Goal: Task Accomplishment & Management: Use online tool/utility

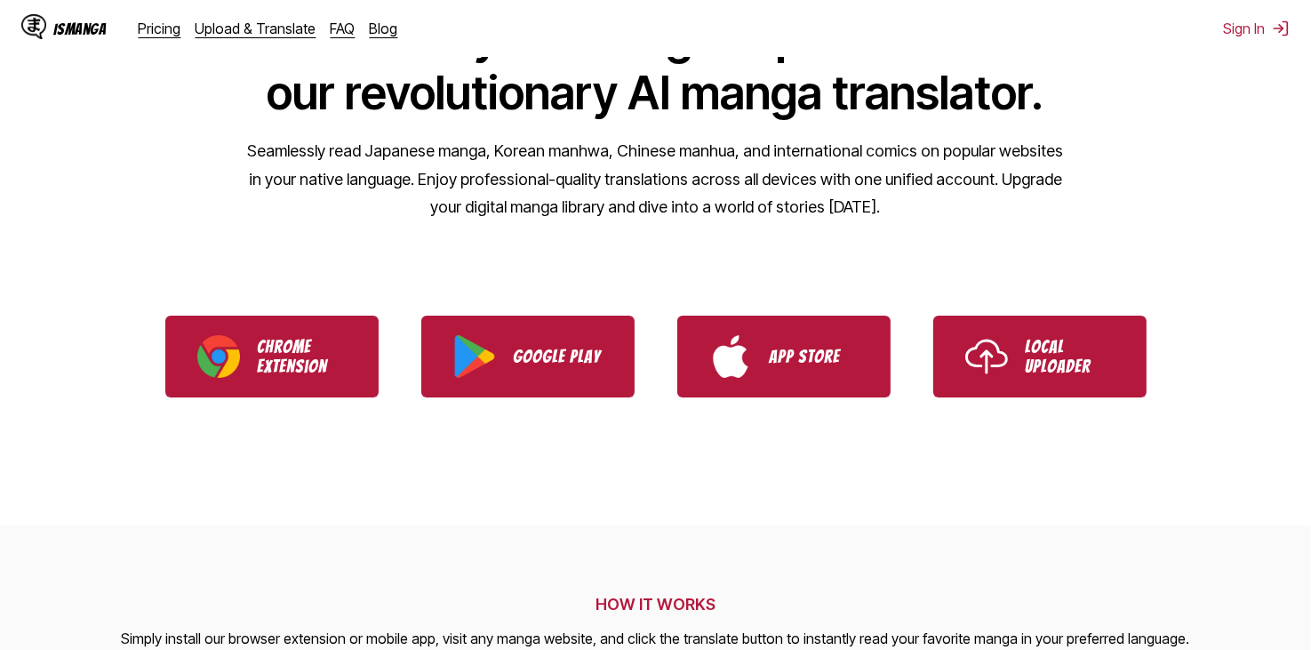
scroll to position [89, 0]
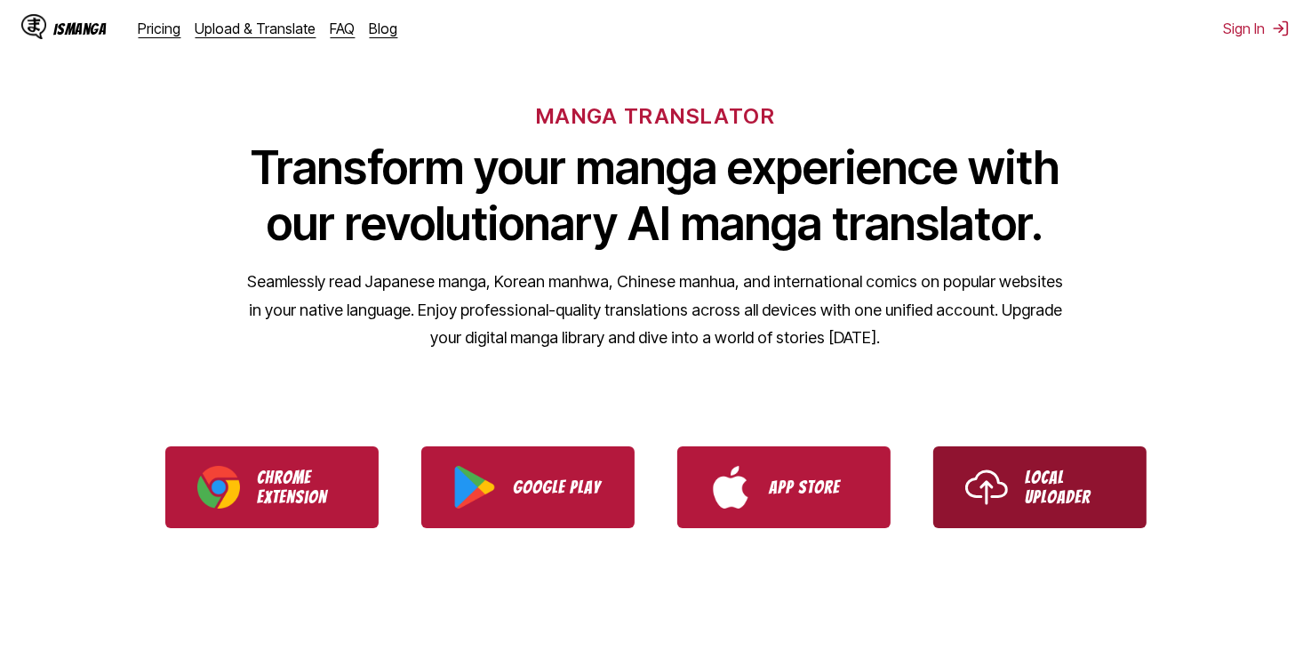
click at [1000, 475] on img "Use IsManga Local Uploader" at bounding box center [986, 487] width 43 height 43
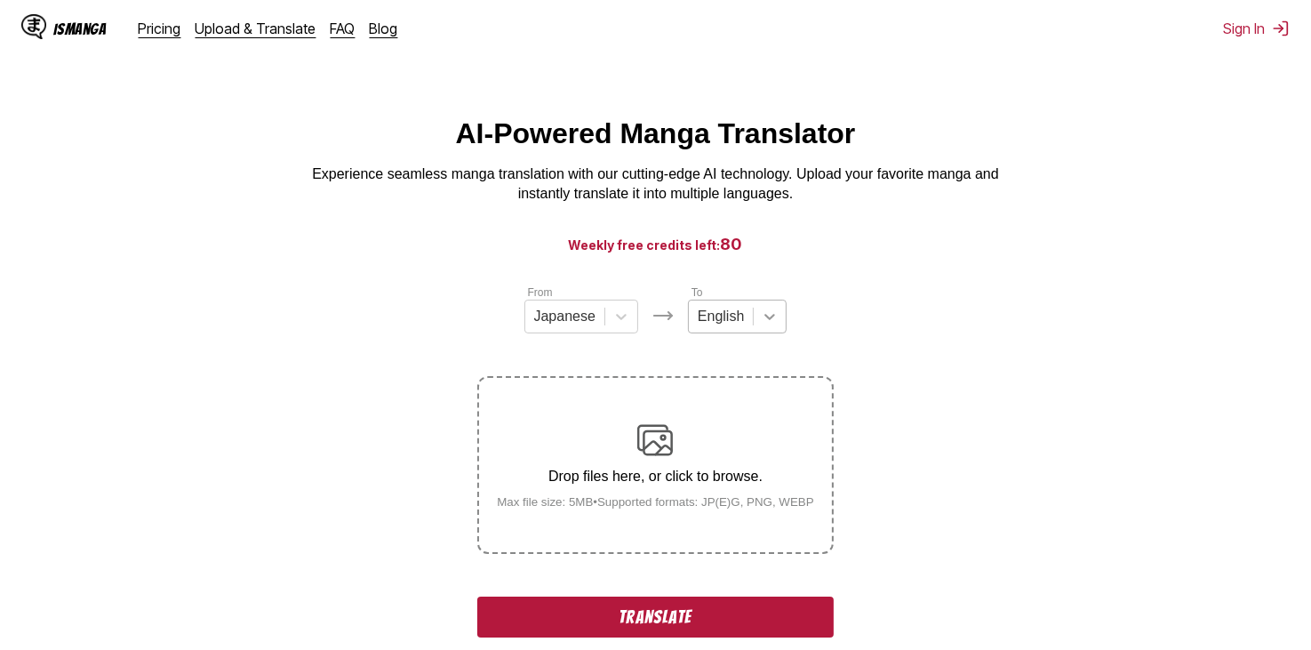
click at [775, 332] on div at bounding box center [770, 316] width 32 height 32
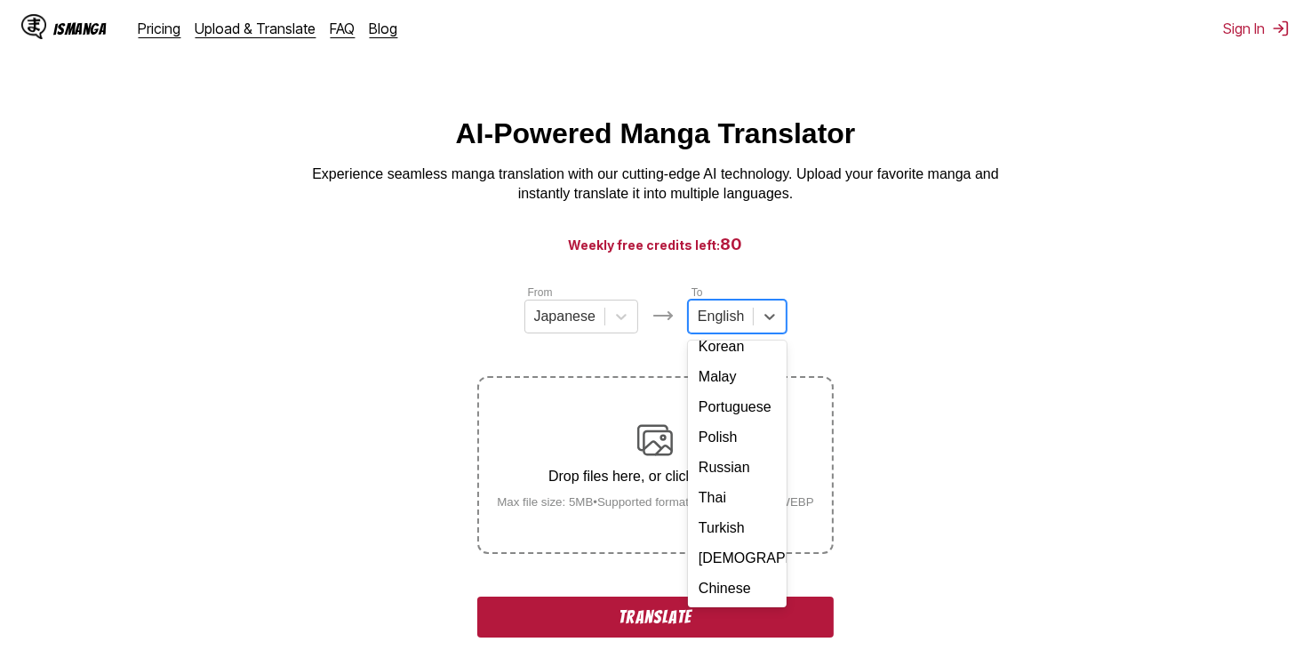
scroll to position [323, 0]
click at [725, 558] on div "Vietnamese" at bounding box center [737, 558] width 99 height 30
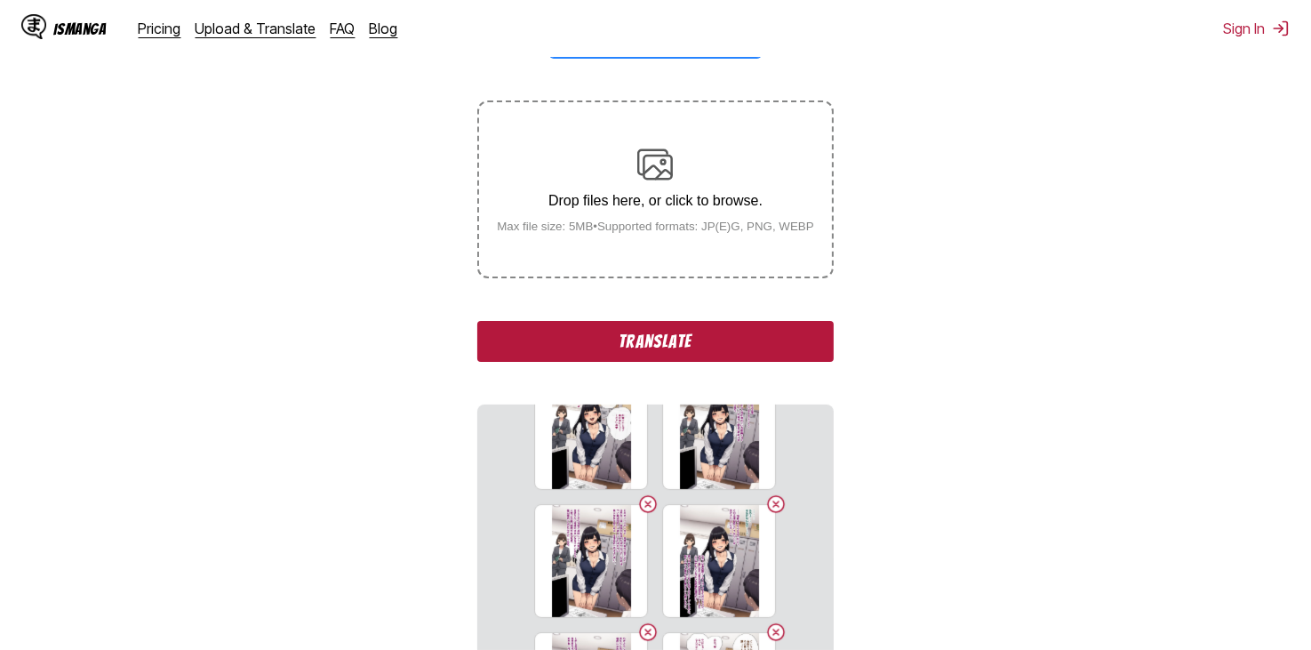
scroll to position [444, 0]
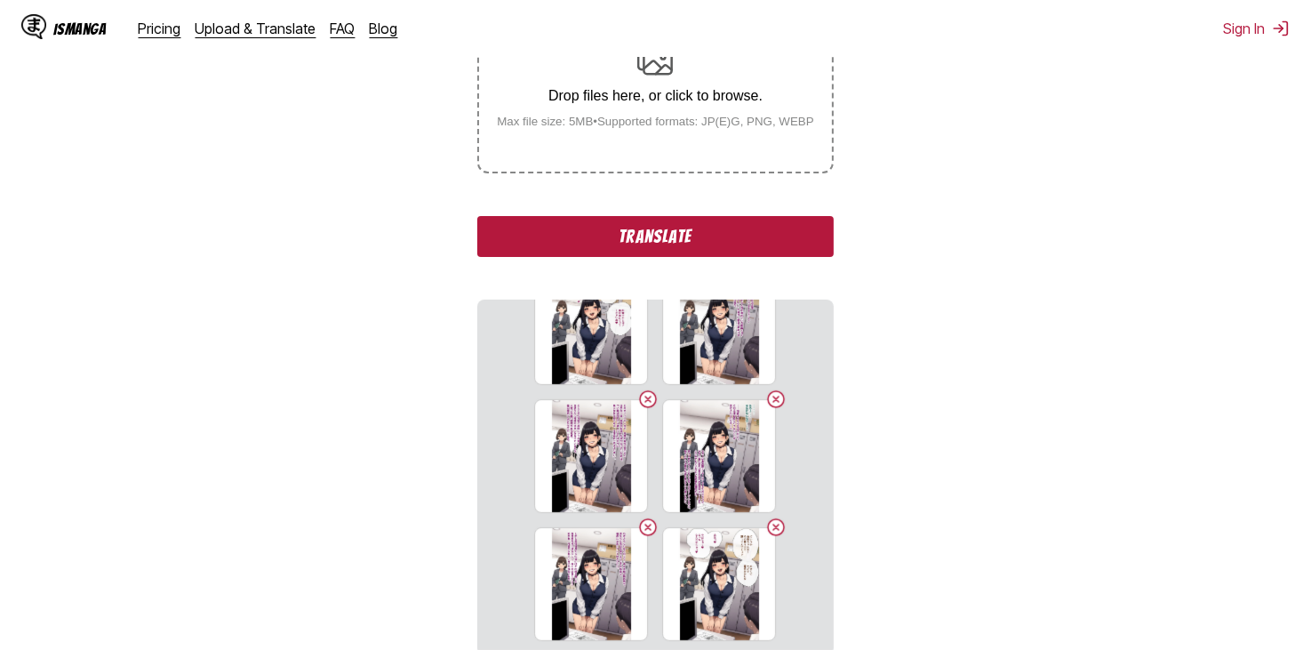
click at [751, 216] on button "Translate" at bounding box center [654, 236] width 355 height 41
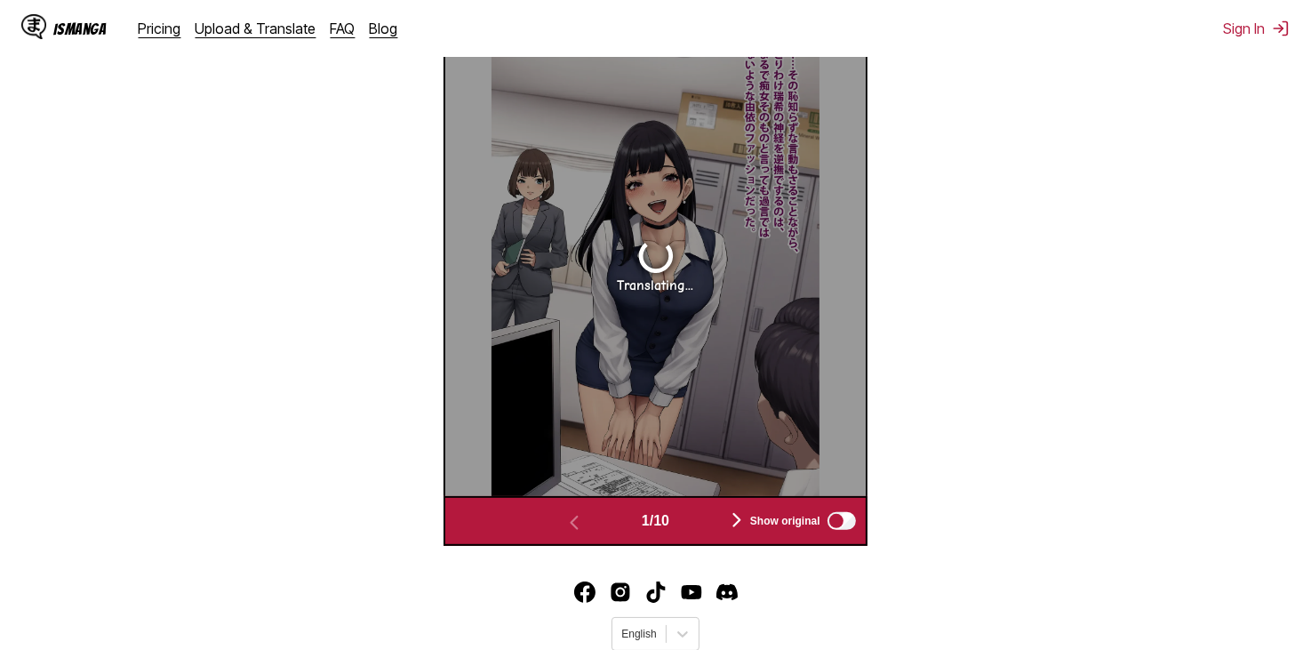
scroll to position [120, 0]
click at [735, 509] on img "button" at bounding box center [736, 519] width 21 height 21
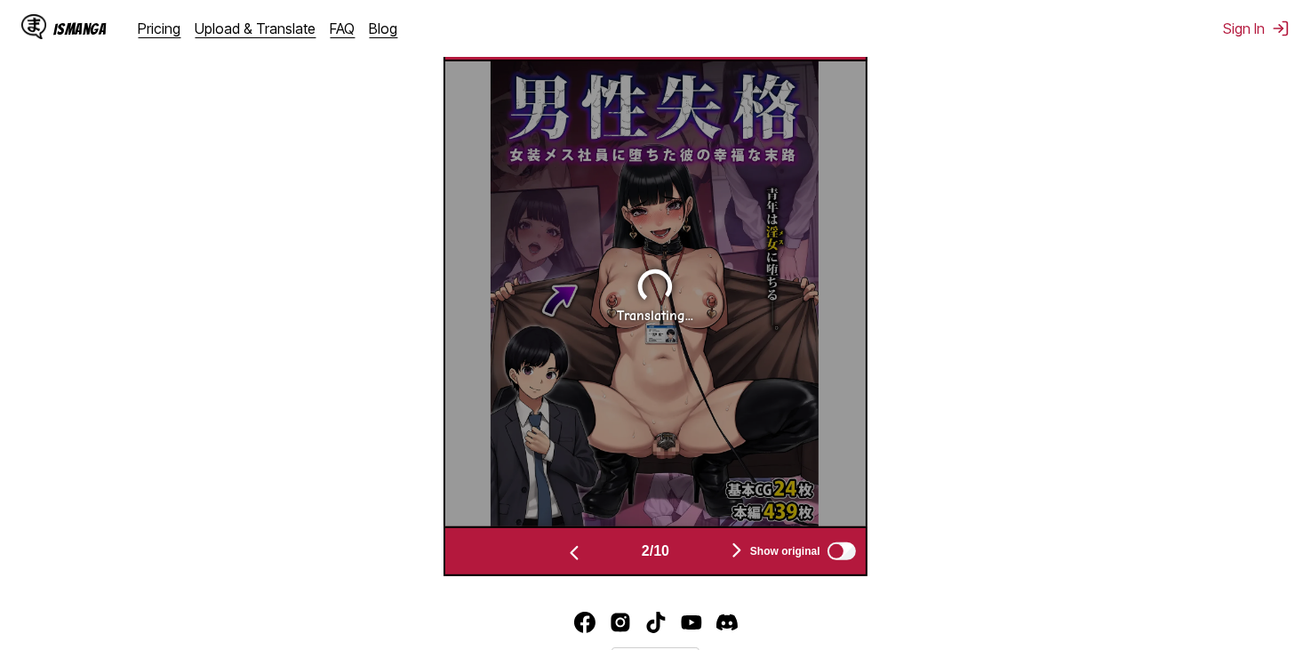
click at [730, 539] on button "button" at bounding box center [736, 552] width 107 height 26
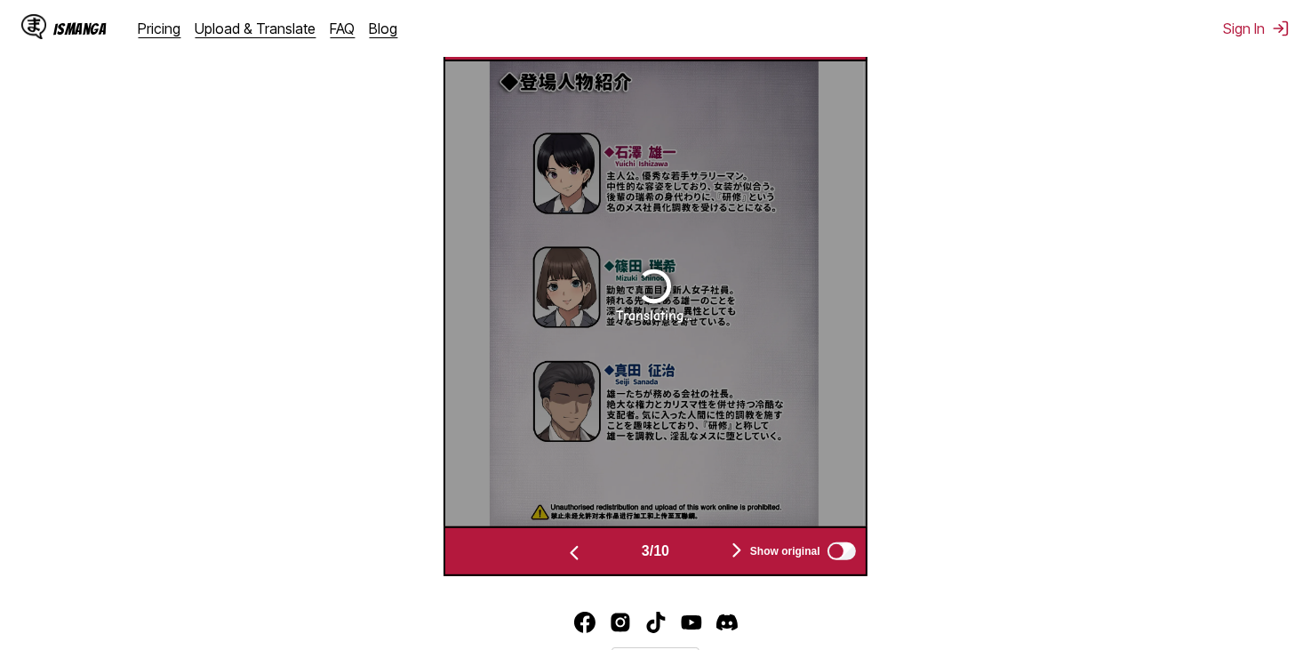
click at [731, 539] on img "button" at bounding box center [736, 549] width 21 height 21
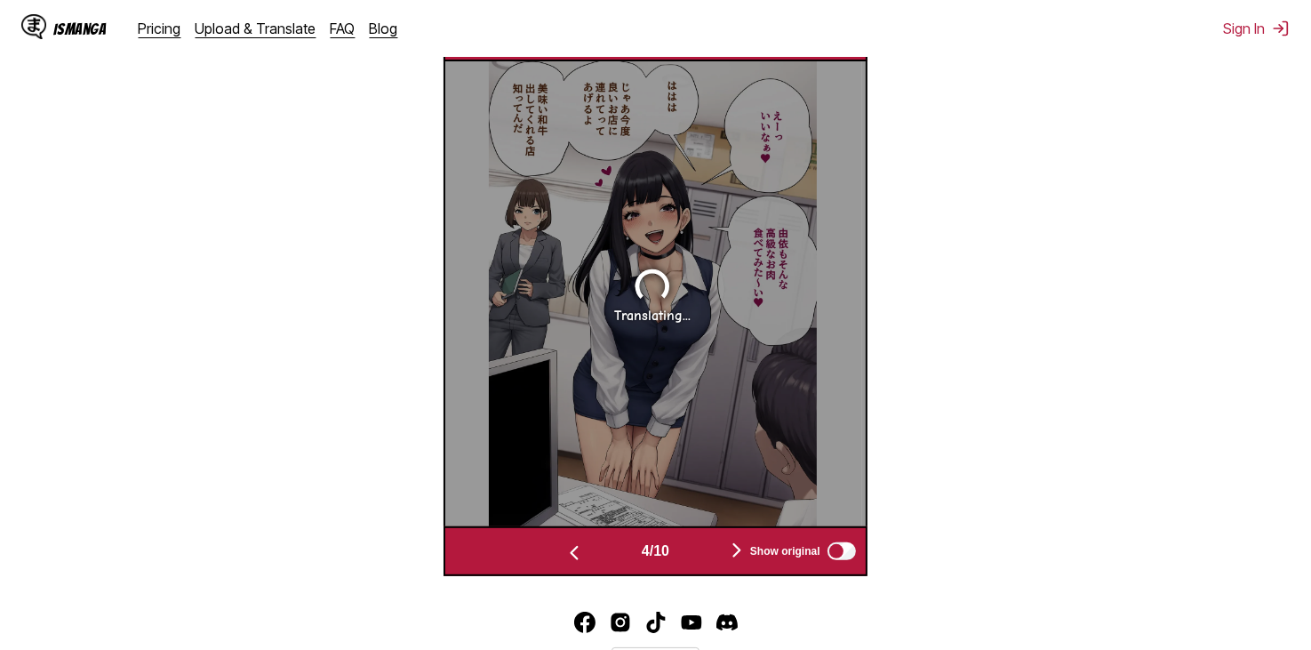
click at [731, 539] on img "button" at bounding box center [736, 549] width 21 height 21
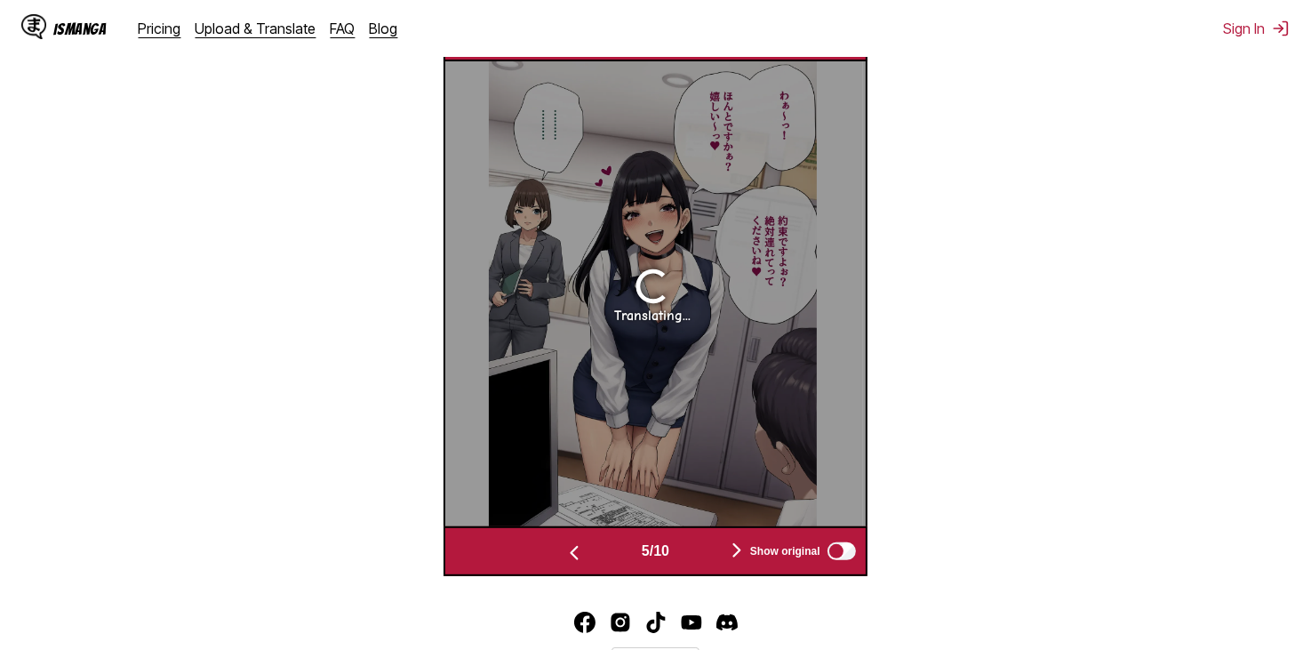
click at [731, 539] on img "button" at bounding box center [736, 549] width 21 height 21
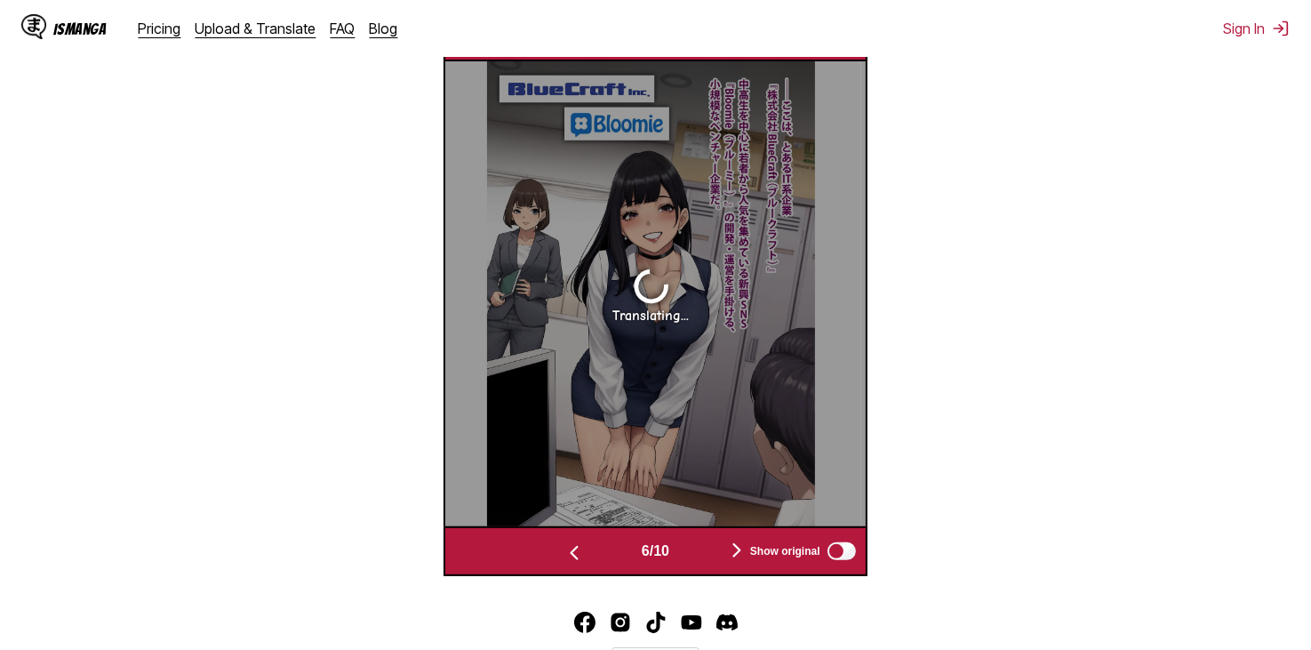
click at [731, 539] on img "button" at bounding box center [736, 549] width 21 height 21
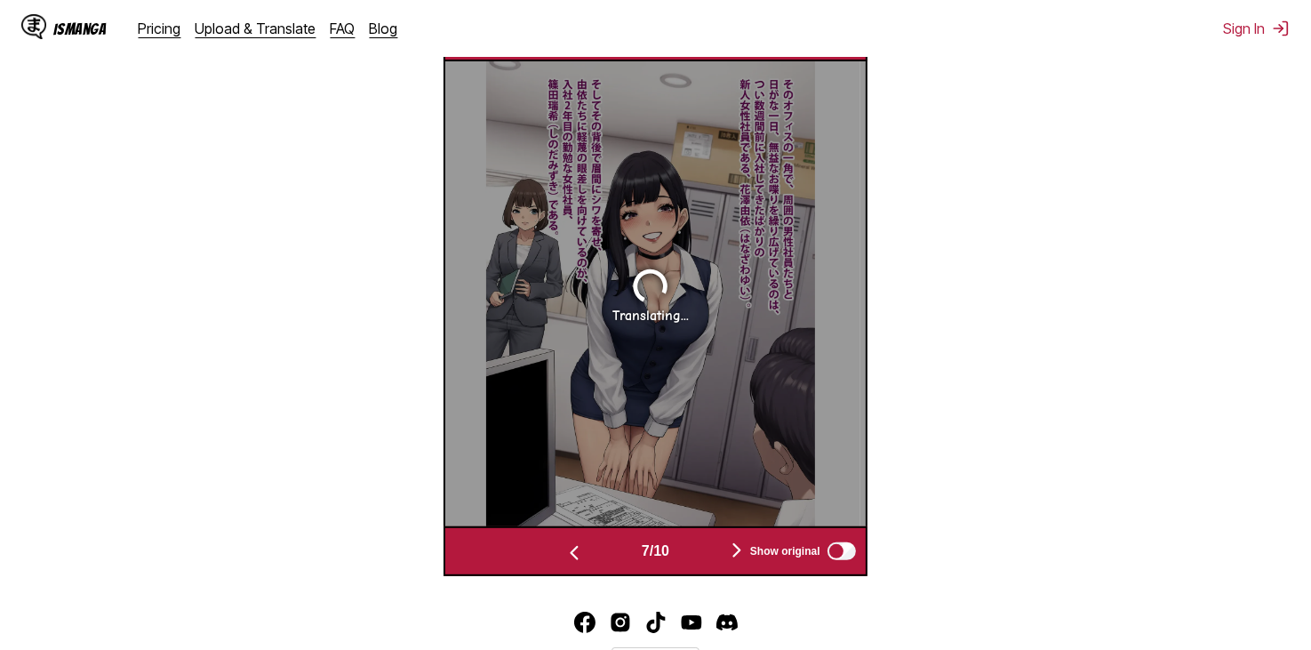
click at [731, 539] on img "button" at bounding box center [736, 549] width 21 height 21
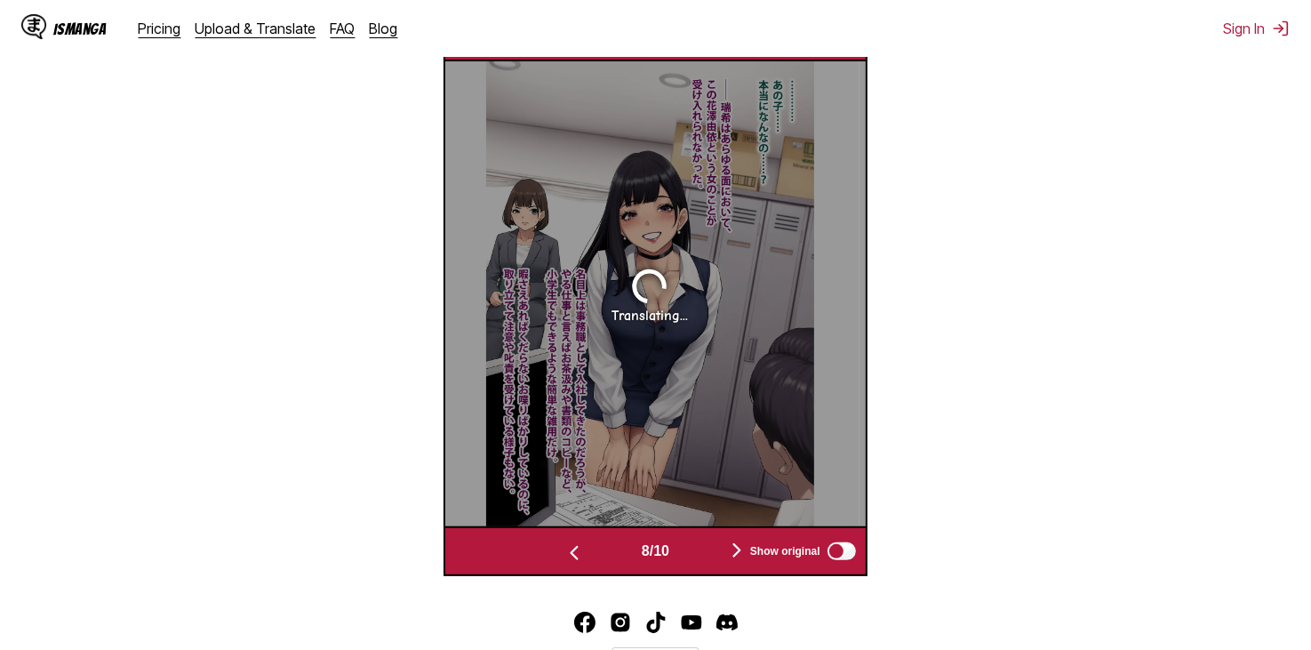
click at [731, 539] on img "button" at bounding box center [736, 549] width 21 height 21
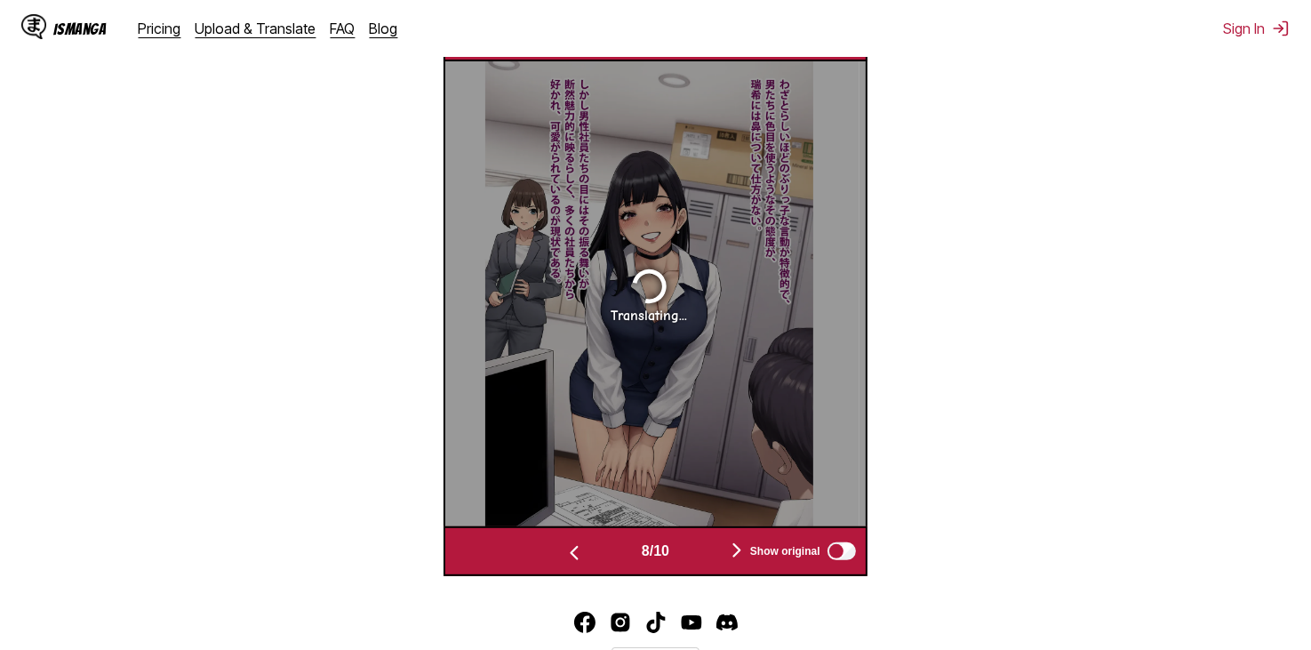
click at [731, 539] on img "button" at bounding box center [736, 549] width 21 height 21
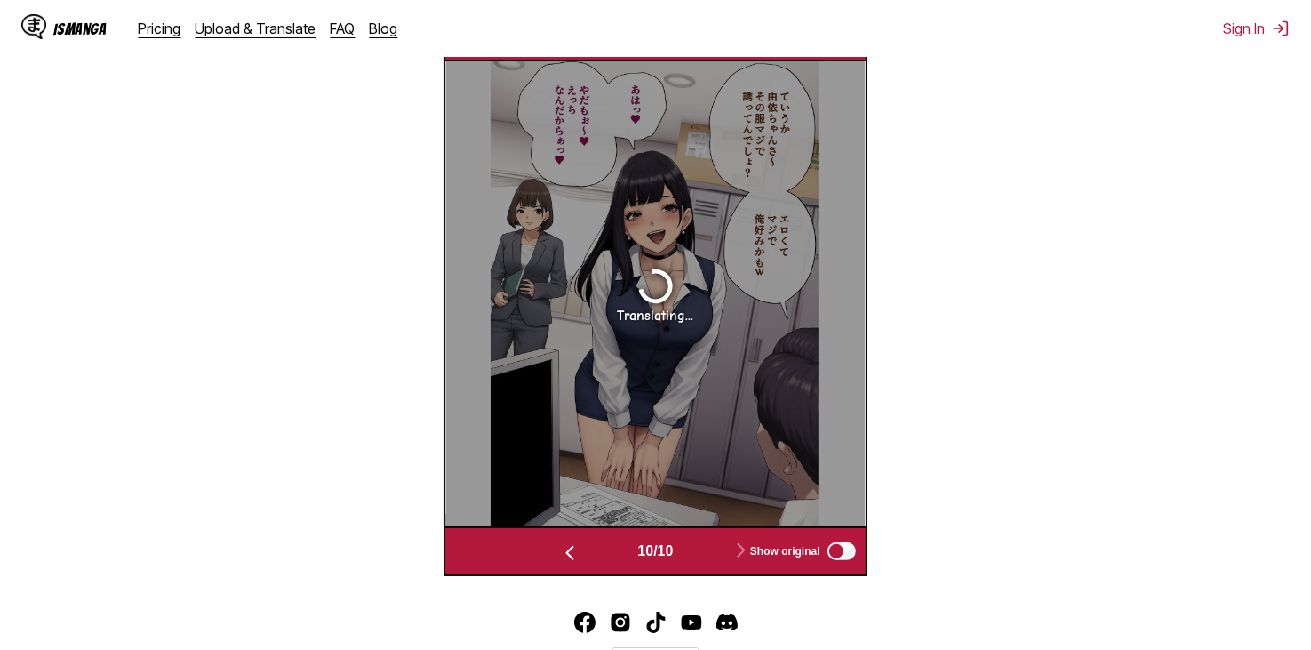
click at [576, 539] on button "button" at bounding box center [569, 552] width 107 height 26
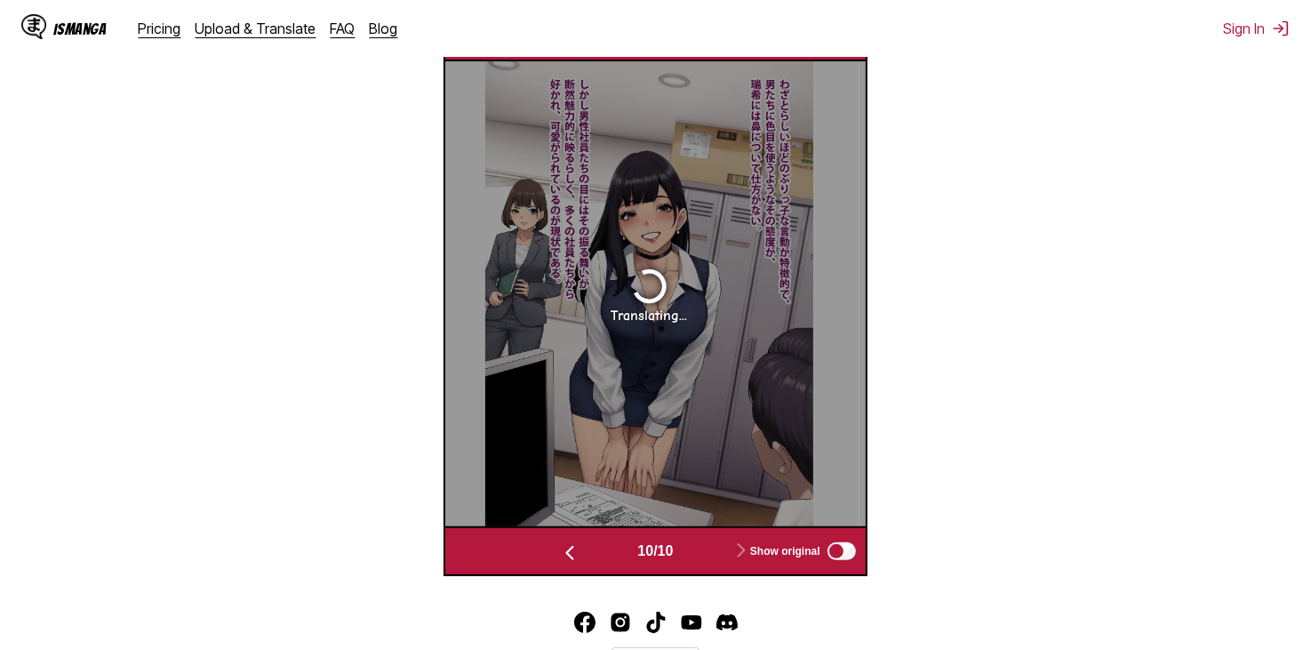
click at [576, 542] on img "button" at bounding box center [569, 552] width 21 height 21
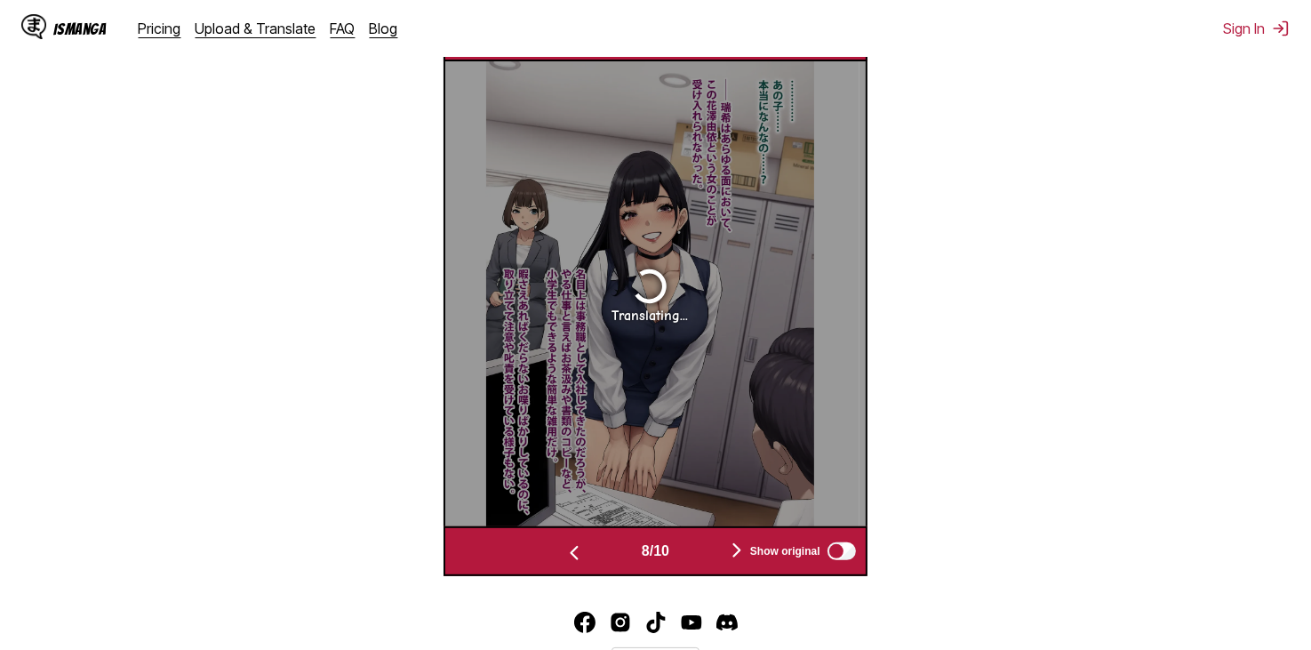
click at [576, 542] on img "button" at bounding box center [573, 552] width 21 height 21
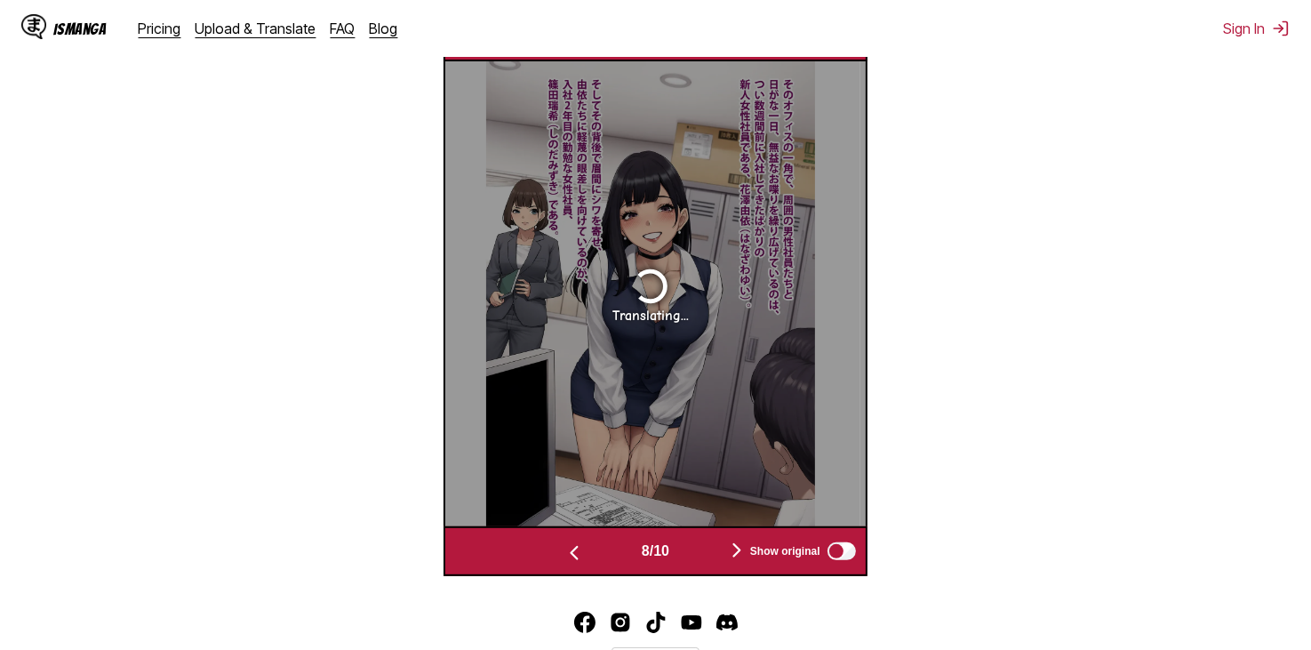
click at [576, 542] on img "button" at bounding box center [573, 552] width 21 height 21
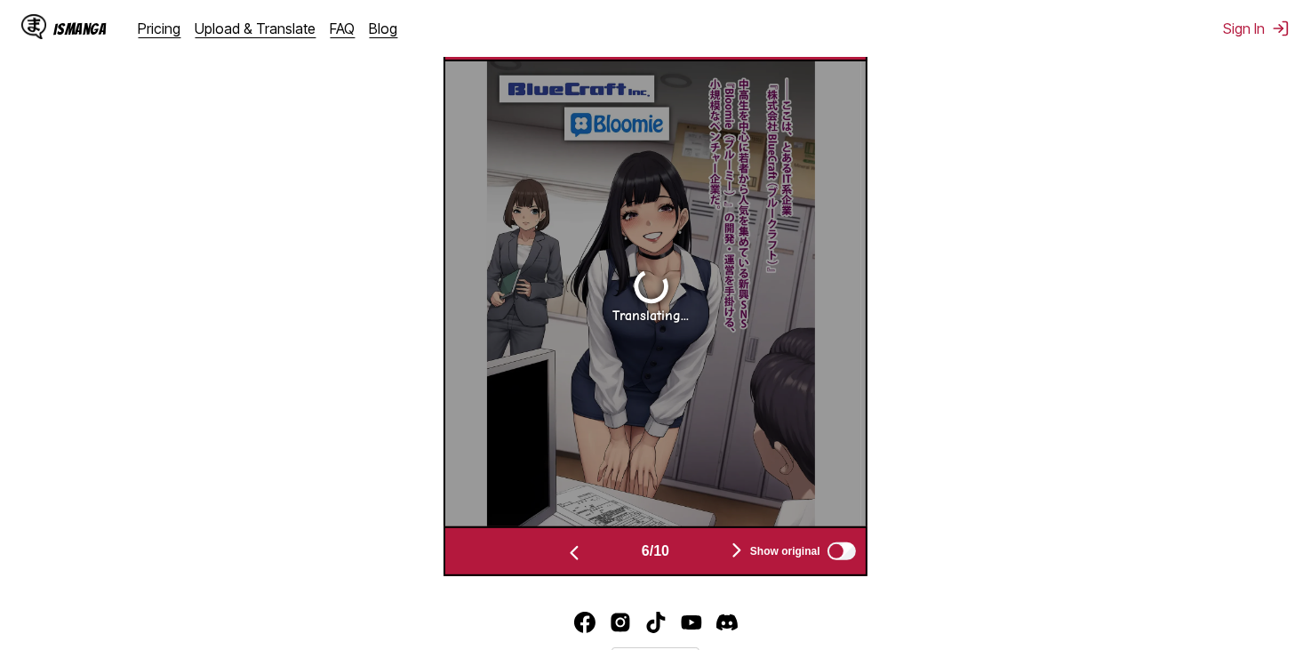
click at [576, 542] on img "button" at bounding box center [573, 552] width 21 height 21
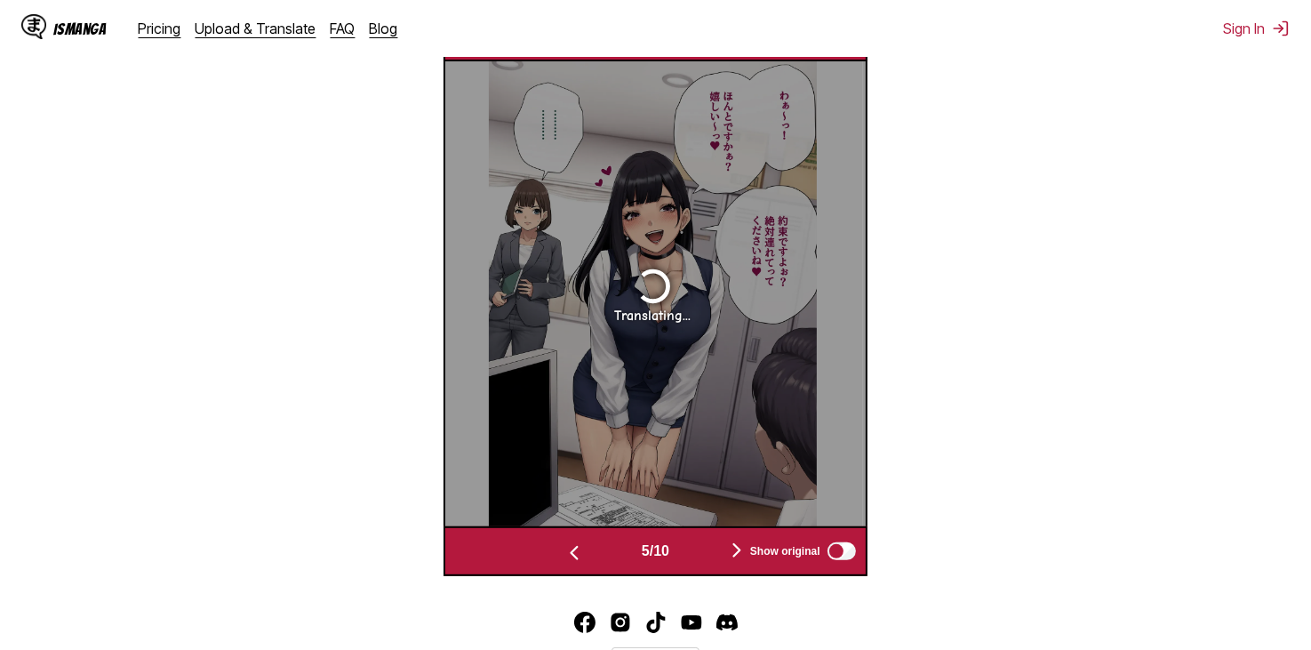
click at [576, 542] on img "button" at bounding box center [573, 552] width 21 height 21
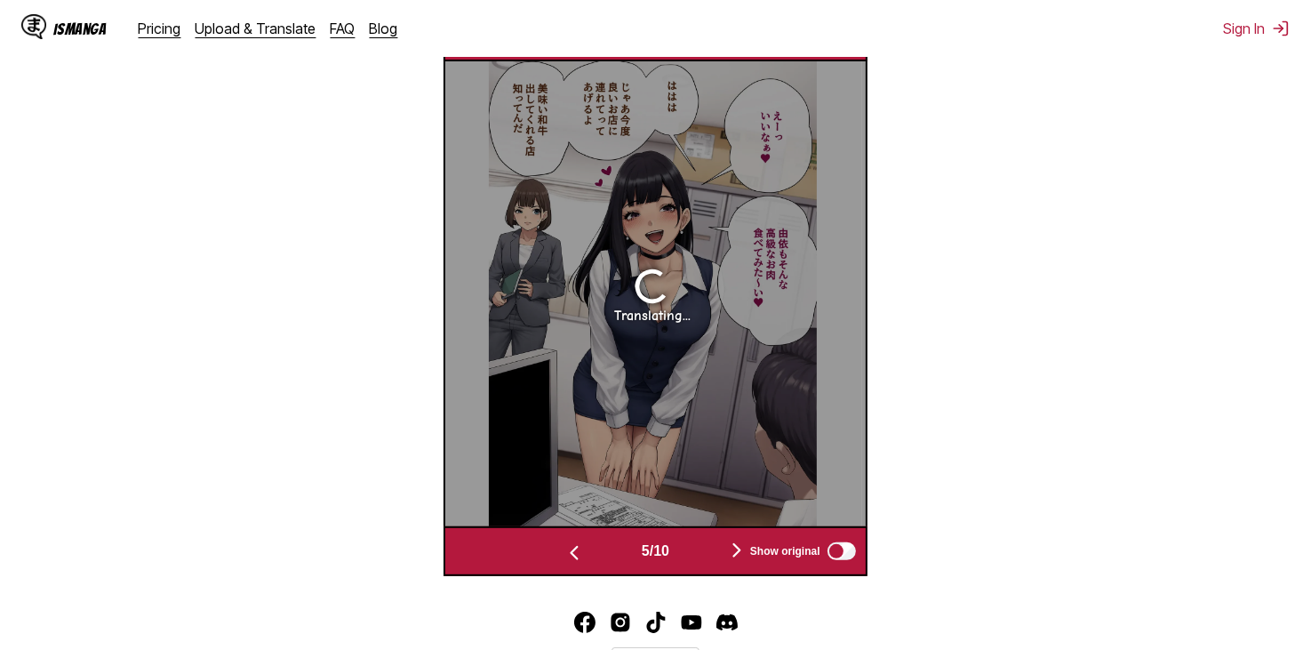
click at [576, 542] on img "button" at bounding box center [573, 552] width 21 height 21
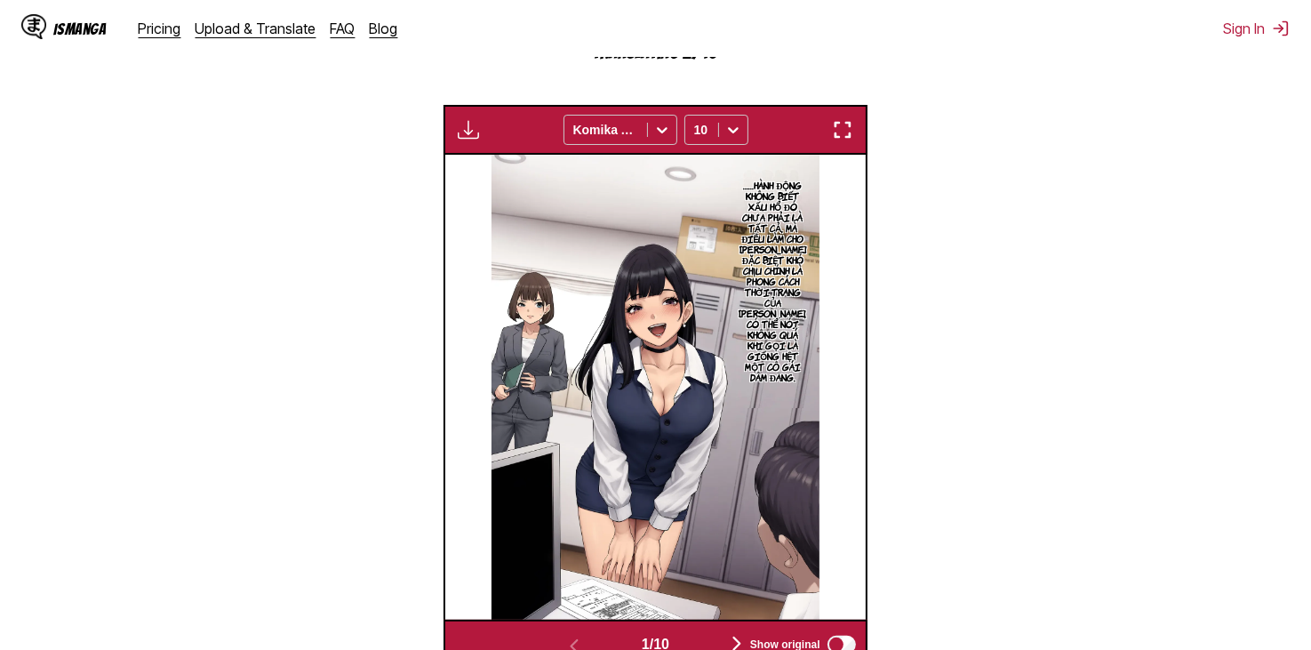
scroll to position [623, 0]
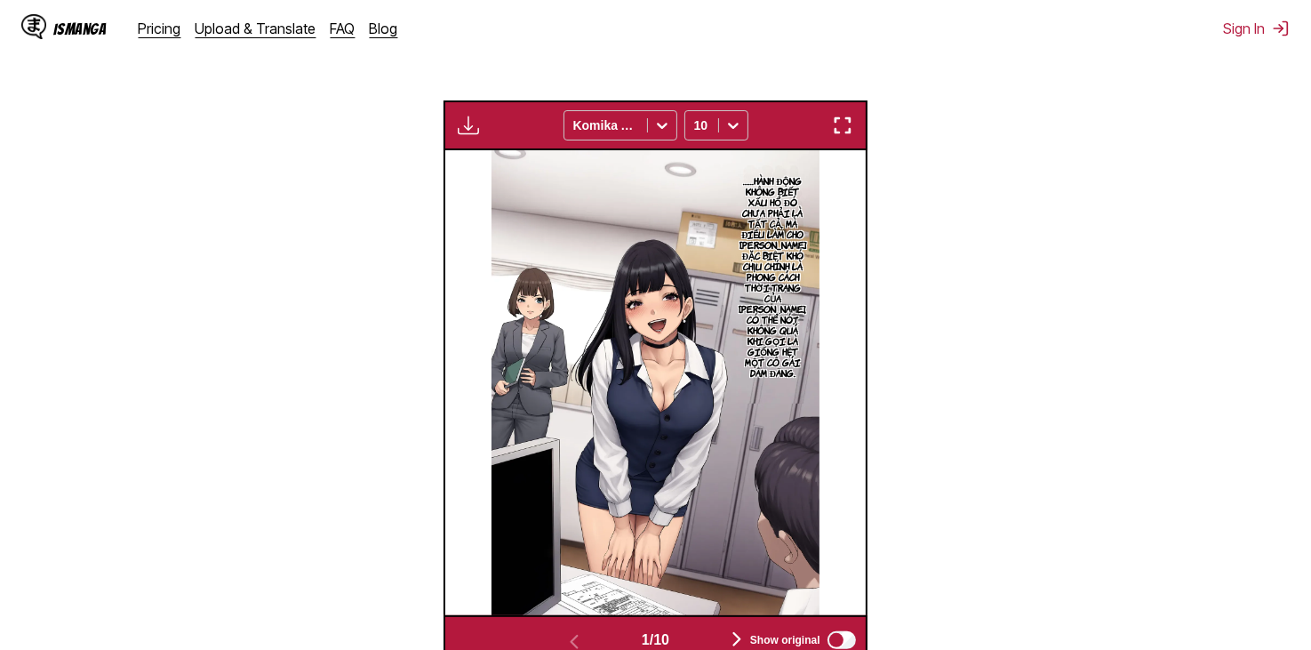
click at [728, 627] on button "button" at bounding box center [736, 640] width 107 height 26
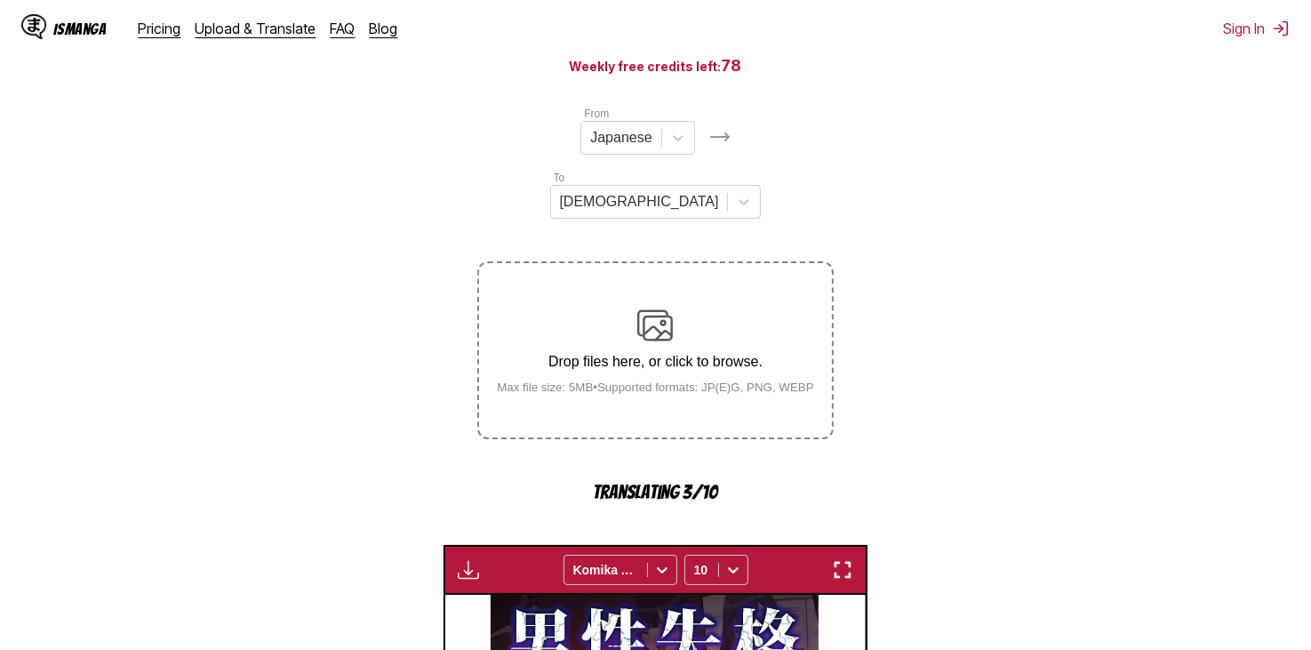
scroll to position [742, 0]
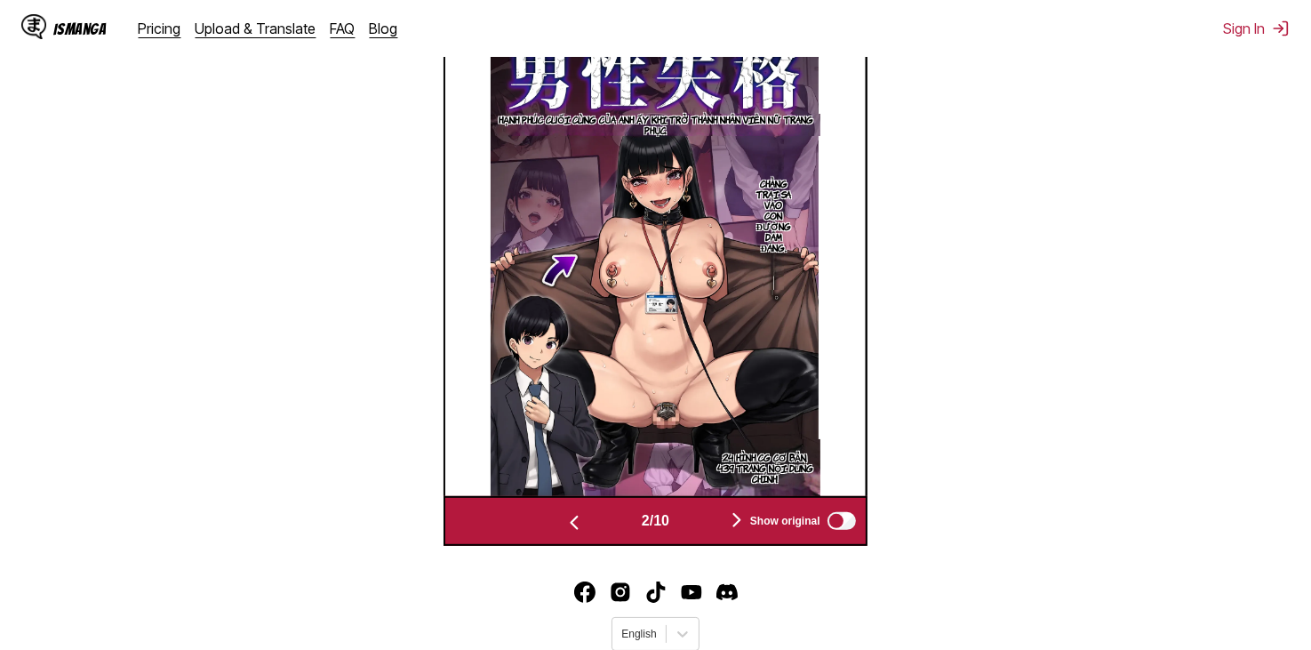
click at [738, 509] on img "button" at bounding box center [736, 519] width 21 height 21
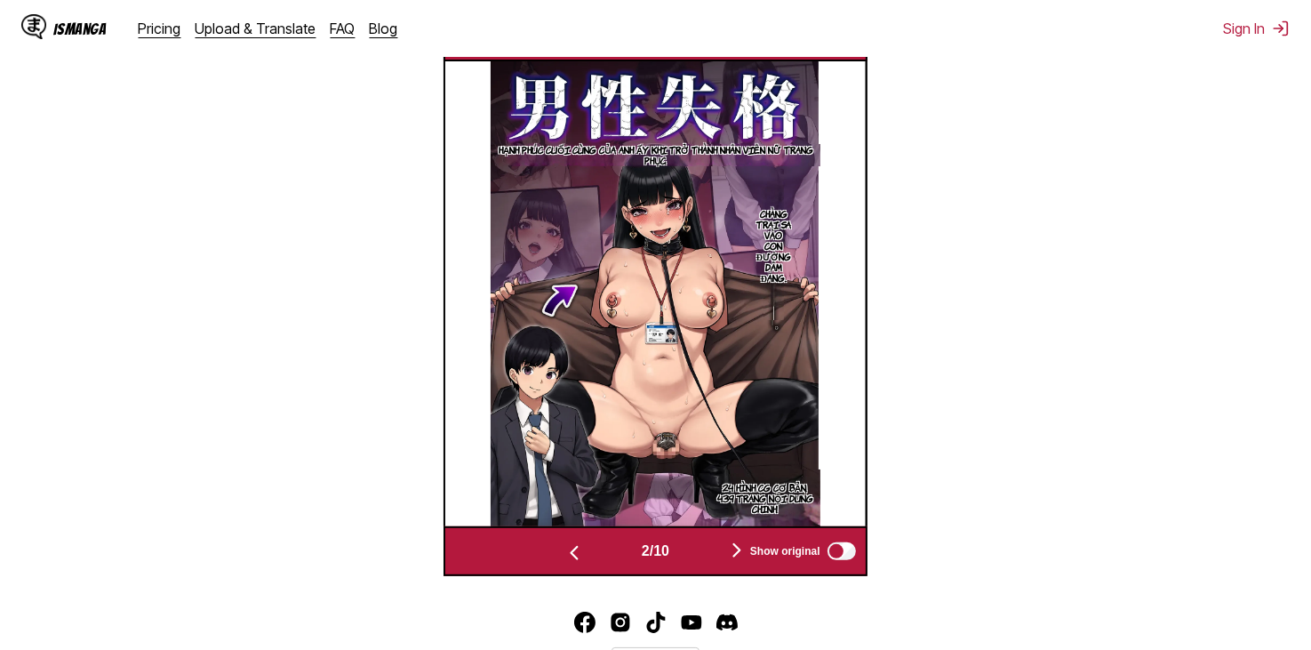
scroll to position [0, 841]
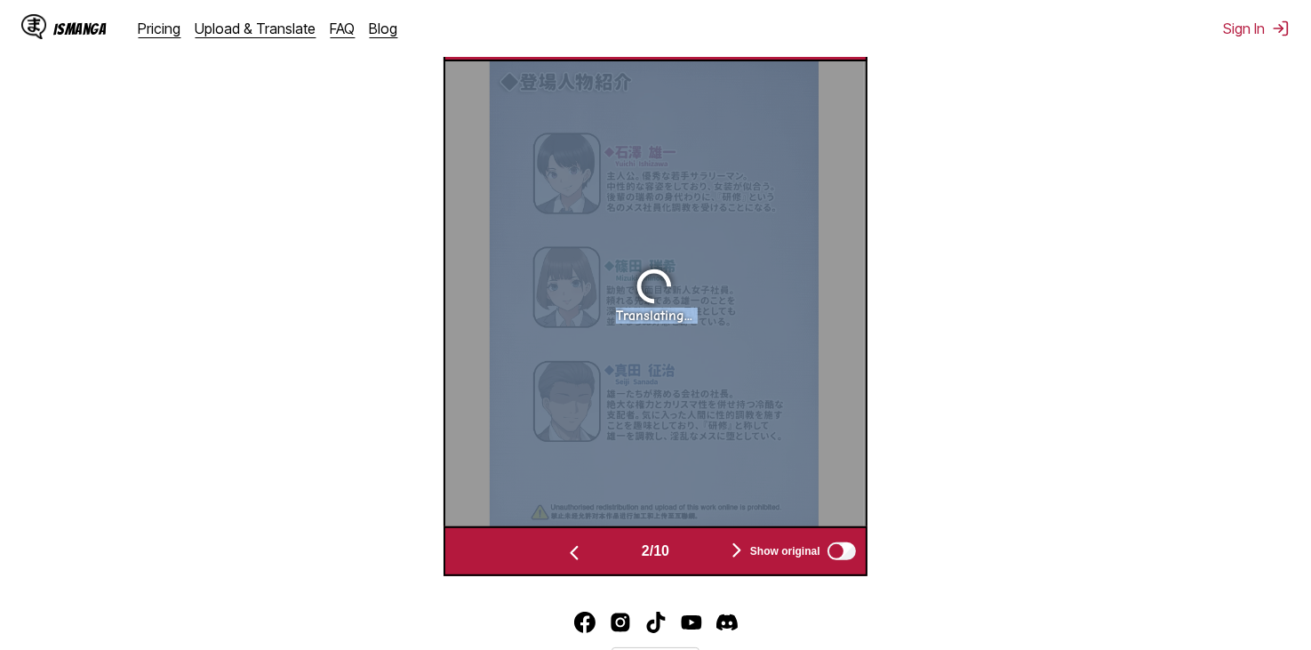
click at [738, 455] on div "Translating..." at bounding box center [653, 293] width 419 height 465
drag, startPoint x: 738, startPoint y: 455, endPoint x: 731, endPoint y: 481, distance: 26.5
click at [738, 457] on div "Translating..." at bounding box center [653, 293] width 419 height 465
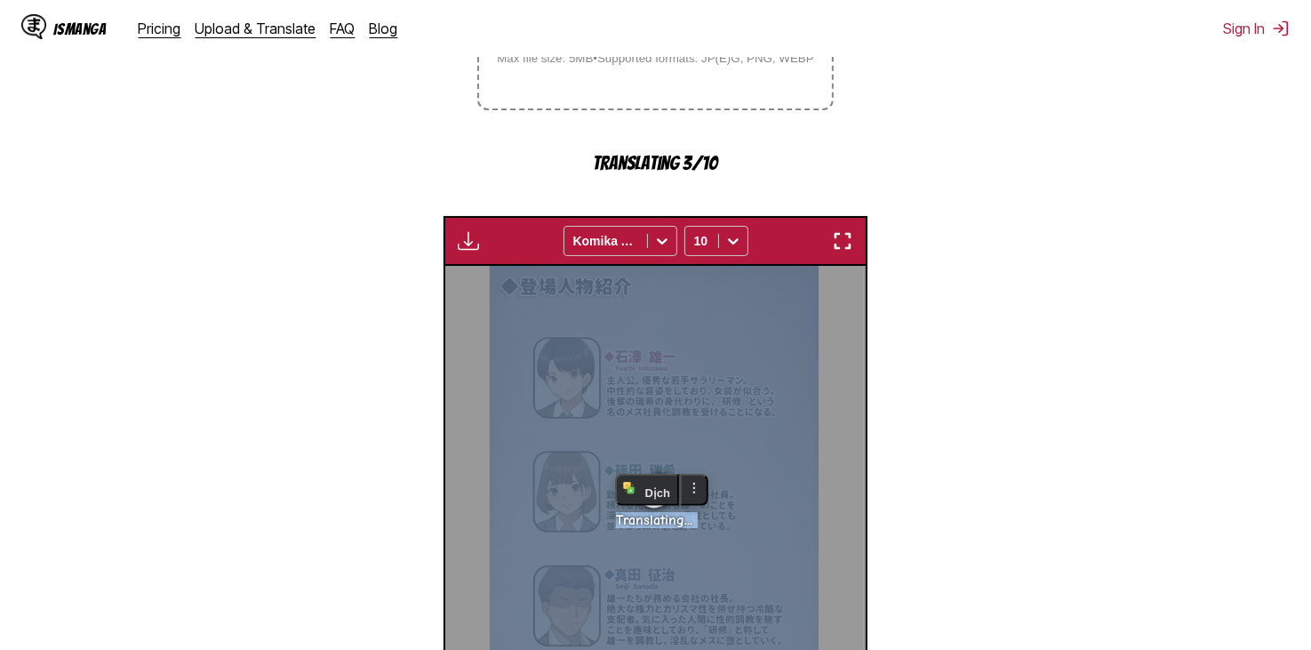
scroll to position [356, 0]
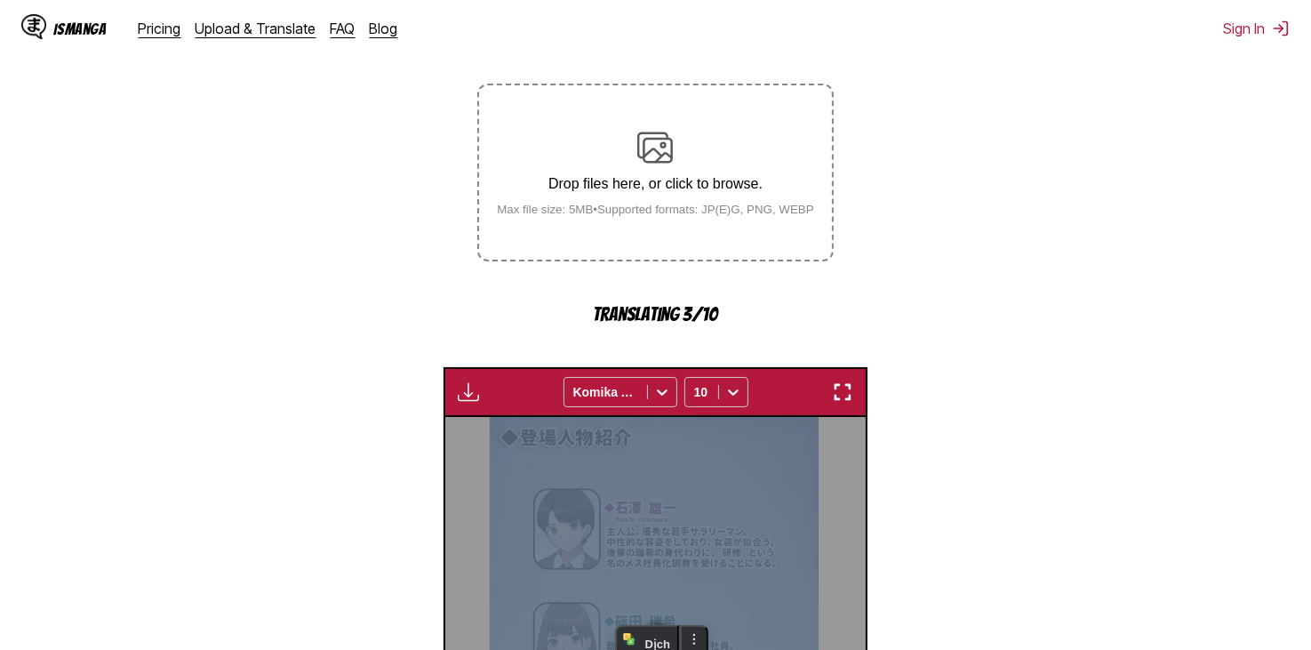
click at [467, 381] on img "button" at bounding box center [468, 391] width 21 height 21
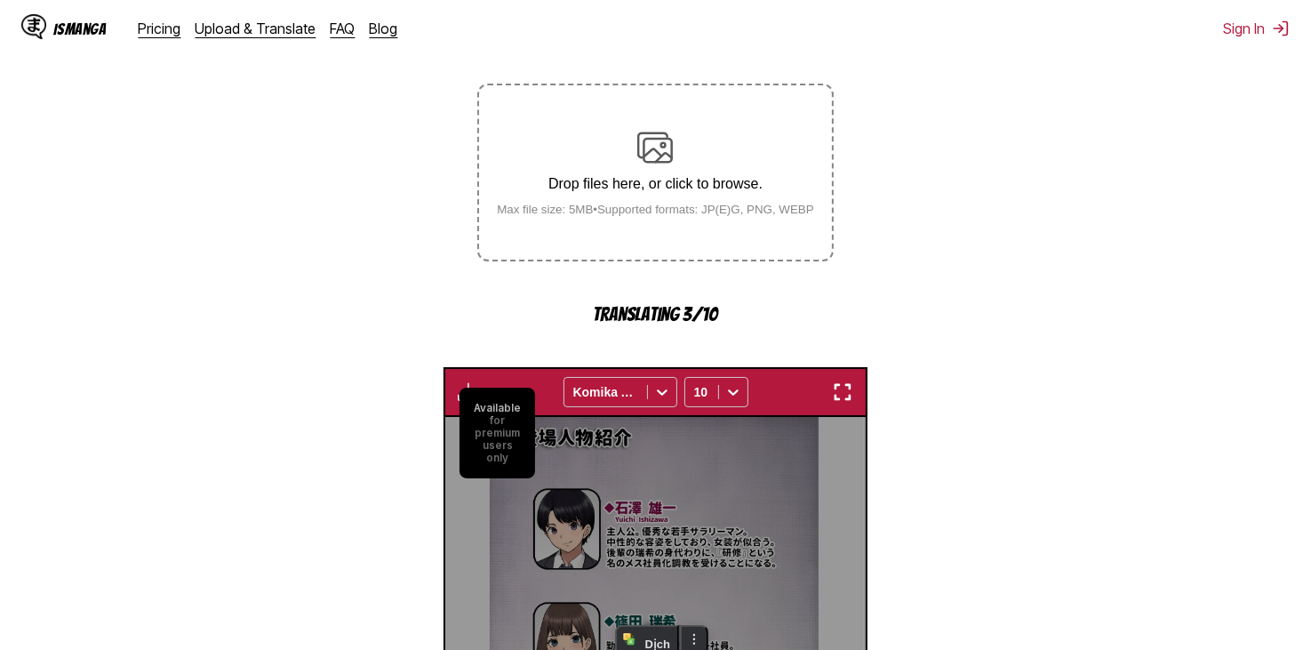
click at [500, 367] on div "Available for premium users only Komika Axis 10" at bounding box center [654, 392] width 423 height 50
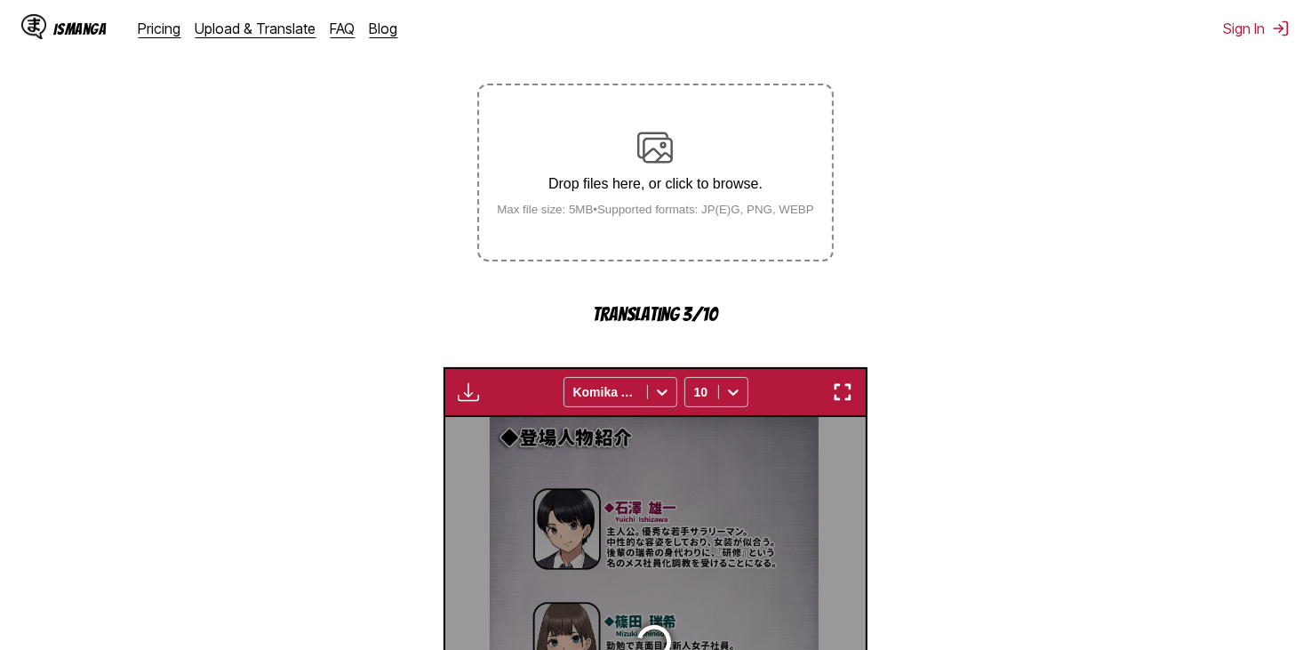
click at [464, 381] on img "button" at bounding box center [468, 391] width 21 height 21
click at [499, 417] on div "Translating..." at bounding box center [653, 649] width 419 height 465
click at [472, 381] on img "button" at bounding box center [468, 391] width 21 height 21
click at [855, 380] on button "button" at bounding box center [843, 391] width 32 height 23
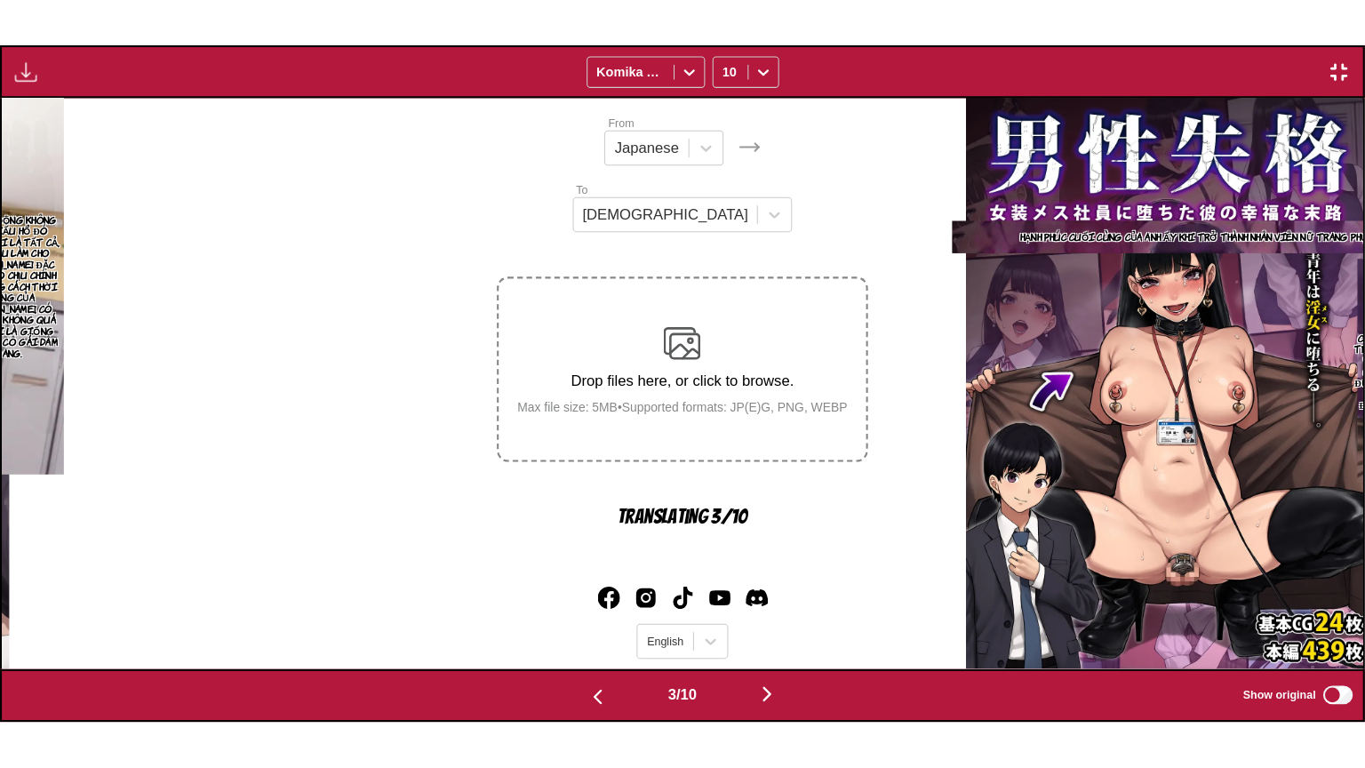
scroll to position [0, 2724]
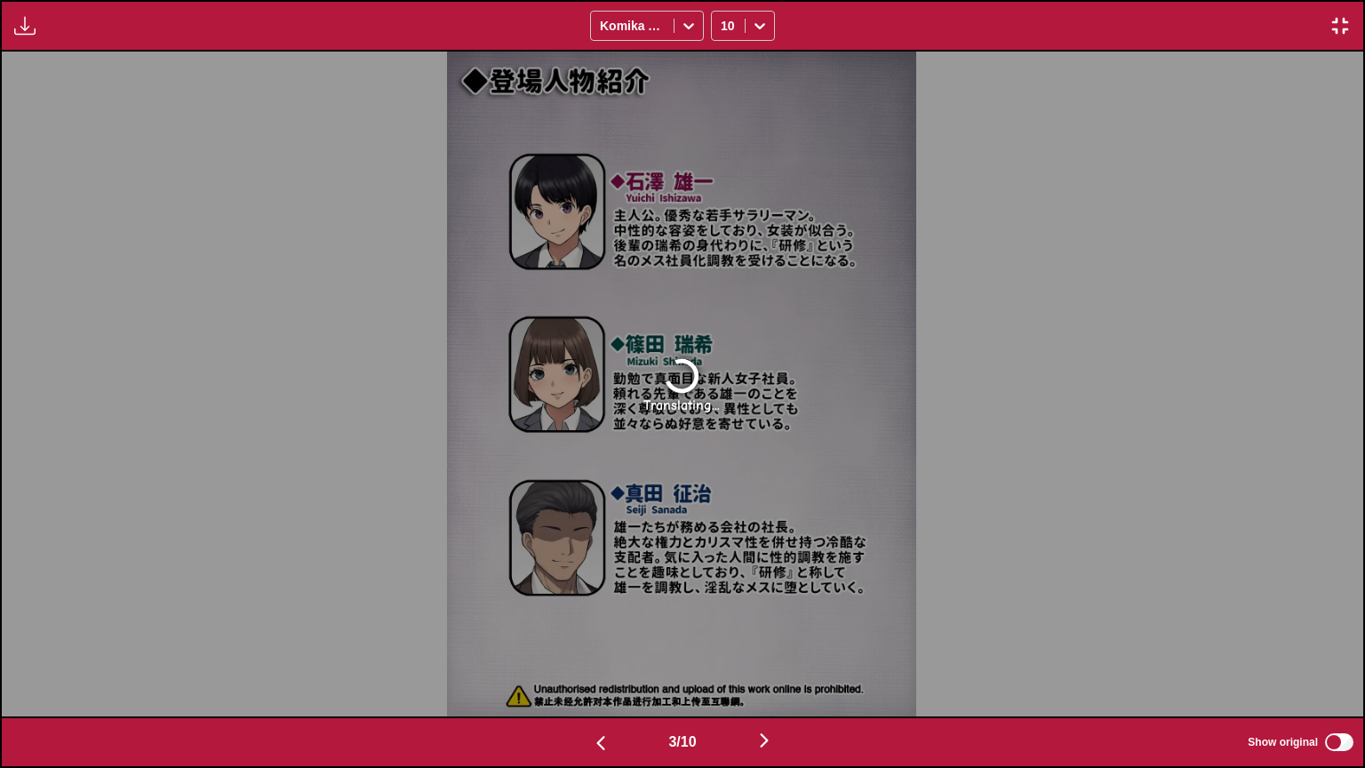
click at [832, 374] on div "Translating..." at bounding box center [682, 384] width 1362 height 665
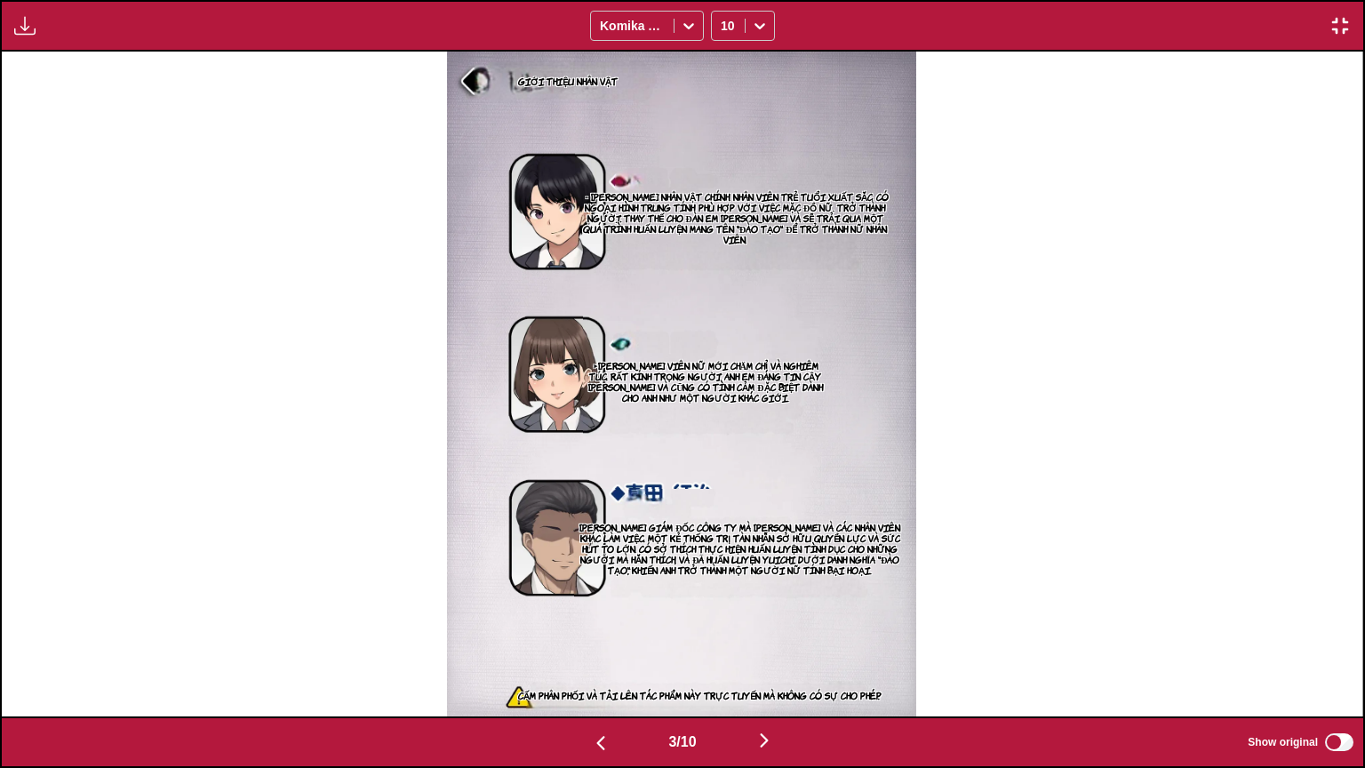
click at [611, 649] on div "3 / 10 Show original" at bounding box center [682, 742] width 1365 height 52
click at [612, 649] on div "3 / 10 Show original" at bounding box center [682, 742] width 1365 height 52
click at [608, 649] on div "3 / 10 Show original" at bounding box center [682, 742] width 1365 height 52
click at [615, 649] on button "button" at bounding box center [600, 742] width 107 height 26
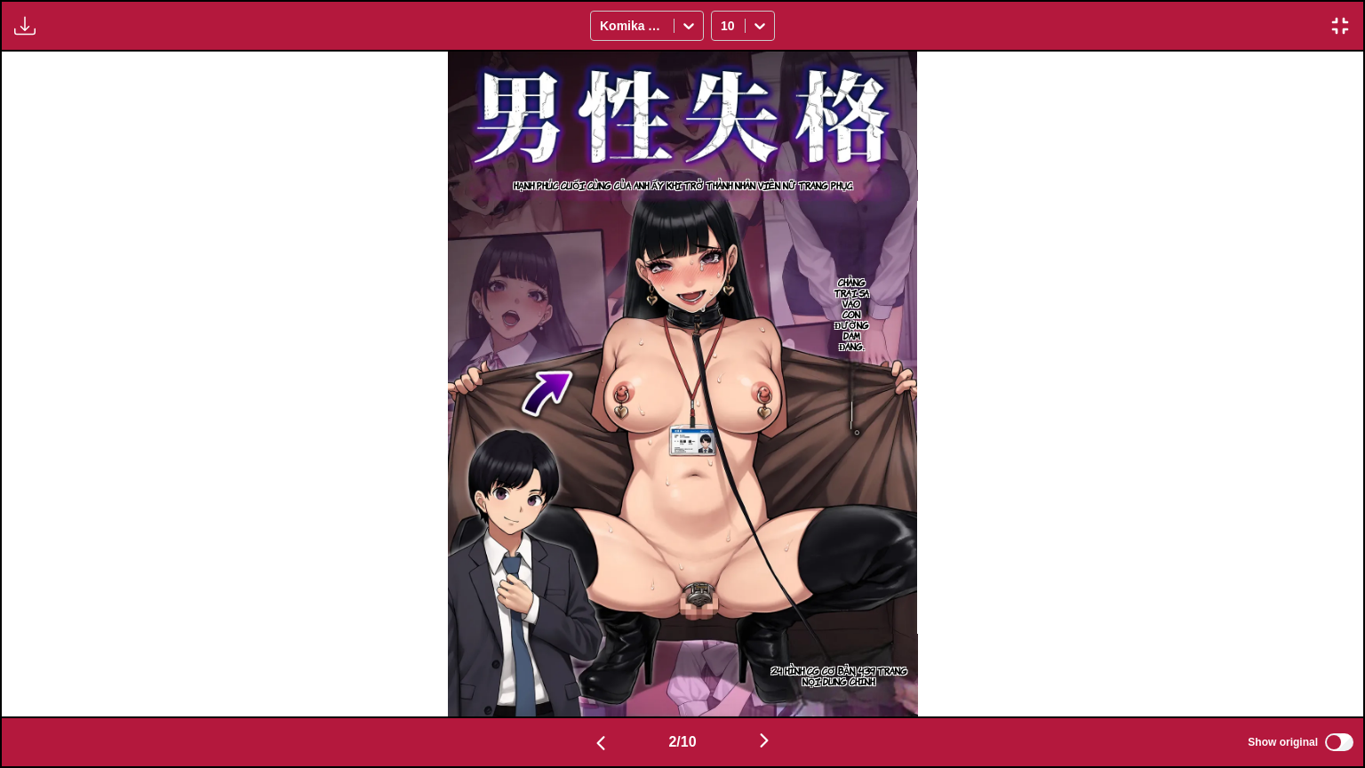
click at [754, 649] on button "button" at bounding box center [764, 742] width 107 height 26
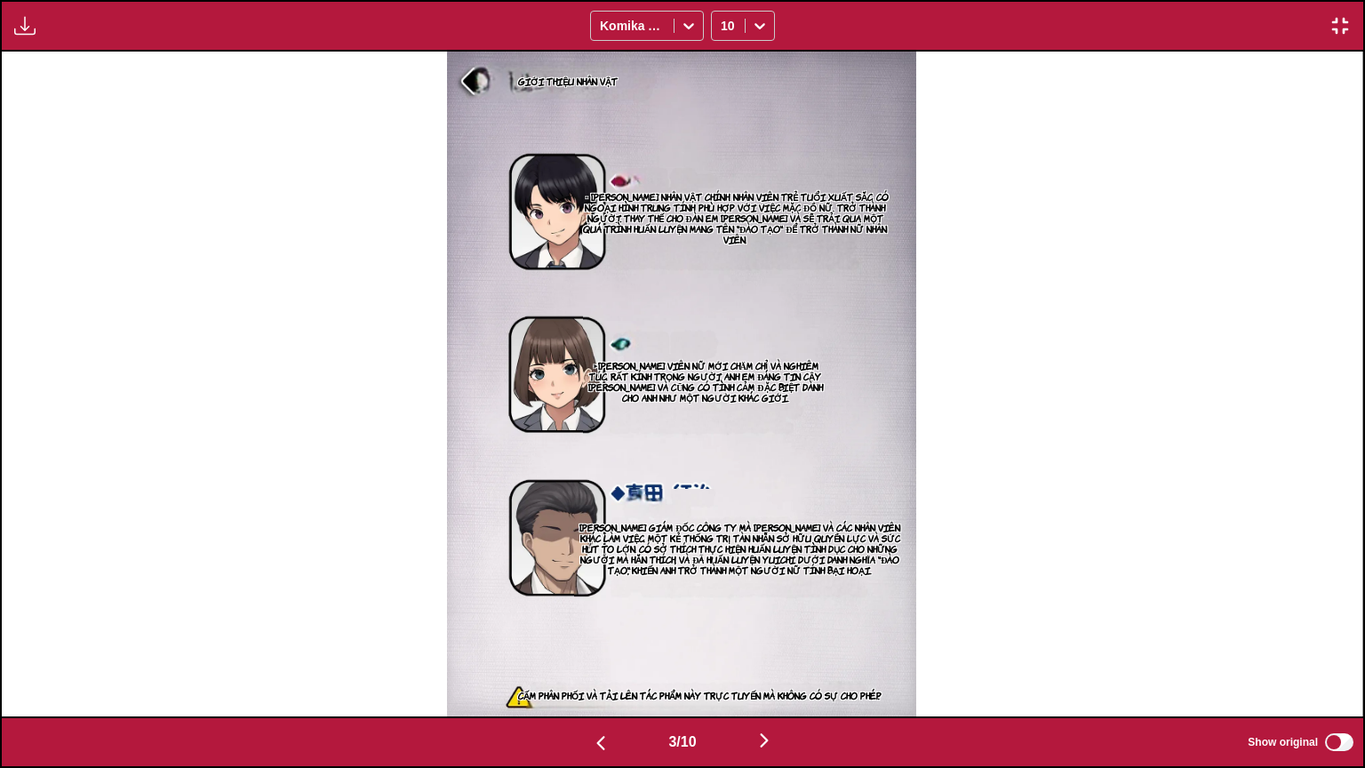
click at [764, 649] on img "button" at bounding box center [764, 740] width 21 height 21
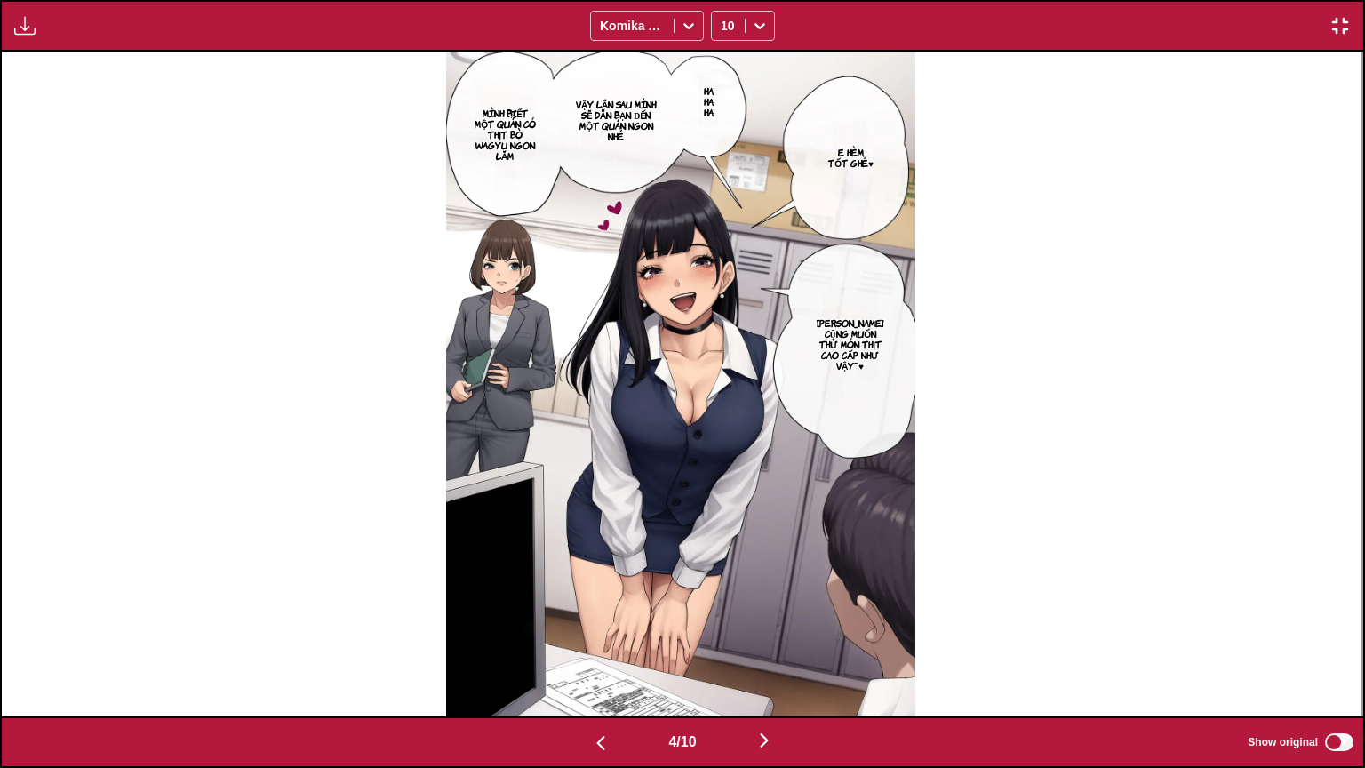
click at [776, 649] on img at bounding box center [681, 384] width 470 height 665
drag, startPoint x: 742, startPoint y: 740, endPoint x: 764, endPoint y: 741, distance: 22.2
click at [743, 649] on button "button" at bounding box center [764, 742] width 107 height 26
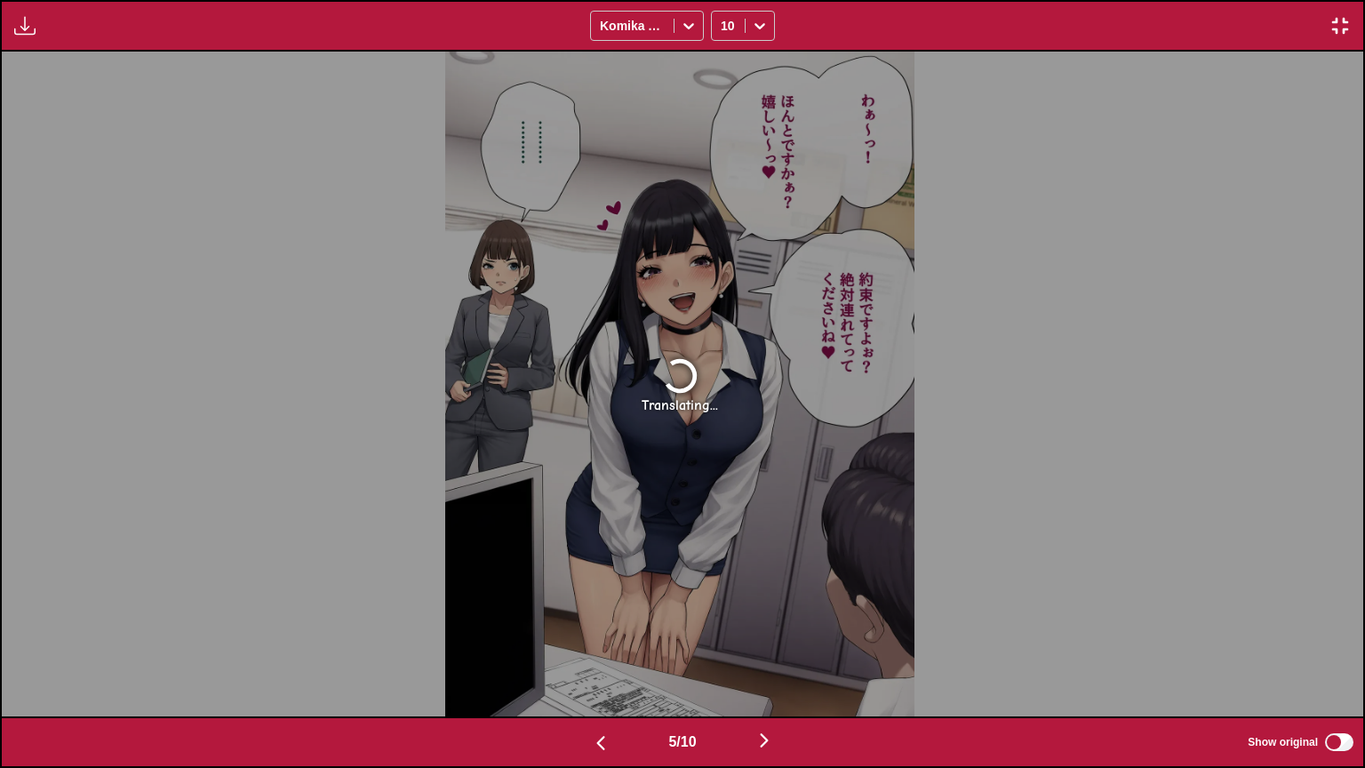
click at [1310, 4] on div "Available for premium users only Komika Axis 10" at bounding box center [682, 26] width 1365 height 52
click at [1310, 12] on div "Available for premium users only Komika Axis 10" at bounding box center [682, 26] width 1365 height 52
click at [1310, 20] on img "button" at bounding box center [1340, 25] width 21 height 21
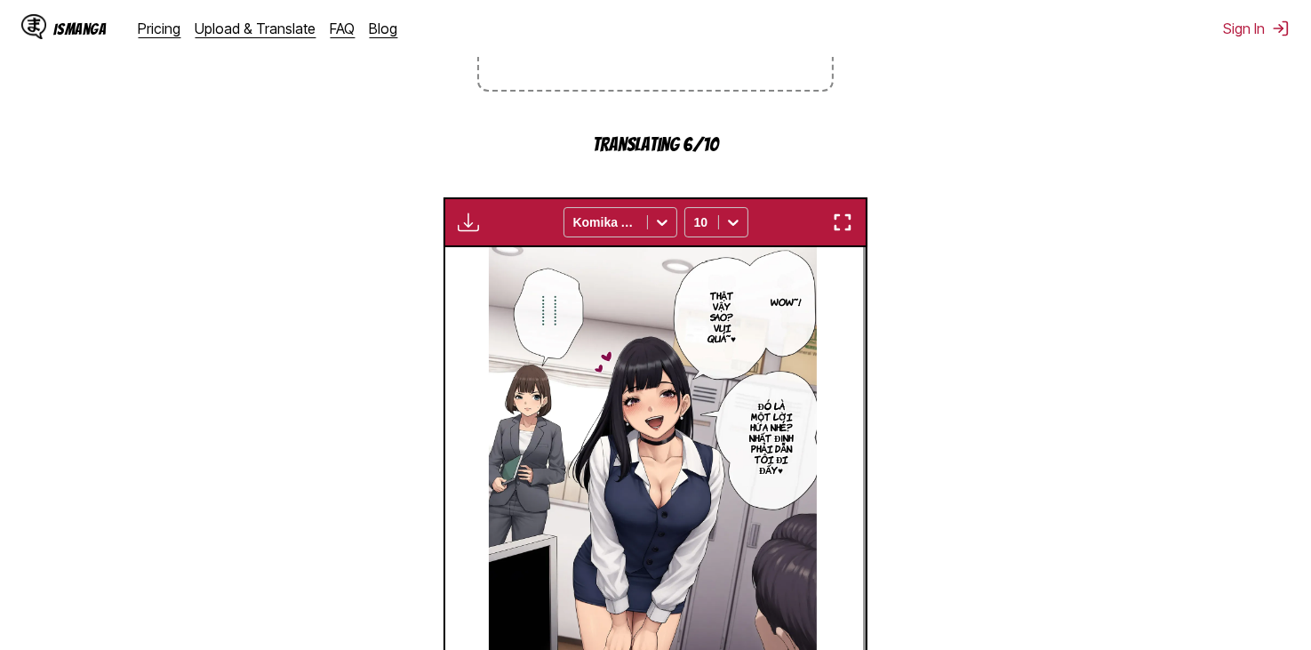
scroll to position [742, 0]
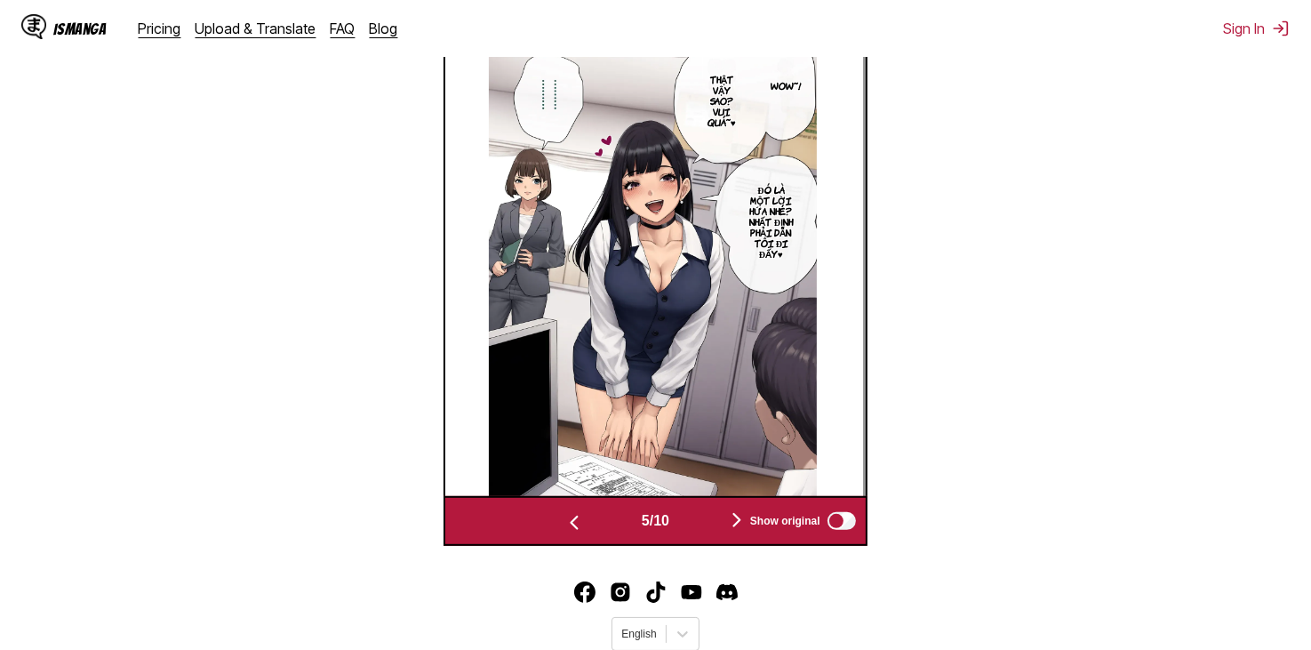
click at [754, 515] on span "Show original" at bounding box center [785, 521] width 70 height 12
click at [750, 509] on div "Show original" at bounding box center [798, 520] width 119 height 23
drag, startPoint x: 747, startPoint y: 453, endPoint x: 732, endPoint y: 472, distance: 23.5
click at [740, 496] on div "5 / 10 Show original" at bounding box center [654, 521] width 423 height 50
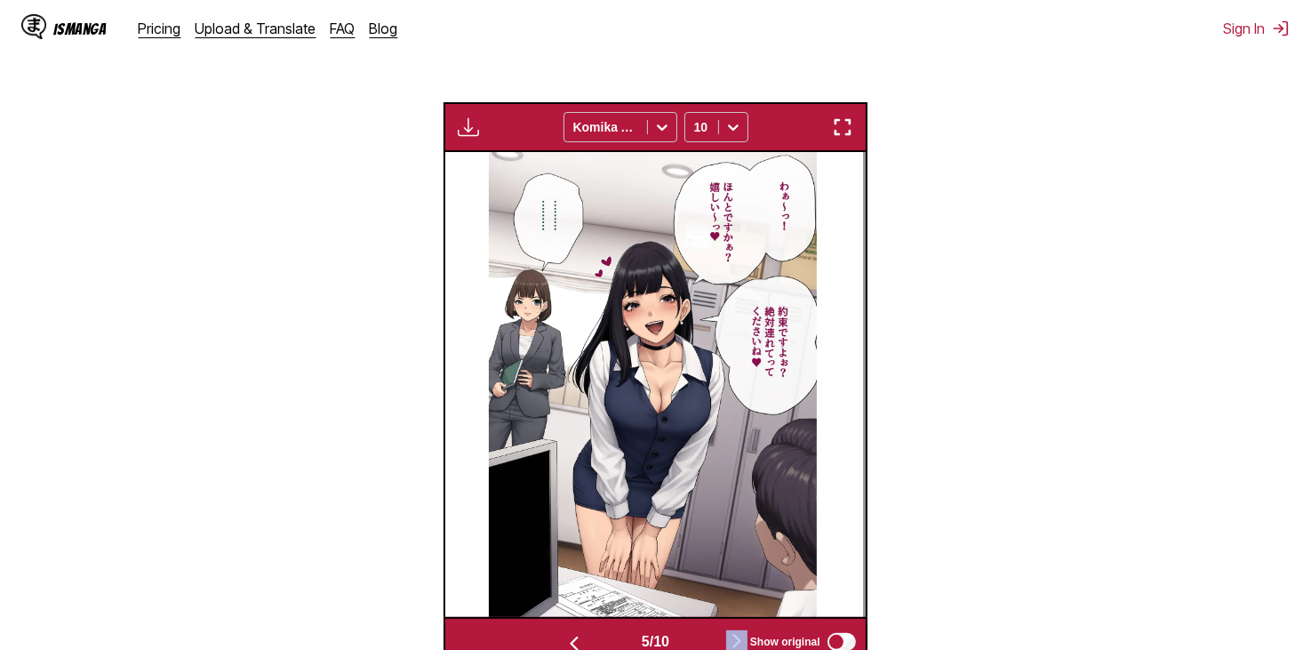
scroll to position [564, 0]
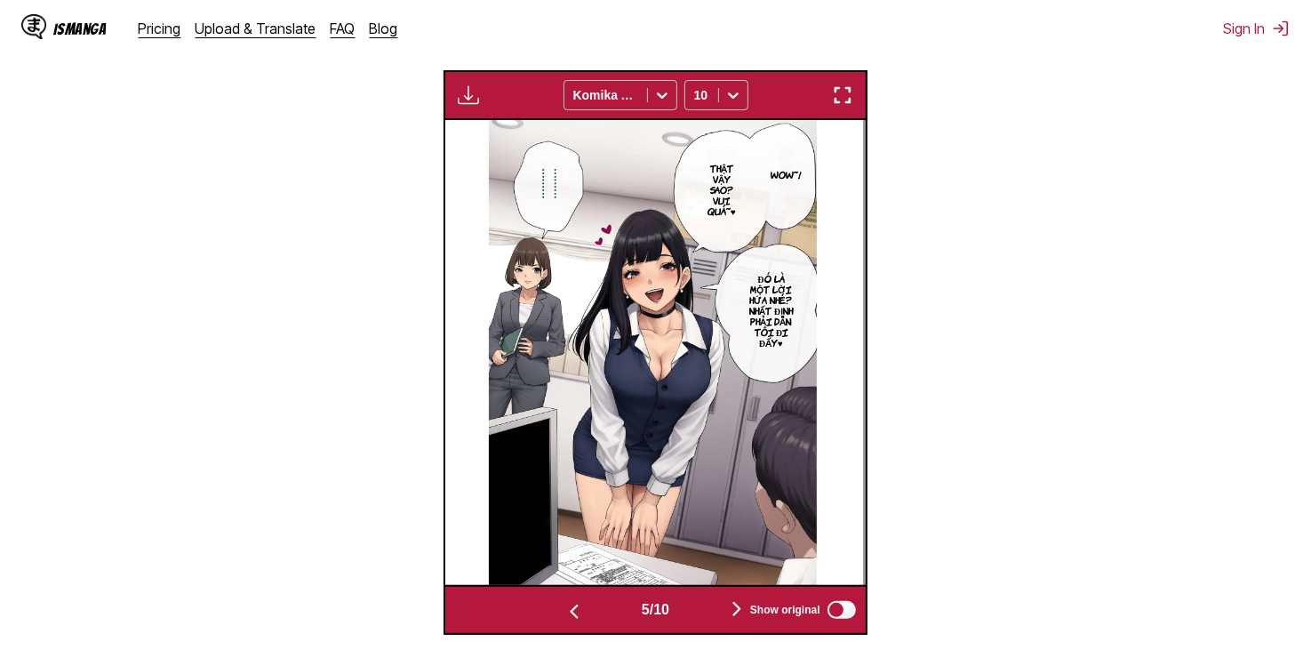
click at [736, 598] on img "button" at bounding box center [736, 608] width 21 height 21
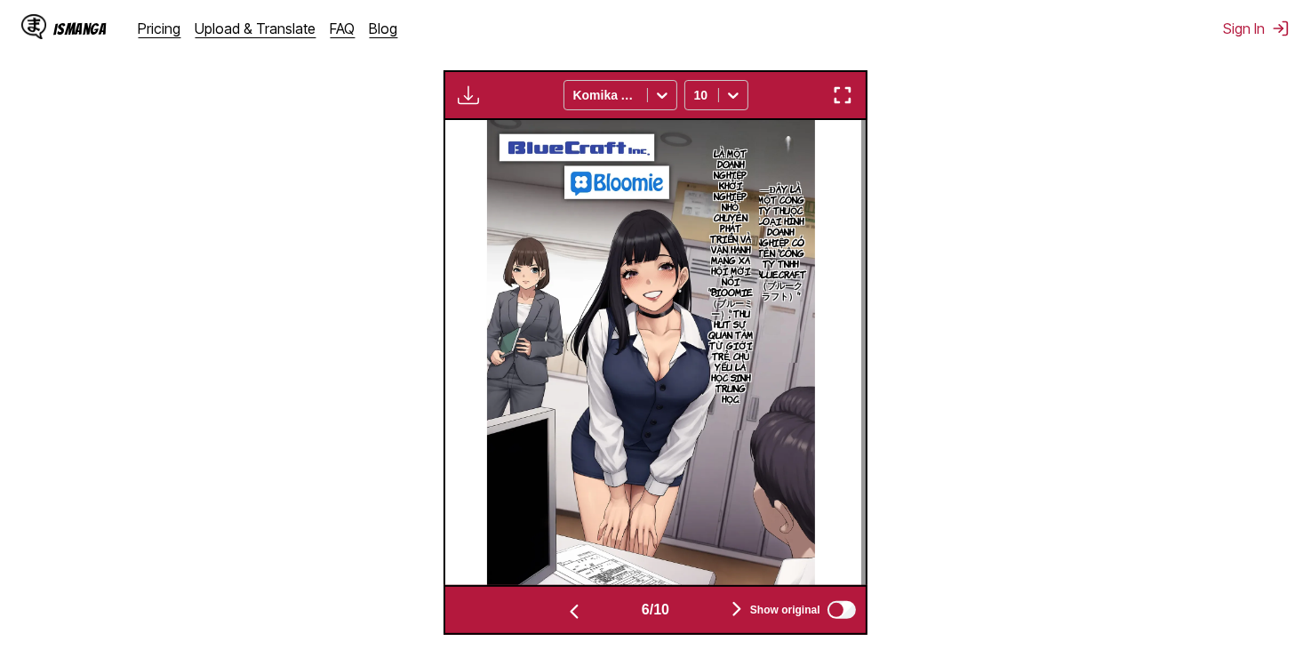
click at [741, 598] on img "button" at bounding box center [736, 608] width 21 height 21
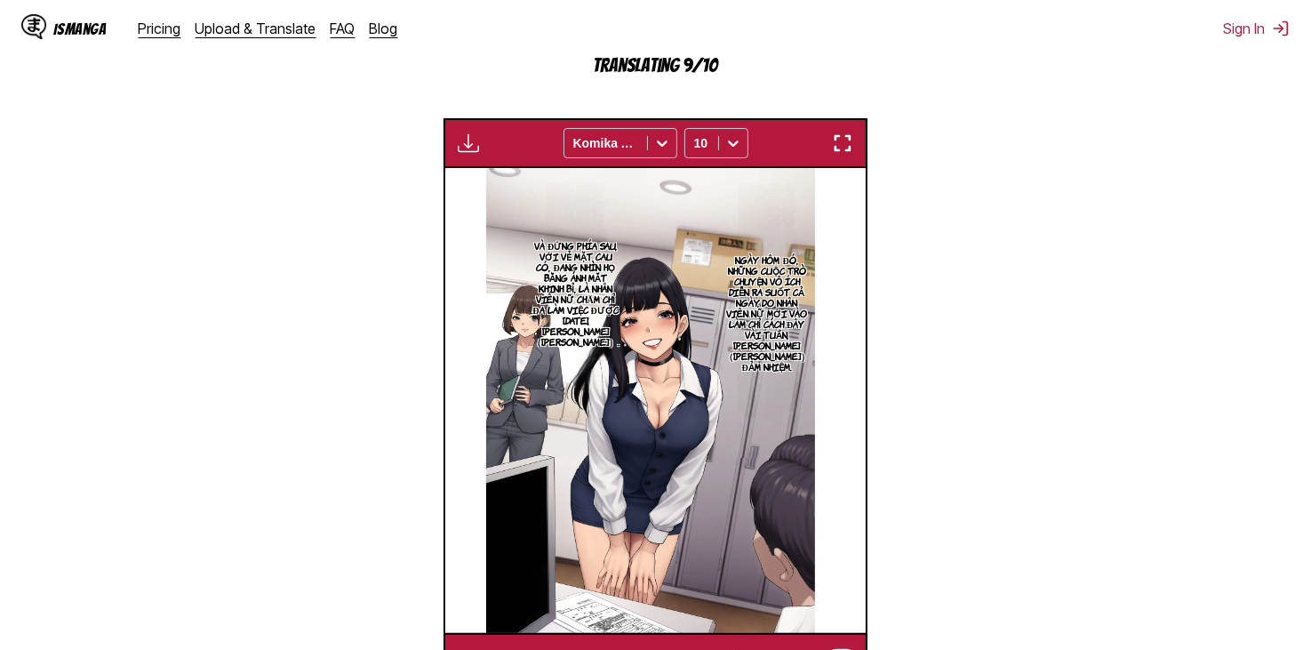
scroll to position [622, 0]
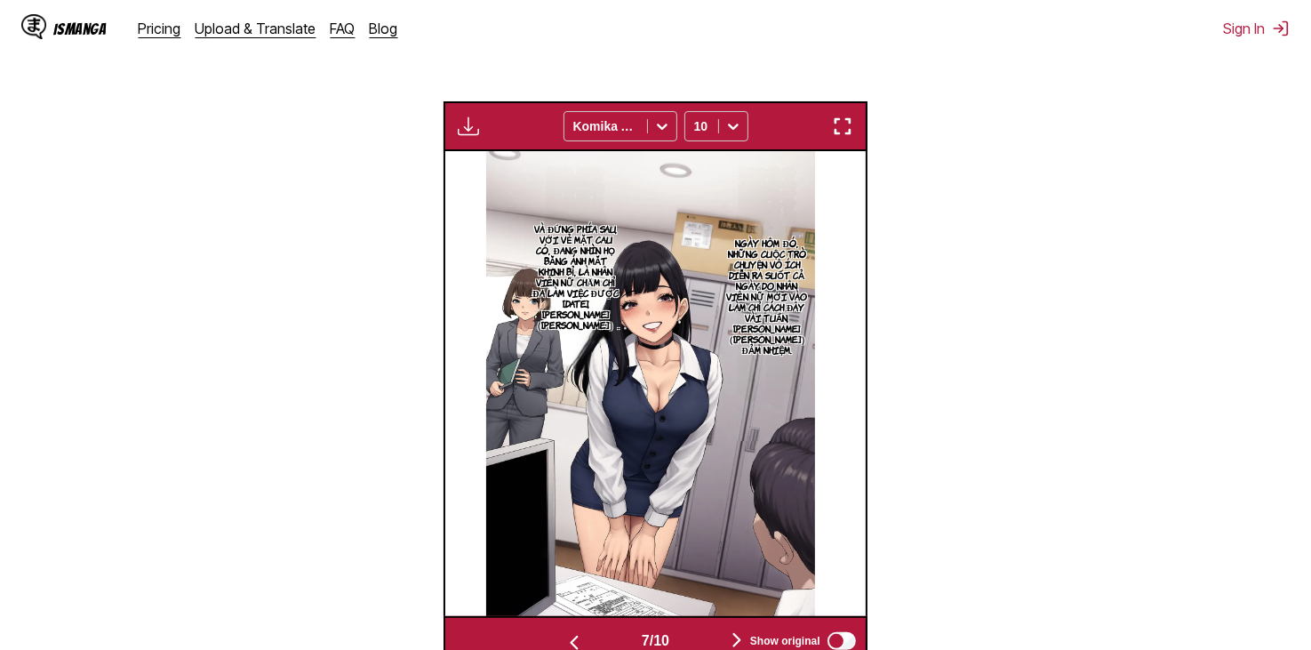
drag, startPoint x: 729, startPoint y: 193, endPoint x: 681, endPoint y: 273, distance: 93.3
click at [681, 273] on img at bounding box center [650, 383] width 328 height 465
click at [578, 632] on img "button" at bounding box center [573, 642] width 21 height 21
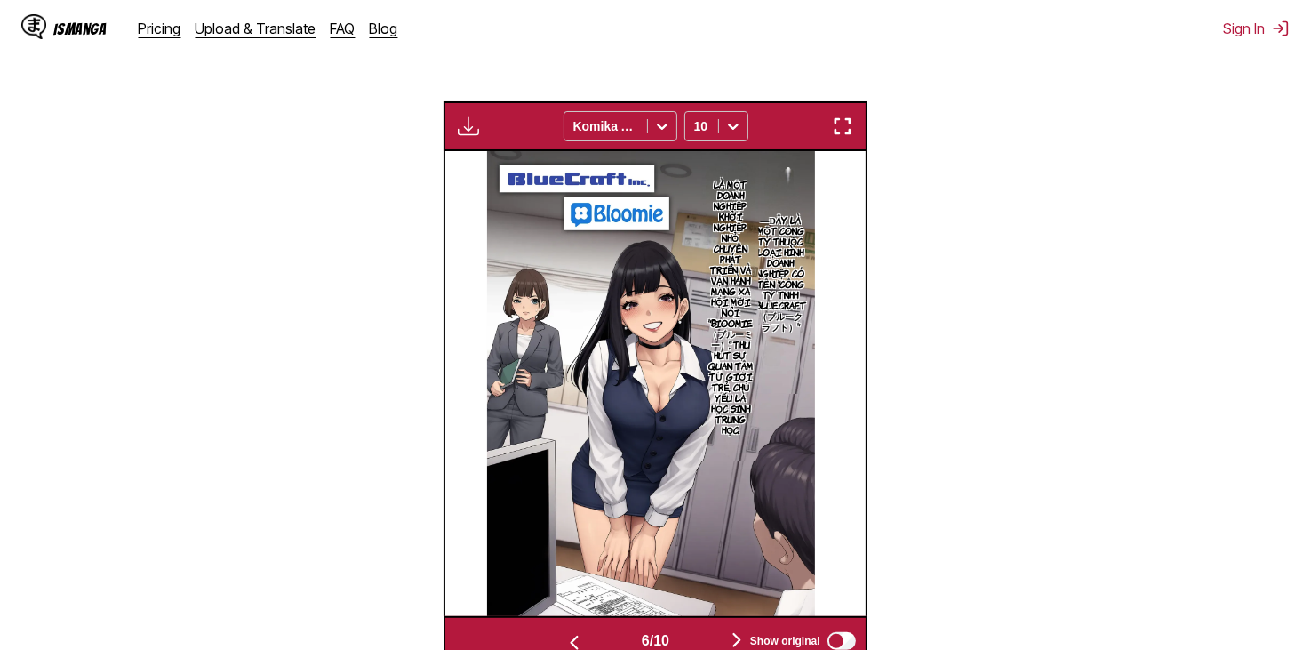
click at [578, 632] on img "button" at bounding box center [573, 642] width 21 height 21
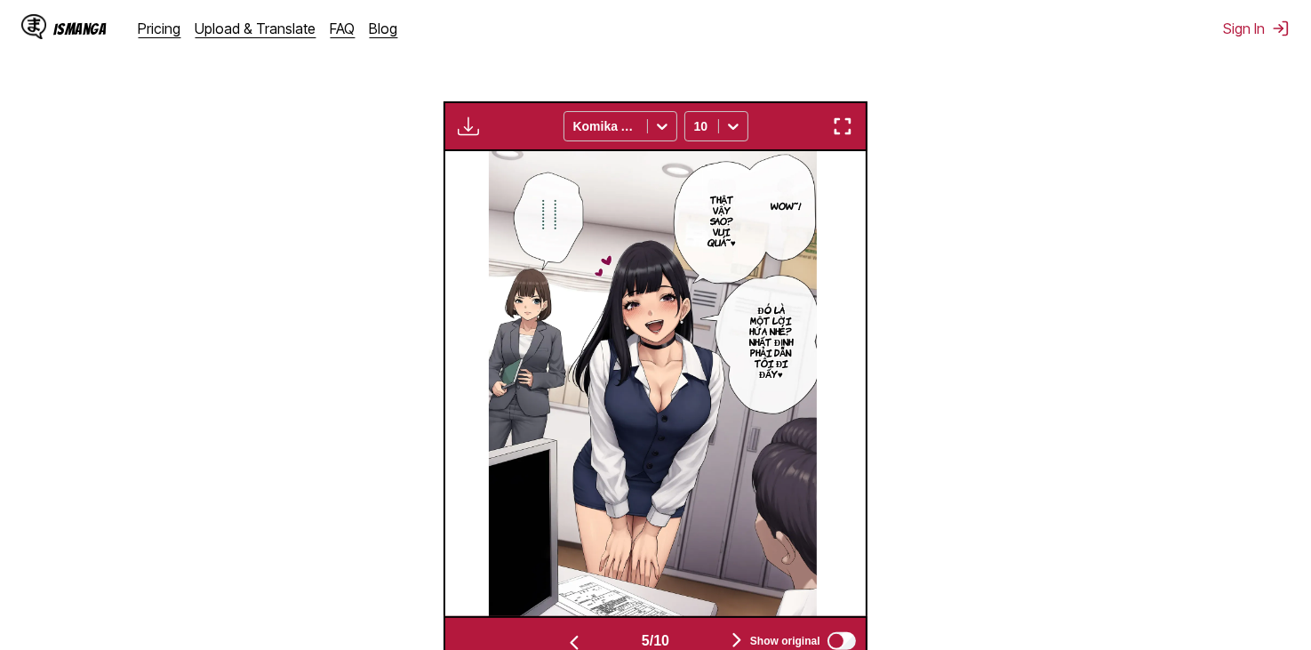
click at [578, 632] on img "button" at bounding box center [573, 642] width 21 height 21
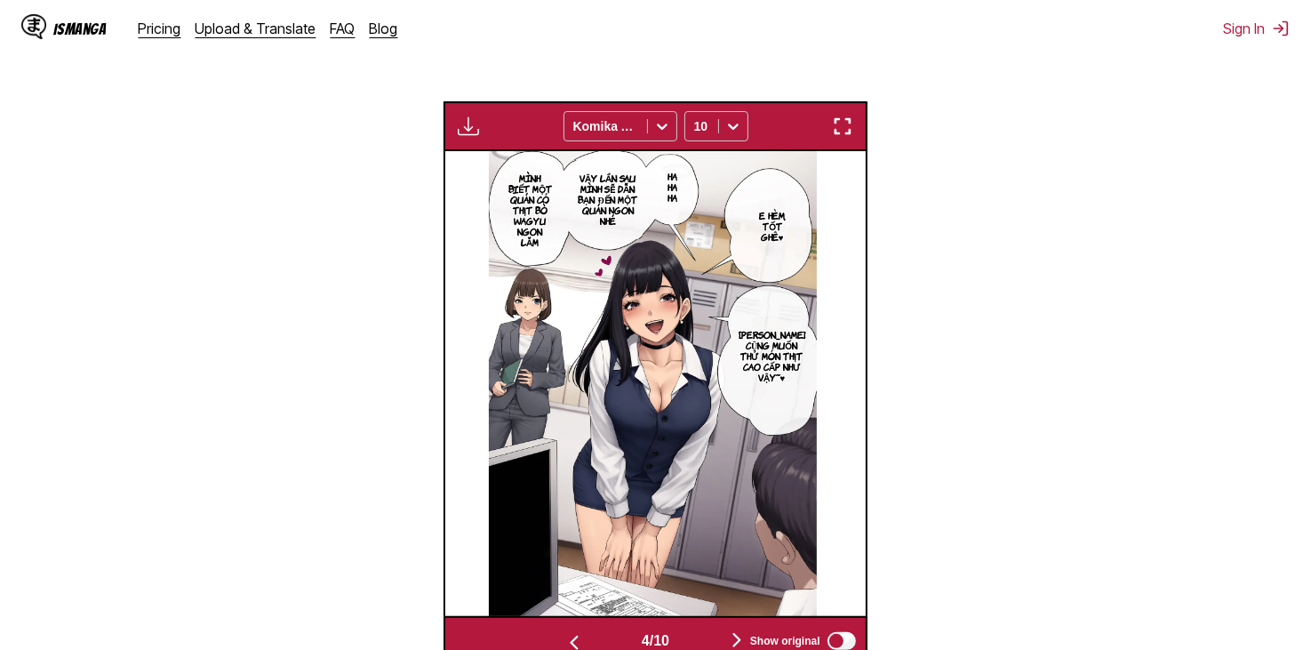
click at [578, 632] on img "button" at bounding box center [573, 642] width 21 height 21
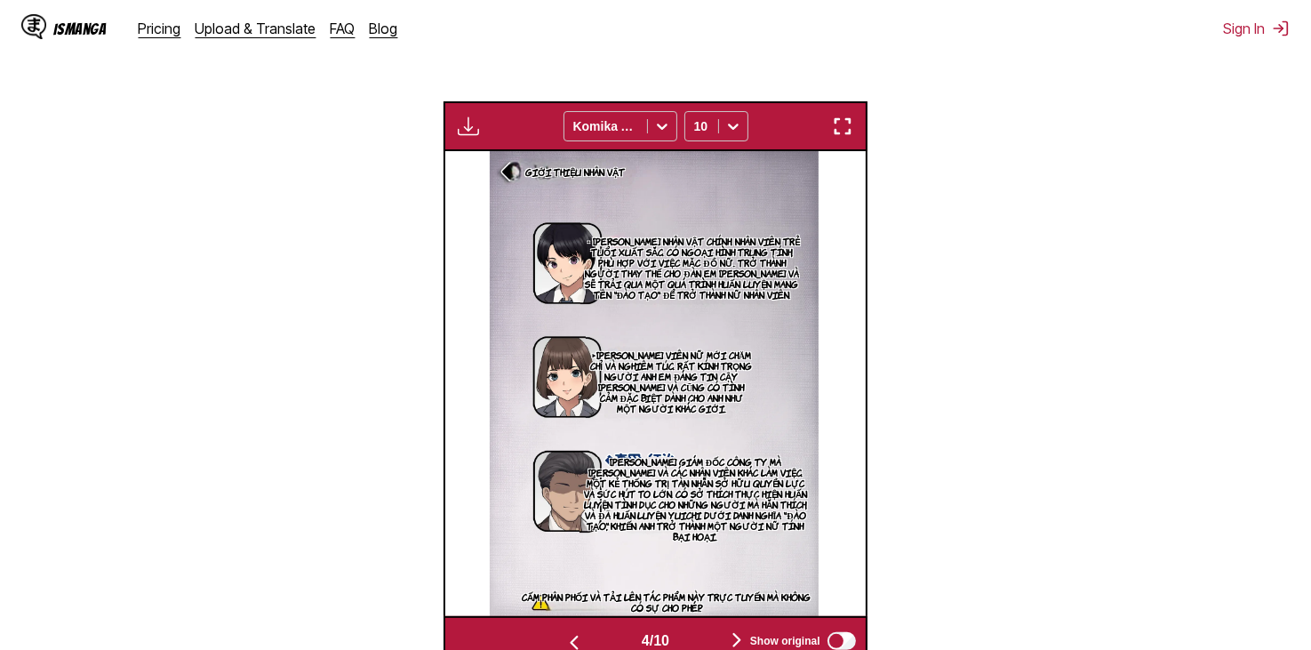
click at [578, 632] on img "button" at bounding box center [573, 642] width 21 height 21
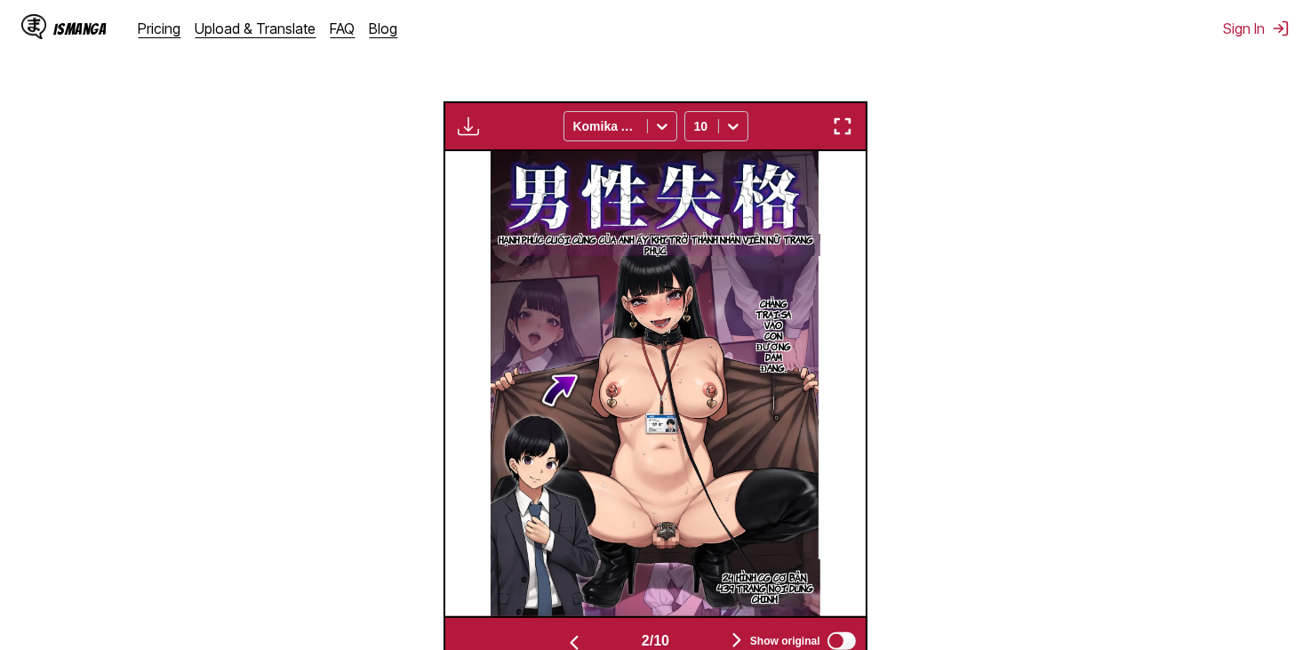
click at [578, 632] on img "button" at bounding box center [573, 642] width 21 height 21
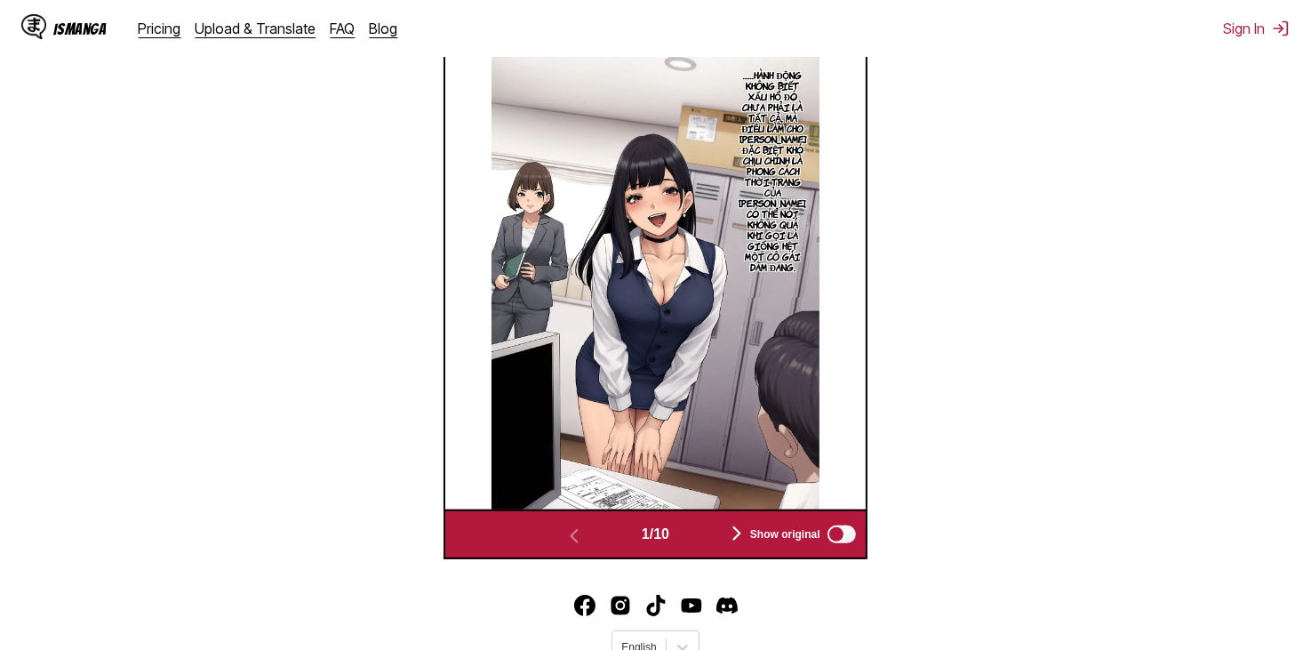
scroll to position [564, 0]
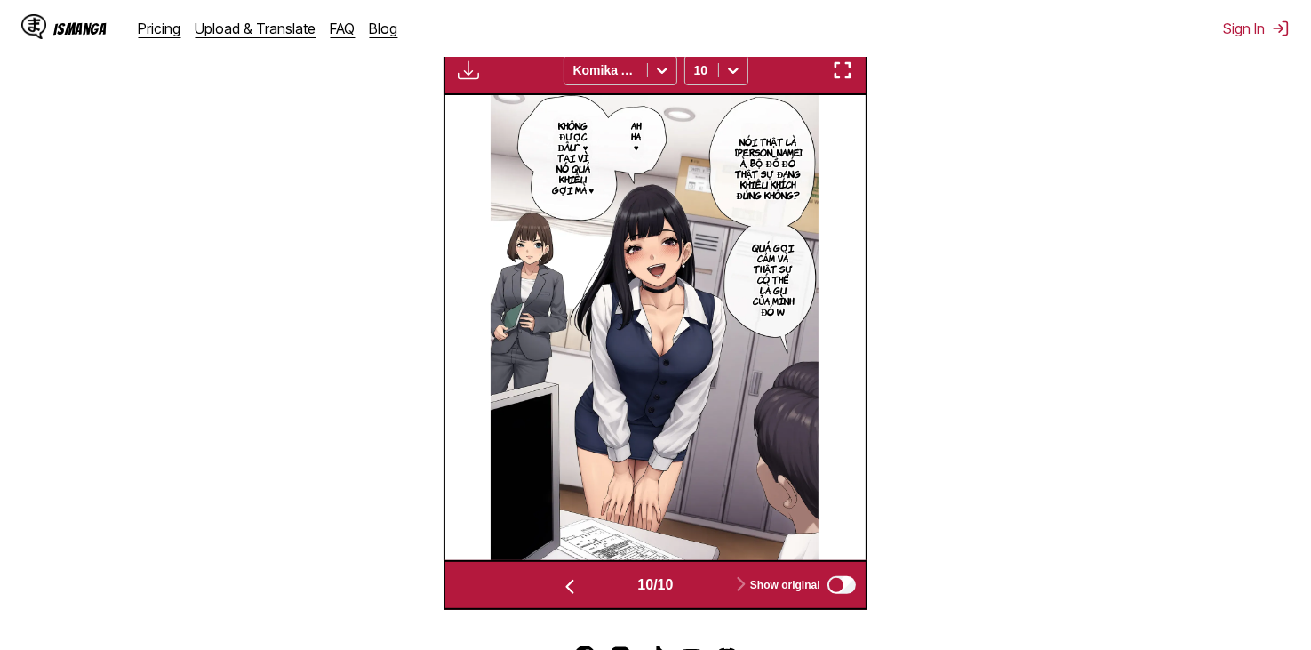
scroll to position [622, 0]
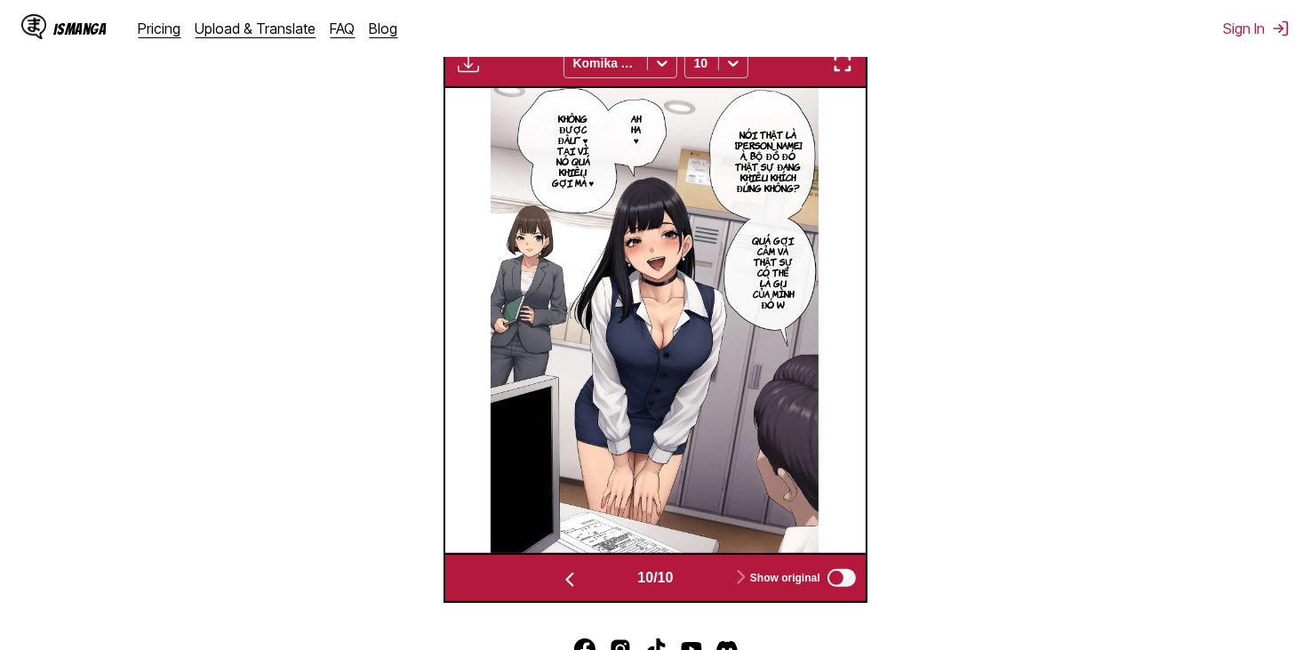
click at [575, 565] on button "button" at bounding box center [569, 578] width 107 height 26
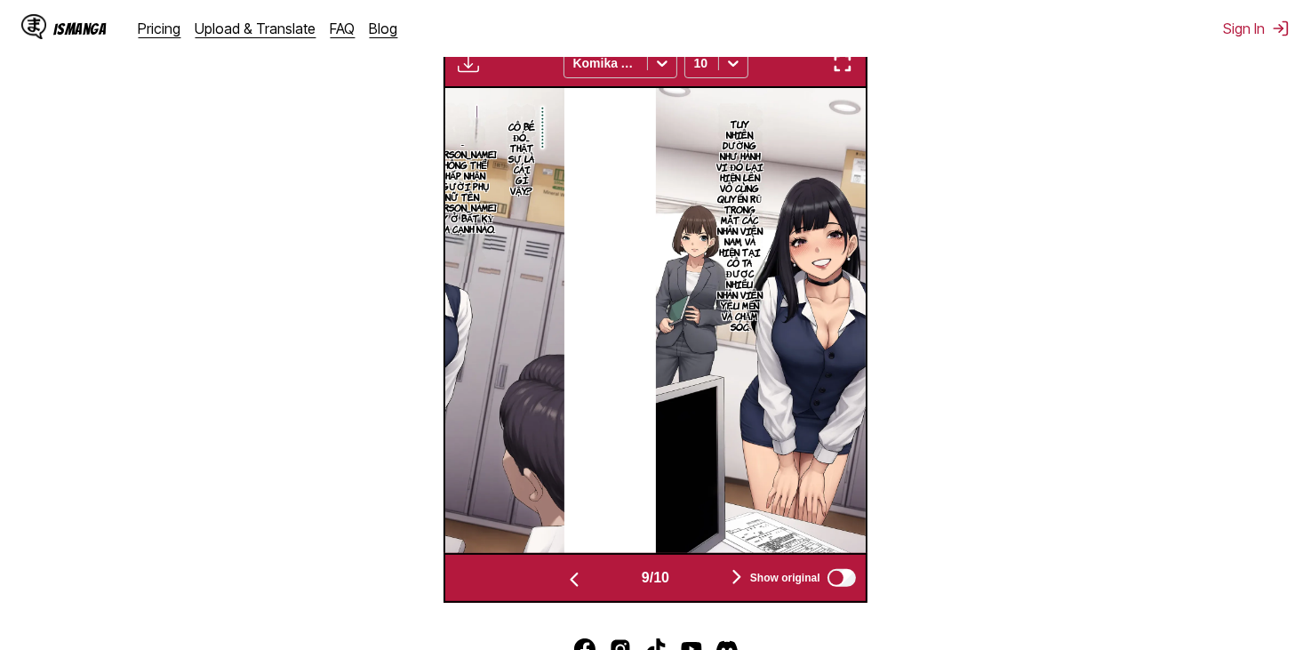
click at [575, 569] on img "button" at bounding box center [573, 579] width 21 height 21
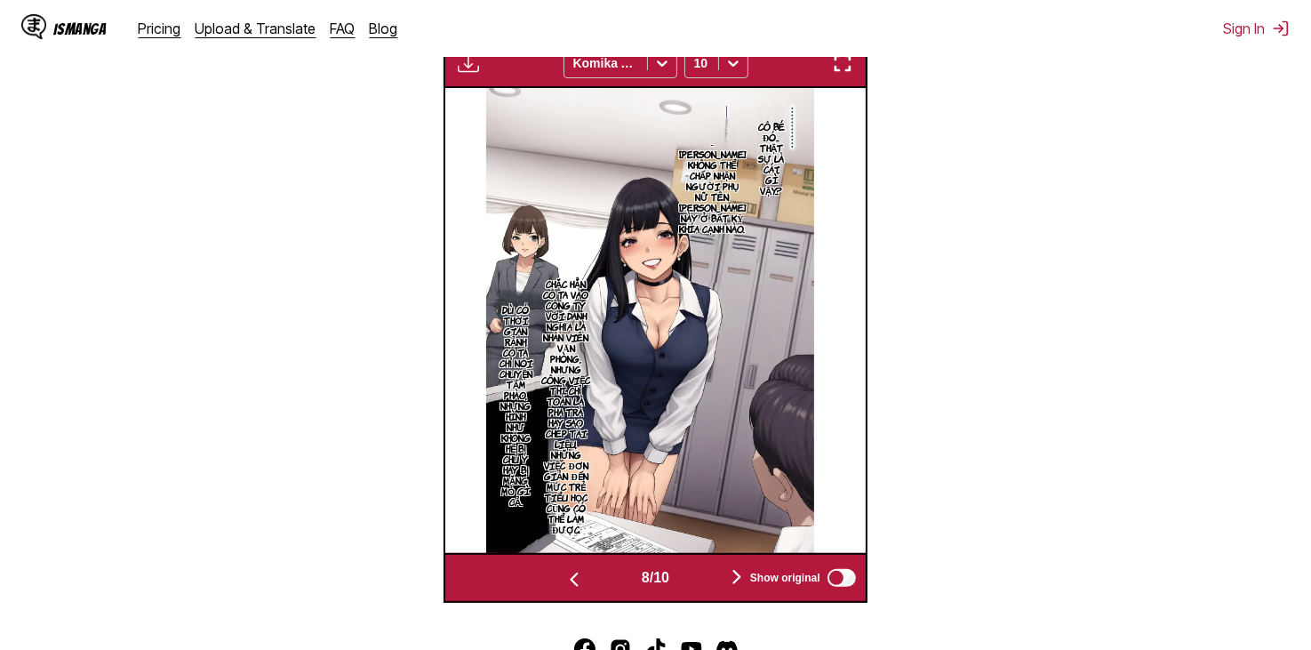
click at [575, 569] on img "button" at bounding box center [573, 579] width 21 height 21
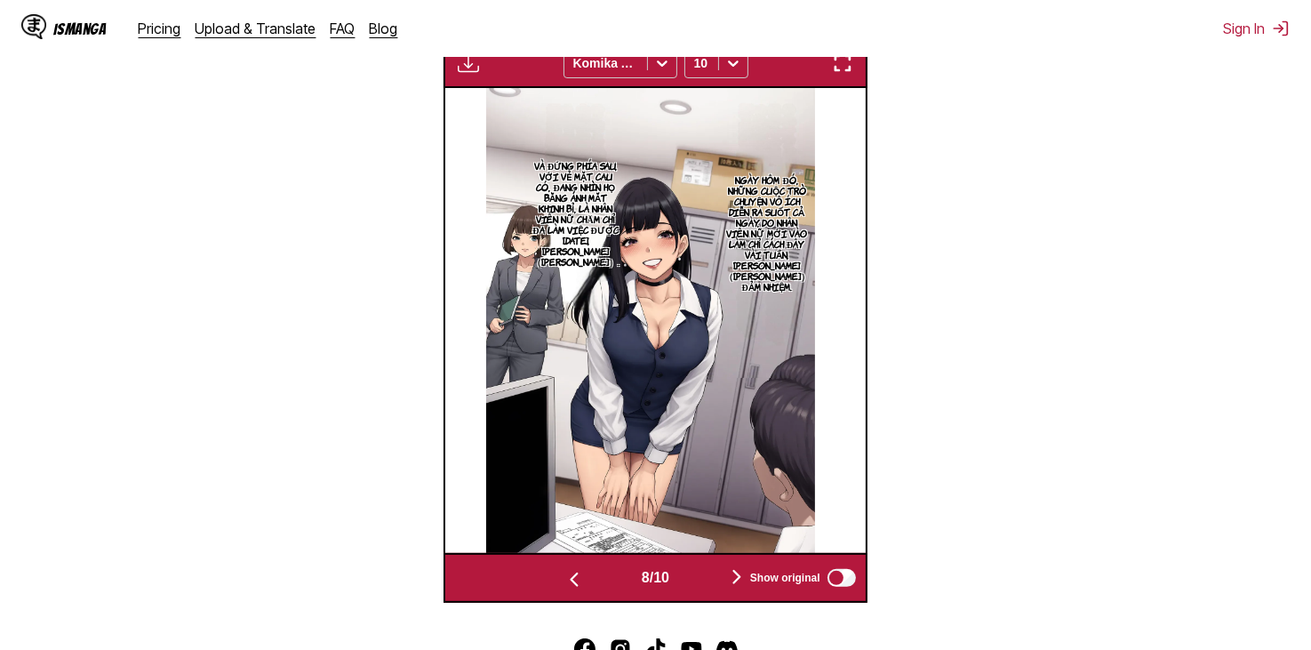
click at [575, 569] on img "button" at bounding box center [573, 579] width 21 height 21
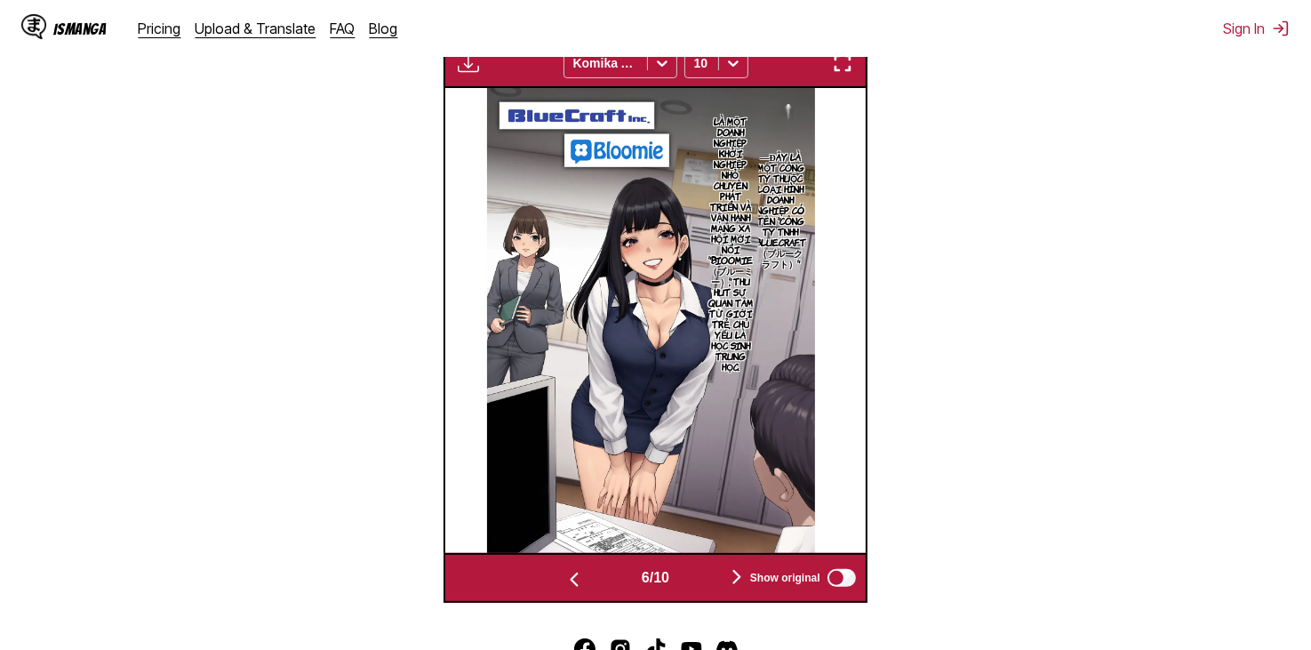
click at [575, 569] on img "button" at bounding box center [573, 579] width 21 height 21
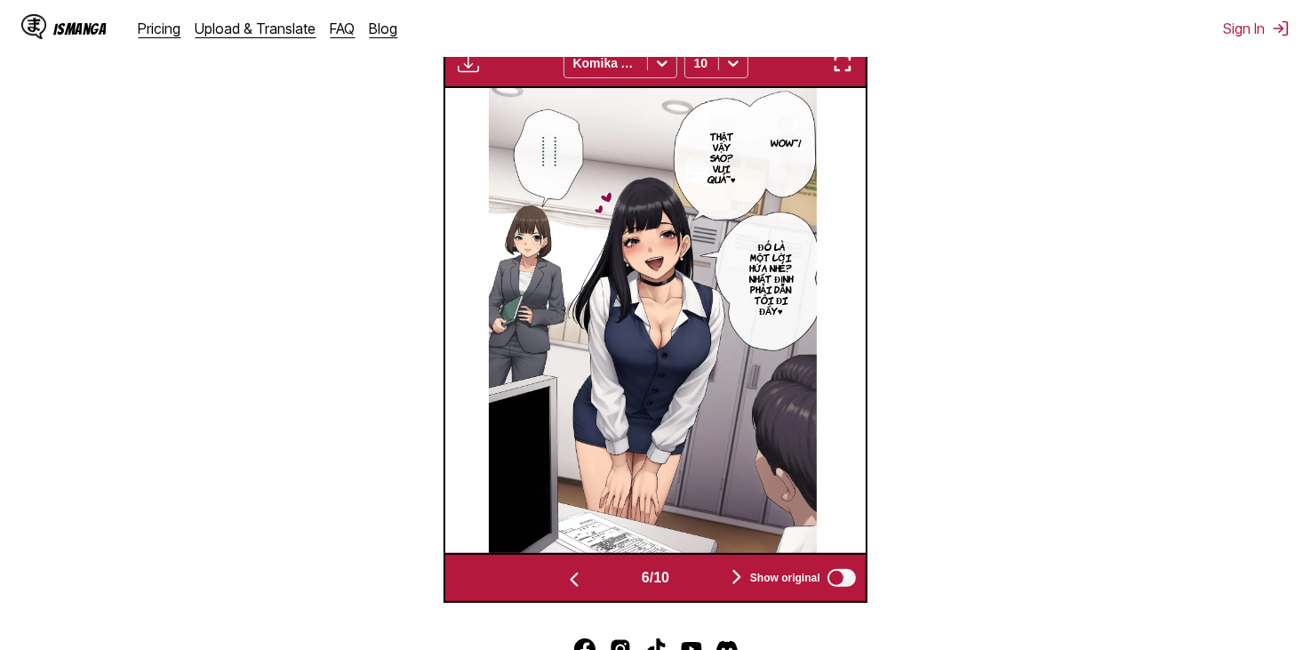
click at [575, 569] on img "button" at bounding box center [573, 579] width 21 height 21
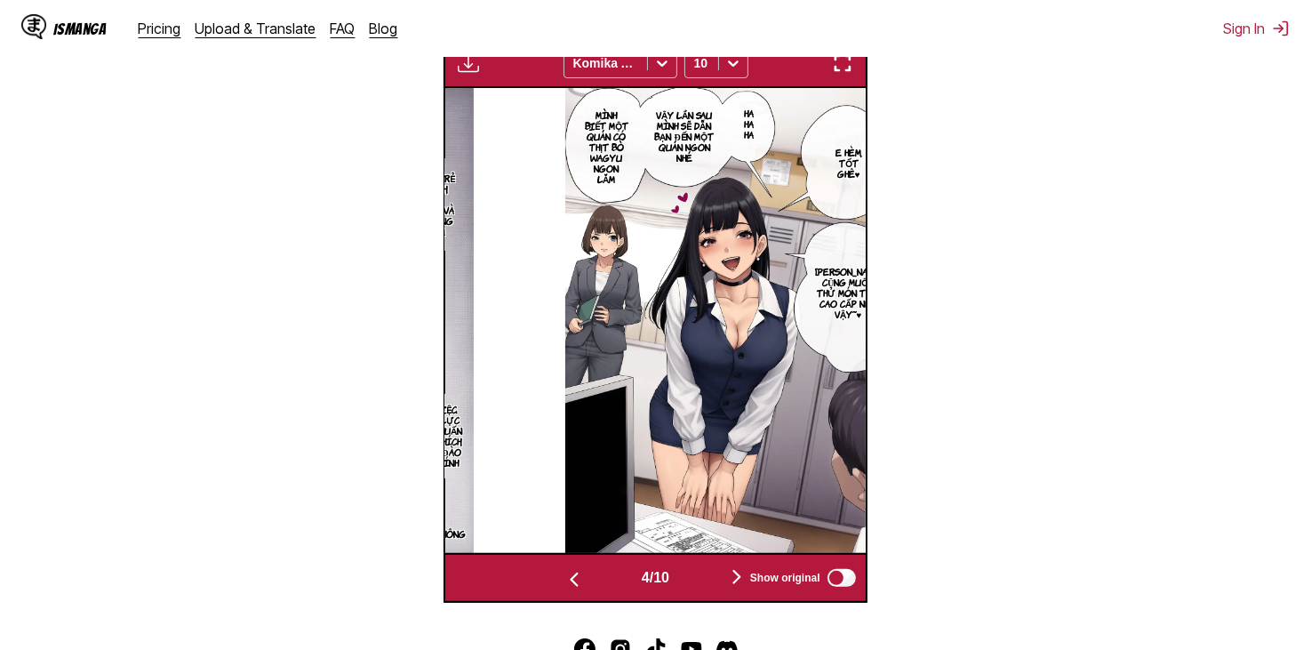
click at [575, 569] on img "button" at bounding box center [573, 579] width 21 height 21
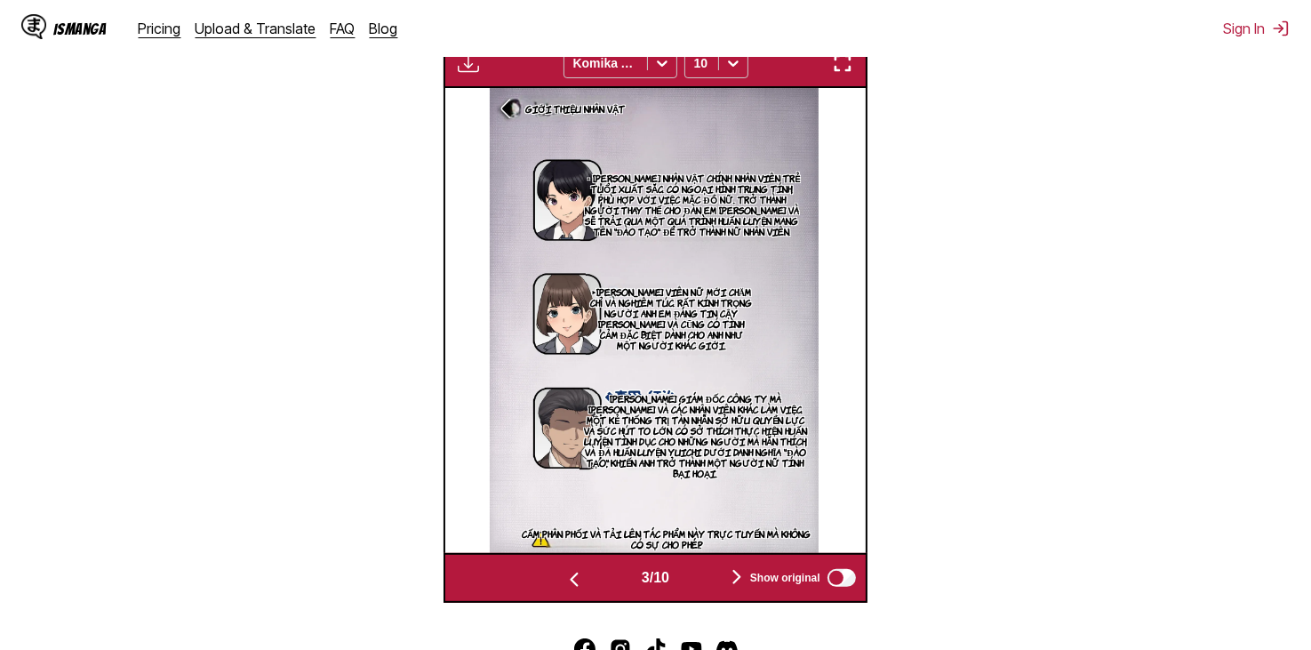
click at [575, 569] on img "button" at bounding box center [573, 579] width 21 height 21
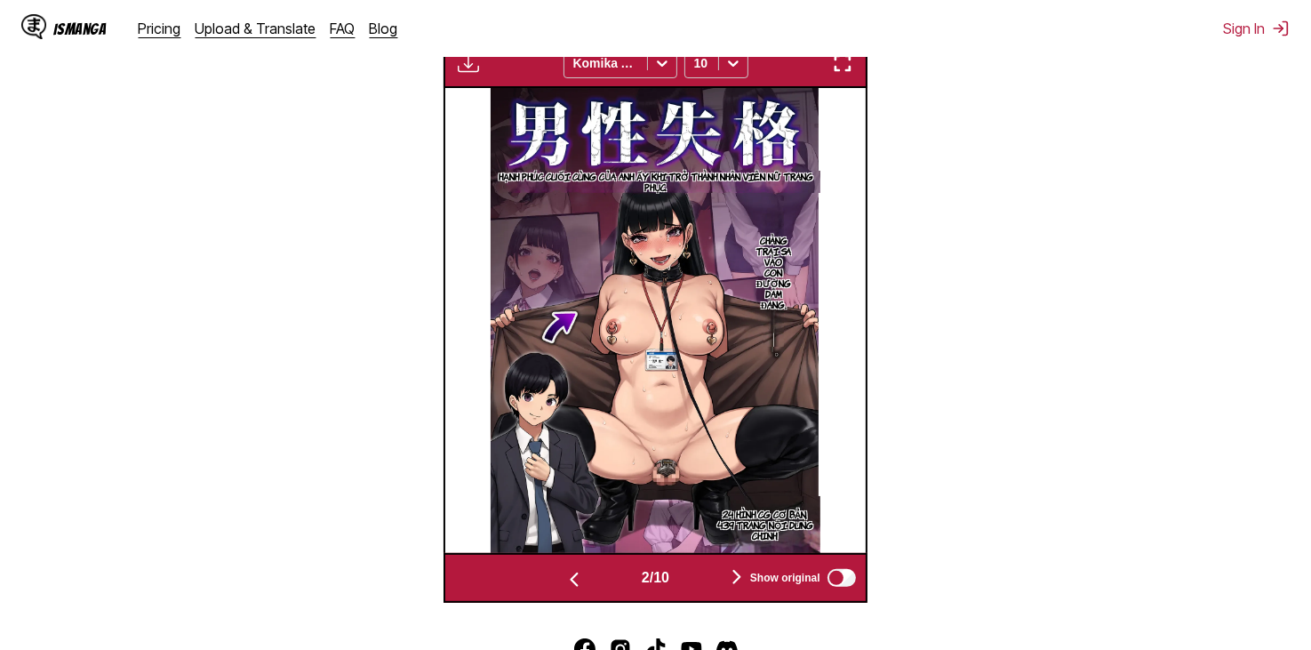
click at [733, 566] on img "button" at bounding box center [736, 576] width 21 height 21
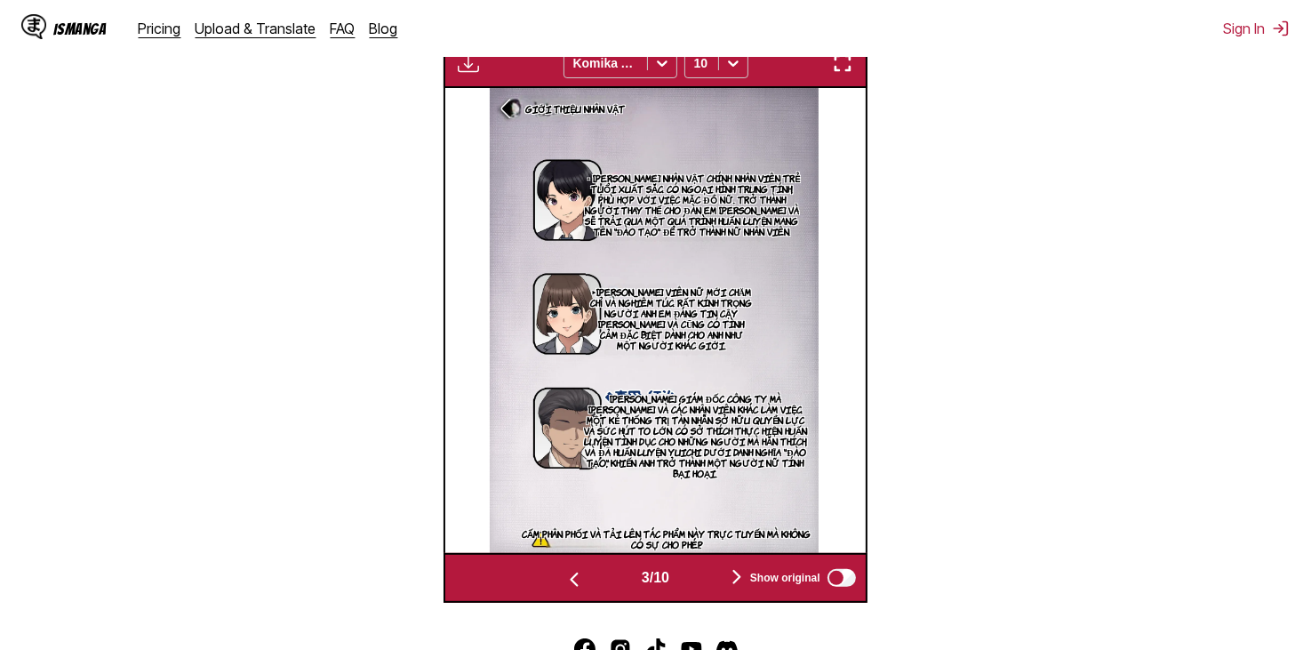
click at [582, 565] on button "button" at bounding box center [574, 578] width 107 height 26
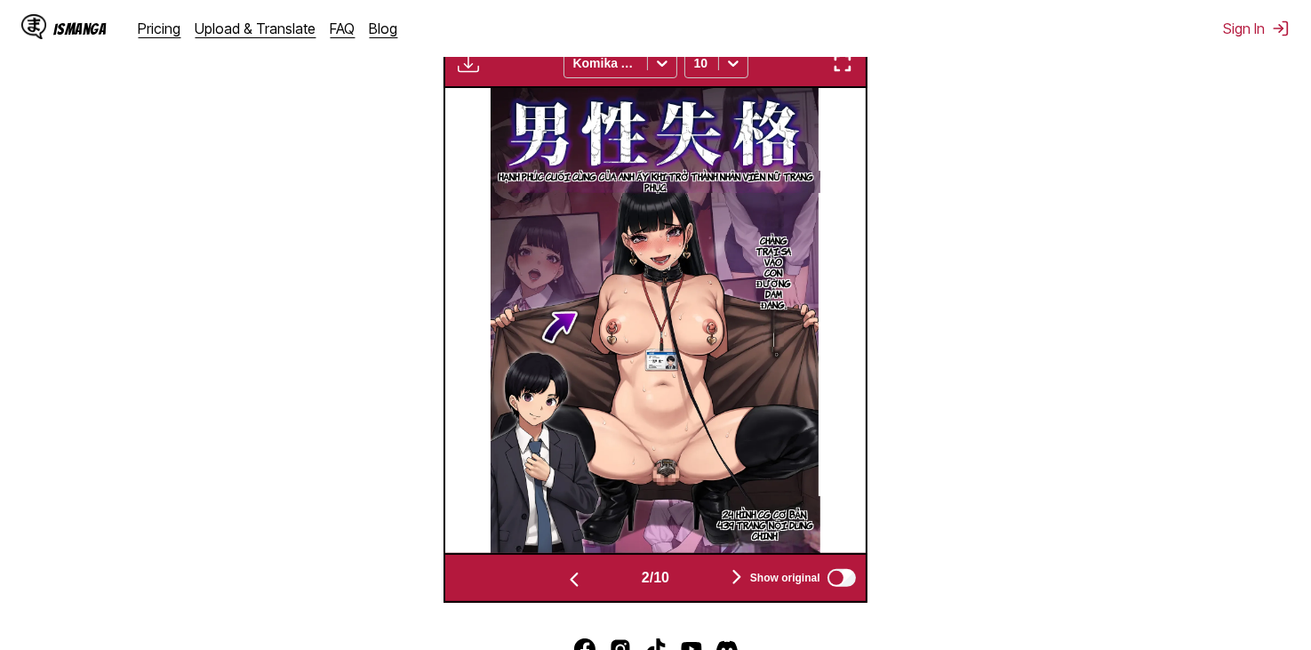
click at [739, 566] on img "button" at bounding box center [736, 576] width 21 height 21
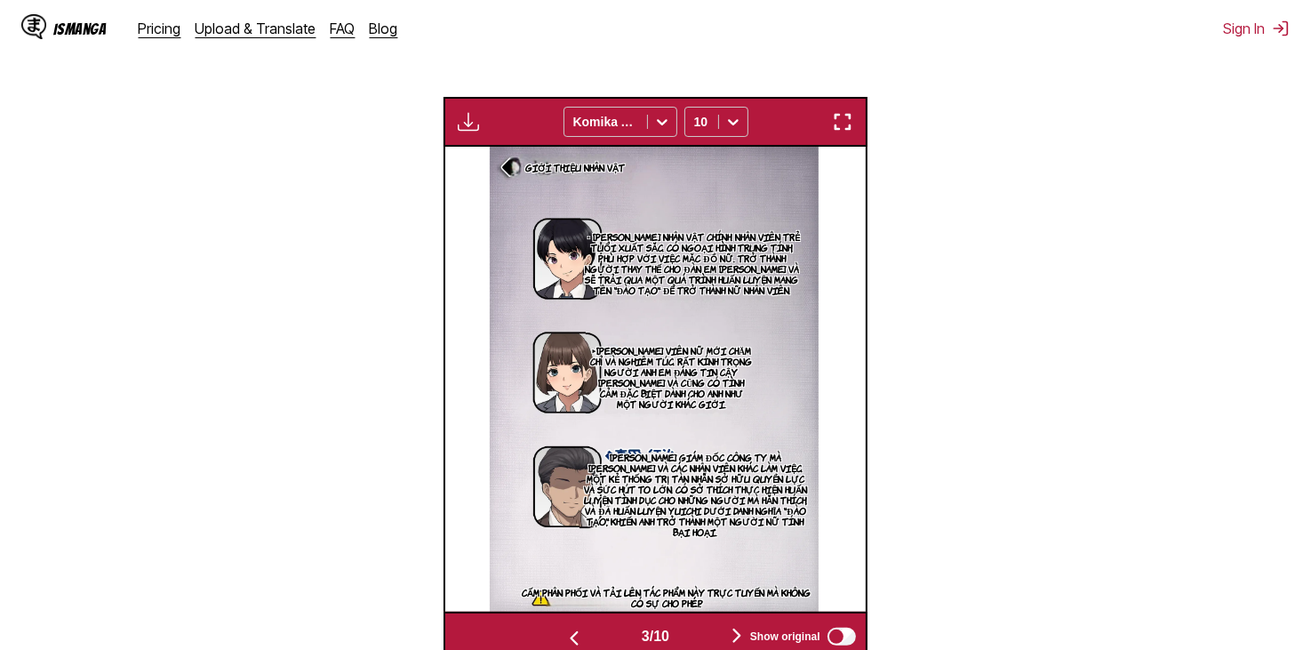
scroll to position [533, 0]
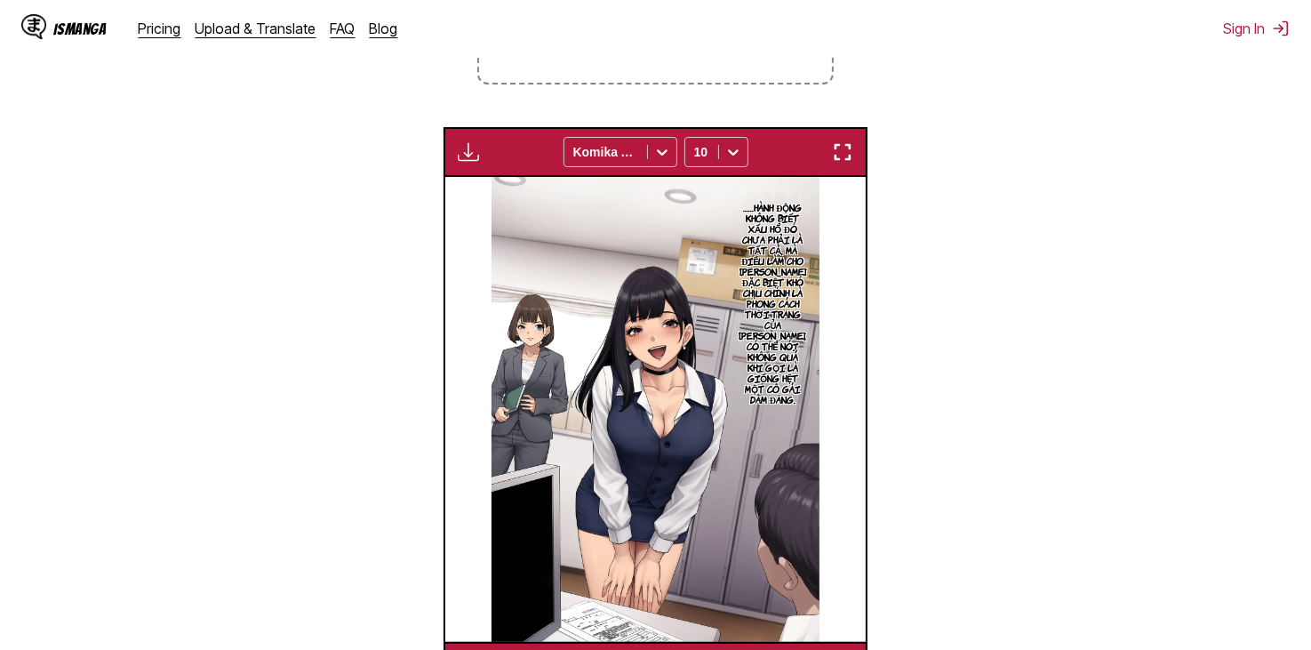
drag, startPoint x: 651, startPoint y: 335, endPoint x: 589, endPoint y: 398, distance: 88.0
click at [589, 398] on img at bounding box center [655, 409] width 328 height 465
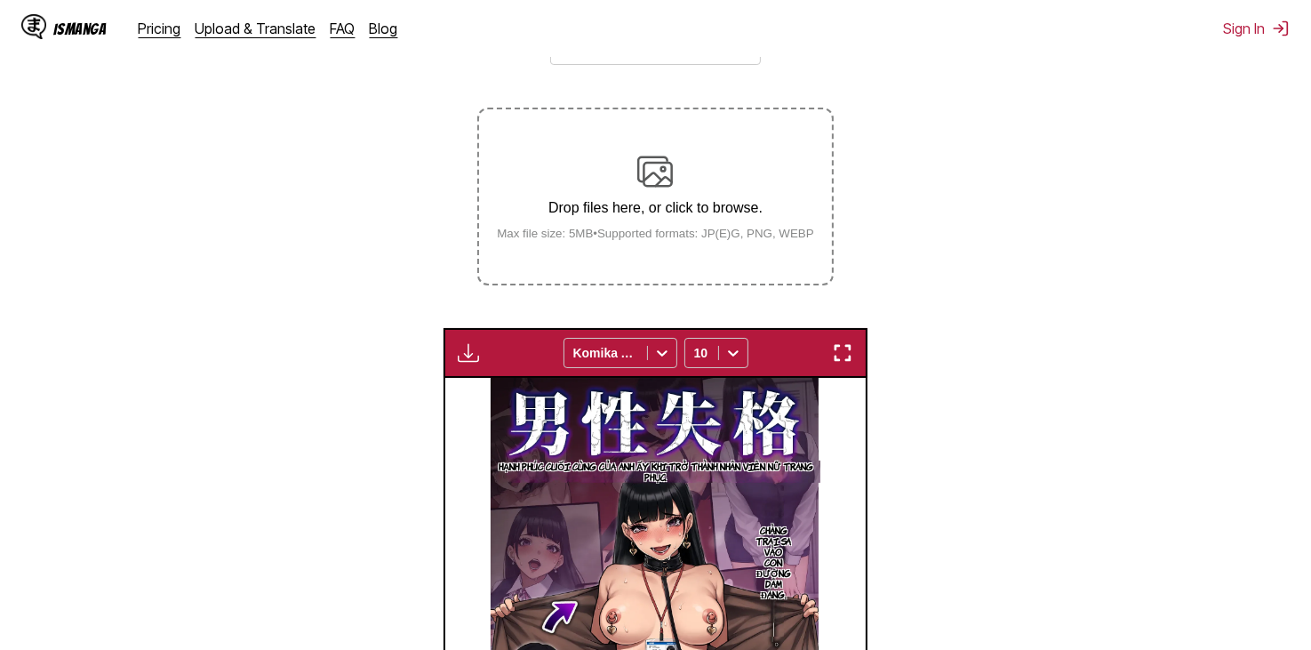
scroll to position [622, 0]
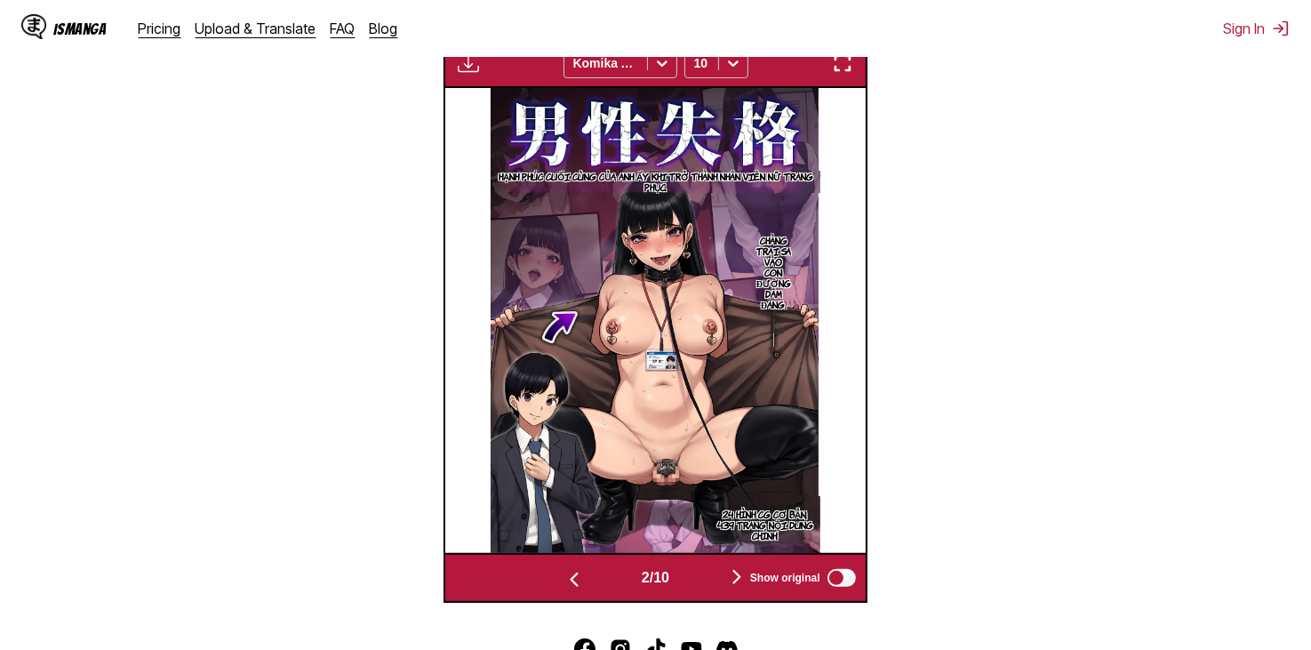
click at [715, 565] on button "button" at bounding box center [736, 578] width 107 height 26
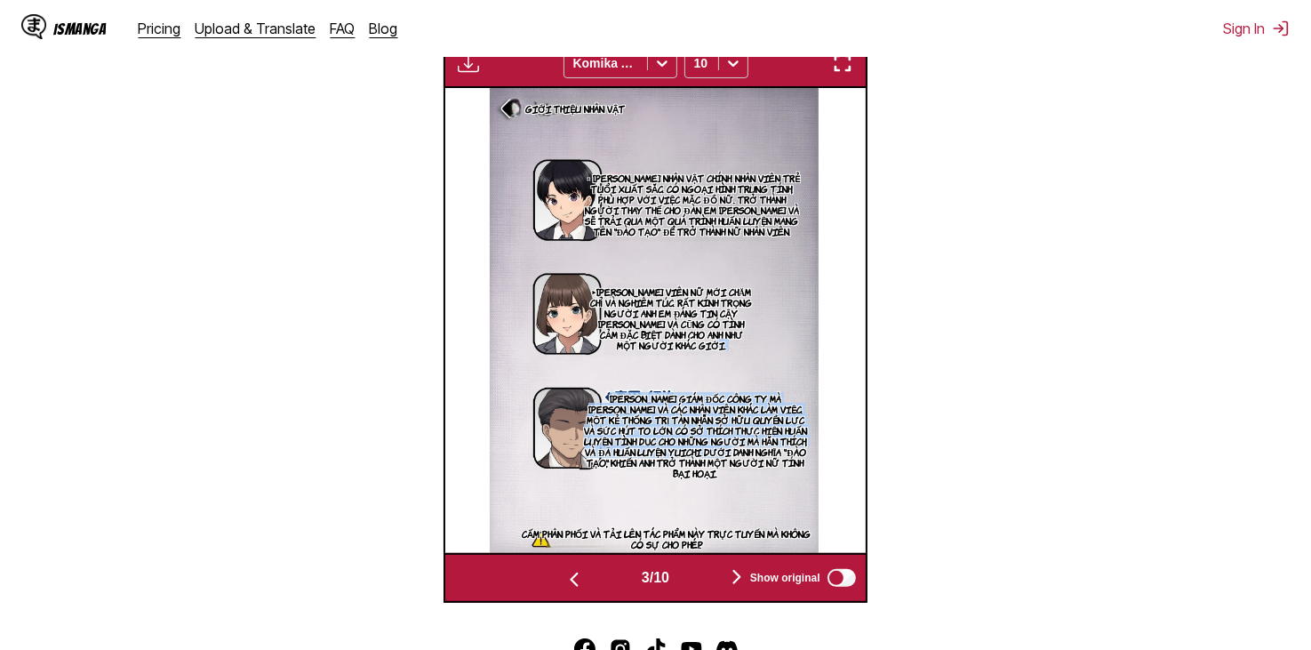
click at [747, 390] on p "Seiji Sanada Giám đốc công ty mà Yuichi và các nhân viên khác làm việc. Một kẻ …" at bounding box center [695, 435] width 232 height 92
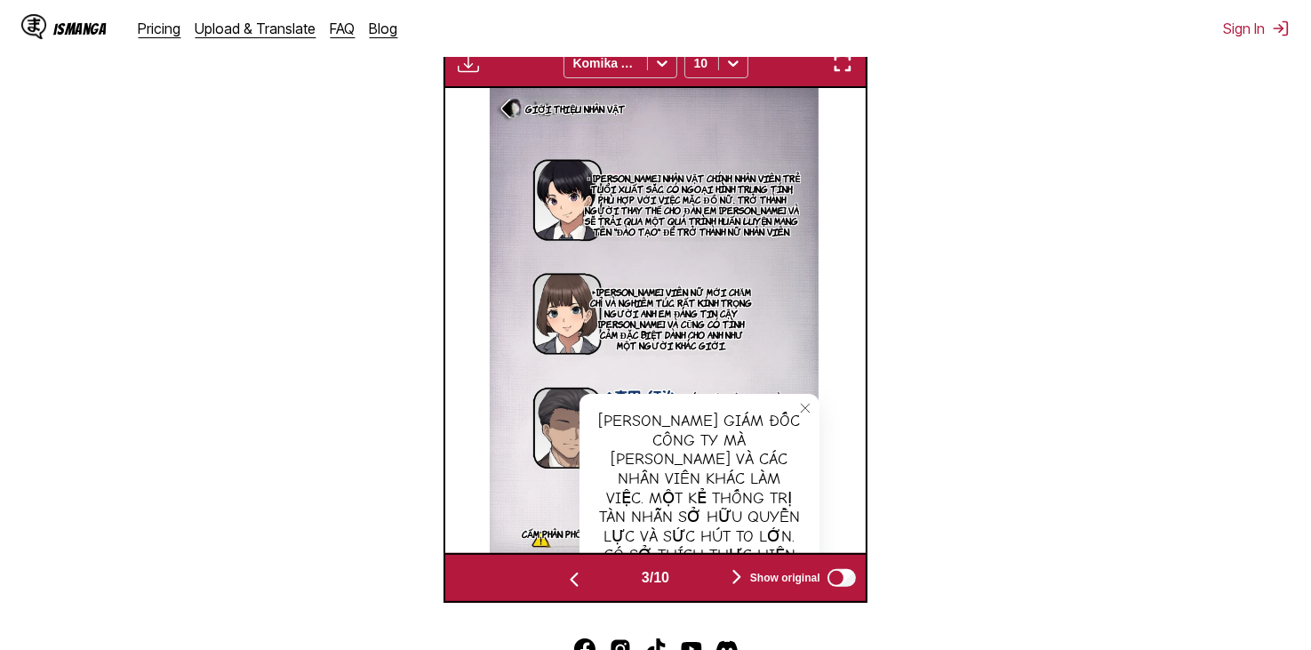
click at [782, 278] on img at bounding box center [654, 320] width 328 height 465
click at [809, 402] on icon "close-tooltip" at bounding box center [805, 408] width 12 height 12
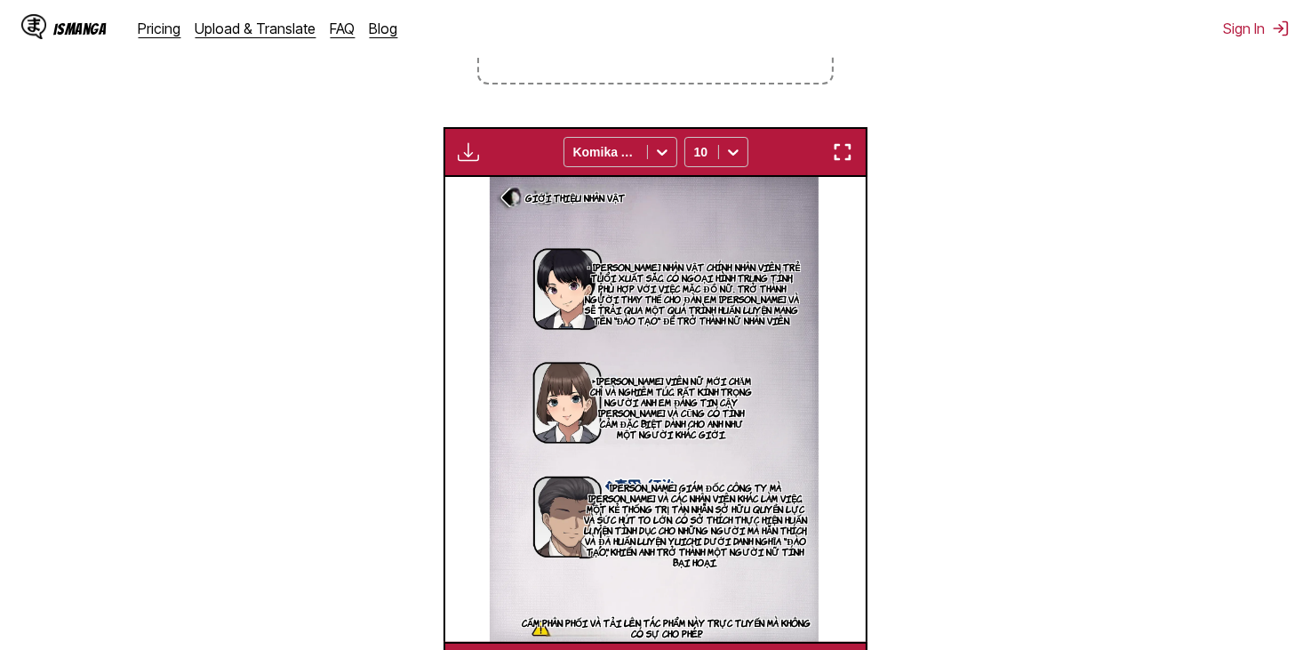
scroll to position [622, 0]
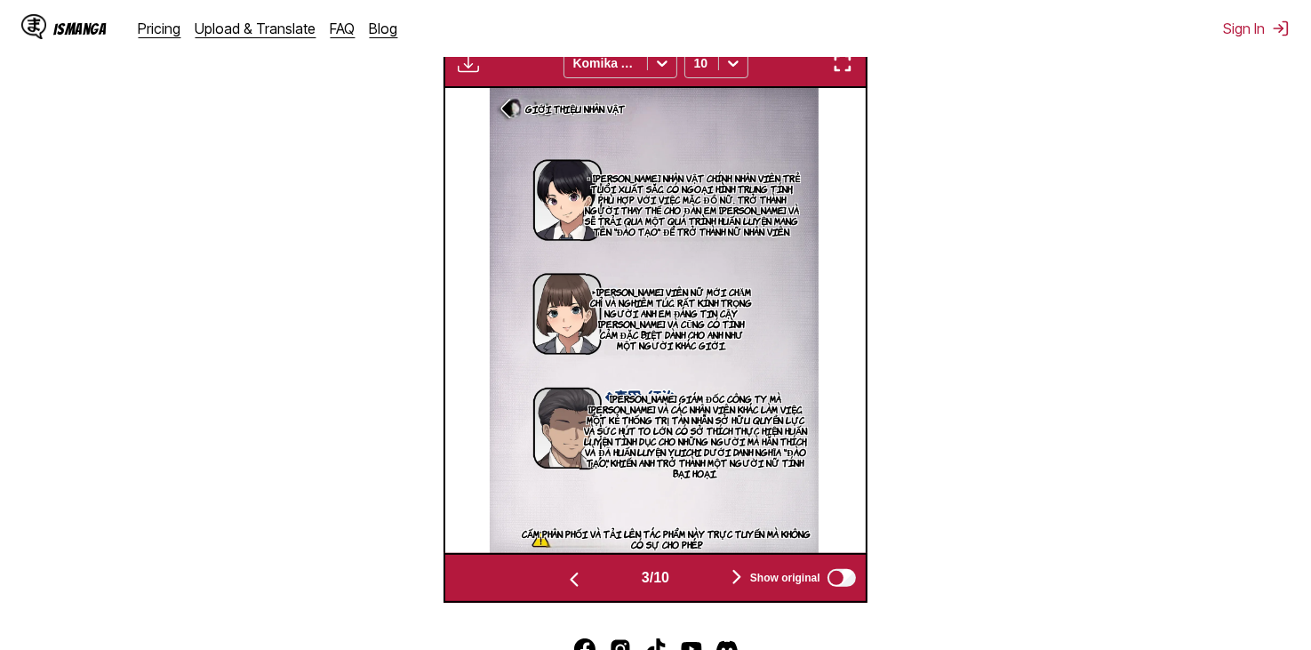
drag, startPoint x: 716, startPoint y: 216, endPoint x: 629, endPoint y: 387, distance: 191.6
click at [572, 569] on img "button" at bounding box center [573, 579] width 21 height 21
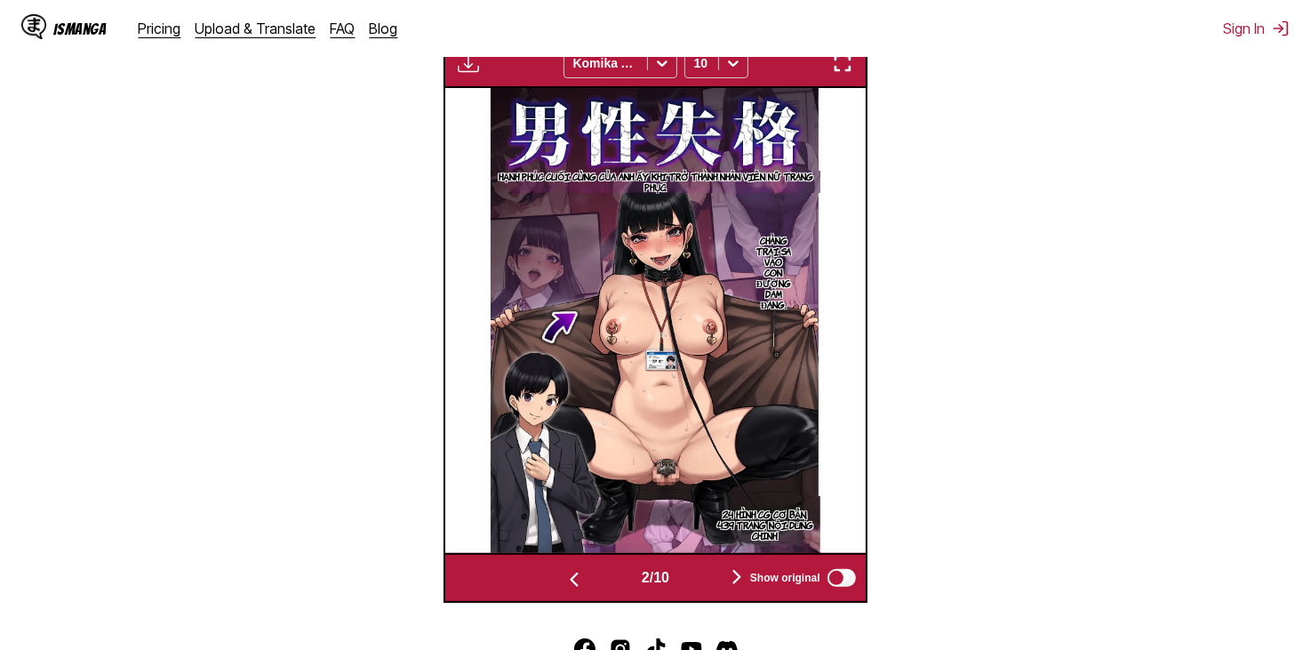
click at [572, 569] on img "button" at bounding box center [573, 579] width 21 height 21
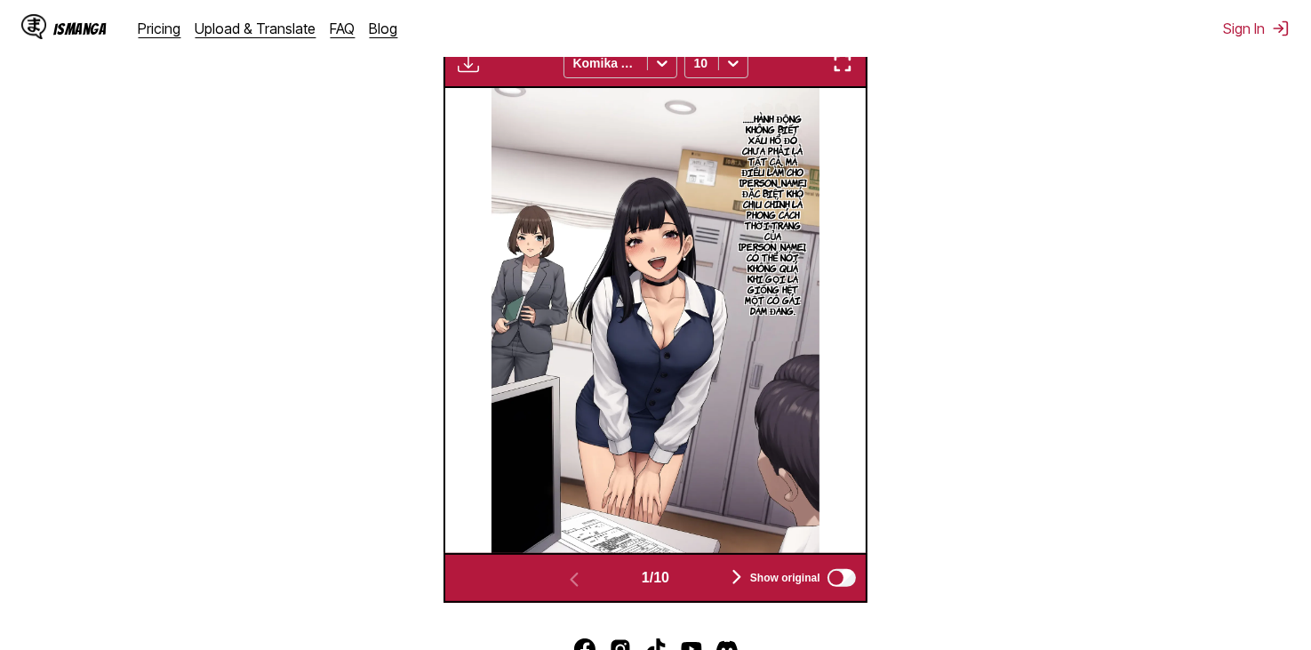
scroll to position [0, 0]
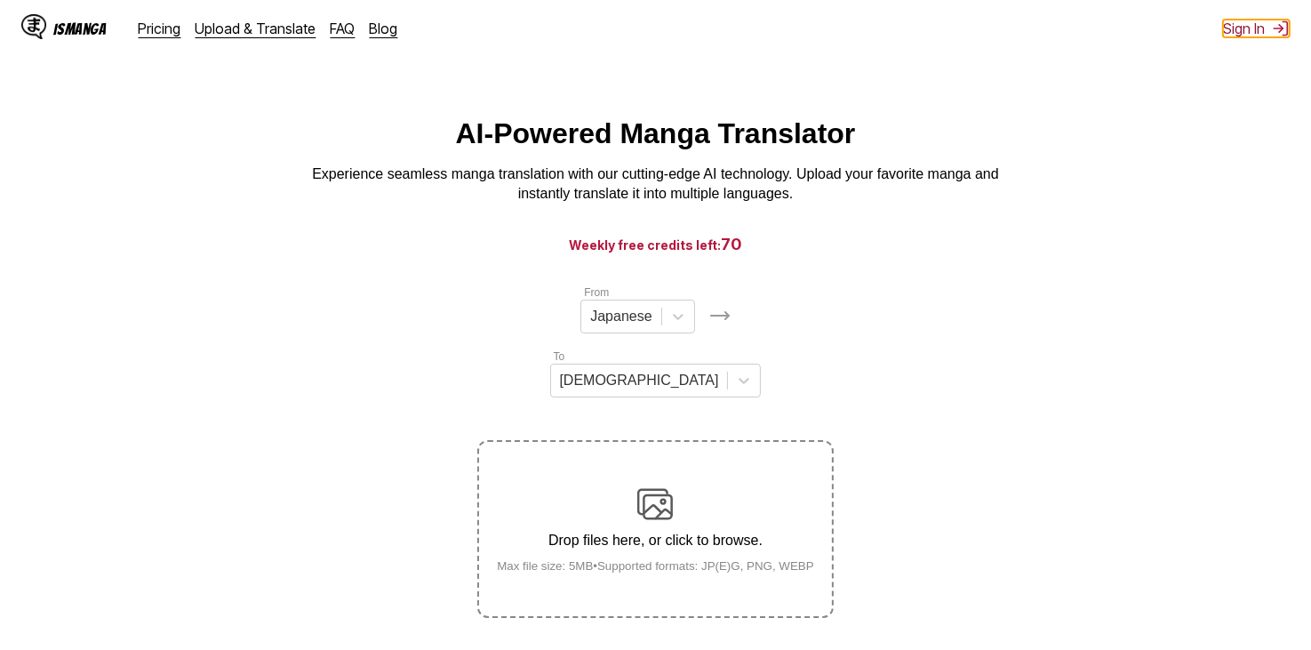
click at [1245, 27] on button "Sign In" at bounding box center [1256, 29] width 67 height 18
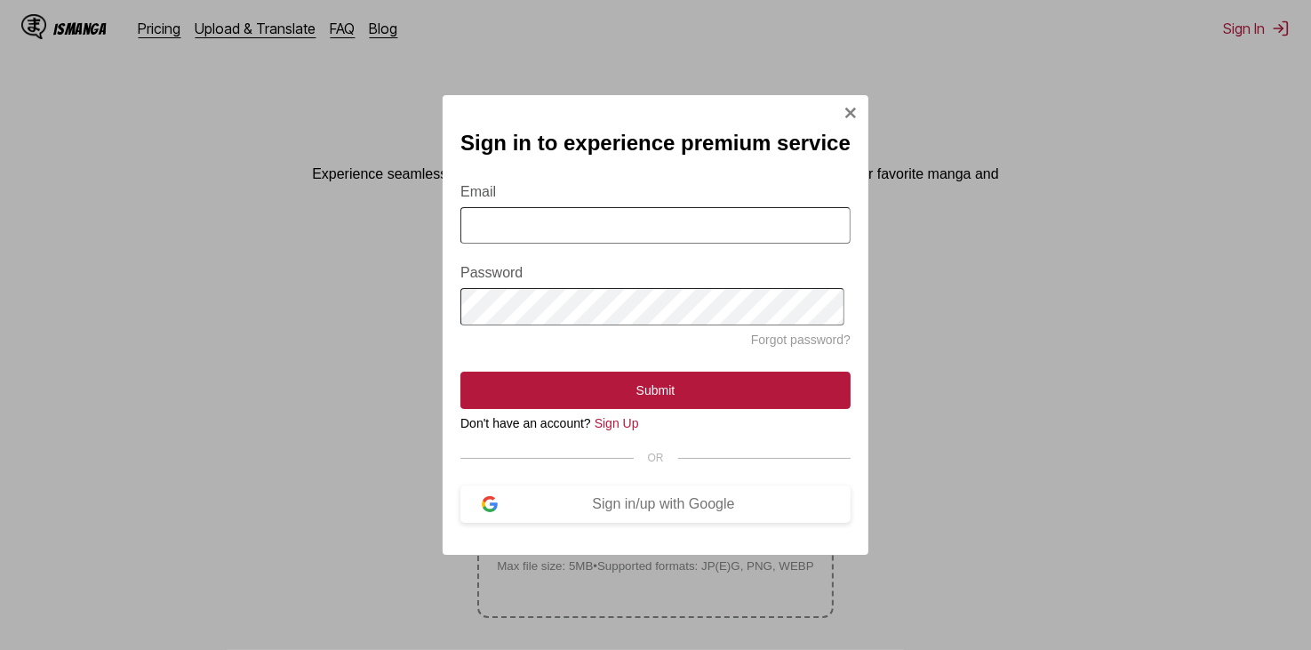
click at [620, 211] on input "Email" at bounding box center [655, 225] width 390 height 36
click at [501, 522] on button "Sign in/up with Google" at bounding box center [655, 503] width 390 height 37
click at [536, 507] on div "Sign in/up with Google" at bounding box center [664, 504] width 332 height 16
click at [862, 101] on div "Sign in to experience premium service Email Password Forgot password? Submit Do…" at bounding box center [656, 324] width 426 height 459
click at [850, 106] on img "Sign In Modal" at bounding box center [850, 113] width 14 height 14
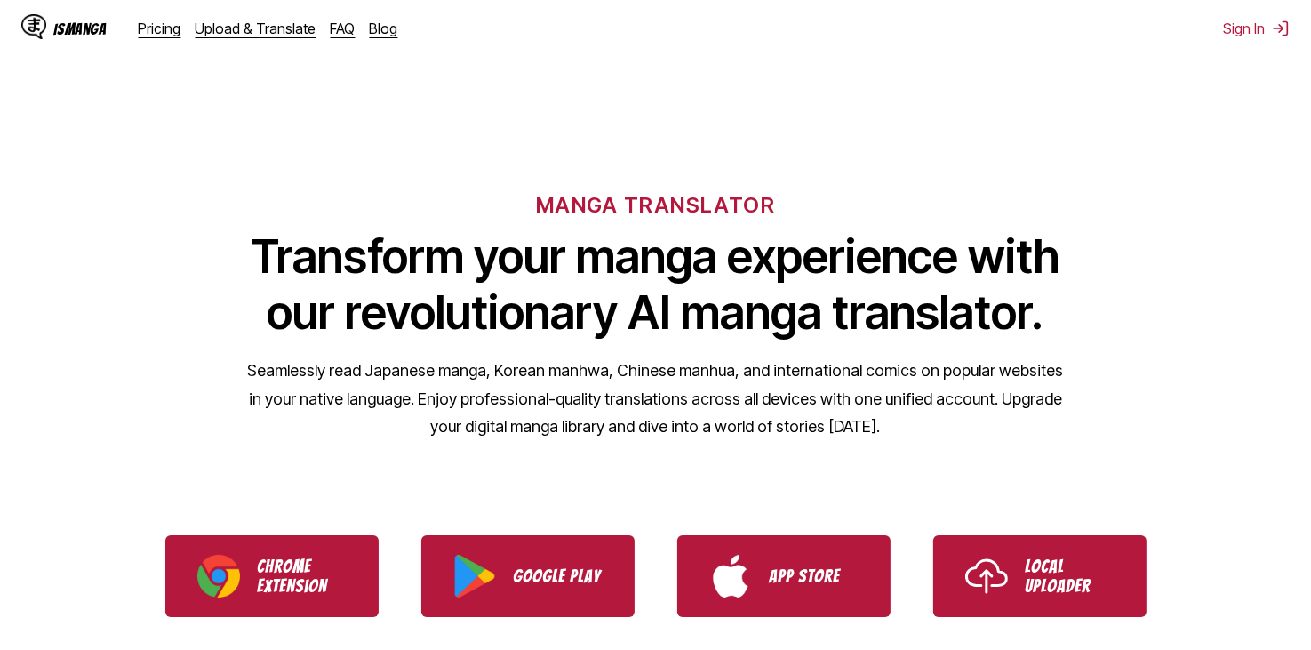
click at [1243, 39] on div "IsManga Pricing Upload & Translate FAQ Blog Sign In Pricing Upload & Translate …" at bounding box center [655, 28] width 1311 height 57
click at [1249, 30] on button "Sign In" at bounding box center [1256, 29] width 67 height 18
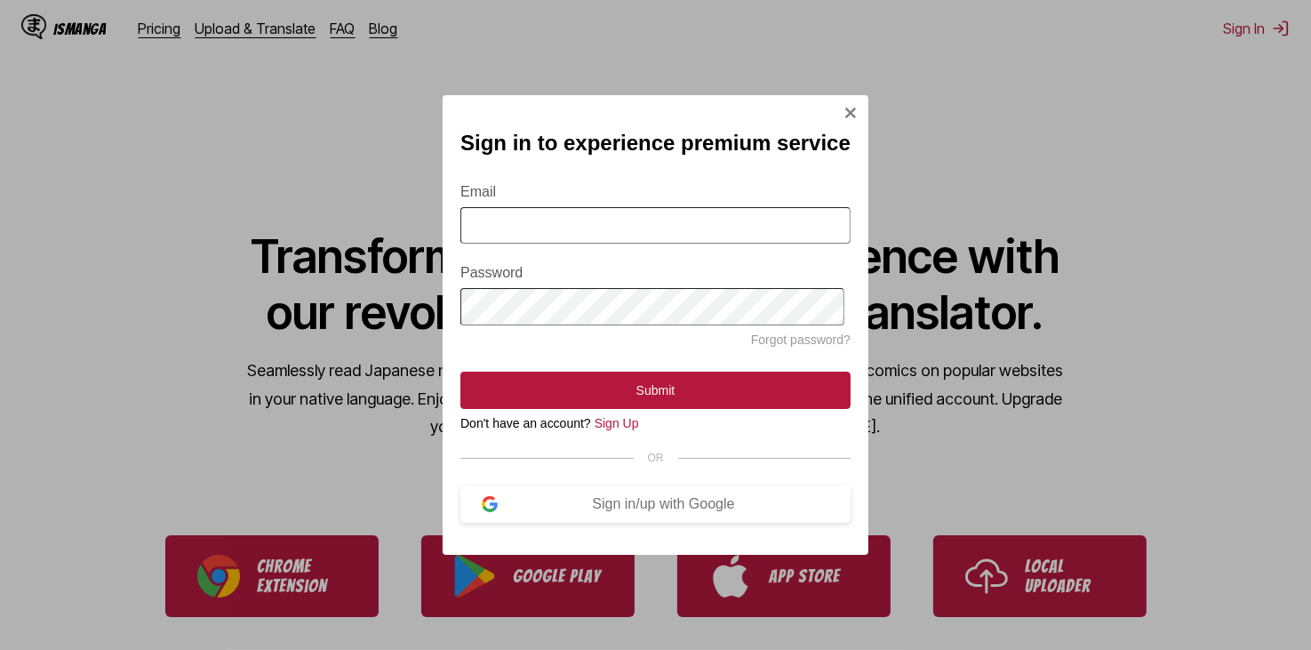
click at [565, 207] on input "Email" at bounding box center [655, 225] width 390 height 36
click at [611, 507] on div "Sign in/up with Google" at bounding box center [664, 504] width 332 height 16
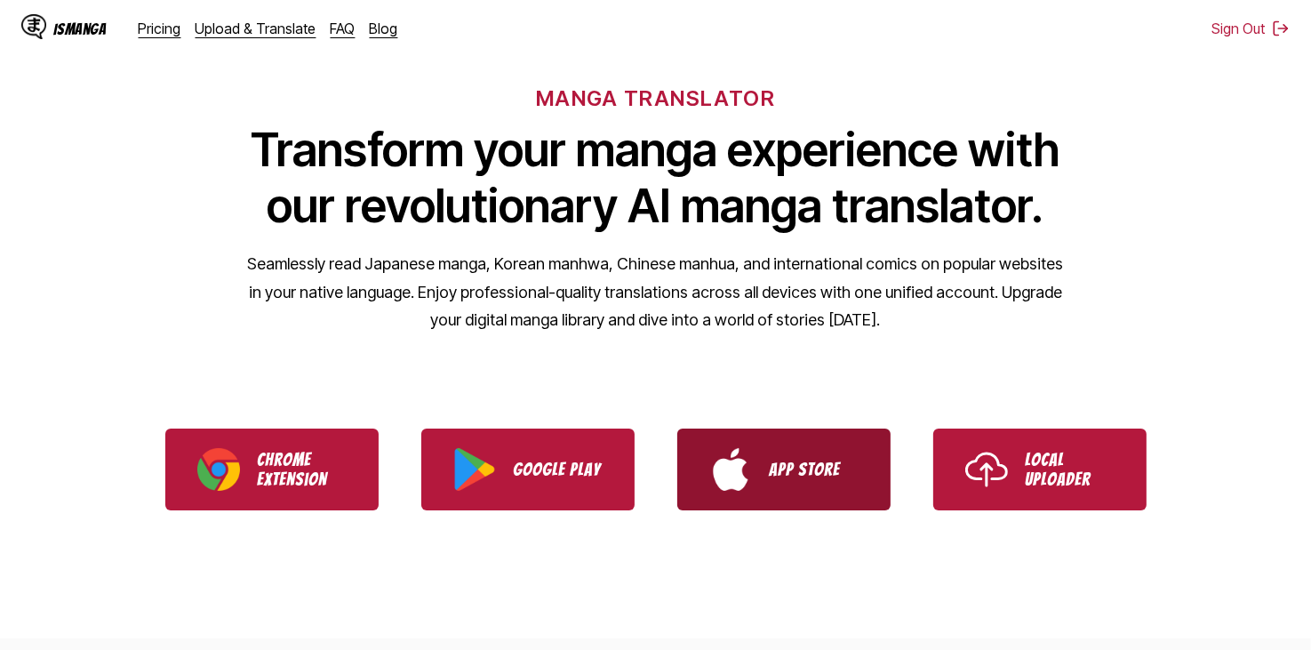
scroll to position [355, 0]
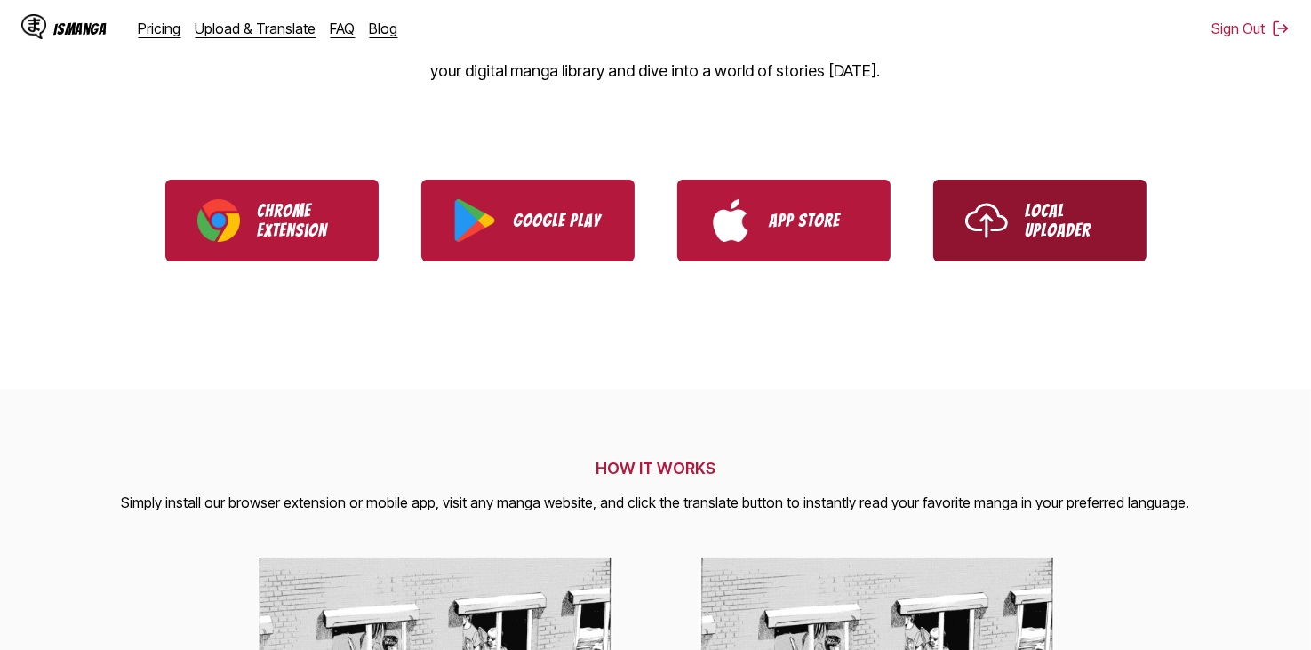
click at [1040, 224] on p "Local Uploader" at bounding box center [1070, 220] width 89 height 39
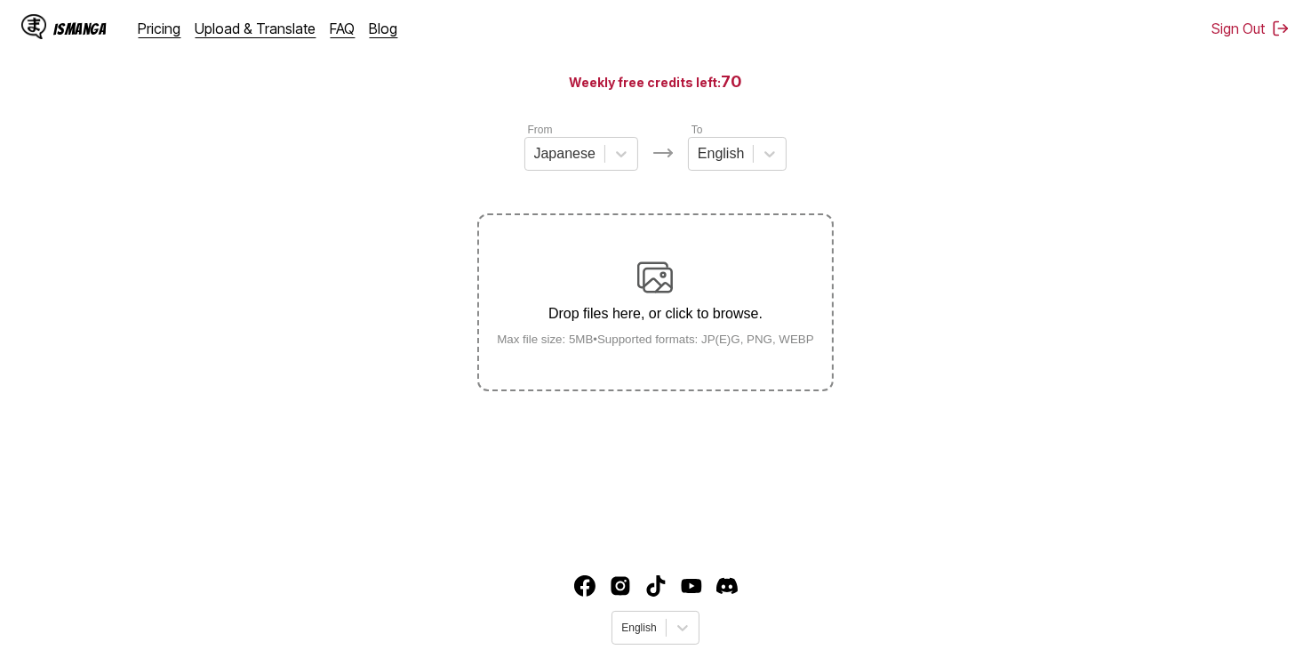
scroll to position [178, 0]
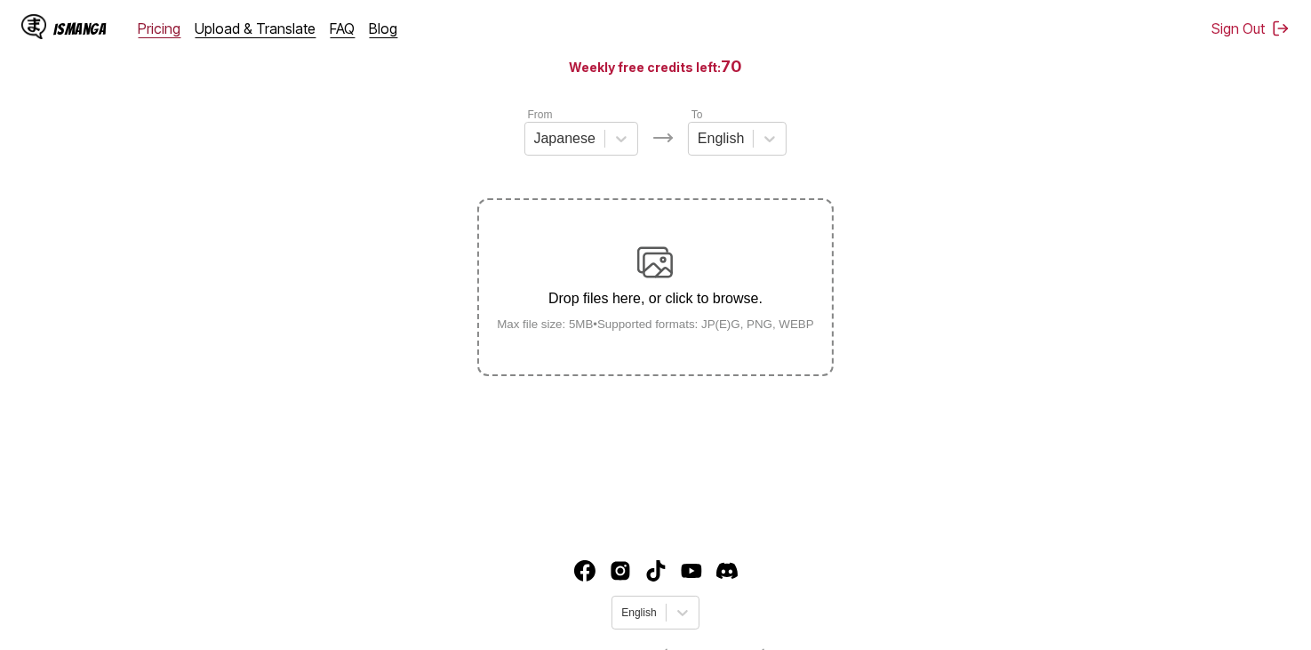
click at [165, 24] on link "Pricing" at bounding box center [160, 29] width 43 height 18
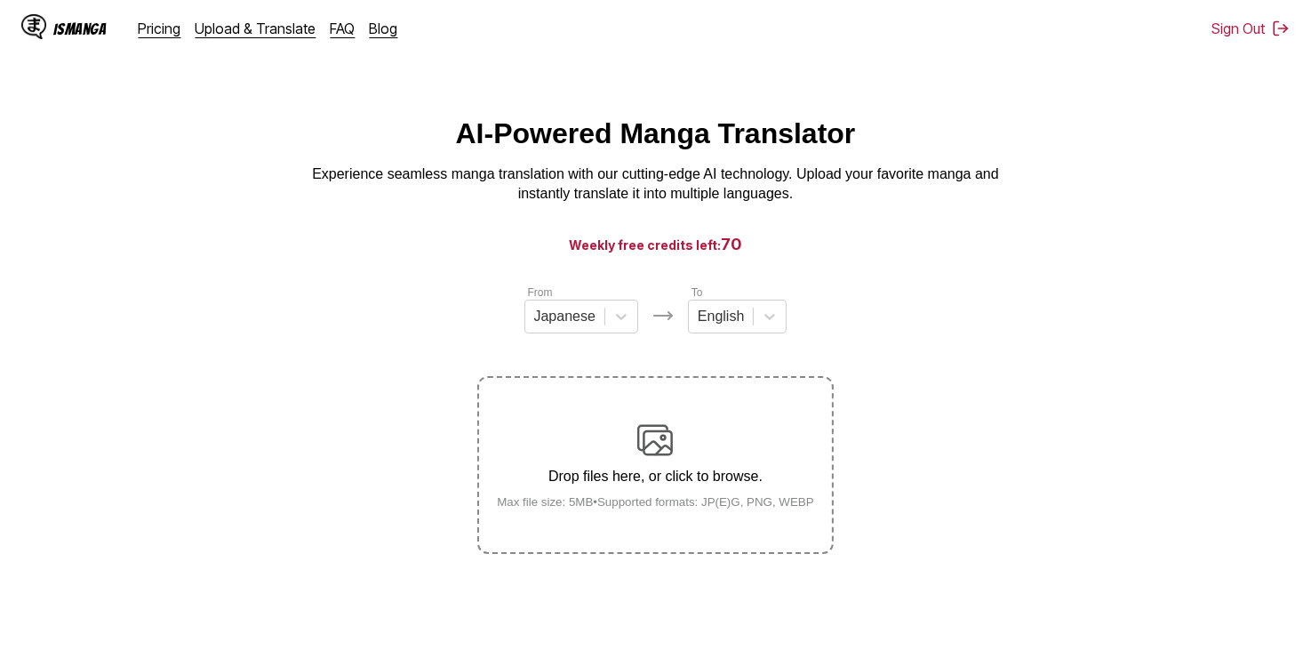
click at [761, 443] on div "Drop files here, or click to browse. Max file size: 5MB • Supported formats: JP…" at bounding box center [656, 465] width 346 height 86
click at [0, 0] on input "Drop files here, or click to browse. Max file size: 5MB • Supported formats: JP…" at bounding box center [0, 0] width 0 height 0
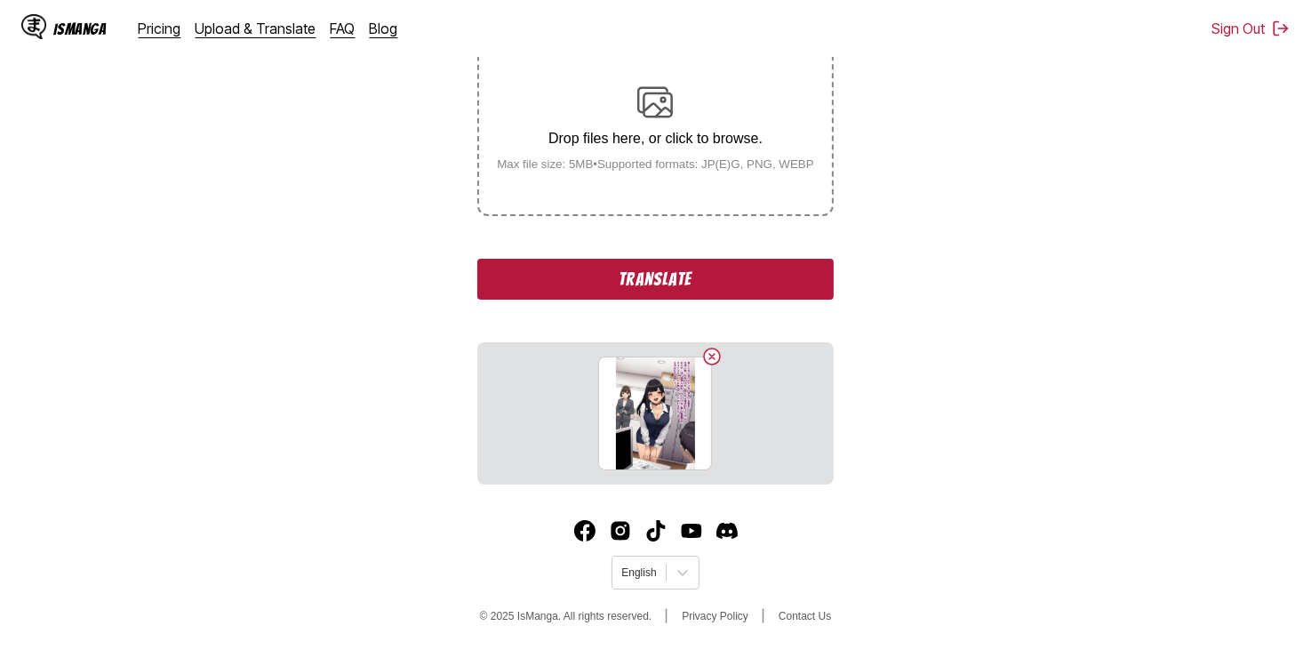
click at [736, 279] on button "Translate" at bounding box center [654, 279] width 355 height 41
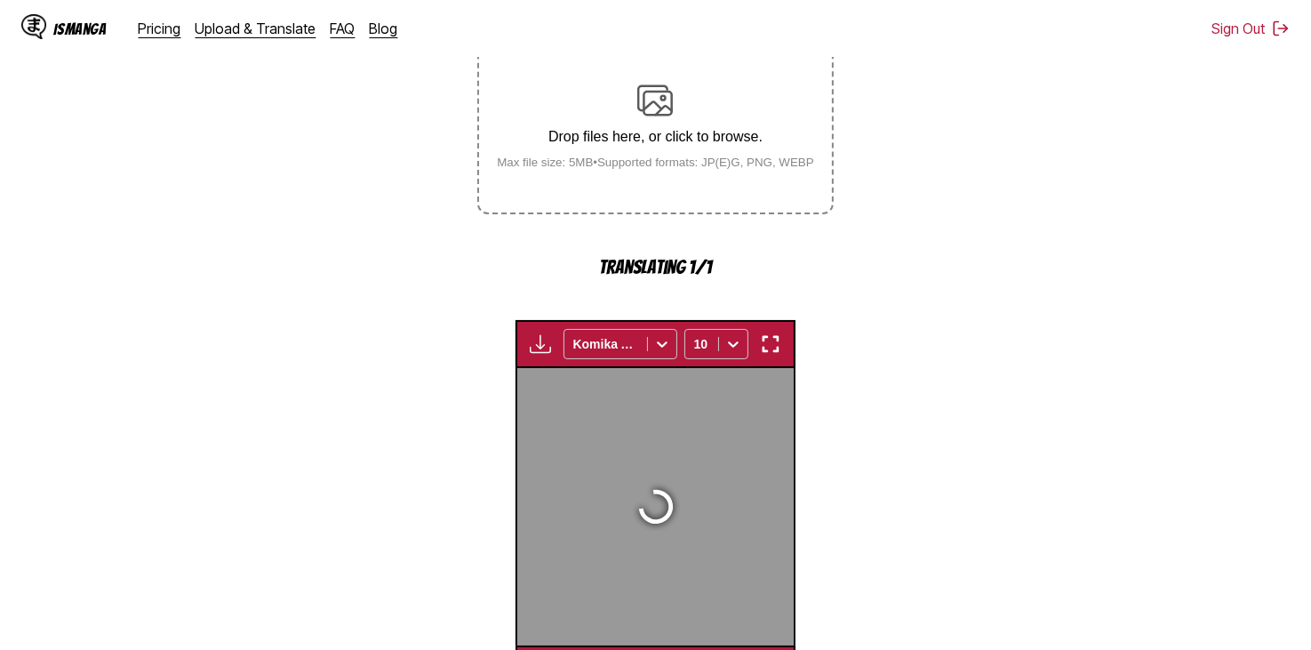
scroll to position [530, 0]
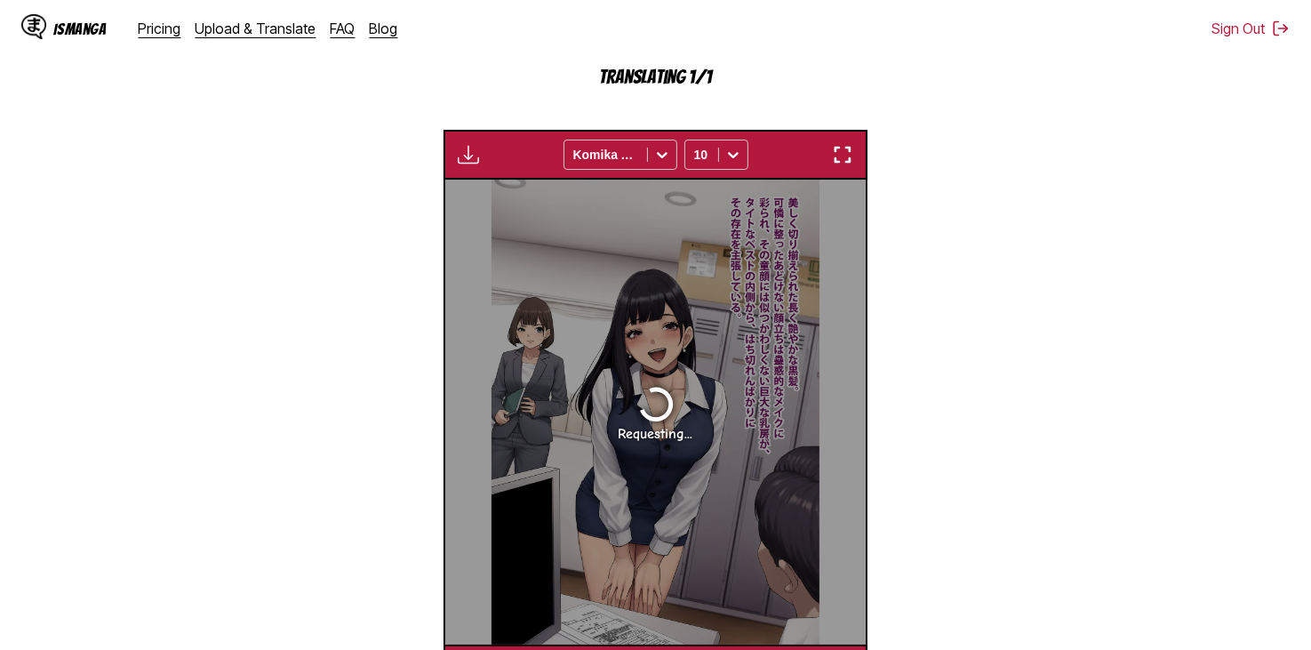
click at [484, 159] on div "Waiting for translations to be done... Komika Axis 10" at bounding box center [654, 155] width 423 height 50
click at [467, 162] on img "button" at bounding box center [468, 154] width 21 height 21
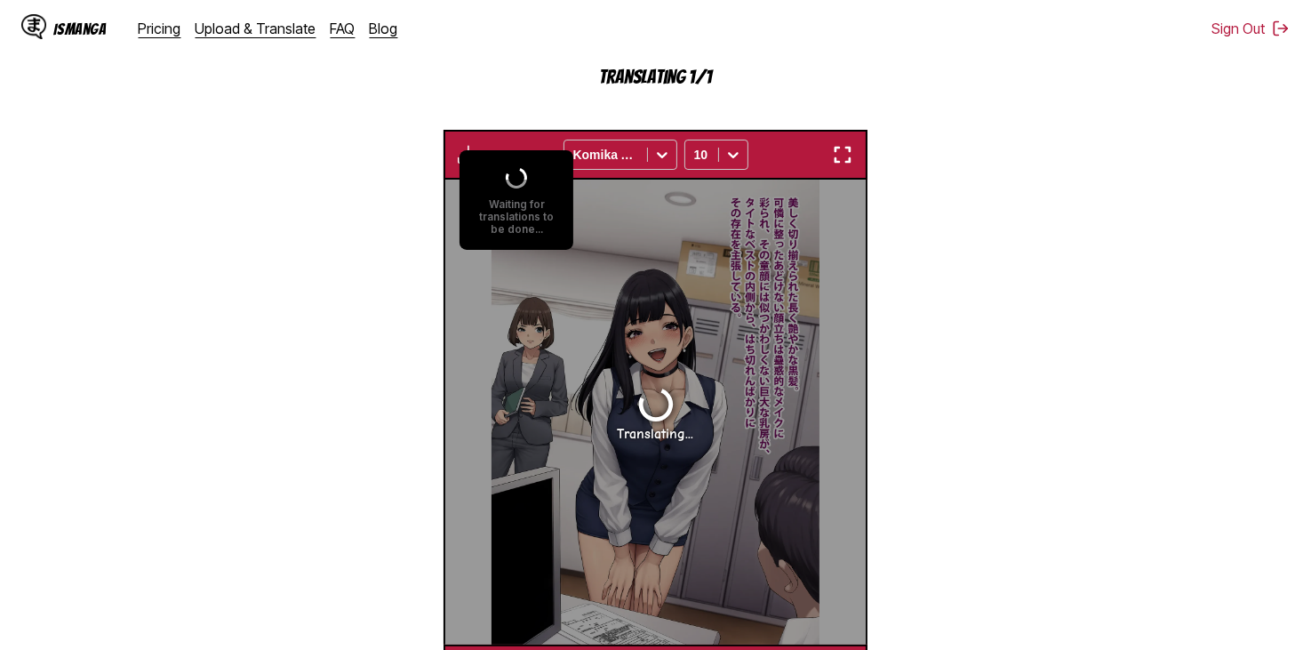
click at [563, 129] on section "From Japanese To English Drop files here, or click to browse. Max file size: 5M…" at bounding box center [655, 224] width 1282 height 940
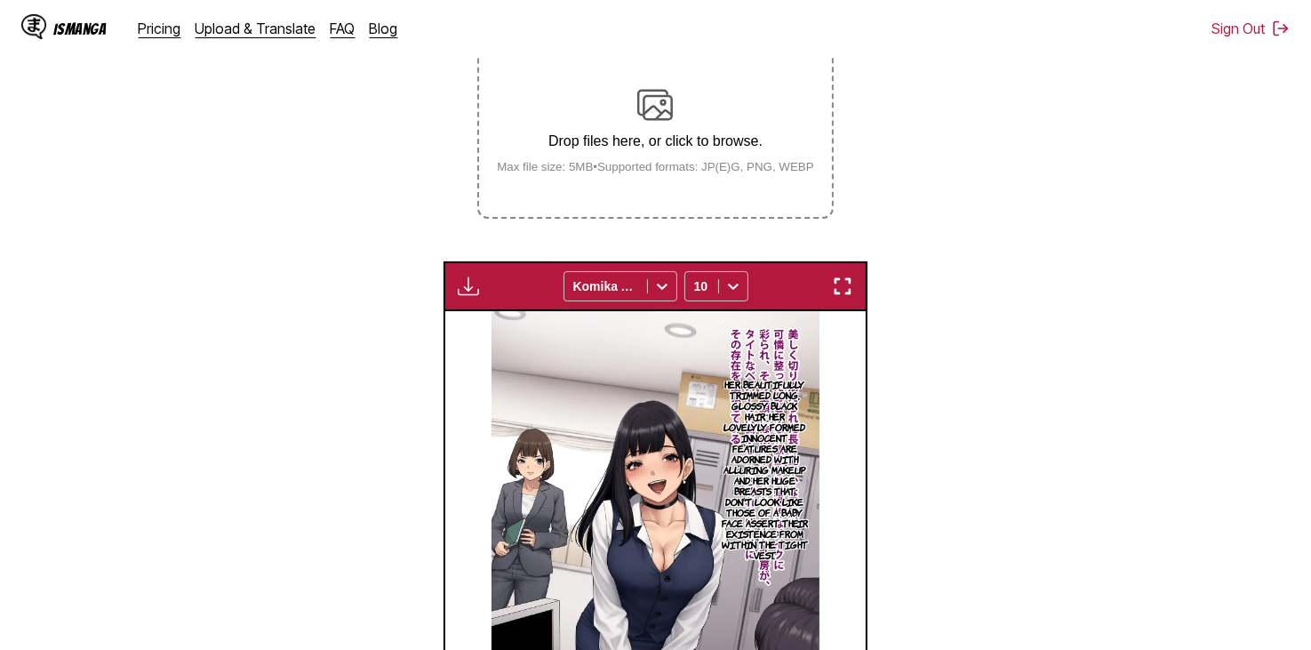
scroll to position [324, 0]
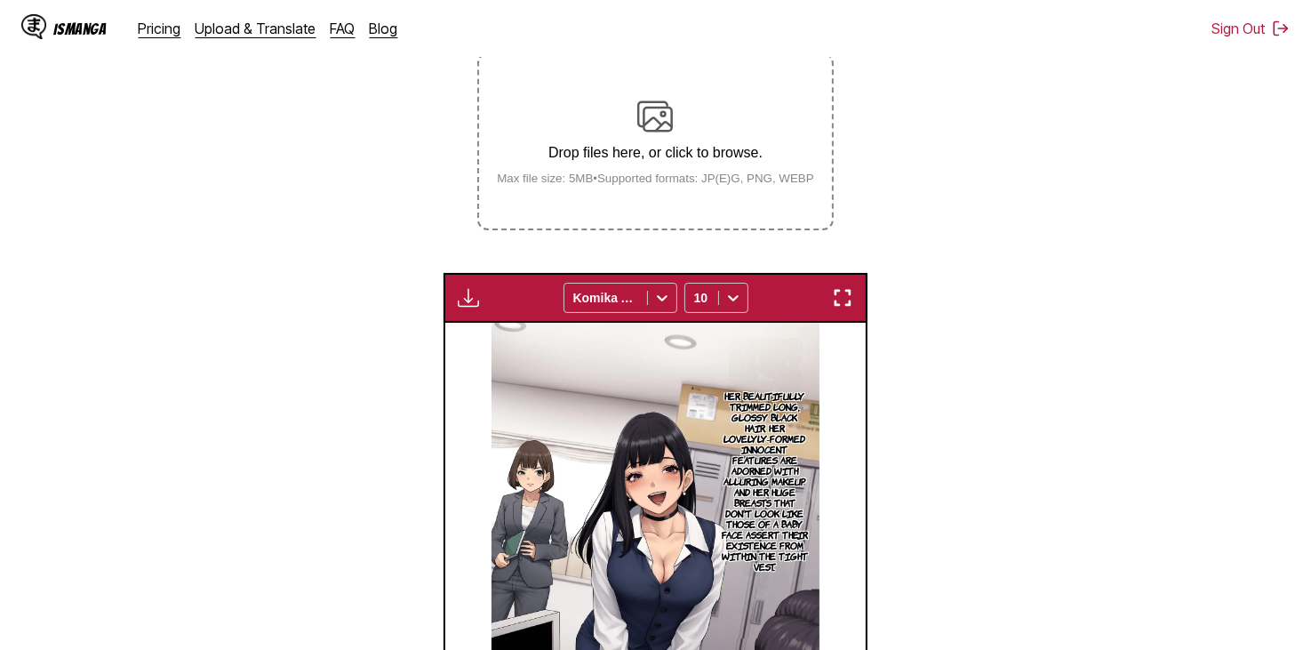
click at [644, 284] on div "Download Panel Download All Komika Axis 10" at bounding box center [654, 298] width 423 height 50
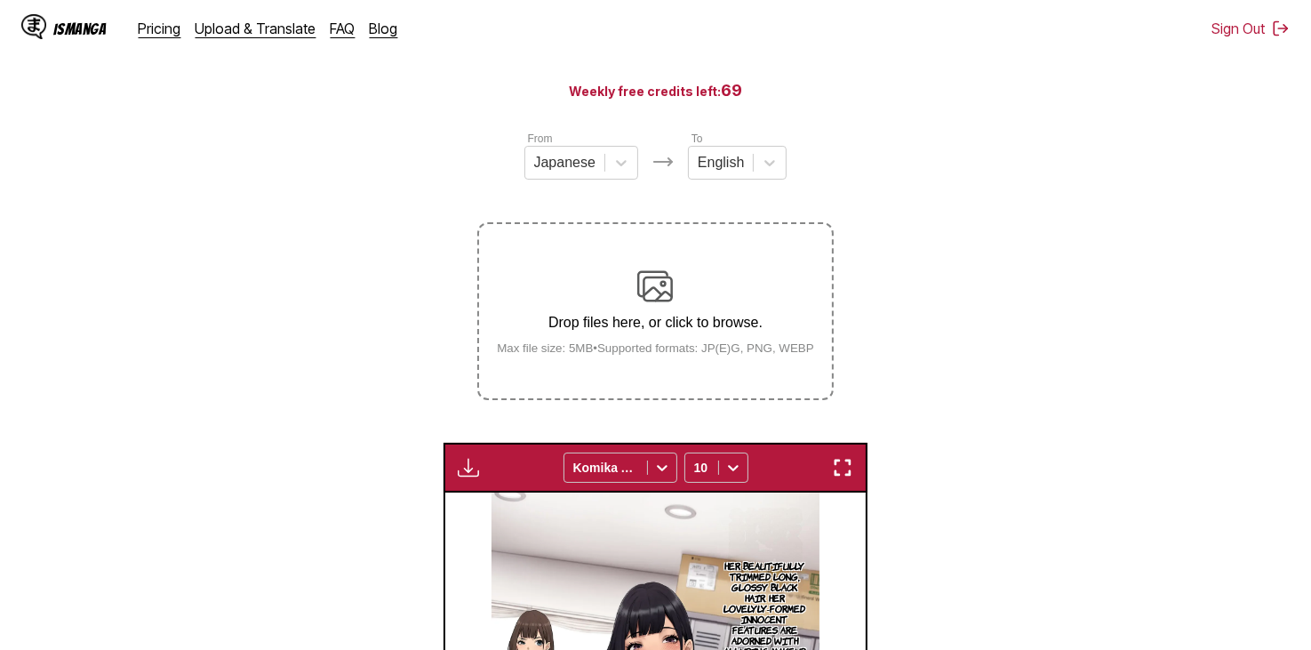
scroll to position [0, 0]
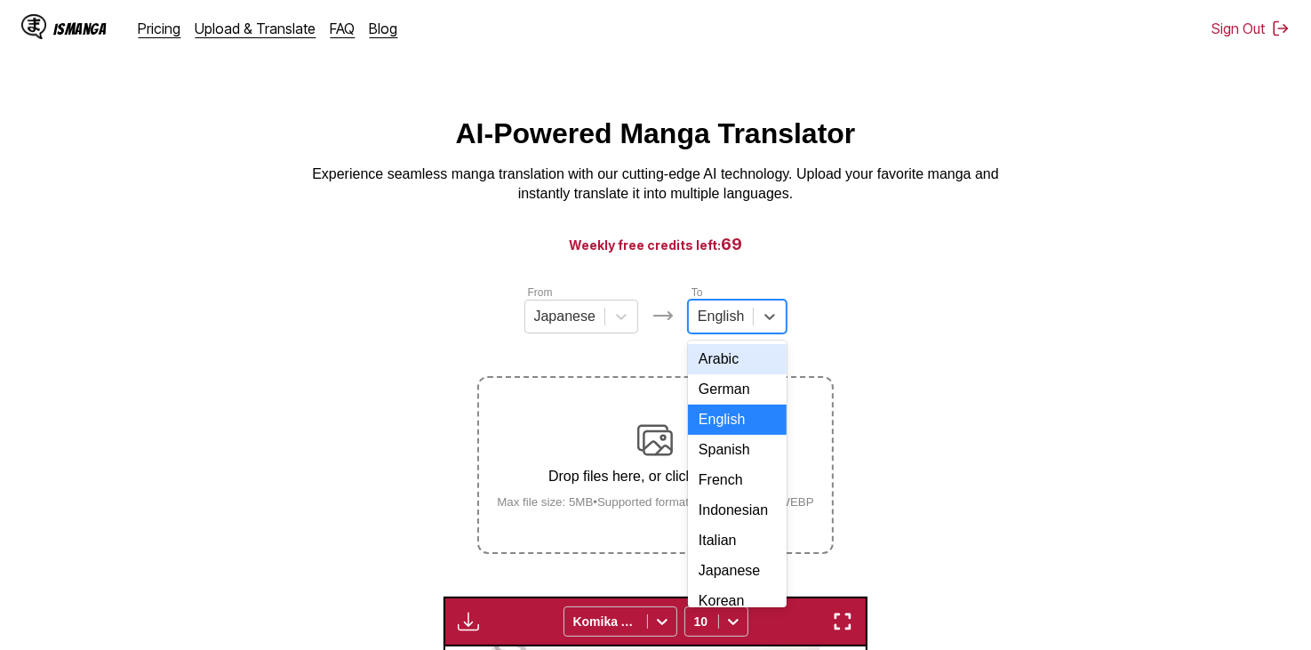
click at [724, 321] on div at bounding box center [721, 317] width 46 height 20
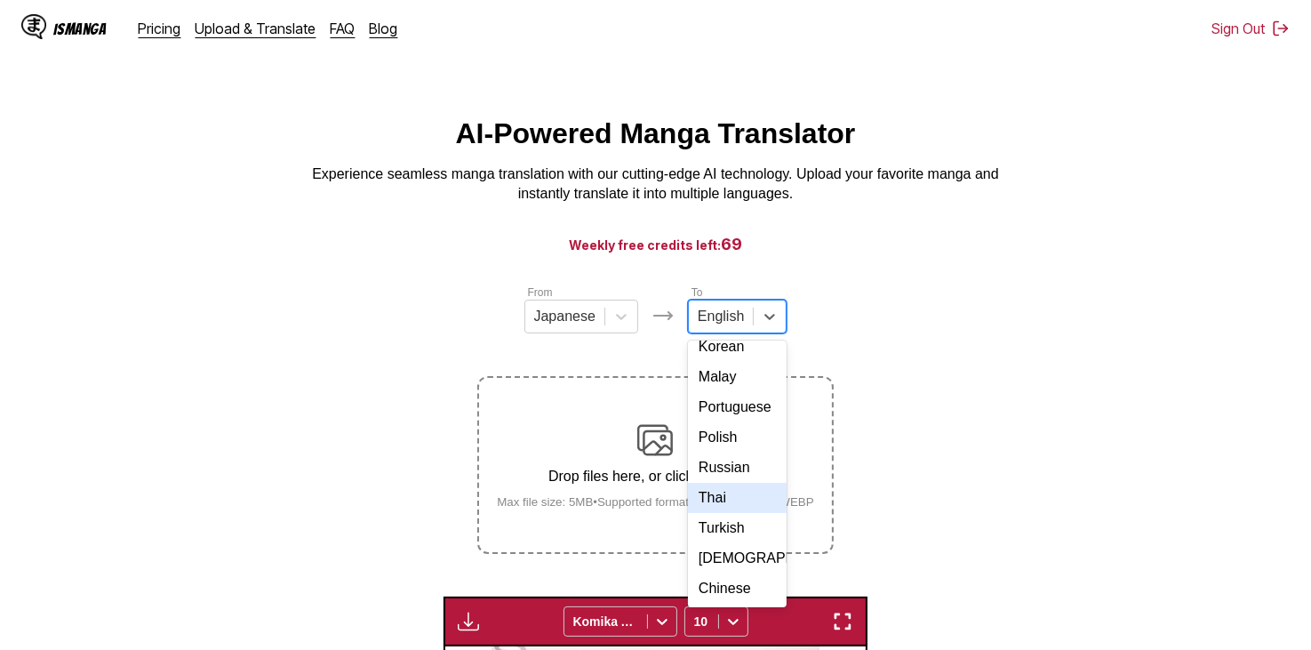
scroll to position [323, 0]
click at [732, 549] on div "[DEMOGRAPHIC_DATA]" at bounding box center [737, 558] width 99 height 30
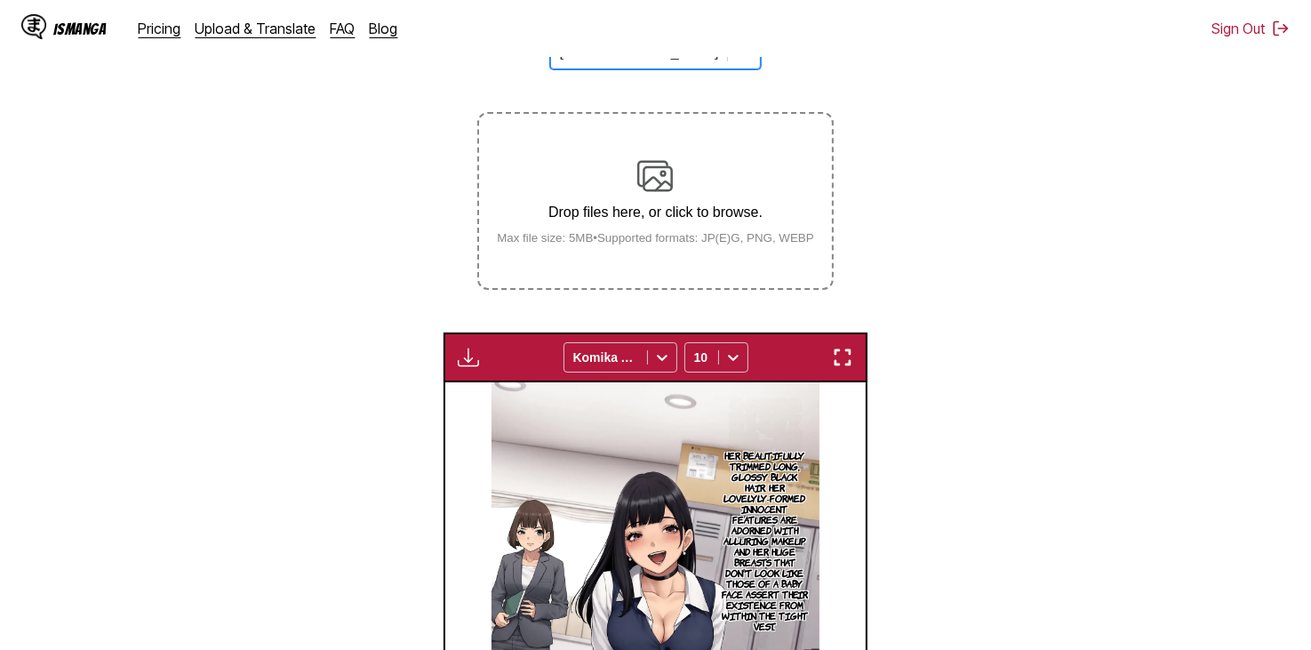
scroll to position [679, 0]
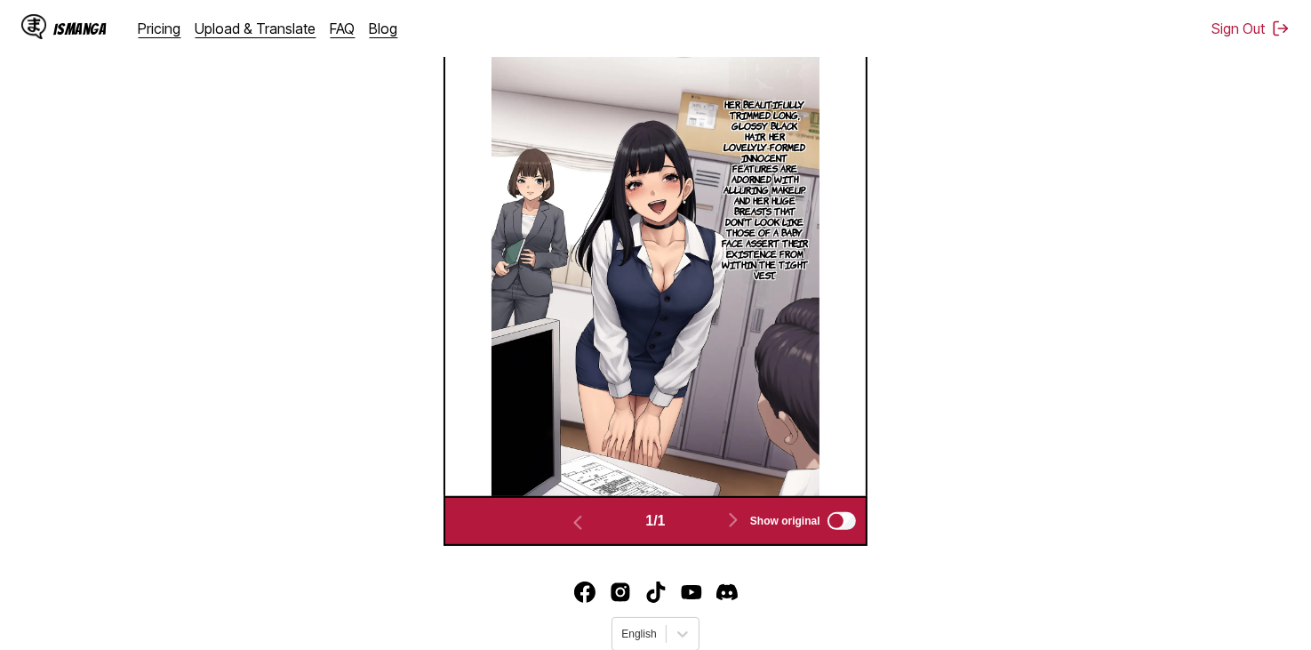
click at [851, 509] on label "Show original" at bounding box center [804, 520] width 108 height 23
click at [682, 618] on div at bounding box center [683, 634] width 32 height 32
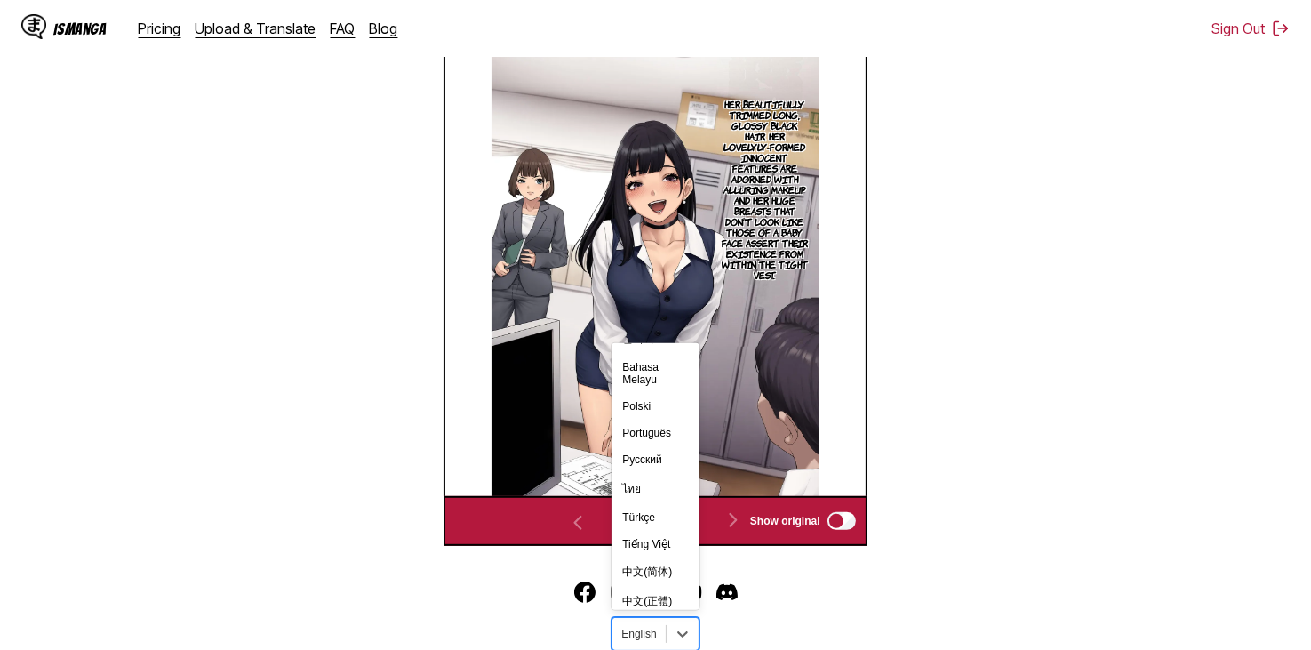
scroll to position [309, 0]
click at [657, 521] on div "Tiếng Việt" at bounding box center [654, 534] width 87 height 27
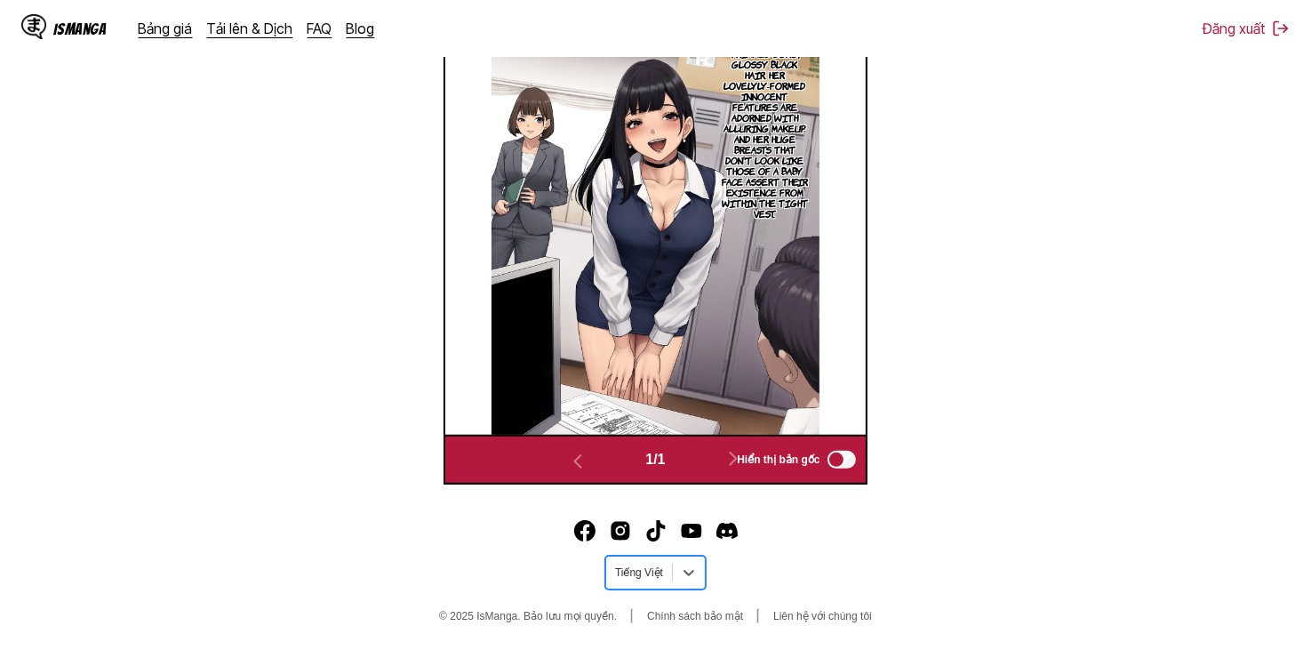
scroll to position [412, 0]
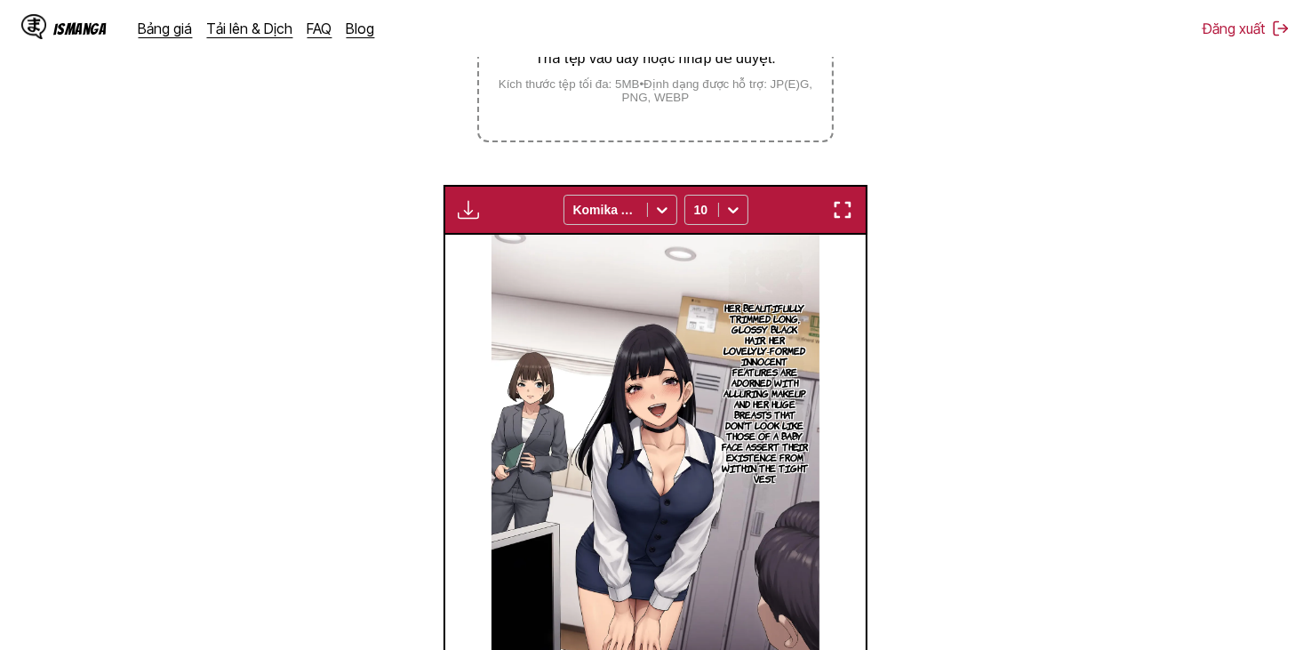
click at [767, 390] on p "Her beautifully trimmed long, glossy black hair. Her lovelyly-formed innocent f…" at bounding box center [764, 393] width 94 height 188
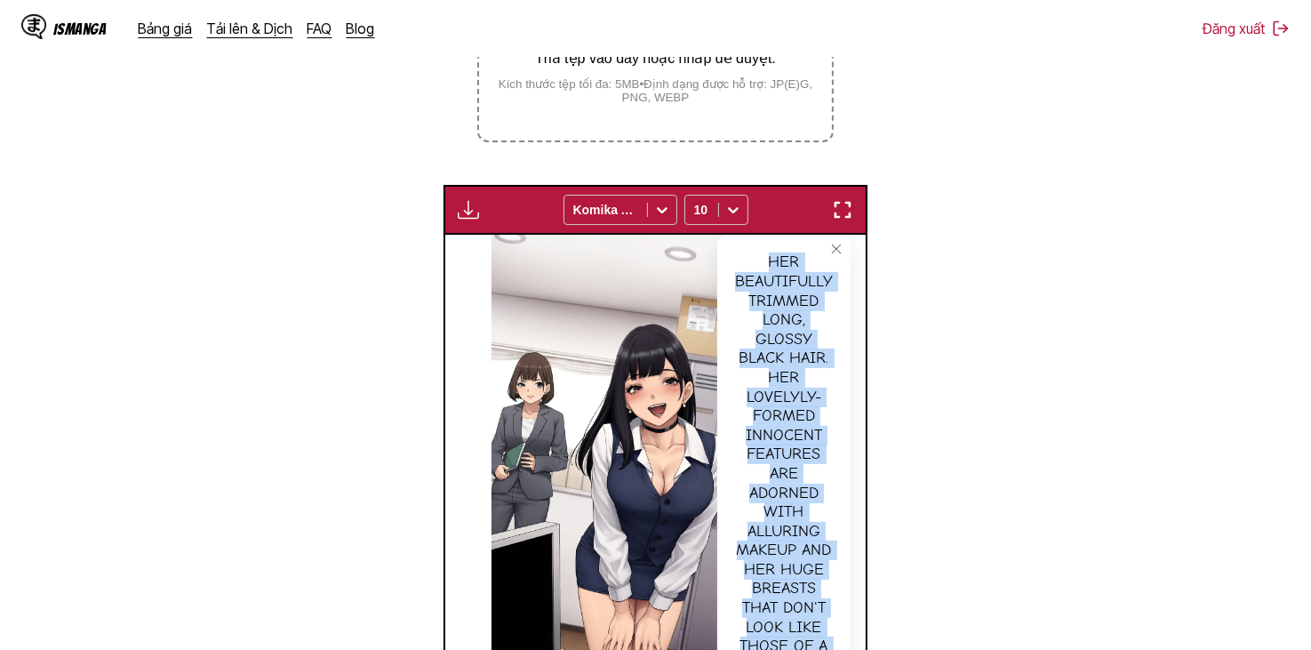
click at [767, 390] on div "Her beautifully trimmed long, glossy black hair. Her lovelyly-formed innocent f…" at bounding box center [783, 521] width 133 height 573
click at [765, 371] on div "Her beautifully trimmed long, glossy black hair. Her lovelyly-formed innocent f…" at bounding box center [783, 521] width 133 height 573
click at [826, 262] on button "close-tooltip" at bounding box center [836, 249] width 28 height 28
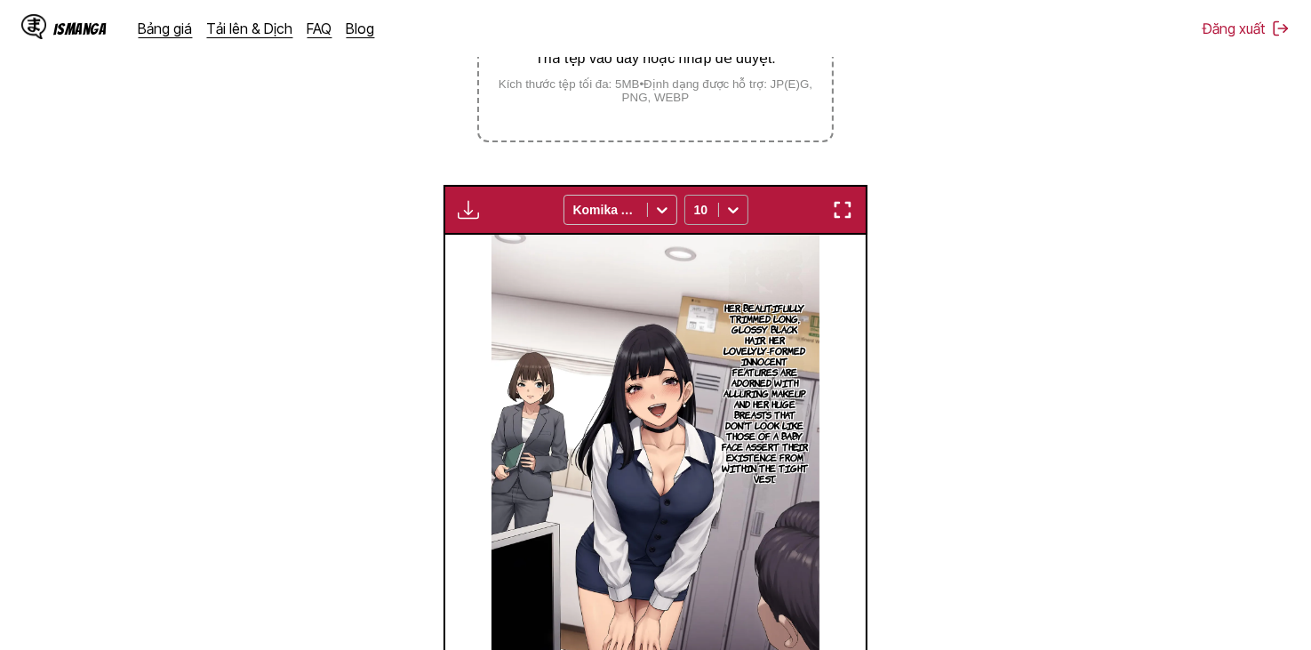
drag, startPoint x: 683, startPoint y: 219, endPoint x: 705, endPoint y: 220, distance: 22.2
click at [699, 219] on div "Komika Axis 10" at bounding box center [655, 210] width 185 height 30
click at [707, 219] on div at bounding box center [701, 210] width 15 height 18
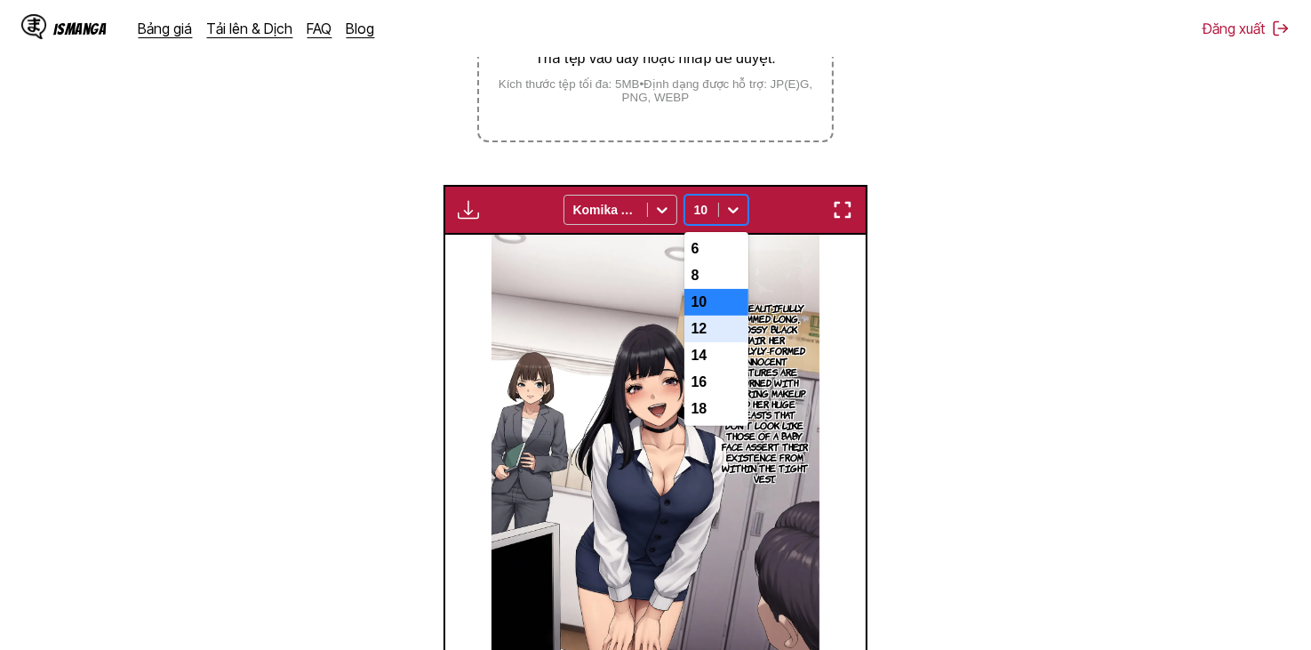
click at [703, 340] on div "12" at bounding box center [716, 329] width 64 height 27
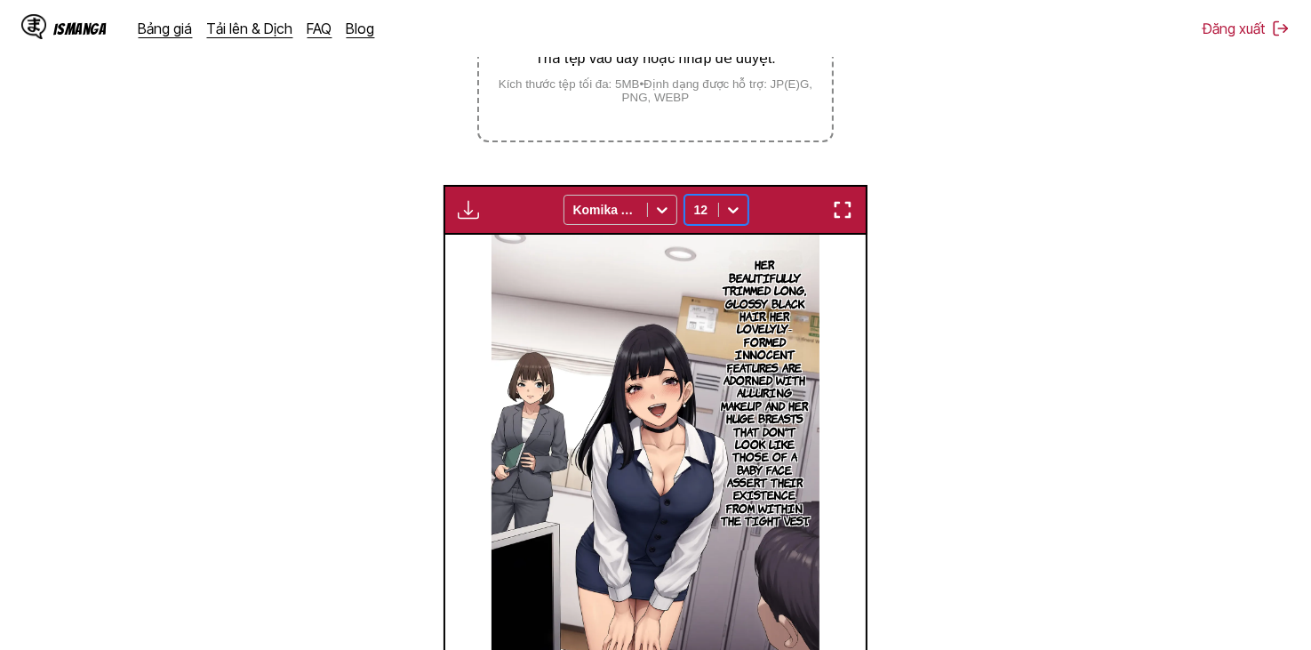
click at [729, 223] on div at bounding box center [733, 210] width 28 height 28
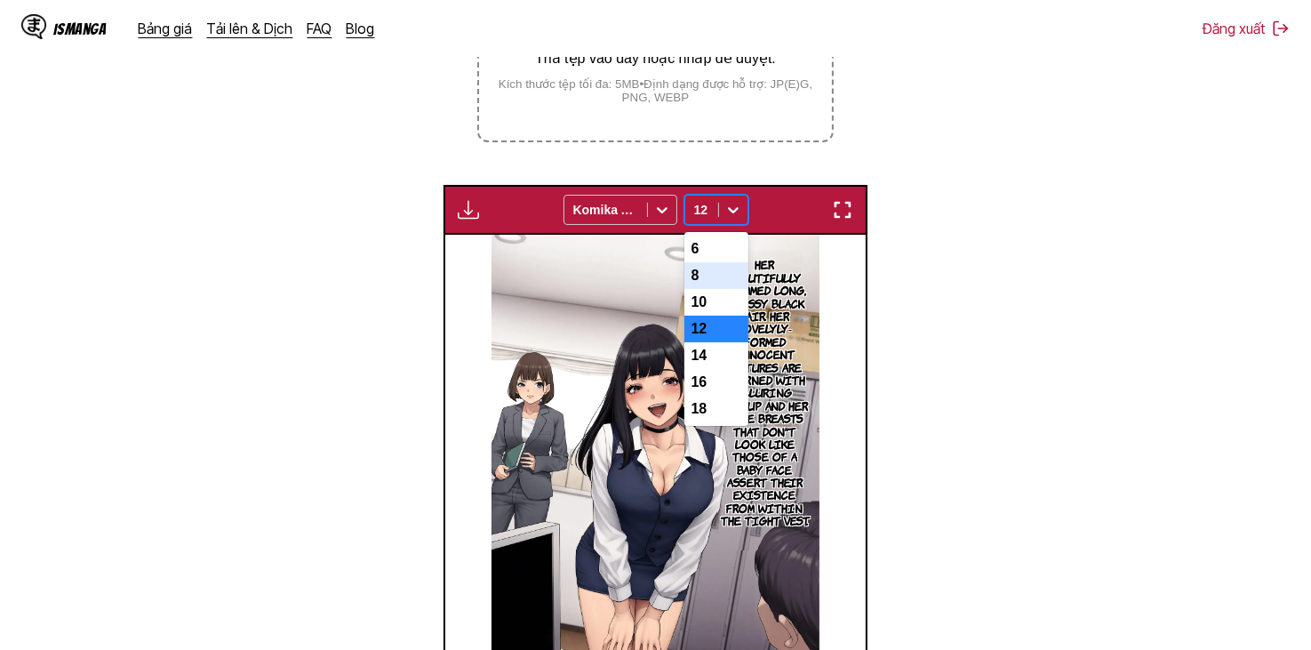
click at [726, 275] on div "8" at bounding box center [716, 275] width 64 height 27
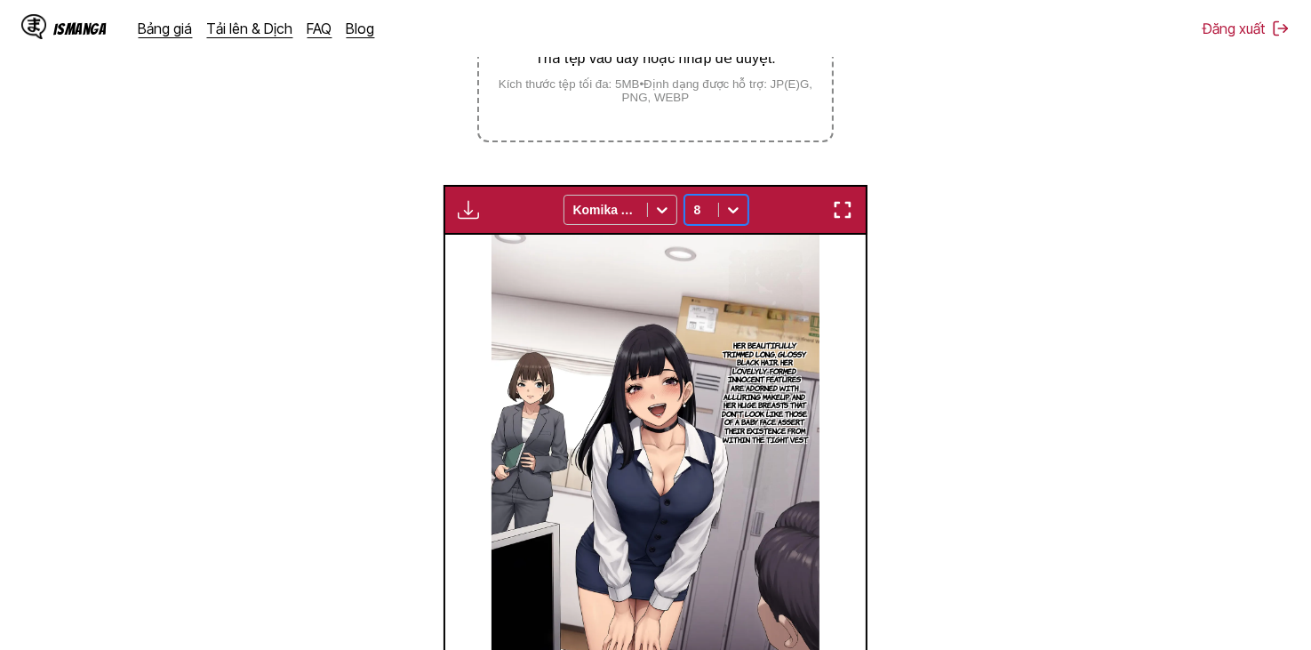
click at [727, 218] on icon at bounding box center [733, 210] width 18 height 18
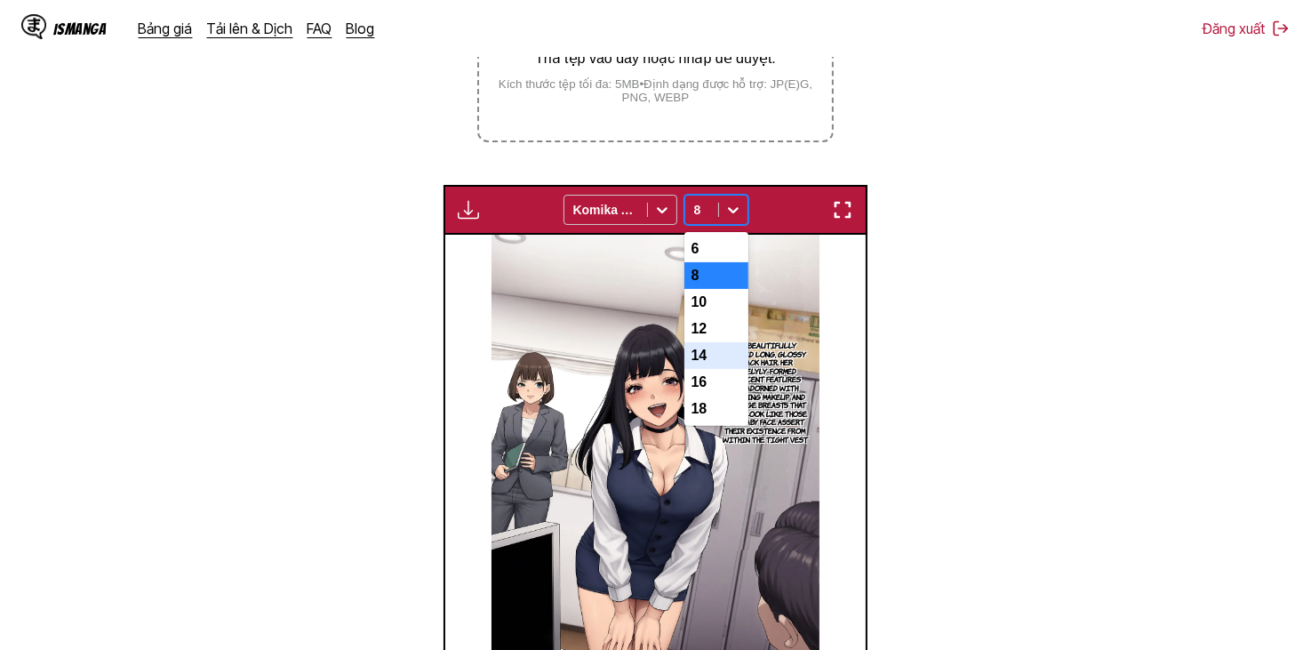
click at [715, 365] on div "14" at bounding box center [716, 355] width 64 height 27
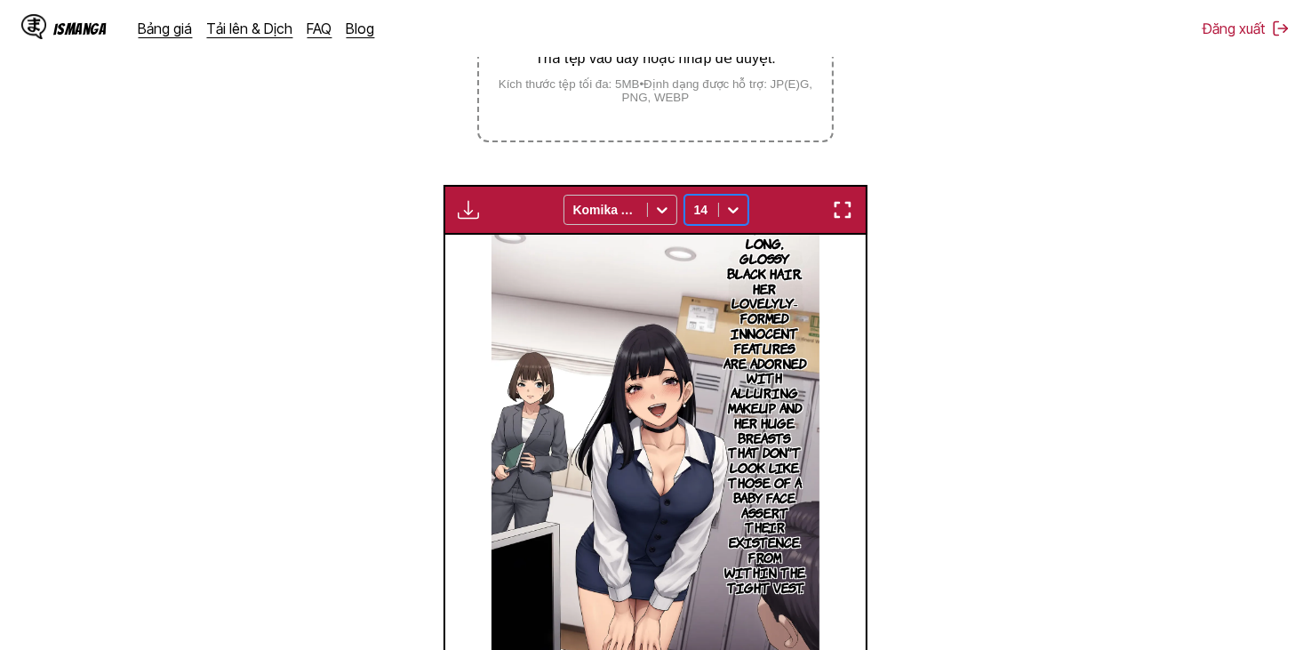
drag, startPoint x: 683, startPoint y: 200, endPoint x: 696, endPoint y: 206, distance: 14.7
click at [683, 200] on div "Komika Axis option 14, selected. 14" at bounding box center [655, 210] width 185 height 30
click at [711, 215] on div "14" at bounding box center [701, 209] width 33 height 25
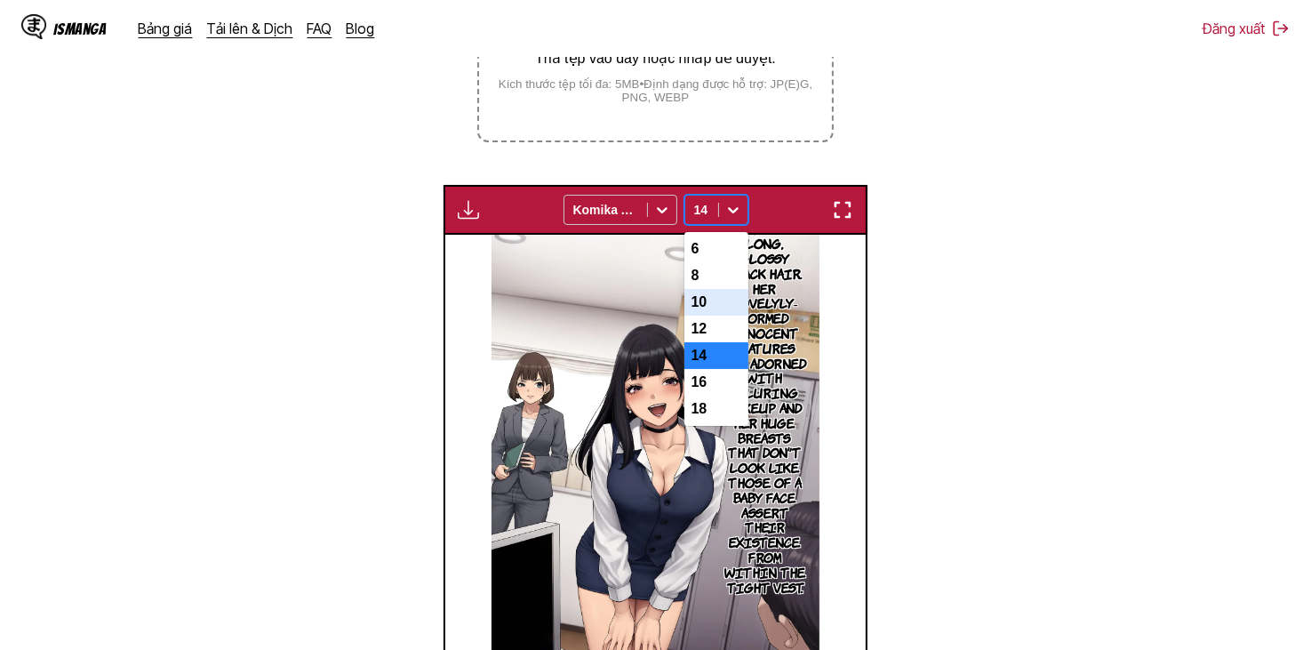
click at [715, 316] on div "10" at bounding box center [716, 302] width 64 height 27
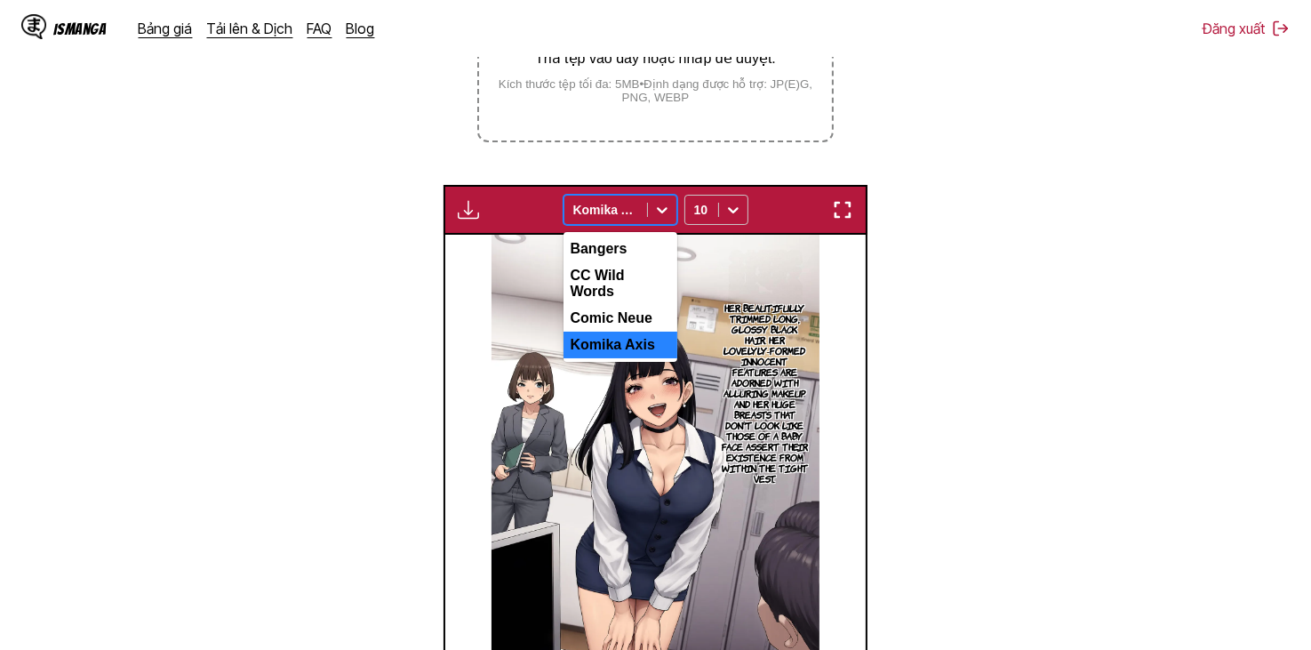
click at [629, 214] on div at bounding box center [605, 210] width 65 height 18
click at [629, 262] on div "Bangers" at bounding box center [620, 249] width 114 height 27
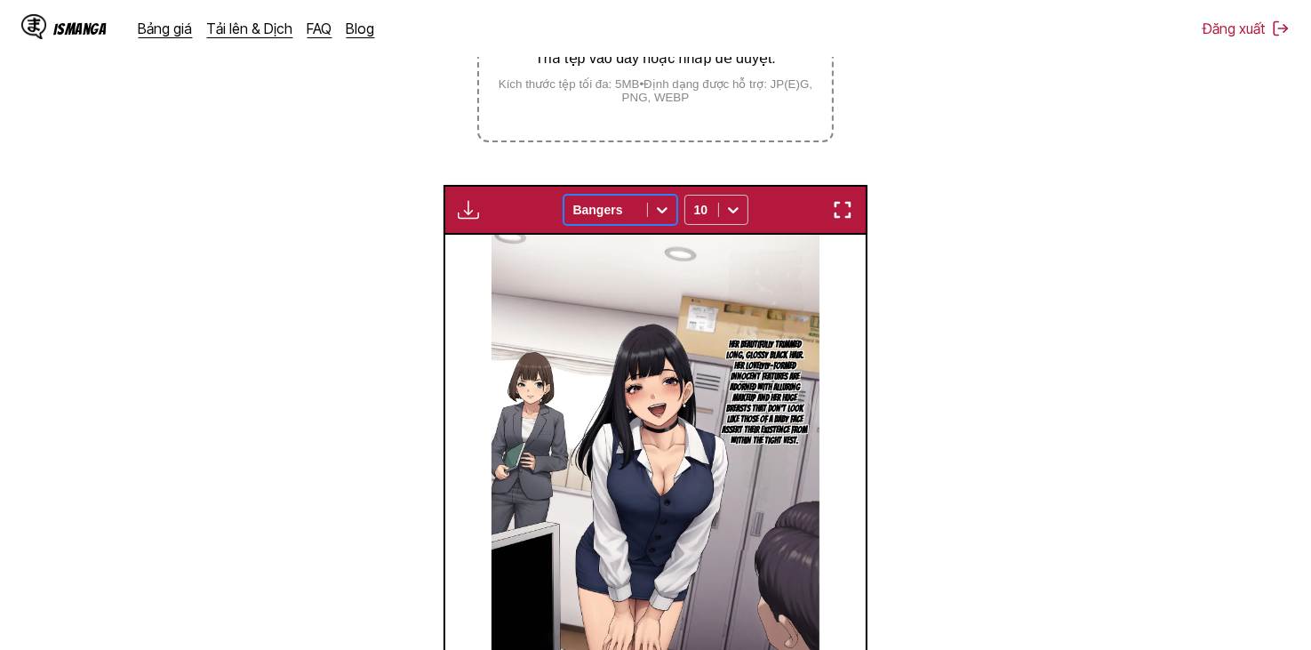
click at [630, 222] on div "Bangers" at bounding box center [605, 209] width 83 height 25
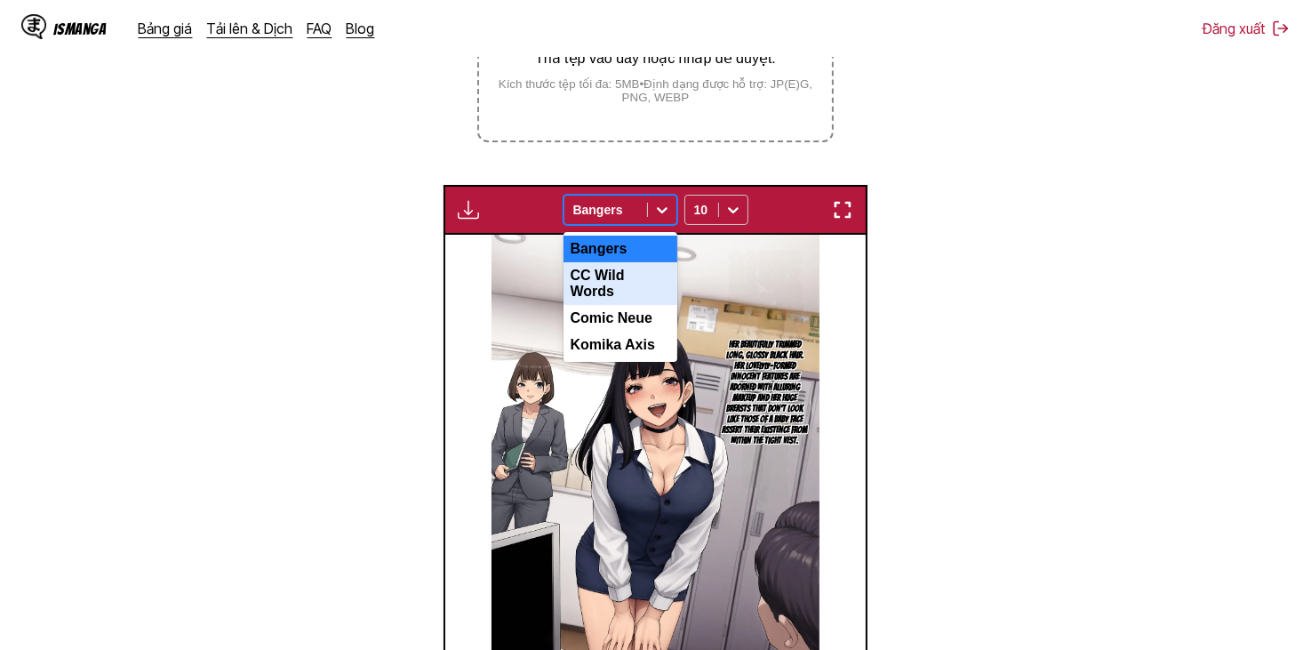
click at [628, 290] on div "CC Wild Words" at bounding box center [620, 283] width 114 height 43
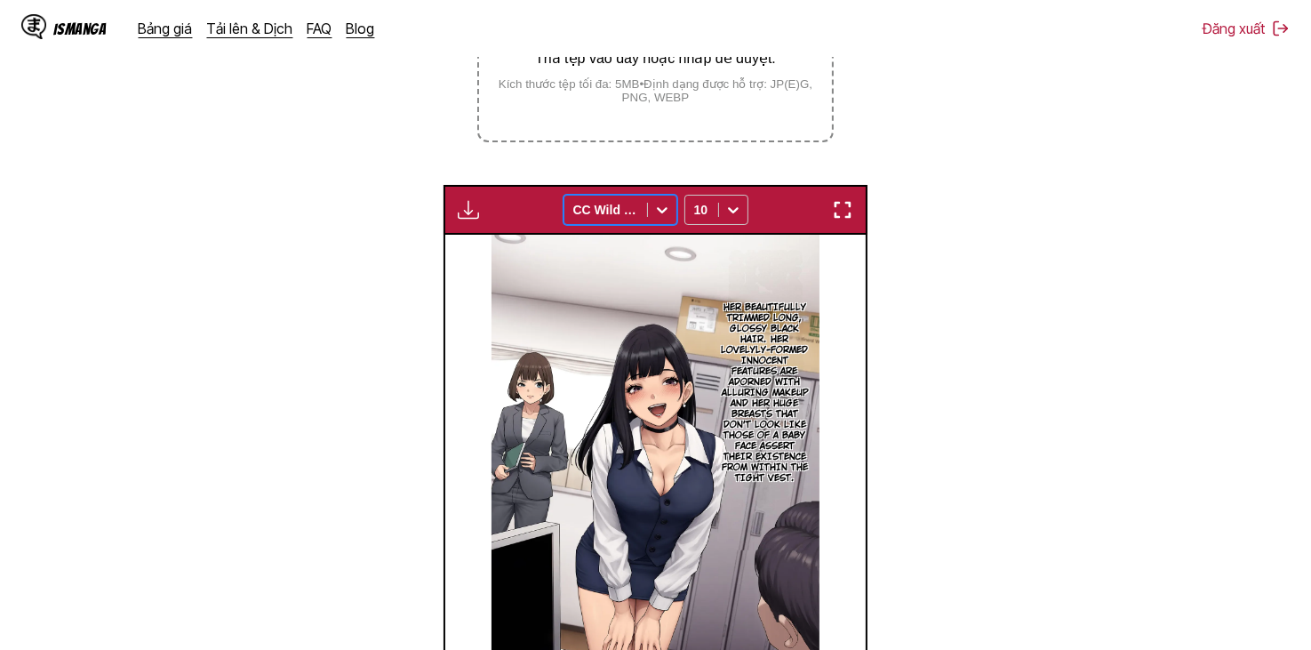
click at [647, 212] on span at bounding box center [647, 210] width 1 height 14
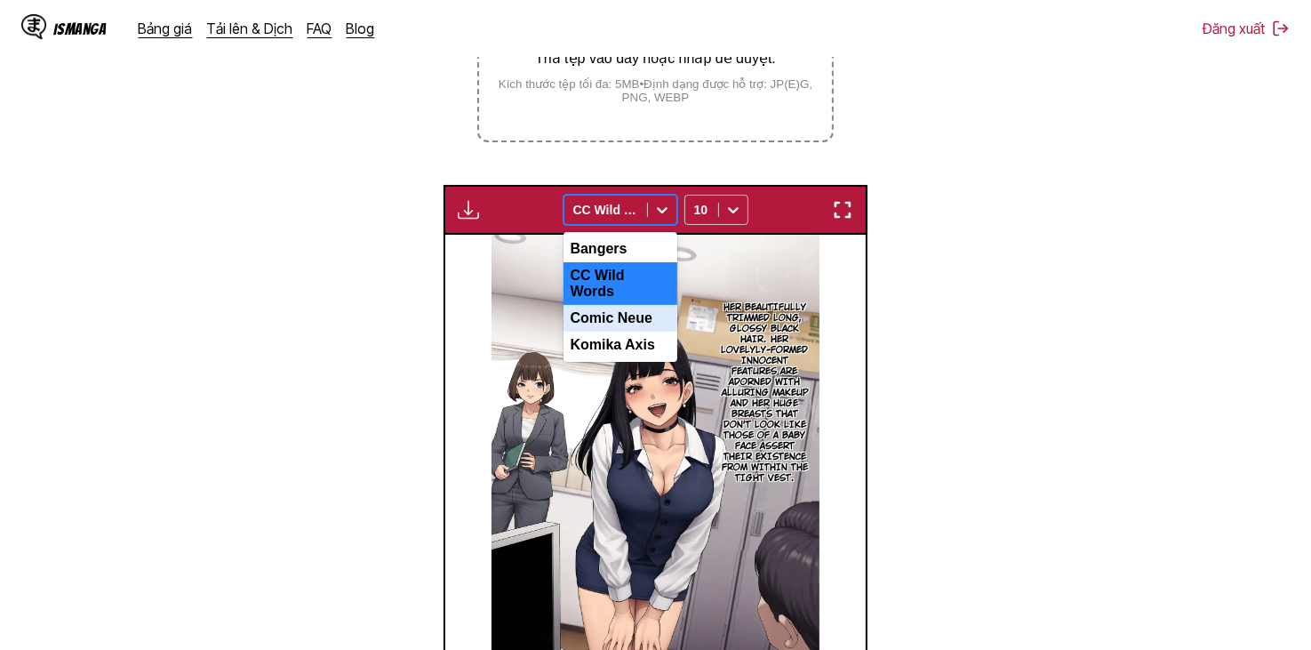
click at [644, 316] on div "Comic Neue" at bounding box center [620, 318] width 114 height 27
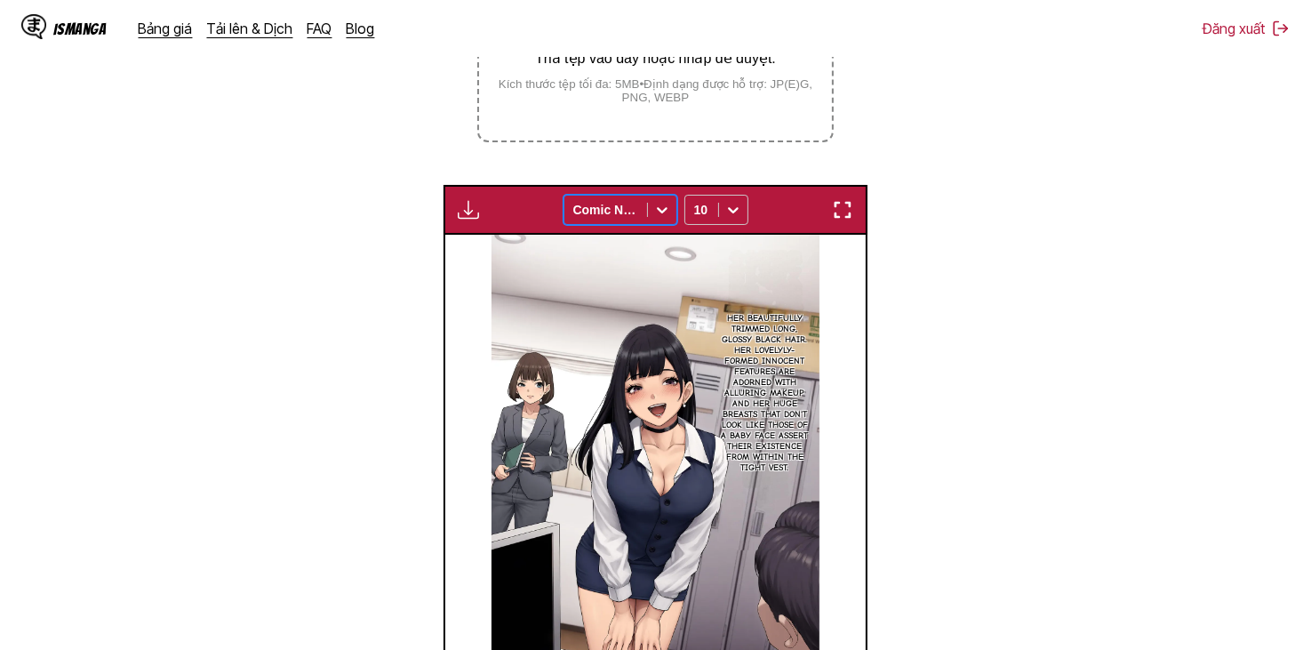
click at [627, 209] on div at bounding box center [605, 210] width 65 height 18
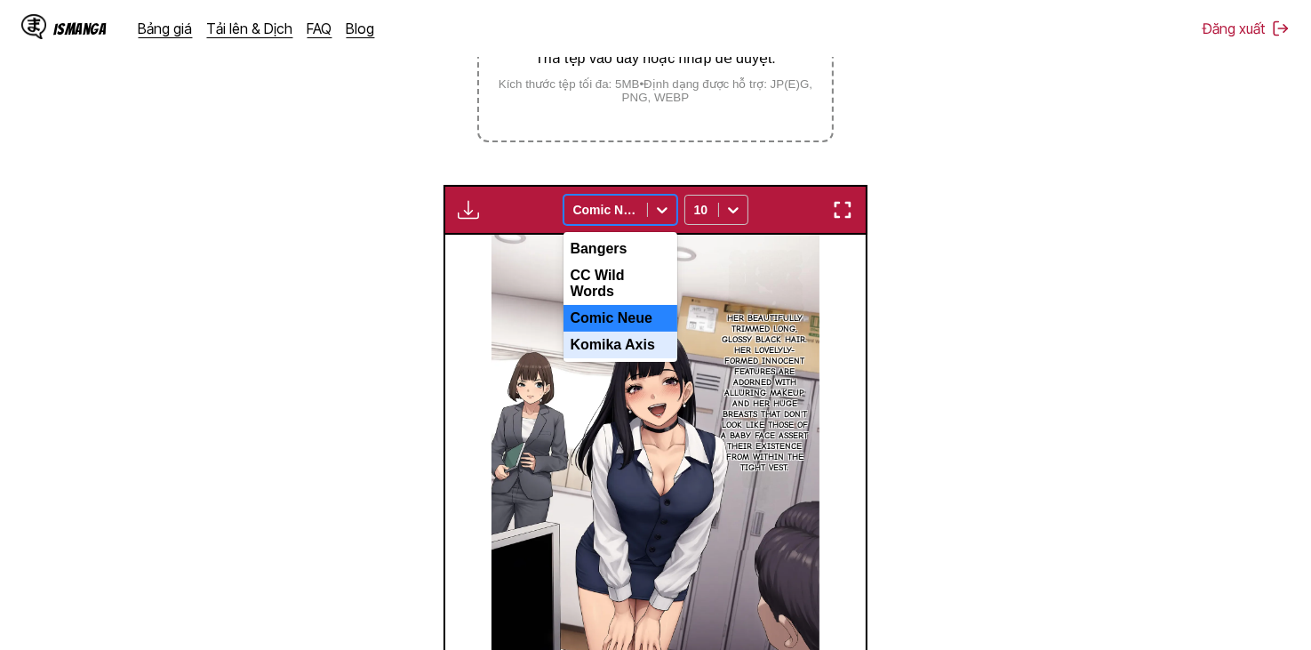
click at [634, 339] on div "Komika Axis" at bounding box center [620, 345] width 114 height 27
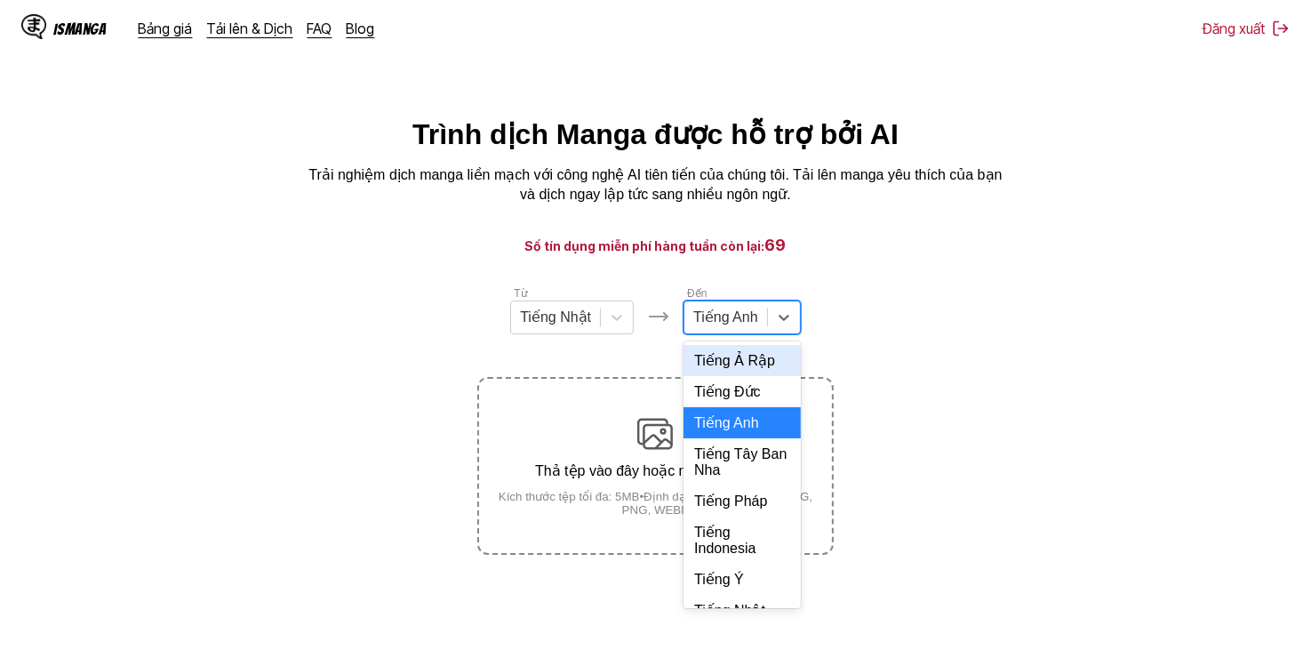
click at [737, 316] on div at bounding box center [725, 318] width 65 height 20
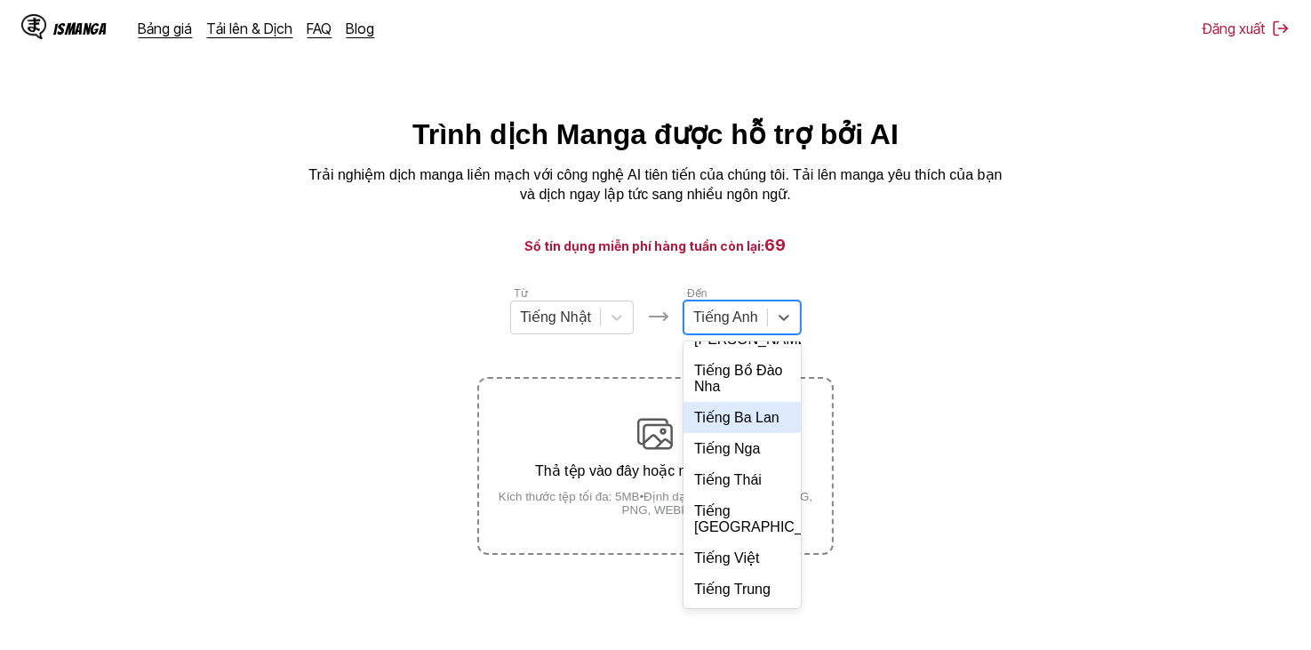
scroll to position [385, 0]
click at [755, 557] on div "Tiếng Việt" at bounding box center [741, 557] width 117 height 31
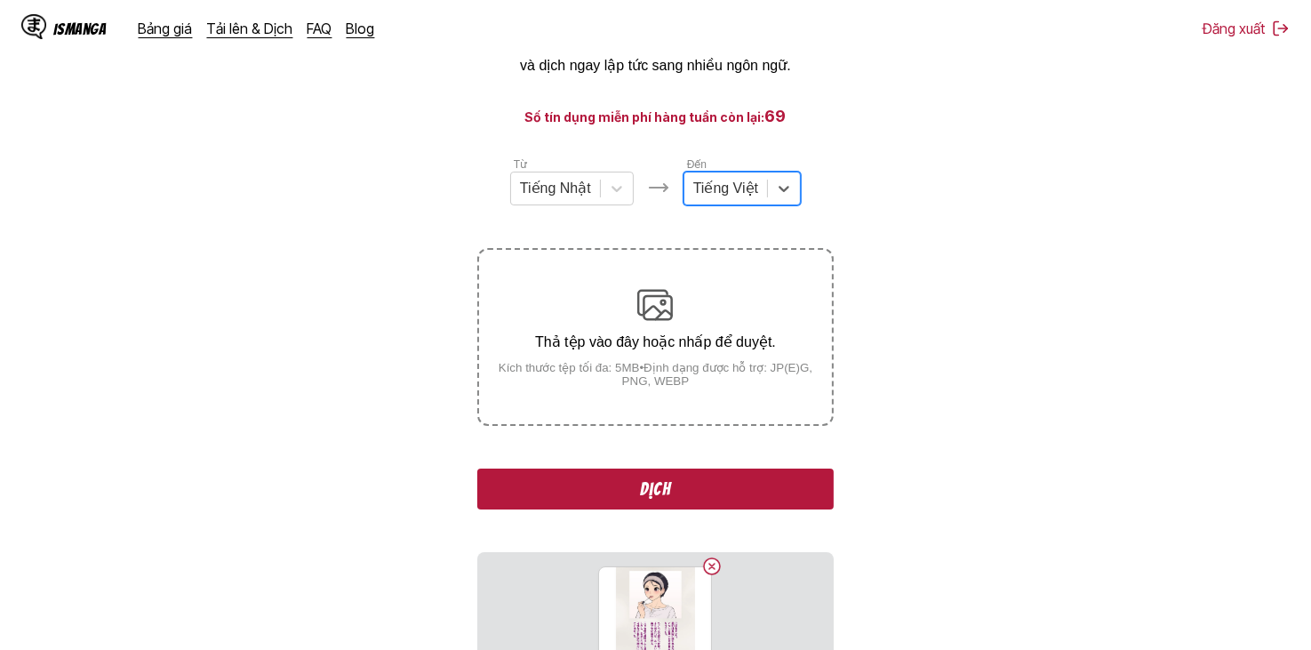
scroll to position [267, 0]
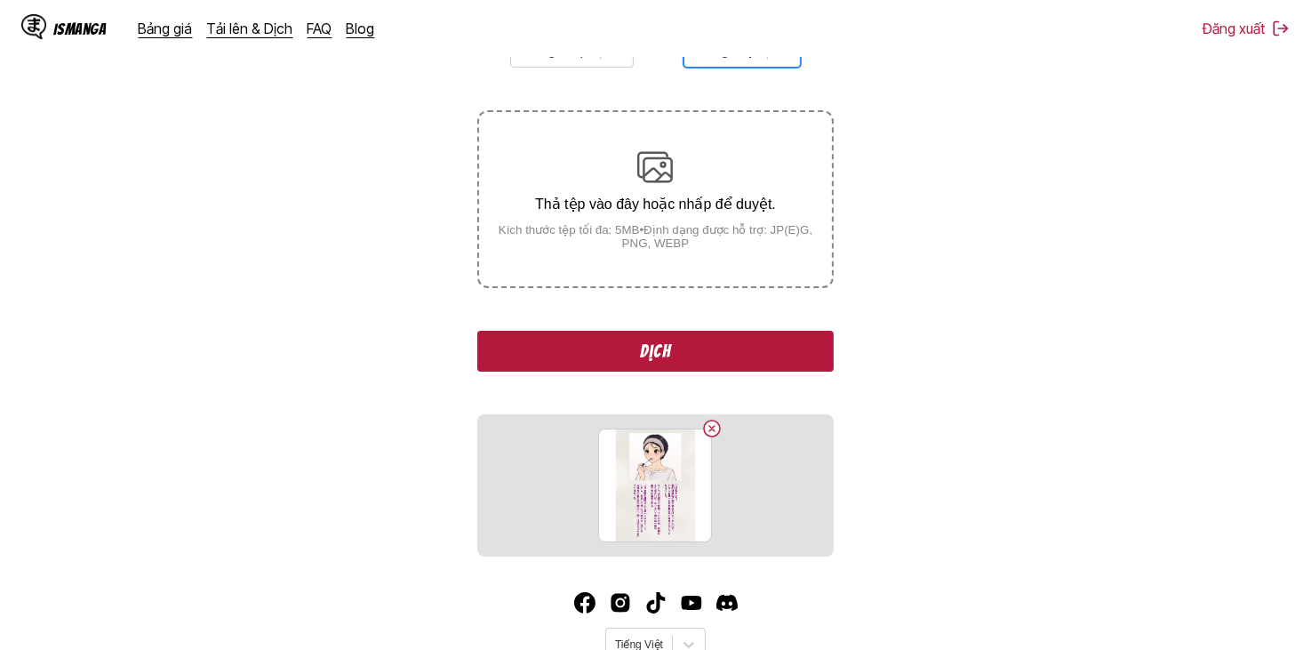
click at [709, 356] on button "Dịch" at bounding box center [654, 351] width 355 height 41
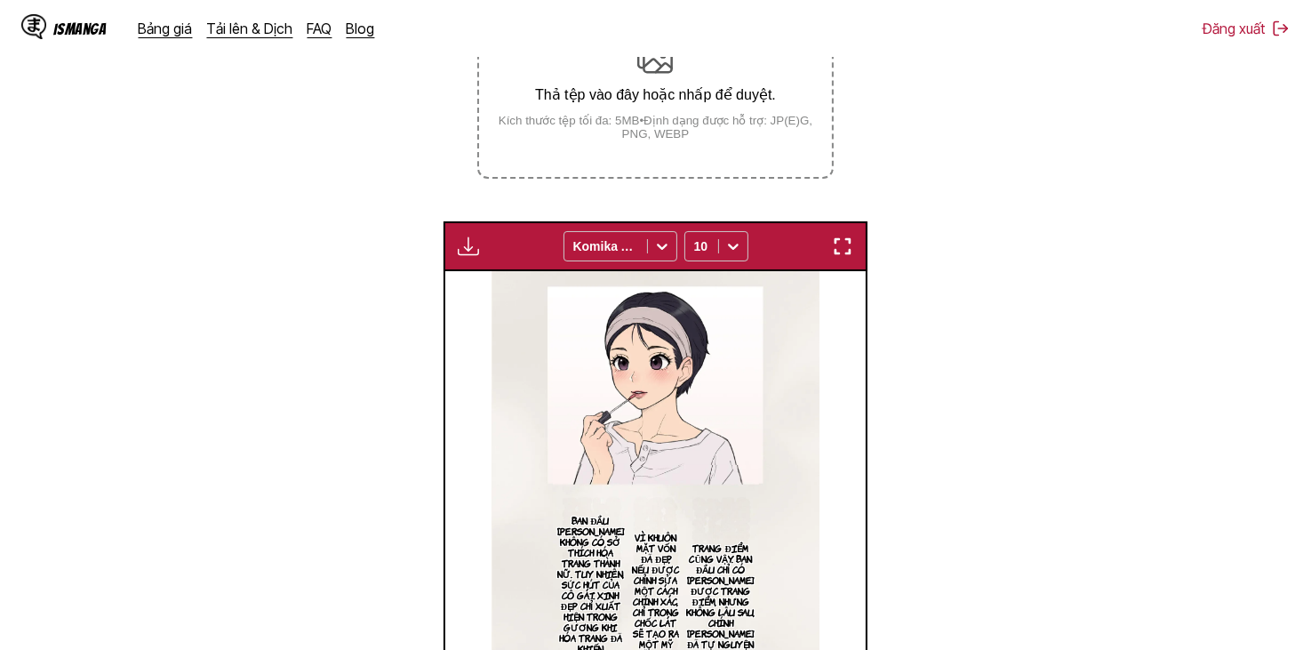
scroll to position [292, 0]
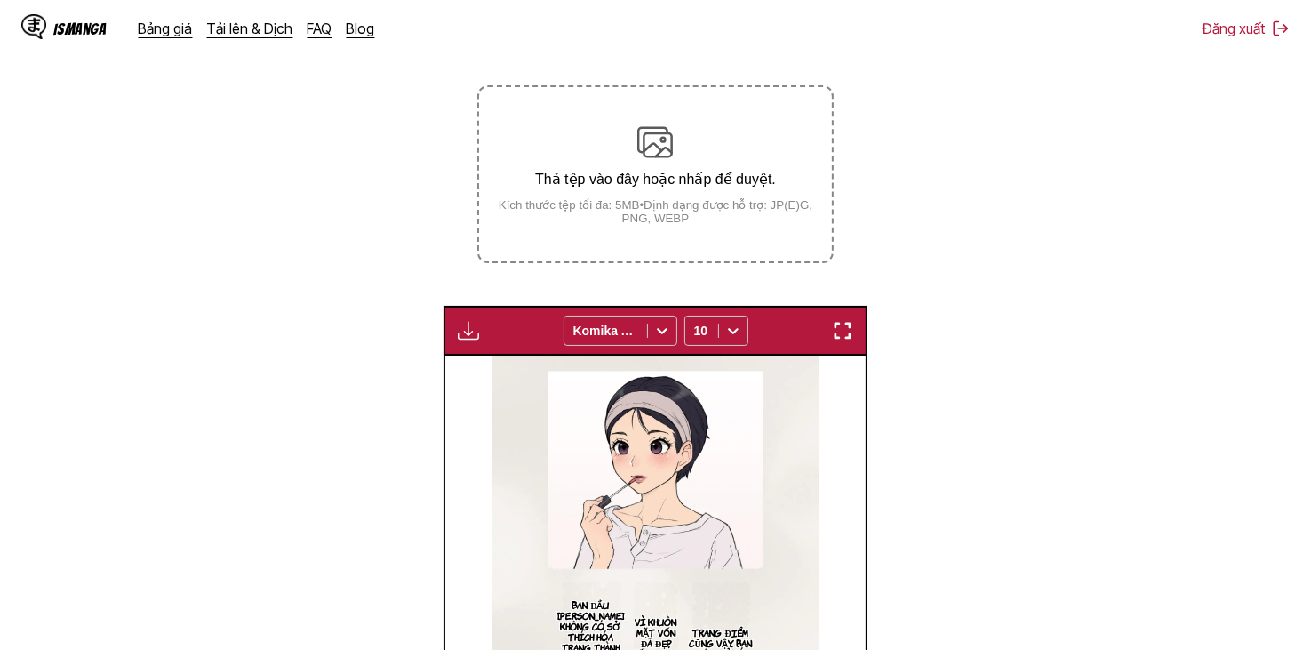
click at [471, 340] on img "button" at bounding box center [468, 330] width 21 height 21
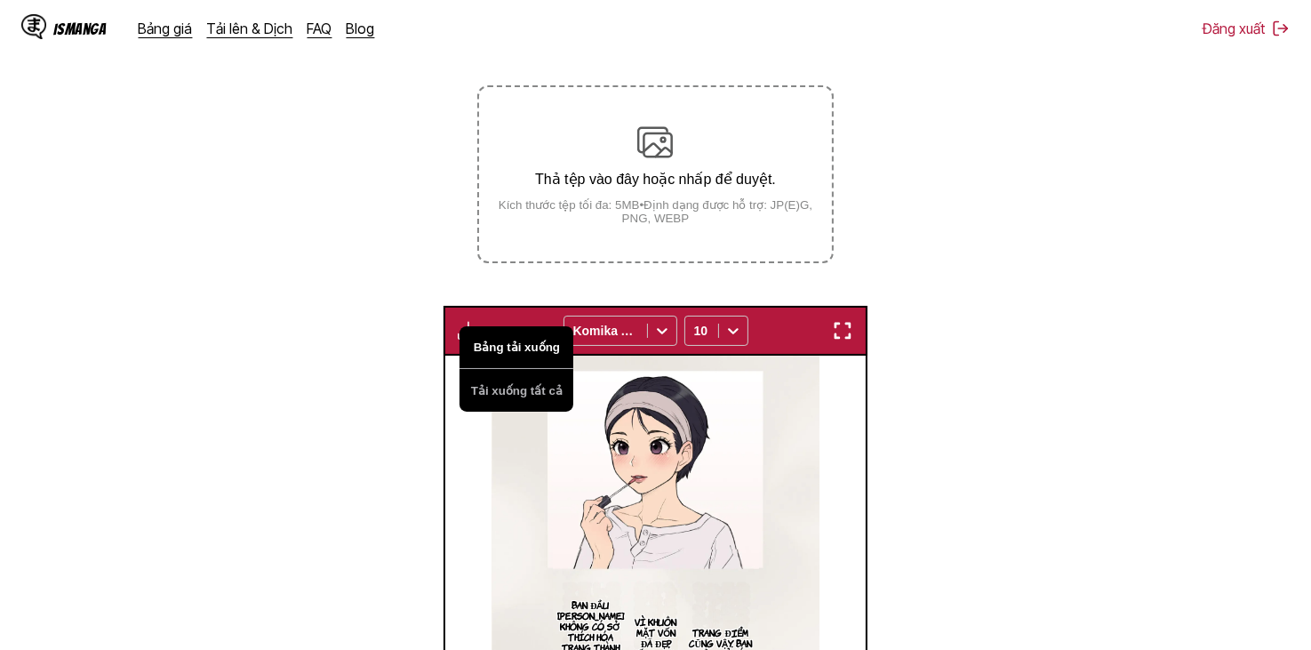
click at [508, 350] on button "Bảng tải xuống" at bounding box center [516, 347] width 114 height 43
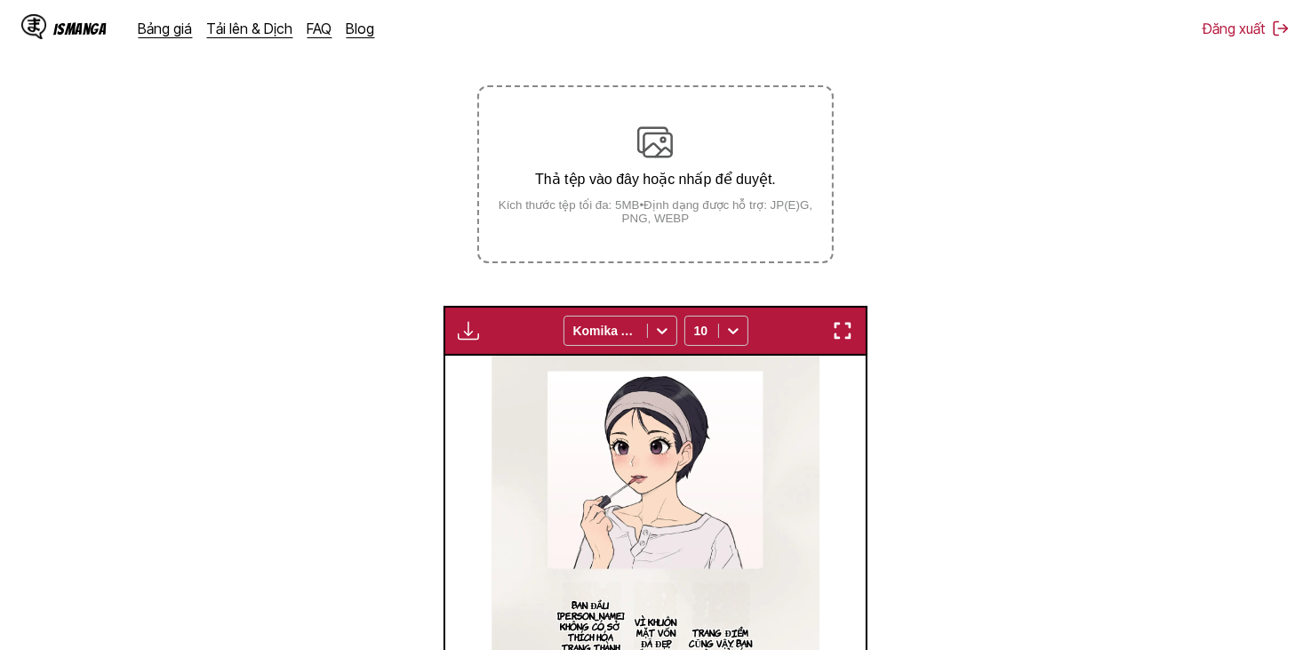
drag, startPoint x: 729, startPoint y: 379, endPoint x: 739, endPoint y: 377, distance: 10.8
click at [729, 379] on img at bounding box center [655, 587] width 328 height 465
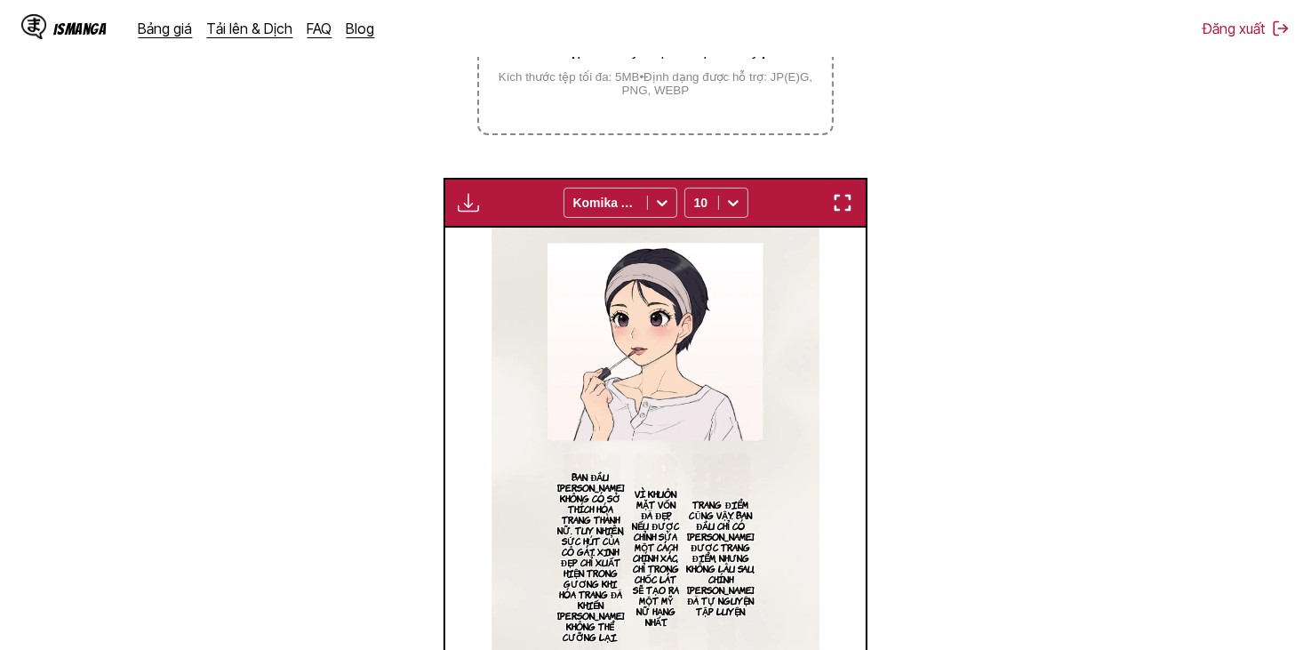
scroll to position [412, 0]
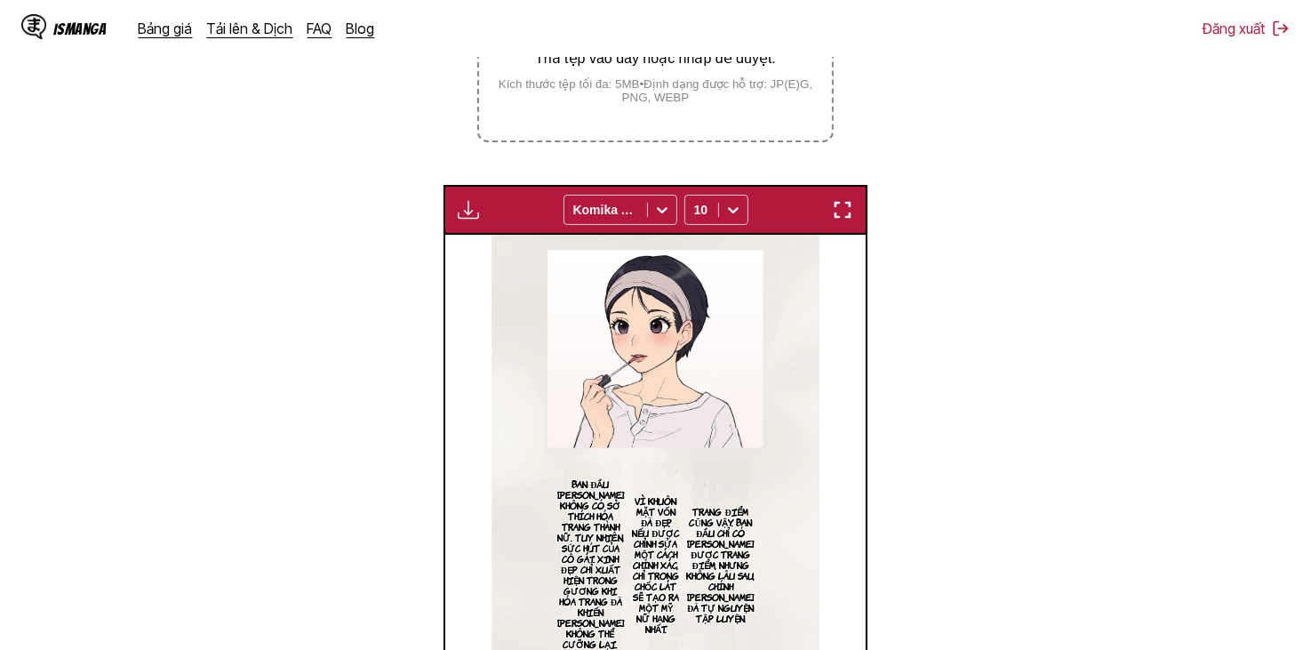
click at [697, 441] on section "Trang điểm cũng vậy. Ban đầu chỉ có Sanada được trang điểm, nhưng không lâu sau…" at bounding box center [721, 564] width 76 height 272
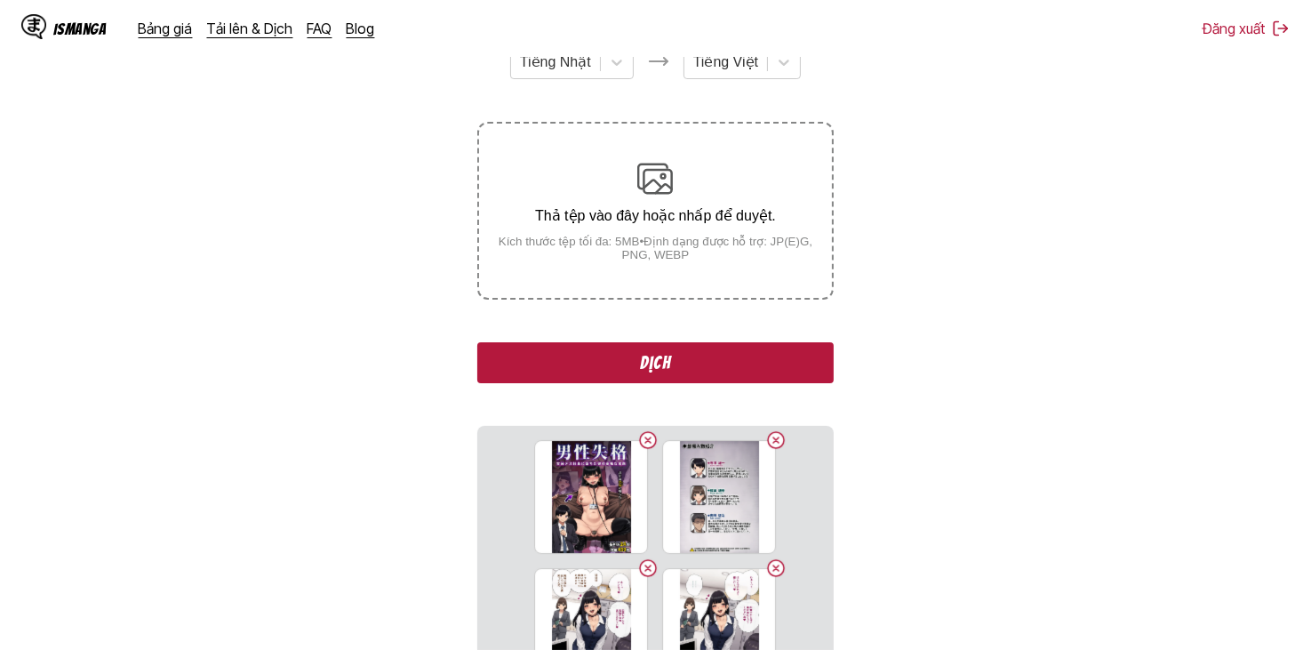
scroll to position [324, 0]
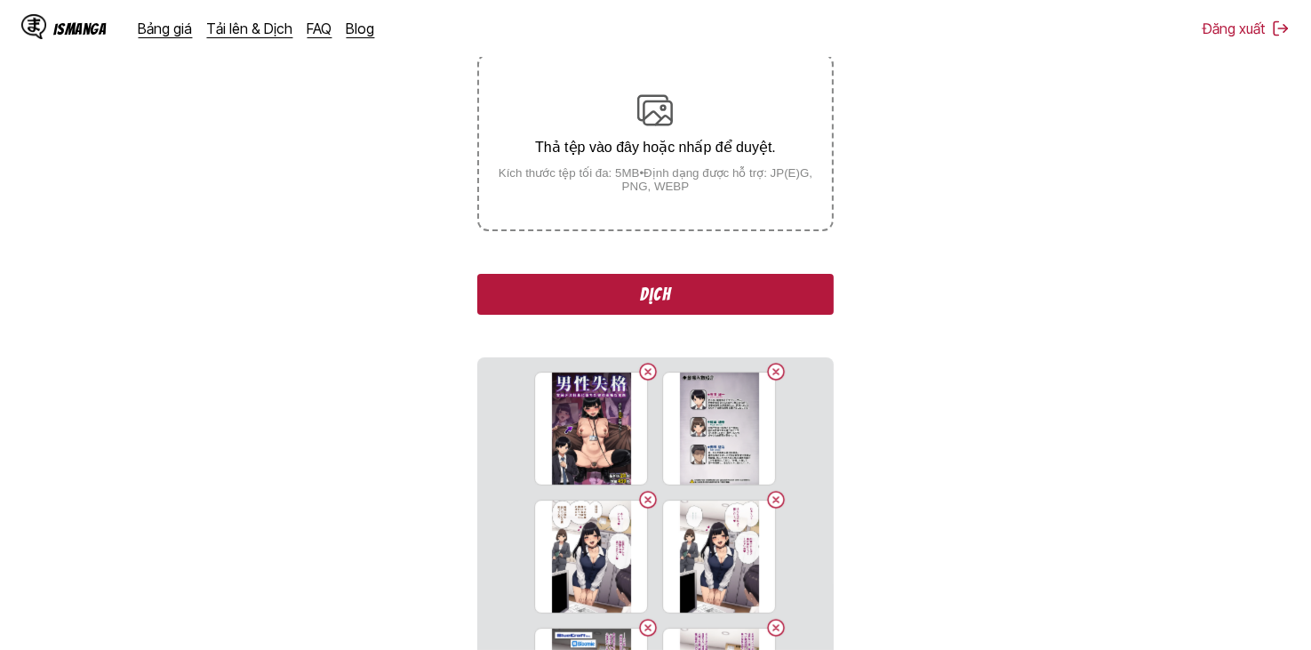
click at [731, 287] on button "Dịch" at bounding box center [654, 294] width 355 height 41
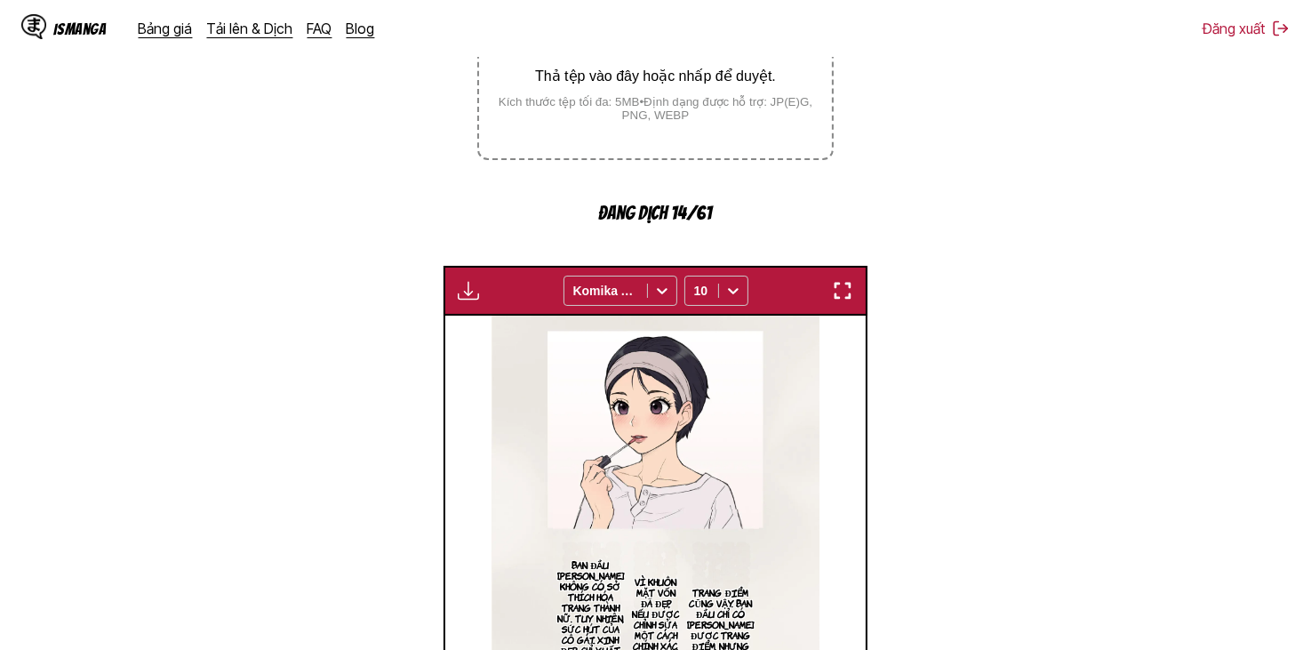
scroll to position [711, 0]
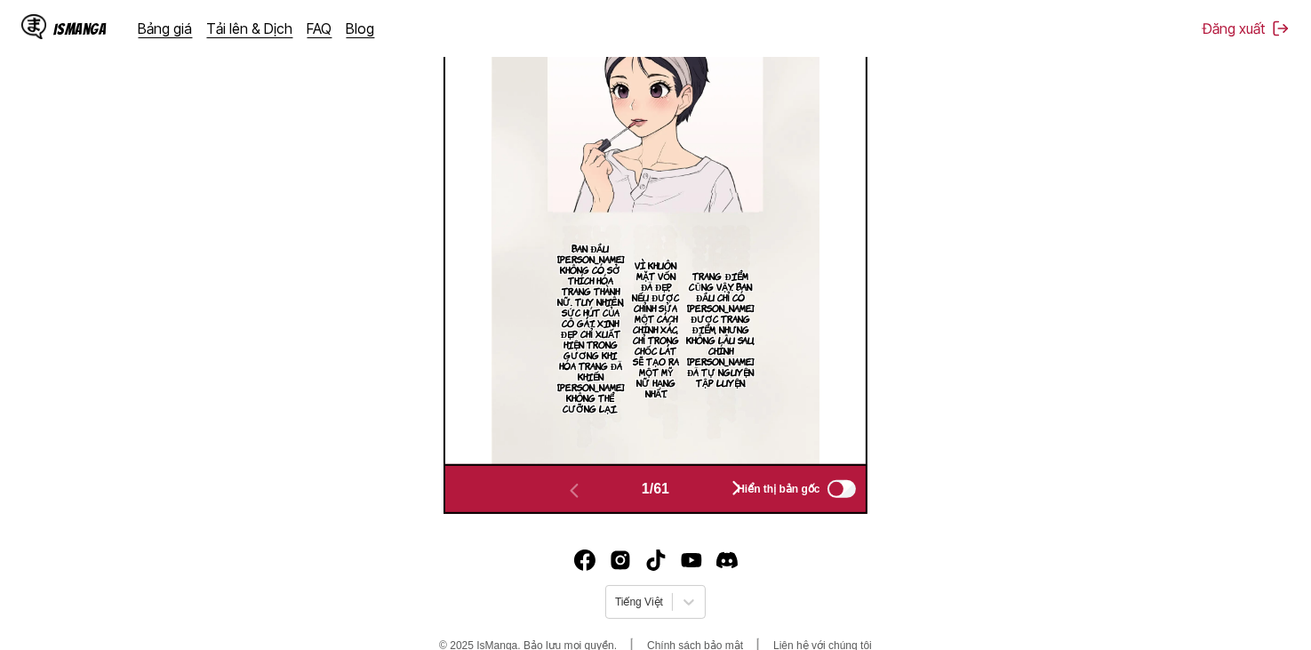
click at [740, 483] on span "Hiển thị bản gốc" at bounding box center [778, 489] width 83 height 12
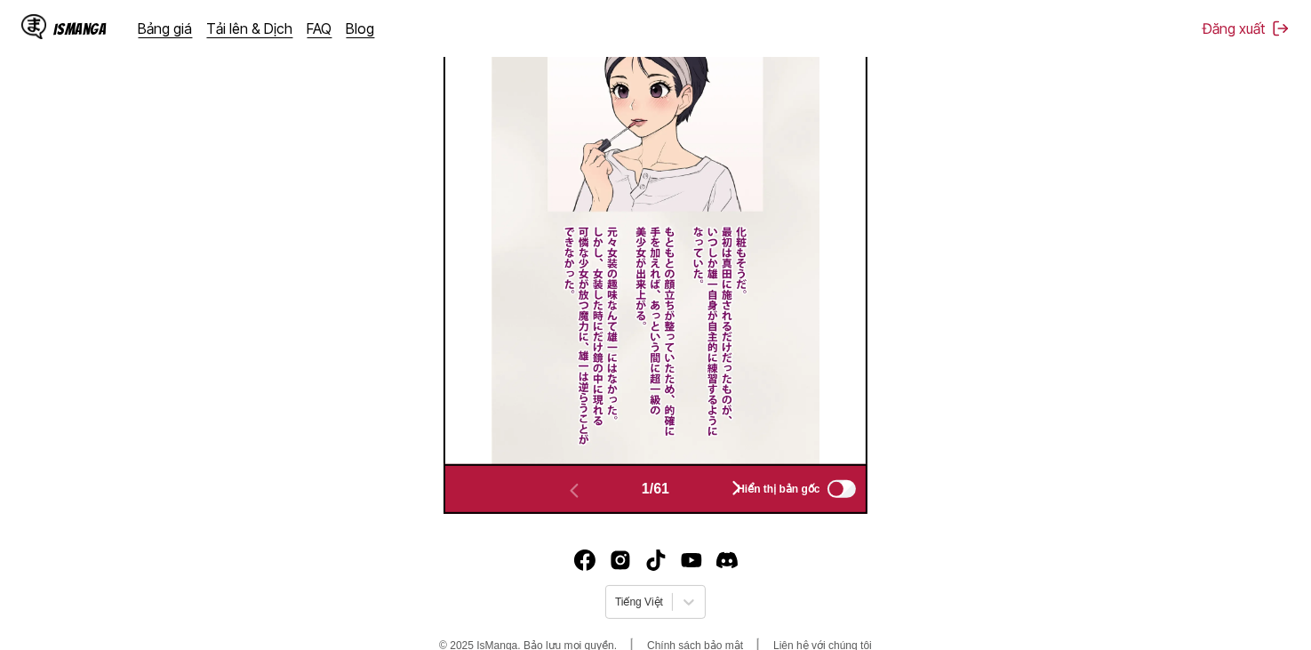
click at [746, 487] on span "Hiển thị bản gốc" at bounding box center [778, 489] width 83 height 12
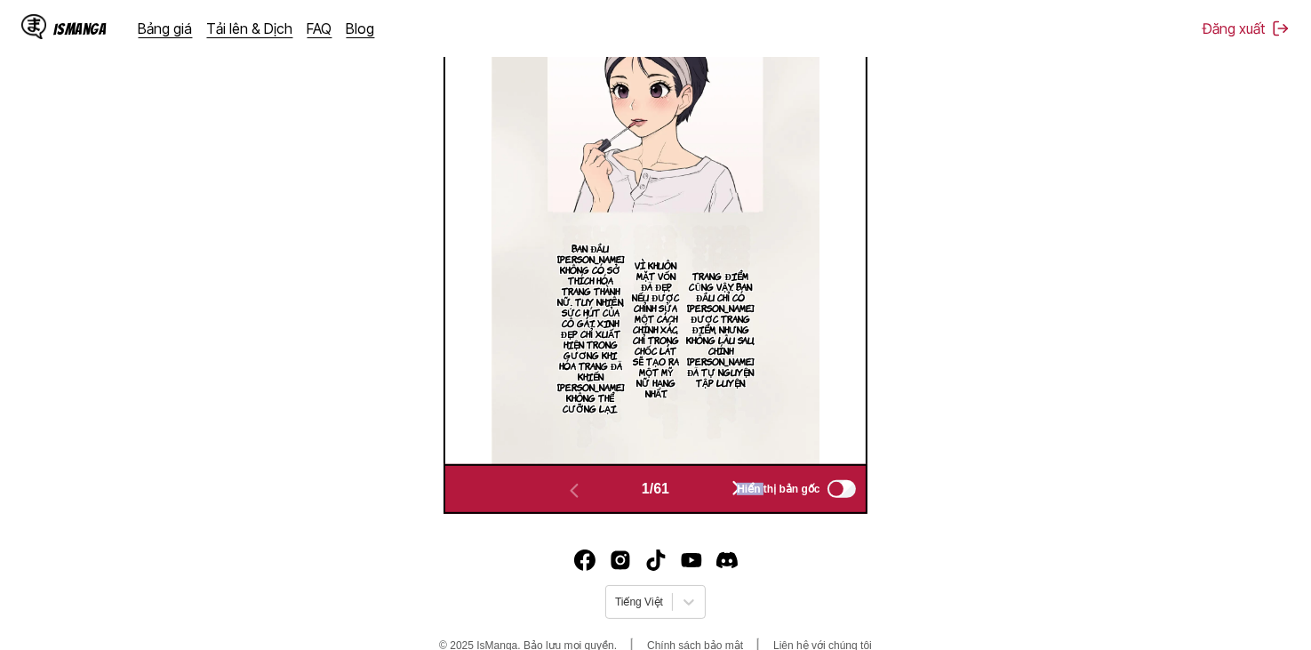
click at [746, 487] on span "Hiển thị bản gốc" at bounding box center [778, 489] width 83 height 12
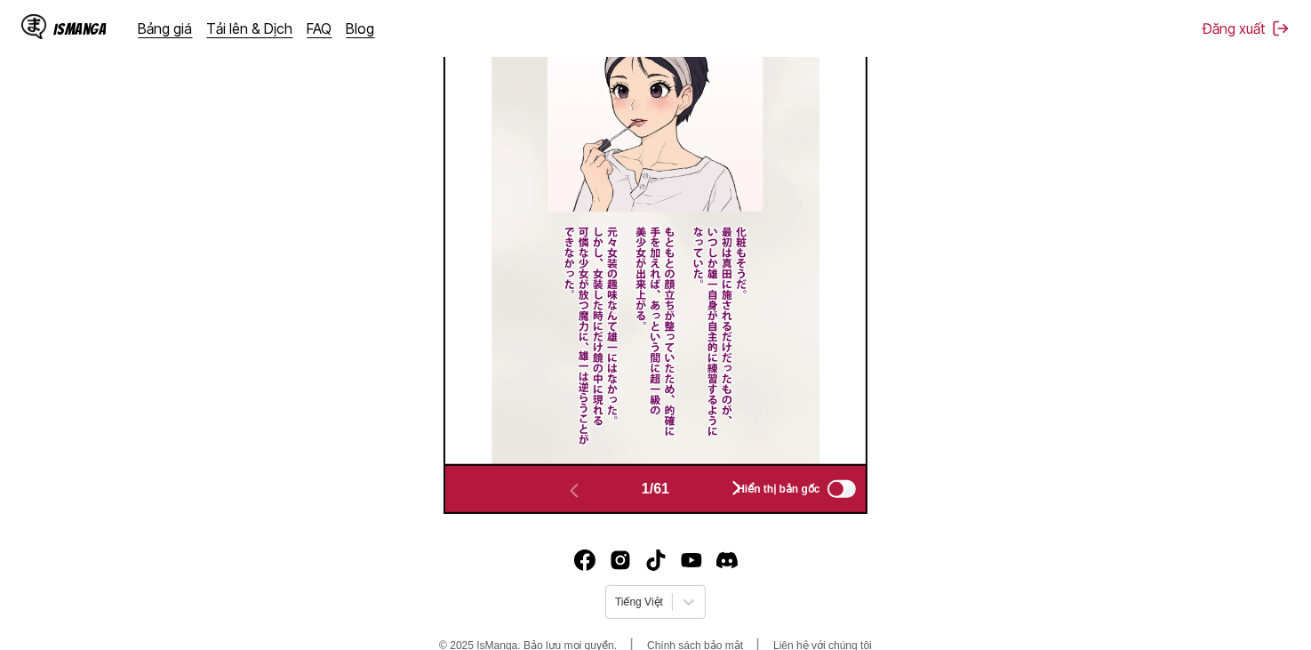
click at [746, 487] on span "Hiển thị bản gốc" at bounding box center [778, 489] width 83 height 12
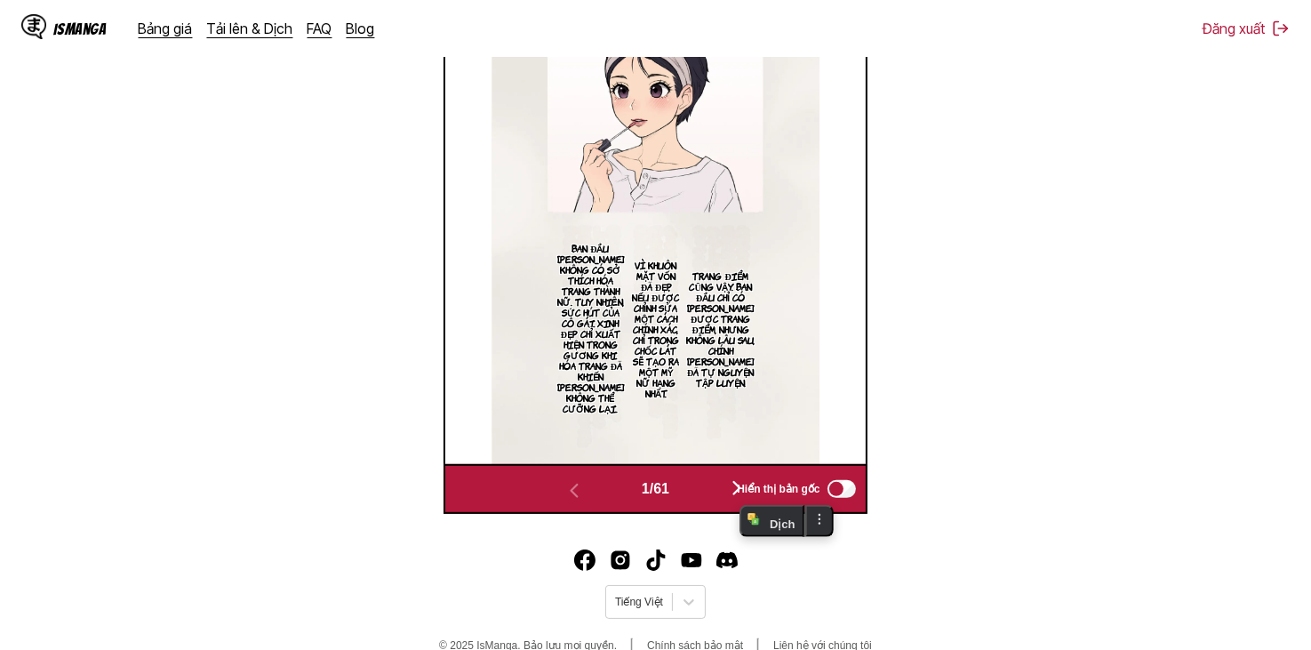
click at [746, 487] on span "Hiển thị bản gốc" at bounding box center [778, 489] width 83 height 12
click at [739, 490] on span "Hiển thị bản gốc" at bounding box center [778, 489] width 83 height 12
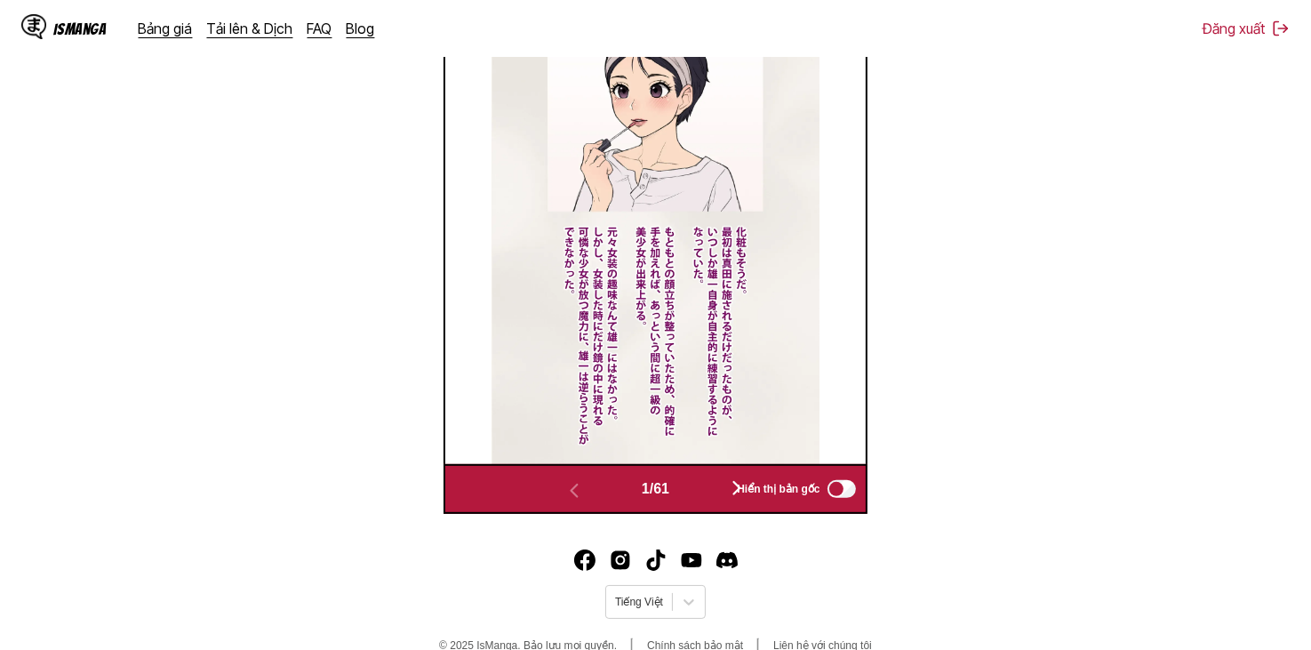
click at [717, 496] on button "button" at bounding box center [736, 489] width 107 height 26
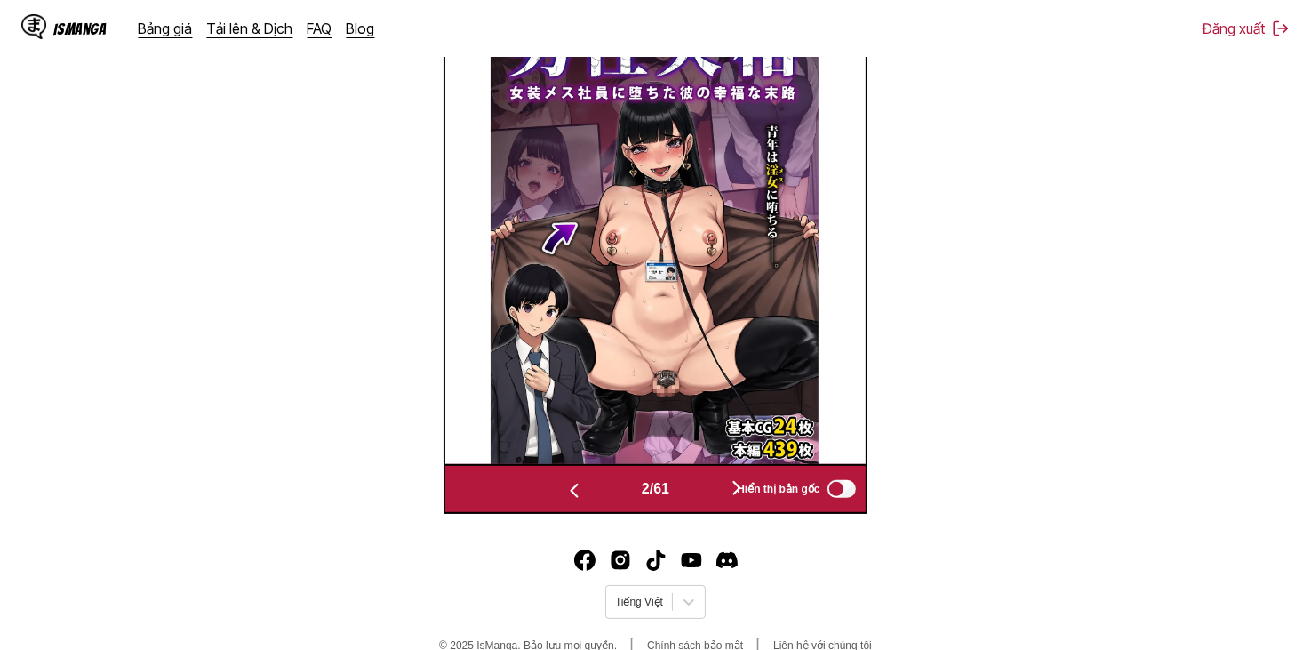
click at [718, 493] on button "button" at bounding box center [736, 489] width 107 height 26
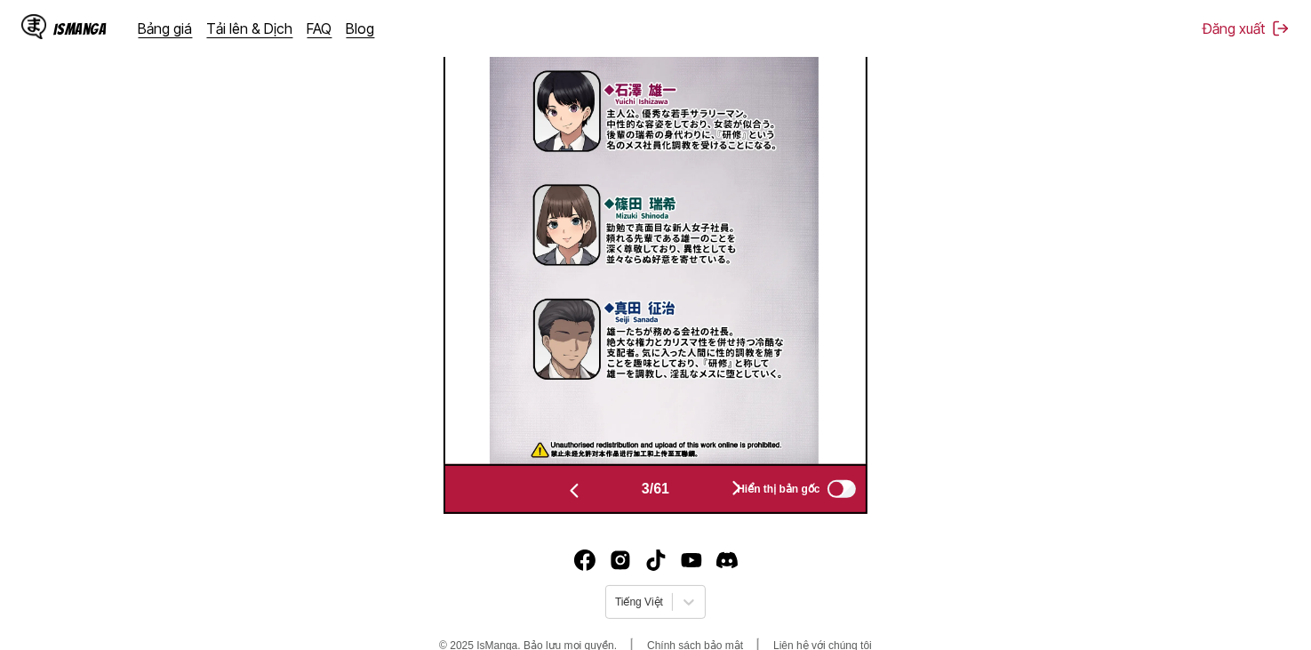
click at [718, 493] on button "button" at bounding box center [736, 489] width 107 height 26
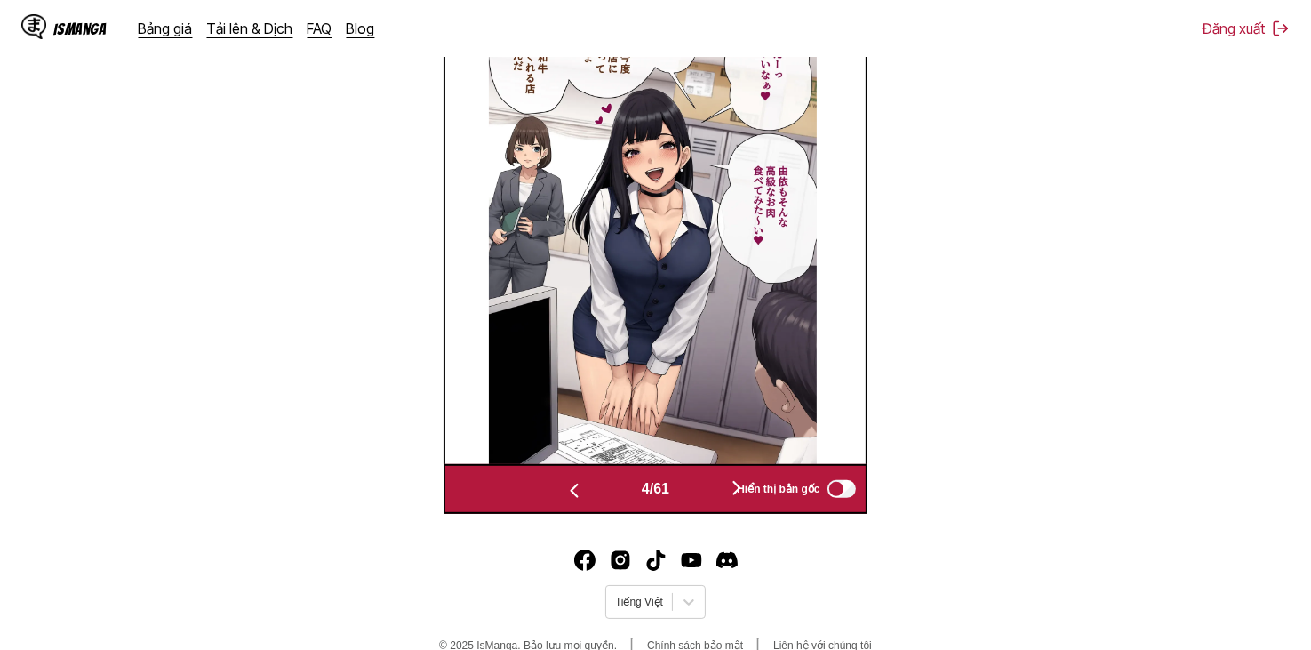
click at [718, 493] on button "button" at bounding box center [736, 489] width 107 height 26
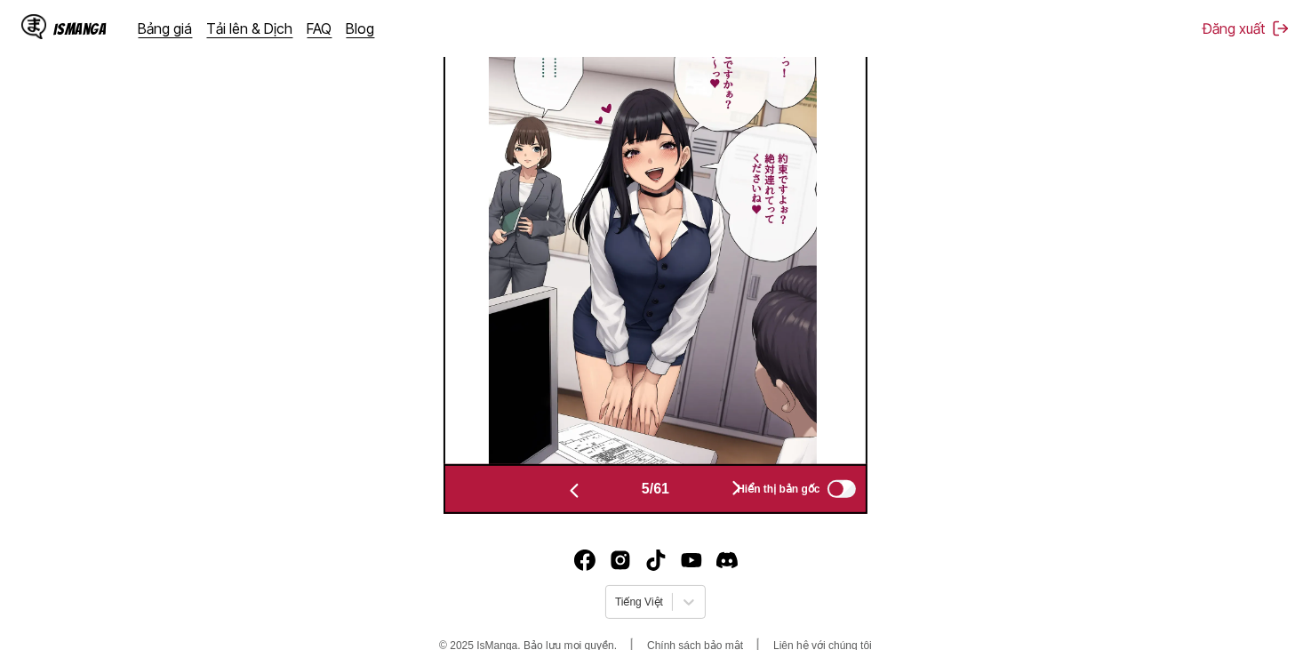
click at [718, 493] on button "button" at bounding box center [736, 489] width 107 height 26
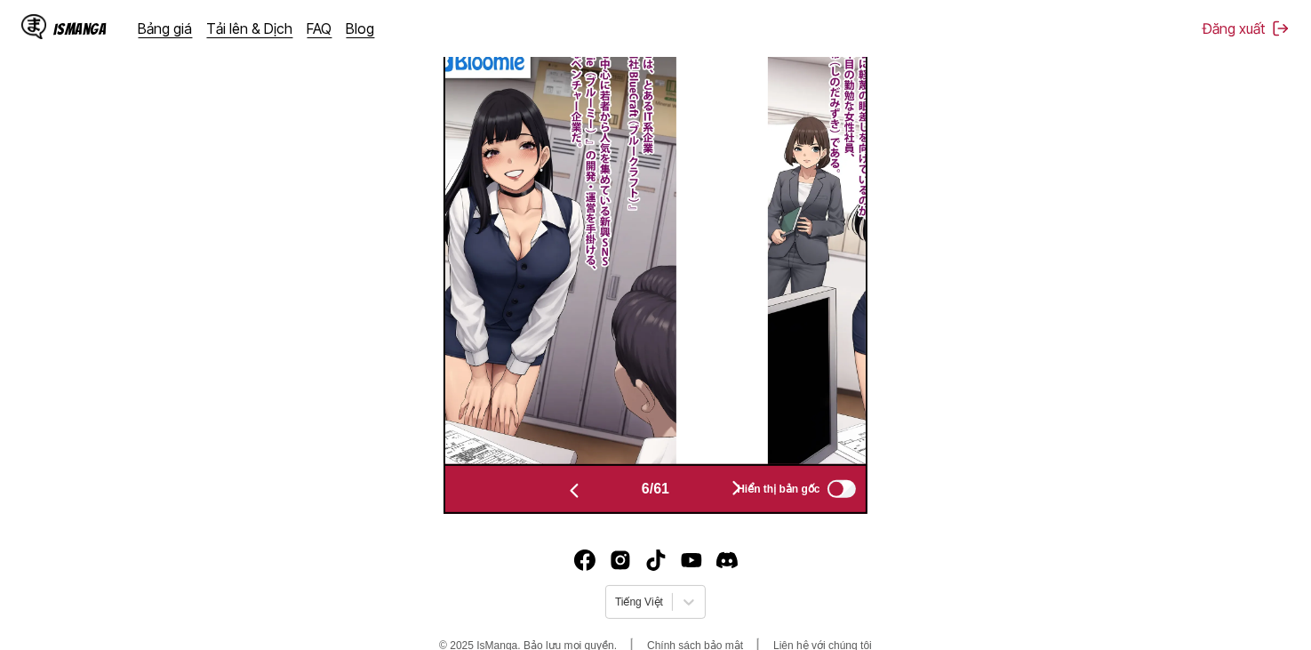
click at [718, 493] on button "button" at bounding box center [736, 489] width 107 height 26
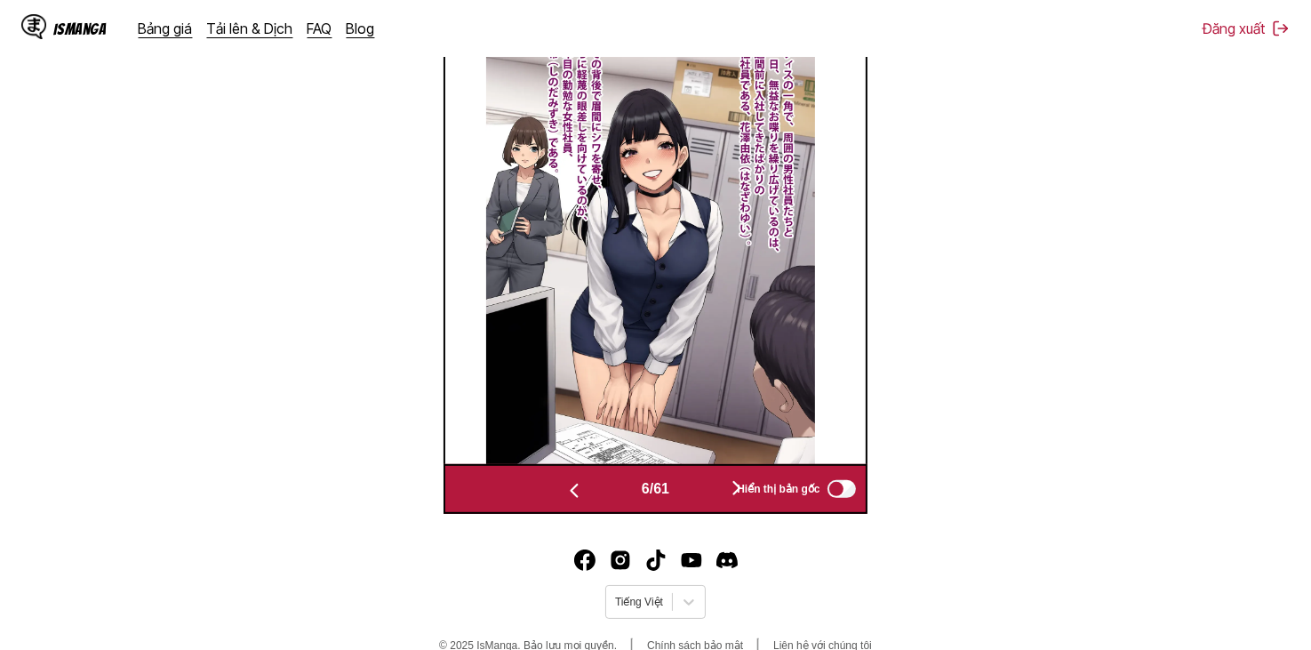
click at [718, 493] on button "button" at bounding box center [736, 489] width 107 height 26
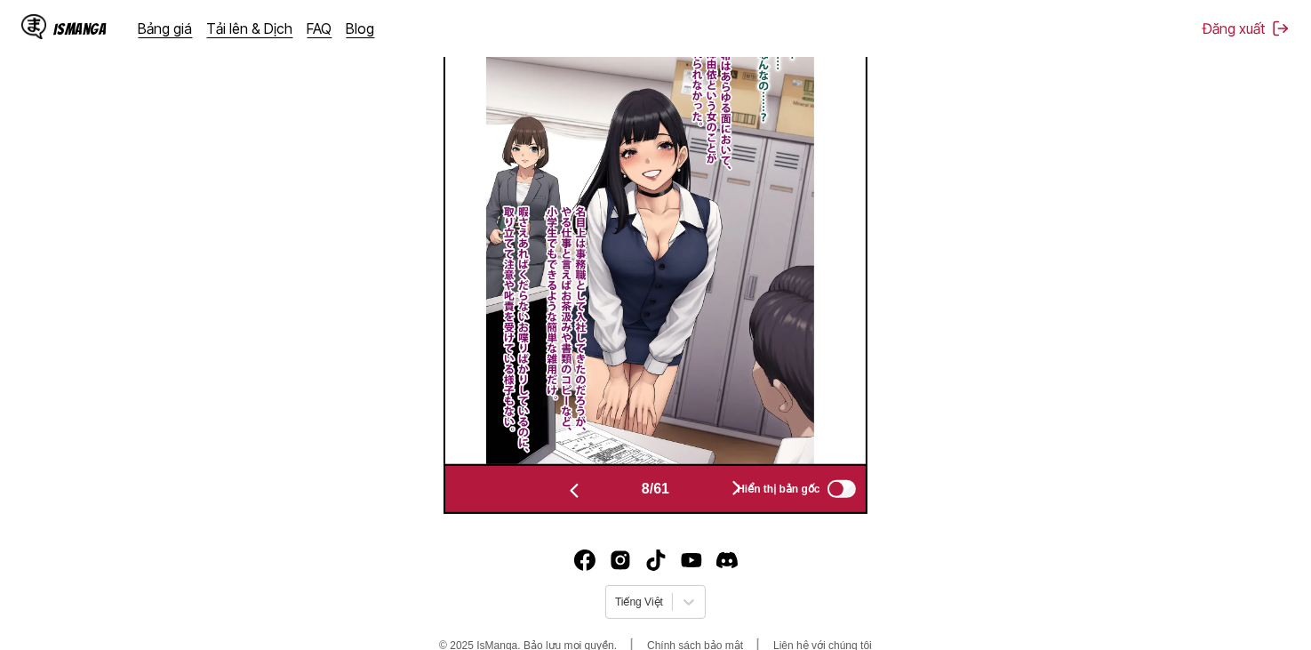
click at [781, 493] on span "Hiển thị bản gốc" at bounding box center [778, 489] width 83 height 12
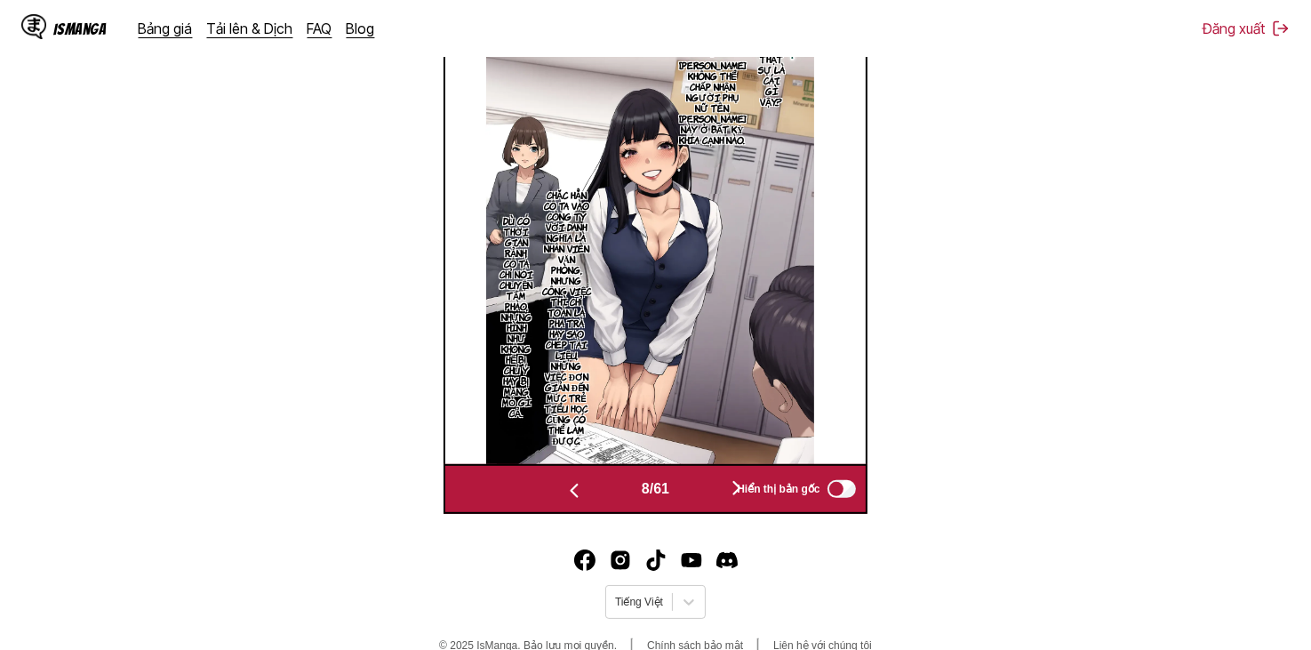
click at [583, 488] on button "button" at bounding box center [574, 489] width 107 height 26
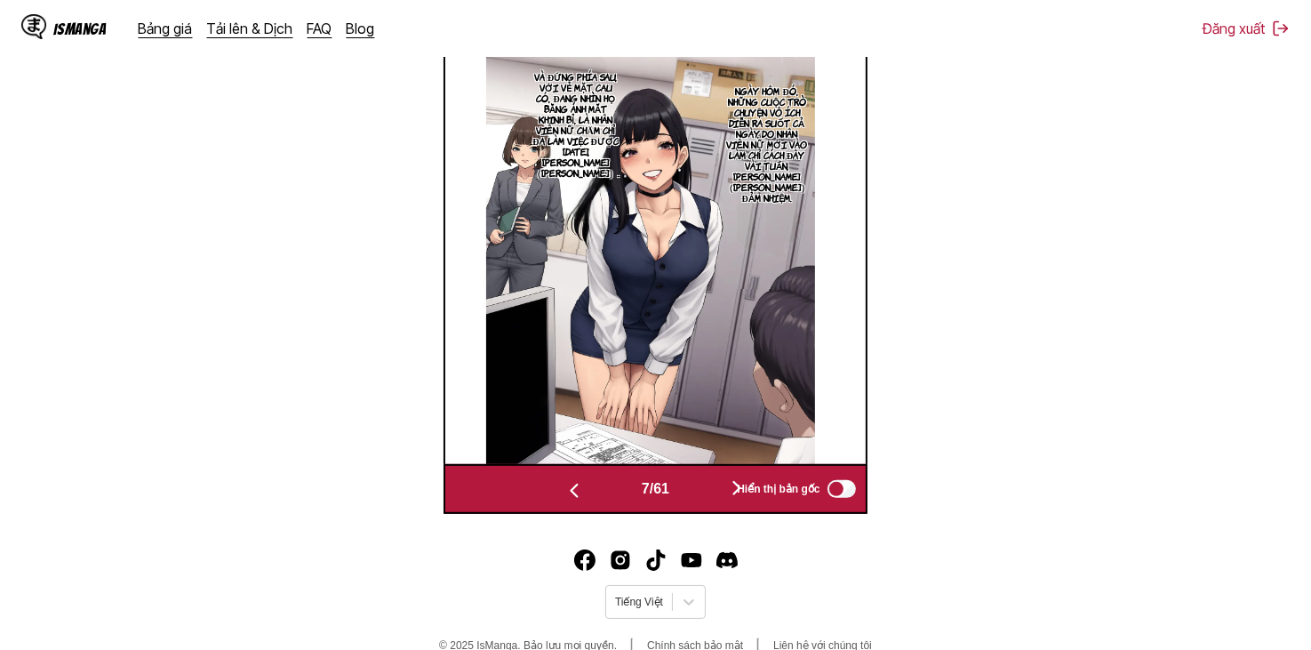
click at [583, 488] on button "button" at bounding box center [574, 489] width 107 height 26
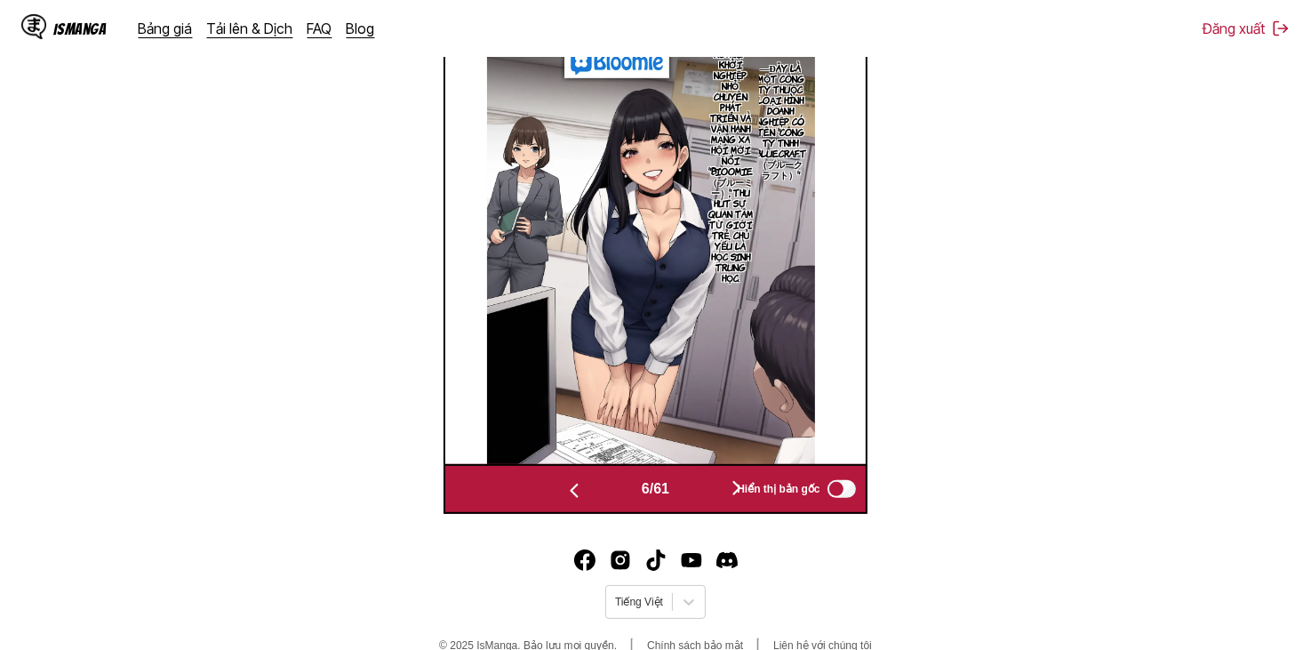
click at [583, 488] on button "button" at bounding box center [574, 489] width 107 height 26
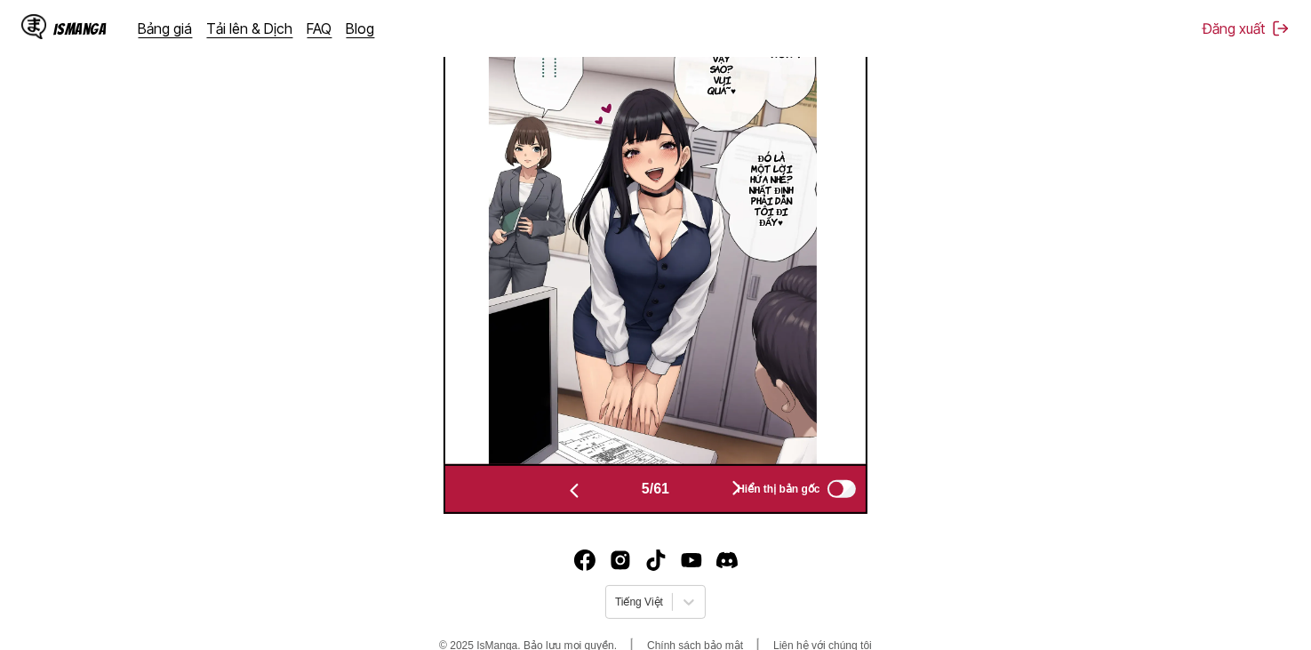
click at [583, 488] on button "button" at bounding box center [574, 489] width 107 height 26
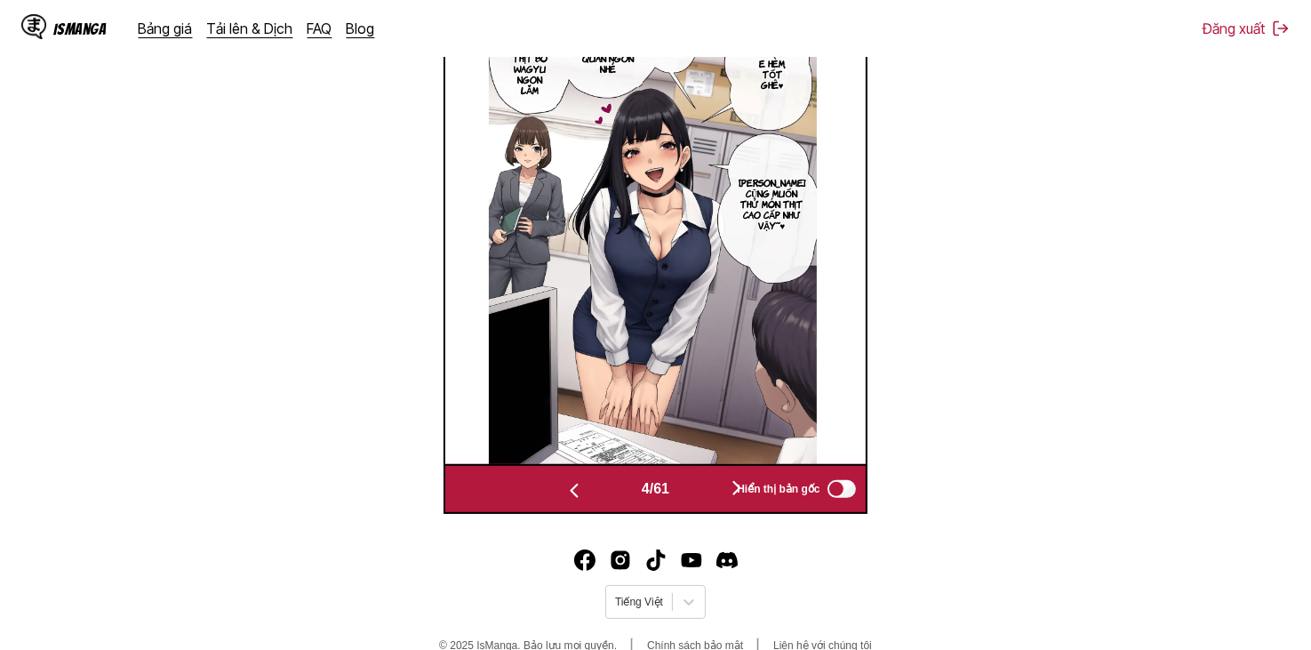
click at [582, 488] on button "button" at bounding box center [574, 489] width 107 height 26
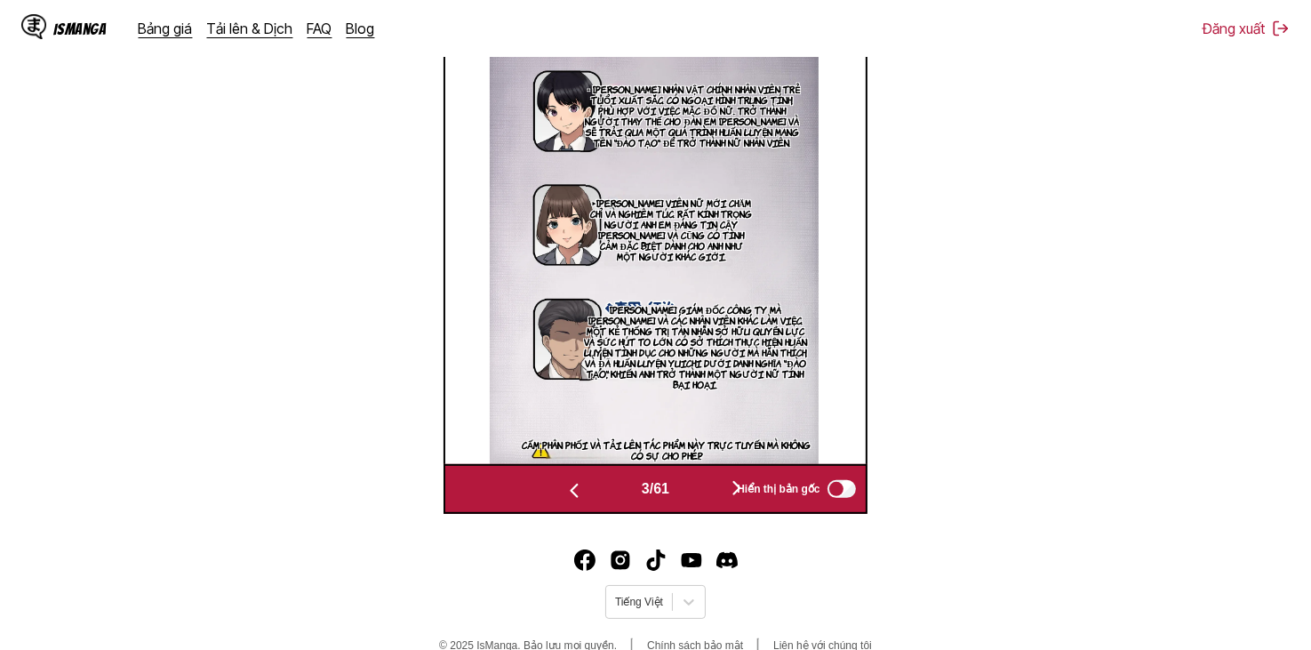
click at [582, 488] on button "button" at bounding box center [574, 489] width 107 height 26
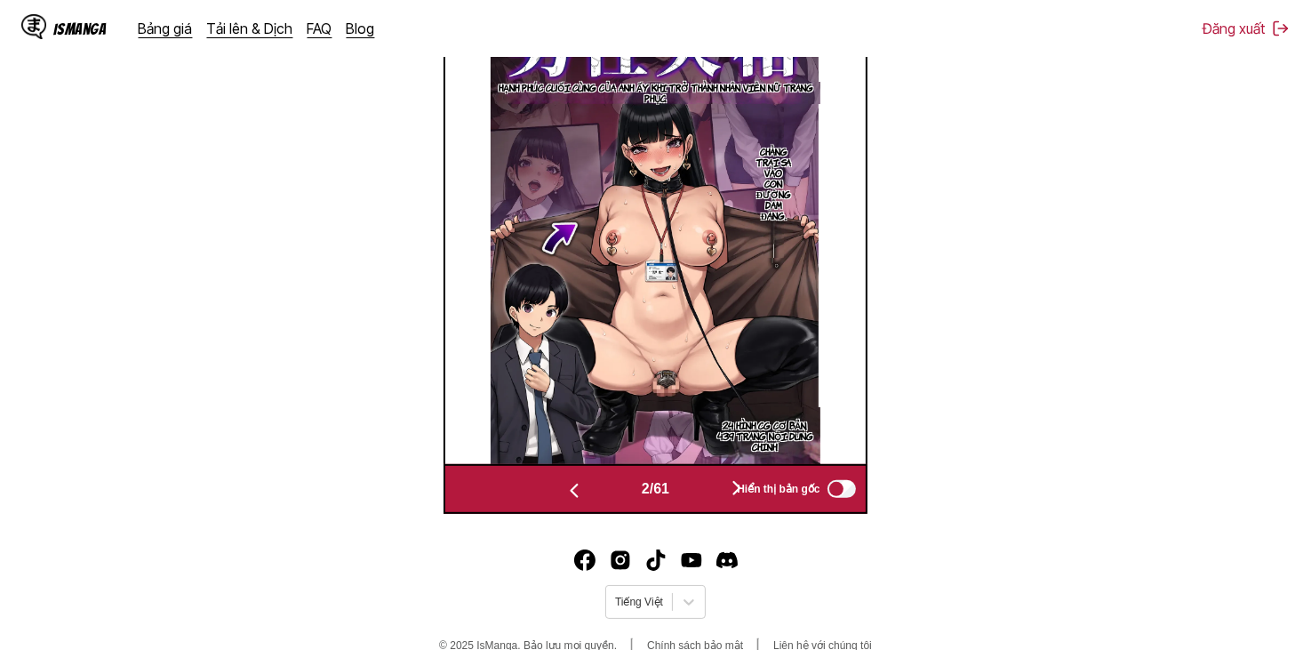
click at [582, 488] on button "button" at bounding box center [574, 489] width 107 height 26
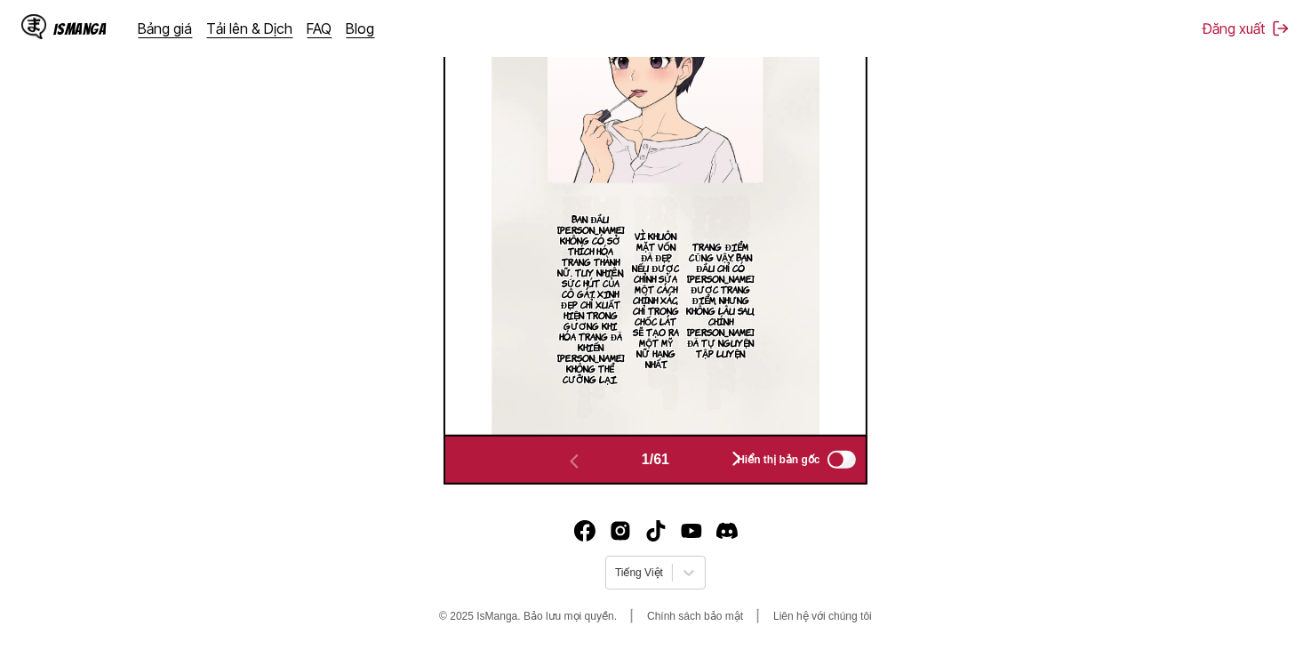
click at [717, 459] on button "button" at bounding box center [736, 460] width 107 height 26
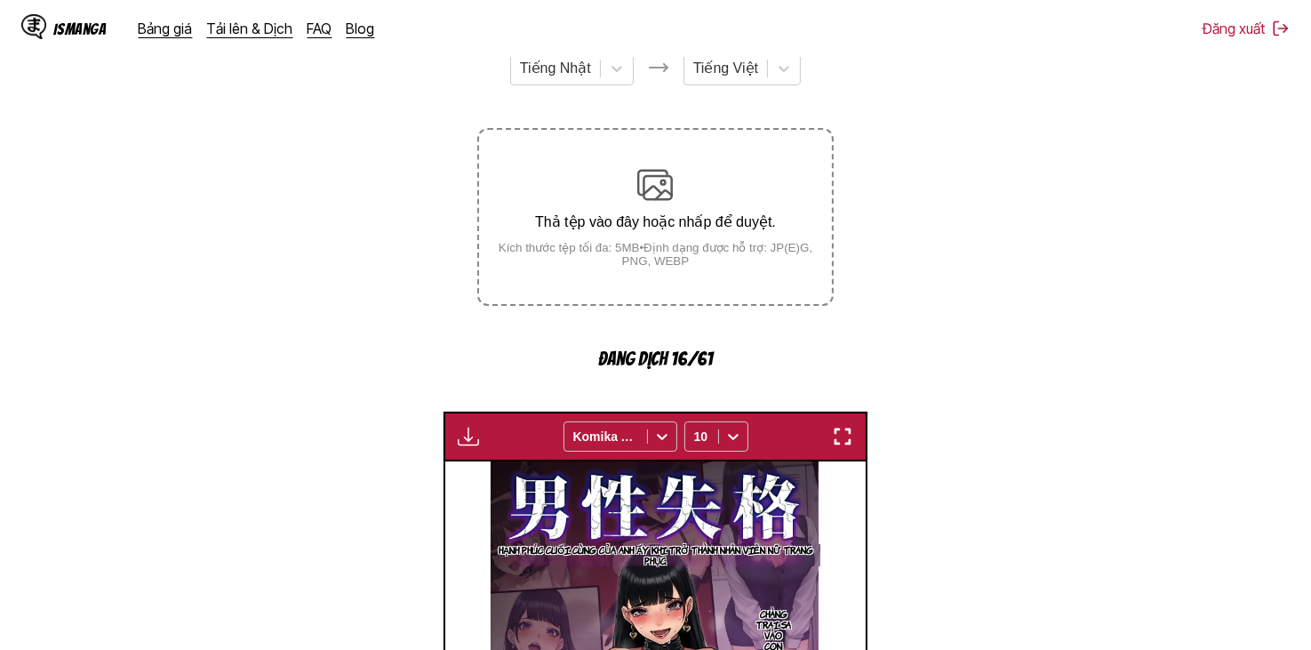
scroll to position [179, 0]
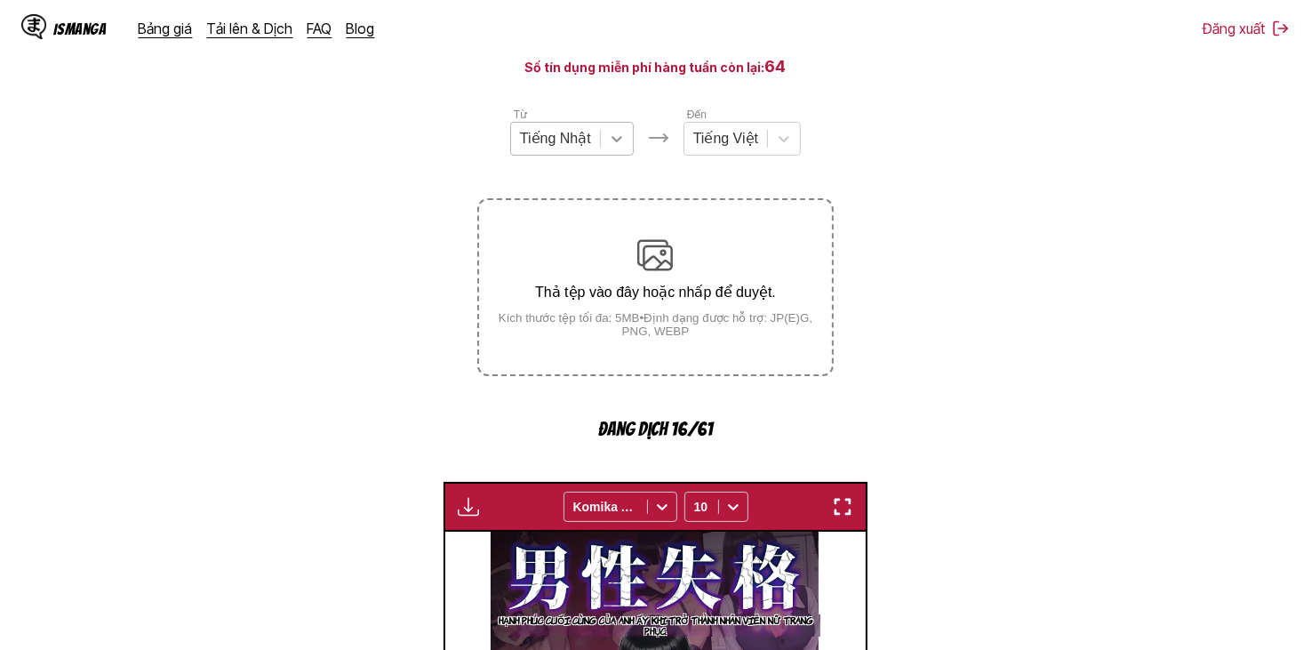
click at [627, 131] on div at bounding box center [617, 139] width 32 height 32
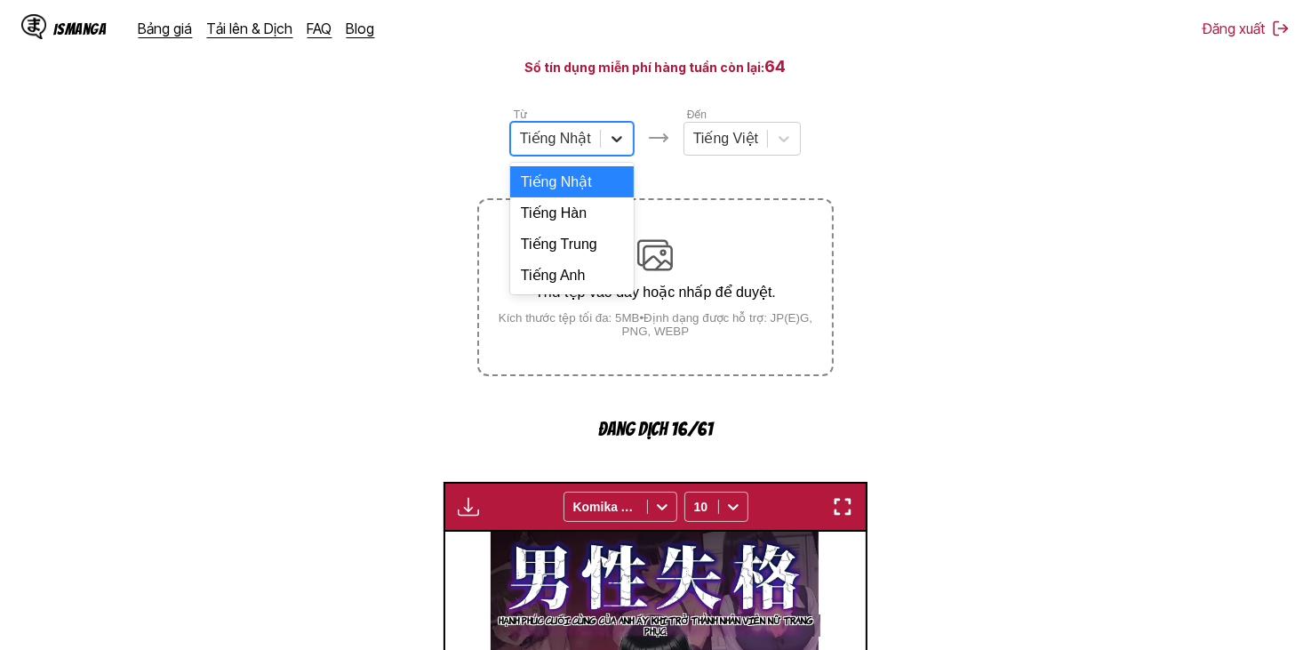
click at [618, 143] on icon at bounding box center [617, 139] width 18 height 18
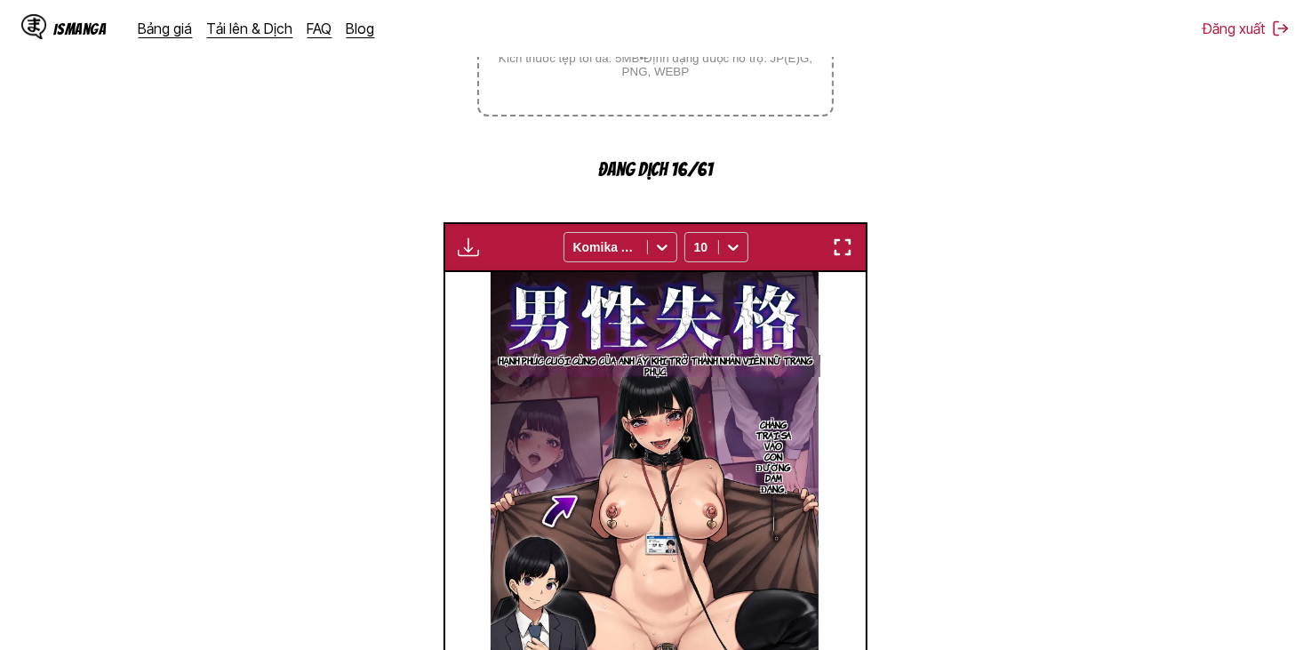
scroll to position [712, 0]
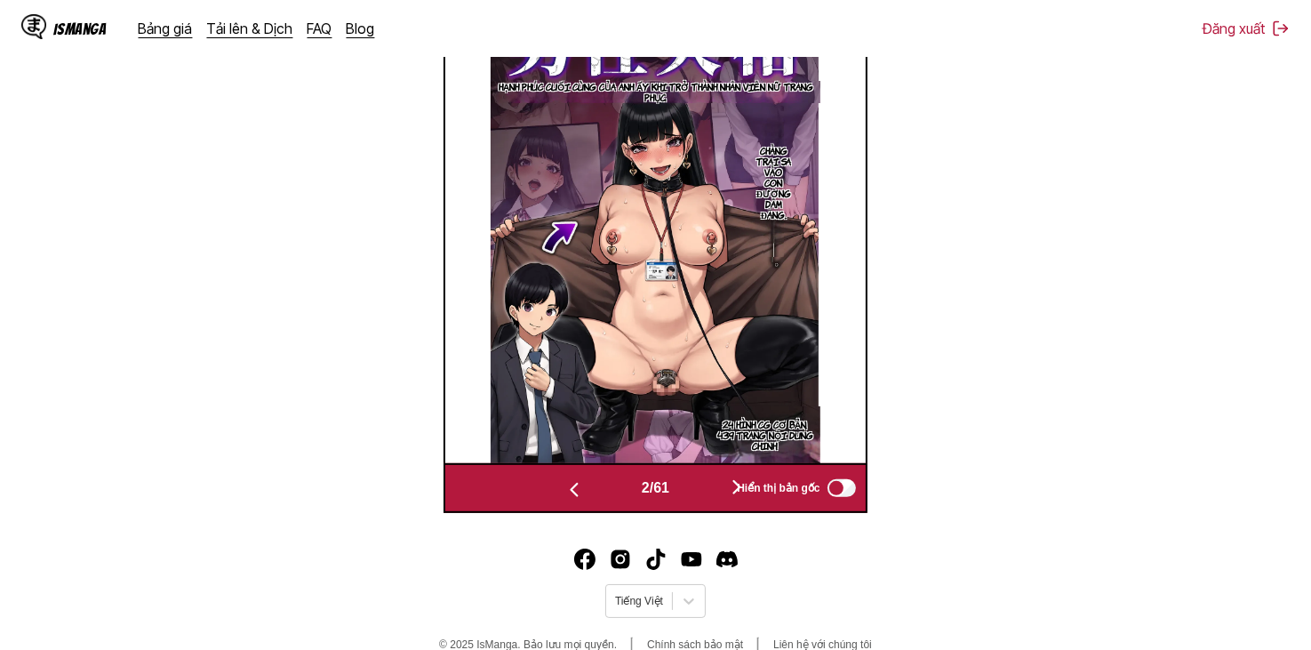
click at [733, 486] on div "Hiển thị bản gốc" at bounding box center [792, 487] width 132 height 23
click at [743, 490] on span "Hiển thị bản gốc" at bounding box center [778, 488] width 83 height 12
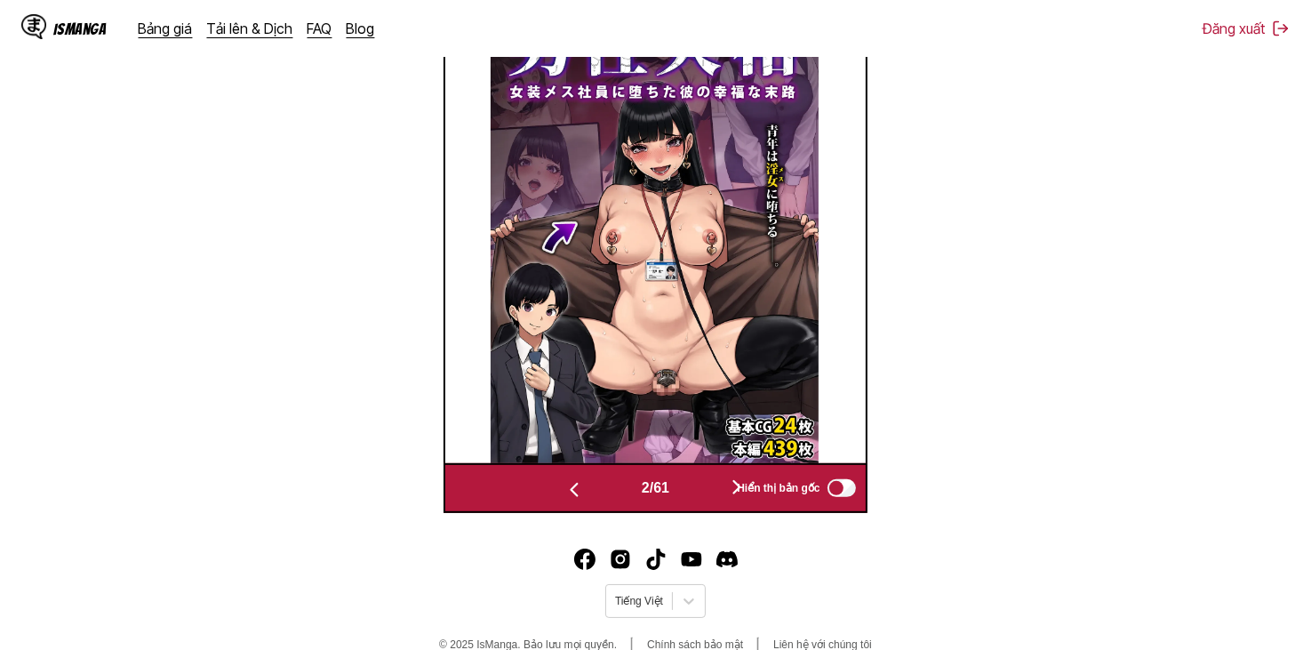
click at [743, 490] on span "Hiển thị bản gốc" at bounding box center [778, 488] width 83 height 12
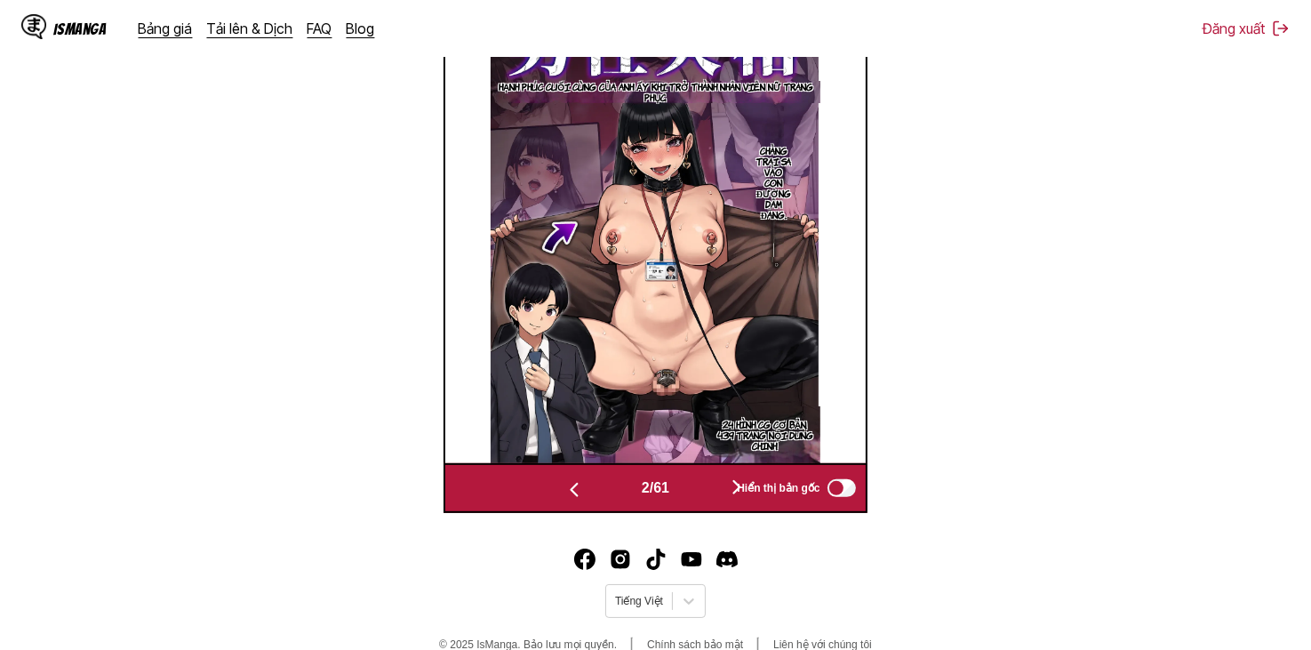
click at [716, 491] on button "button" at bounding box center [736, 488] width 107 height 26
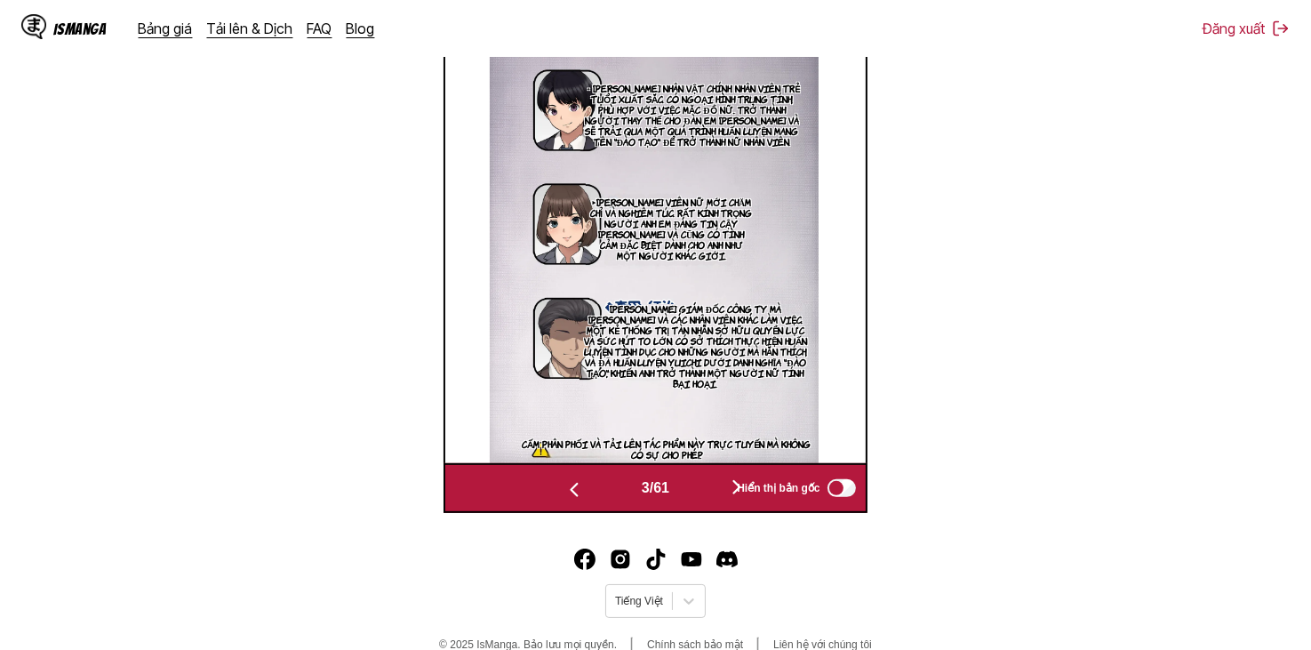
click at [715, 490] on button "button" at bounding box center [736, 488] width 107 height 26
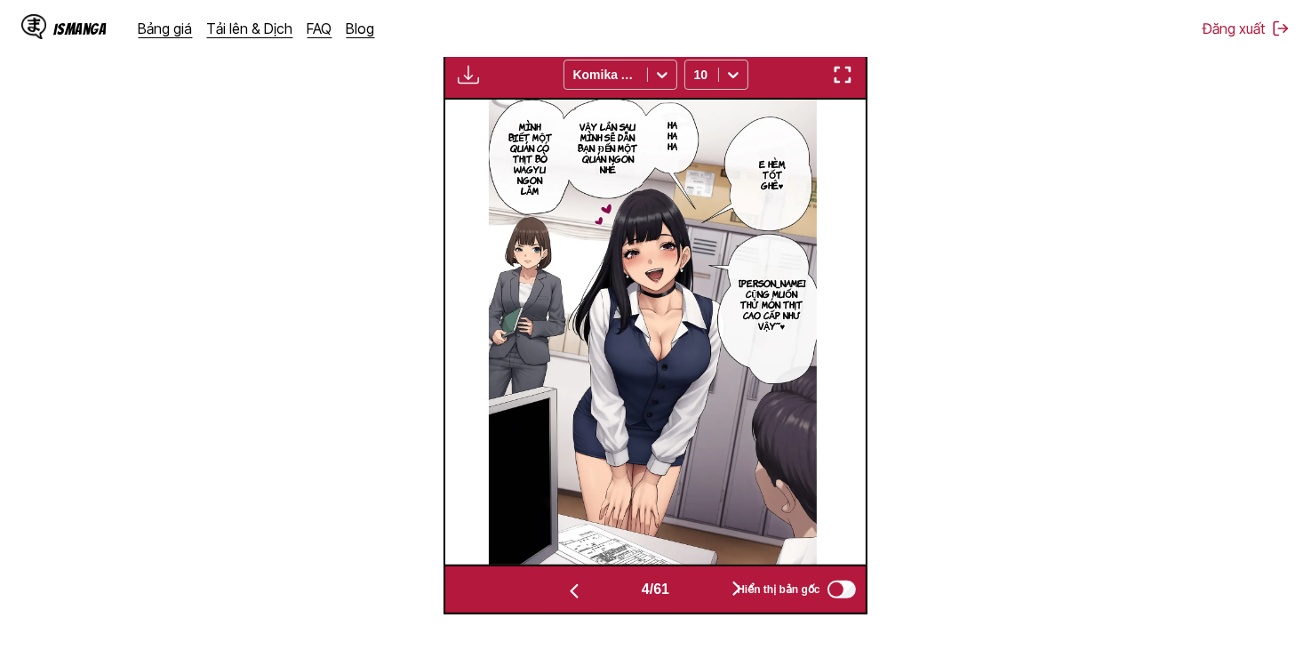
scroll to position [712, 0]
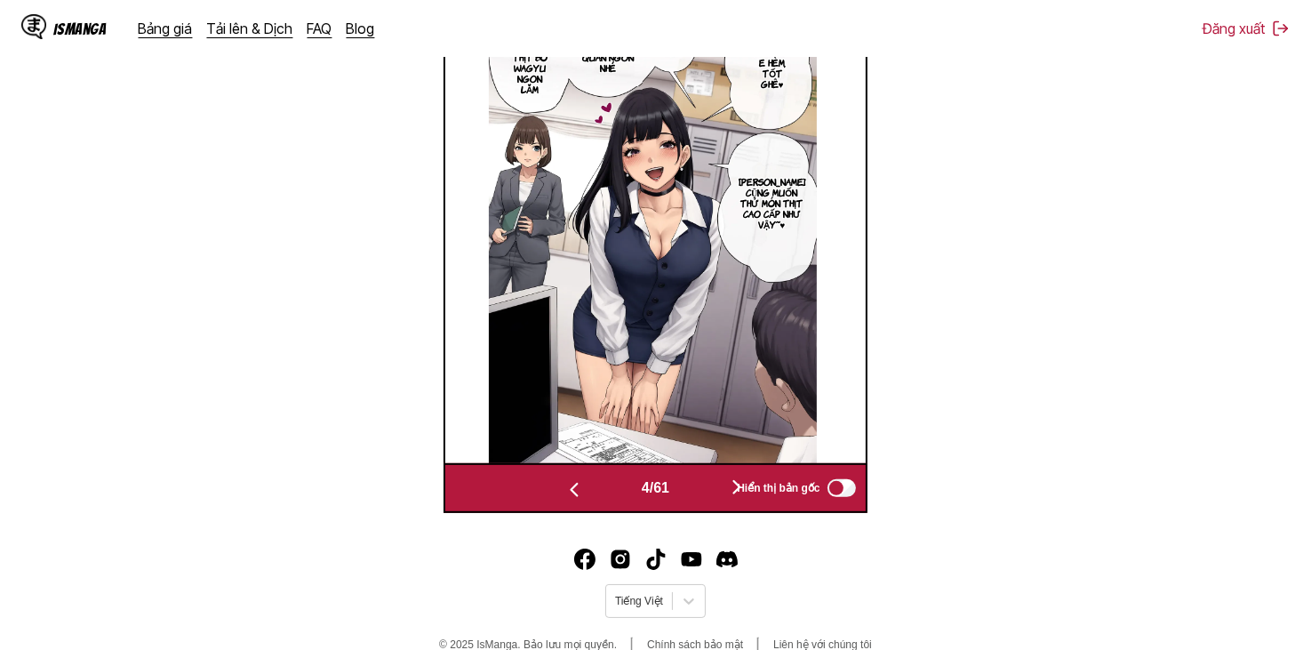
click at [725, 485] on button "button" at bounding box center [736, 488] width 107 height 26
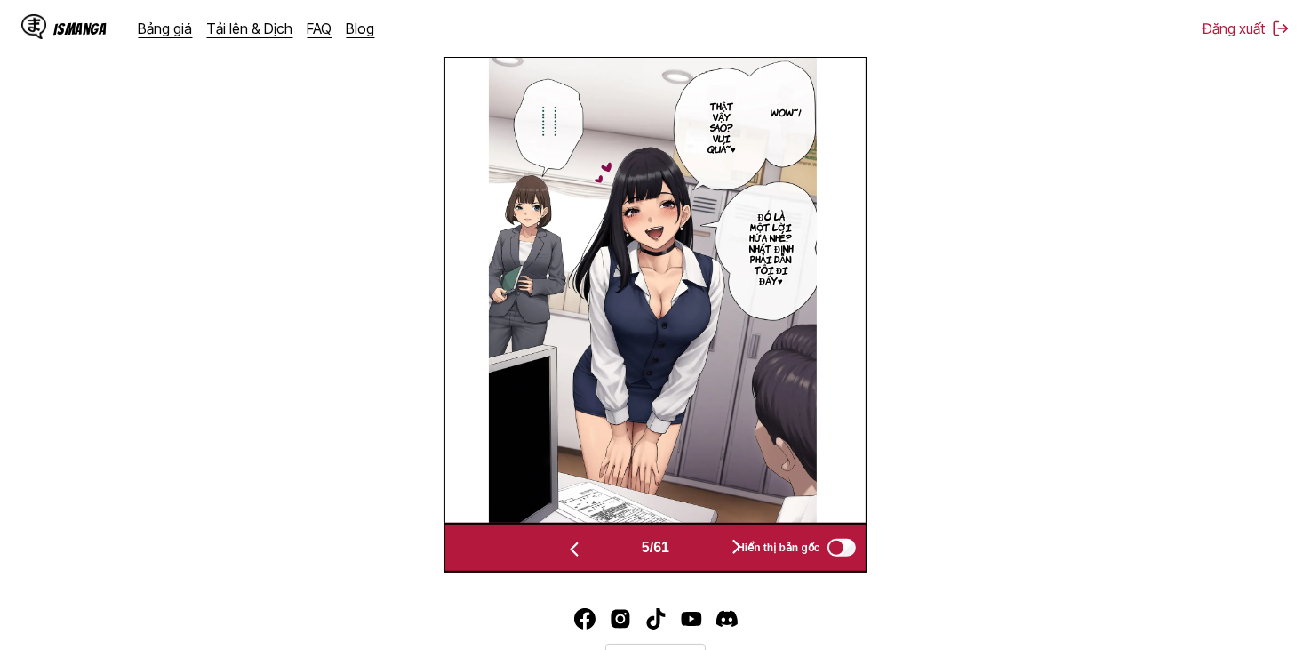
scroll to position [623, 0]
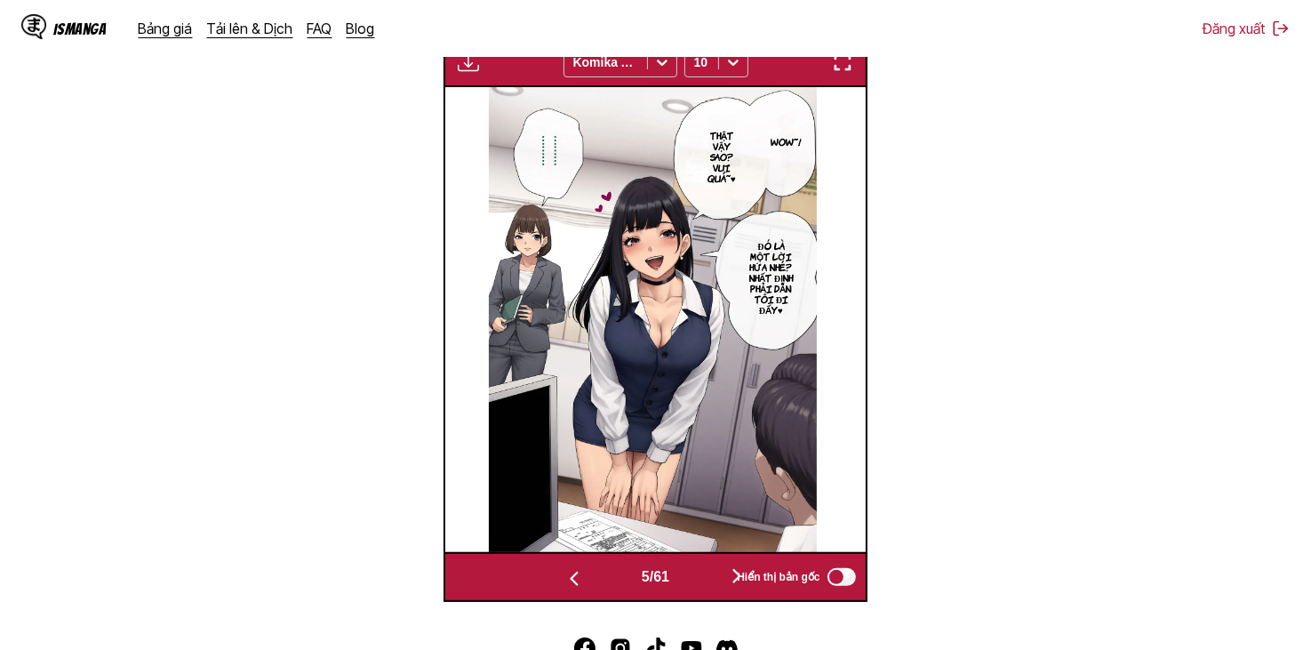
click at [810, 399] on img at bounding box center [653, 319] width 328 height 465
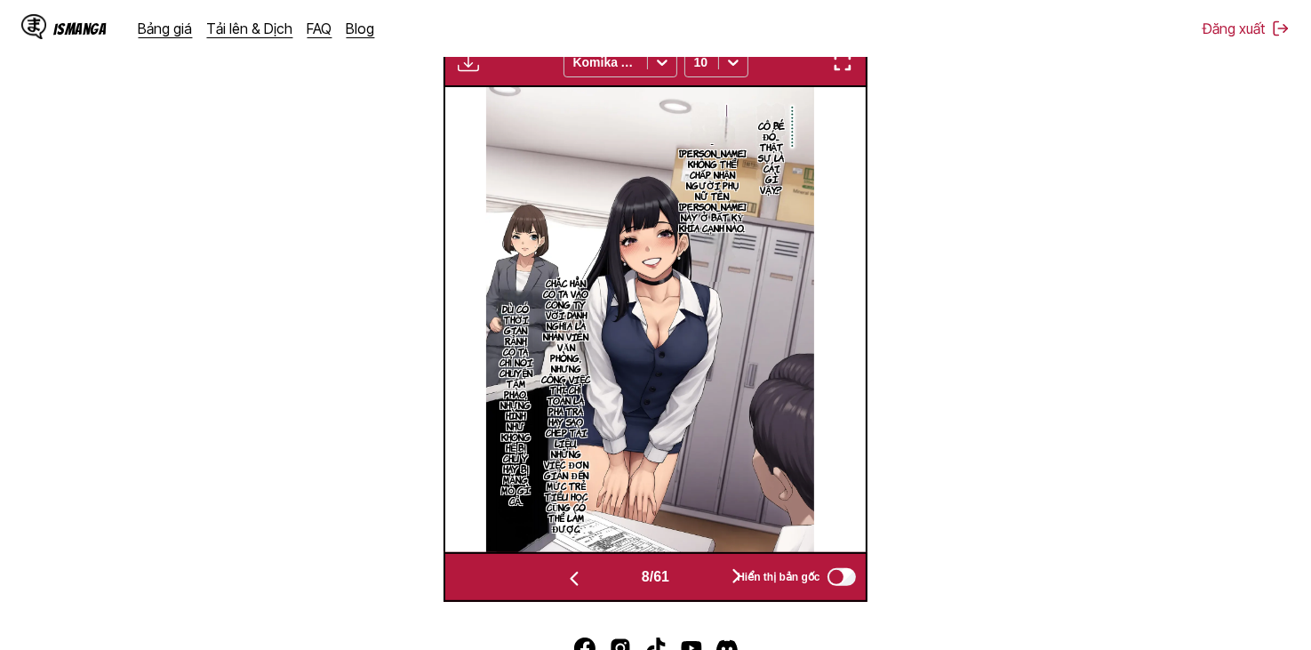
scroll to position [0, 2523]
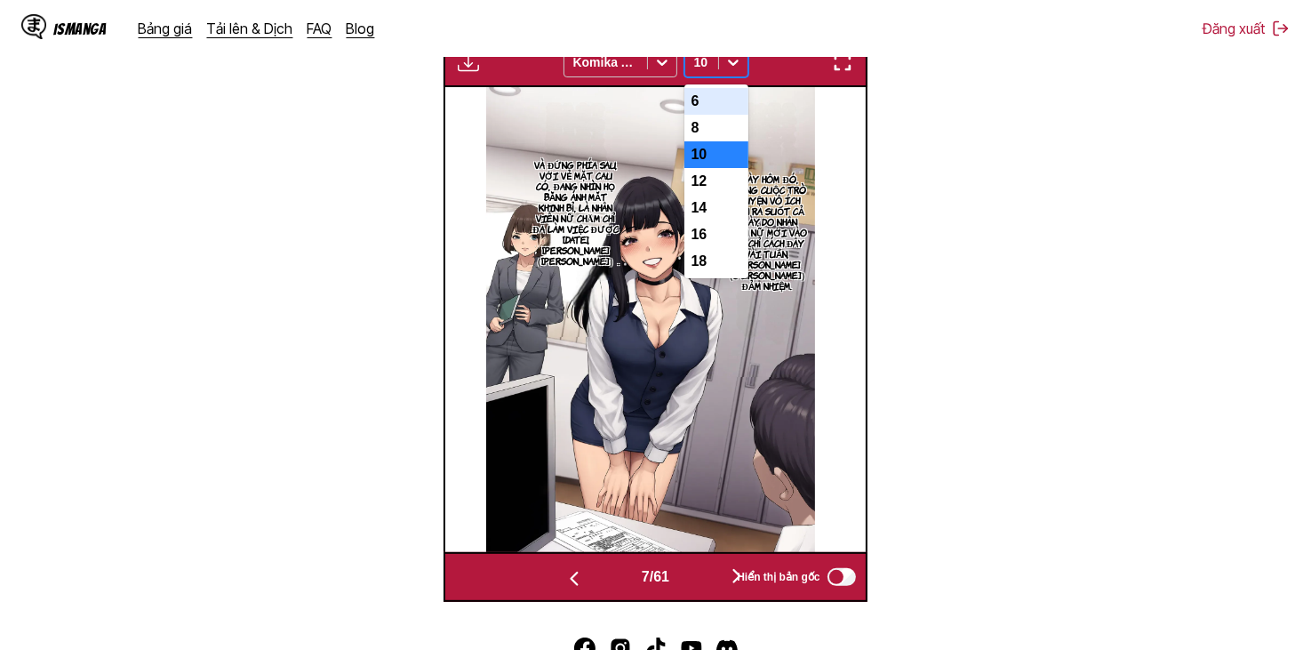
click at [716, 63] on div "10" at bounding box center [701, 62] width 33 height 25
click at [716, 191] on div "12" at bounding box center [716, 181] width 64 height 27
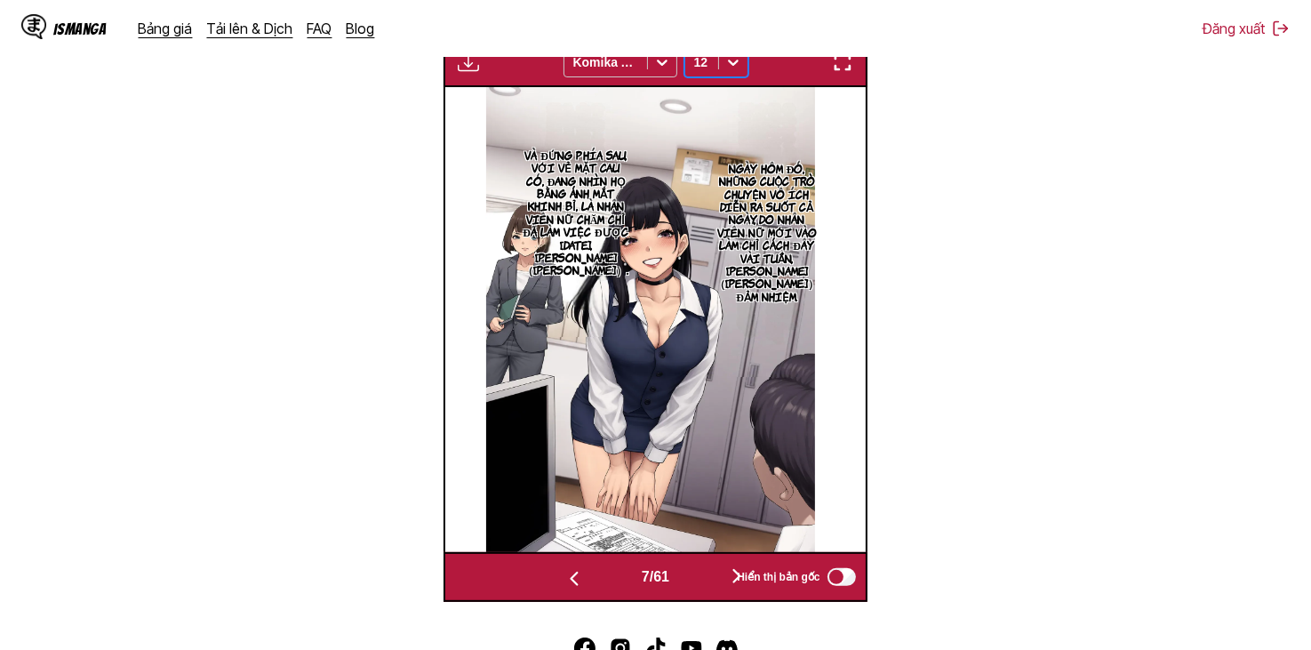
click at [591, 575] on button "button" at bounding box center [574, 577] width 107 height 26
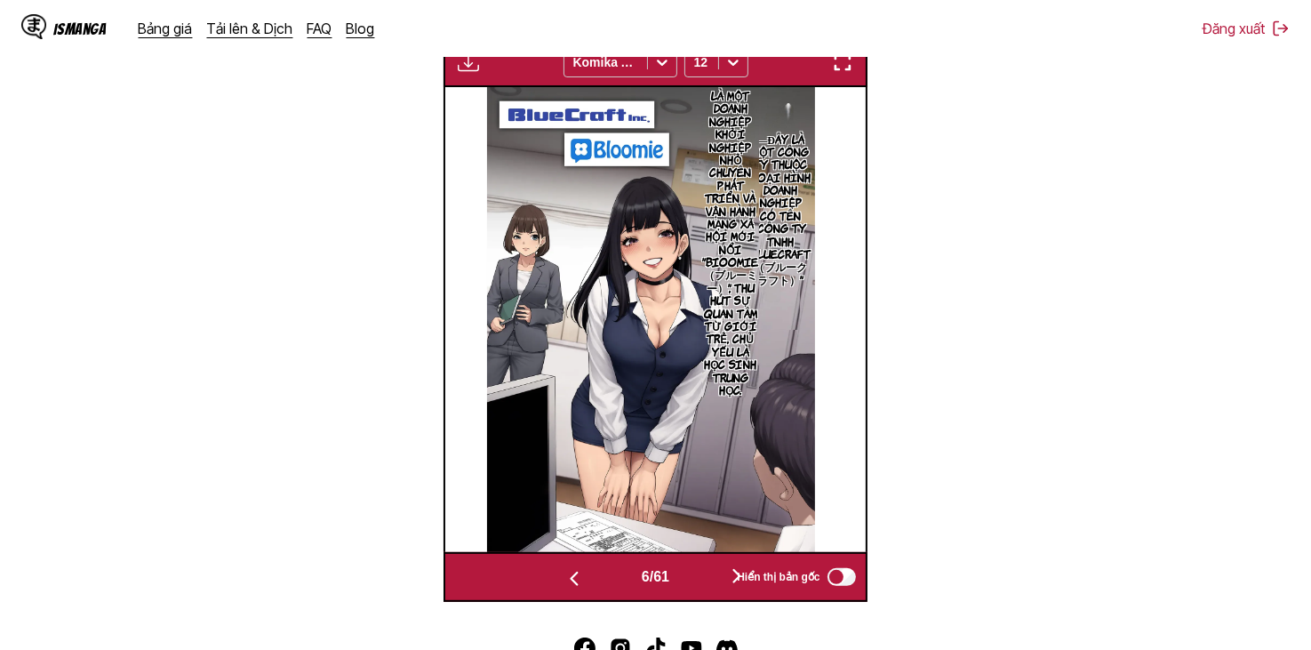
click at [585, 578] on button "button" at bounding box center [574, 577] width 107 height 26
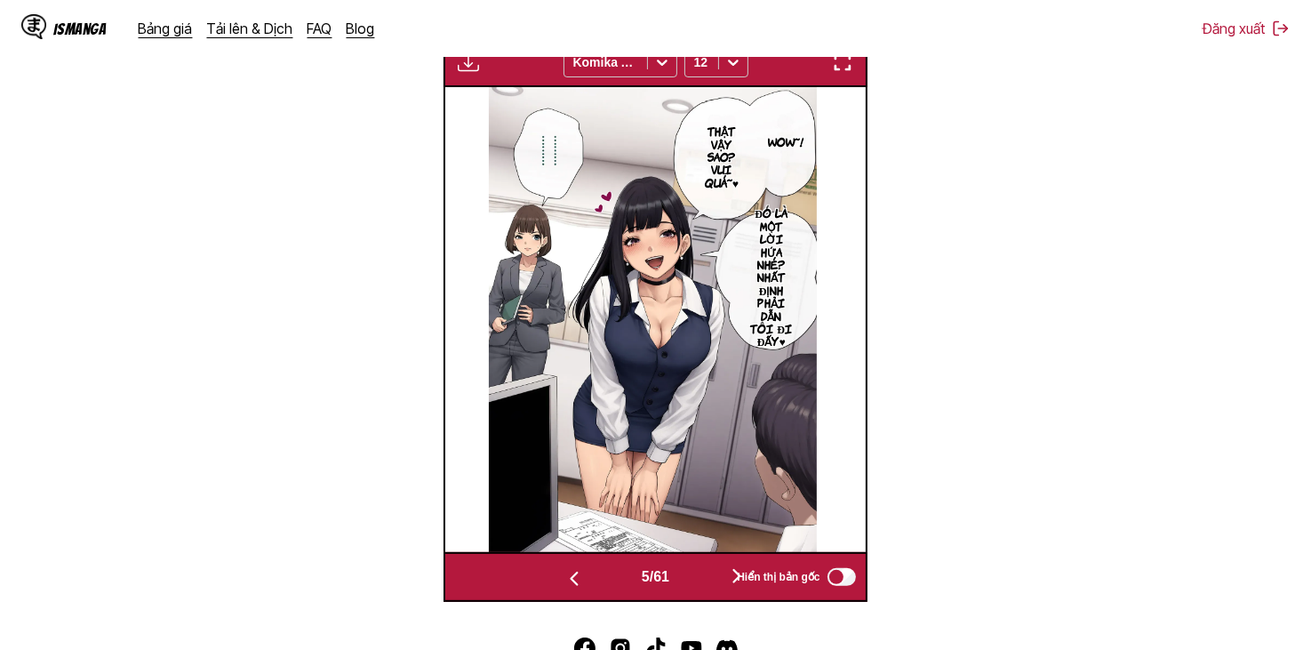
click at [585, 578] on button "button" at bounding box center [574, 577] width 107 height 26
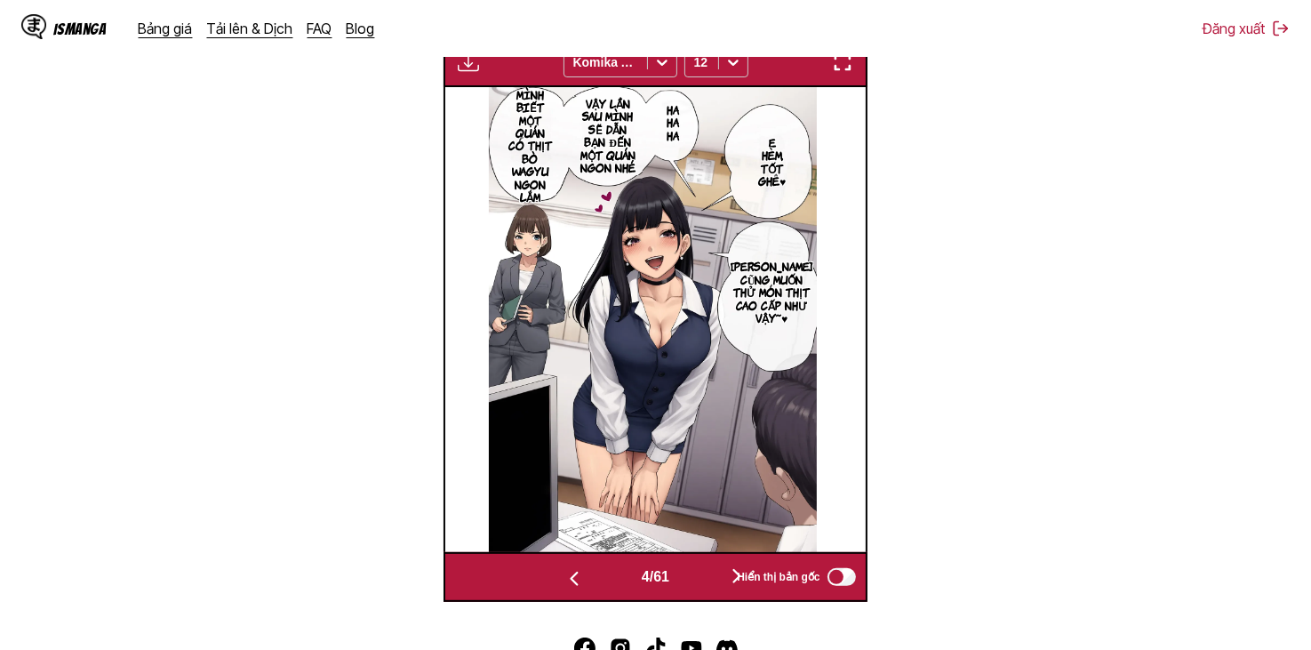
click at [587, 578] on button "button" at bounding box center [574, 577] width 107 height 26
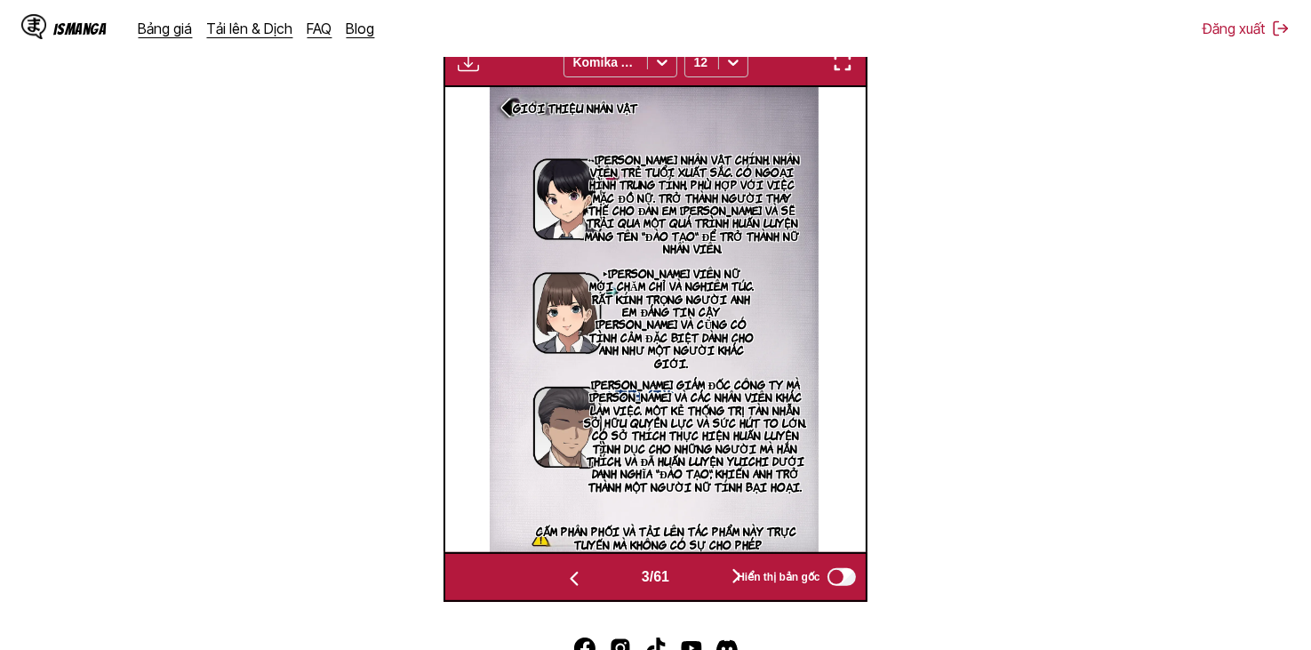
click at [729, 576] on button "button" at bounding box center [736, 577] width 107 height 26
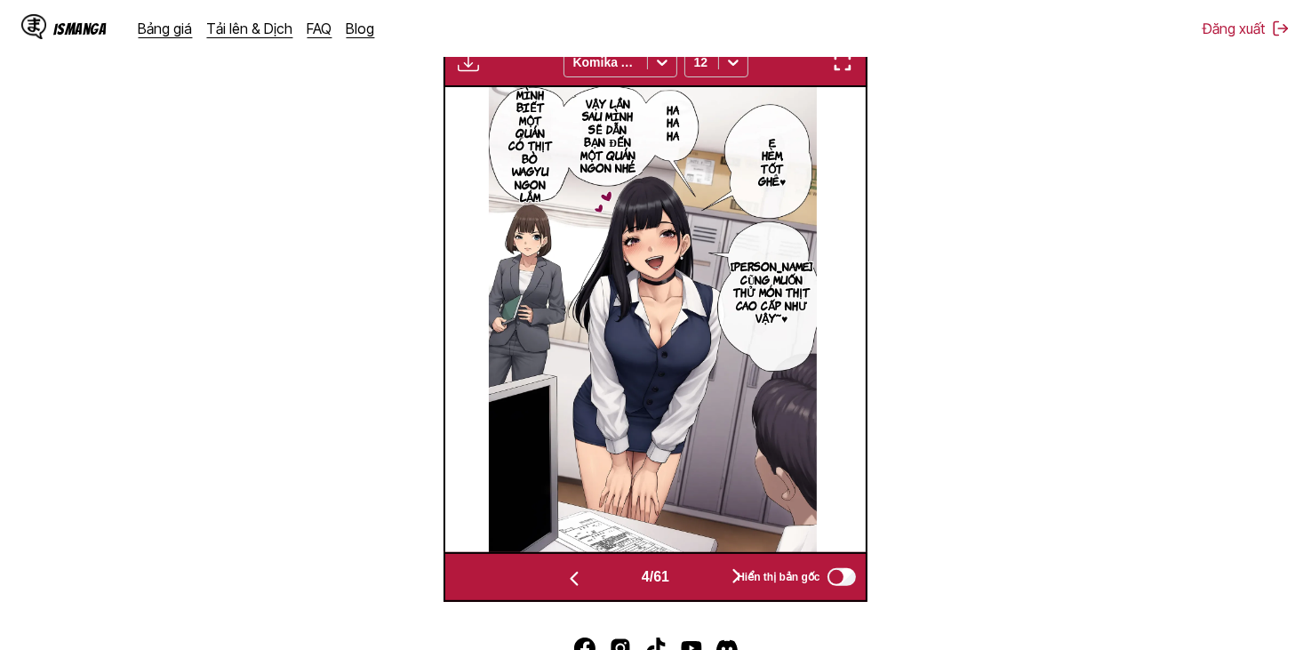
click at [743, 575] on span "Hiển thị bản gốc" at bounding box center [778, 577] width 83 height 12
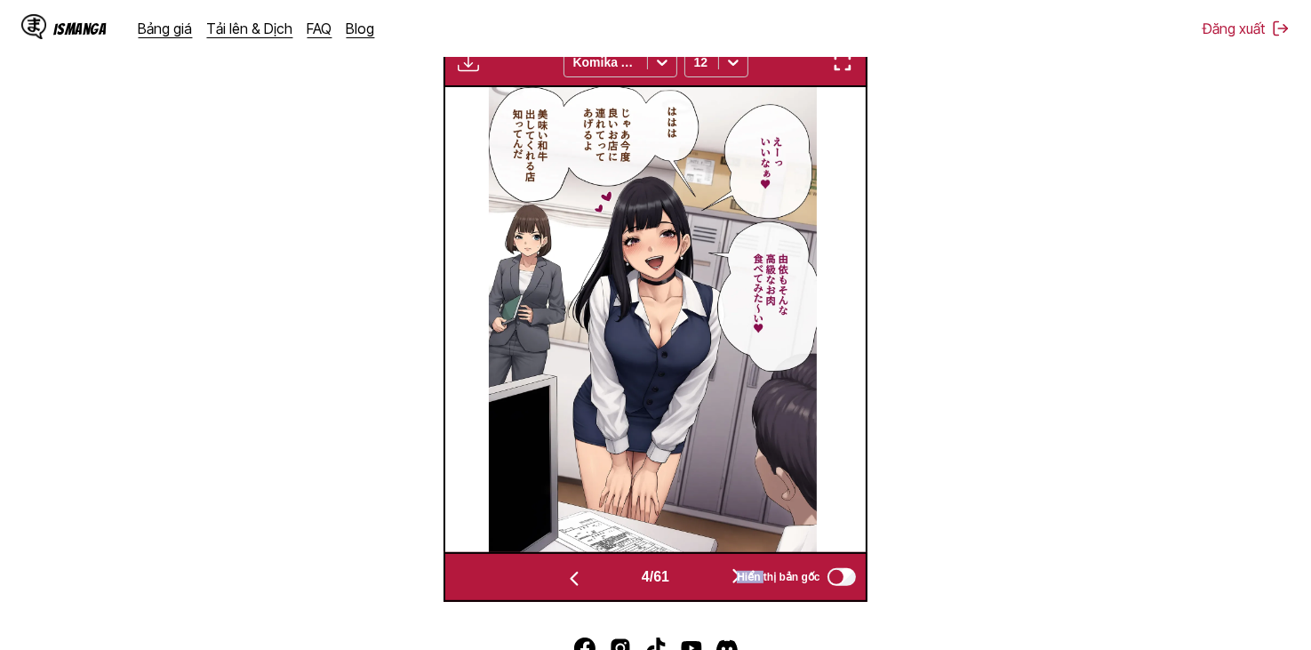
click at [743, 575] on span "Hiển thị bản gốc" at bounding box center [778, 577] width 83 height 12
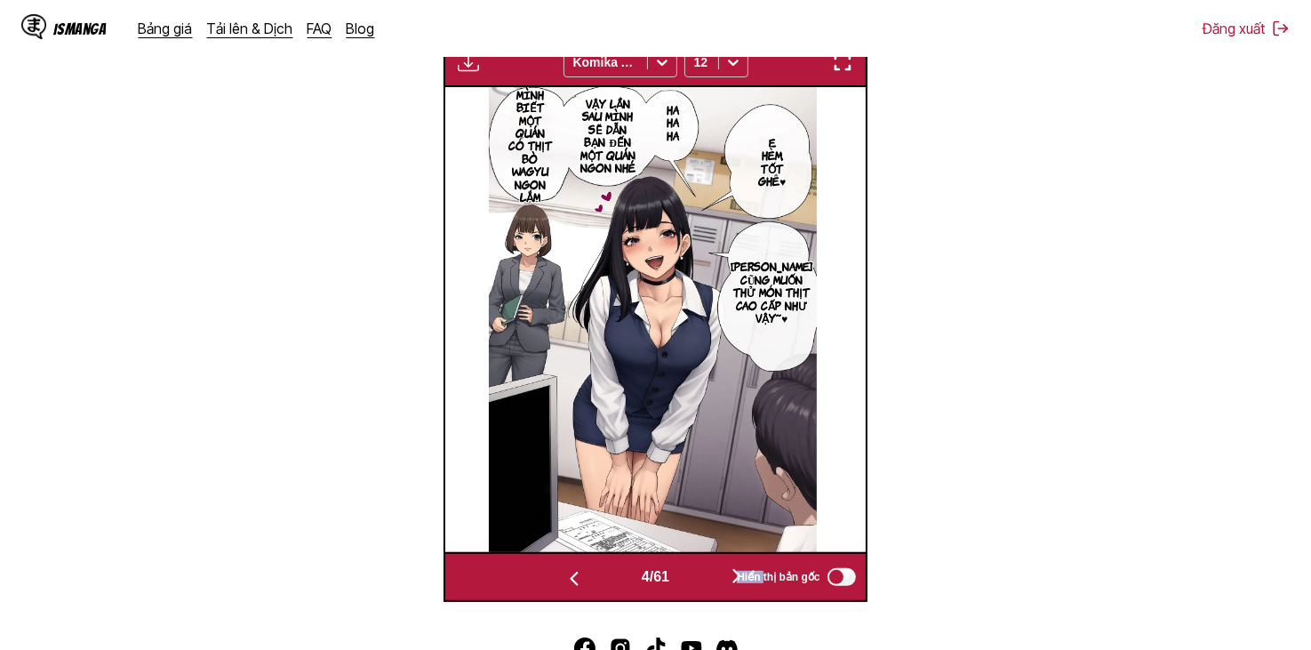
click at [717, 580] on button "button" at bounding box center [736, 577] width 107 height 26
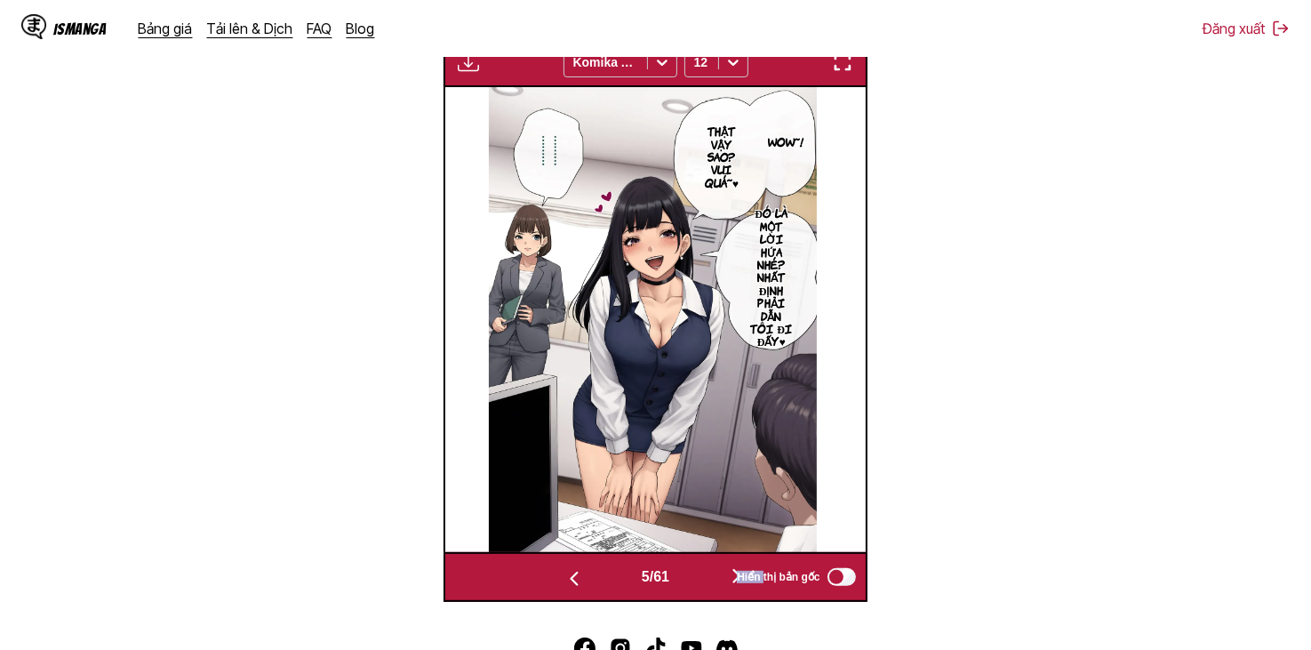
click at [704, 581] on button "button" at bounding box center [736, 577] width 107 height 26
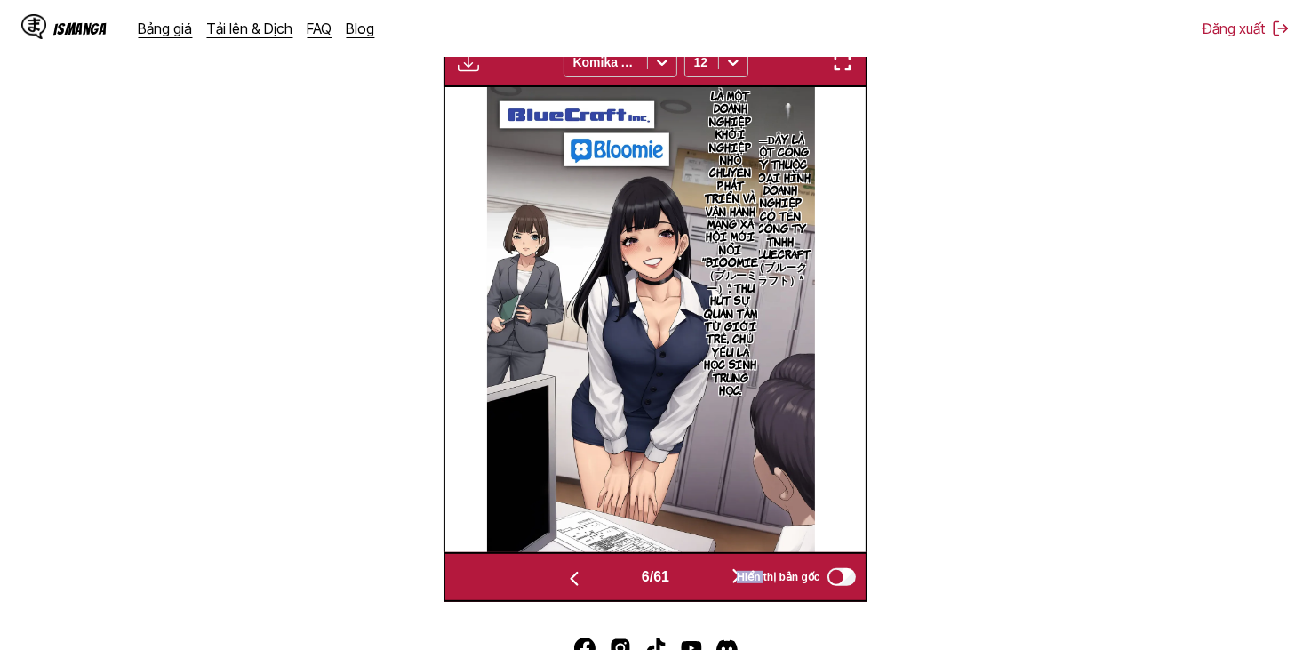
click at [704, 581] on button "button" at bounding box center [736, 577] width 107 height 26
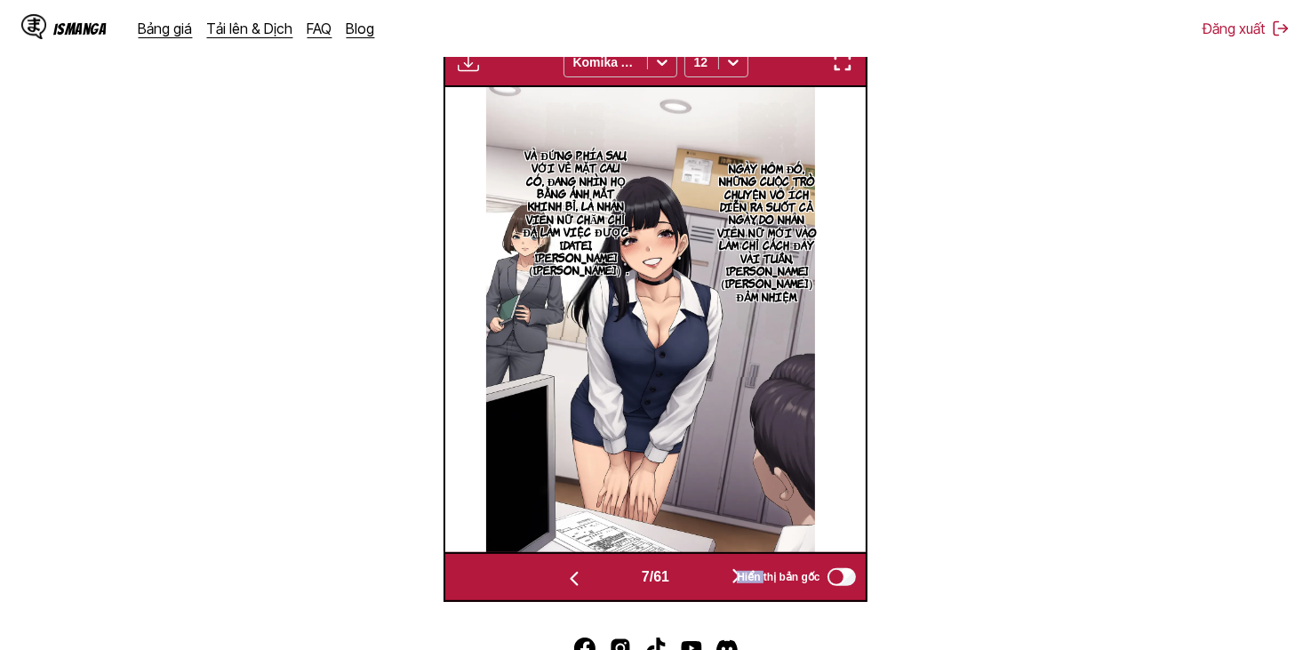
click at [704, 581] on button "button" at bounding box center [736, 577] width 107 height 26
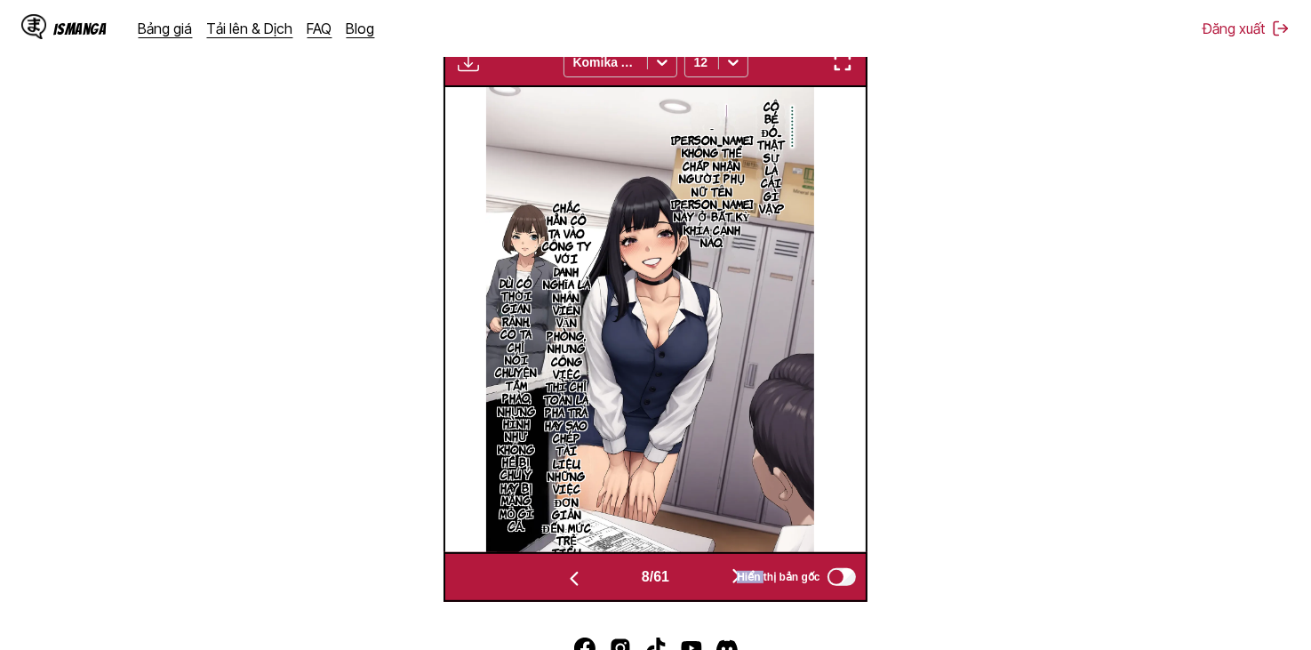
click at [704, 581] on button "button" at bounding box center [736, 577] width 107 height 26
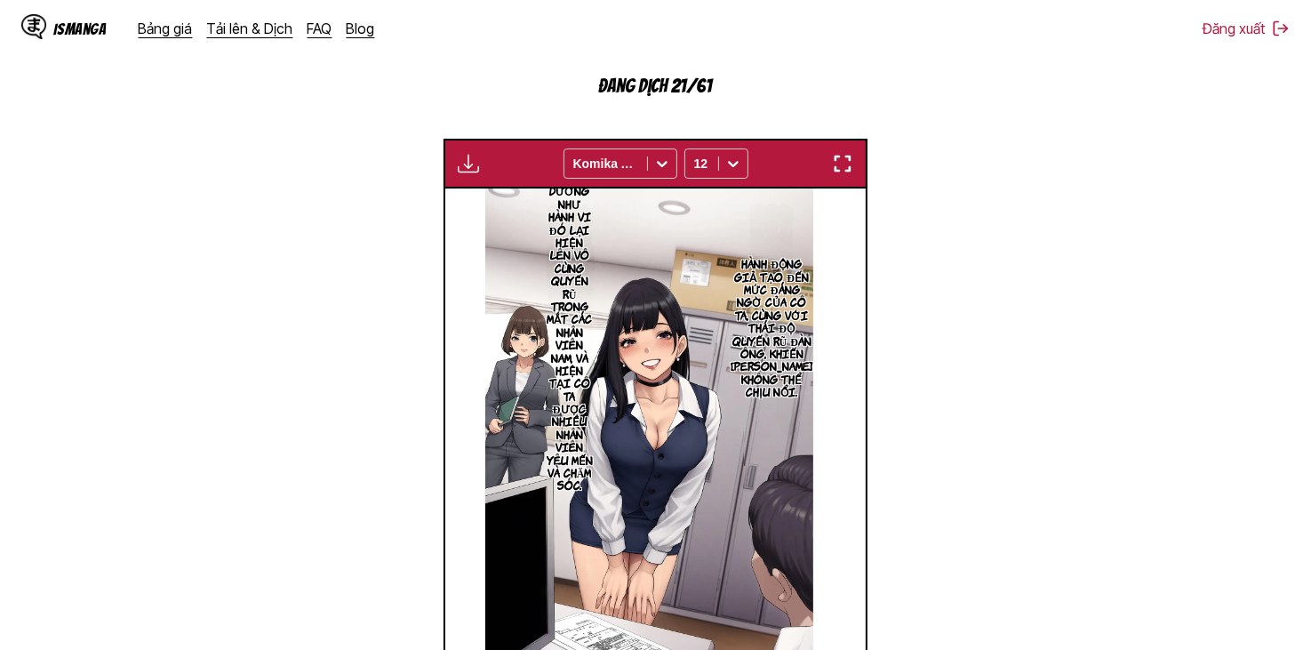
scroll to position [623, 0]
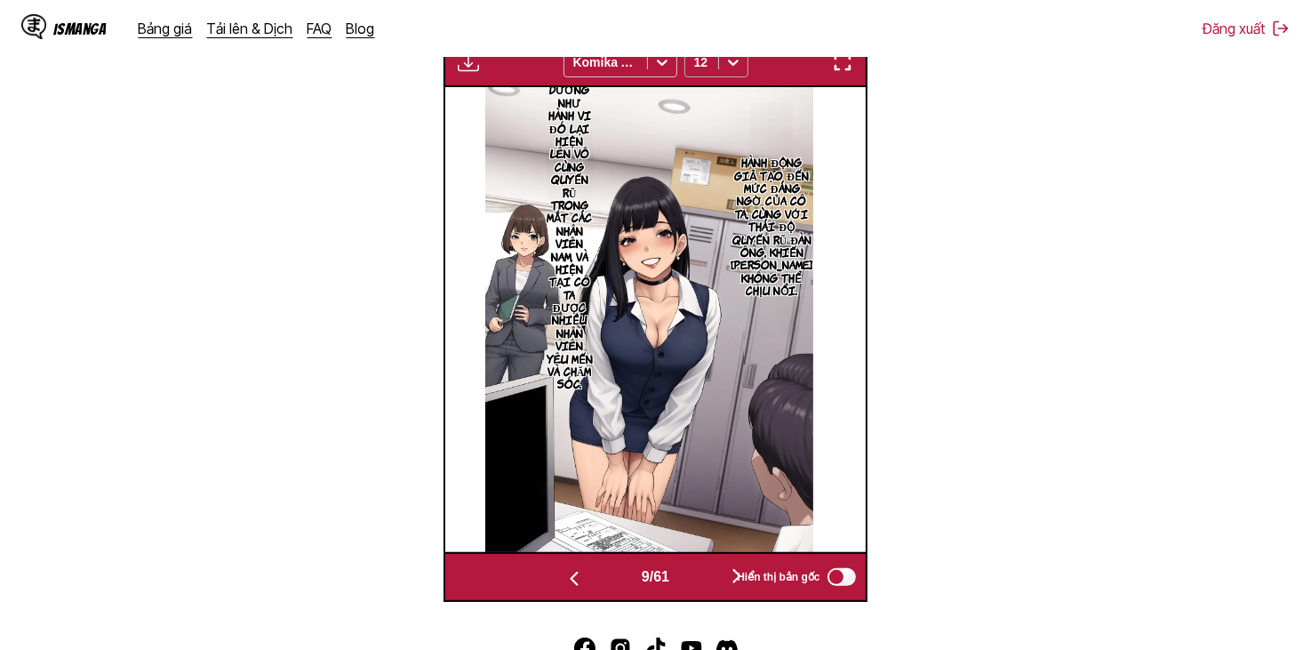
click at [715, 68] on div "12" at bounding box center [701, 62] width 33 height 25
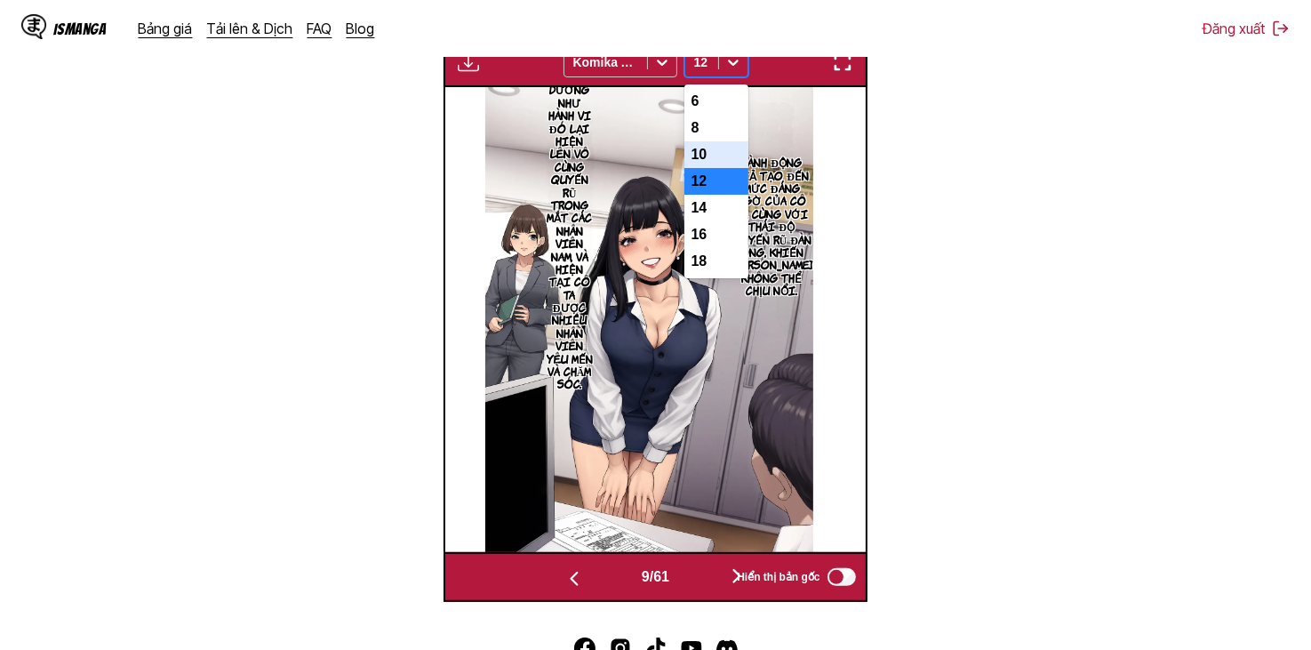
click at [707, 168] on div "10" at bounding box center [716, 154] width 64 height 27
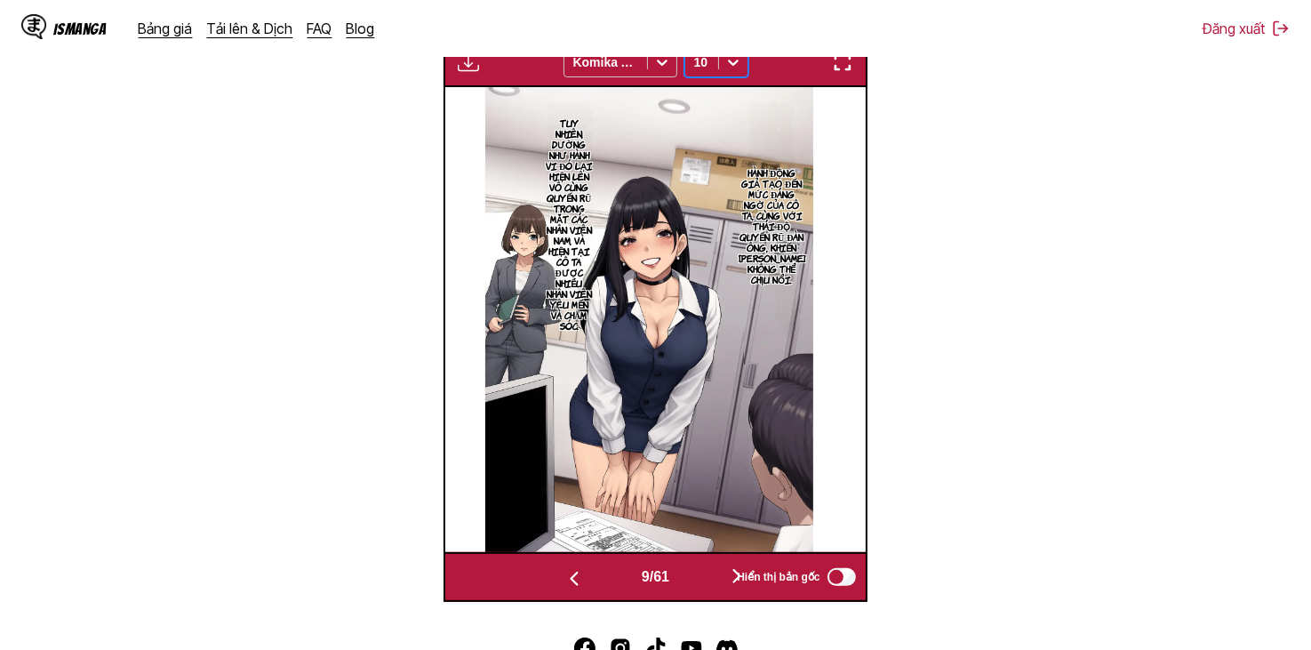
click at [709, 575] on button "button" at bounding box center [736, 577] width 107 height 26
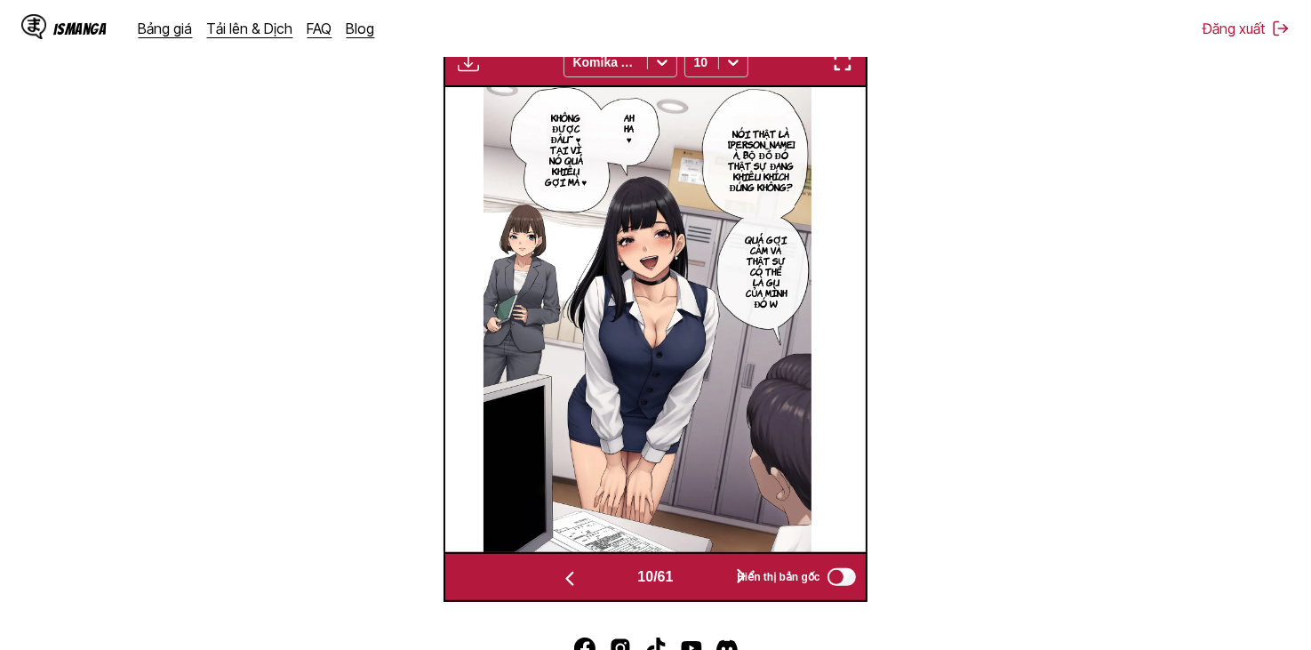
click at [701, 575] on button "button" at bounding box center [741, 577] width 107 height 26
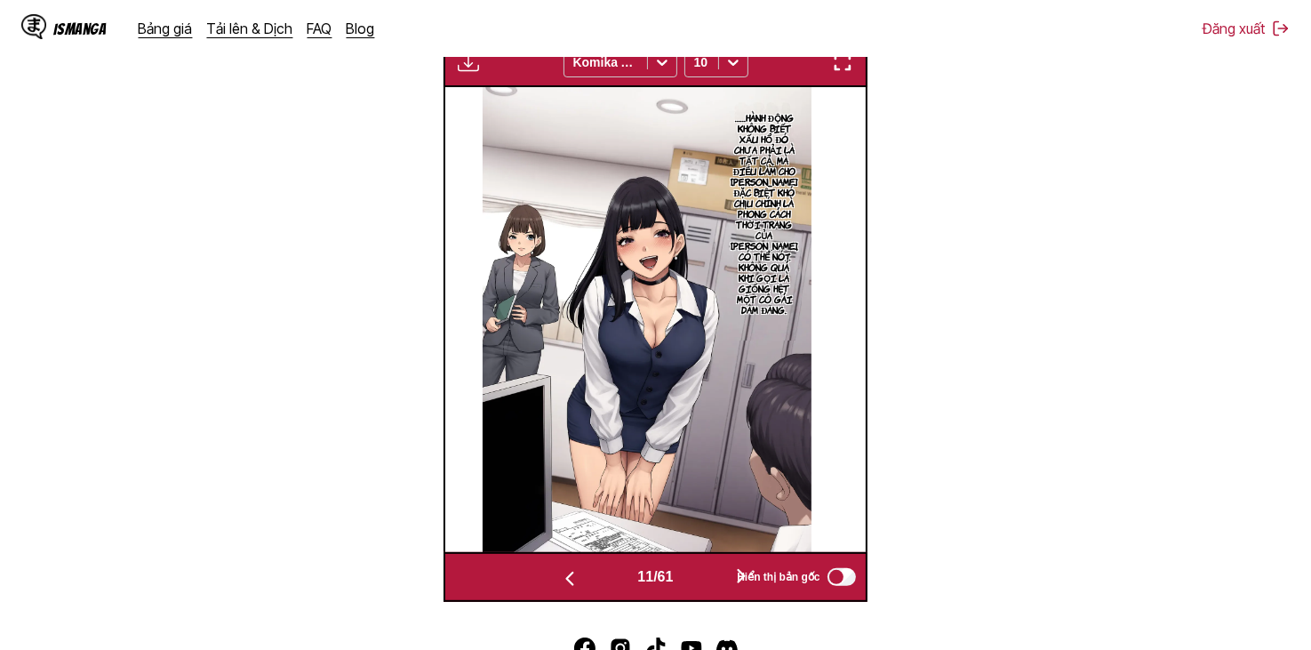
click at [701, 575] on button "button" at bounding box center [741, 577] width 107 height 26
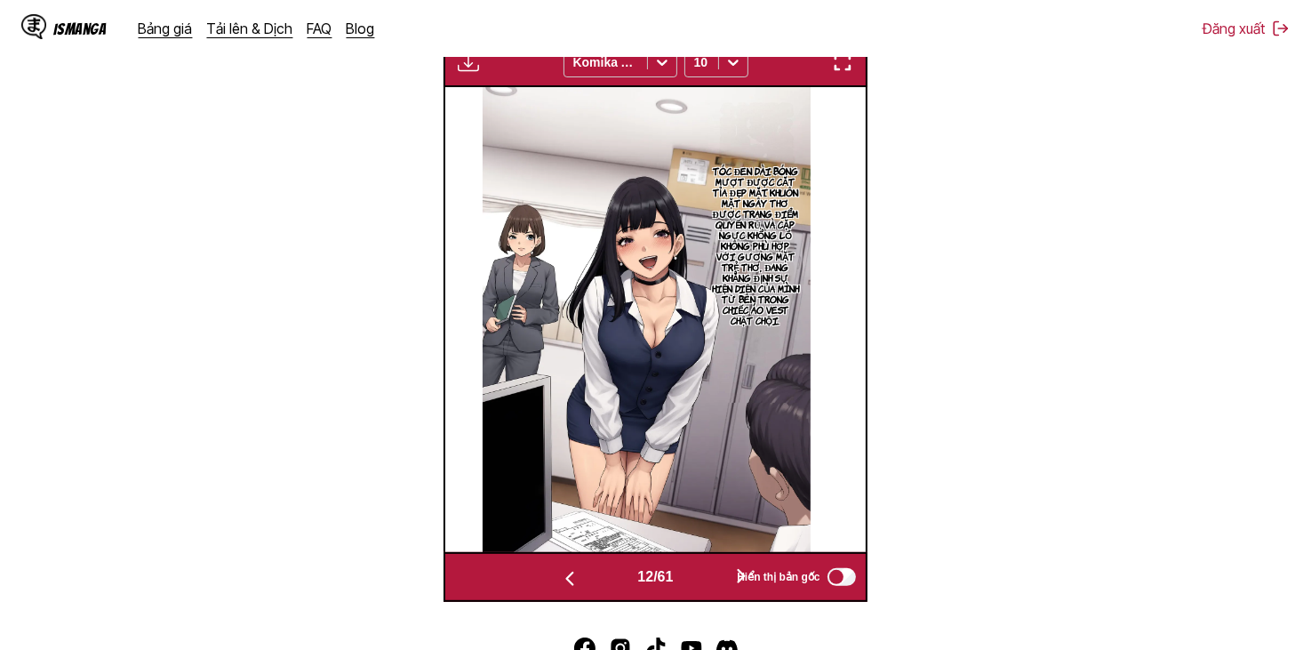
click at [701, 575] on button "button" at bounding box center [741, 577] width 107 height 26
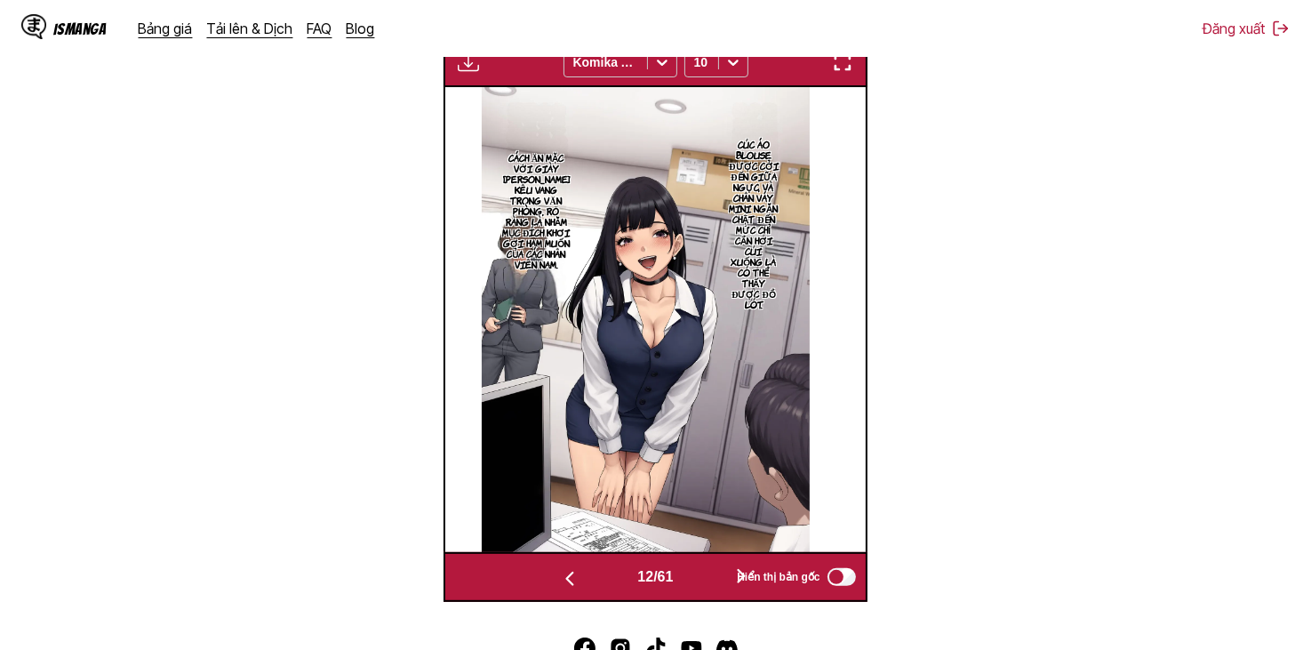
click at [701, 575] on button "button" at bounding box center [741, 577] width 107 height 26
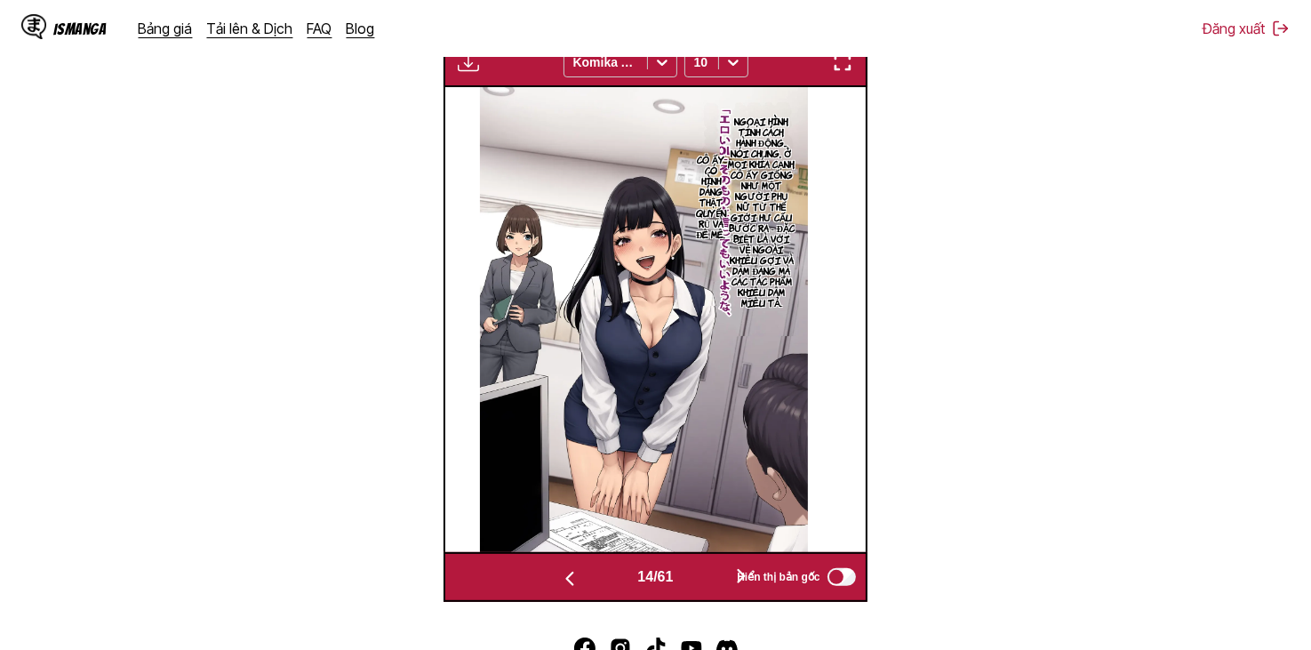
click at [701, 575] on button "button" at bounding box center [741, 577] width 107 height 26
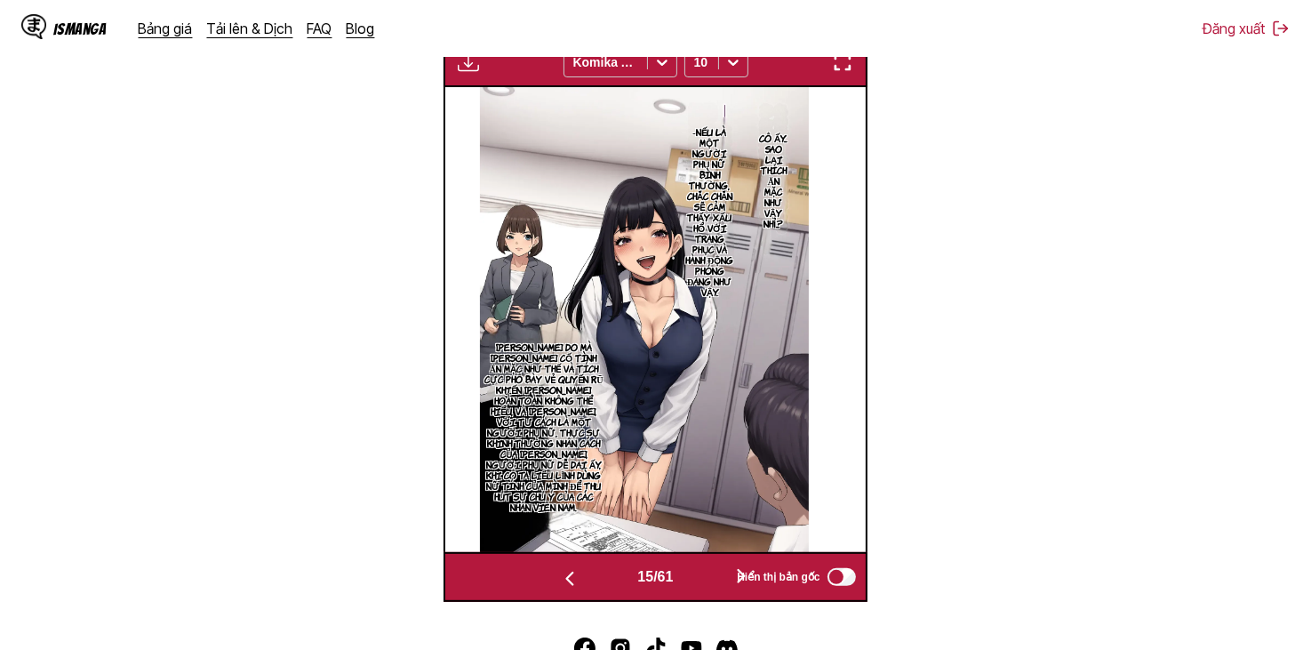
click at [701, 575] on button "button" at bounding box center [741, 577] width 107 height 26
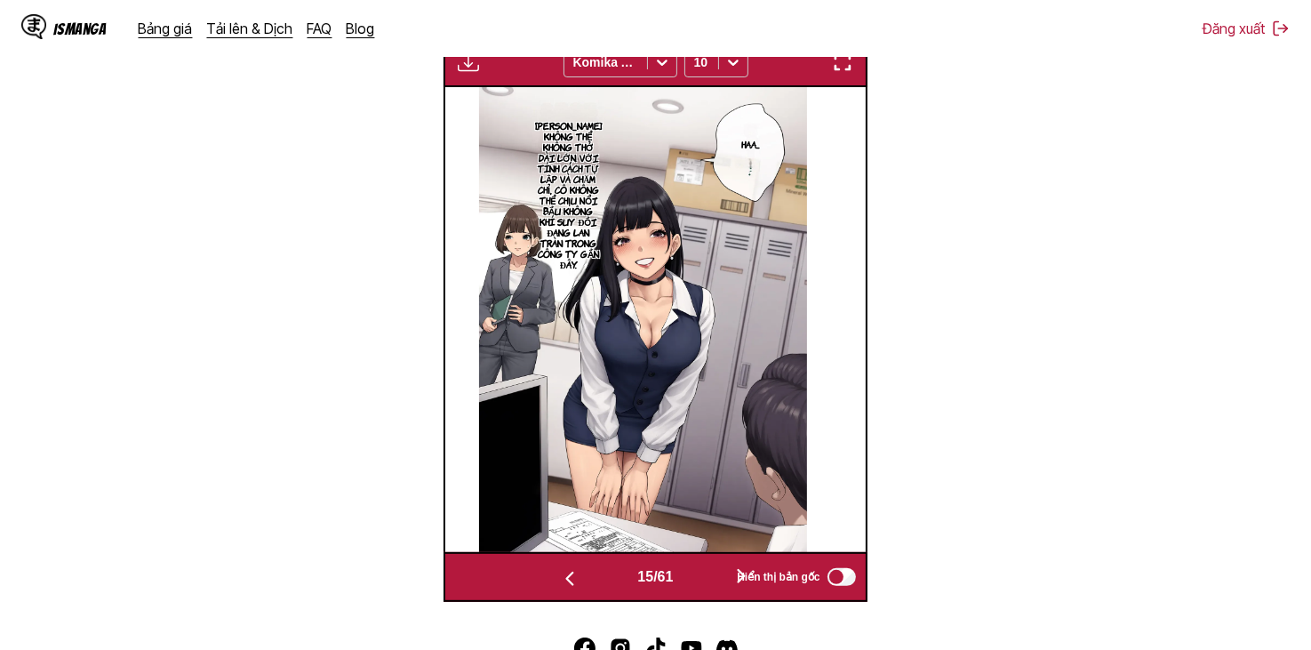
click at [701, 575] on button "button" at bounding box center [741, 577] width 107 height 26
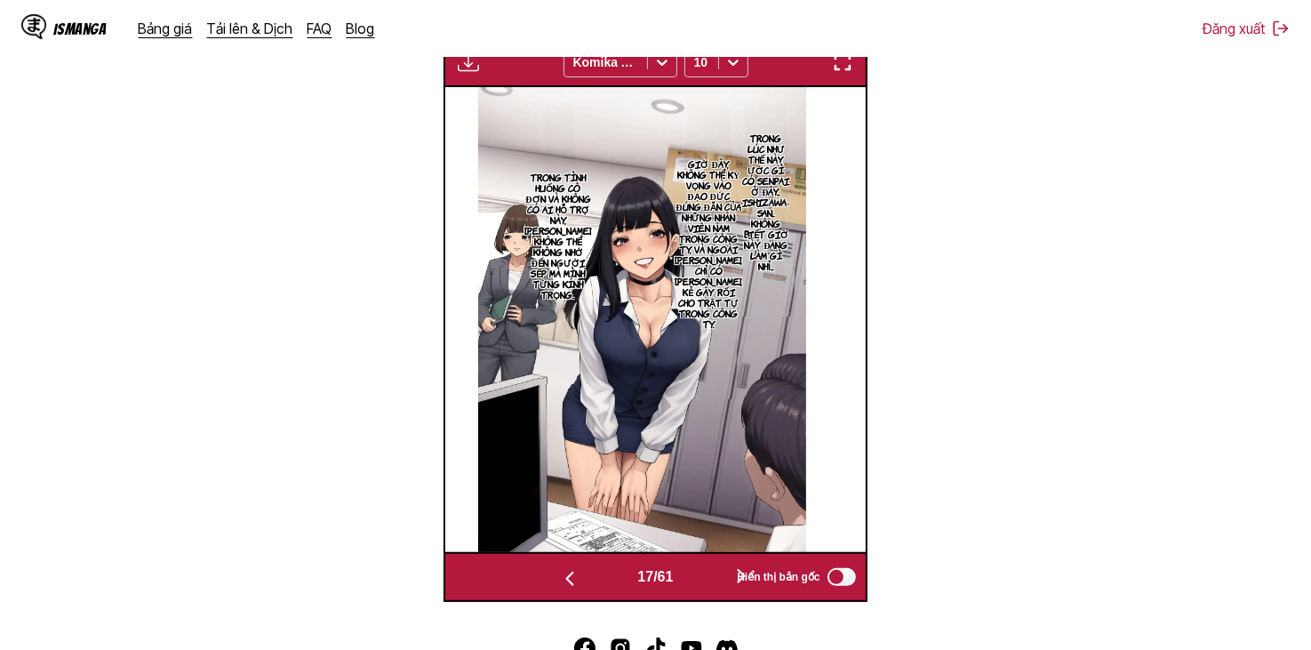
click at [701, 575] on button "button" at bounding box center [741, 577] width 107 height 26
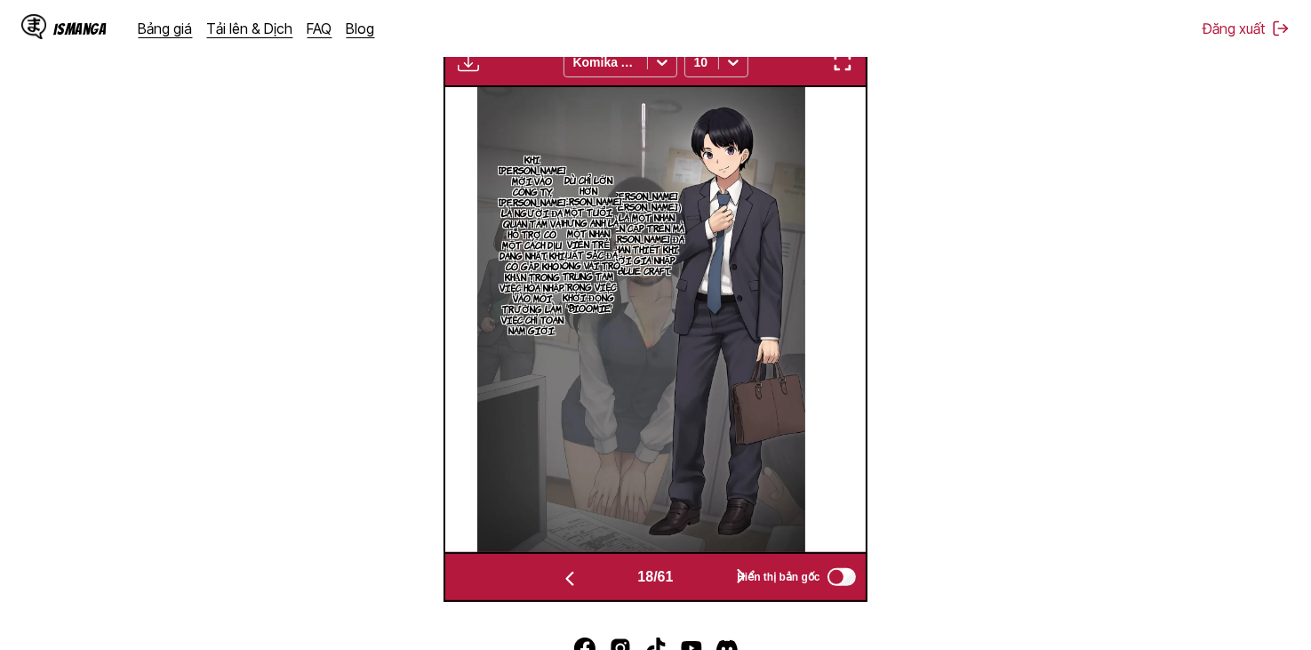
click at [701, 575] on button "button" at bounding box center [741, 577] width 107 height 26
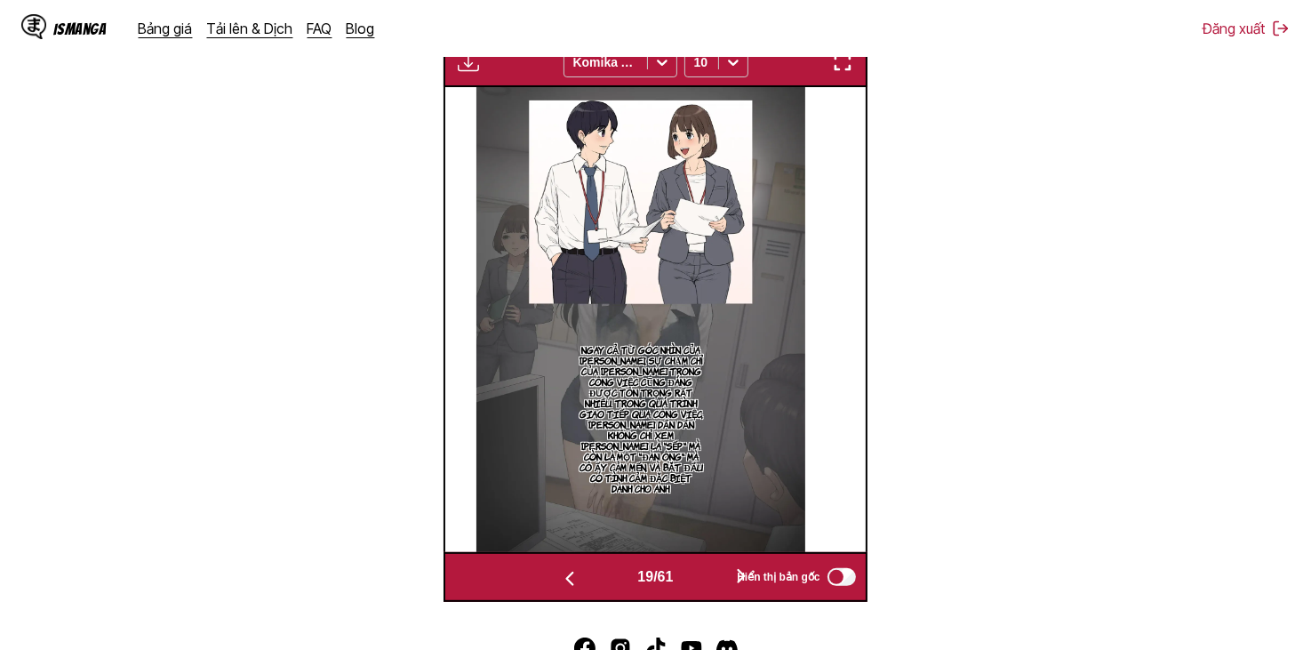
click at [701, 575] on button "button" at bounding box center [741, 577] width 107 height 26
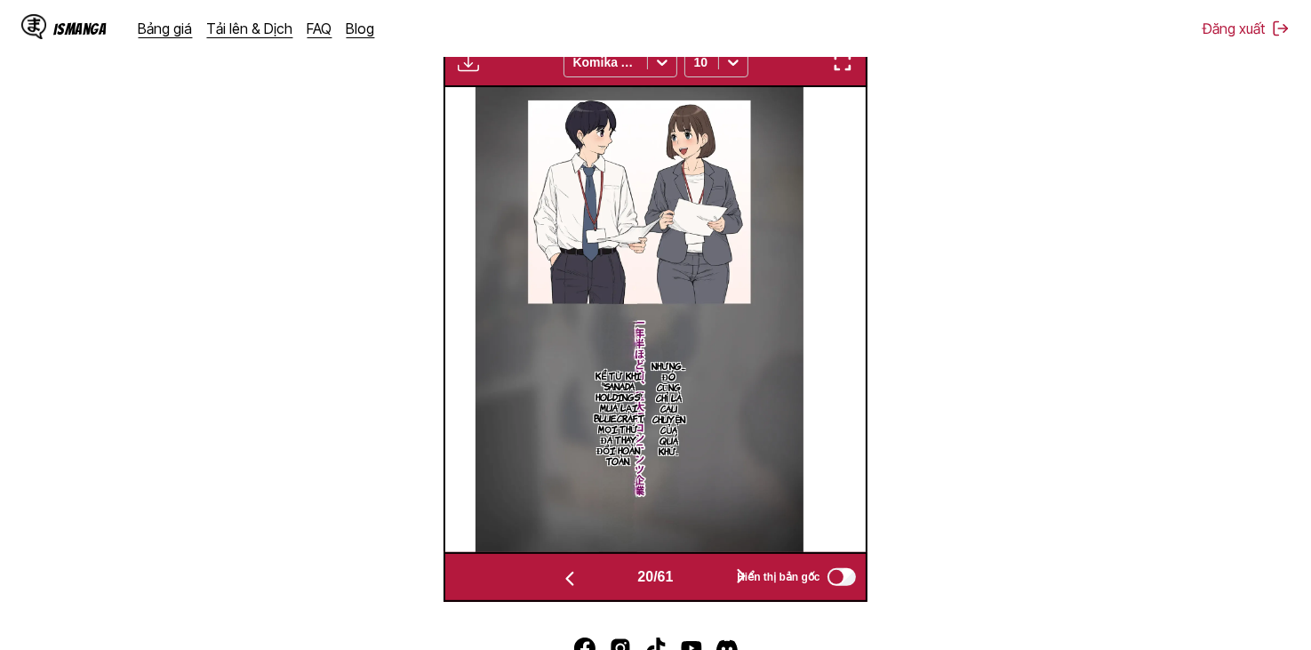
click at [701, 575] on button "button" at bounding box center [741, 577] width 107 height 26
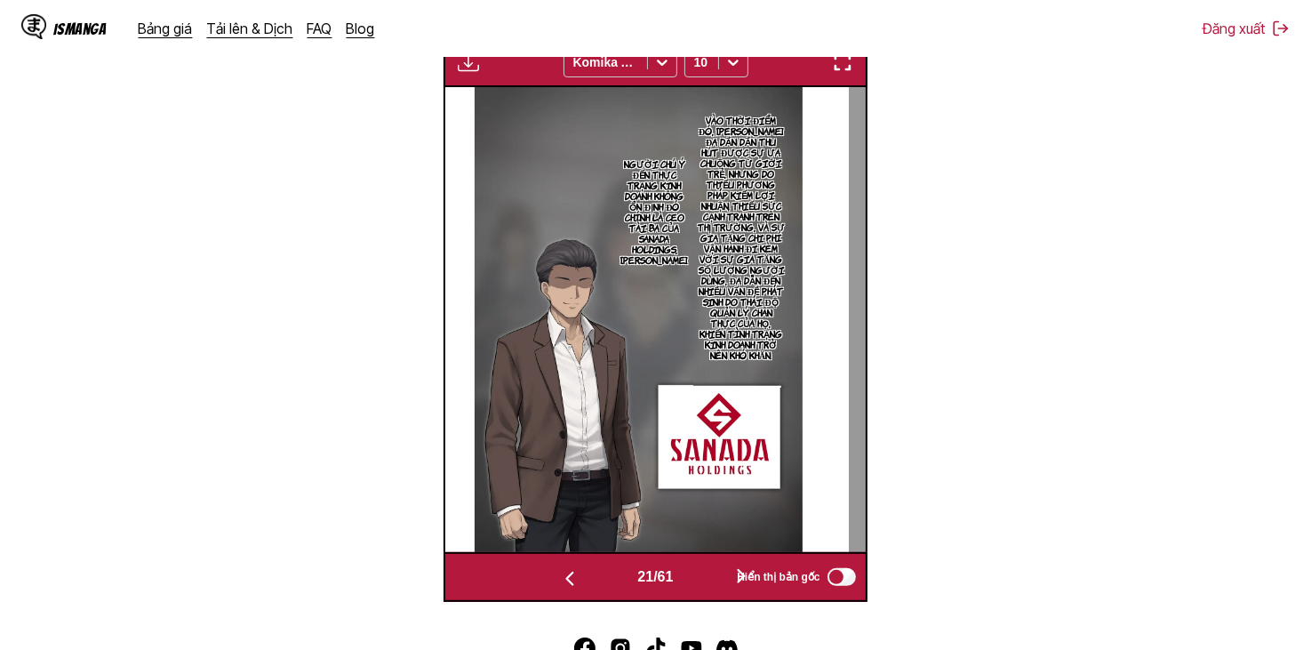
click at [701, 575] on button "button" at bounding box center [741, 577] width 107 height 26
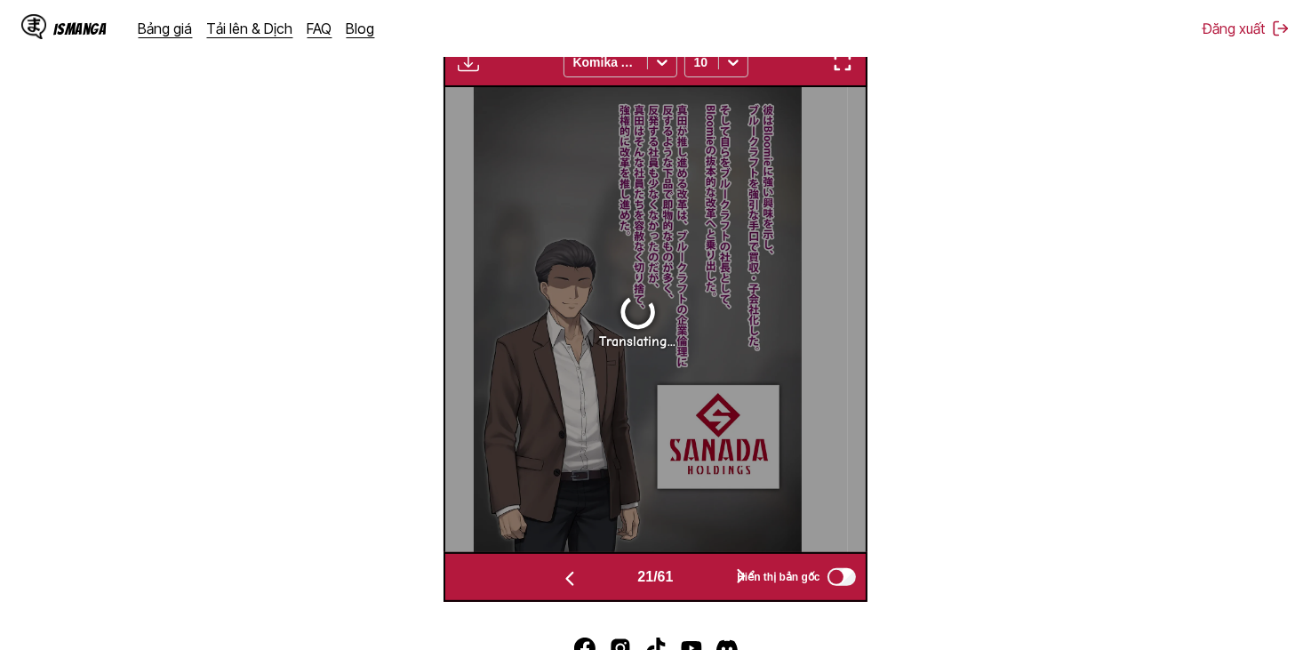
click at [701, 575] on button "button" at bounding box center [741, 577] width 107 height 26
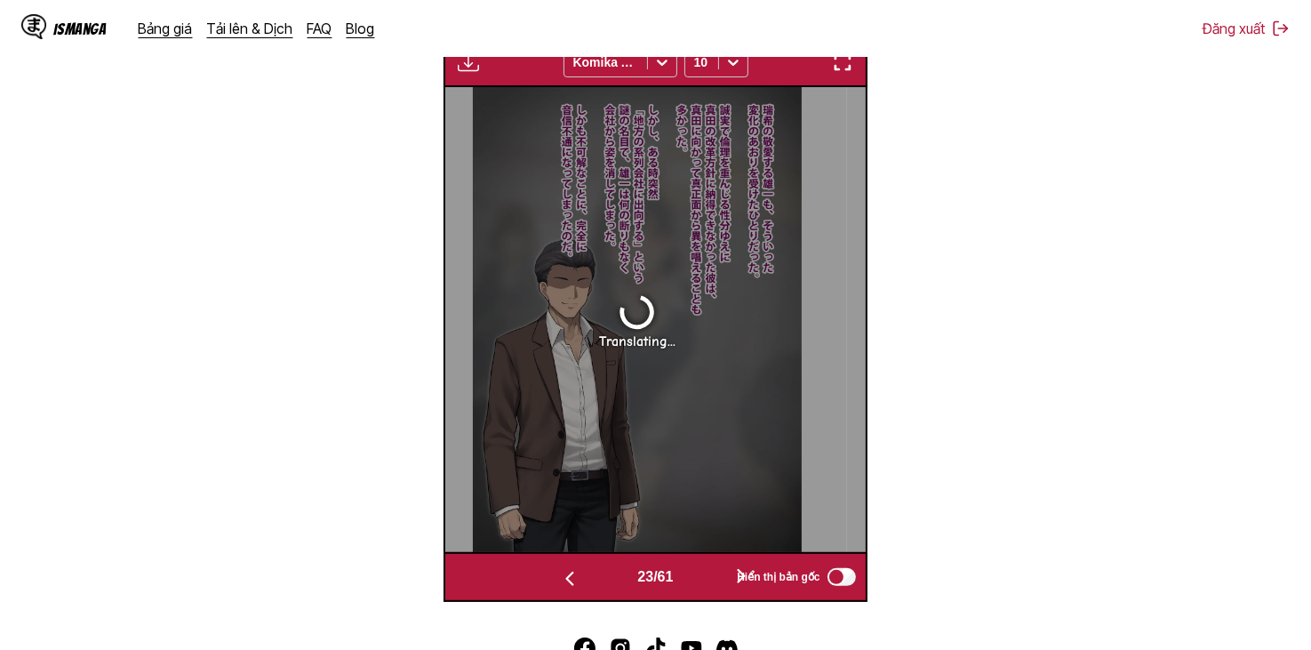
click at [701, 575] on button "button" at bounding box center [741, 577] width 107 height 26
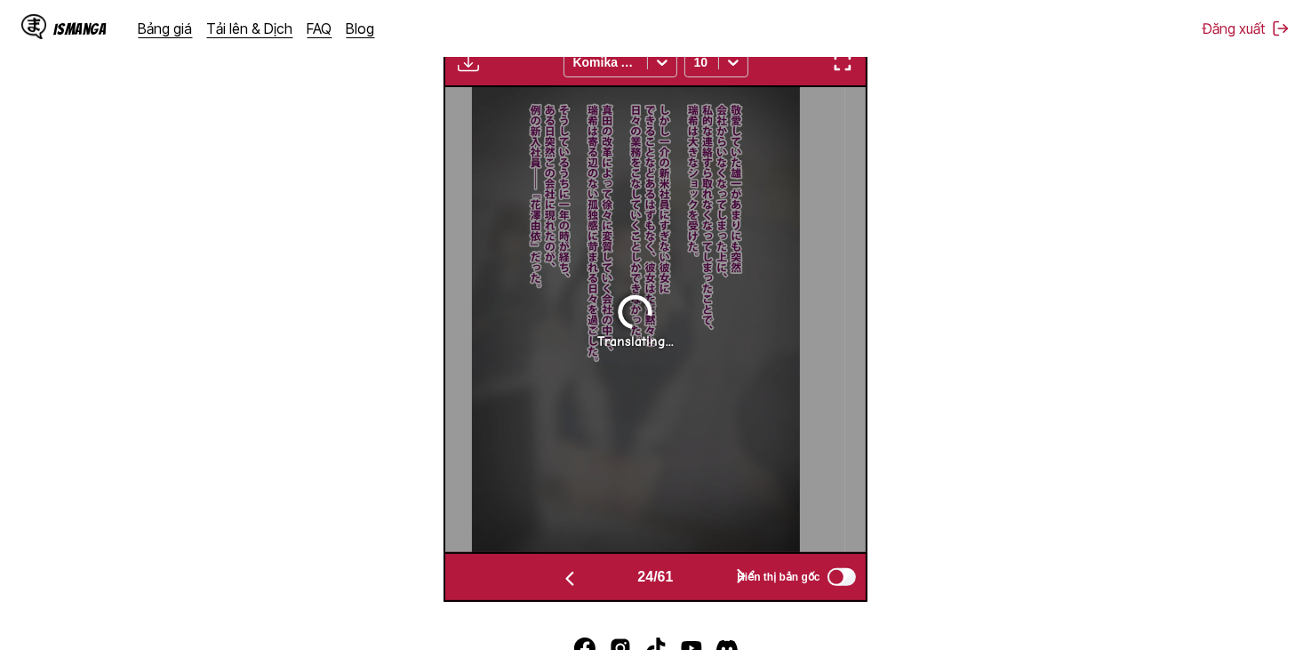
click at [701, 575] on button "button" at bounding box center [741, 577] width 107 height 26
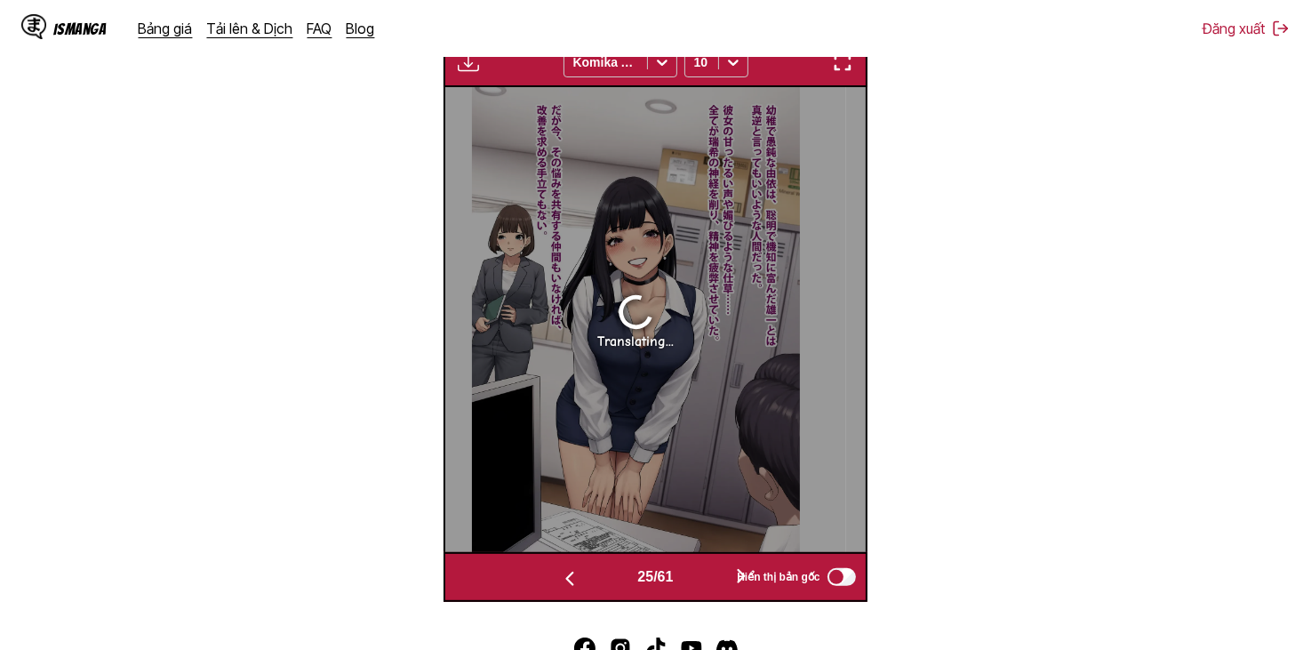
click at [694, 572] on button "button" at bounding box center [741, 577] width 107 height 26
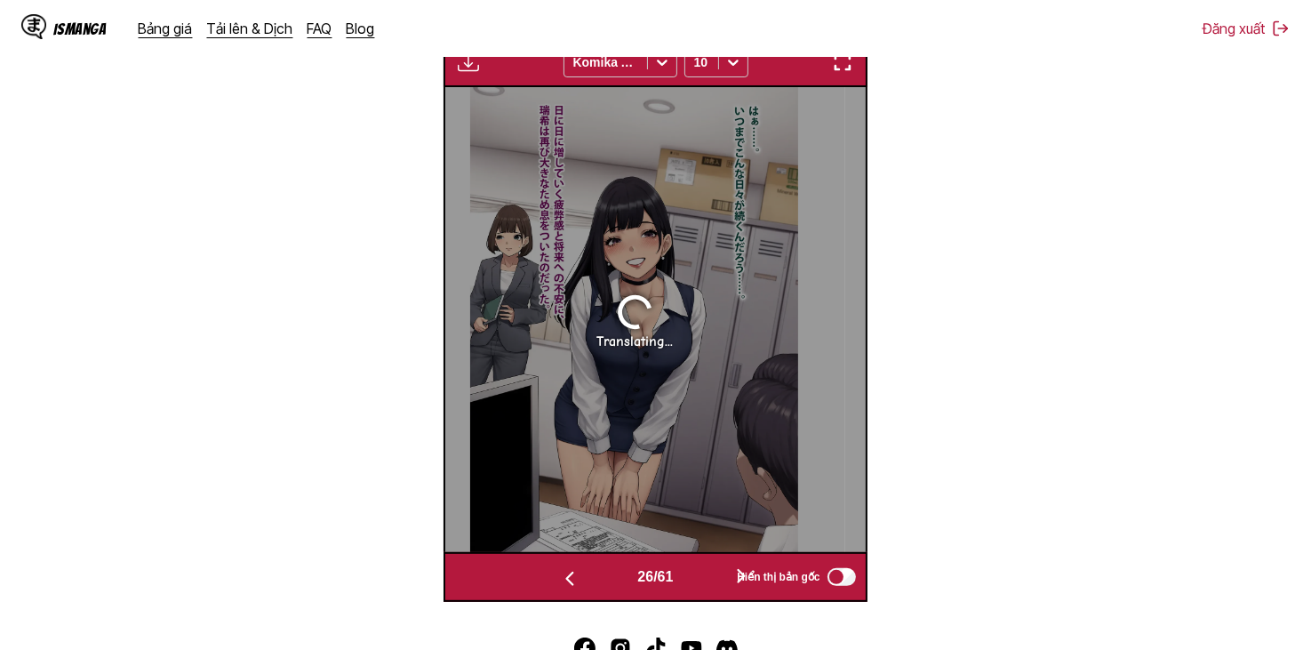
click at [694, 572] on button "button" at bounding box center [741, 577] width 107 height 26
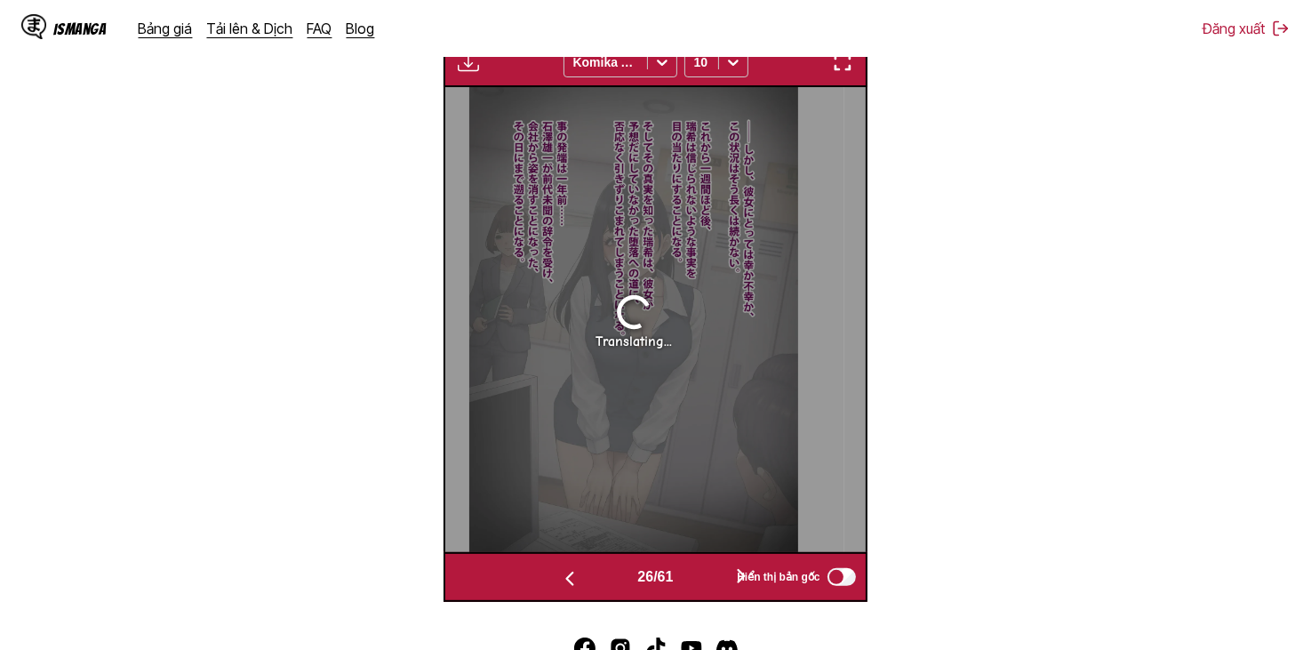
click at [694, 572] on button "button" at bounding box center [741, 577] width 107 height 26
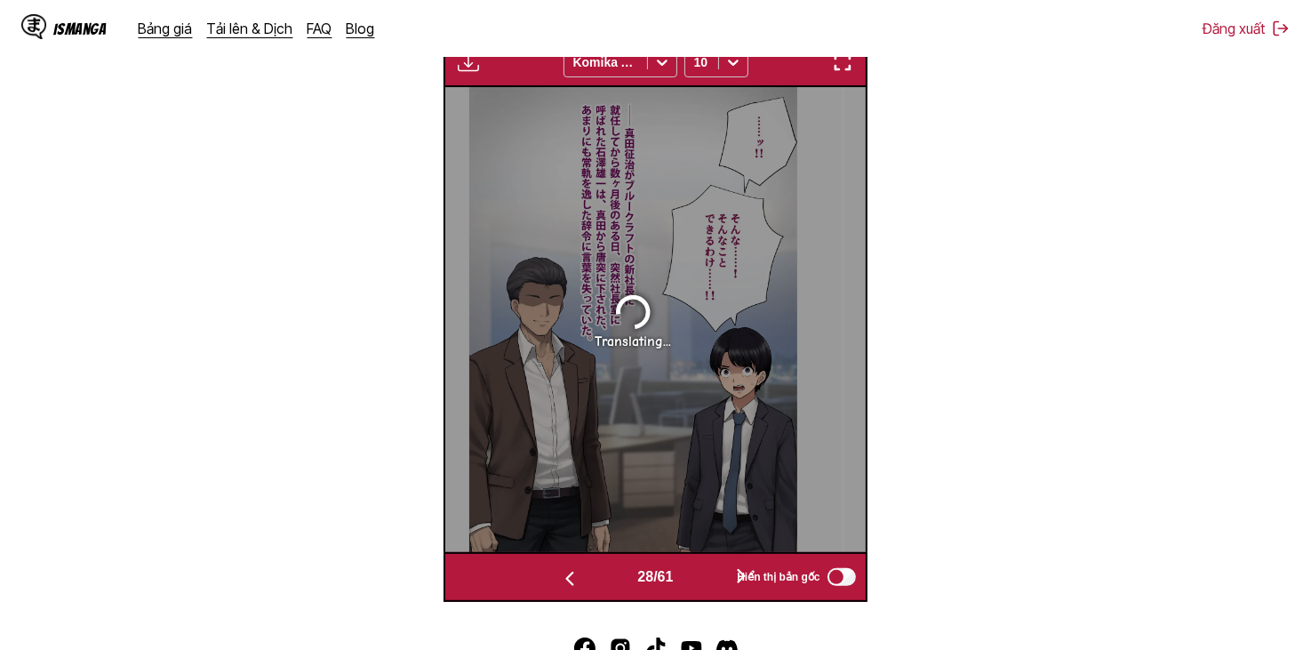
click at [694, 572] on button "button" at bounding box center [741, 577] width 107 height 26
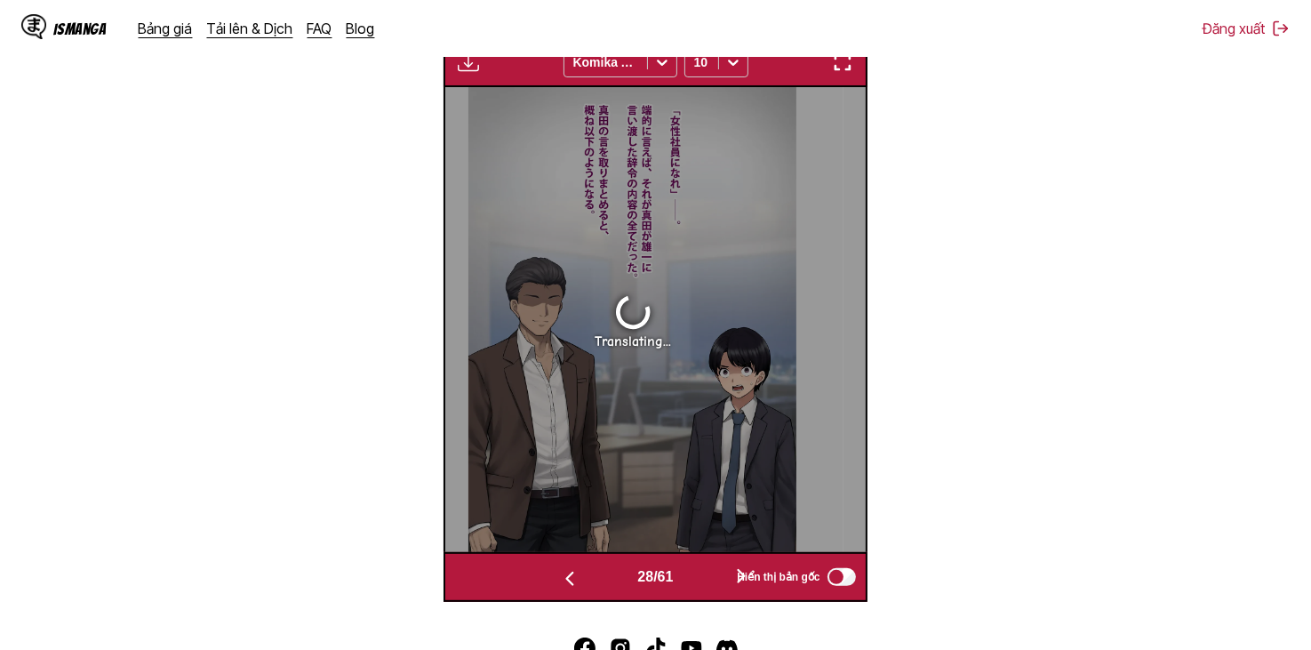
click at [694, 572] on button "button" at bounding box center [741, 577] width 107 height 26
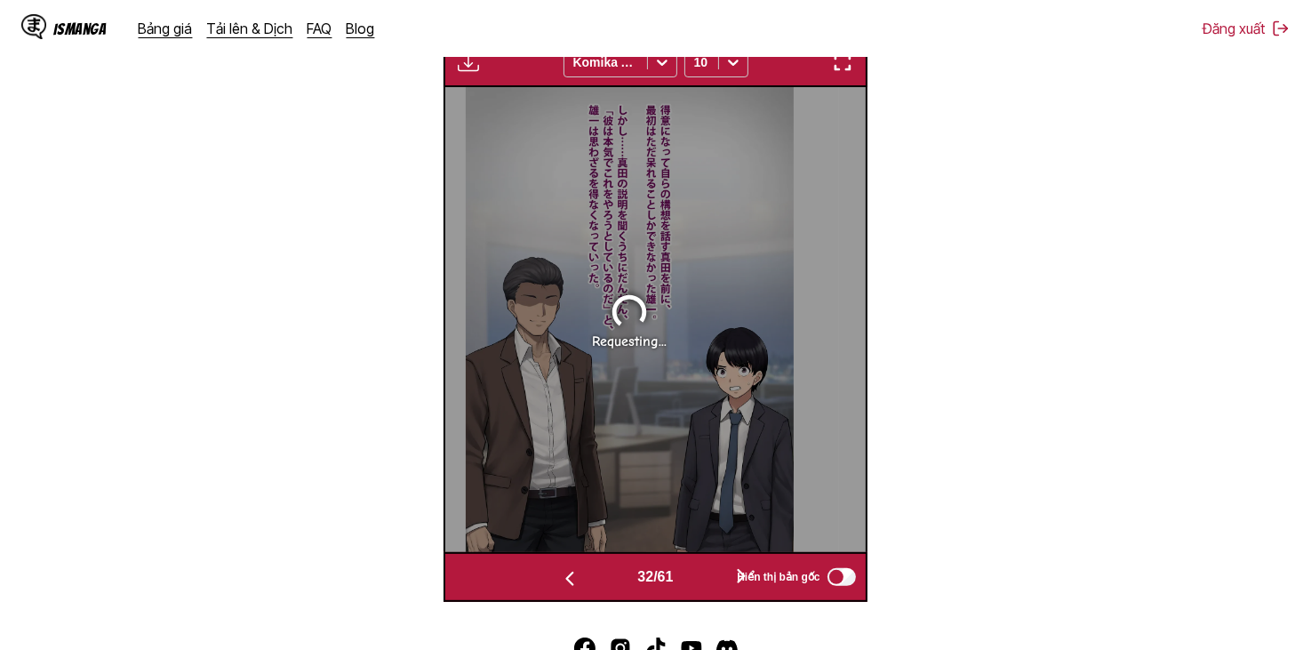
click at [694, 572] on button "button" at bounding box center [741, 577] width 107 height 26
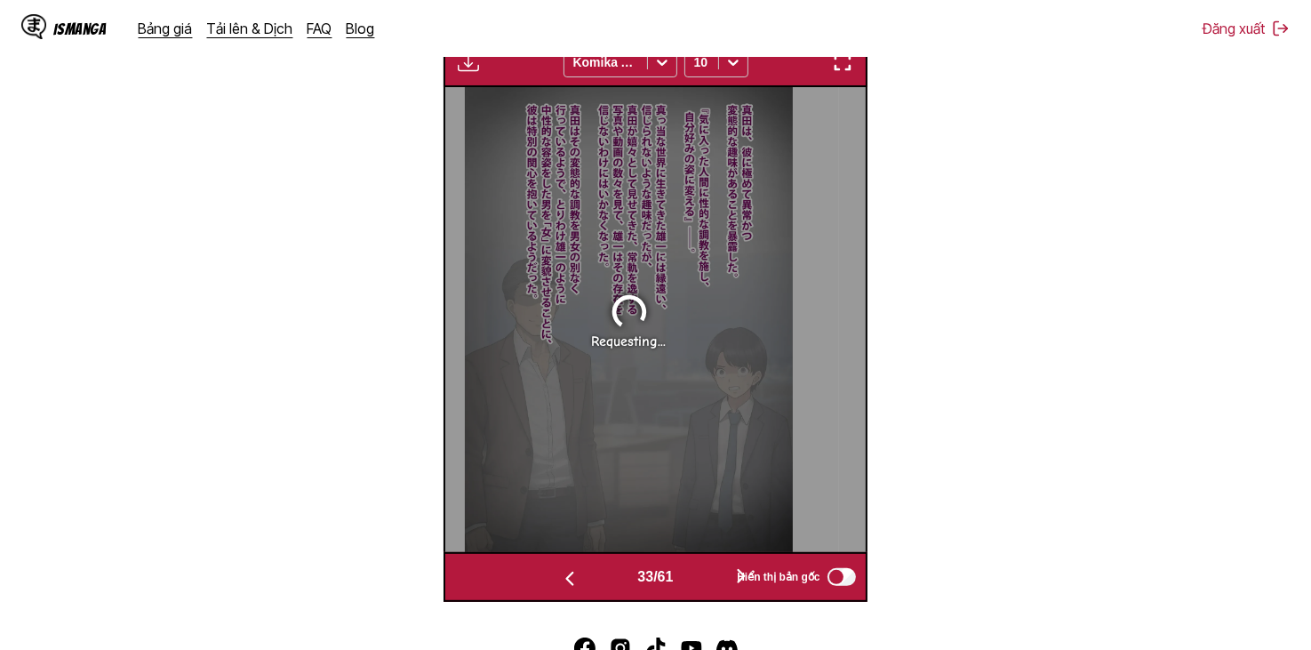
click at [694, 572] on button "button" at bounding box center [741, 577] width 107 height 26
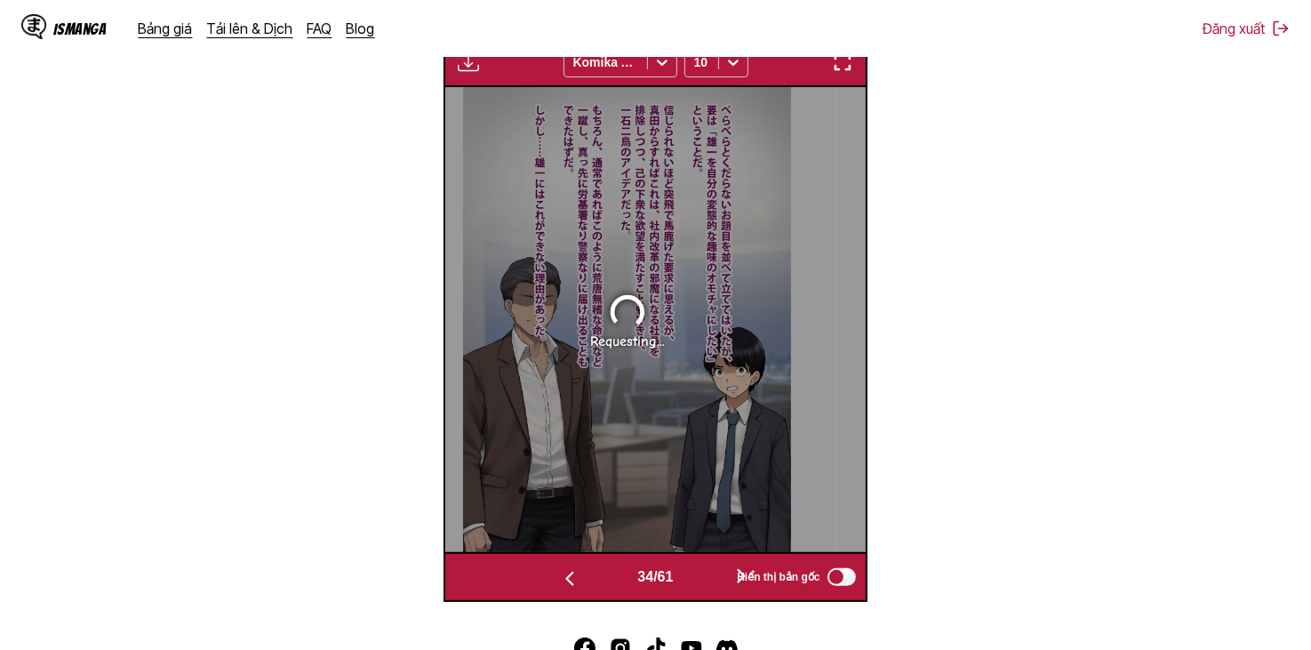
click at [694, 572] on button "button" at bounding box center [741, 577] width 107 height 26
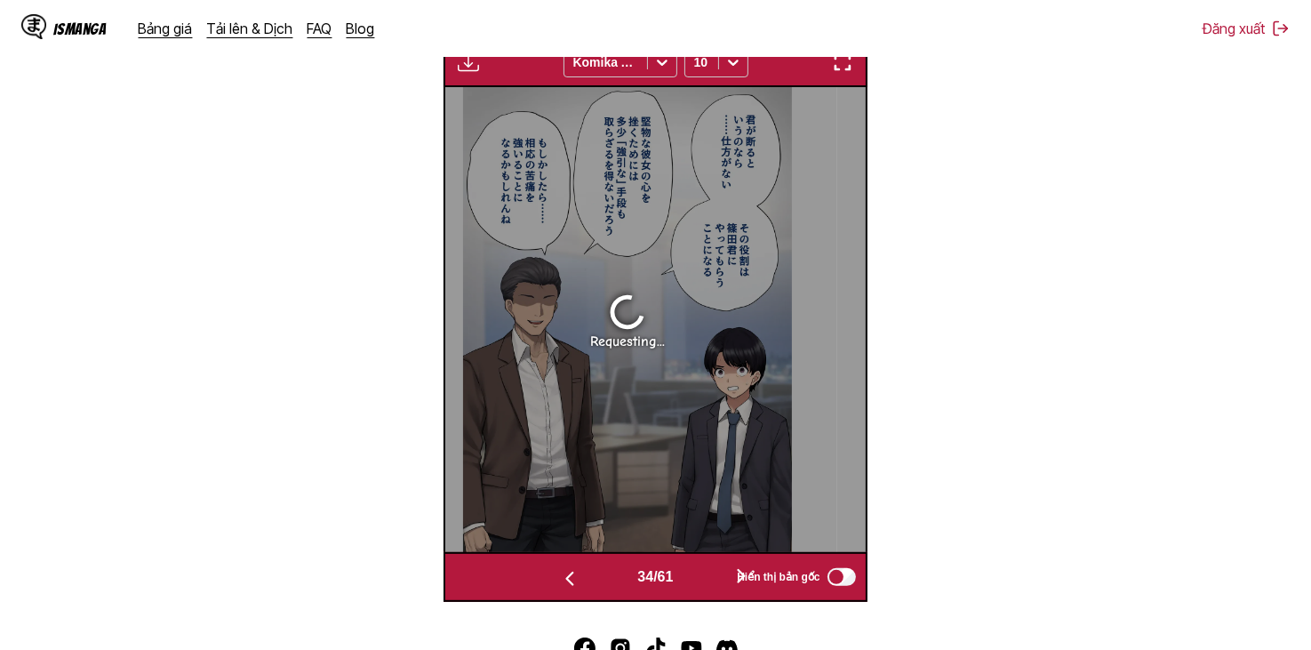
click at [694, 572] on button "button" at bounding box center [741, 577] width 107 height 26
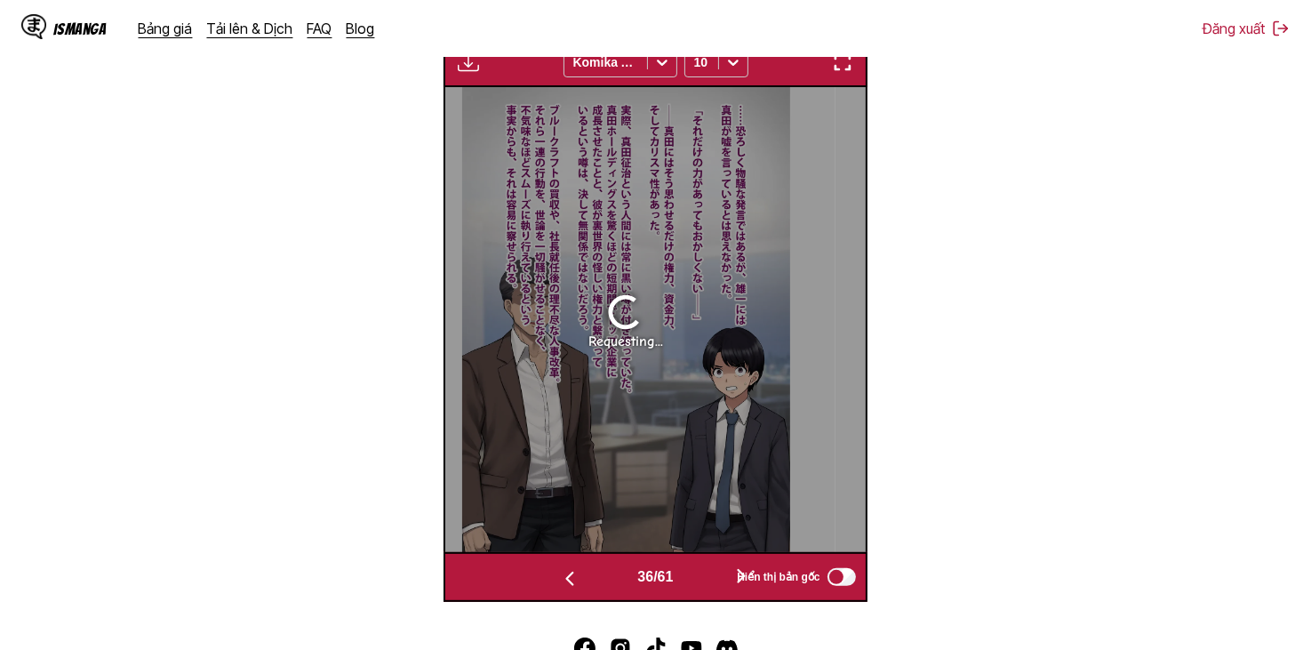
click at [694, 572] on button "button" at bounding box center [741, 577] width 107 height 26
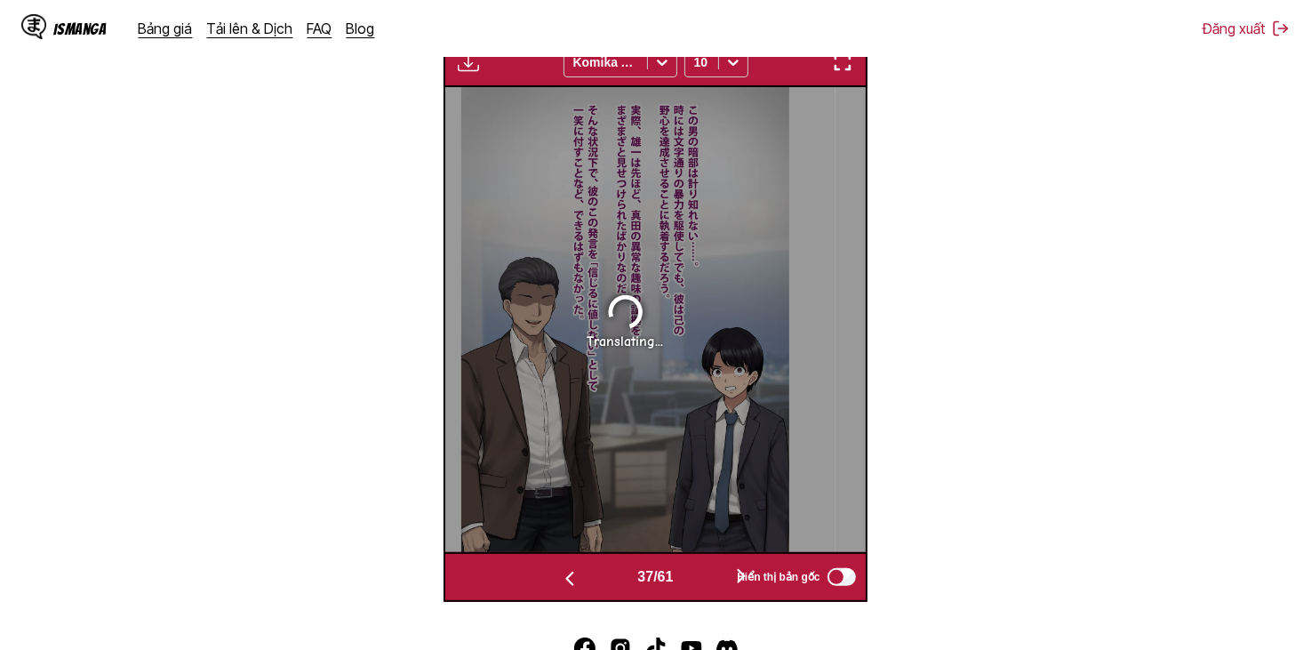
click at [694, 572] on button "button" at bounding box center [741, 577] width 107 height 26
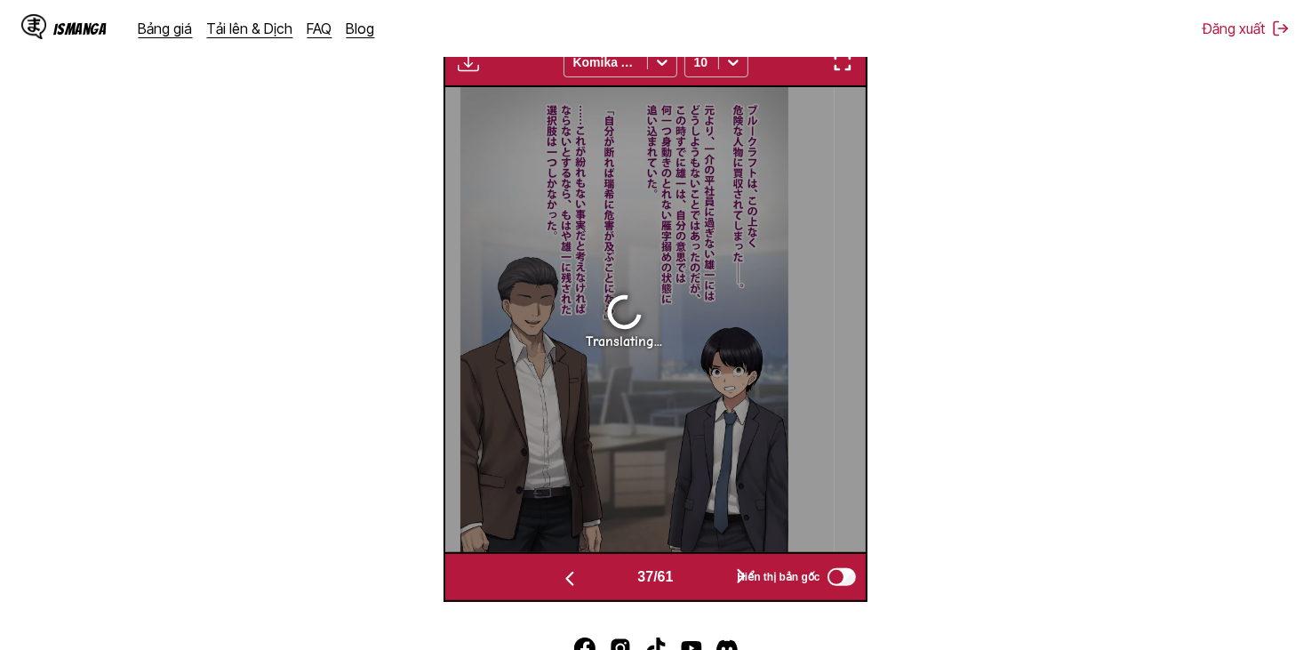
click at [694, 572] on button "button" at bounding box center [741, 577] width 107 height 26
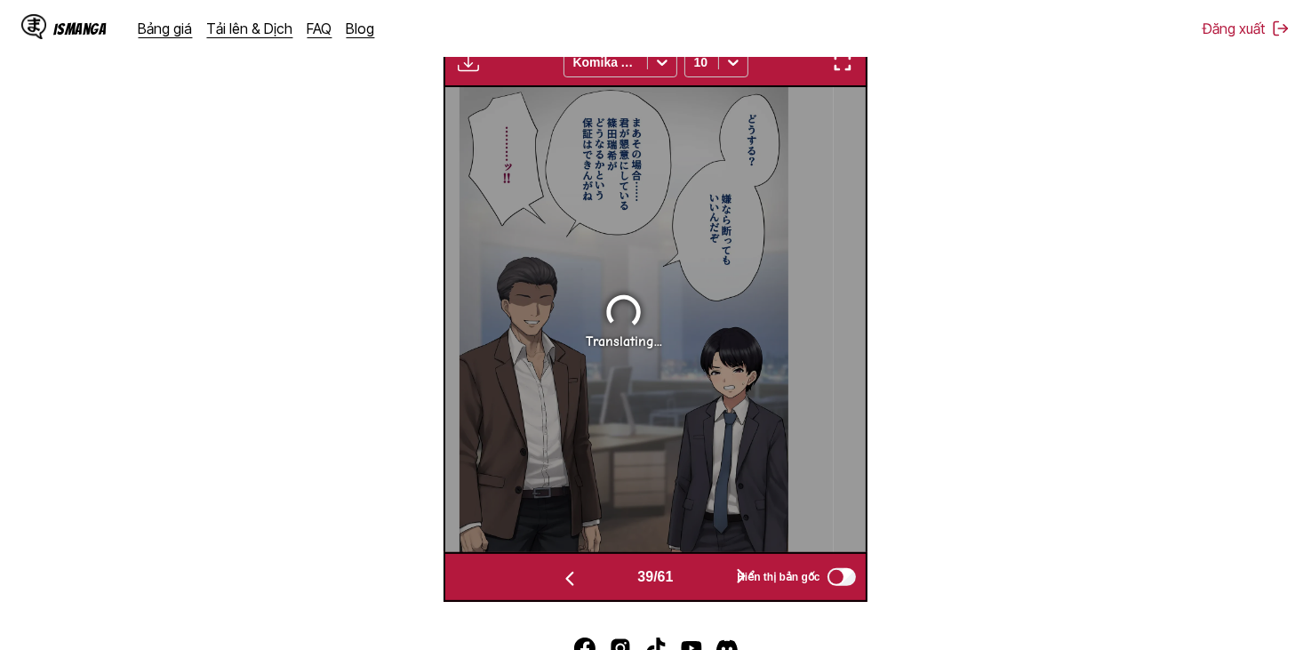
click at [694, 572] on button "button" at bounding box center [741, 577] width 107 height 26
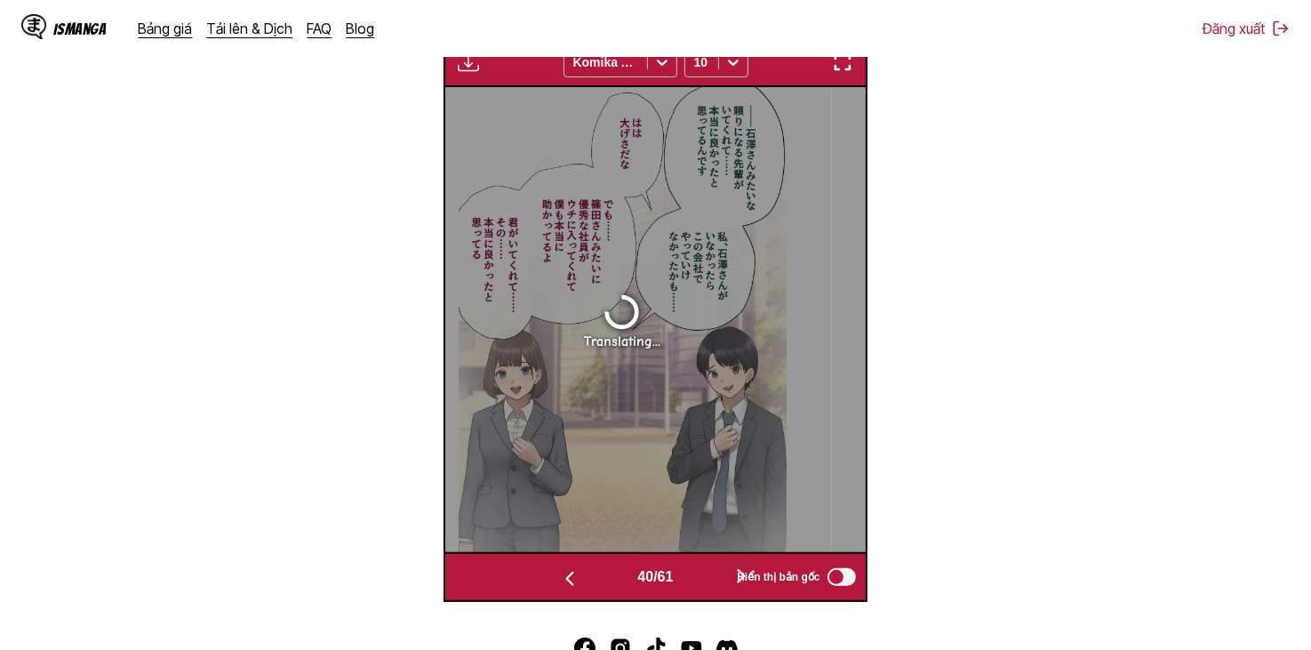
click at [694, 572] on button "button" at bounding box center [741, 577] width 107 height 26
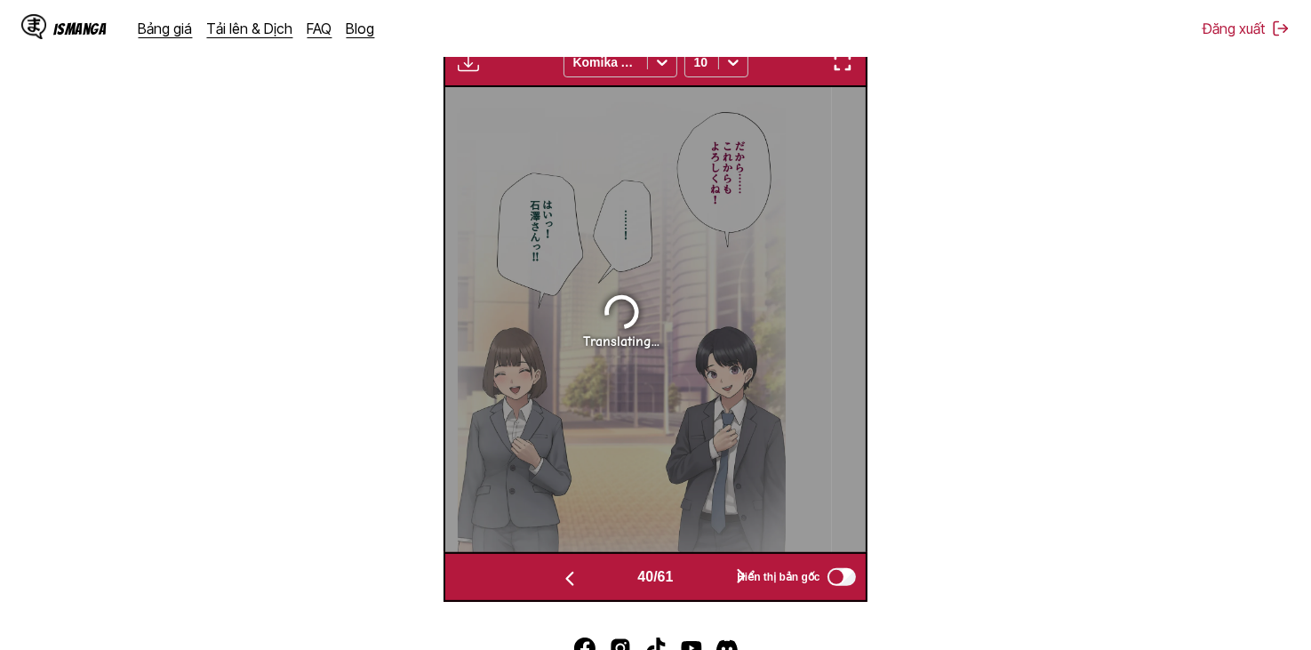
click at [694, 572] on button "button" at bounding box center [741, 577] width 107 height 26
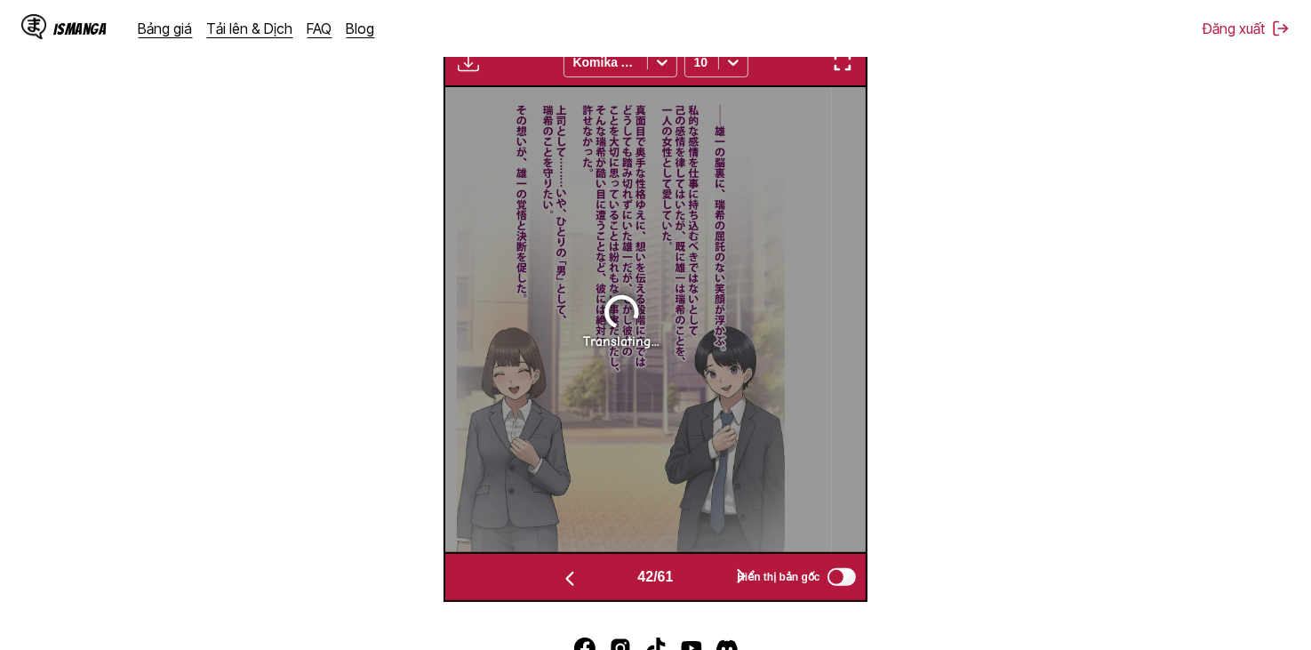
click at [694, 572] on button "button" at bounding box center [741, 577] width 107 height 26
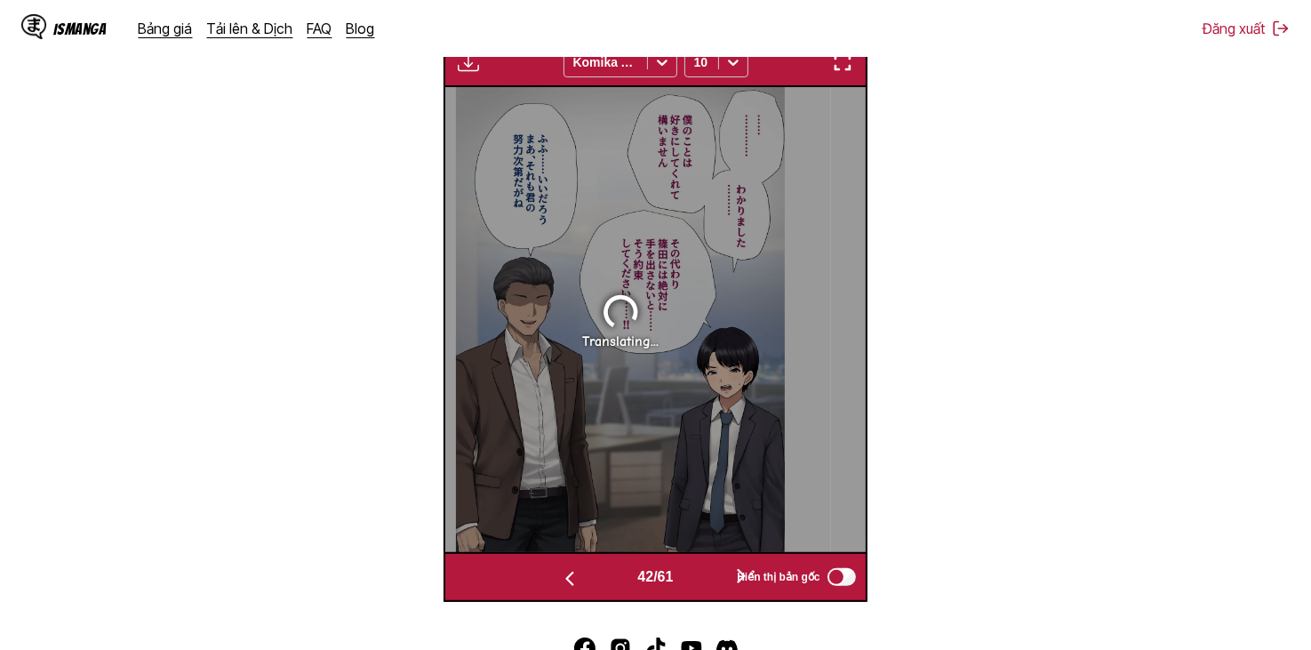
click at [694, 572] on button "button" at bounding box center [741, 577] width 107 height 26
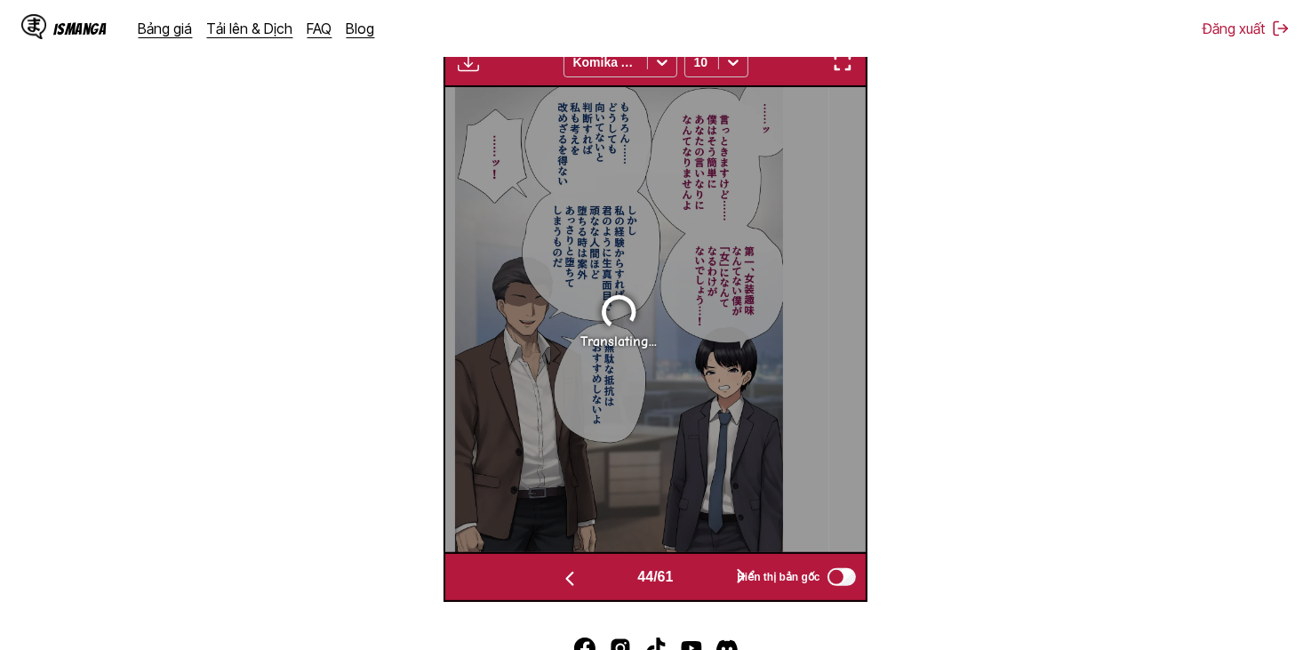
click at [694, 572] on button "button" at bounding box center [741, 577] width 107 height 26
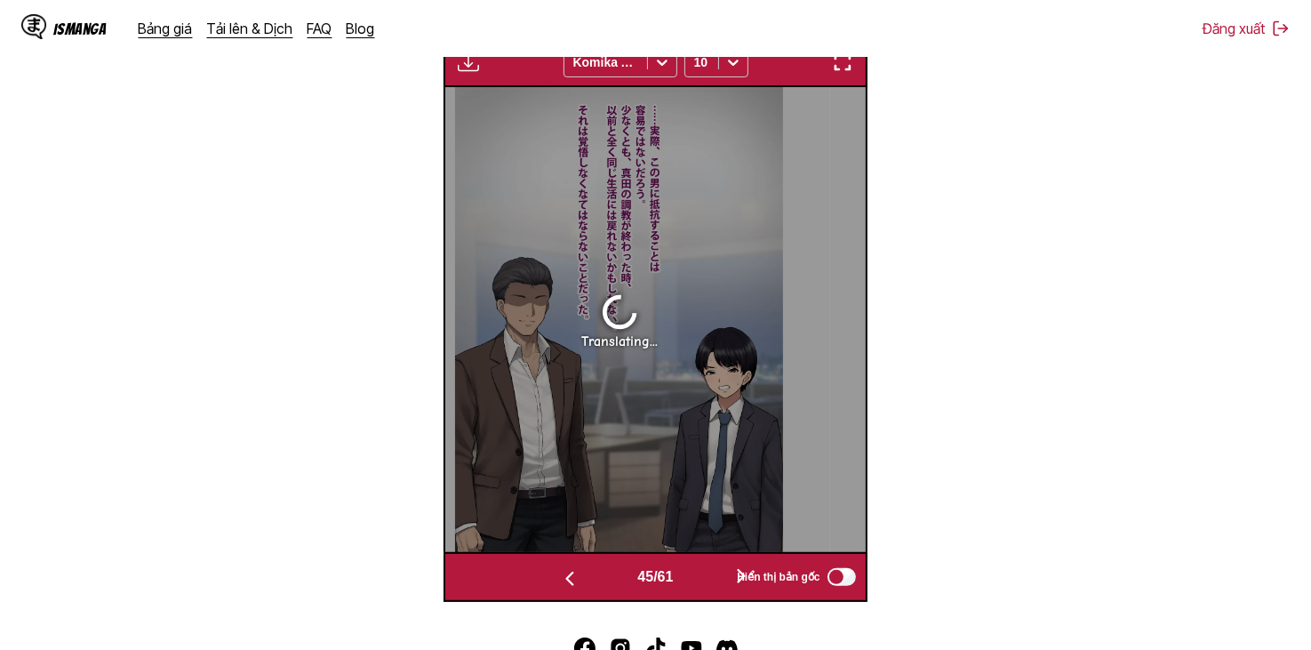
click at [694, 572] on button "button" at bounding box center [741, 577] width 107 height 26
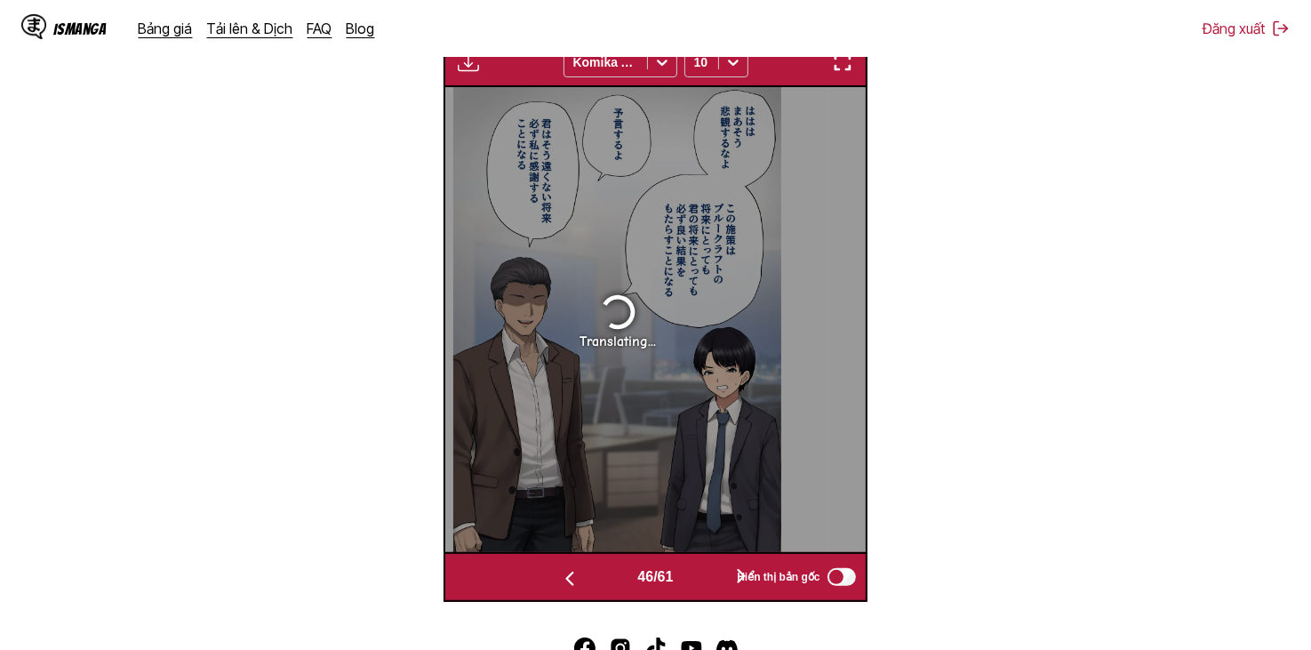
click at [694, 572] on button "button" at bounding box center [741, 577] width 107 height 26
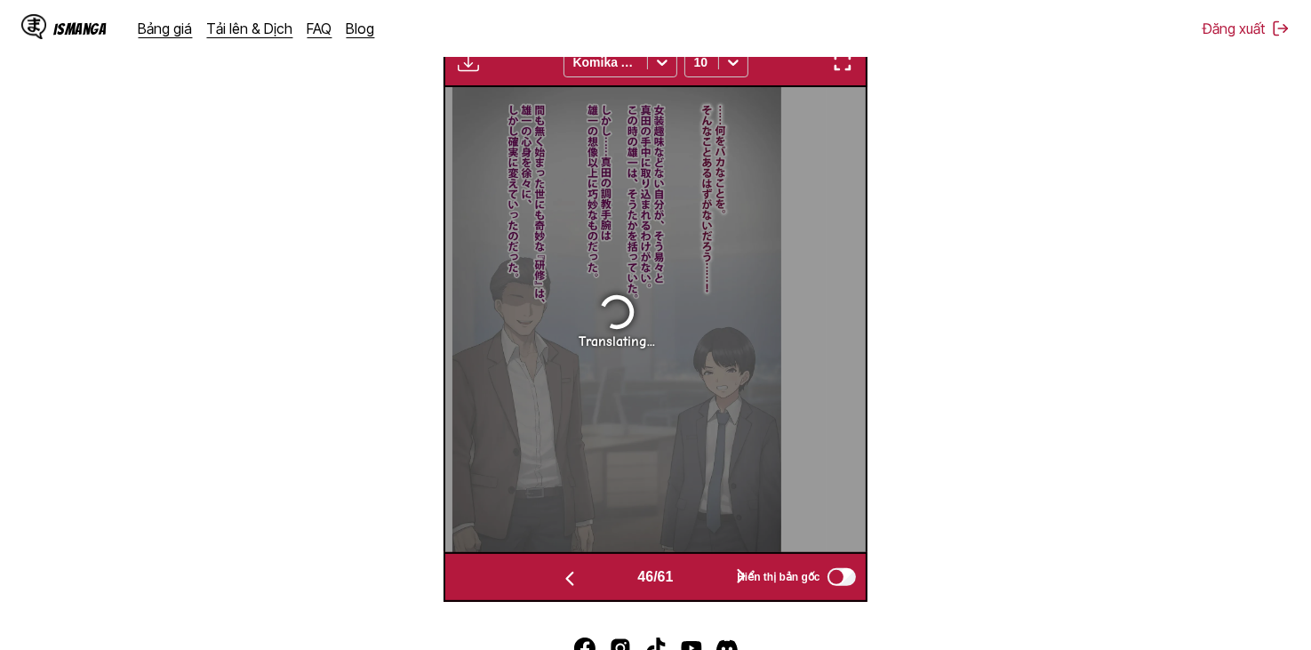
click at [694, 575] on button "button" at bounding box center [741, 577] width 107 height 26
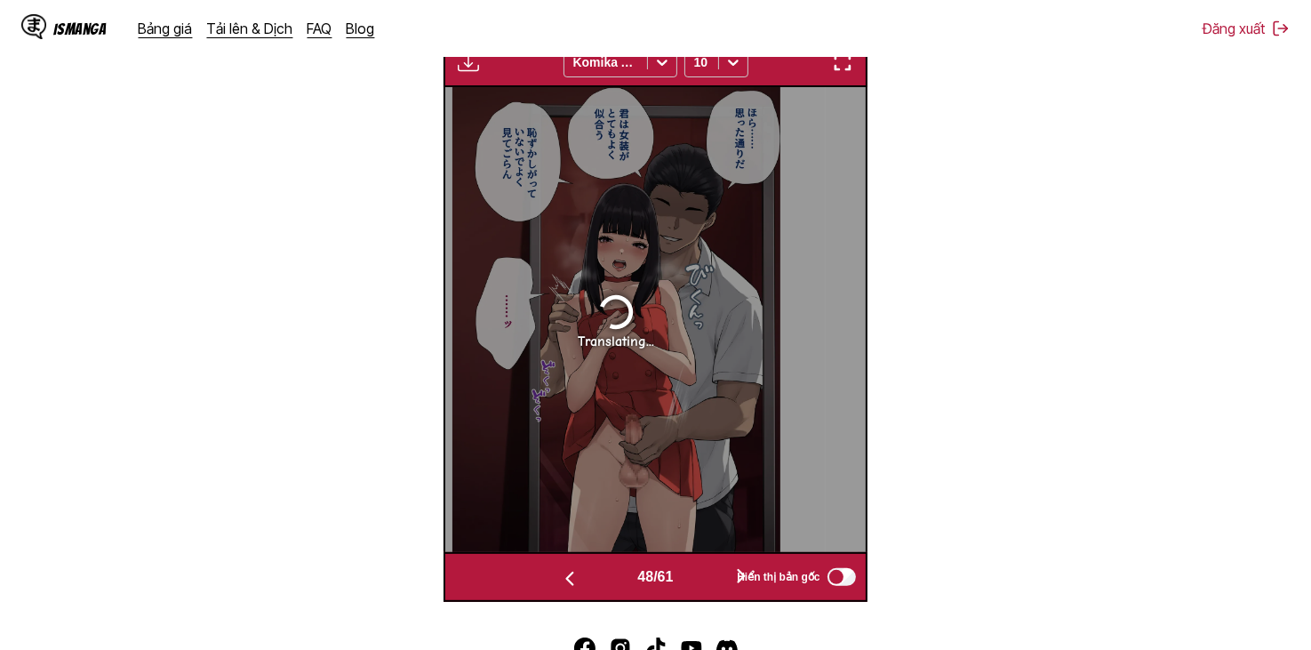
click at [694, 575] on button "button" at bounding box center [741, 577] width 107 height 26
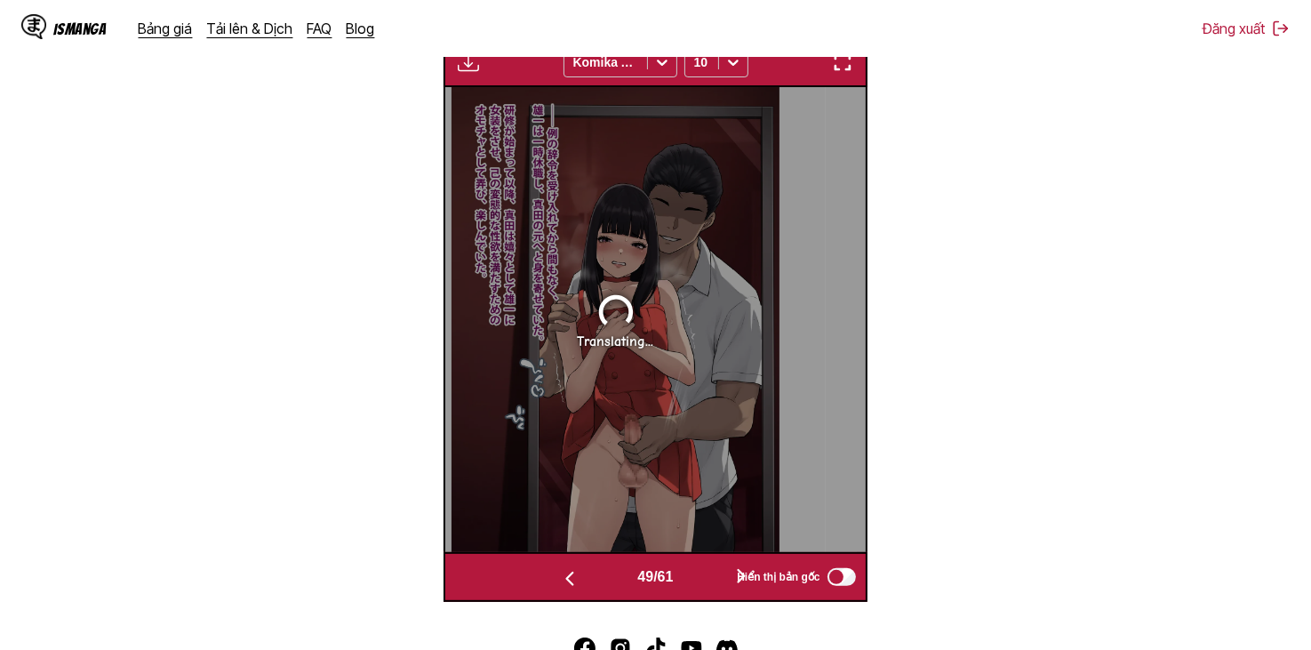
click at [694, 575] on button "button" at bounding box center [741, 577] width 107 height 26
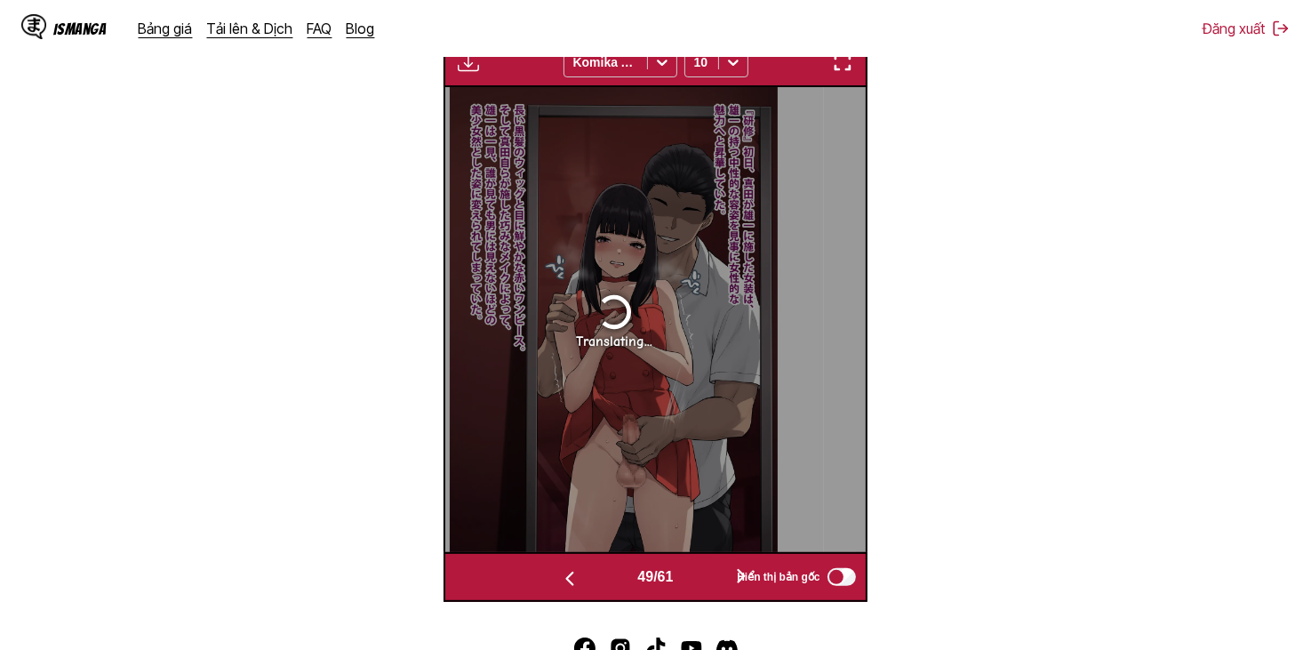
click at [694, 575] on button "button" at bounding box center [741, 577] width 107 height 26
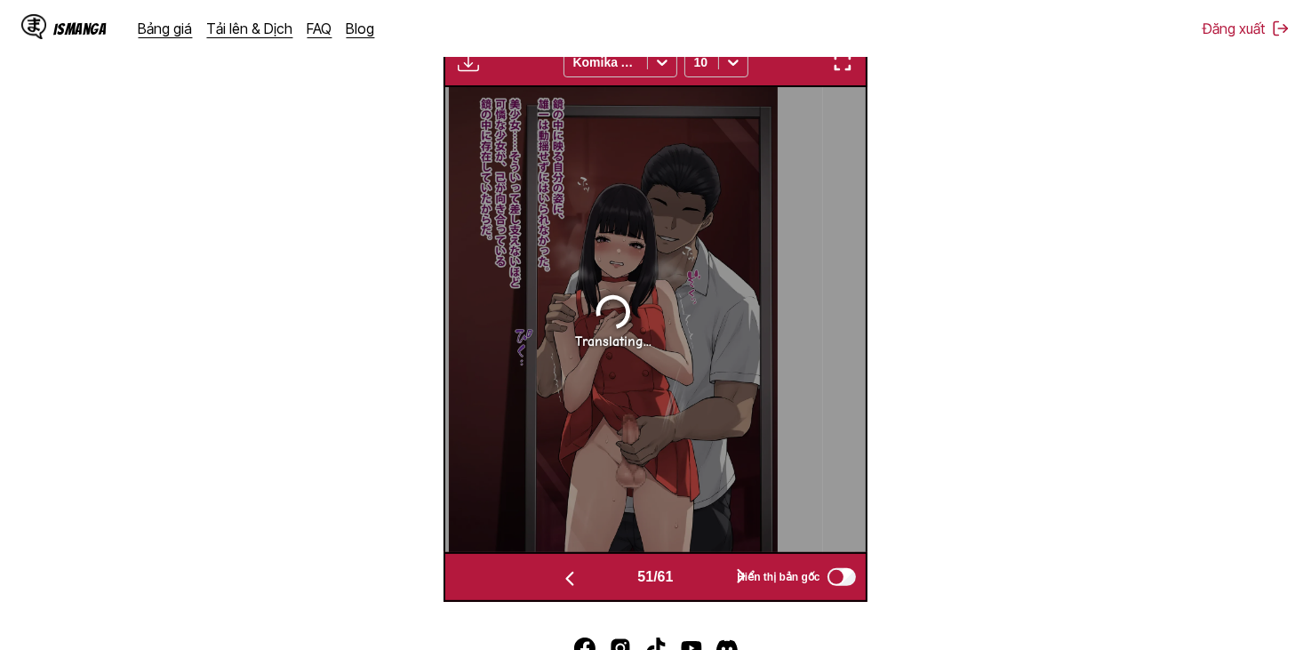
click at [694, 575] on button "button" at bounding box center [741, 577] width 107 height 26
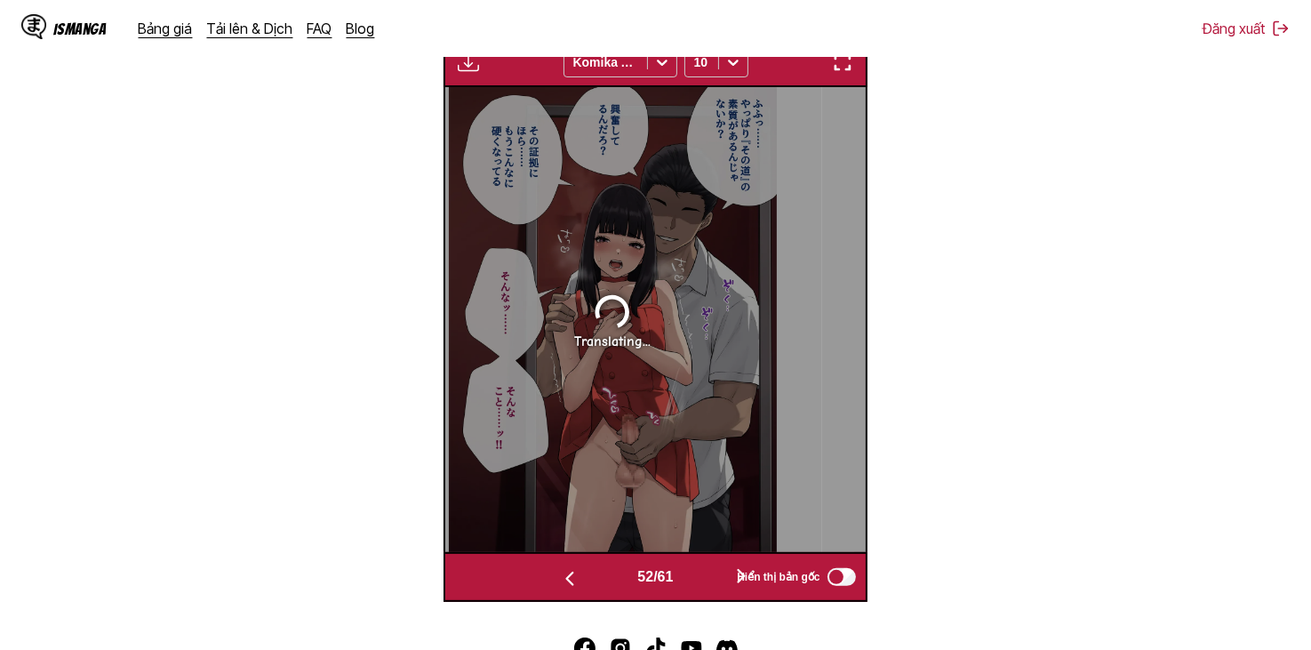
click at [694, 575] on button "button" at bounding box center [741, 577] width 107 height 26
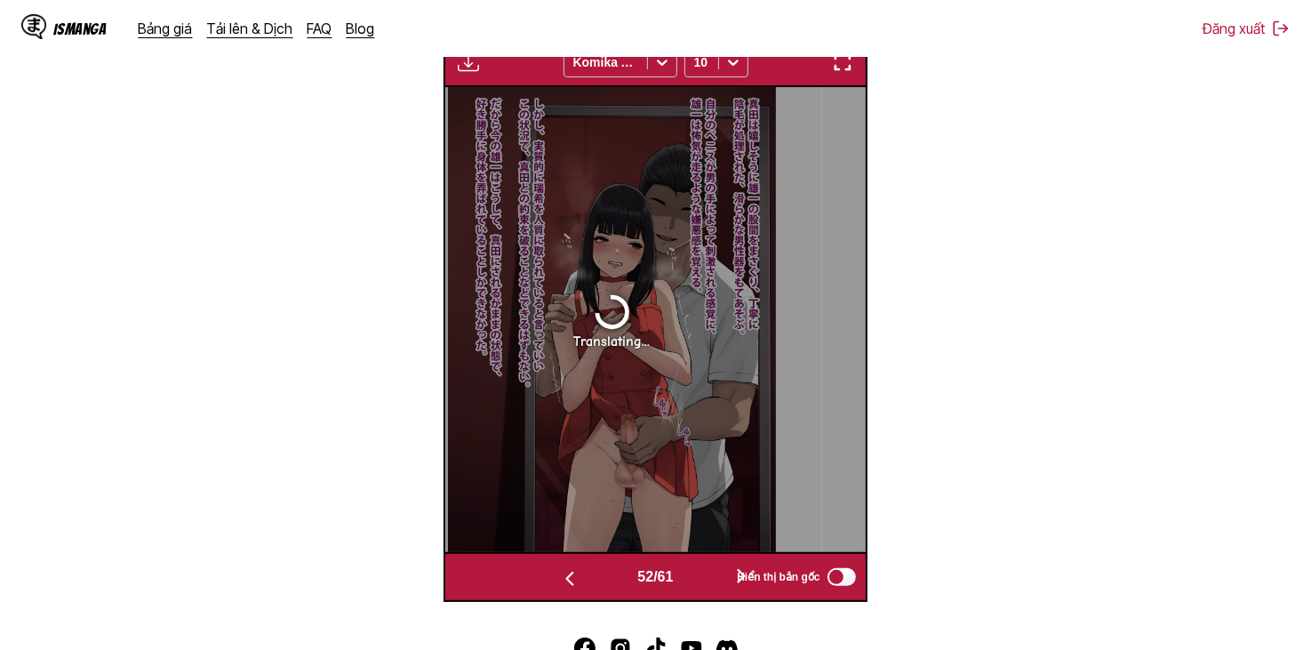
click at [694, 575] on button "button" at bounding box center [741, 577] width 107 height 26
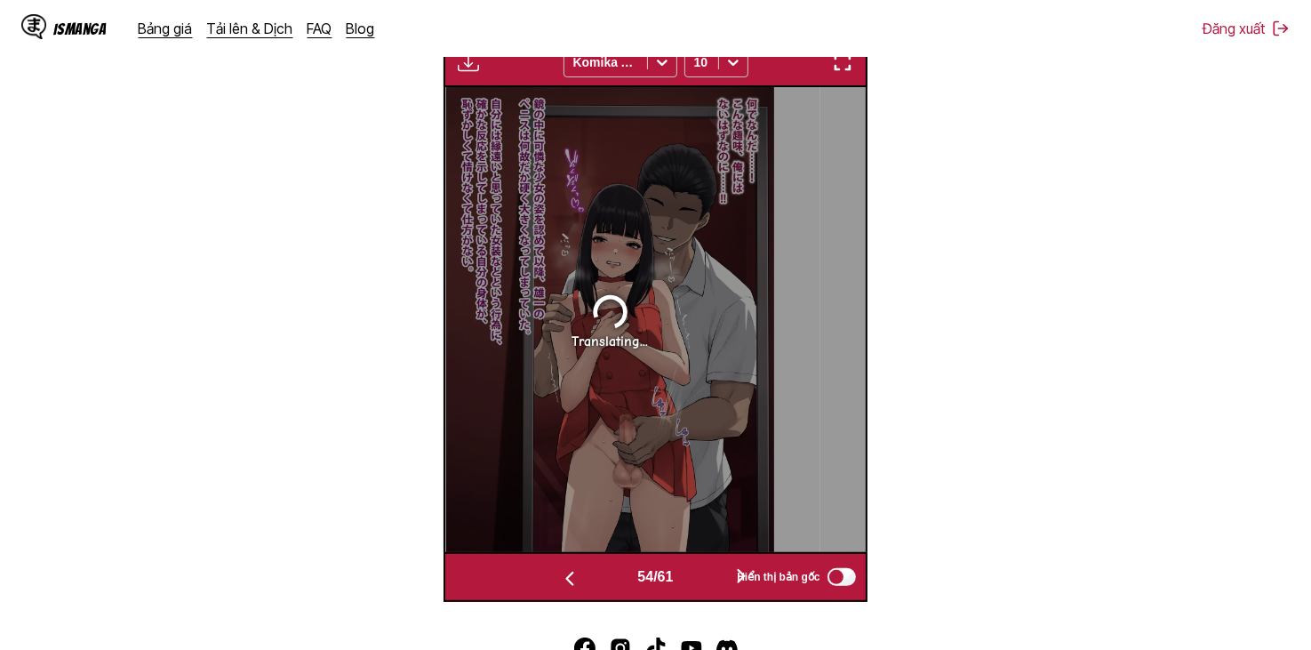
click at [694, 575] on button "button" at bounding box center [741, 577] width 107 height 26
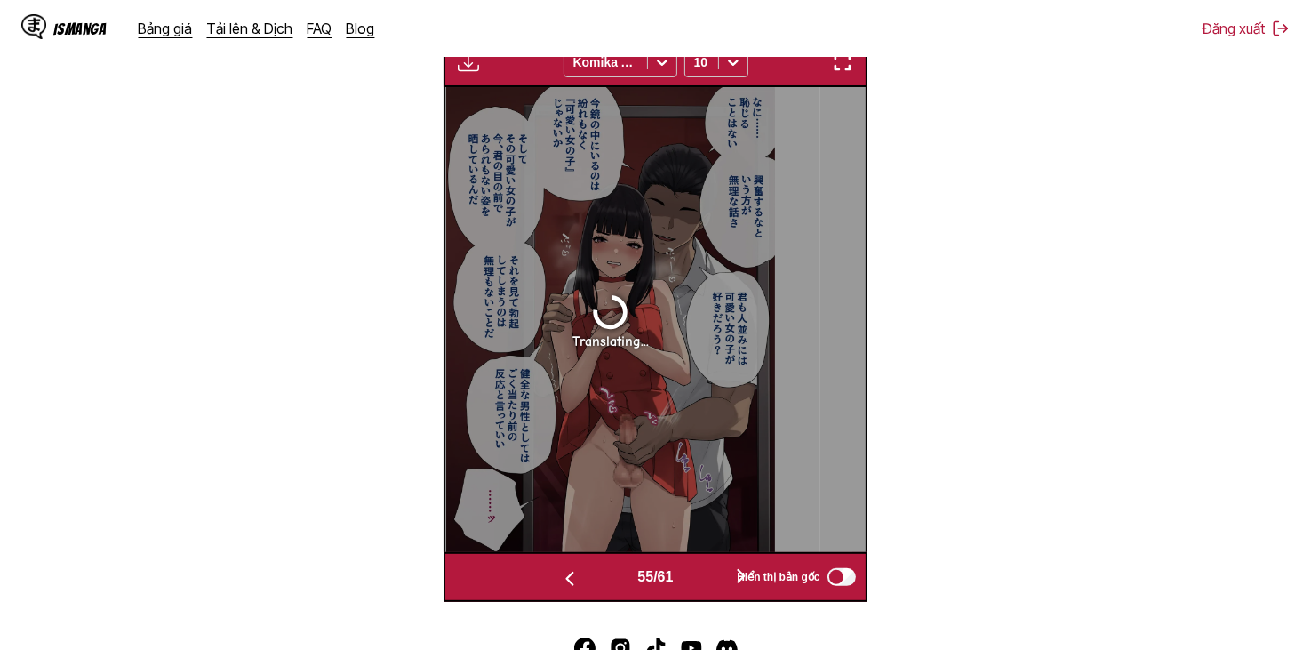
click at [694, 575] on button "button" at bounding box center [741, 577] width 107 height 26
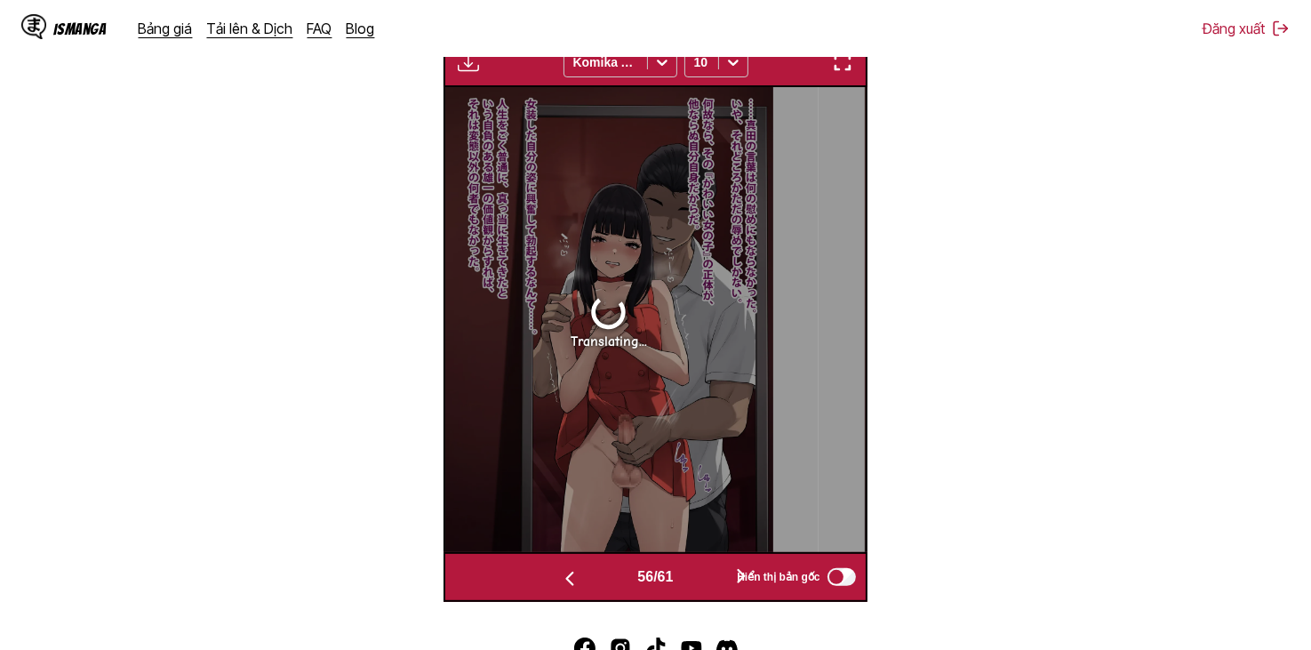
click at [694, 575] on button "button" at bounding box center [741, 577] width 107 height 26
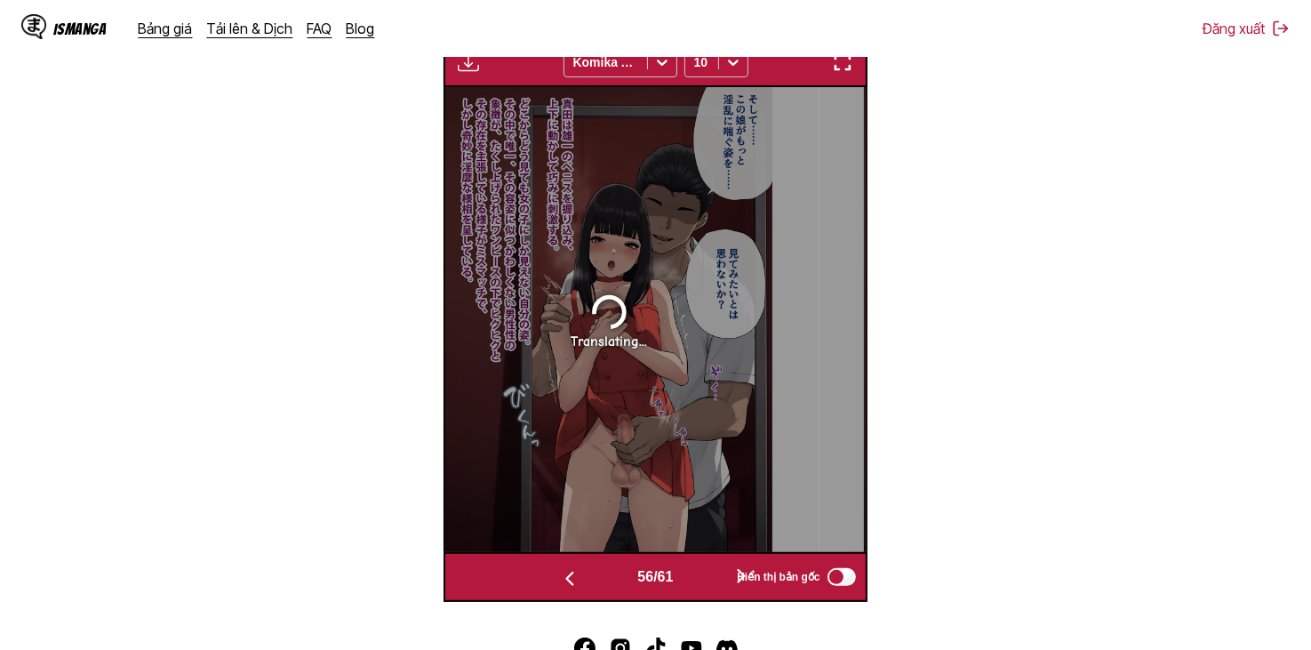
click at [694, 575] on button "button" at bounding box center [741, 577] width 107 height 26
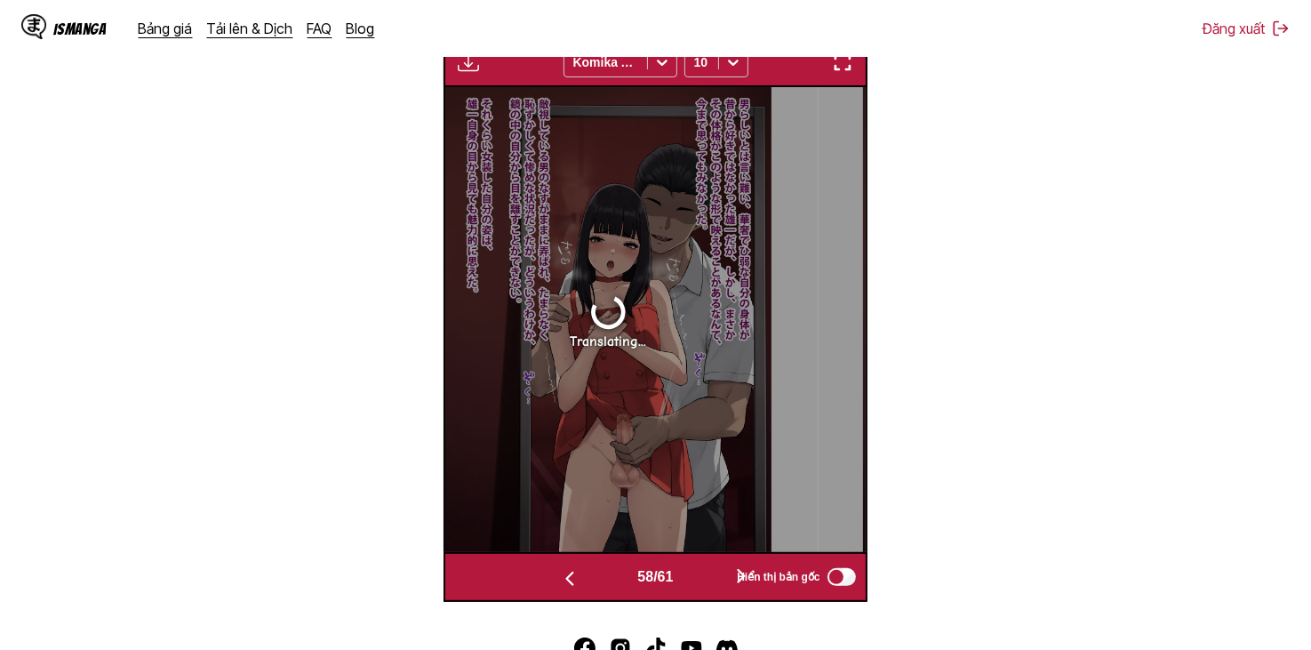
click at [694, 575] on button "button" at bounding box center [741, 577] width 107 height 26
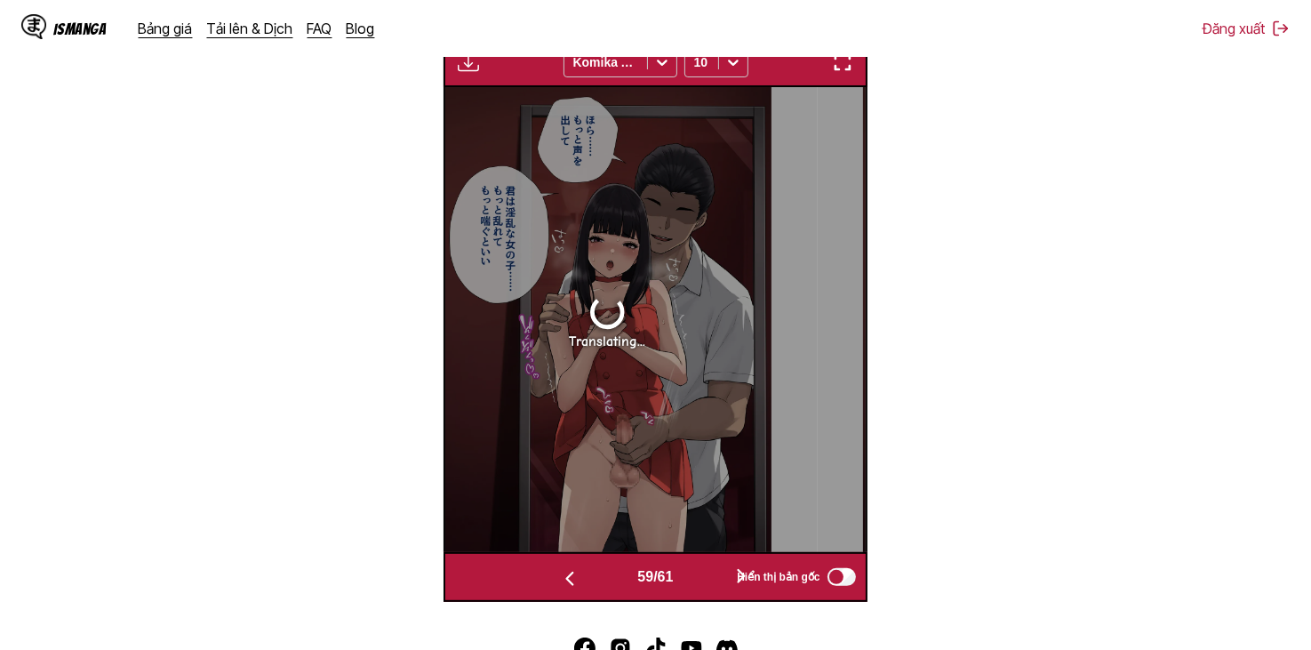
click at [694, 575] on button "button" at bounding box center [741, 577] width 107 height 26
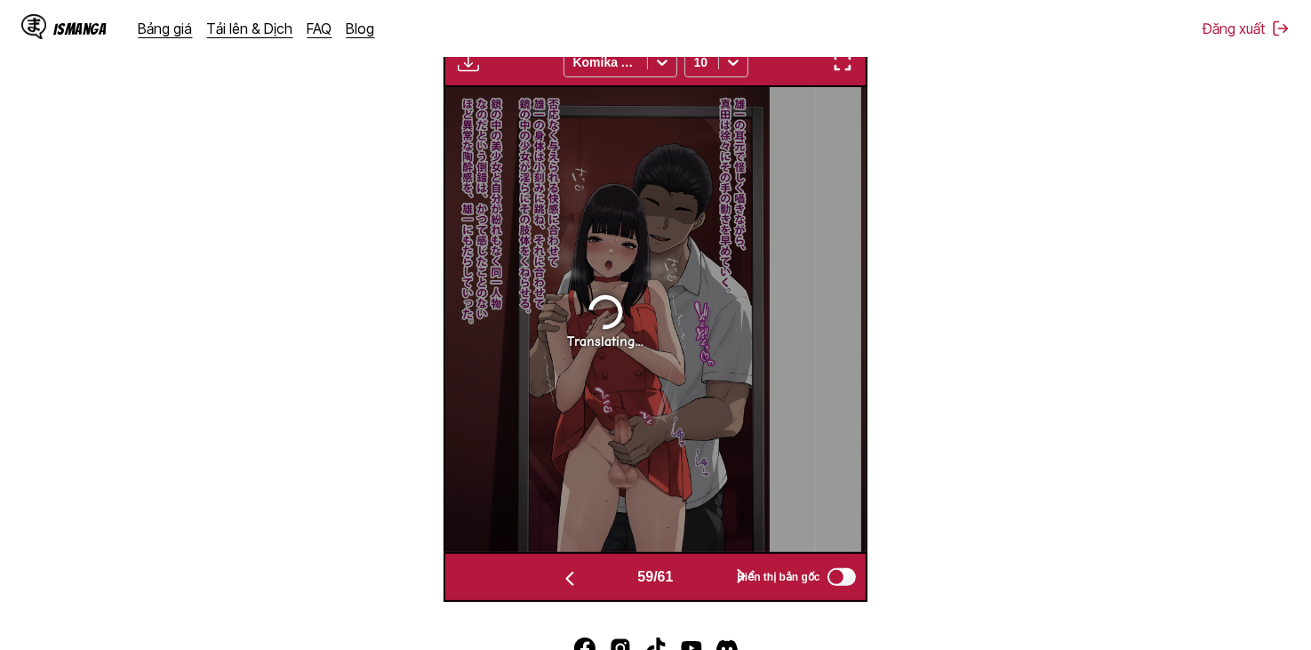
click at [694, 575] on button "button" at bounding box center [741, 577] width 107 height 26
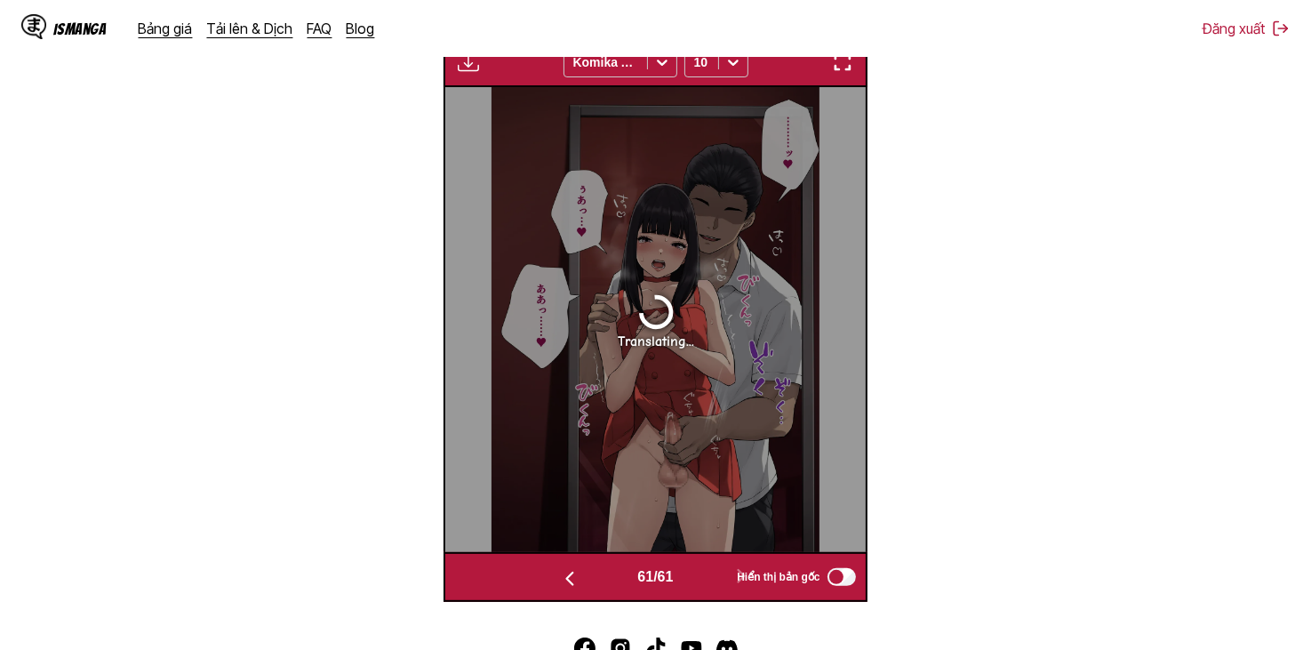
click at [611, 584] on button "button" at bounding box center [569, 577] width 107 height 26
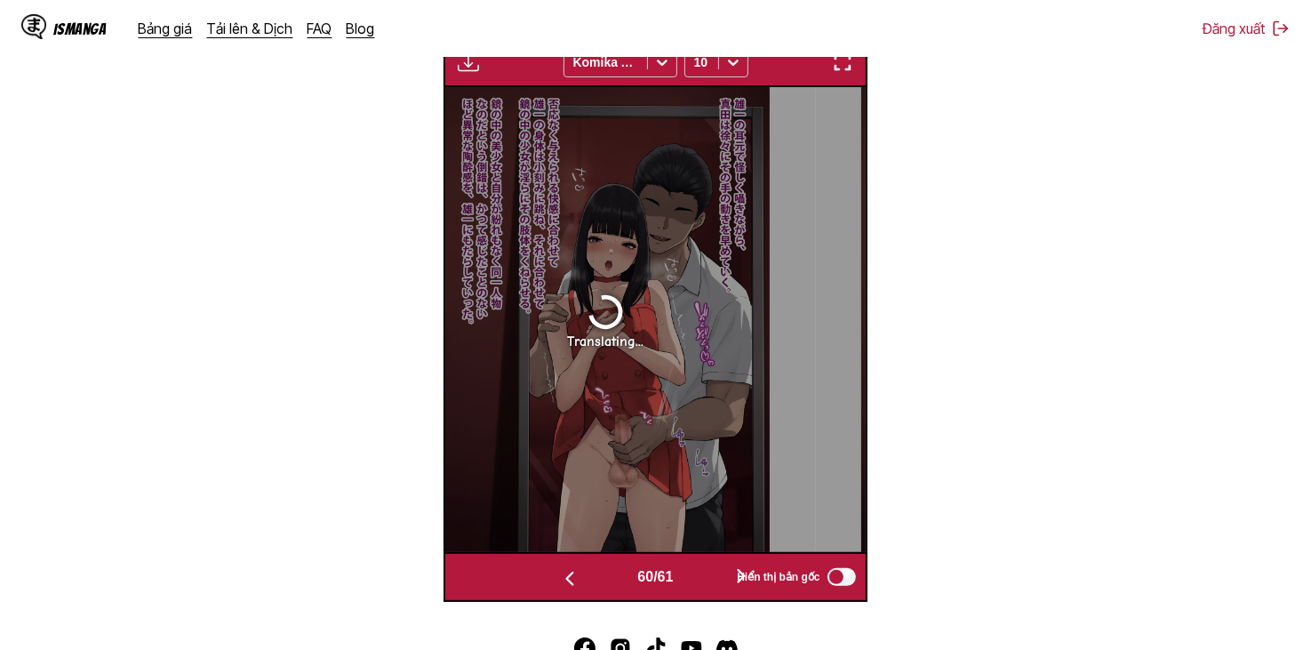
click at [611, 584] on button "button" at bounding box center [569, 577] width 107 height 26
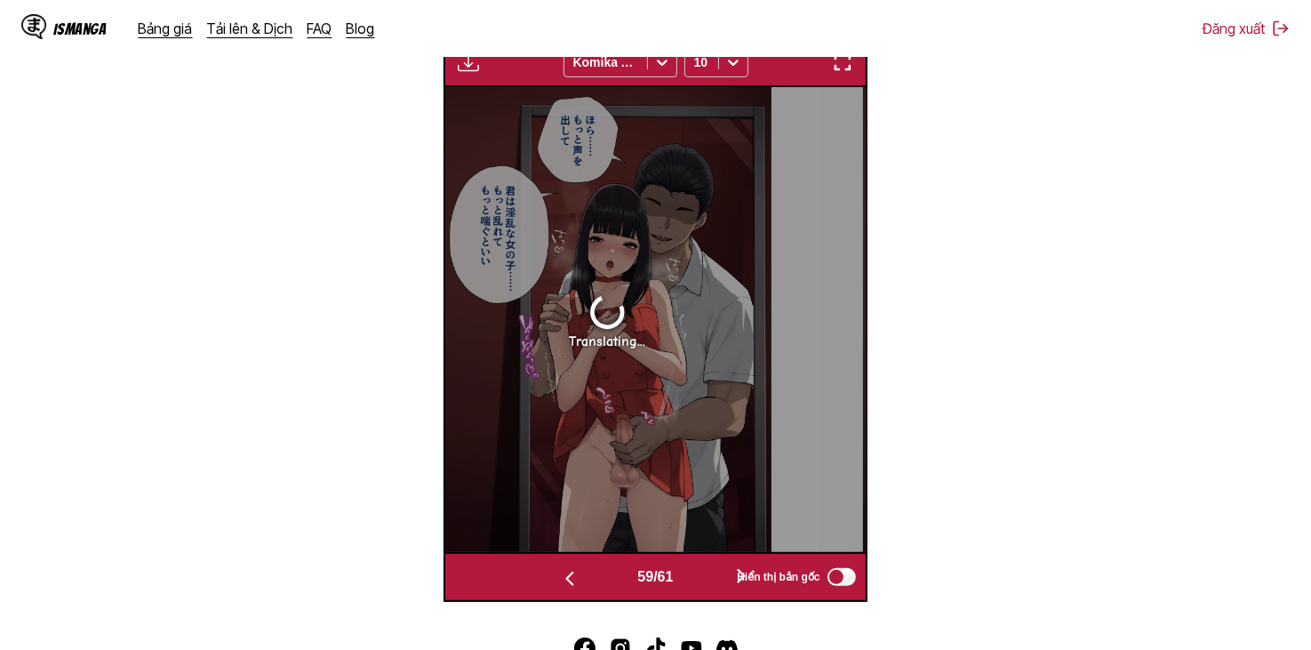
click at [611, 584] on button "button" at bounding box center [569, 577] width 107 height 26
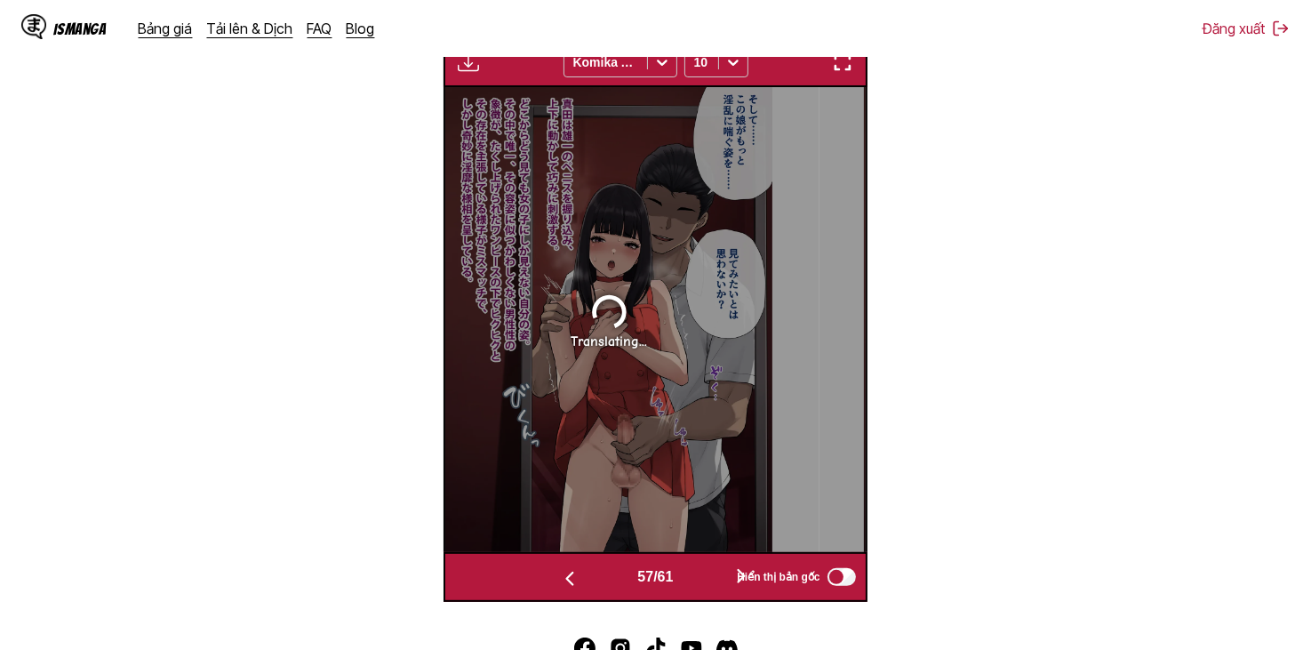
click at [611, 584] on button "button" at bounding box center [569, 577] width 107 height 26
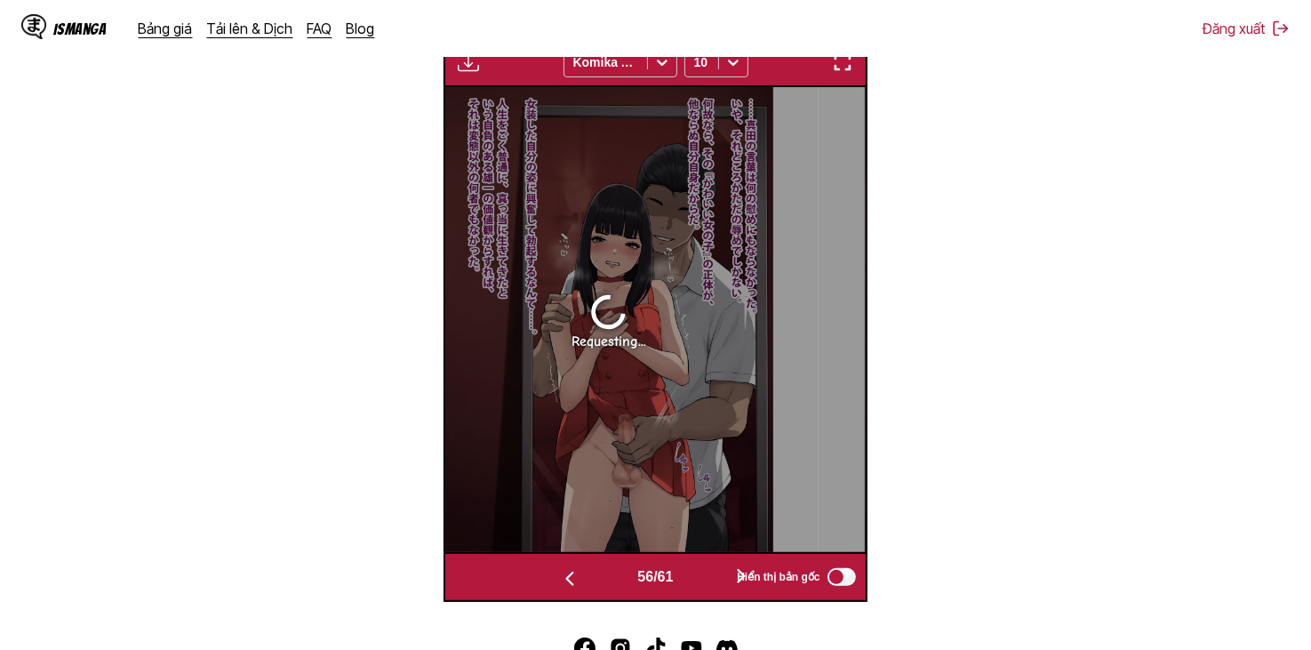
click at [611, 584] on button "button" at bounding box center [569, 577] width 107 height 26
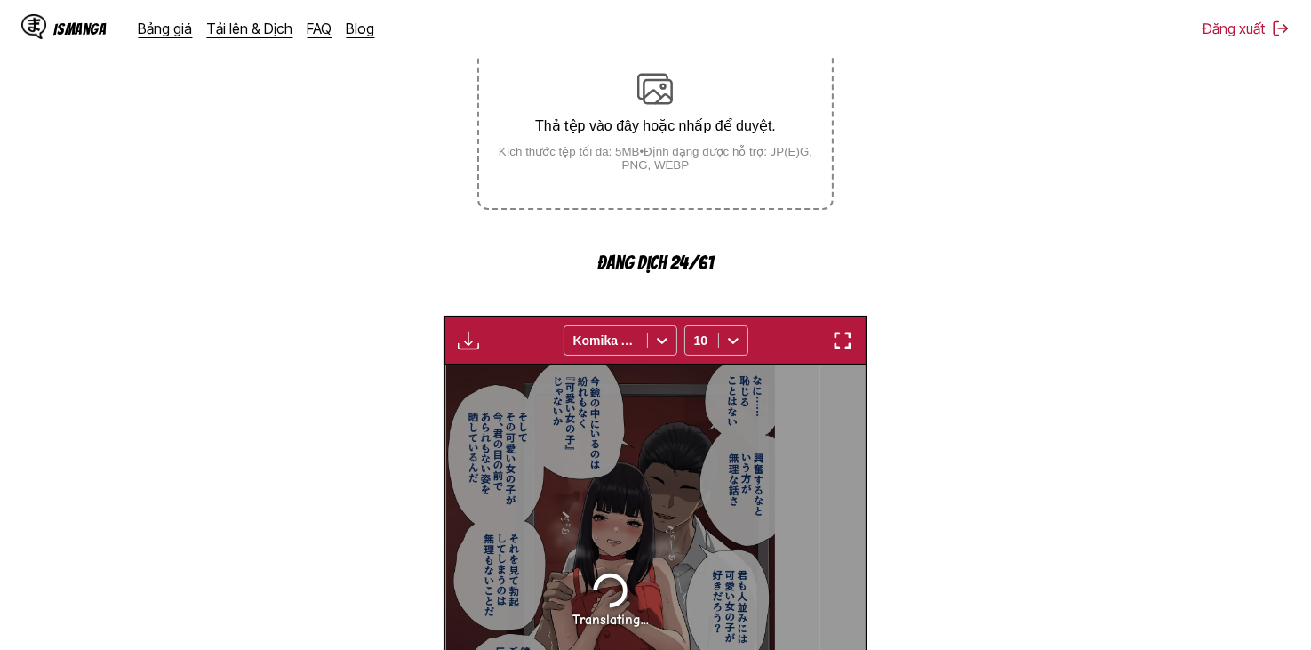
scroll to position [622, 0]
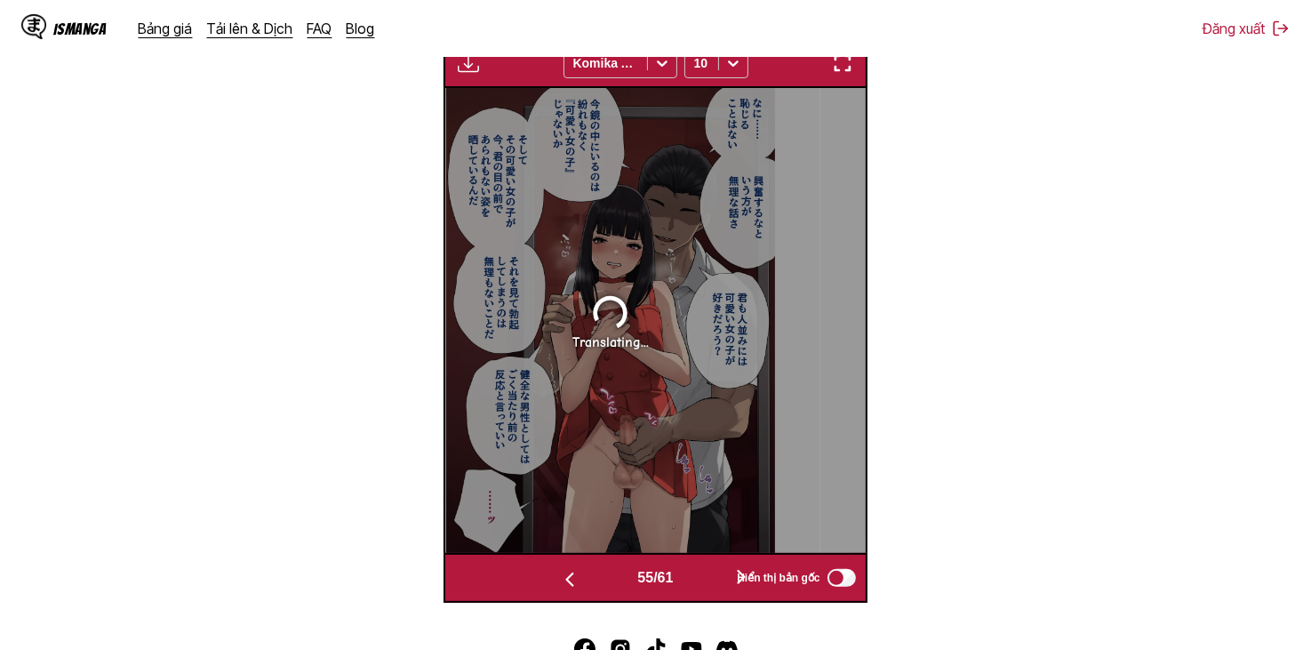
click at [607, 591] on button "button" at bounding box center [569, 578] width 107 height 26
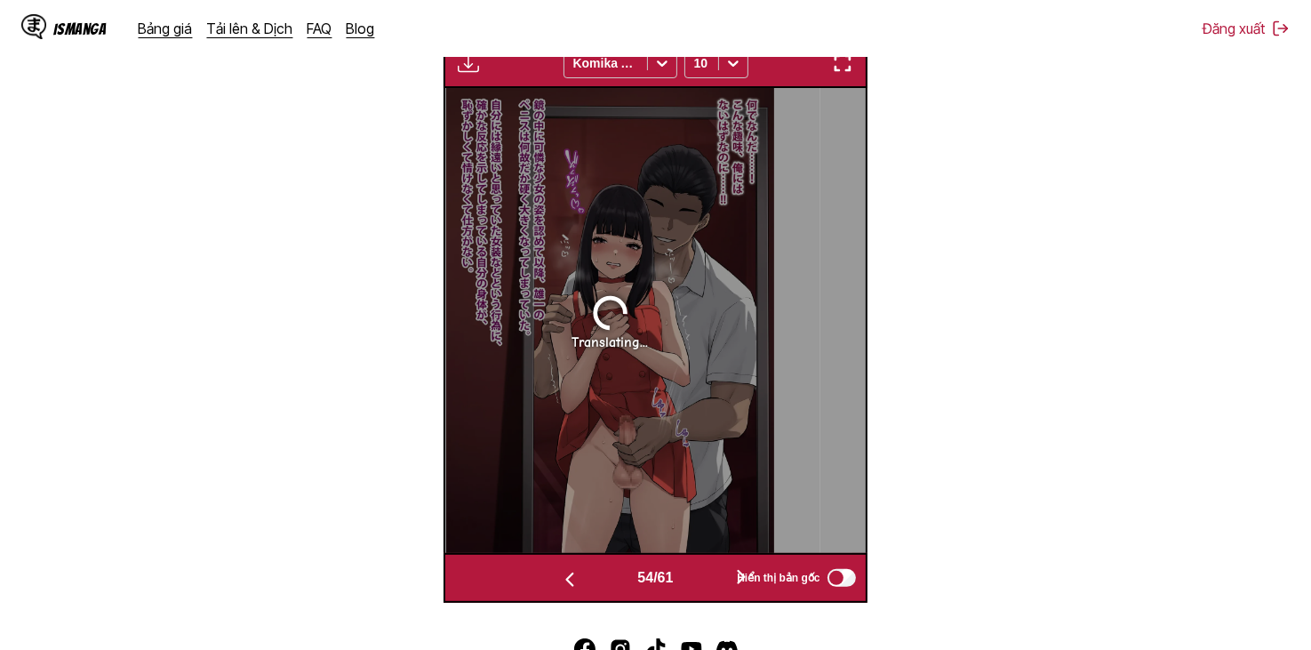
click at [607, 591] on button "button" at bounding box center [569, 578] width 107 height 26
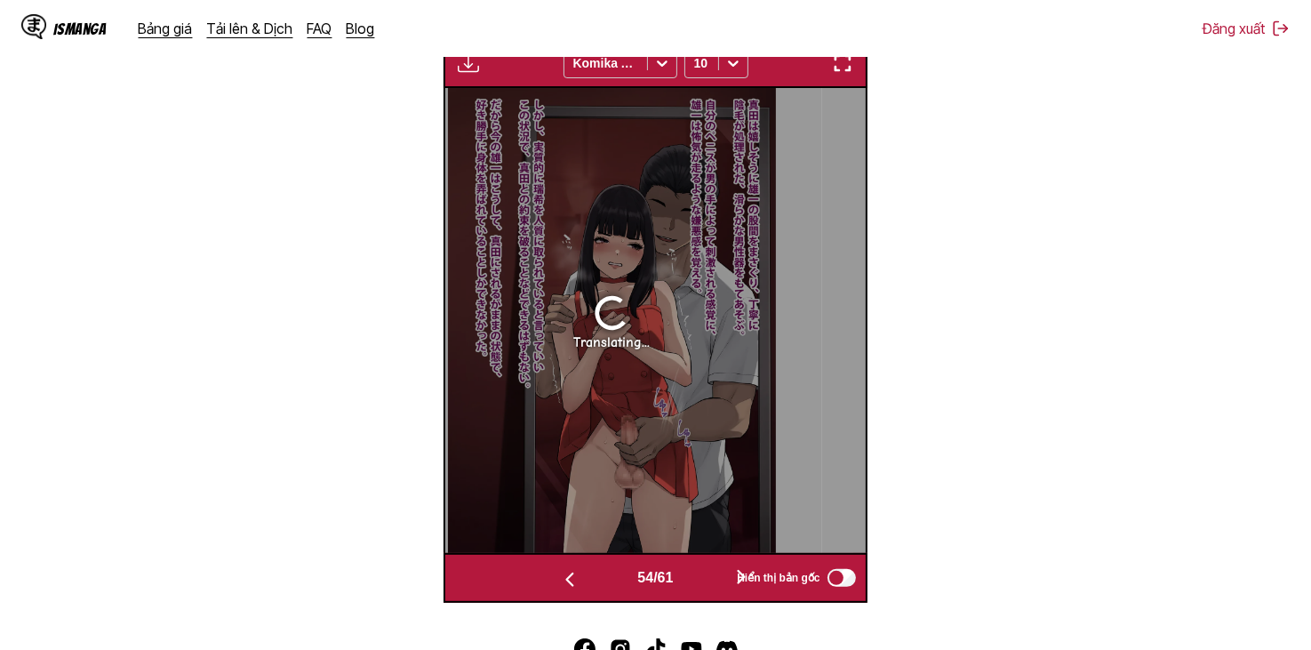
click at [607, 591] on button "button" at bounding box center [569, 578] width 107 height 26
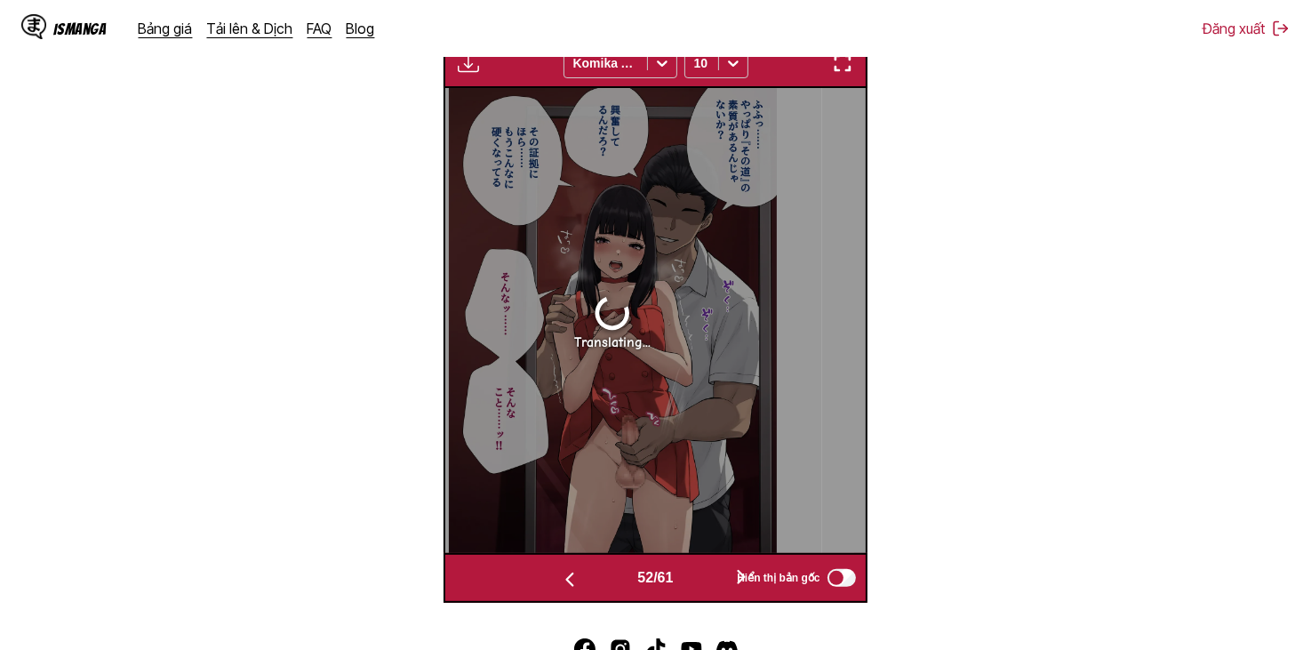
click at [607, 591] on button "button" at bounding box center [569, 578] width 107 height 26
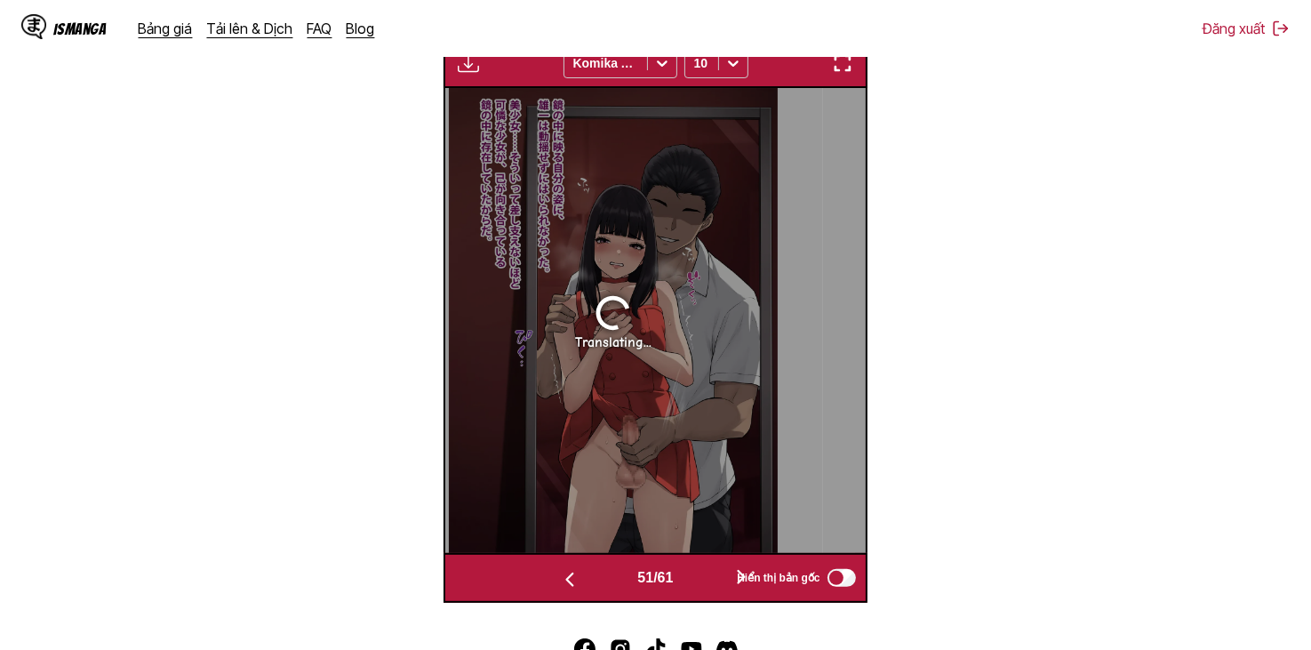
click at [607, 591] on button "button" at bounding box center [569, 578] width 107 height 26
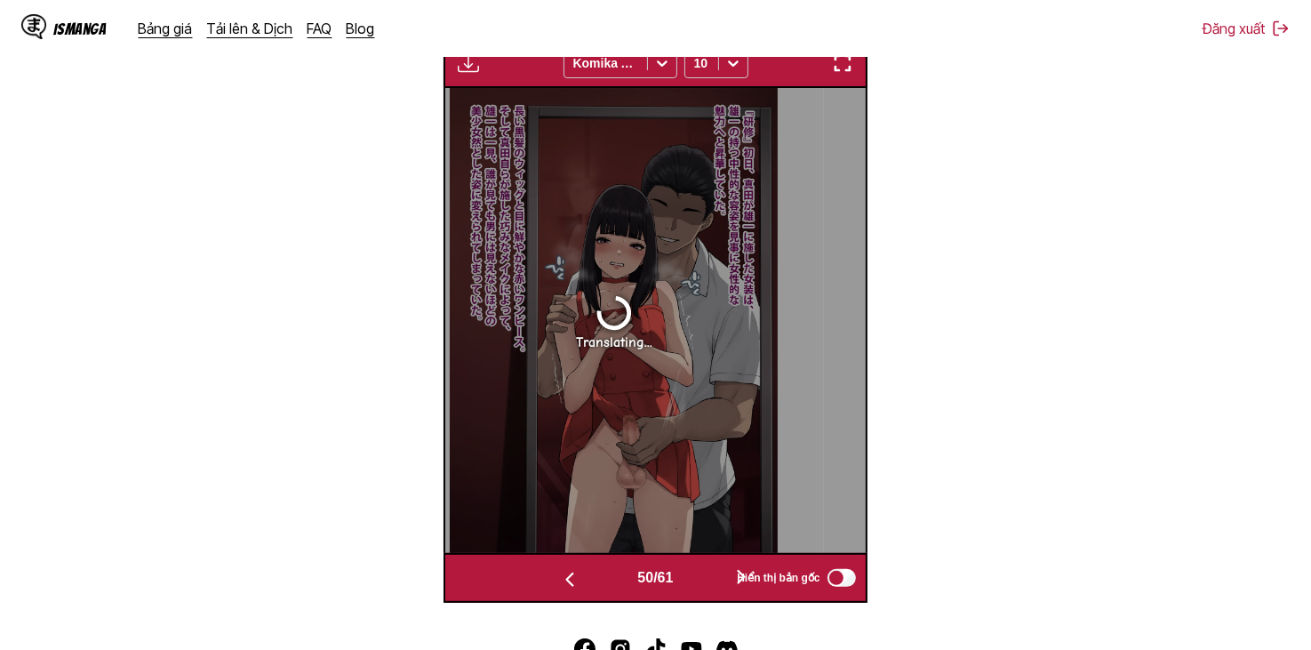
click at [609, 591] on button "button" at bounding box center [569, 578] width 107 height 26
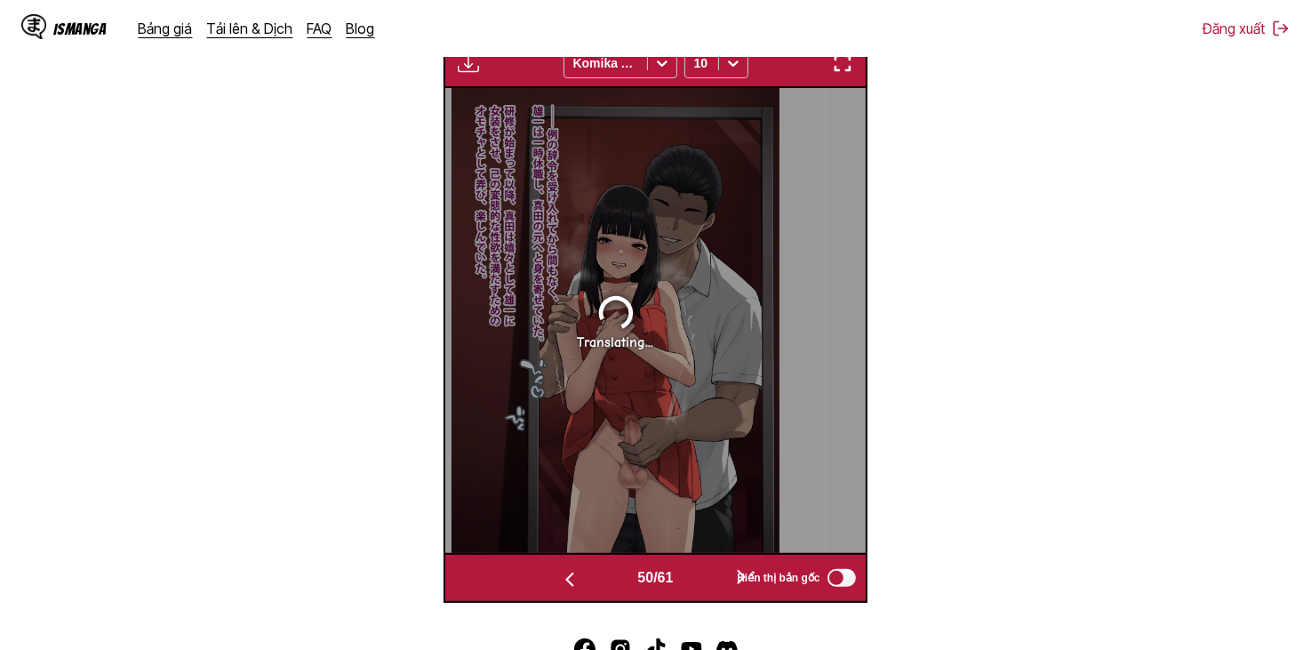
click at [609, 590] on button "button" at bounding box center [569, 578] width 107 height 26
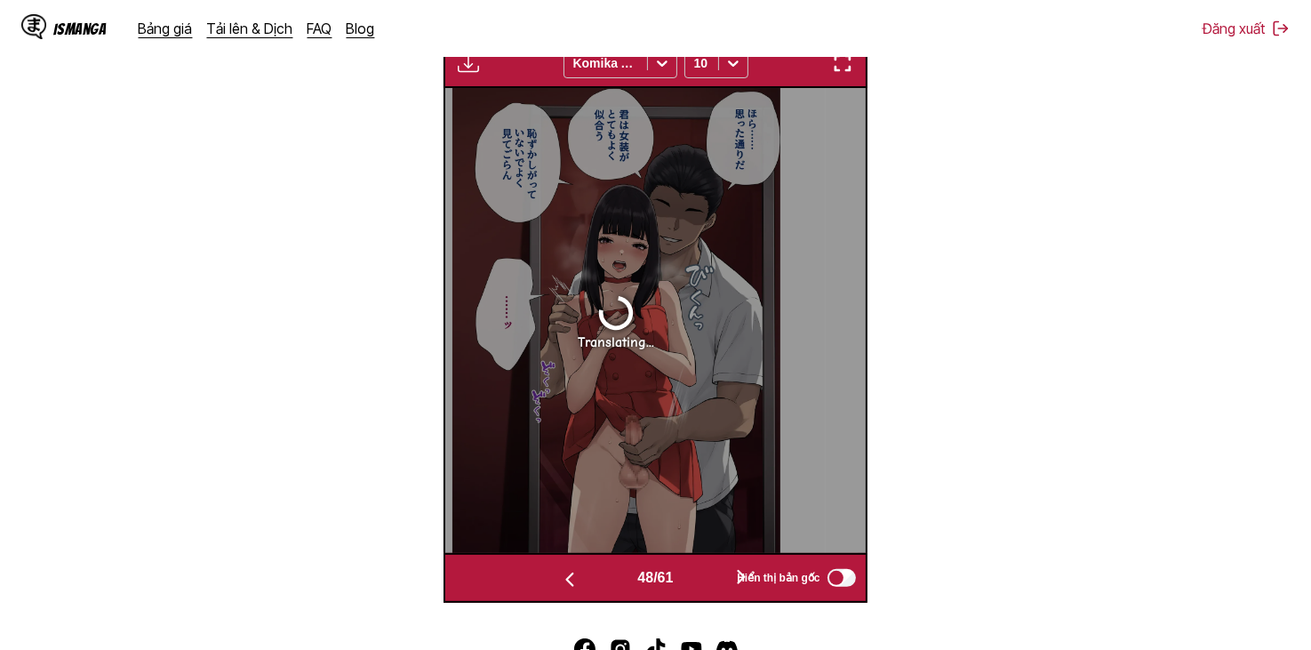
click at [609, 590] on button "button" at bounding box center [569, 578] width 107 height 26
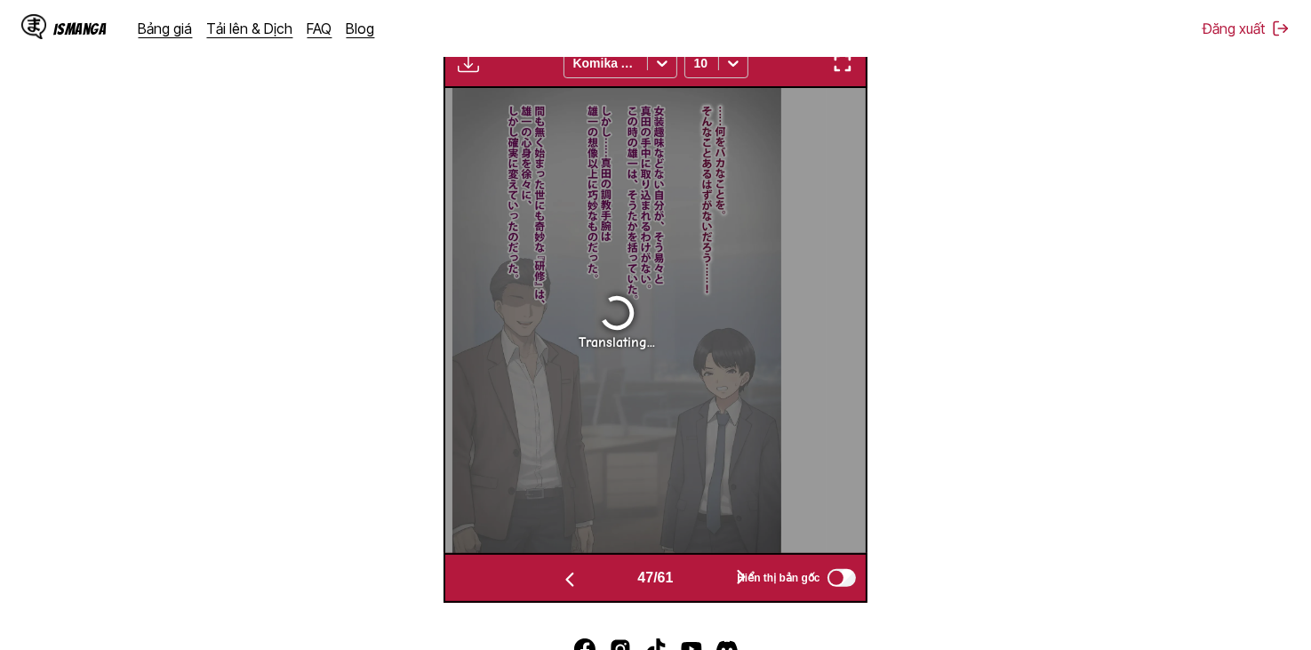
click at [609, 590] on button "button" at bounding box center [569, 578] width 107 height 26
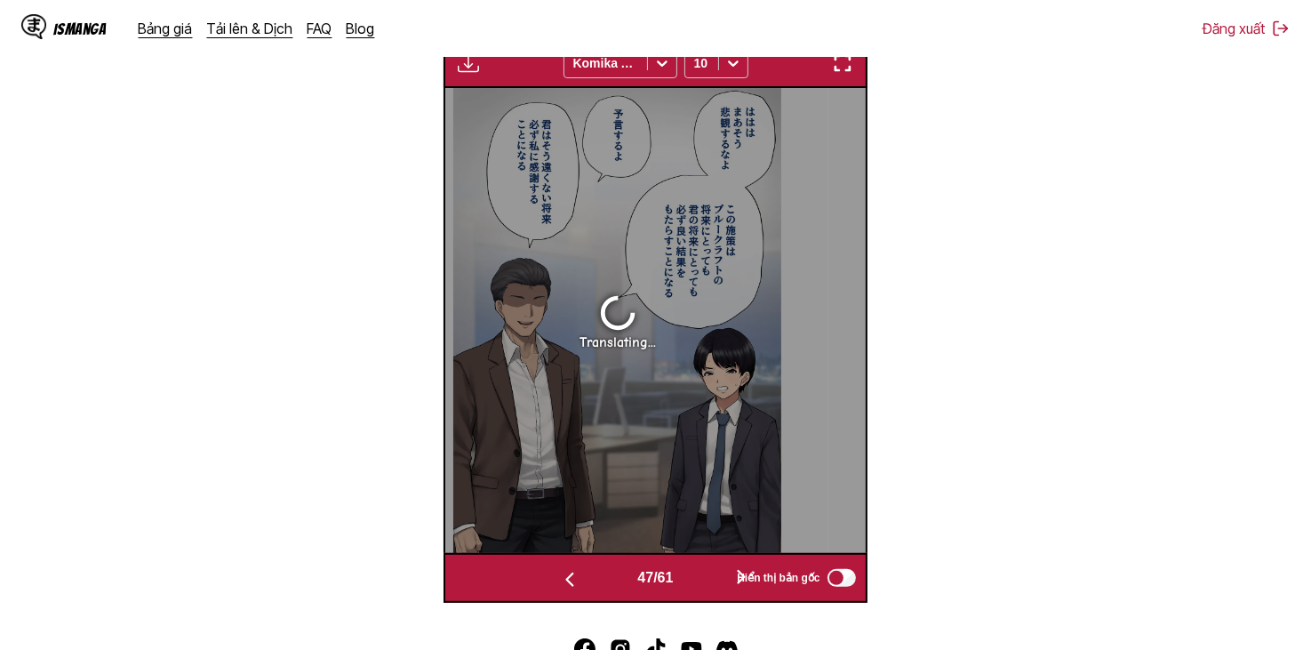
click at [609, 590] on button "button" at bounding box center [569, 578] width 107 height 26
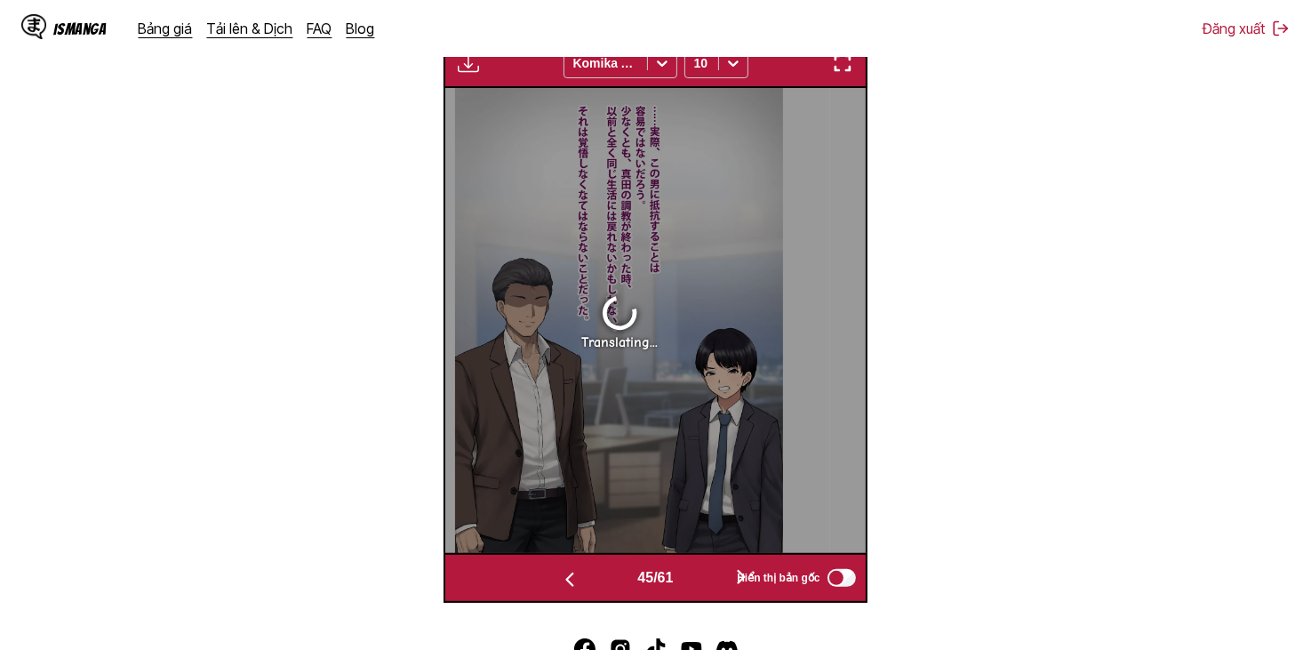
click at [609, 590] on button "button" at bounding box center [569, 578] width 107 height 26
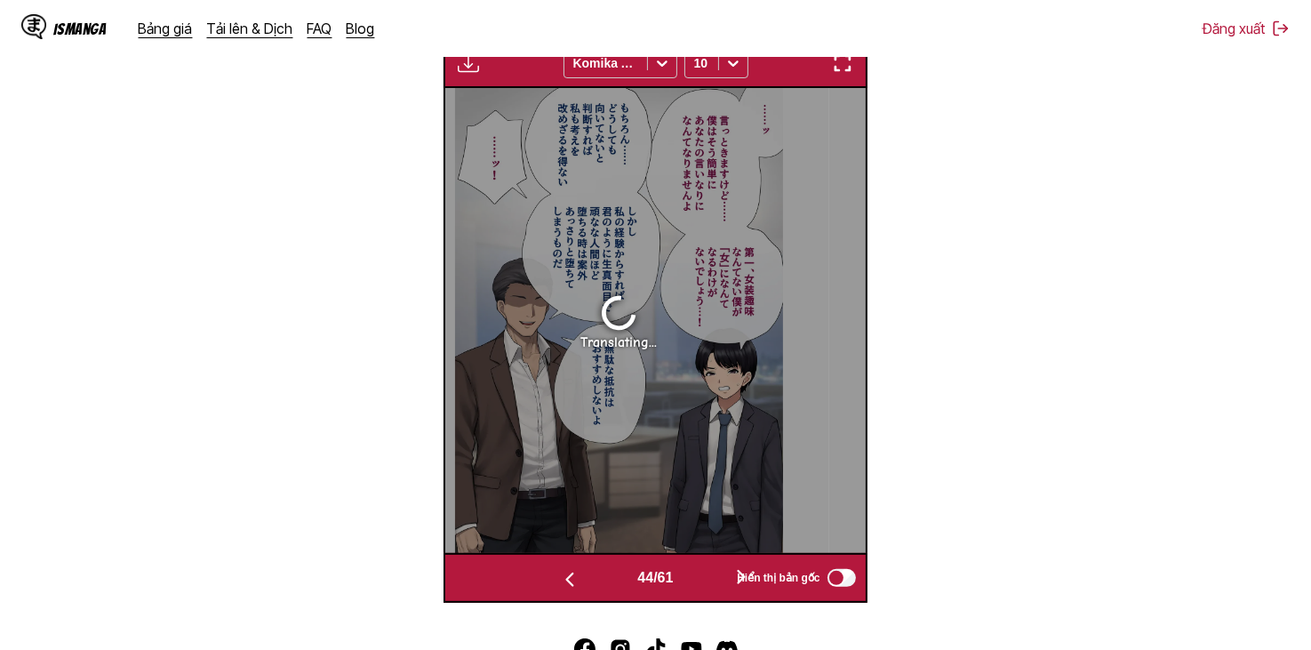
click at [609, 590] on button "button" at bounding box center [569, 578] width 107 height 26
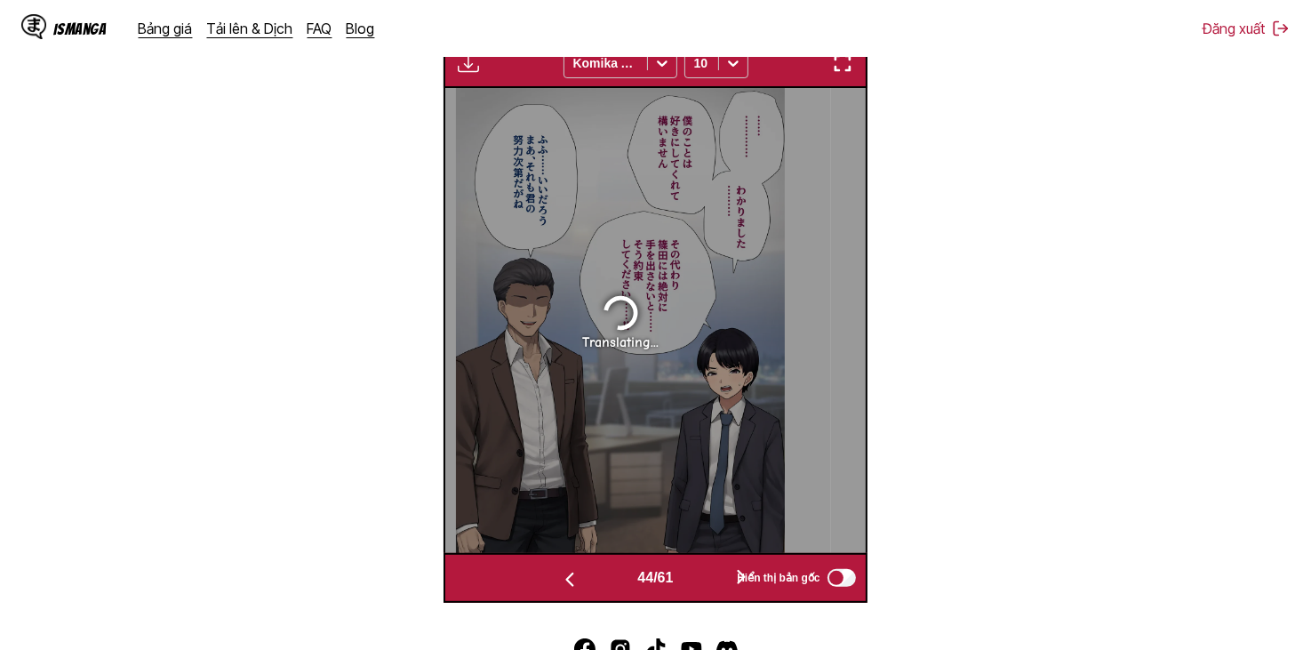
click at [609, 590] on button "button" at bounding box center [569, 578] width 107 height 26
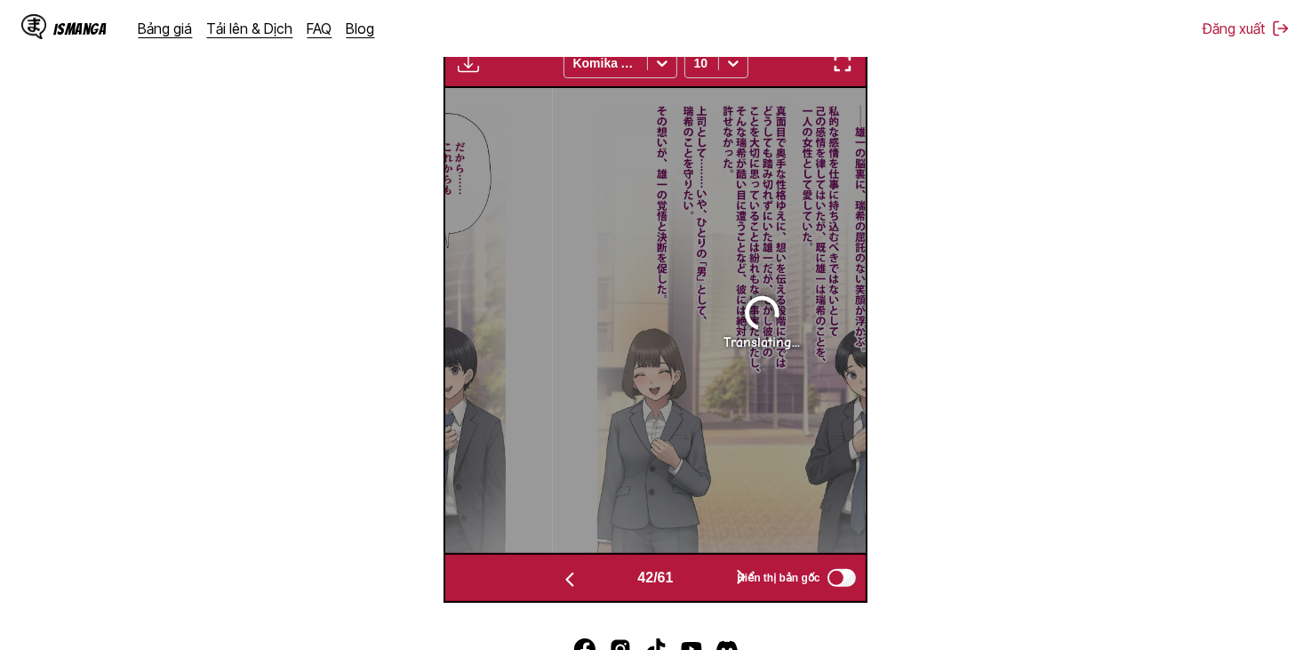
click at [609, 590] on button "button" at bounding box center [569, 578] width 107 height 26
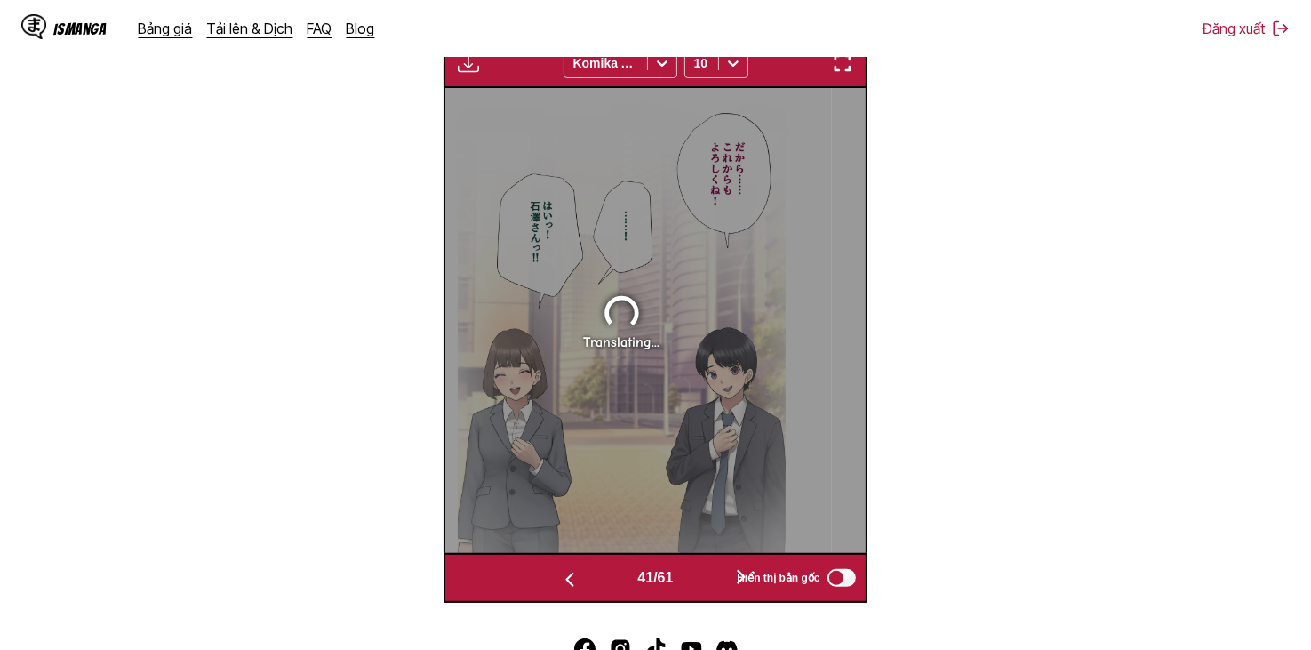
click at [609, 590] on button "button" at bounding box center [569, 578] width 107 height 26
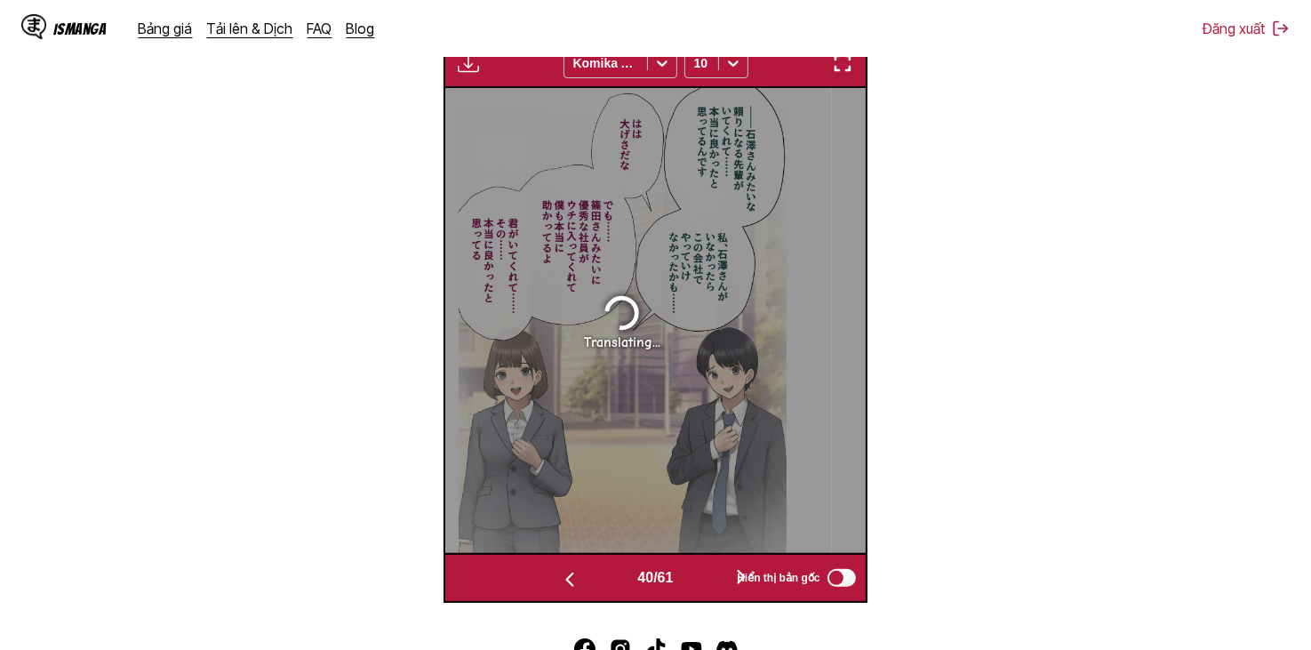
click at [609, 590] on button "button" at bounding box center [569, 578] width 107 height 26
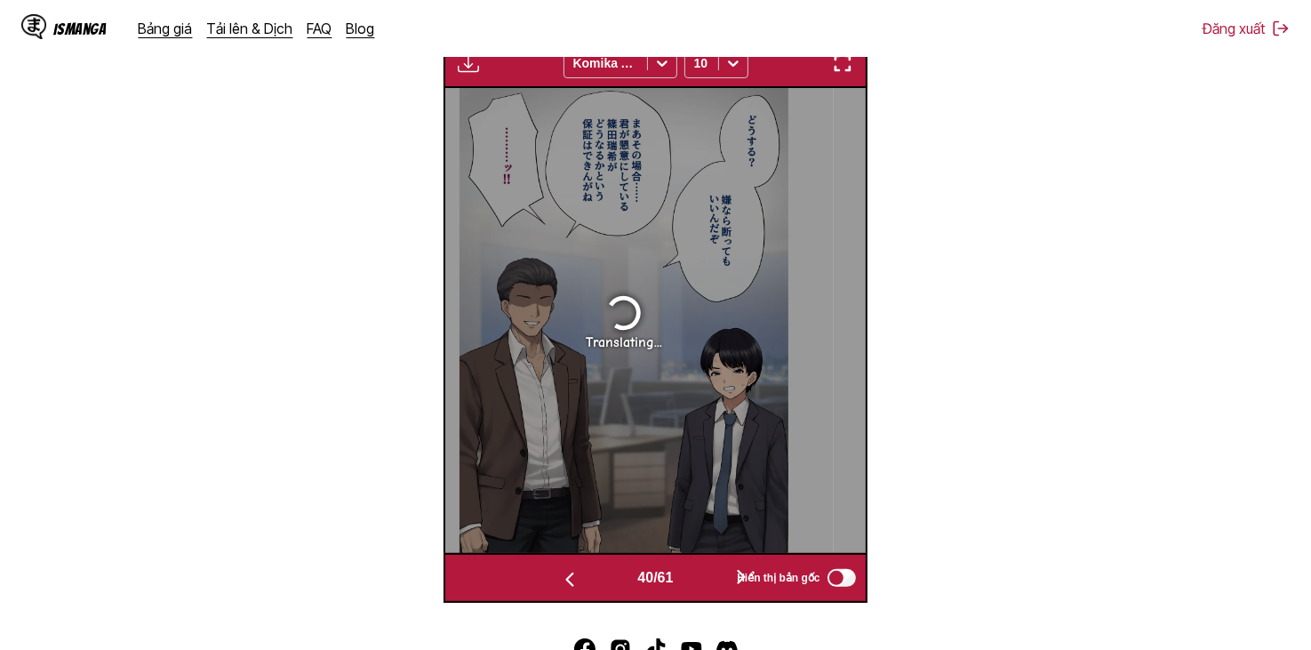
click at [609, 590] on button "button" at bounding box center [569, 578] width 107 height 26
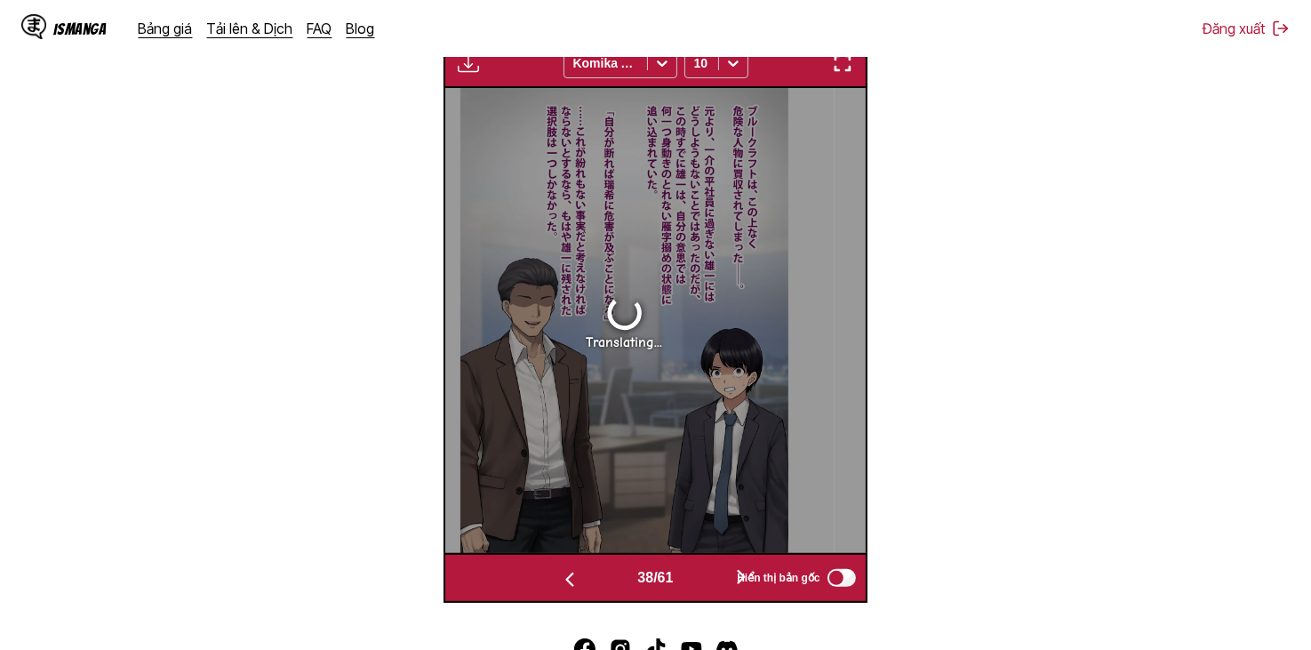
click at [609, 590] on button "button" at bounding box center [569, 578] width 107 height 26
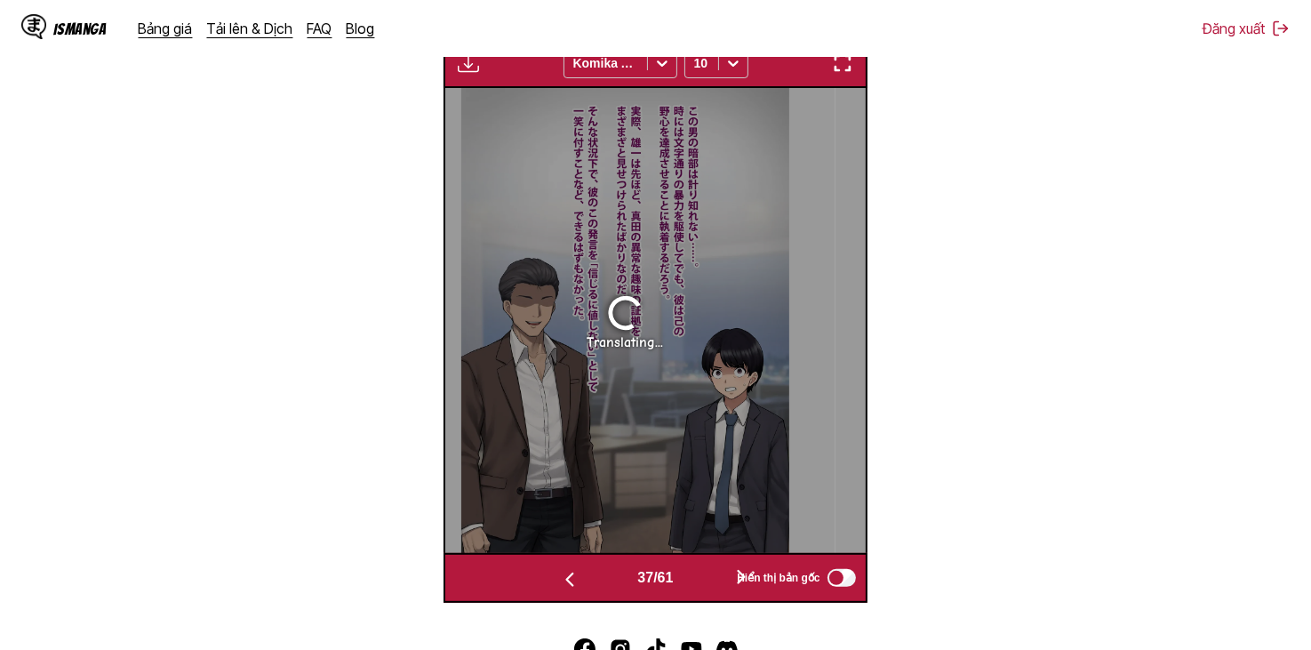
click at [609, 590] on button "button" at bounding box center [569, 578] width 107 height 26
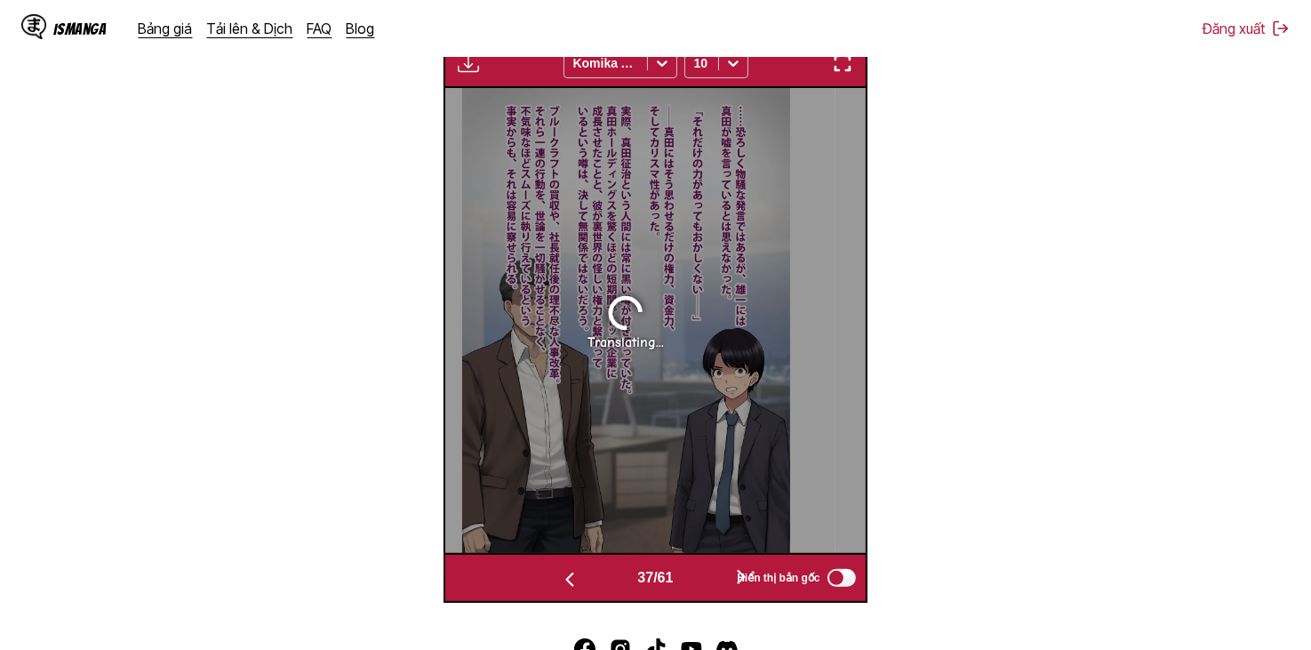
click at [609, 590] on button "button" at bounding box center [569, 578] width 107 height 26
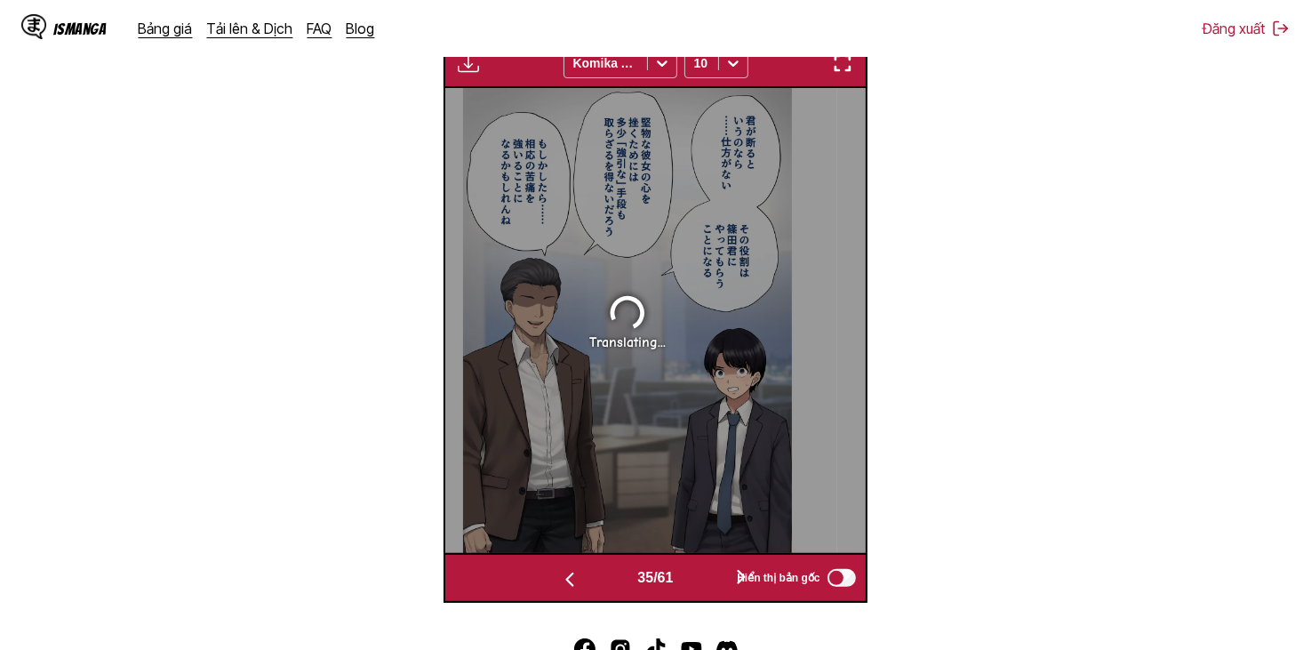
click at [609, 590] on button "button" at bounding box center [569, 578] width 107 height 26
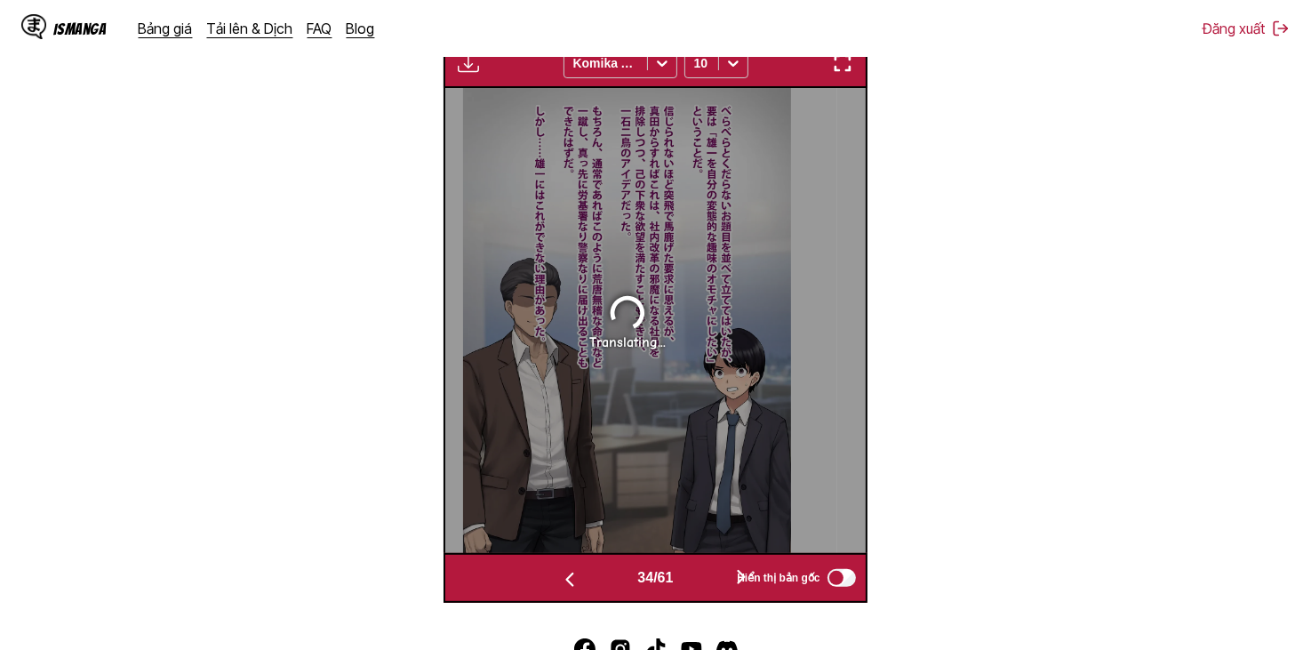
click at [609, 590] on button "button" at bounding box center [569, 578] width 107 height 26
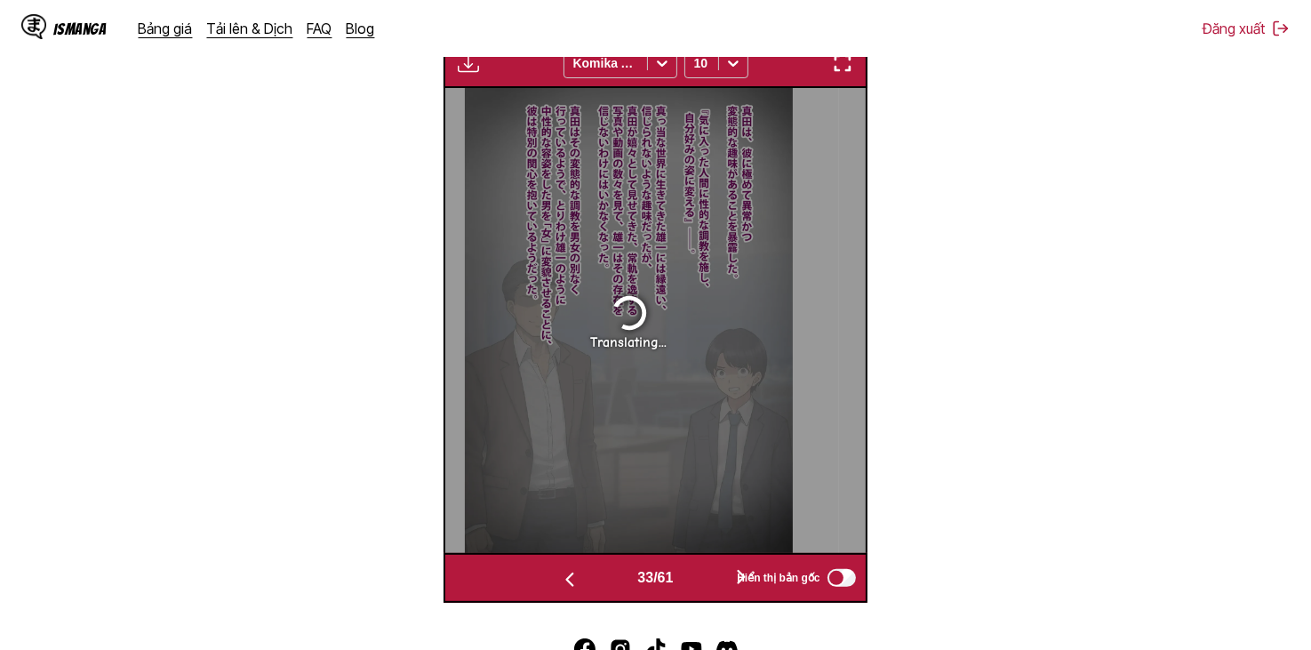
click at [609, 590] on button "button" at bounding box center [569, 578] width 107 height 26
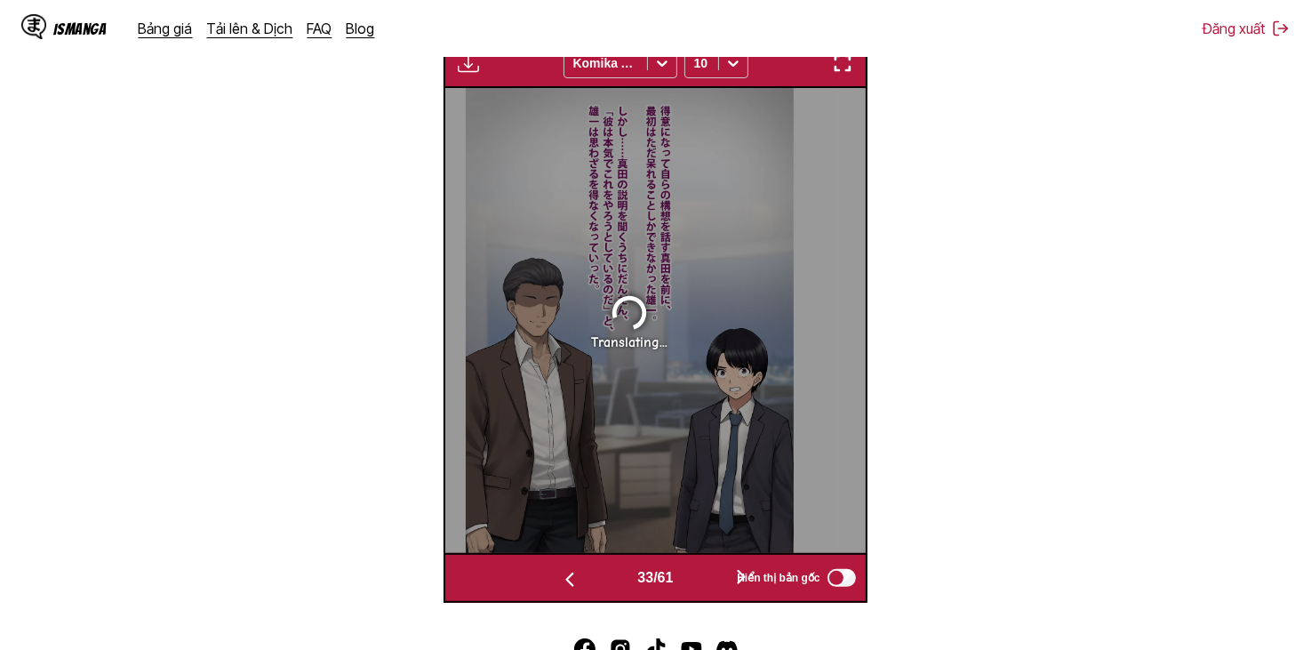
click at [609, 590] on button "button" at bounding box center [569, 578] width 107 height 26
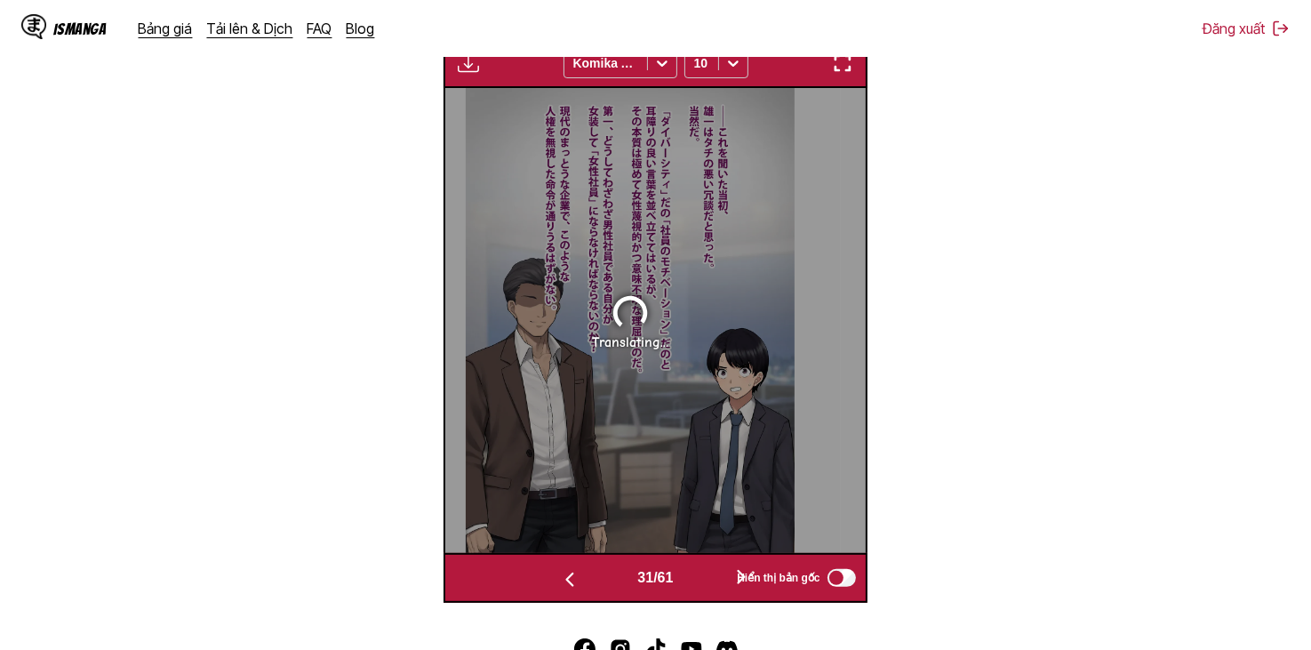
click at [609, 590] on button "button" at bounding box center [569, 578] width 107 height 26
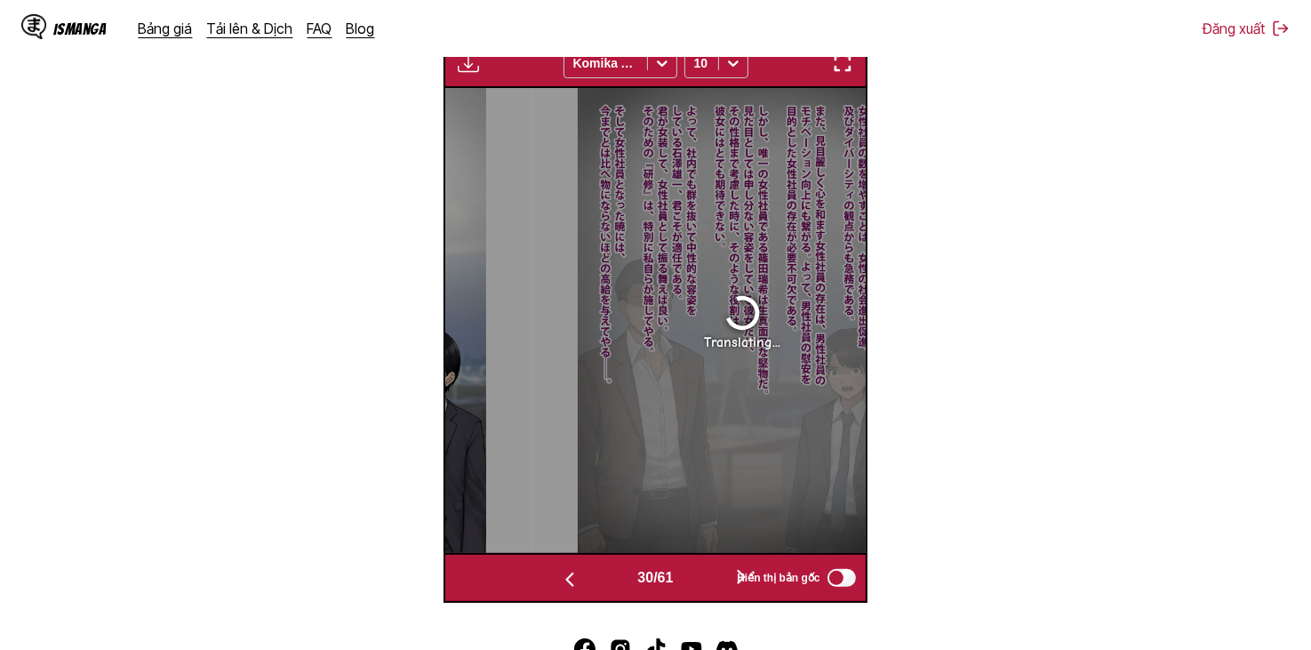
click at [609, 590] on button "button" at bounding box center [569, 578] width 107 height 26
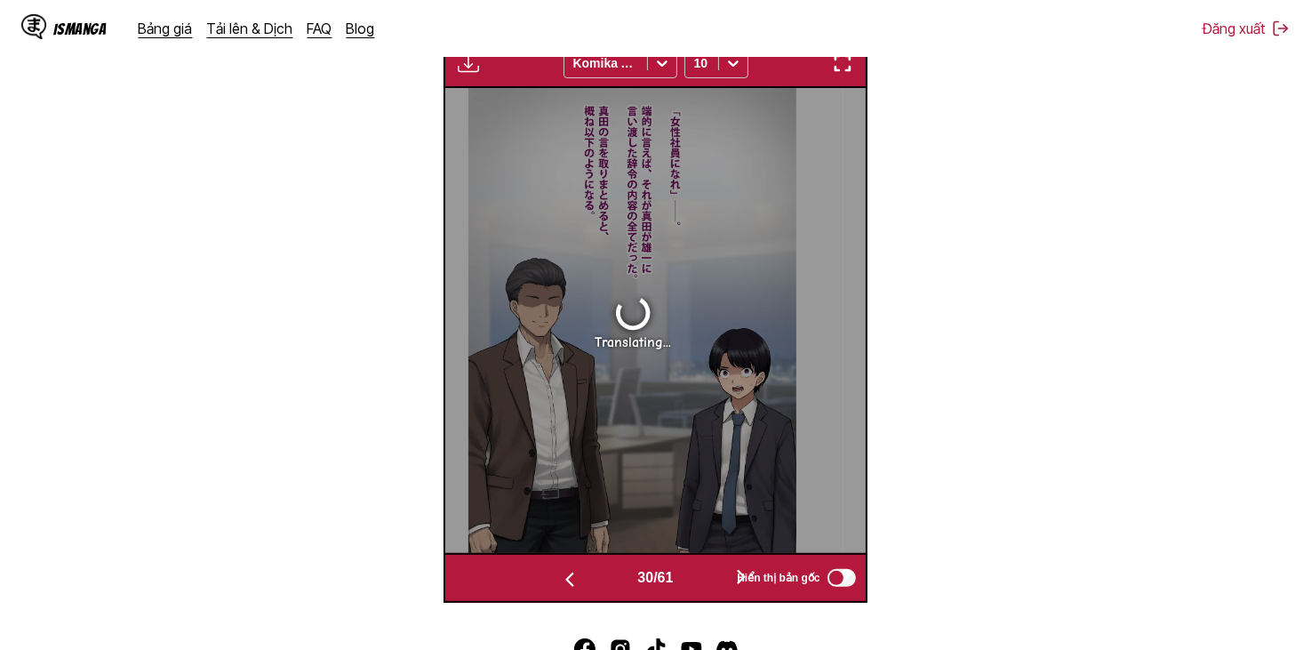
click at [609, 590] on button "button" at bounding box center [569, 578] width 107 height 26
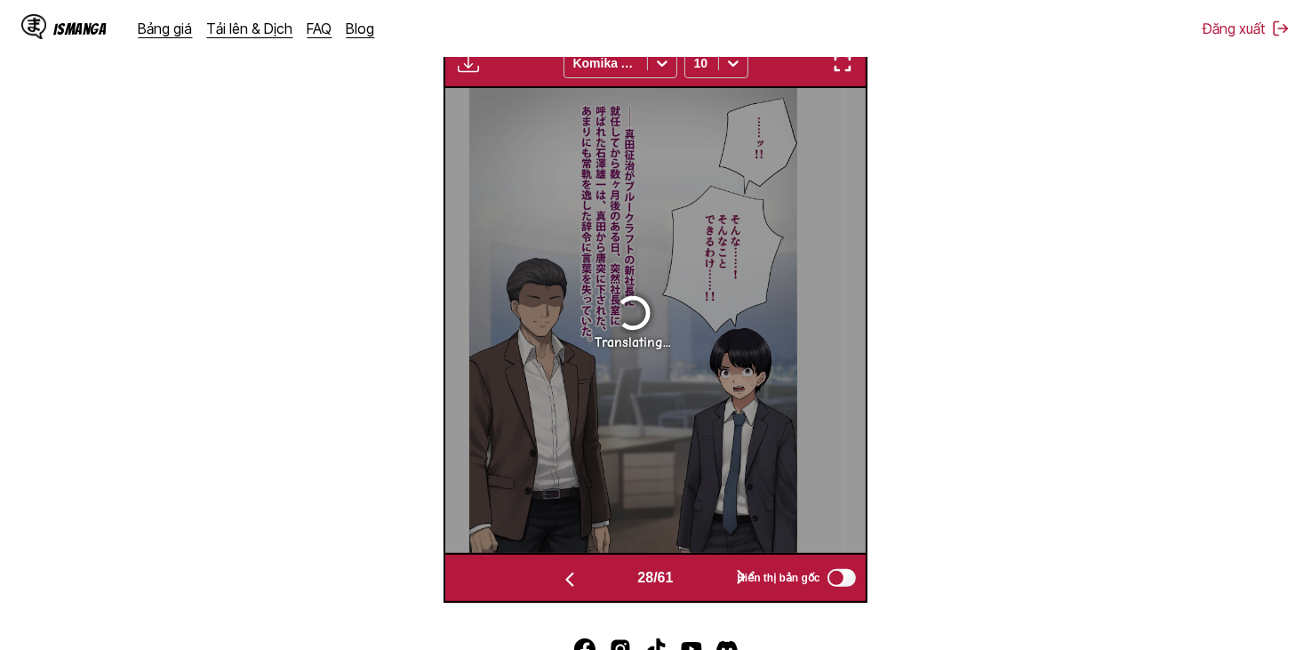
click at [609, 590] on button "button" at bounding box center [569, 578] width 107 height 26
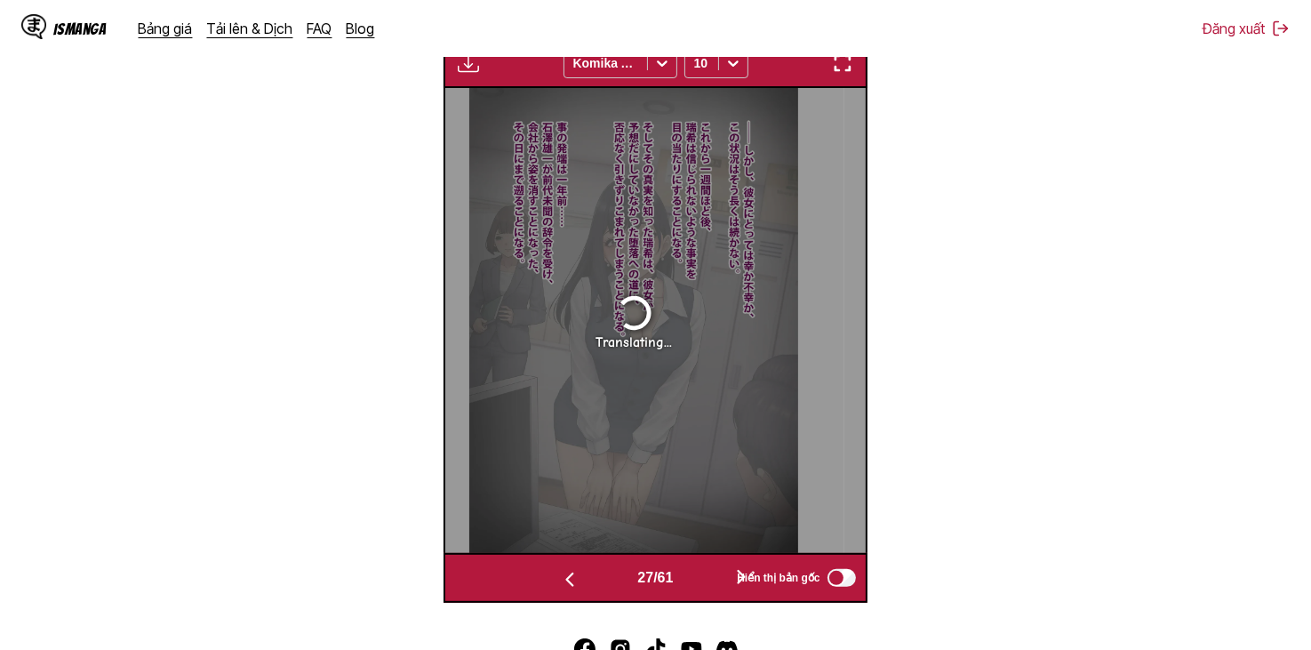
click at [609, 590] on button "button" at bounding box center [569, 578] width 107 height 26
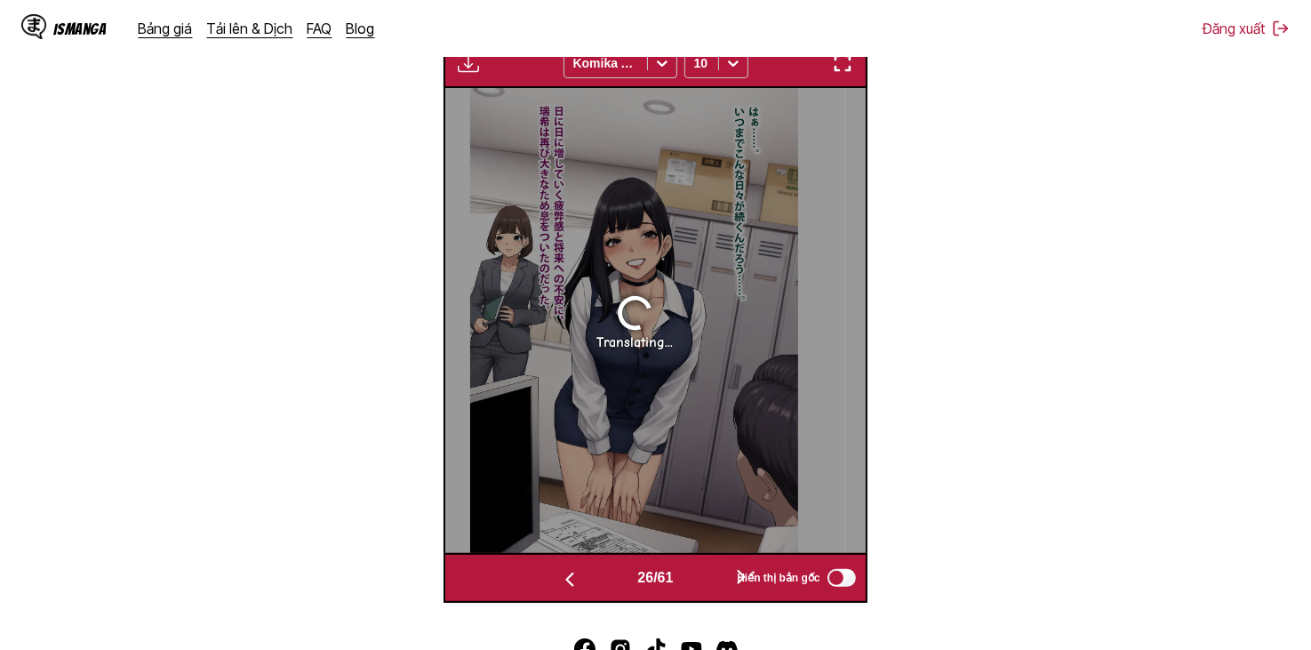
click at [609, 590] on button "button" at bounding box center [569, 578] width 107 height 26
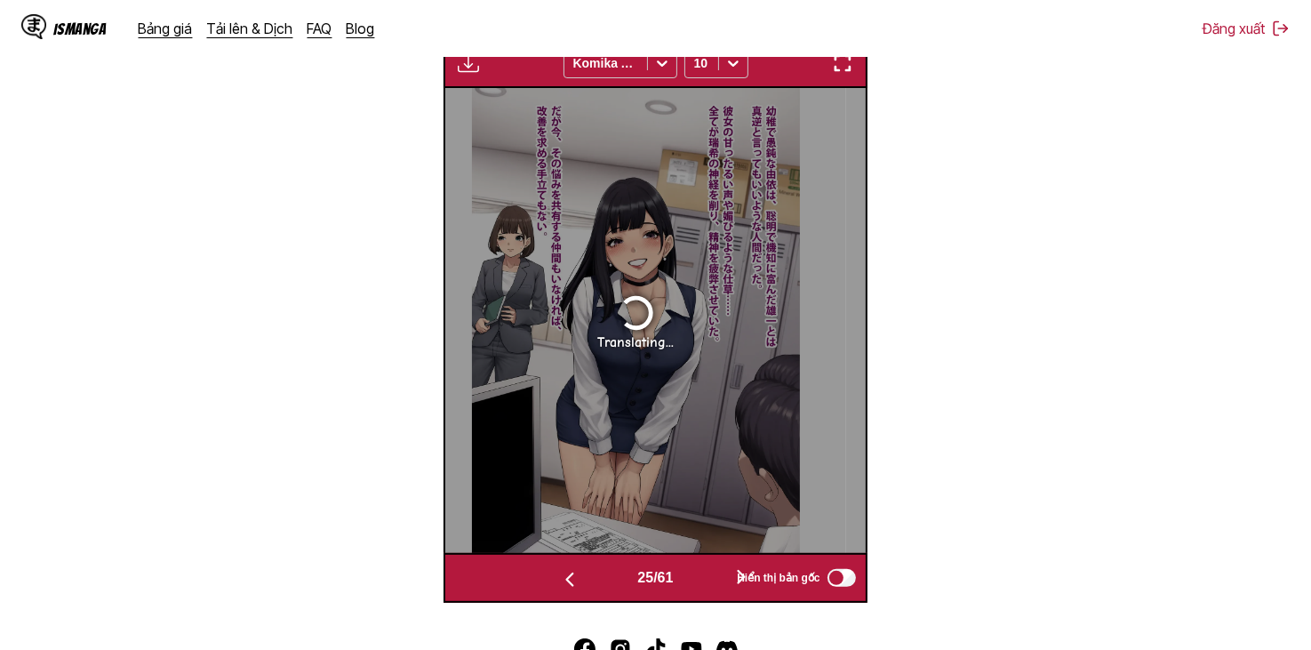
click at [609, 590] on button "button" at bounding box center [569, 578] width 107 height 26
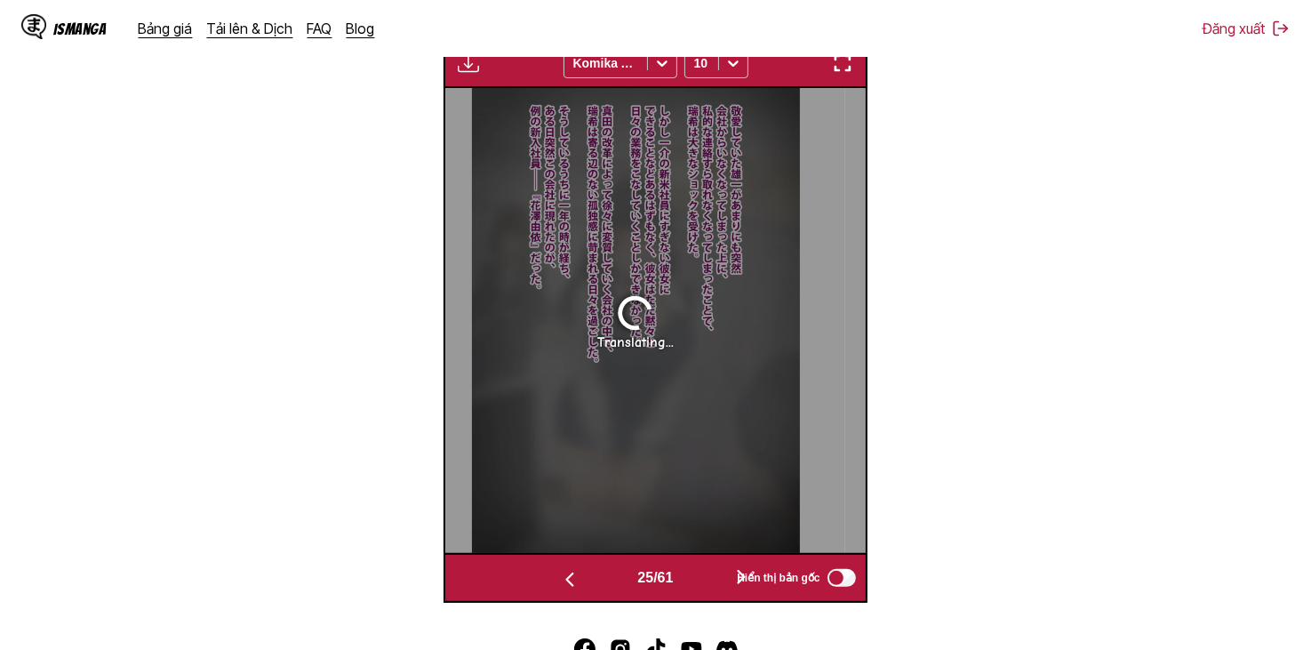
click at [609, 590] on button "button" at bounding box center [569, 578] width 107 height 26
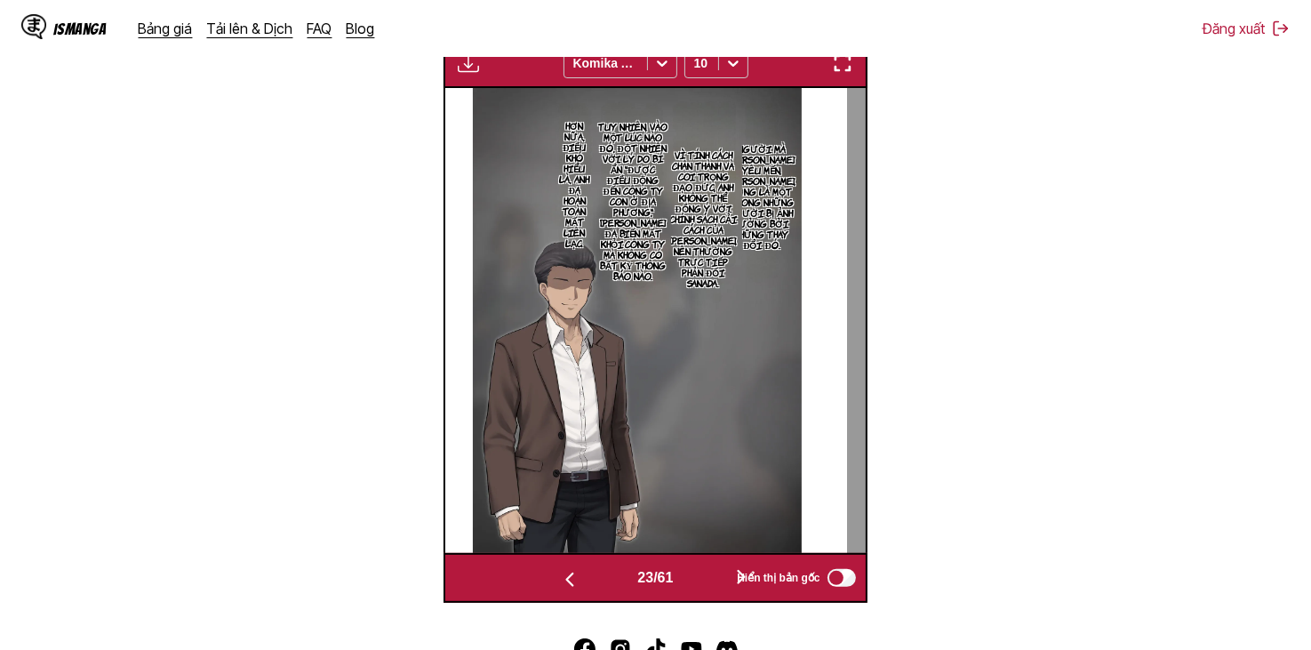
click at [609, 590] on button "button" at bounding box center [569, 578] width 107 height 26
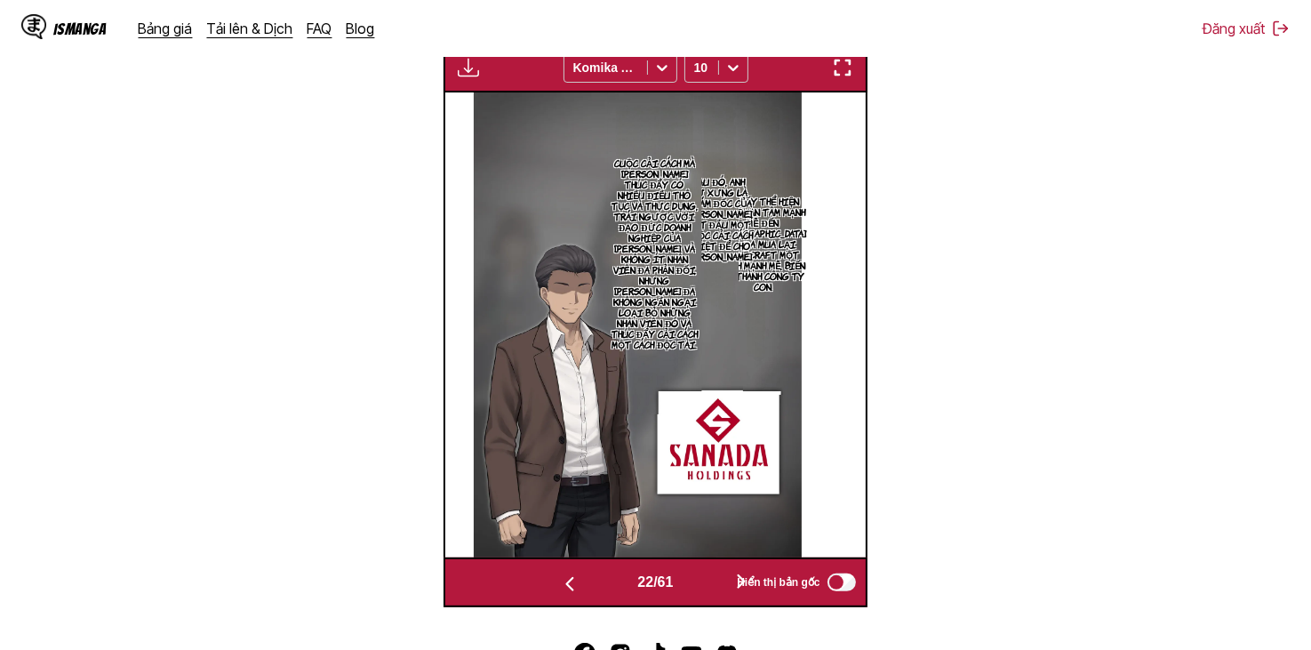
scroll to position [711, 0]
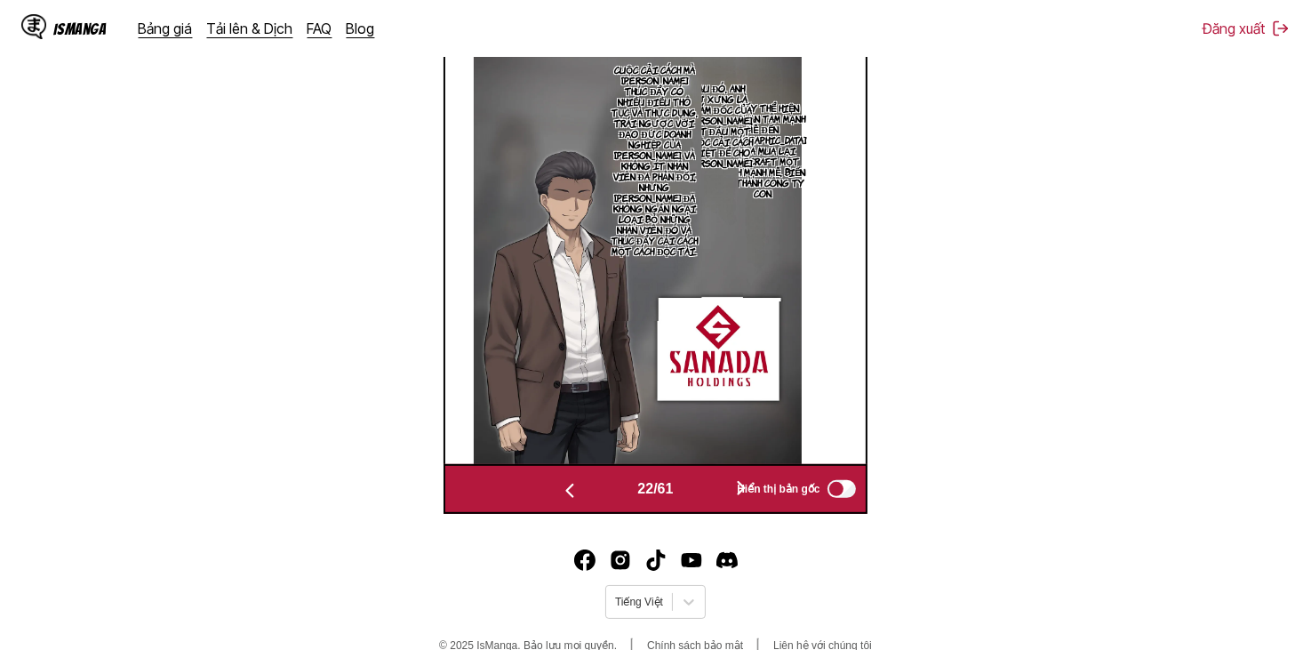
click at [691, 483] on div "22 / 61" at bounding box center [654, 489] width 277 height 26
click at [700, 483] on button "button" at bounding box center [741, 489] width 107 height 26
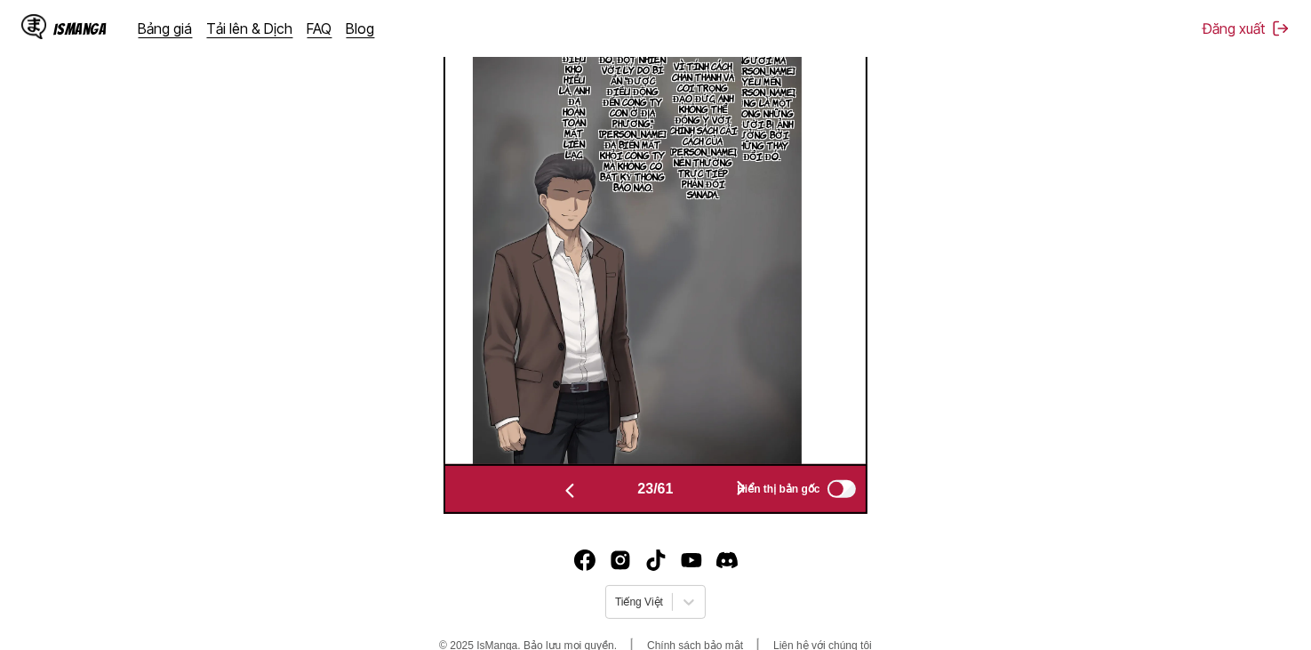
click at [700, 483] on button "button" at bounding box center [741, 489] width 107 height 26
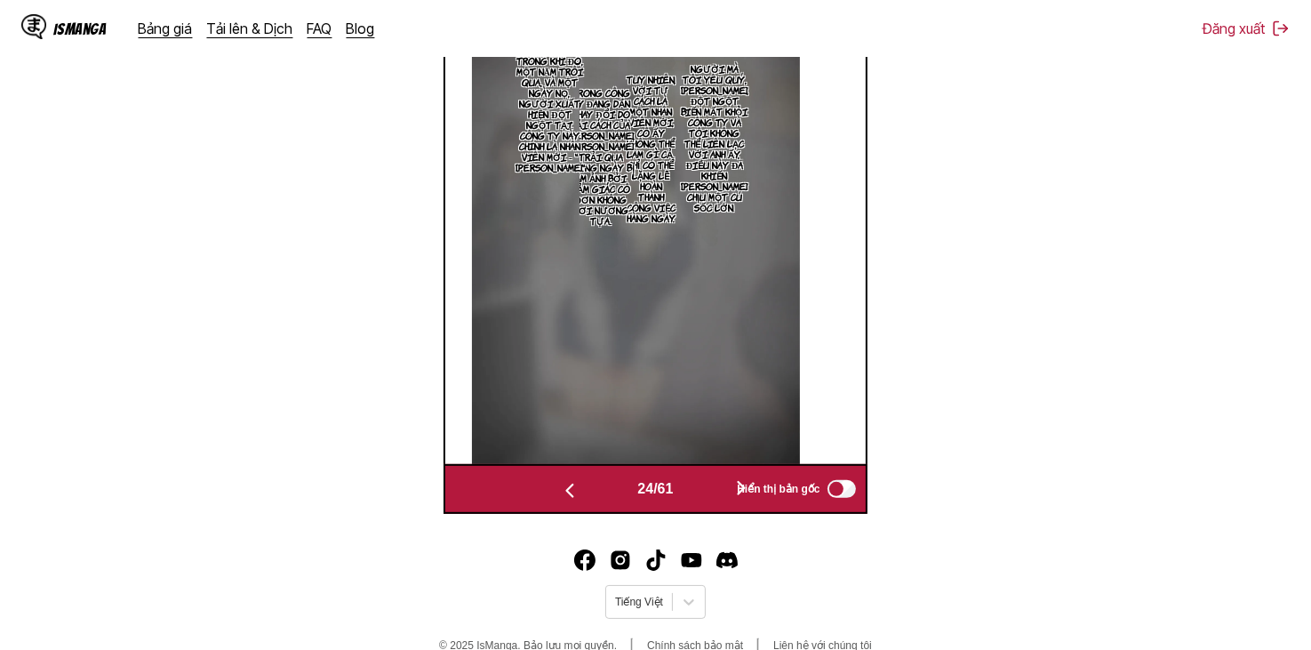
click at [700, 483] on button "button" at bounding box center [741, 489] width 107 height 26
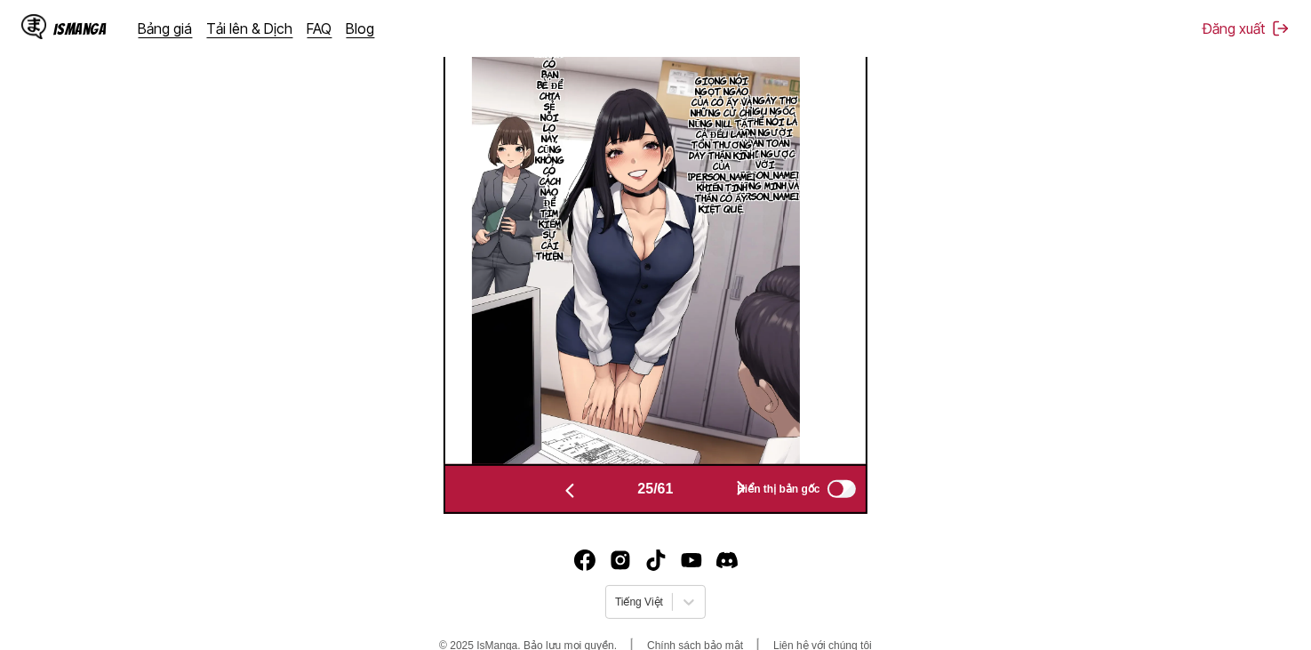
click at [700, 483] on button "button" at bounding box center [741, 489] width 107 height 26
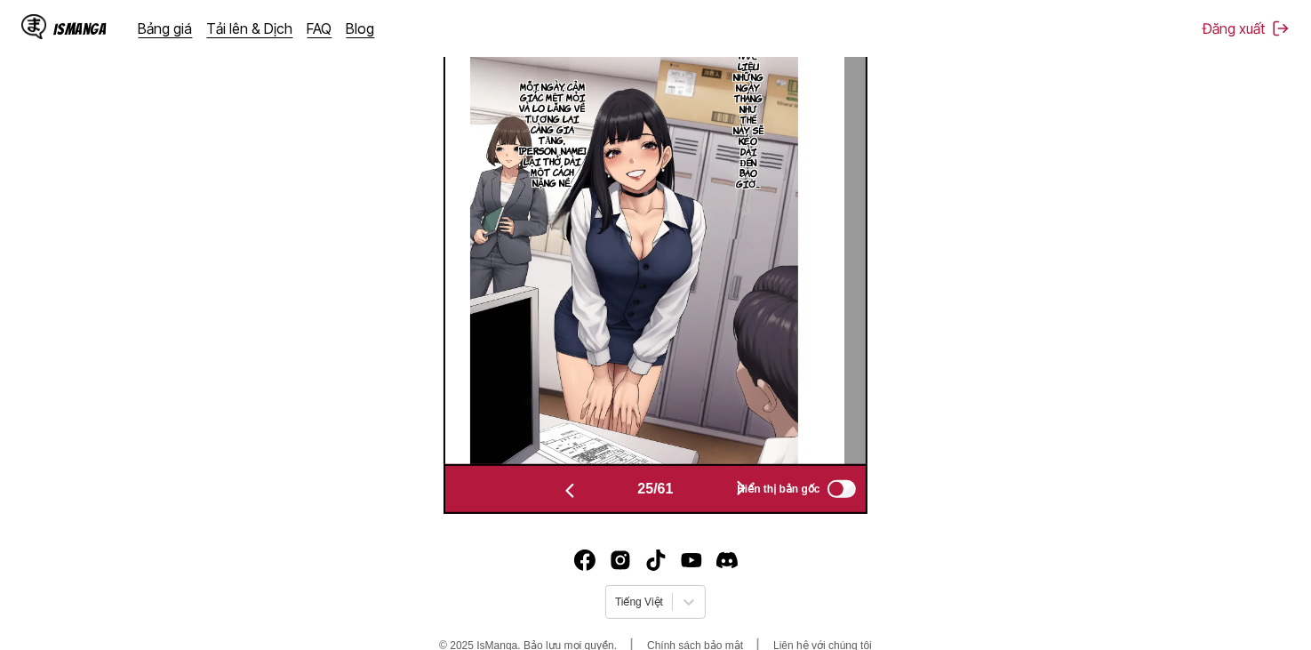
click at [700, 483] on button "button" at bounding box center [741, 489] width 107 height 26
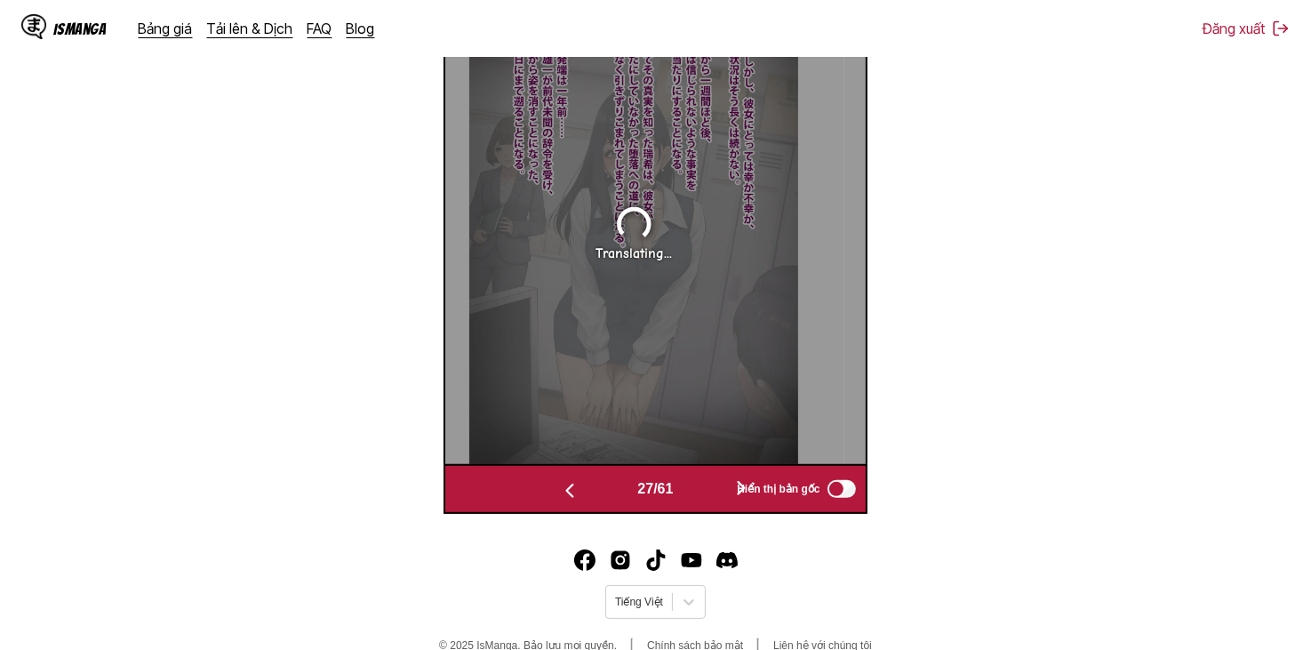
click at [700, 483] on button "button" at bounding box center [741, 489] width 107 height 26
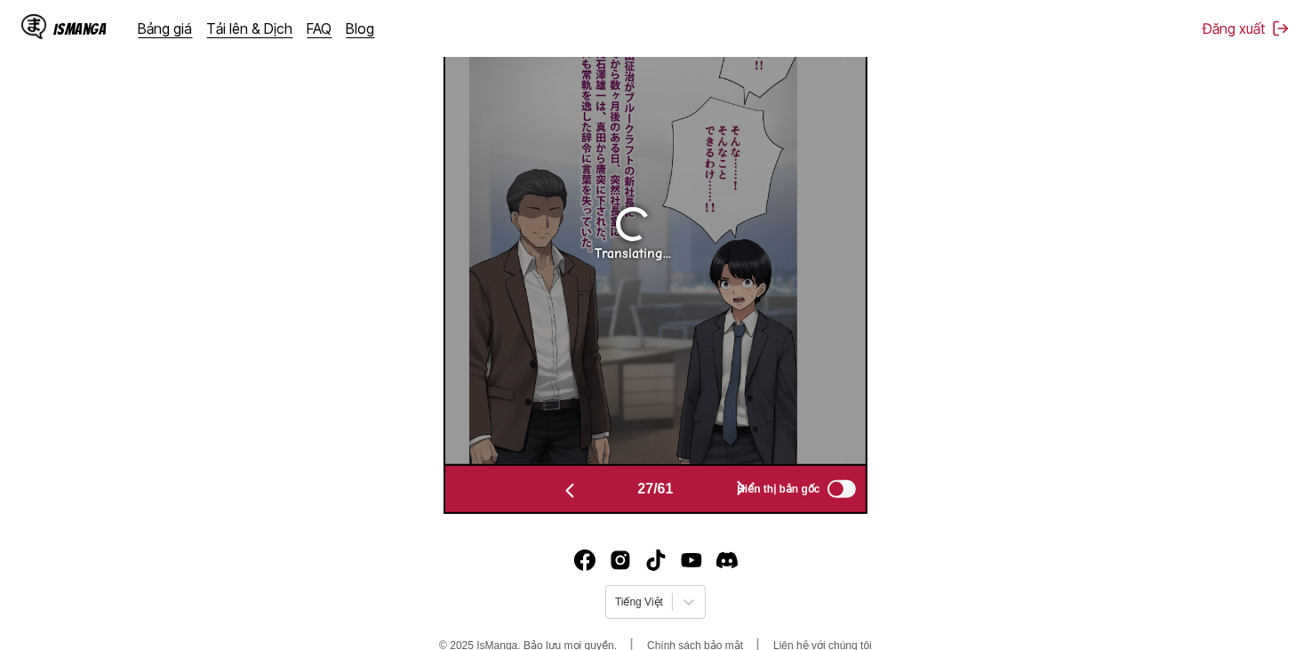
click at [700, 483] on button "button" at bounding box center [741, 489] width 107 height 26
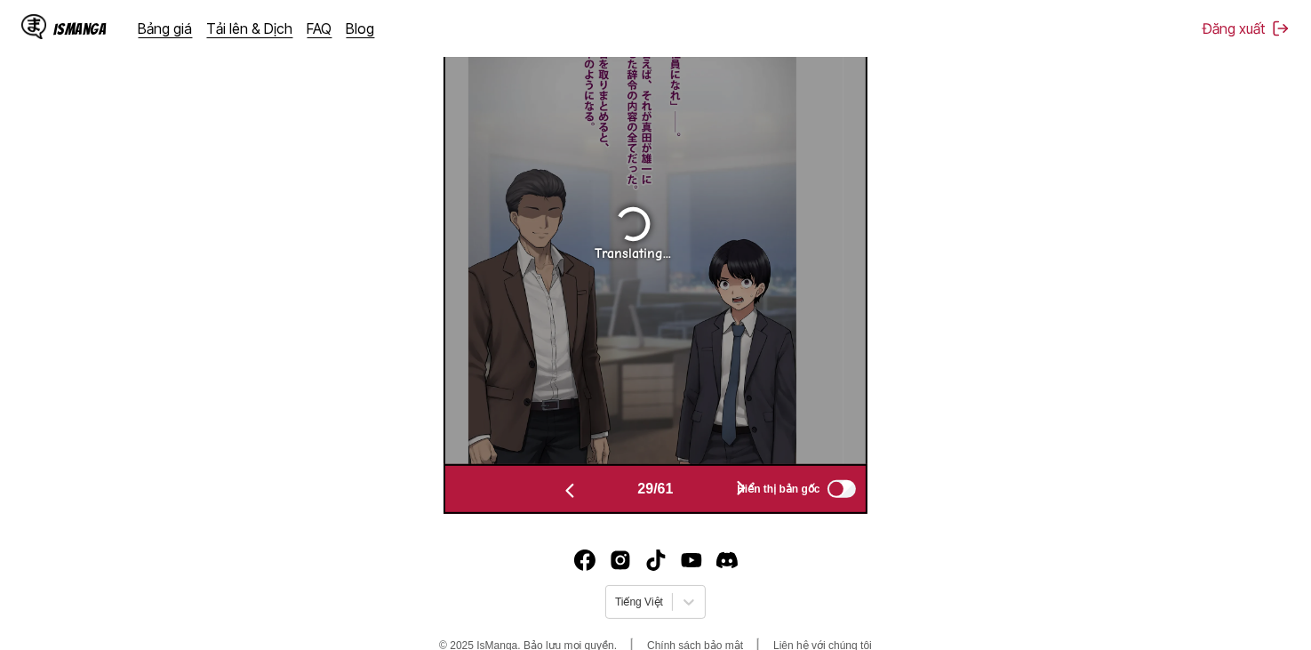
click at [601, 481] on button "button" at bounding box center [569, 489] width 107 height 26
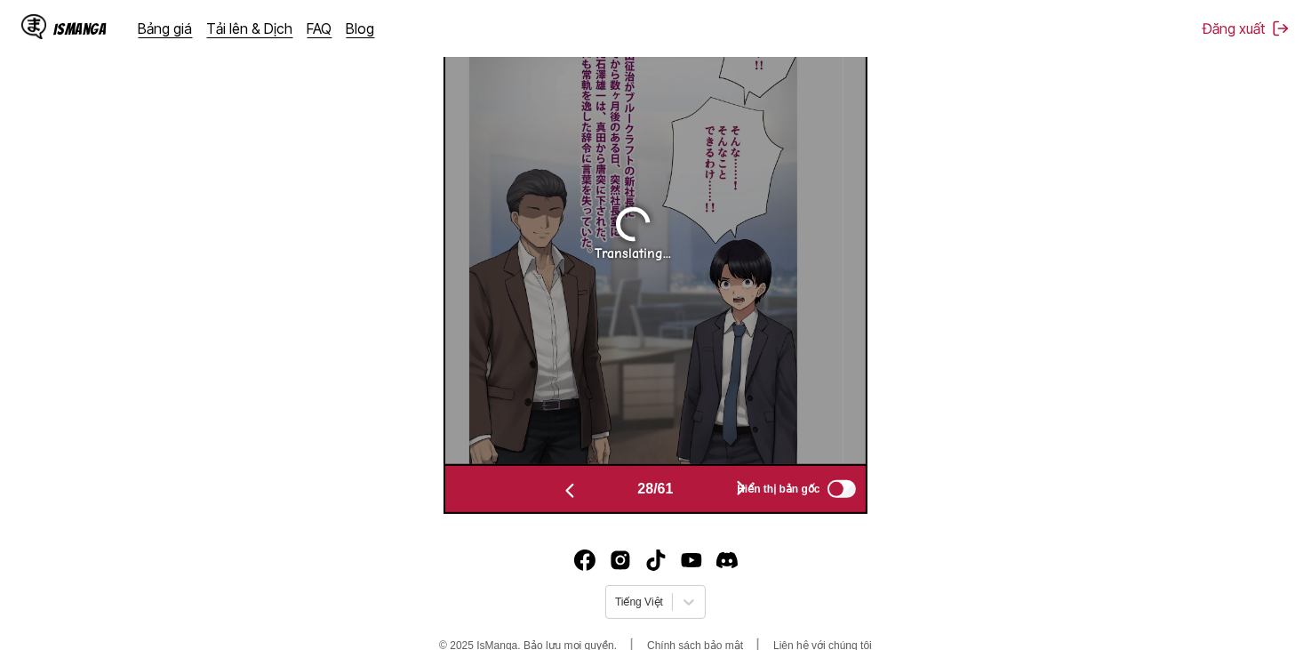
click at [601, 482] on button "button" at bounding box center [569, 489] width 107 height 26
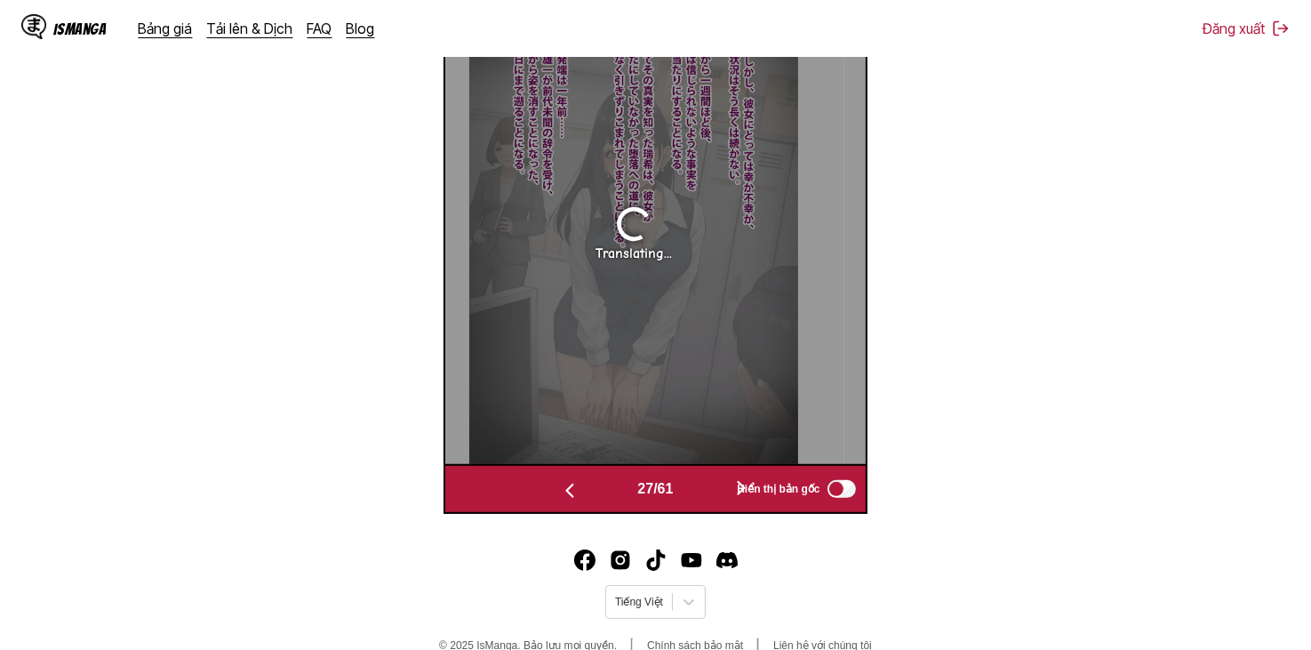
click at [601, 482] on button "button" at bounding box center [569, 489] width 107 height 26
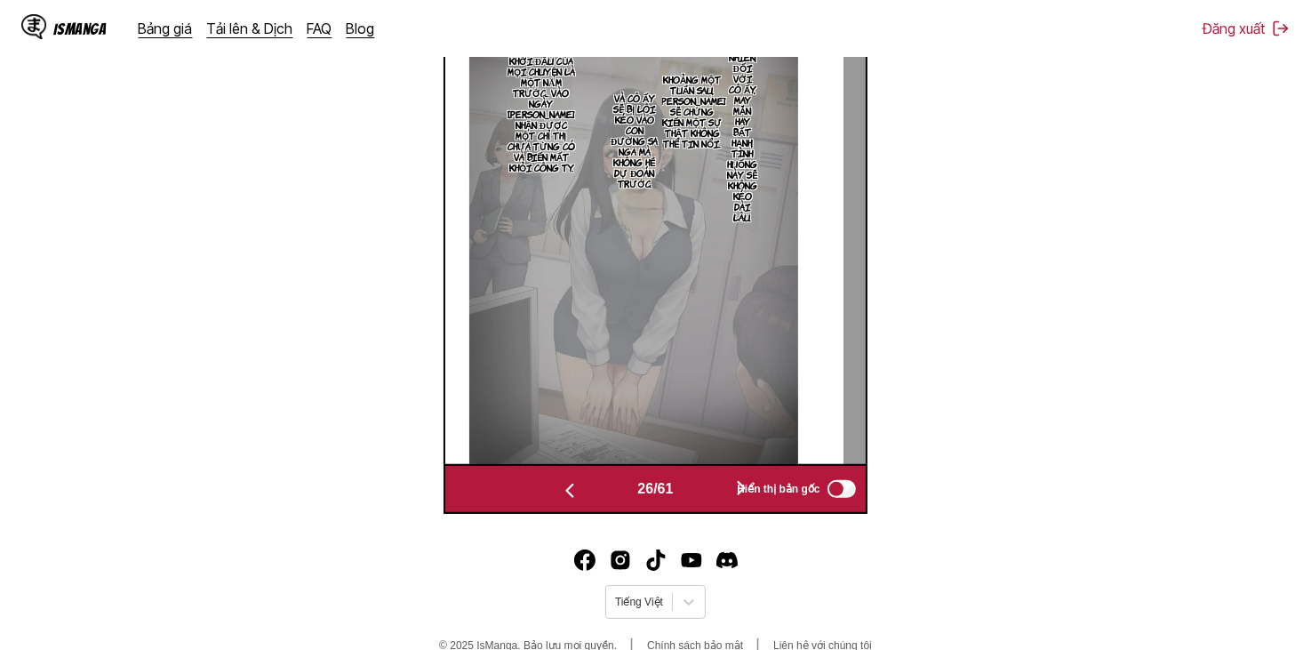
scroll to position [0, 10514]
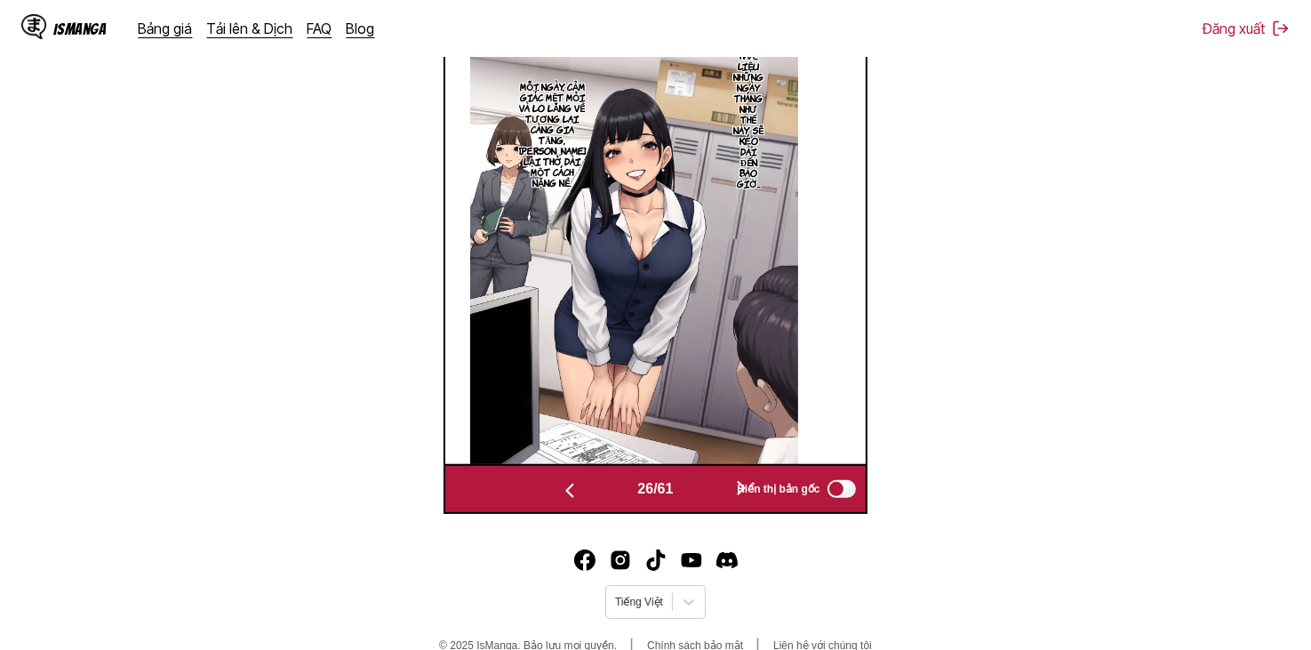
click at [704, 468] on div "26 / 61 Hiển thị bản gốc" at bounding box center [654, 489] width 423 height 50
click at [699, 476] on div "26 / 61 Hiển thị bản gốc" at bounding box center [654, 489] width 423 height 50
click at [708, 491] on button "button" at bounding box center [741, 489] width 107 height 26
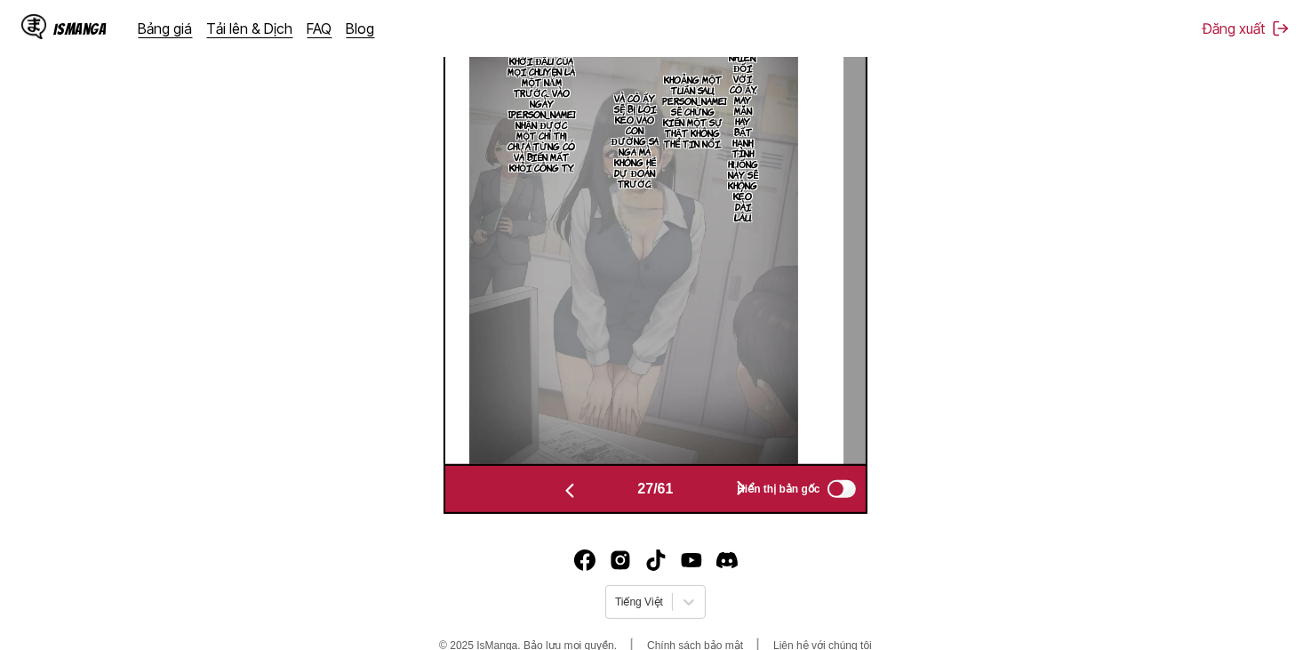
click at [709, 487] on button "button" at bounding box center [741, 489] width 107 height 26
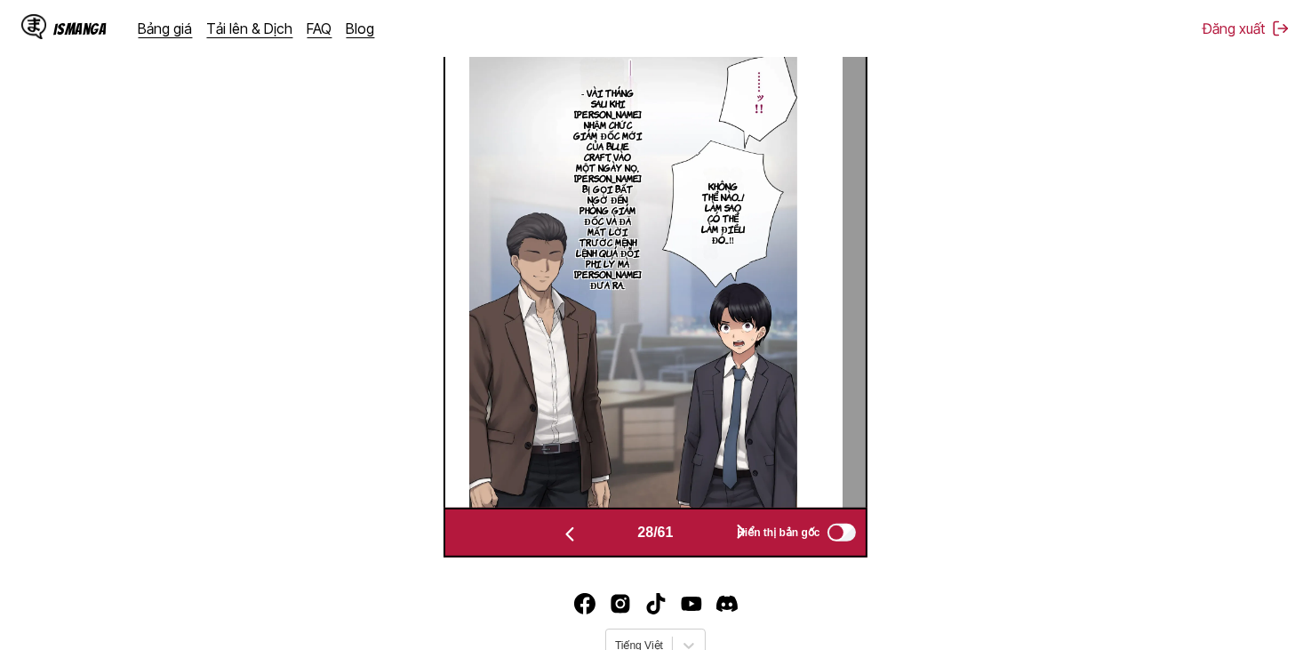
scroll to position [564, 0]
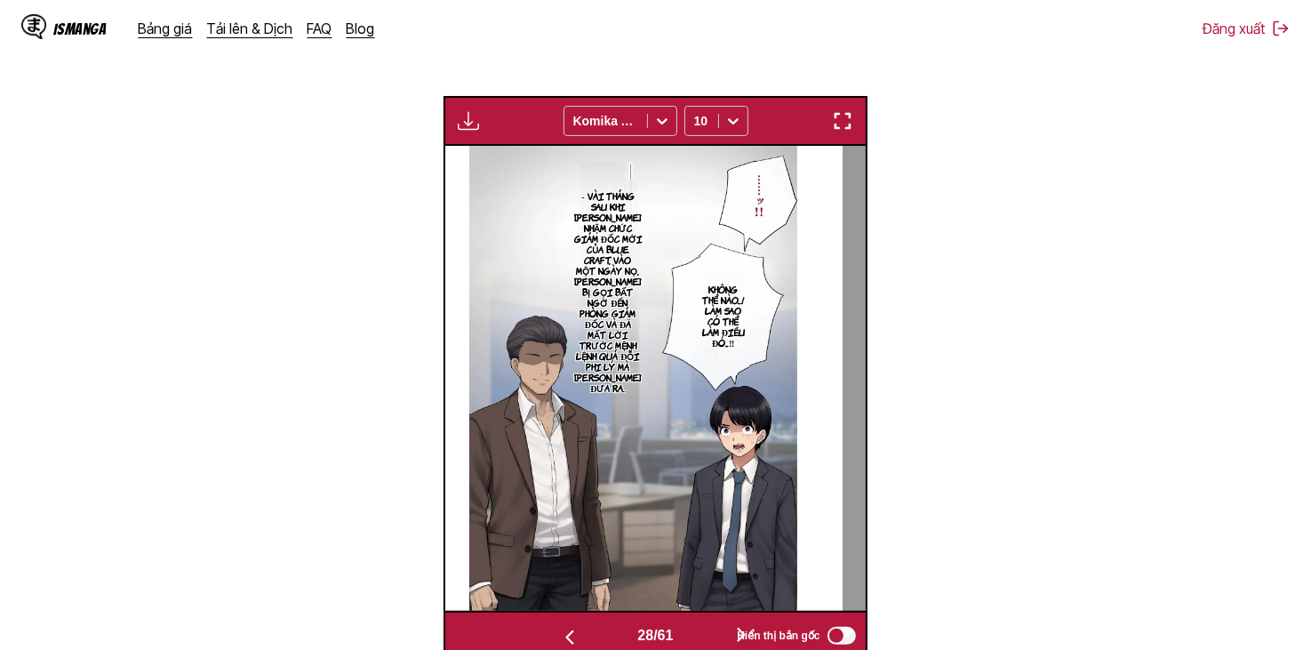
click at [697, 634] on button "button" at bounding box center [741, 636] width 107 height 26
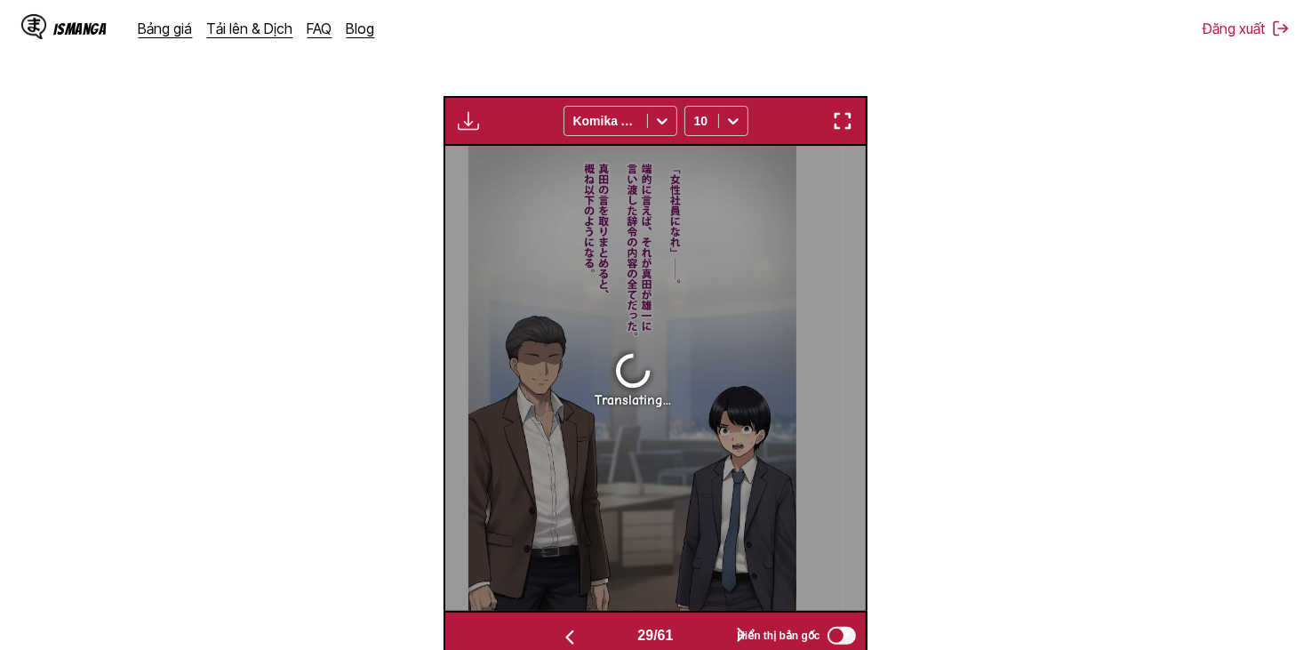
click at [697, 634] on button "button" at bounding box center [741, 636] width 107 height 26
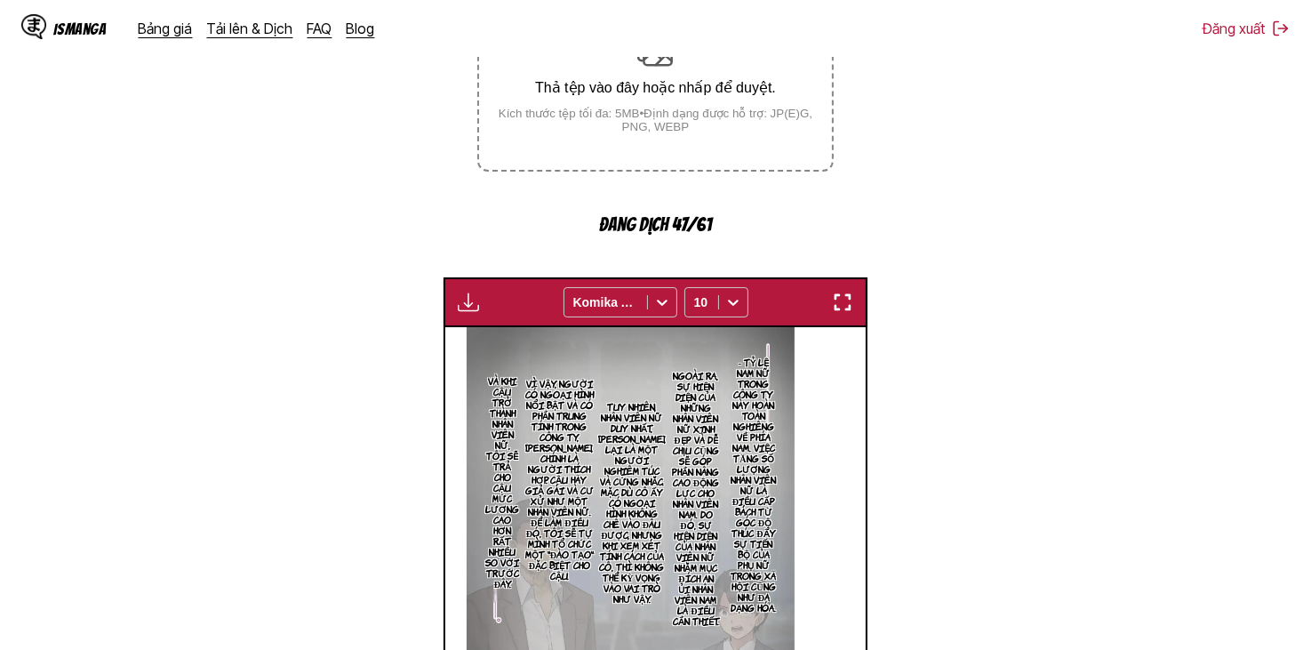
scroll to position [742, 0]
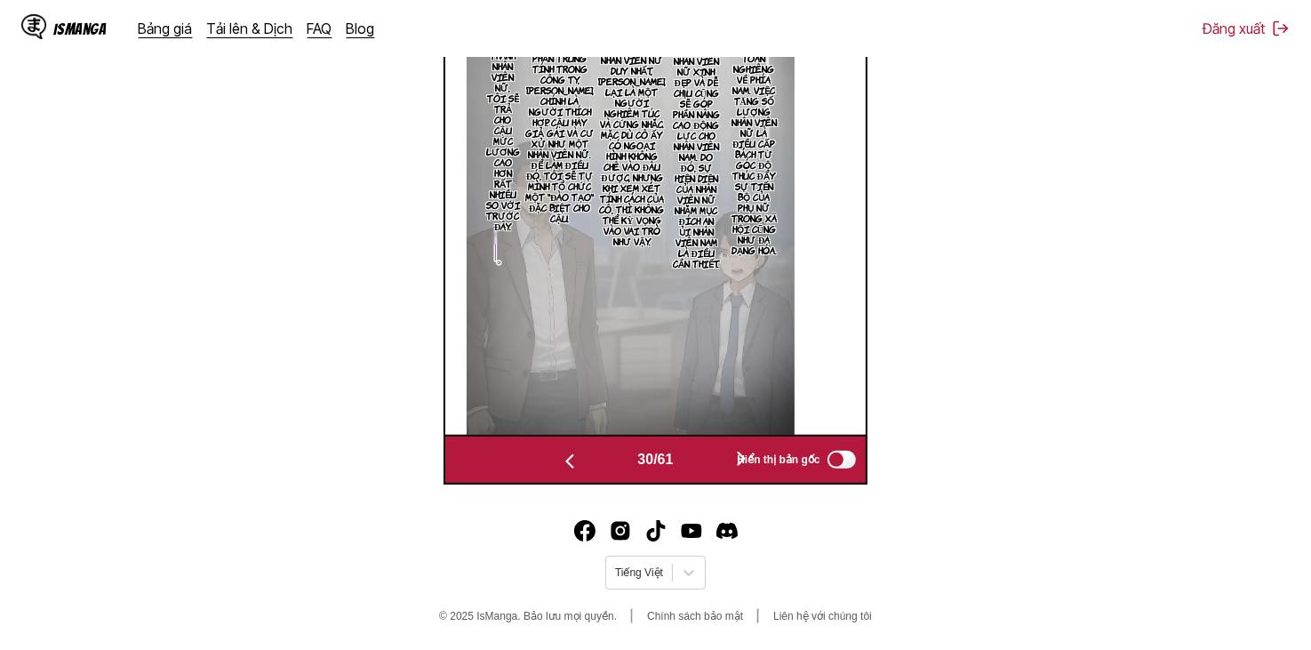
click at [697, 471] on button "button" at bounding box center [741, 460] width 107 height 26
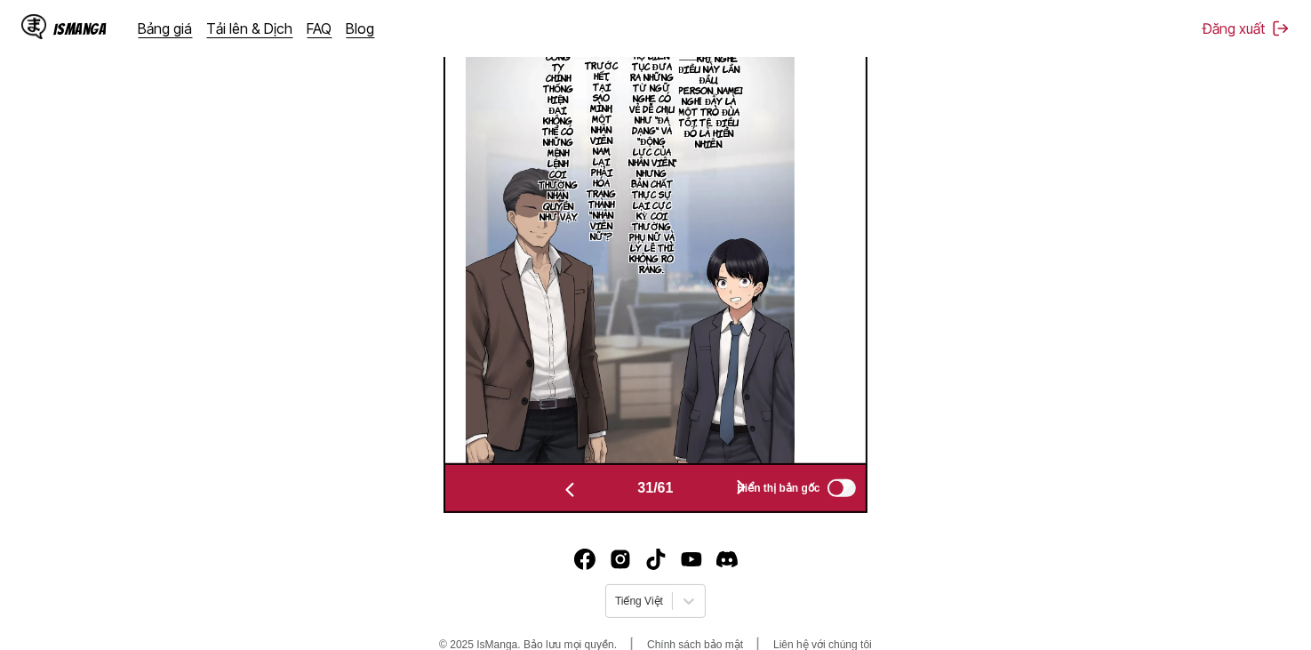
click at [697, 484] on button "button" at bounding box center [741, 488] width 107 height 26
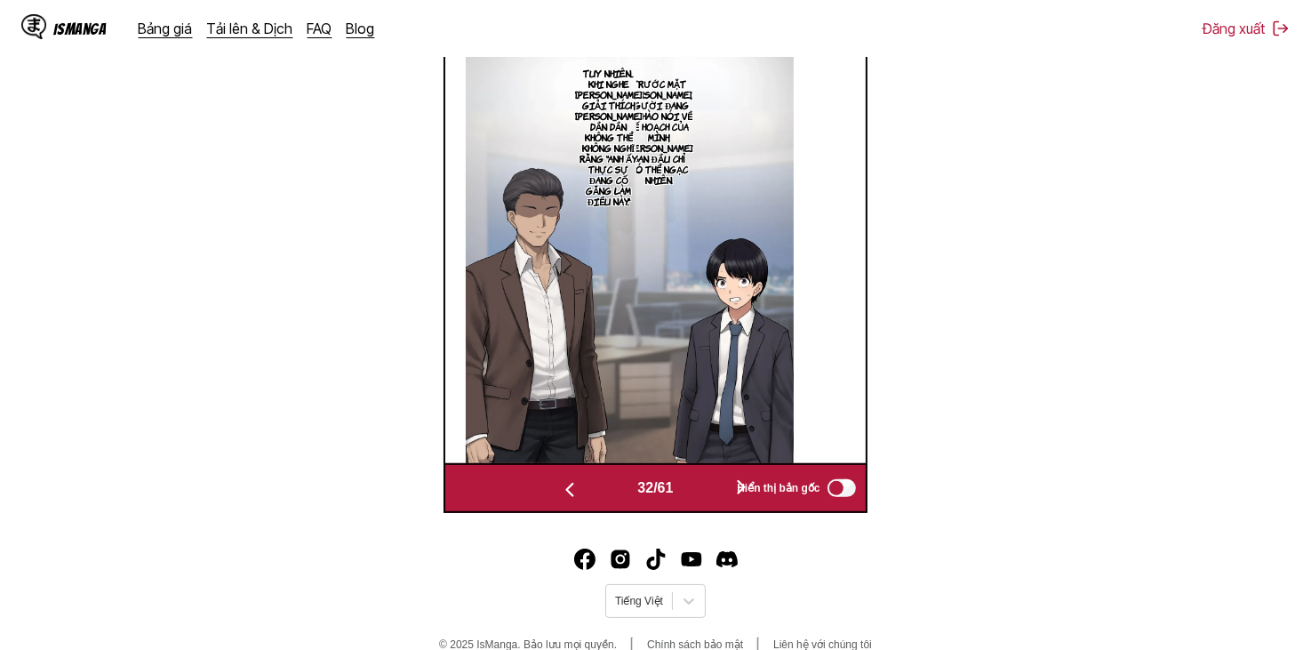
click at [697, 488] on button "button" at bounding box center [741, 488] width 107 height 26
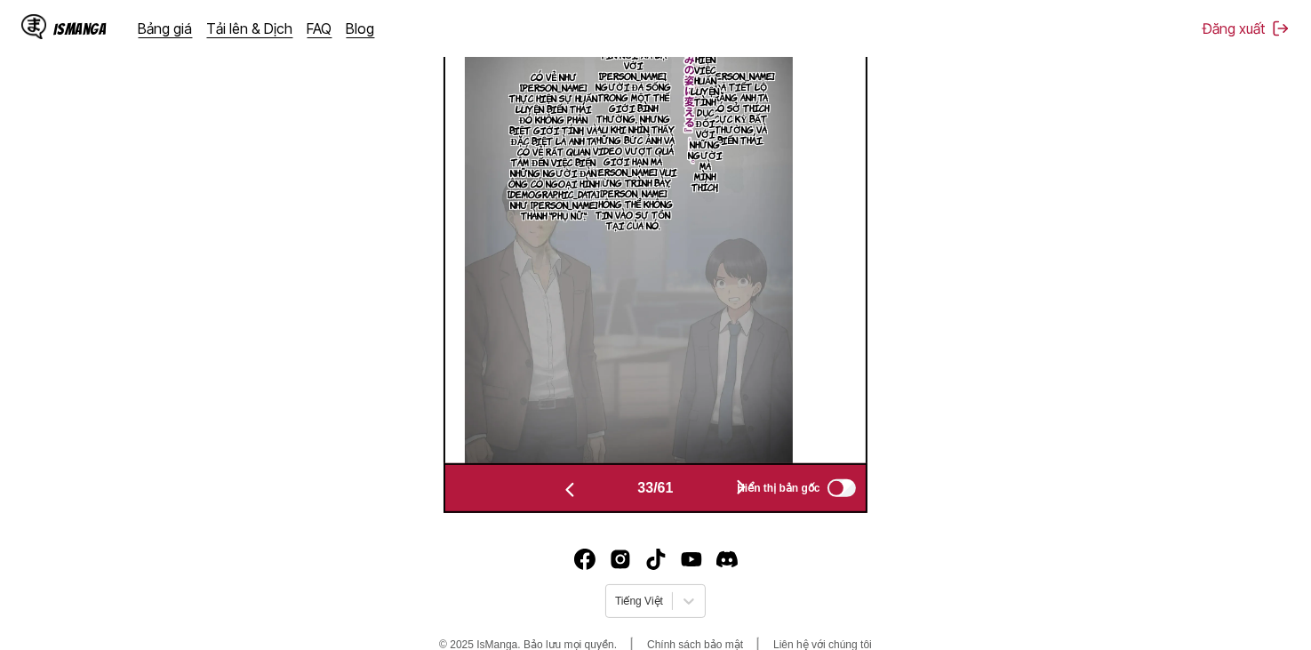
click at [697, 488] on button "button" at bounding box center [741, 488] width 107 height 26
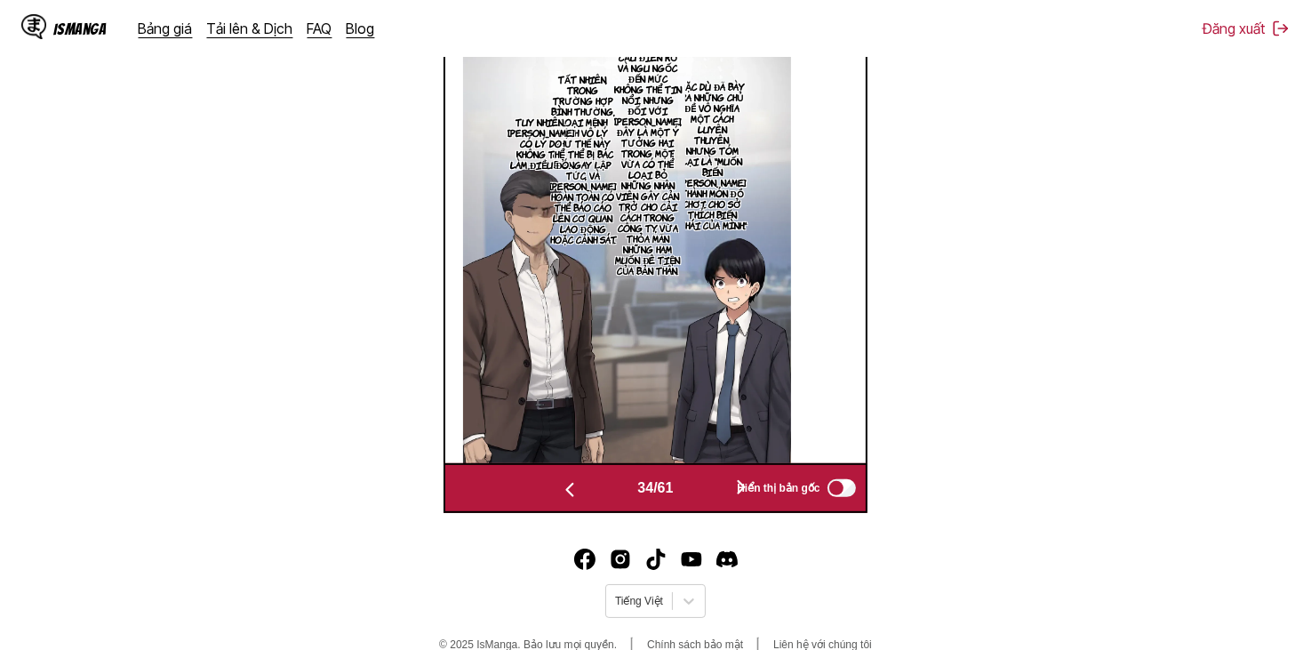
click at [698, 488] on button "button" at bounding box center [741, 488] width 107 height 26
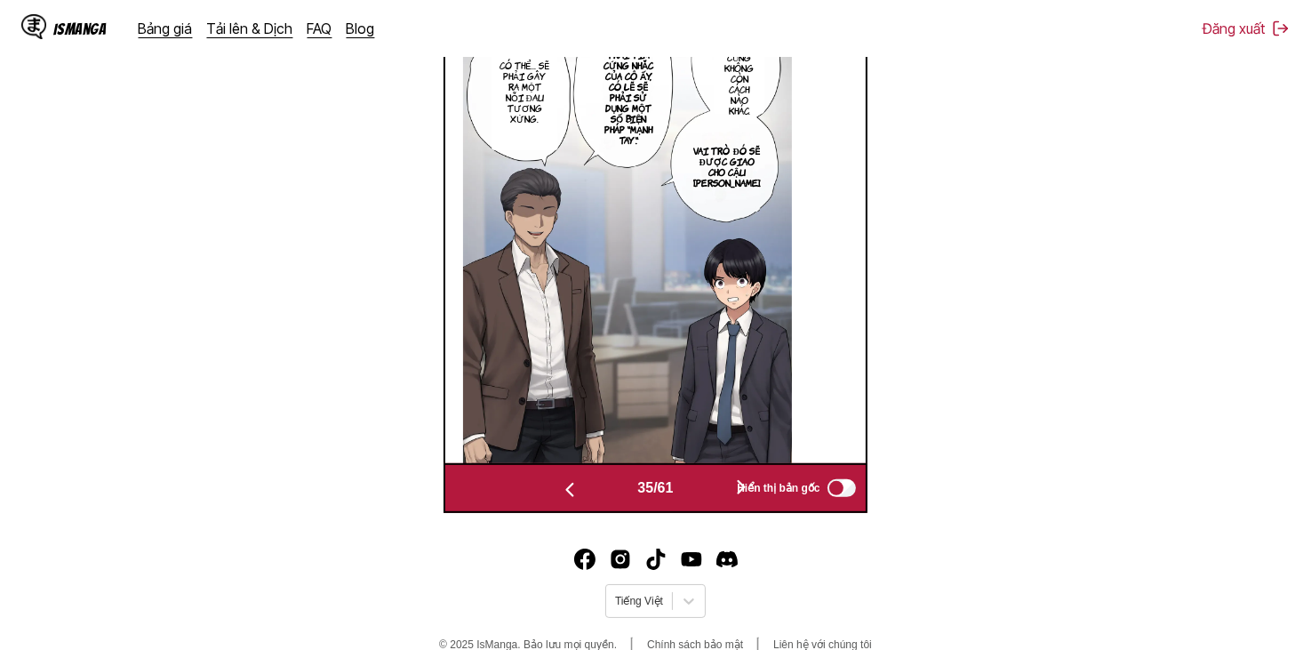
click at [698, 488] on button "button" at bounding box center [741, 488] width 107 height 26
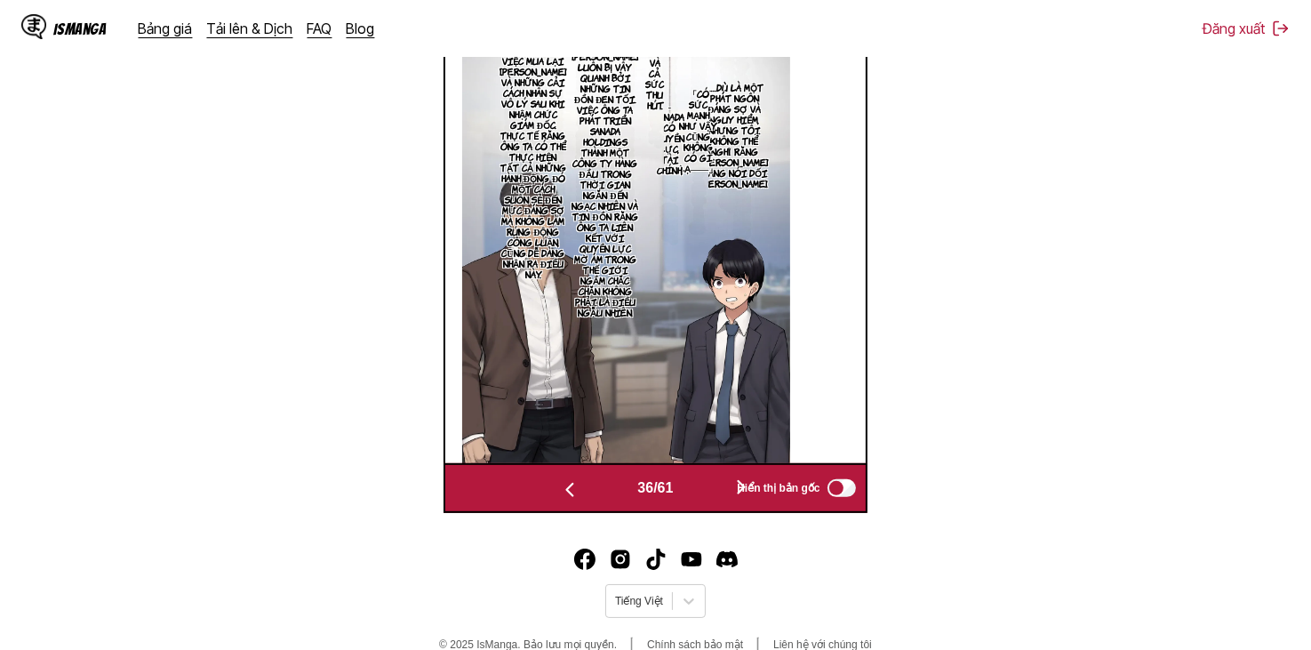
click at [698, 488] on button "button" at bounding box center [741, 488] width 107 height 26
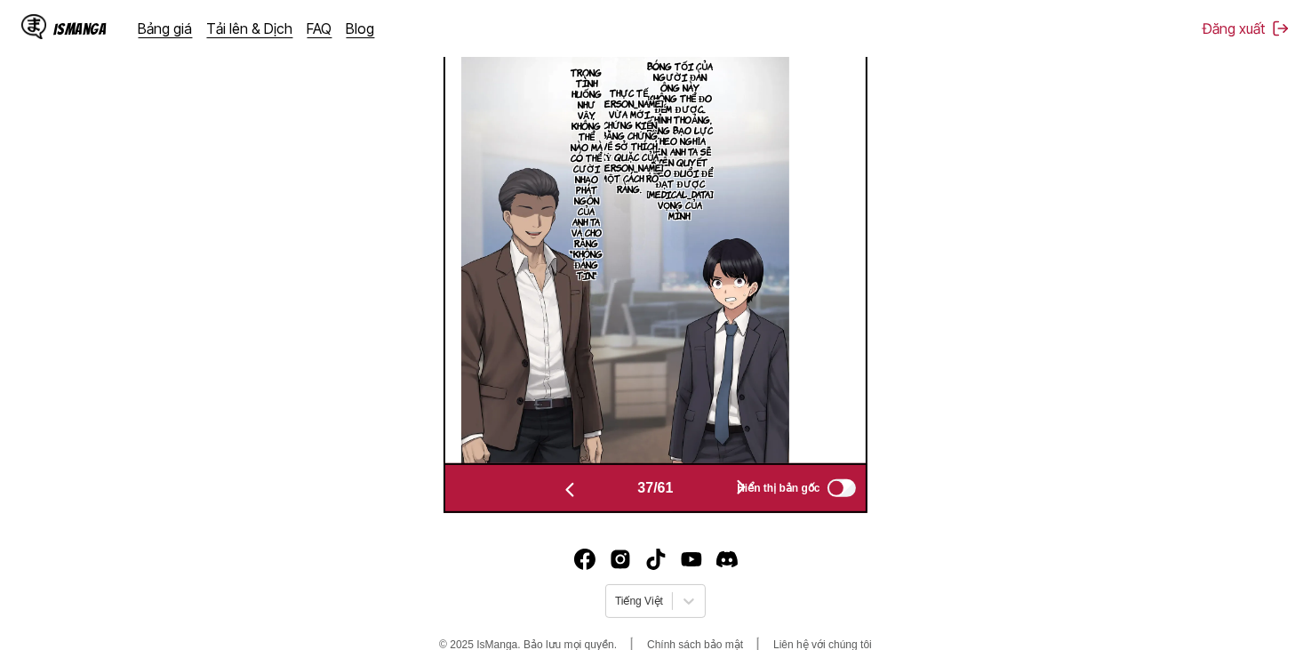
click at [698, 488] on button "button" at bounding box center [741, 488] width 107 height 26
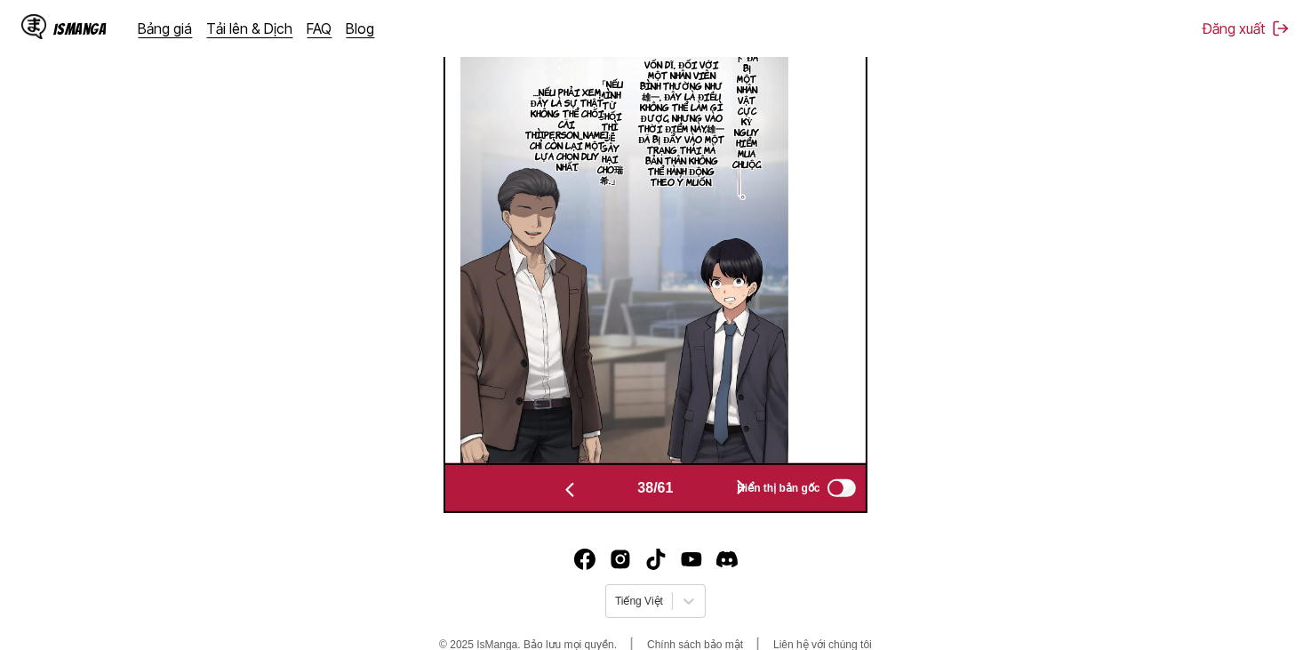
click at [698, 488] on button "button" at bounding box center [741, 488] width 107 height 26
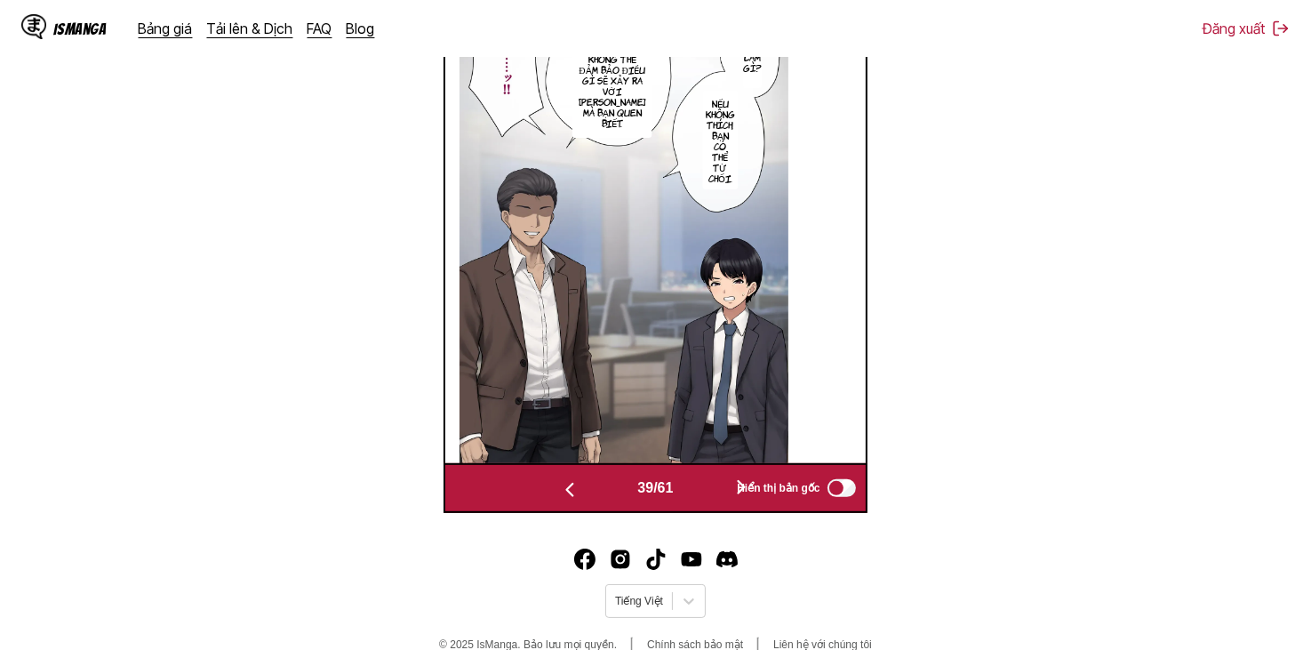
click at [698, 488] on button "button" at bounding box center [741, 488] width 107 height 26
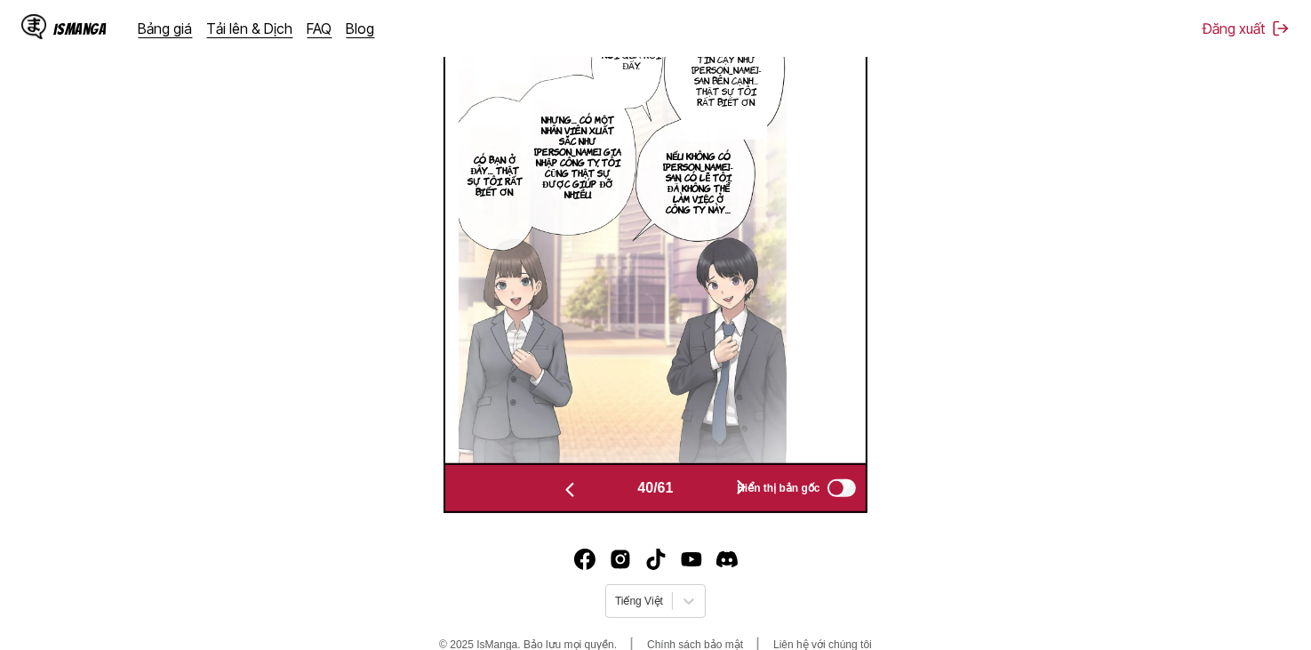
click at [698, 488] on button "button" at bounding box center [741, 488] width 107 height 26
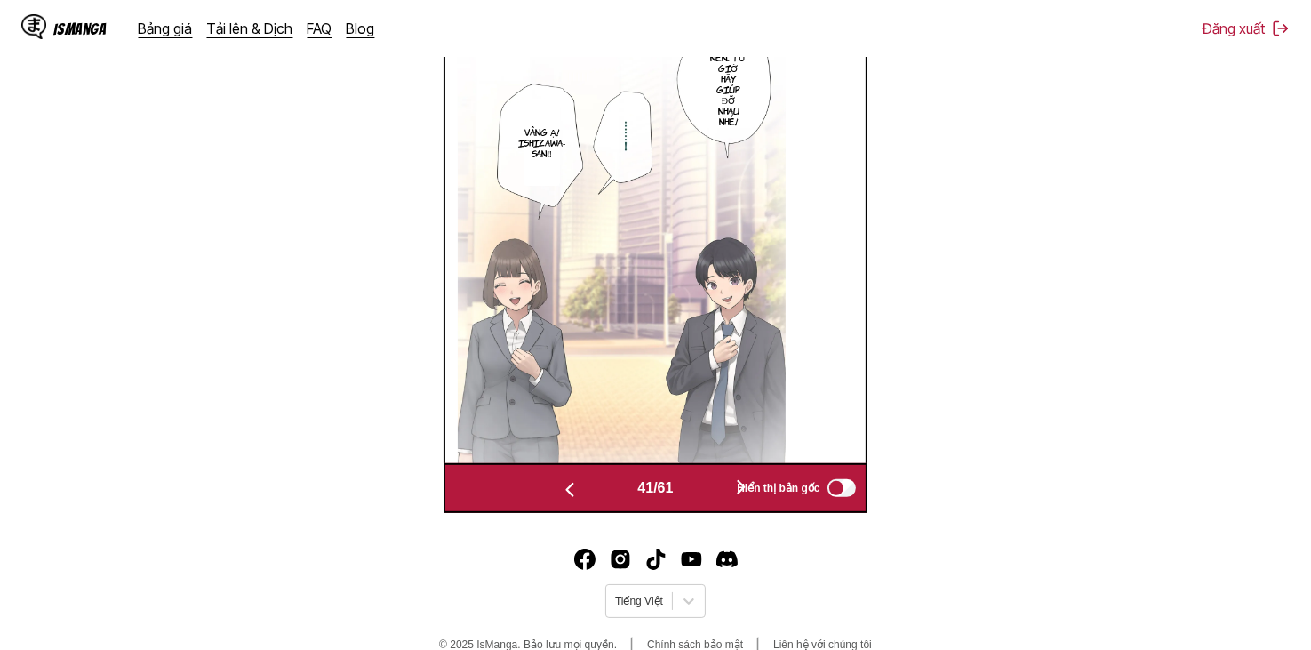
click at [698, 488] on button "button" at bounding box center [741, 488] width 107 height 26
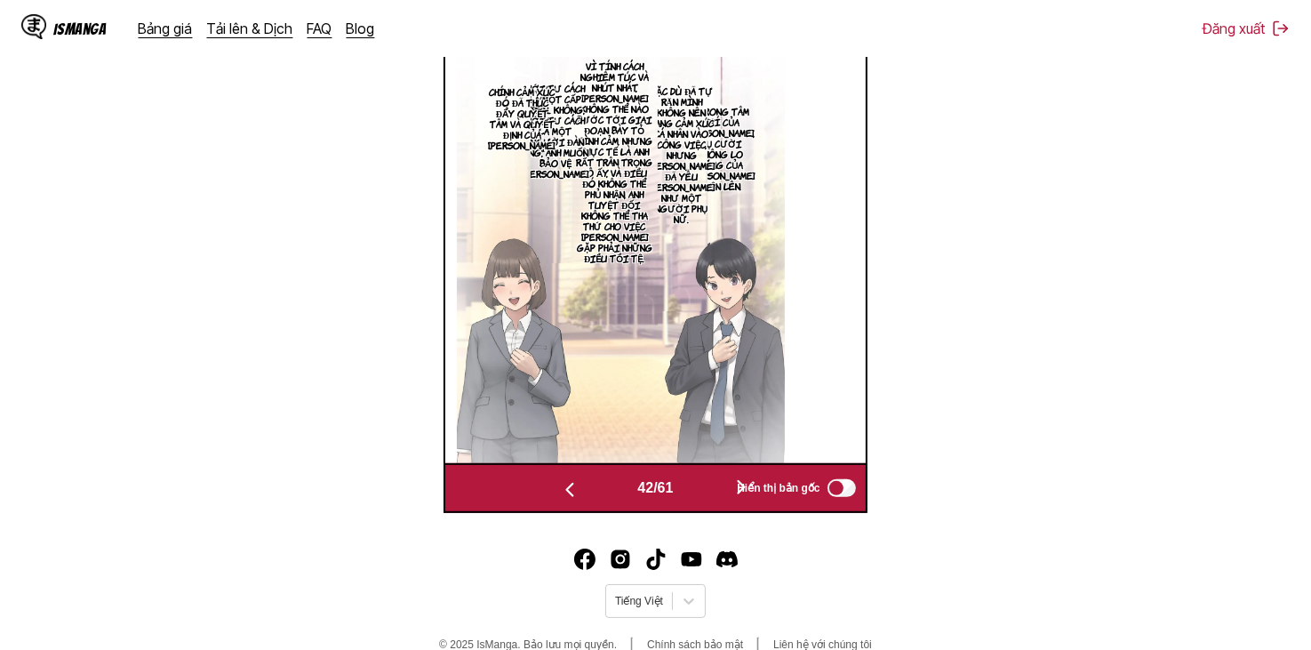
click at [698, 487] on button "button" at bounding box center [741, 488] width 107 height 26
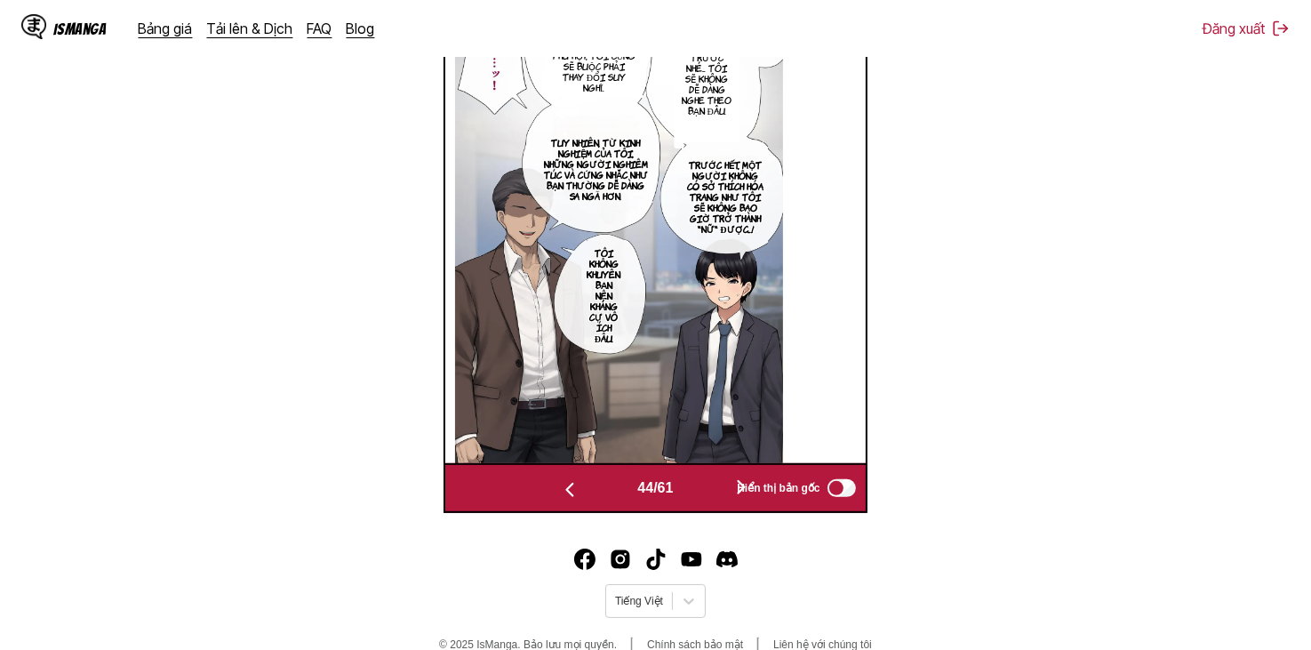
click at [698, 487] on button "button" at bounding box center [741, 488] width 107 height 26
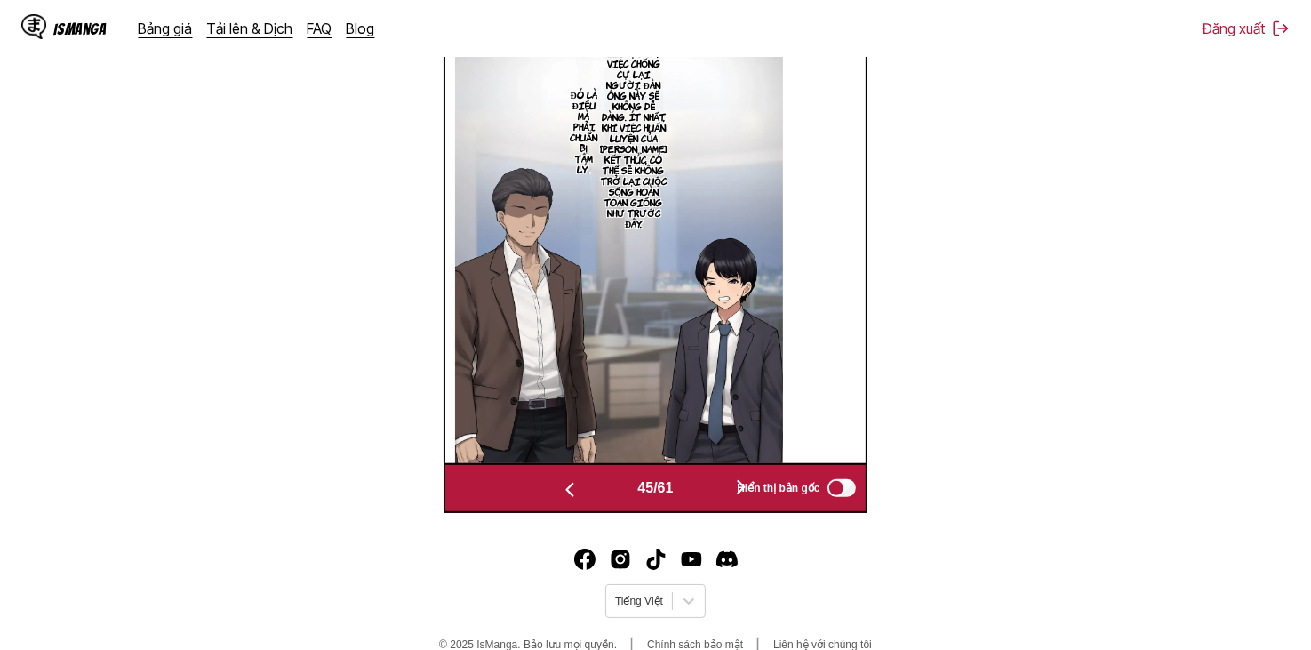
click at [698, 487] on button "button" at bounding box center [741, 488] width 107 height 26
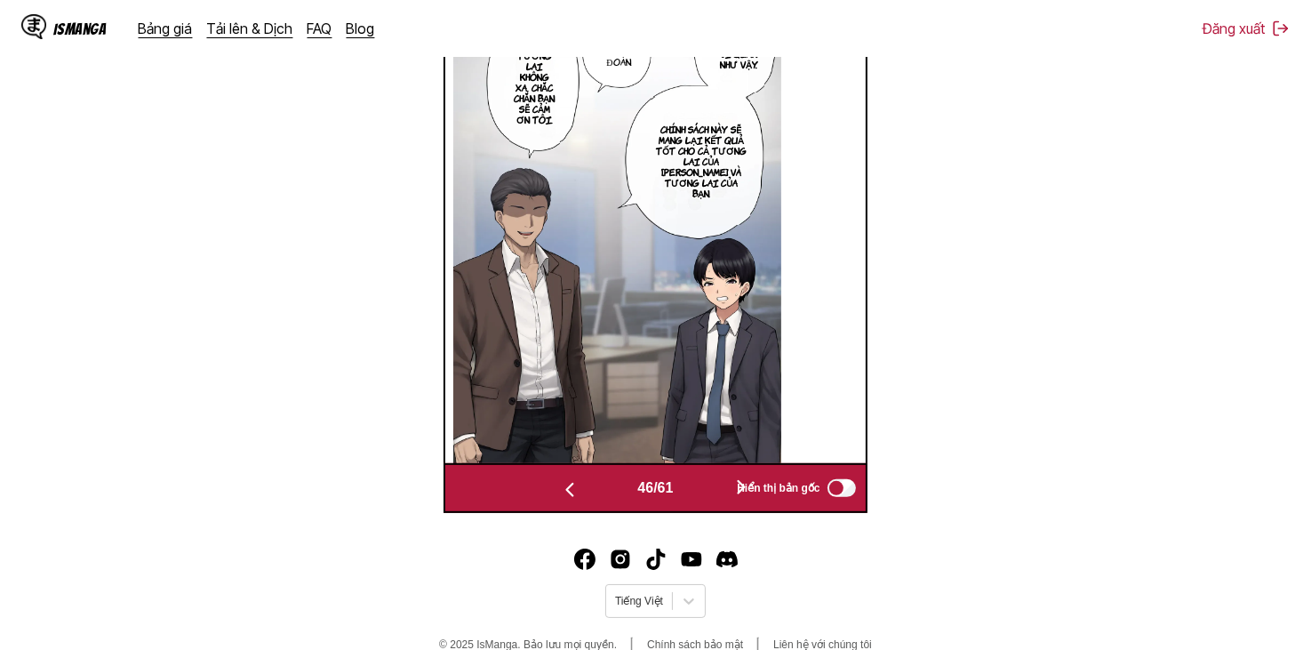
click at [698, 487] on button "button" at bounding box center [741, 488] width 107 height 26
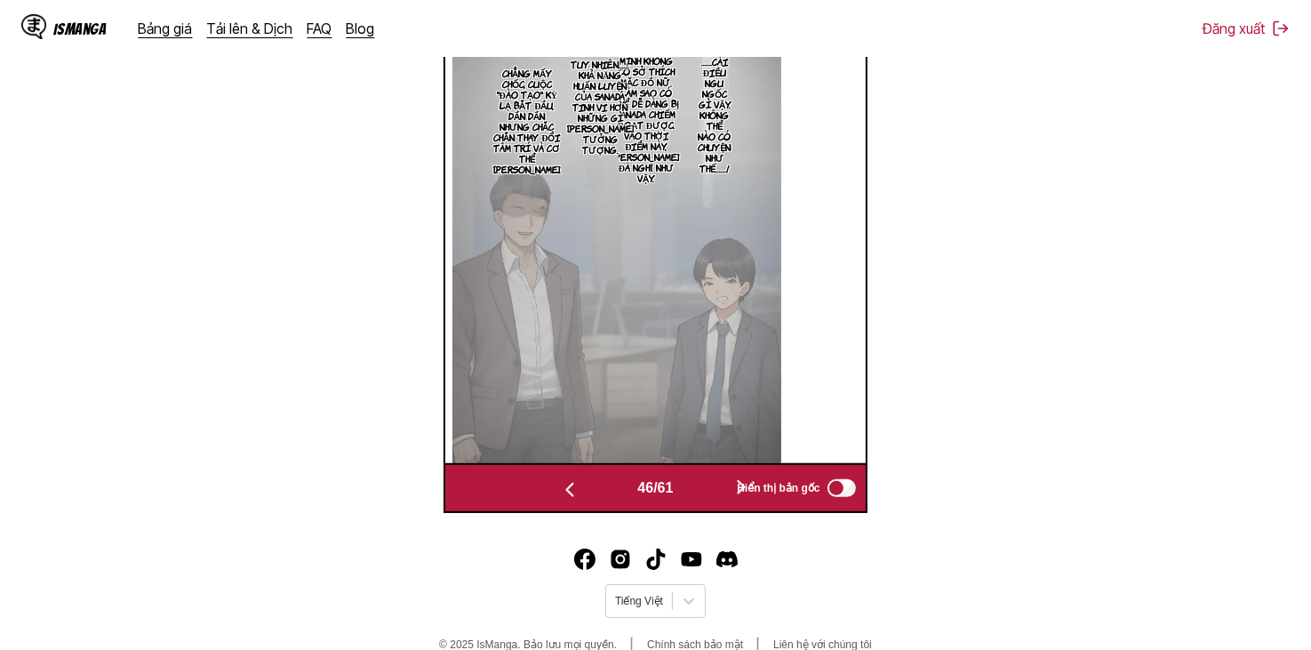
click at [698, 487] on button "button" at bounding box center [741, 488] width 107 height 26
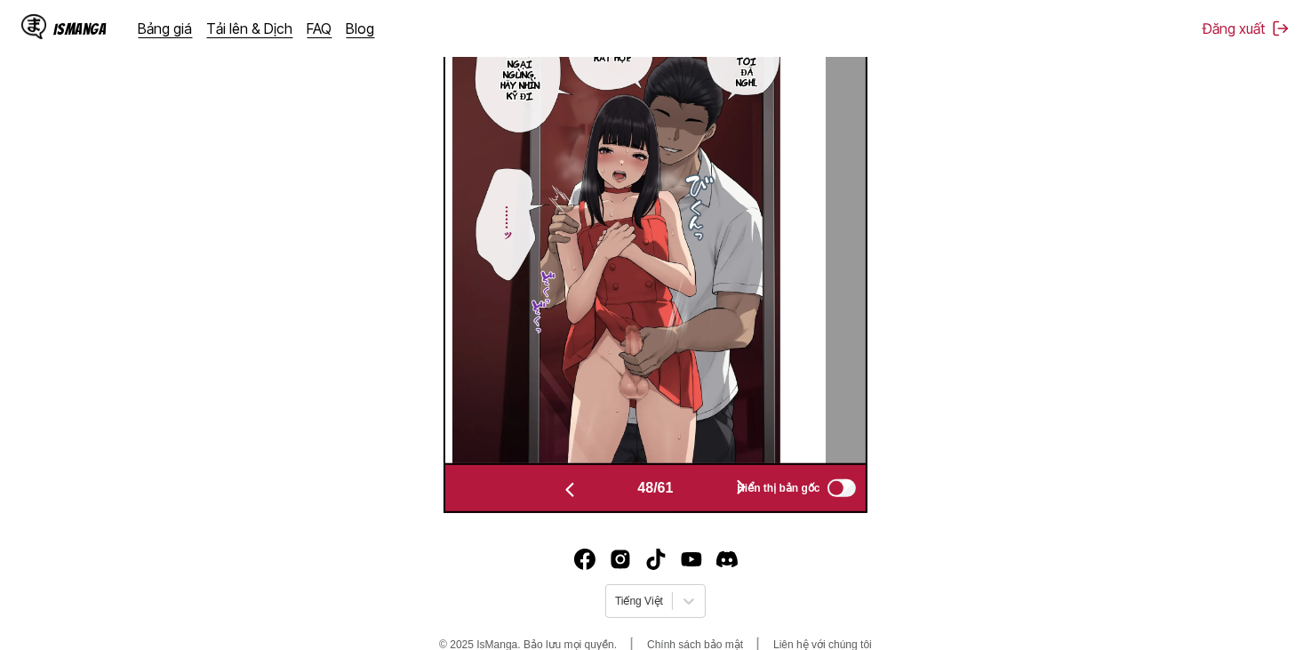
click at [698, 487] on button "button" at bounding box center [741, 488] width 107 height 26
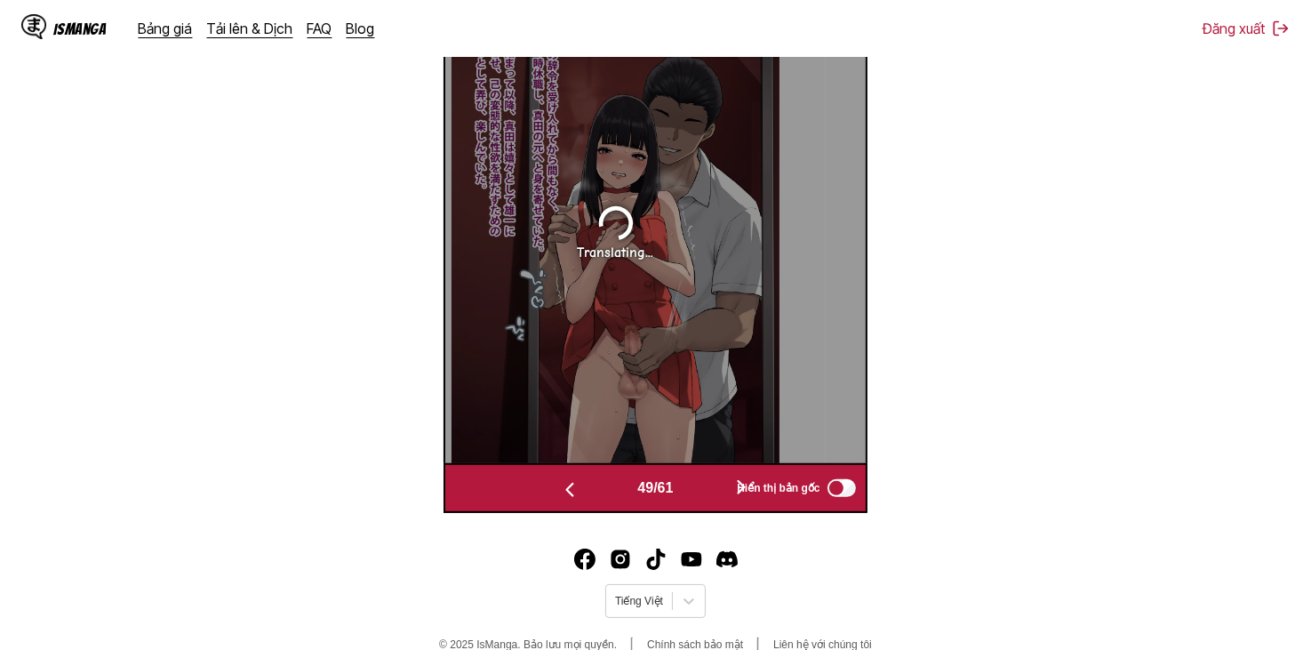
click at [698, 487] on button "button" at bounding box center [741, 488] width 107 height 26
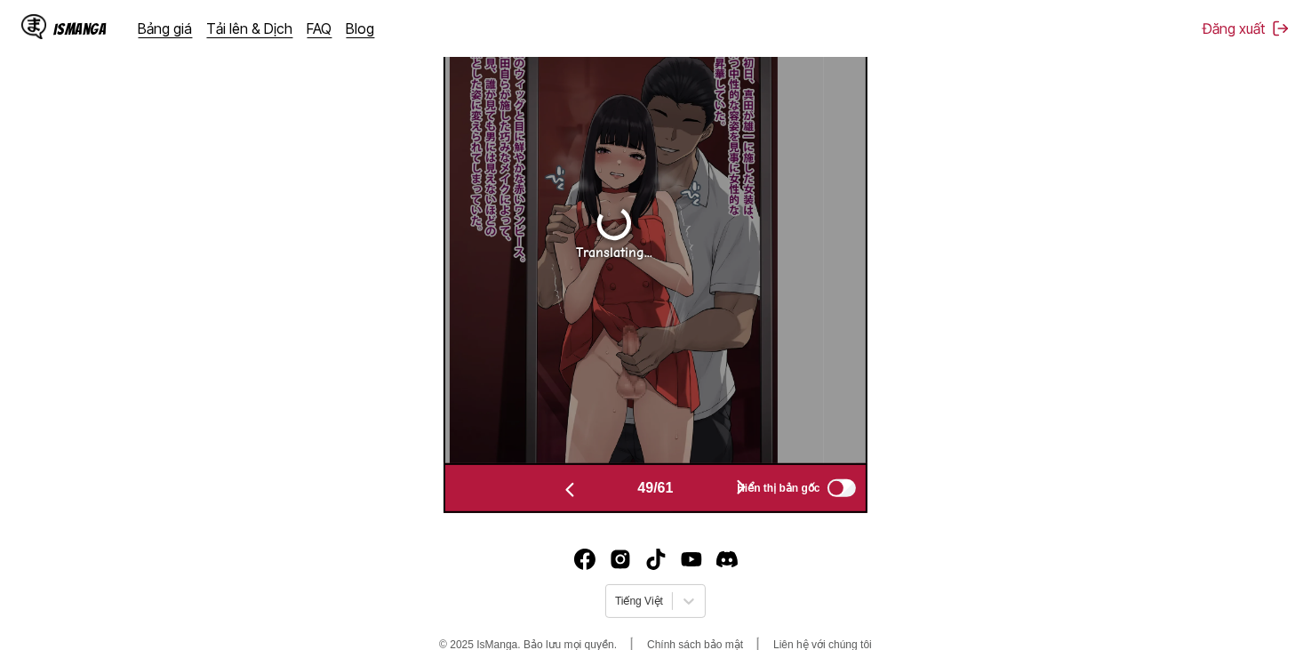
click at [698, 487] on button "button" at bounding box center [741, 488] width 107 height 26
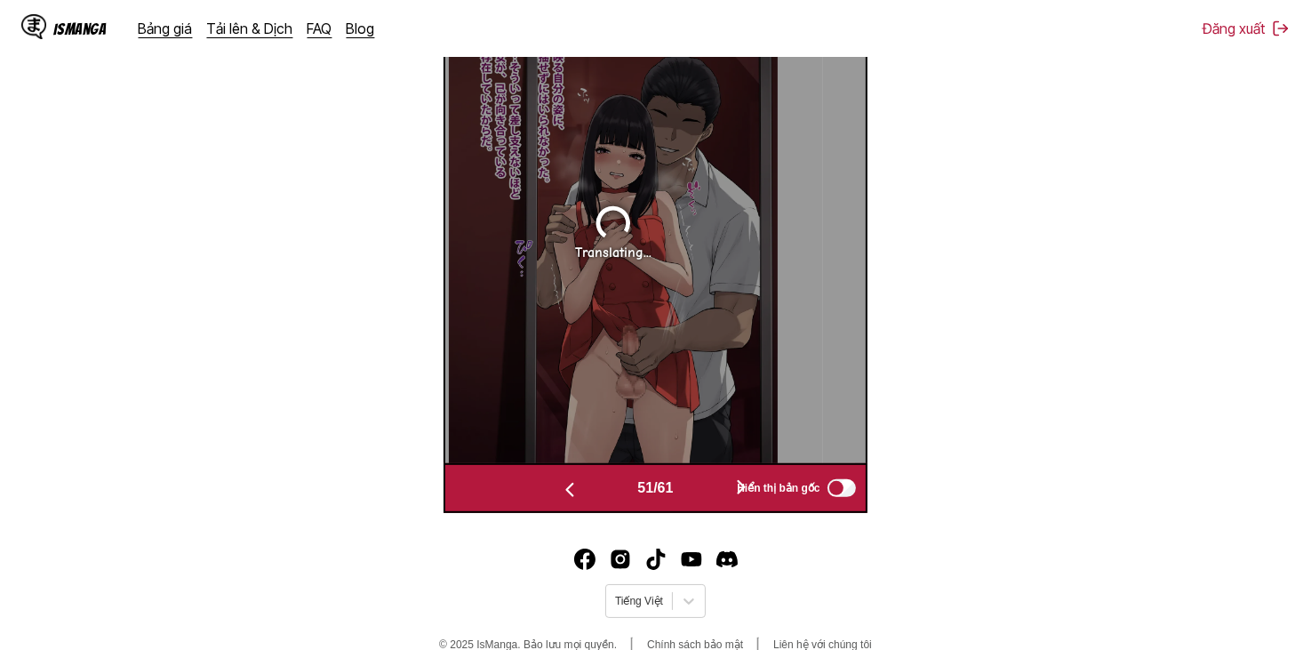
click at [698, 487] on button "button" at bounding box center [741, 488] width 107 height 26
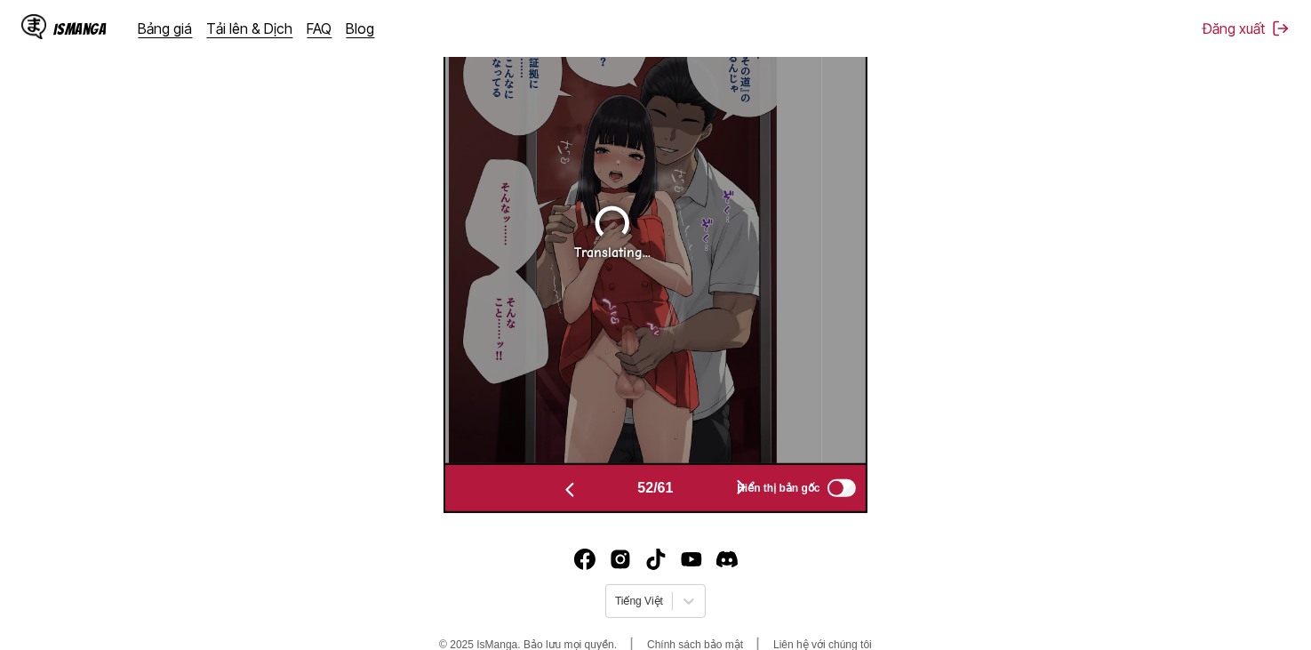
click at [698, 487] on button "button" at bounding box center [741, 488] width 107 height 26
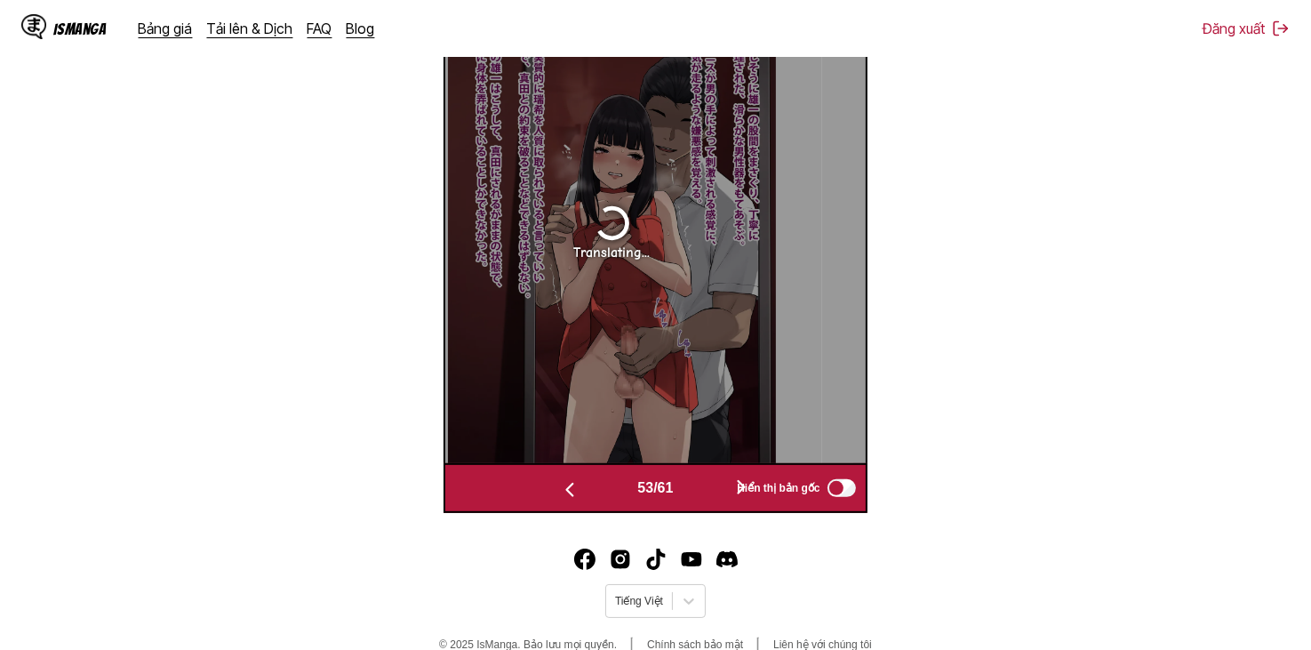
click at [698, 487] on button "button" at bounding box center [741, 488] width 107 height 26
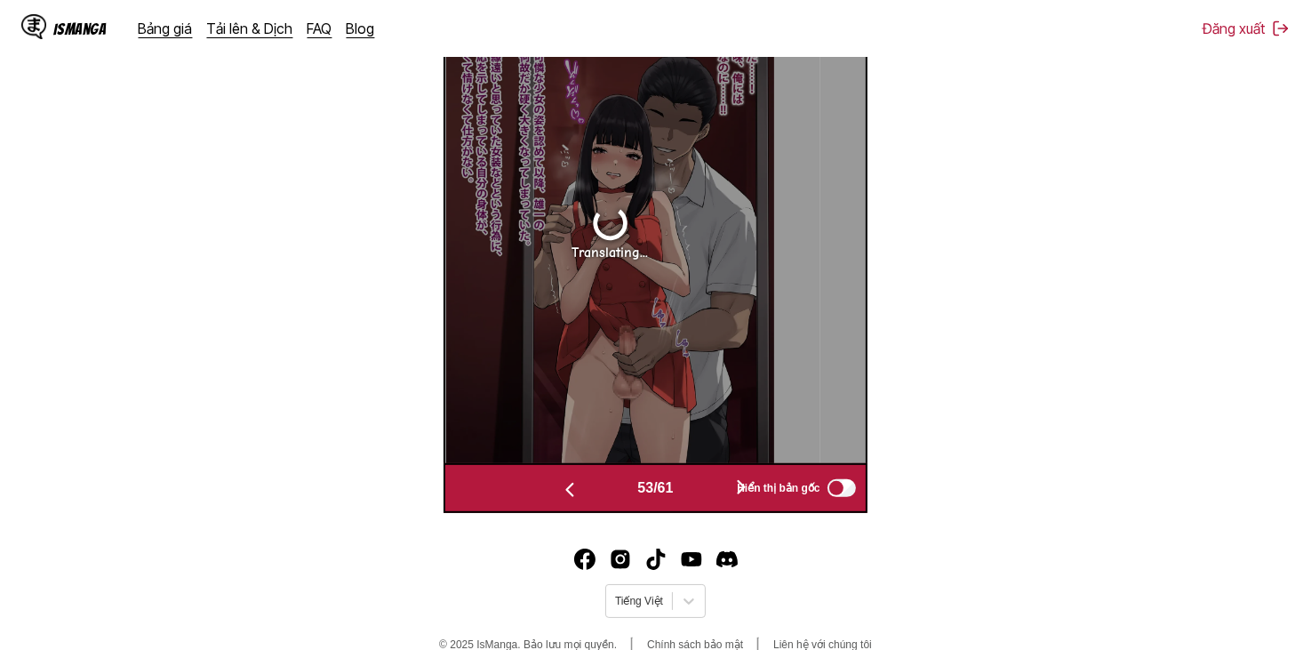
click at [698, 487] on button "button" at bounding box center [741, 488] width 107 height 26
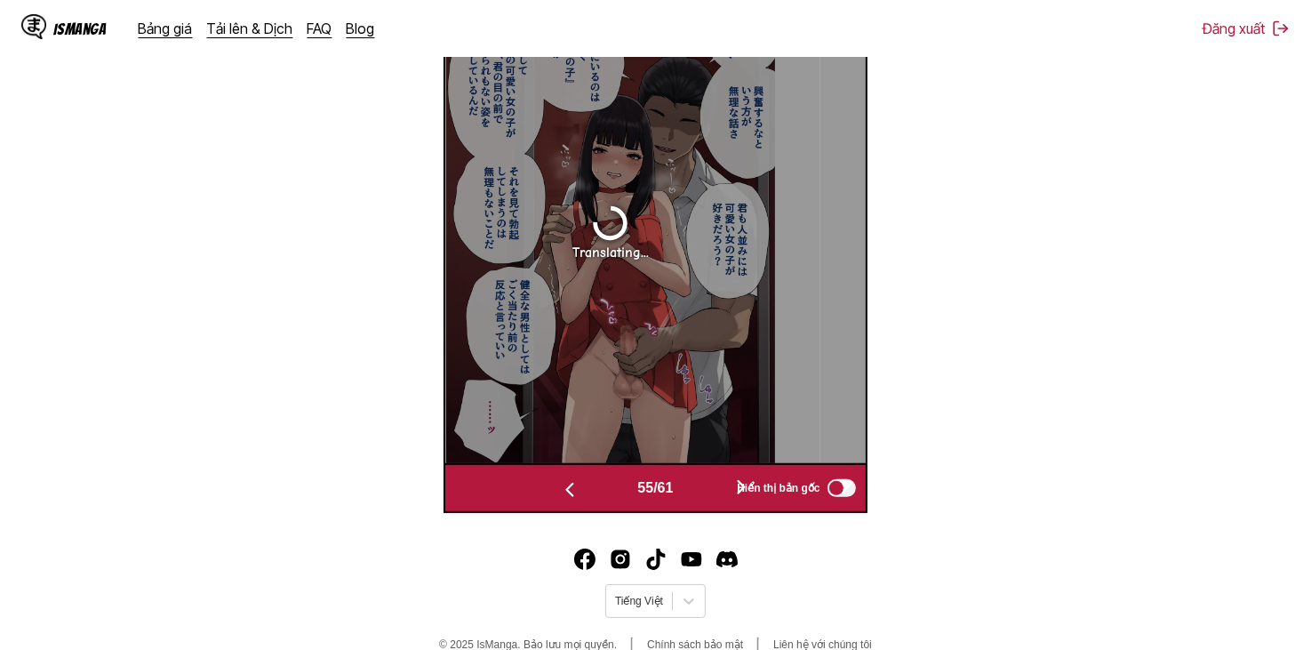
click at [700, 487] on button "button" at bounding box center [741, 488] width 107 height 26
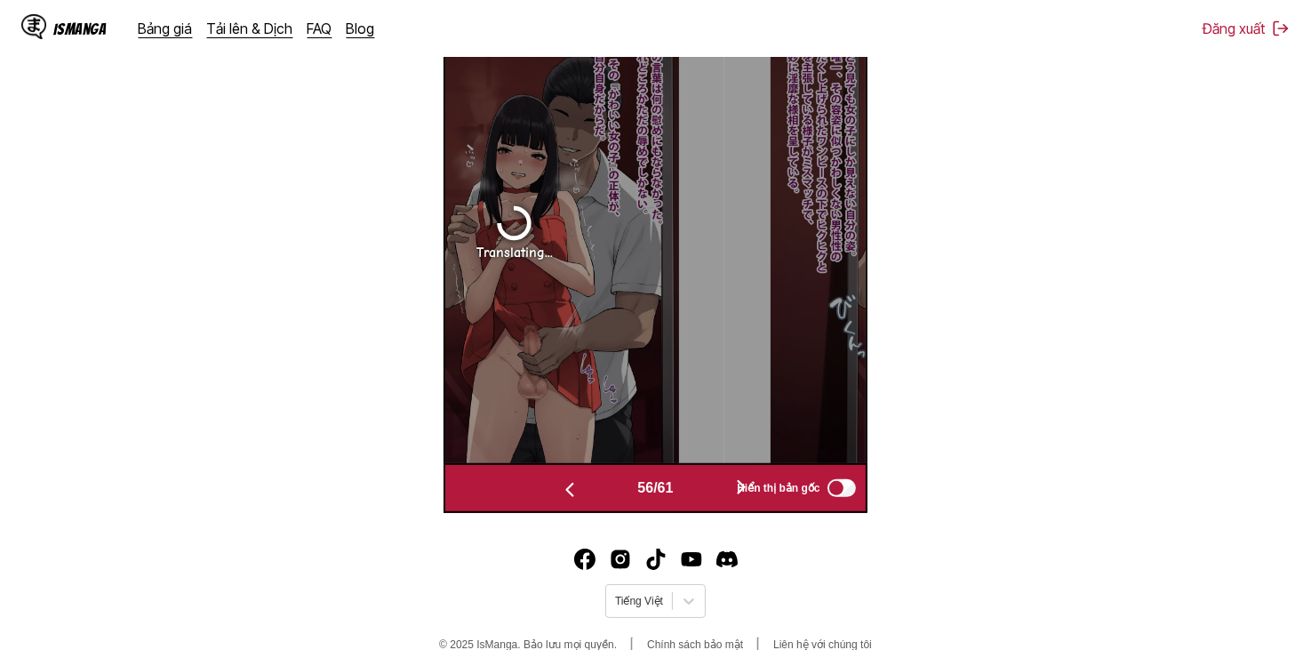
click at [700, 487] on button "button" at bounding box center [741, 488] width 107 height 26
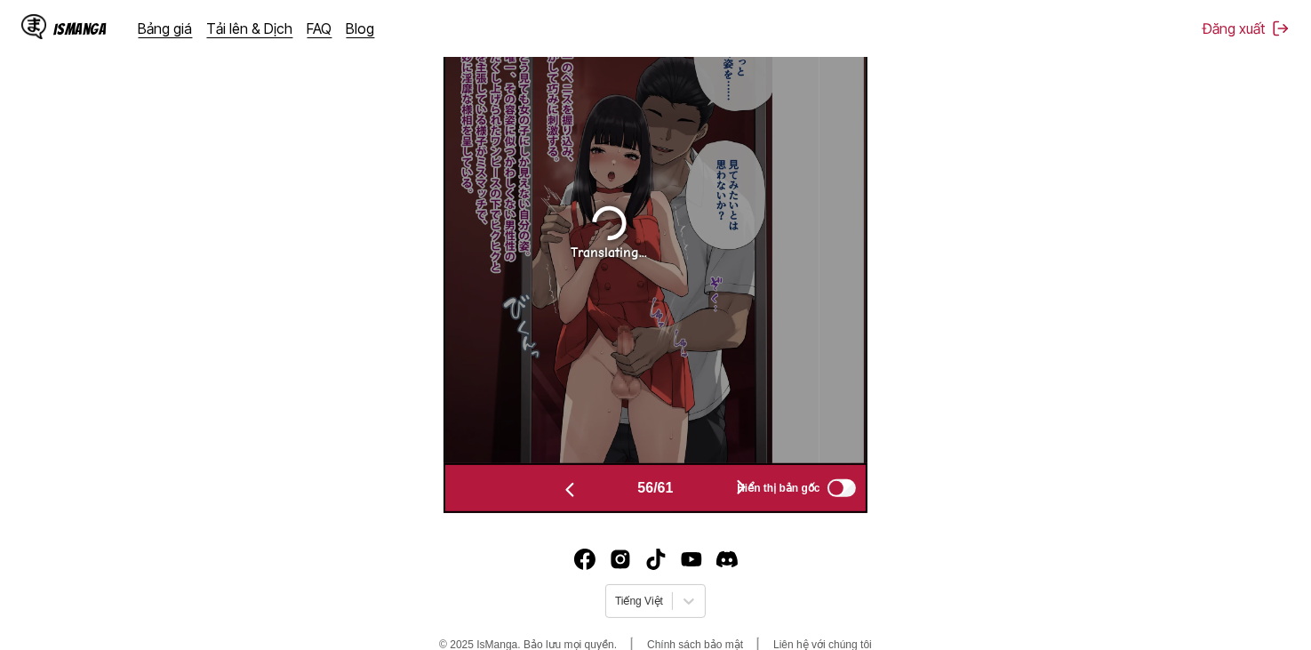
click at [700, 487] on button "button" at bounding box center [741, 488] width 107 height 26
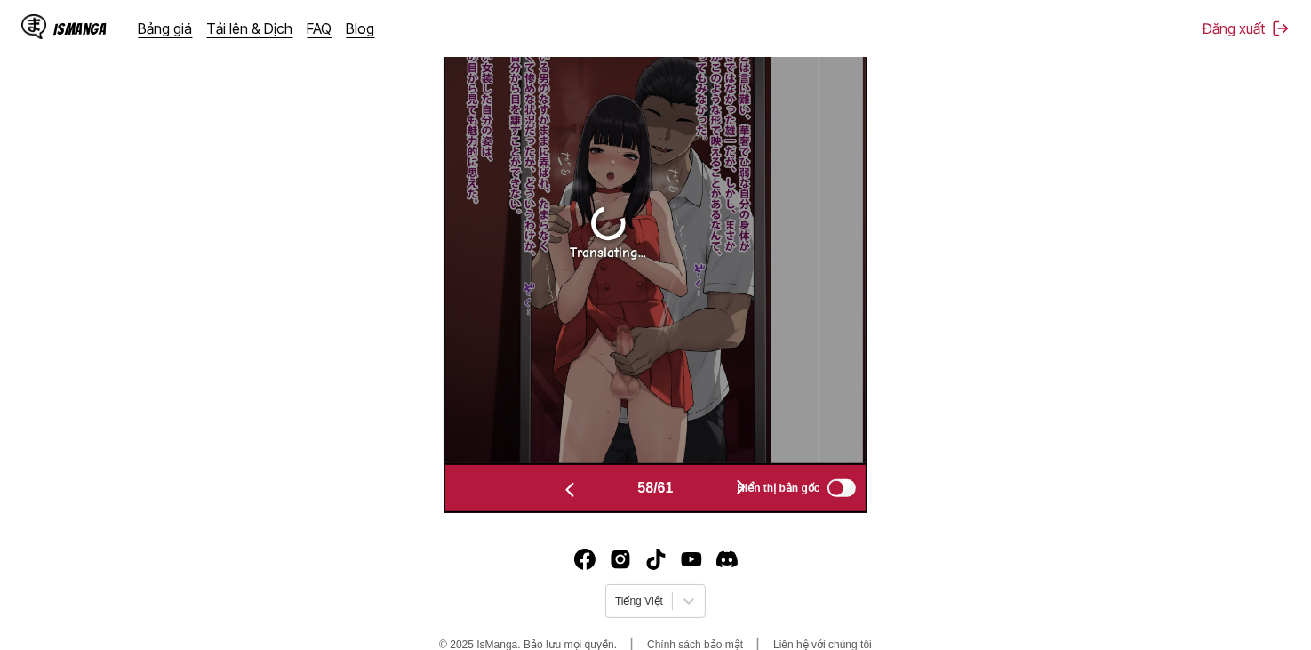
click at [700, 487] on button "button" at bounding box center [741, 488] width 107 height 26
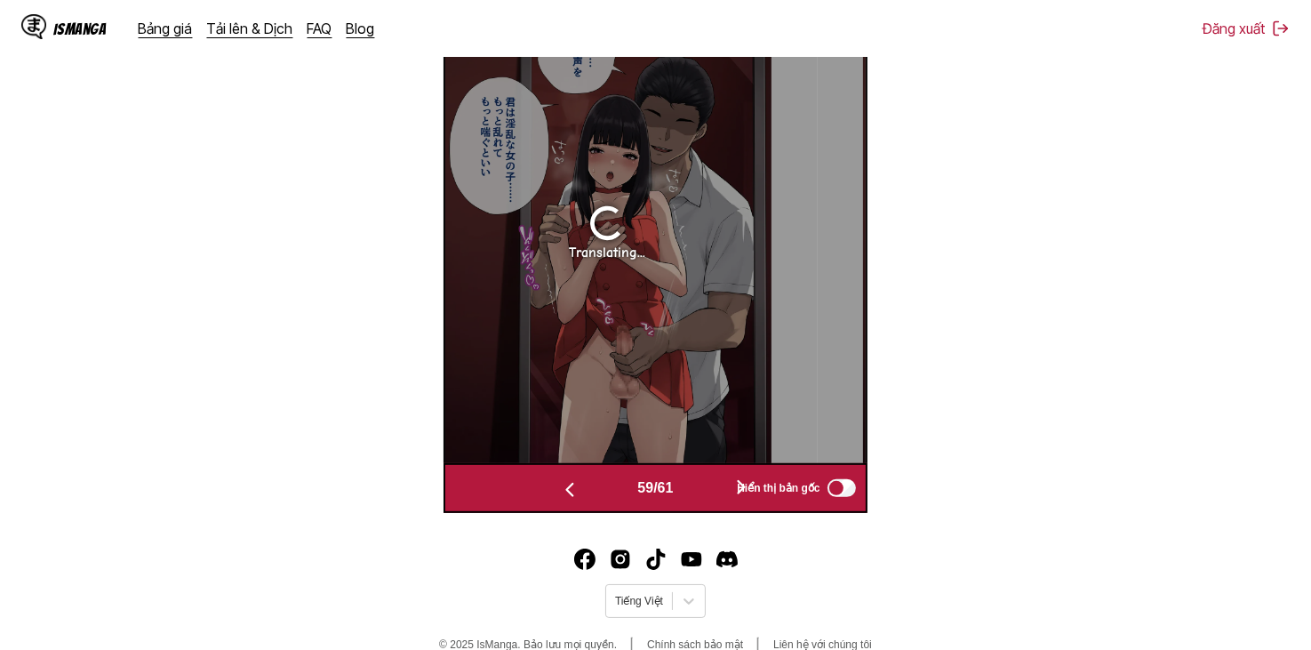
click at [700, 487] on button "button" at bounding box center [741, 488] width 107 height 26
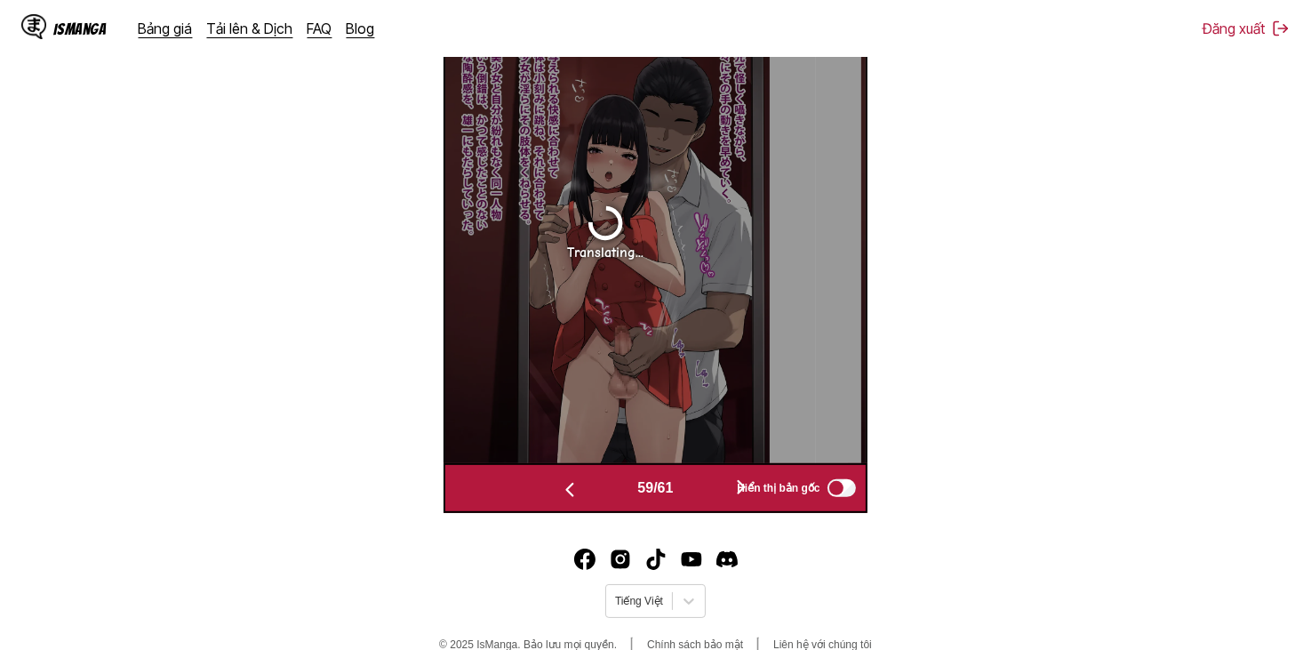
click at [700, 487] on button "button" at bounding box center [741, 488] width 107 height 26
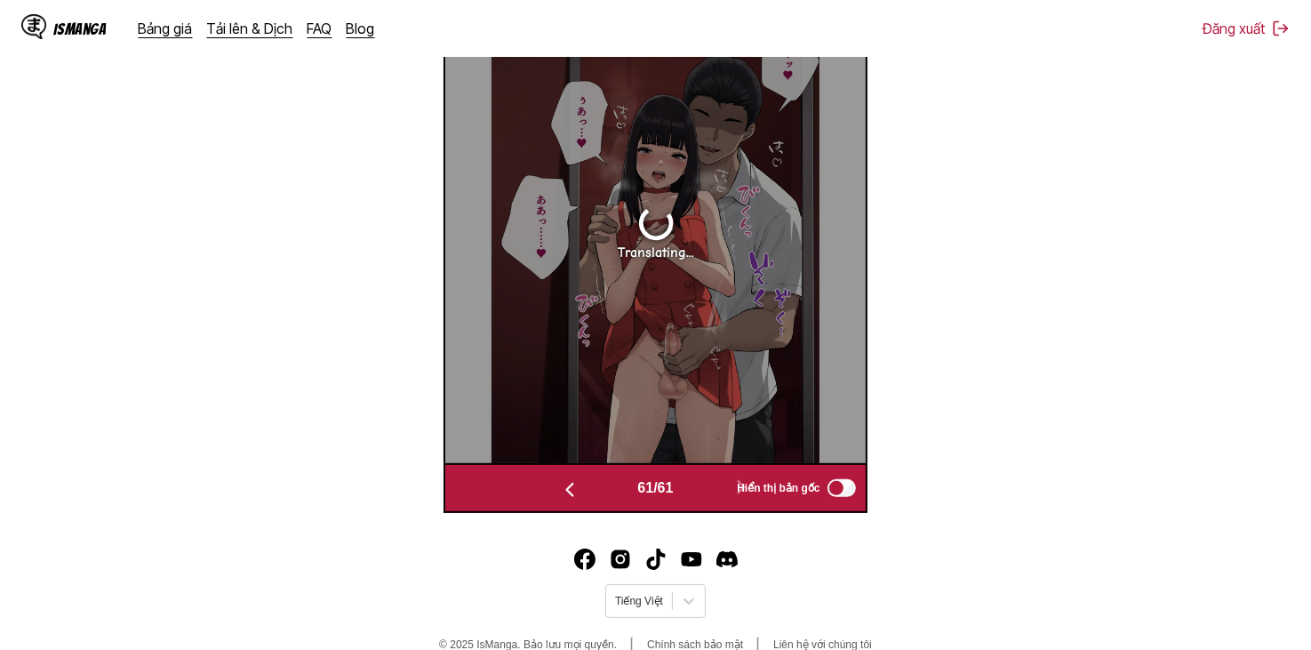
click at [588, 492] on button "button" at bounding box center [569, 488] width 107 height 26
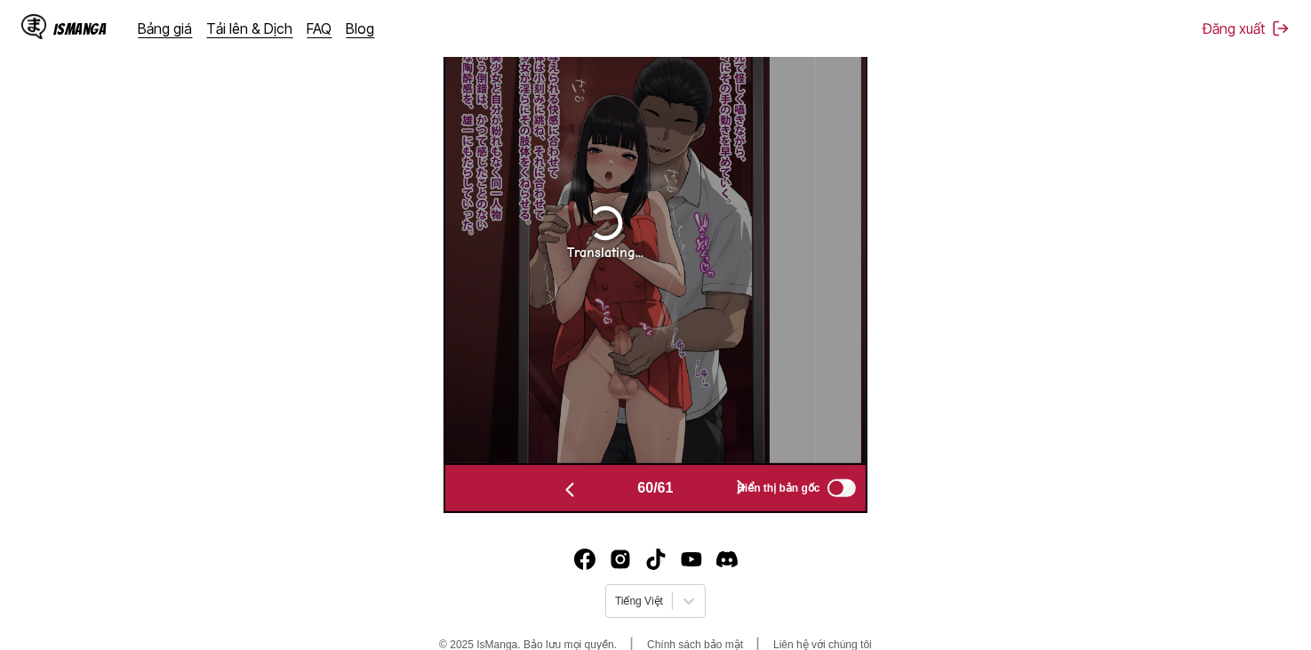
click at [588, 492] on button "button" at bounding box center [569, 488] width 107 height 26
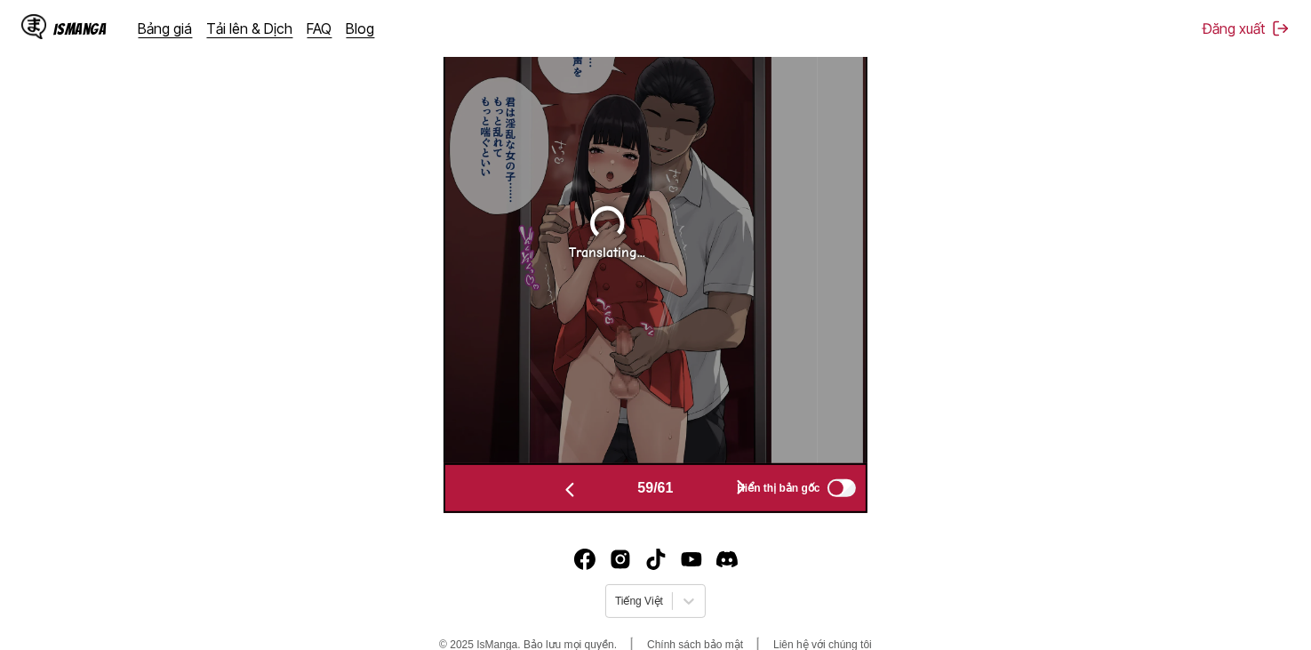
click at [588, 492] on button "button" at bounding box center [569, 488] width 107 height 26
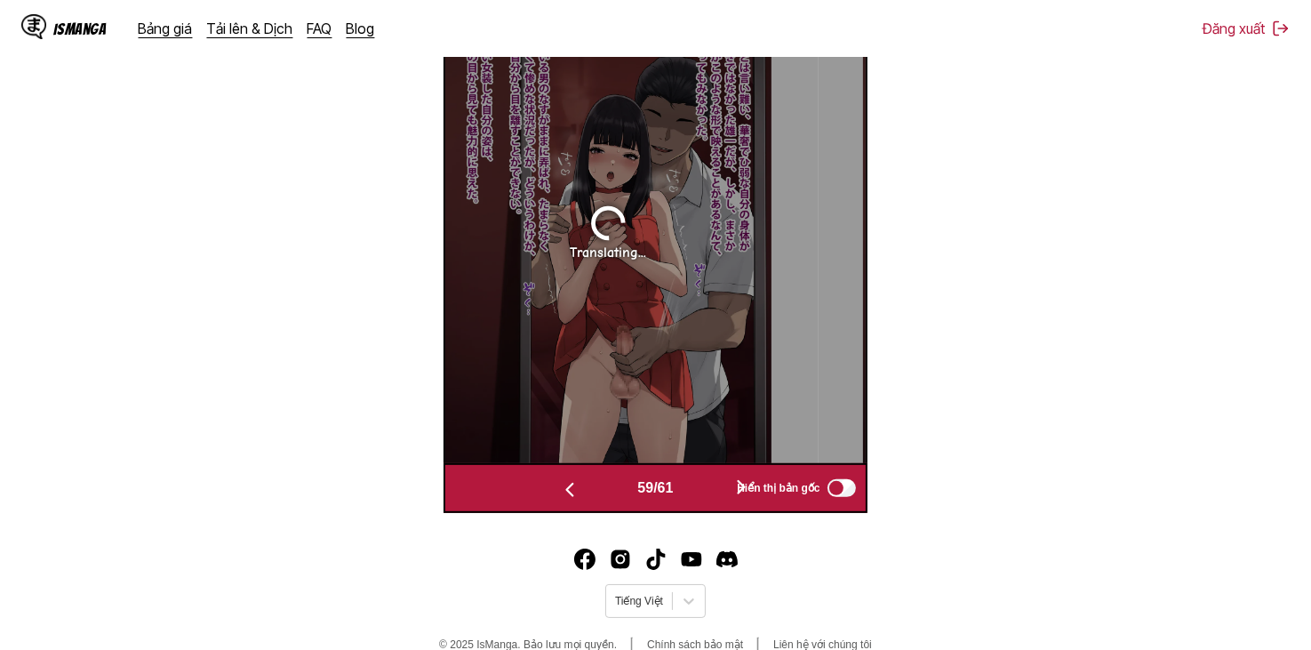
click at [588, 492] on button "button" at bounding box center [569, 488] width 107 height 26
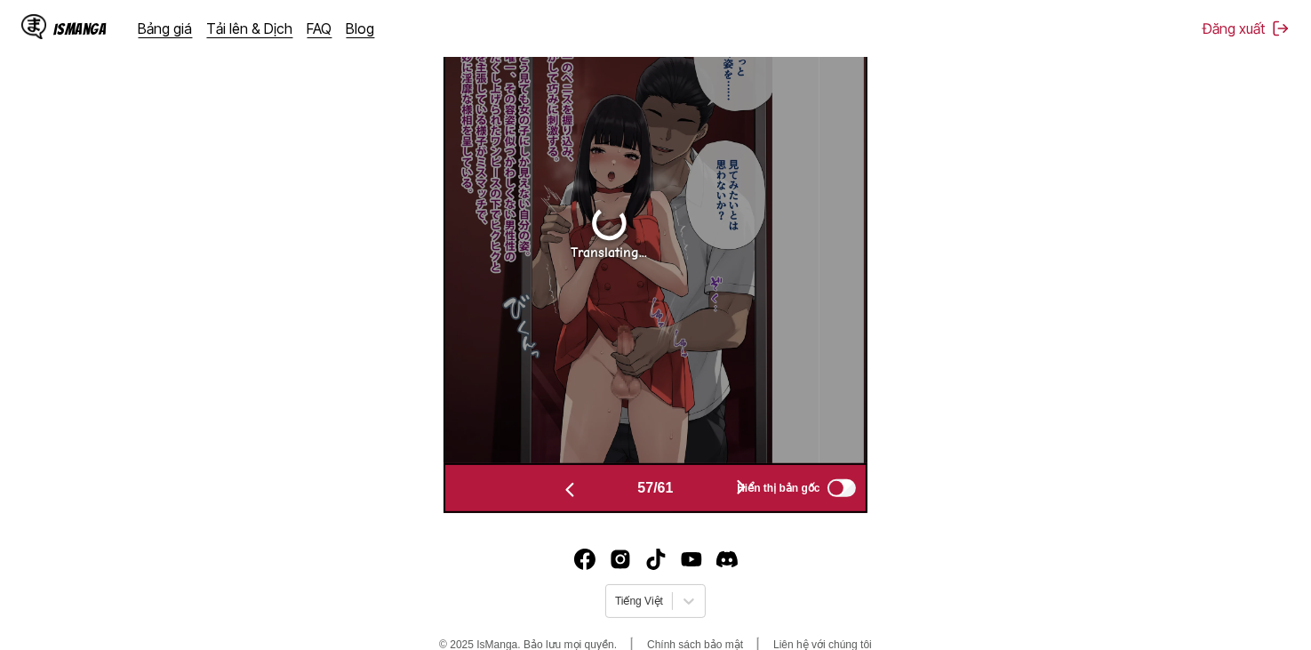
click at [588, 492] on button "button" at bounding box center [569, 488] width 107 height 26
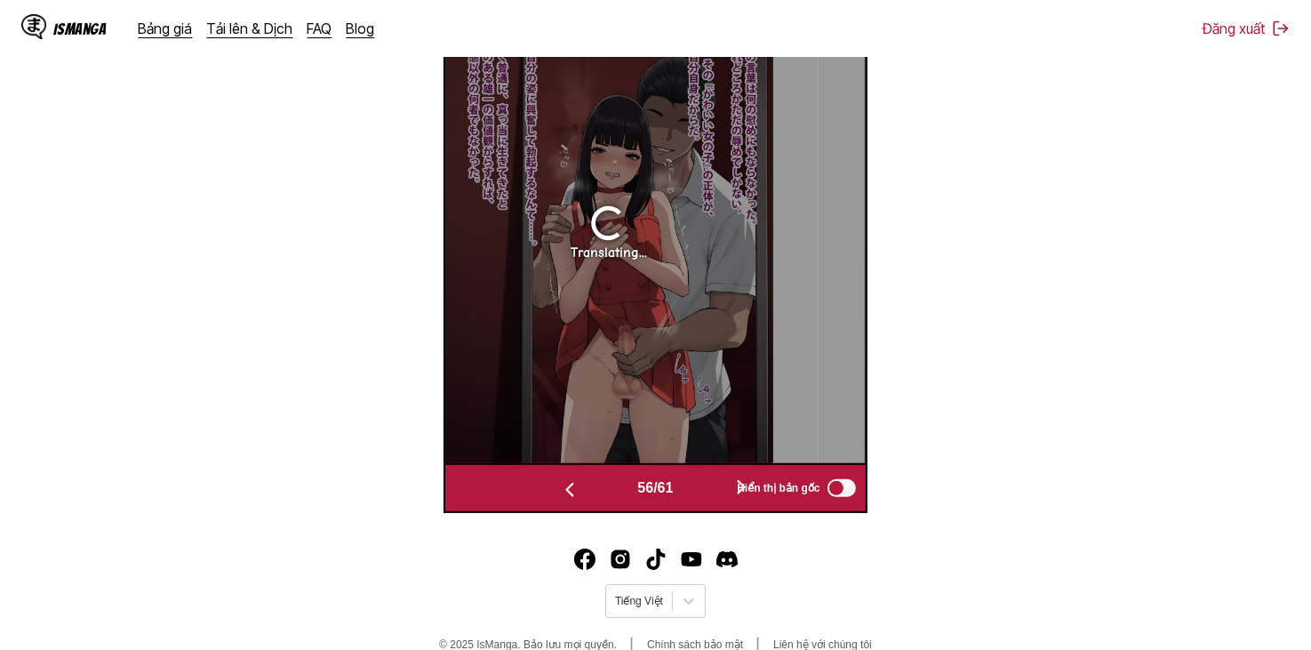
click at [588, 492] on button "button" at bounding box center [569, 488] width 107 height 26
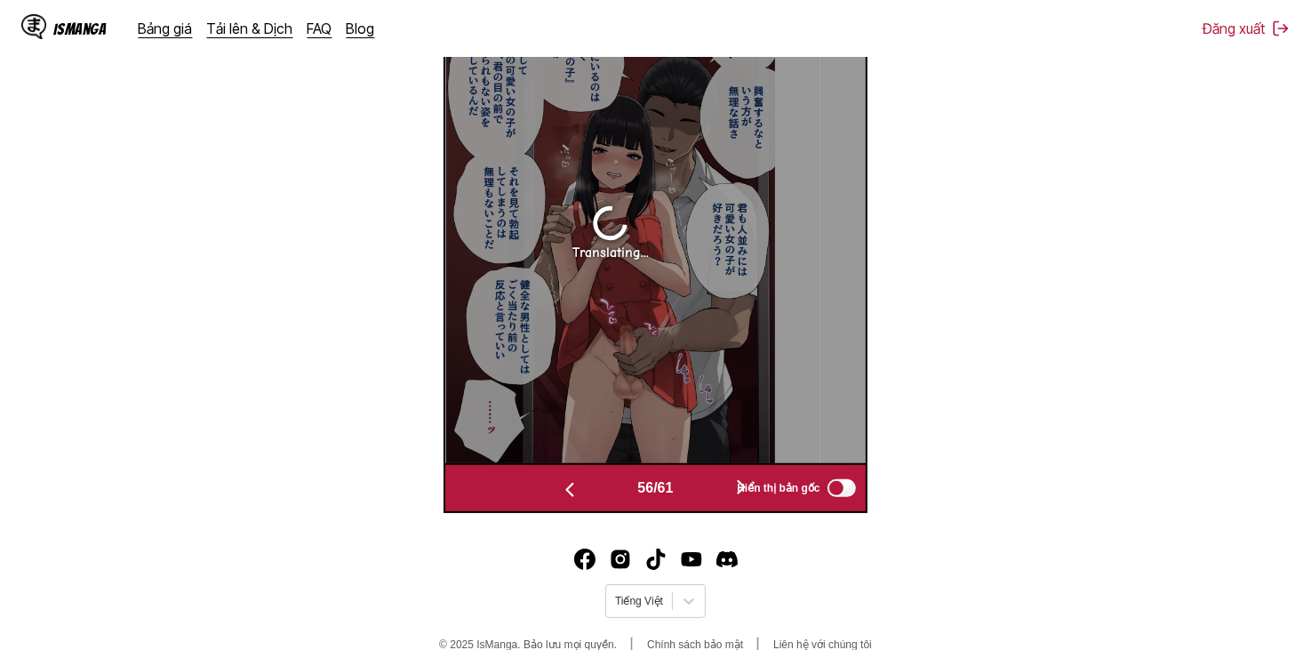
click at [590, 493] on button "button" at bounding box center [569, 488] width 107 height 26
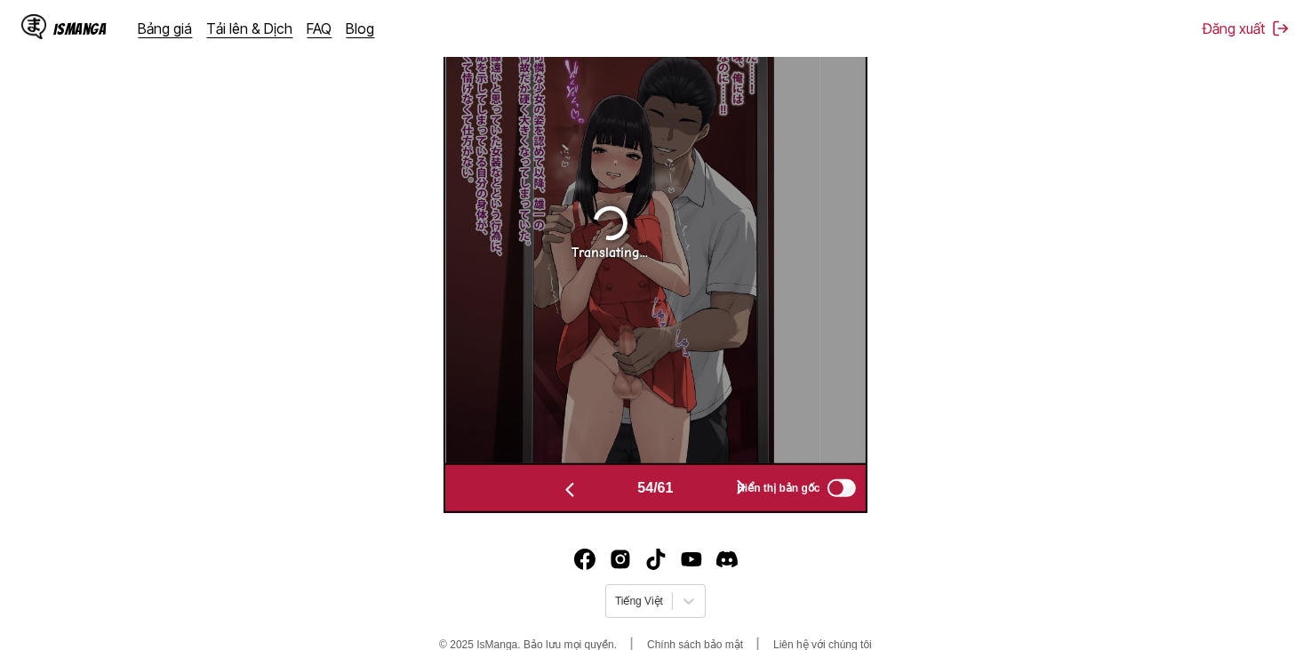
click at [590, 493] on button "button" at bounding box center [569, 488] width 107 height 26
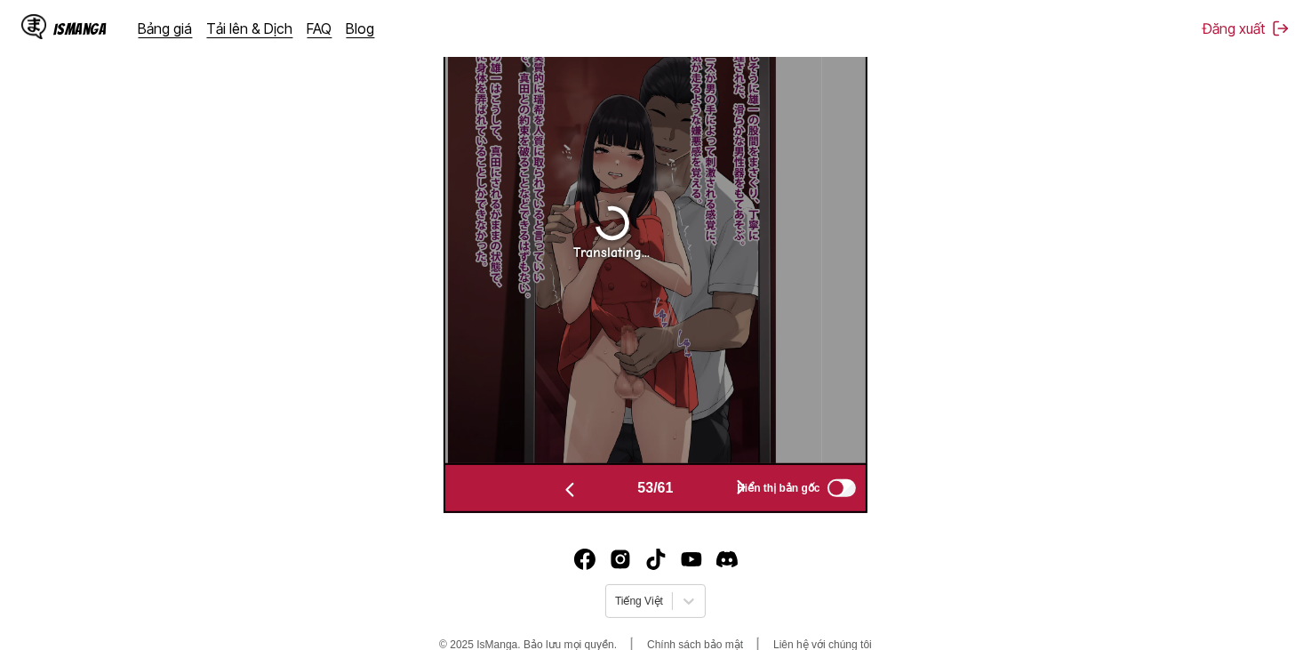
click at [590, 493] on button "button" at bounding box center [569, 488] width 107 height 26
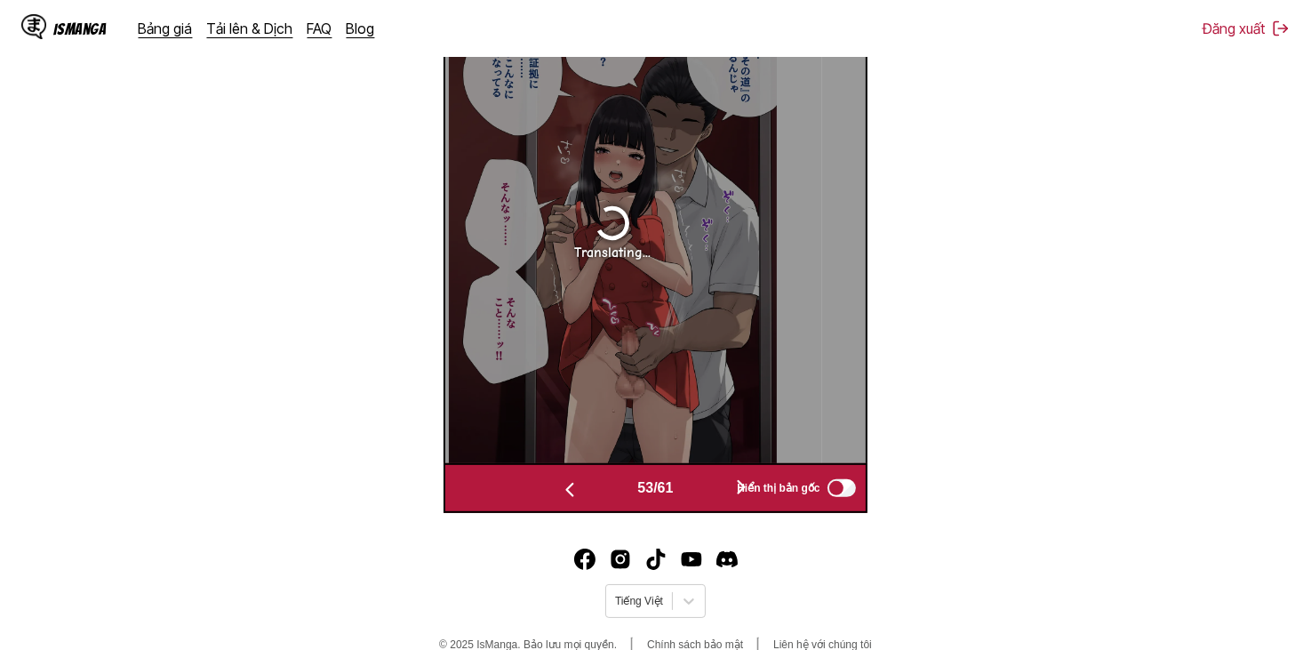
click at [590, 493] on button "button" at bounding box center [569, 488] width 107 height 26
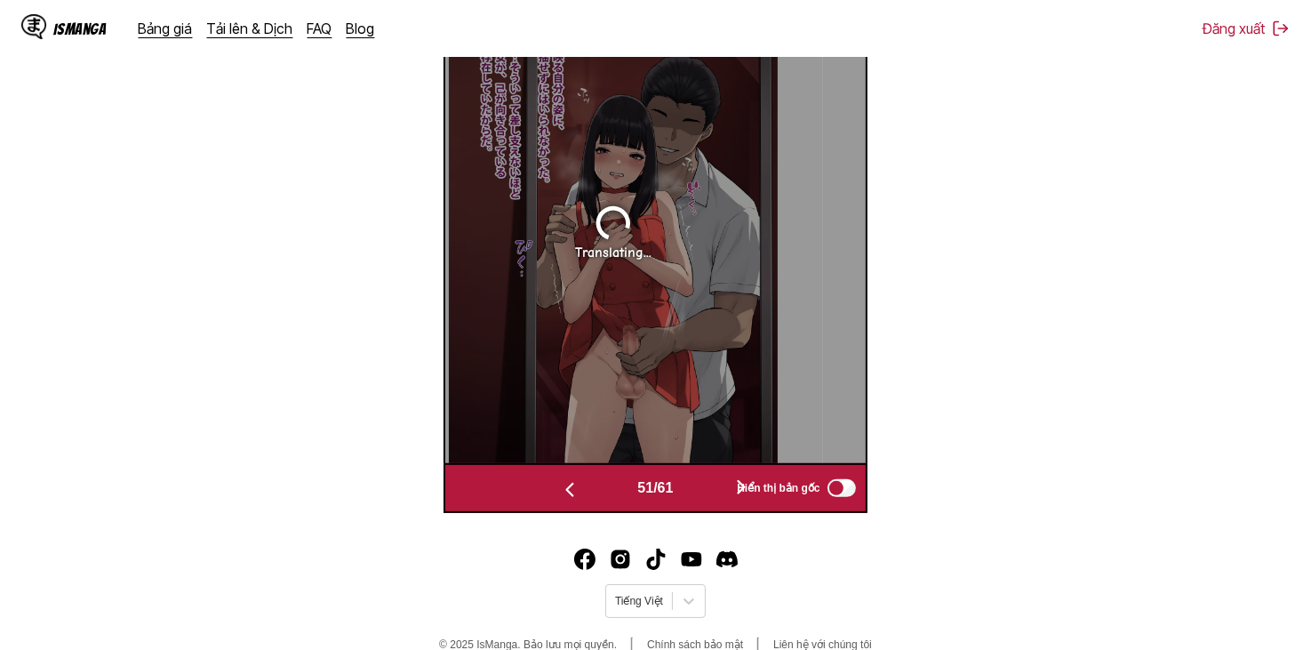
click at [590, 493] on button "button" at bounding box center [569, 488] width 107 height 26
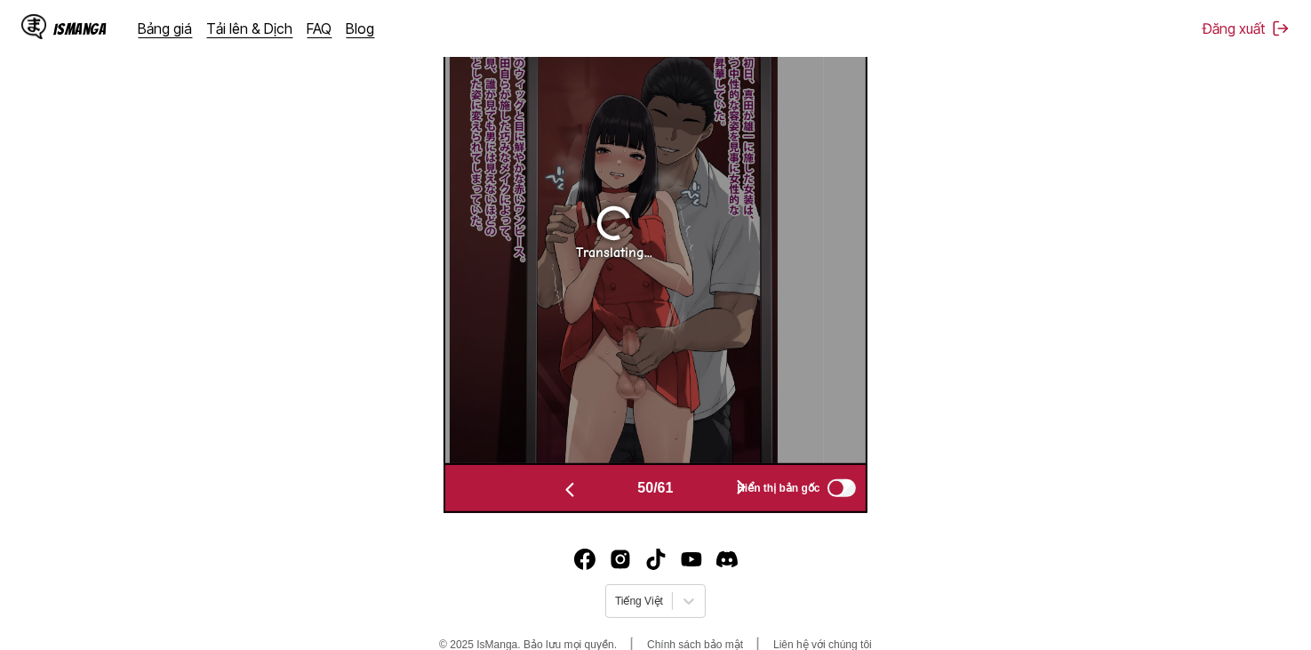
click at [590, 493] on button "button" at bounding box center [569, 488] width 107 height 26
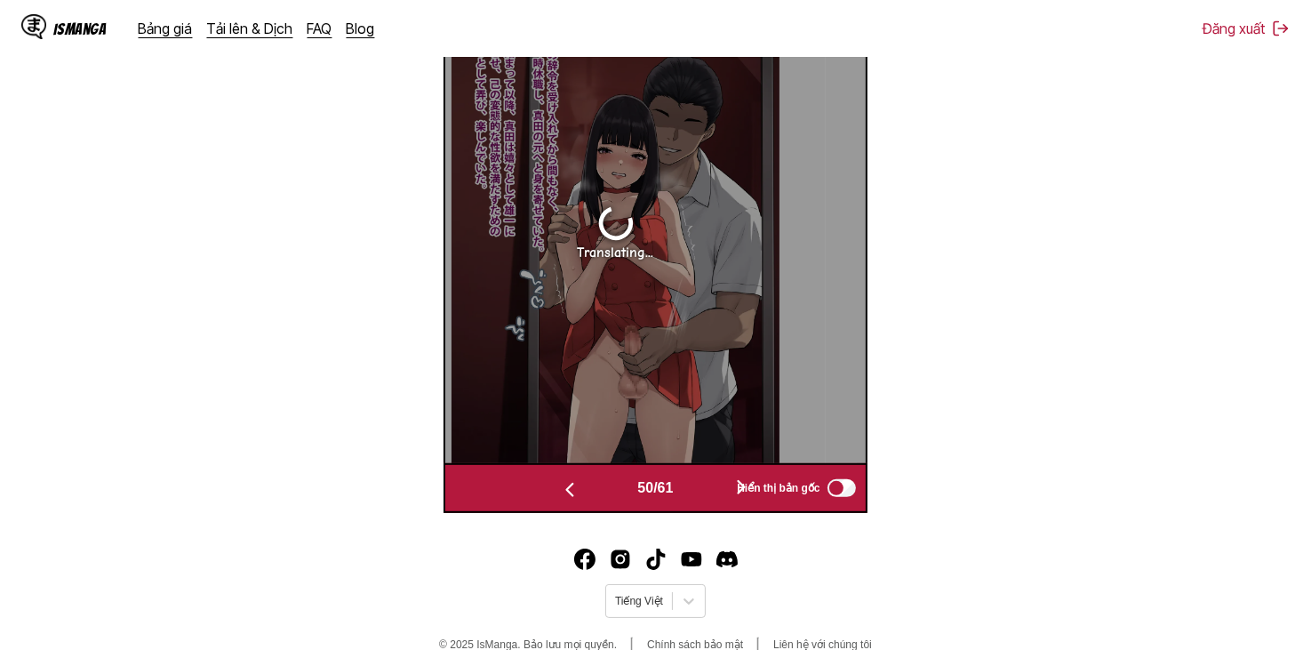
click at [590, 493] on button "button" at bounding box center [569, 488] width 107 height 26
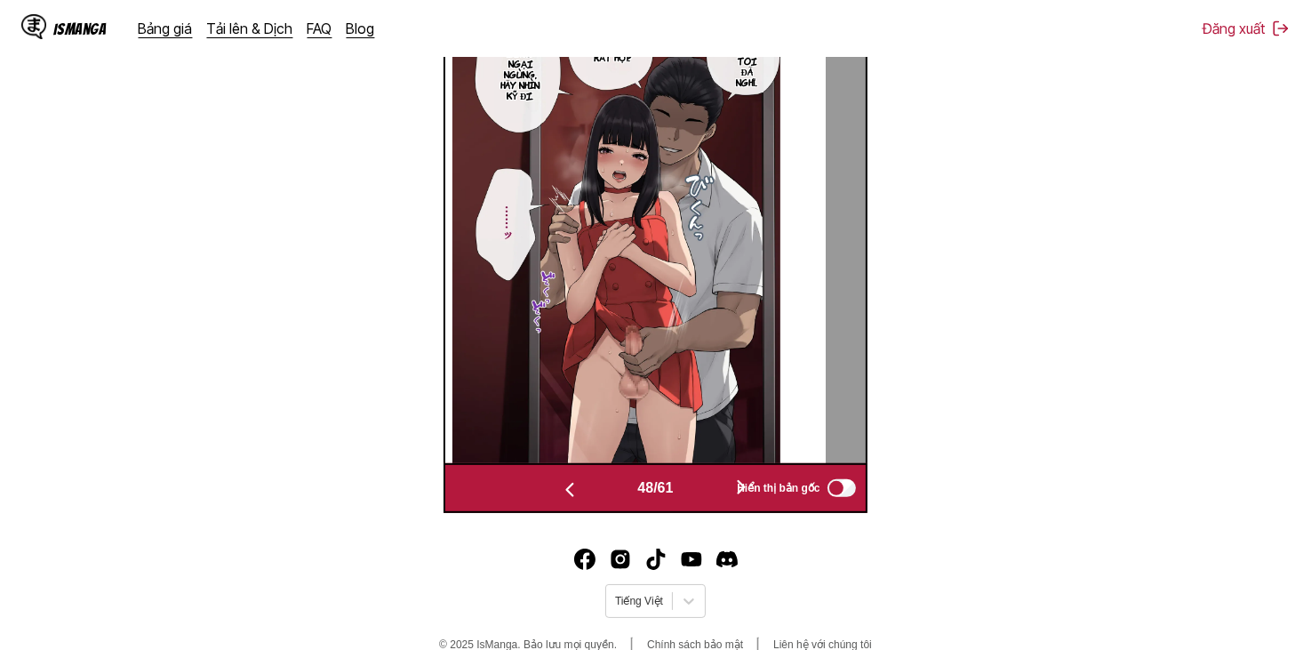
click at [590, 493] on button "button" at bounding box center [569, 488] width 107 height 26
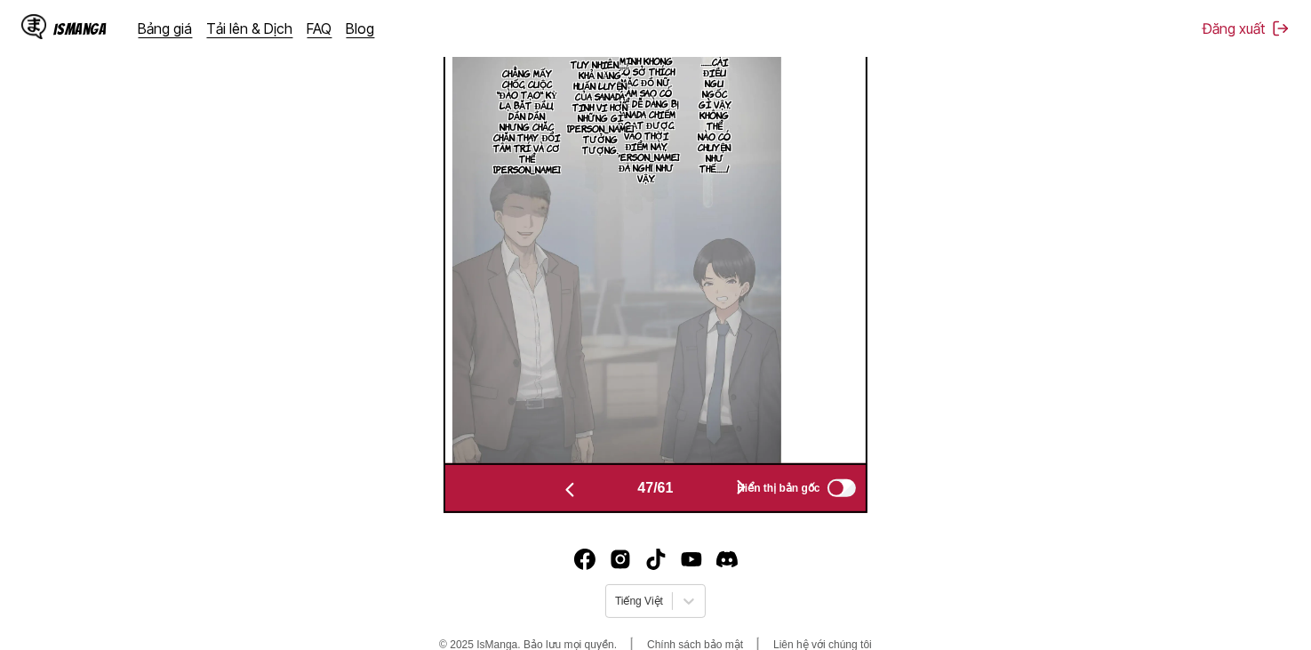
click at [590, 493] on button "button" at bounding box center [569, 488] width 107 height 26
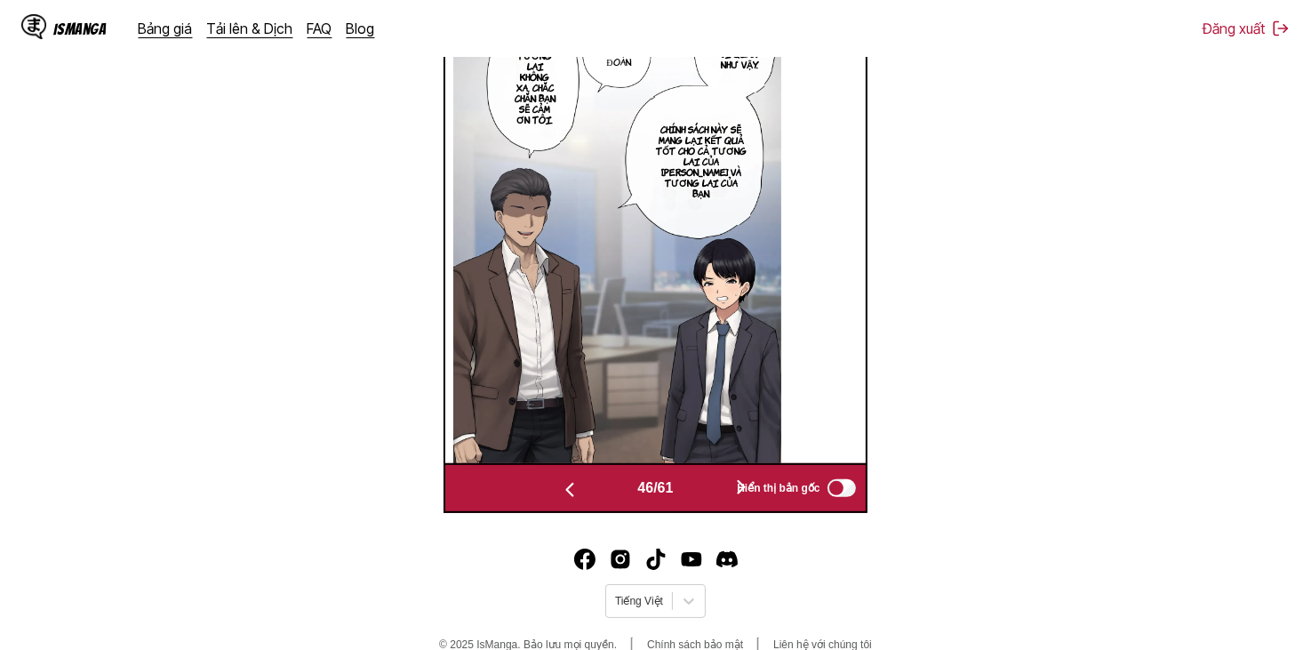
click at [693, 491] on button "button" at bounding box center [741, 488] width 107 height 26
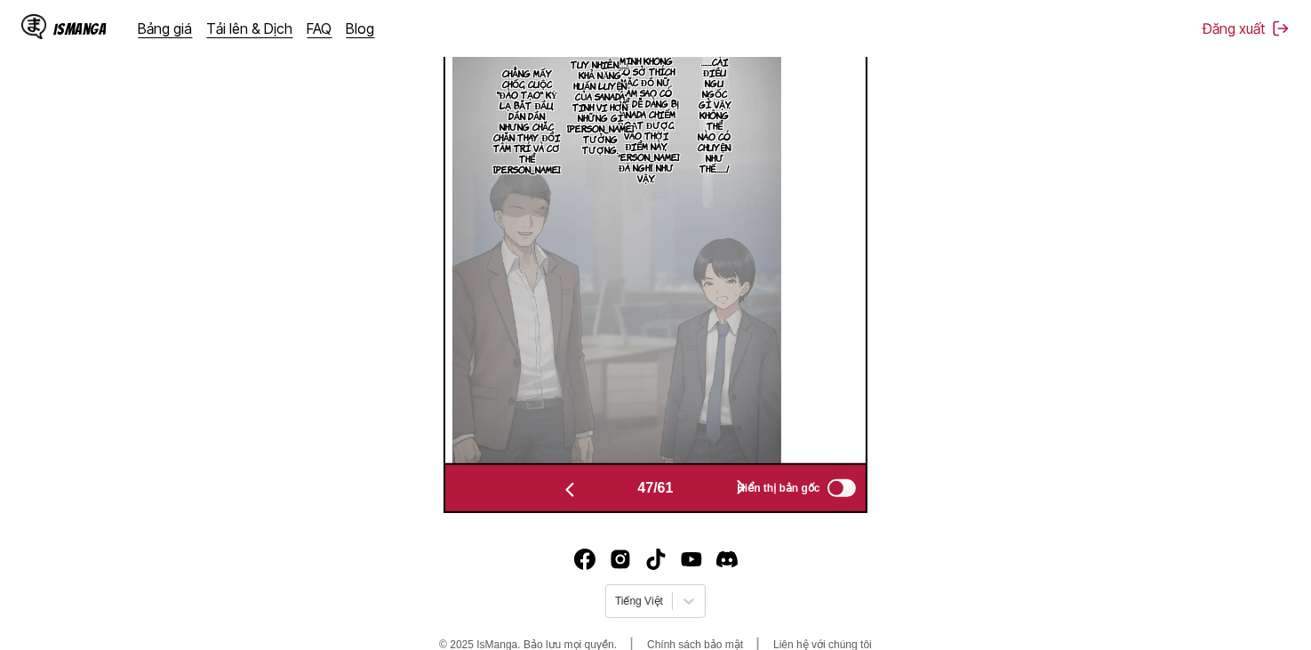
click at [694, 491] on button "button" at bounding box center [741, 488] width 107 height 26
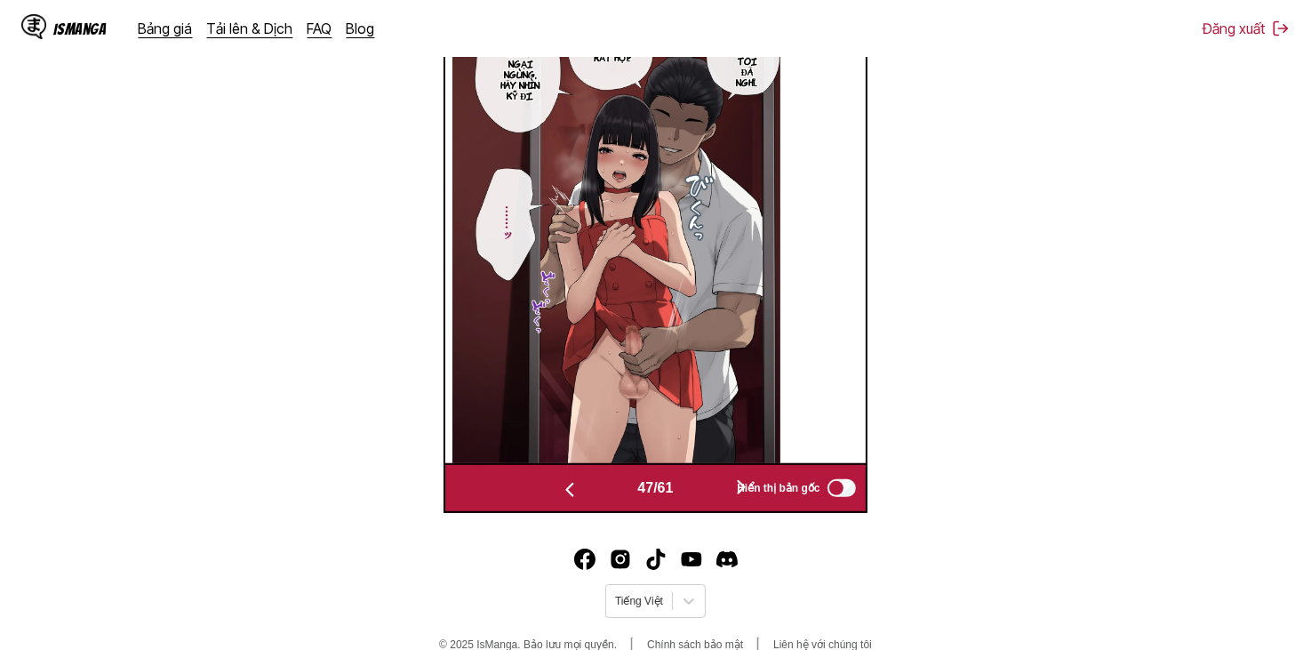
click at [694, 491] on button "button" at bounding box center [741, 488] width 107 height 26
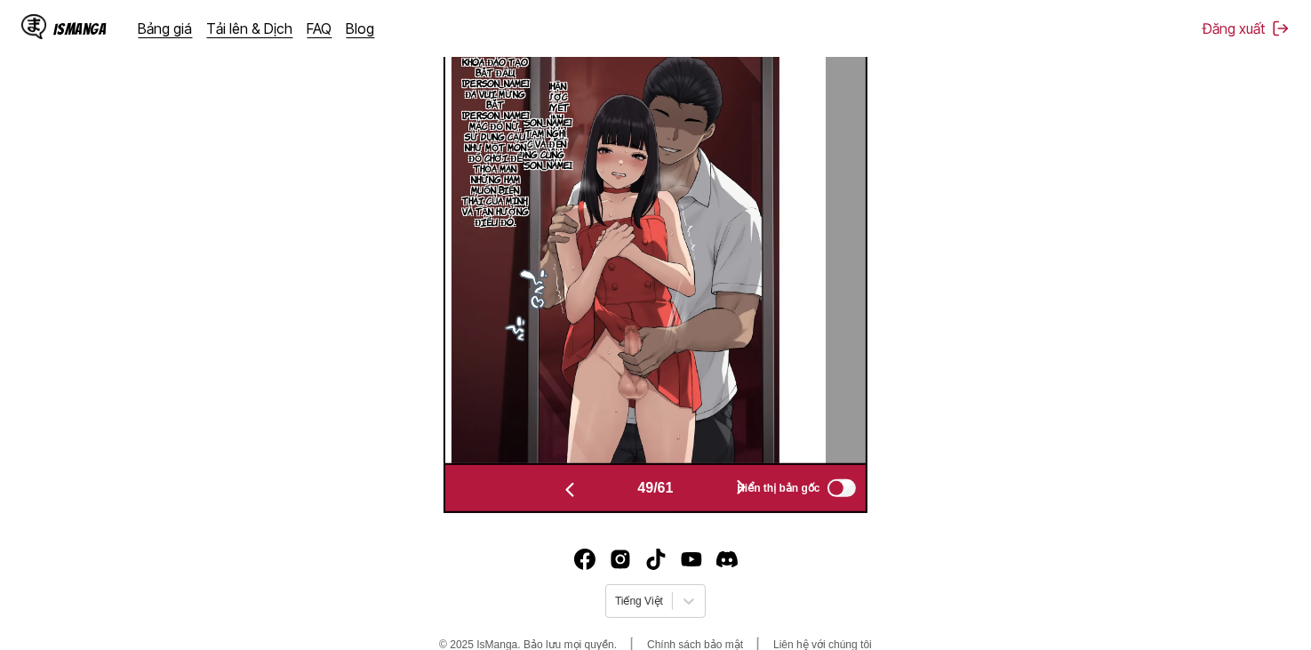
click at [694, 491] on button "button" at bounding box center [741, 488] width 107 height 26
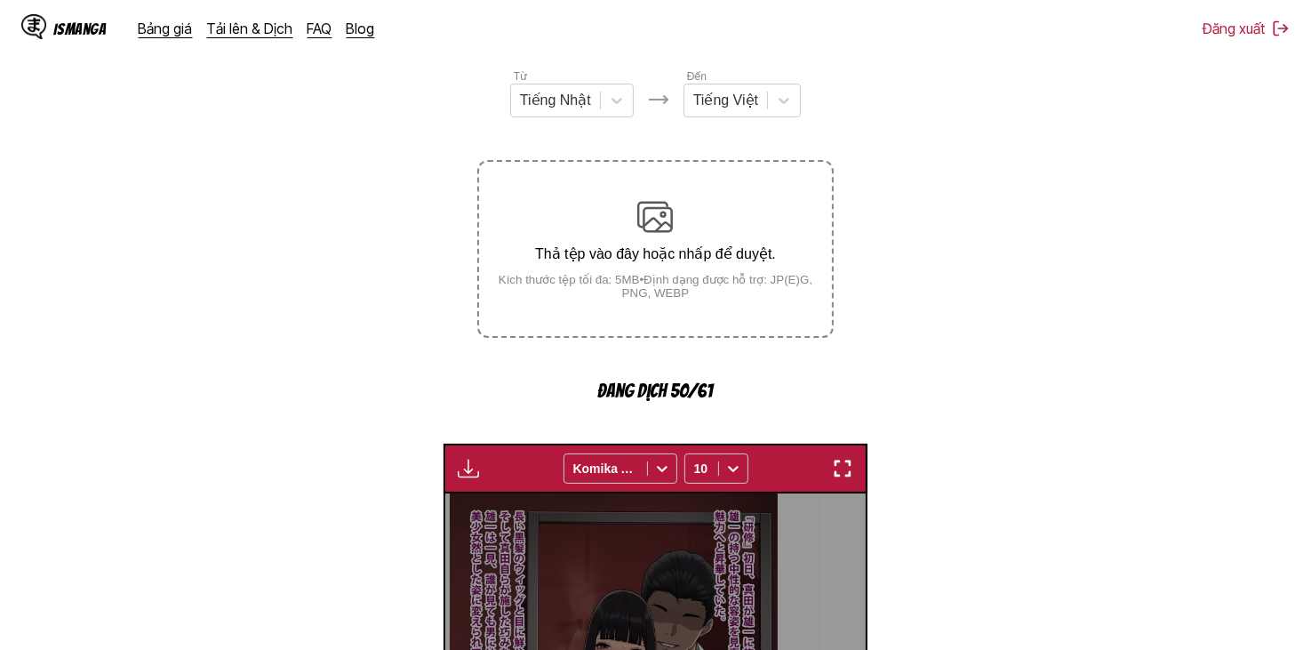
scroll to position [622, 0]
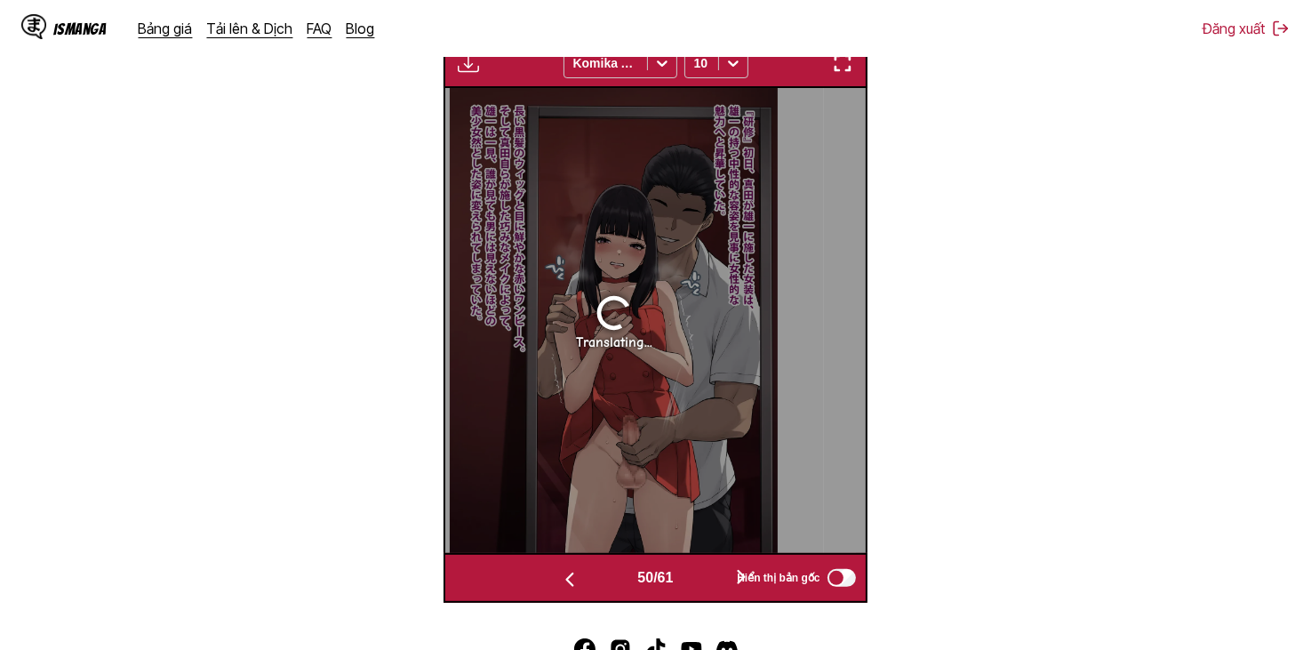
click at [696, 571] on button "button" at bounding box center [741, 578] width 107 height 26
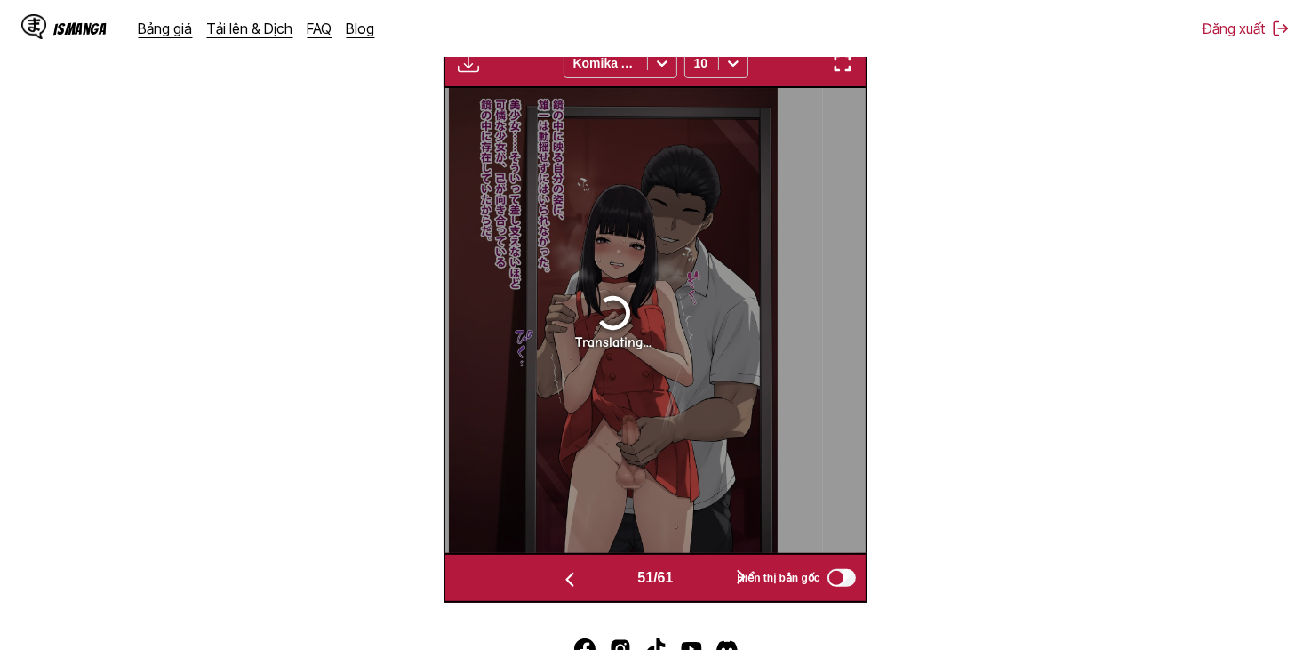
click at [696, 571] on button "button" at bounding box center [741, 578] width 107 height 26
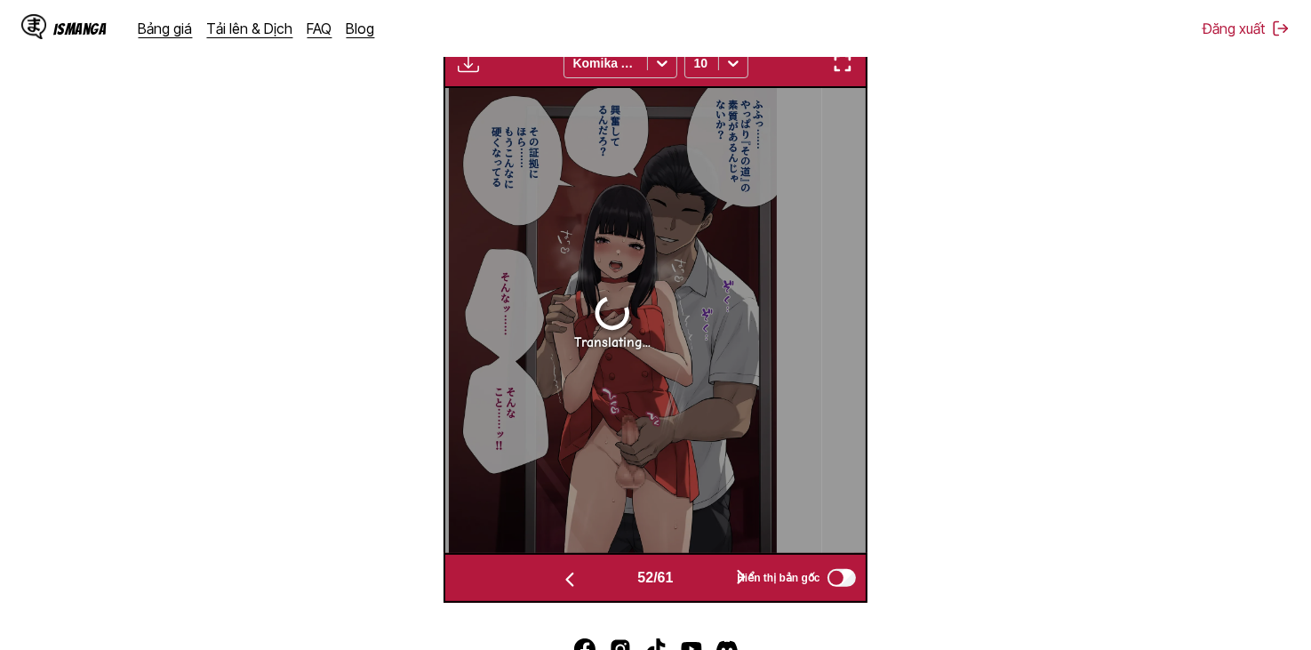
click at [696, 571] on button "button" at bounding box center [741, 578] width 107 height 26
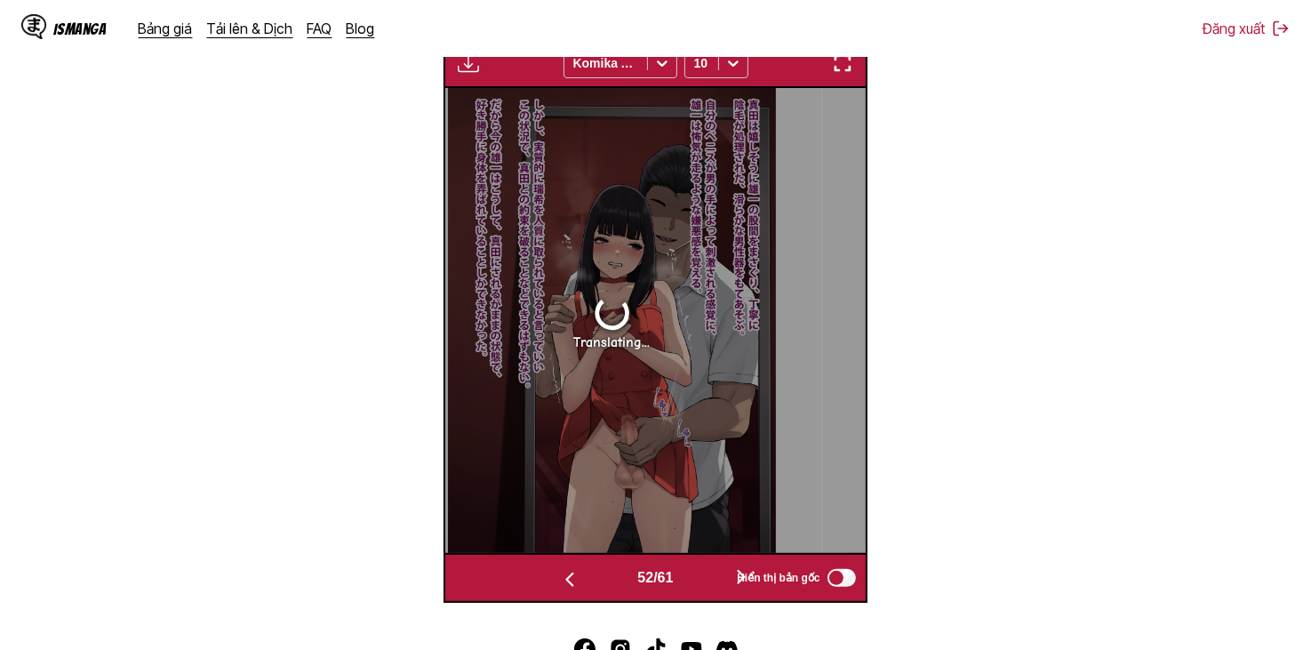
click at [696, 571] on button "button" at bounding box center [741, 578] width 107 height 26
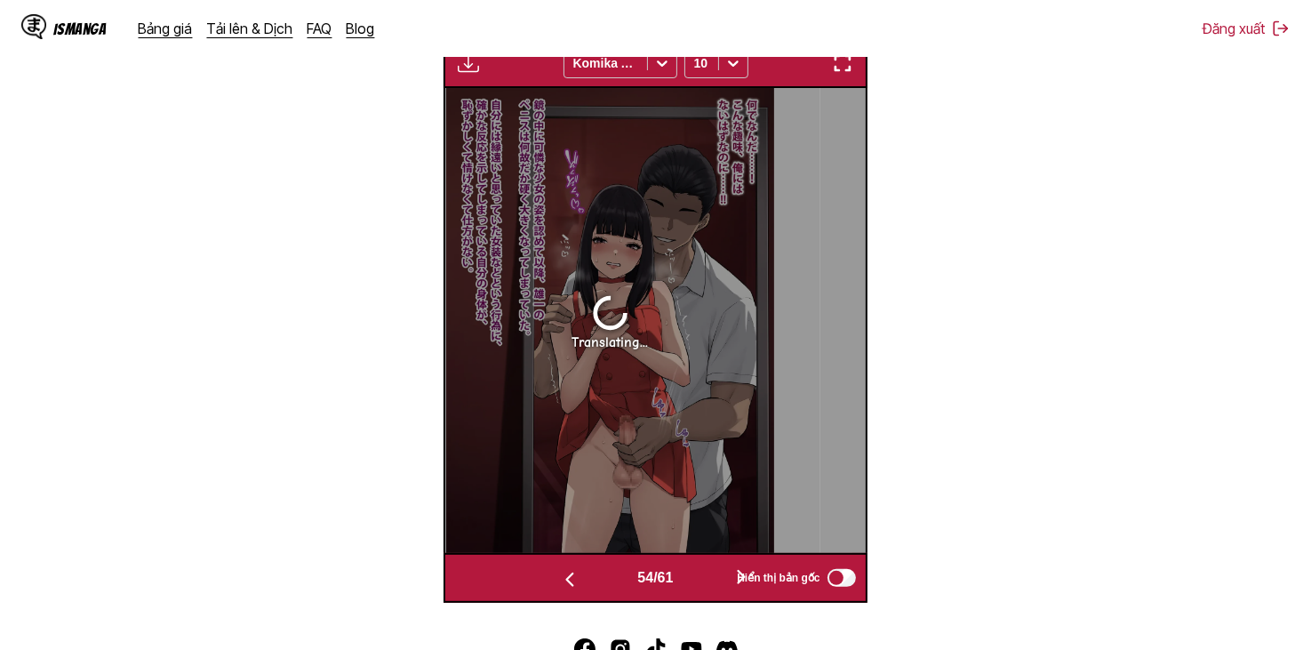
click at [696, 571] on button "button" at bounding box center [741, 578] width 107 height 26
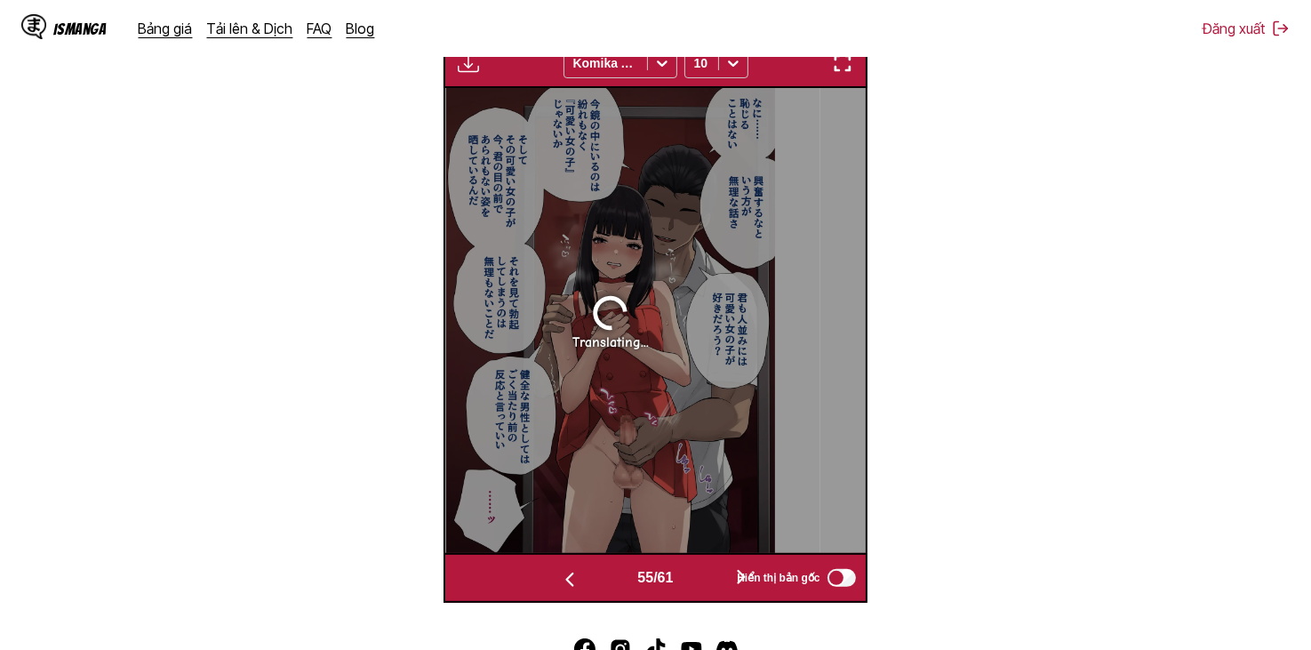
click at [696, 571] on button "button" at bounding box center [741, 578] width 107 height 26
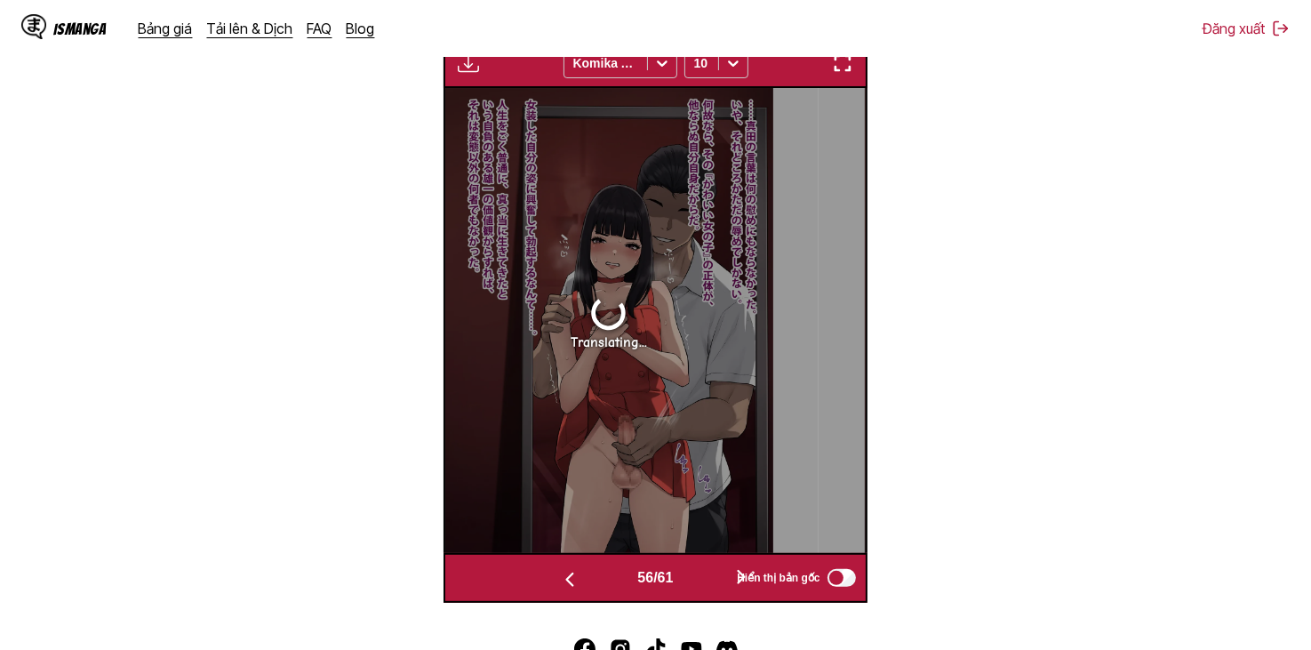
click at [696, 571] on button "button" at bounding box center [741, 578] width 107 height 26
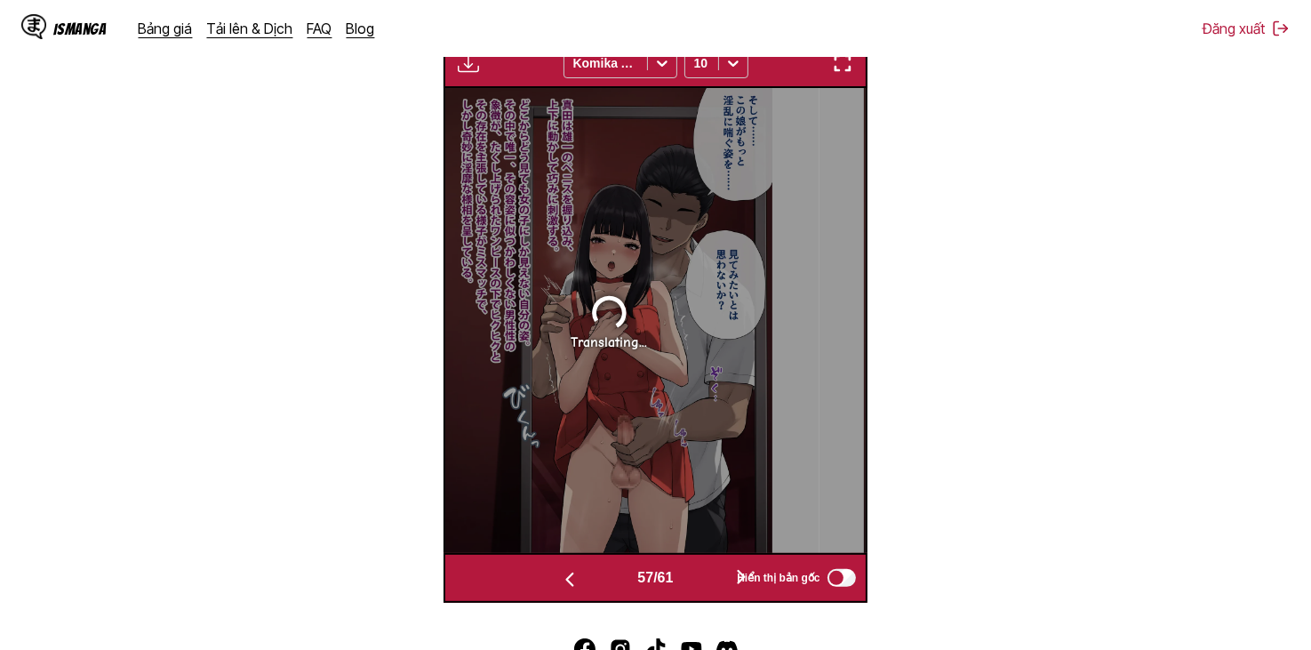
click at [696, 571] on button "button" at bounding box center [741, 578] width 107 height 26
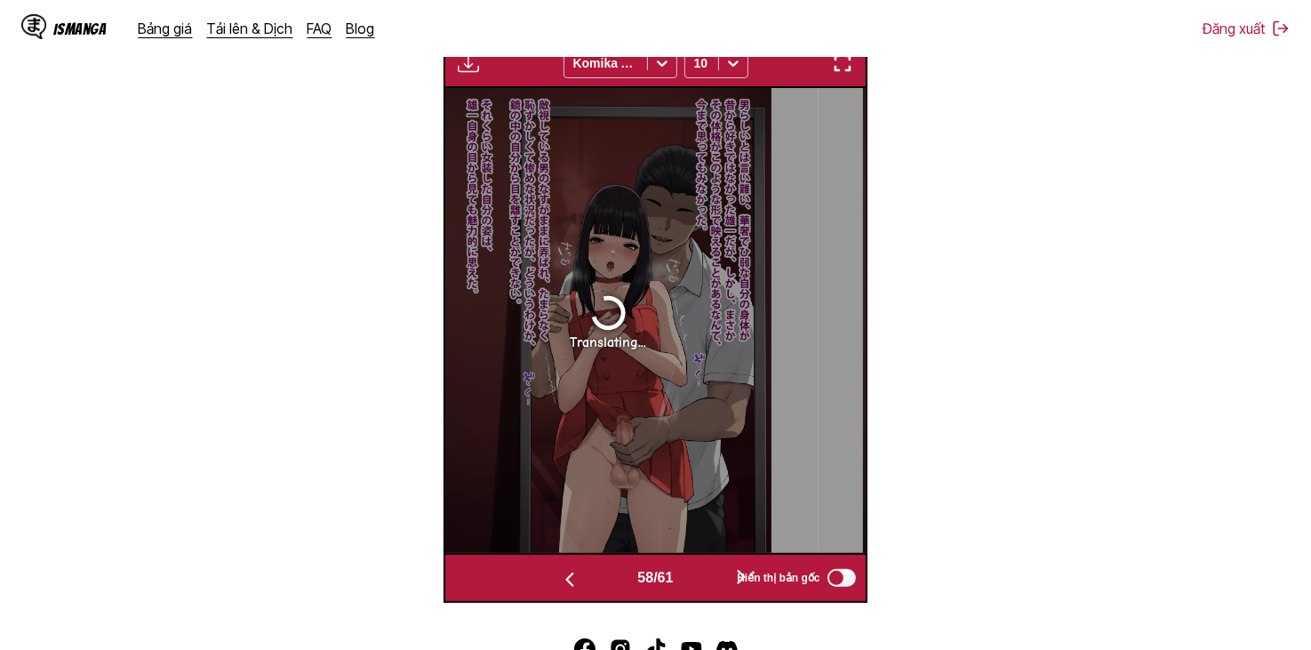
click at [696, 571] on button "button" at bounding box center [741, 578] width 107 height 26
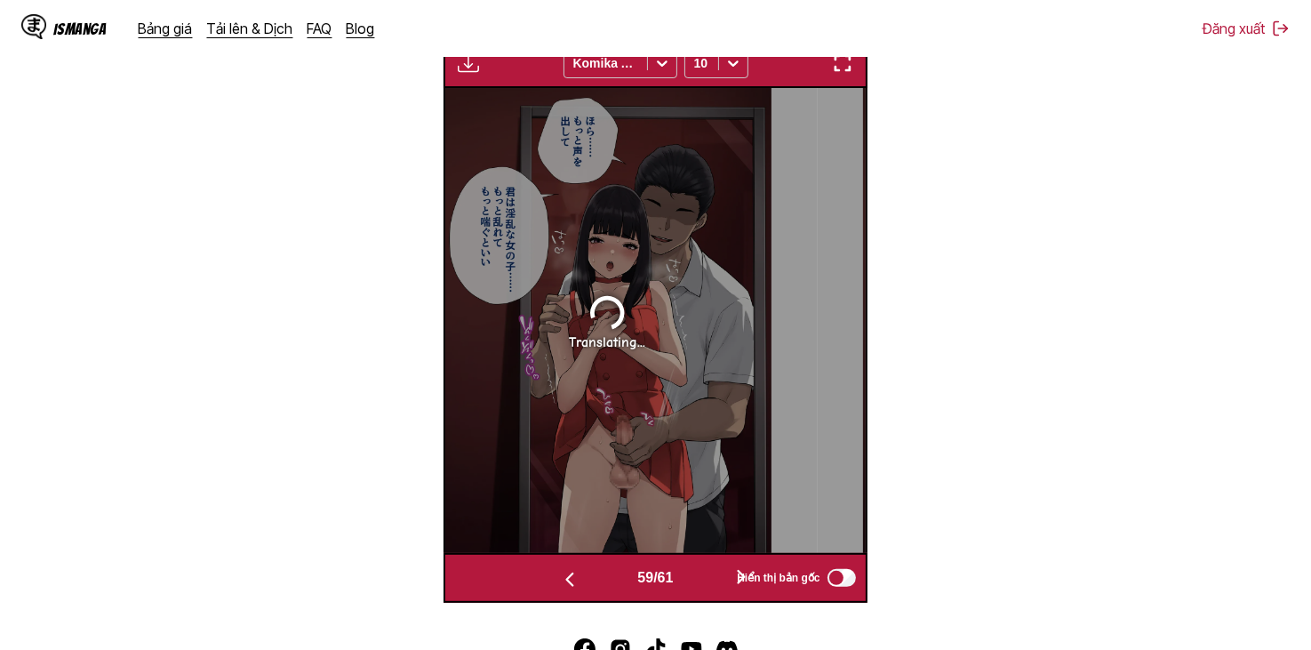
click at [696, 571] on button "button" at bounding box center [741, 578] width 107 height 26
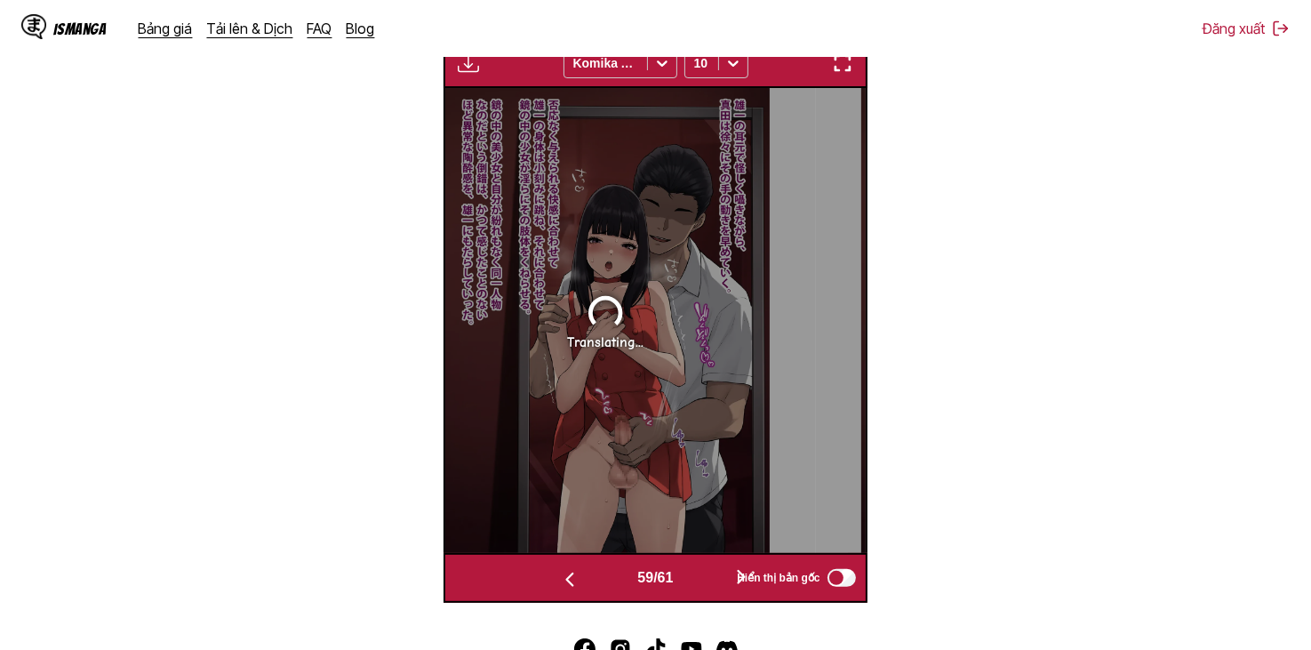
click at [696, 571] on button "button" at bounding box center [741, 578] width 107 height 26
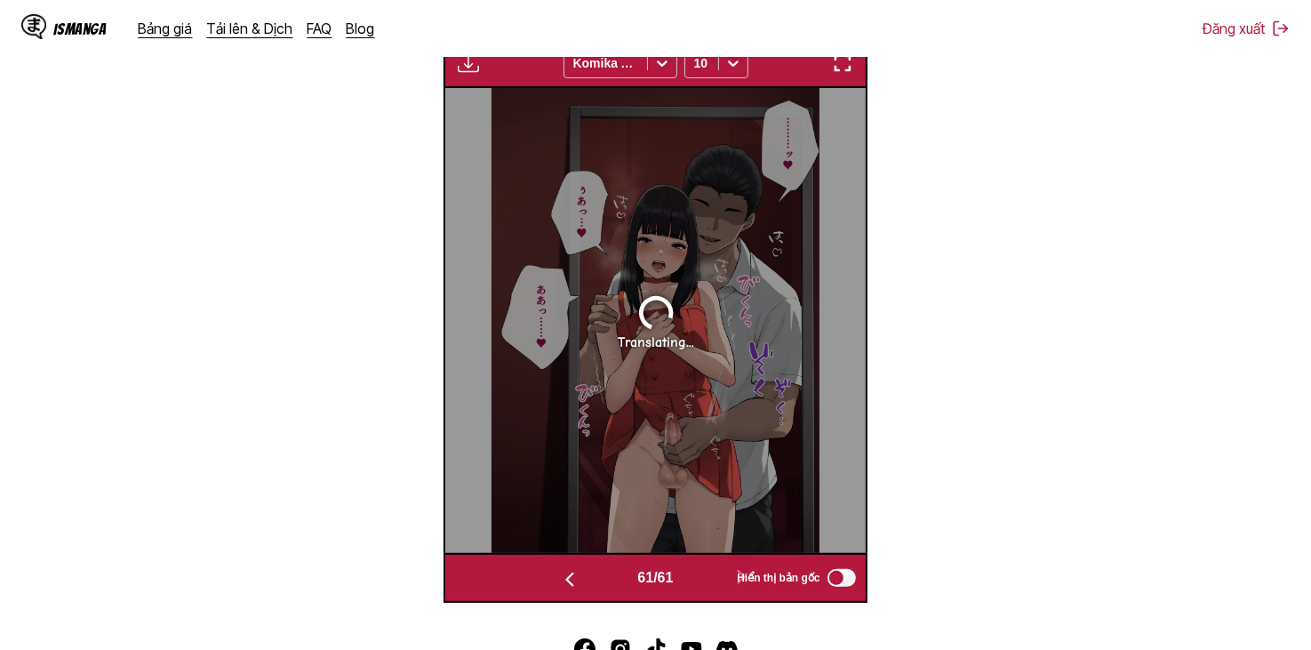
click at [626, 571] on div "61 / 61" at bounding box center [654, 578] width 277 height 26
click at [596, 579] on button "button" at bounding box center [569, 578] width 107 height 26
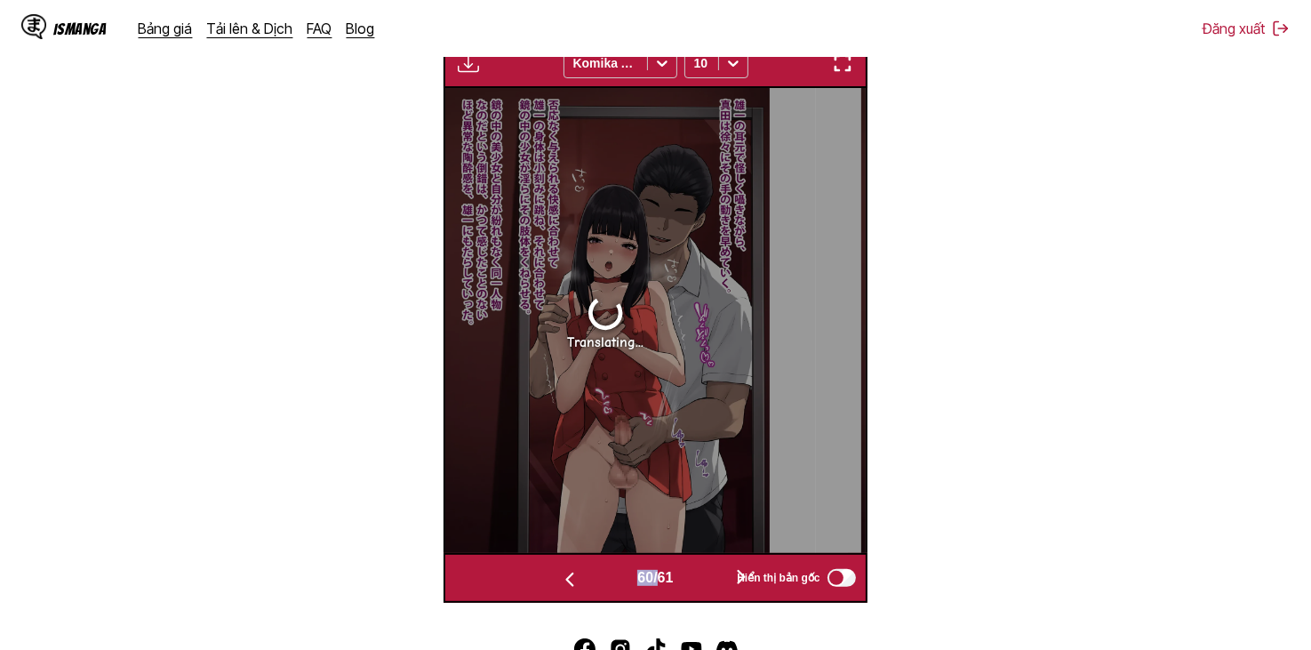
click at [596, 579] on button "button" at bounding box center [569, 578] width 107 height 26
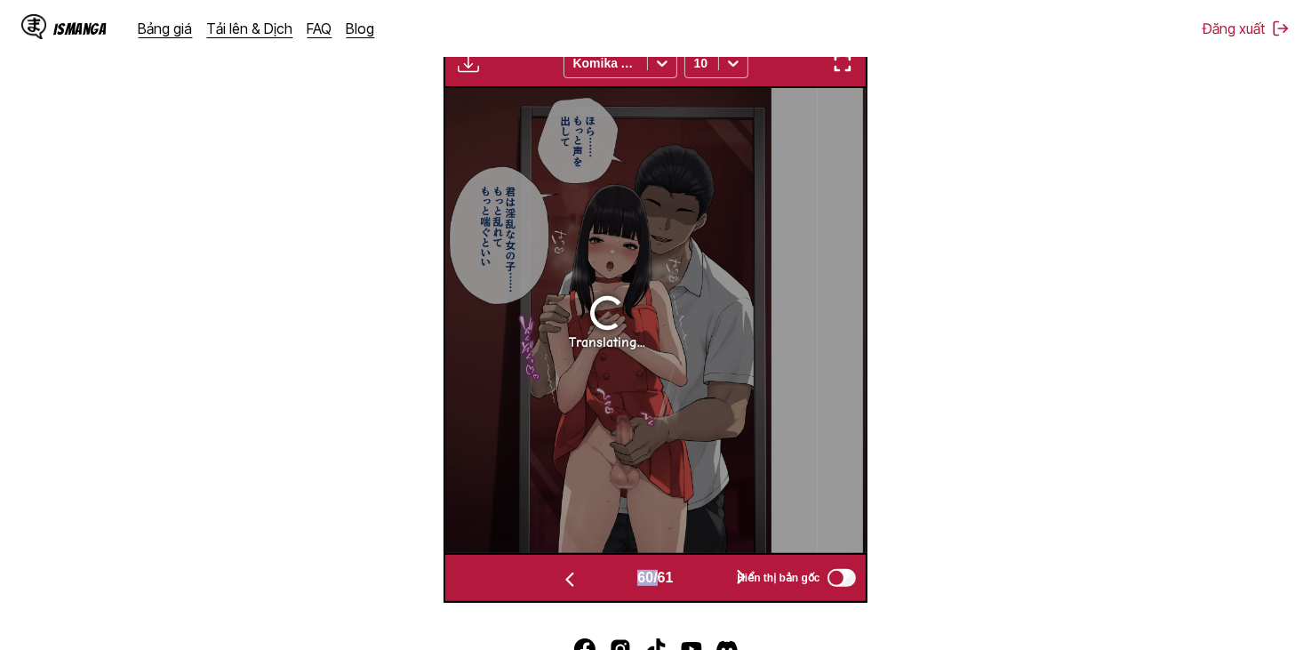
click at [596, 579] on button "button" at bounding box center [569, 578] width 107 height 26
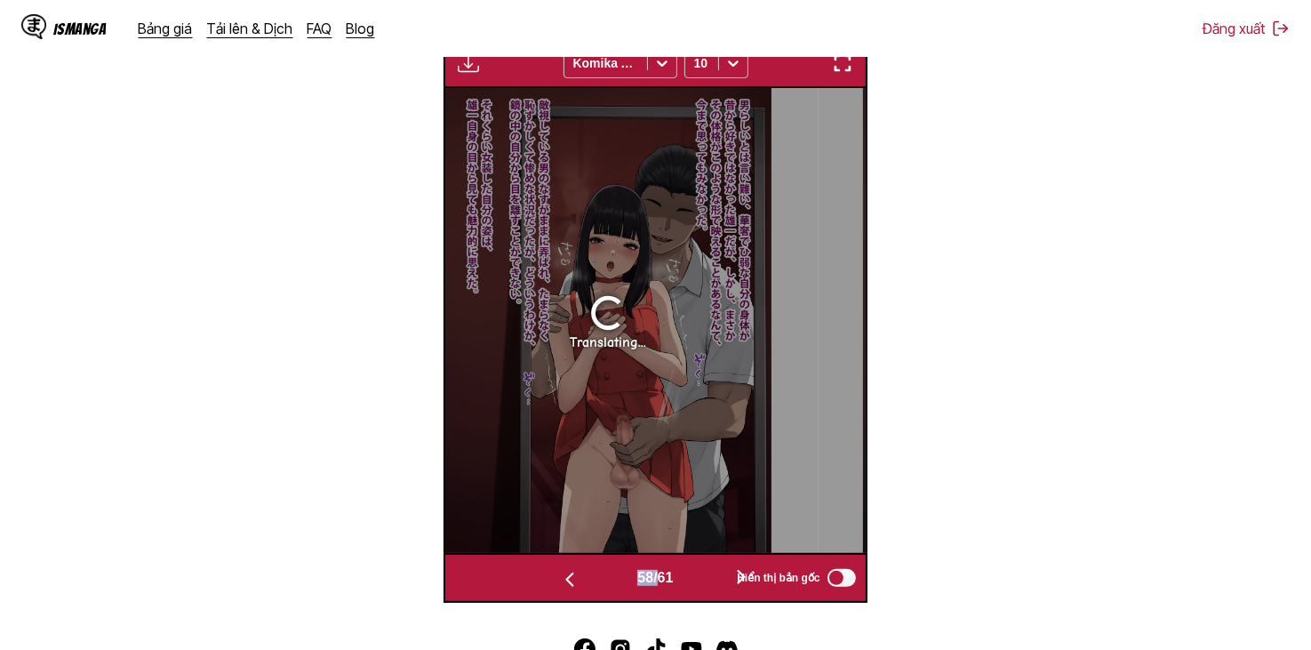
click at [596, 579] on button "button" at bounding box center [569, 578] width 107 height 26
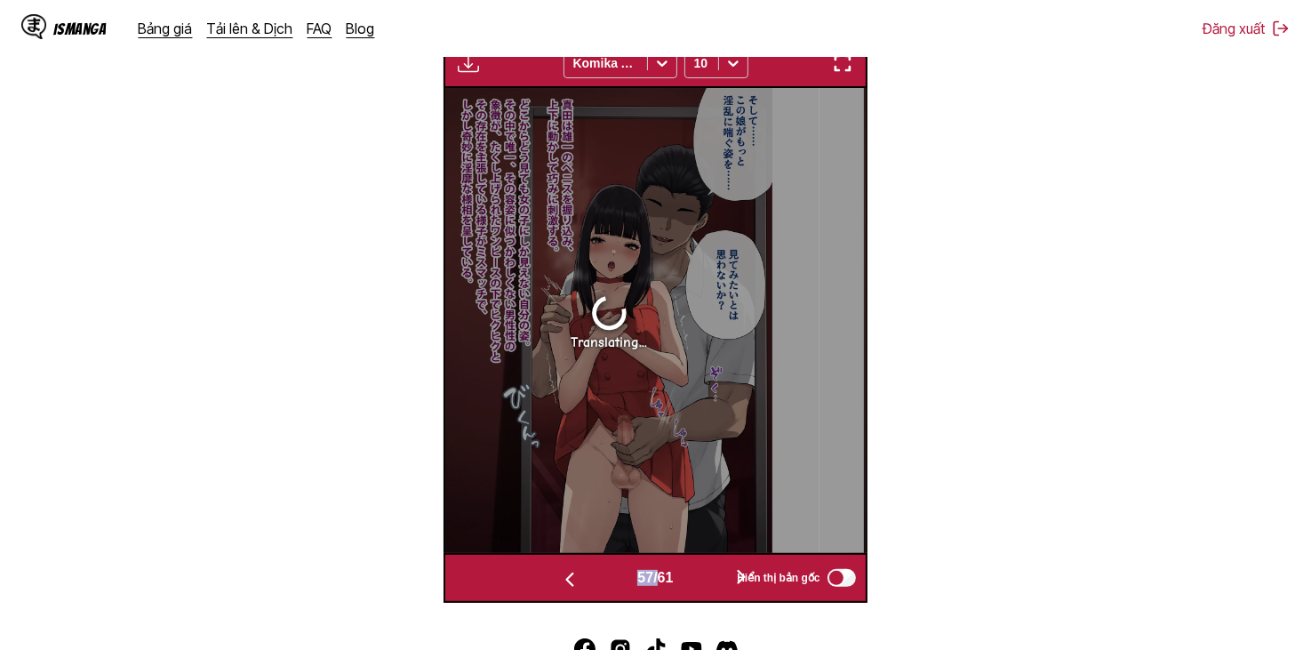
click at [596, 579] on button "button" at bounding box center [569, 578] width 107 height 26
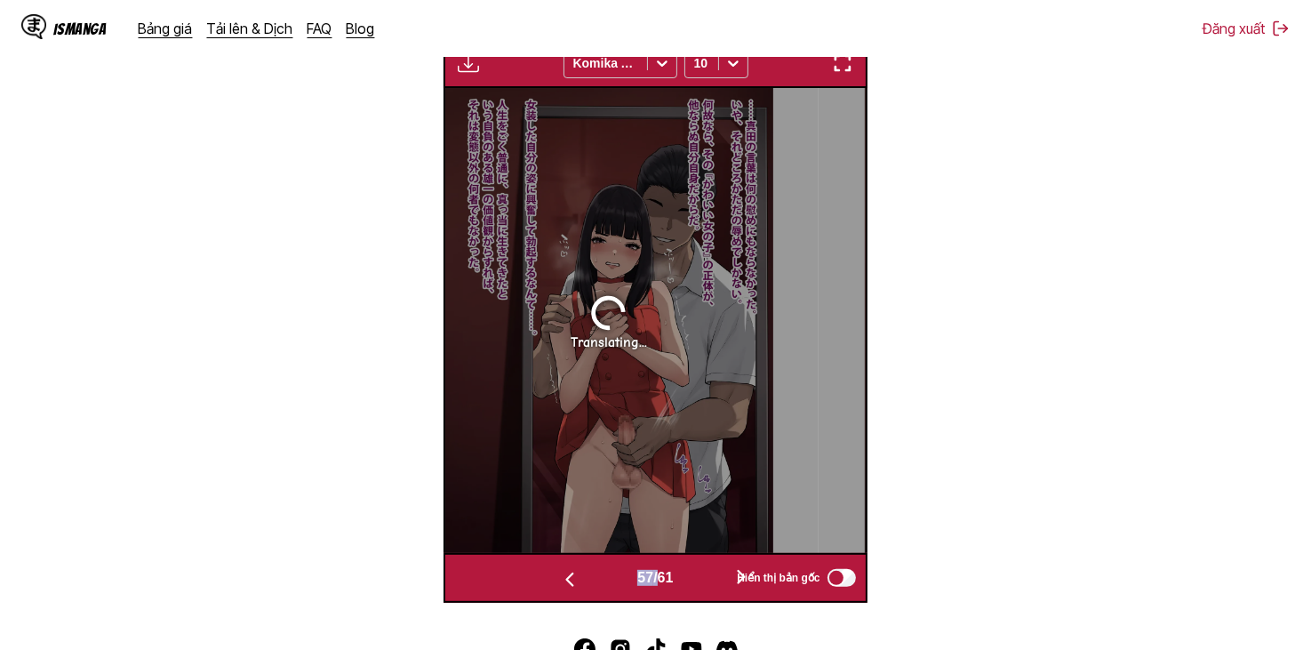
click at [596, 579] on button "button" at bounding box center [569, 578] width 107 height 26
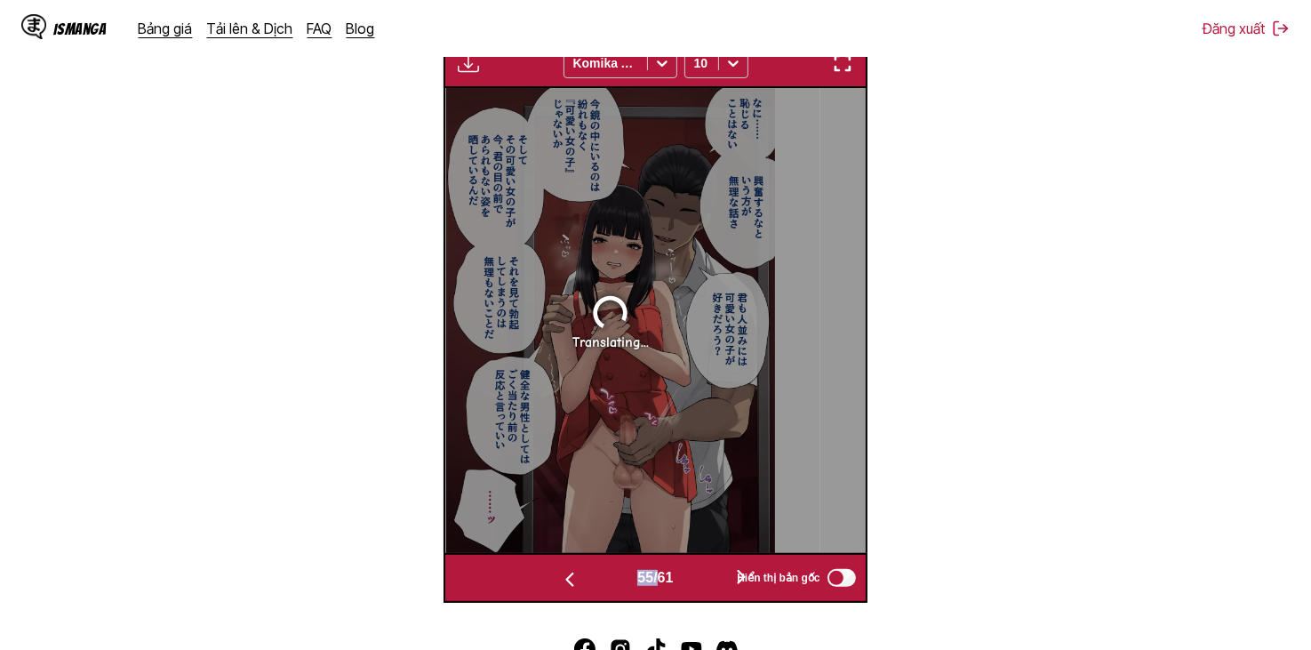
click at [596, 579] on button "button" at bounding box center [569, 578] width 107 height 26
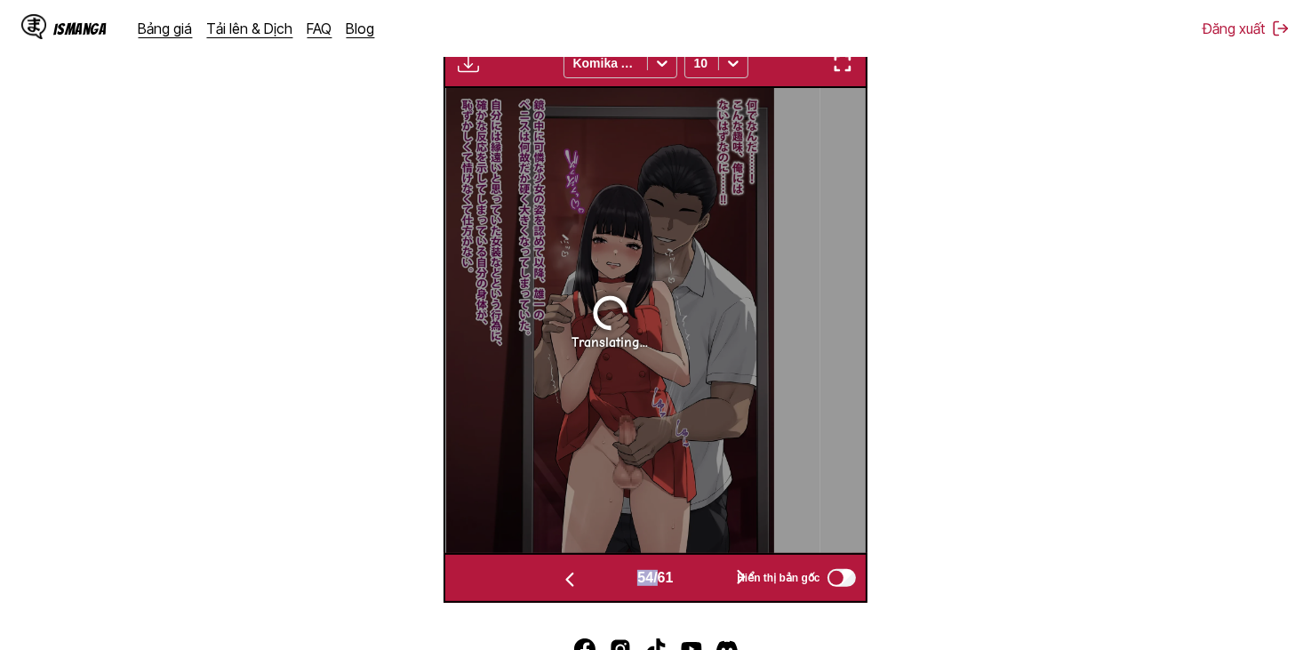
click at [596, 579] on button "button" at bounding box center [569, 578] width 107 height 26
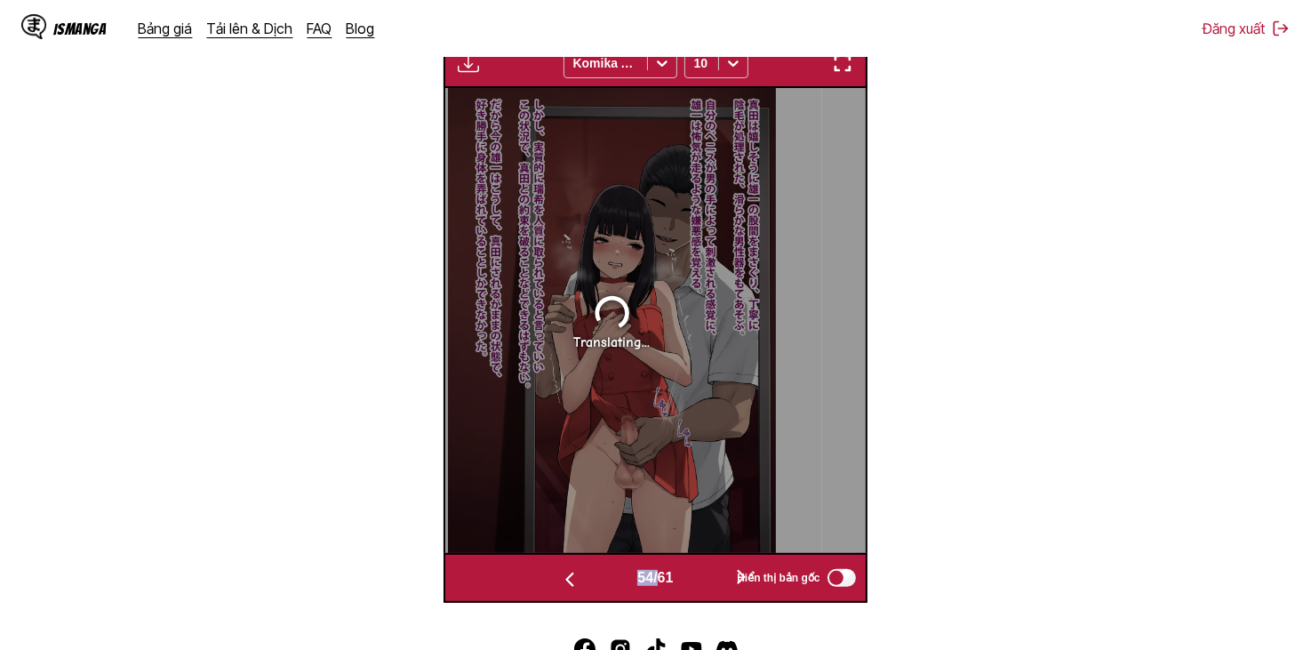
click at [596, 579] on button "button" at bounding box center [569, 578] width 107 height 26
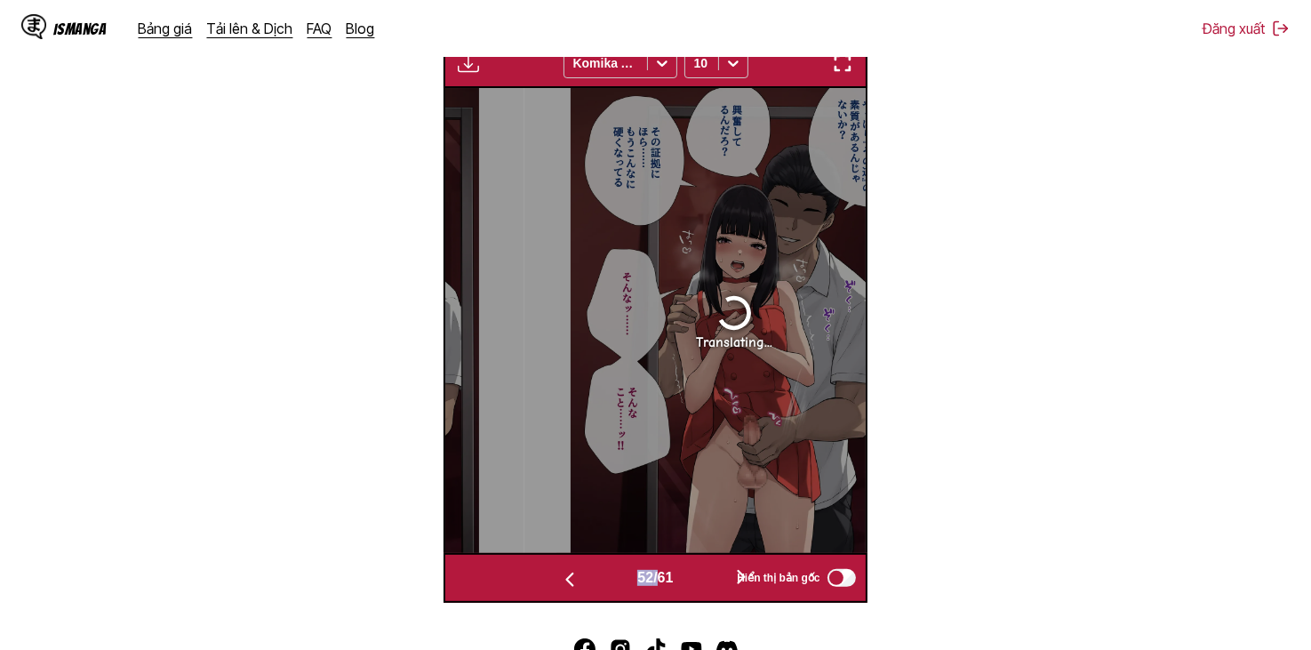
click at [596, 579] on button "button" at bounding box center [569, 578] width 107 height 26
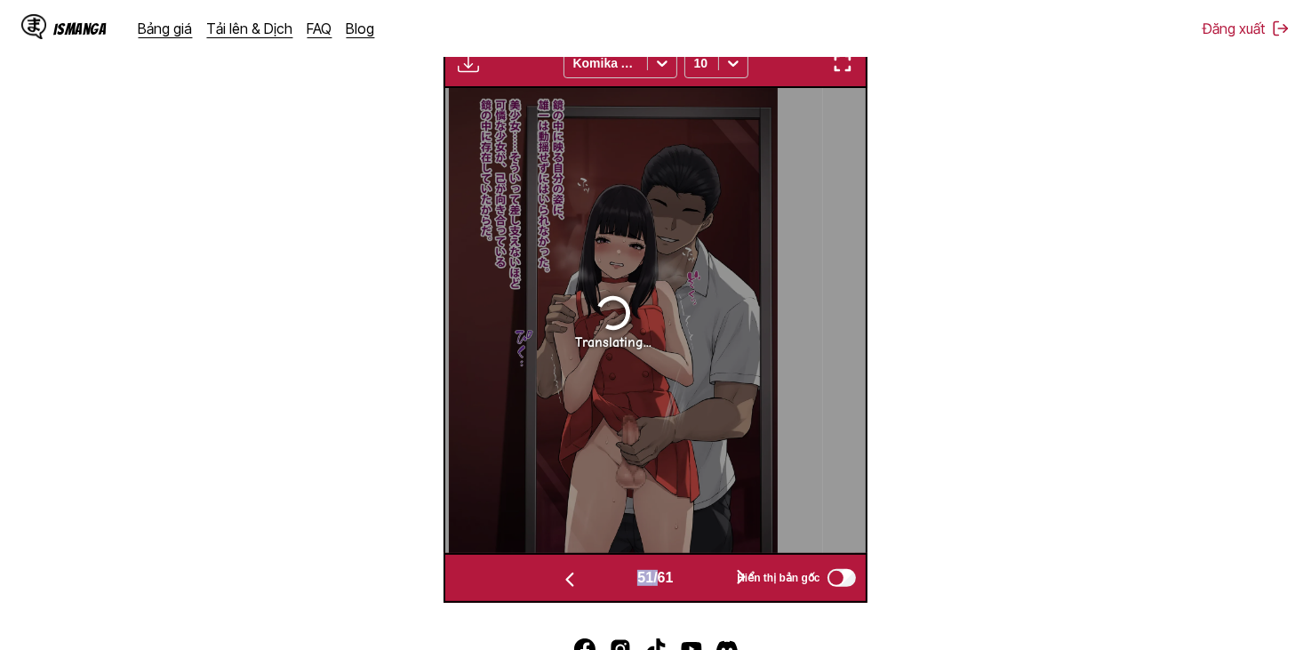
click at [596, 579] on button "button" at bounding box center [569, 578] width 107 height 26
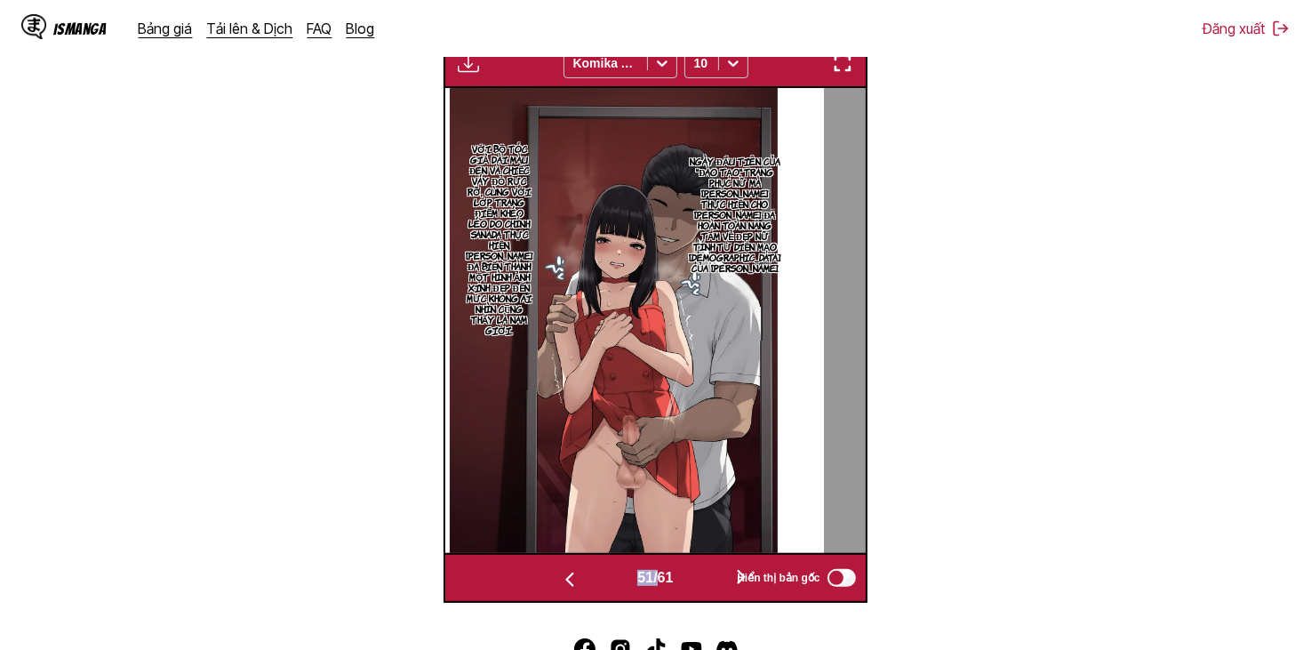
click at [596, 579] on button "button" at bounding box center [569, 578] width 107 height 26
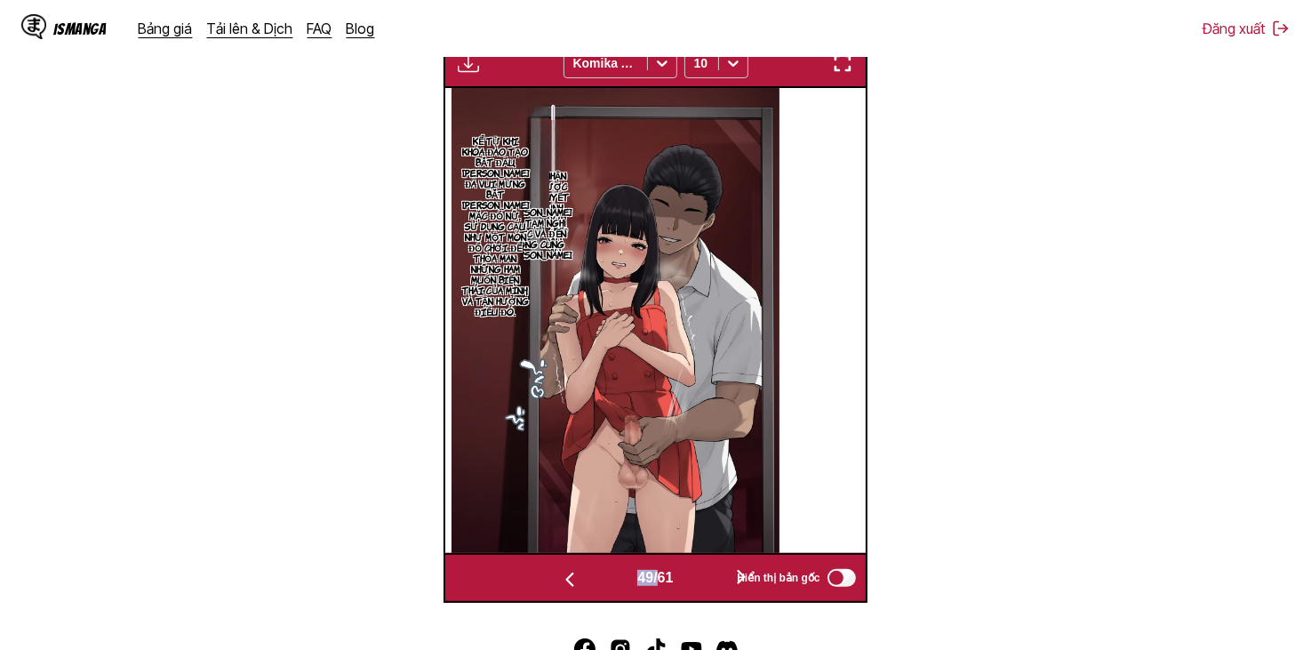
click at [596, 579] on button "button" at bounding box center [569, 578] width 107 height 26
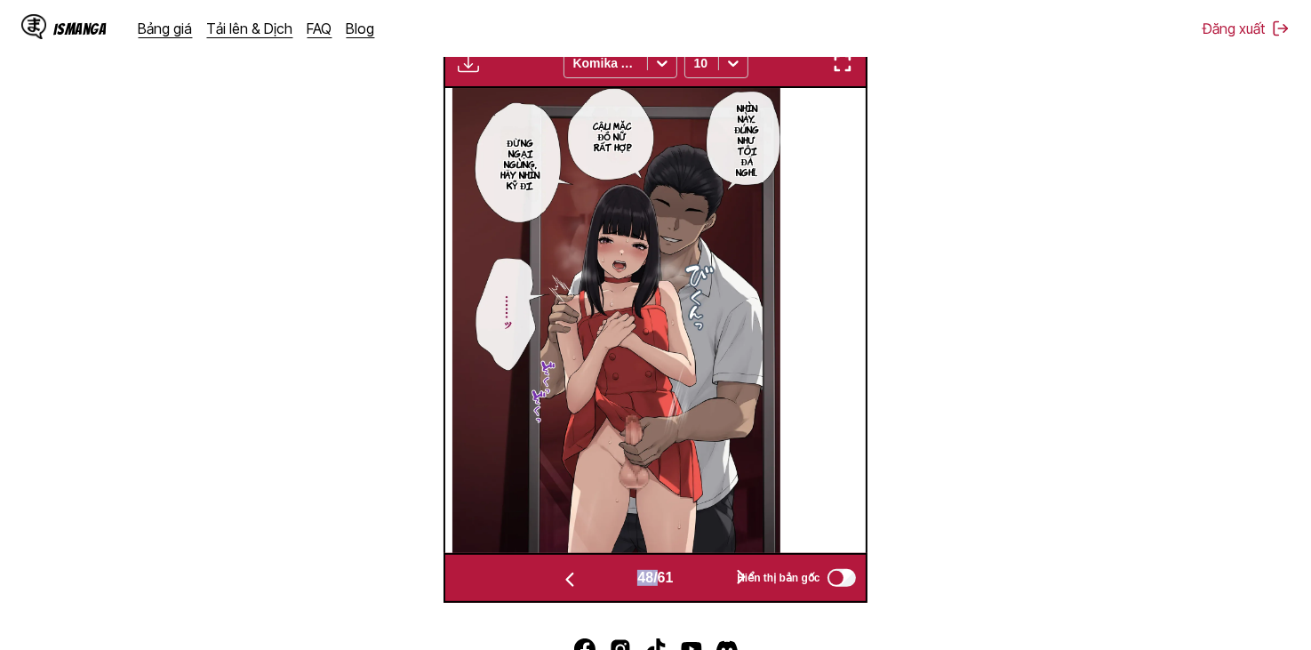
click at [596, 579] on button "button" at bounding box center [569, 578] width 107 height 26
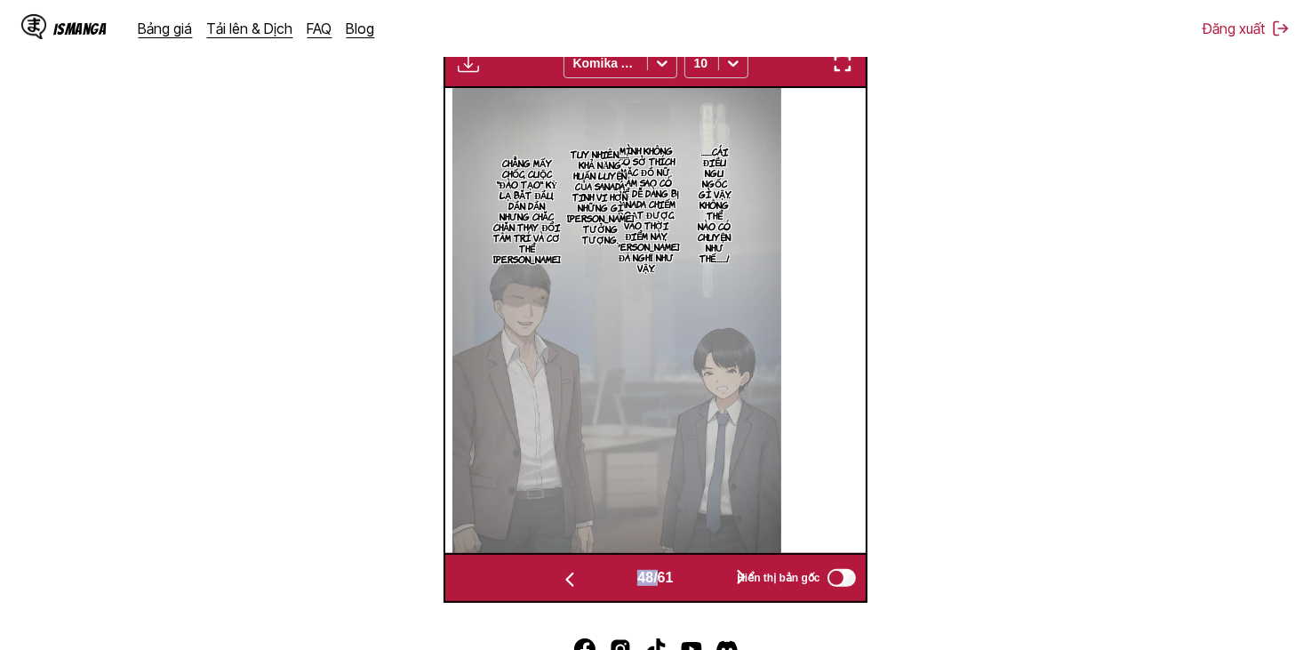
click at [596, 579] on button "button" at bounding box center [569, 578] width 107 height 26
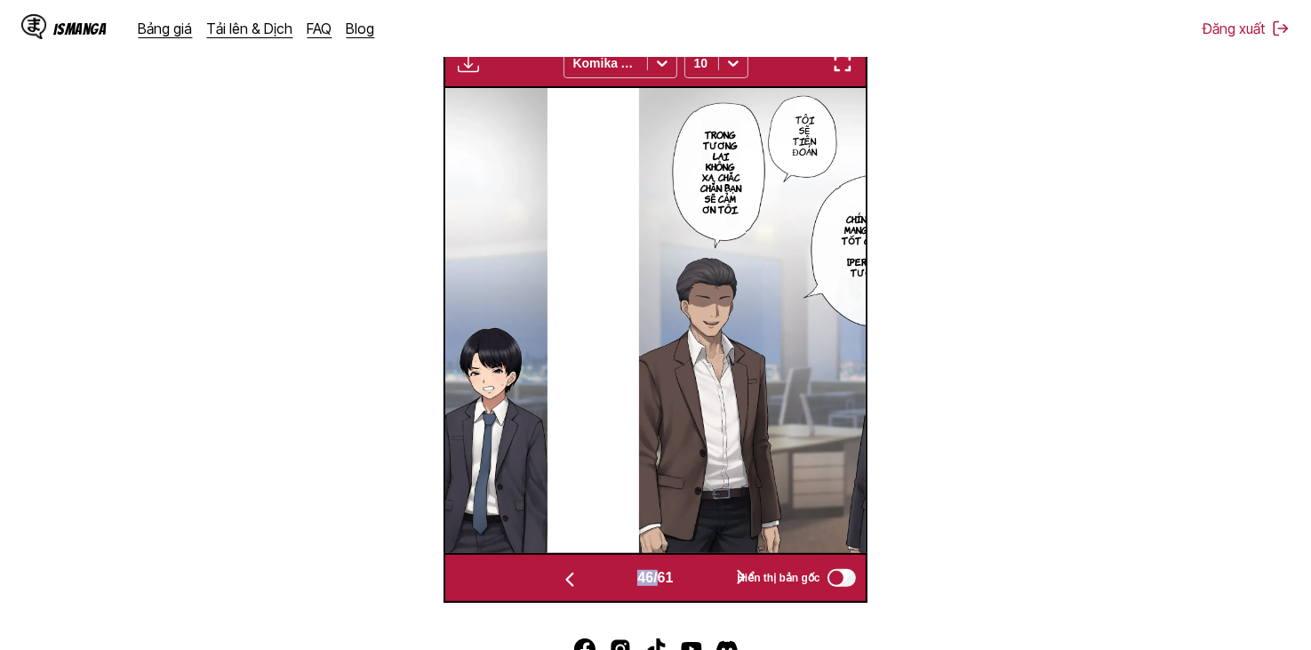
click at [596, 579] on button "button" at bounding box center [569, 578] width 107 height 26
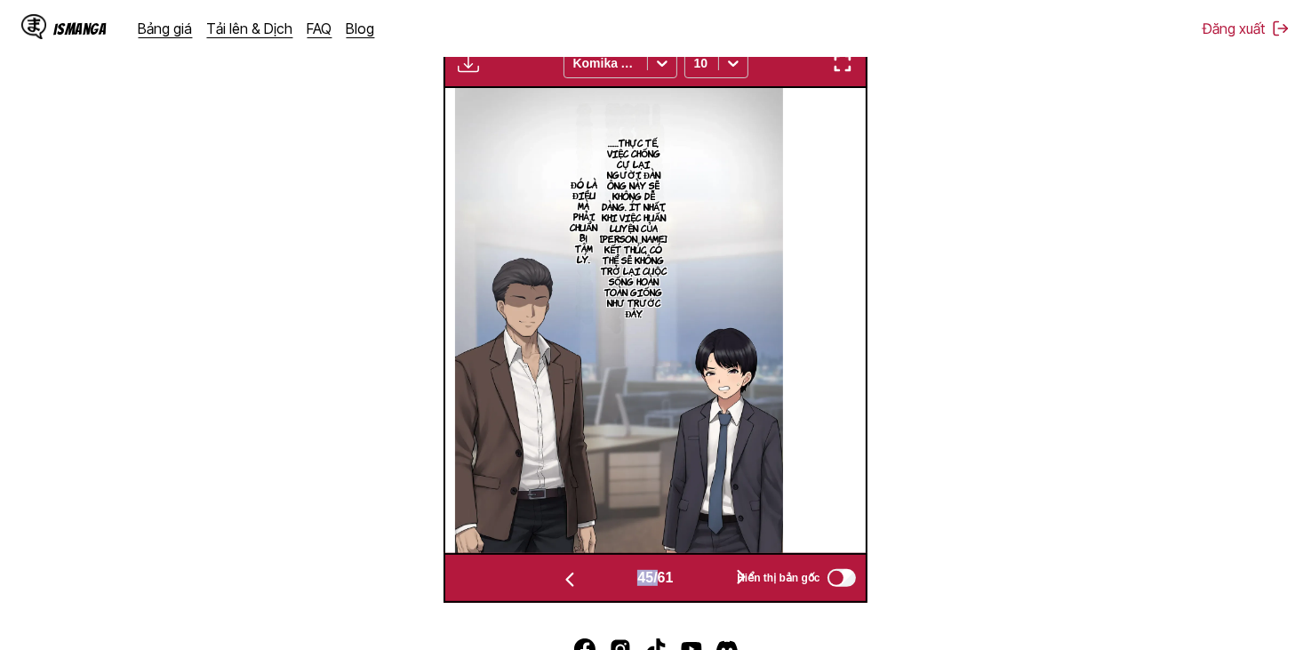
click at [596, 579] on button "button" at bounding box center [569, 578] width 107 height 26
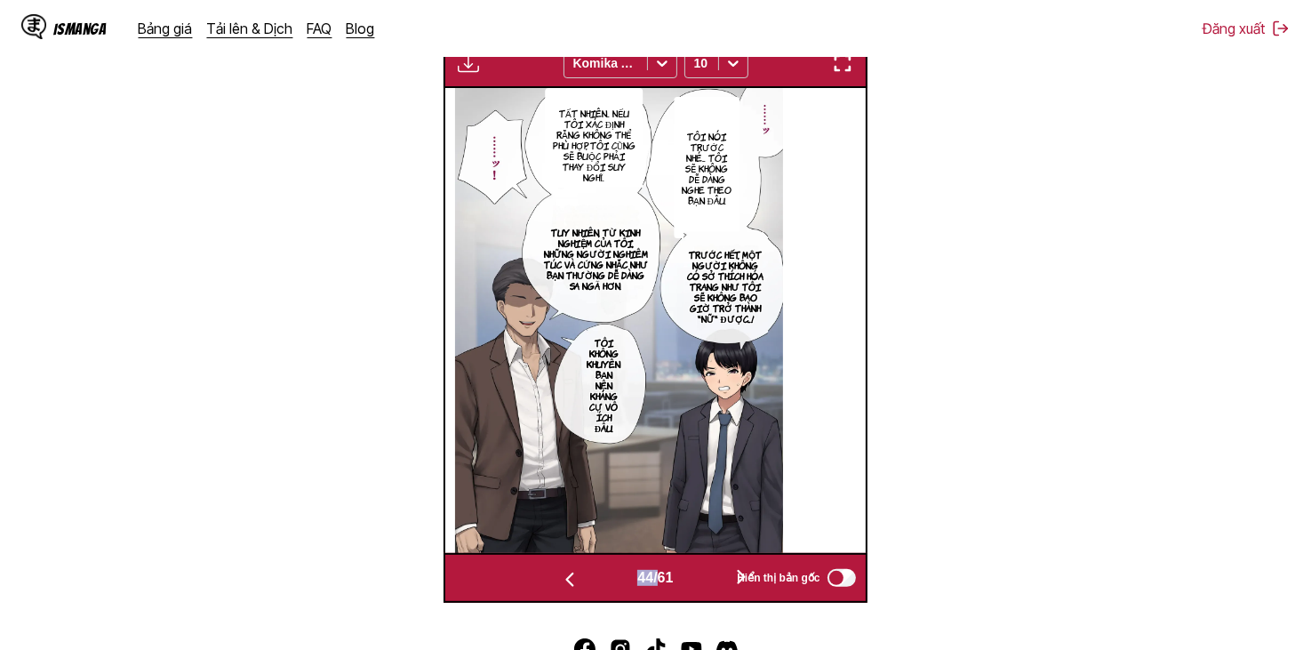
click at [596, 579] on button "button" at bounding box center [569, 578] width 107 height 26
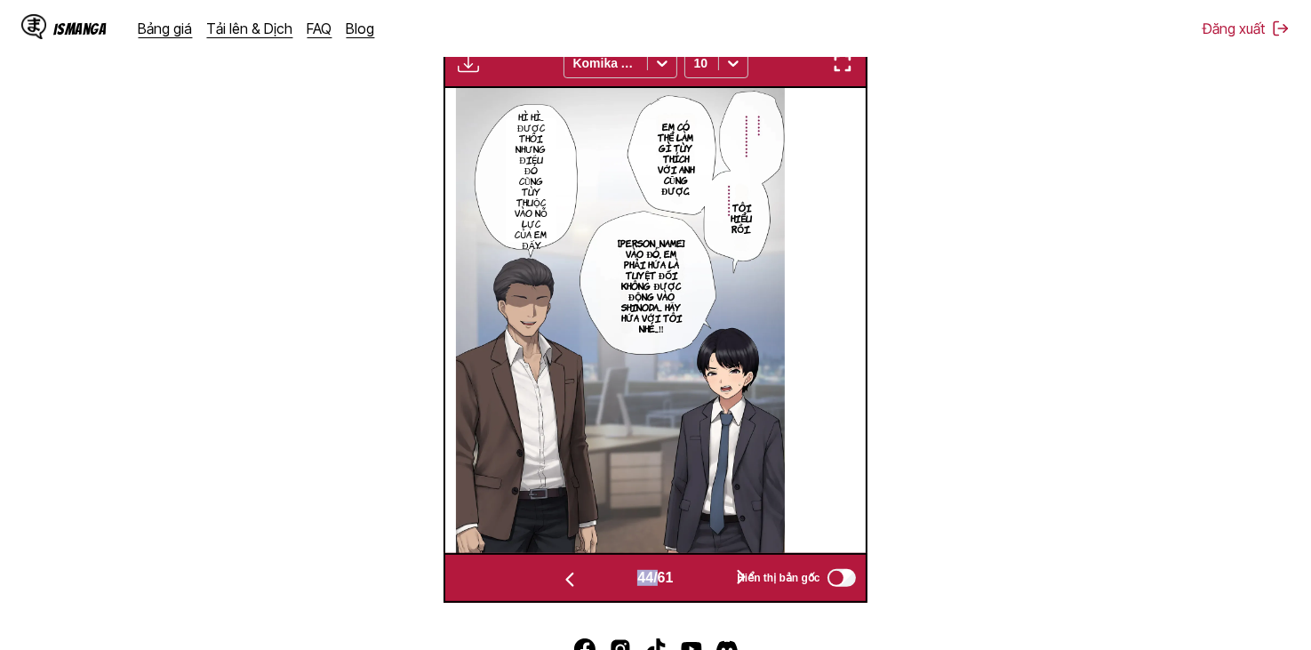
click at [596, 579] on button "button" at bounding box center [569, 578] width 107 height 26
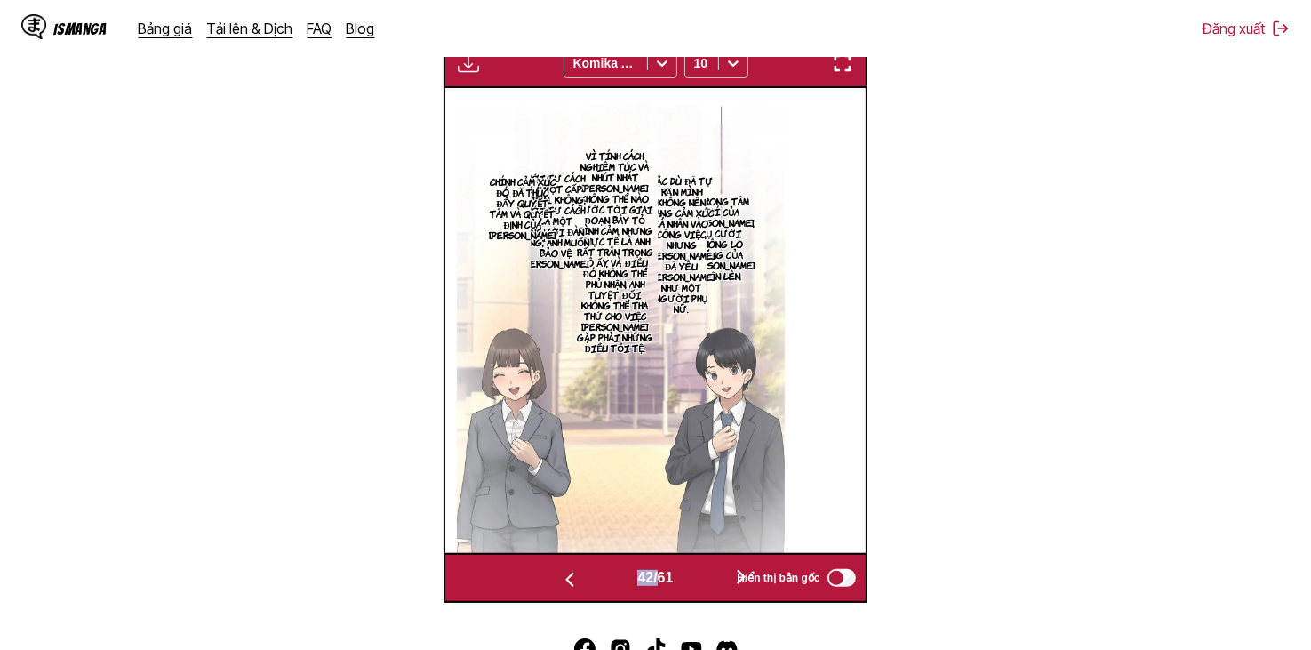
click at [647, 586] on span "42 / 61" at bounding box center [655, 578] width 36 height 16
click at [589, 582] on button "button" at bounding box center [569, 578] width 107 height 26
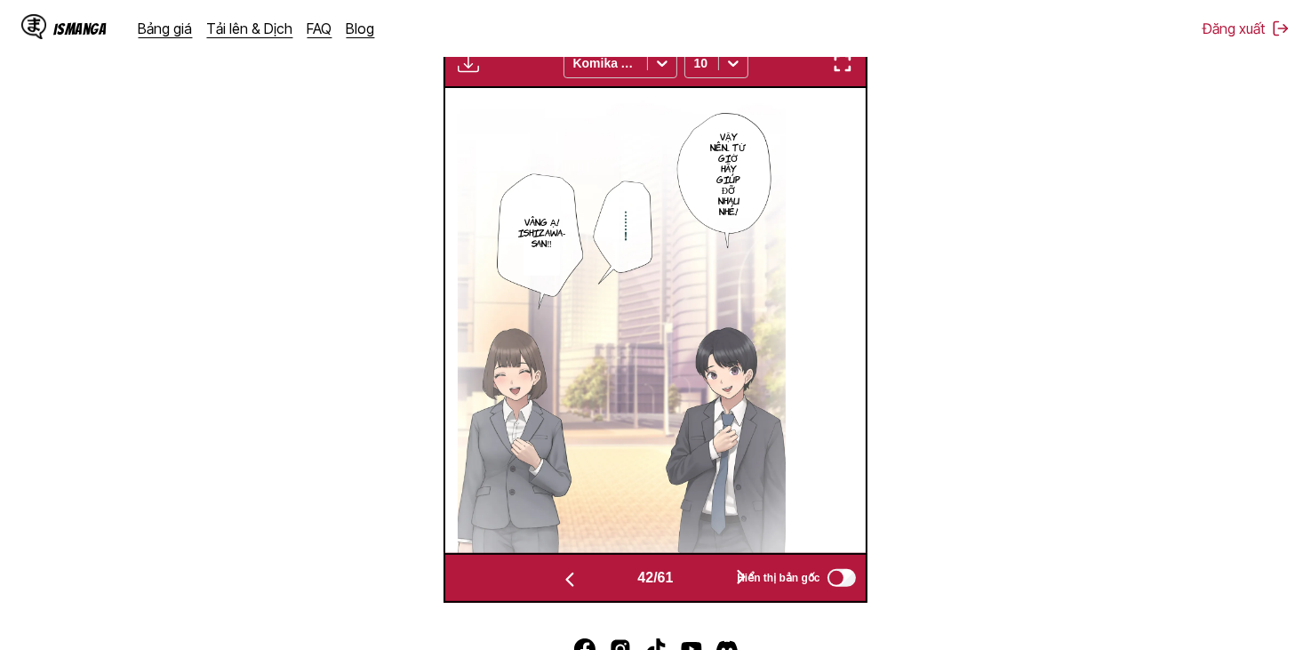
click at [589, 582] on button "button" at bounding box center [569, 578] width 107 height 26
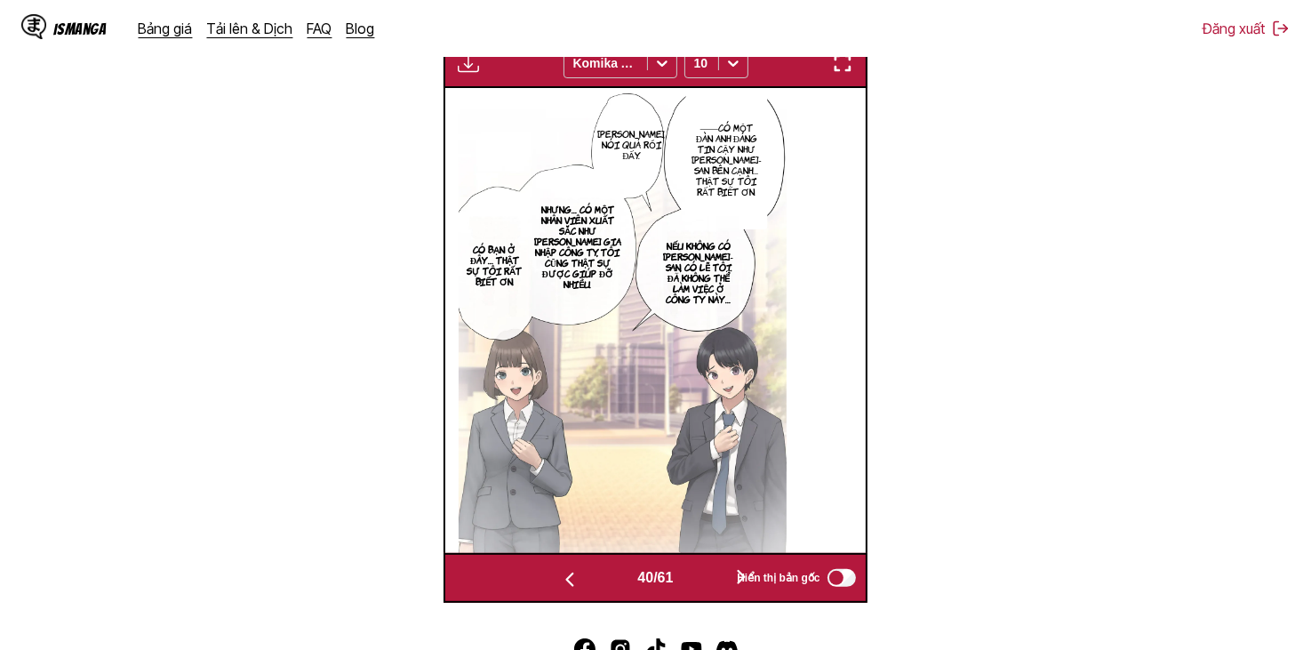
click at [589, 582] on button "button" at bounding box center [569, 578] width 107 height 26
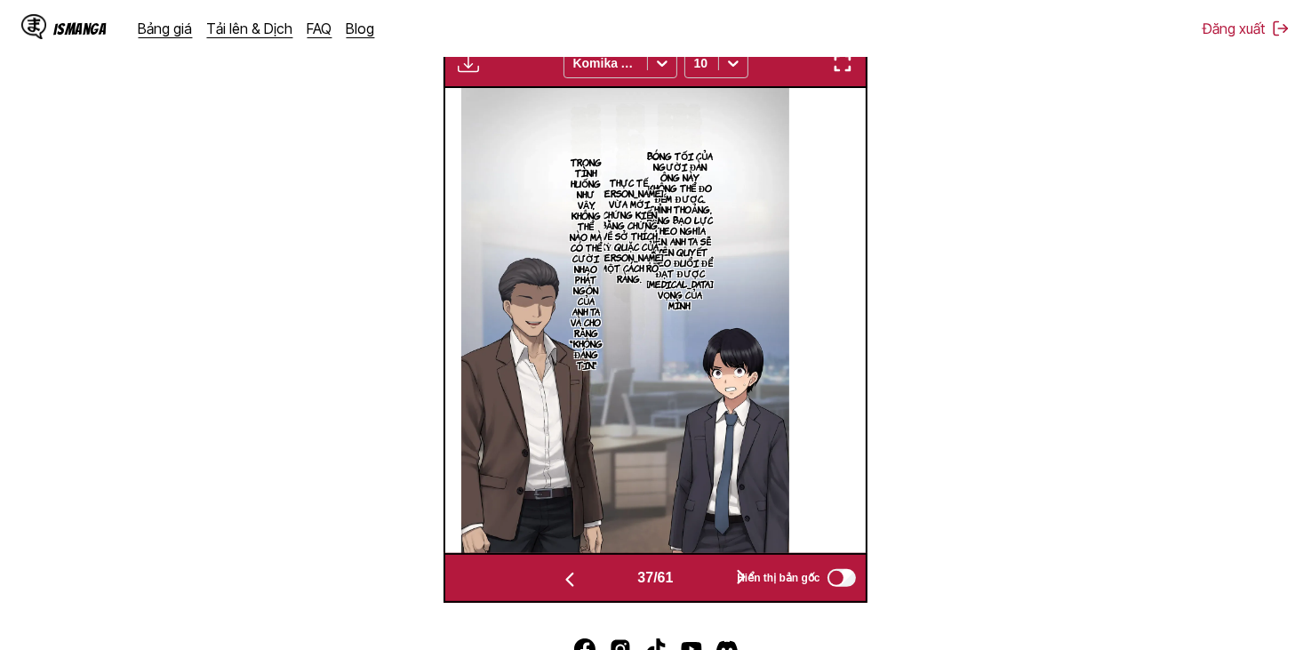
click at [589, 582] on button "button" at bounding box center [569, 578] width 107 height 26
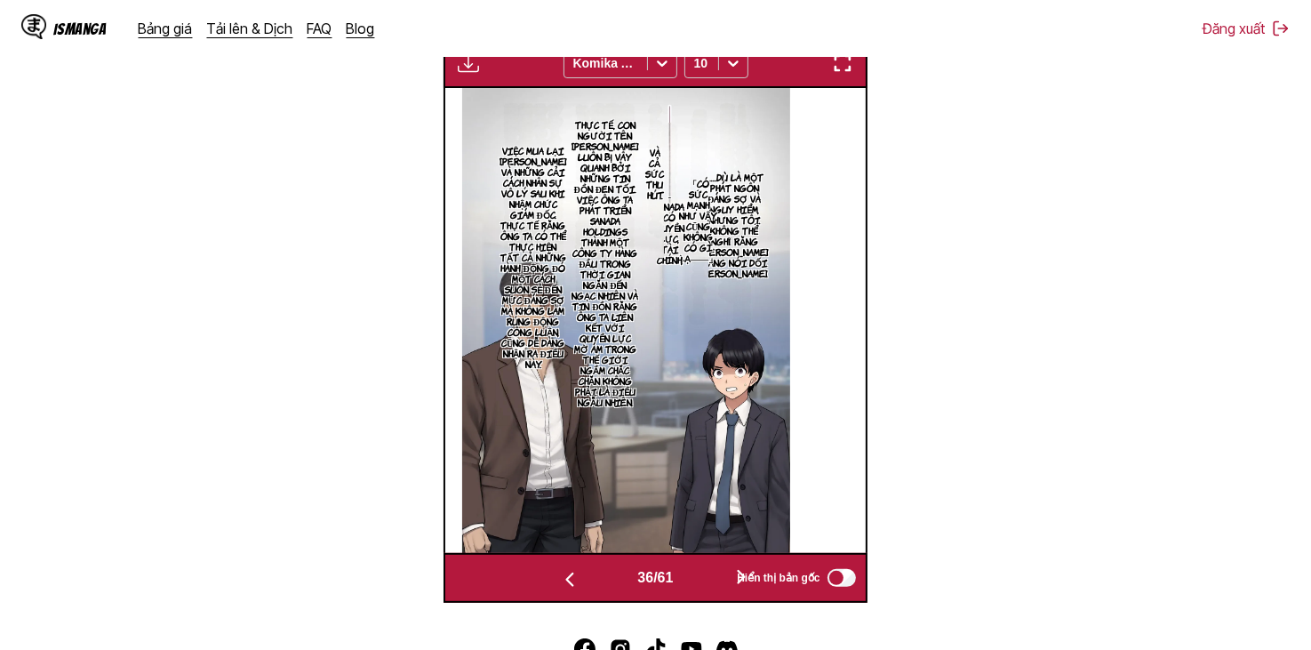
click at [589, 582] on button "button" at bounding box center [569, 578] width 107 height 26
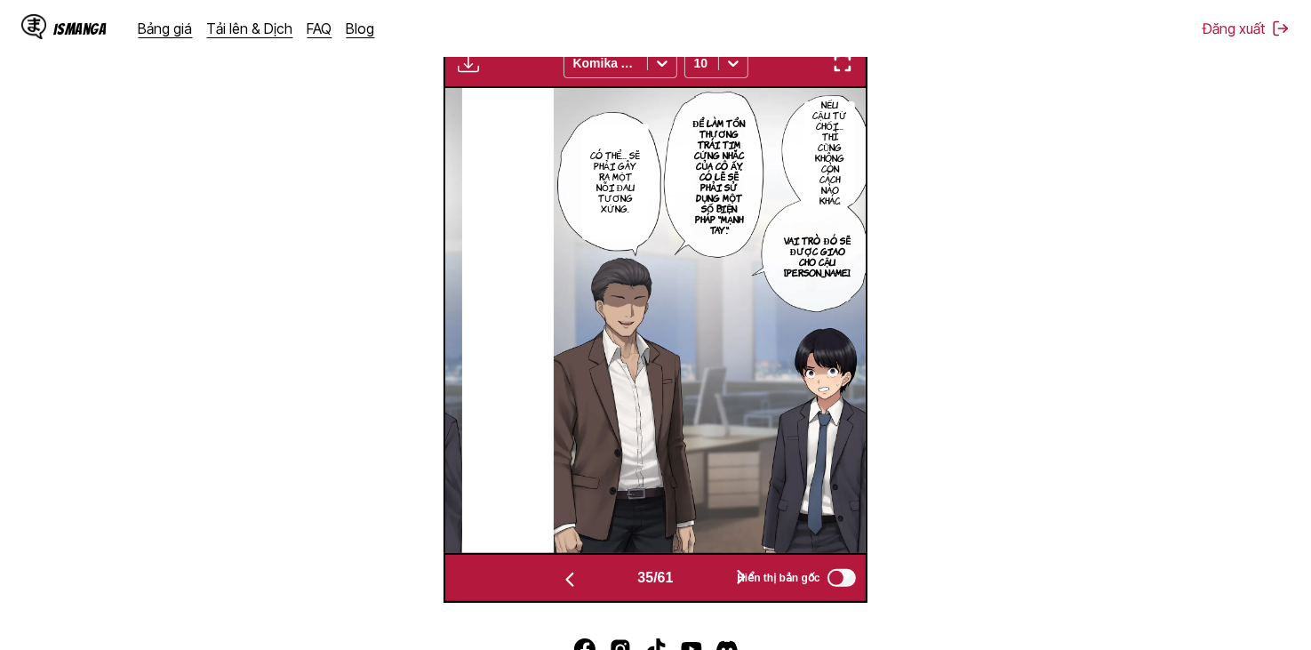
click at [589, 582] on button "button" at bounding box center [569, 578] width 107 height 26
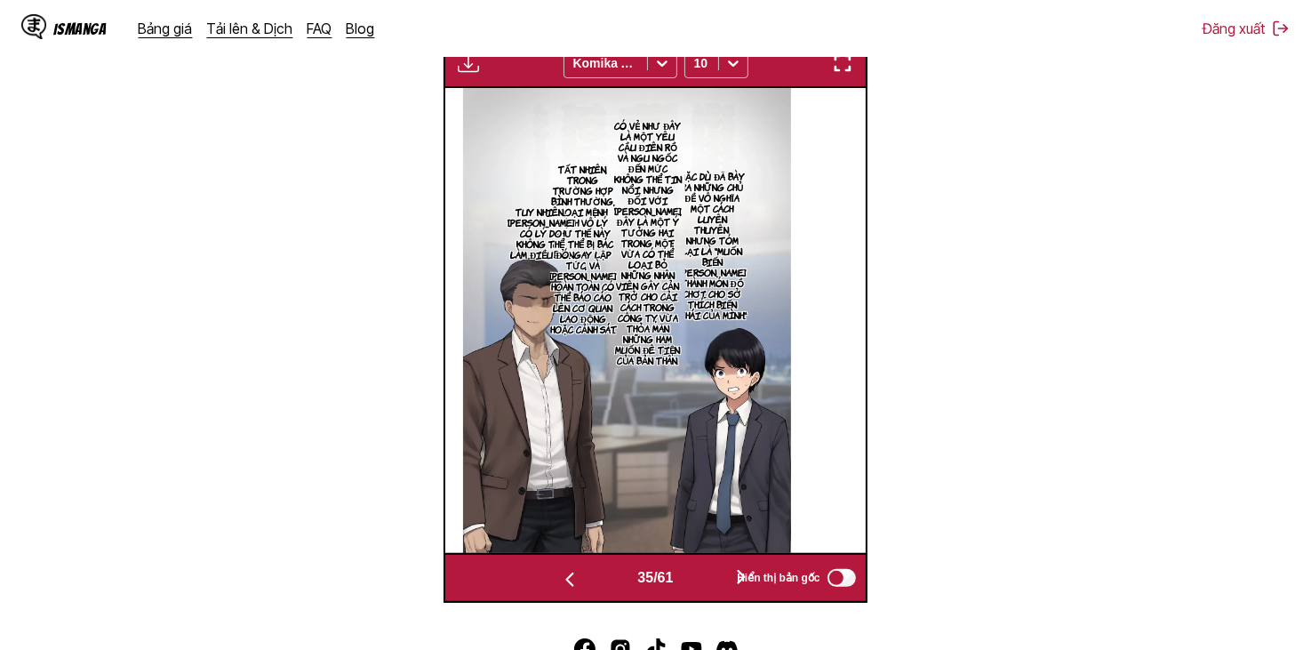
click at [589, 582] on button "button" at bounding box center [569, 578] width 107 height 26
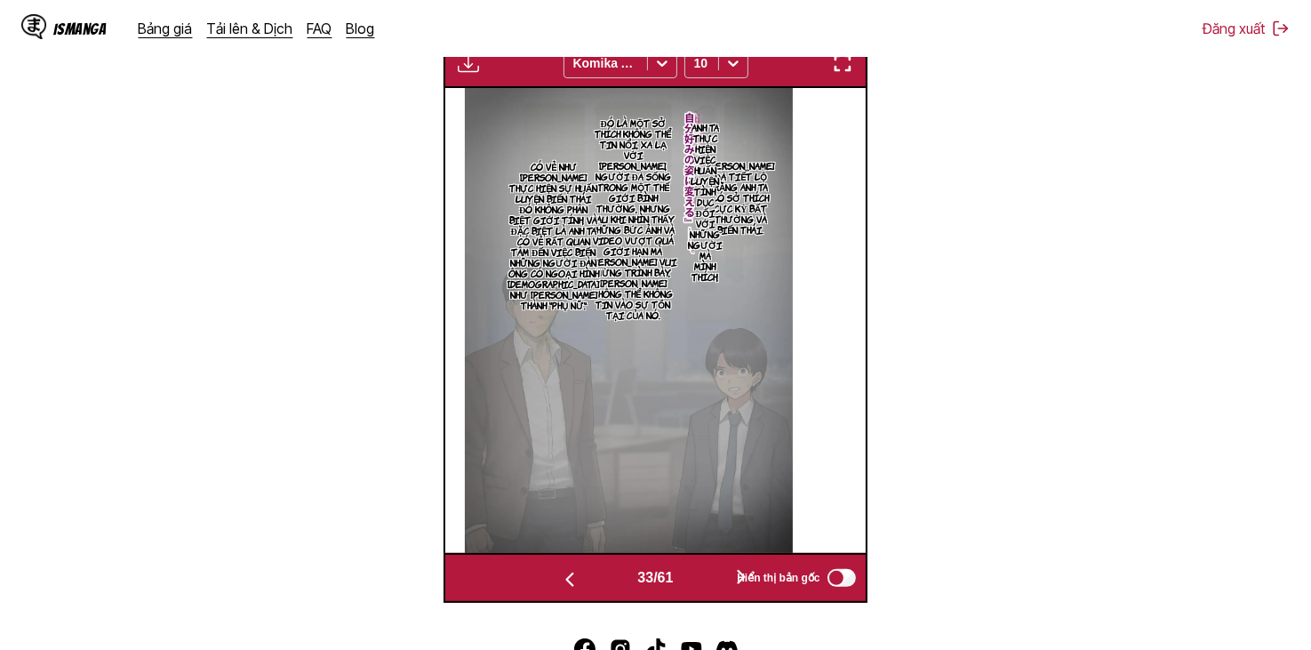
click at [589, 582] on button "button" at bounding box center [569, 578] width 107 height 26
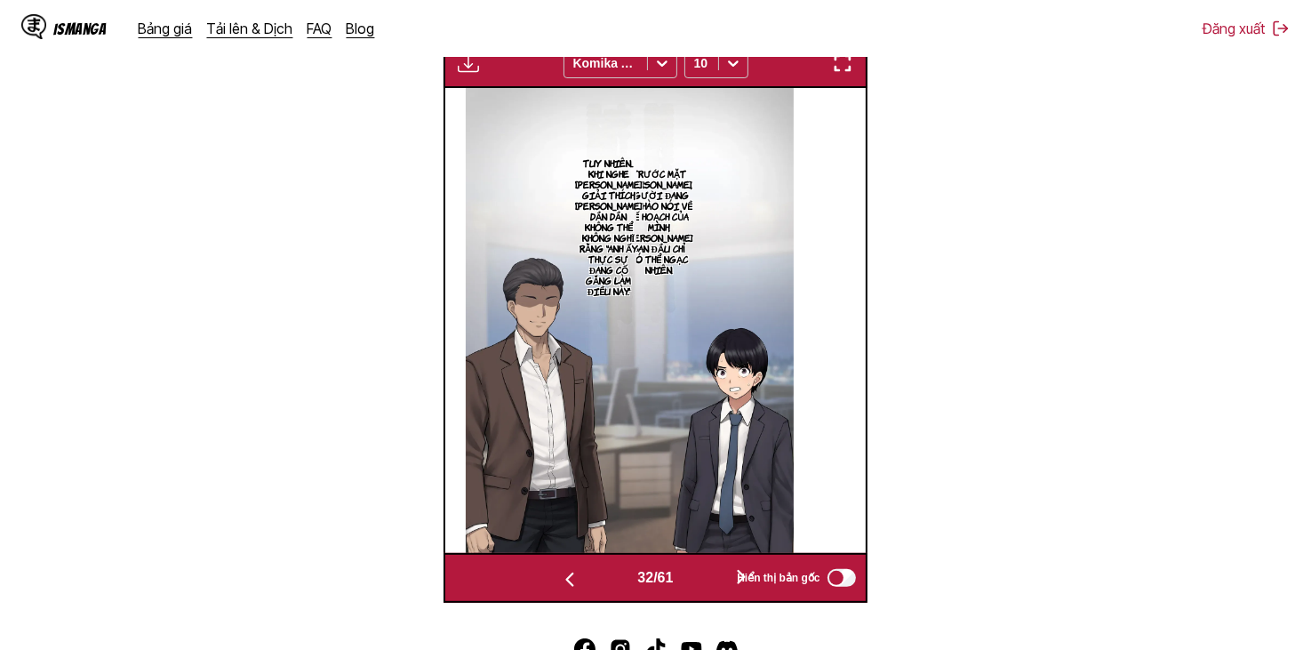
click at [589, 582] on button "button" at bounding box center [569, 578] width 107 height 26
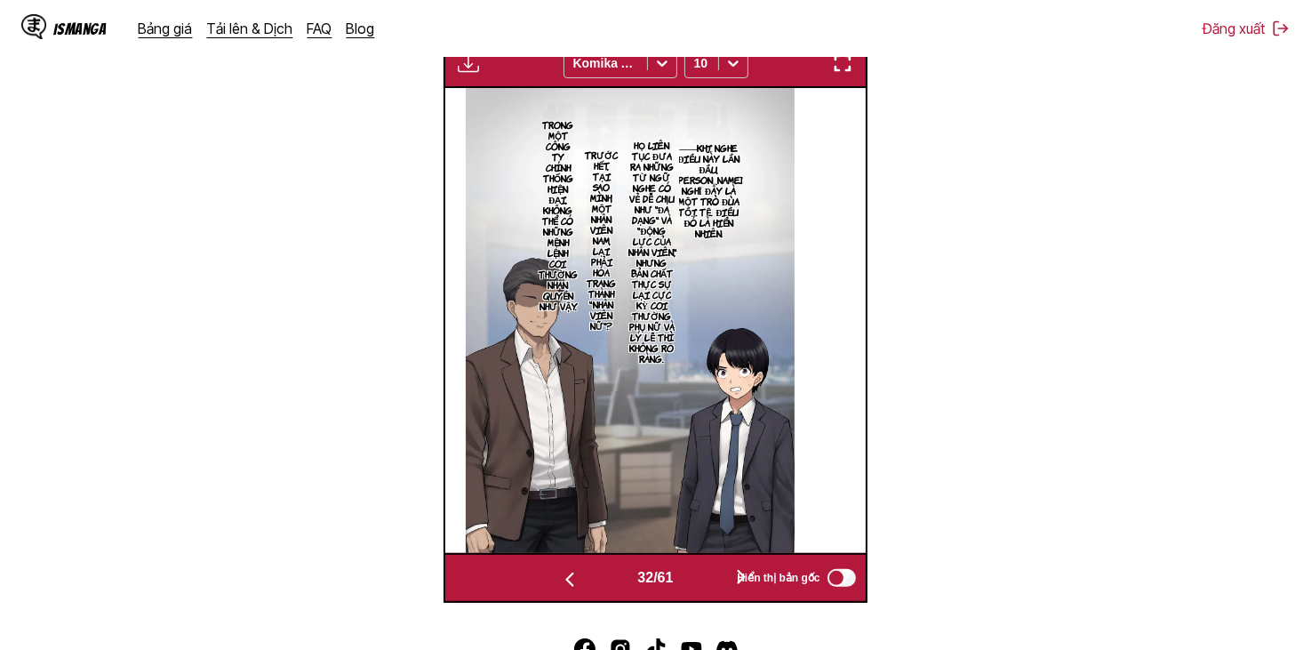
click at [589, 582] on button "button" at bounding box center [569, 578] width 107 height 26
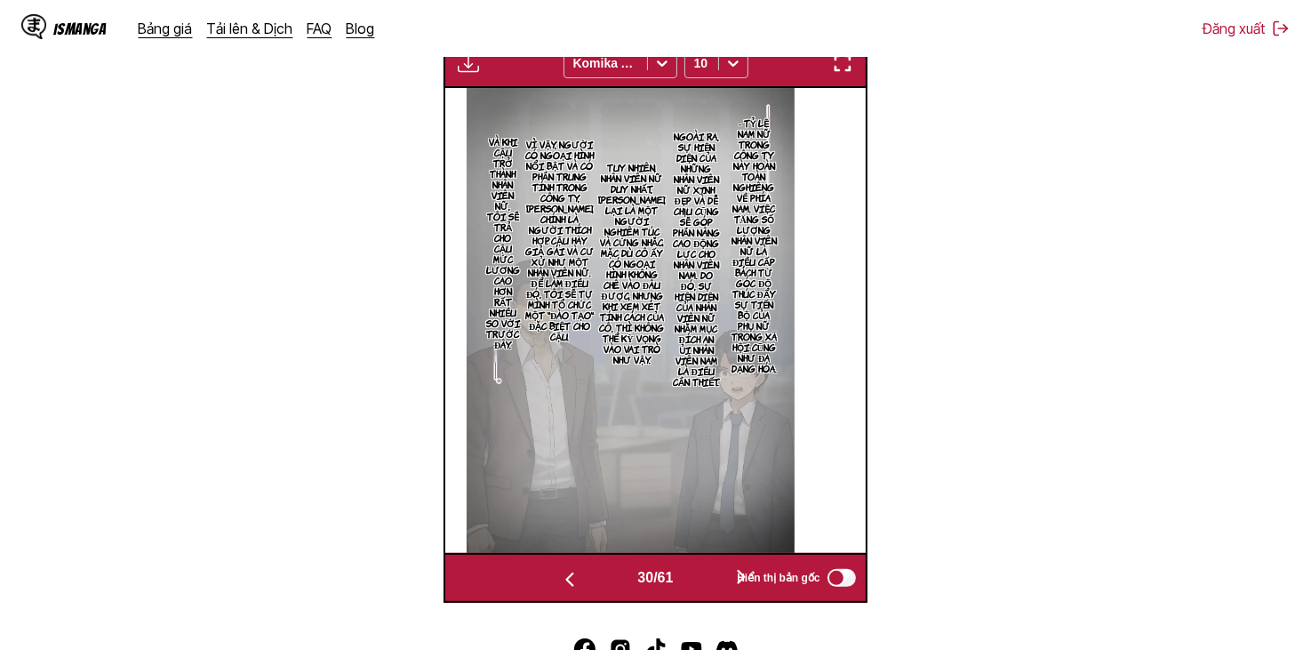
click at [589, 582] on button "button" at bounding box center [569, 578] width 107 height 26
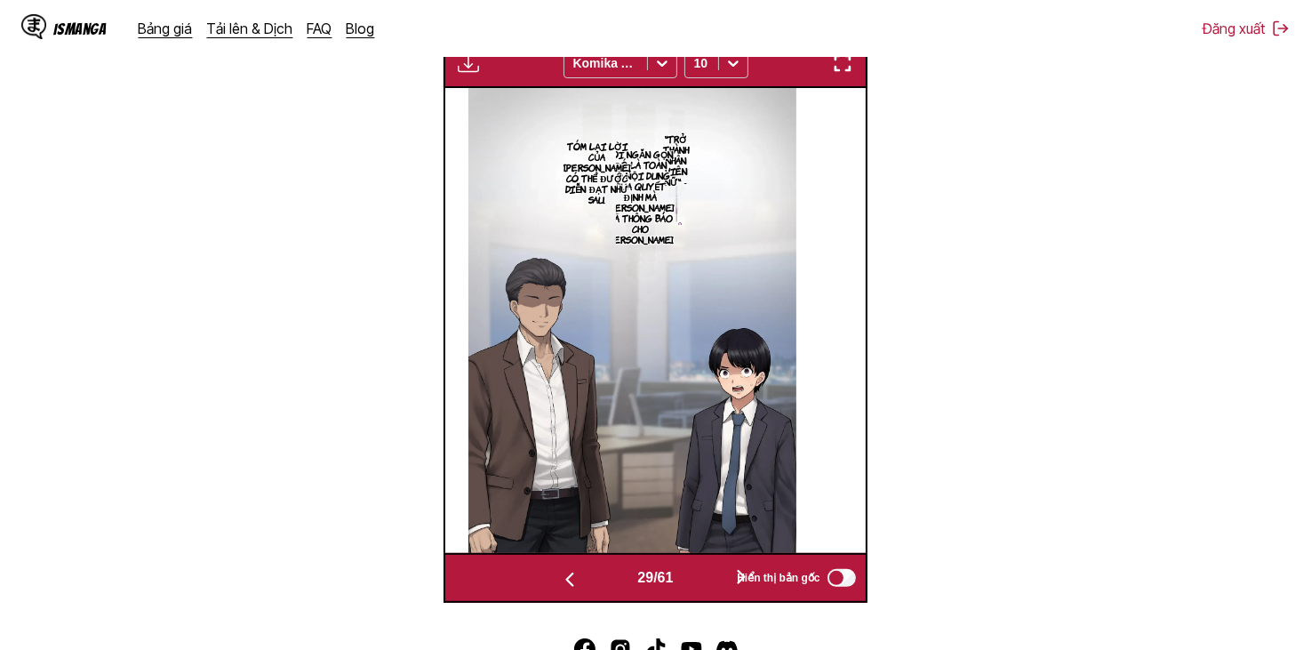
click at [589, 582] on button "button" at bounding box center [569, 578] width 107 height 26
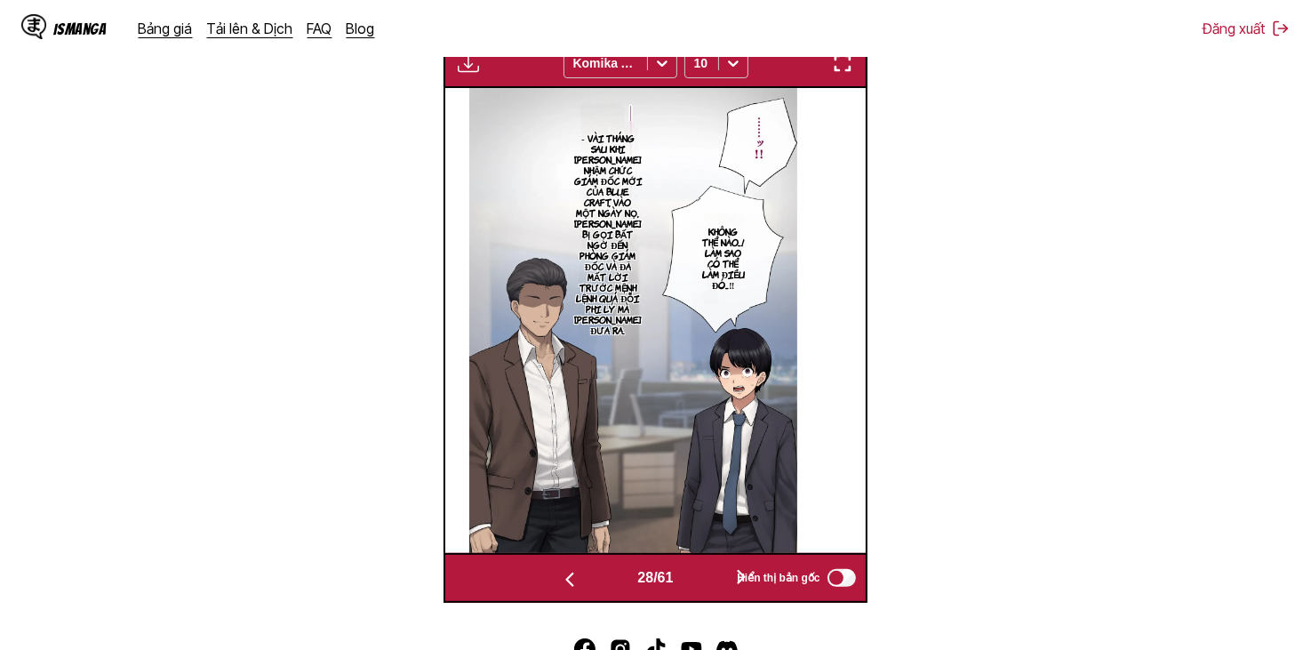
click at [589, 582] on button "button" at bounding box center [569, 578] width 107 height 26
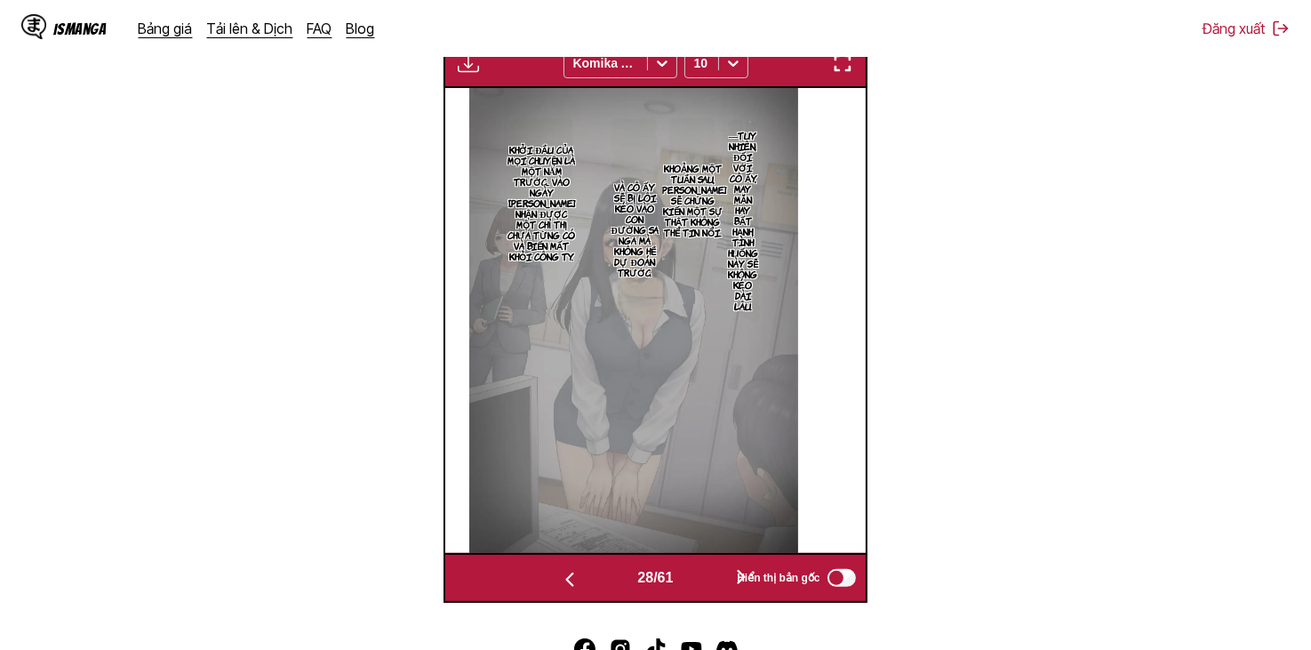
click at [589, 582] on button "button" at bounding box center [569, 578] width 107 height 26
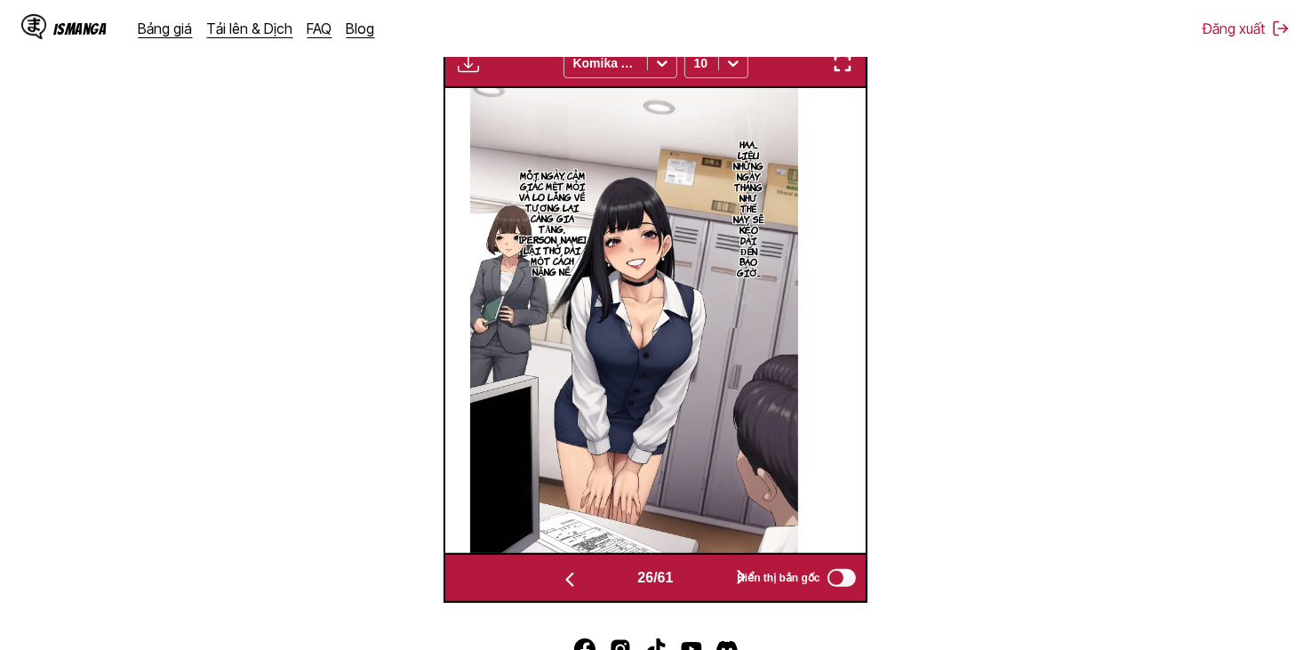
click at [589, 582] on button "button" at bounding box center [569, 578] width 107 height 26
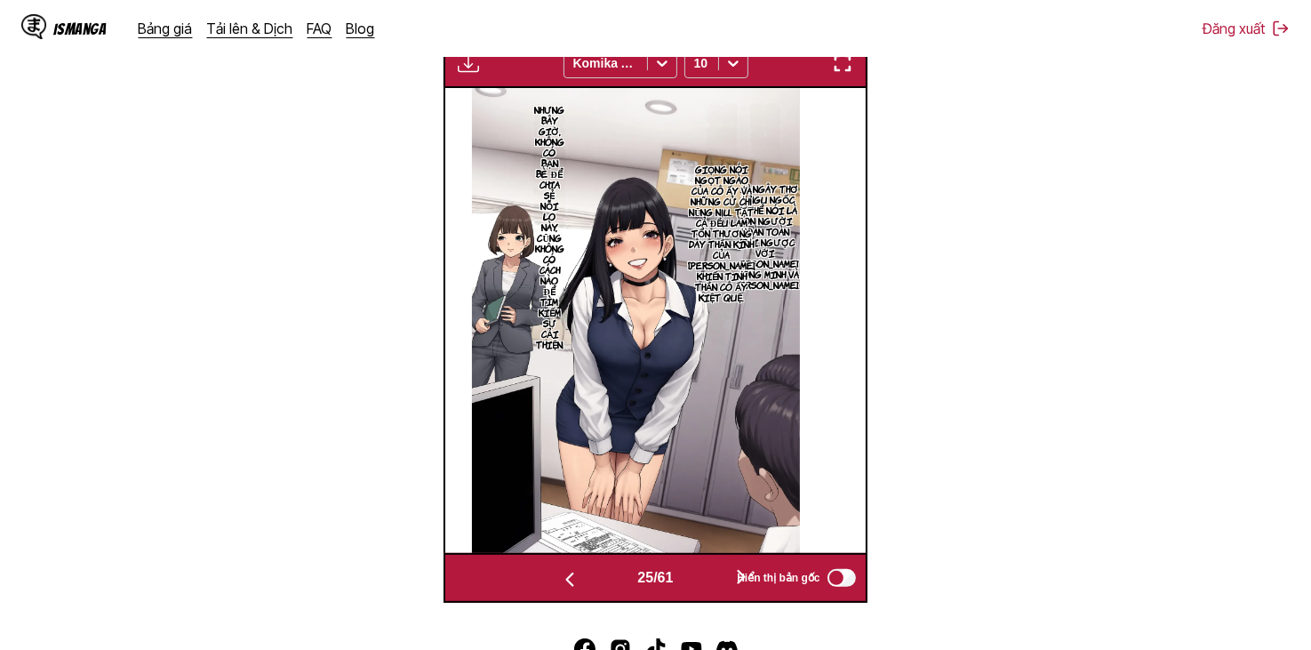
click at [589, 582] on button "button" at bounding box center [569, 578] width 107 height 26
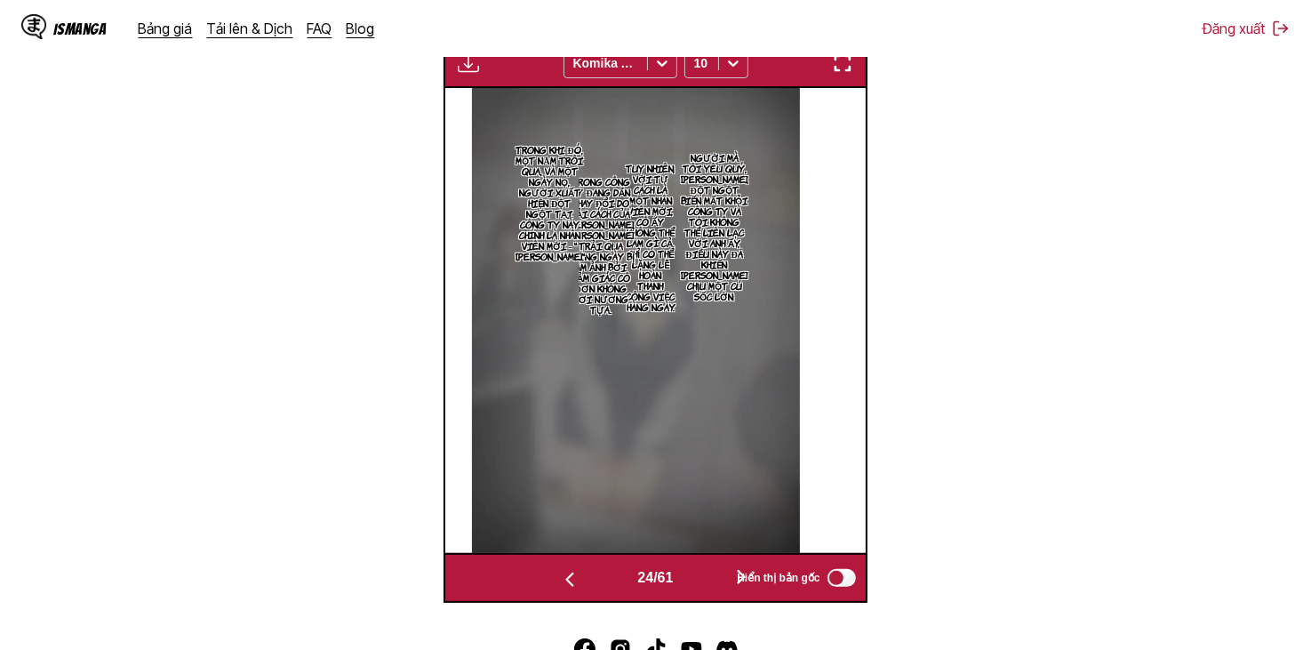
click at [589, 582] on button "button" at bounding box center [569, 578] width 107 height 26
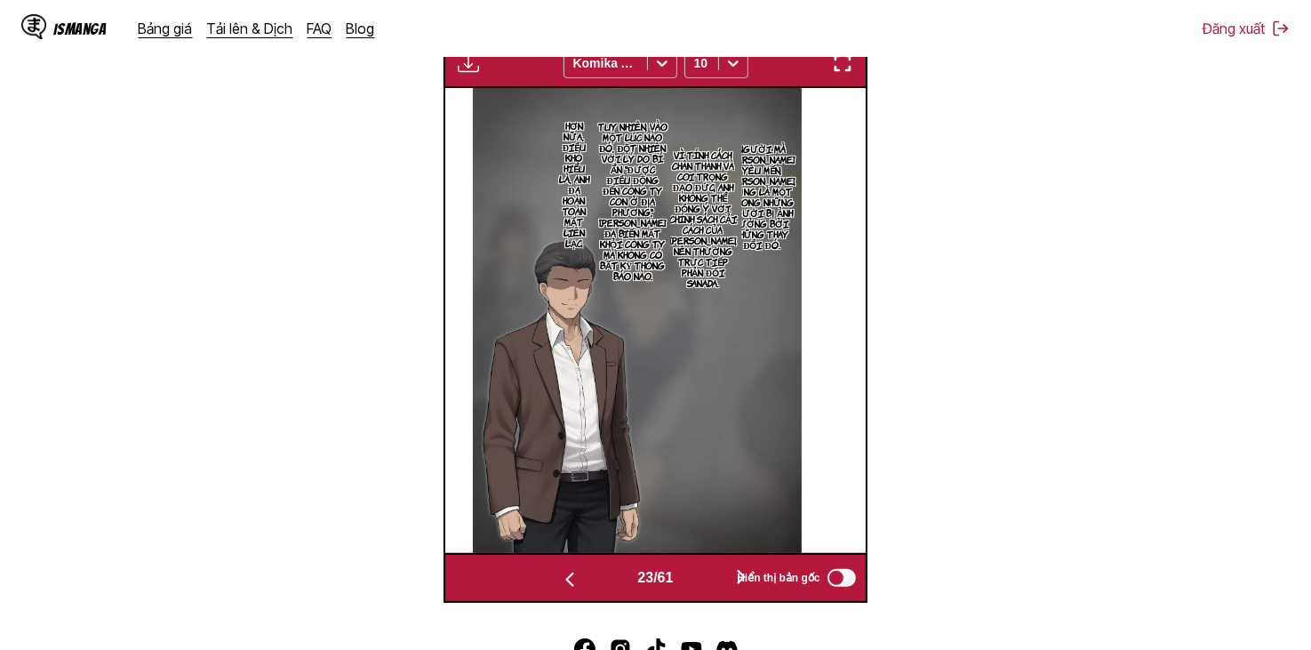
click at [589, 582] on button "button" at bounding box center [569, 578] width 107 height 26
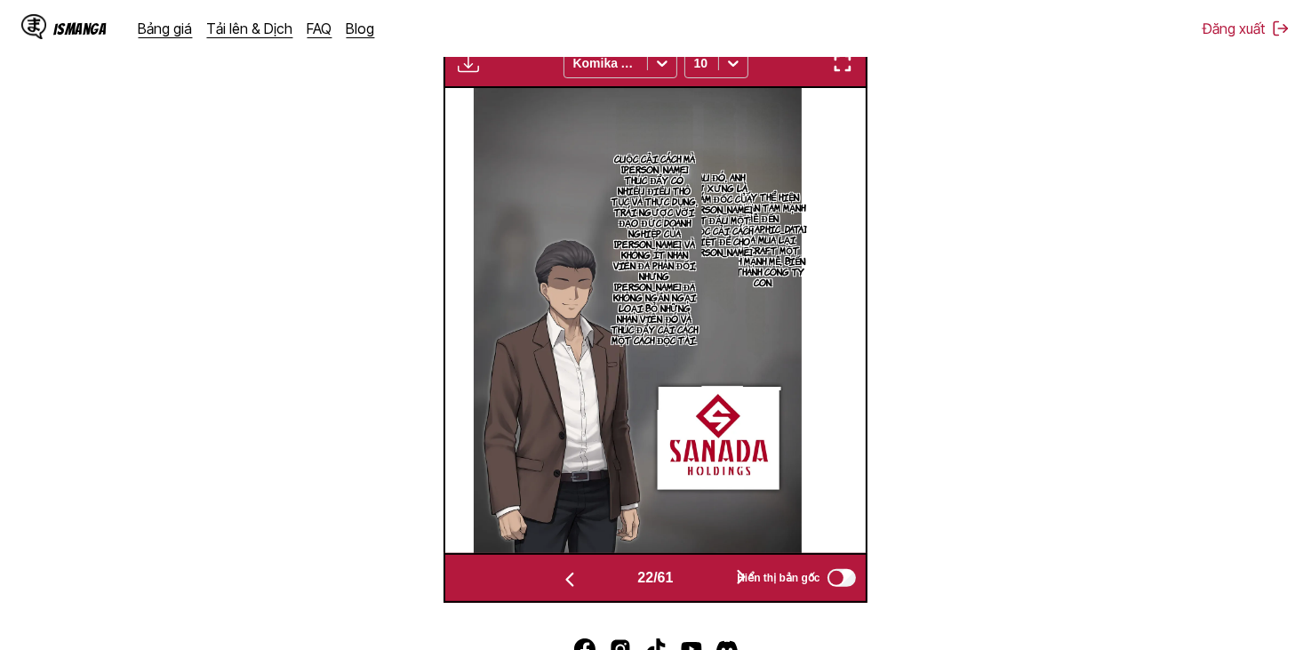
click at [589, 582] on button "button" at bounding box center [569, 578] width 107 height 26
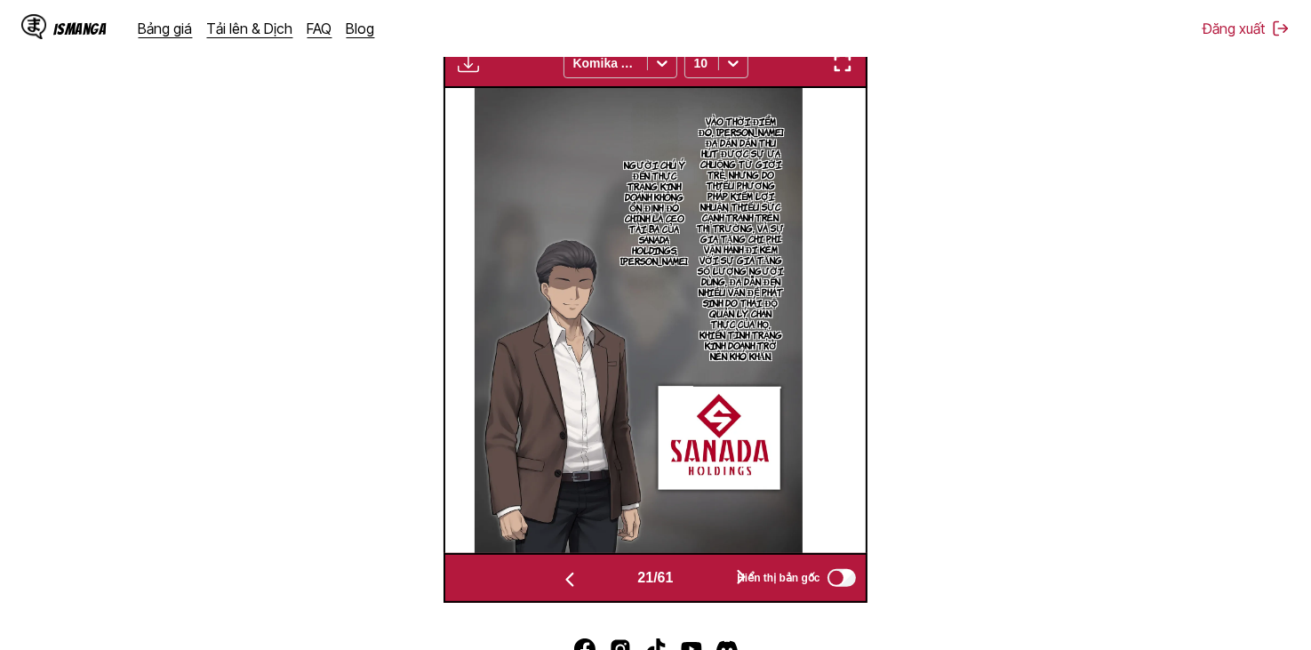
click at [589, 582] on button "button" at bounding box center [569, 578] width 107 height 26
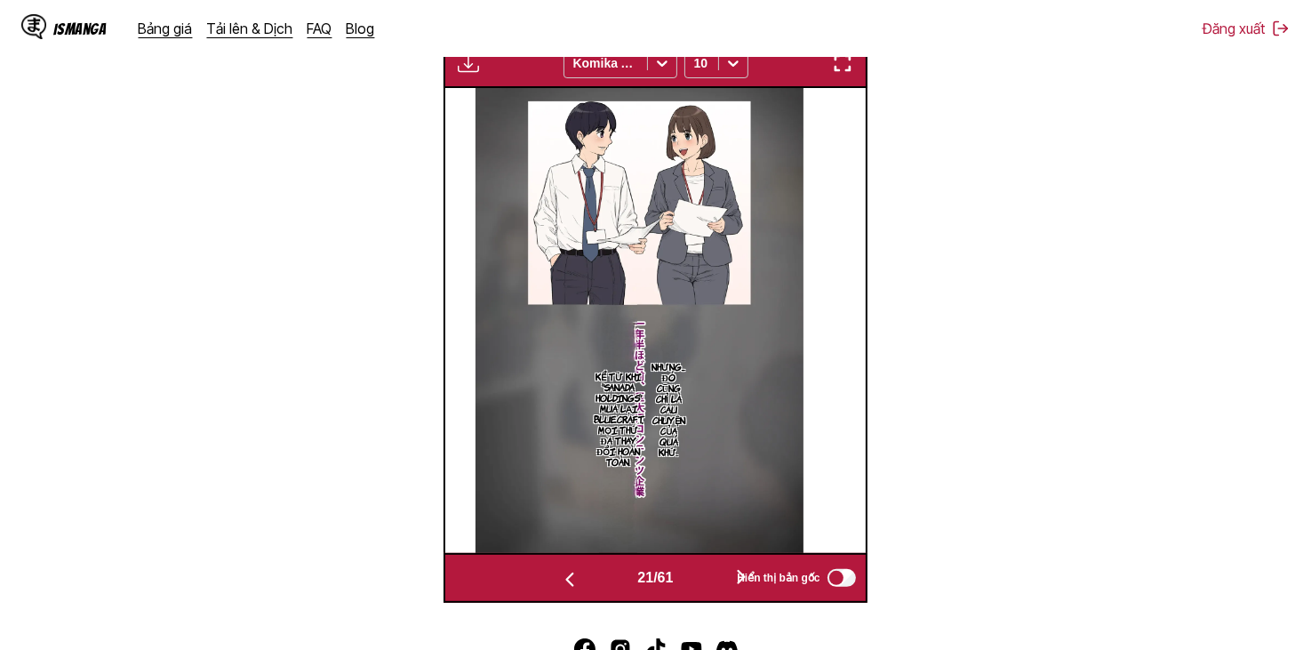
click at [589, 582] on button "button" at bounding box center [569, 578] width 107 height 26
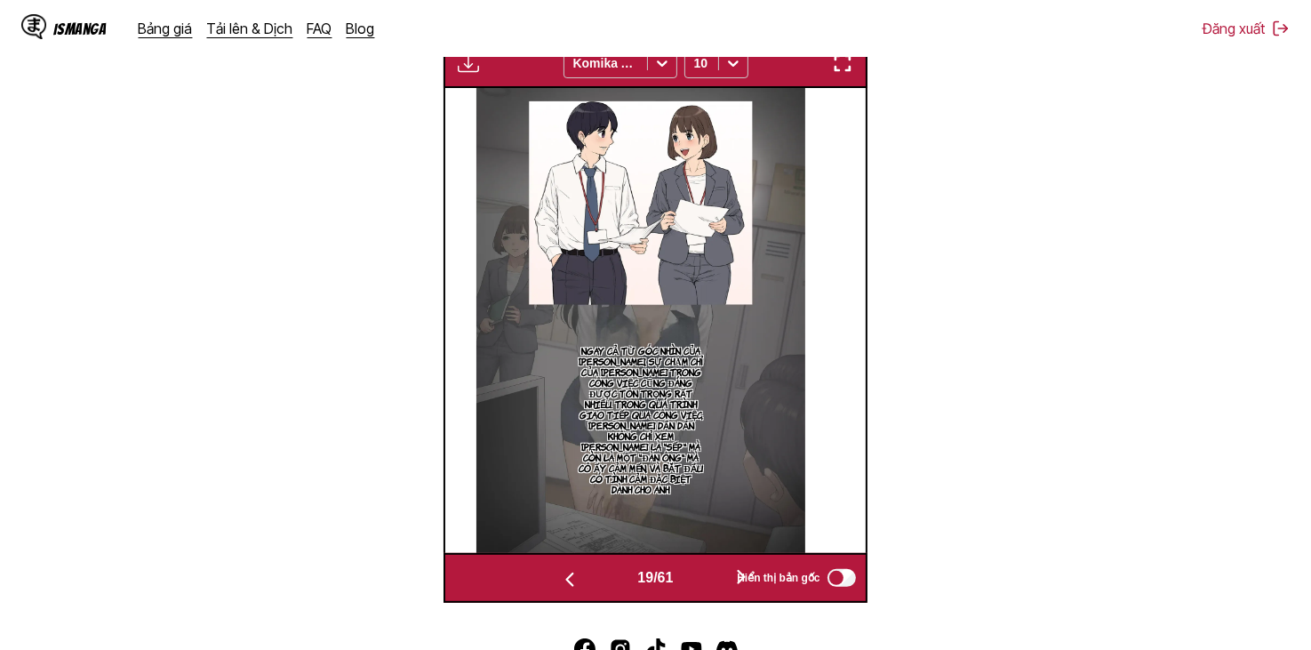
click at [589, 582] on button "button" at bounding box center [569, 578] width 107 height 26
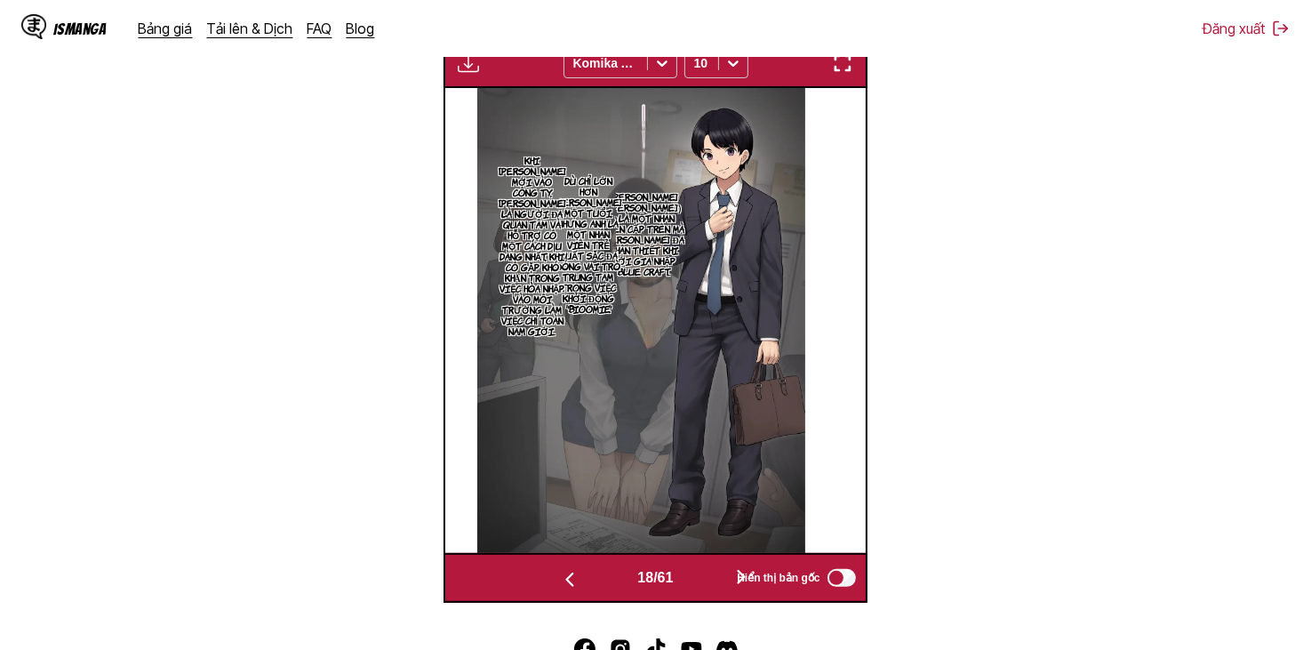
click at [589, 582] on button "button" at bounding box center [569, 578] width 107 height 26
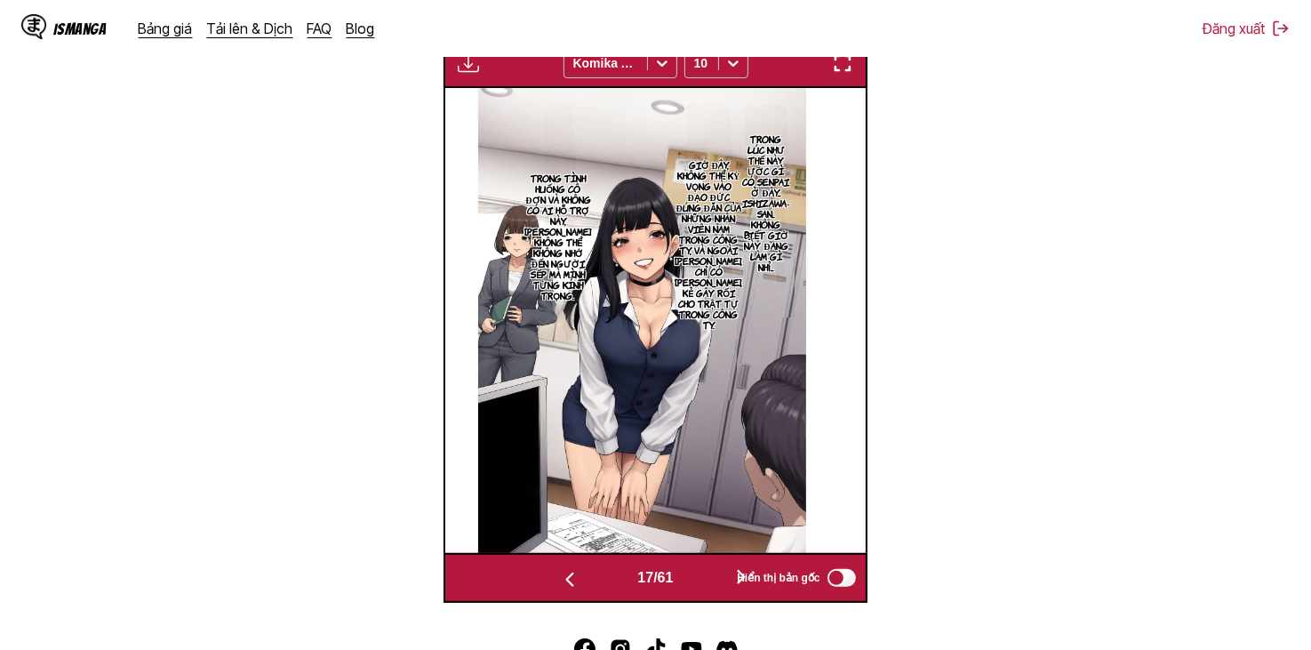
click at [589, 582] on button "button" at bounding box center [569, 578] width 107 height 26
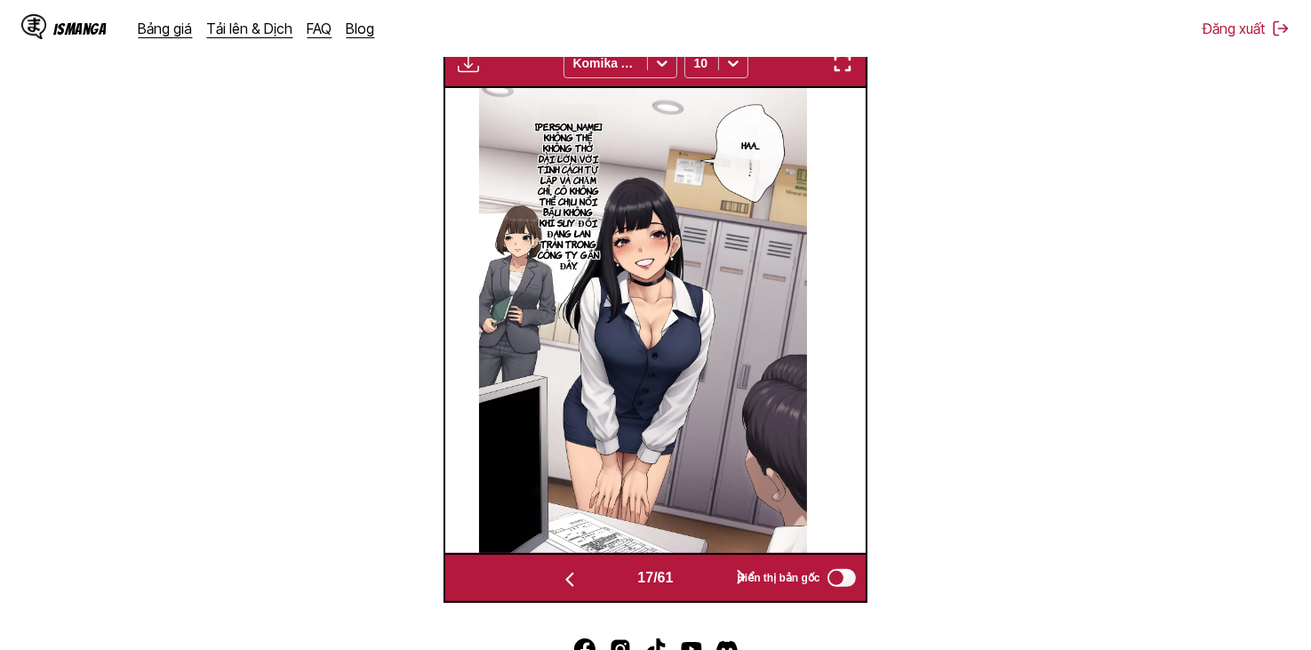
click at [589, 582] on button "button" at bounding box center [569, 578] width 107 height 26
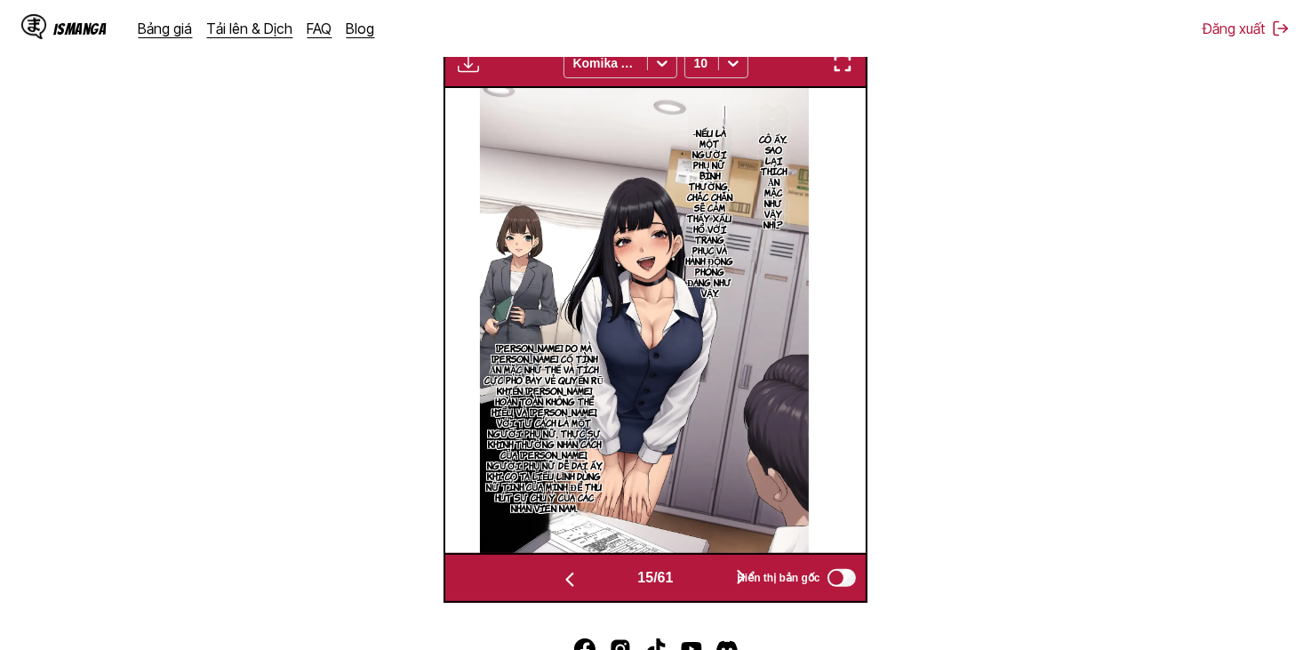
click at [589, 582] on button "button" at bounding box center [569, 578] width 107 height 26
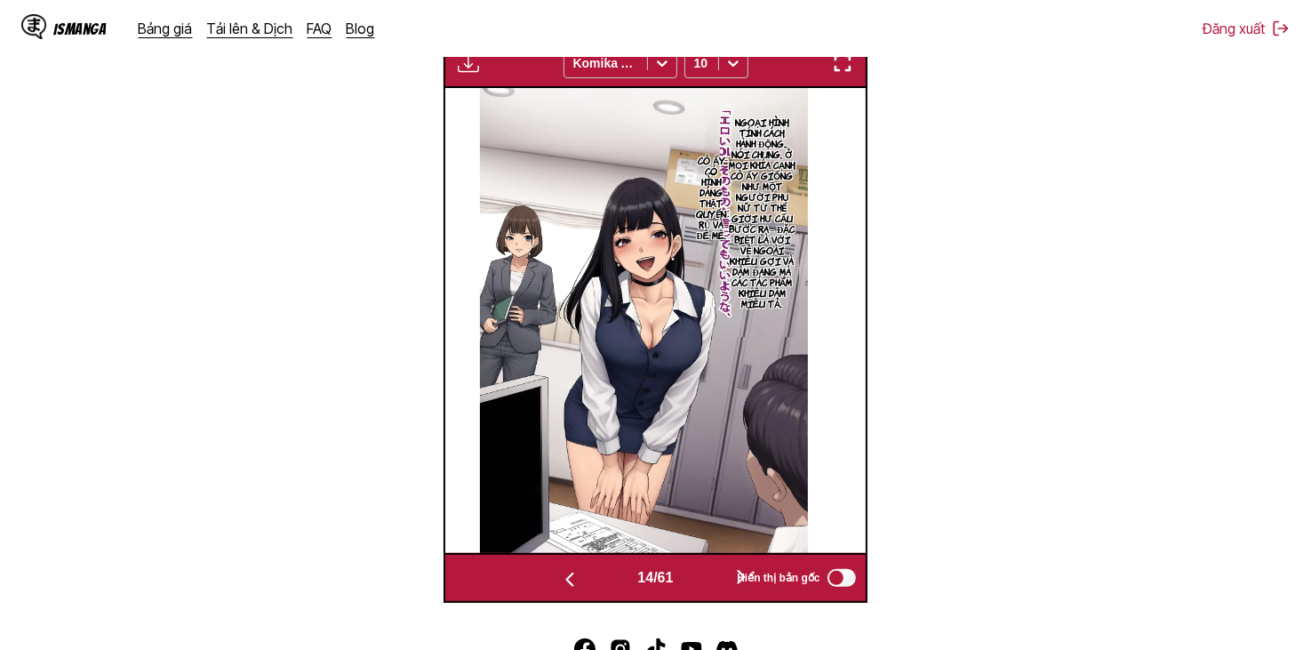
click at [589, 582] on button "button" at bounding box center [569, 578] width 107 height 26
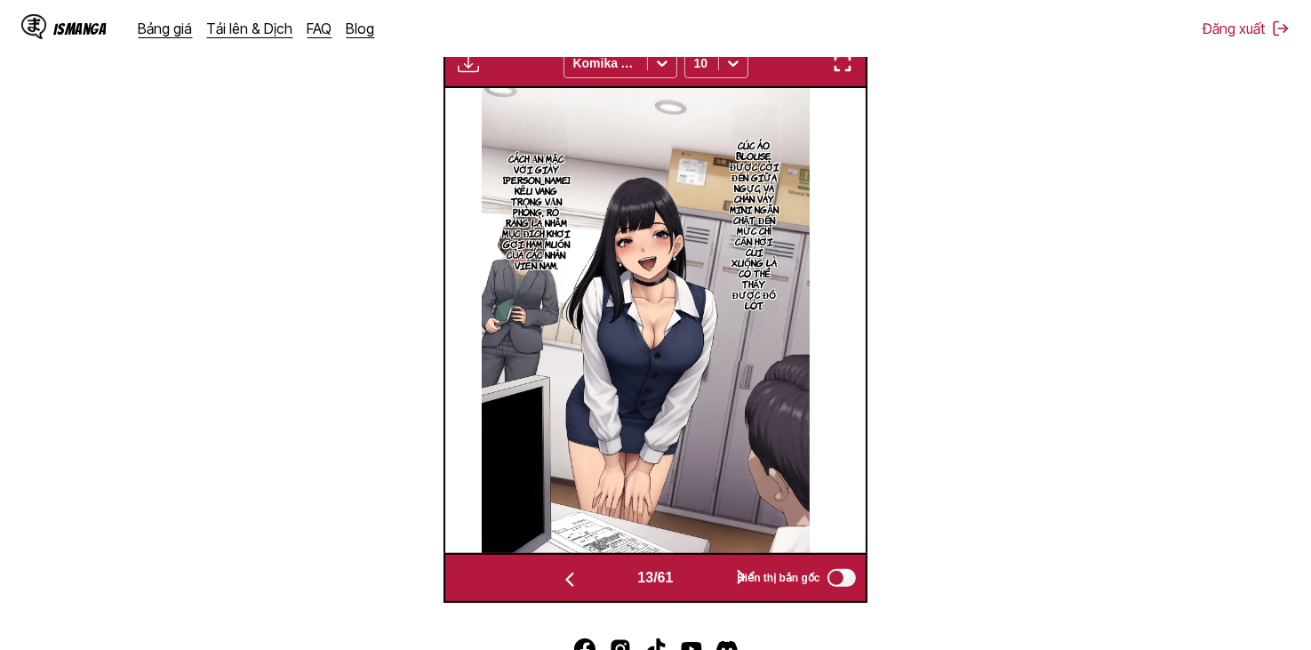
click at [589, 582] on button "button" at bounding box center [569, 578] width 107 height 26
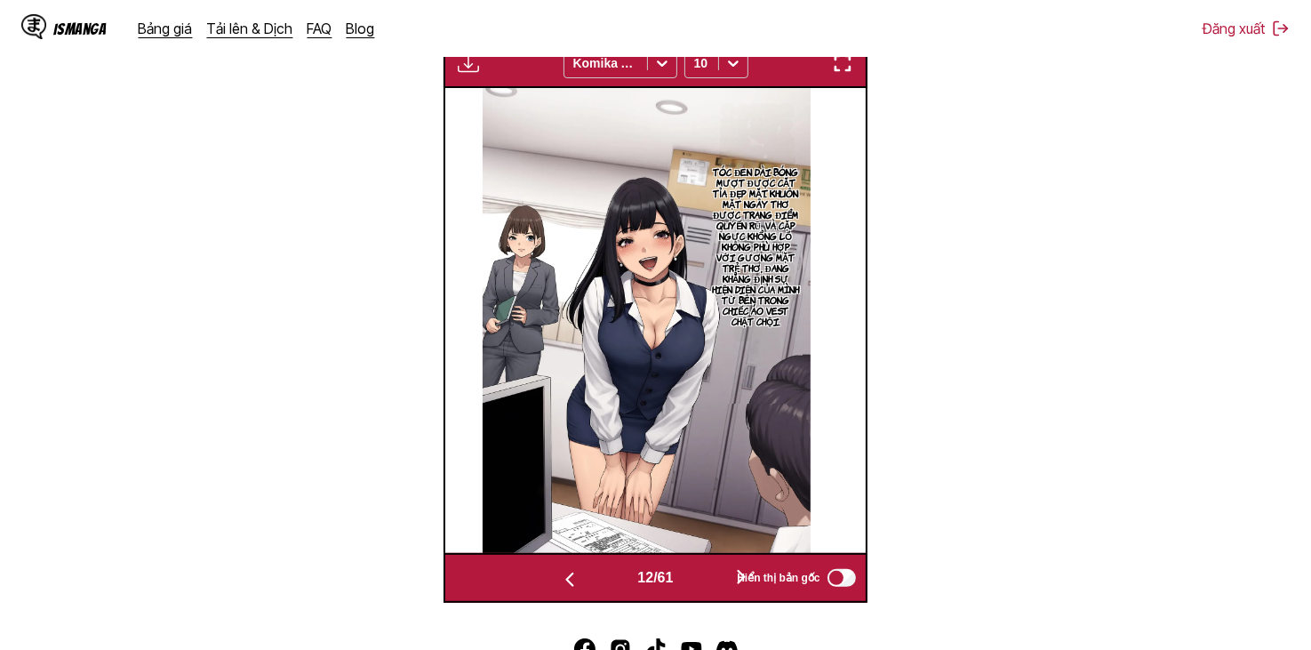
click at [589, 582] on button "button" at bounding box center [569, 578] width 107 height 26
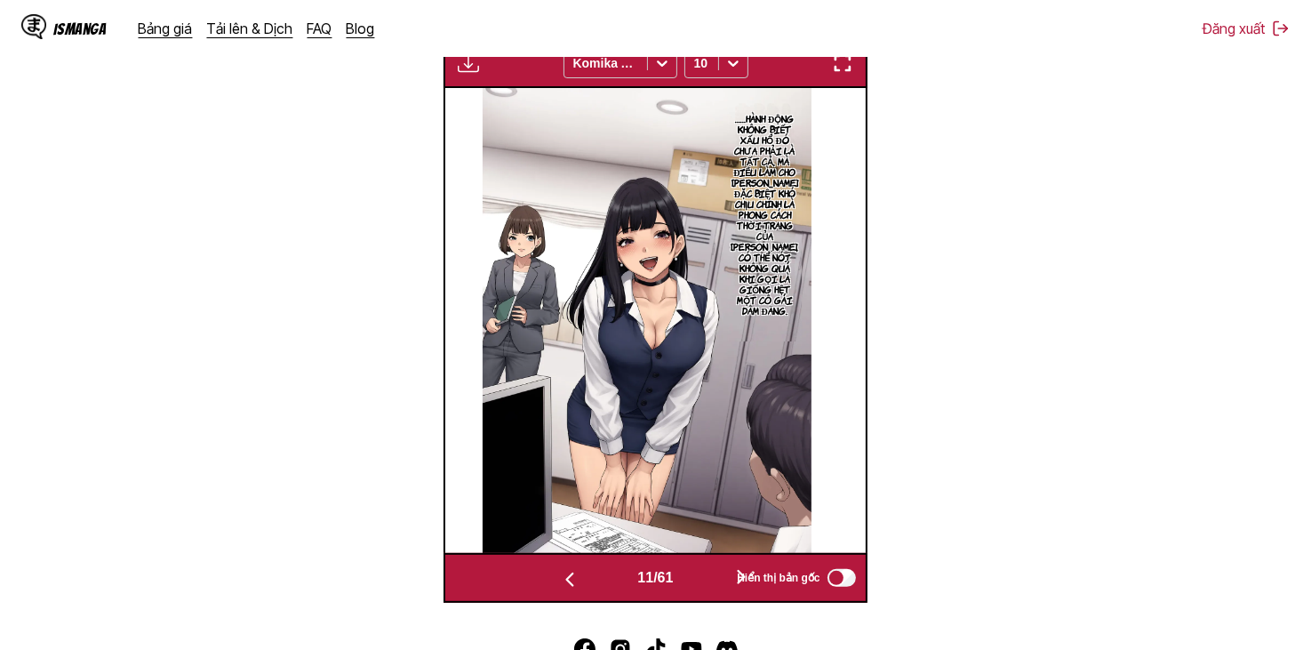
click at [589, 582] on button "button" at bounding box center [569, 578] width 107 height 26
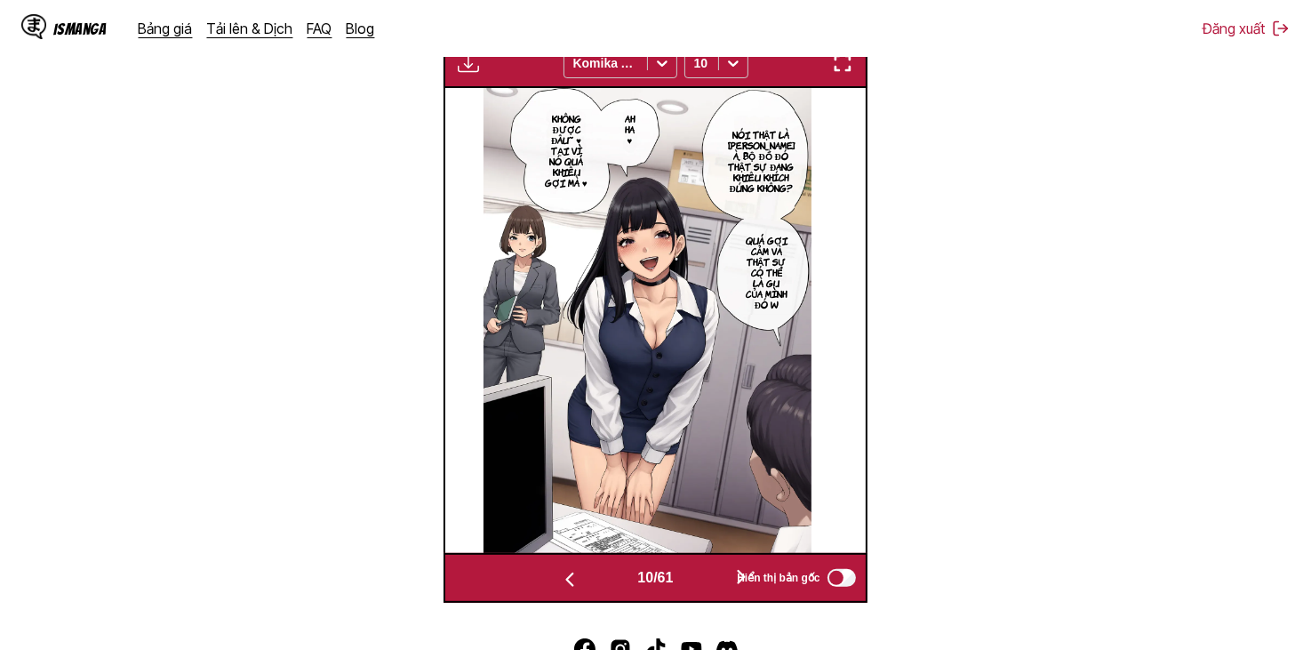
click at [589, 582] on button "button" at bounding box center [569, 578] width 107 height 26
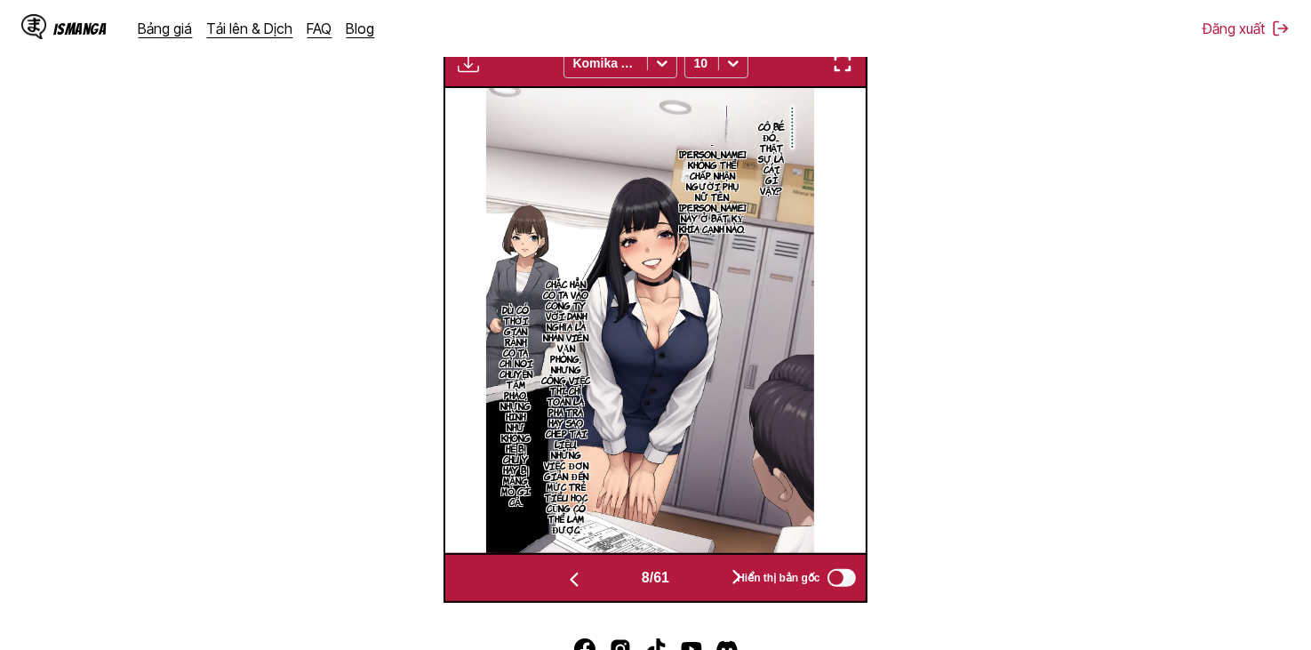
click at [605, 582] on button "button" at bounding box center [574, 578] width 107 height 26
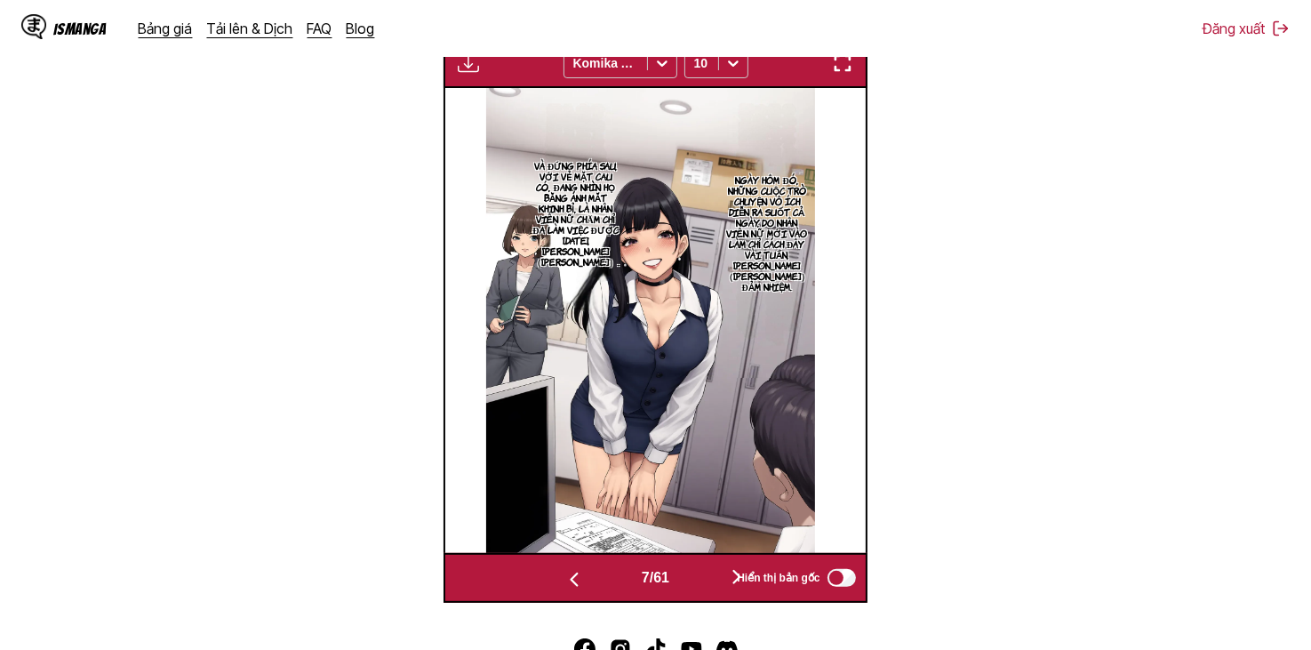
click at [605, 582] on button "button" at bounding box center [574, 578] width 107 height 26
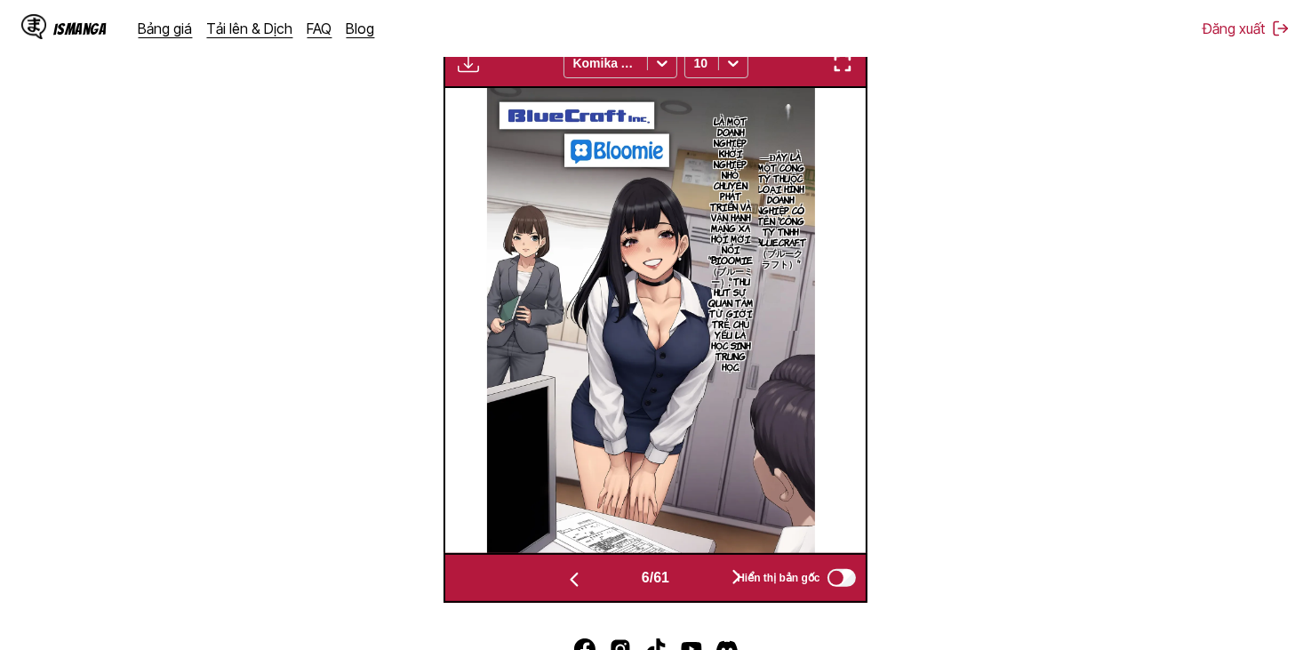
click at [605, 582] on button "button" at bounding box center [574, 578] width 107 height 26
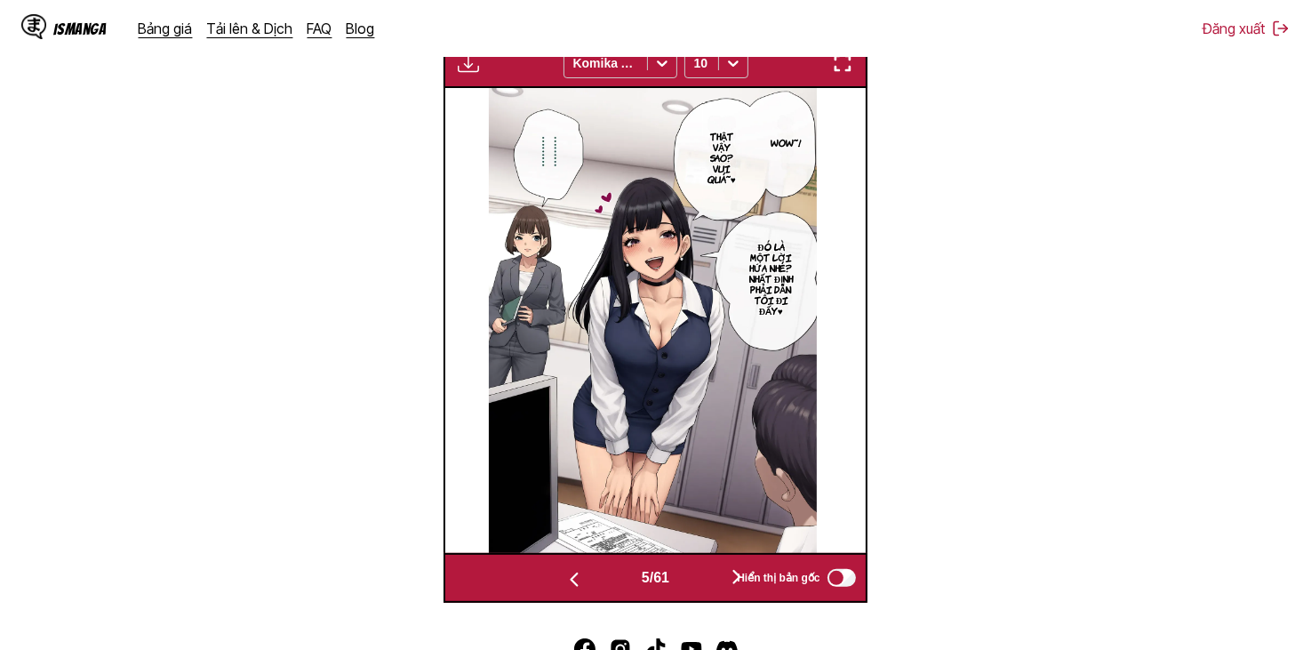
click at [604, 582] on button "button" at bounding box center [574, 578] width 107 height 26
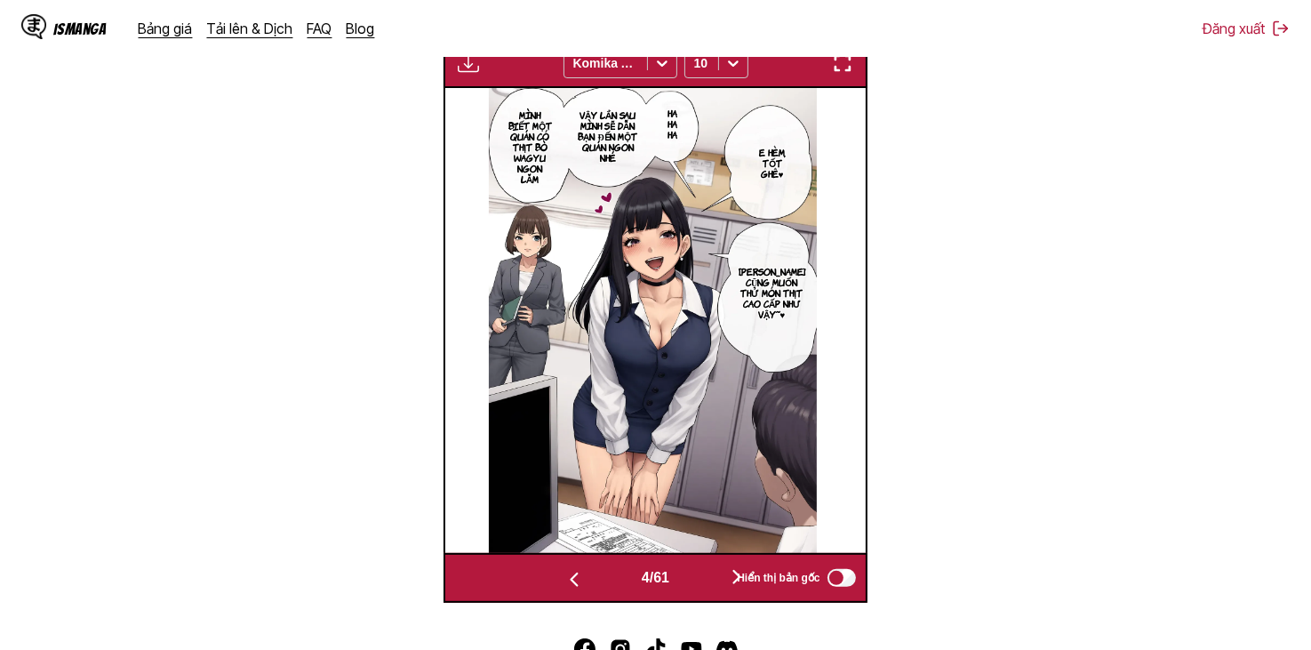
click at [604, 580] on button "button" at bounding box center [574, 578] width 107 height 26
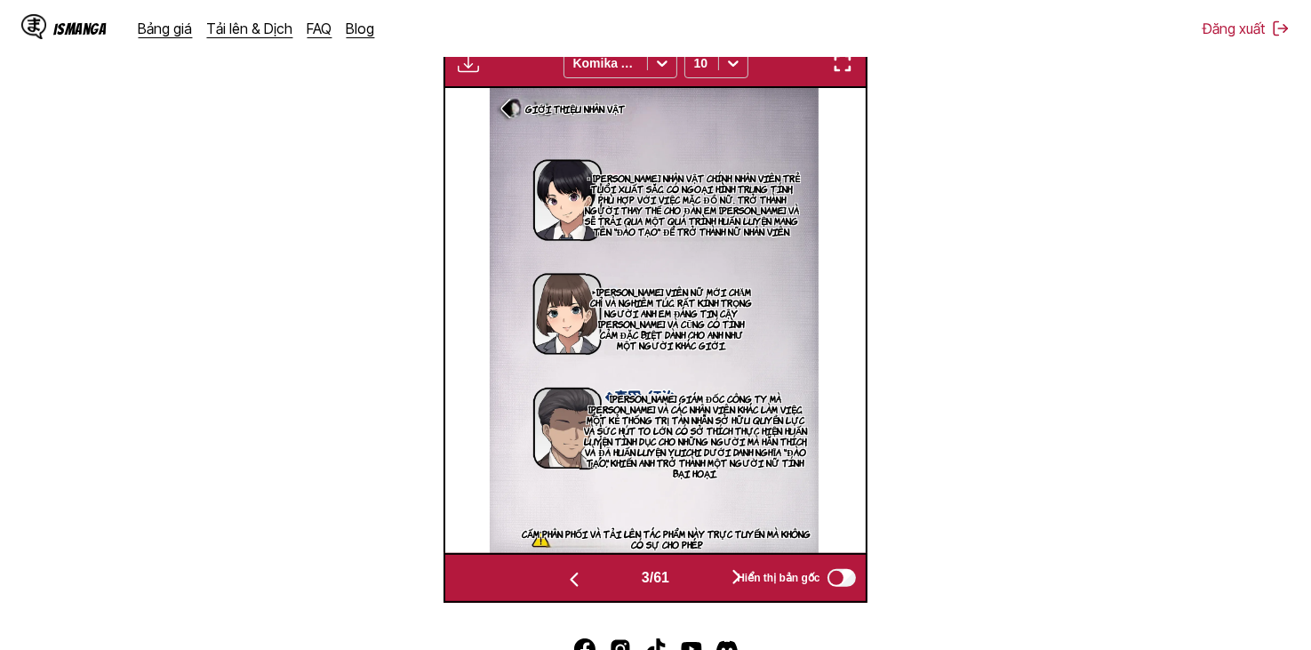
click at [604, 580] on button "button" at bounding box center [574, 578] width 107 height 26
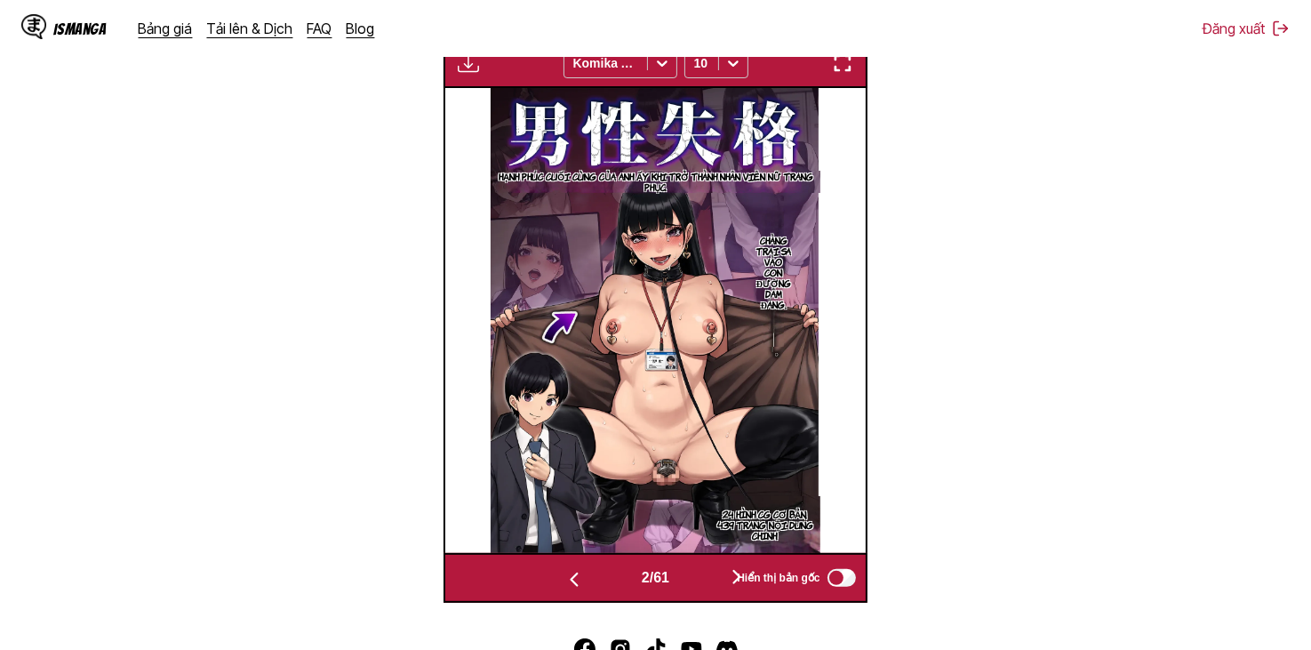
click at [717, 579] on button "button" at bounding box center [736, 578] width 107 height 26
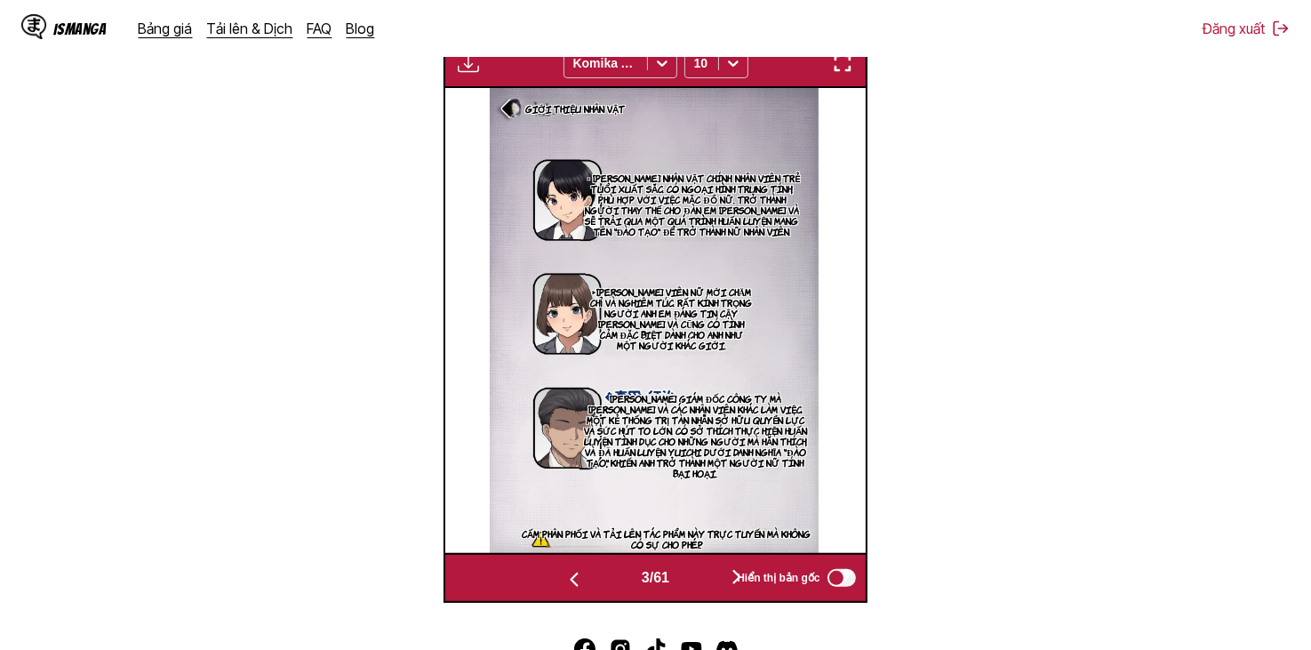
click at [716, 576] on button "button" at bounding box center [736, 578] width 107 height 26
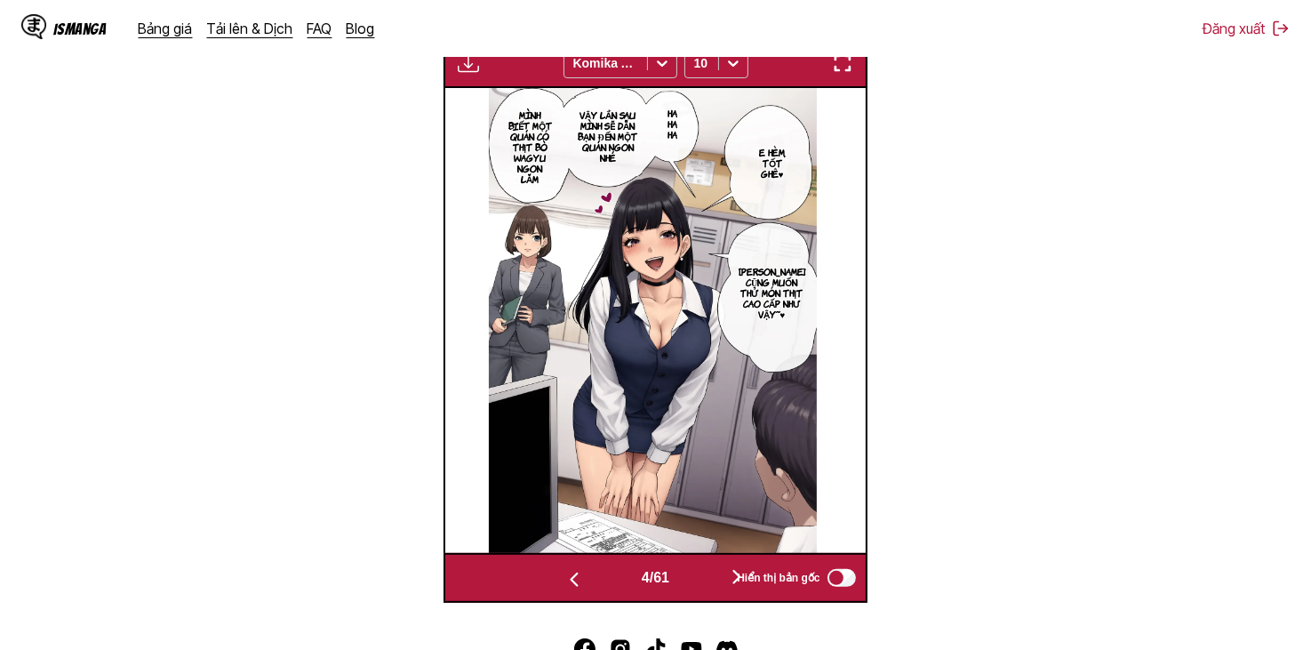
click at [716, 574] on button "button" at bounding box center [736, 578] width 107 height 26
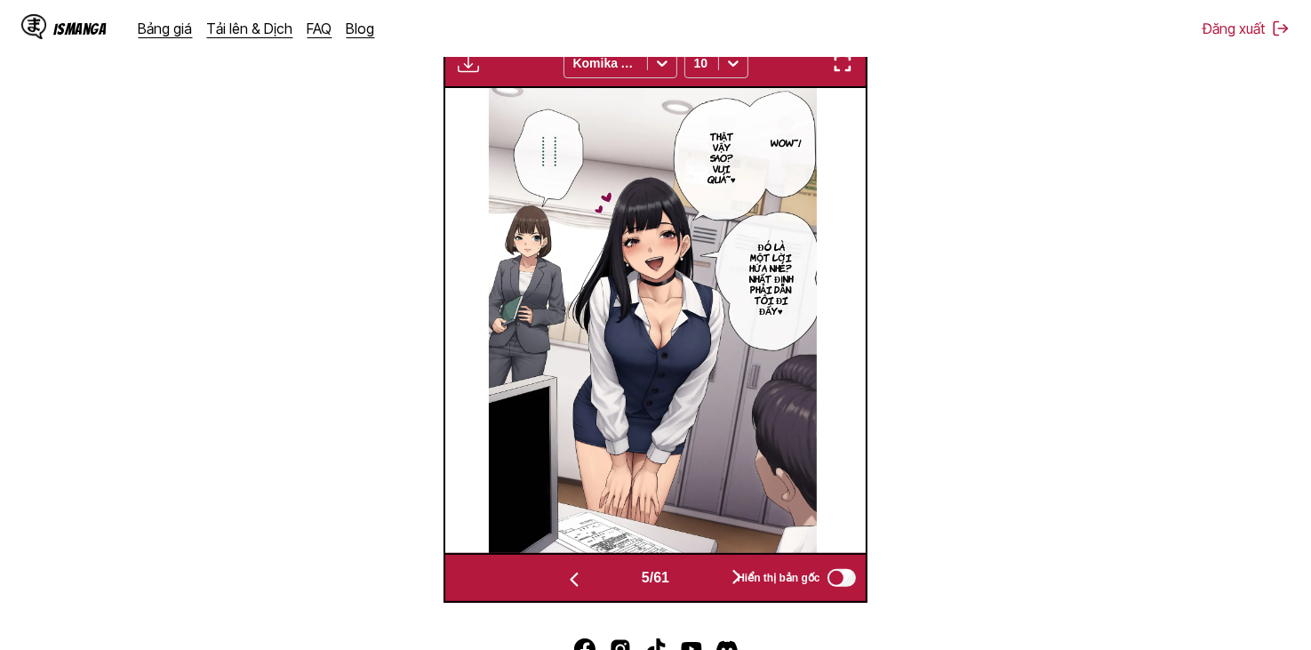
click at [716, 574] on button "button" at bounding box center [736, 578] width 107 height 26
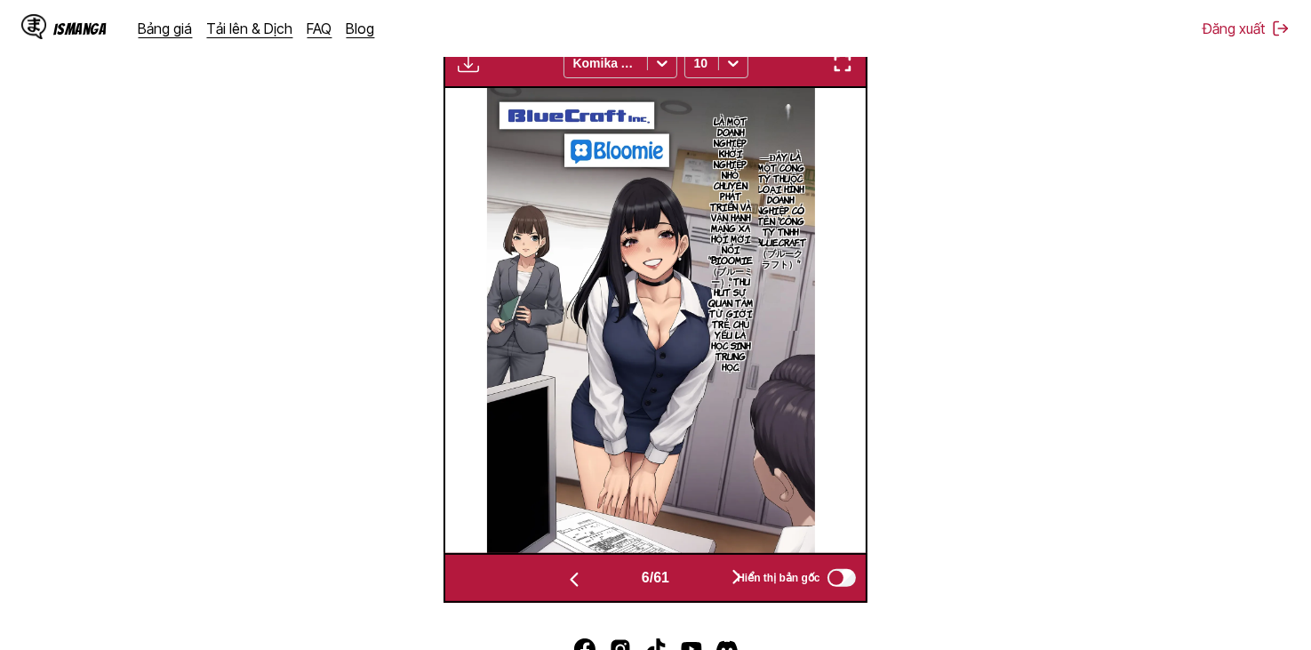
click at [716, 574] on button "button" at bounding box center [736, 578] width 107 height 26
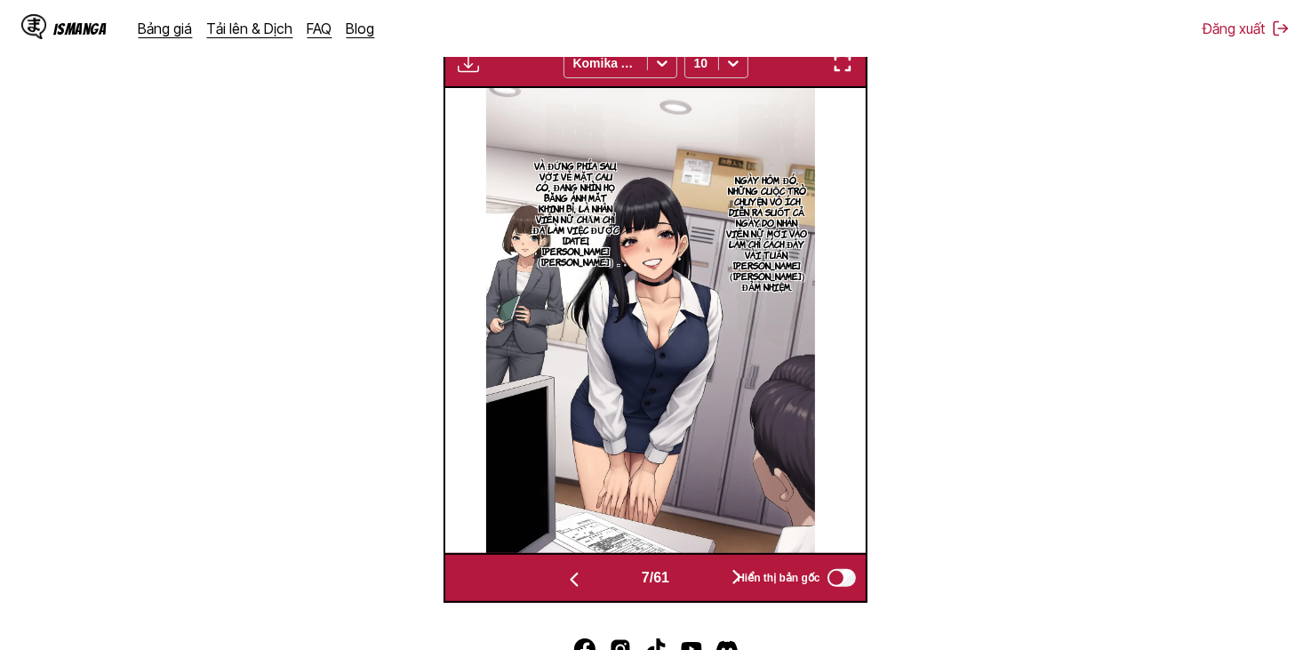
click at [716, 573] on button "button" at bounding box center [736, 578] width 107 height 26
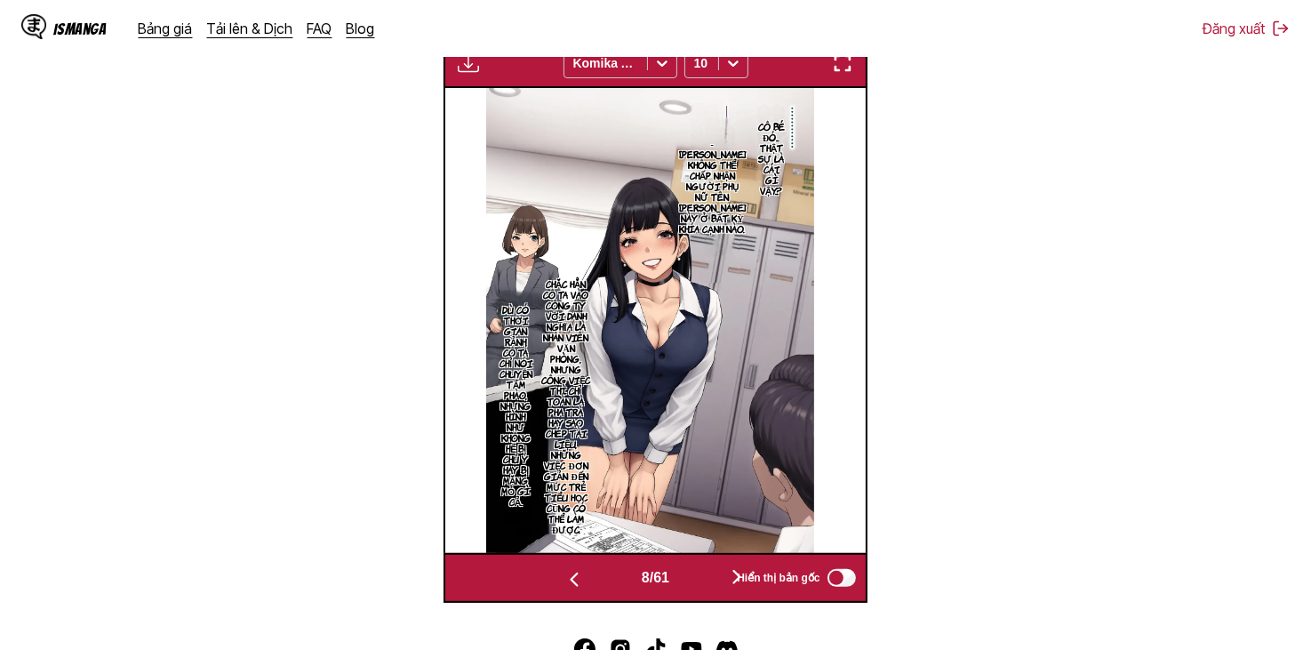
click at [716, 573] on button "button" at bounding box center [736, 578] width 107 height 26
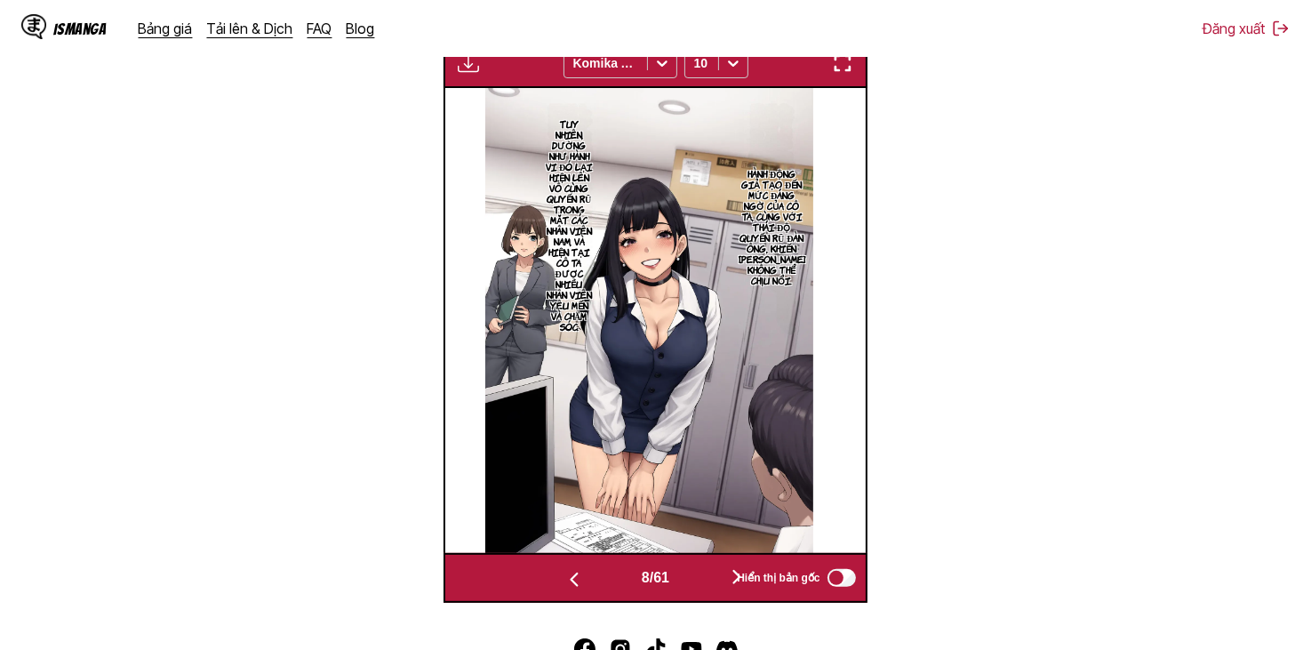
click at [716, 573] on button "button" at bounding box center [736, 578] width 107 height 26
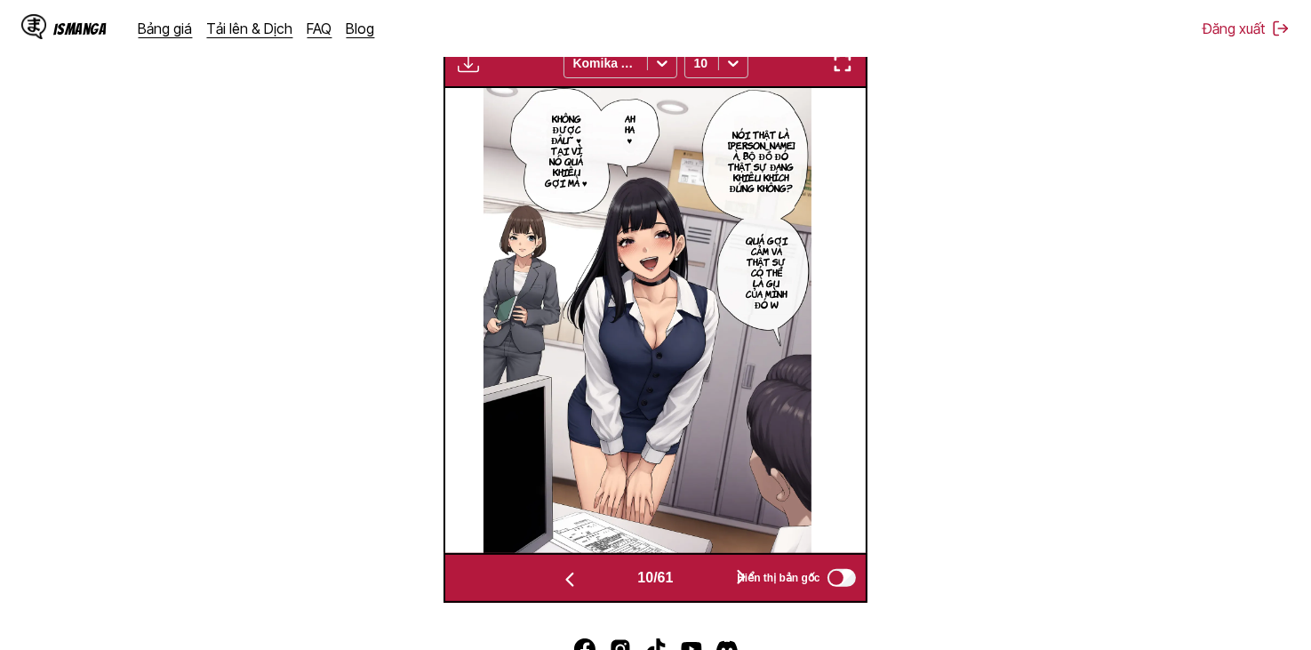
click at [716, 573] on button "button" at bounding box center [741, 578] width 107 height 26
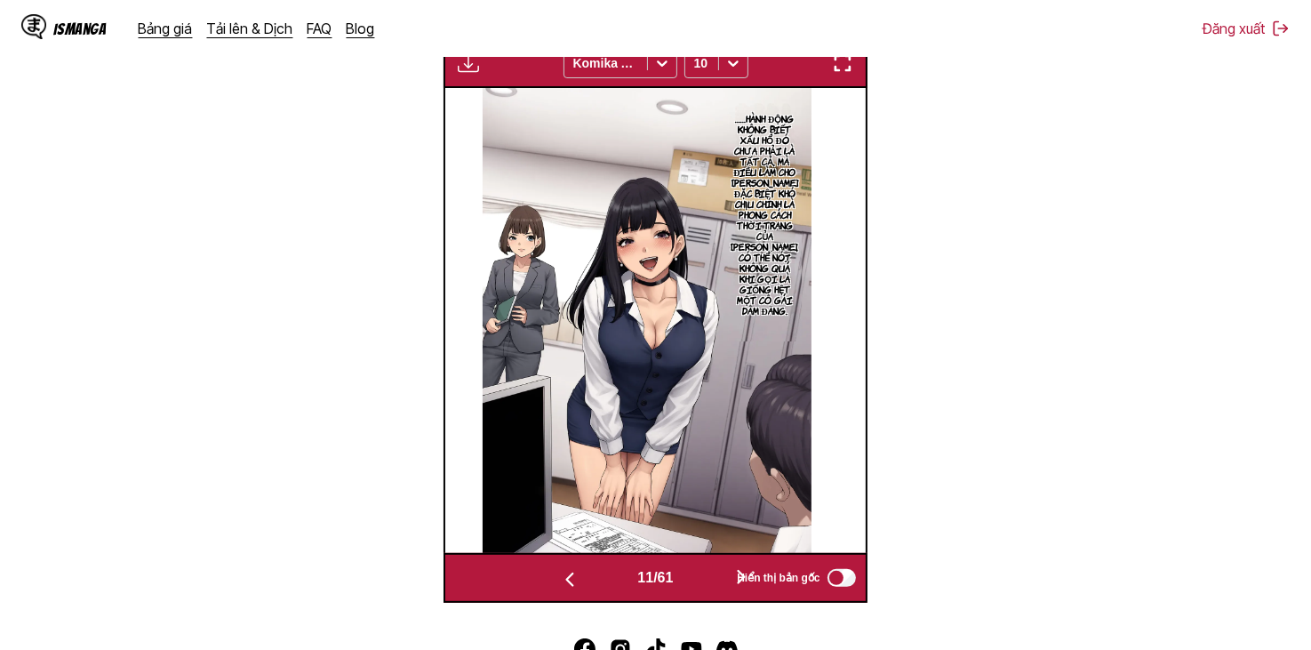
click at [716, 573] on button "button" at bounding box center [741, 578] width 107 height 26
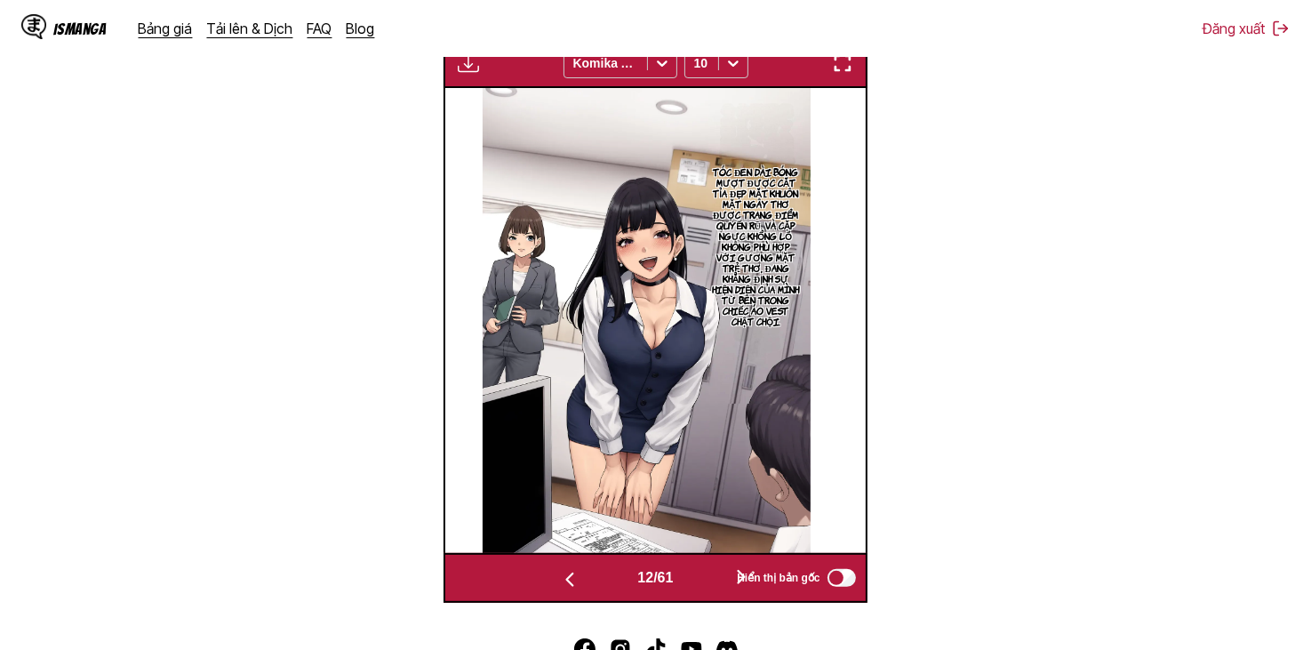
click at [715, 574] on button "button" at bounding box center [741, 578] width 107 height 26
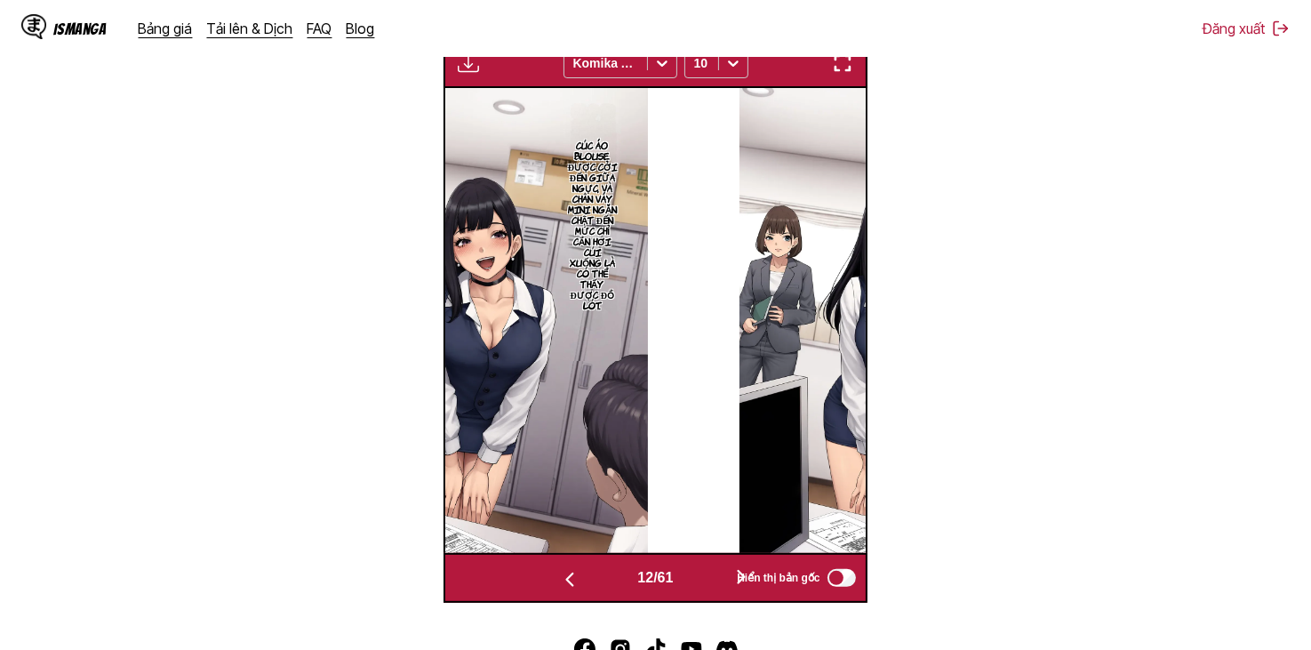
click at [715, 574] on button "button" at bounding box center [741, 578] width 107 height 26
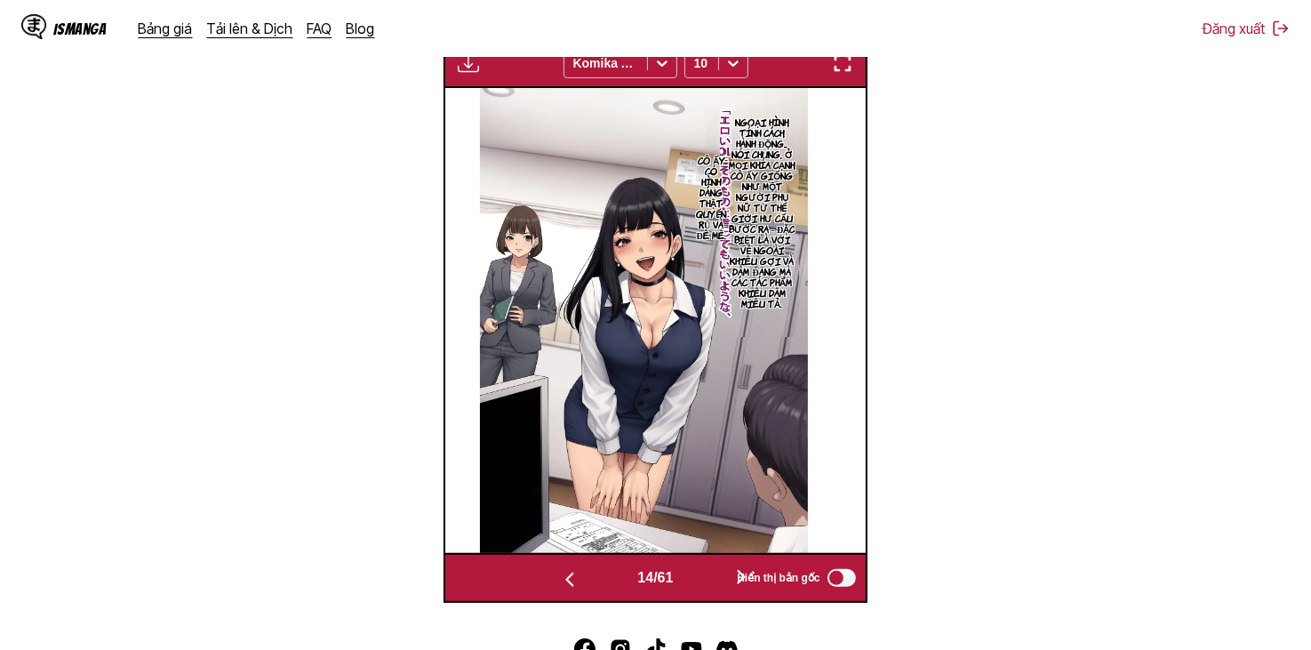
click at [715, 574] on button "button" at bounding box center [741, 578] width 107 height 26
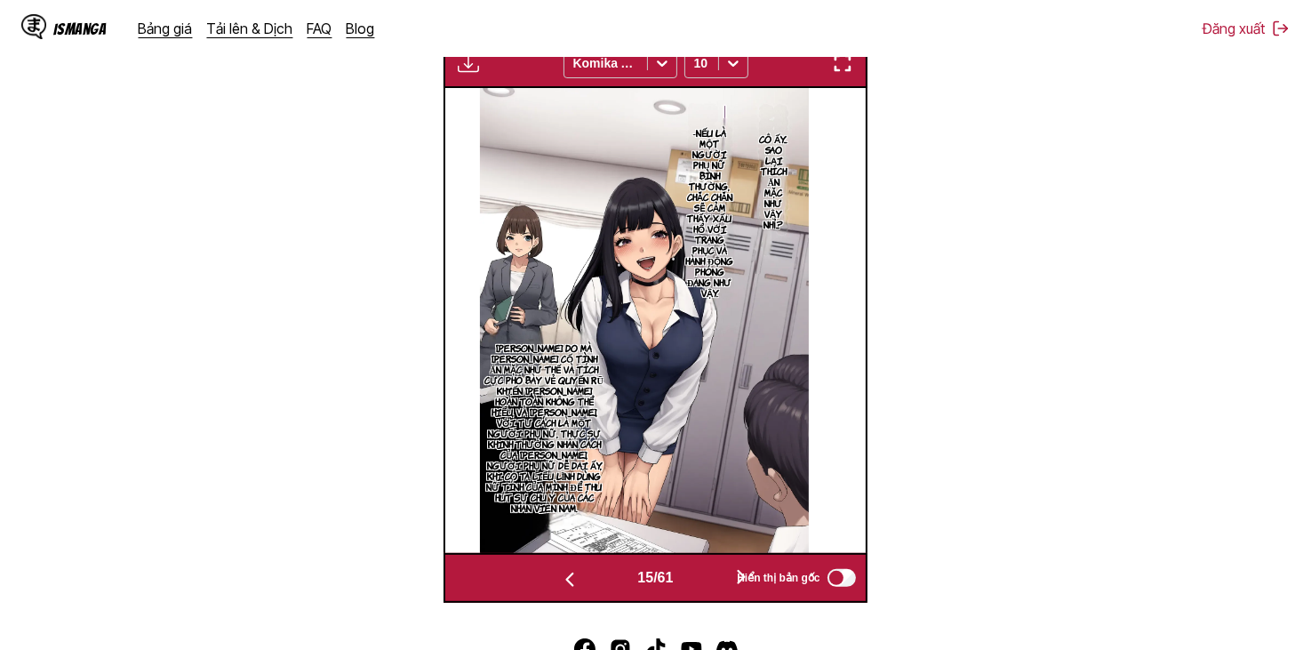
click at [715, 574] on button "button" at bounding box center [741, 578] width 107 height 26
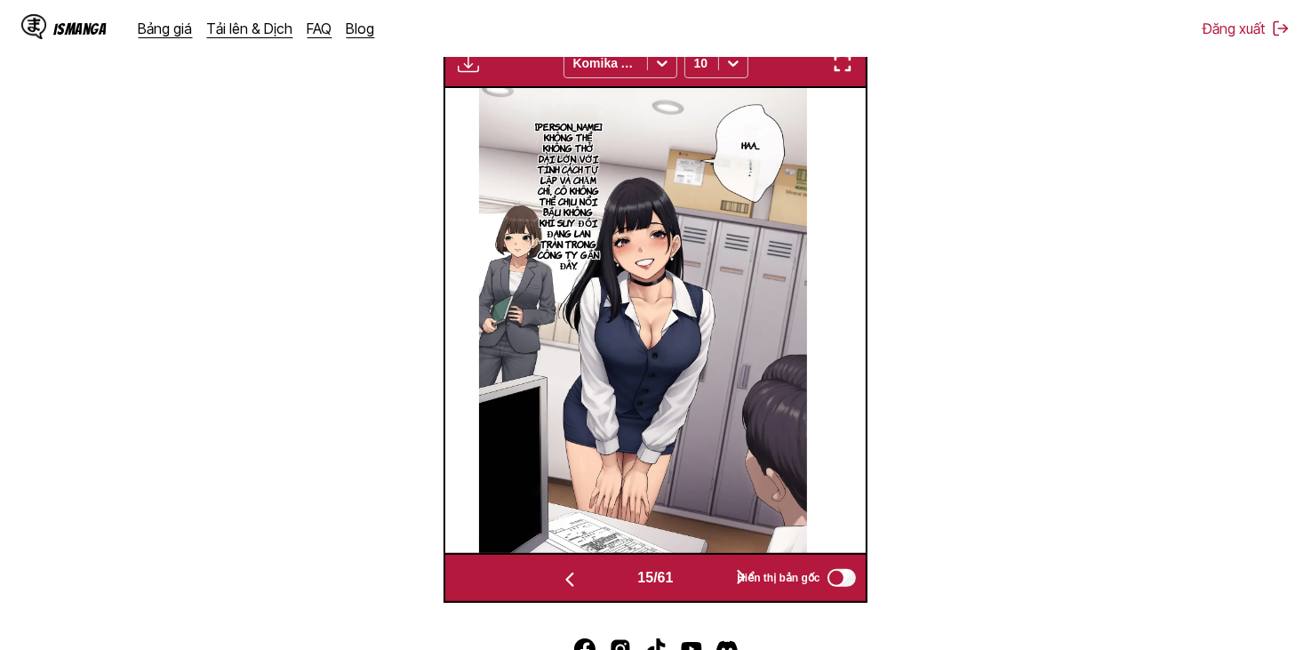
click at [715, 574] on button "button" at bounding box center [741, 578] width 107 height 26
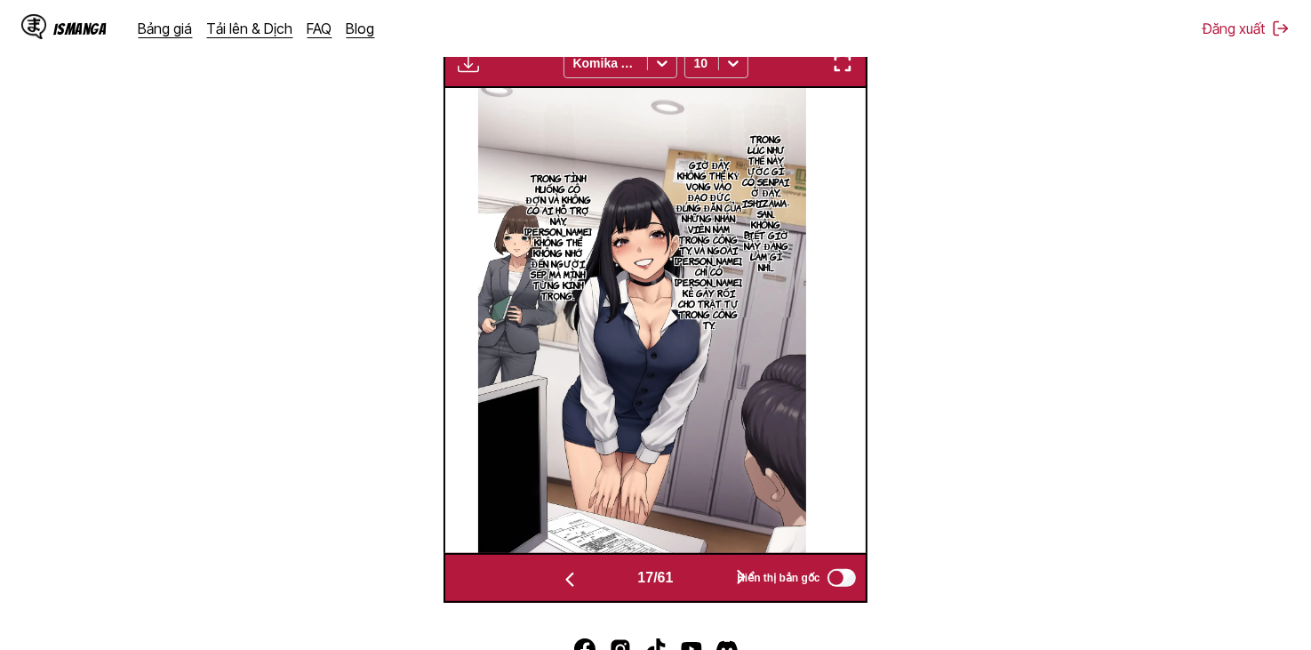
click at [712, 574] on button "button" at bounding box center [741, 578] width 107 height 26
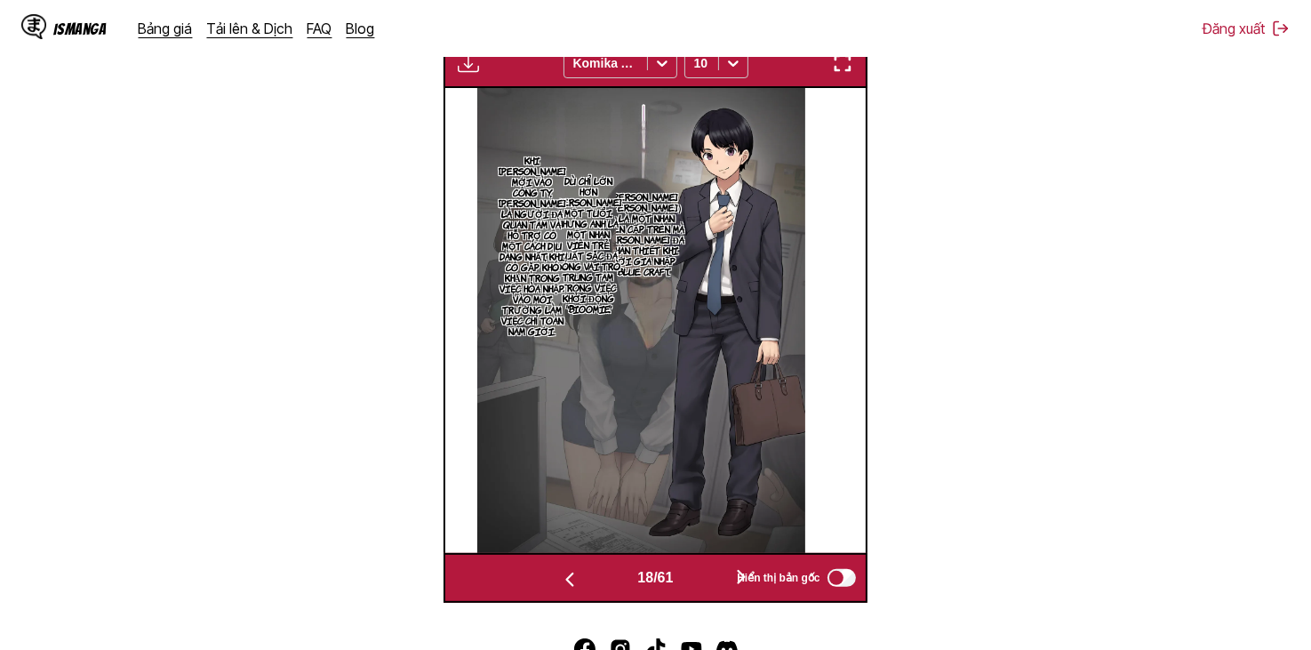
click at [712, 574] on button "button" at bounding box center [741, 578] width 107 height 26
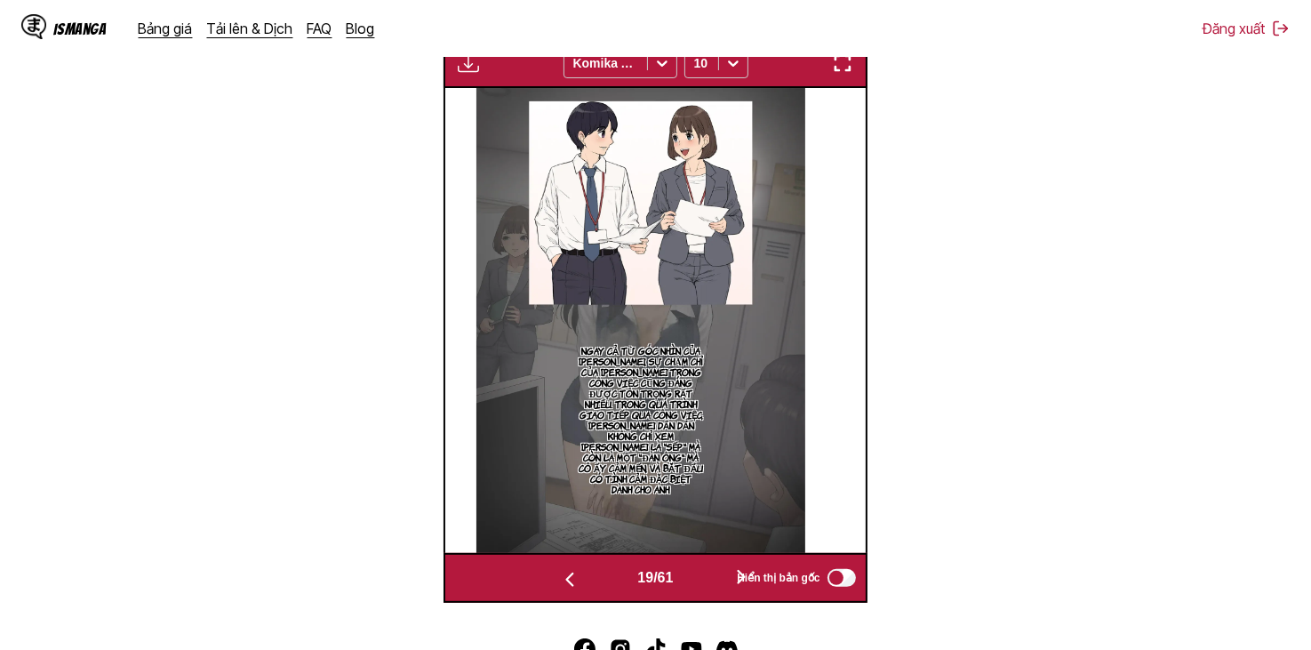
click at [712, 574] on button "button" at bounding box center [741, 578] width 107 height 26
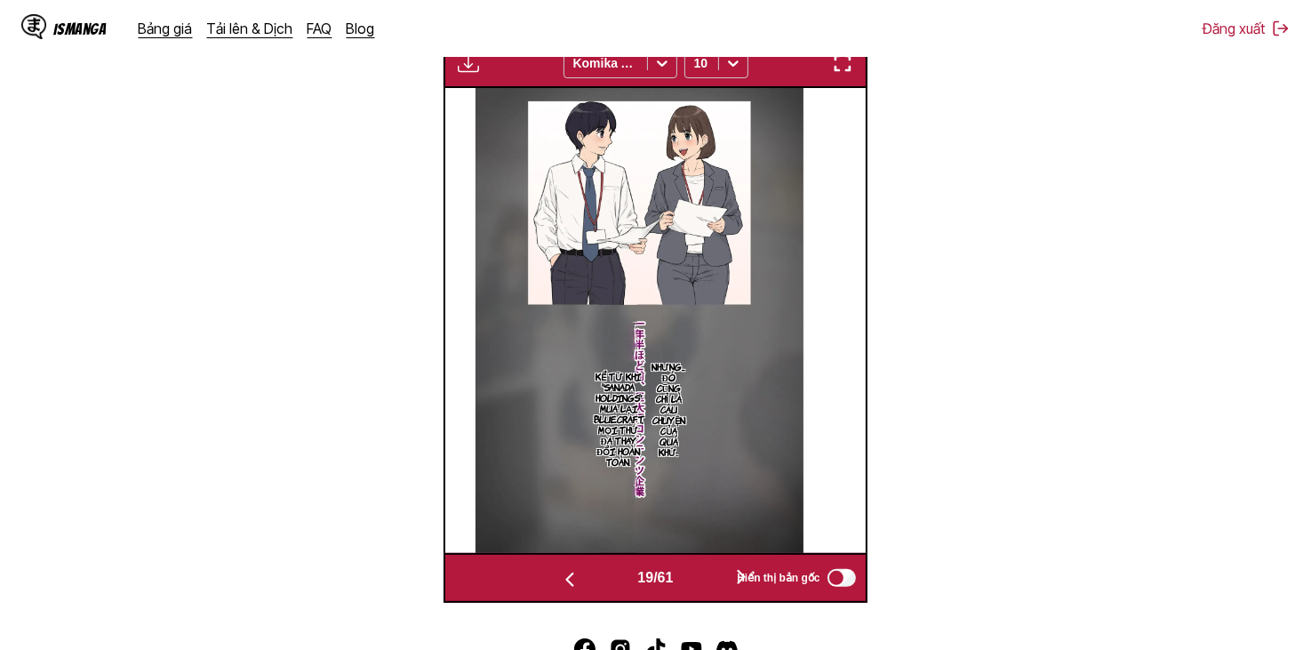
click at [712, 574] on button "button" at bounding box center [741, 578] width 107 height 26
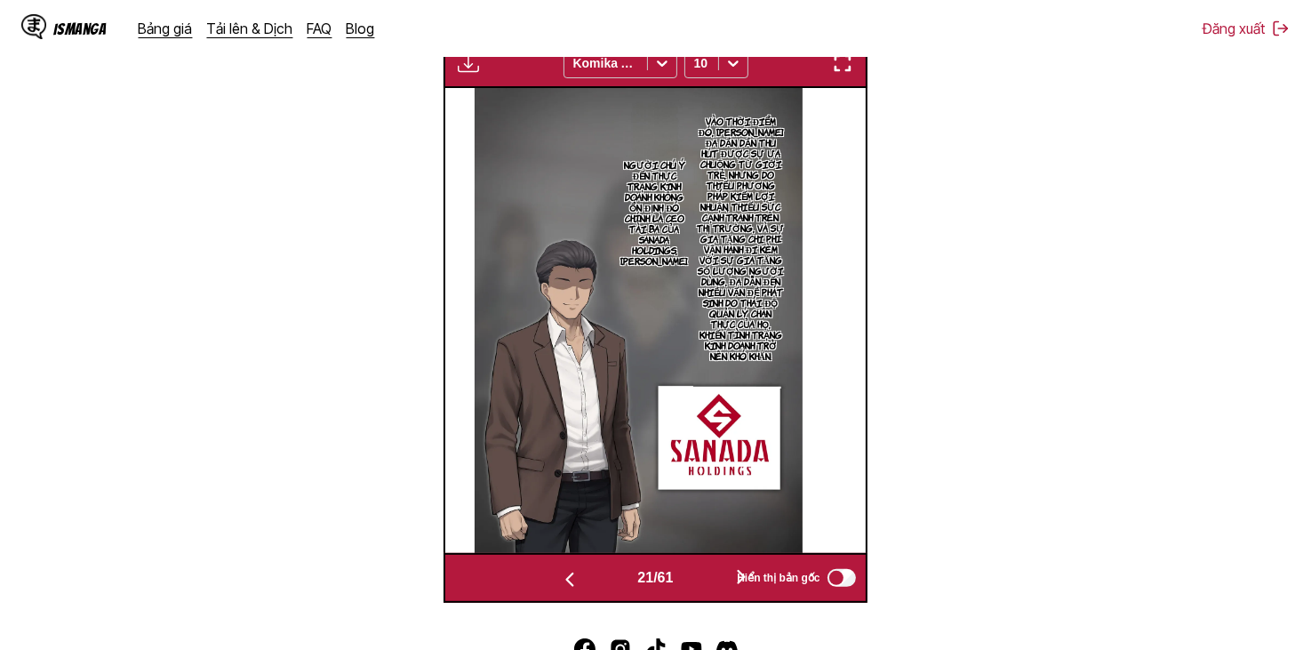
click at [712, 574] on button "button" at bounding box center [741, 578] width 107 height 26
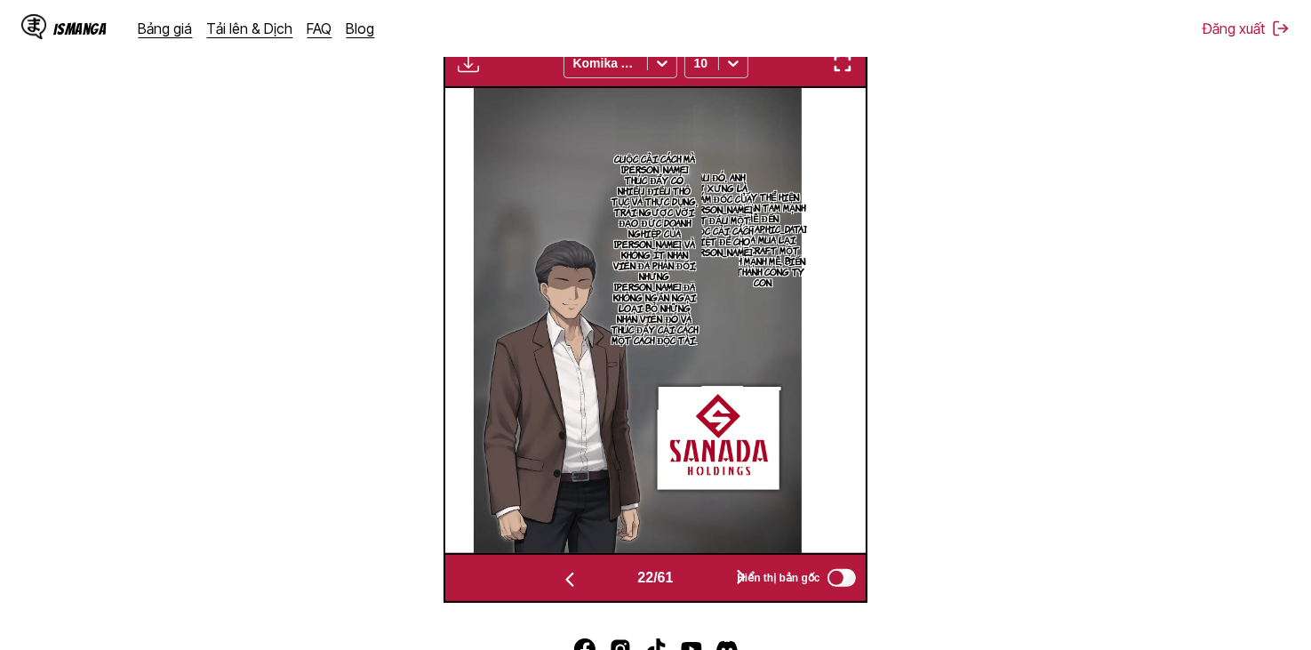
click at [712, 574] on button "button" at bounding box center [741, 578] width 107 height 26
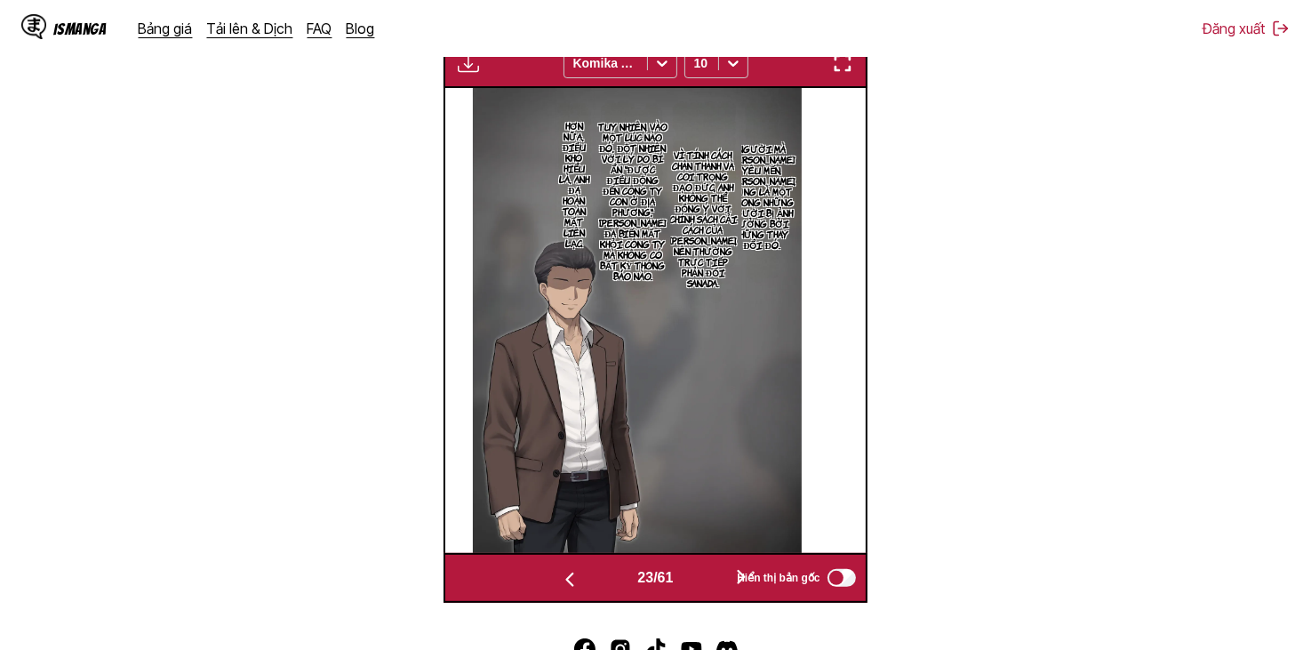
click at [611, 577] on button "button" at bounding box center [569, 578] width 107 height 26
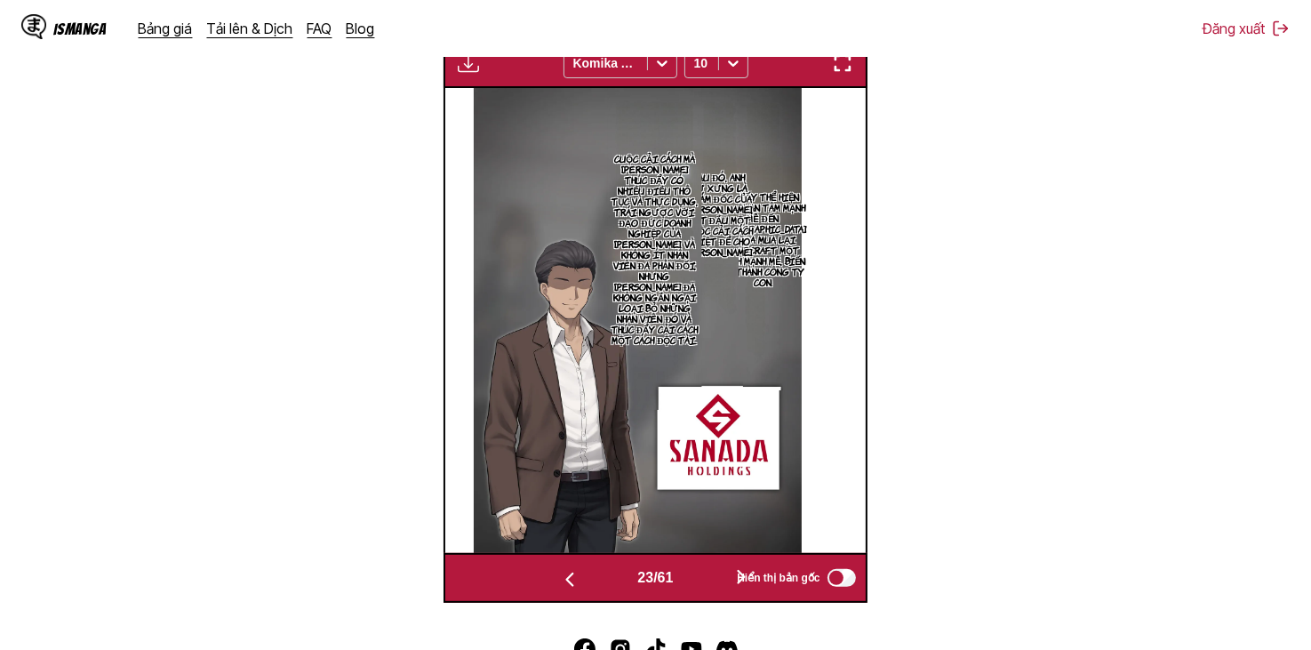
click at [611, 577] on button "button" at bounding box center [569, 578] width 107 height 26
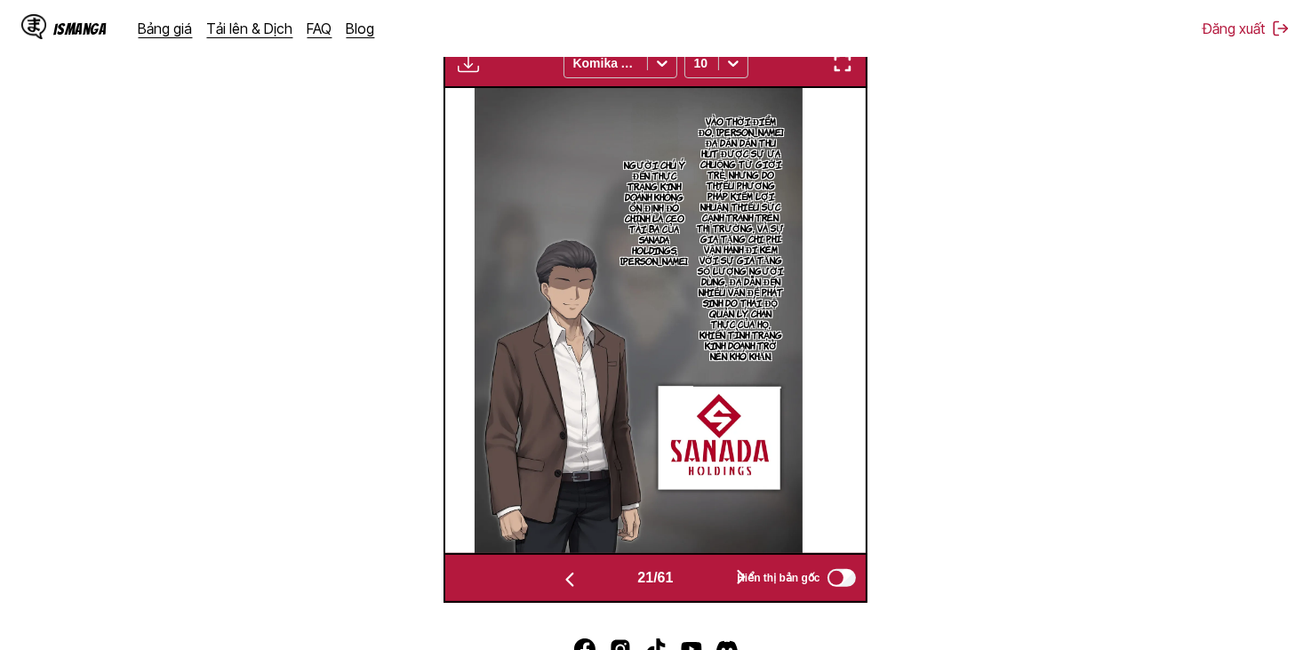
click at [611, 577] on button "button" at bounding box center [569, 578] width 107 height 26
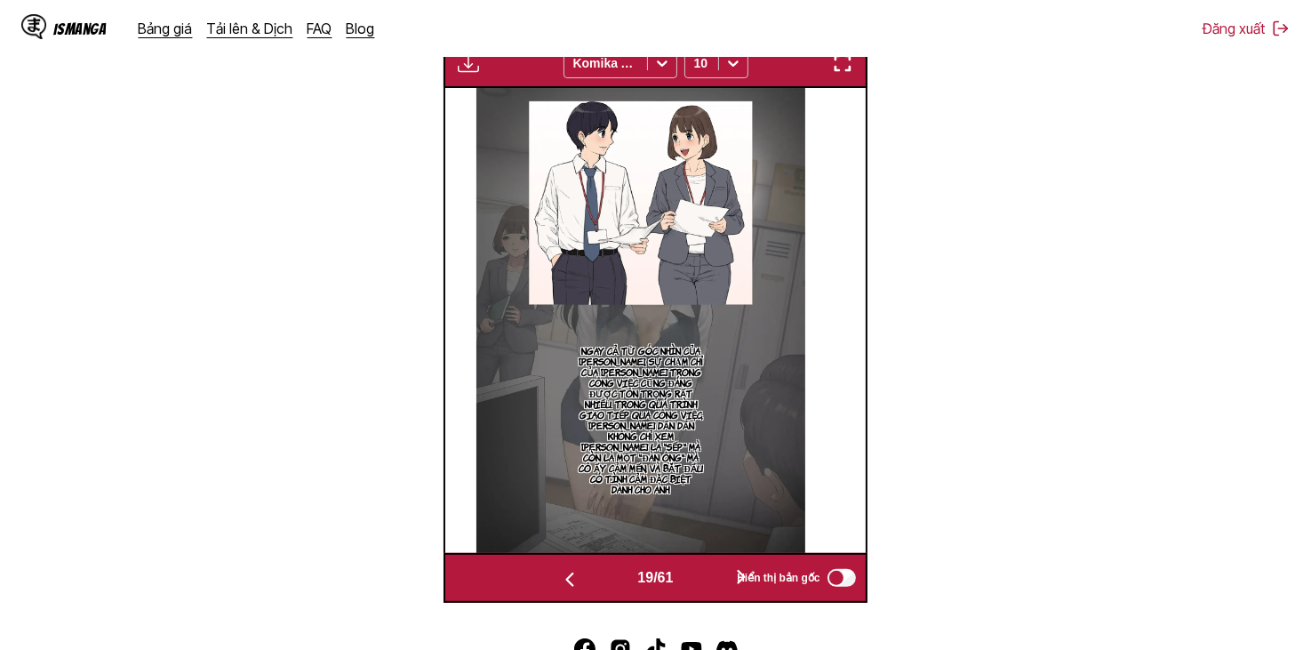
click at [611, 577] on button "button" at bounding box center [569, 578] width 107 height 26
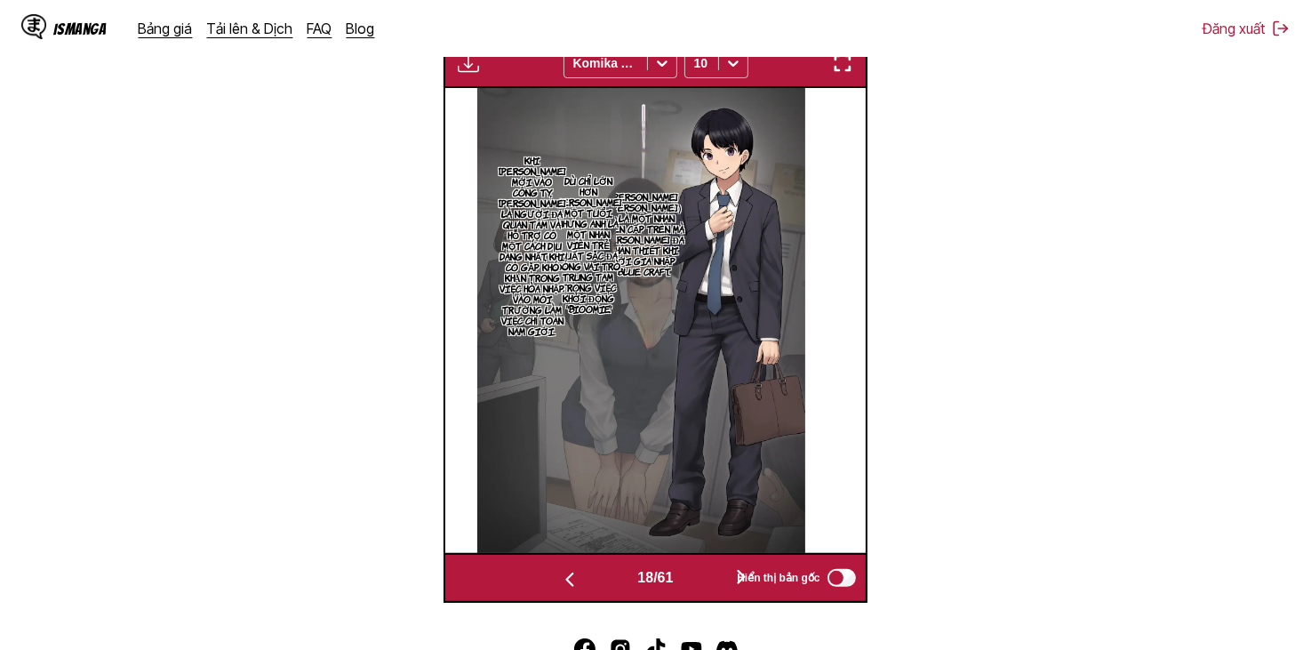
click at [611, 577] on button "button" at bounding box center [569, 578] width 107 height 26
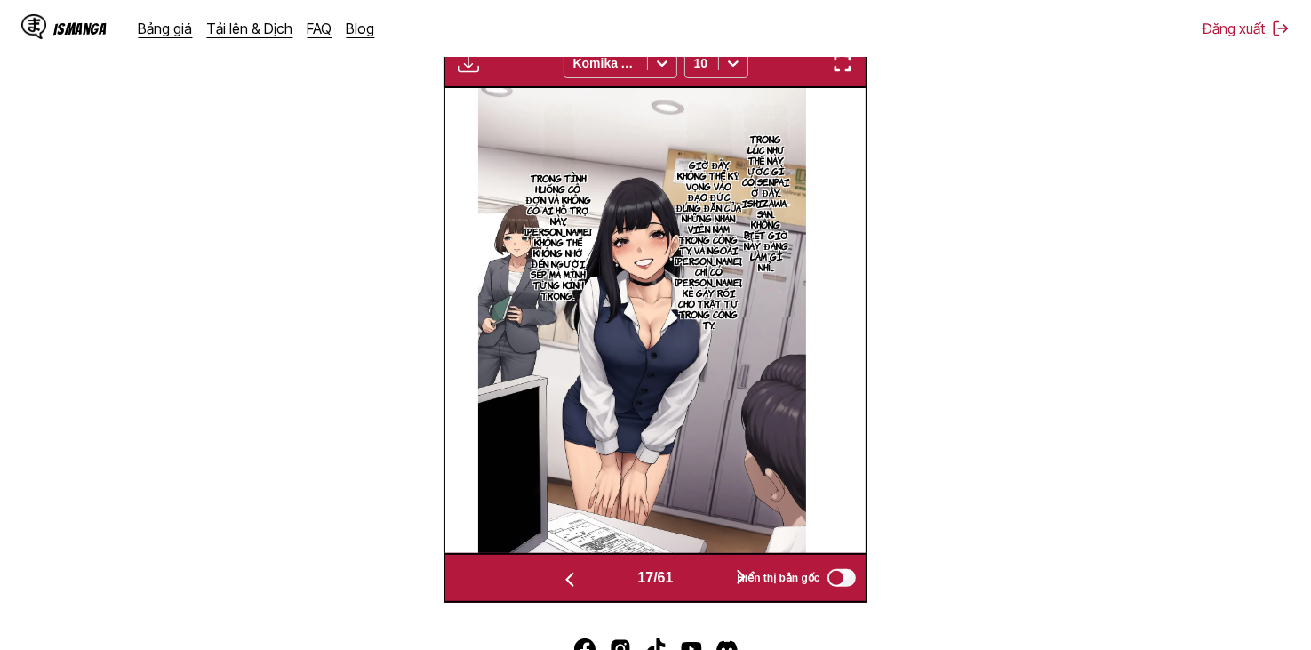
click at [611, 577] on button "button" at bounding box center [569, 578] width 107 height 26
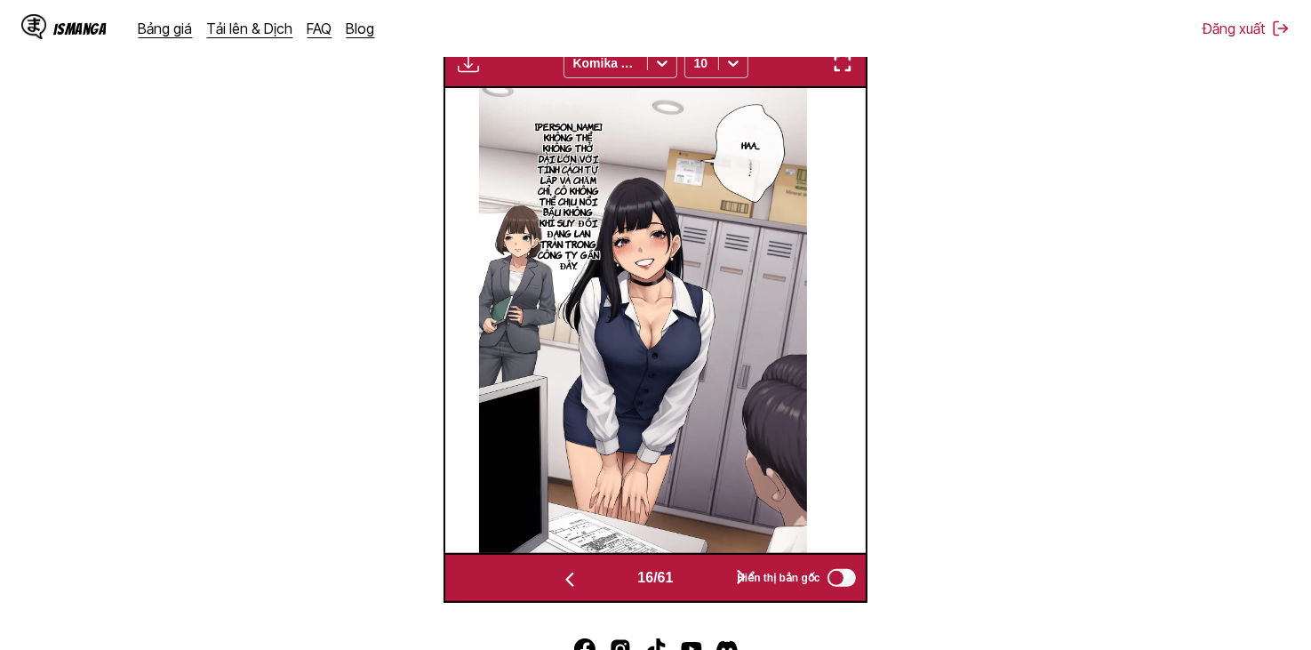
click at [611, 577] on button "button" at bounding box center [569, 578] width 107 height 26
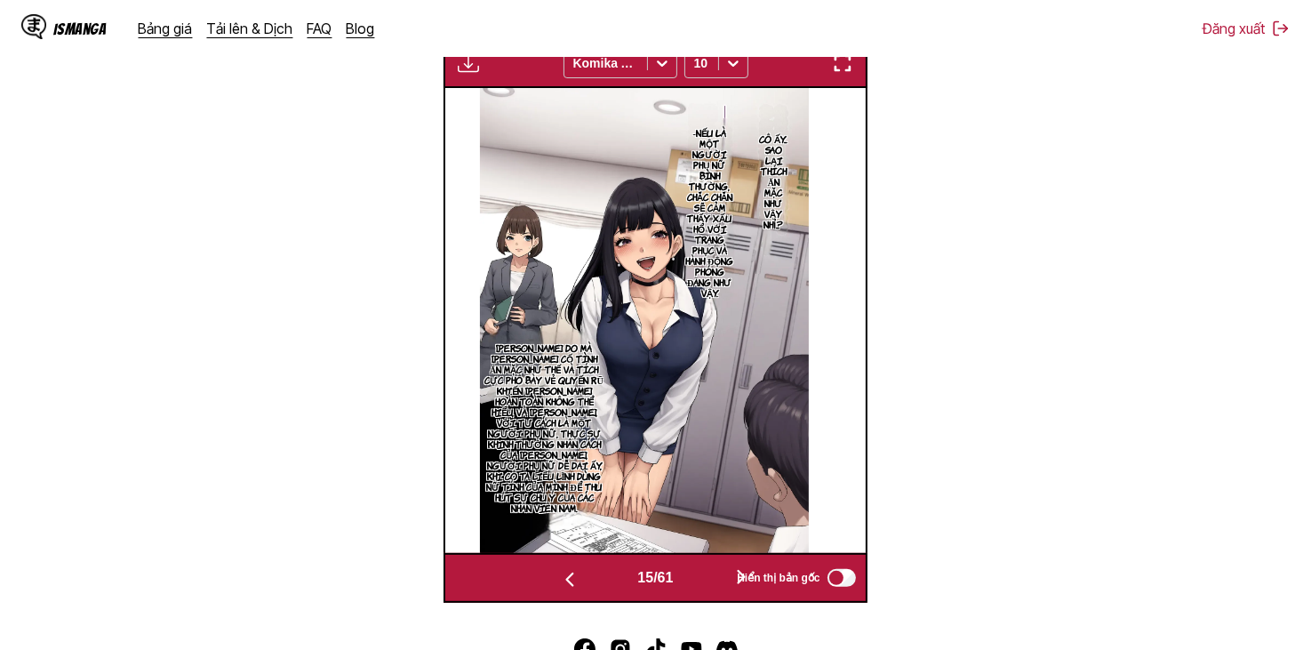
click at [746, 579] on span "Hiển thị bản gốc" at bounding box center [778, 577] width 83 height 12
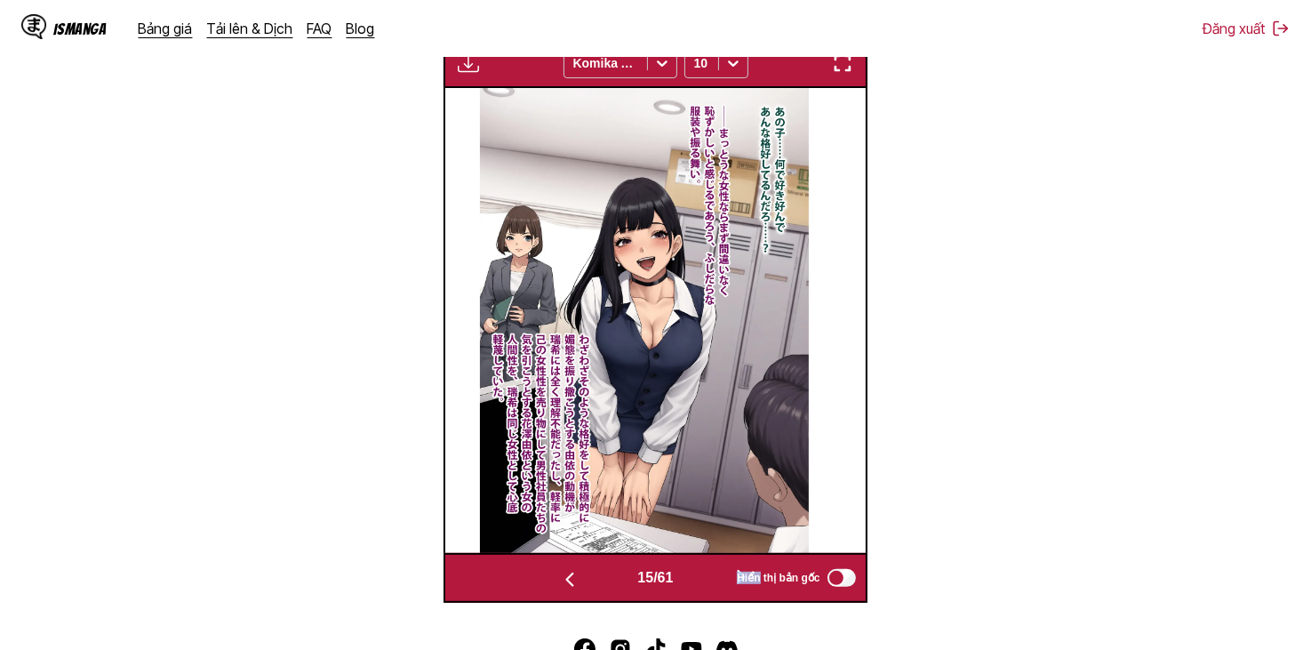
click at [744, 579] on span "Hiển thị bản gốc" at bounding box center [778, 577] width 83 height 12
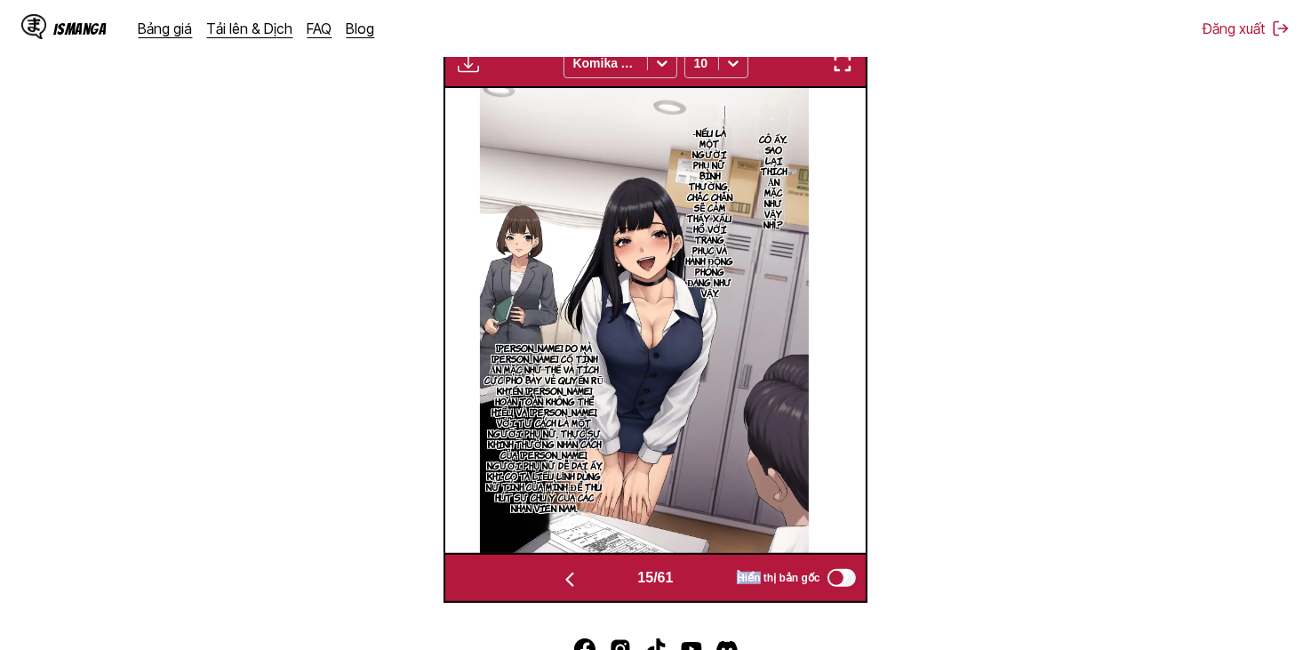
click at [701, 579] on button "button" at bounding box center [741, 578] width 107 height 26
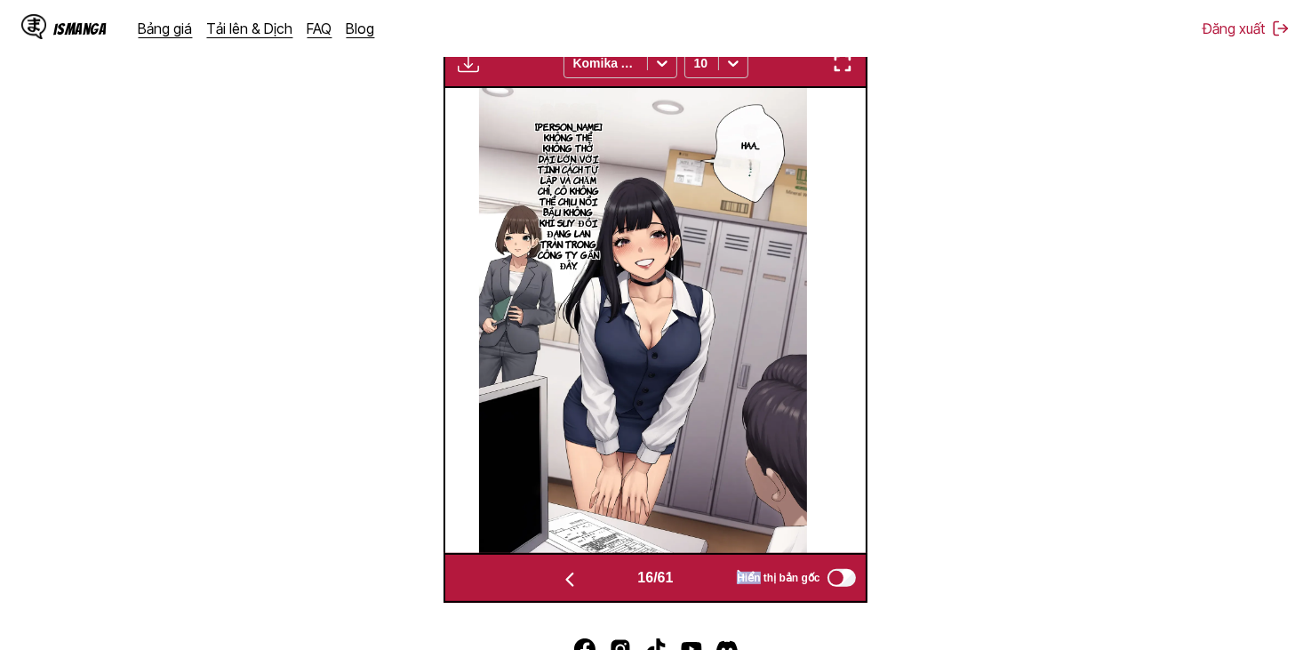
click at [723, 582] on button "button" at bounding box center [741, 578] width 107 height 26
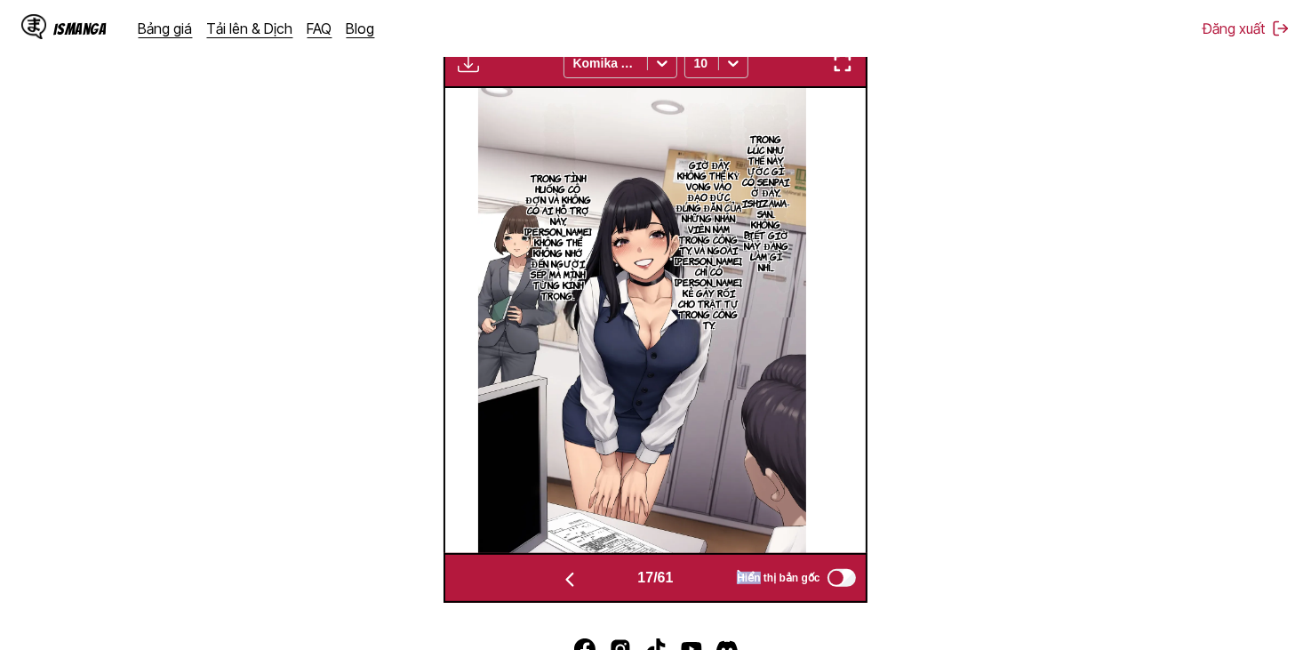
click at [723, 582] on button "button" at bounding box center [741, 578] width 107 height 26
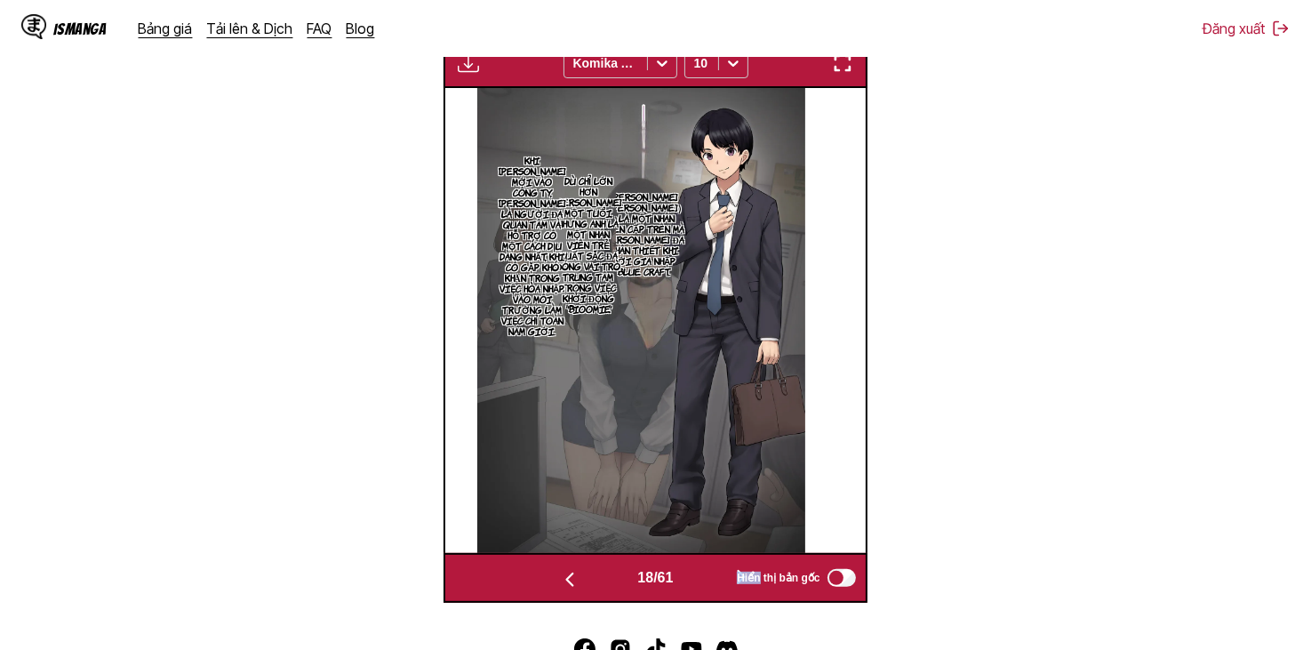
click at [723, 582] on button "button" at bounding box center [741, 578] width 107 height 26
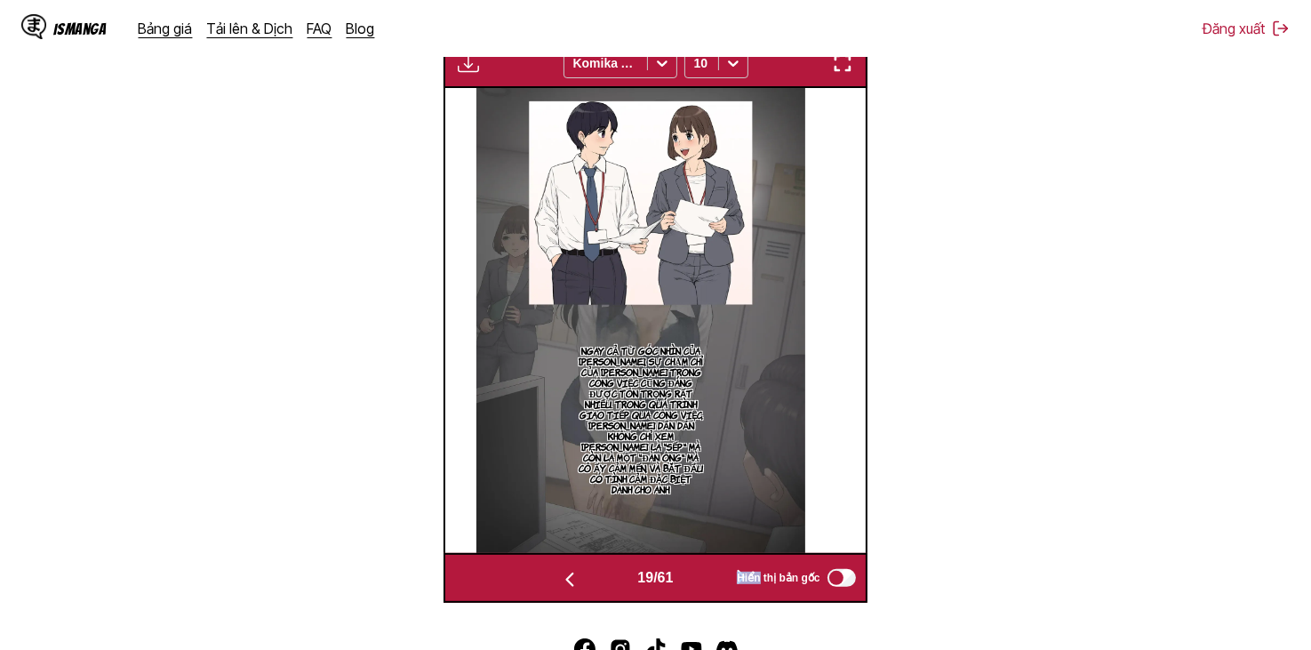
click at [723, 582] on button "button" at bounding box center [741, 578] width 107 height 26
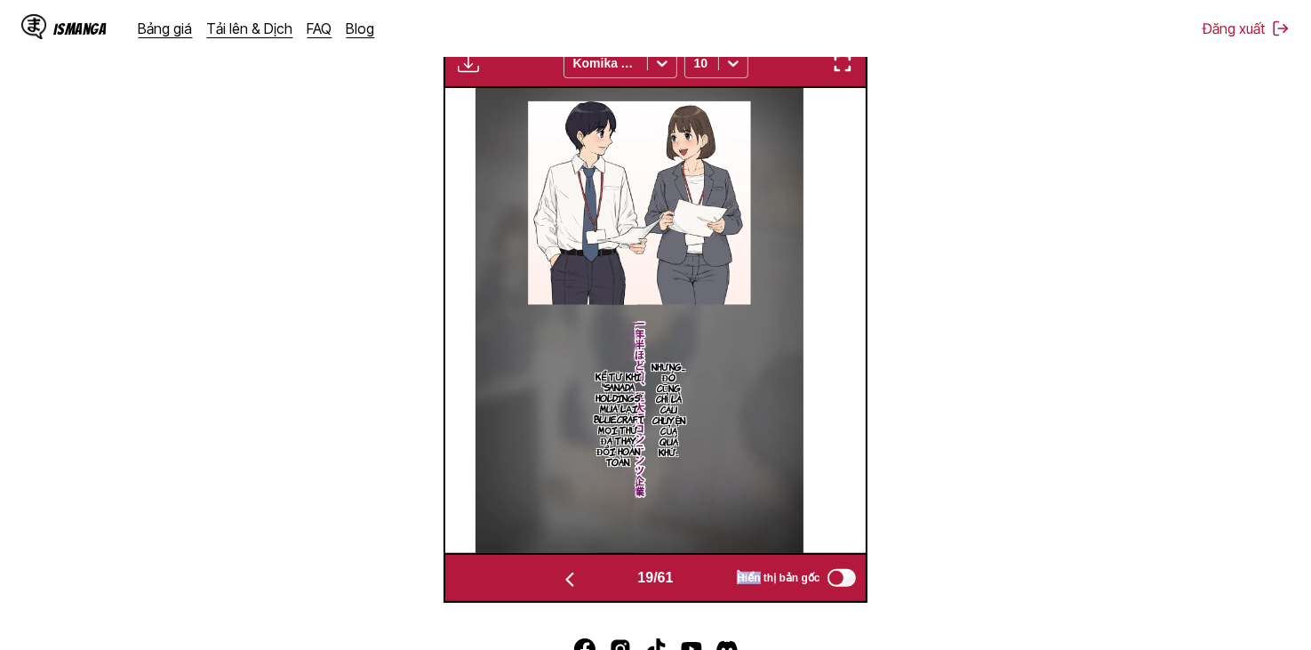
click at [723, 582] on button "button" at bounding box center [741, 578] width 107 height 26
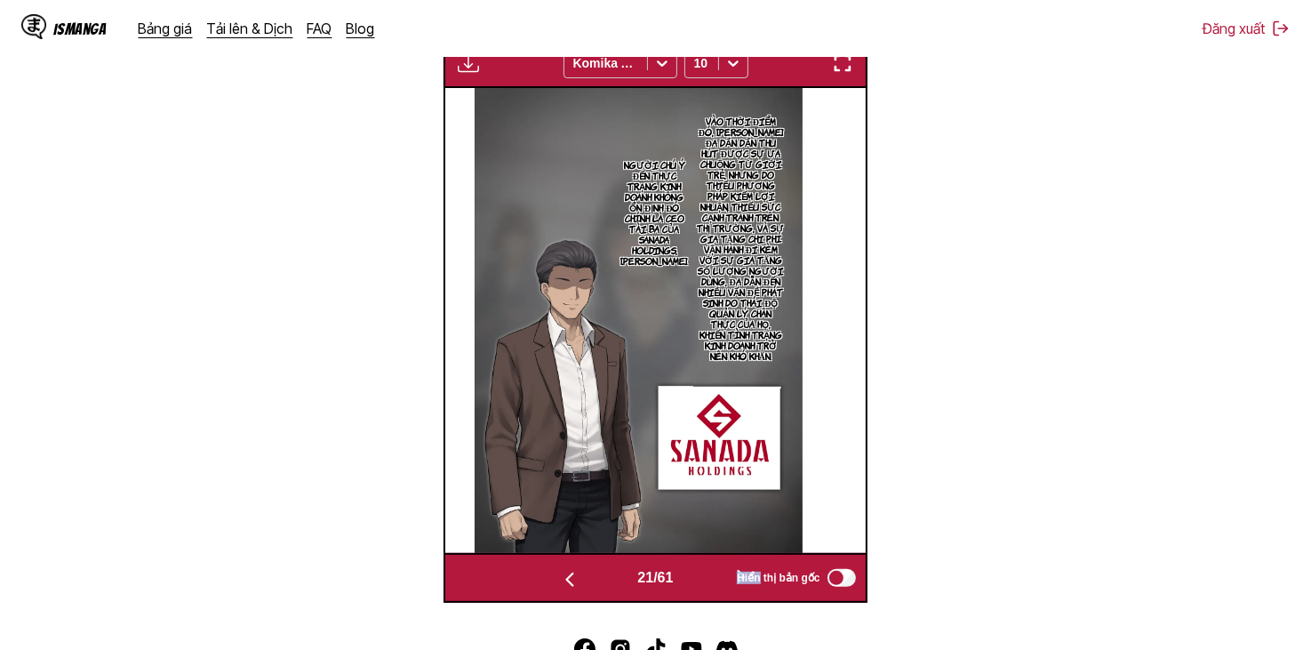
click at [723, 582] on button "button" at bounding box center [741, 578] width 107 height 26
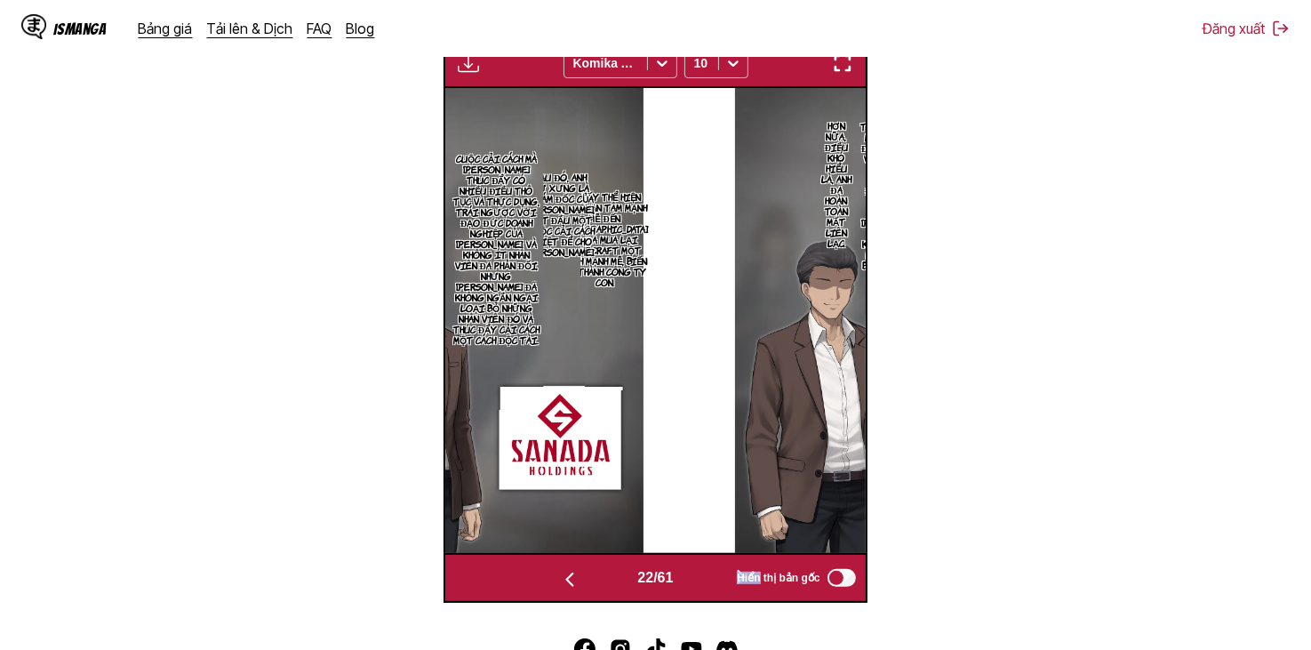
click at [723, 582] on button "button" at bounding box center [741, 578] width 107 height 26
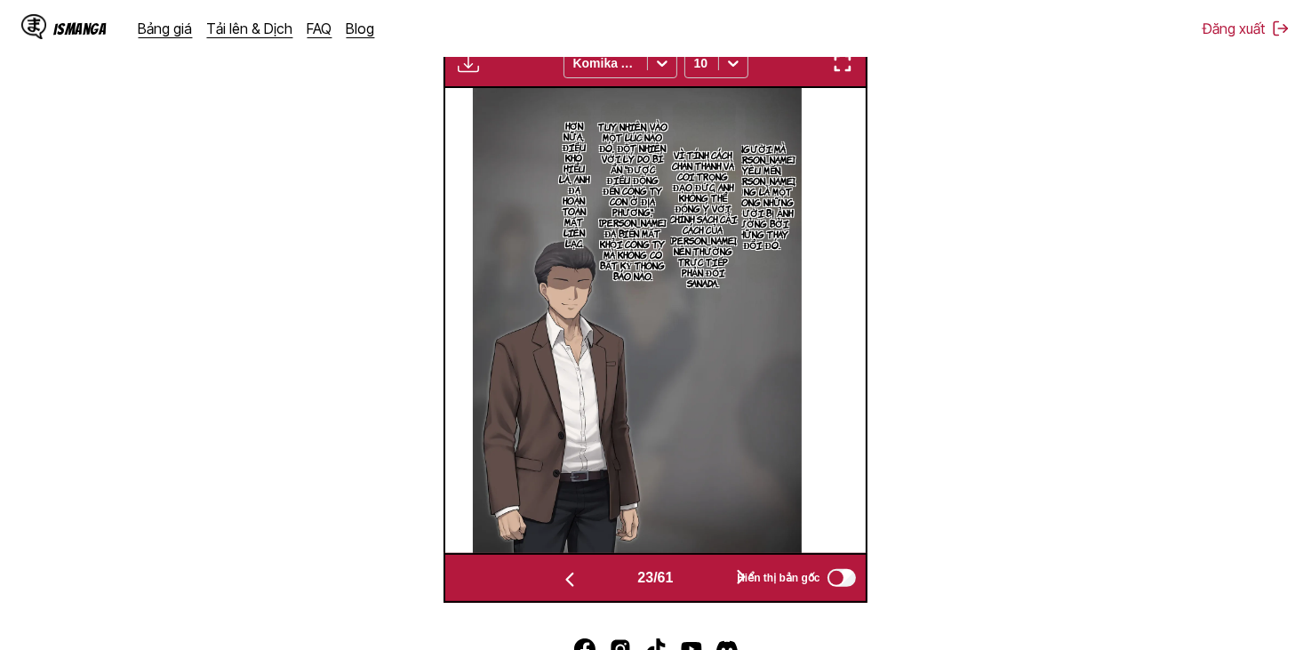
click at [619, 580] on div "23 / 61" at bounding box center [654, 578] width 277 height 26
click at [606, 584] on button "button" at bounding box center [569, 578] width 107 height 26
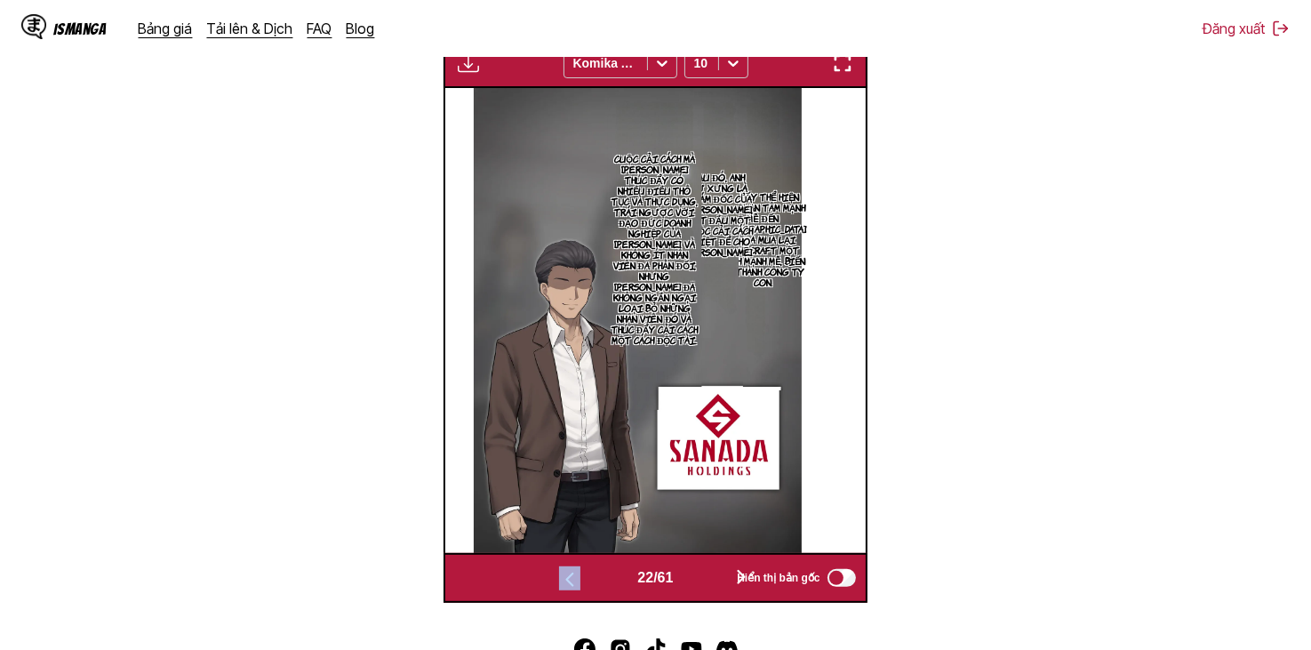
click at [601, 584] on button "button" at bounding box center [569, 578] width 107 height 26
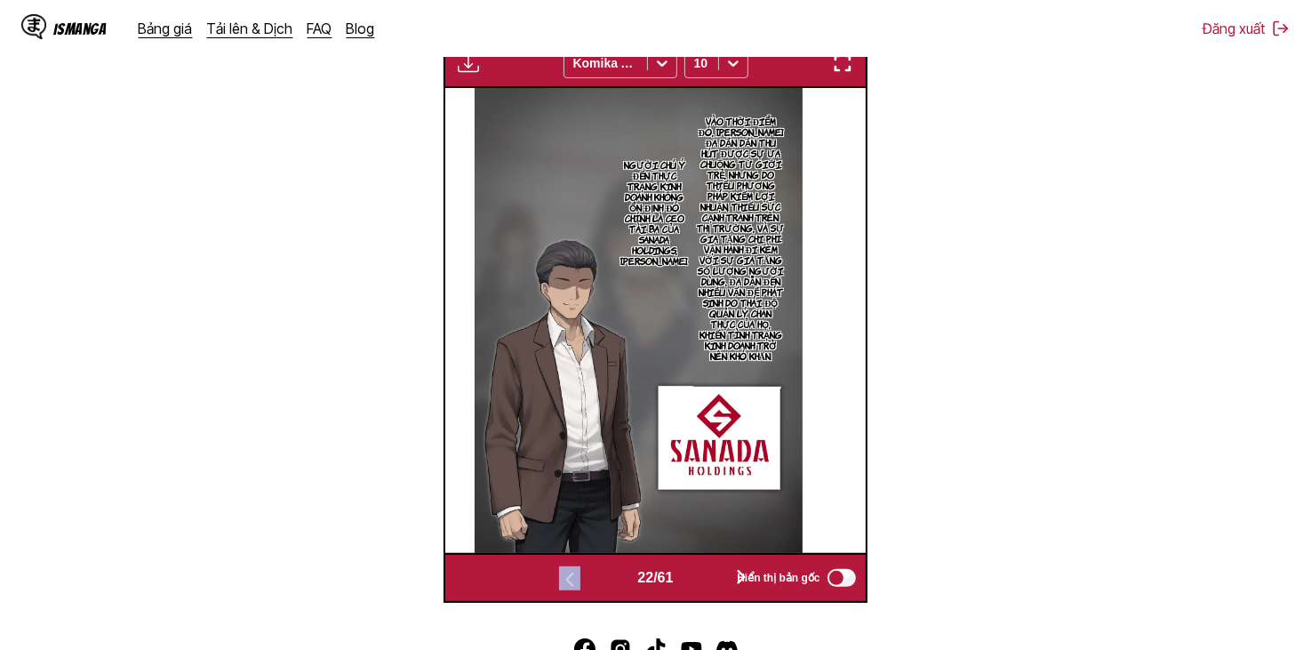
click at [601, 584] on button "button" at bounding box center [569, 578] width 107 height 26
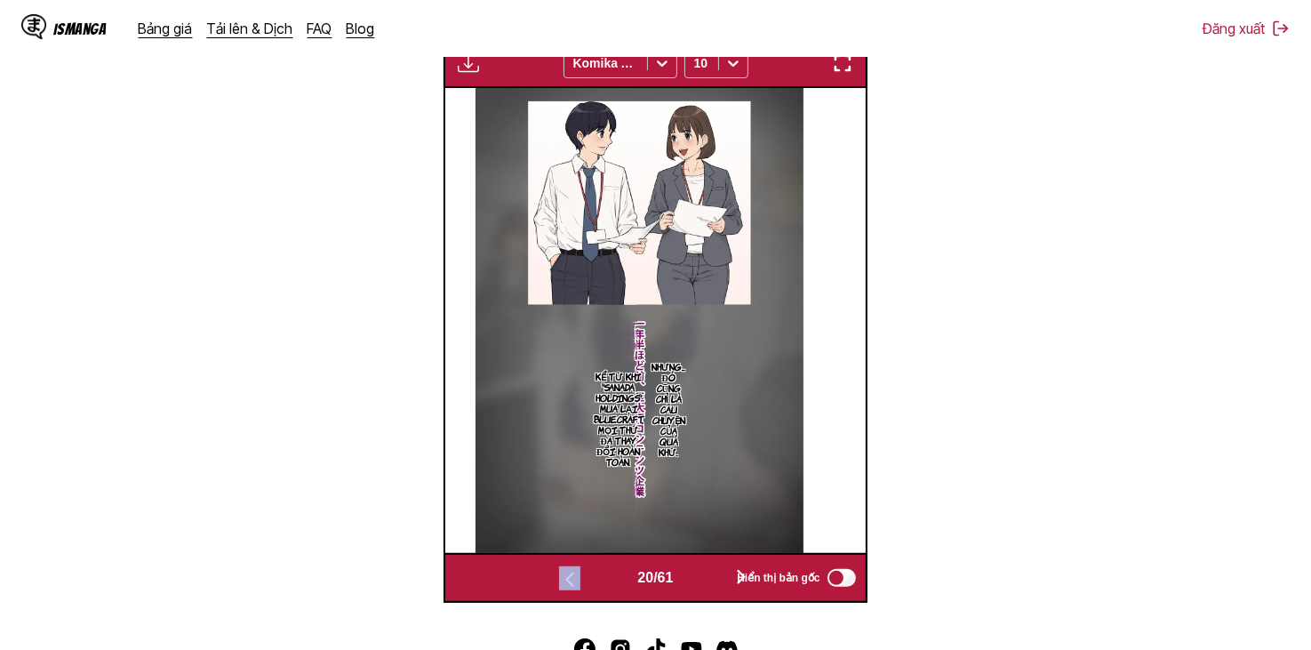
click at [704, 575] on button "button" at bounding box center [741, 578] width 107 height 26
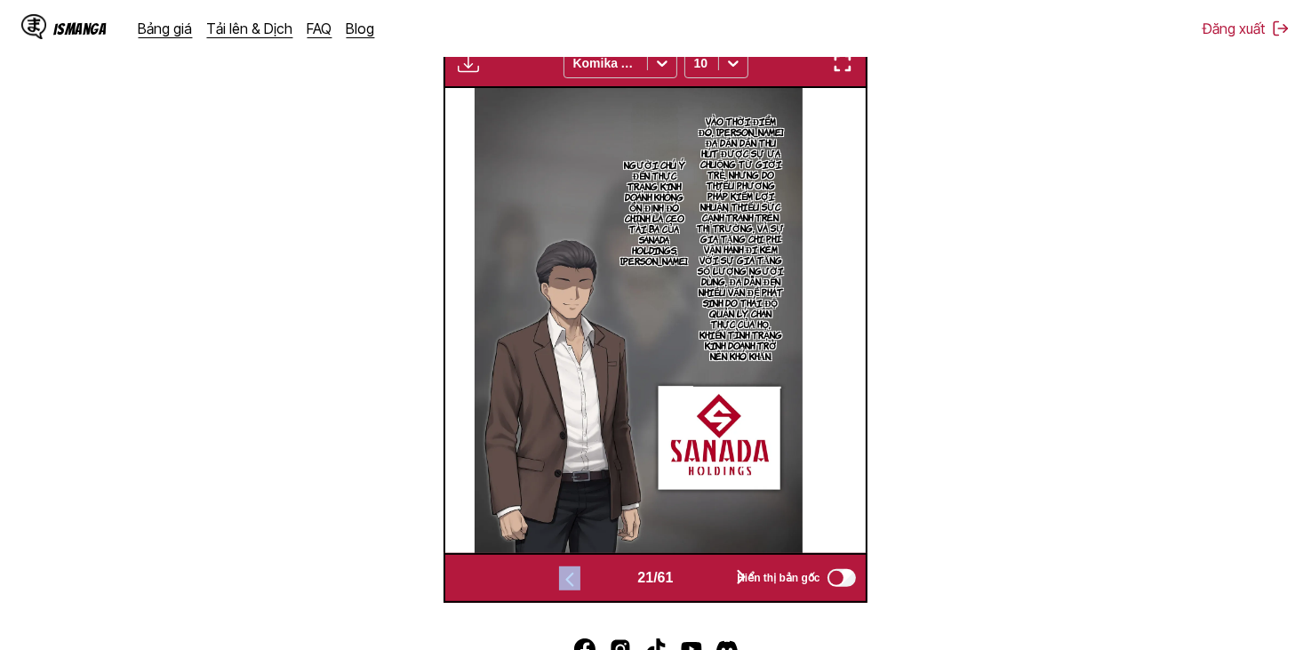
click at [704, 575] on button "button" at bounding box center [741, 578] width 107 height 26
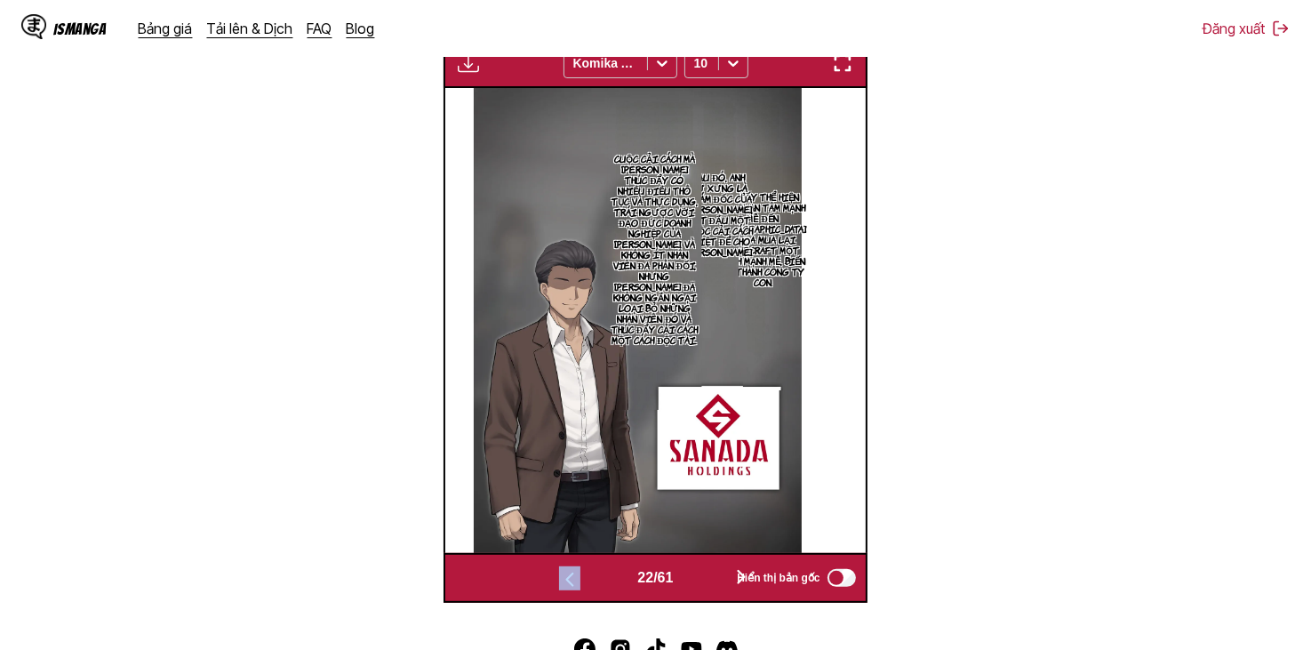
click at [704, 575] on button "button" at bounding box center [741, 578] width 107 height 26
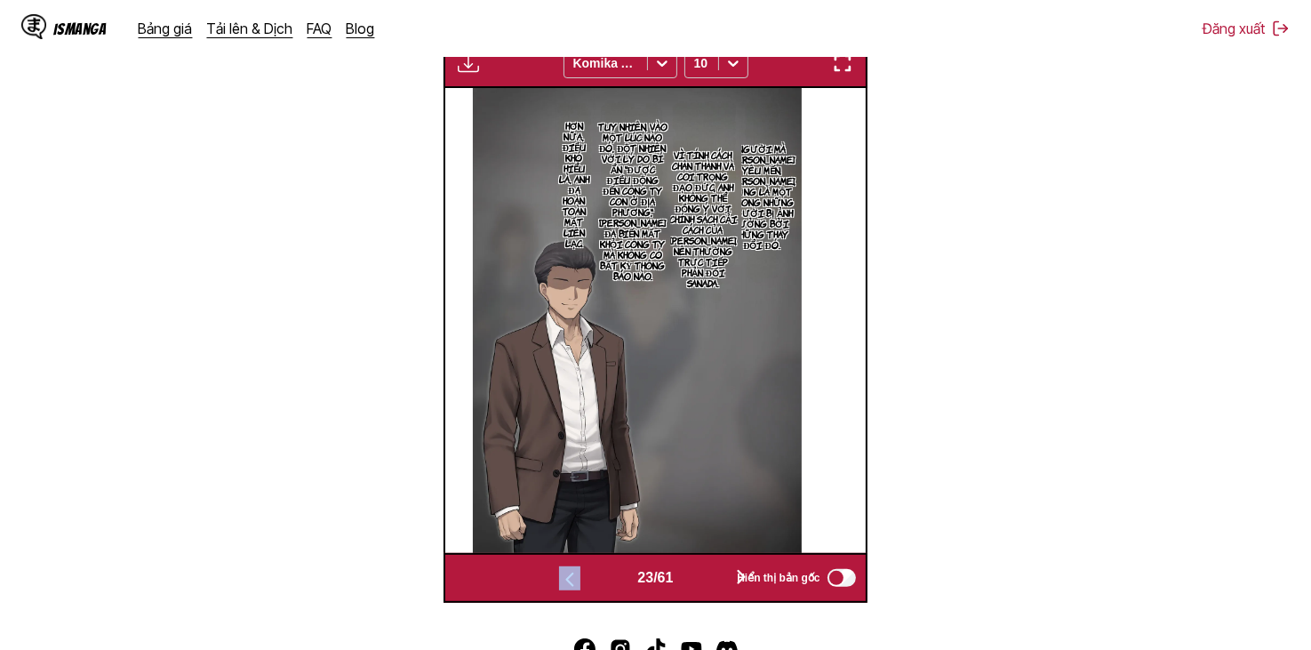
click at [704, 575] on button "button" at bounding box center [741, 578] width 107 height 26
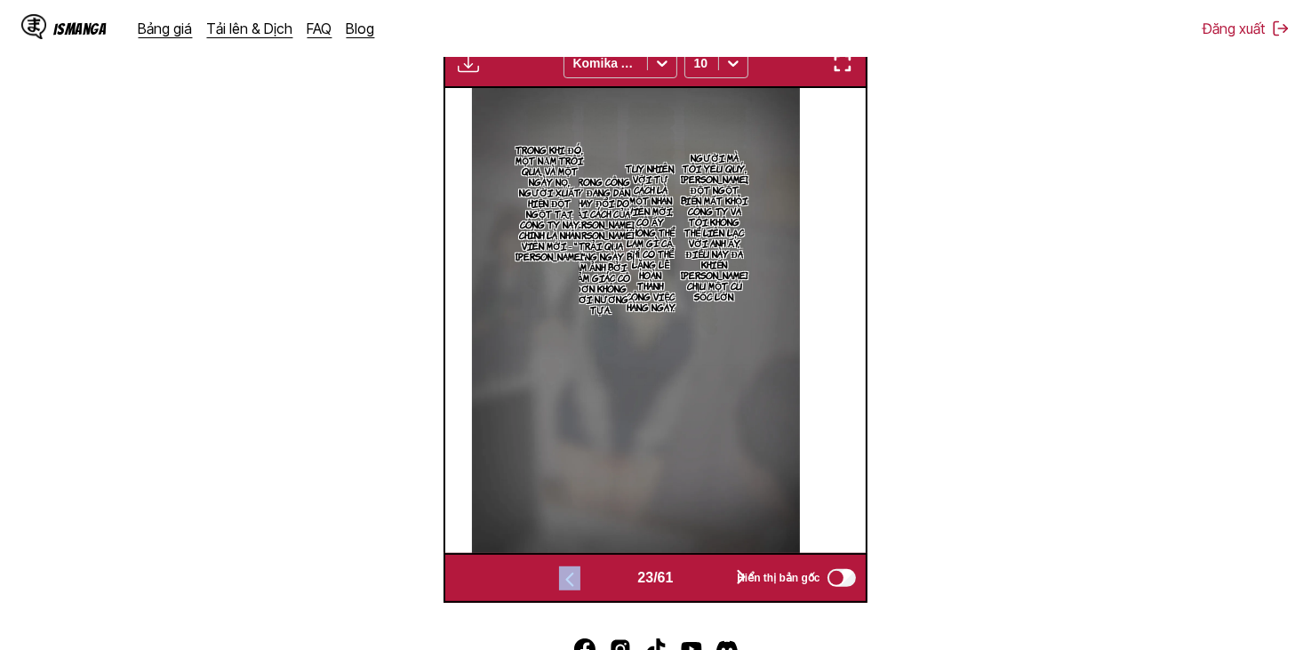
click at [704, 575] on button "button" at bounding box center [741, 578] width 107 height 26
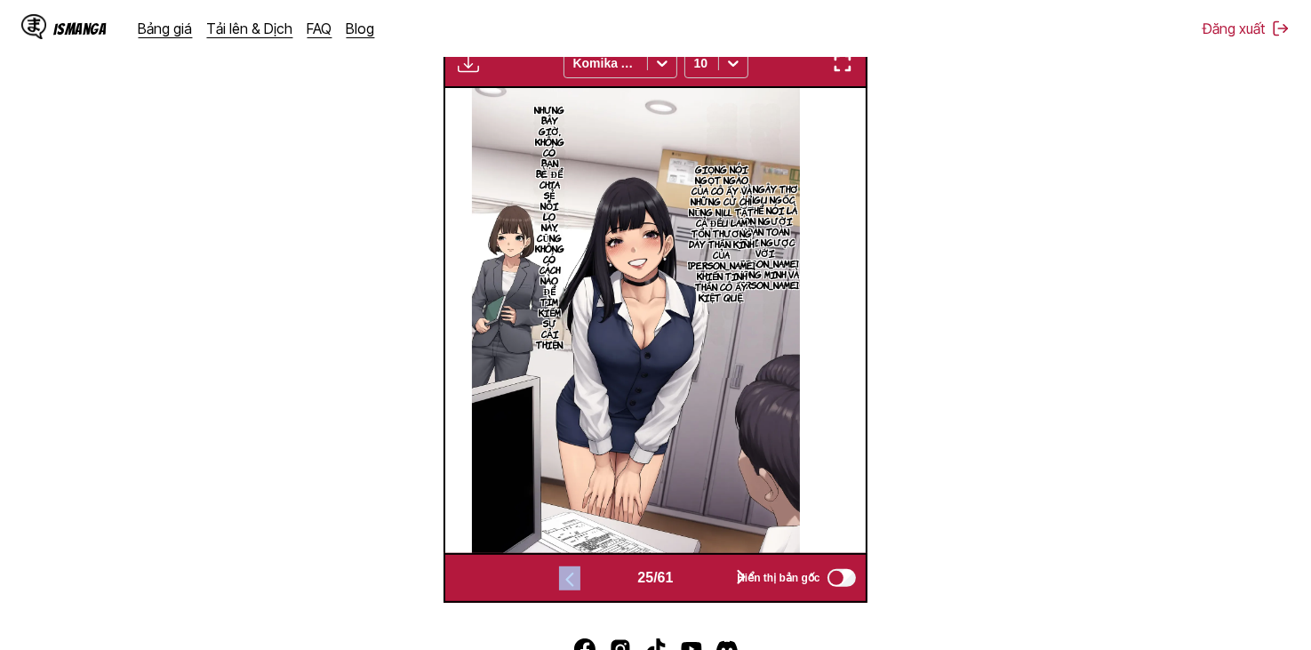
click at [704, 575] on button "button" at bounding box center [741, 578] width 107 height 26
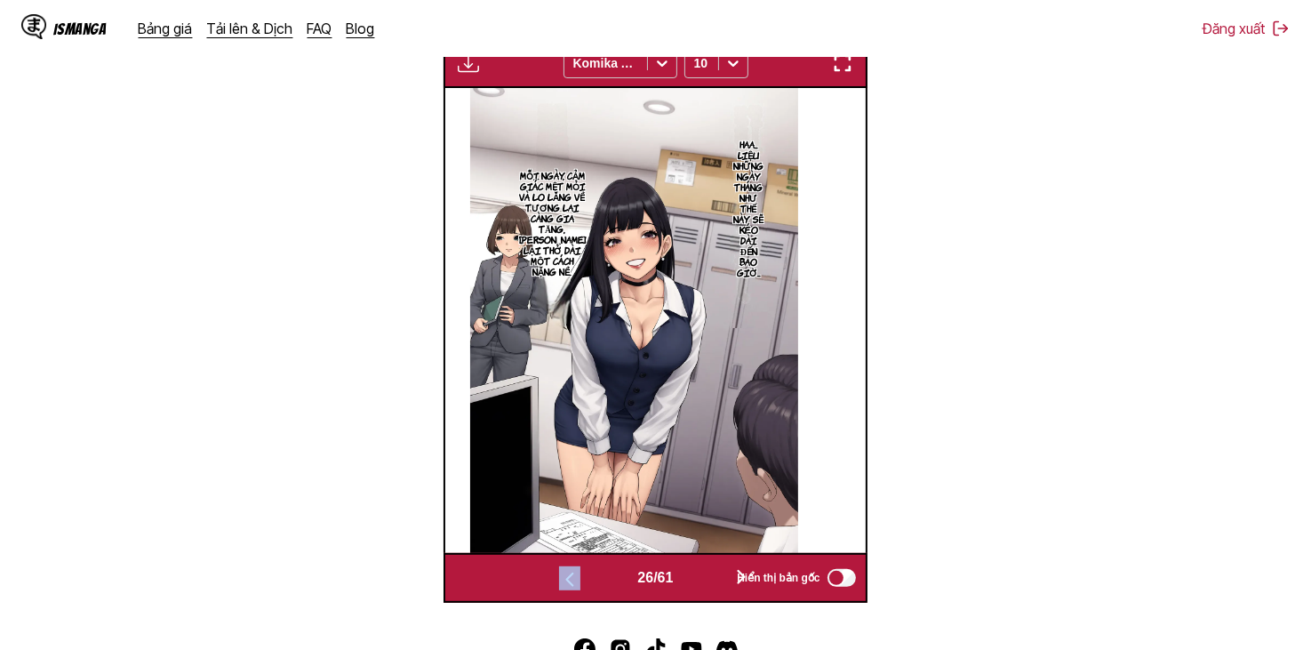
click at [704, 575] on button "button" at bounding box center [741, 578] width 107 height 26
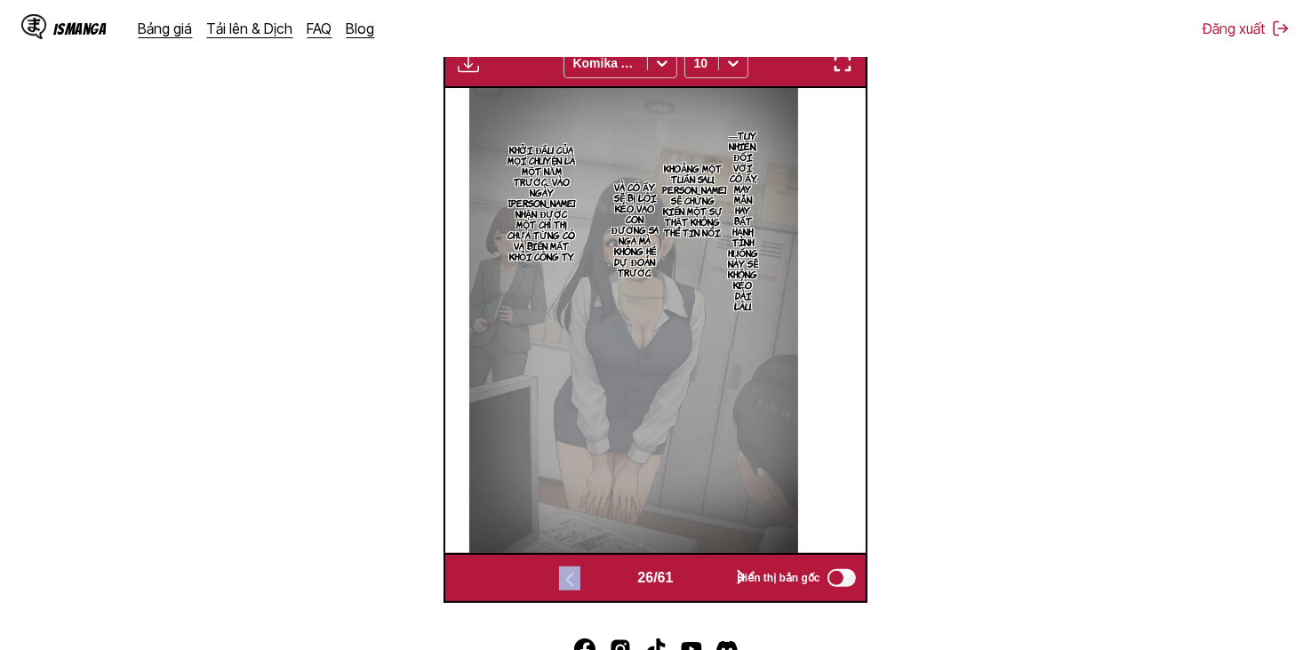
click at [704, 575] on button "button" at bounding box center [741, 578] width 107 height 26
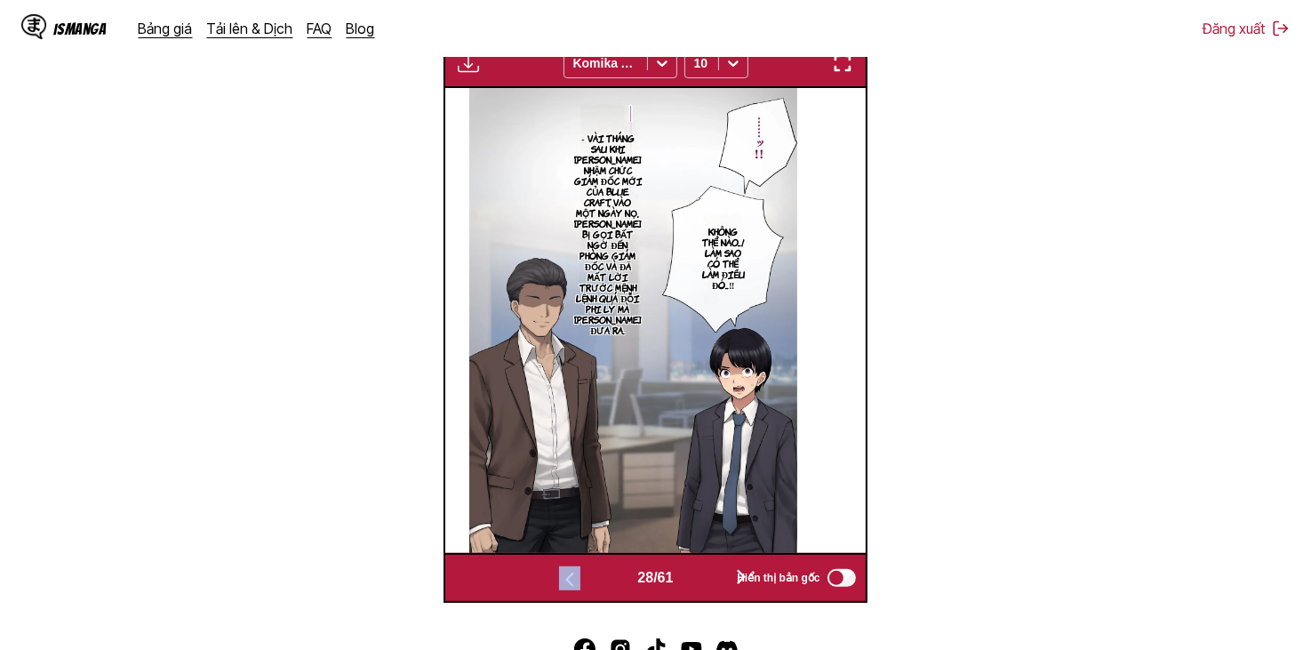
click at [704, 575] on button "button" at bounding box center [741, 578] width 107 height 26
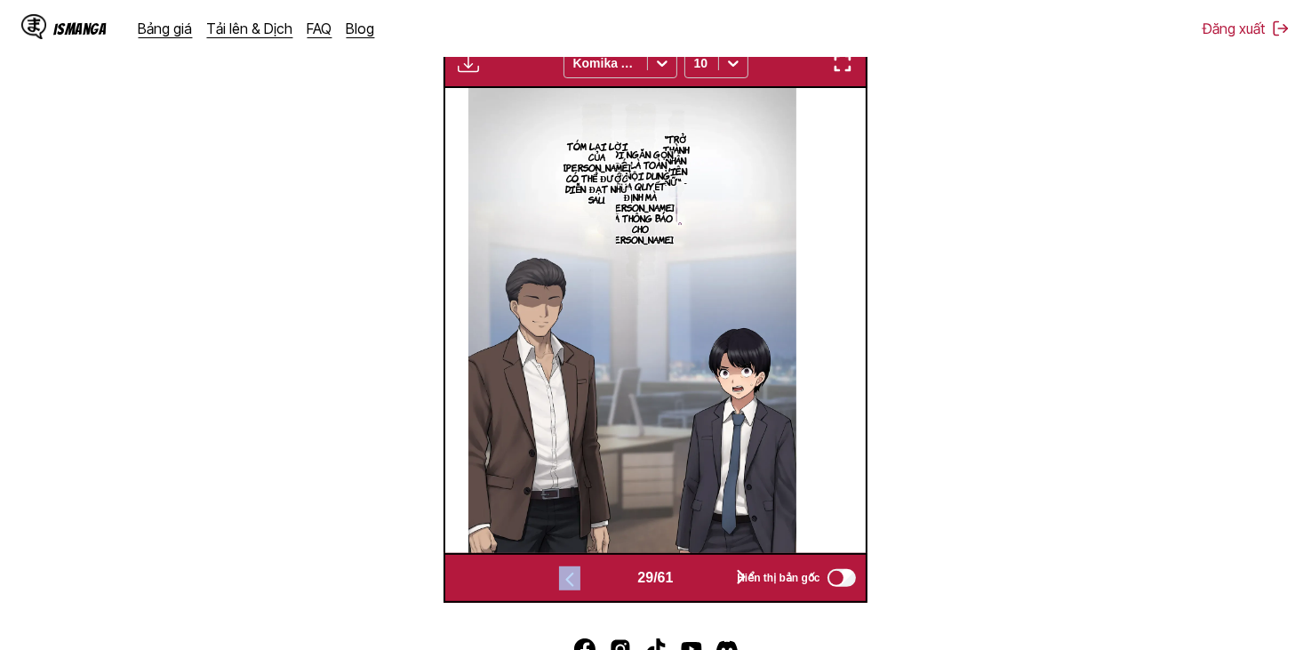
click at [704, 575] on button "button" at bounding box center [741, 578] width 107 height 26
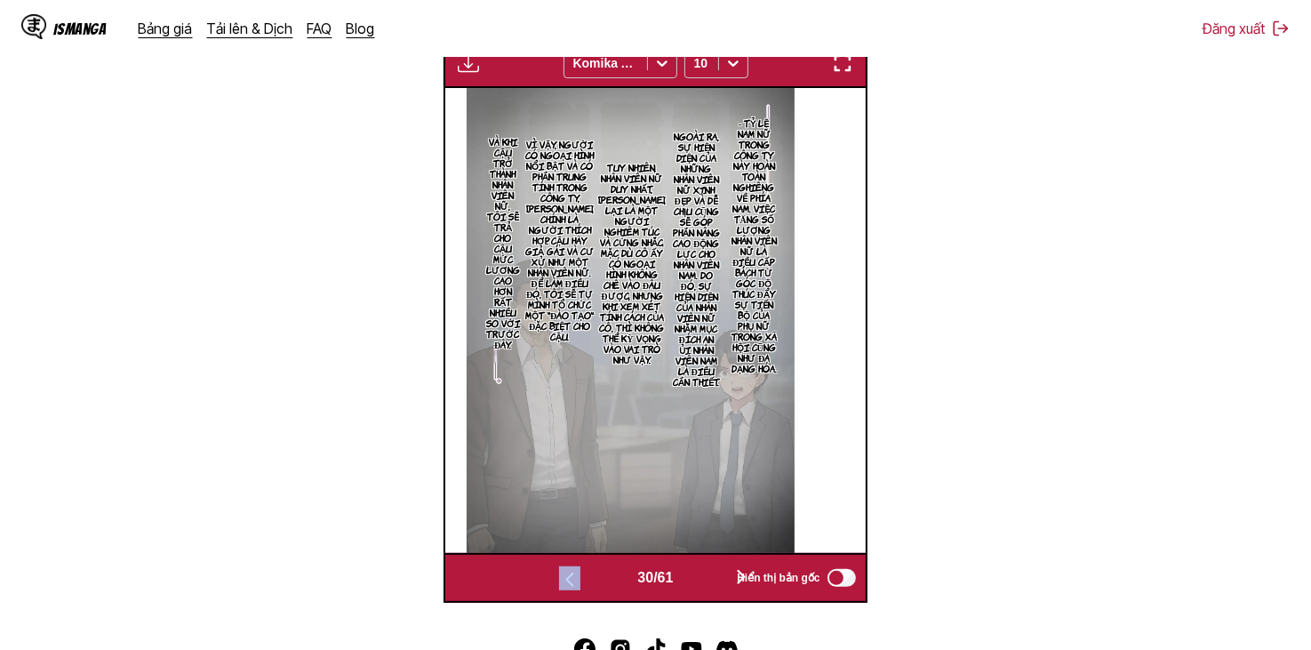
click at [704, 575] on button "button" at bounding box center [741, 578] width 107 height 26
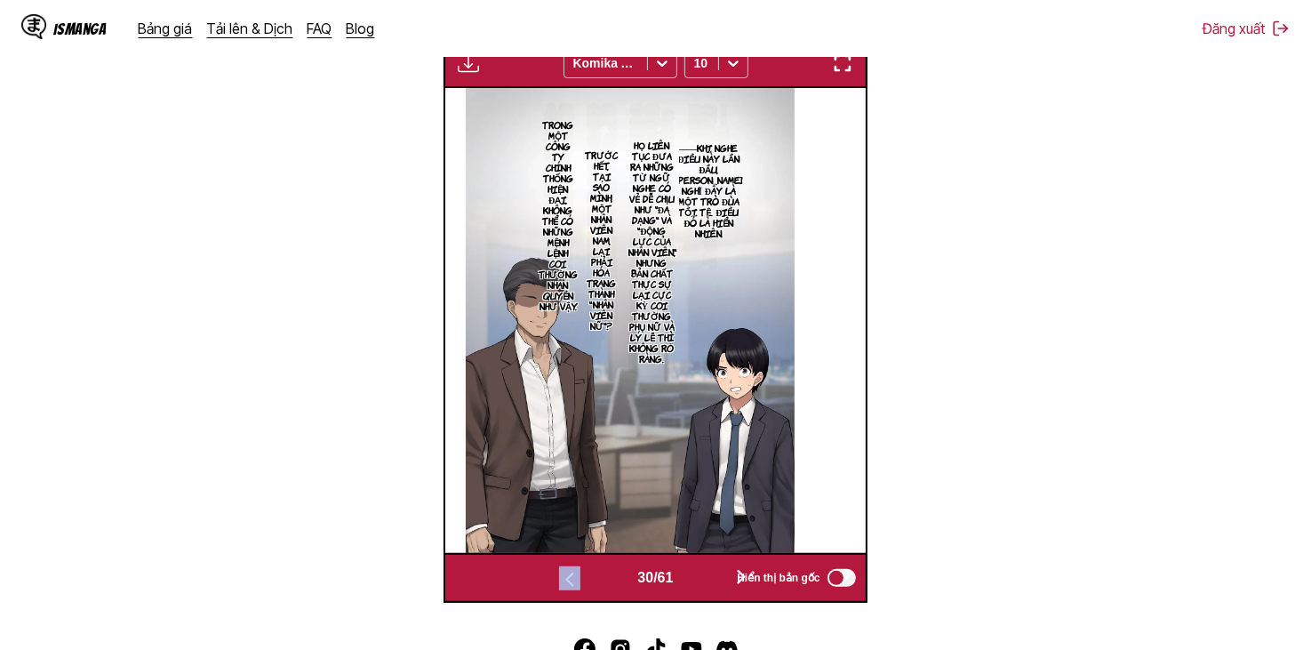
click at [704, 575] on button "button" at bounding box center [741, 578] width 107 height 26
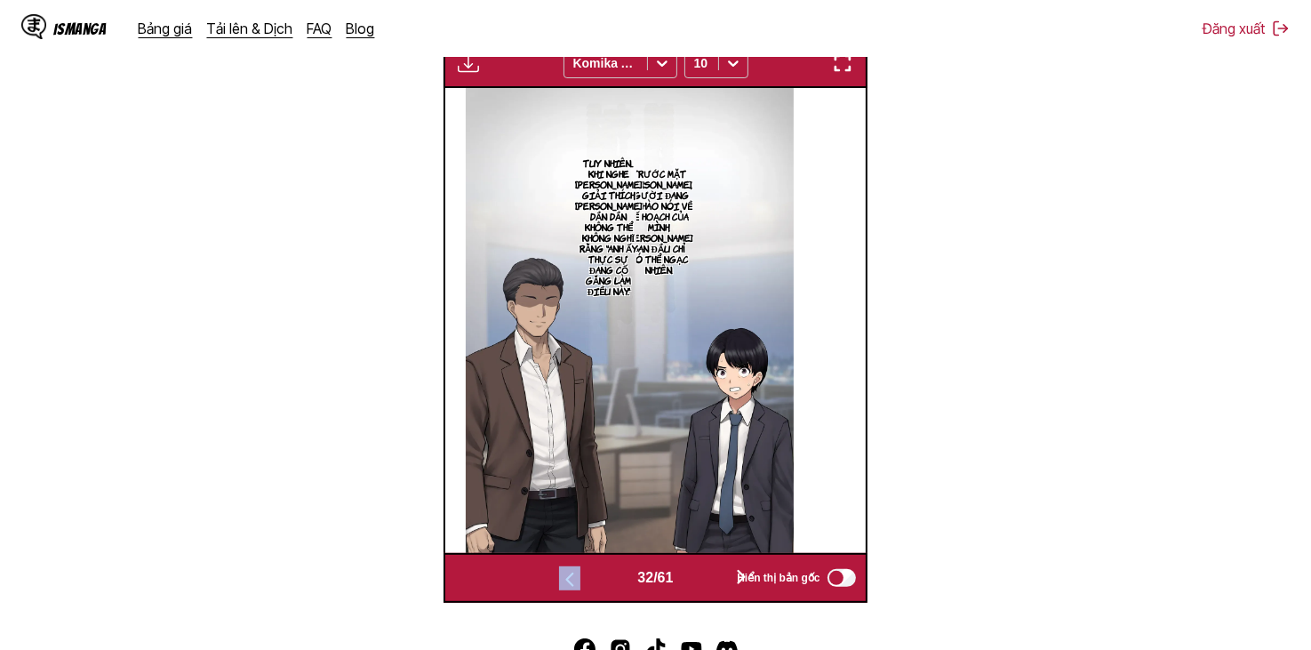
click at [704, 575] on button "button" at bounding box center [741, 578] width 107 height 26
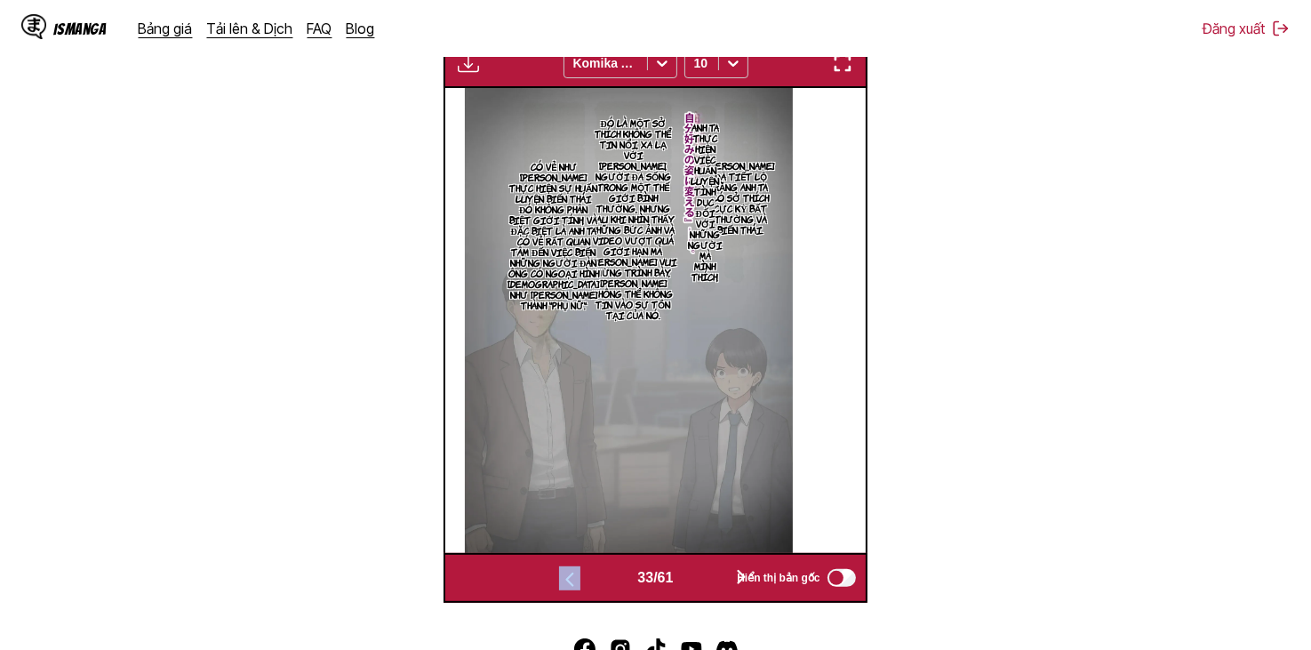
click at [704, 575] on button "button" at bounding box center [741, 578] width 107 height 26
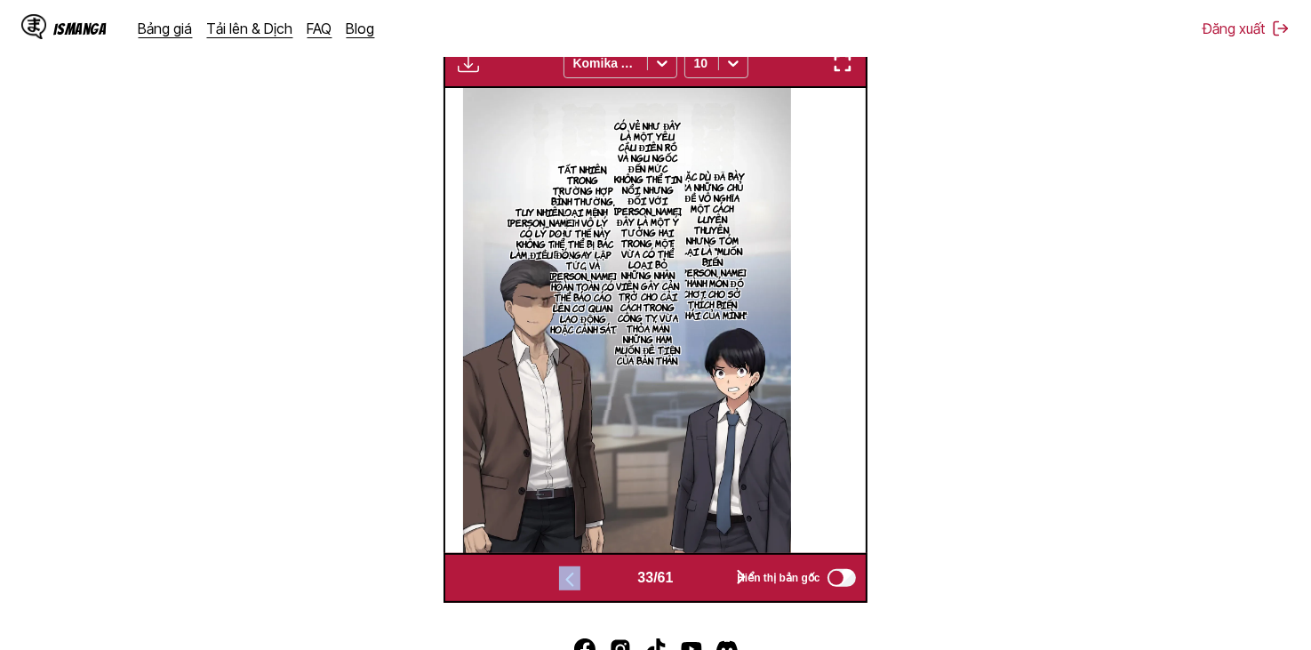
click at [704, 575] on button "button" at bounding box center [741, 578] width 107 height 26
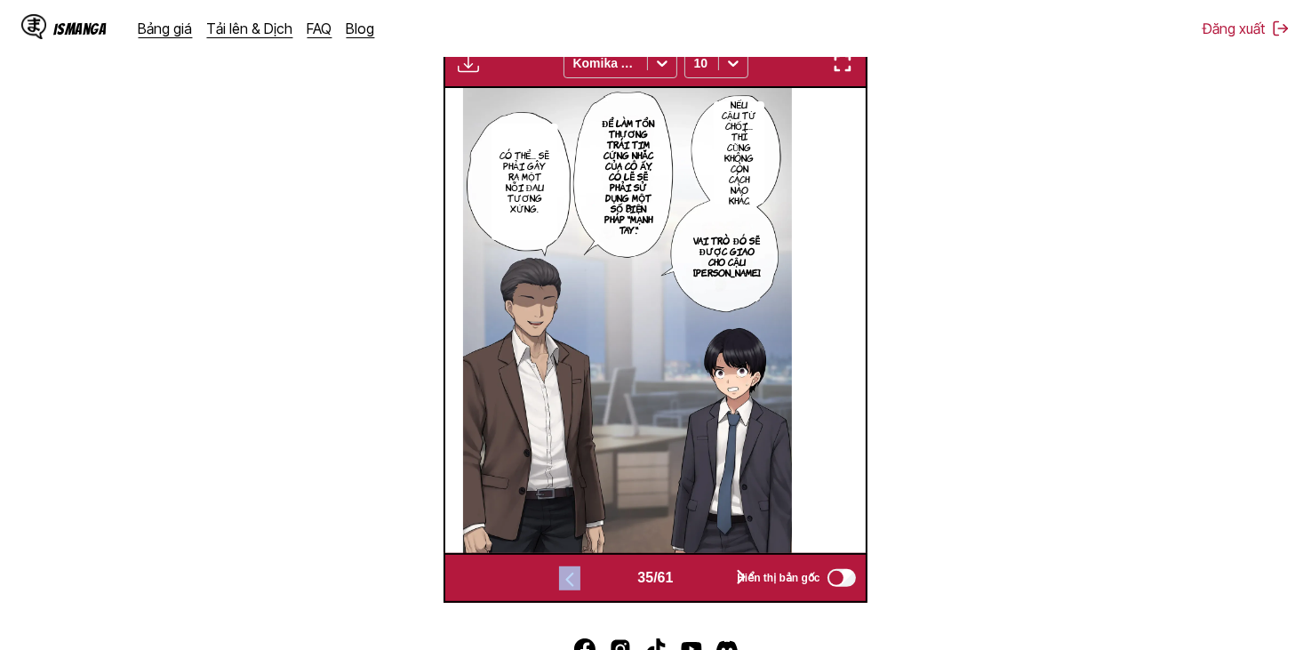
click at [704, 575] on button "button" at bounding box center [741, 578] width 107 height 26
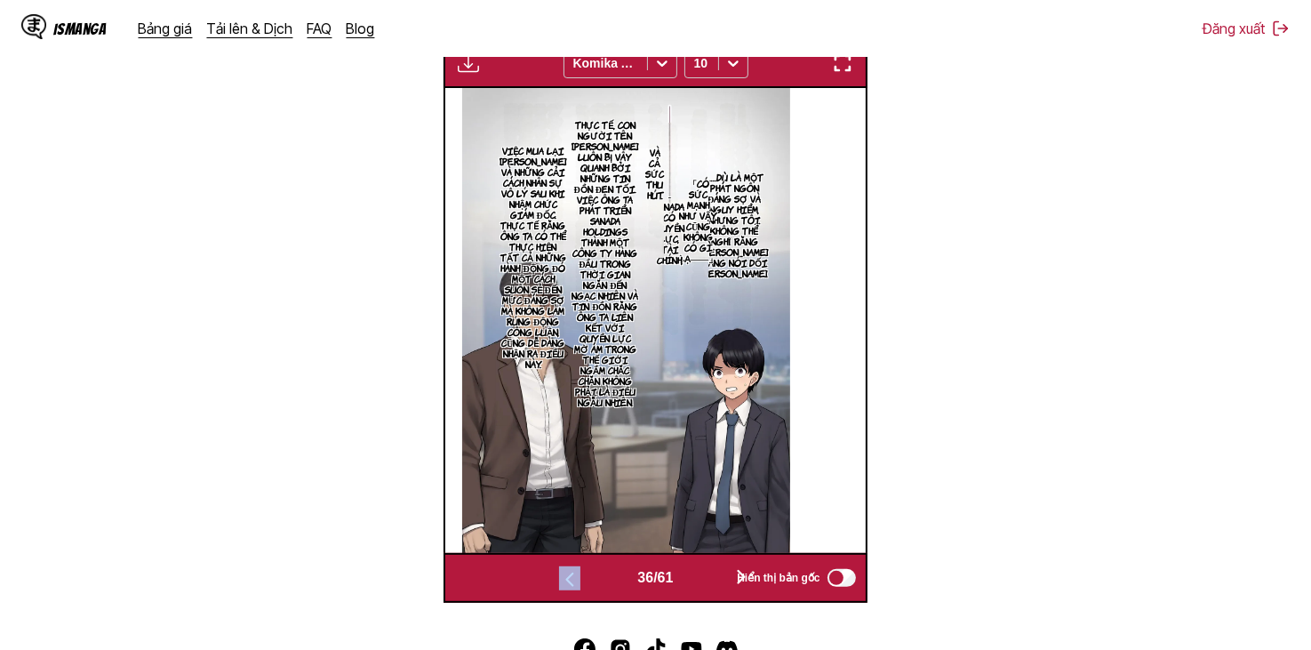
click at [704, 575] on button "button" at bounding box center [741, 578] width 107 height 26
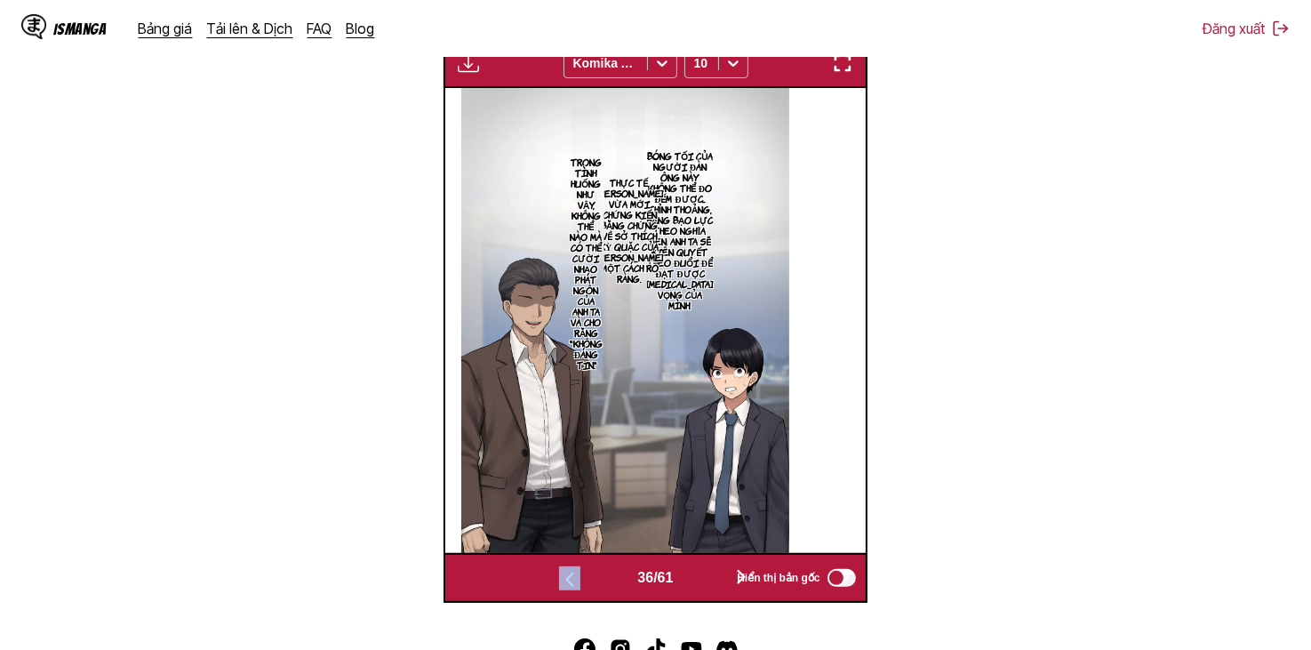
click at [704, 575] on button "button" at bounding box center [741, 578] width 107 height 26
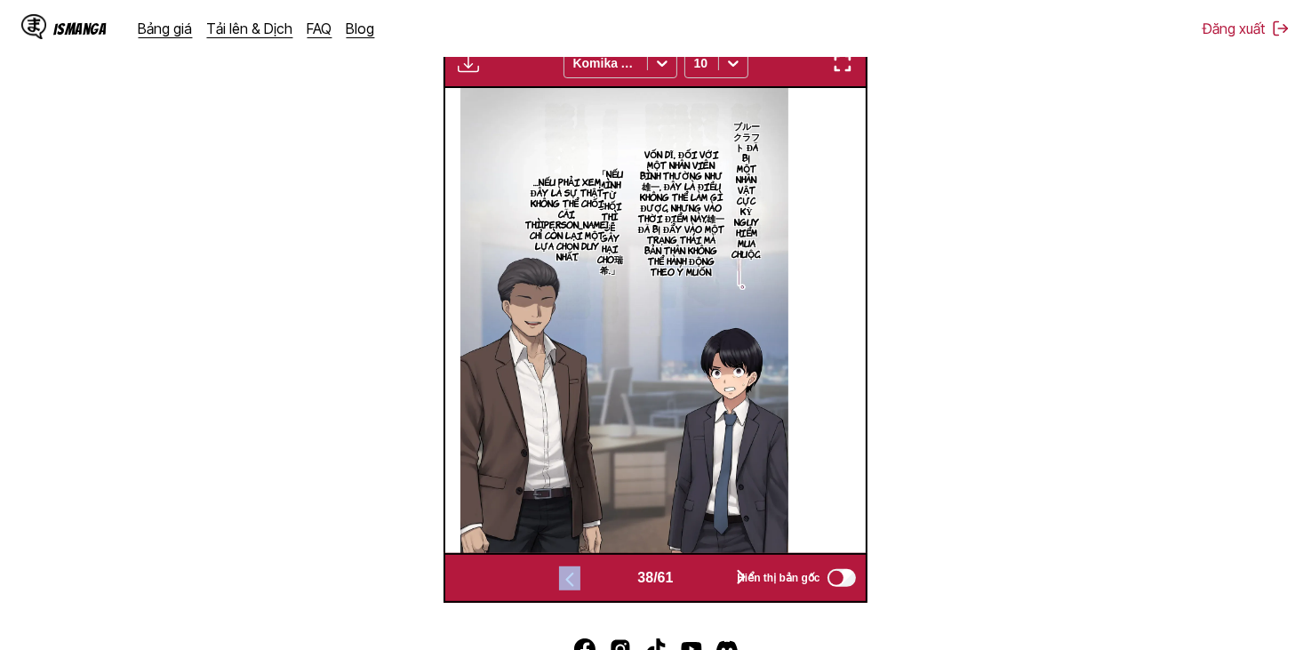
click at [704, 575] on button "button" at bounding box center [741, 578] width 107 height 26
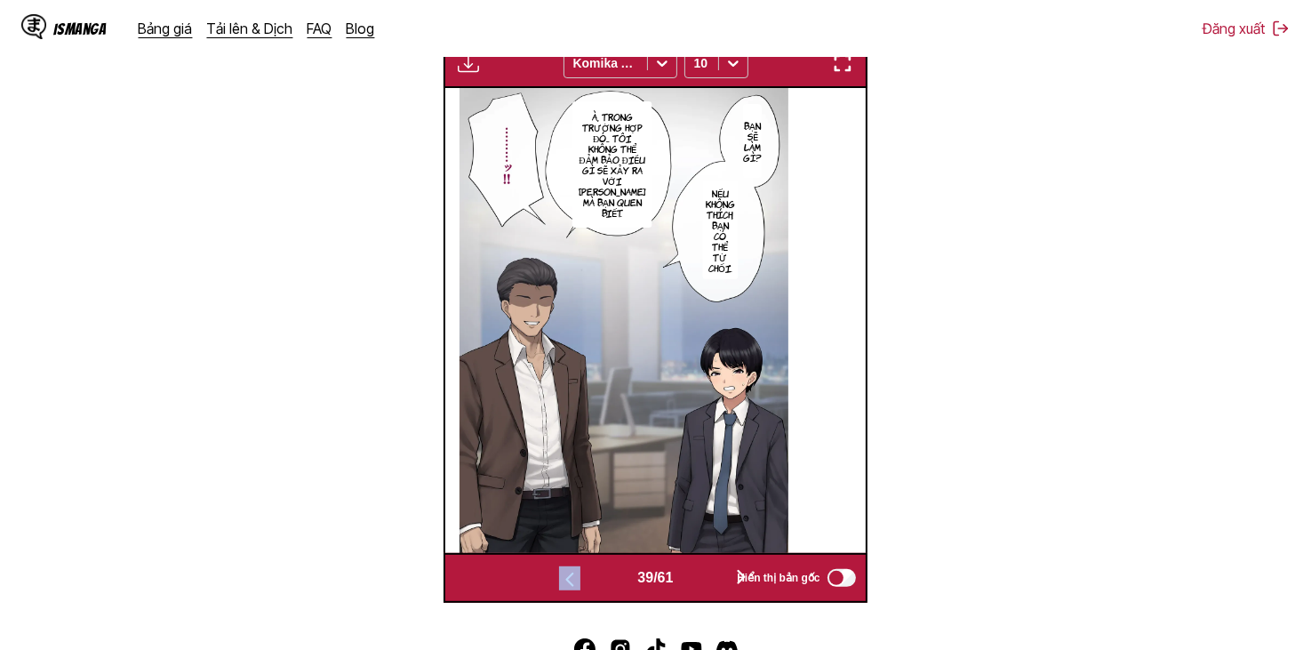
click at [704, 575] on button "button" at bounding box center [741, 578] width 107 height 26
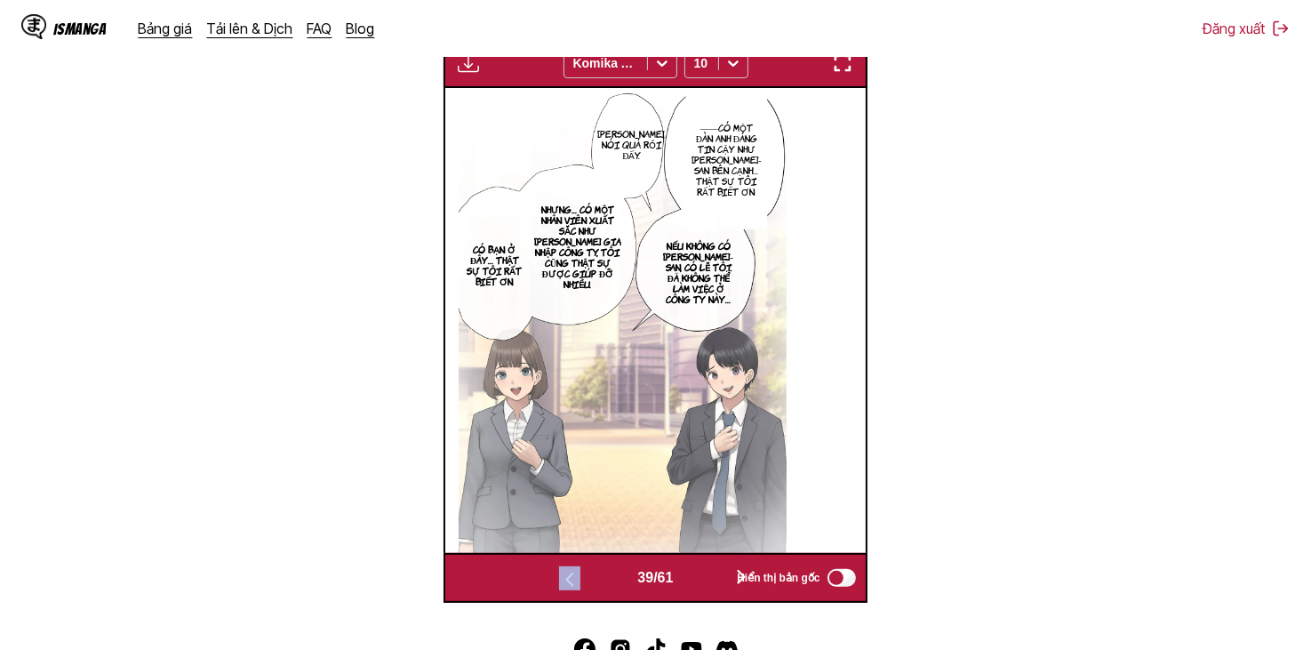
click at [704, 575] on button "button" at bounding box center [741, 578] width 107 height 26
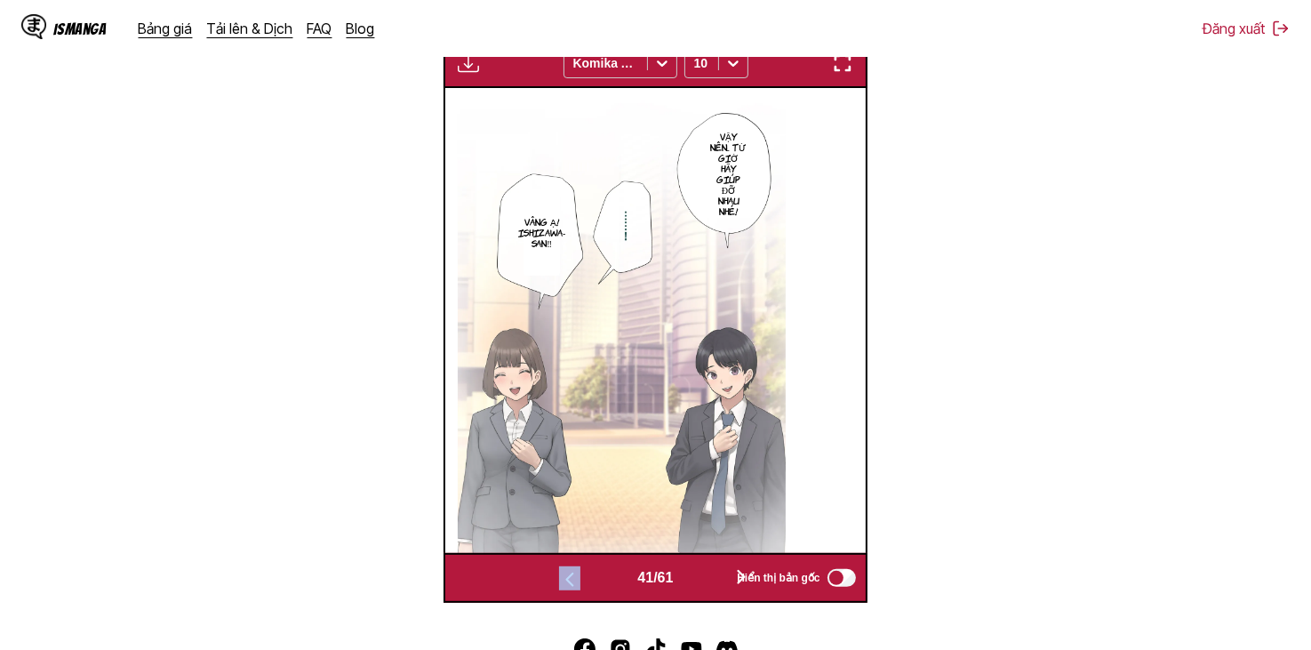
click at [704, 575] on button "button" at bounding box center [741, 578] width 107 height 26
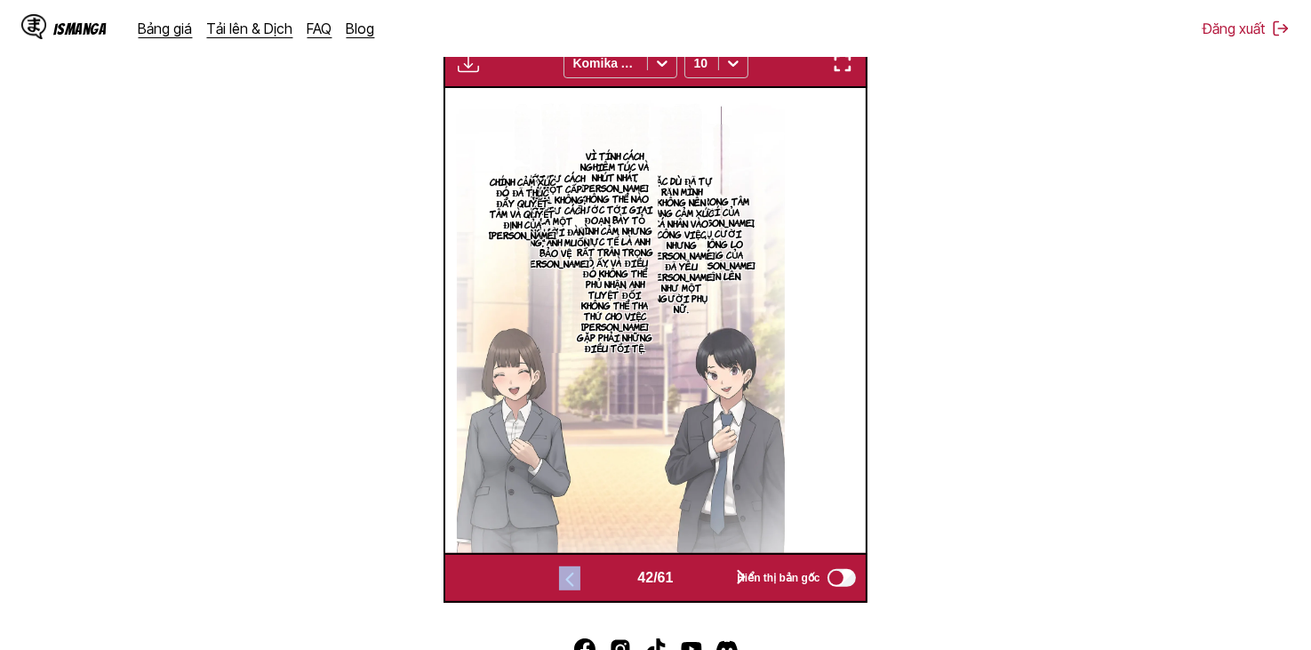
click at [704, 575] on button "button" at bounding box center [741, 578] width 107 height 26
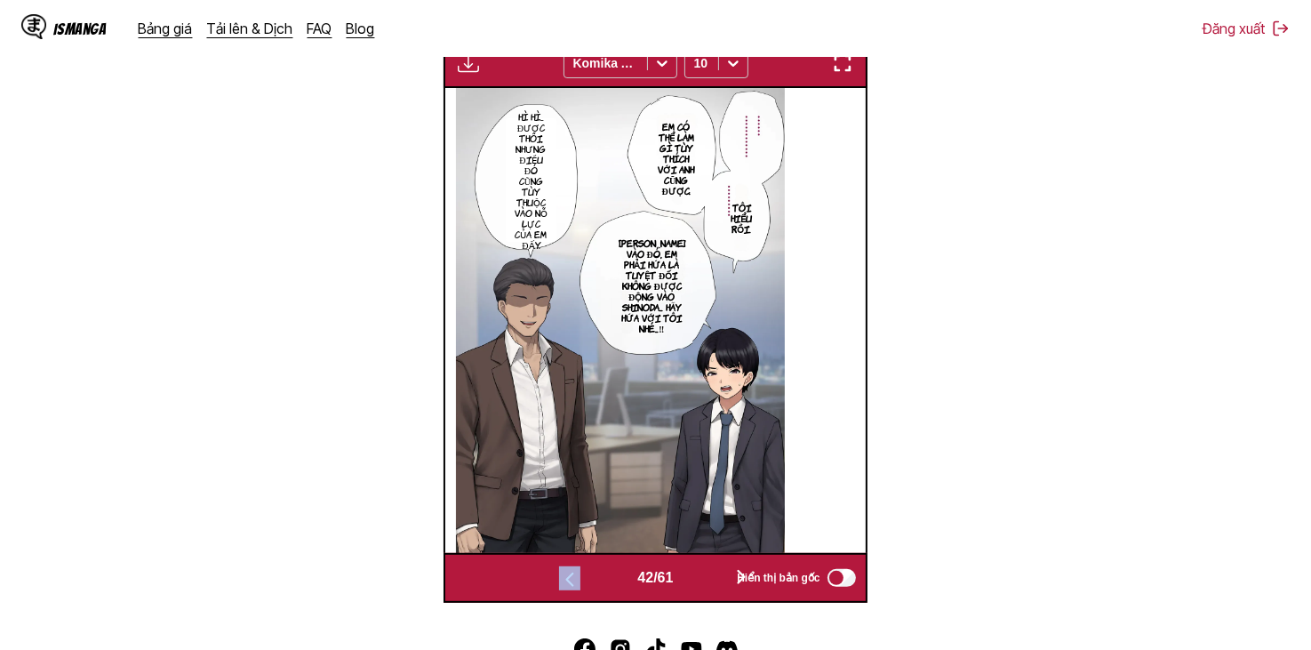
click at [704, 575] on button "button" at bounding box center [741, 578] width 107 height 26
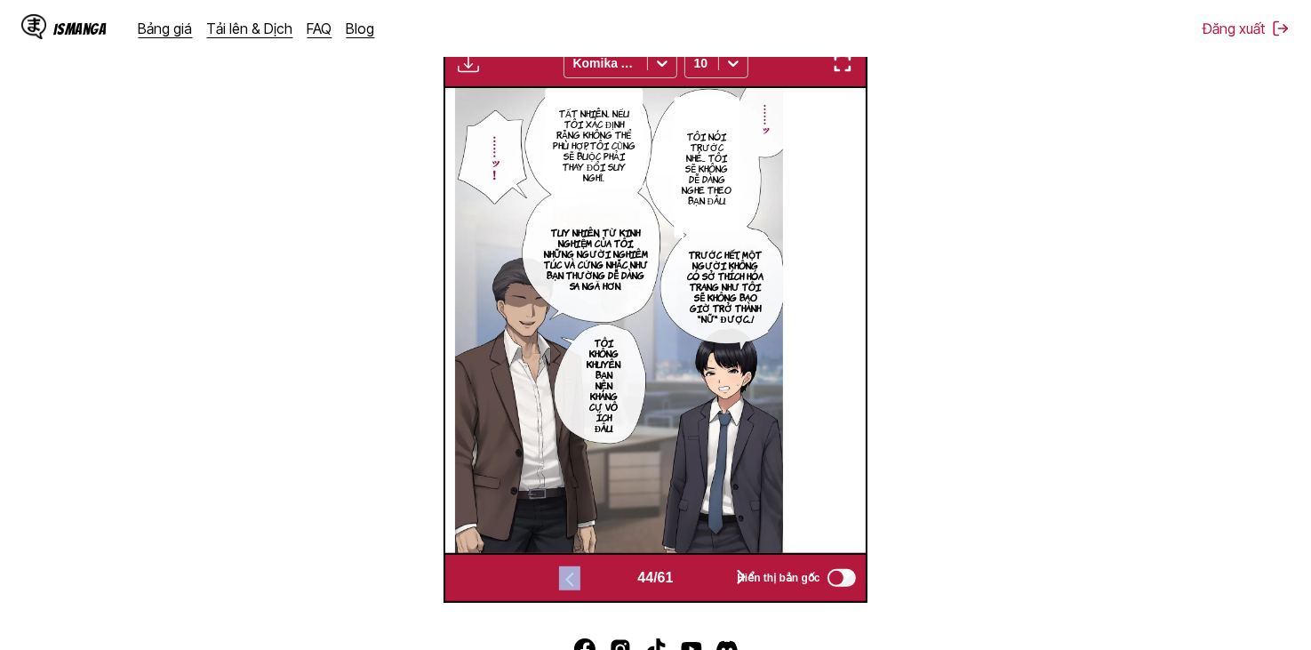
click at [704, 575] on button "button" at bounding box center [741, 578] width 107 height 26
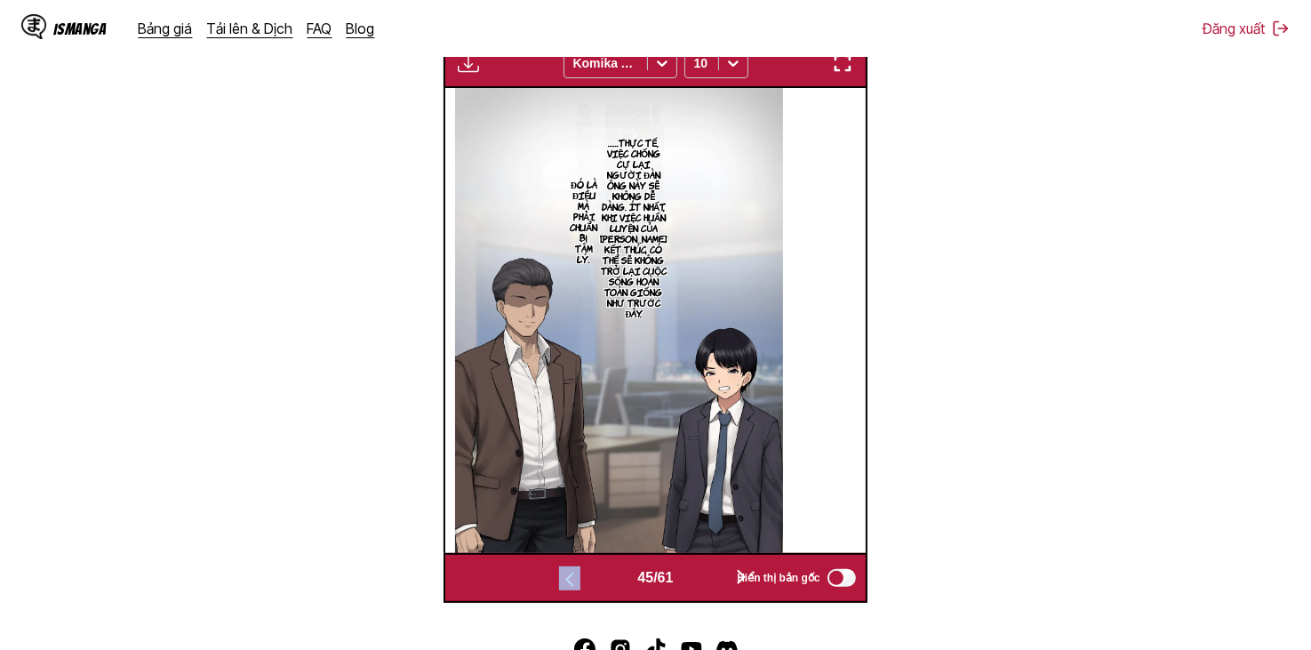
click at [704, 575] on button "button" at bounding box center [741, 578] width 107 height 26
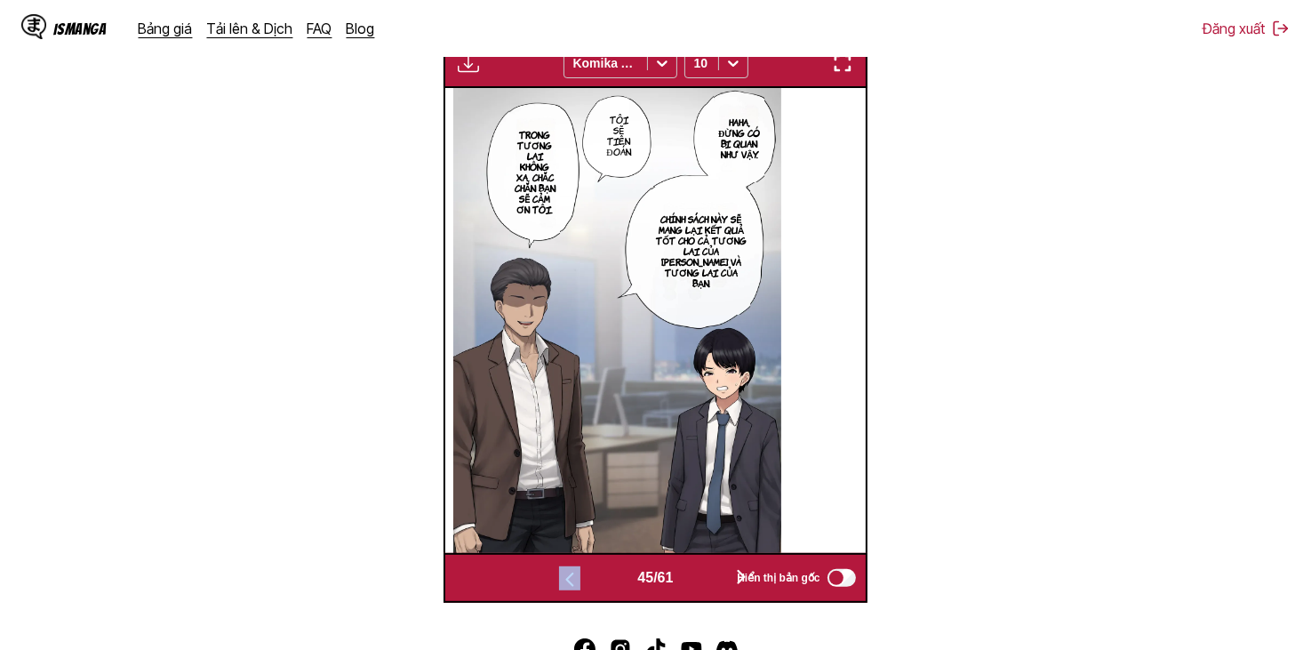
click at [704, 575] on button "button" at bounding box center [741, 578] width 107 height 26
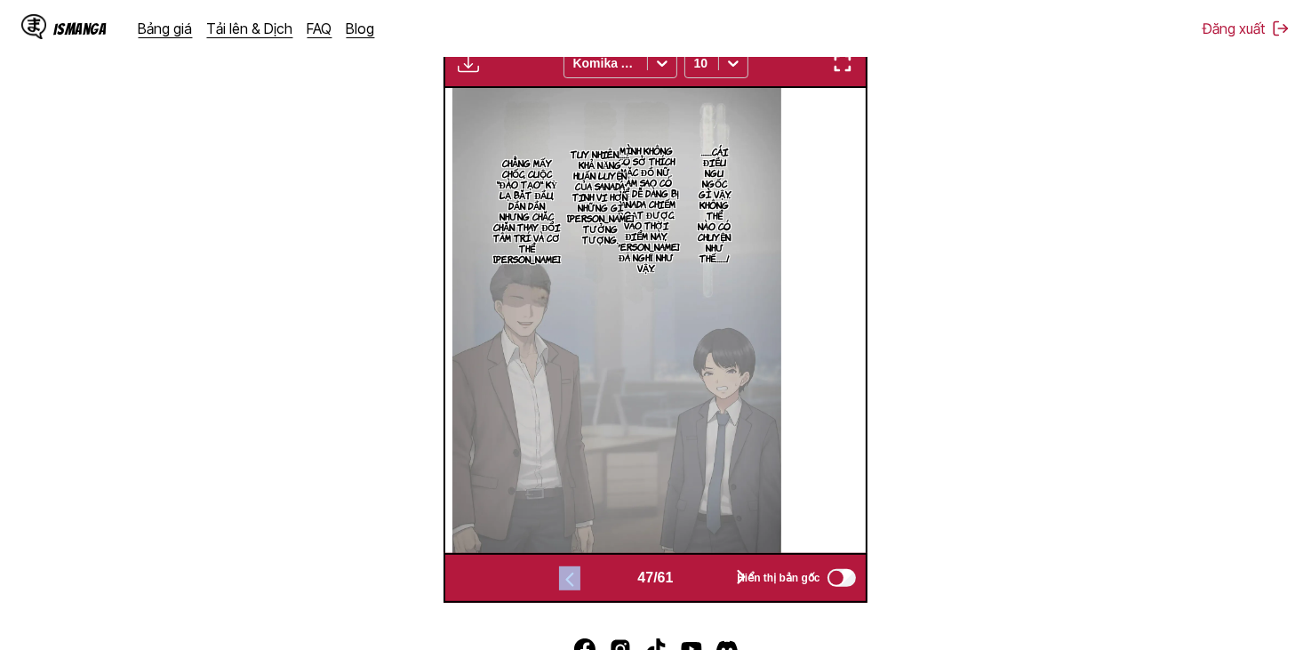
click at [704, 575] on button "button" at bounding box center [741, 578] width 107 height 26
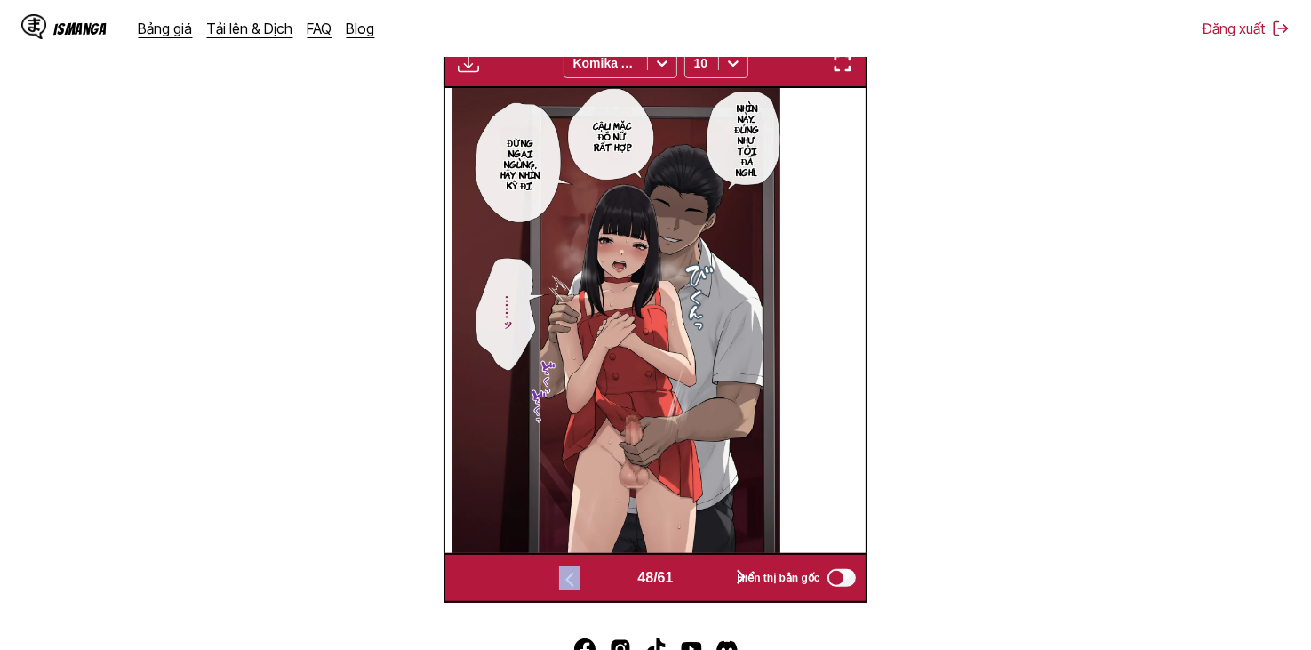
click at [704, 575] on button "button" at bounding box center [741, 578] width 107 height 26
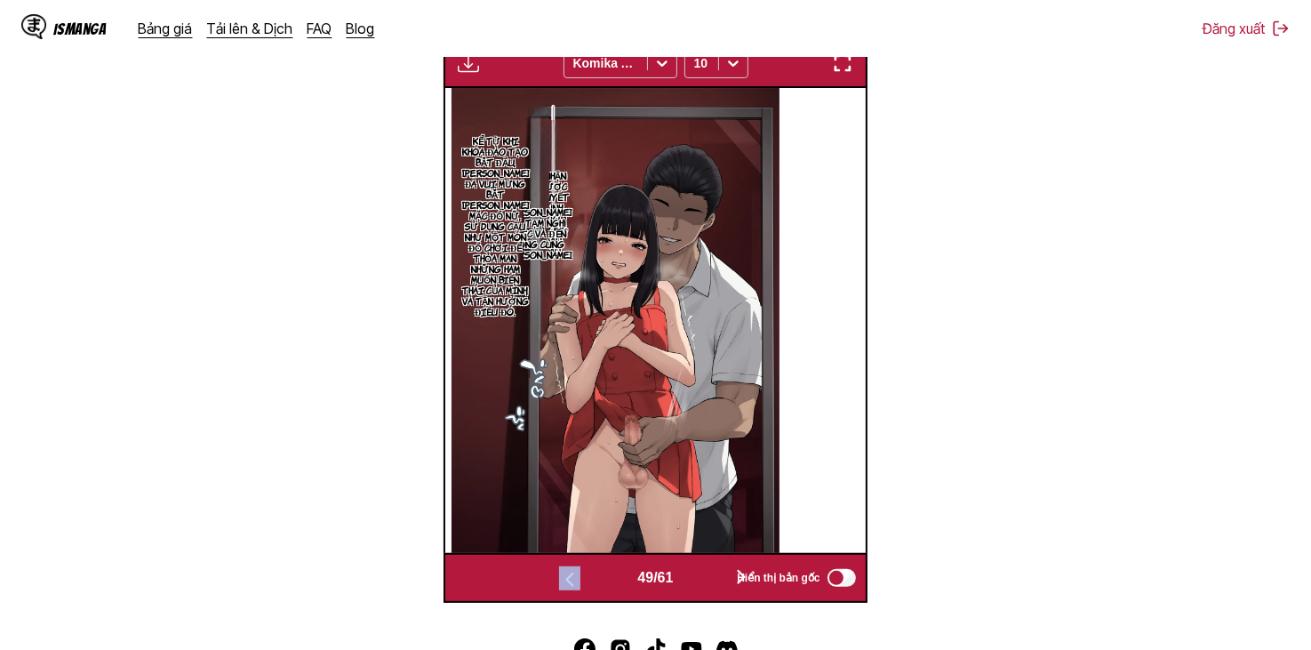
click at [704, 575] on button "button" at bounding box center [741, 578] width 107 height 26
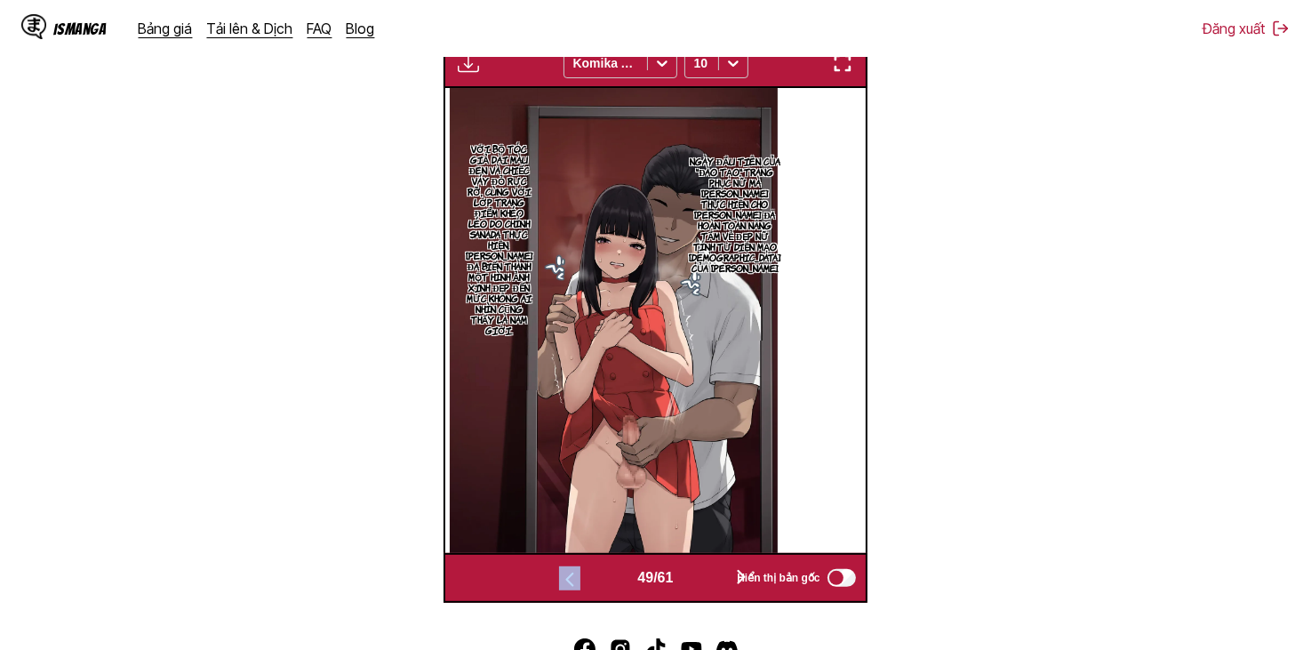
click at [704, 573] on button "button" at bounding box center [741, 578] width 107 height 26
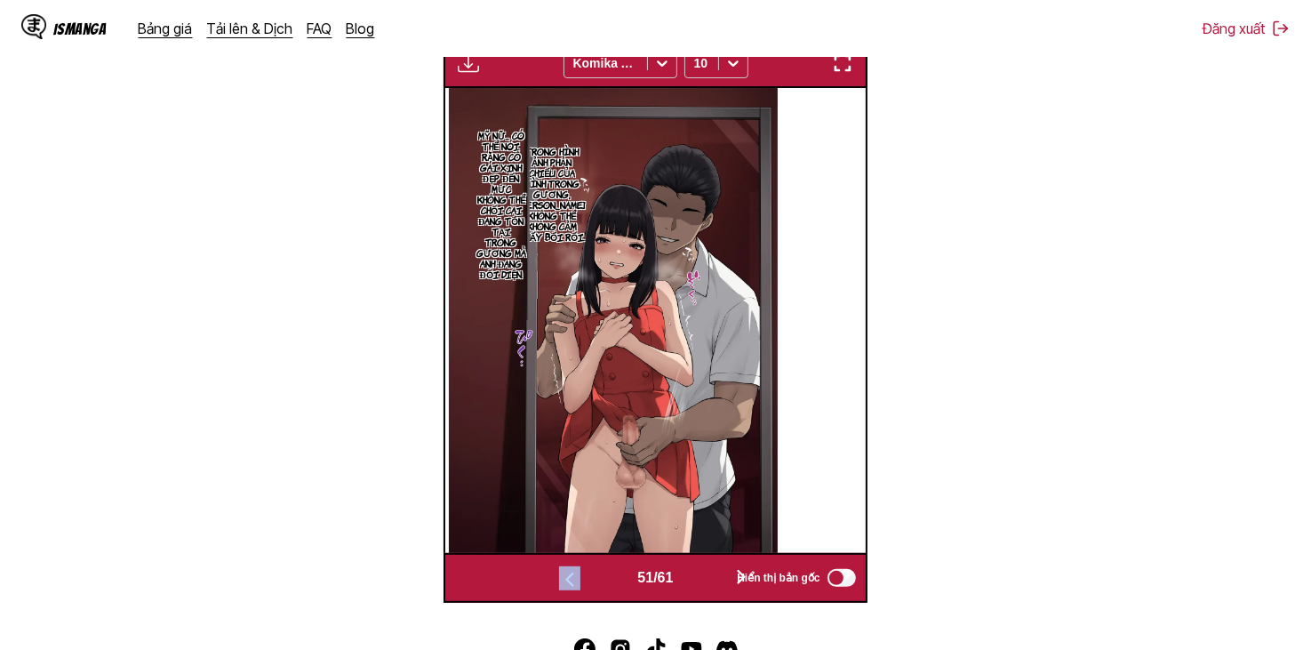
click at [704, 573] on button "button" at bounding box center [741, 578] width 107 height 26
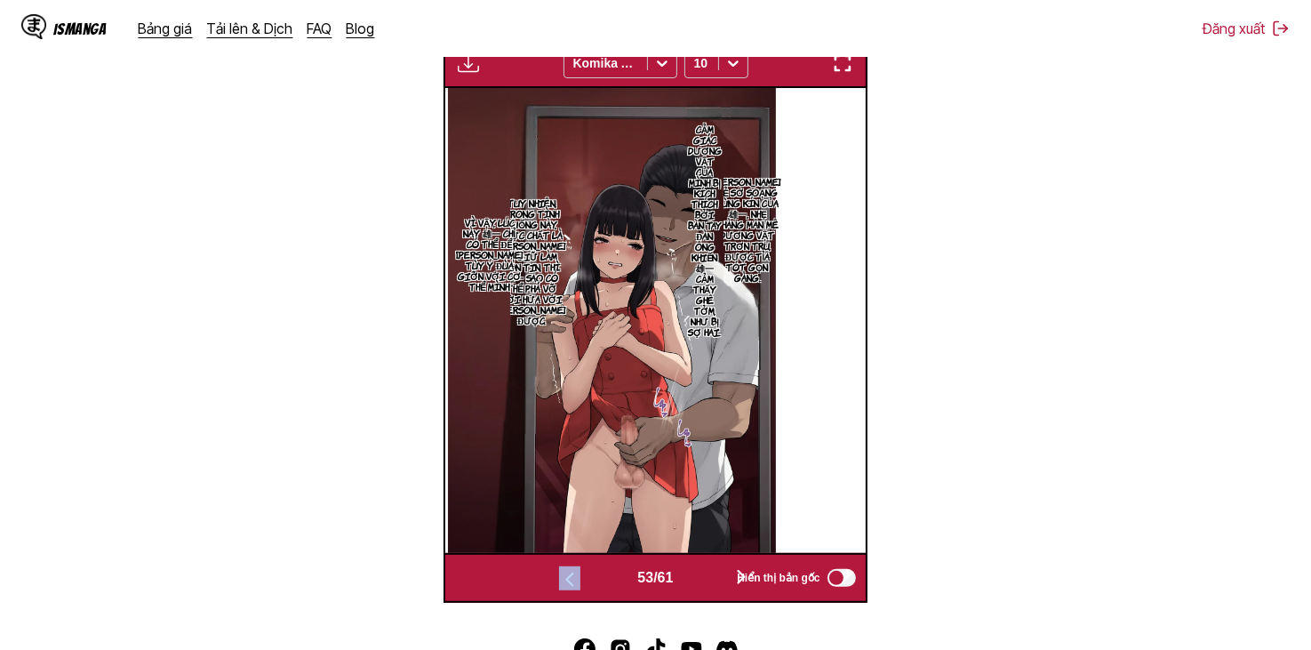
click at [704, 573] on button "button" at bounding box center [741, 578] width 107 height 26
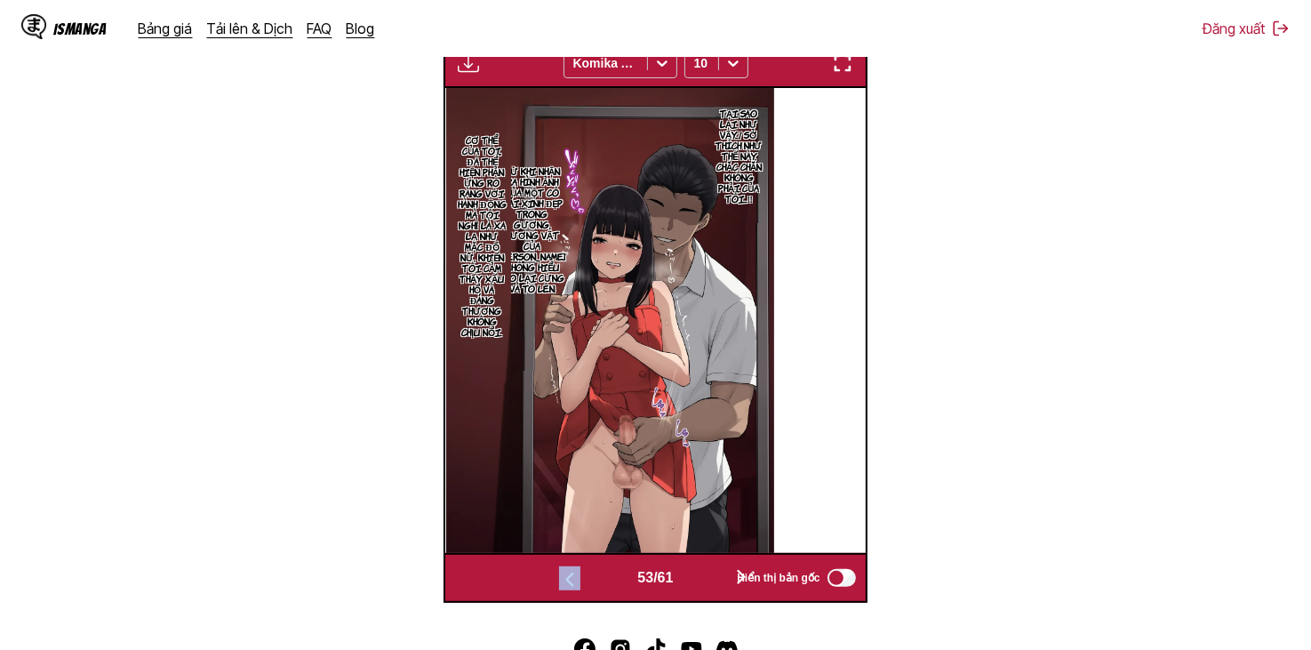
click at [704, 573] on button "button" at bounding box center [741, 578] width 107 height 26
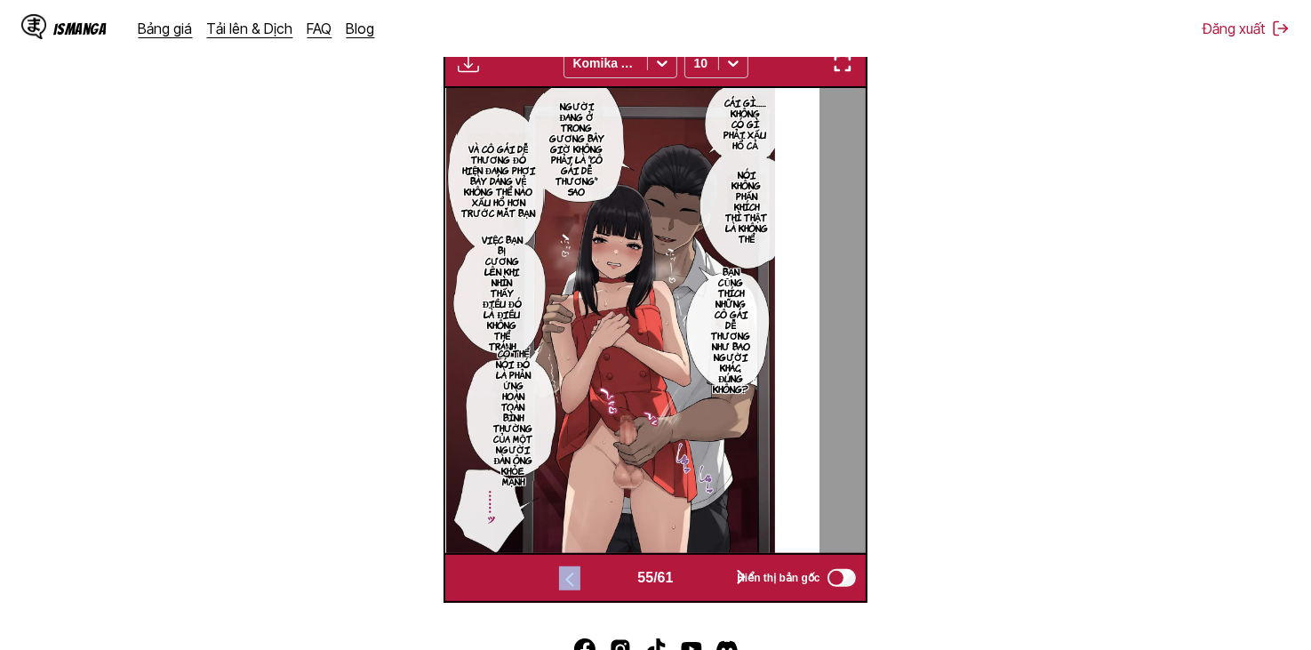
click at [705, 571] on button "button" at bounding box center [741, 578] width 107 height 26
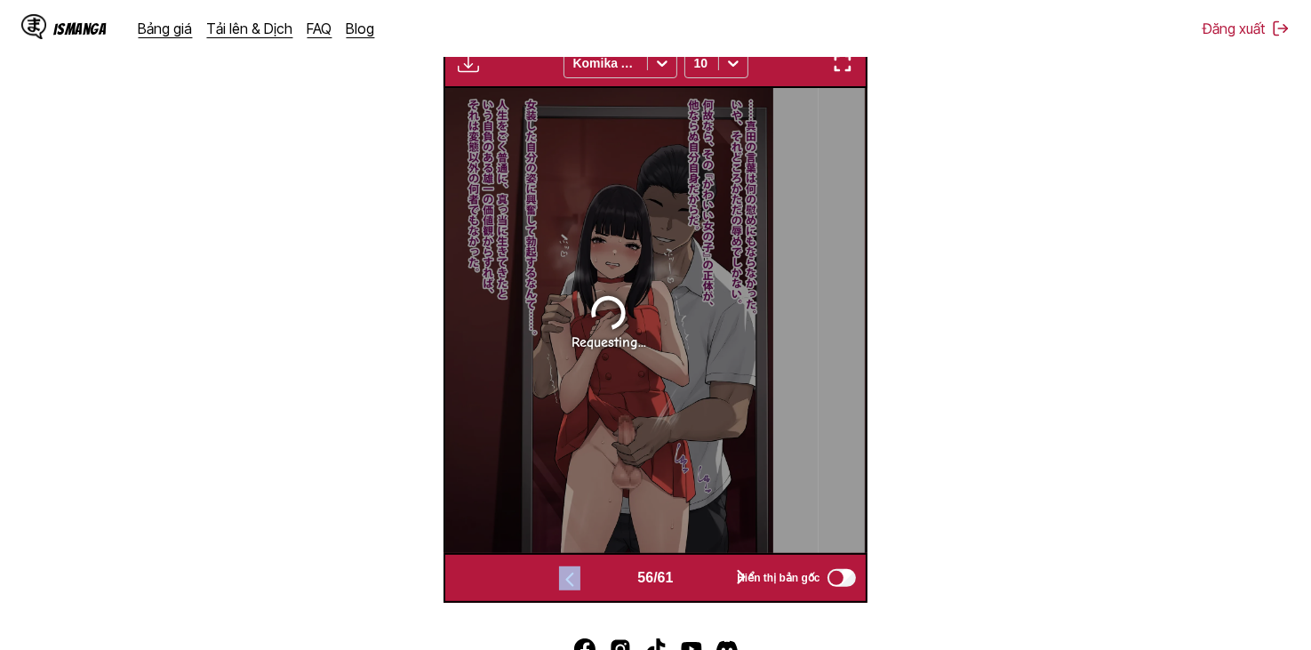
click at [707, 571] on button "button" at bounding box center [741, 578] width 107 height 26
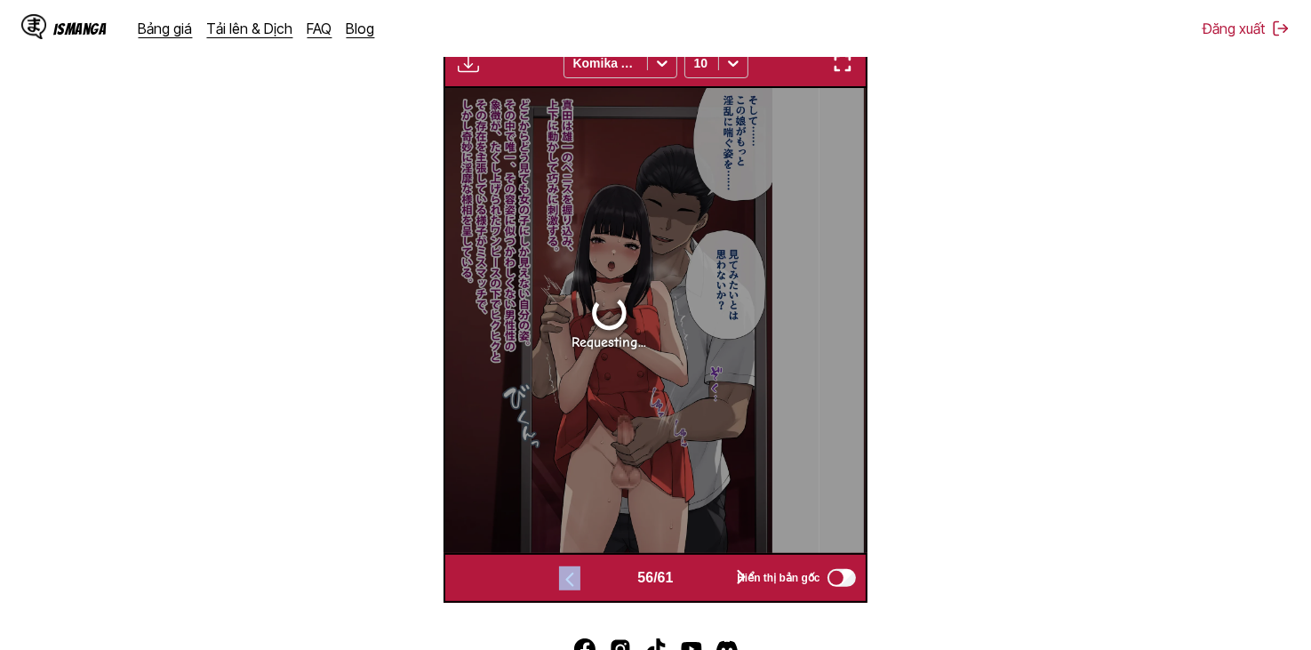
click at [707, 571] on button "button" at bounding box center [741, 578] width 107 height 26
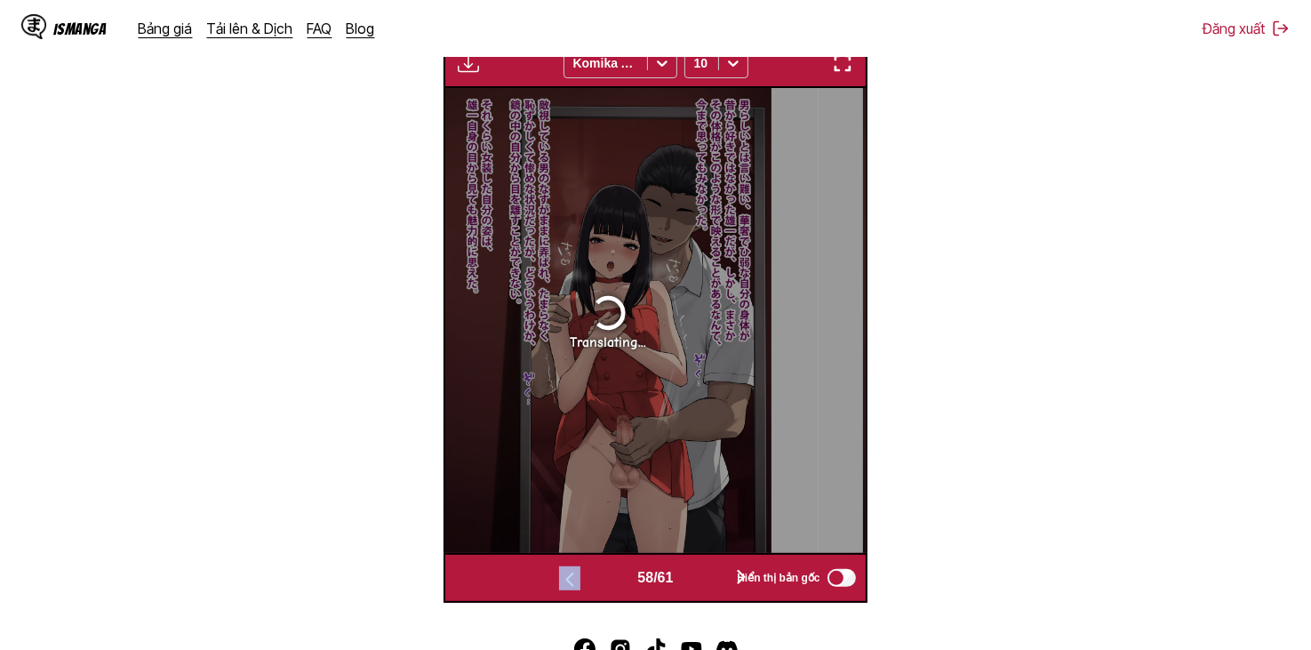
click at [707, 571] on button "button" at bounding box center [741, 578] width 107 height 26
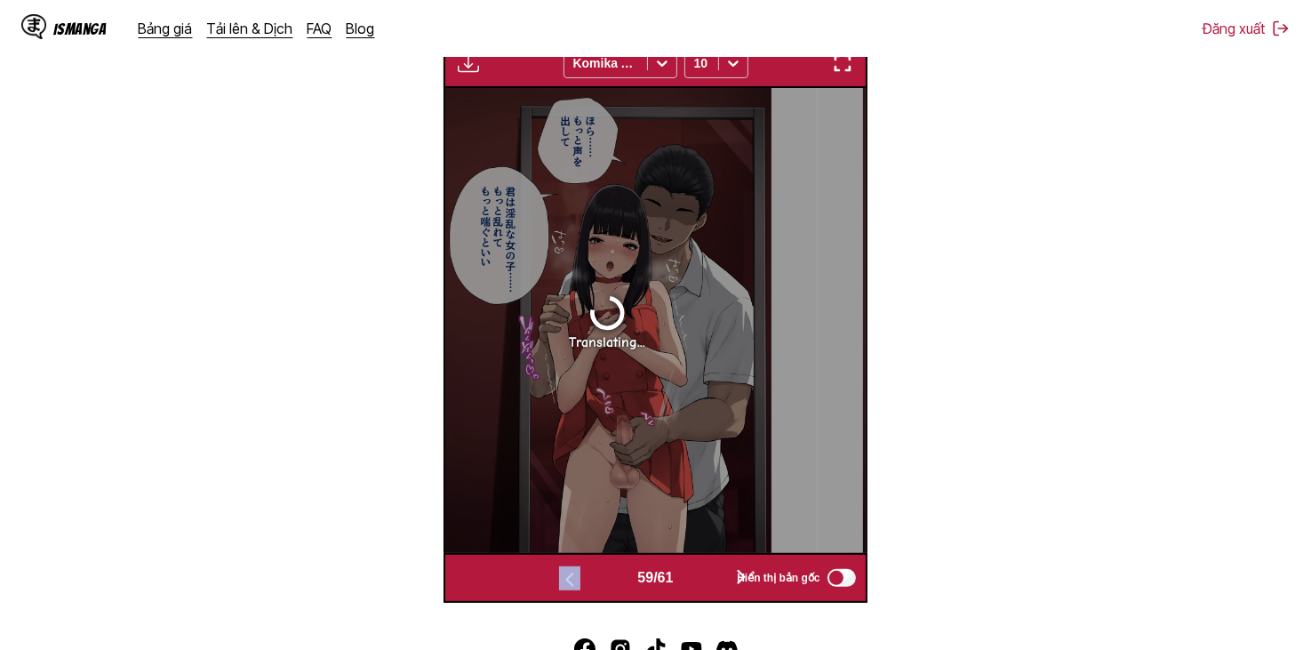
click at [707, 571] on button "button" at bounding box center [741, 578] width 107 height 26
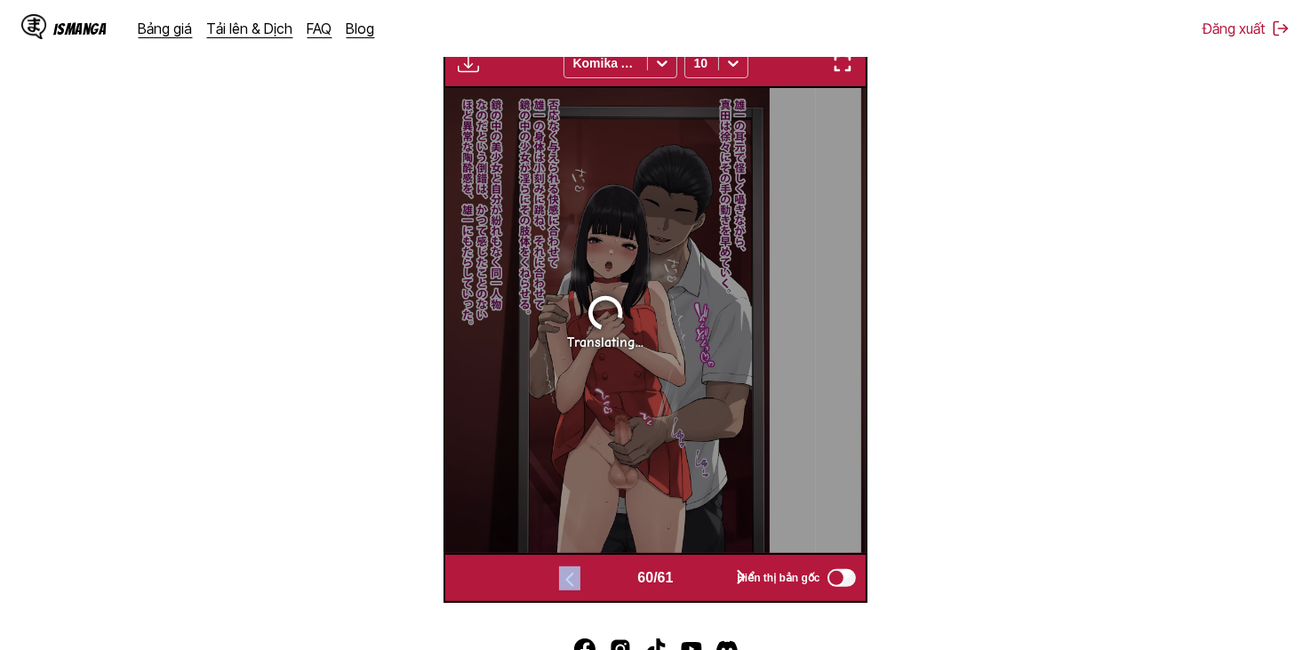
click at [606, 578] on button "button" at bounding box center [569, 578] width 107 height 26
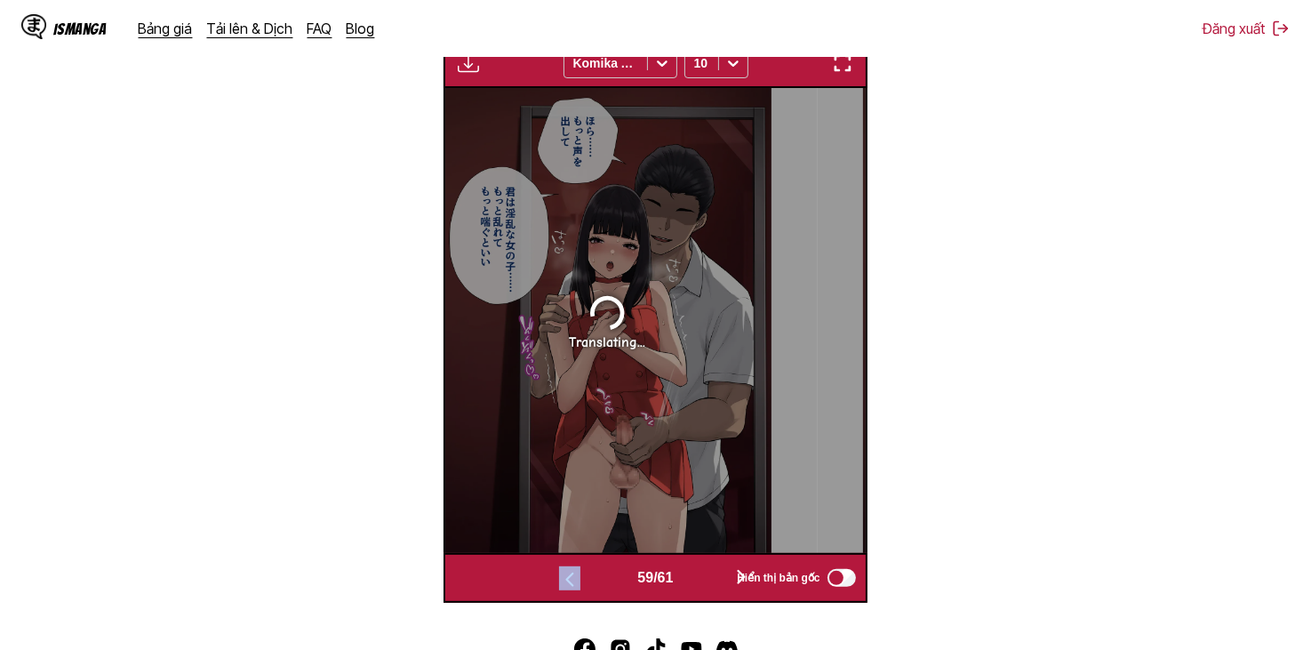
click at [693, 579] on button "button" at bounding box center [741, 578] width 107 height 26
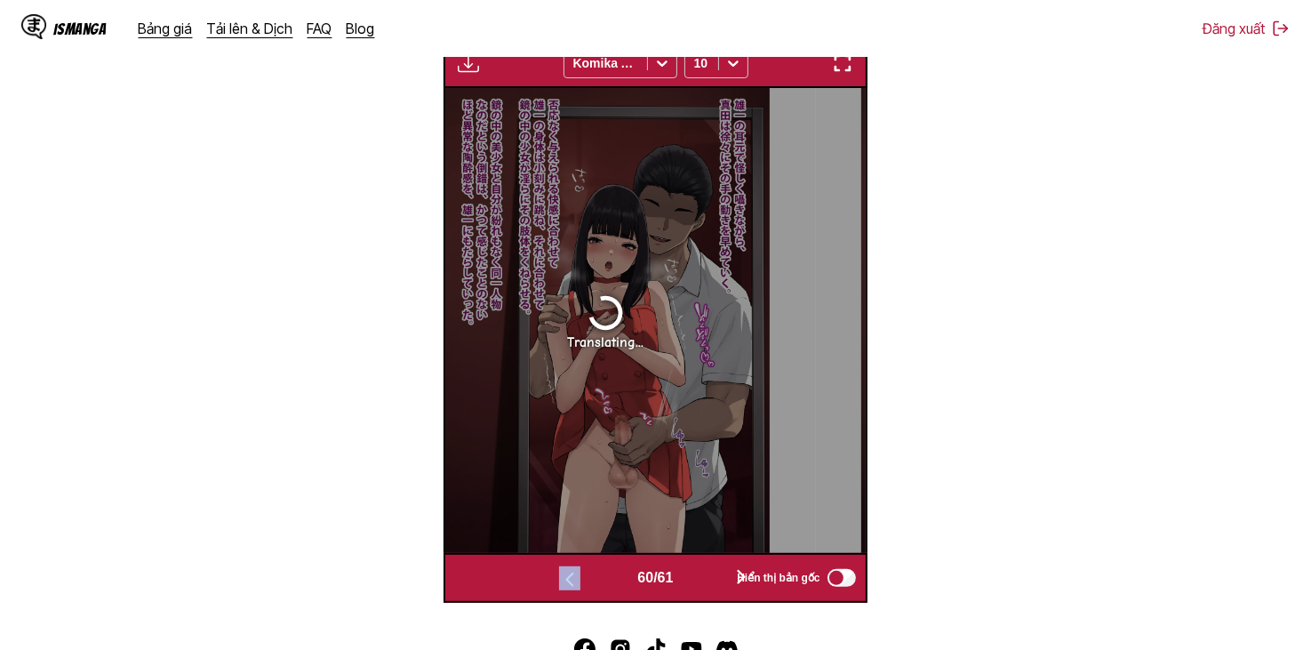
click at [714, 579] on button "button" at bounding box center [741, 578] width 107 height 26
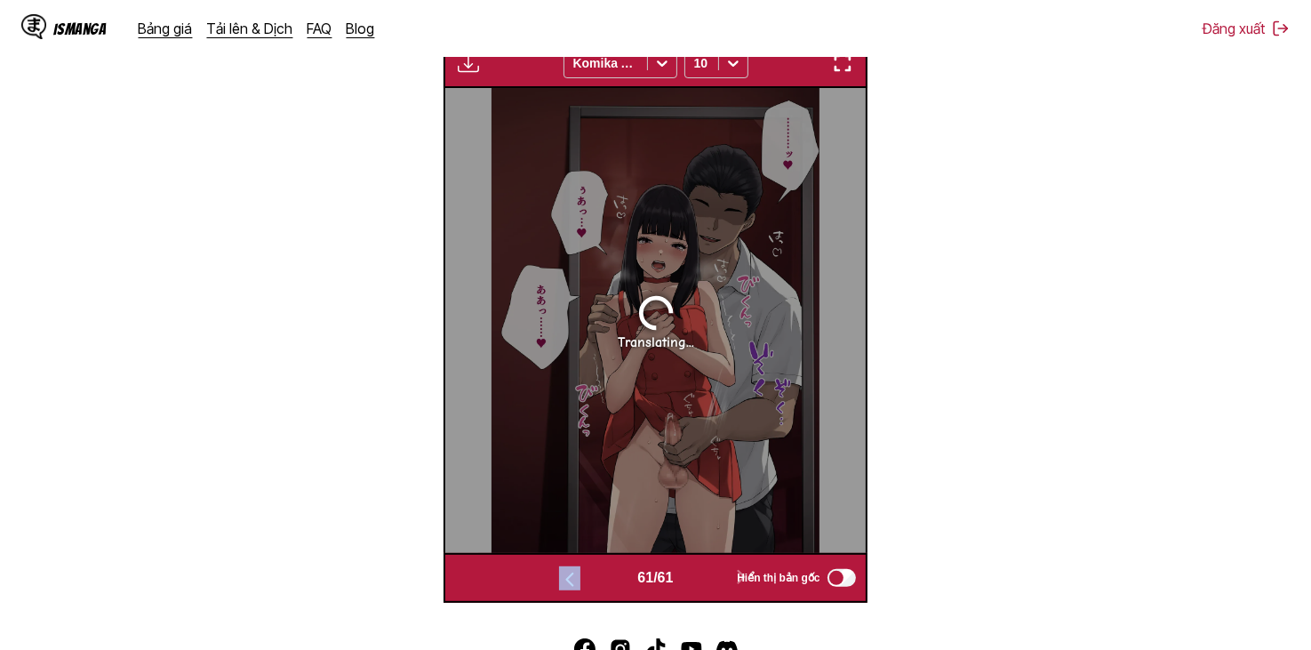
click at [597, 586] on button "button" at bounding box center [569, 578] width 107 height 26
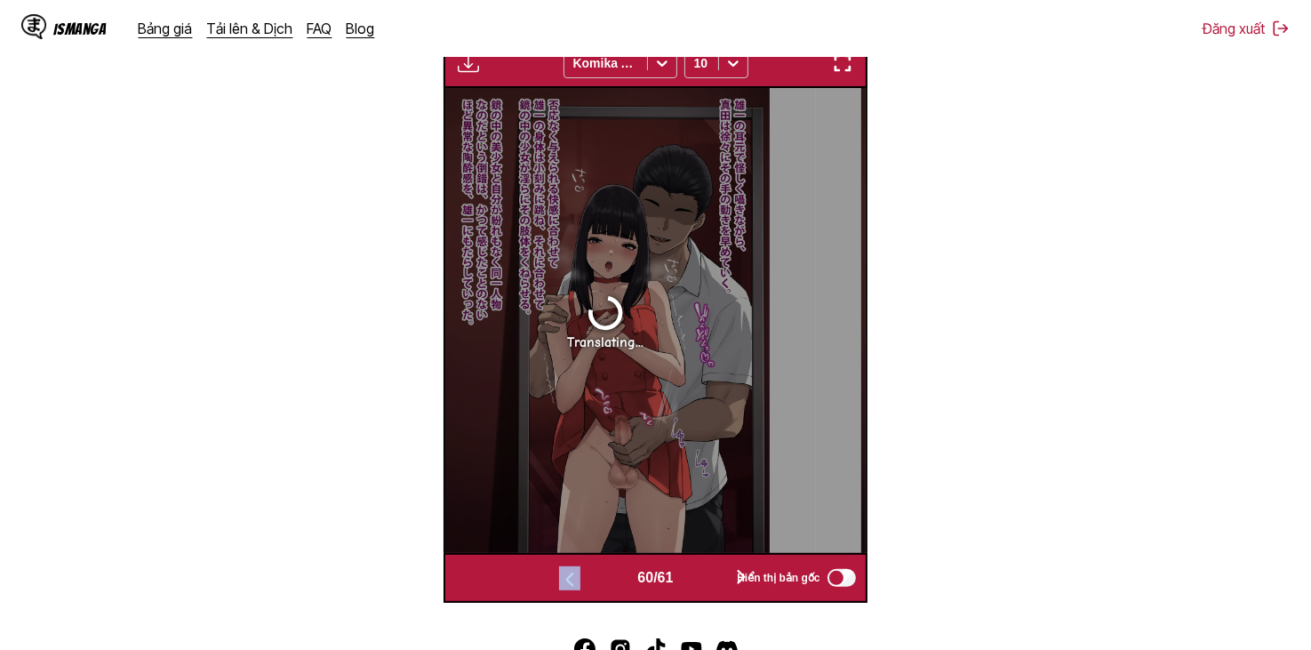
click at [610, 582] on button "button" at bounding box center [569, 578] width 107 height 26
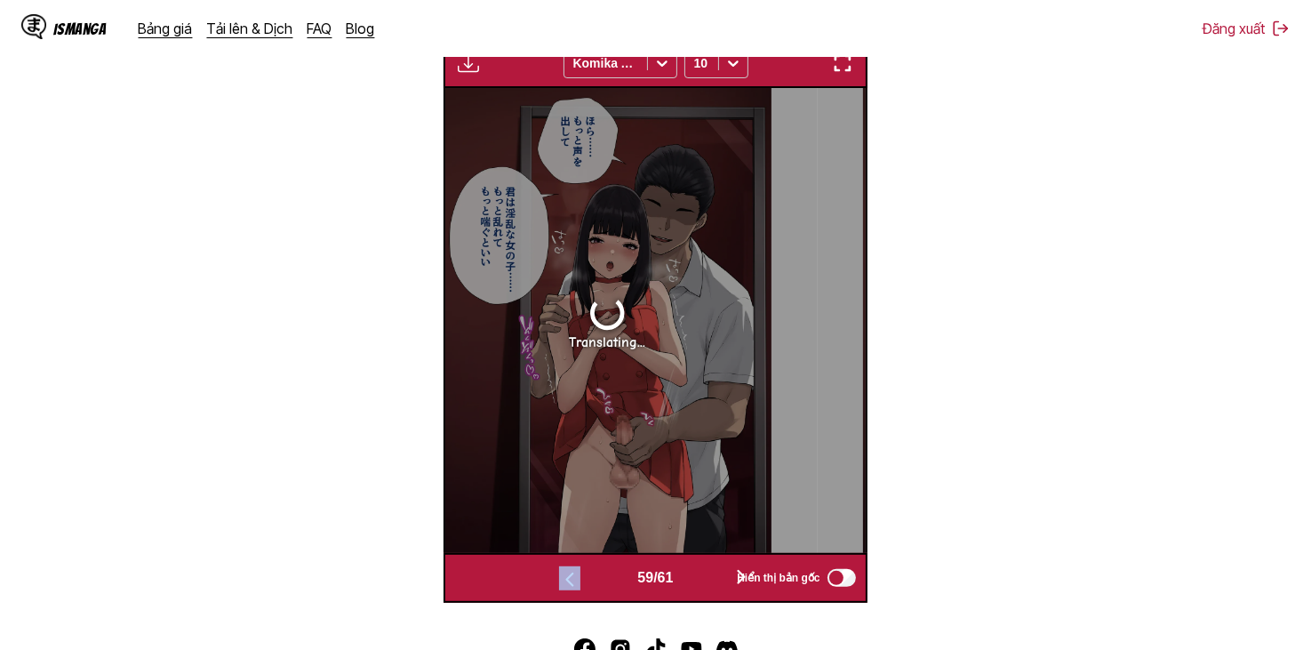
click at [610, 582] on button "button" at bounding box center [569, 578] width 107 height 26
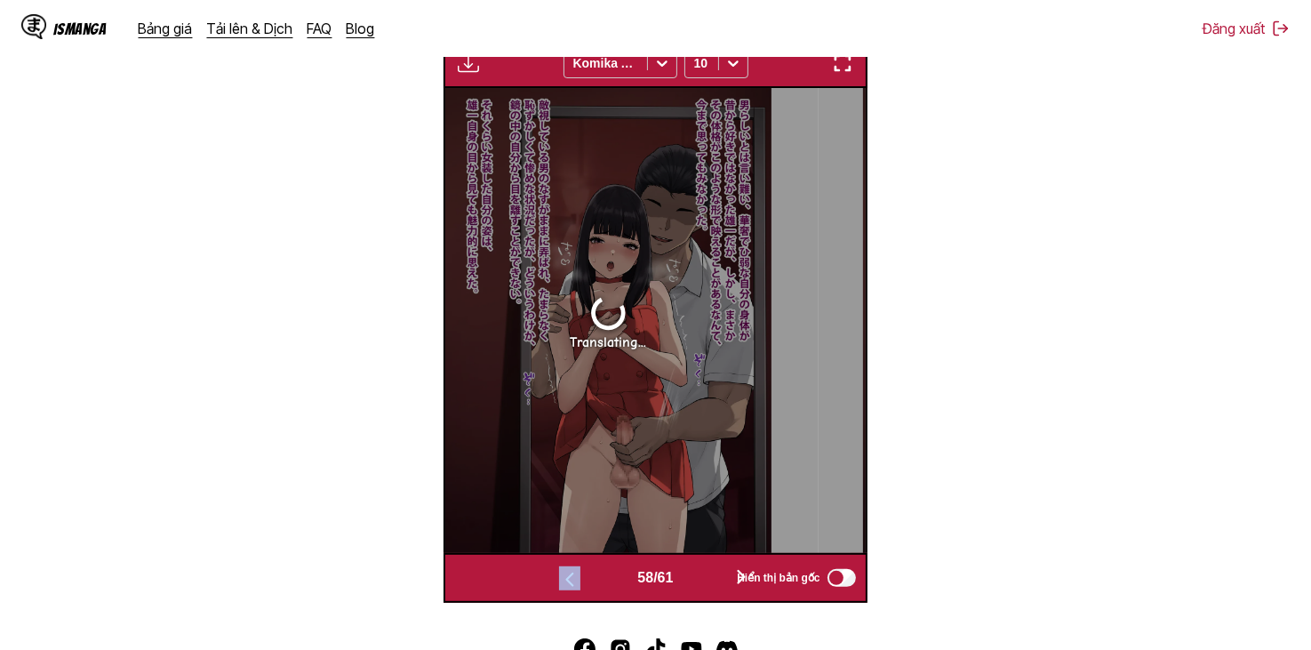
click at [610, 582] on button "button" at bounding box center [569, 578] width 107 height 26
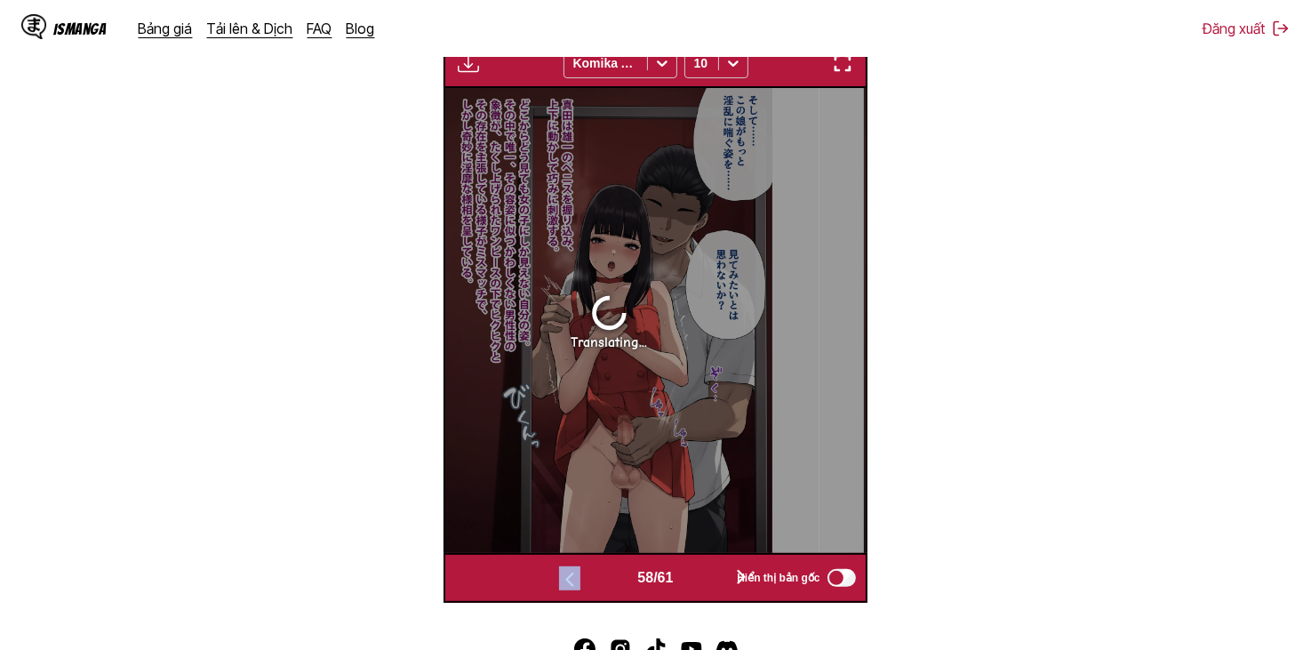
click at [610, 582] on button "button" at bounding box center [569, 578] width 107 height 26
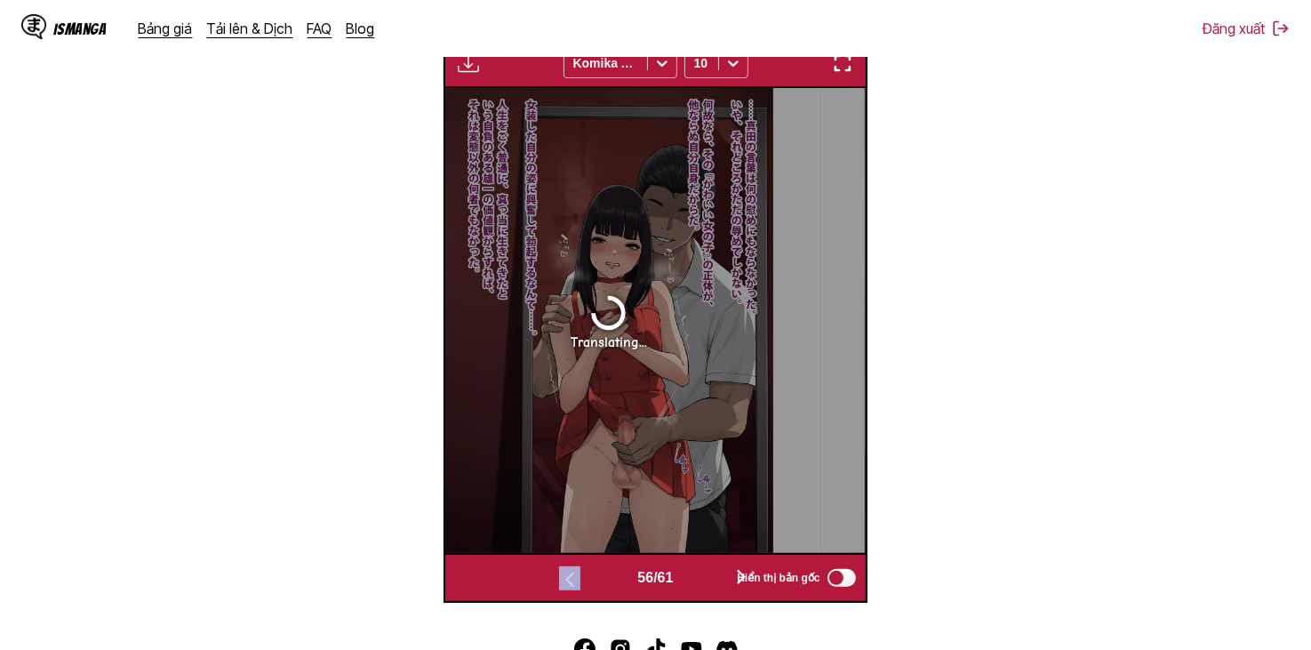
click at [610, 582] on button "button" at bounding box center [569, 578] width 107 height 26
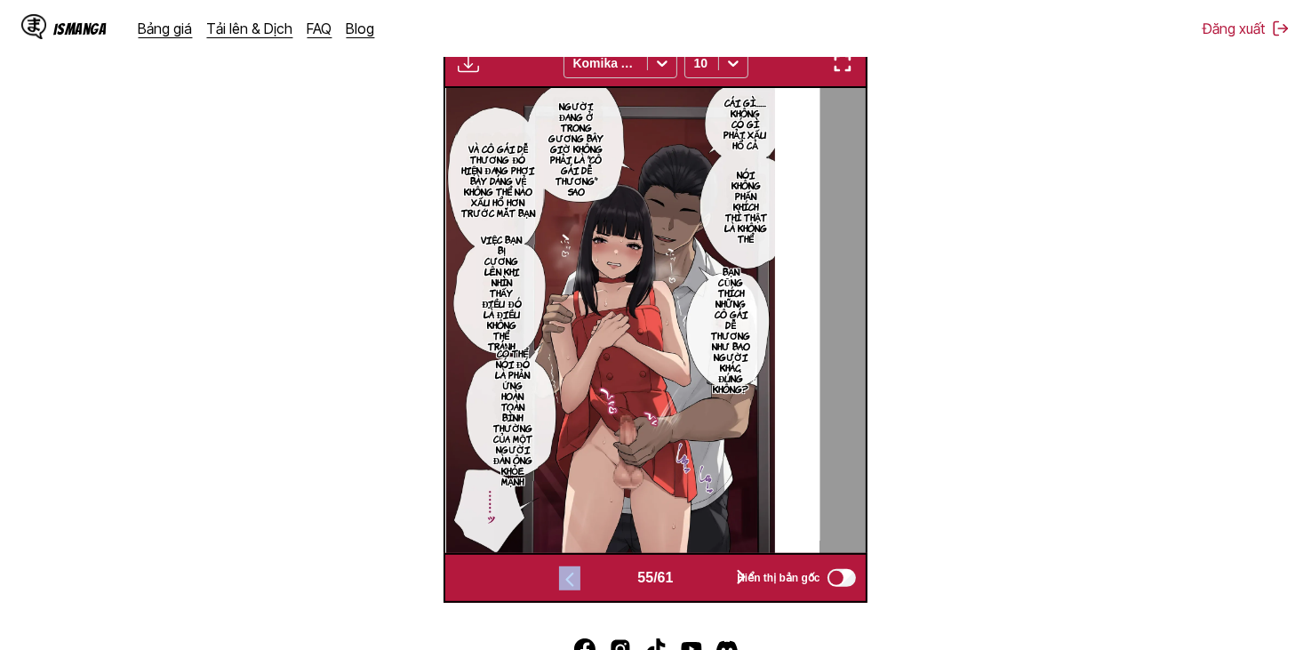
click at [610, 582] on button "button" at bounding box center [569, 578] width 107 height 26
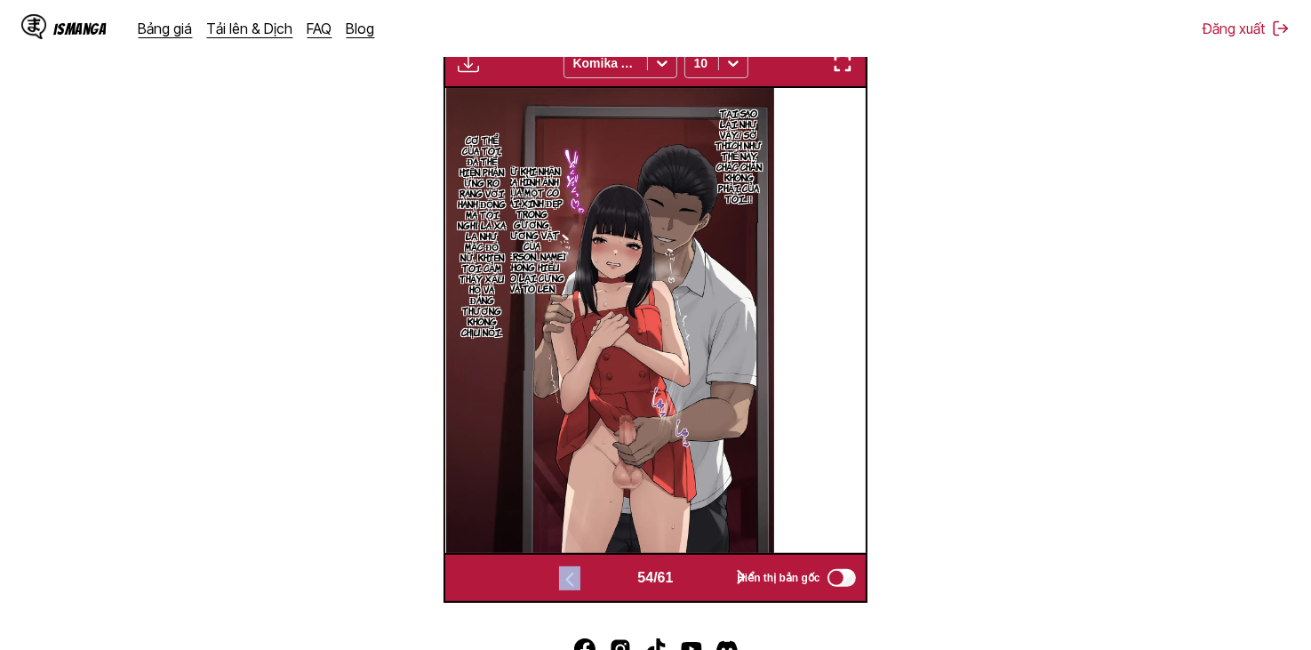
click at [611, 582] on button "button" at bounding box center [569, 578] width 107 height 26
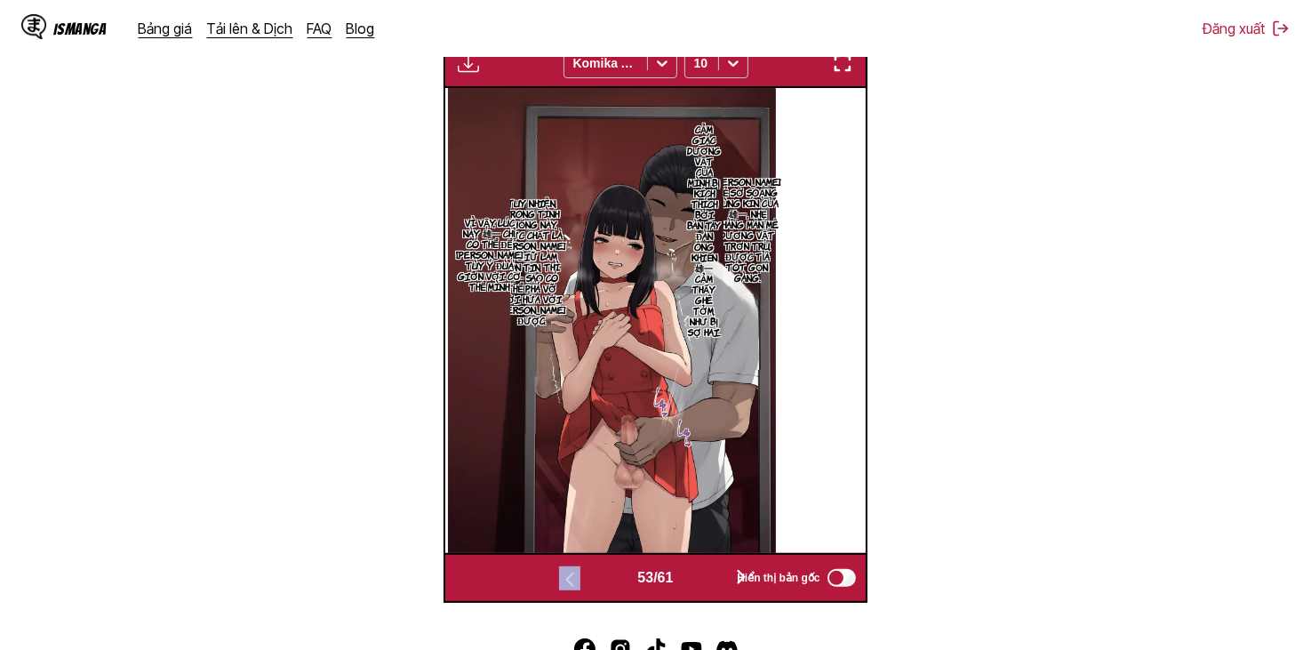
click at [615, 579] on button "button" at bounding box center [569, 578] width 107 height 26
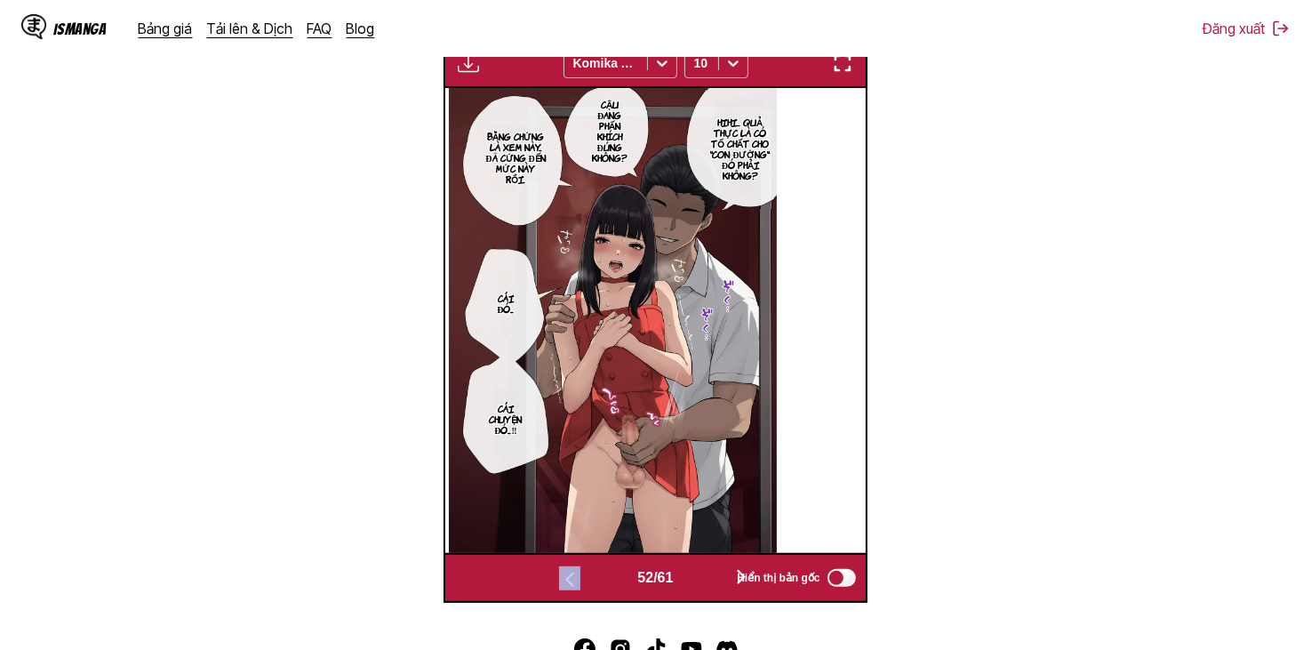
click at [582, 580] on button "button" at bounding box center [569, 578] width 107 height 26
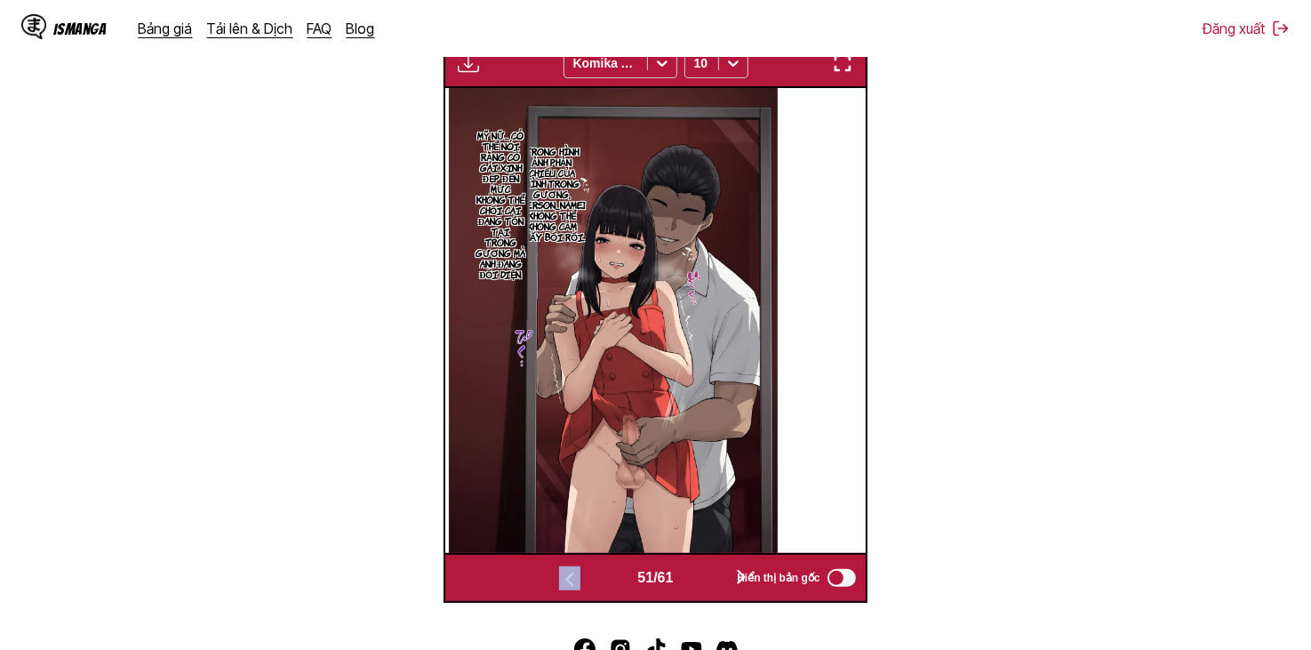
click at [577, 582] on button "button" at bounding box center [569, 578] width 107 height 26
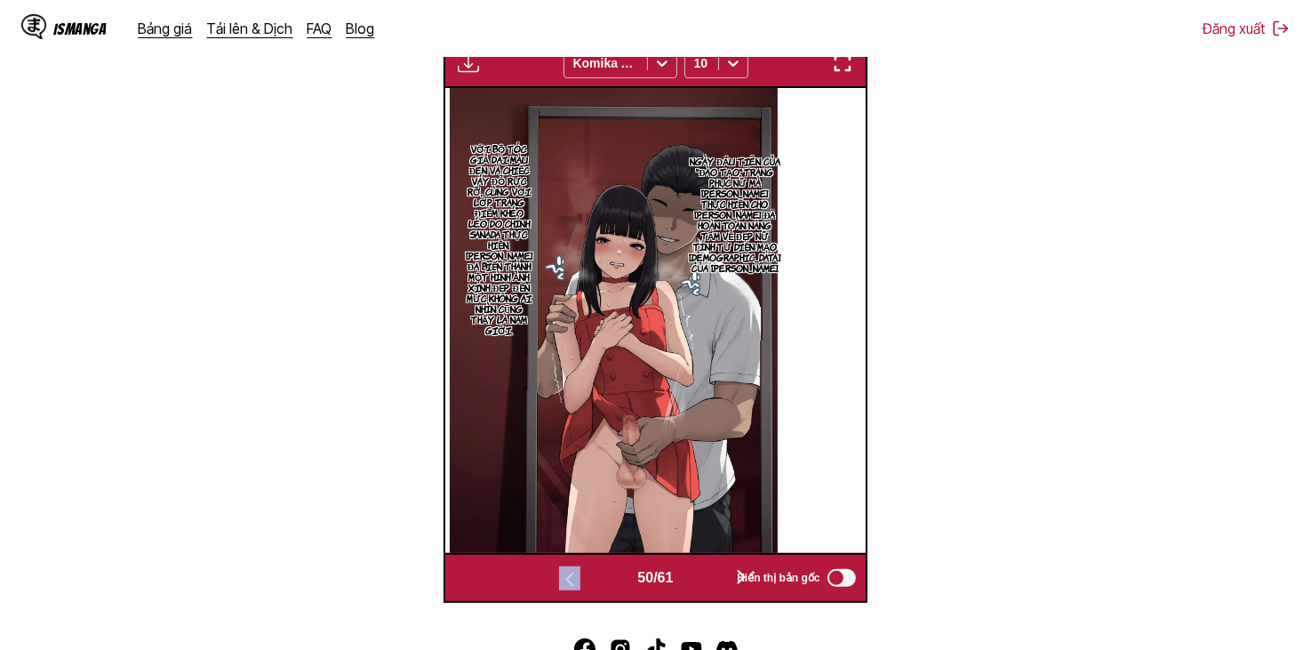
click at [563, 583] on img "button" at bounding box center [569, 579] width 21 height 21
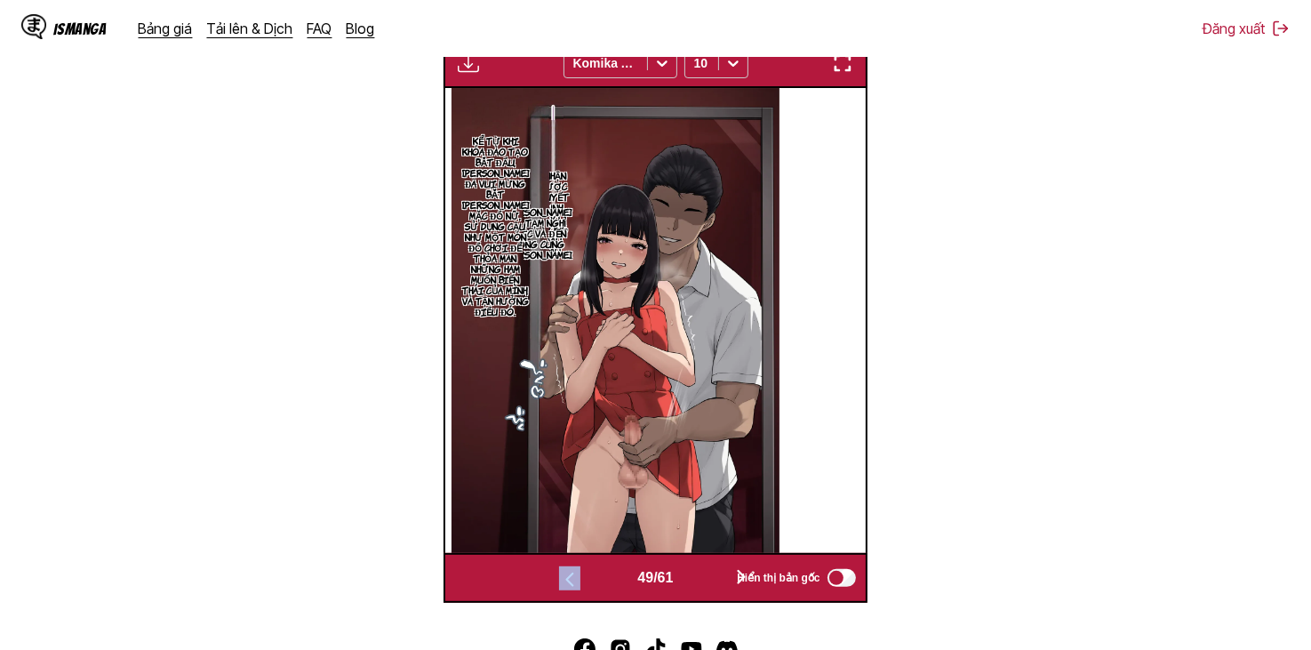
click at [704, 585] on button "button" at bounding box center [741, 578] width 107 height 26
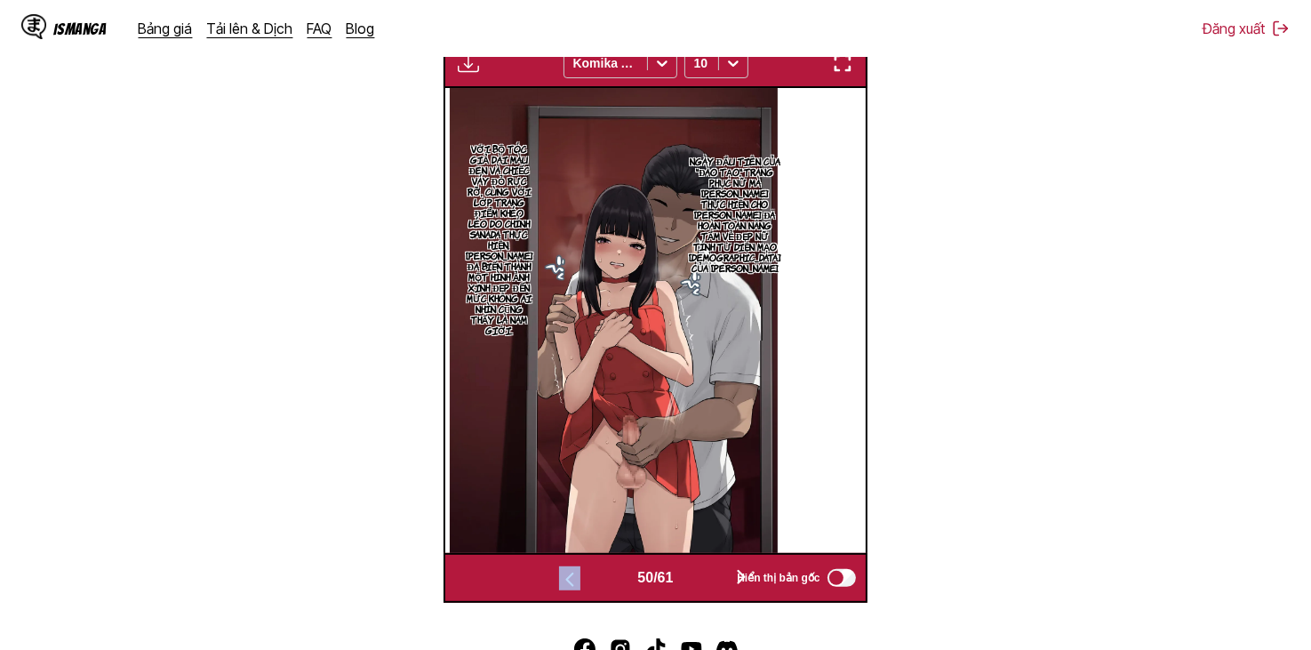
click at [715, 582] on button "button" at bounding box center [741, 578] width 107 height 26
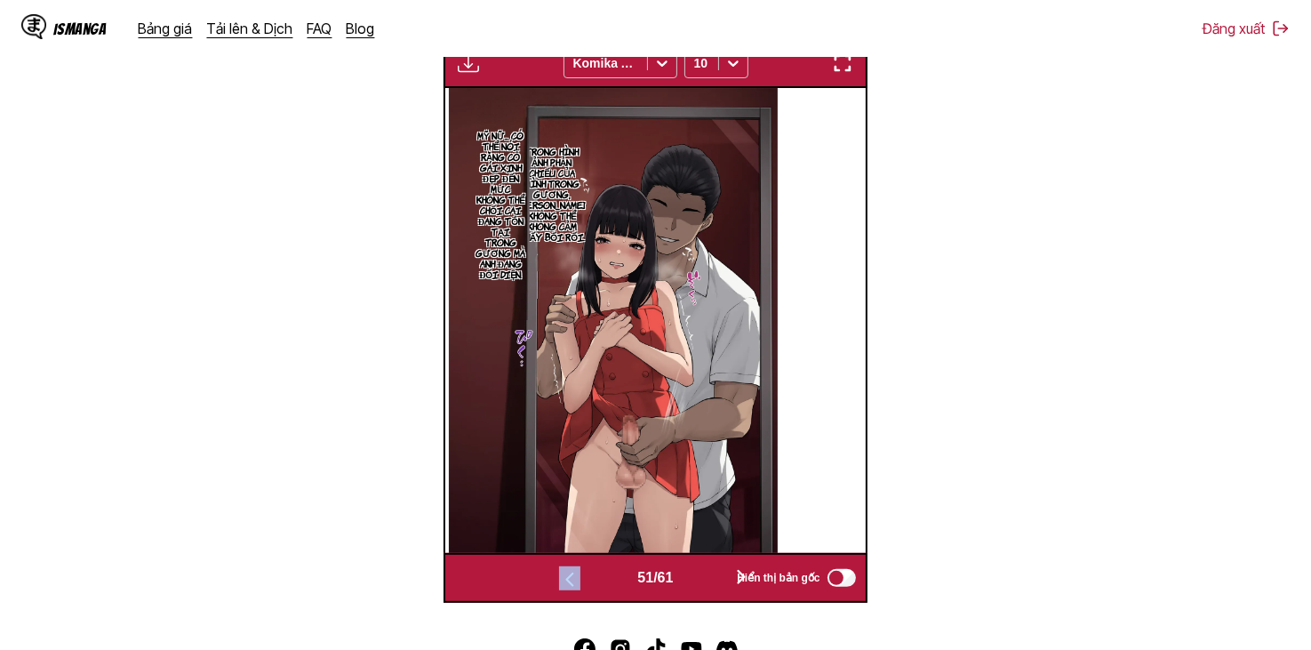
click at [715, 583] on button "button" at bounding box center [741, 578] width 107 height 26
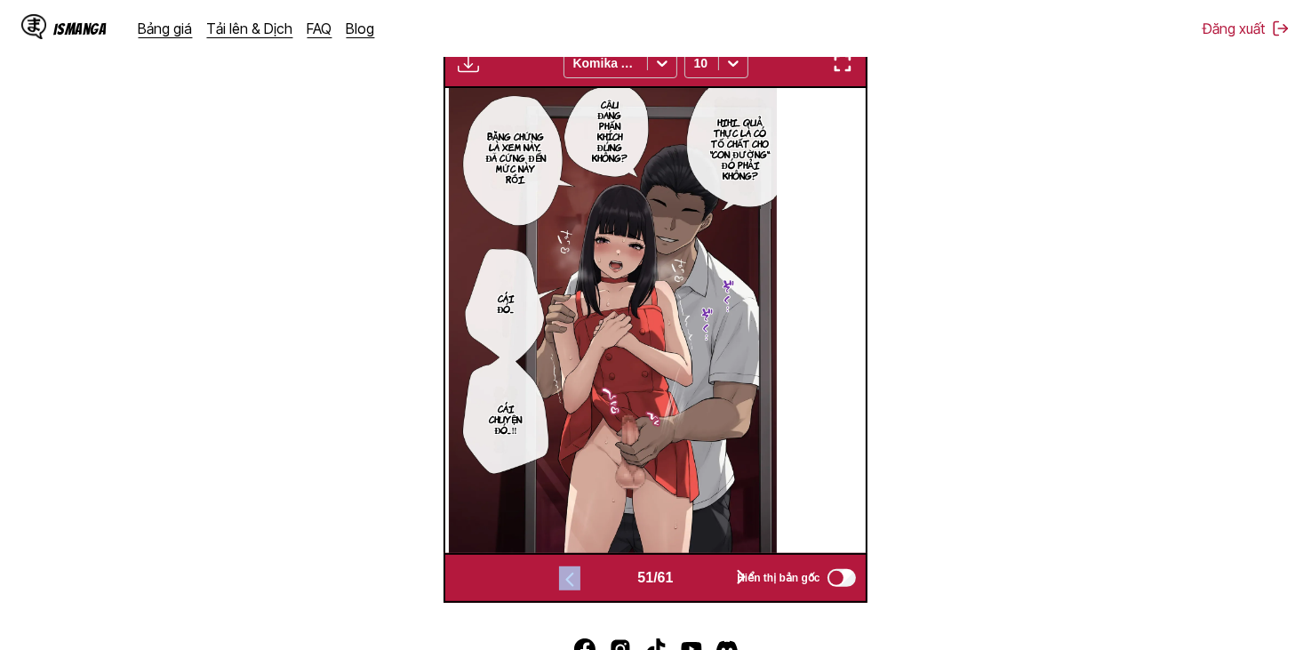
click at [715, 583] on button "button" at bounding box center [741, 578] width 107 height 26
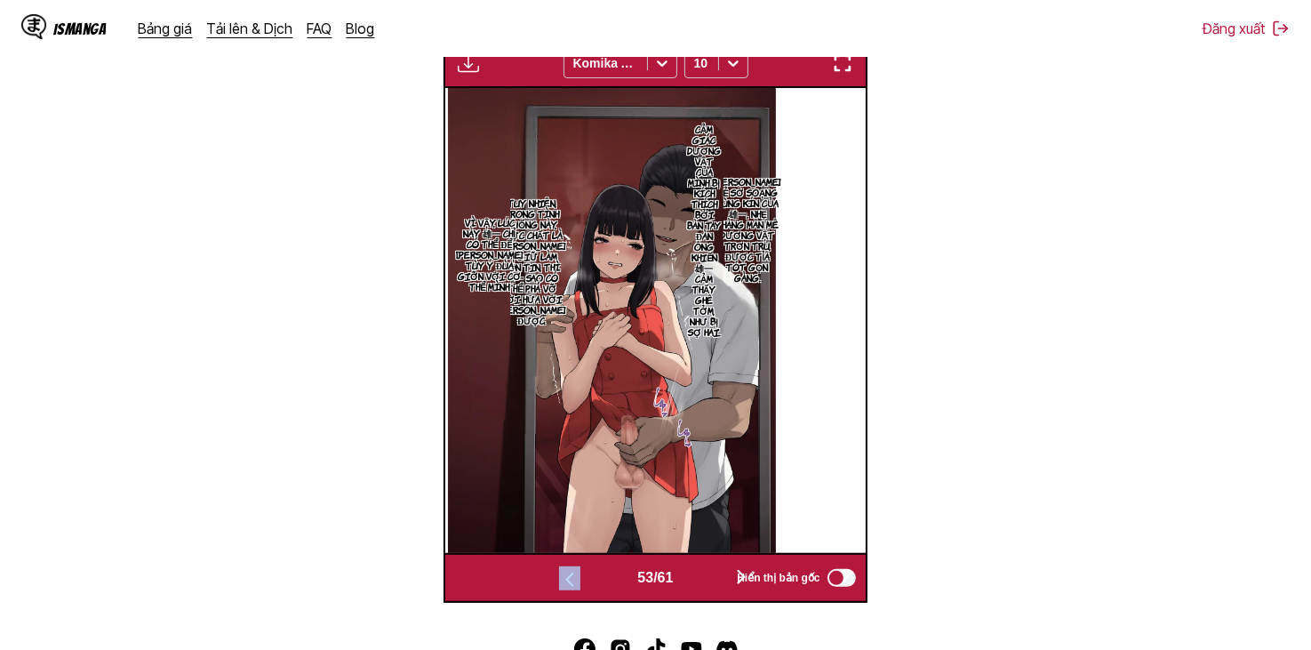
click at [715, 583] on button "button" at bounding box center [741, 578] width 107 height 26
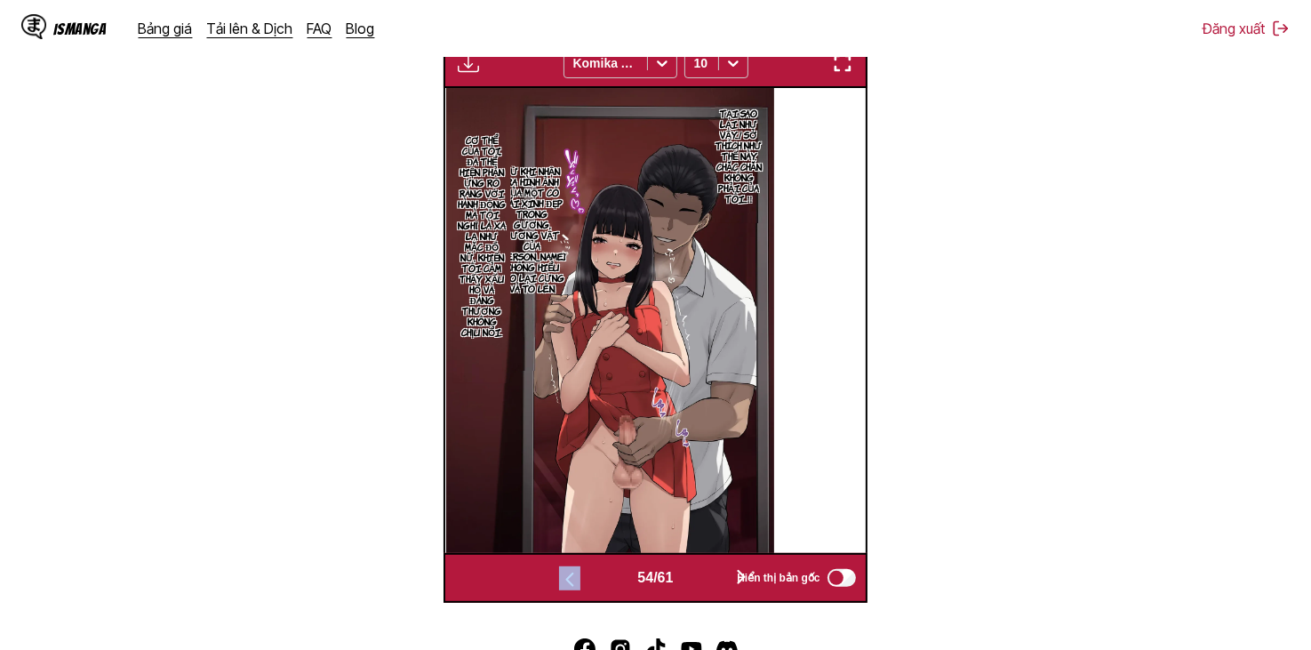
click at [714, 581] on button "button" at bounding box center [741, 578] width 107 height 26
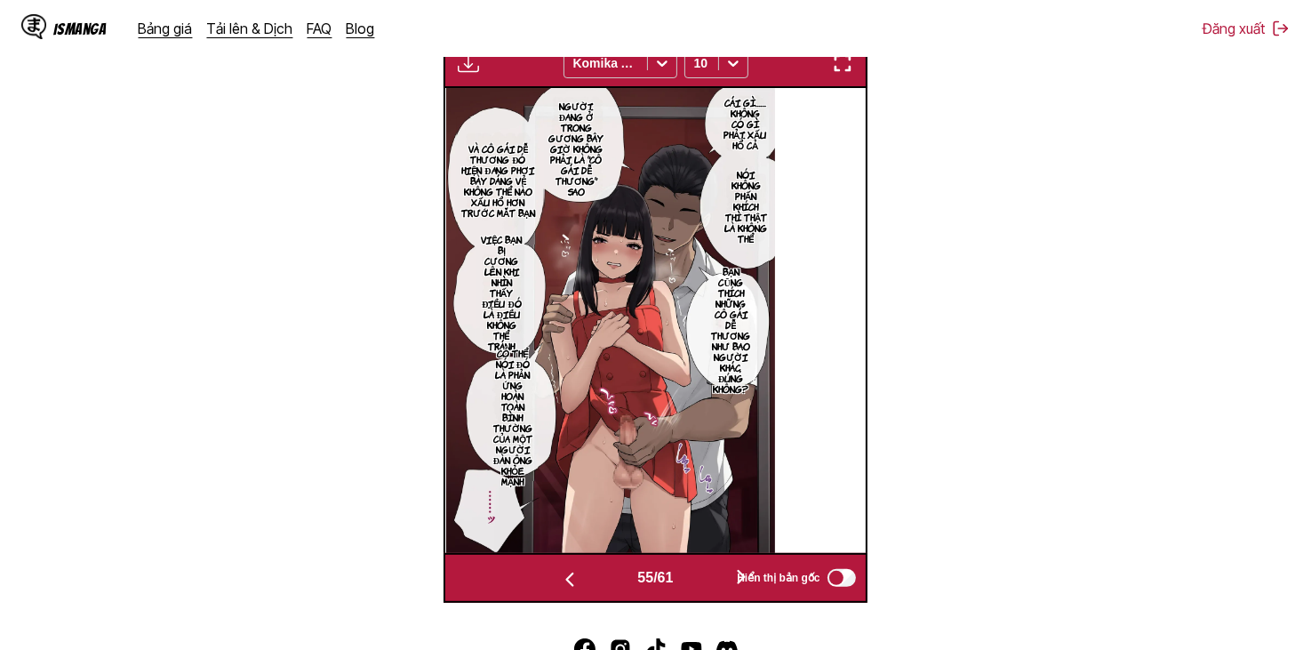
click at [719, 564] on div "55 / 61 Hiển thị bản gốc" at bounding box center [654, 578] width 423 height 50
click at [717, 570] on button "button" at bounding box center [741, 578] width 107 height 26
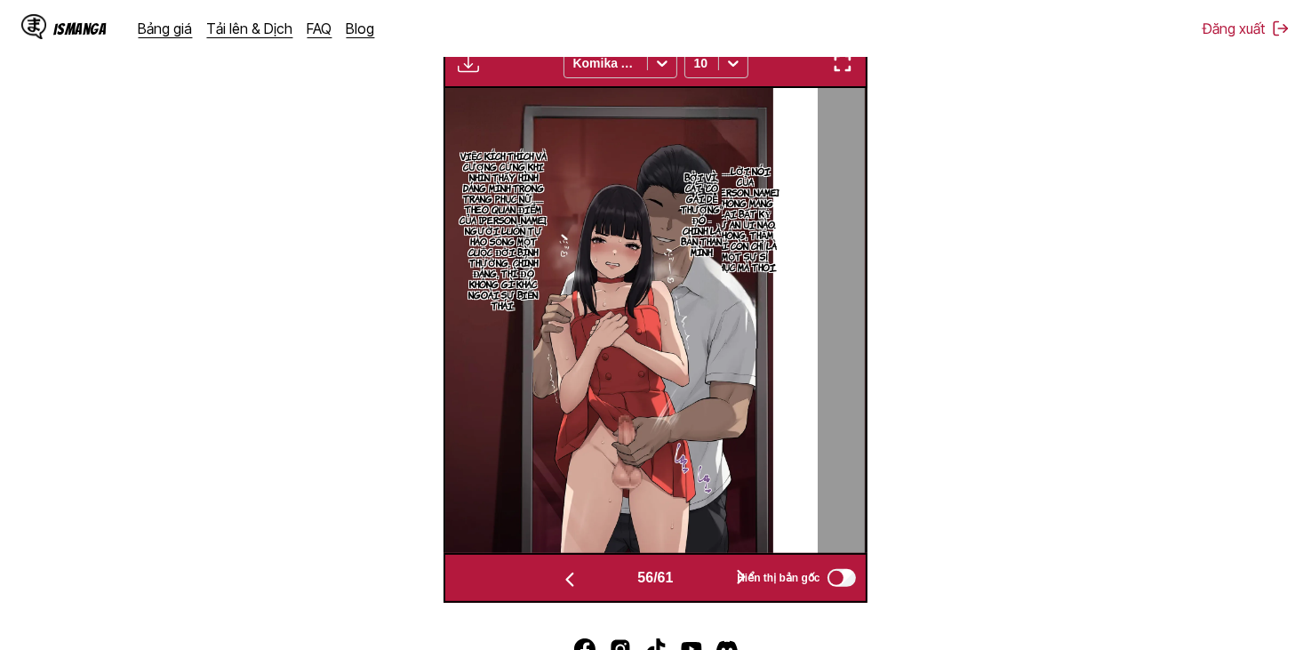
click at [717, 570] on button "button" at bounding box center [741, 578] width 107 height 26
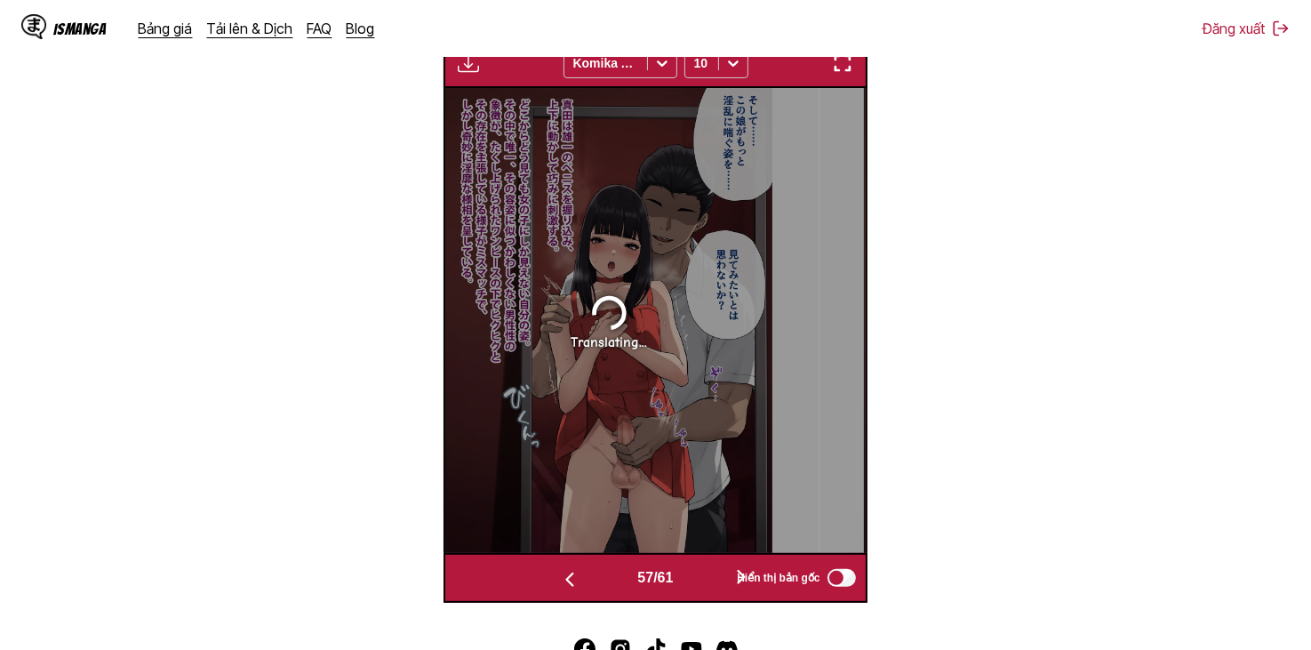
click at [717, 570] on button "button" at bounding box center [741, 578] width 107 height 26
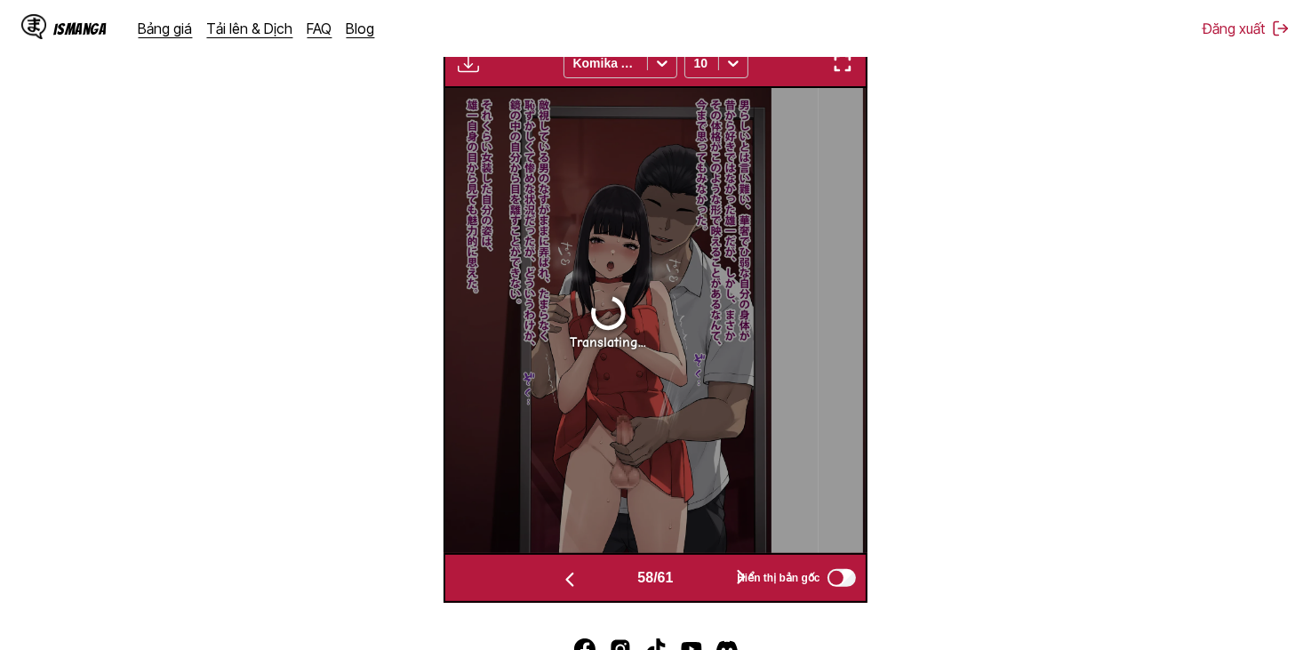
click at [695, 572] on button "button" at bounding box center [741, 578] width 107 height 26
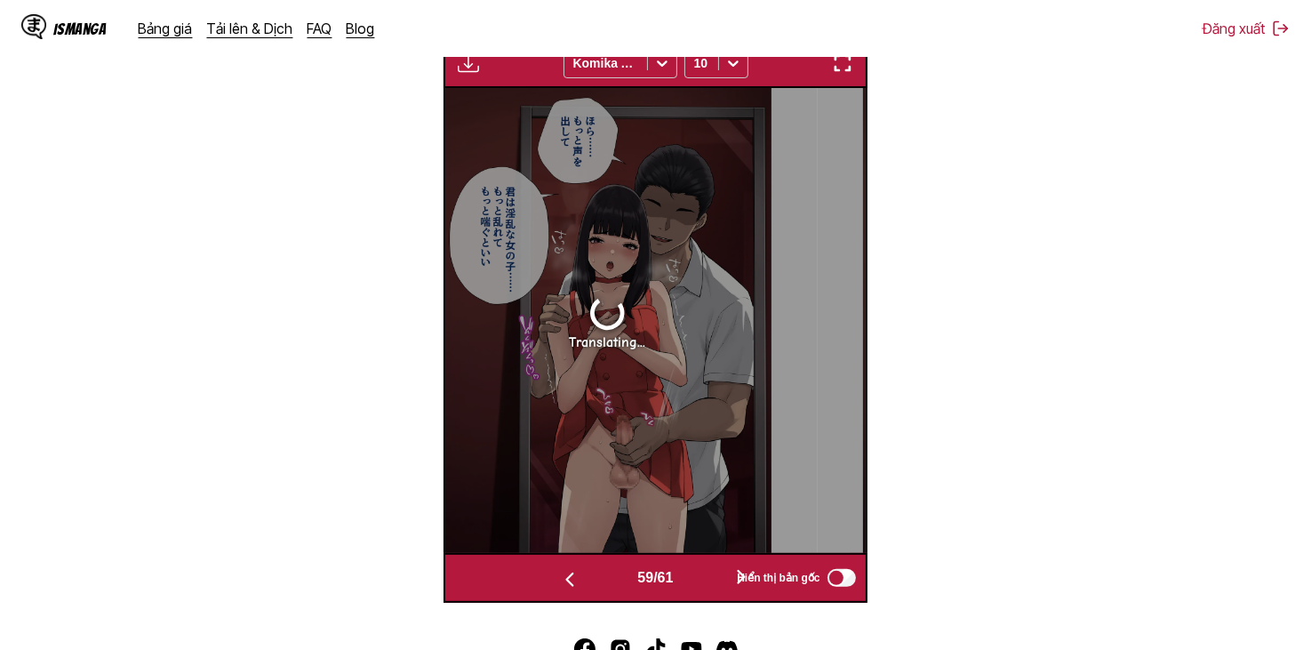
click at [696, 574] on button "button" at bounding box center [741, 578] width 107 height 26
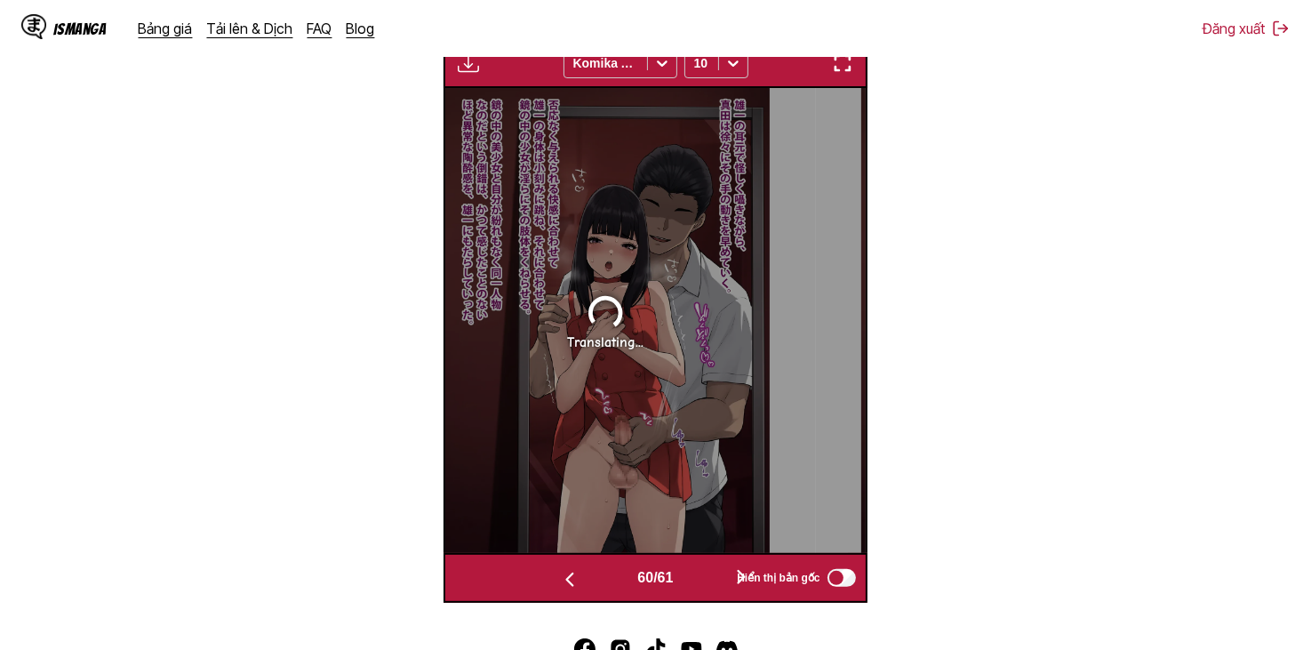
click at [696, 574] on button "button" at bounding box center [741, 578] width 107 height 26
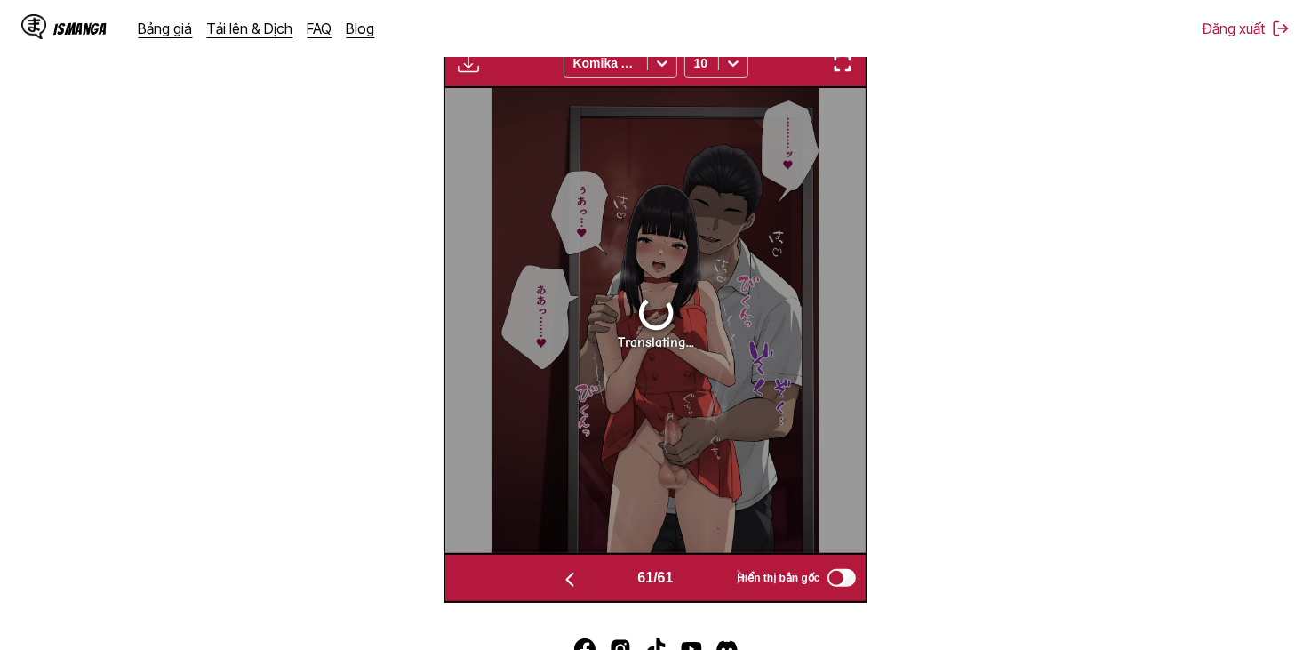
click at [595, 578] on button "button" at bounding box center [569, 578] width 107 height 26
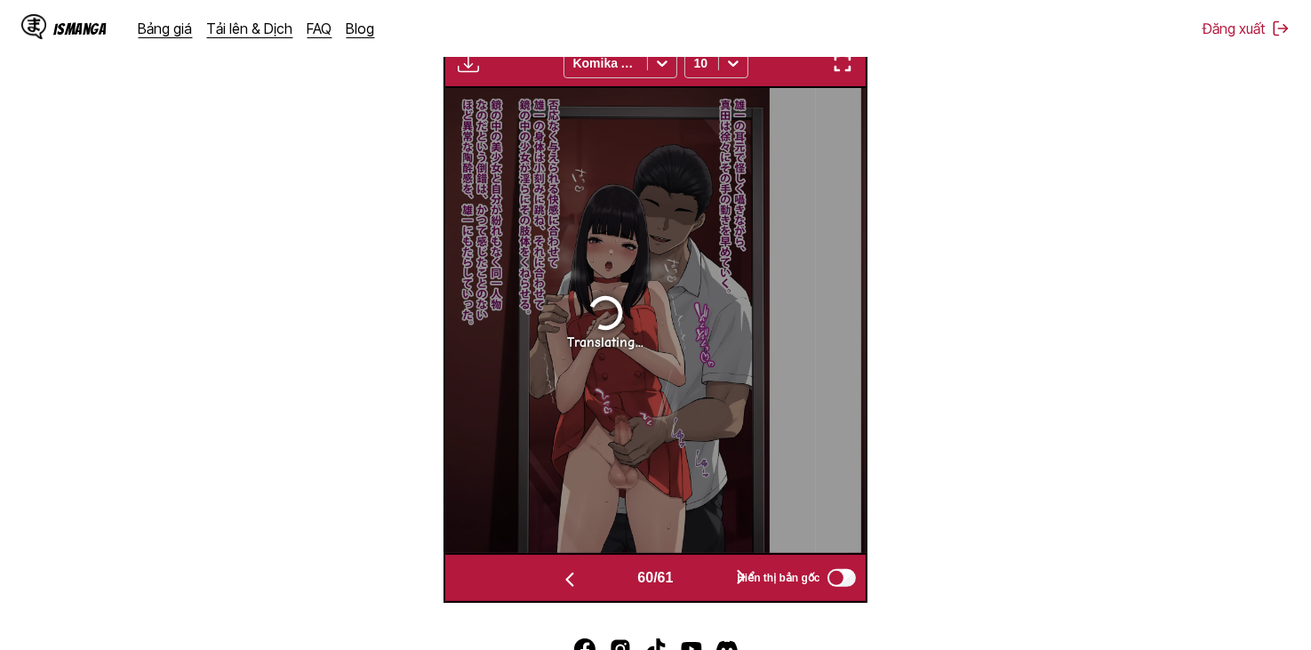
click at [595, 578] on button "button" at bounding box center [569, 578] width 107 height 26
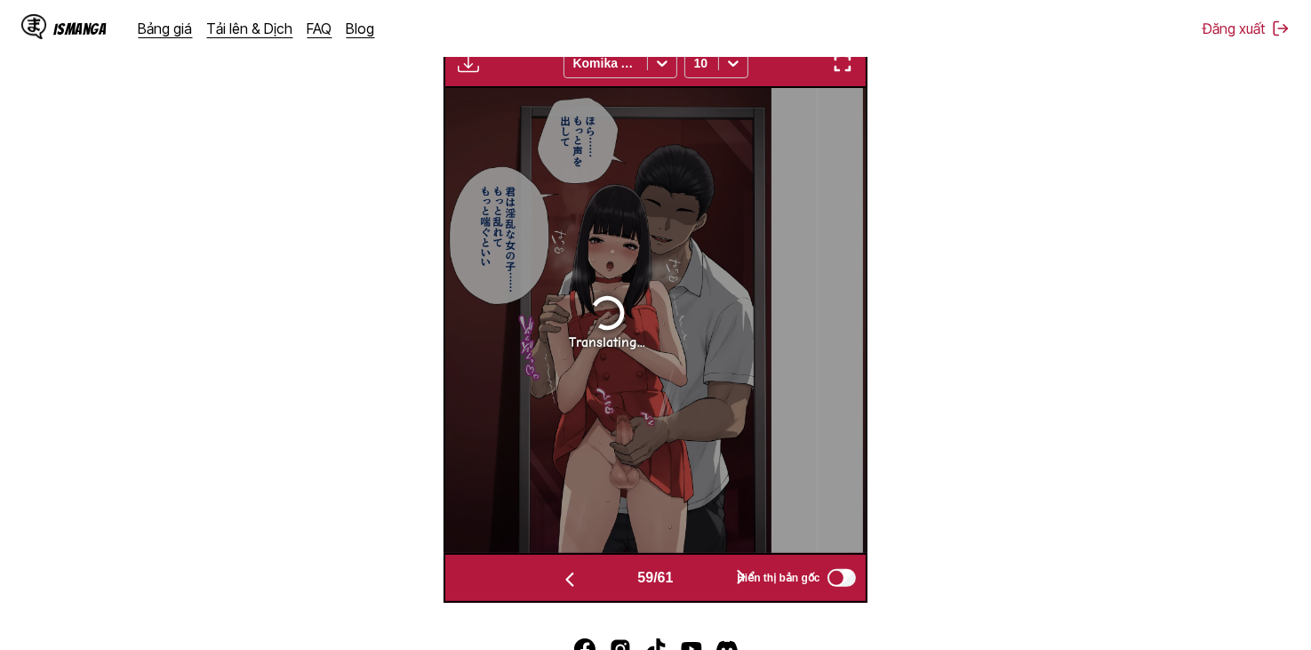
click at [595, 578] on button "button" at bounding box center [569, 578] width 107 height 26
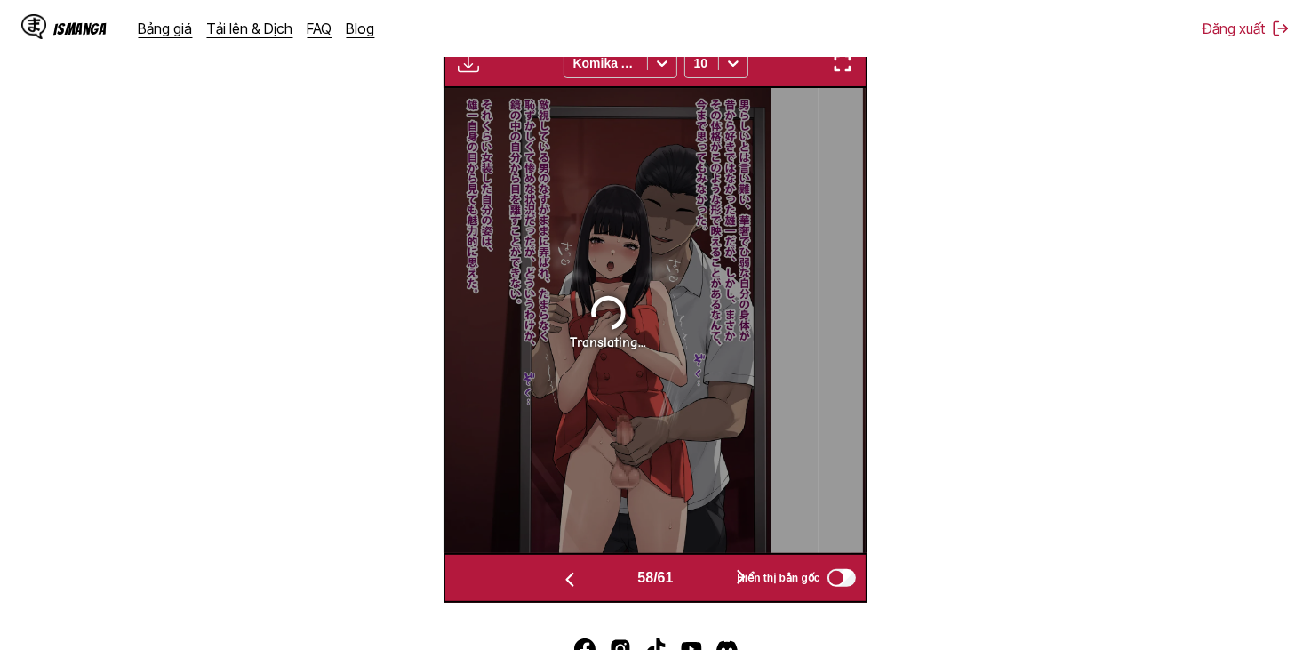
click at [595, 578] on button "button" at bounding box center [569, 578] width 107 height 26
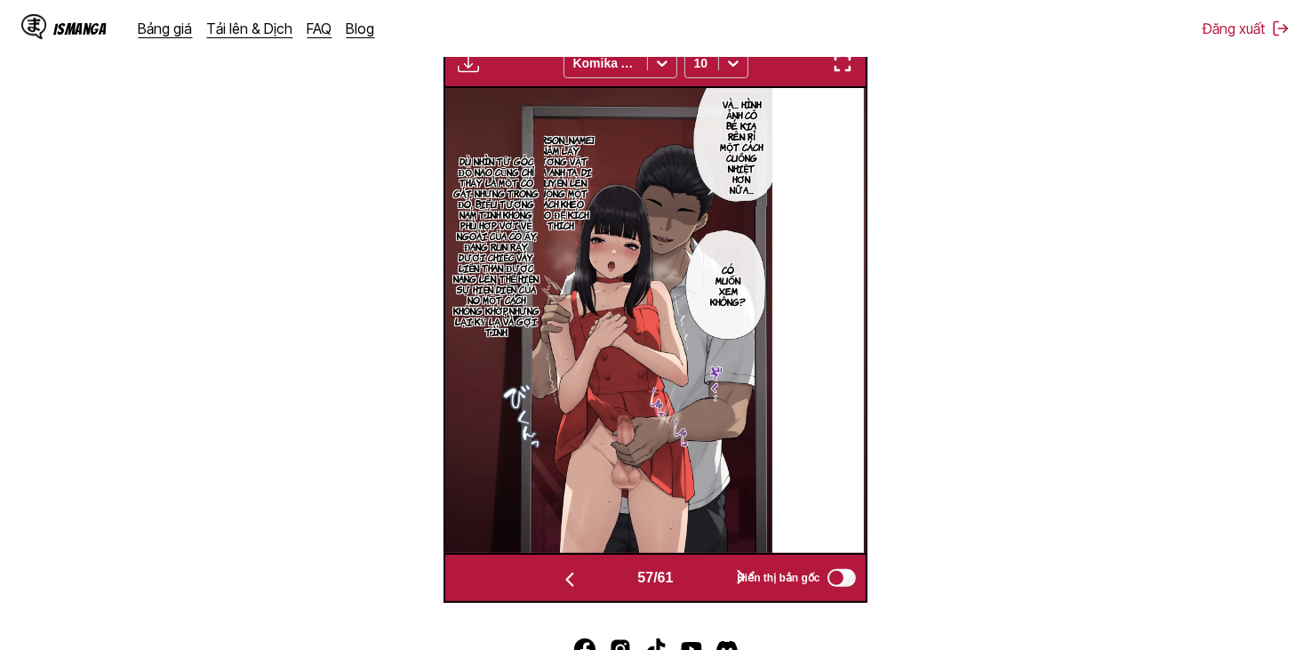
click at [621, 574] on div "57 / 61" at bounding box center [654, 578] width 277 height 26
click at [607, 575] on button "button" at bounding box center [569, 578] width 107 height 26
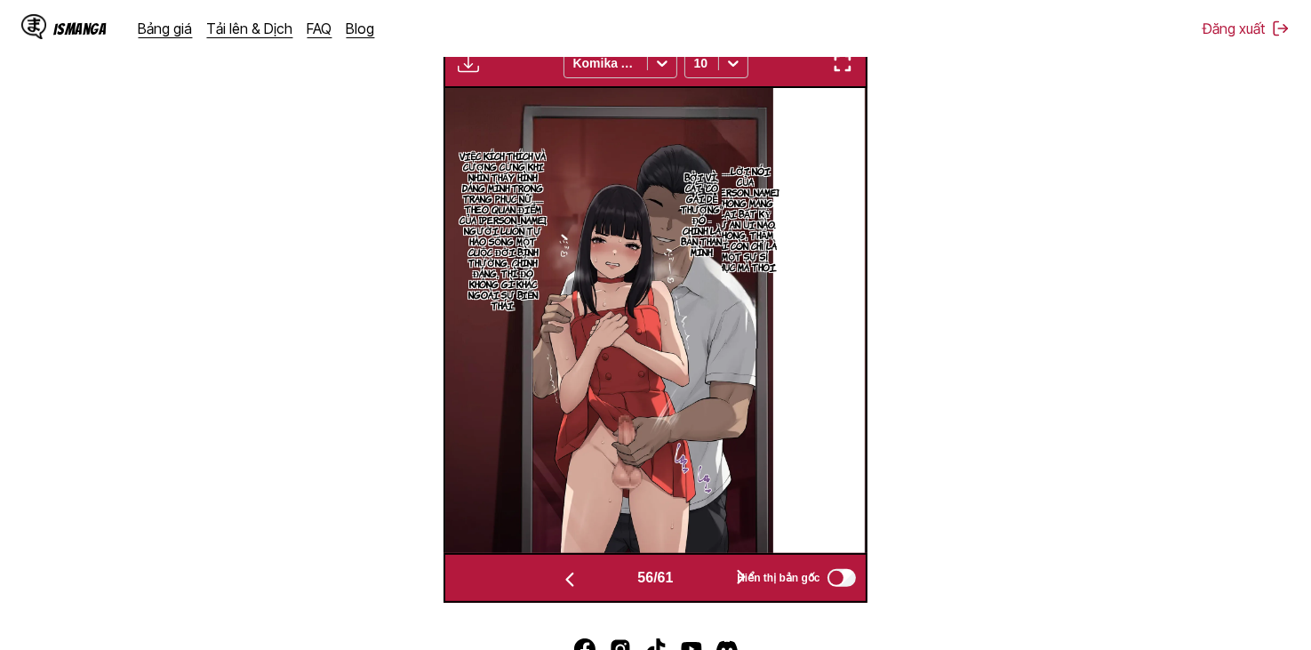
click at [609, 577] on button "button" at bounding box center [569, 578] width 107 height 26
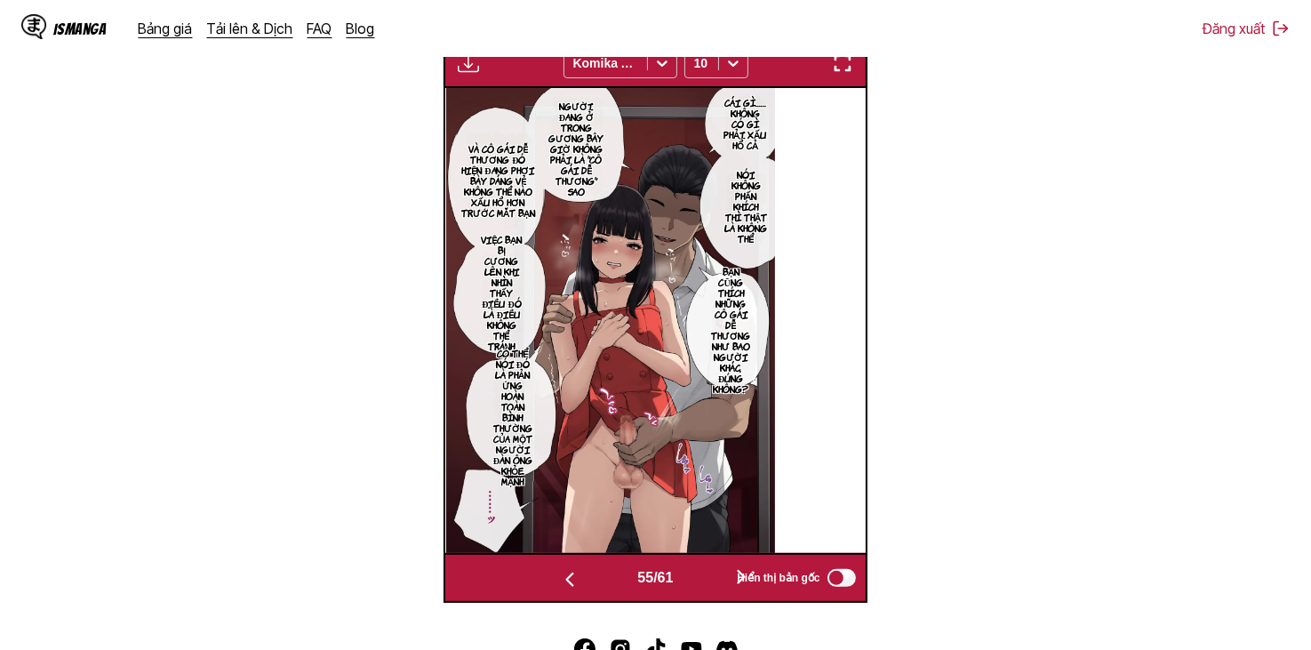
click at [697, 582] on button "button" at bounding box center [741, 578] width 107 height 26
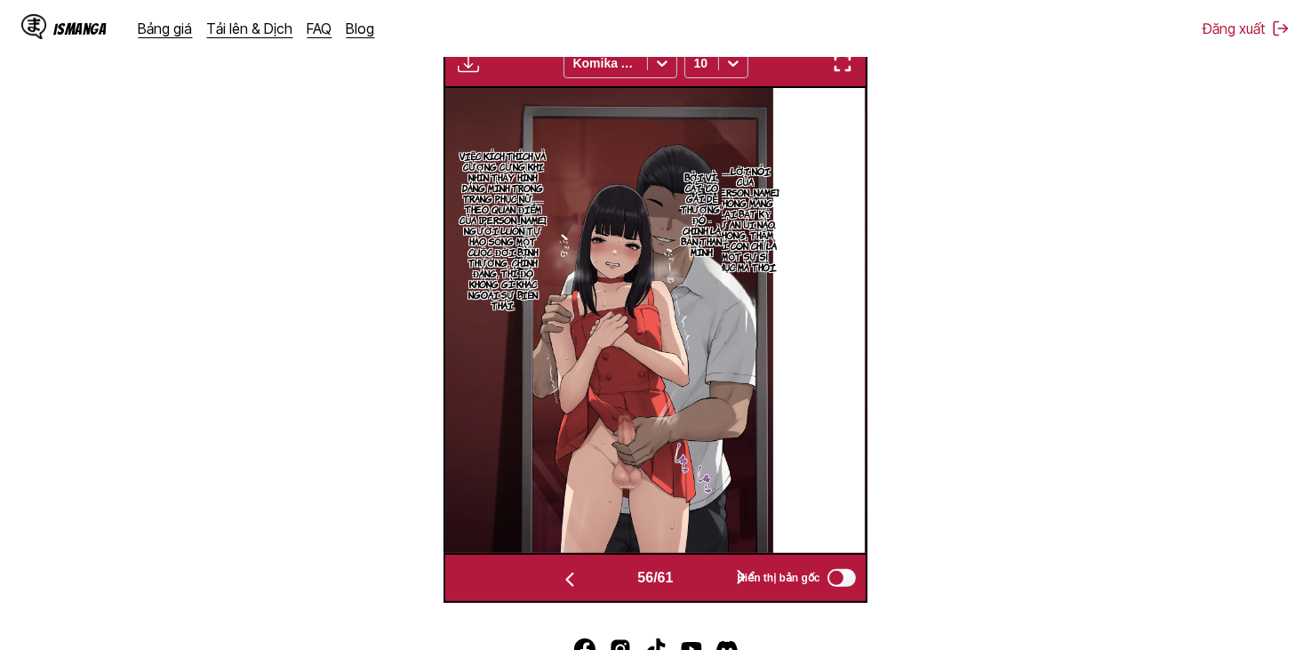
click at [720, 579] on button "button" at bounding box center [741, 578] width 107 height 26
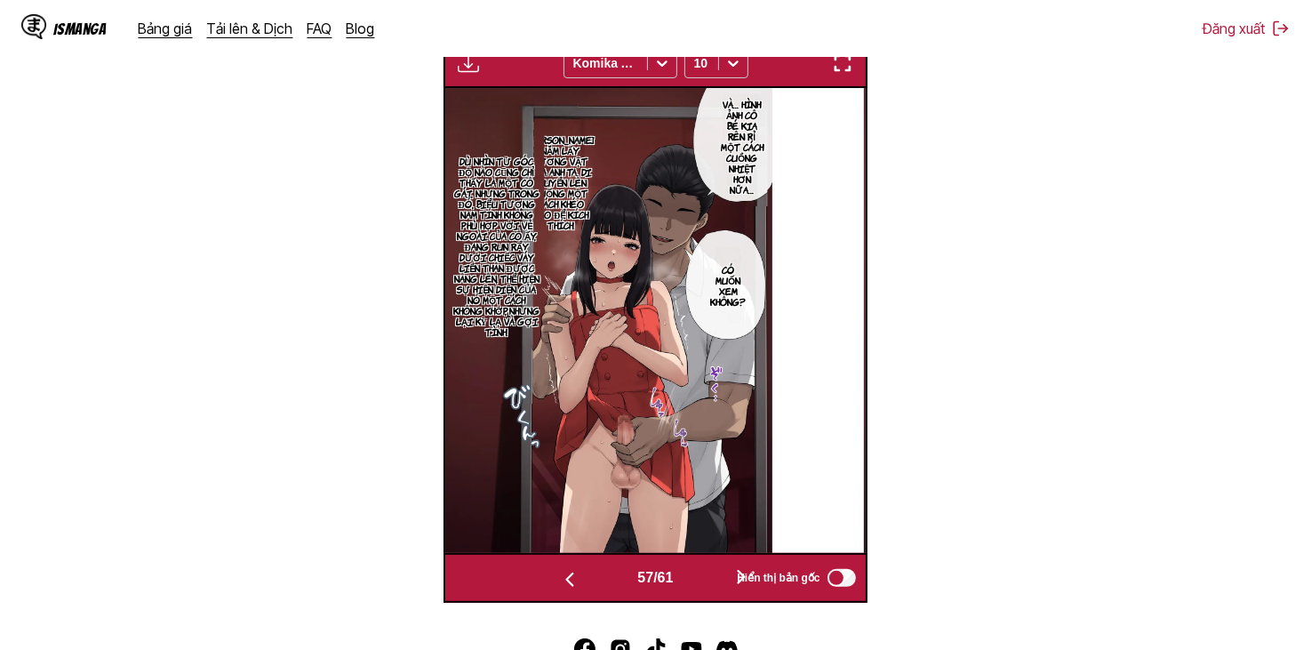
click at [720, 579] on button "button" at bounding box center [741, 578] width 107 height 26
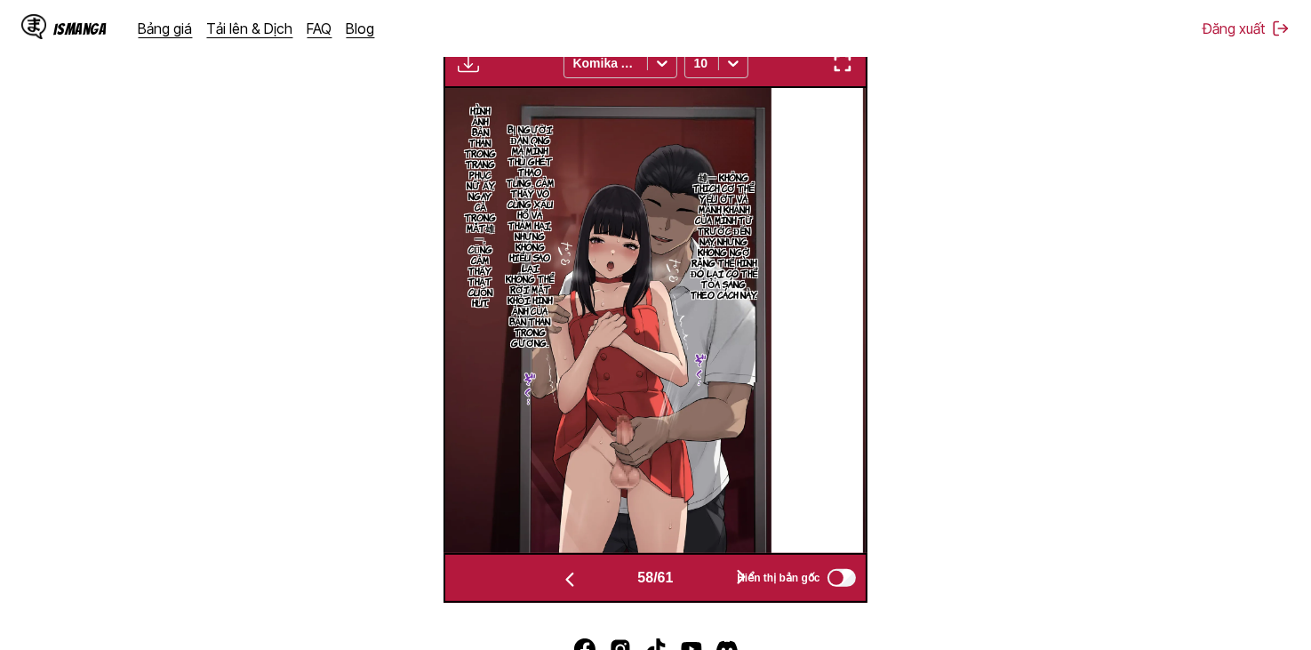
click at [720, 572] on button "button" at bounding box center [741, 578] width 107 height 26
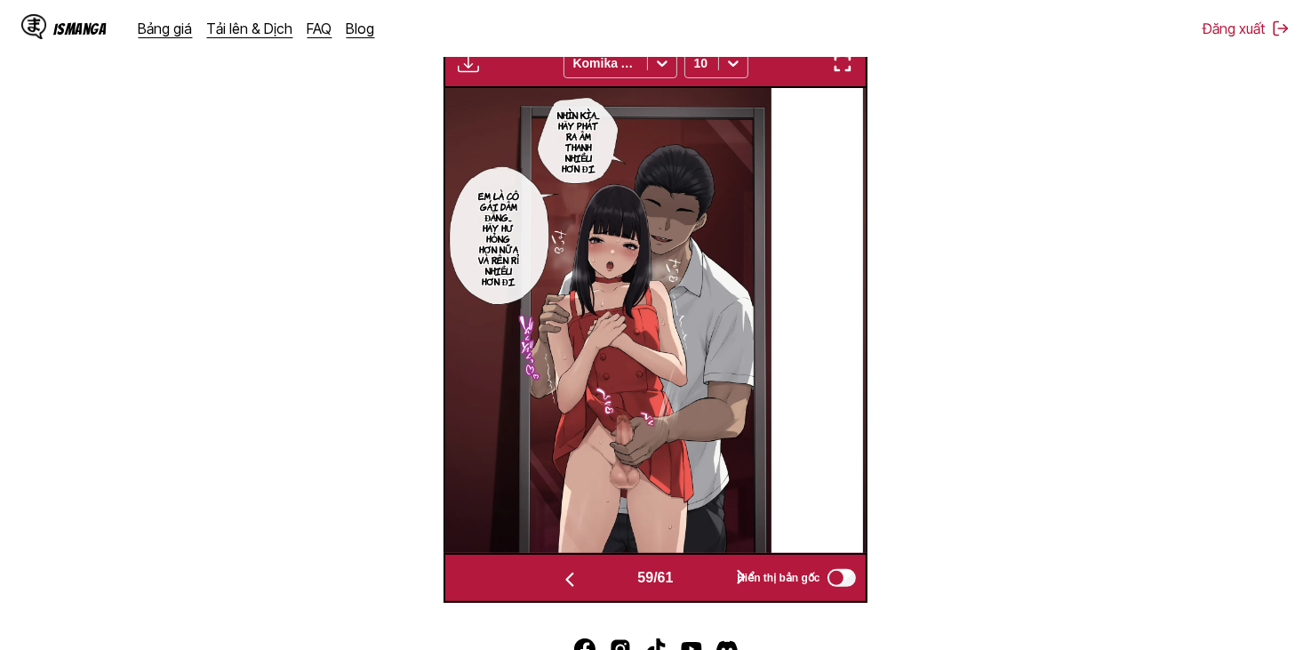
click at [719, 572] on button "button" at bounding box center [741, 578] width 107 height 26
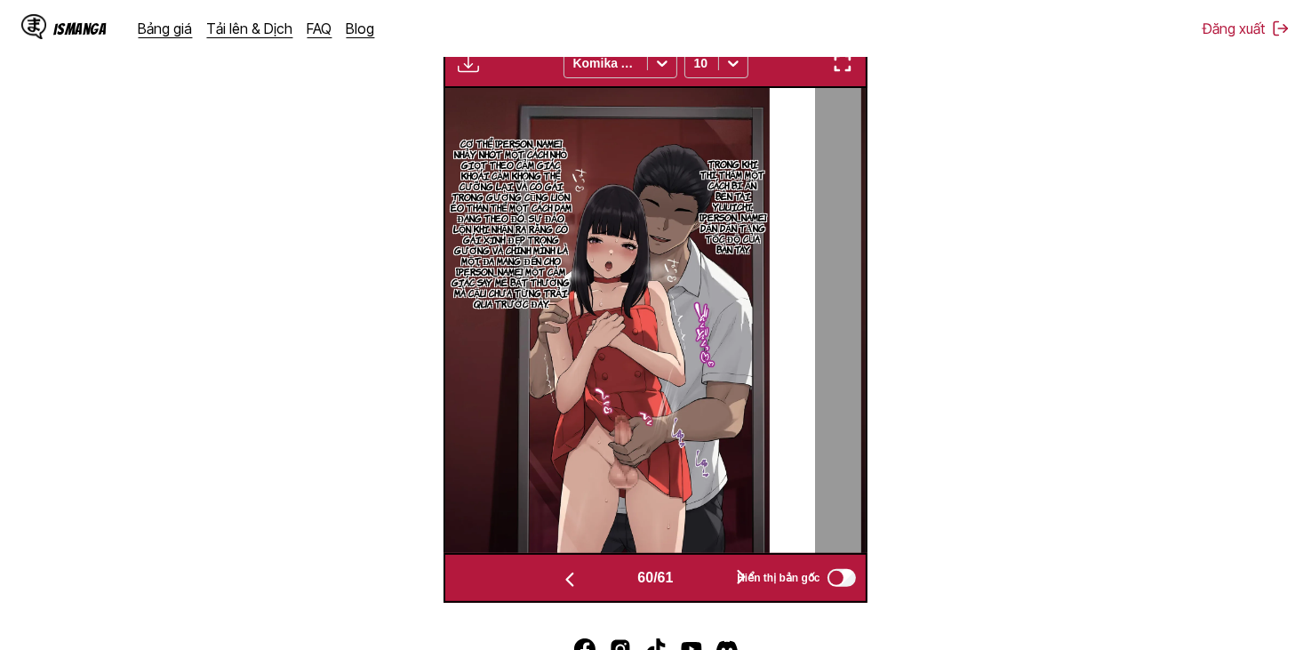
scroll to position [558, 0]
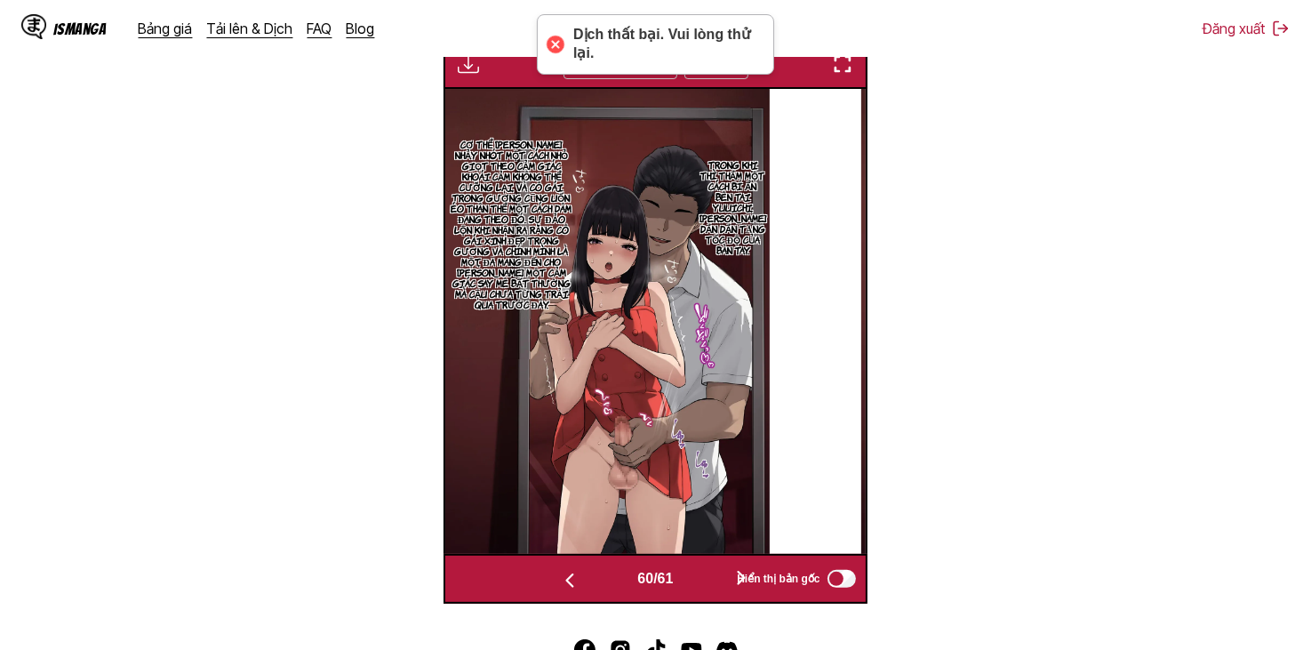
click at [711, 578] on button "button" at bounding box center [741, 579] width 107 height 26
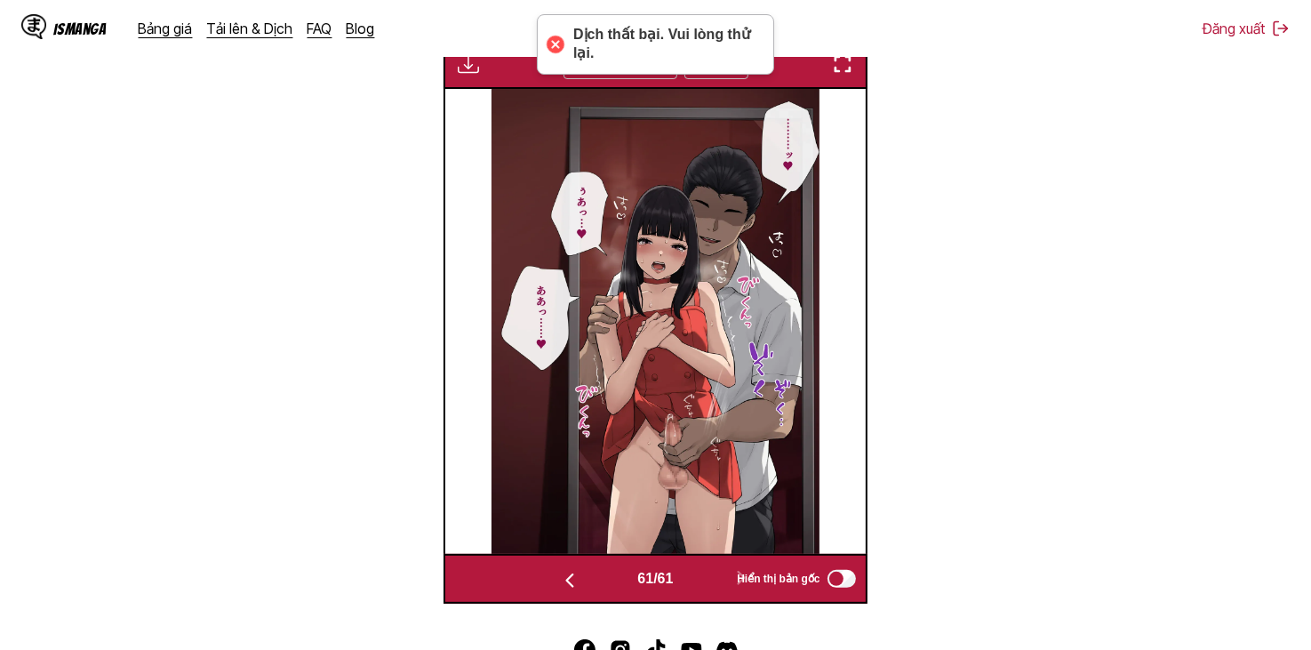
click at [753, 411] on img at bounding box center [655, 321] width 328 height 465
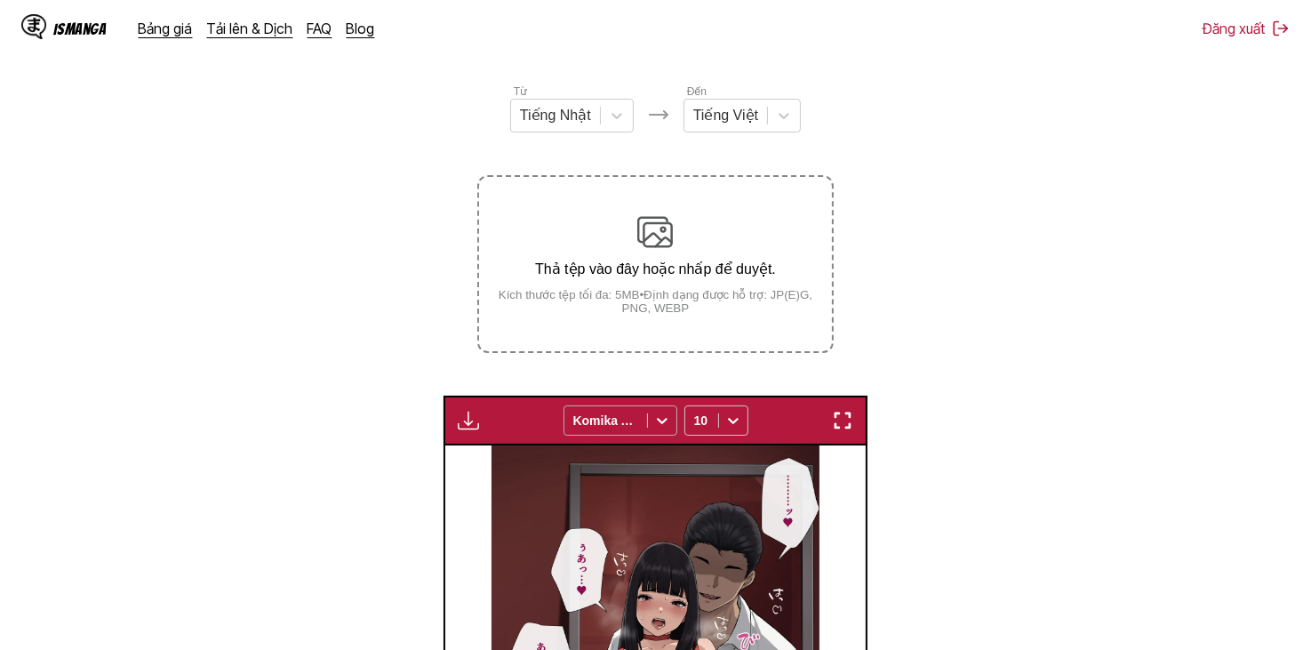
scroll to position [203, 0]
click at [492, 425] on div "Bảng tải xuống Tải xuống tất cả Komika Axis 10" at bounding box center [654, 420] width 423 height 50
click at [461, 429] on img "button" at bounding box center [468, 419] width 21 height 21
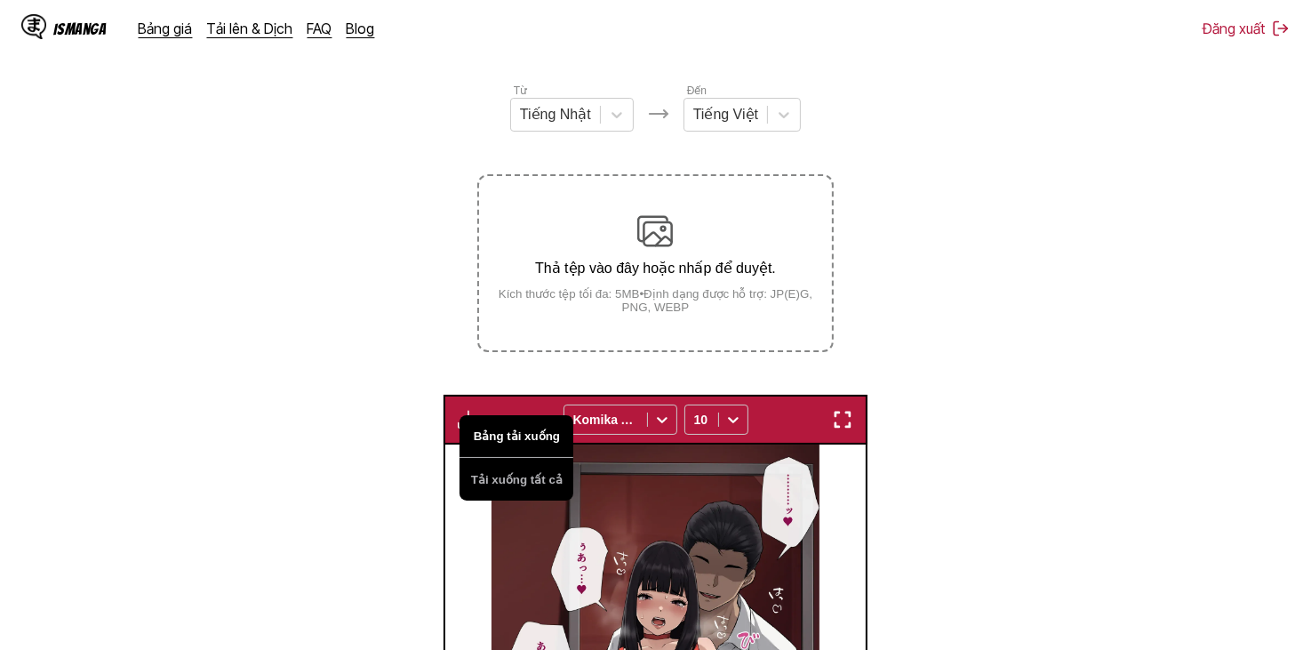
click at [540, 429] on button "Bảng tải xuống" at bounding box center [516, 436] width 114 height 43
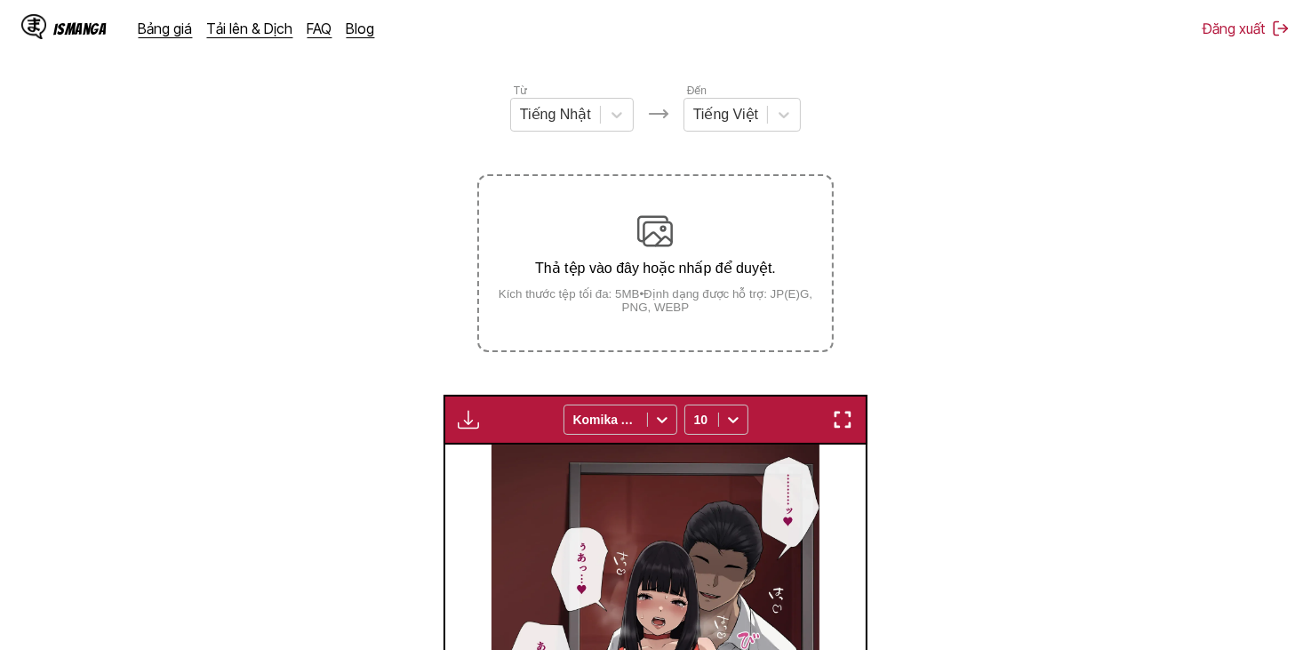
click at [473, 419] on img "button" at bounding box center [468, 419] width 21 height 21
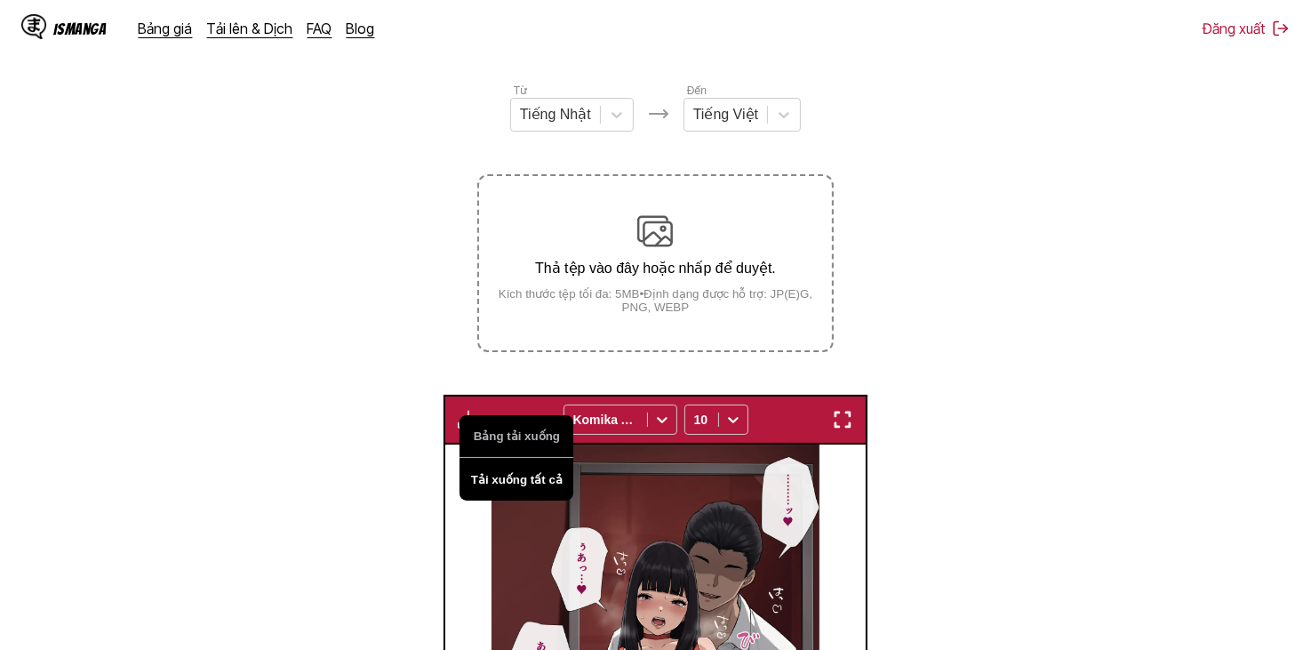
click at [515, 481] on button "Tải xuống tất cả" at bounding box center [516, 479] width 114 height 43
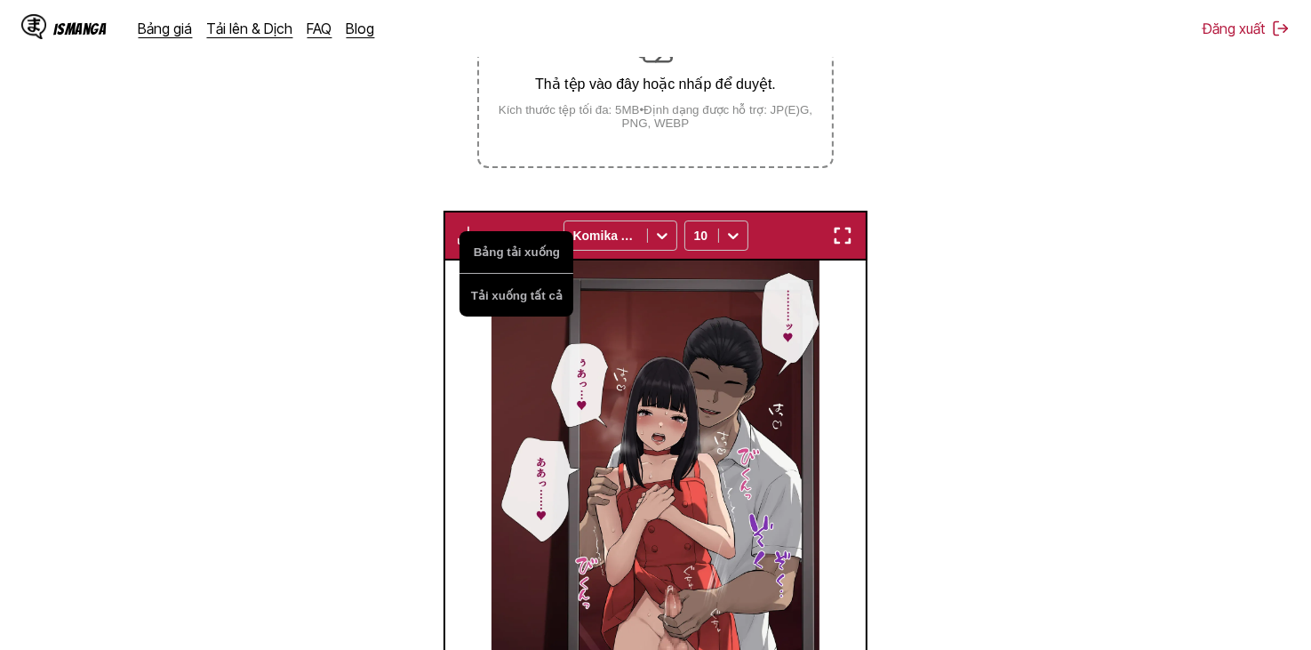
scroll to position [380, 0]
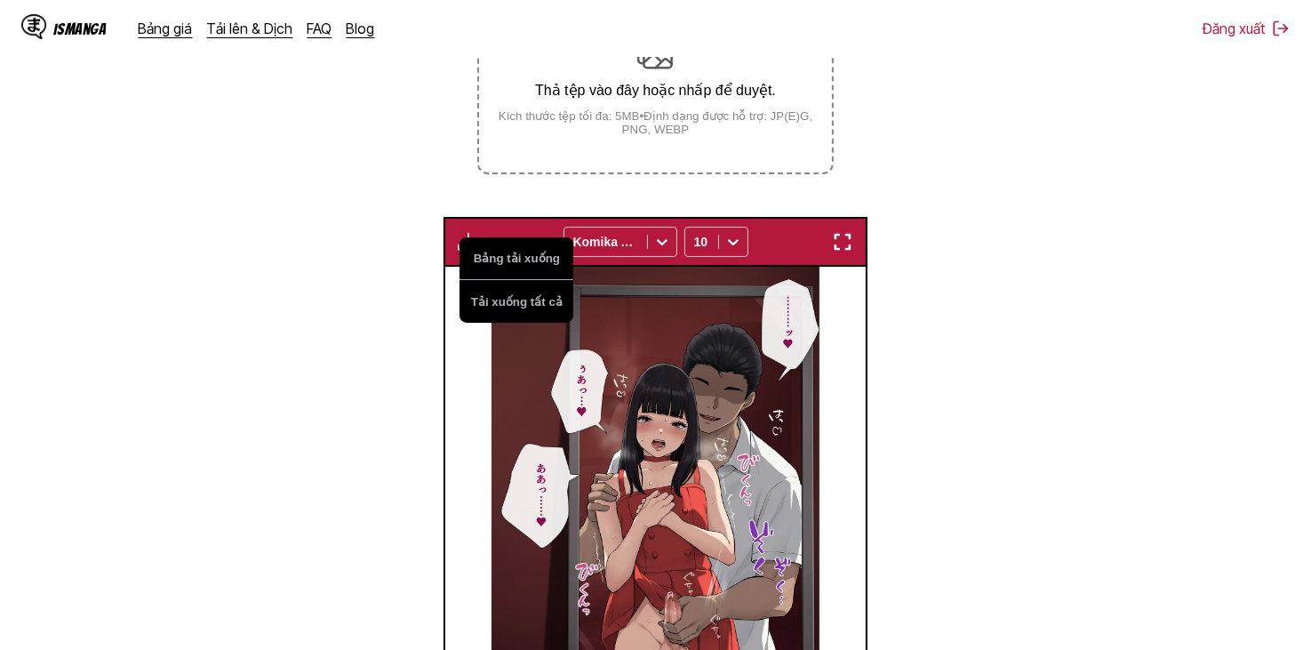
click at [626, 333] on img at bounding box center [655, 499] width 328 height 465
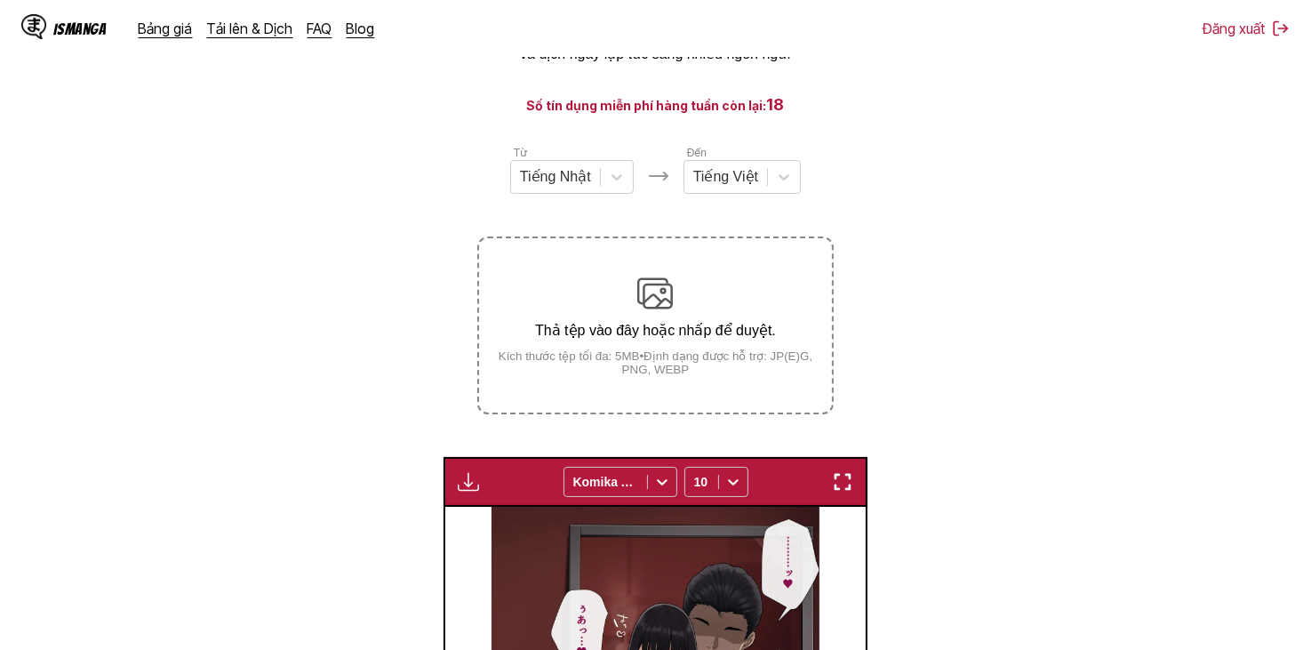
scroll to position [114, 0]
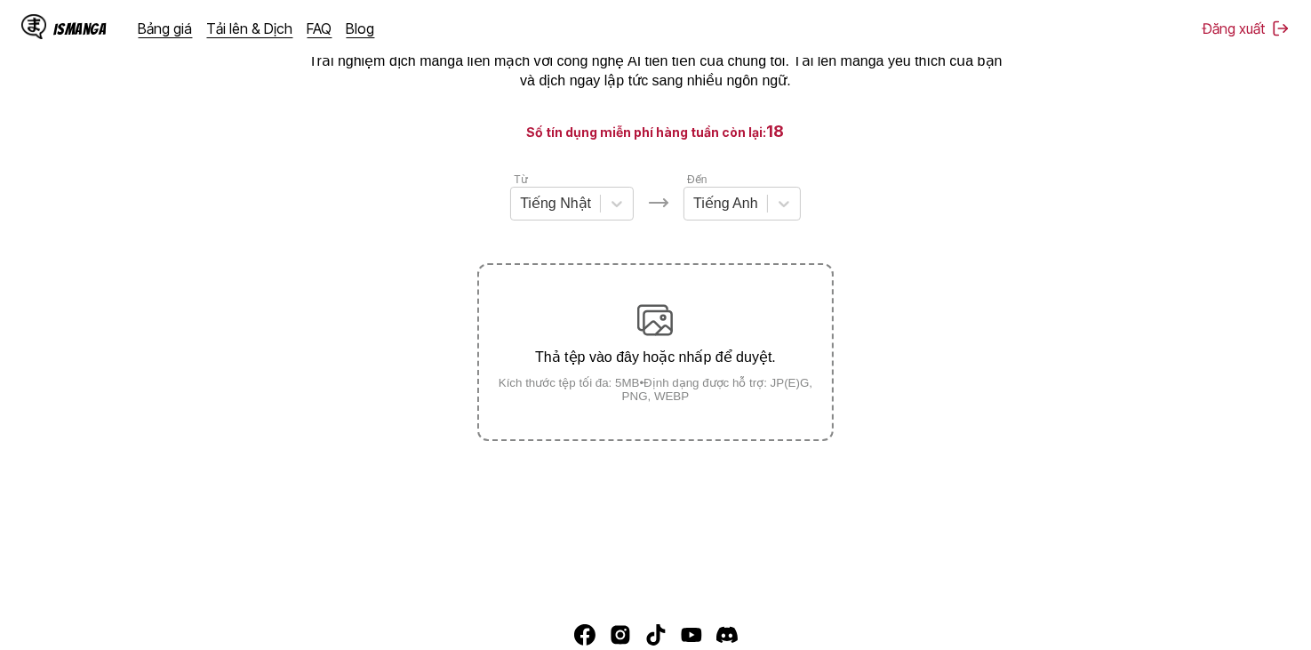
click at [337, 235] on section "Từ Tiếng Nhật Đến Tiếng Anh Thả tệp vào đây hoặc nhấp để duyệt. Kích thước tệp …" at bounding box center [655, 306] width 1282 height 270
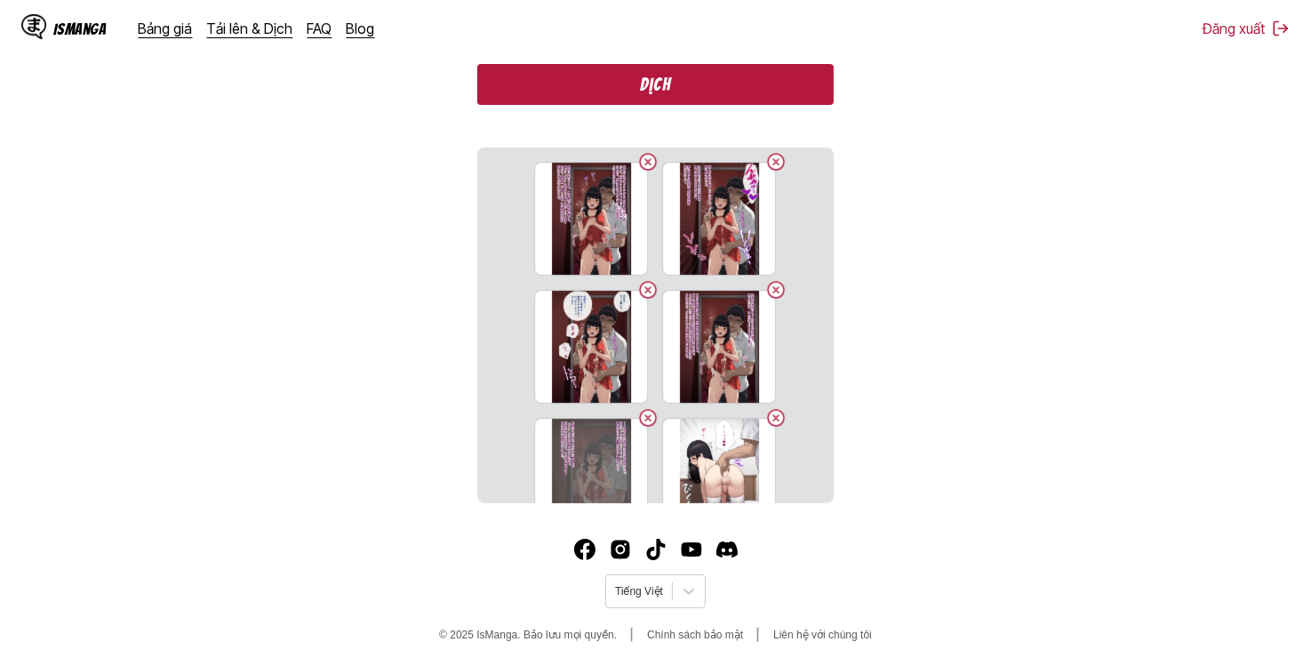
click at [725, 88] on button "Dịch" at bounding box center [654, 84] width 355 height 41
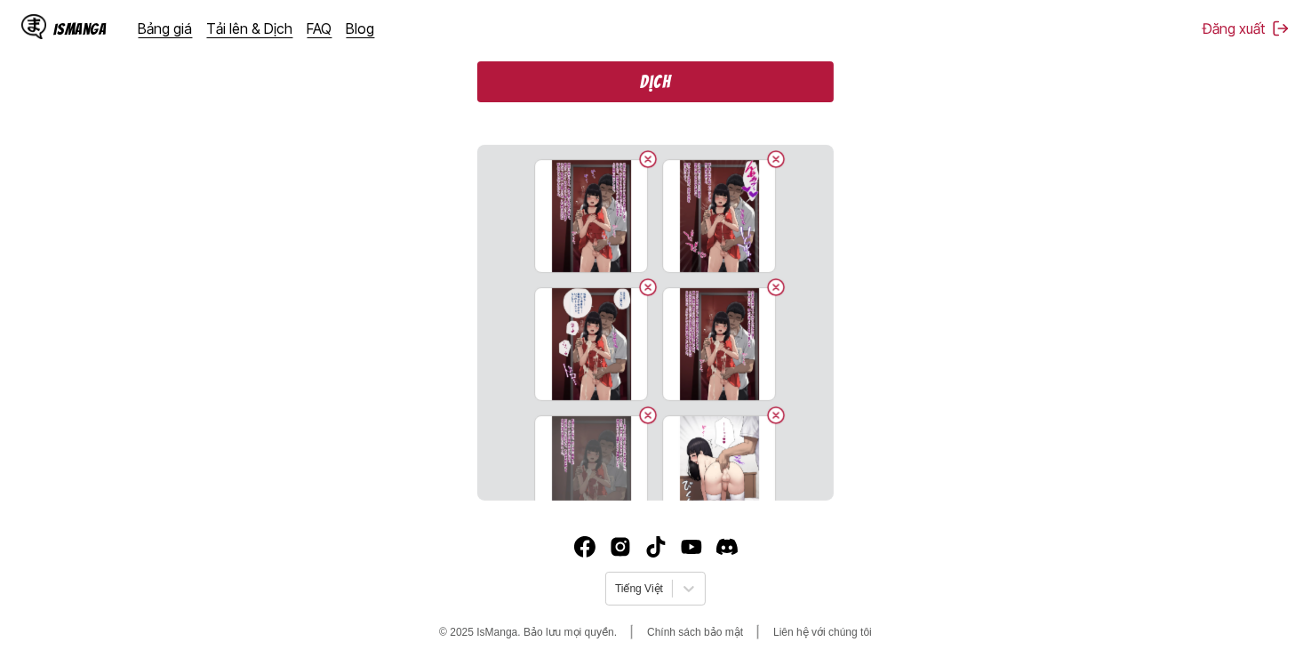
click at [725, 88] on section "Từ Tiếng Nhật Đến Tiếng Anh Thả tệp vào đây hoặc nhấp để duyệt. Kích thước tệp …" at bounding box center [655, 124] width 1282 height 752
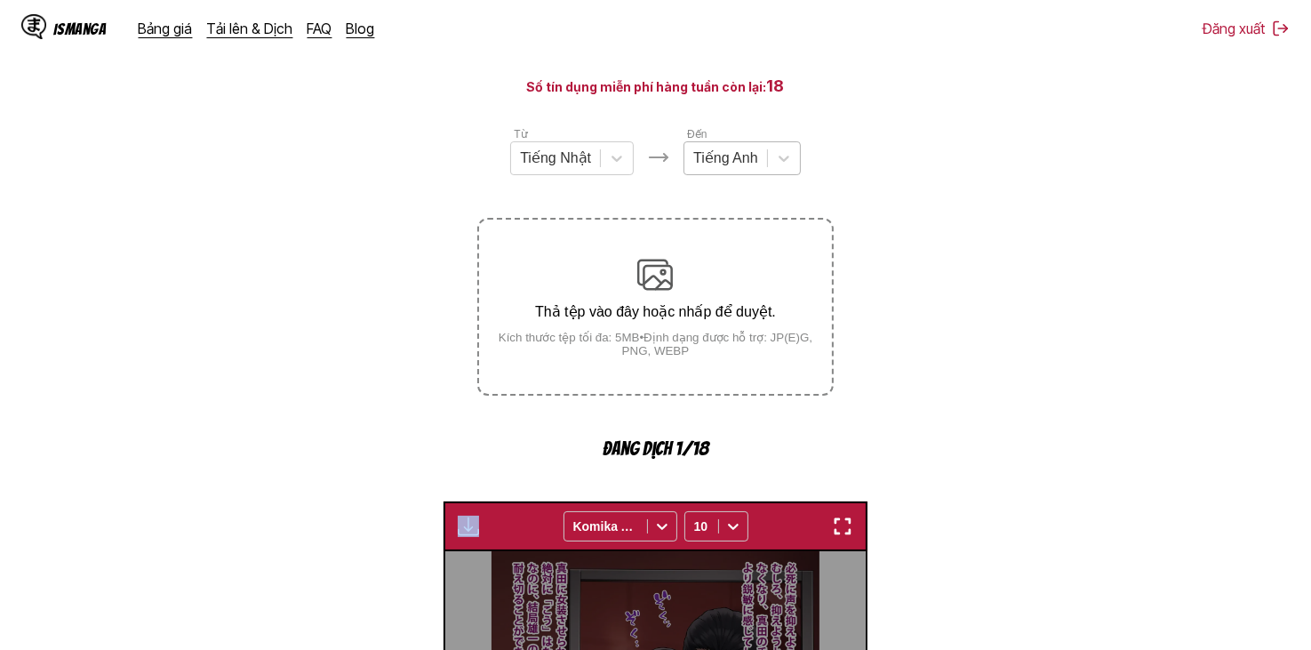
scroll to position [92, 0]
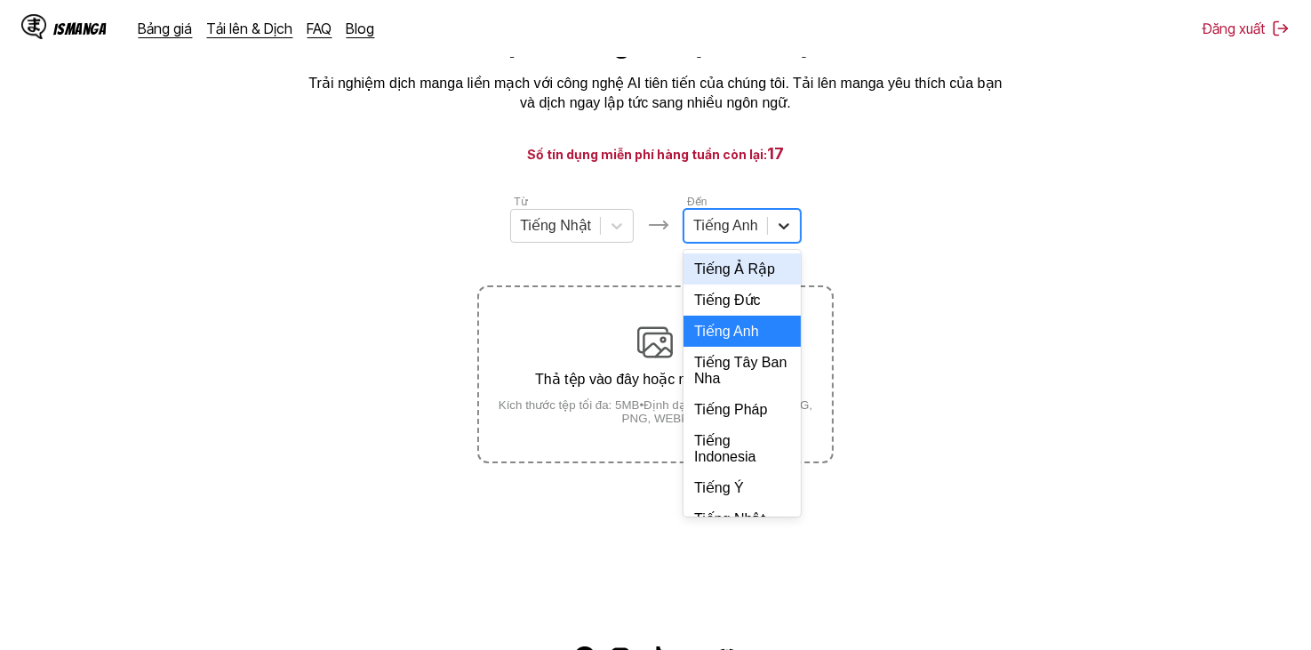
click at [770, 234] on div at bounding box center [784, 226] width 32 height 32
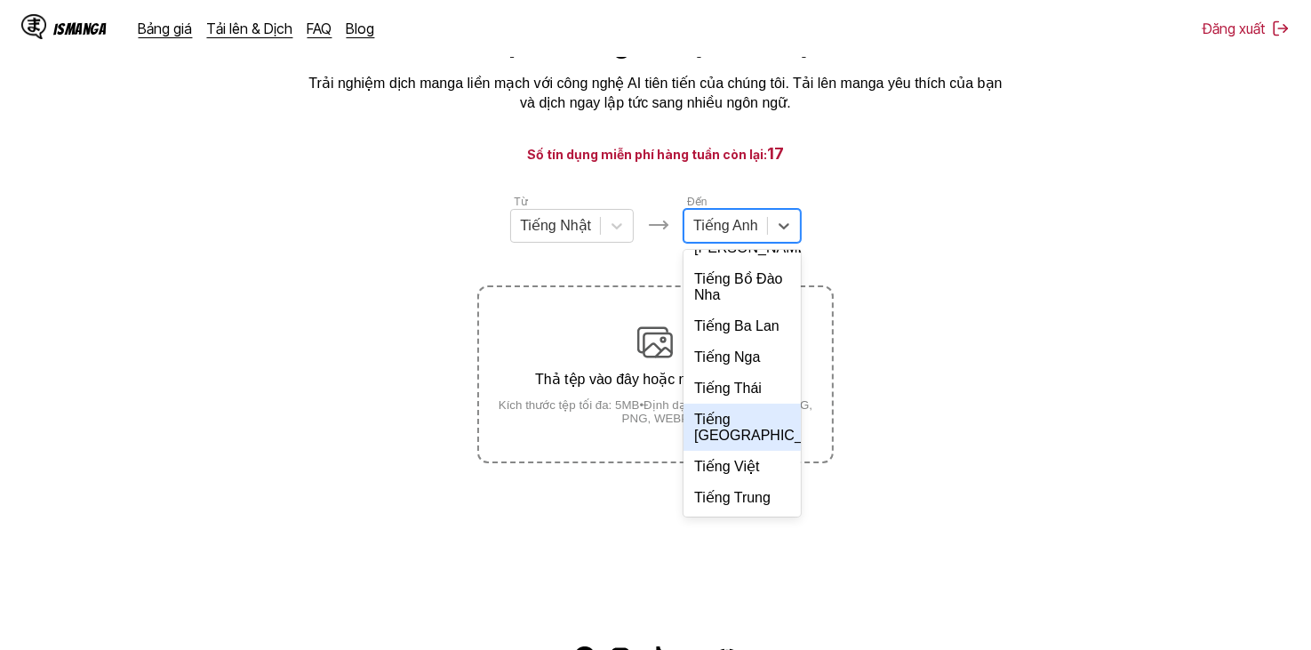
scroll to position [385, 0]
click at [754, 467] on div "Tiếng Việt" at bounding box center [741, 466] width 117 height 31
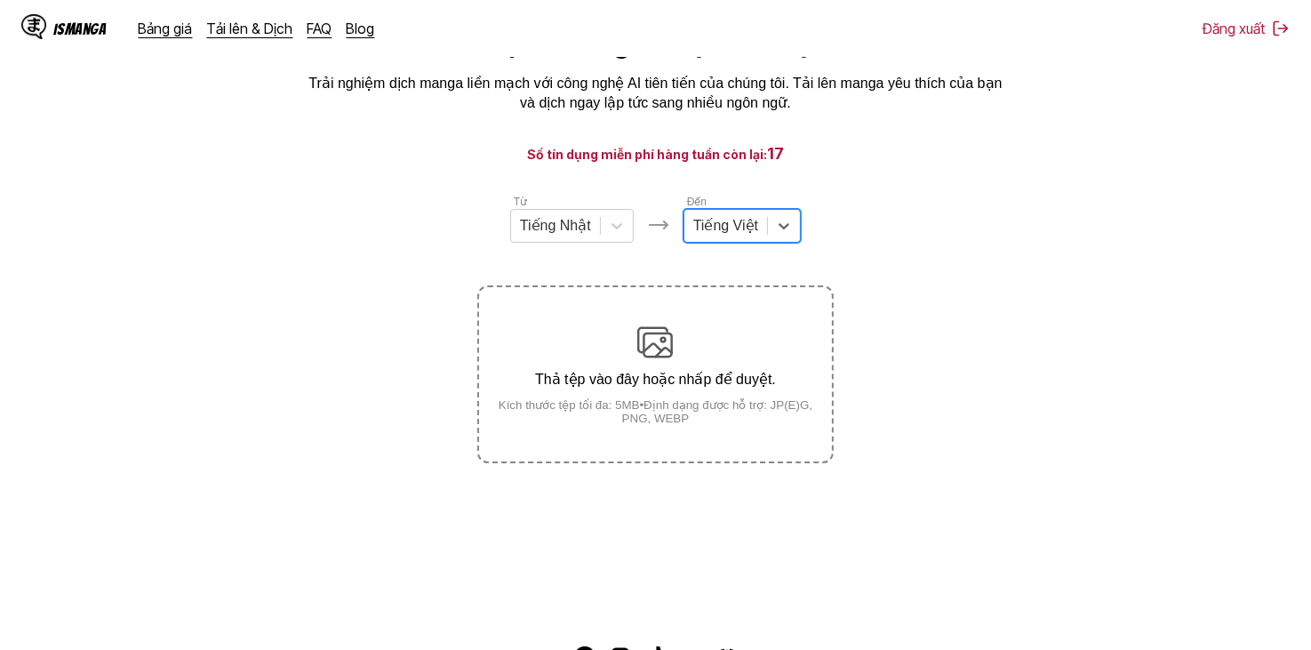
scroll to position [217, 0]
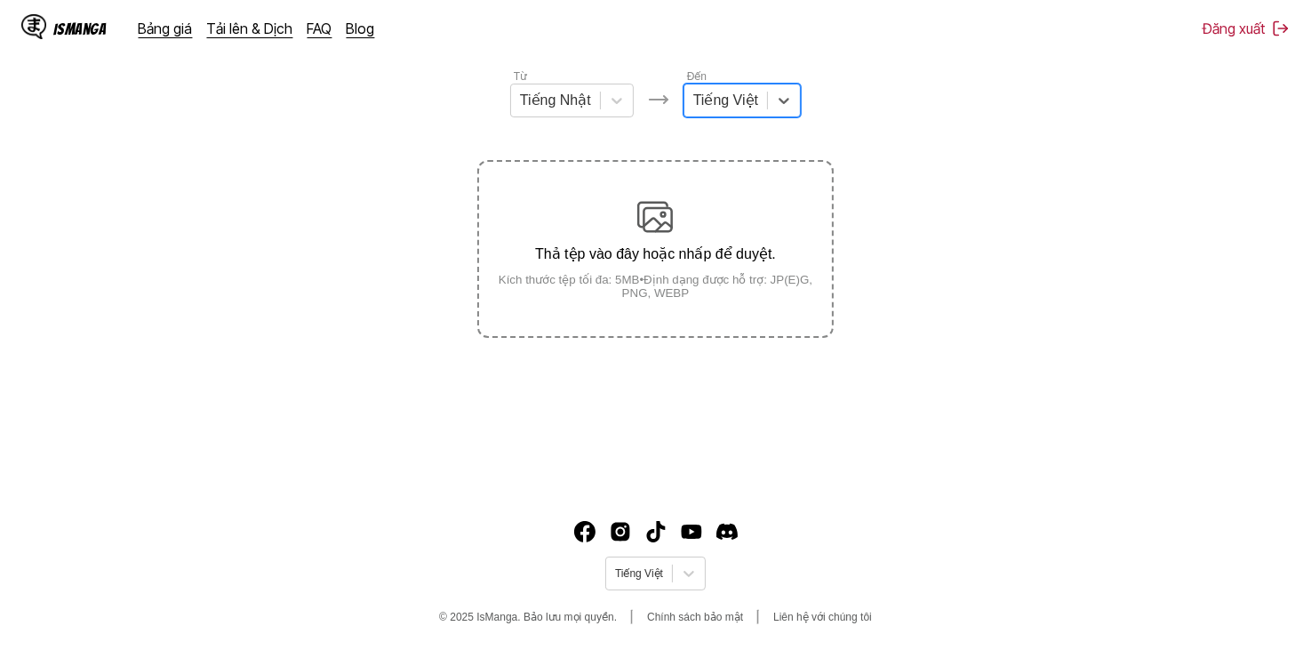
click at [684, 244] on div "Thả tệp vào đây hoặc nhấp để duyệt. Kích thước tệp tối đa: 5MB • Định dạng được…" at bounding box center [655, 249] width 352 height 100
click at [0, 0] on input "Thả tệp vào đây hoặc nhấp để duyệt. Kích thước tệp tối đa: 5MB • Định dạng được…" at bounding box center [0, 0] width 0 height 0
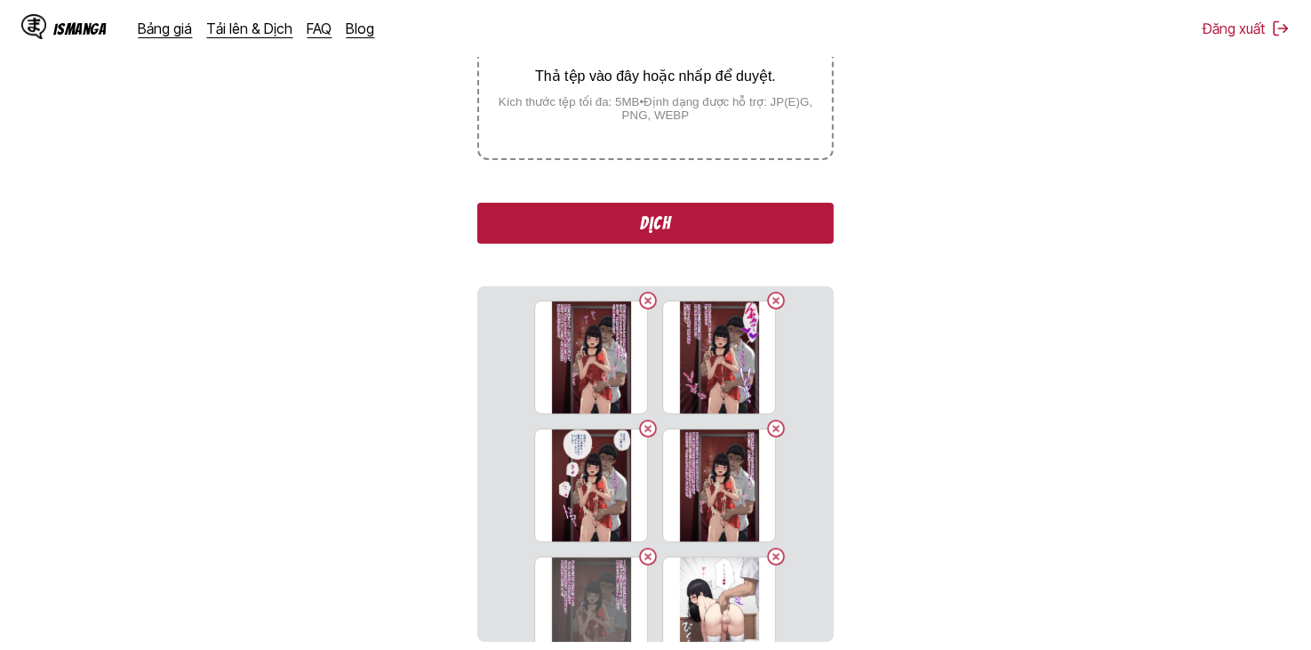
click at [683, 228] on button "Dịch" at bounding box center [654, 223] width 355 height 41
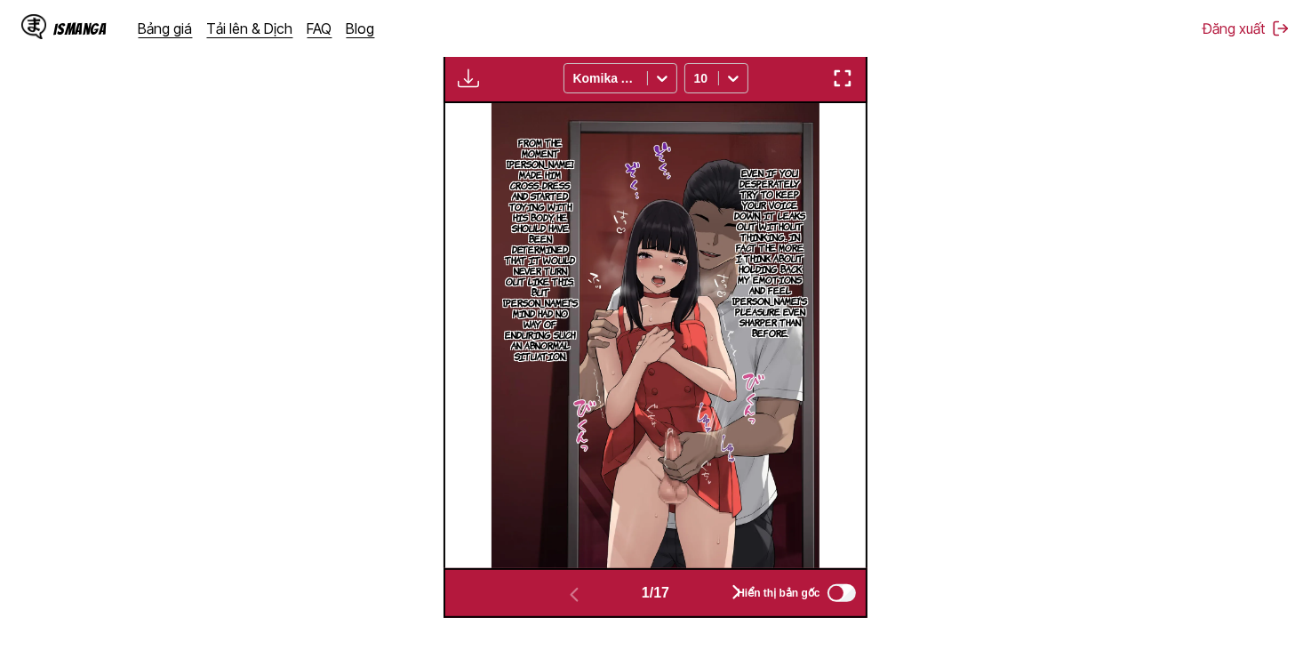
scroll to position [387, 0]
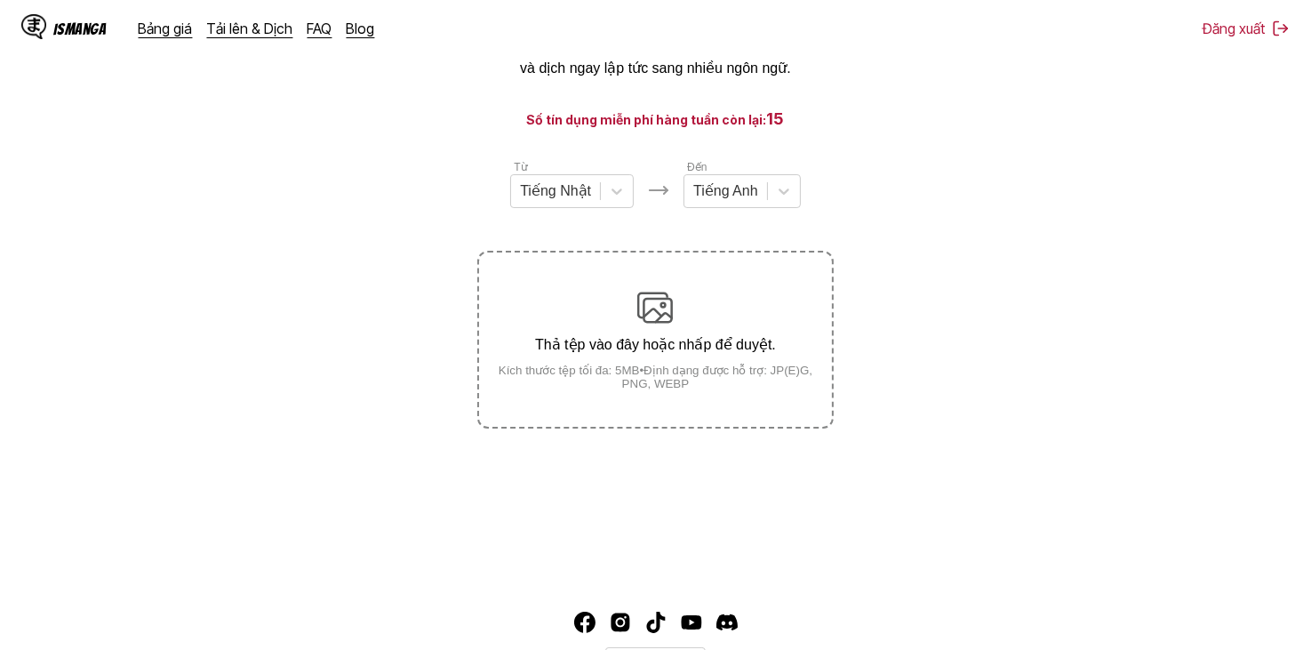
scroll to position [39, 0]
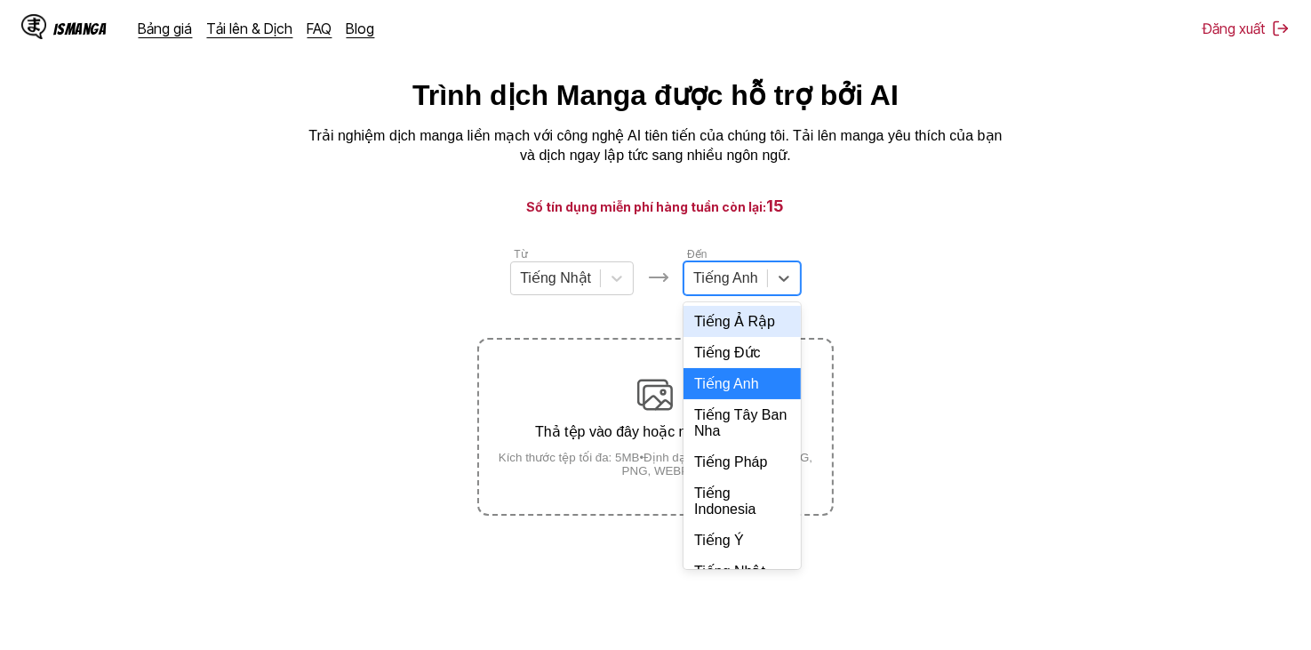
click at [763, 292] on div "Tiếng Anh" at bounding box center [725, 278] width 83 height 27
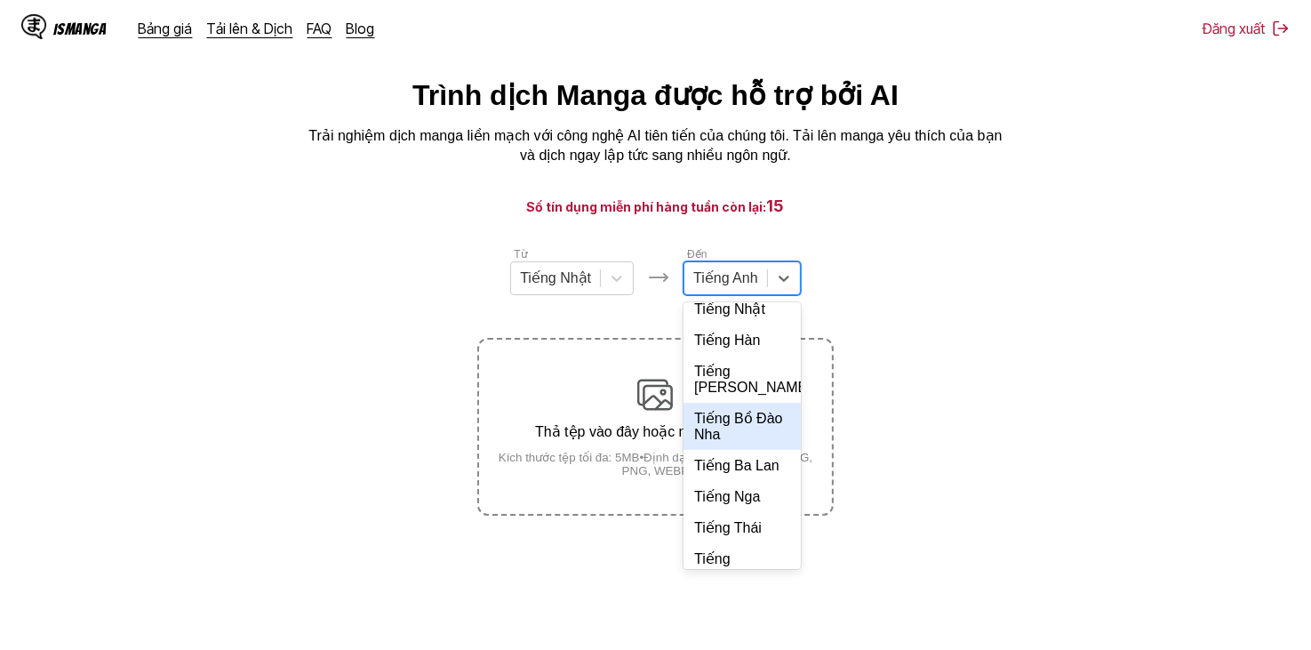
scroll to position [385, 0]
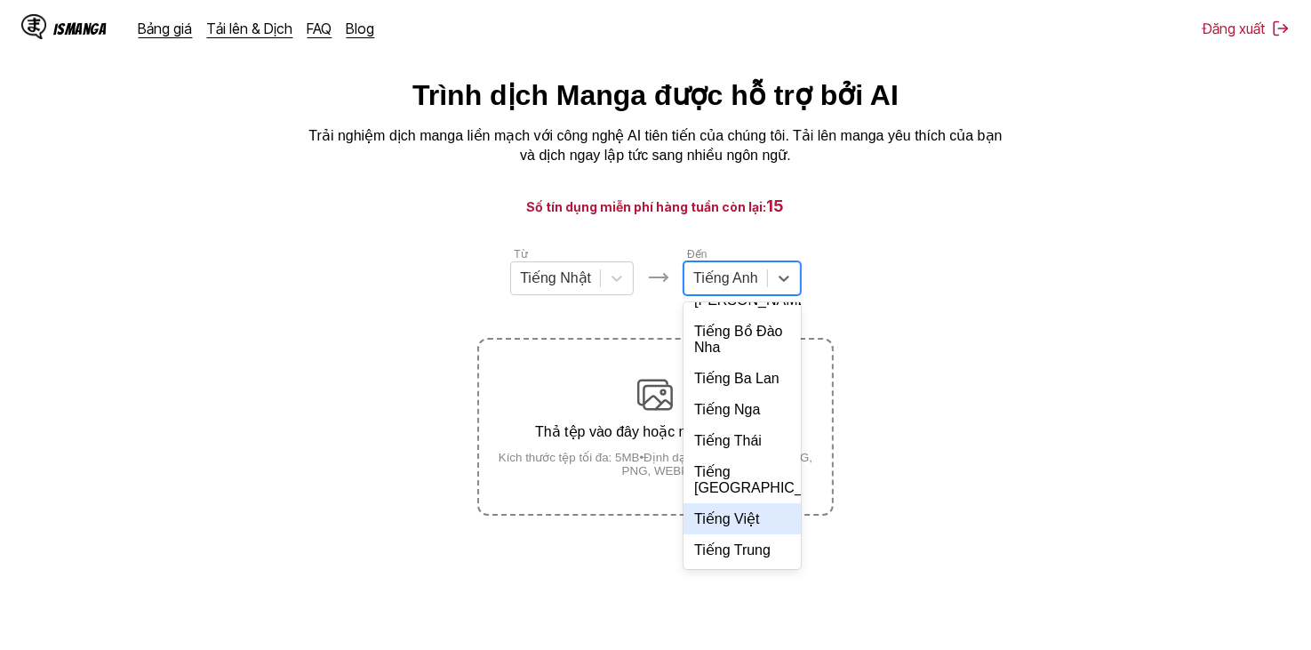
click at [760, 518] on div "Tiếng Việt" at bounding box center [741, 518] width 117 height 31
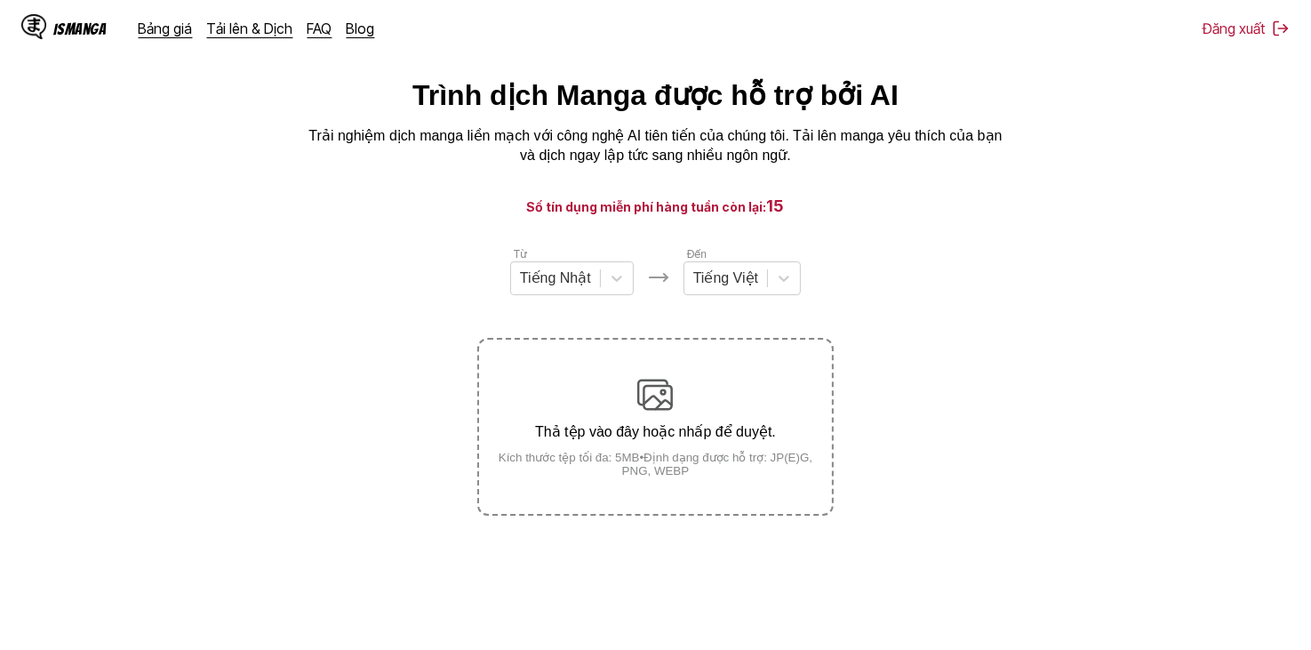
click at [743, 383] on div "Thả tệp vào đây hoặc nhấp để duyệt. Kích thước tệp tối đa: 5MB • Định dạng được…" at bounding box center [655, 427] width 352 height 100
click at [0, 0] on input "Thả tệp vào đây hoặc nhấp để duyệt. Kích thước tệp tối đa: 5MB • Định dạng được…" at bounding box center [0, 0] width 0 height 0
click at [704, 412] on div "Thả tệp vào đây hoặc nhấp để duyệt. Kích thước tệp tối đa: 5MB • Định dạng được…" at bounding box center [655, 427] width 352 height 100
click at [0, 0] on input "Thả tệp vào đây hoặc nhấp để duyệt. Kích thước tệp tối đa: 5MB • Định dạng được…" at bounding box center [0, 0] width 0 height 0
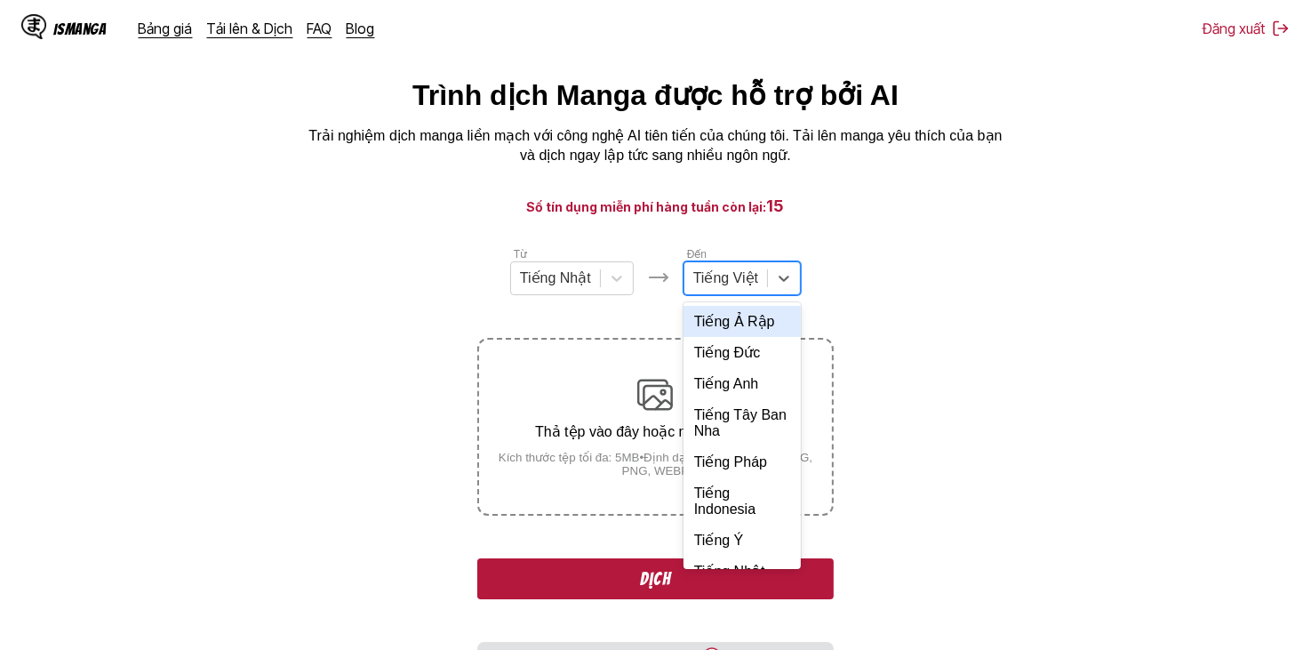
click at [733, 288] on div at bounding box center [725, 278] width 65 height 20
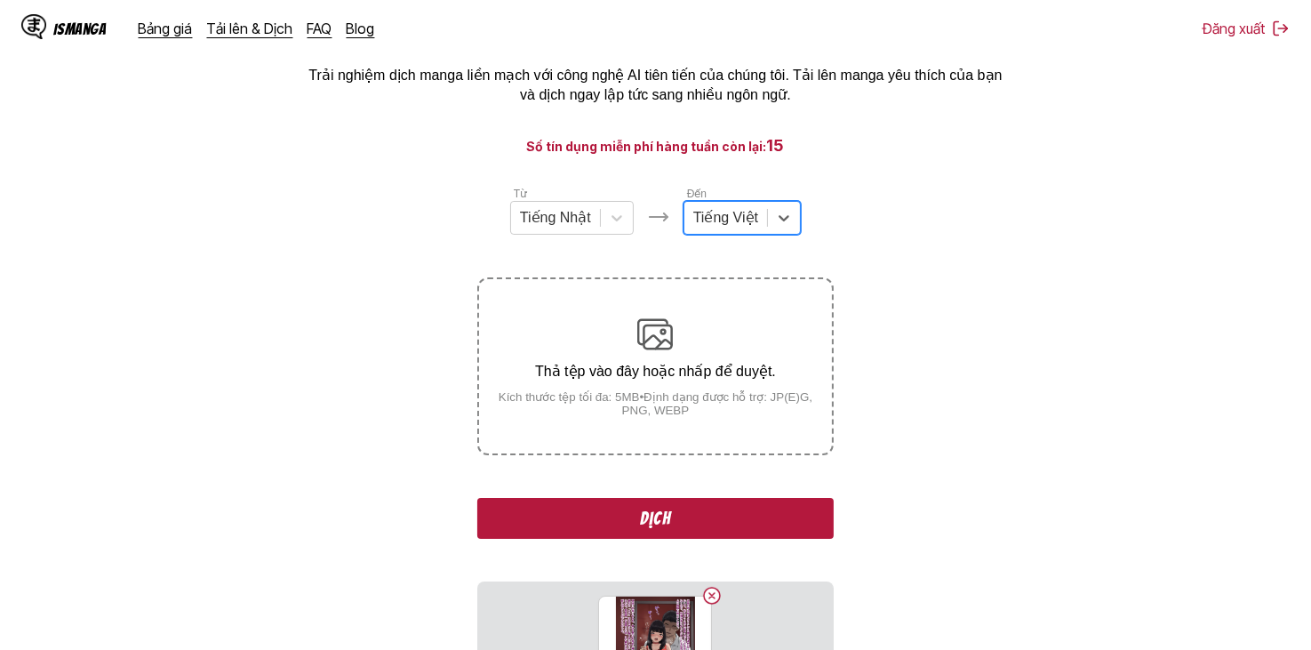
scroll to position [217, 0]
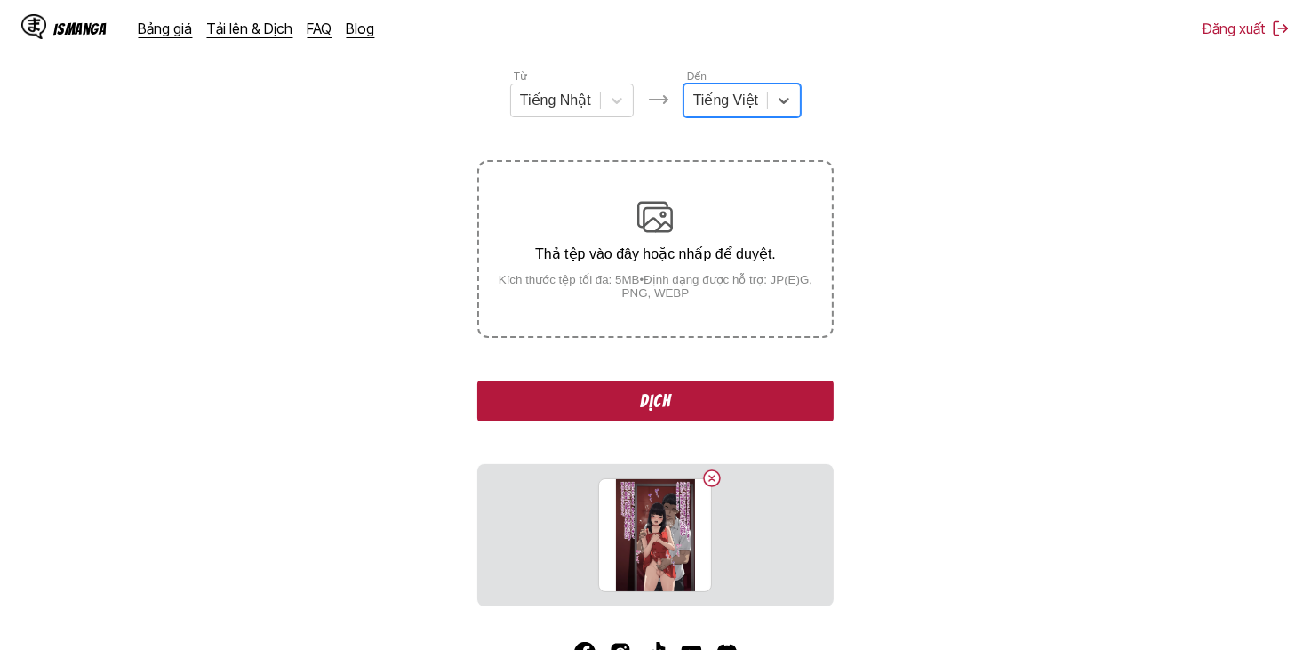
click at [939, 176] on section "Từ Tiếng Nhật Đến Tiếng Việt Thả tệp vào đây hoặc nhấp để [PERSON_NAME]. Kích […" at bounding box center [655, 337] width 1282 height 539
click at [727, 397] on button "Dịch" at bounding box center [654, 400] width 355 height 41
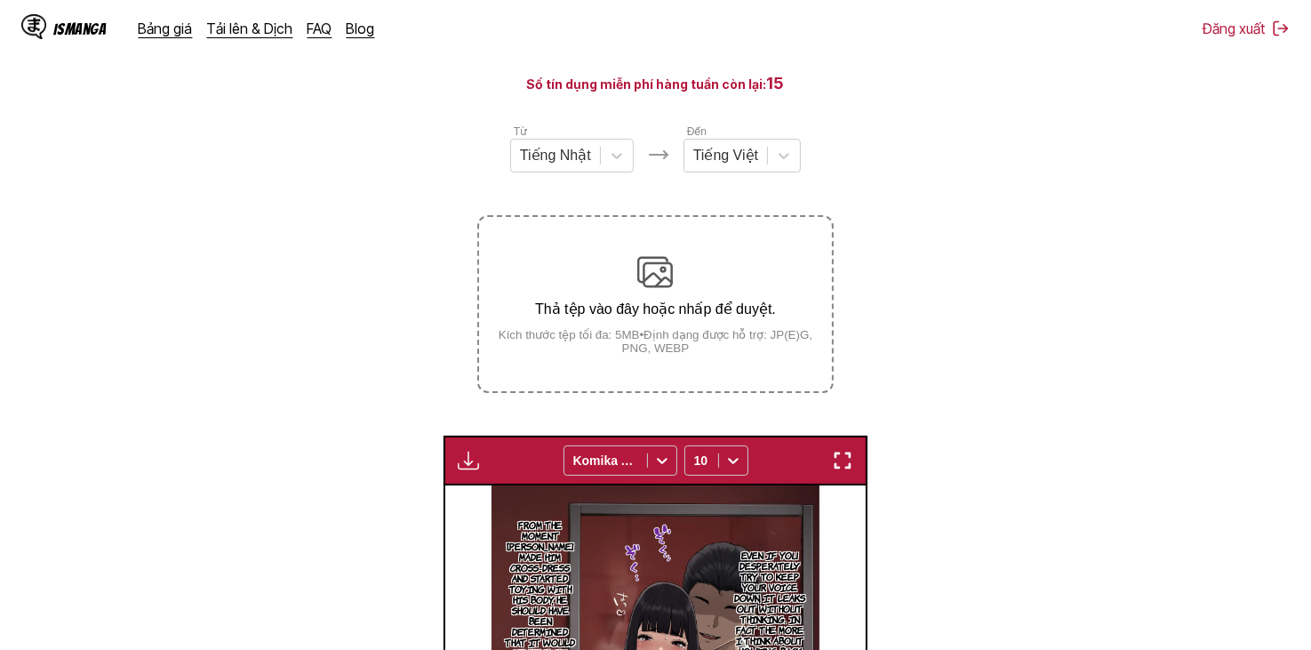
scroll to position [57, 0]
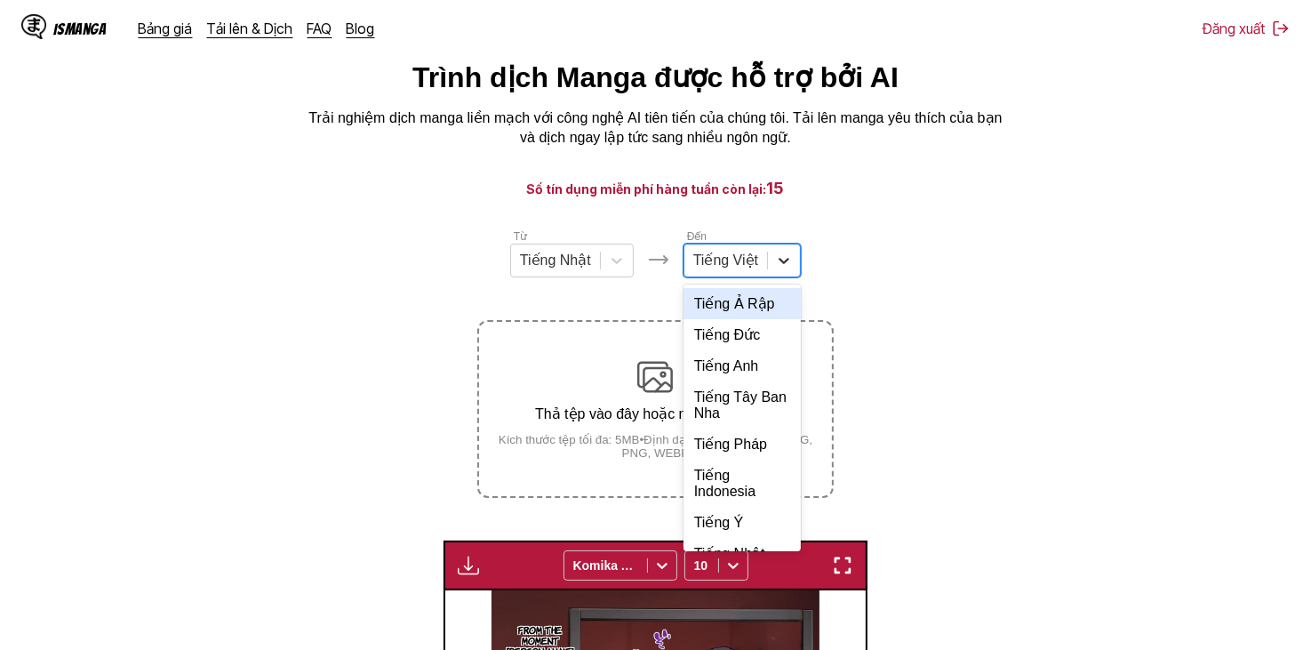
click at [782, 268] on icon at bounding box center [784, 261] width 18 height 18
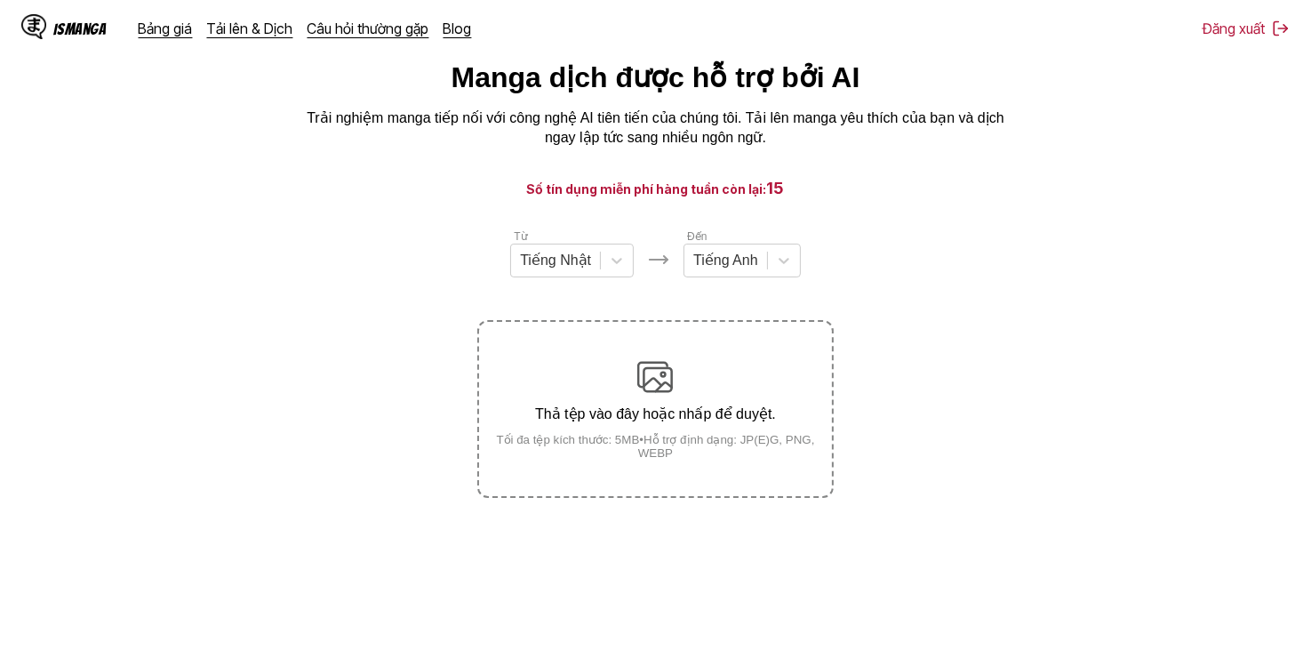
scroll to position [217, 0]
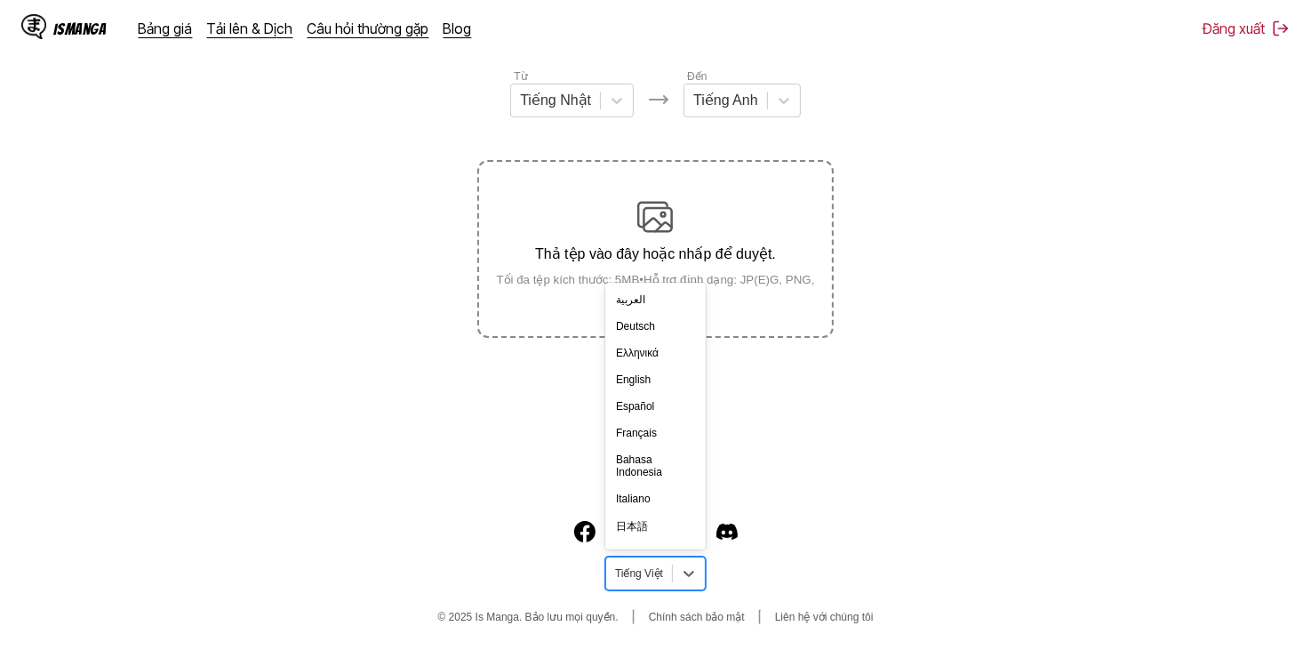
click at [659, 577] on div at bounding box center [639, 573] width 48 height 16
click at [651, 515] on div "Tiếng Việt" at bounding box center [655, 501] width 100 height 27
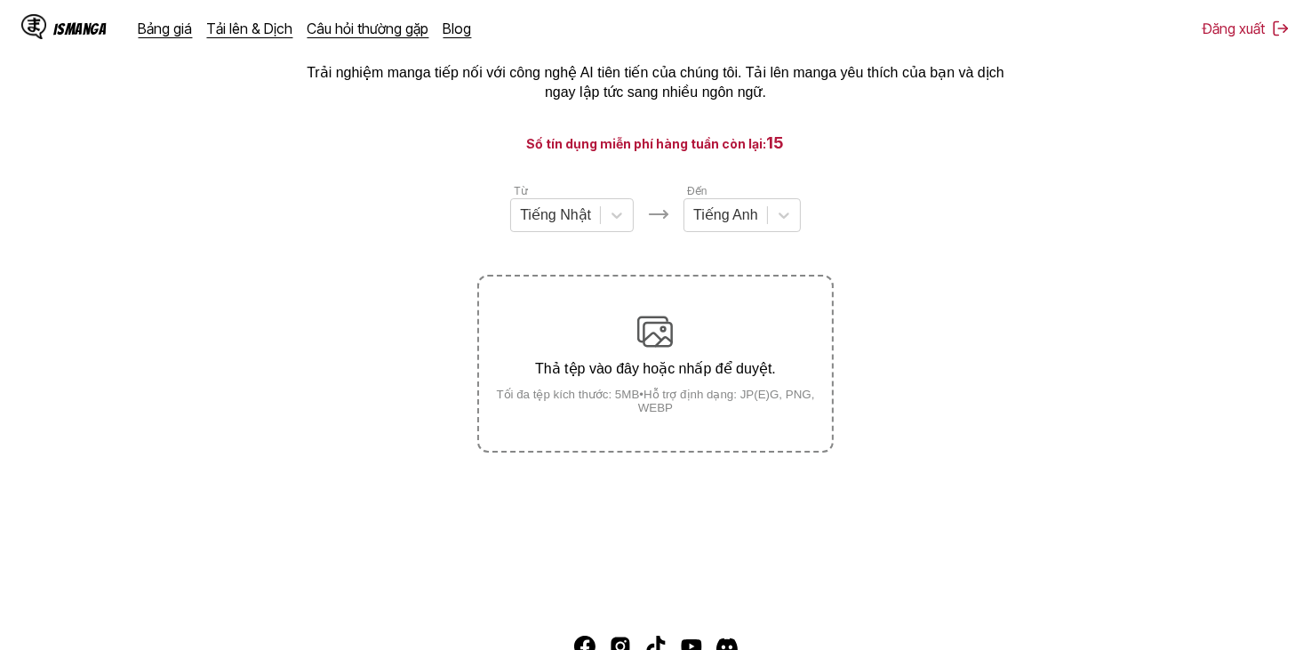
scroll to position [0, 0]
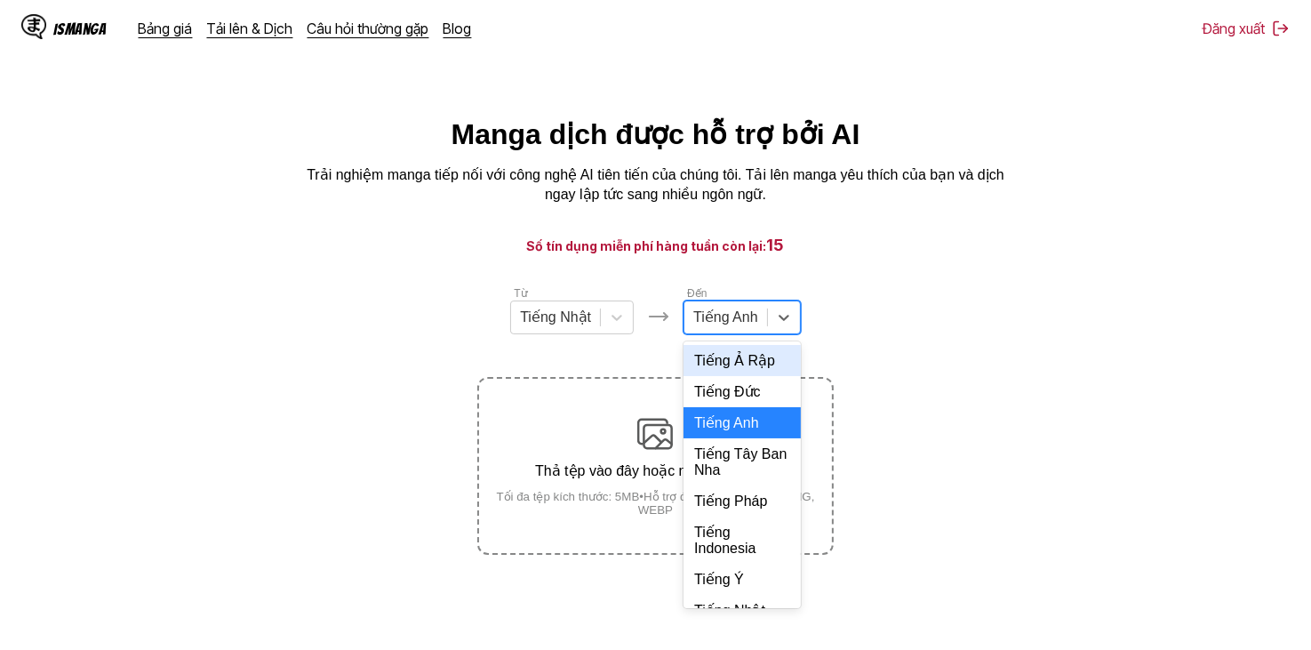
click at [722, 320] on div at bounding box center [725, 318] width 65 height 20
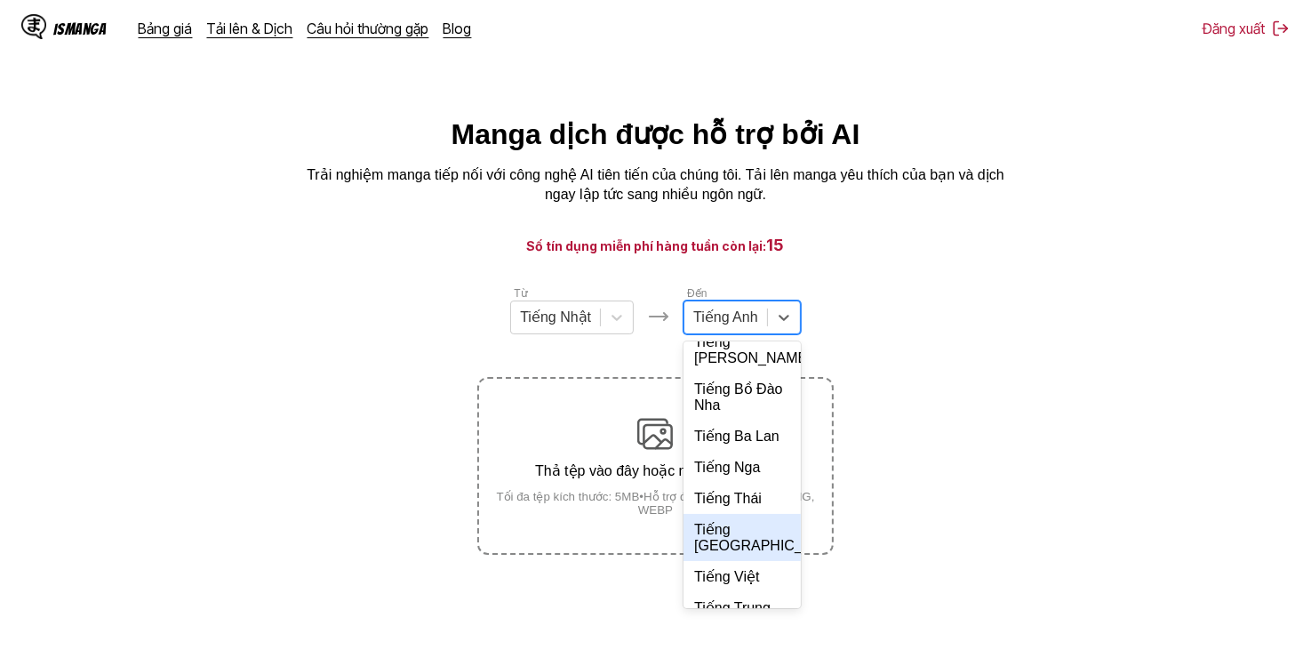
scroll to position [385, 0]
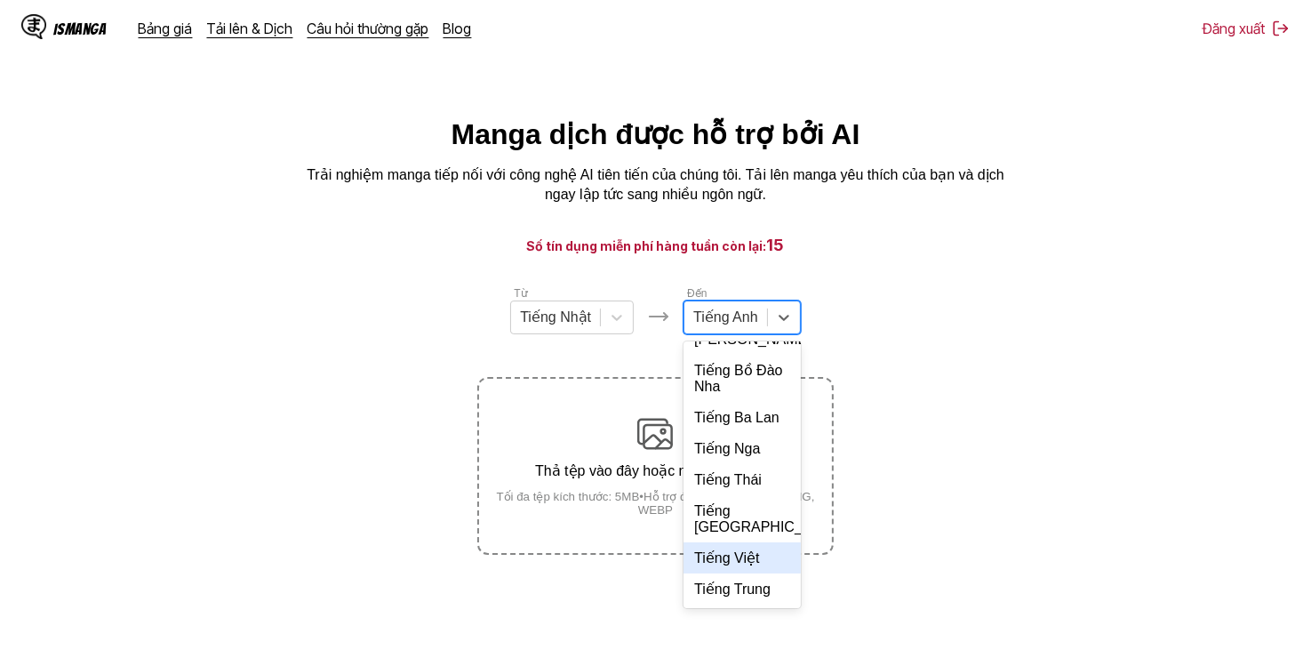
click at [751, 564] on font "Tiếng Việt" at bounding box center [726, 557] width 65 height 15
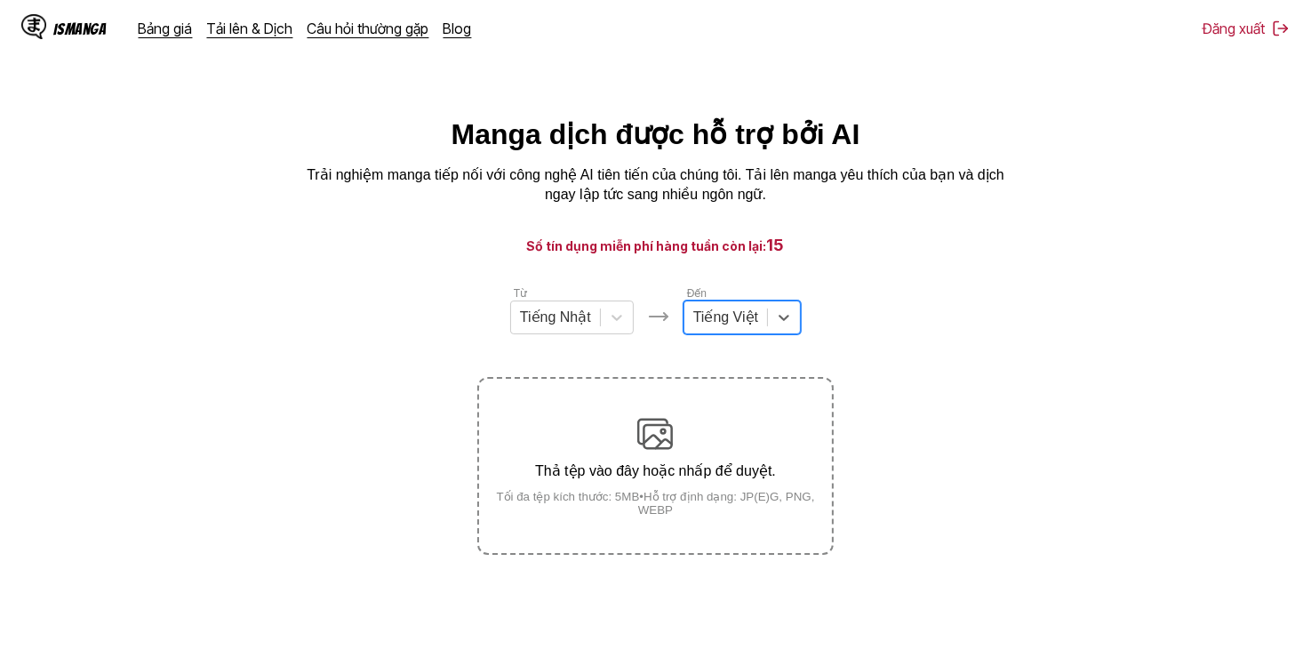
click at [416, 362] on section "Từ Tiếng Nhật Đến tùy chọn Tiếng Việt, đã chọn. Tiếng Việt Thả tệp vào đây hoặc…" at bounding box center [655, 419] width 1282 height 270
click at [586, 318] on div at bounding box center [555, 318] width 71 height 20
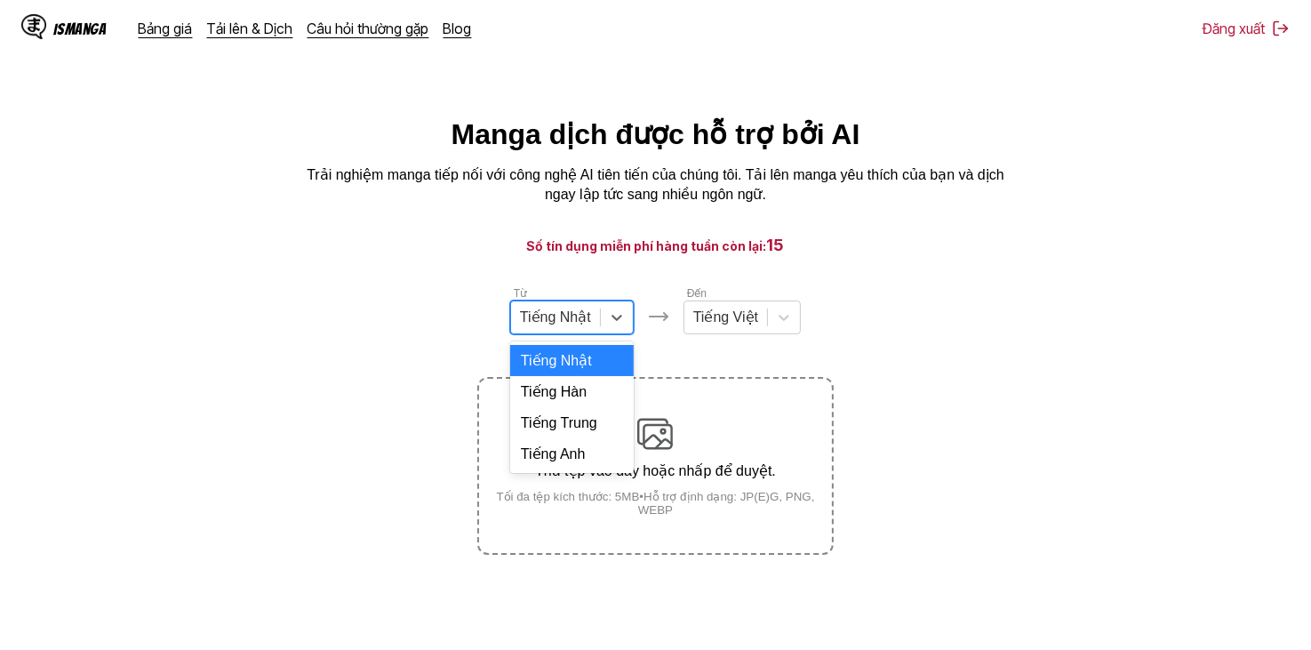
click at [572, 365] on font "Tiếng Nhật" at bounding box center [556, 360] width 71 height 15
click at [722, 323] on div at bounding box center [725, 318] width 65 height 20
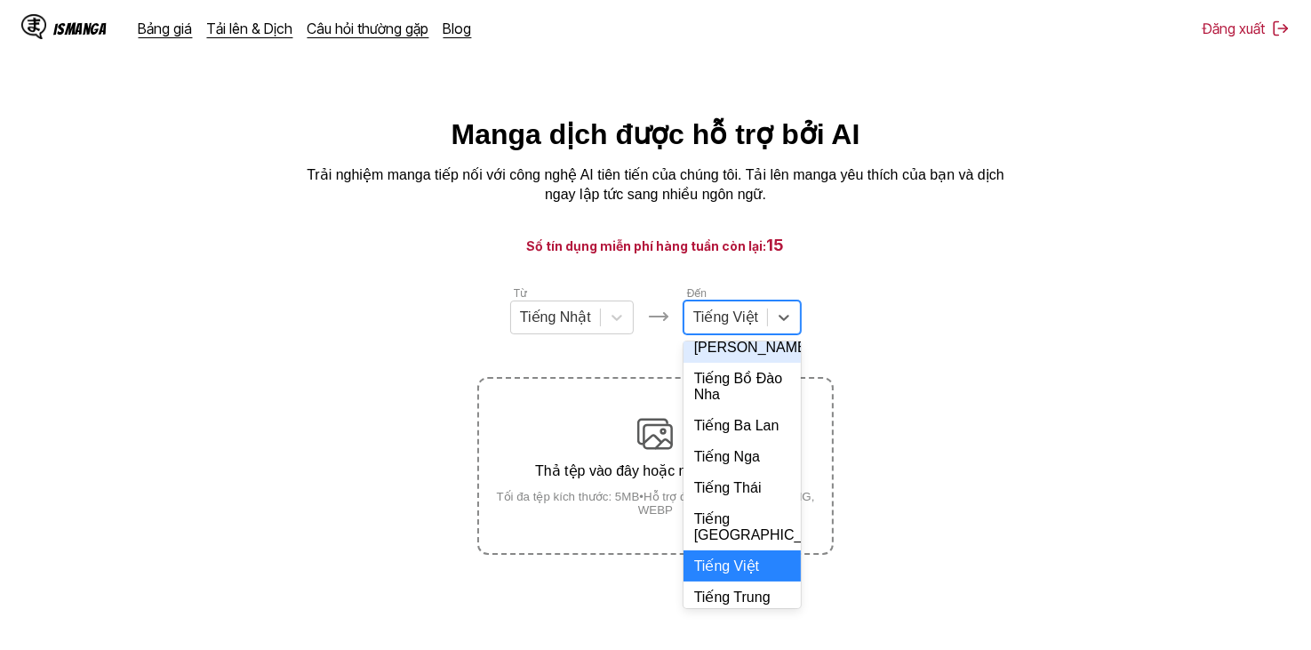
scroll to position [423, 0]
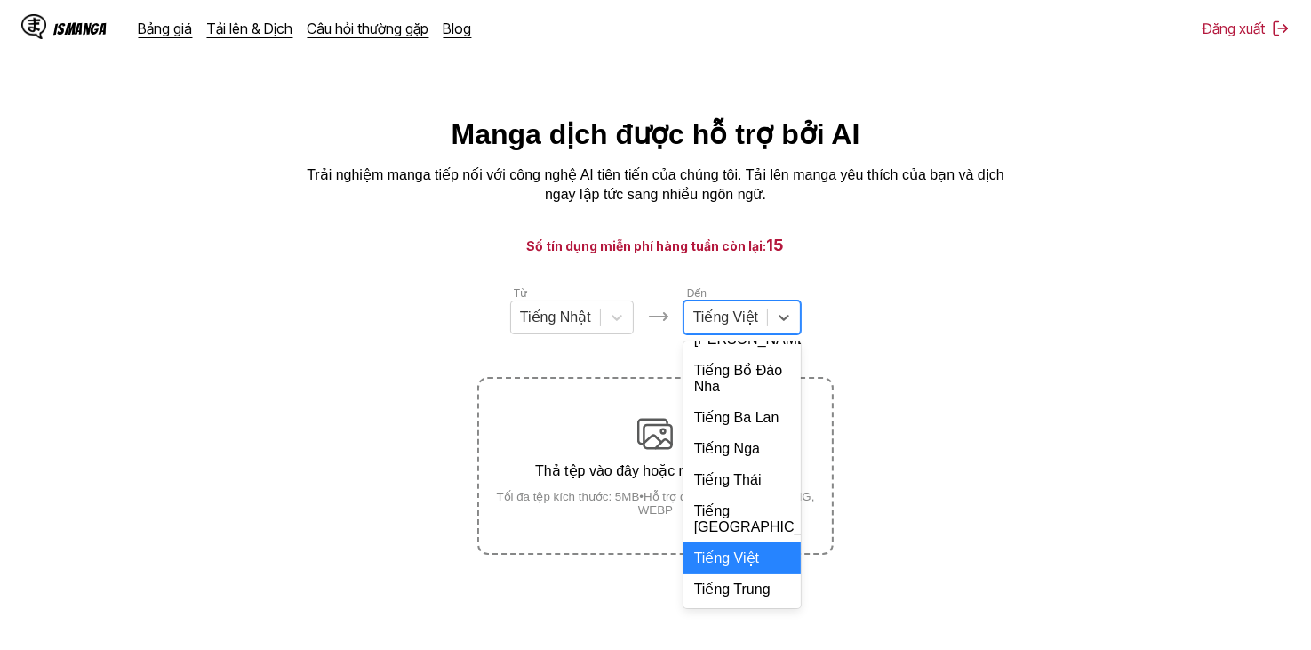
click at [735, 563] on font "Tiếng Việt" at bounding box center [726, 557] width 65 height 15
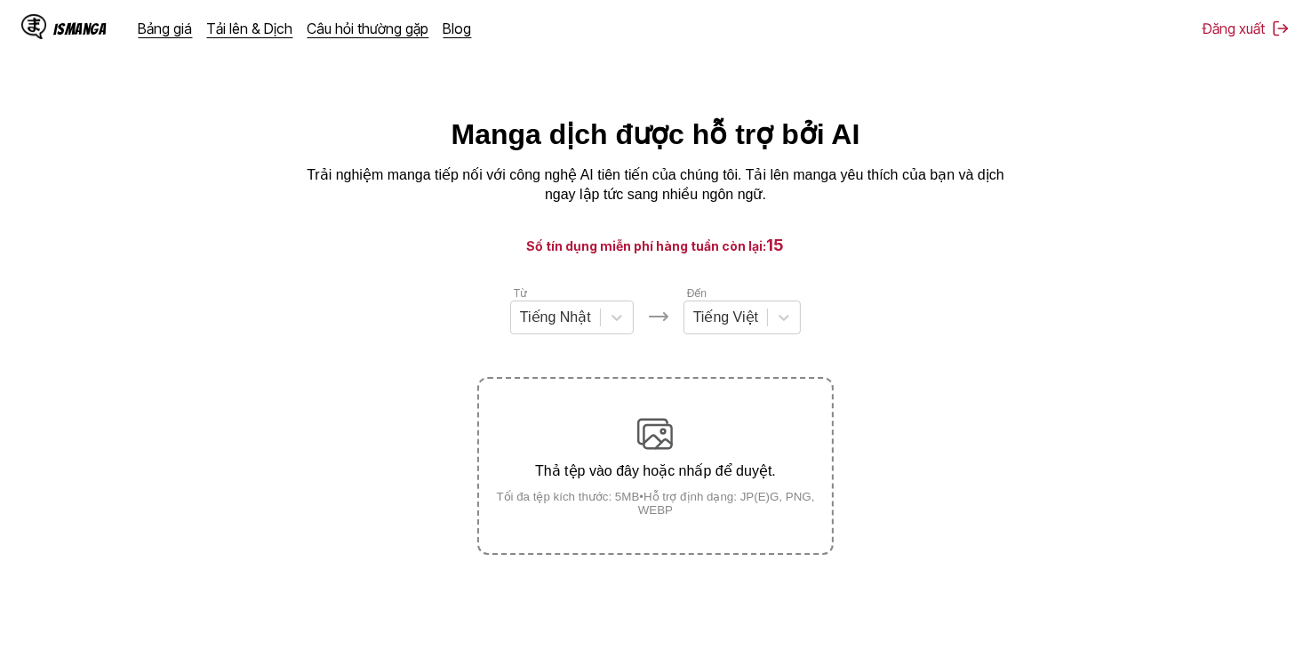
click at [860, 395] on section "Từ Tiếng Nhật Đến Tiếng Việt Thả tệp vào đây hoặc nhấp để duyệt. Tối đa tệp kíc…" at bounding box center [655, 419] width 1282 height 270
click at [792, 395] on label "Thả tệp vào đây hoặc nhấp để duyệt. Tối đa tệp kích thước: 5MB • Hỗ trợ định dạ…" at bounding box center [655, 466] width 352 height 174
click at [0, 0] on input "Thả tệp vào đây hoặc nhấp để duyệt. Tối đa tệp kích thước: 5MB • Hỗ trợ định dạ…" at bounding box center [0, 0] width 0 height 0
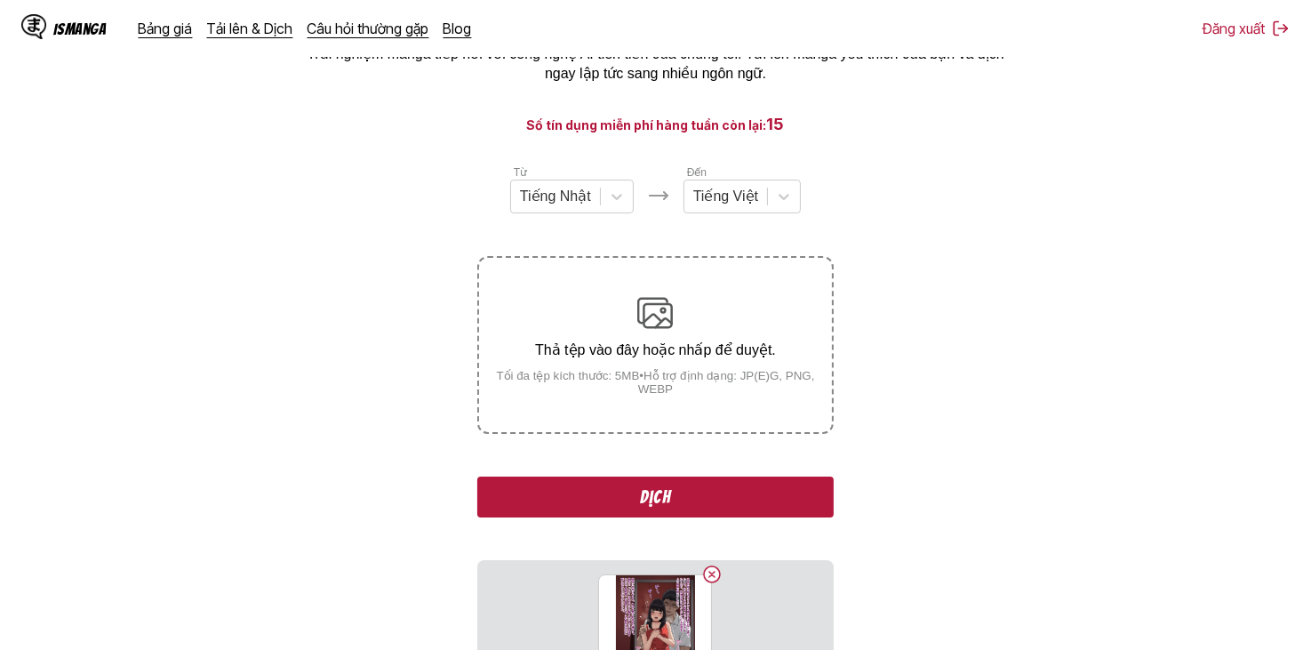
scroll to position [340, 0]
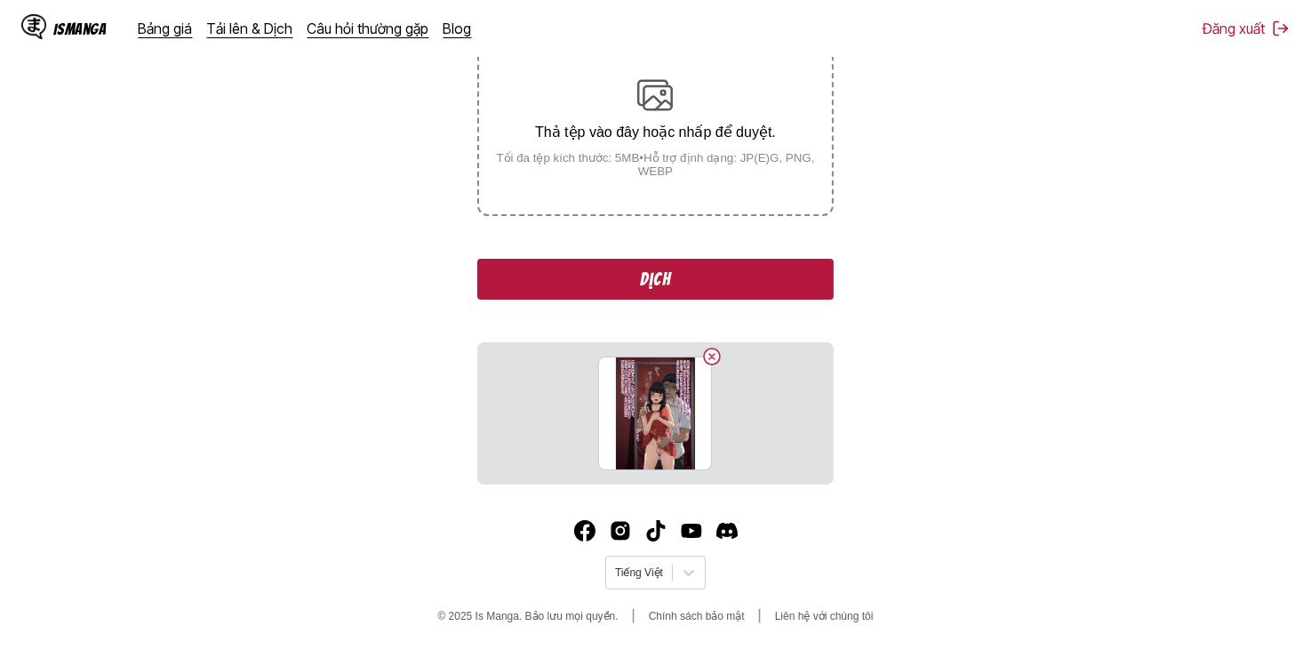
click at [690, 294] on button "Dịch" at bounding box center [654, 279] width 355 height 41
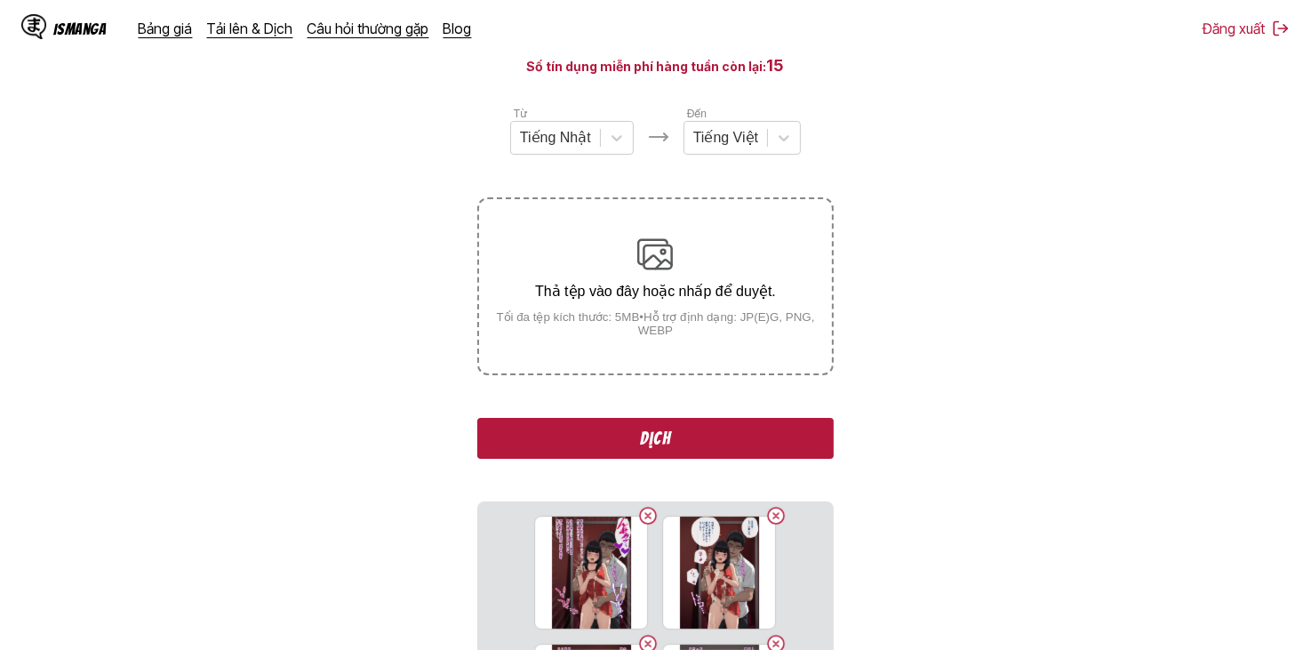
scroll to position [178, 0]
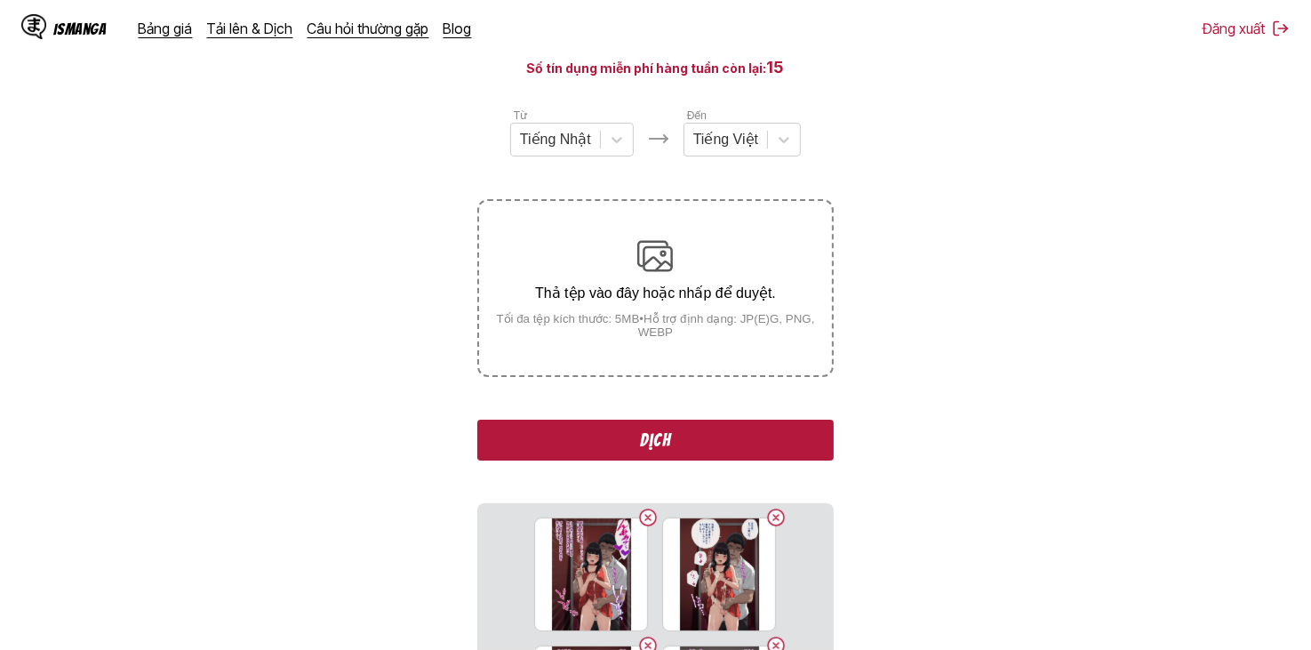
click at [671, 434] on button "Dịch" at bounding box center [654, 439] width 355 height 41
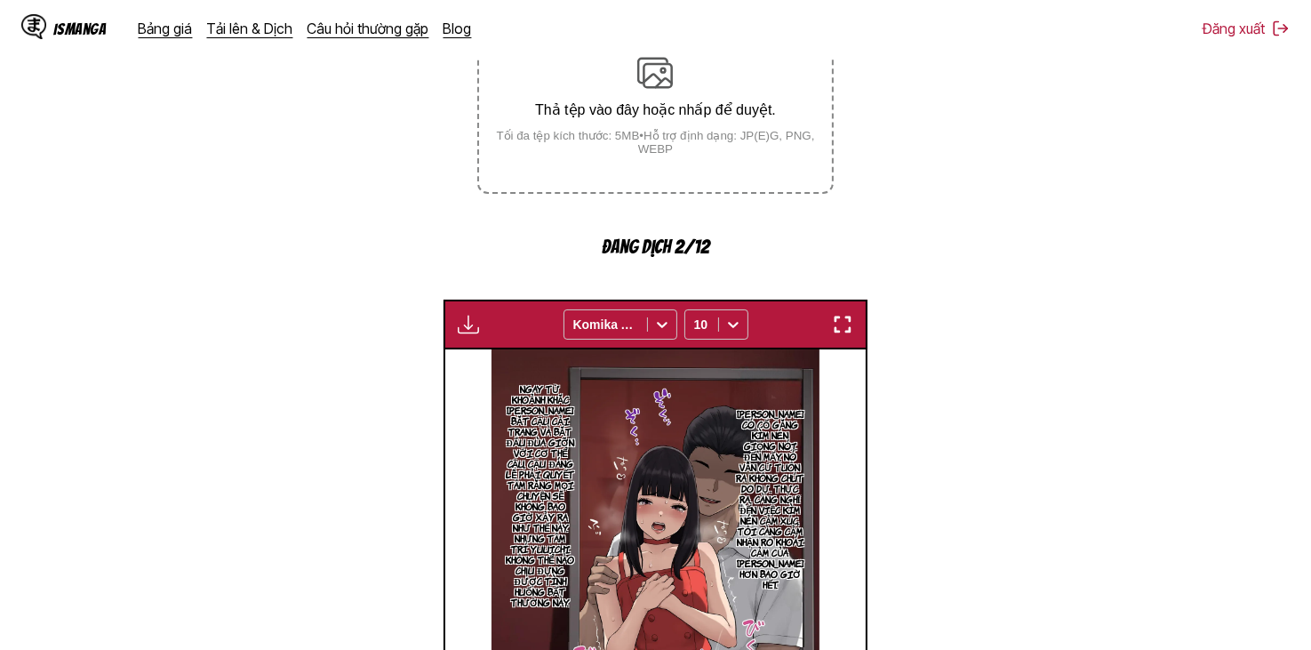
scroll to position [653, 0]
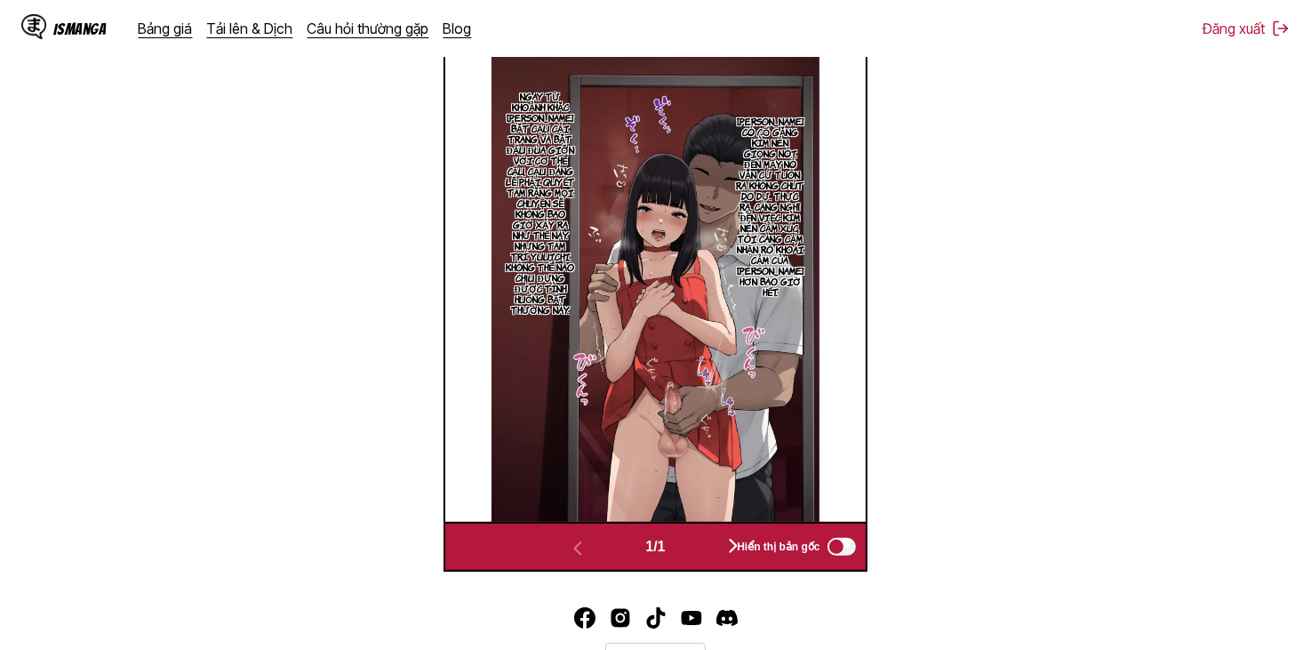
click at [713, 550] on button "button" at bounding box center [733, 547] width 107 height 26
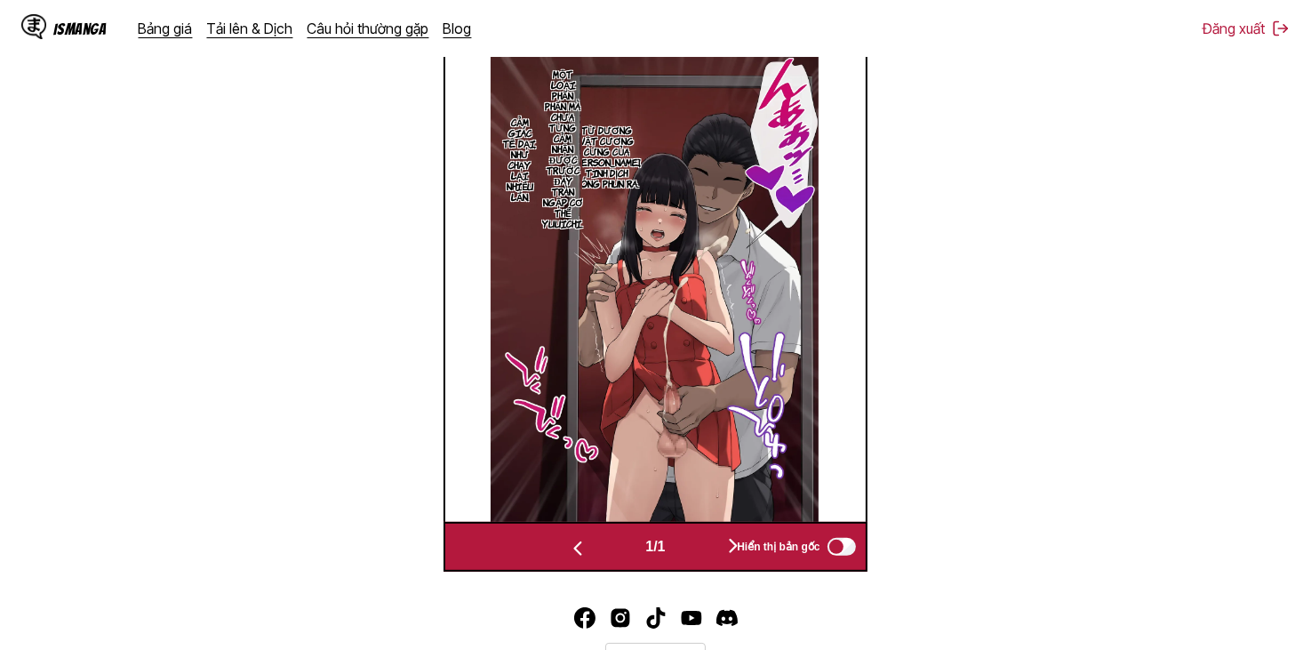
click at [713, 550] on button "button" at bounding box center [733, 547] width 107 height 26
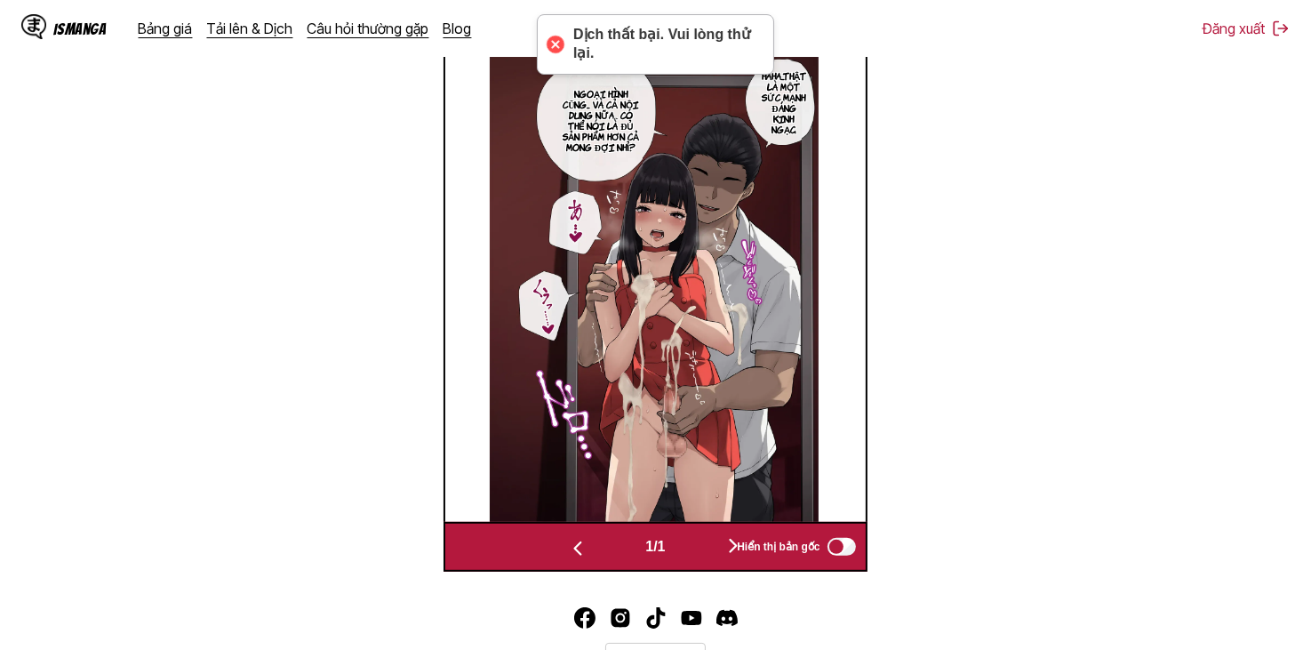
click at [567, 547] on img "button" at bounding box center [577, 548] width 21 height 21
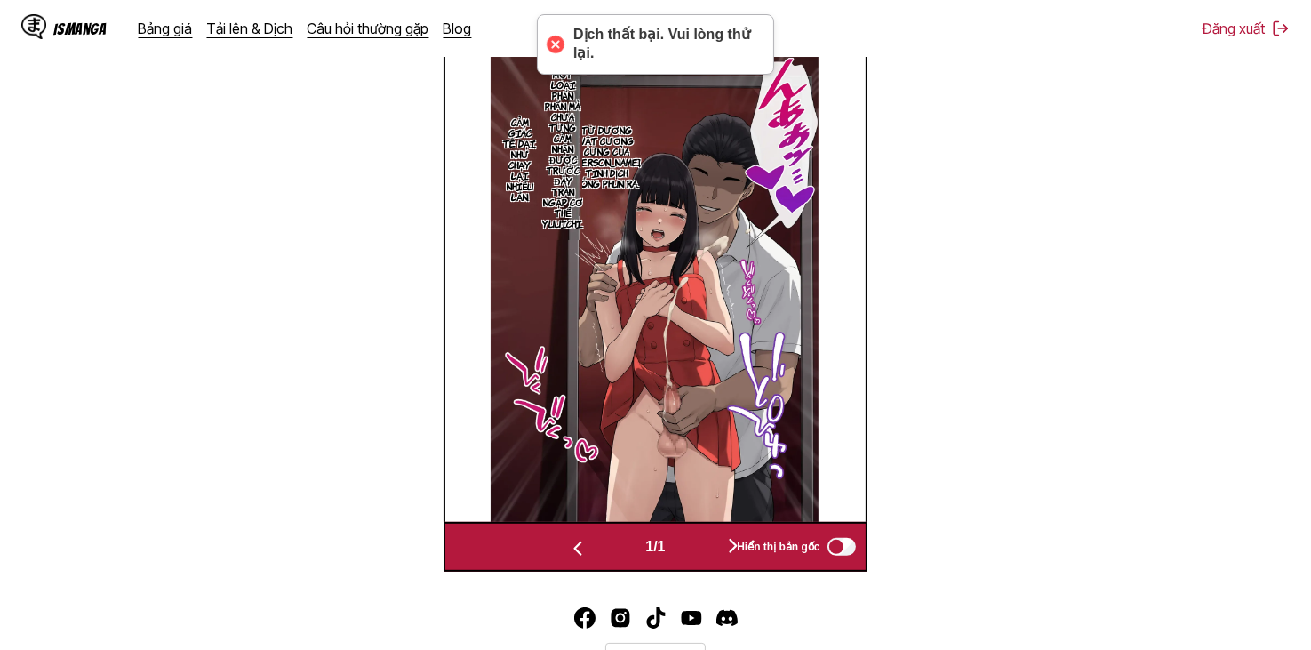
click at [567, 551] on img "button" at bounding box center [577, 548] width 21 height 21
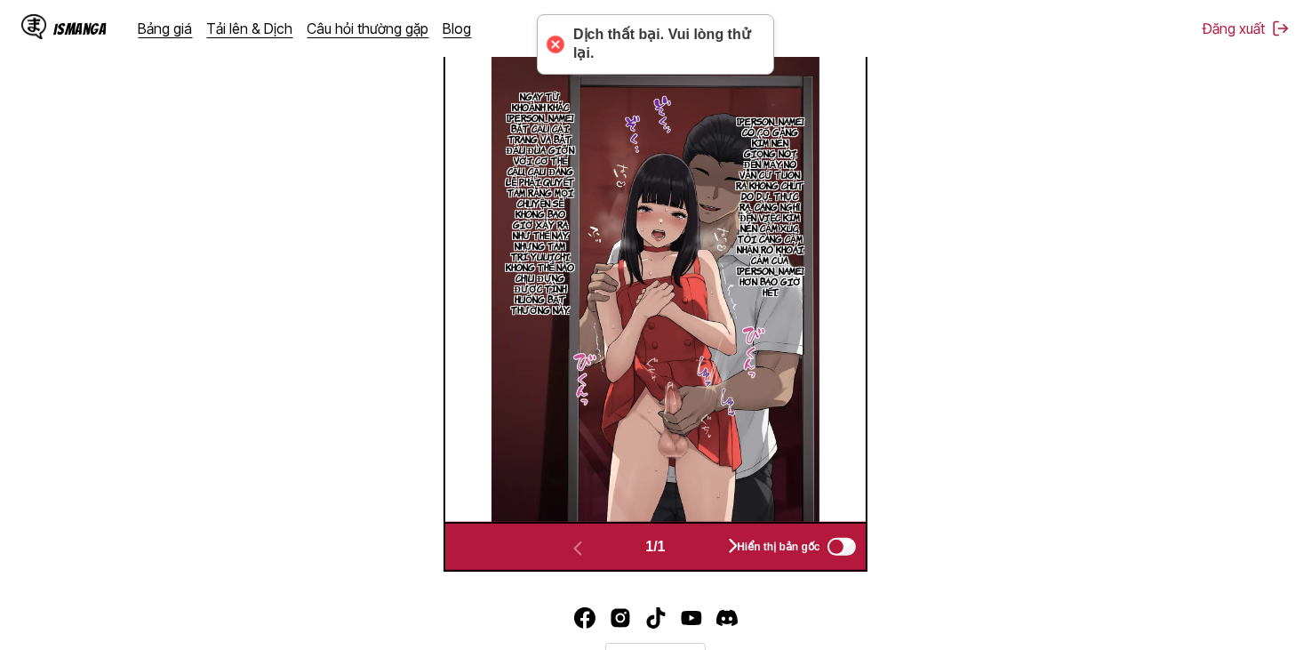
click at [706, 552] on button "button" at bounding box center [733, 547] width 107 height 26
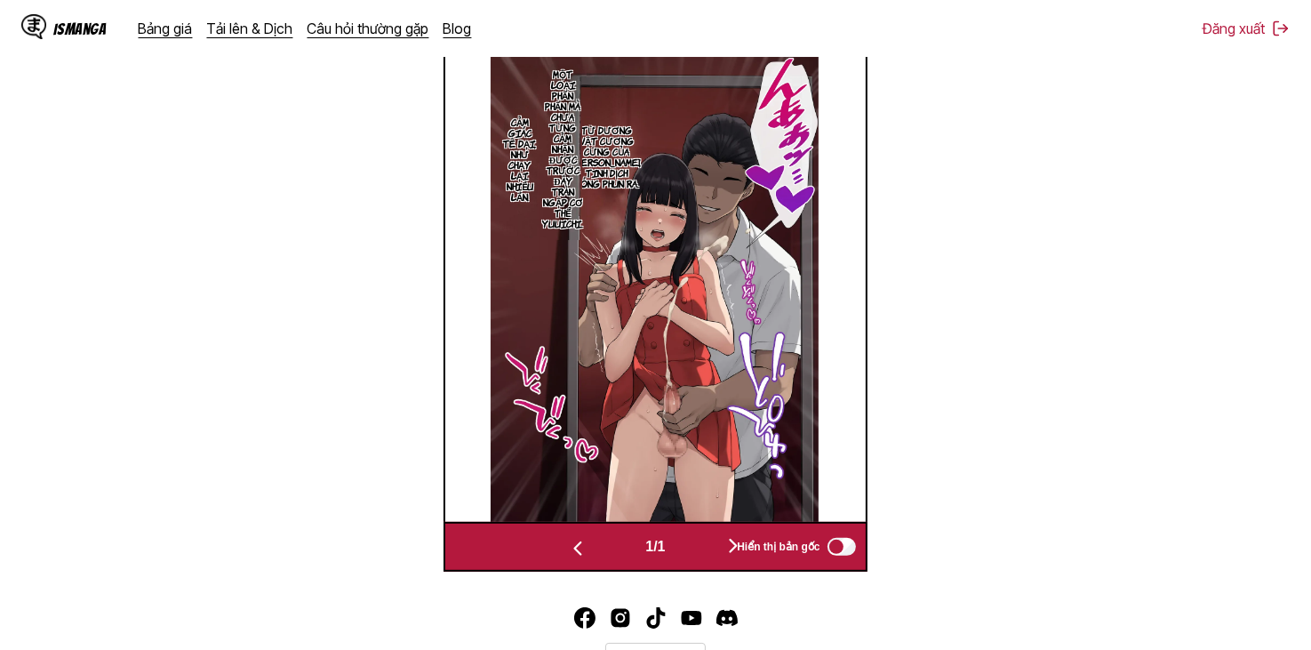
click at [700, 549] on button "button" at bounding box center [733, 547] width 107 height 26
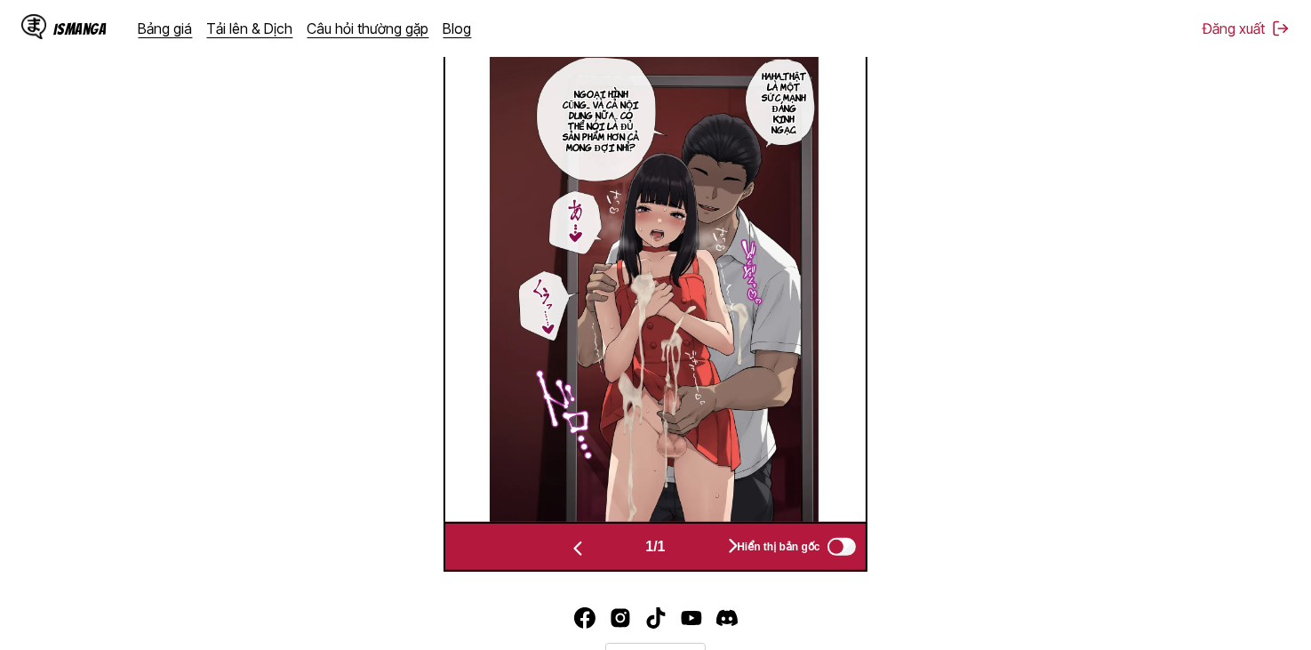
click at [700, 547] on button "button" at bounding box center [733, 547] width 107 height 26
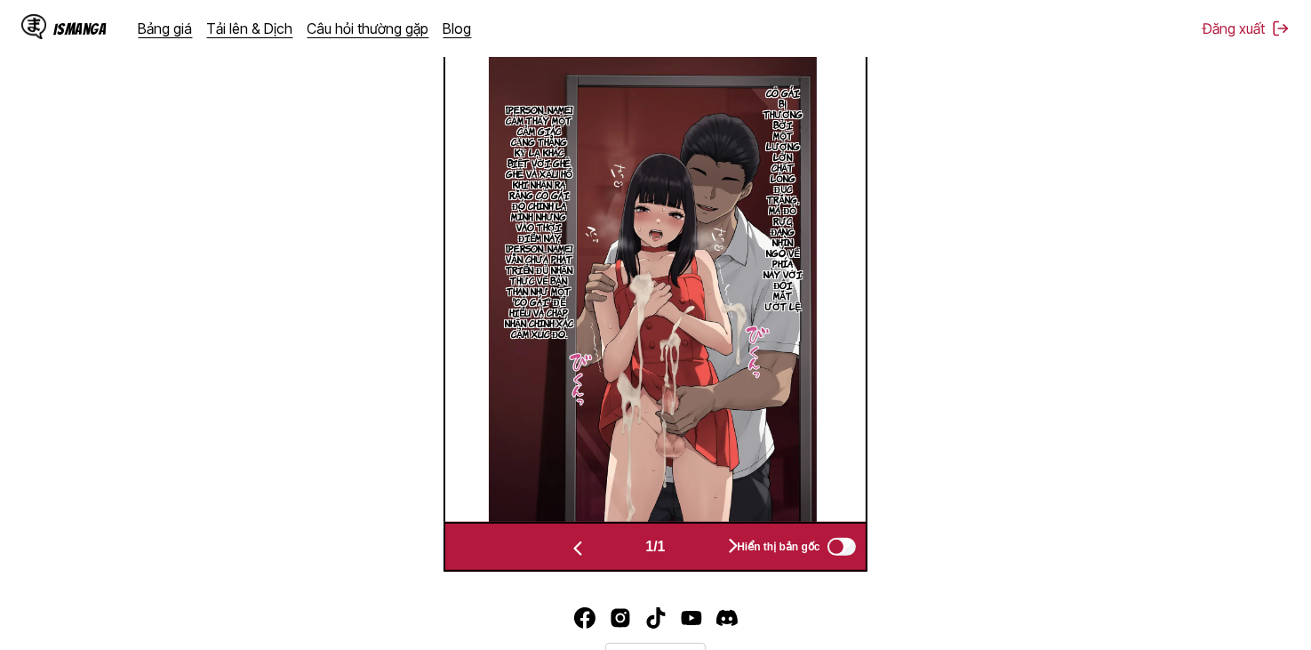
click at [697, 559] on button "button" at bounding box center [733, 547] width 107 height 26
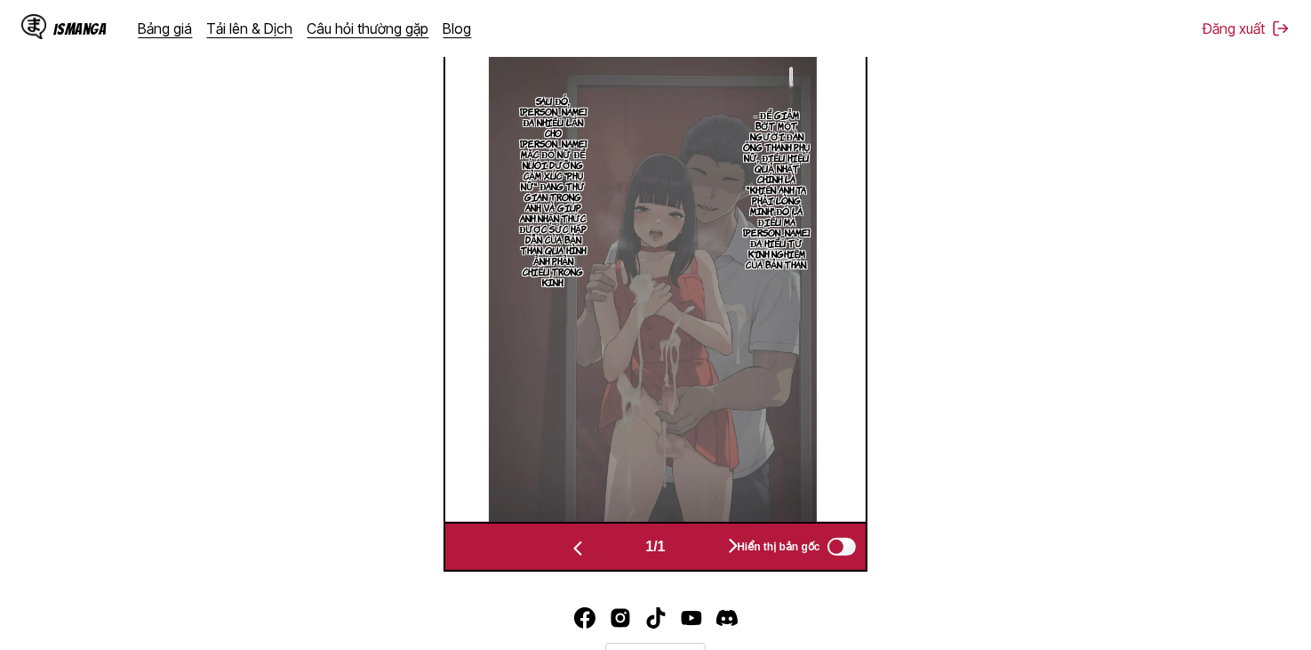
click at [697, 559] on button "button" at bounding box center [733, 547] width 107 height 26
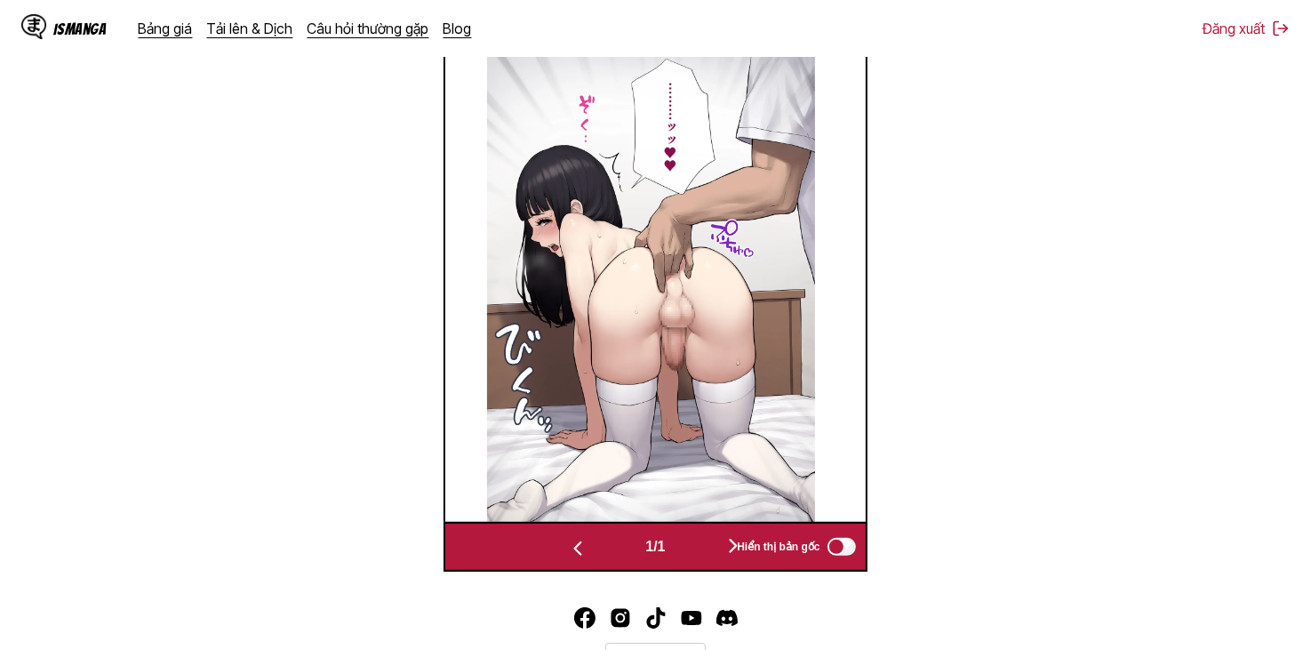
click at [697, 559] on button "button" at bounding box center [733, 547] width 107 height 26
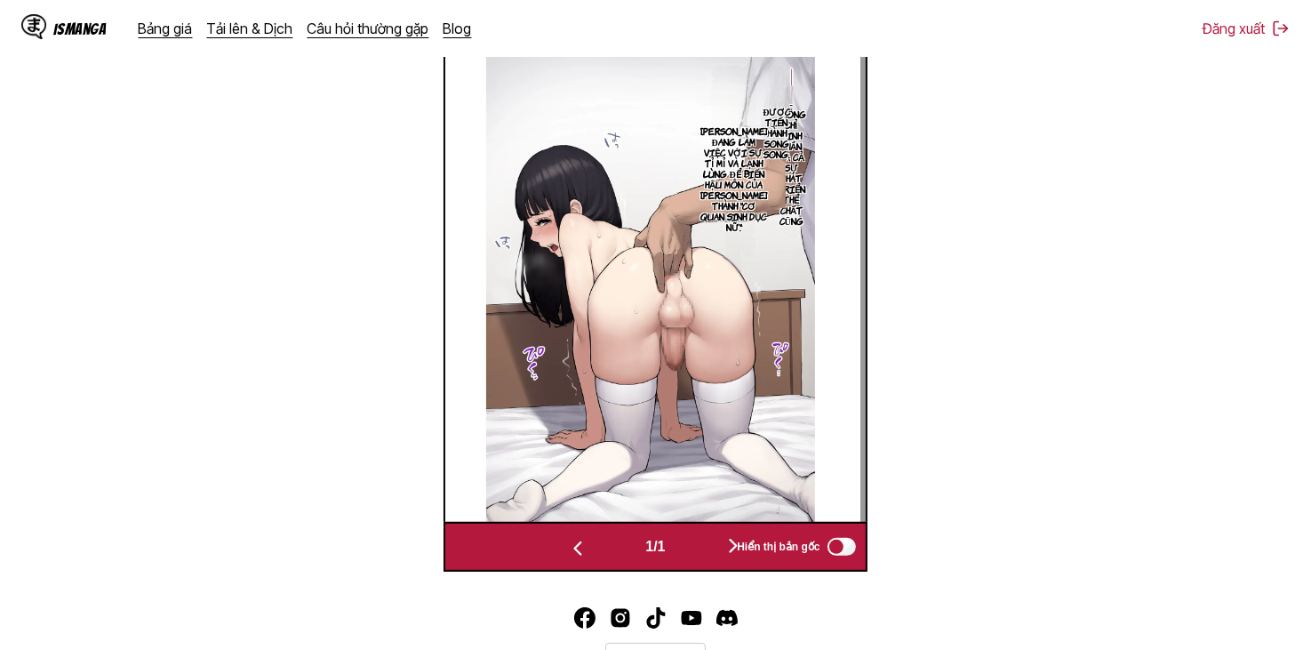
click at [697, 559] on button "button" at bounding box center [733, 547] width 107 height 26
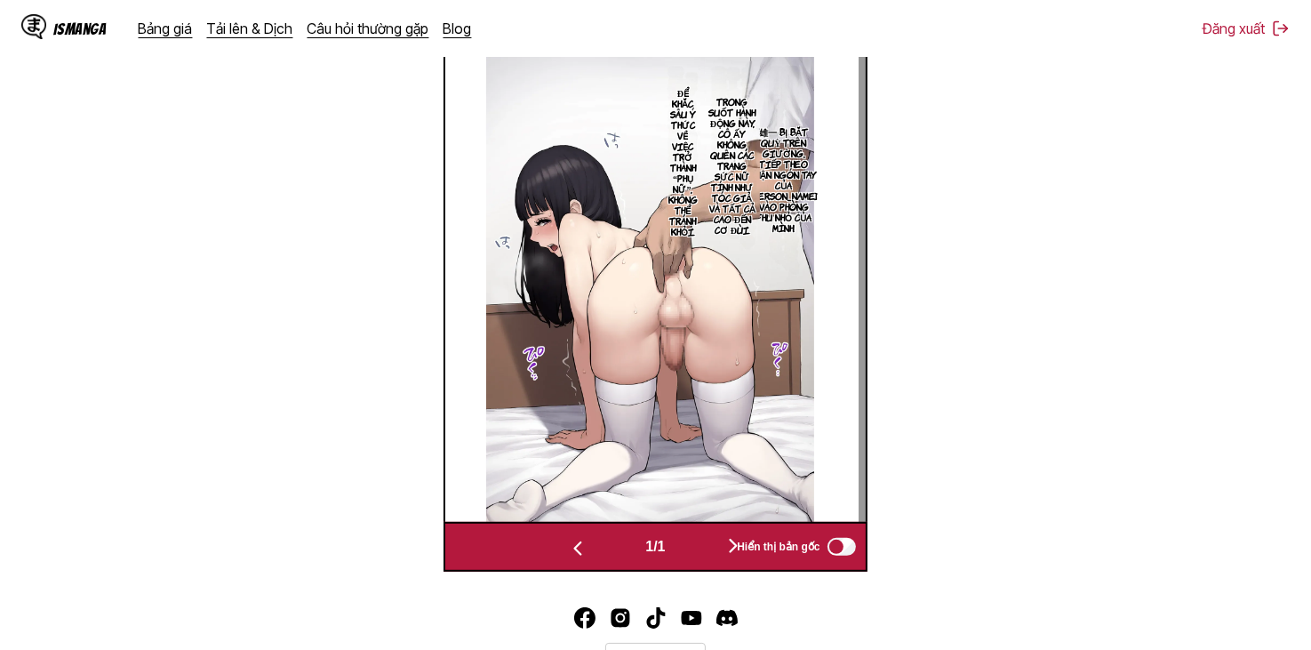
click at [697, 558] on button "button" at bounding box center [733, 547] width 107 height 26
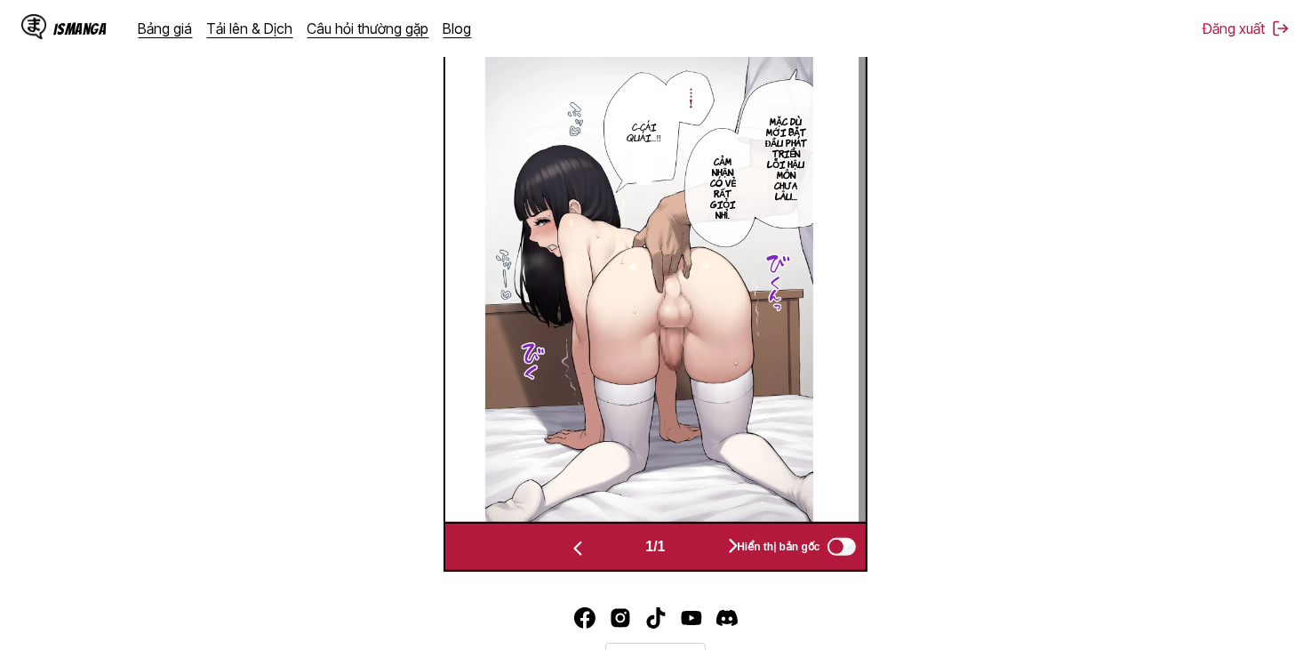
click at [697, 550] on button "button" at bounding box center [733, 547] width 107 height 26
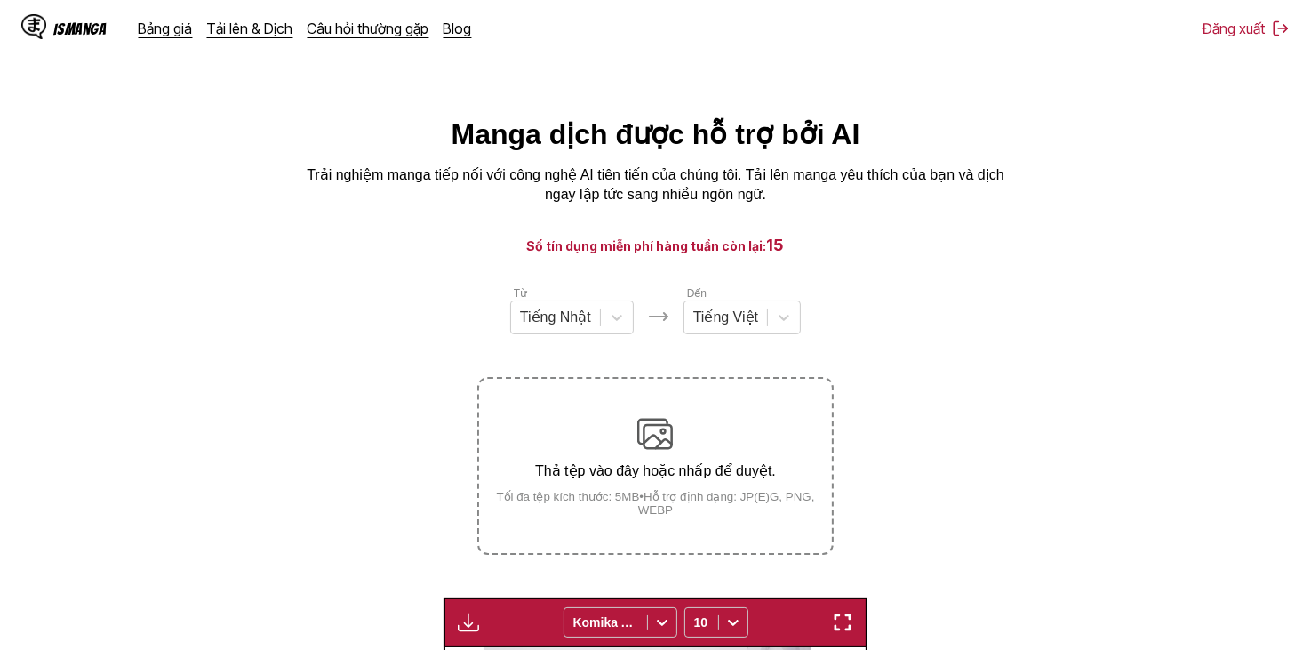
scroll to position [622, 0]
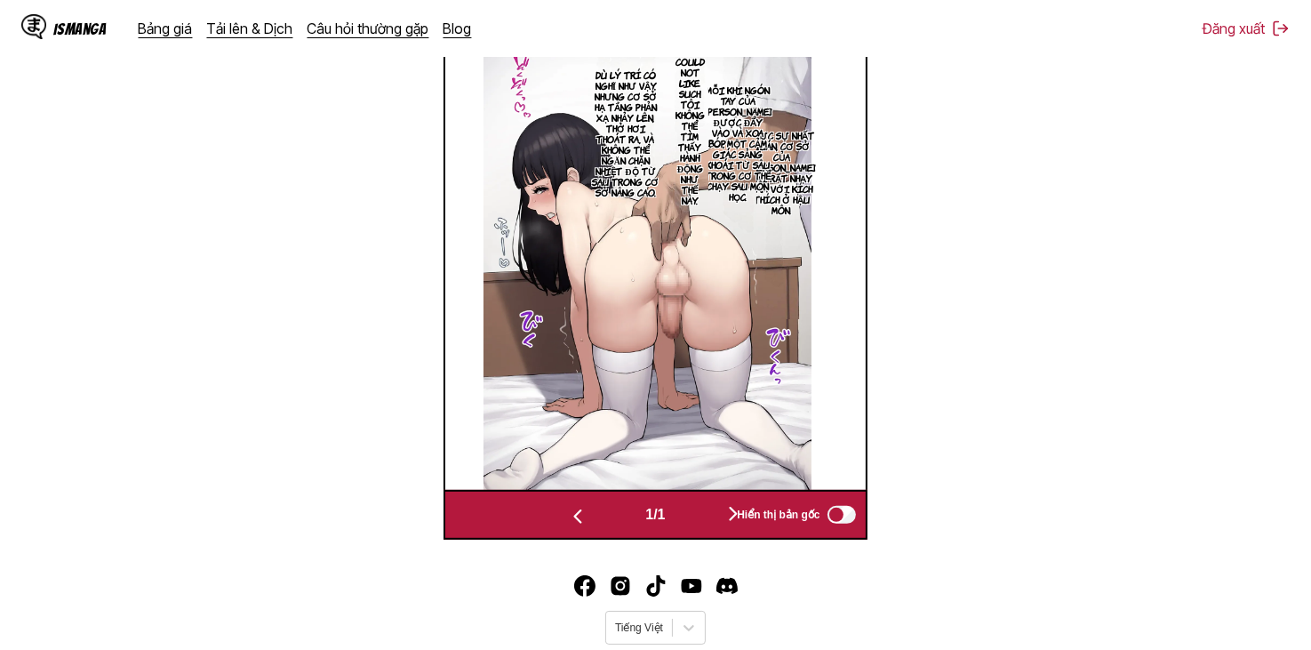
click at [699, 511] on button "button" at bounding box center [733, 515] width 107 height 26
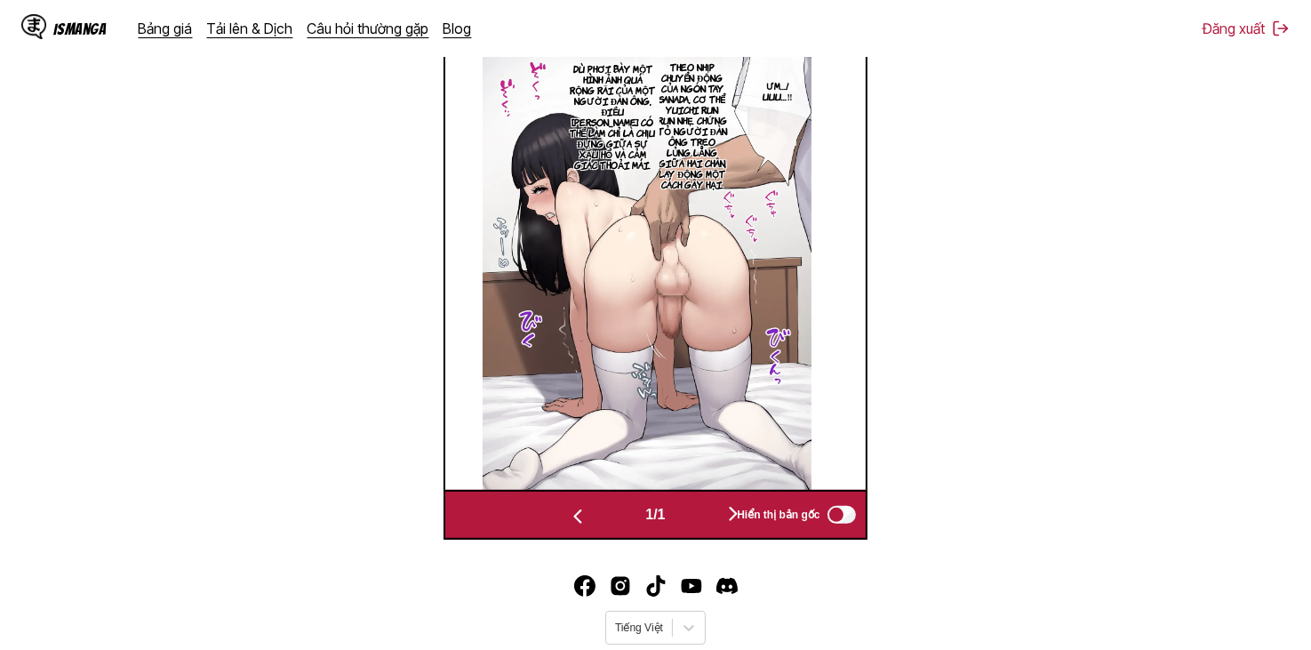
click at [702, 511] on button "button" at bounding box center [733, 515] width 107 height 26
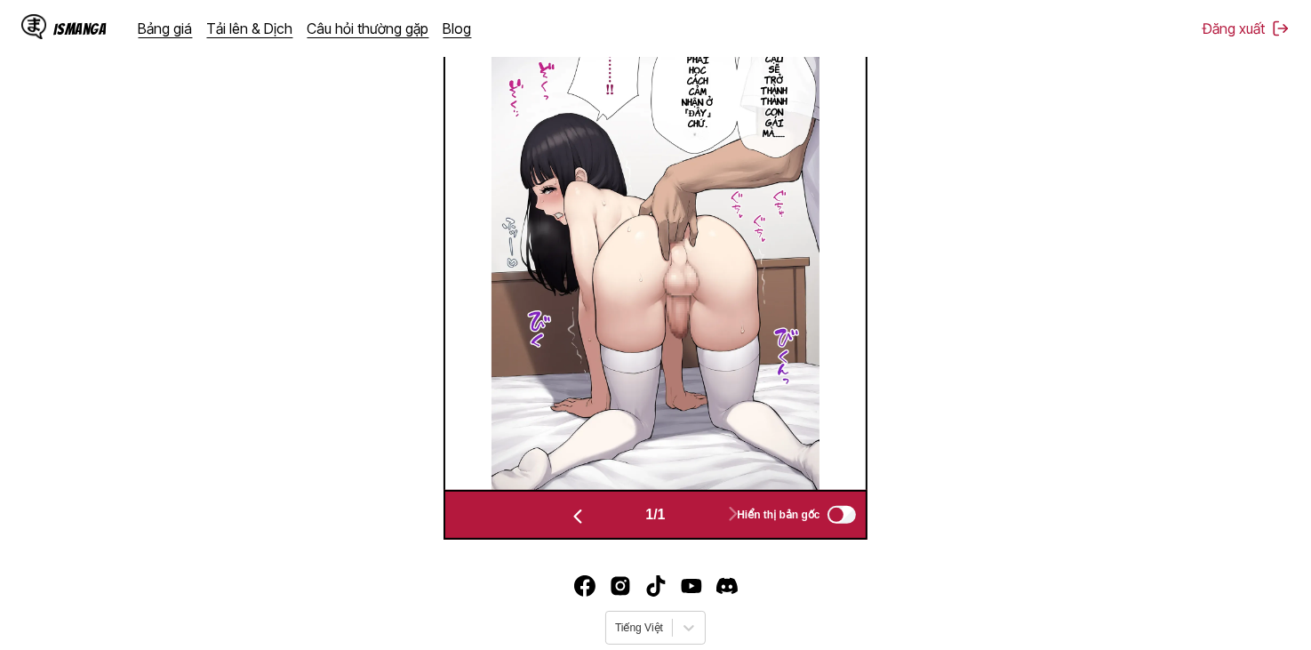
click at [571, 516] on img "button" at bounding box center [577, 516] width 21 height 21
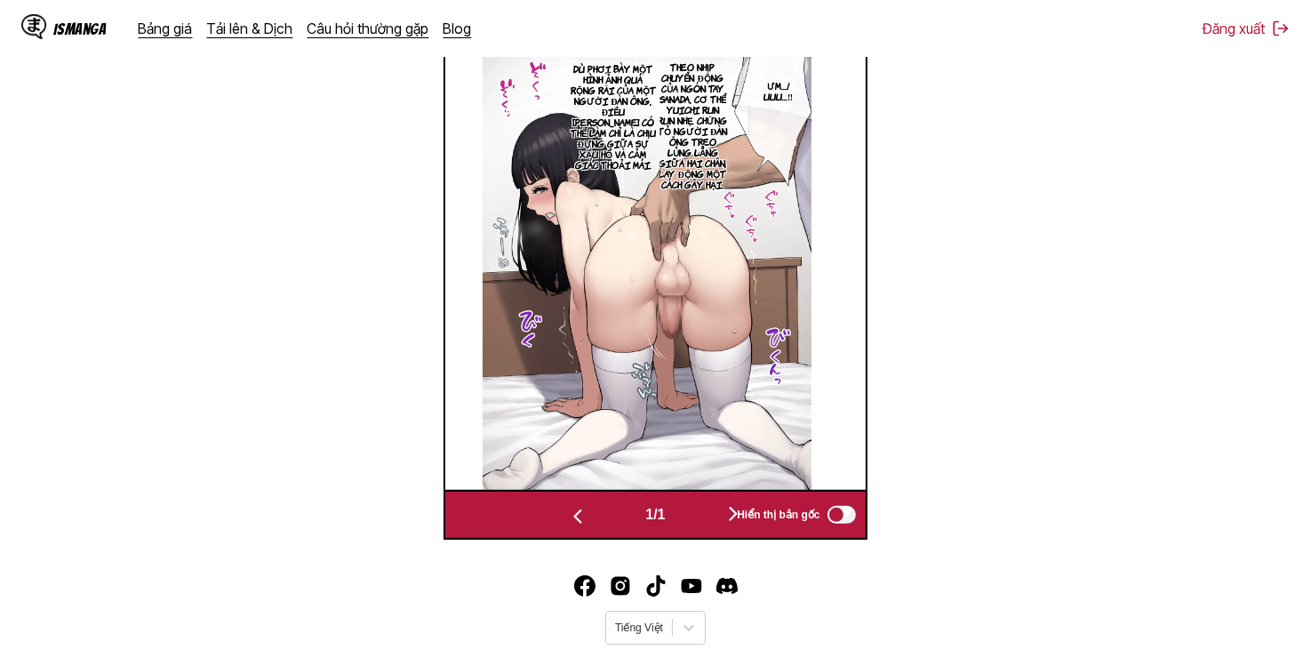
click at [571, 517] on img "button" at bounding box center [577, 516] width 21 height 21
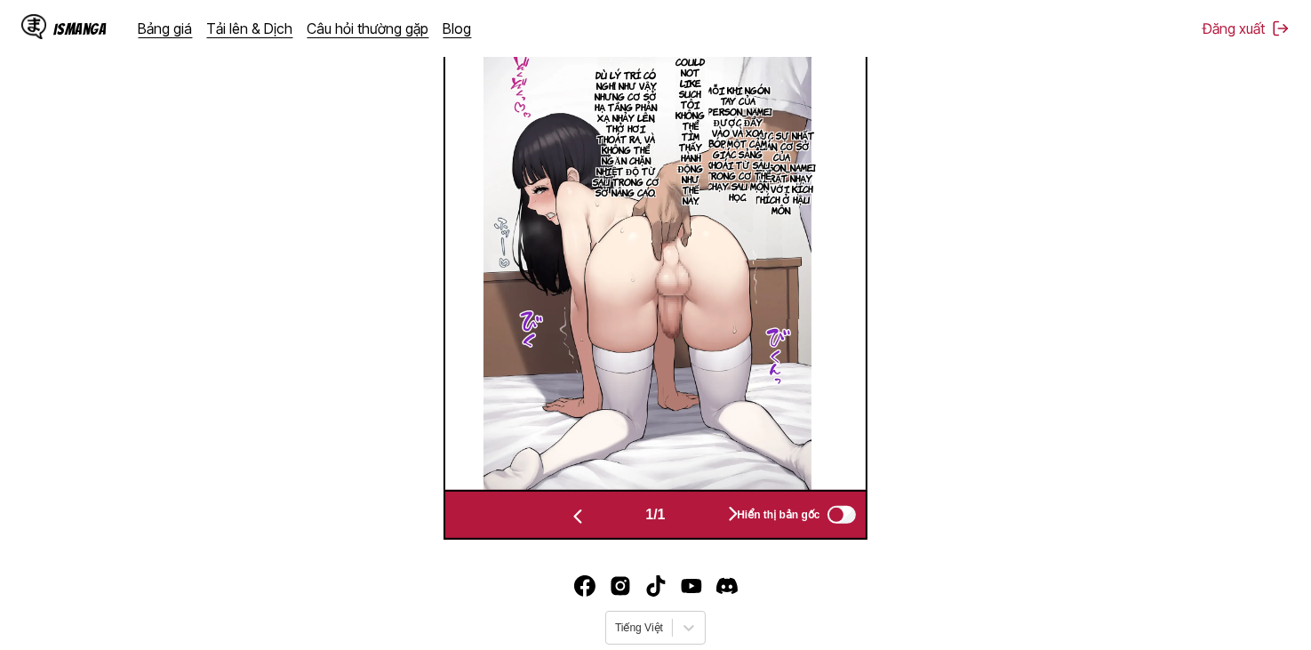
click at [571, 517] on img "button" at bounding box center [577, 516] width 21 height 21
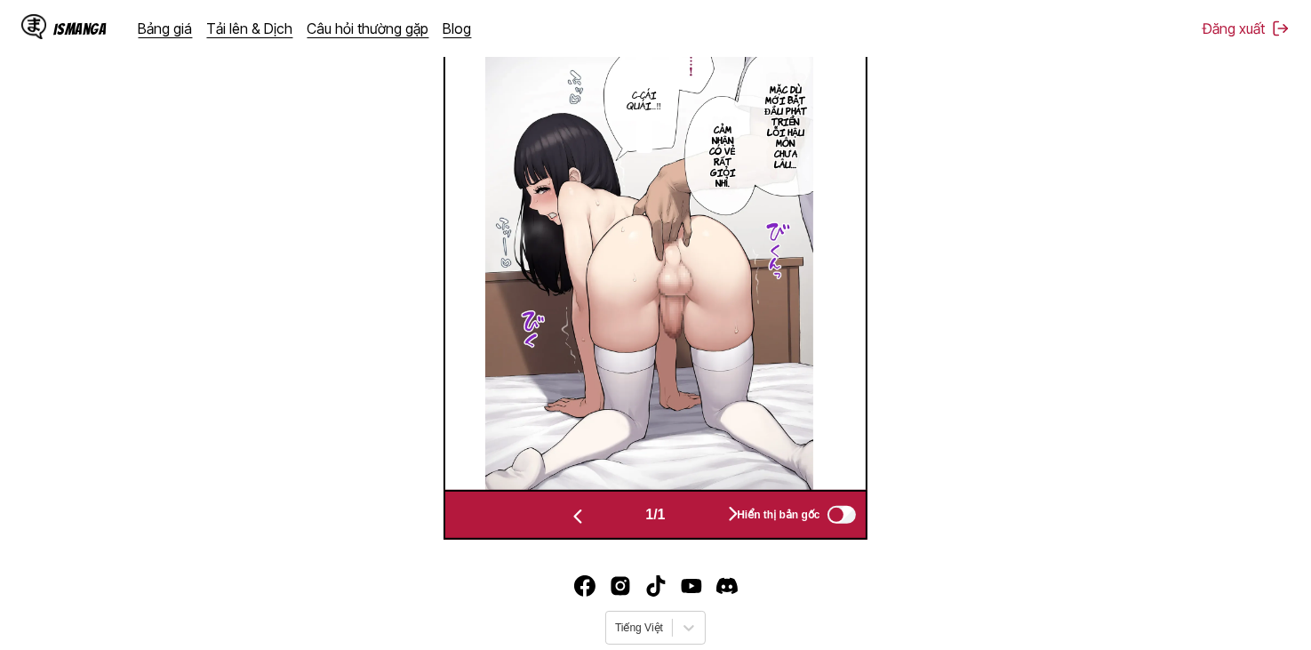
click at [571, 517] on img "button" at bounding box center [577, 516] width 21 height 21
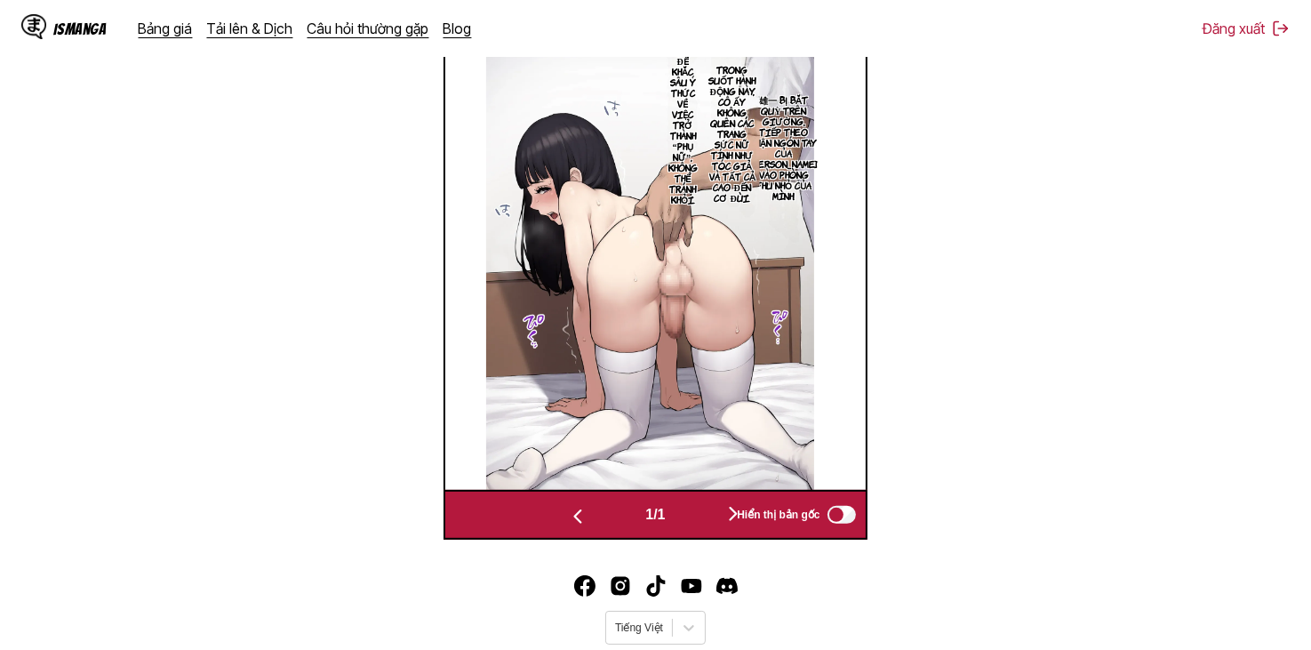
click at [571, 517] on img "button" at bounding box center [577, 516] width 21 height 21
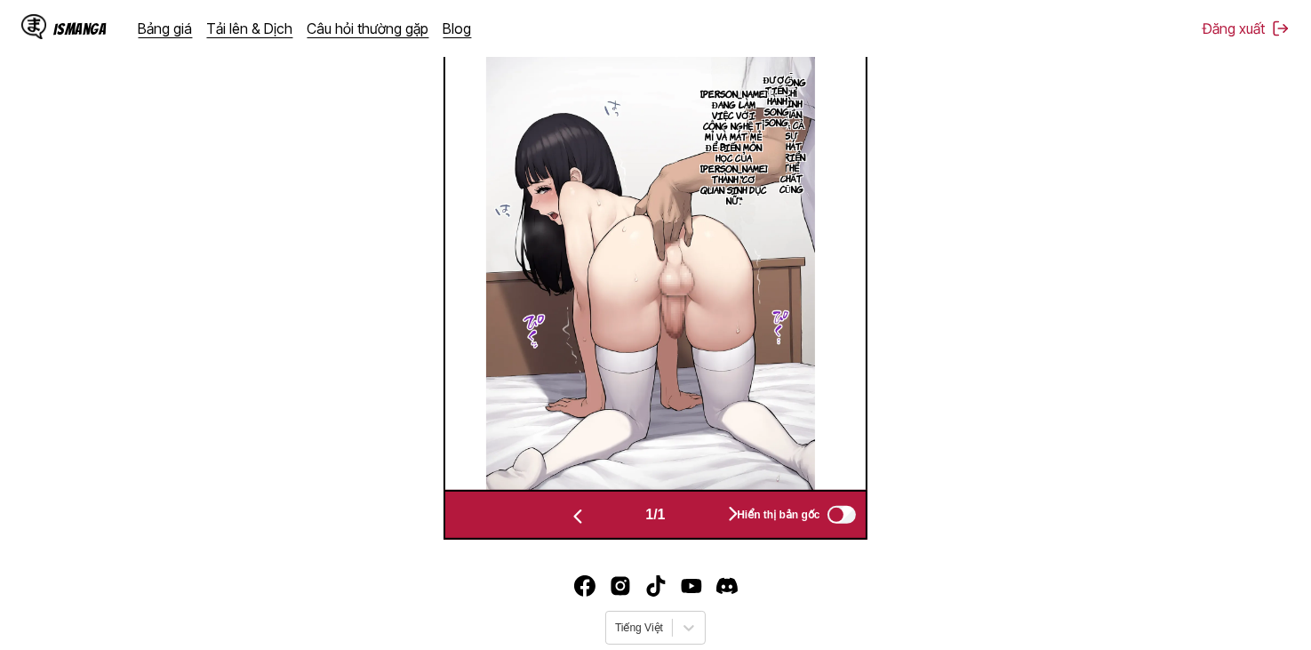
click at [571, 517] on img "button" at bounding box center [577, 516] width 21 height 21
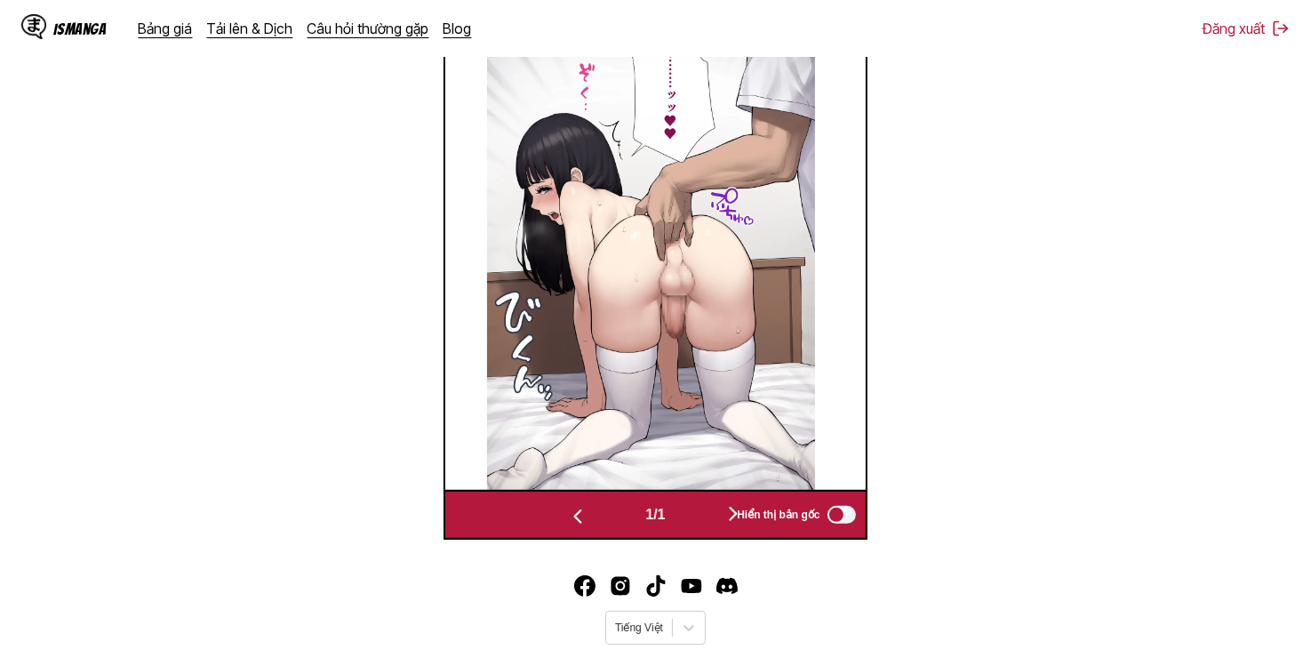
click at [571, 517] on img "button" at bounding box center [577, 516] width 21 height 21
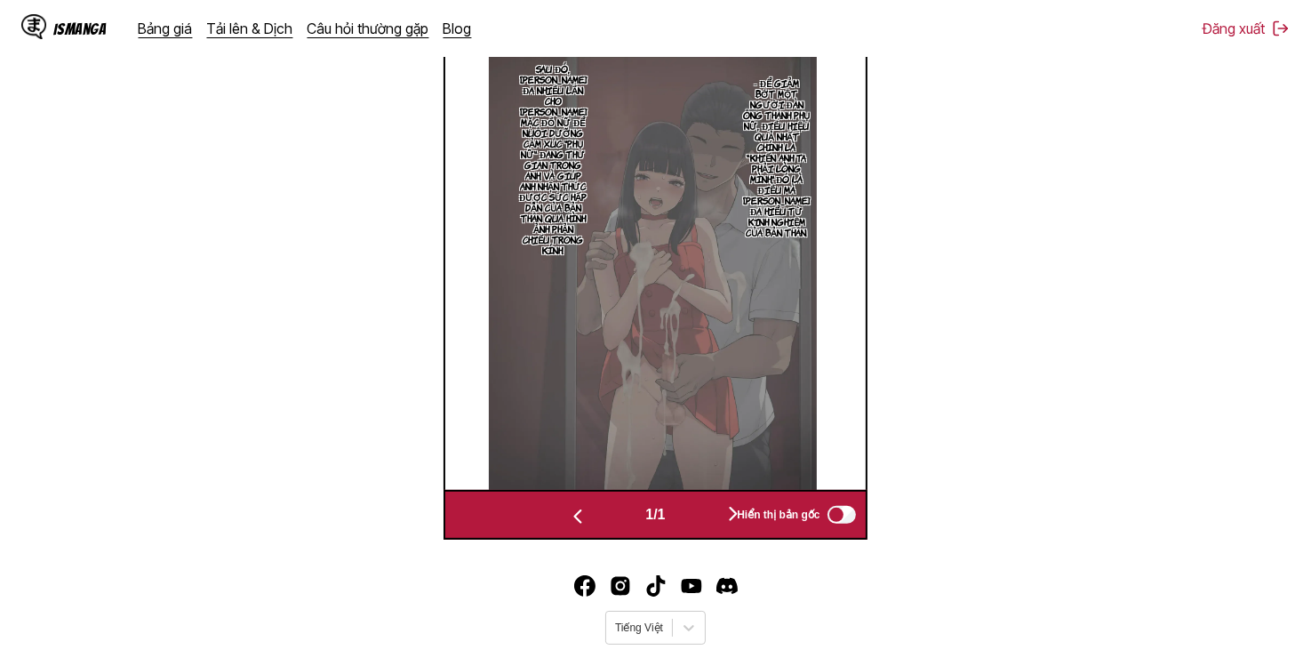
click at [571, 517] on img "button" at bounding box center [577, 516] width 21 height 21
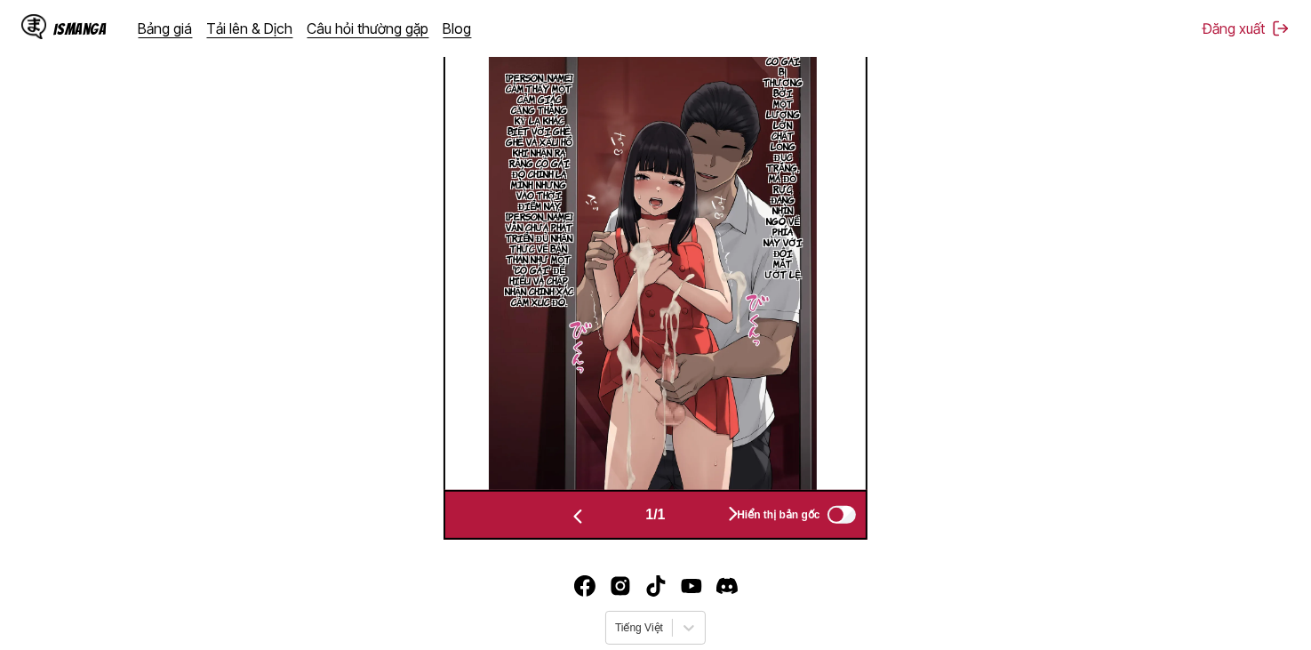
click at [571, 517] on img "button" at bounding box center [577, 516] width 21 height 21
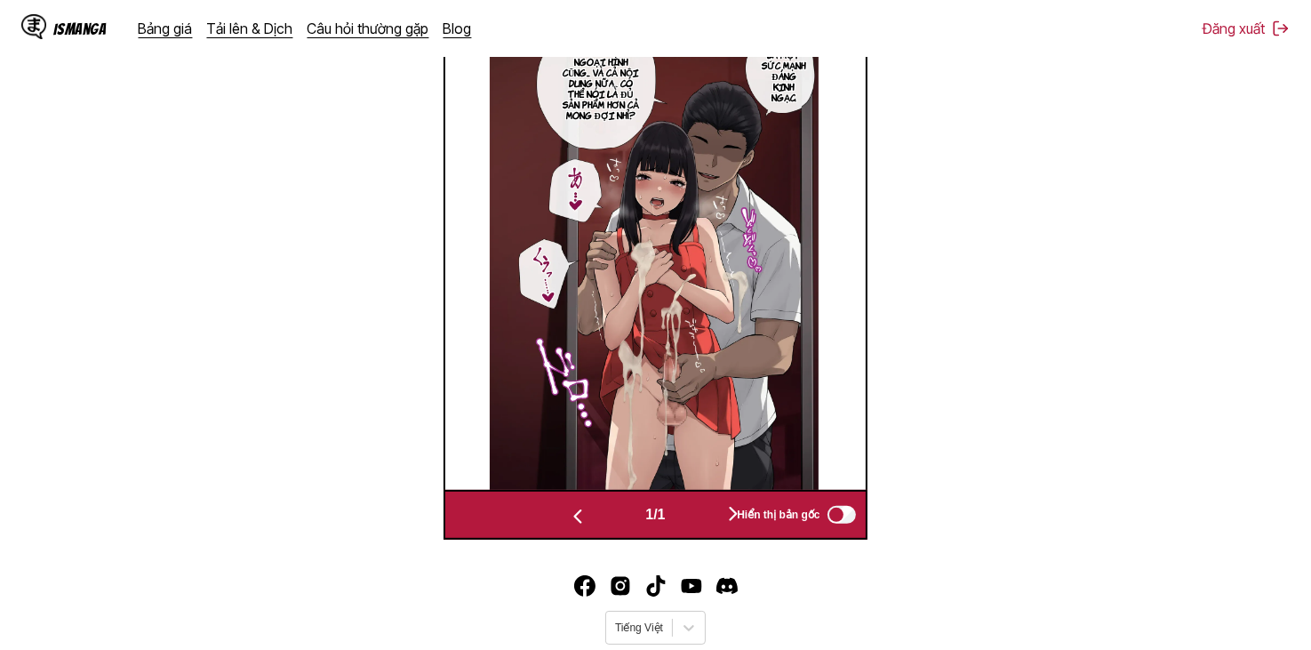
click at [571, 517] on img "button" at bounding box center [577, 516] width 21 height 21
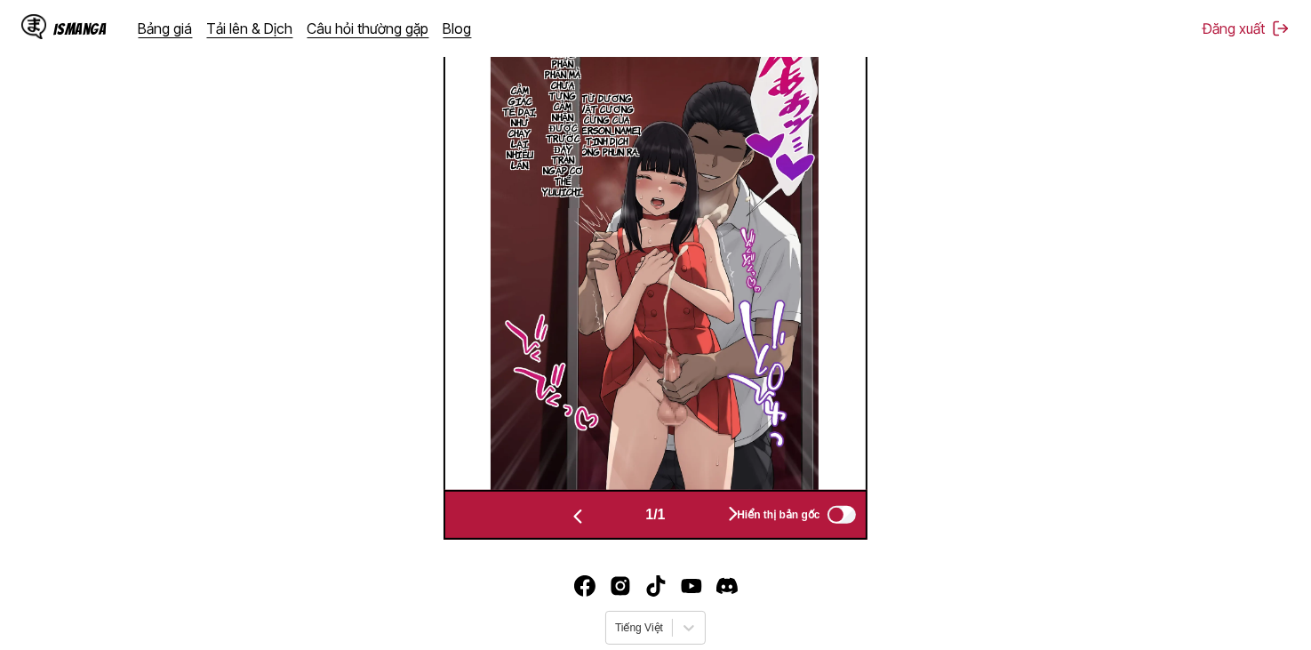
click at [571, 517] on img "button" at bounding box center [577, 516] width 21 height 21
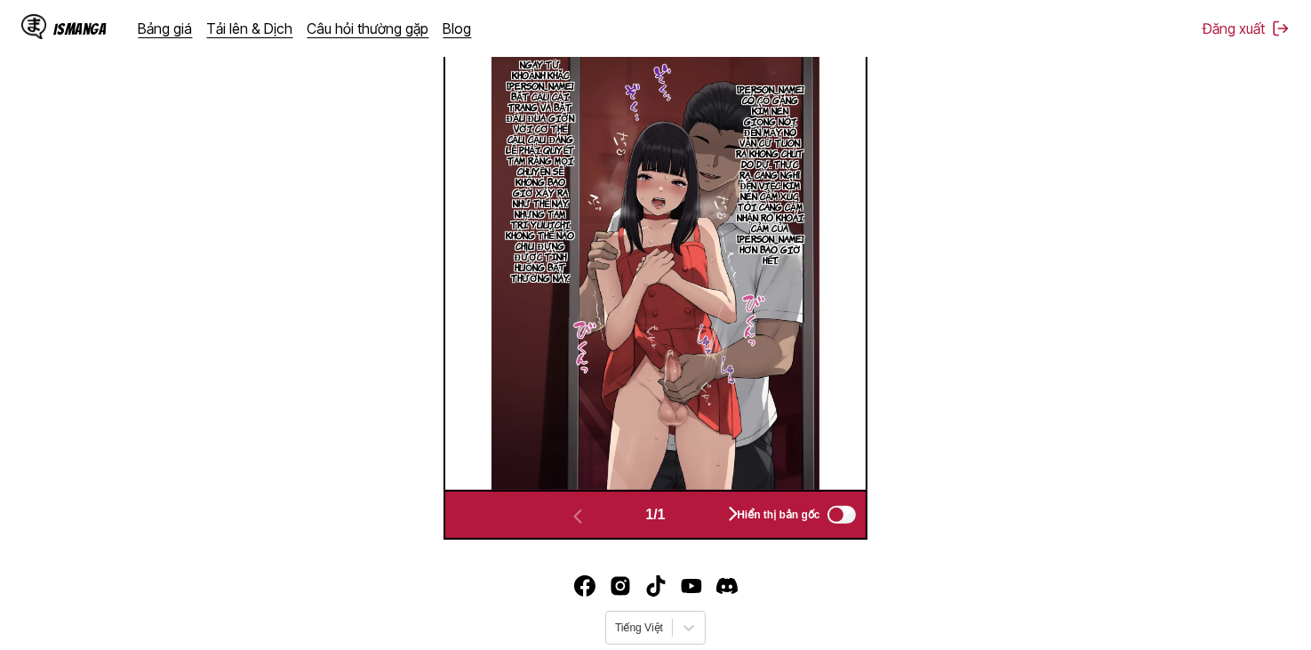
click at [714, 520] on button "button" at bounding box center [733, 515] width 107 height 26
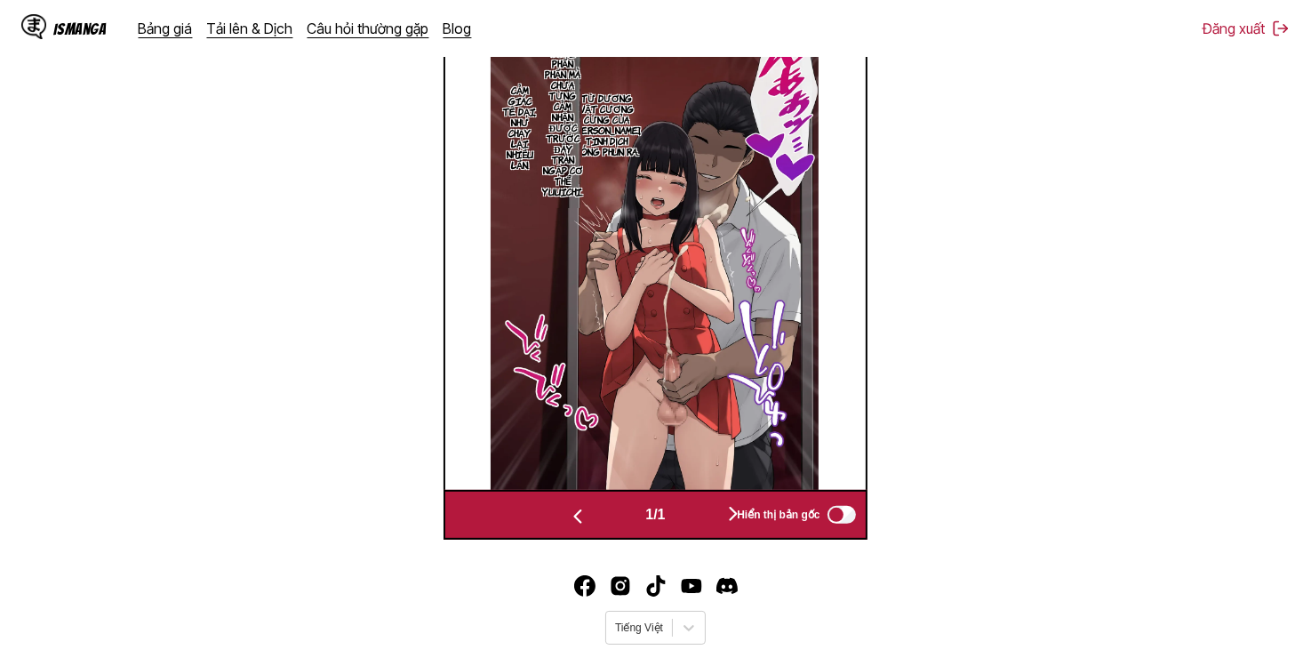
click at [714, 520] on button "button" at bounding box center [733, 515] width 107 height 26
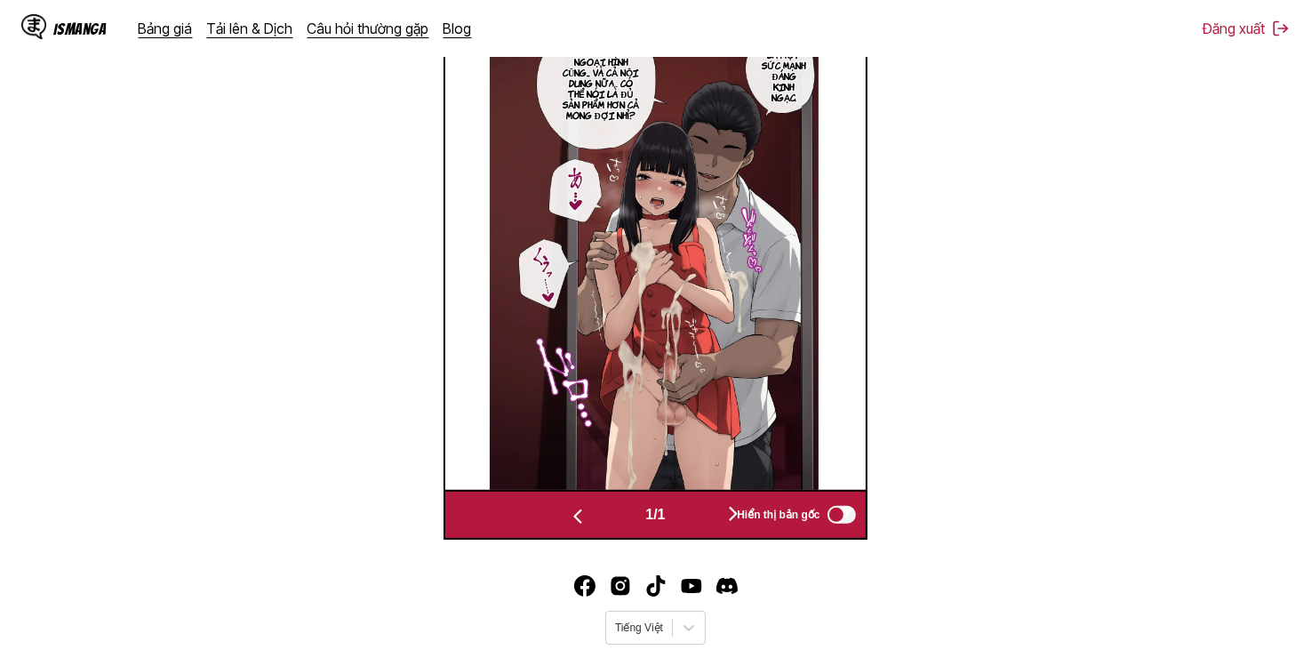
click at [714, 520] on button "button" at bounding box center [733, 515] width 107 height 26
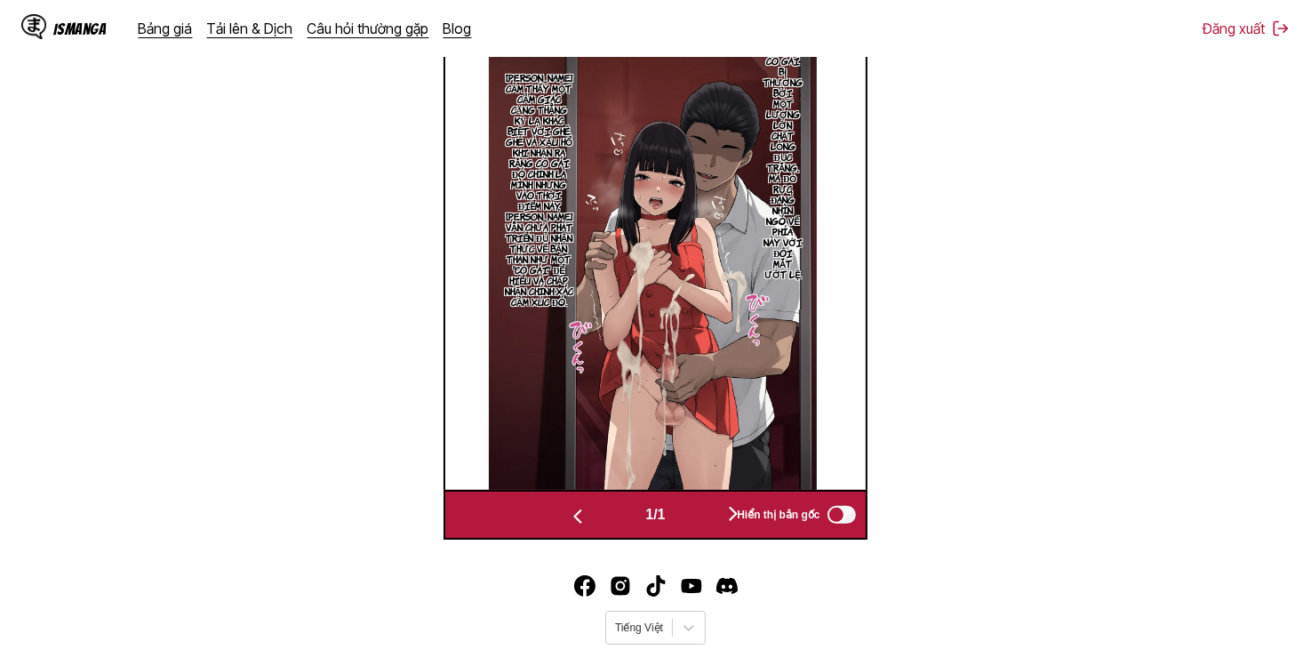
click at [714, 520] on button "button" at bounding box center [733, 515] width 107 height 26
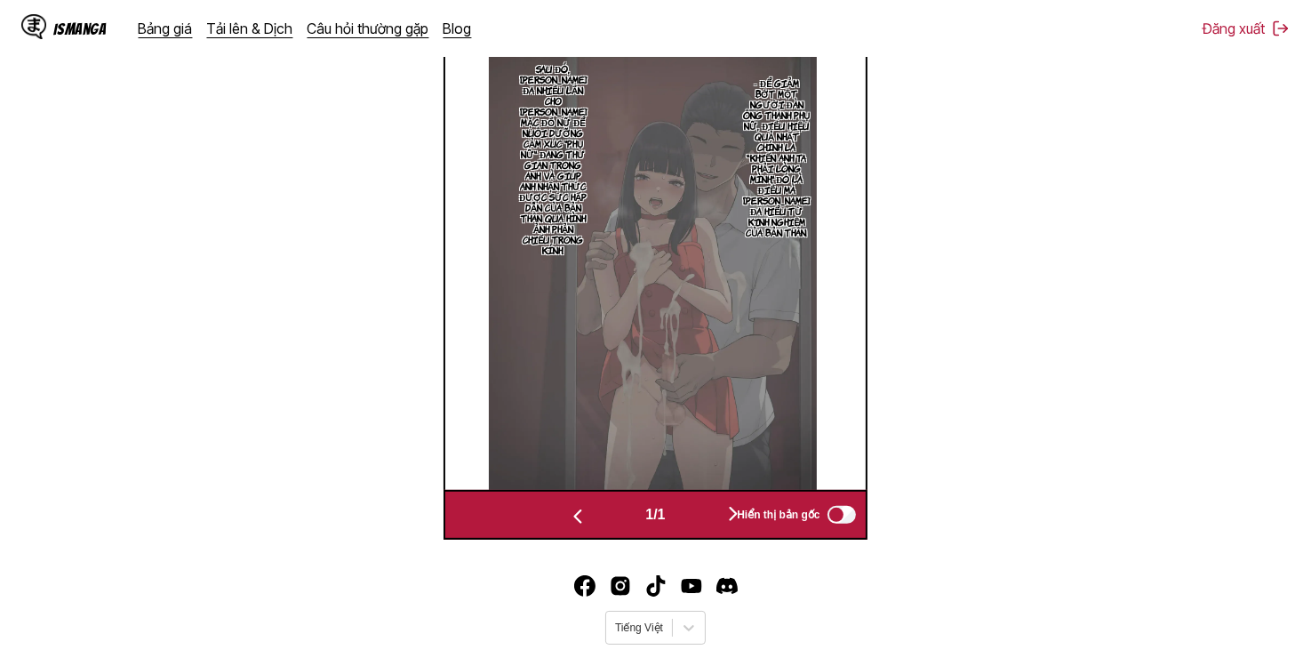
click at [714, 520] on button "button" at bounding box center [733, 515] width 107 height 26
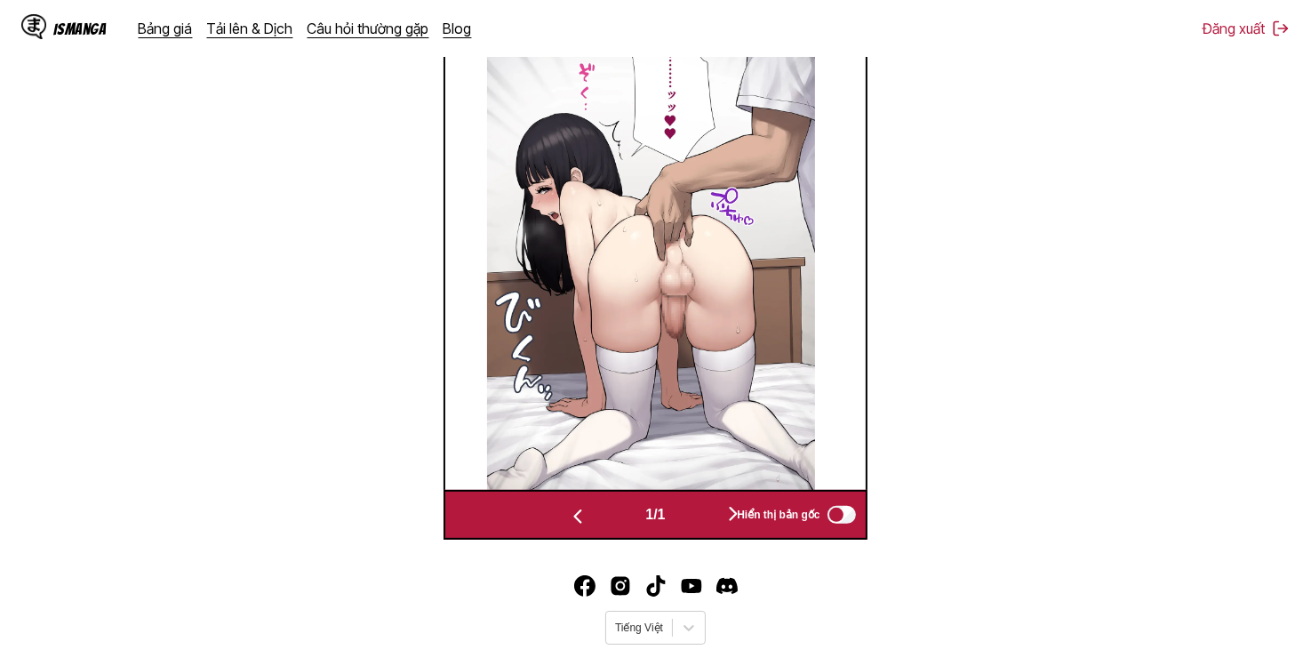
click at [714, 520] on button "button" at bounding box center [733, 515] width 107 height 26
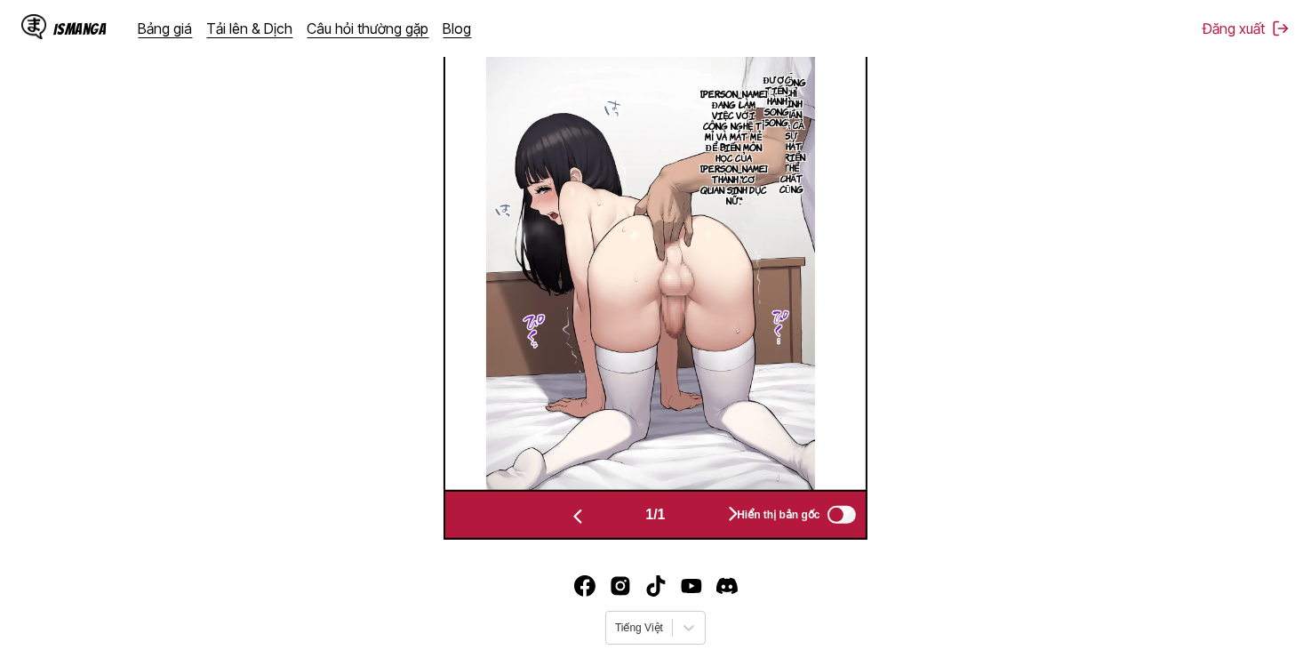
click at [714, 520] on button "button" at bounding box center [733, 515] width 107 height 26
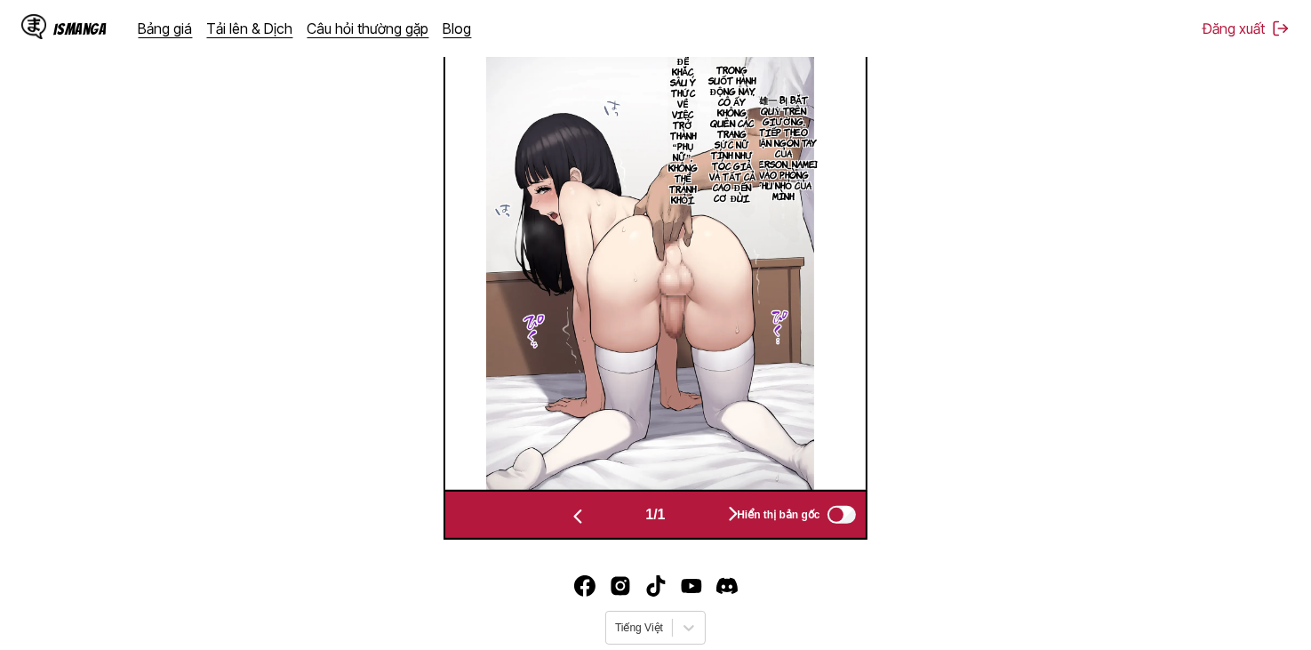
click at [707, 515] on button "button" at bounding box center [733, 515] width 107 height 26
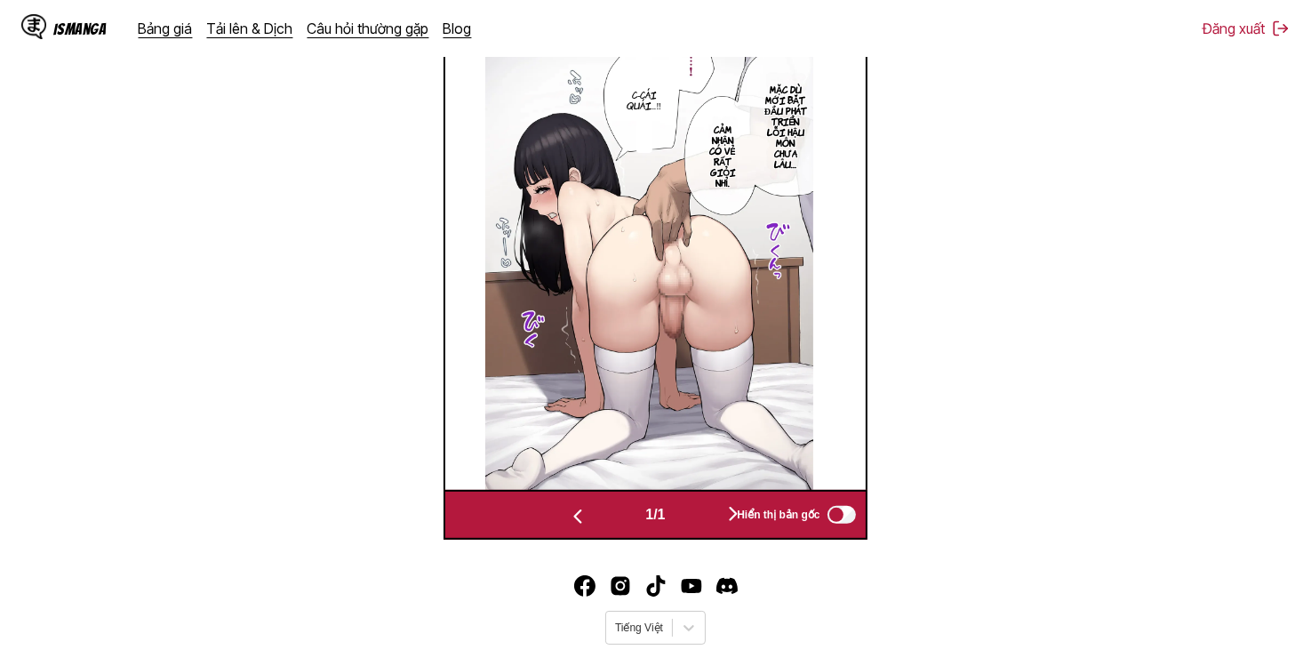
click at [707, 515] on button "button" at bounding box center [733, 515] width 107 height 26
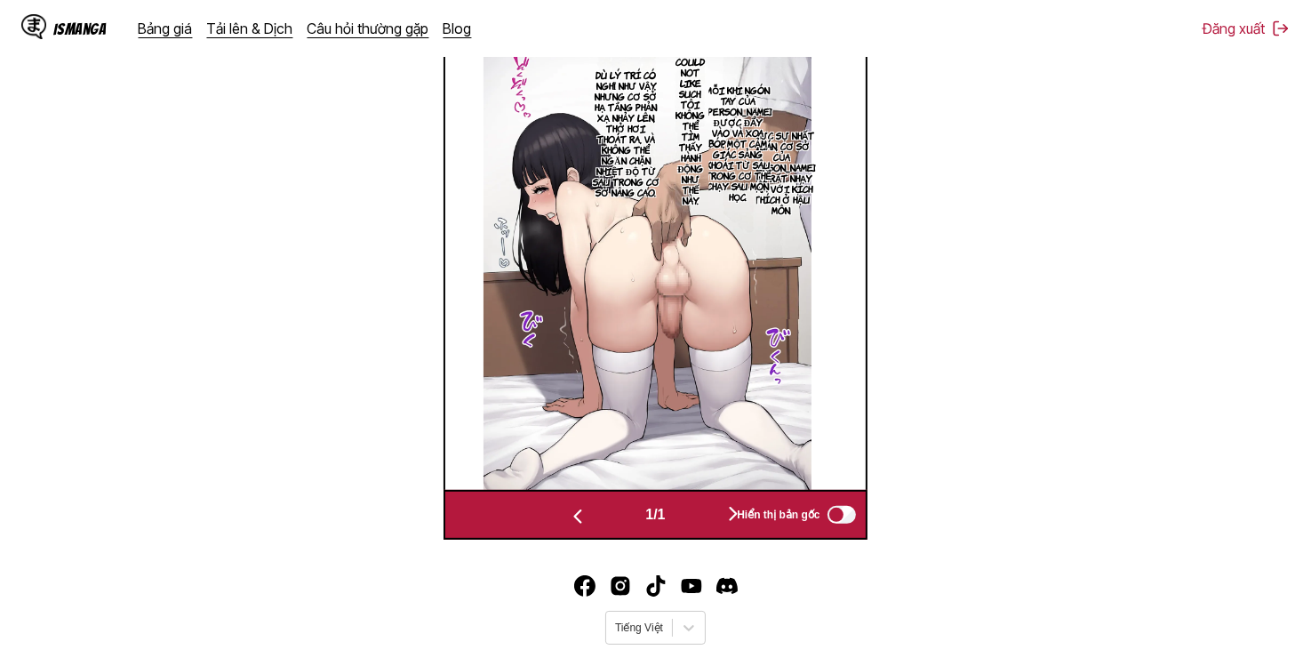
click at [707, 515] on button "button" at bounding box center [733, 515] width 107 height 26
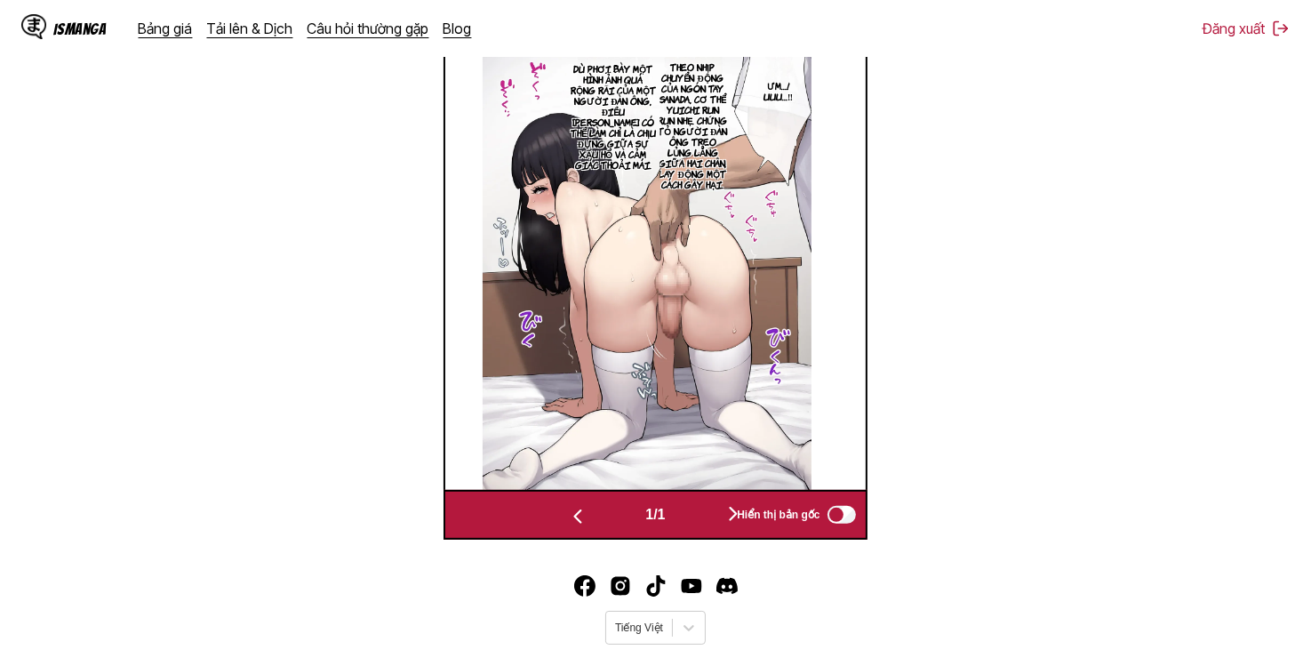
click at [707, 515] on button "button" at bounding box center [733, 515] width 107 height 26
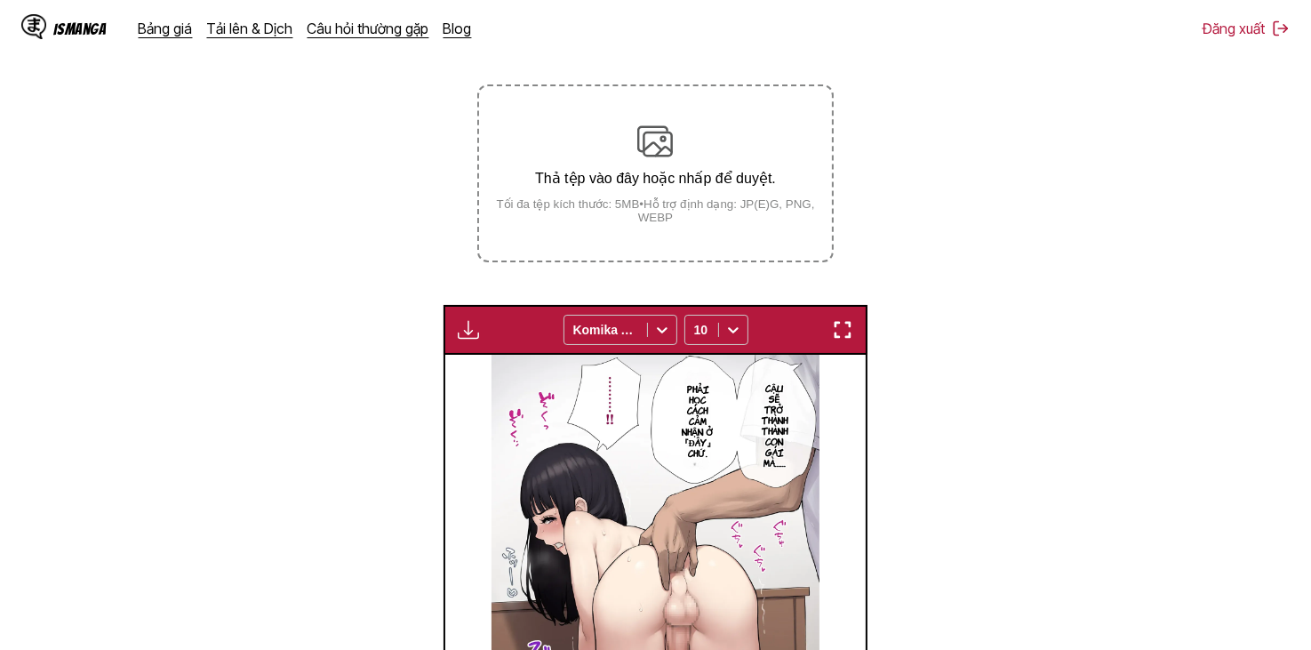
scroll to position [622, 0]
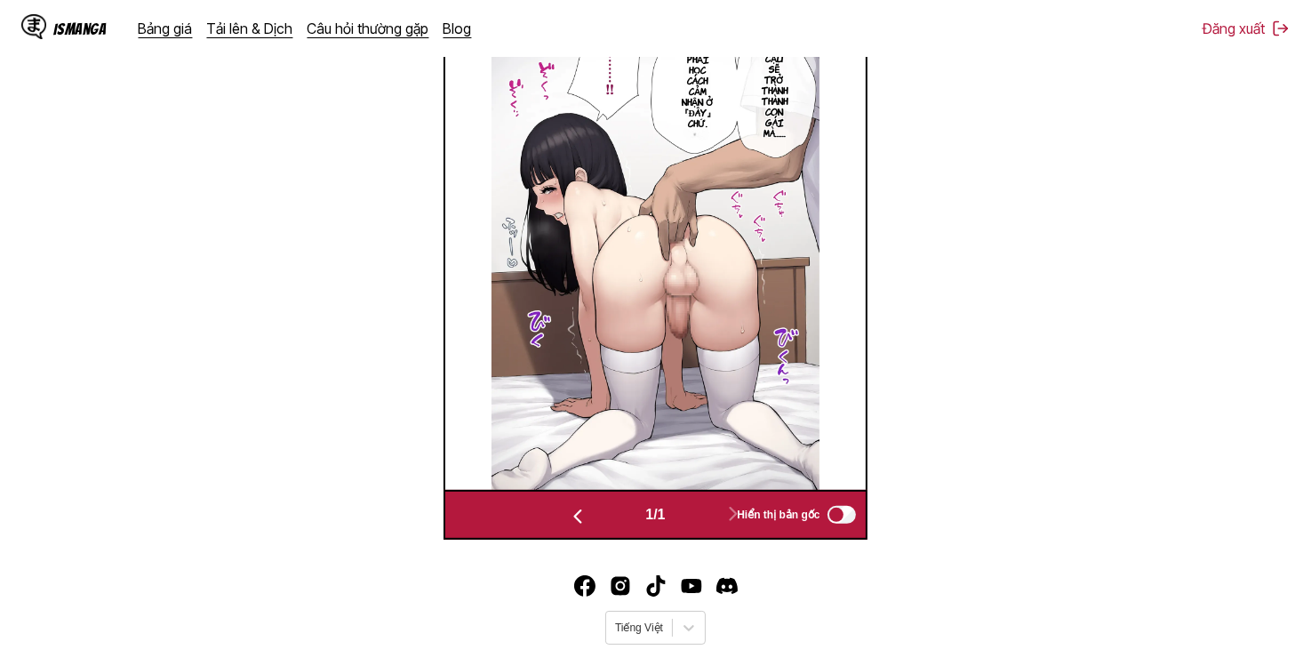
click at [583, 503] on button "button" at bounding box center [577, 515] width 107 height 26
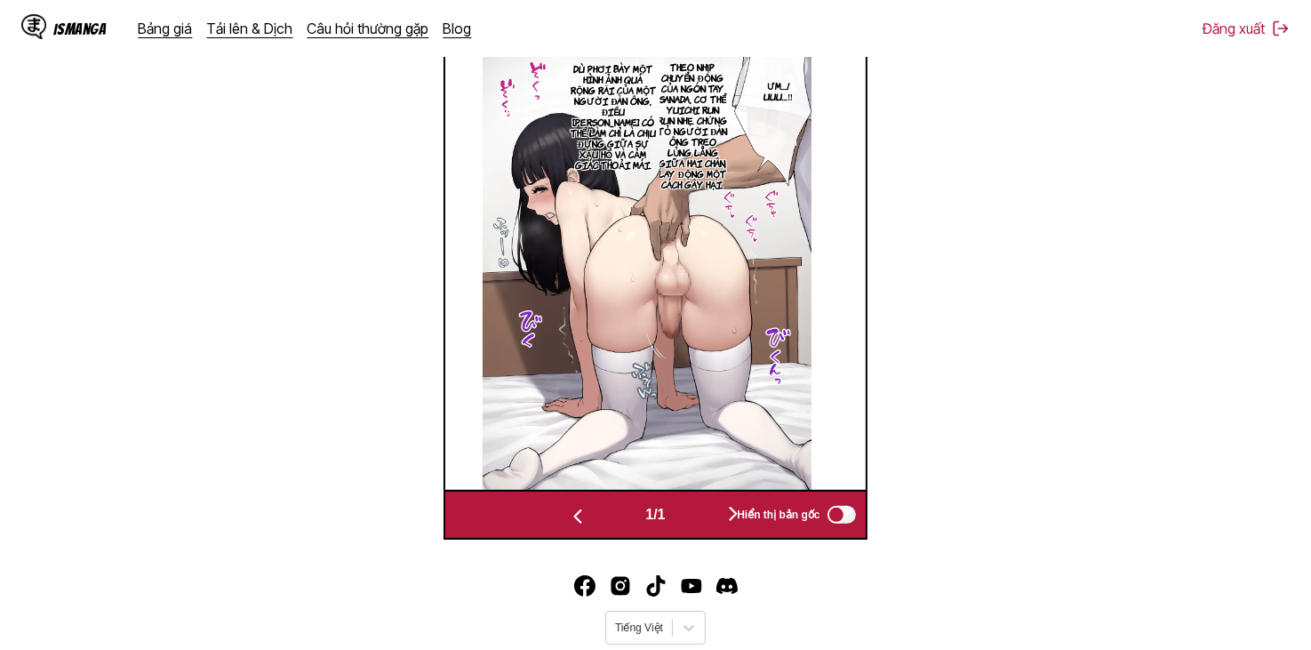
click at [583, 503] on button "button" at bounding box center [577, 515] width 107 height 26
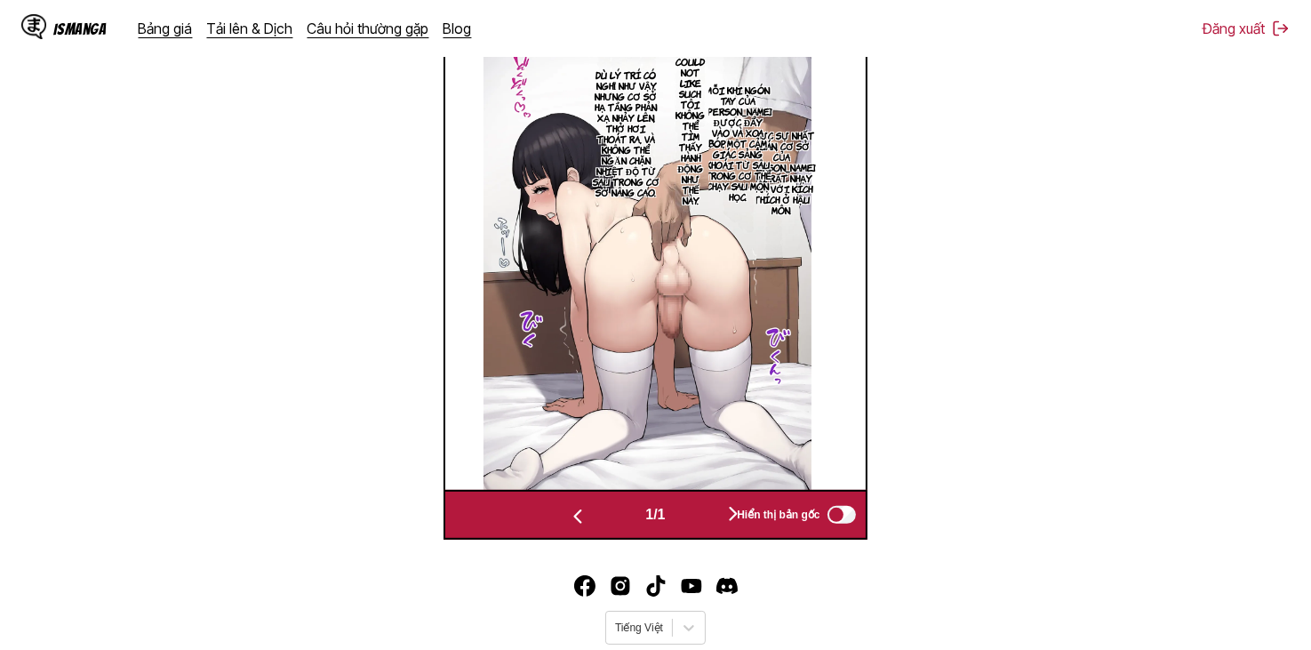
click at [583, 503] on button "button" at bounding box center [577, 515] width 107 height 26
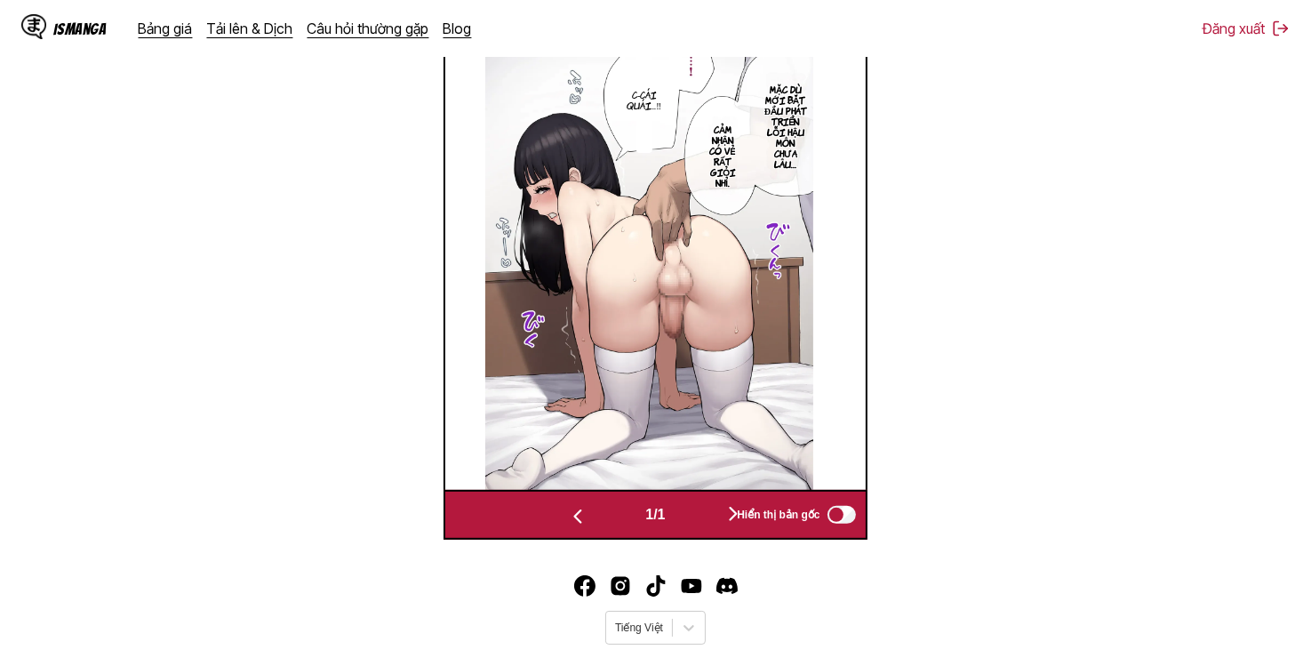
click at [699, 522] on button "button" at bounding box center [733, 515] width 107 height 26
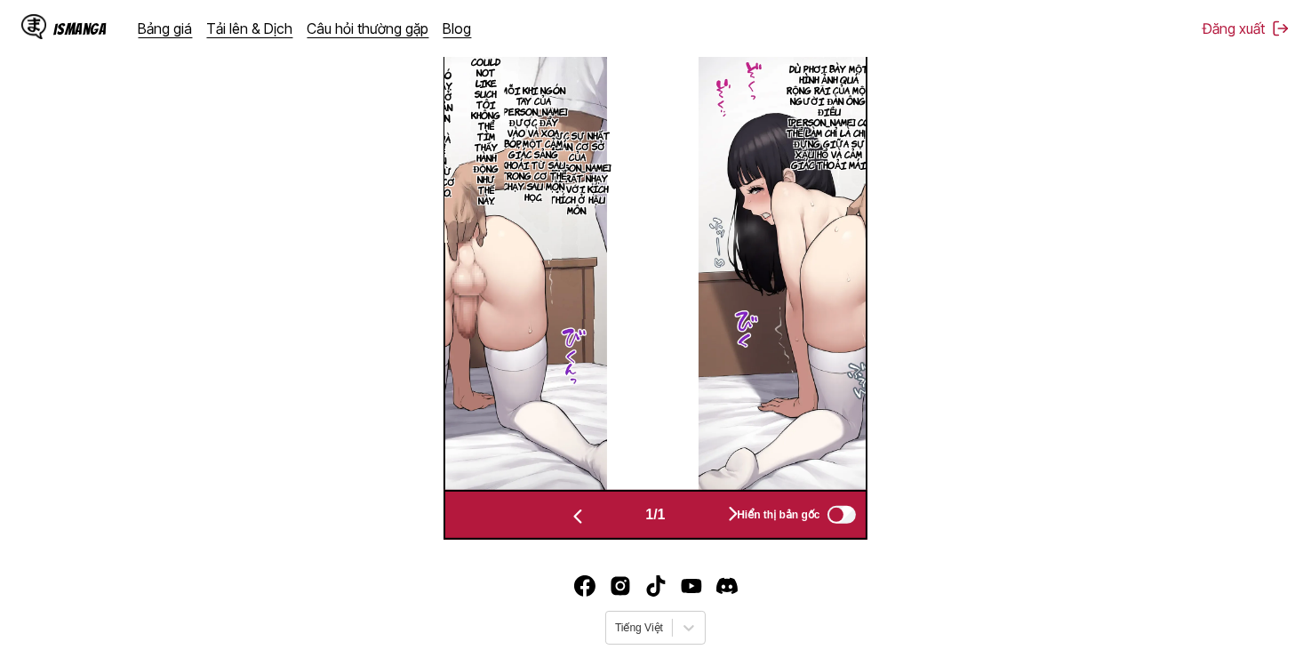
click at [699, 522] on button "button" at bounding box center [733, 515] width 107 height 26
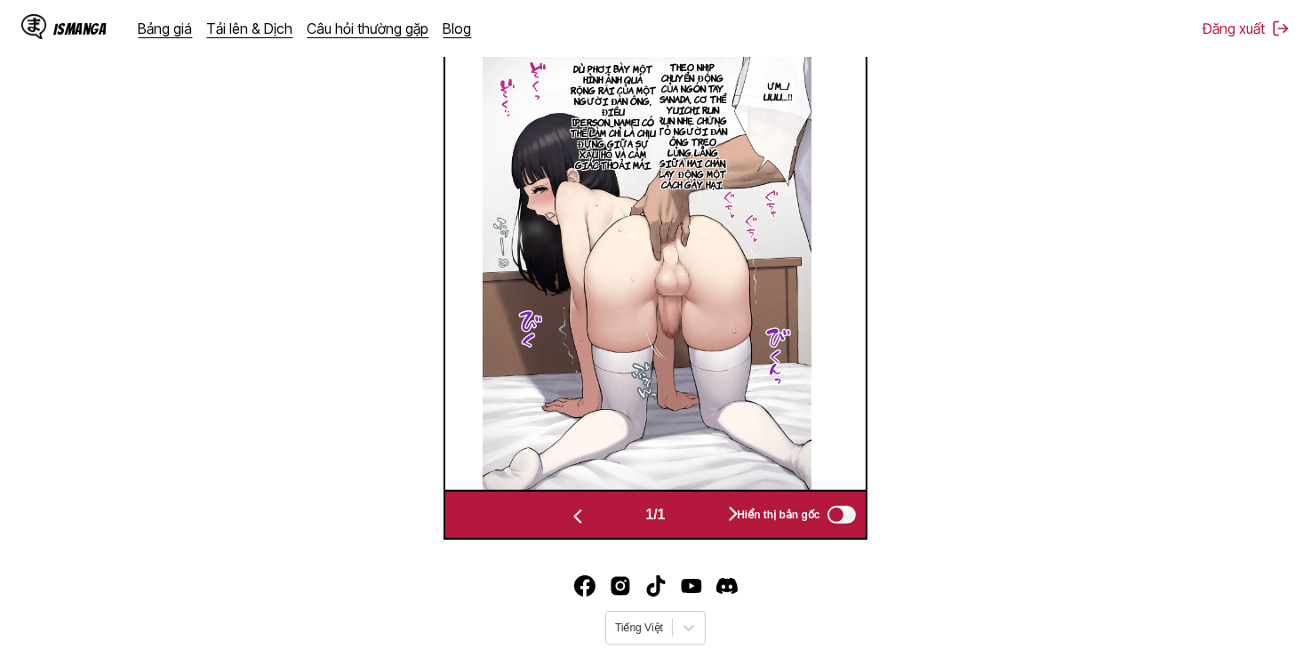
click at [699, 522] on button "button" at bounding box center [733, 515] width 107 height 26
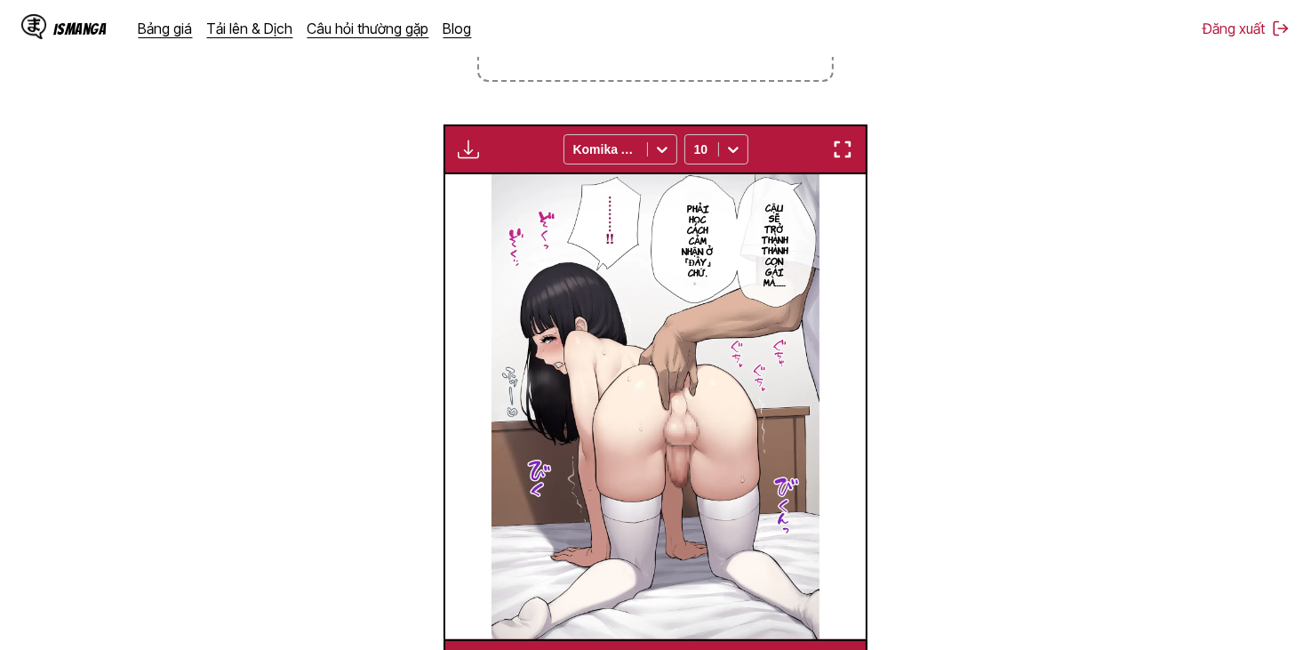
scroll to position [267, 0]
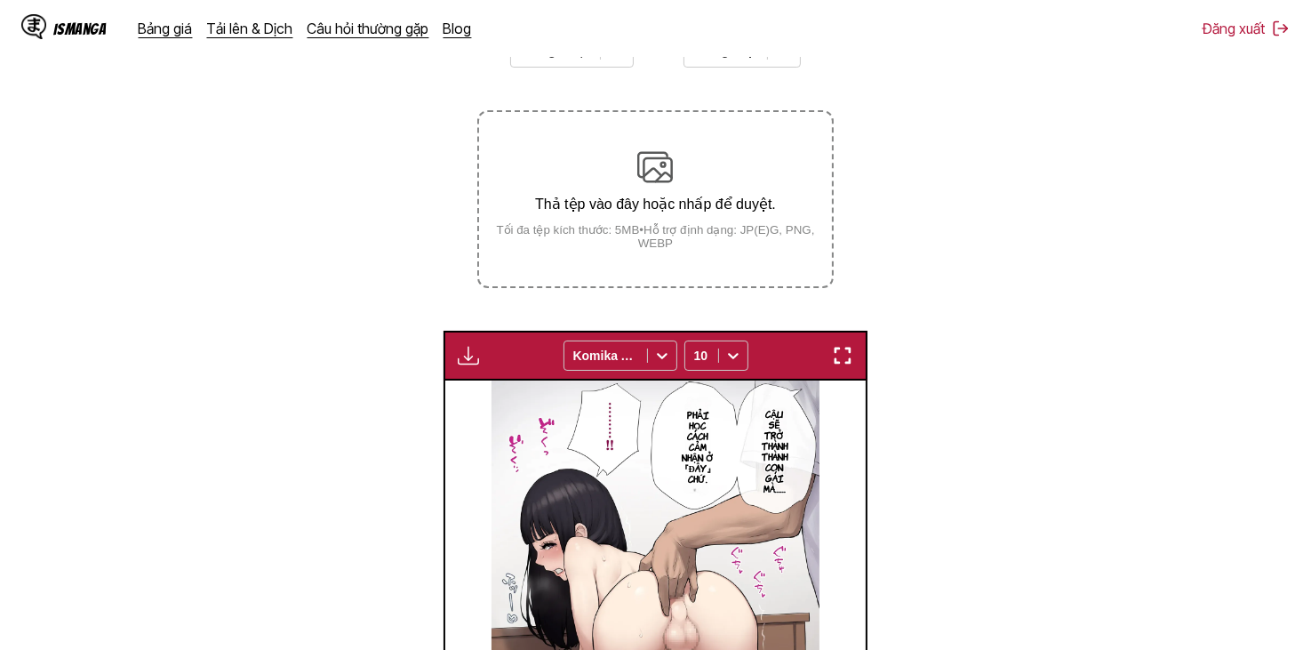
click at [462, 364] on img "button" at bounding box center [468, 355] width 21 height 21
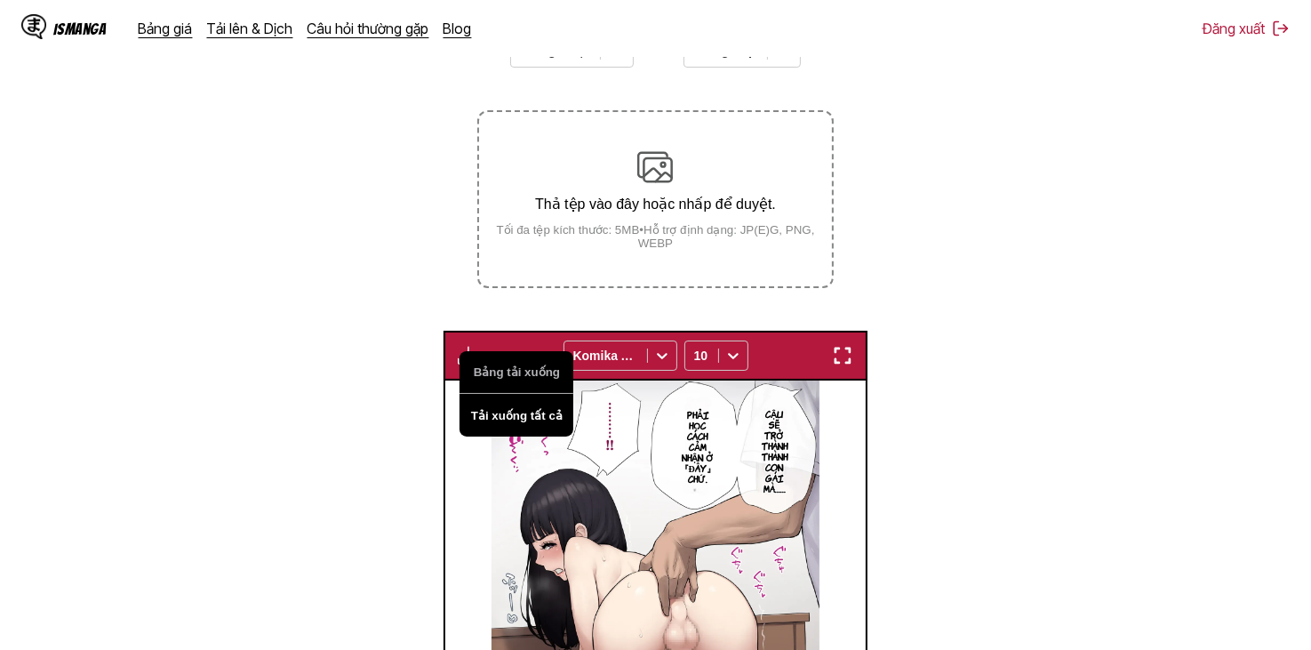
drag, startPoint x: 513, startPoint y: 379, endPoint x: 520, endPoint y: 405, distance: 26.7
click at [520, 405] on div "Bảng tải xuống Tải xuống tất cả" at bounding box center [516, 393] width 114 height 85
click at [520, 405] on button "Tải xuống tất cả" at bounding box center [516, 415] width 114 height 43
click at [522, 420] on font "Đang chuẩn bị..." at bounding box center [516, 415] width 92 height 13
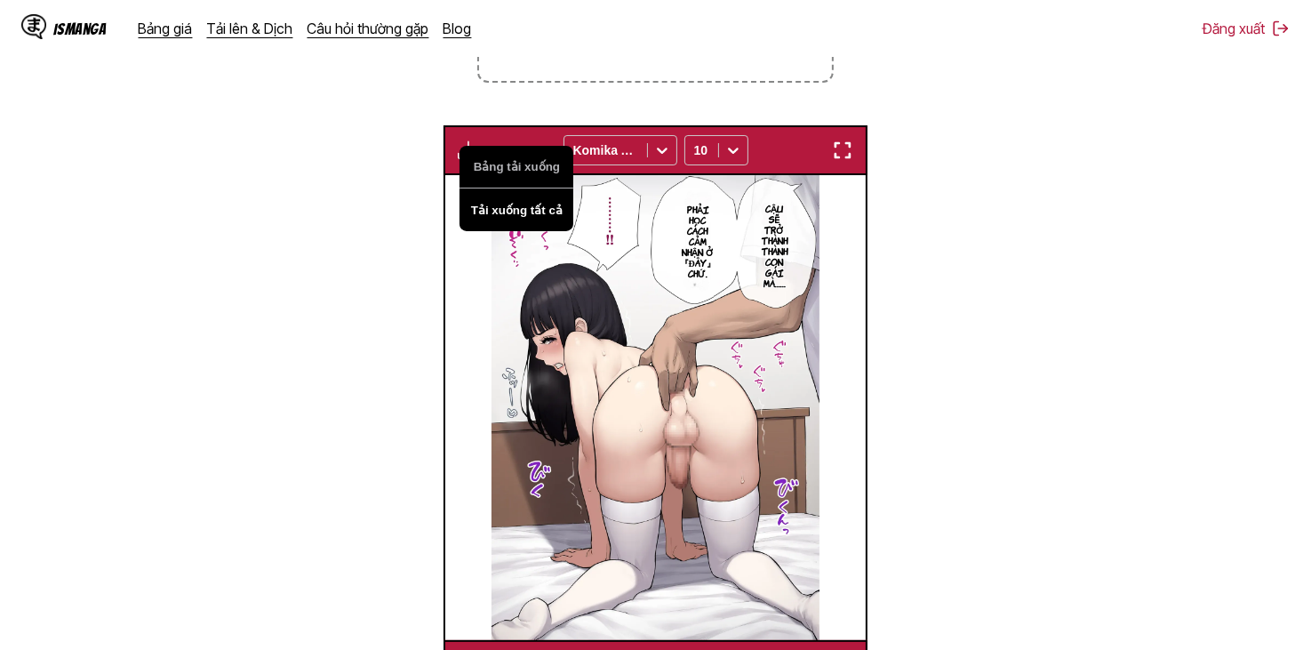
scroll to position [501, 0]
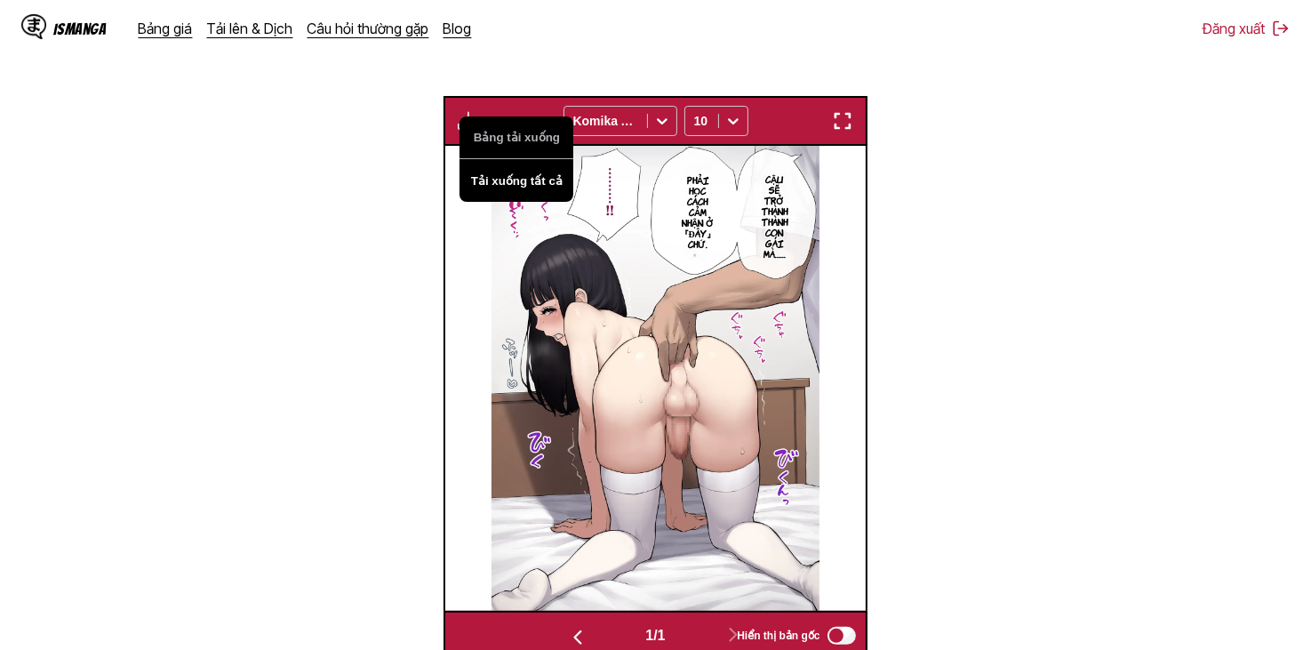
click at [906, 269] on section "Từ Tiếng Nhật Đến Tiếng Việt Thả tệp vào đây hoặc nhấp để duyệt. Tối đa tệp kíc…" at bounding box center [655, 221] width 1282 height 877
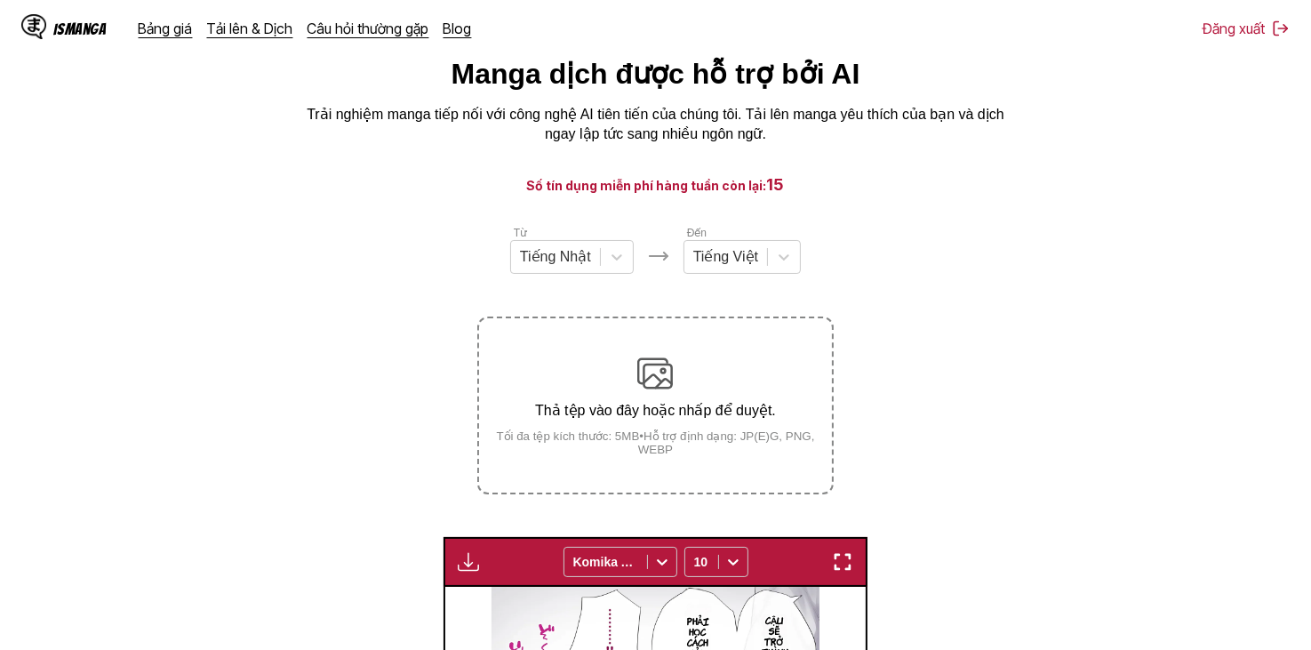
scroll to position [0, 0]
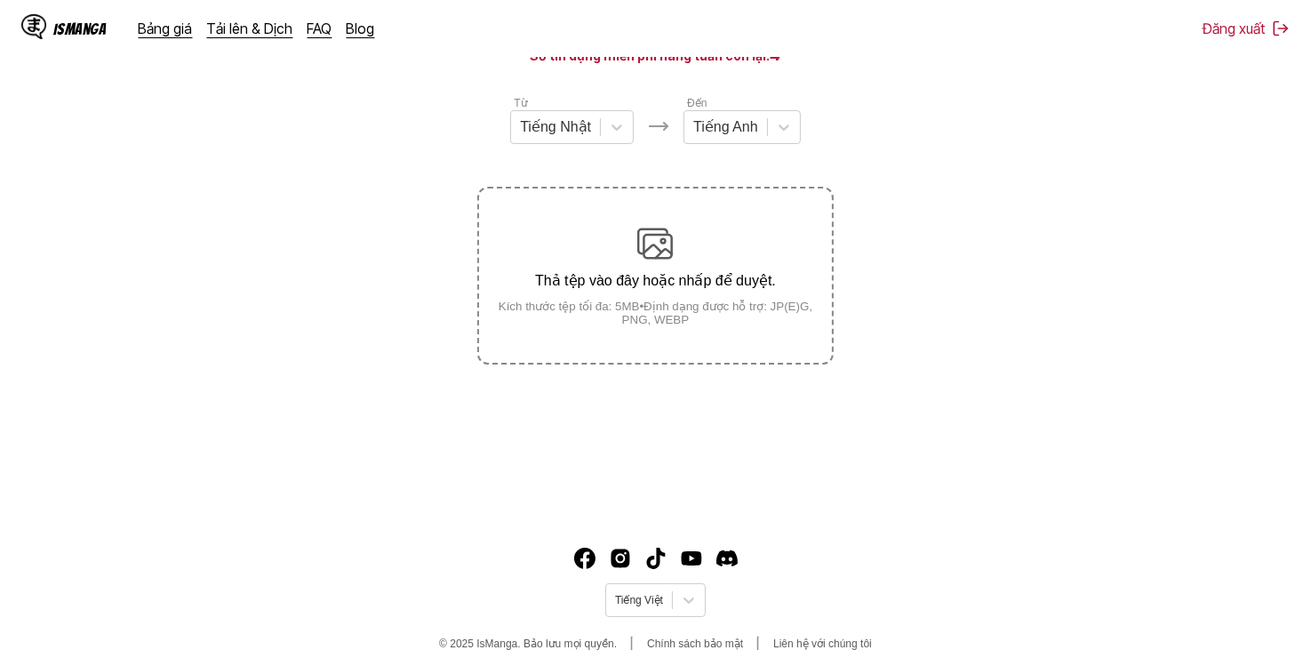
scroll to position [217, 0]
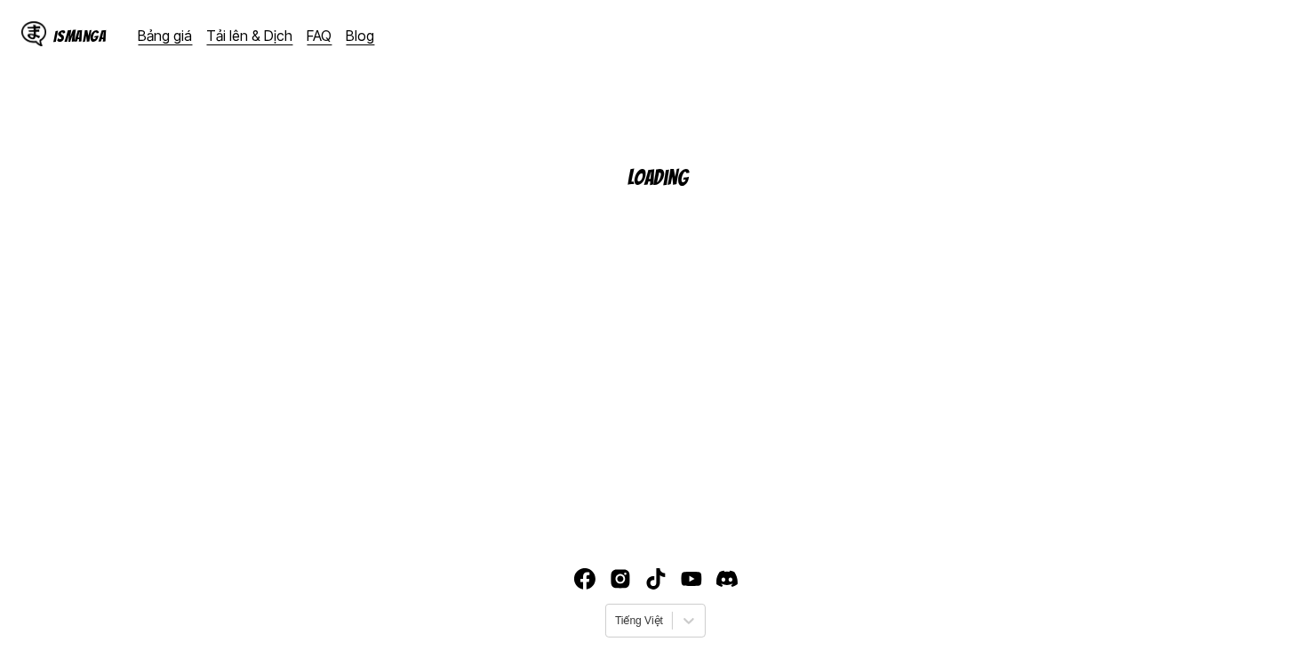
scroll to position [39, 0]
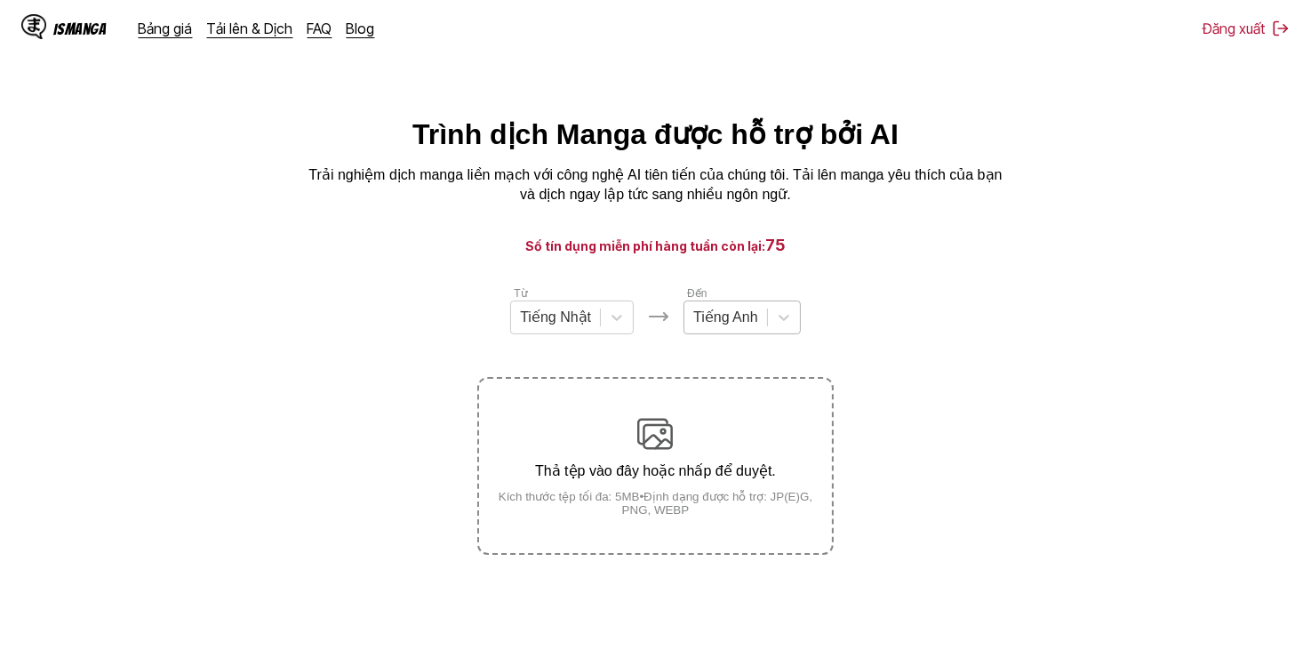
click at [737, 327] on div at bounding box center [725, 318] width 65 height 20
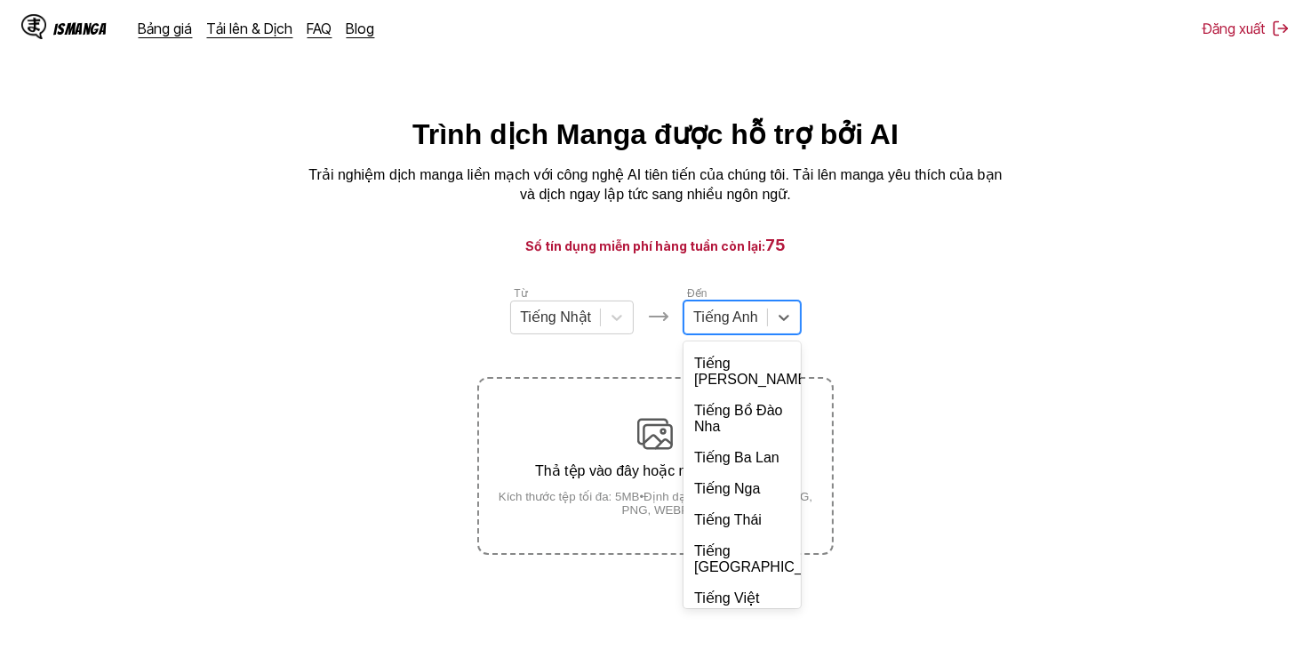
scroll to position [355, 0]
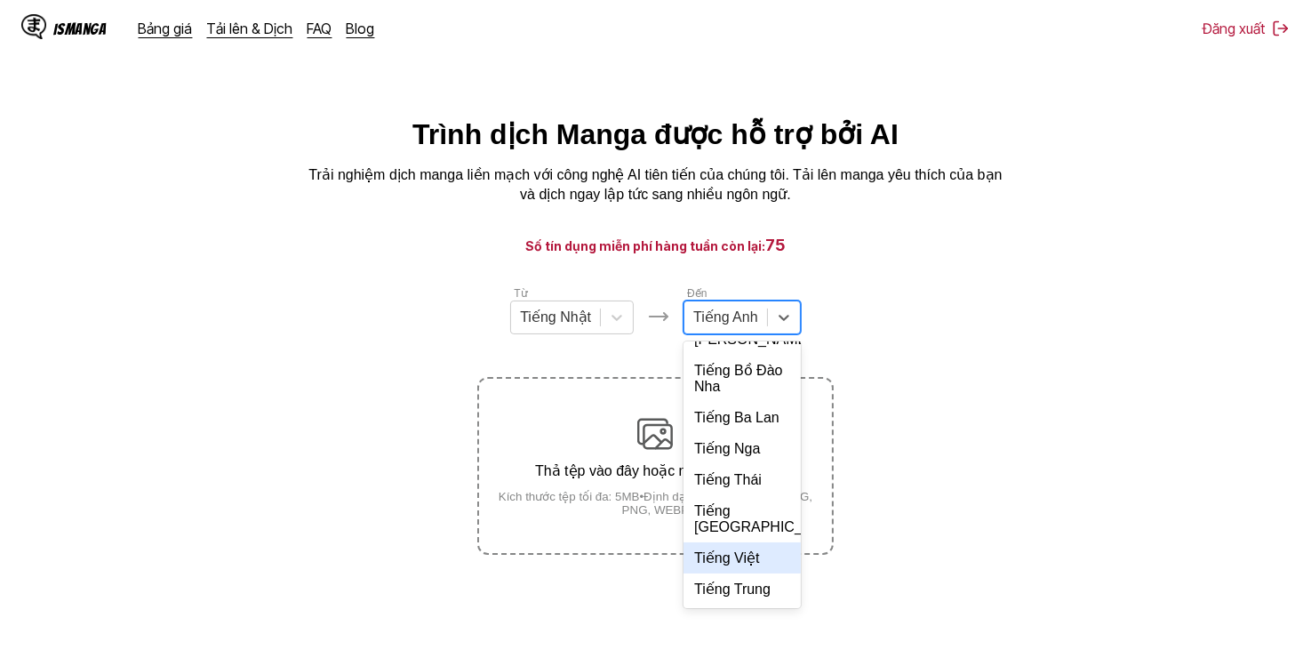
click at [757, 573] on div "Tiếng Việt" at bounding box center [741, 557] width 117 height 31
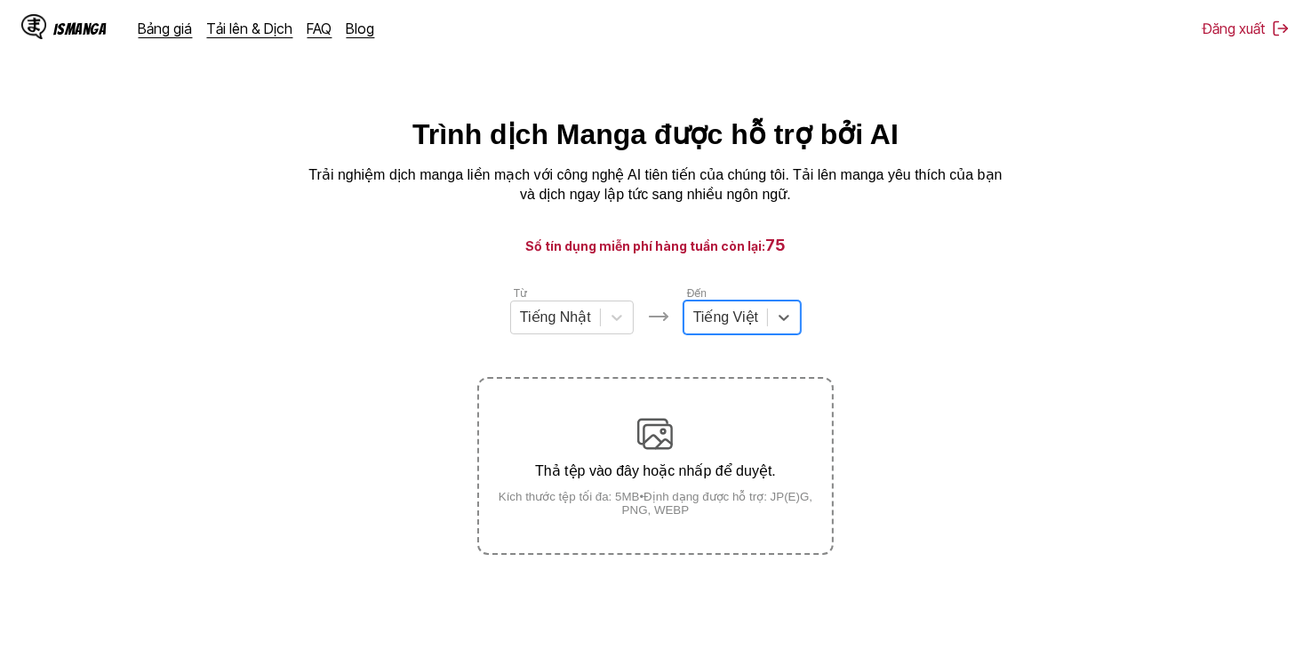
click at [964, 362] on section "Từ Tiếng Nhật Đến option Tiếng Việt, selected. Tiếng Việt Thả tệp vào đây hoặc …" at bounding box center [655, 419] width 1282 height 270
click at [711, 318] on div at bounding box center [725, 318] width 65 height 20
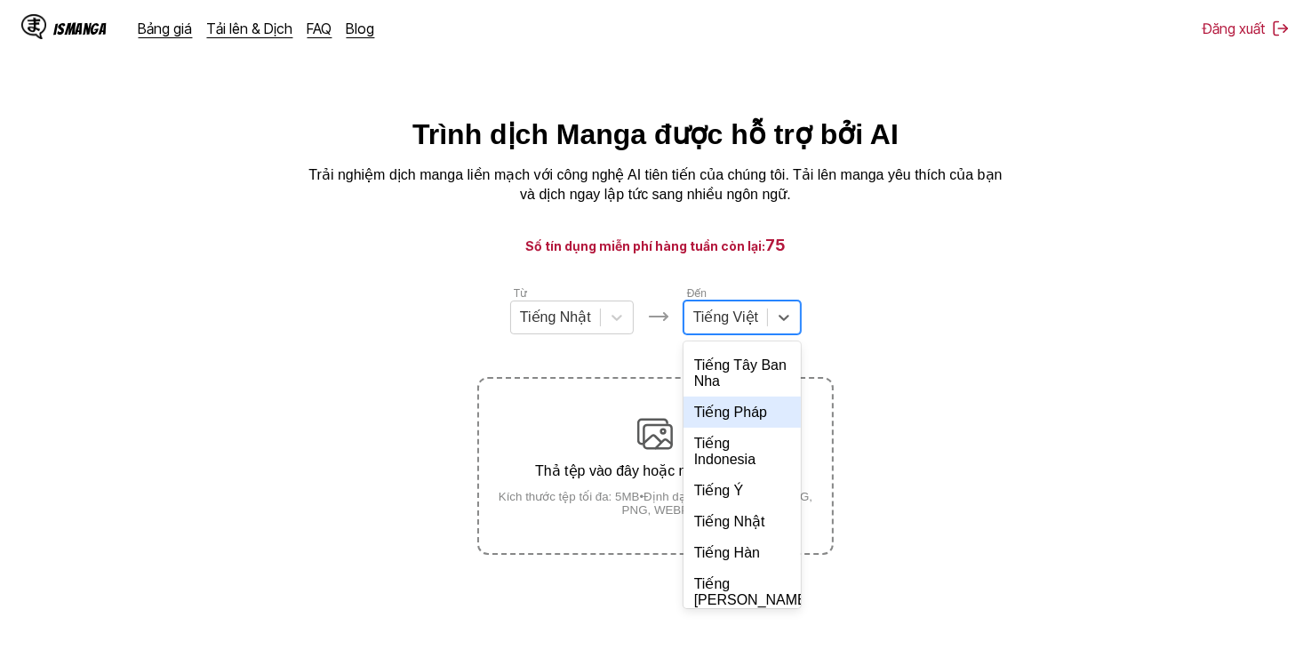
scroll to position [423, 0]
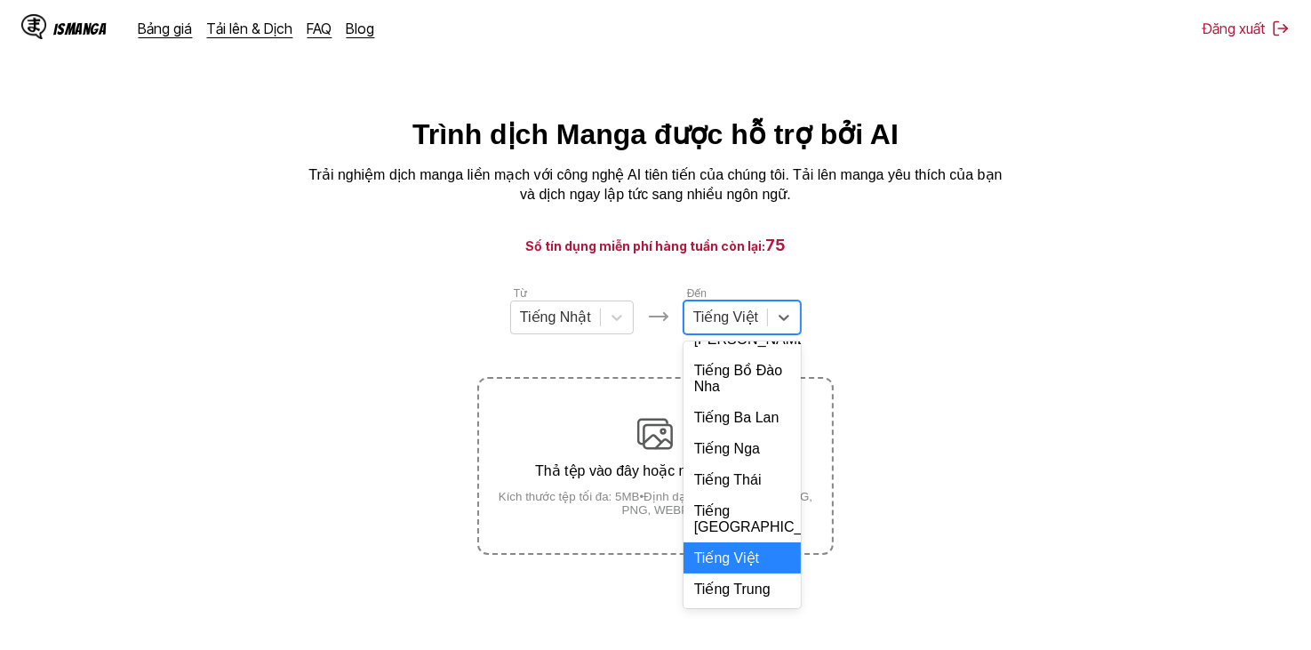
click at [752, 554] on div "Tiếng Việt" at bounding box center [741, 557] width 117 height 31
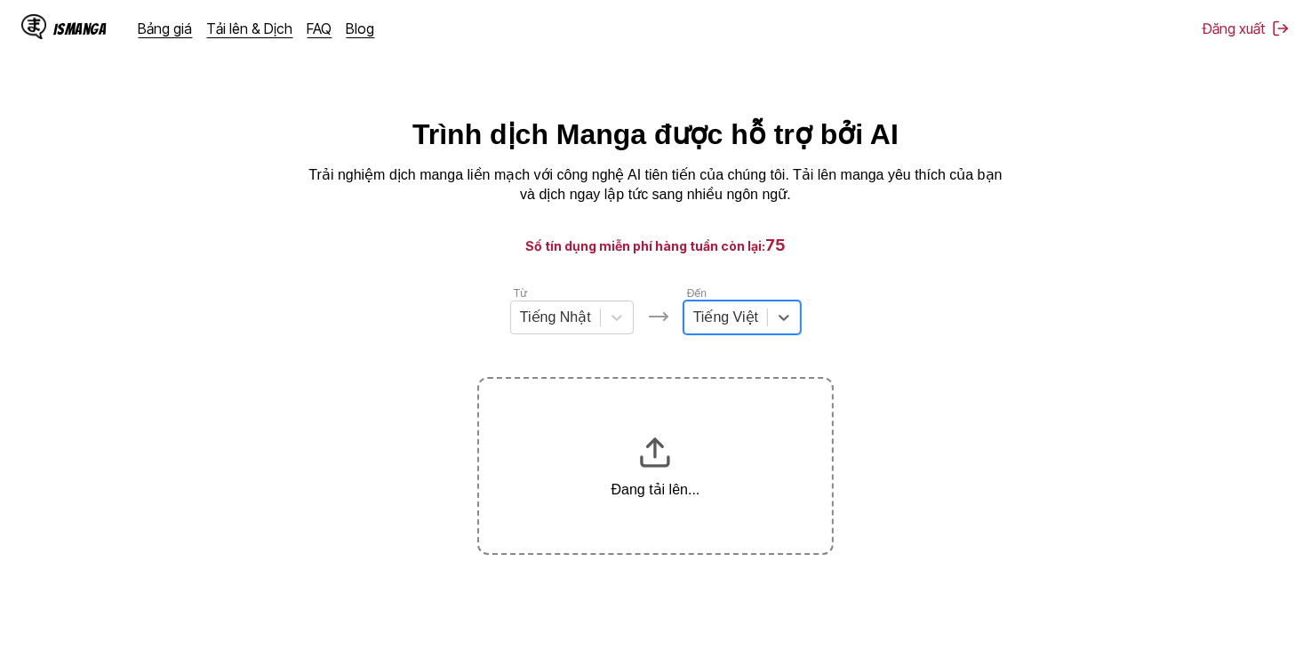
click at [910, 316] on section "Từ Tiếng Nhật Đến option Tiếng Việt, selected. Select is focused ,type to refin…" at bounding box center [655, 419] width 1282 height 270
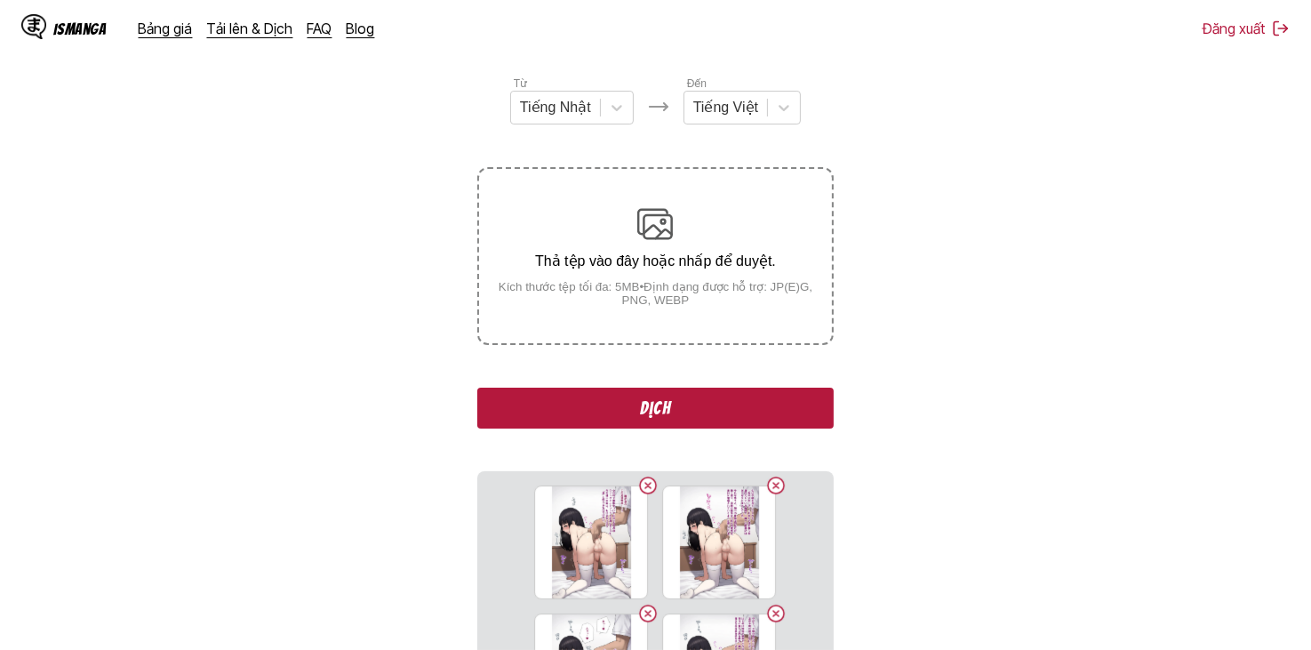
scroll to position [0, 0]
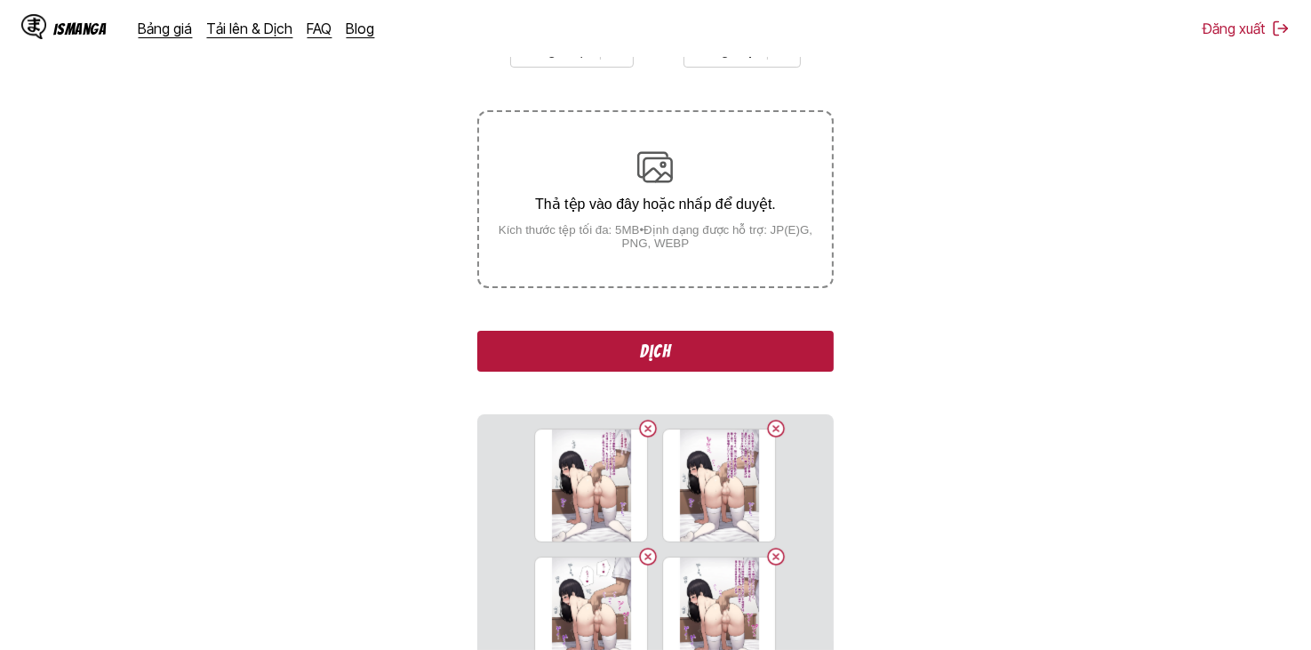
click at [719, 340] on button "Dịch" at bounding box center [654, 351] width 355 height 41
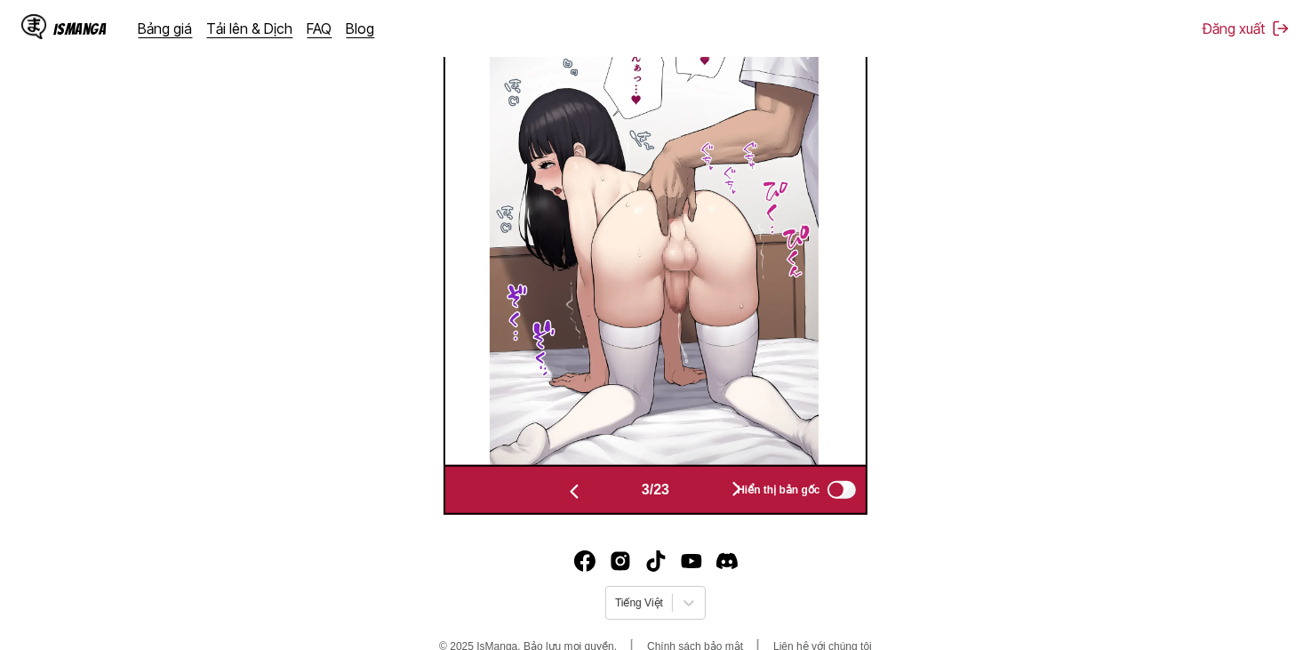
scroll to position [1103, 0]
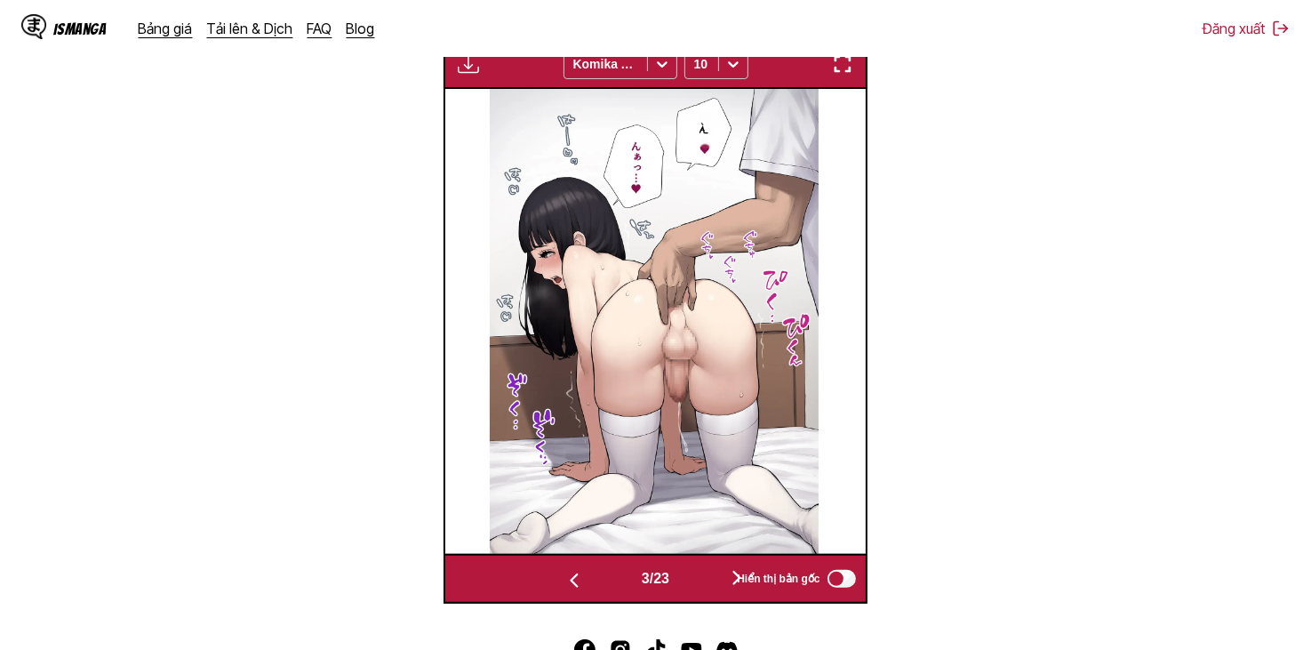
click at [732, 575] on div "Hiển thị bản gốc" at bounding box center [792, 578] width 132 height 23
click at [734, 586] on div "Hiển thị bản gốc" at bounding box center [792, 578] width 132 height 23
click at [739, 579] on span "Hiển thị bản gốc" at bounding box center [778, 578] width 83 height 12
click at [738, 579] on div "Hiển thị bản gốc" at bounding box center [792, 578] width 132 height 23
click at [717, 590] on button "button" at bounding box center [736, 579] width 107 height 26
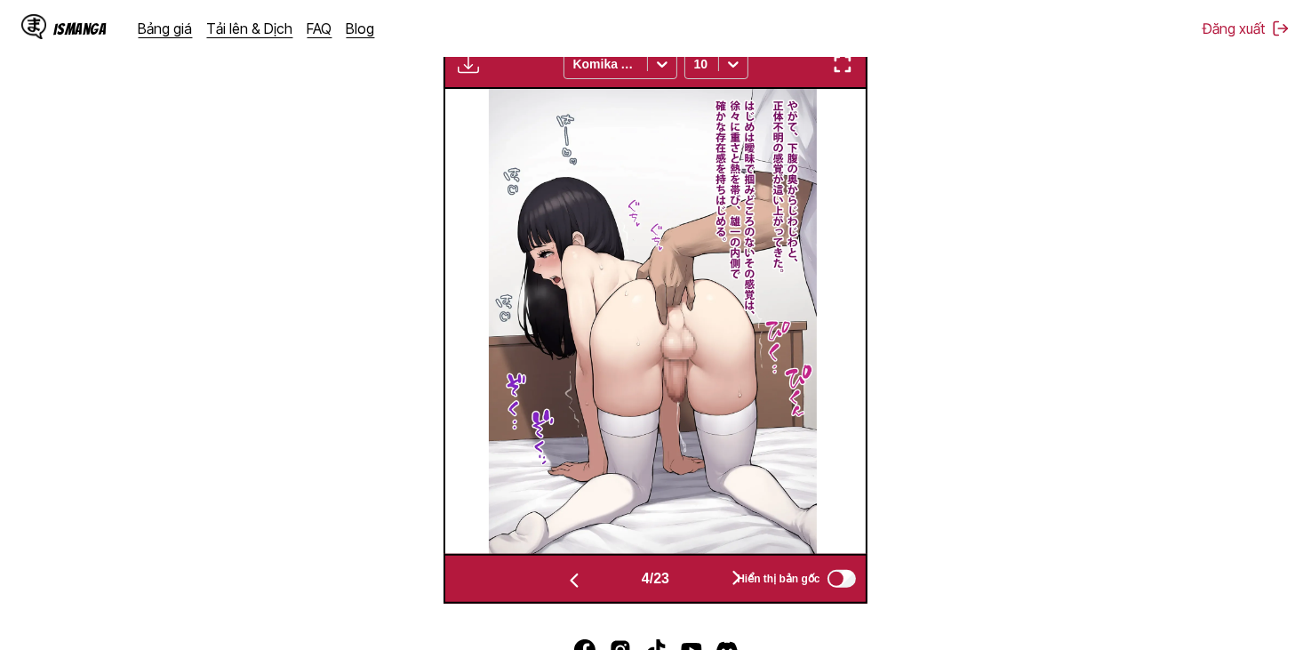
click at [720, 576] on button "button" at bounding box center [736, 579] width 107 height 26
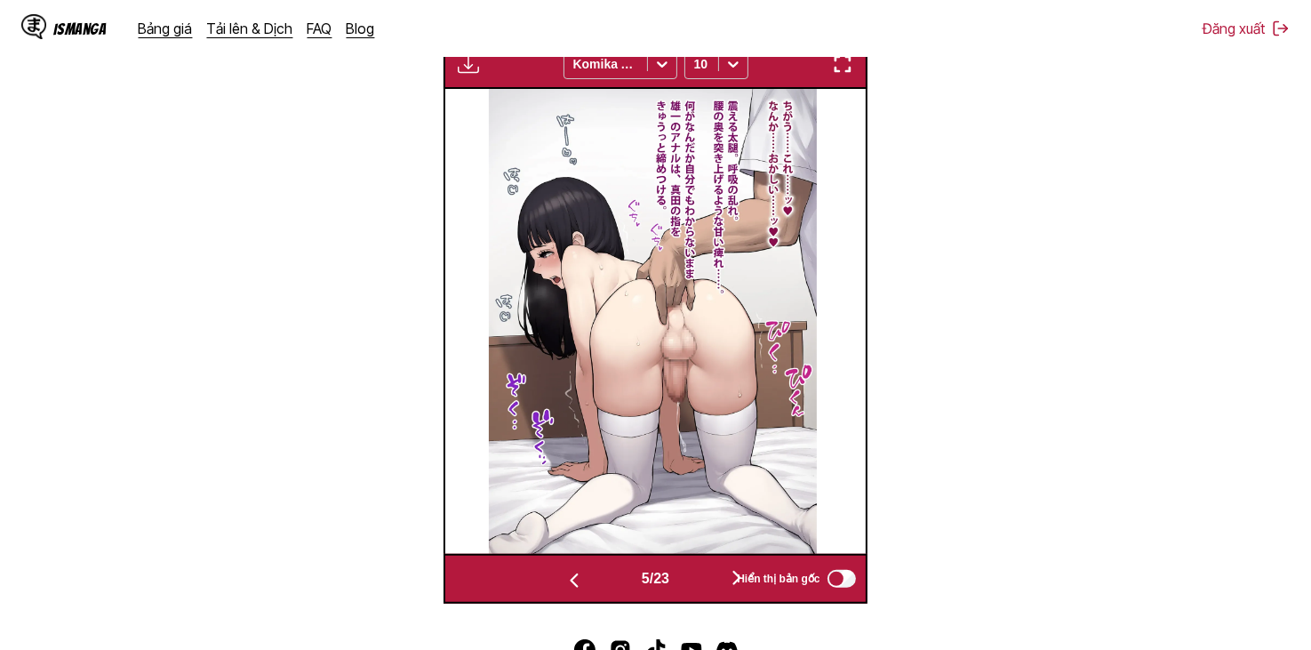
click at [719, 581] on button "button" at bounding box center [736, 579] width 107 height 26
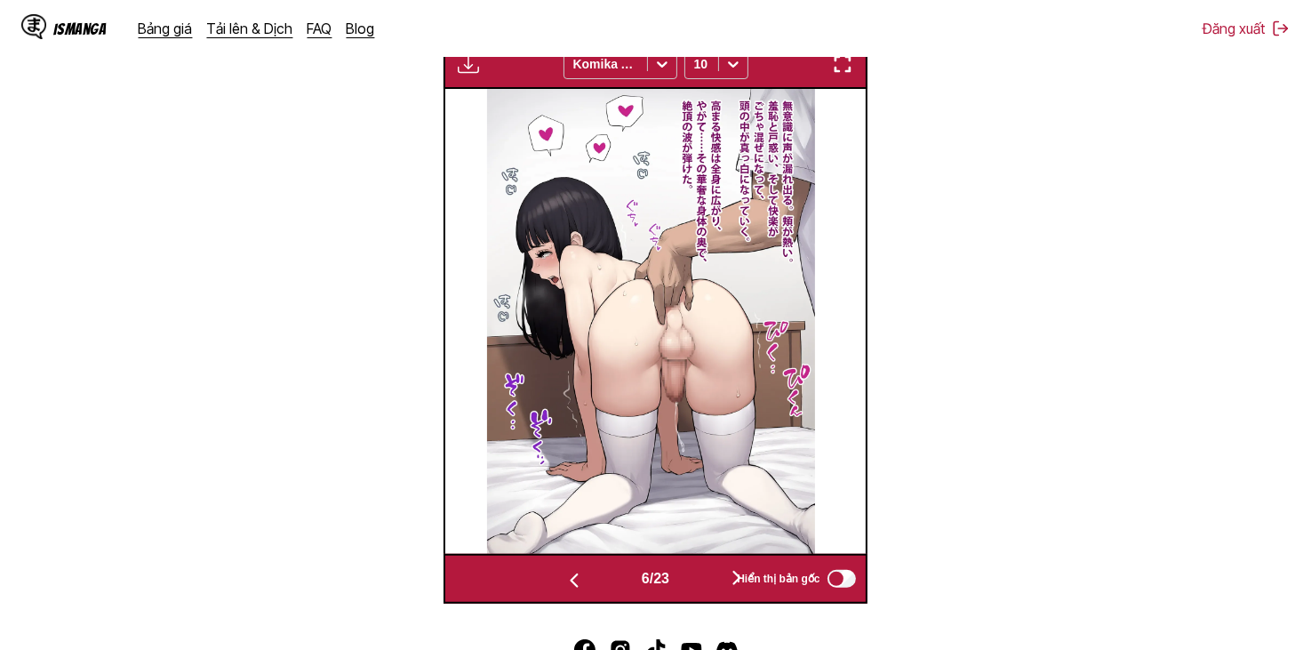
click at [719, 581] on button "button" at bounding box center [736, 579] width 107 height 26
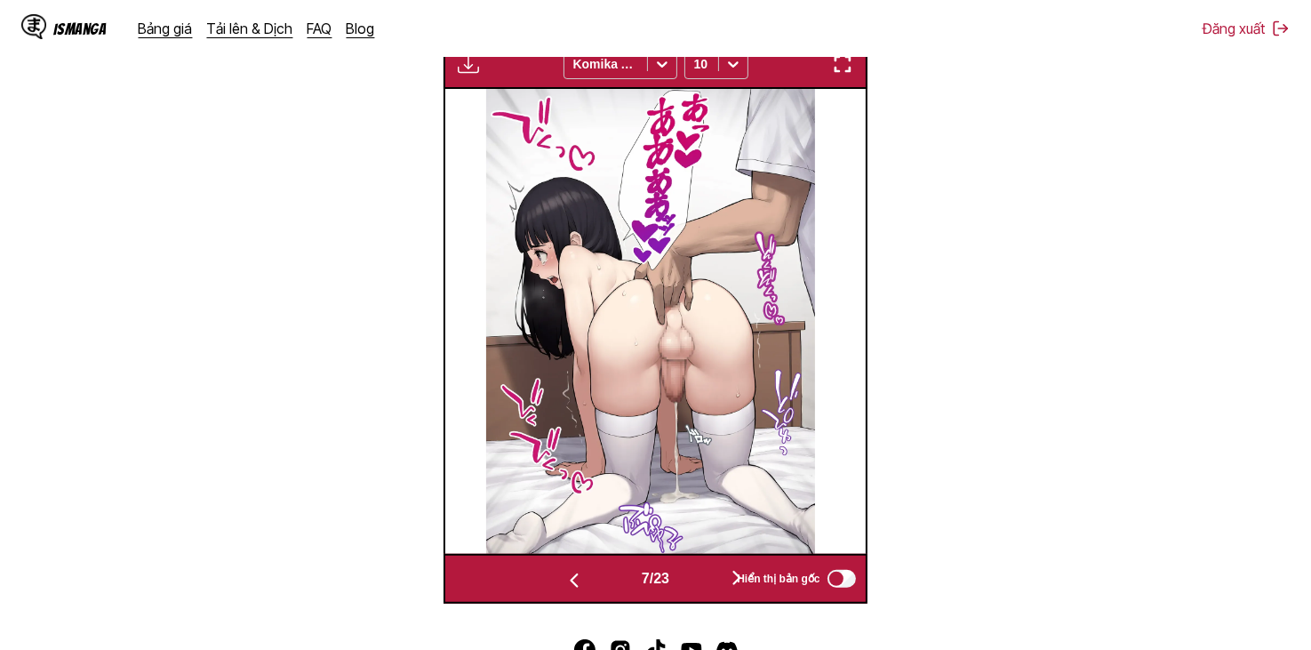
click at [719, 581] on button "button" at bounding box center [736, 579] width 107 height 26
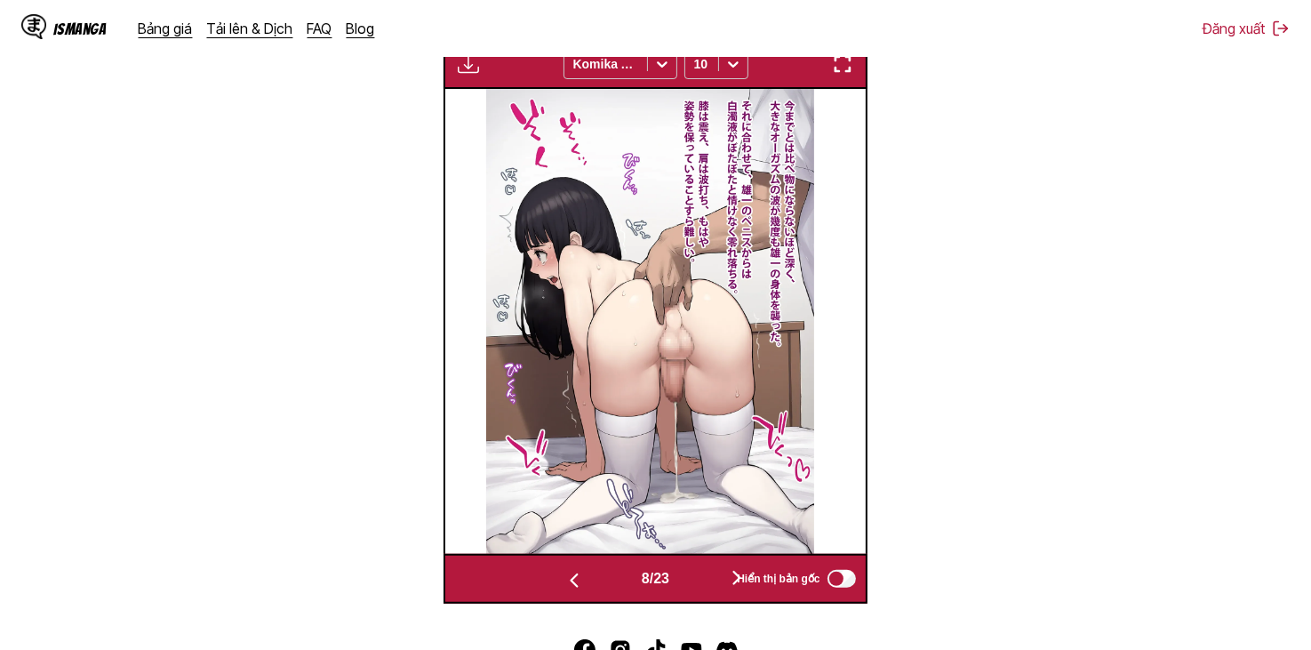
click at [719, 581] on button "button" at bounding box center [736, 579] width 107 height 26
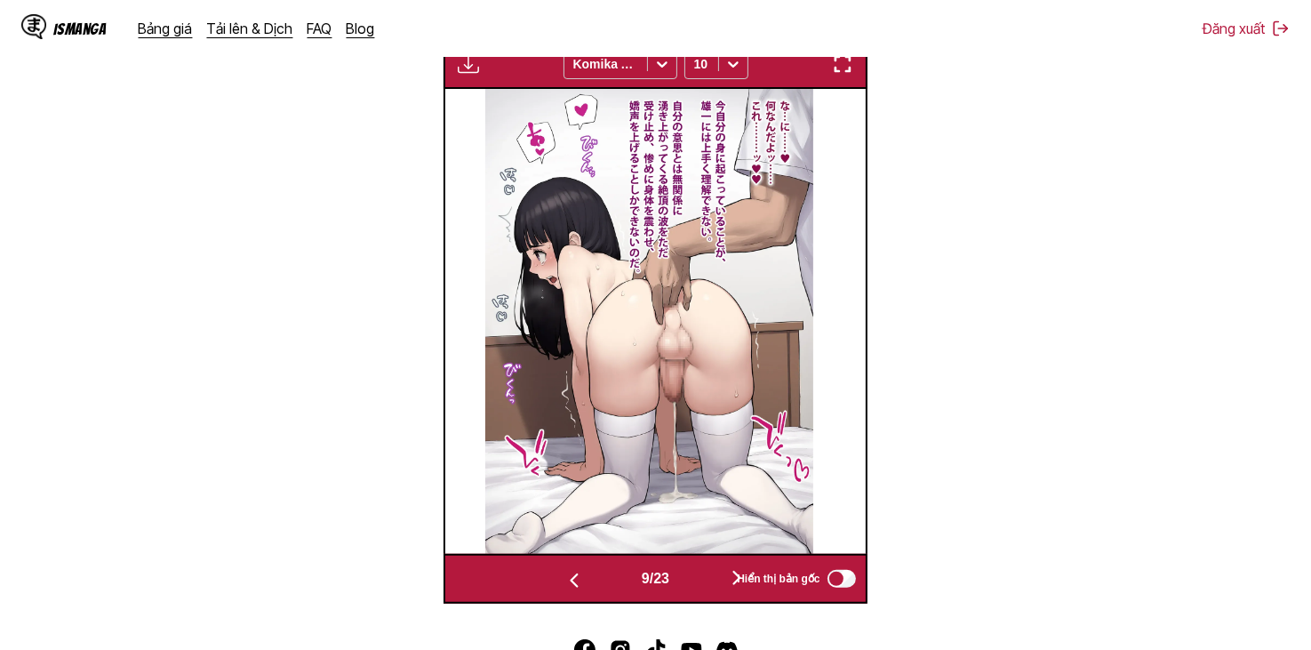
click at [719, 581] on button "button" at bounding box center [736, 579] width 107 height 26
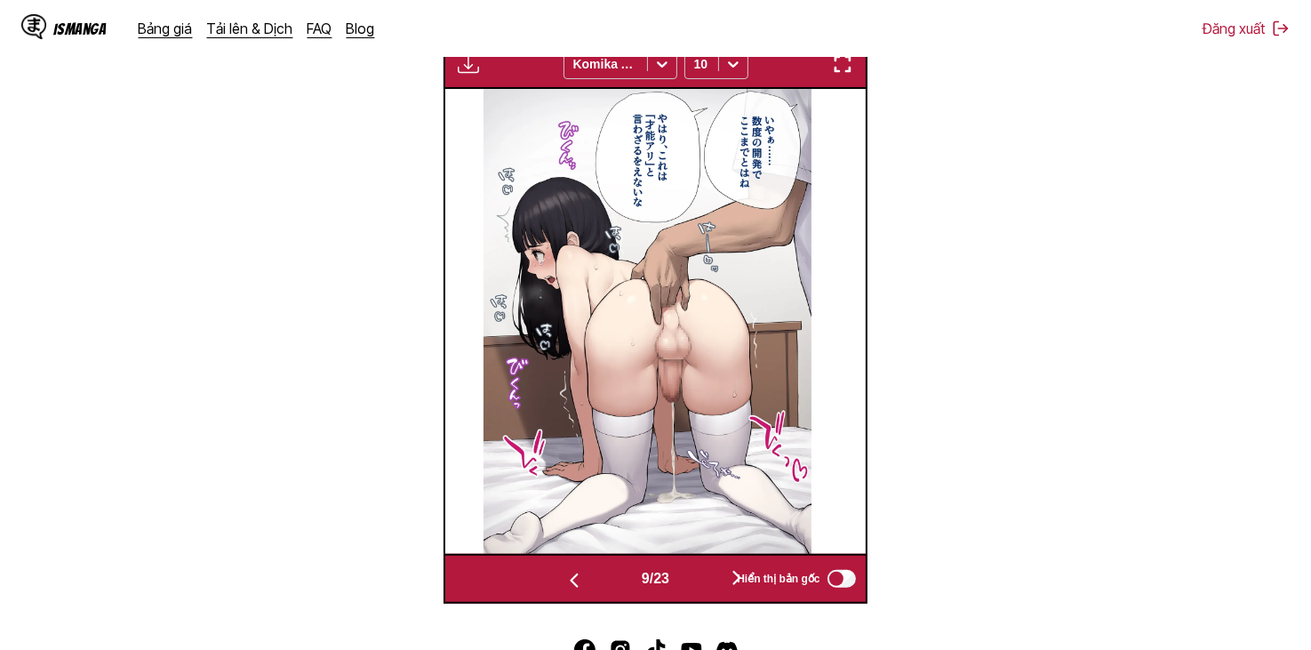
click at [719, 581] on button "button" at bounding box center [736, 579] width 107 height 26
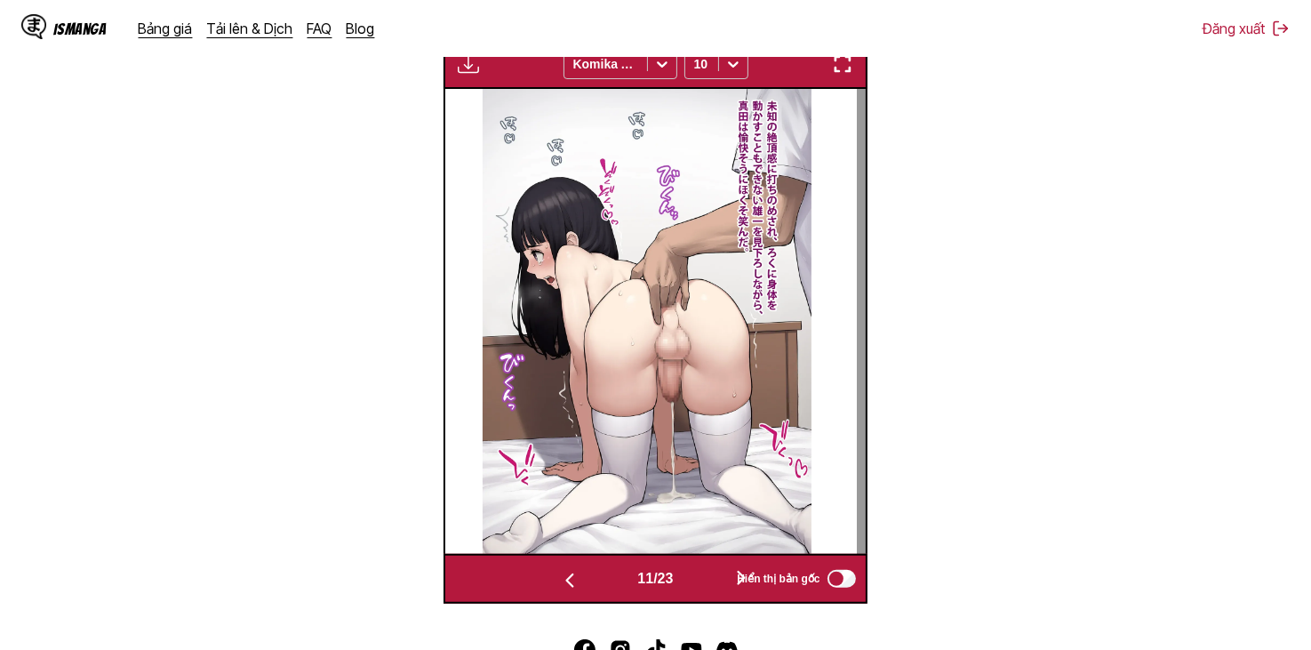
click at [719, 581] on button "button" at bounding box center [741, 579] width 107 height 26
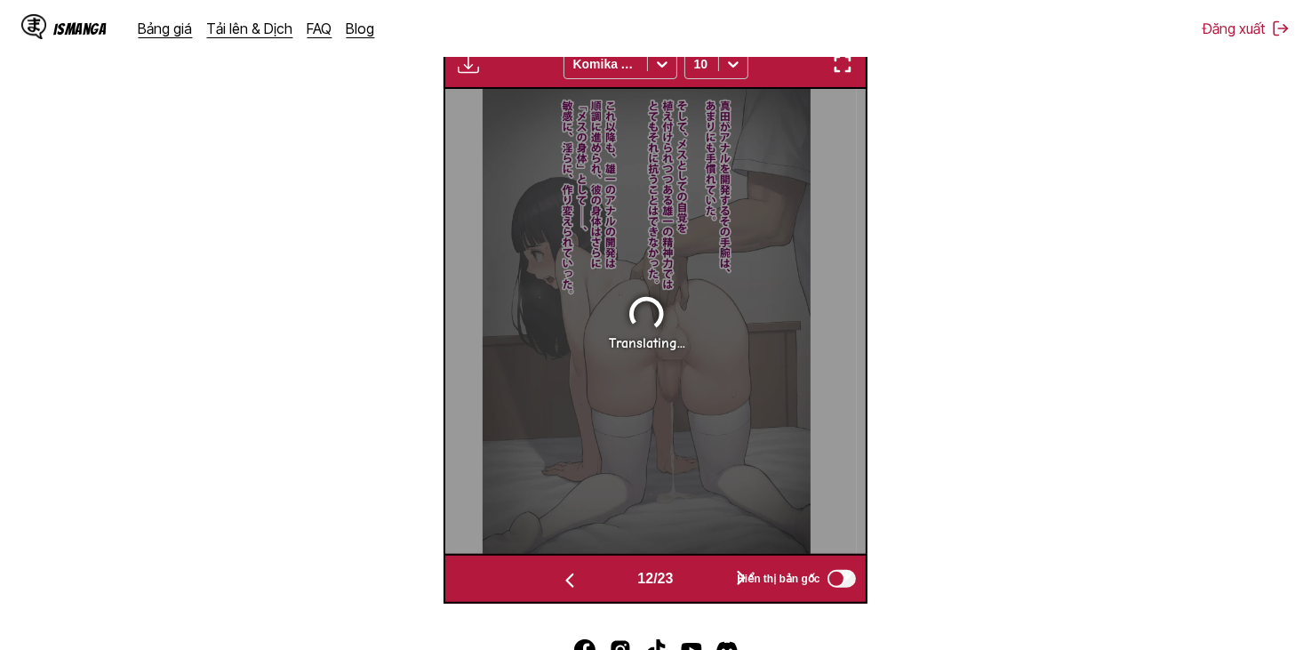
click at [719, 581] on button "button" at bounding box center [741, 579] width 107 height 26
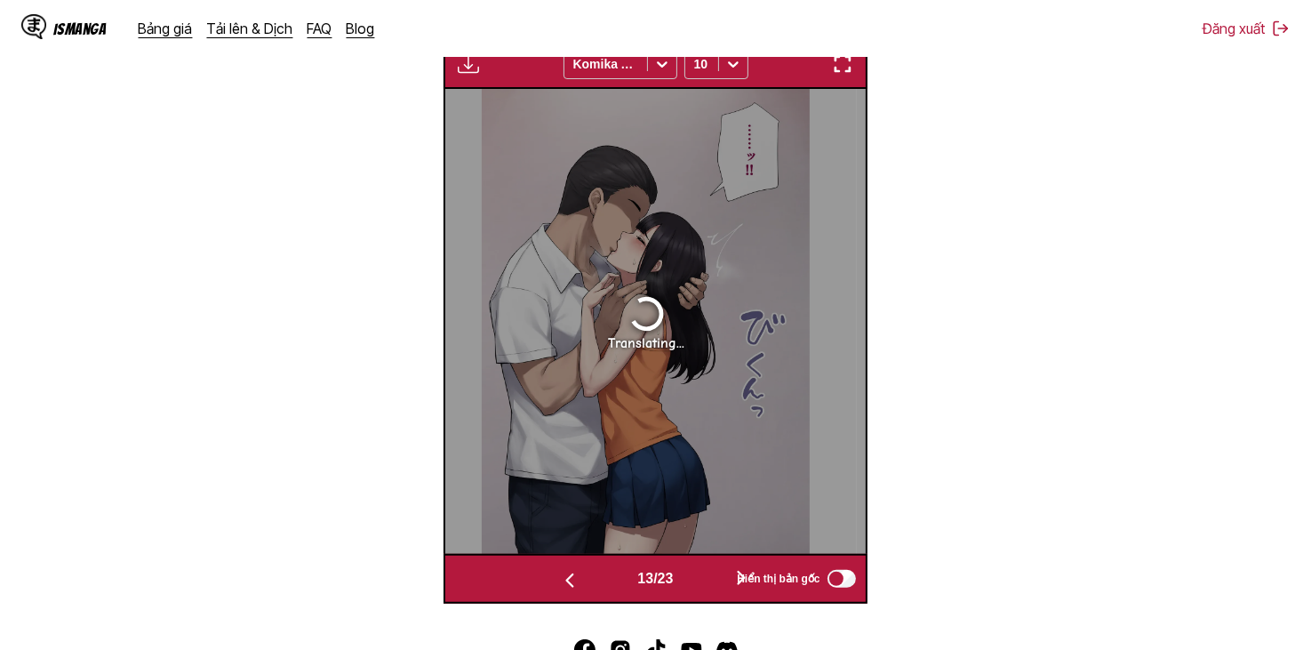
click at [719, 581] on button "button" at bounding box center [741, 579] width 107 height 26
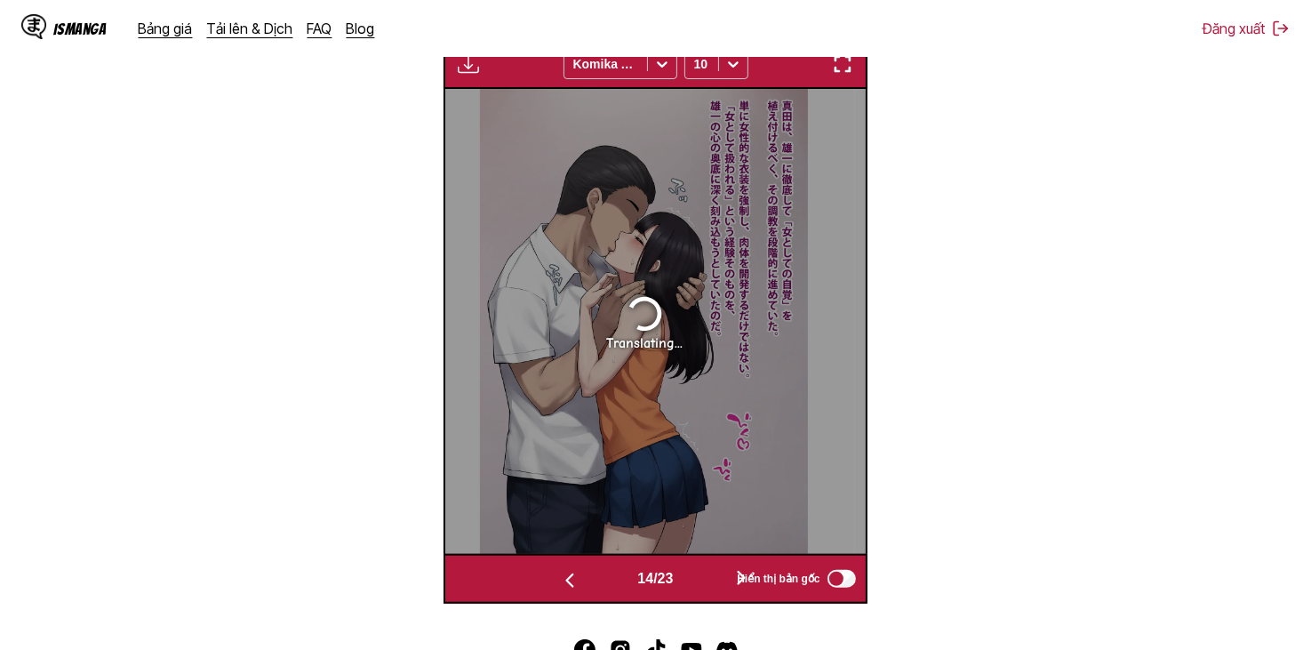
click at [719, 581] on button "button" at bounding box center [741, 579] width 107 height 26
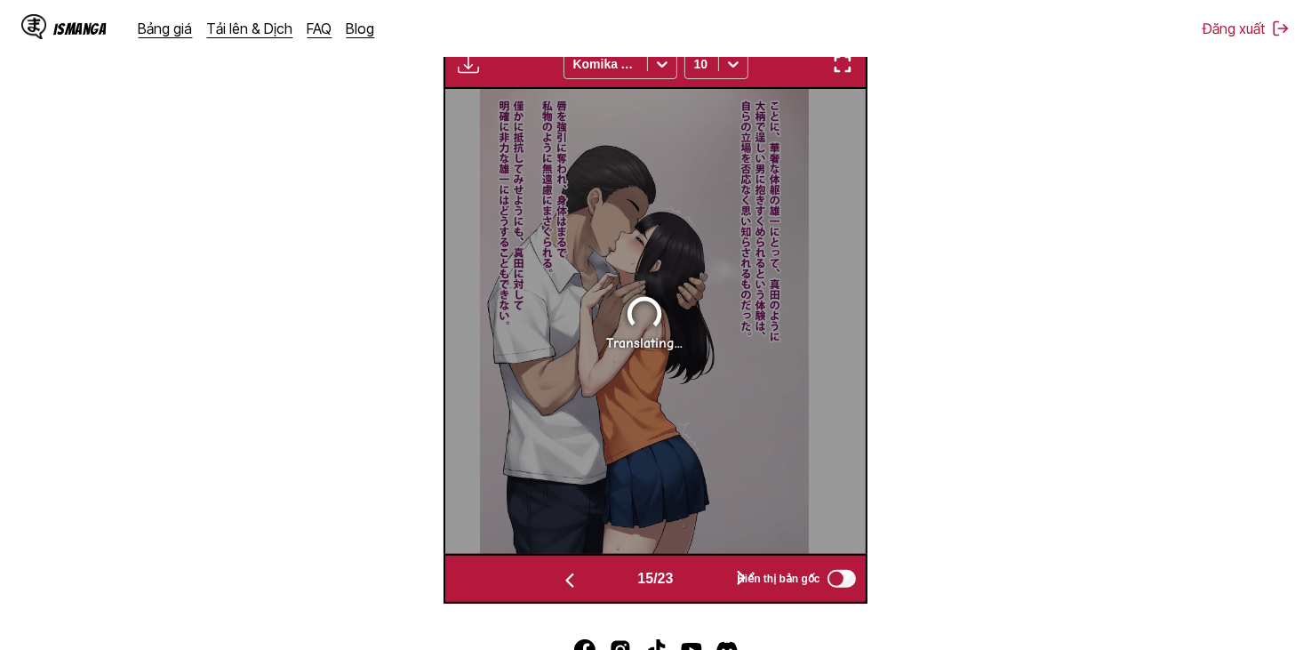
click at [719, 581] on button "button" at bounding box center [741, 579] width 107 height 26
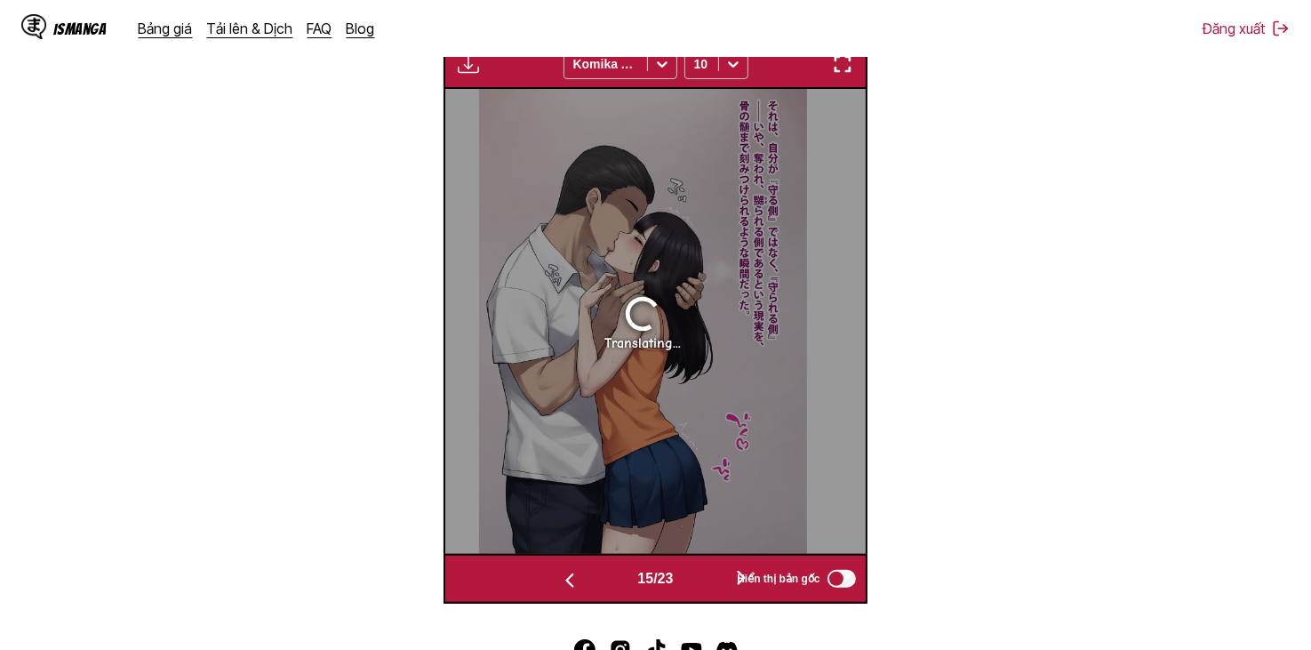
click at [719, 581] on button "button" at bounding box center [741, 579] width 107 height 26
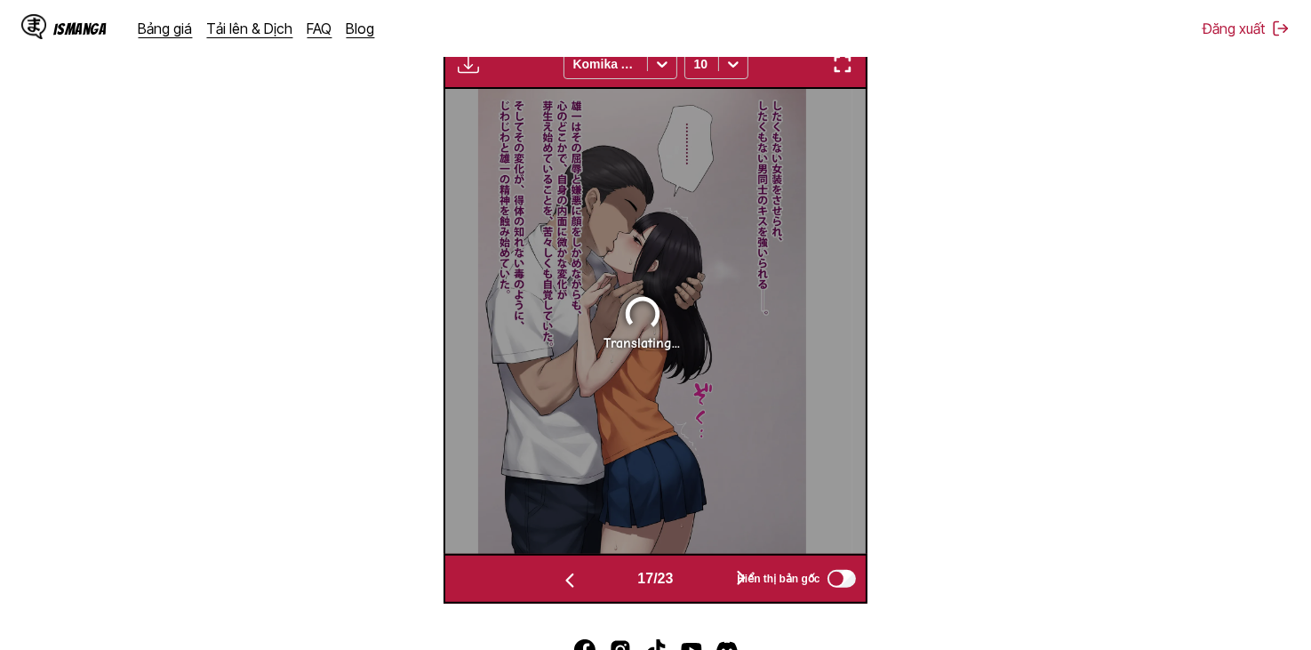
click at [719, 581] on button "button" at bounding box center [741, 579] width 107 height 26
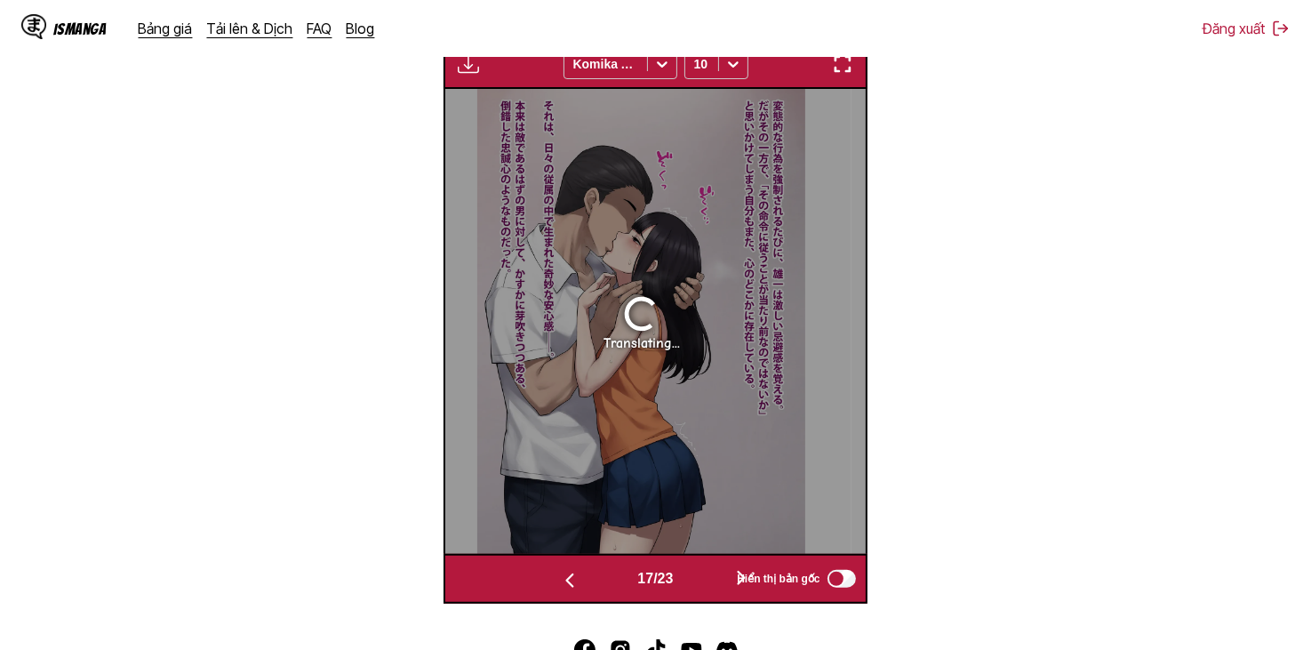
click at [719, 581] on button "button" at bounding box center [741, 579] width 107 height 26
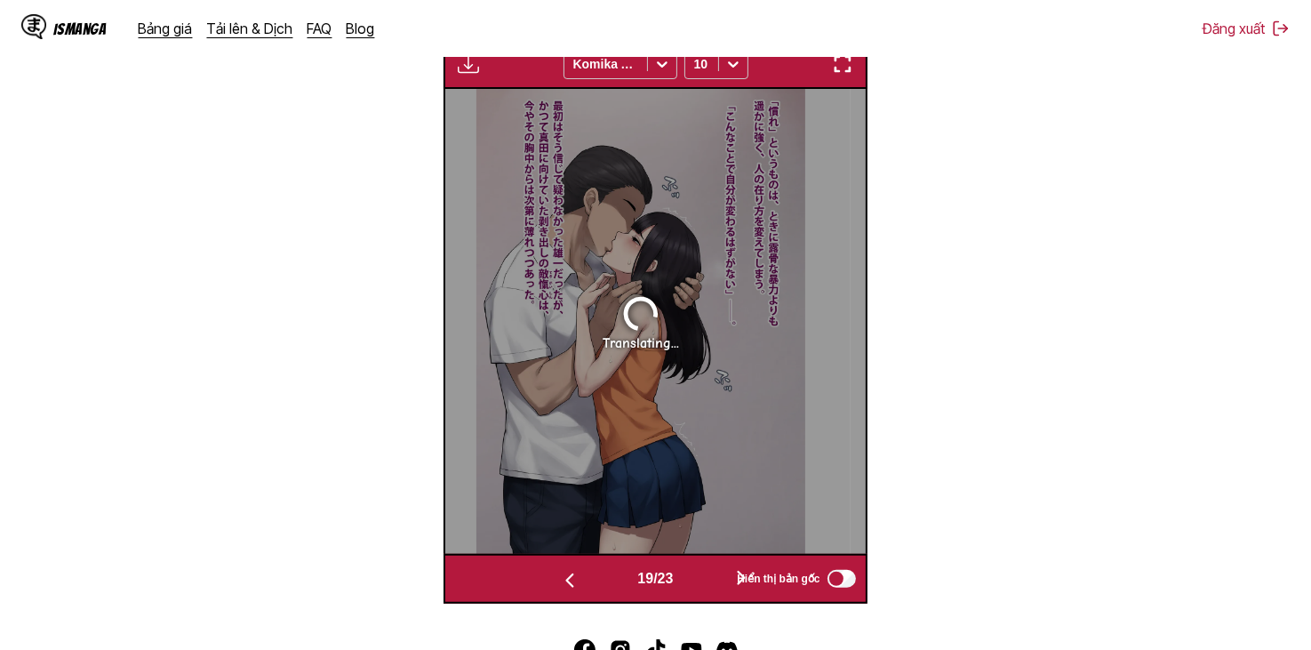
click at [719, 581] on button "button" at bounding box center [741, 579] width 107 height 26
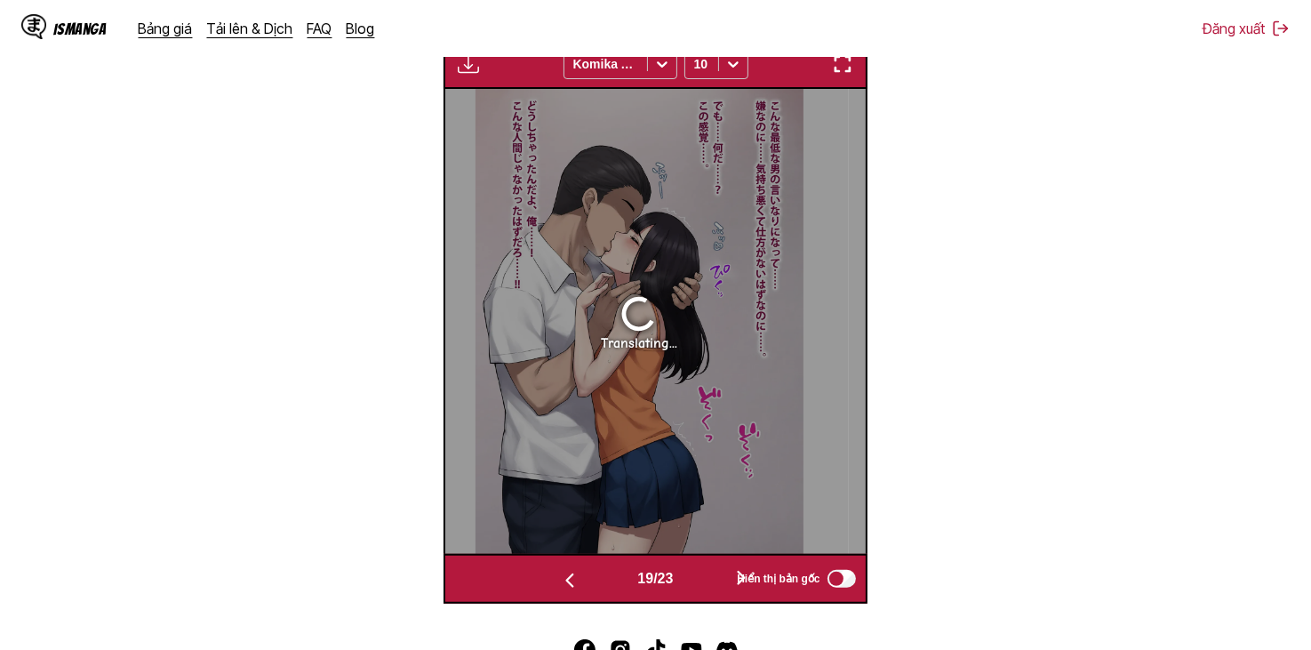
click at [719, 581] on button "button" at bounding box center [741, 579] width 107 height 26
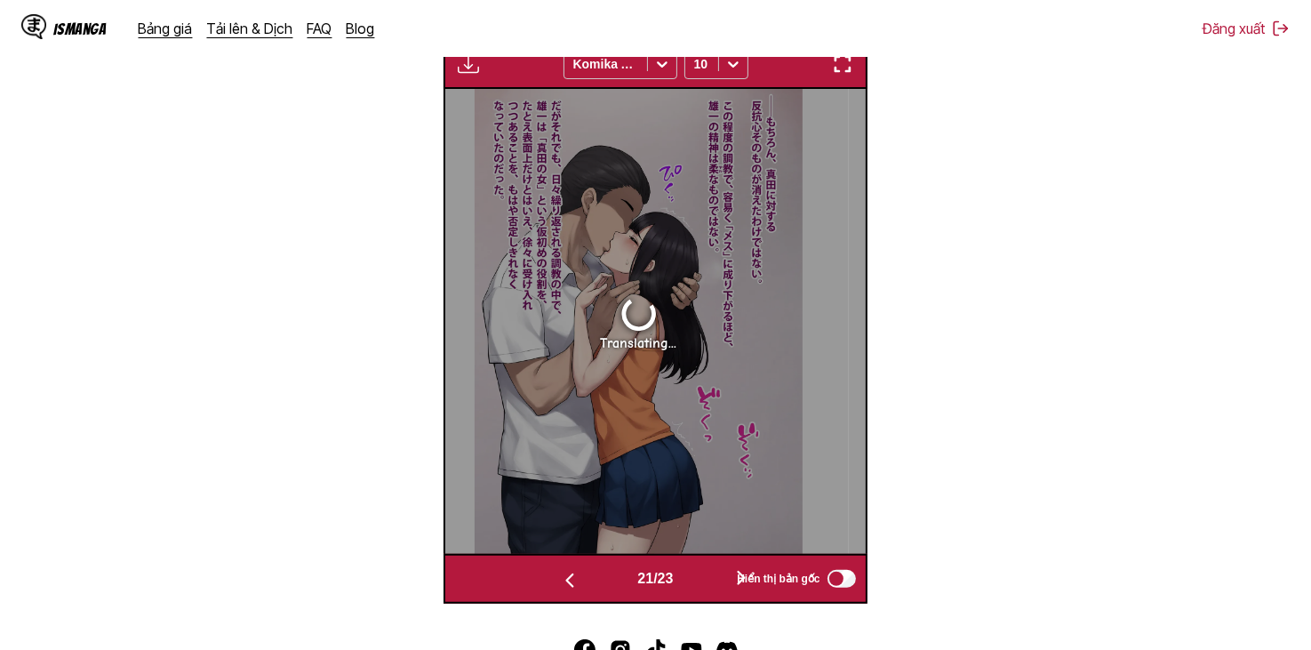
click at [719, 581] on button "button" at bounding box center [741, 579] width 107 height 26
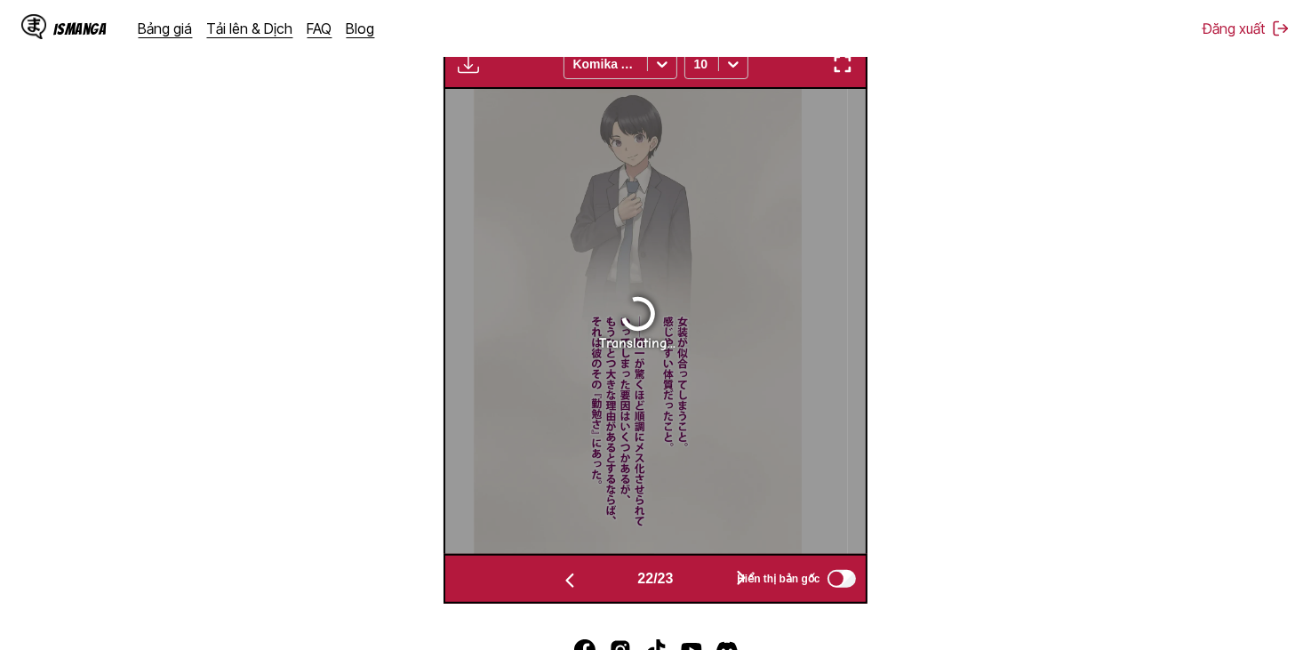
click at [719, 581] on button "button" at bounding box center [741, 579] width 107 height 26
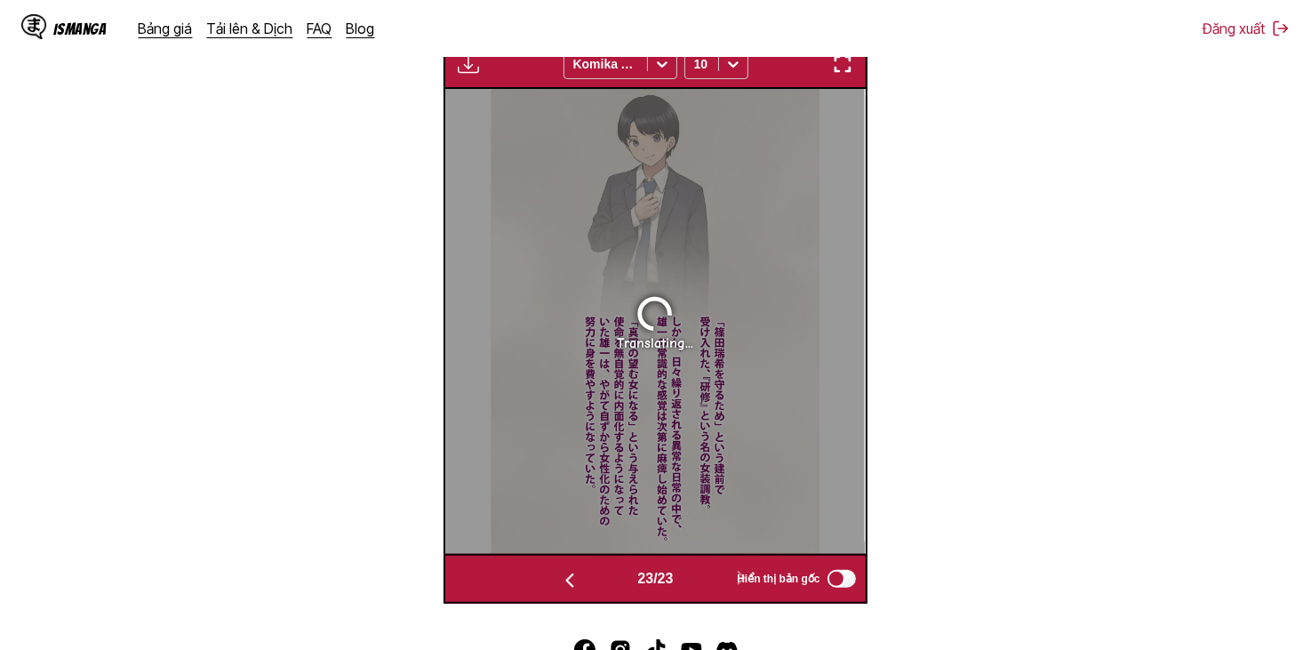
click at [587, 585] on button "button" at bounding box center [569, 579] width 107 height 26
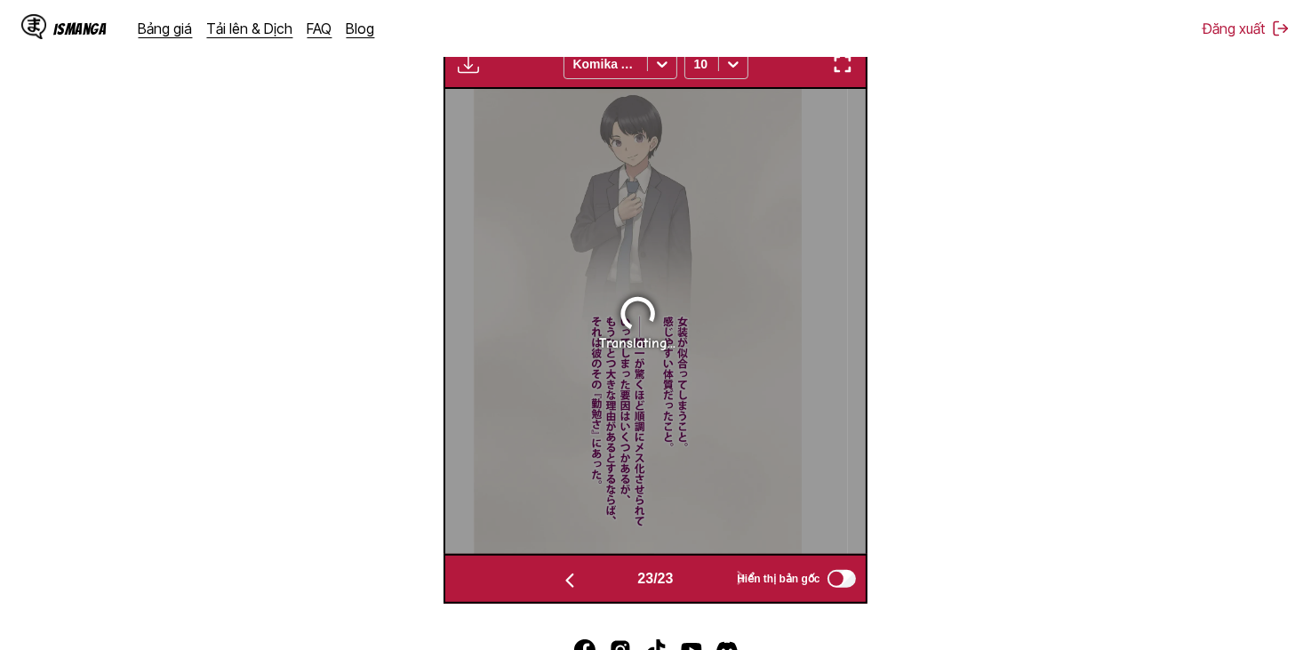
click at [587, 585] on button "button" at bounding box center [569, 579] width 107 height 26
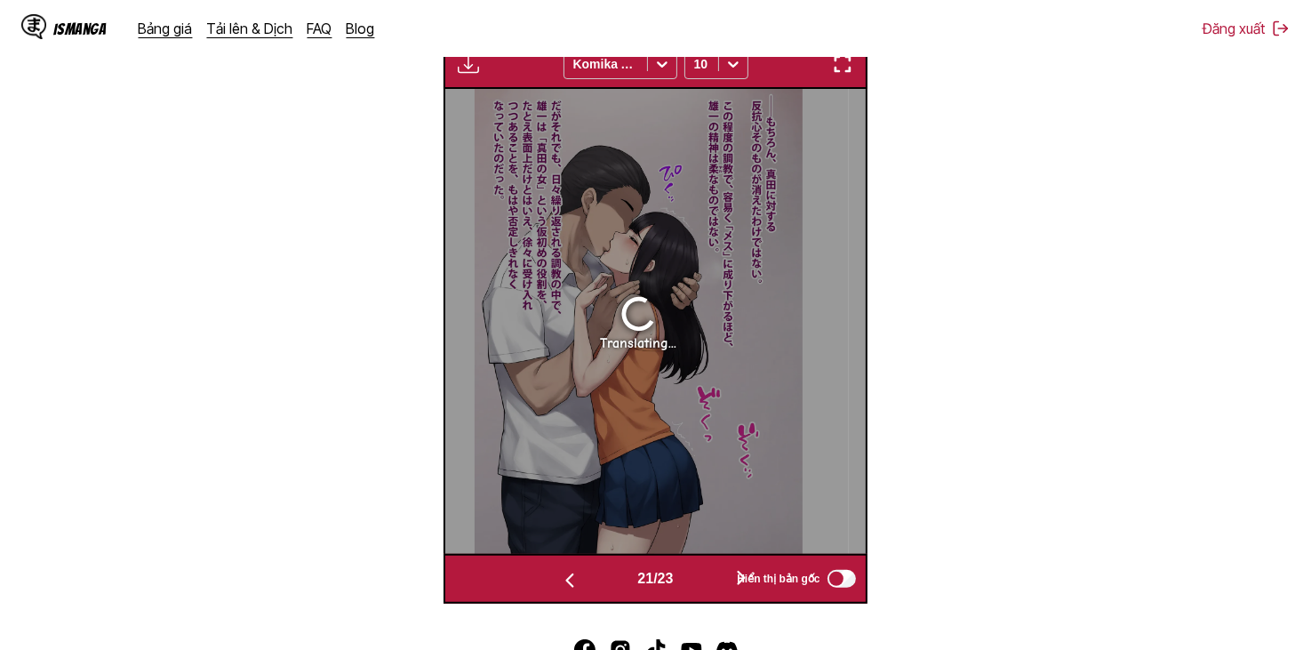
click at [587, 585] on button "button" at bounding box center [569, 579] width 107 height 26
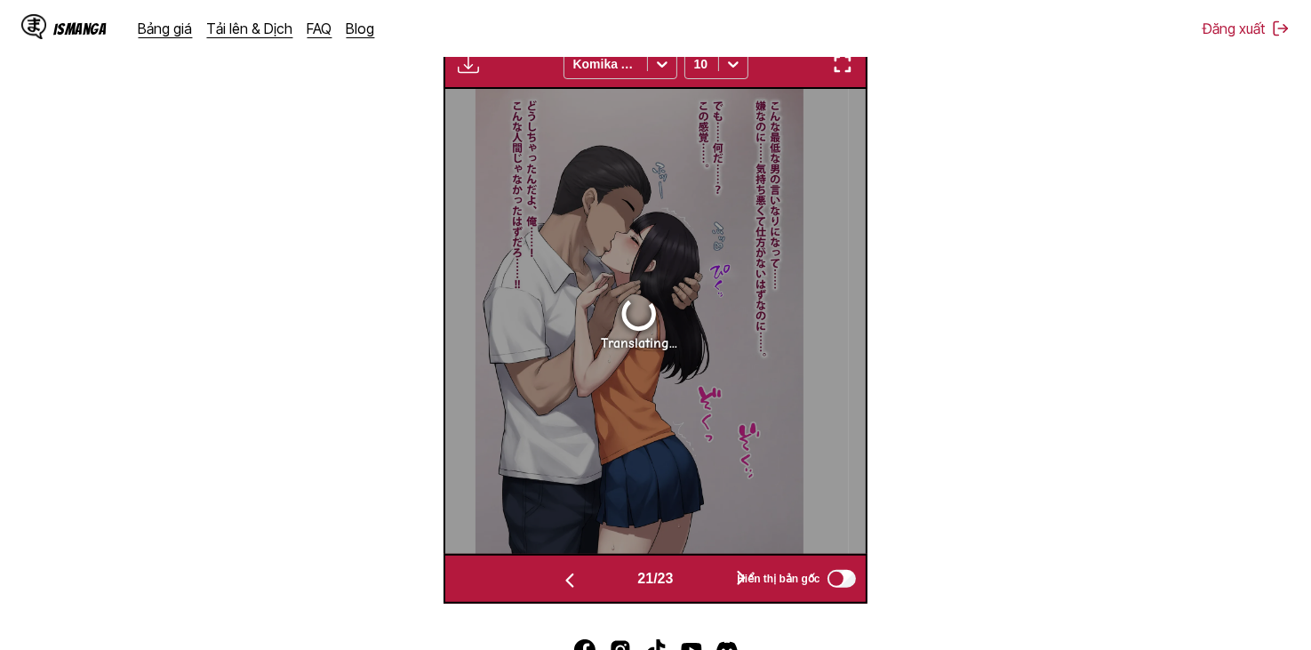
click at [587, 585] on button "button" at bounding box center [569, 579] width 107 height 26
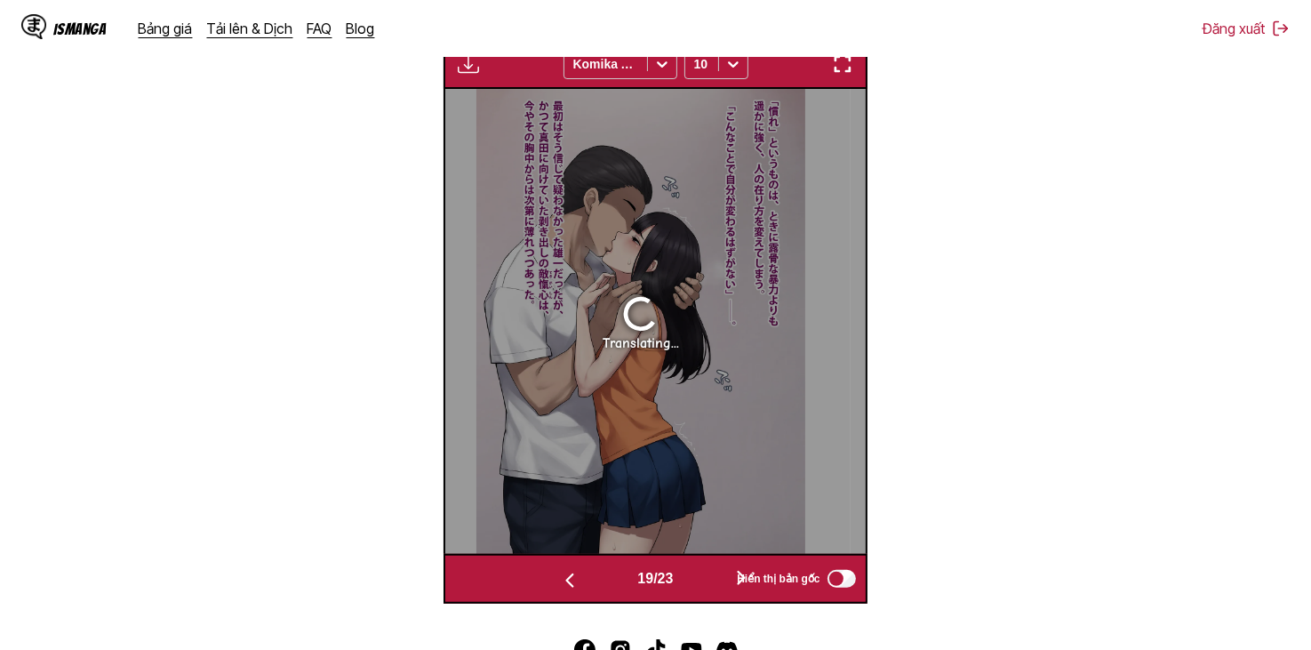
click at [587, 585] on button "button" at bounding box center [569, 579] width 107 height 26
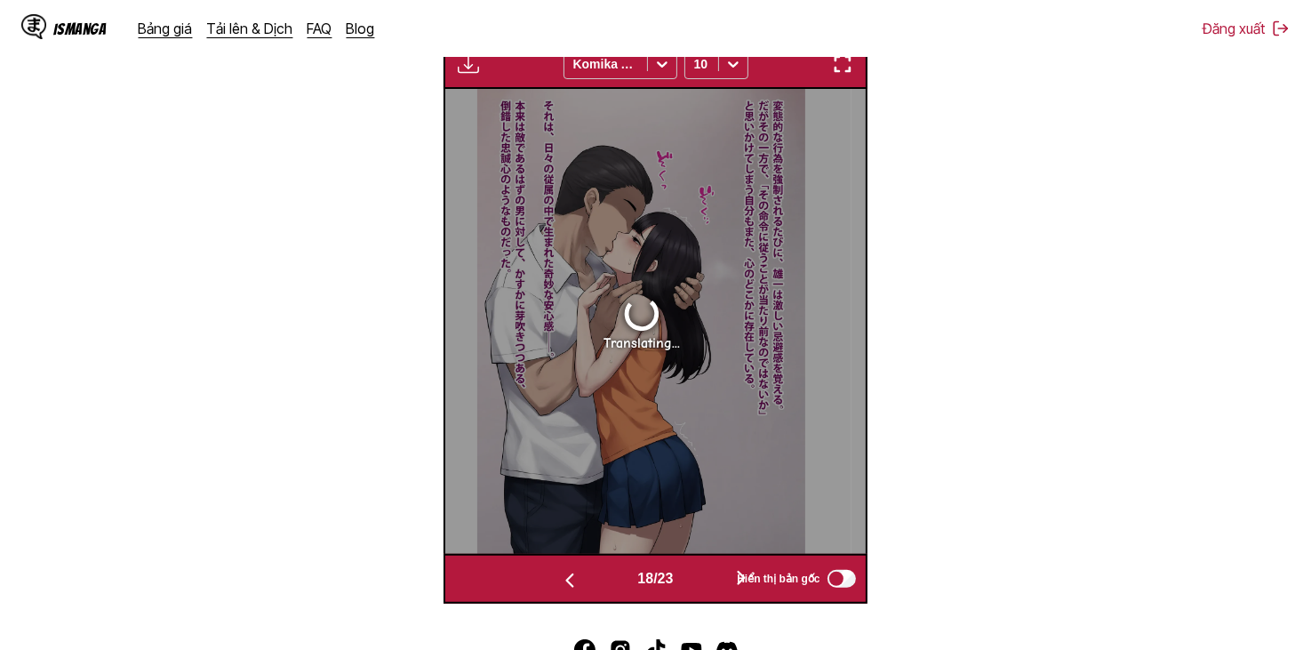
click at [587, 585] on button "button" at bounding box center [569, 579] width 107 height 26
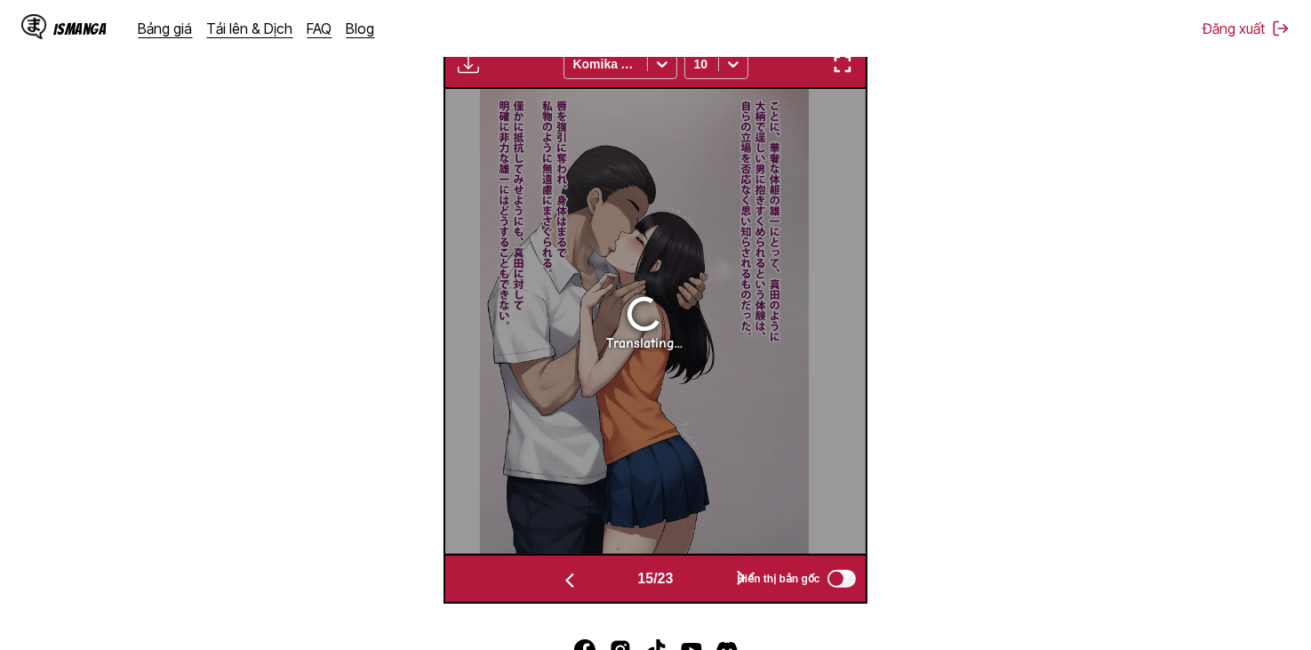
click at [587, 585] on button "button" at bounding box center [569, 579] width 107 height 26
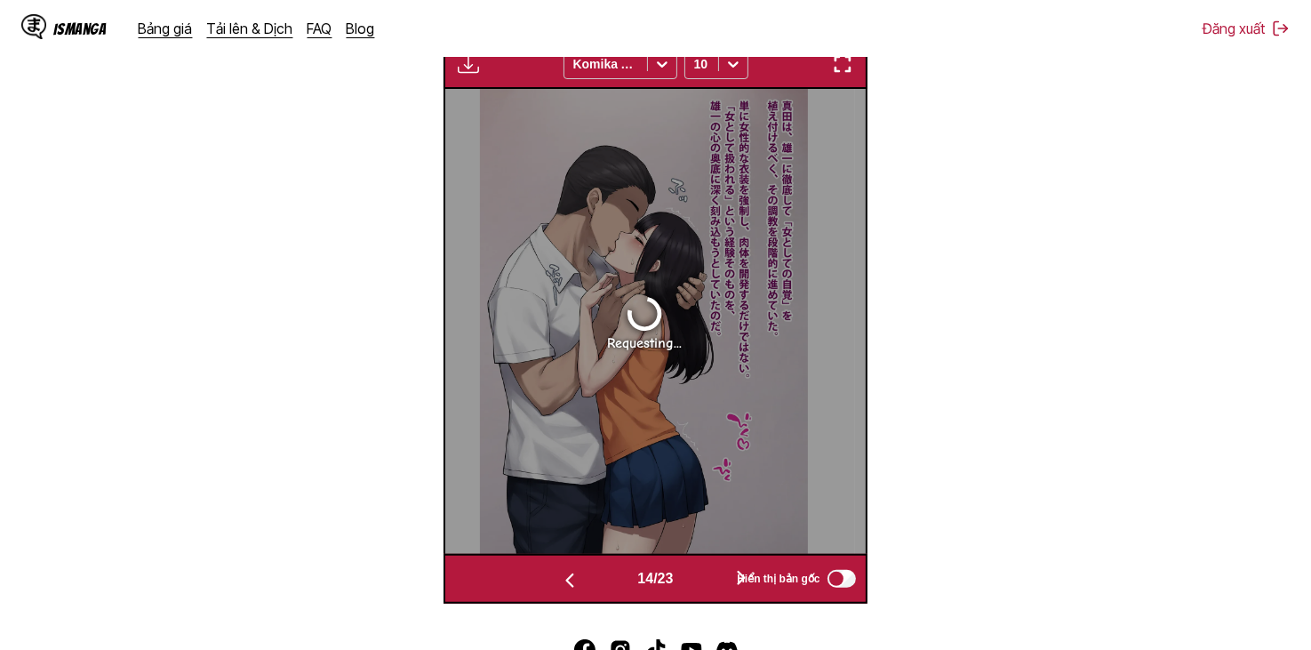
click at [587, 585] on button "button" at bounding box center [569, 579] width 107 height 26
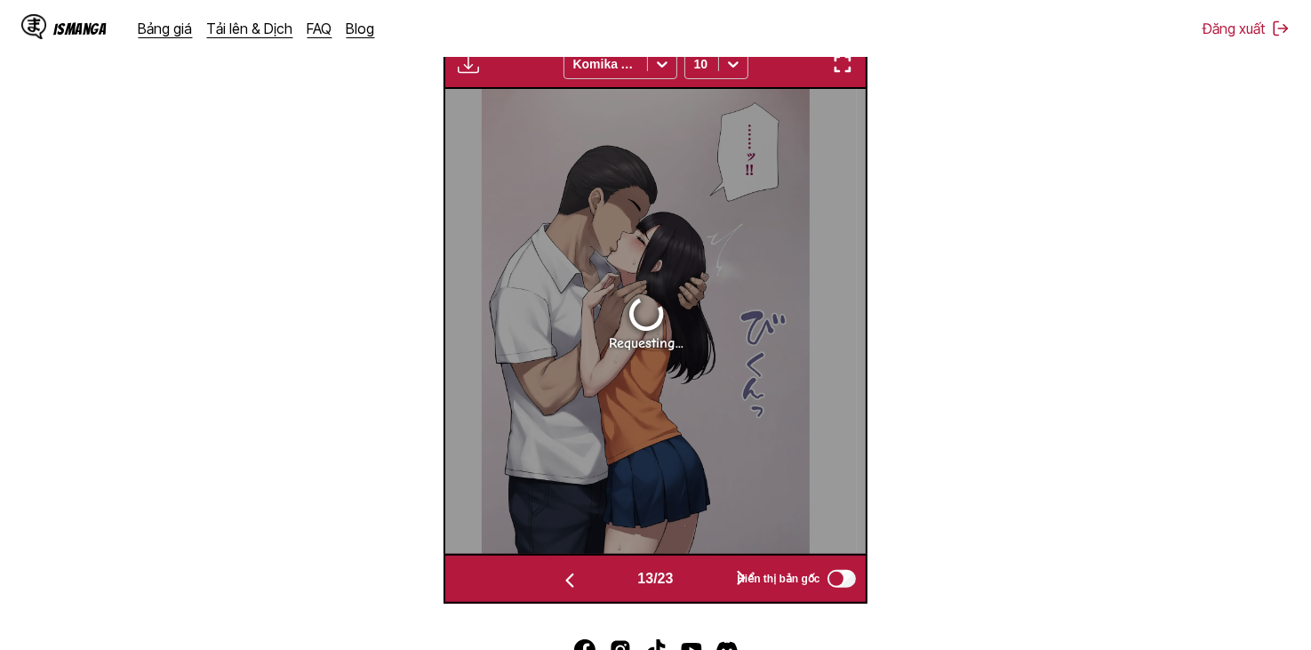
click at [587, 585] on button "button" at bounding box center [569, 579] width 107 height 26
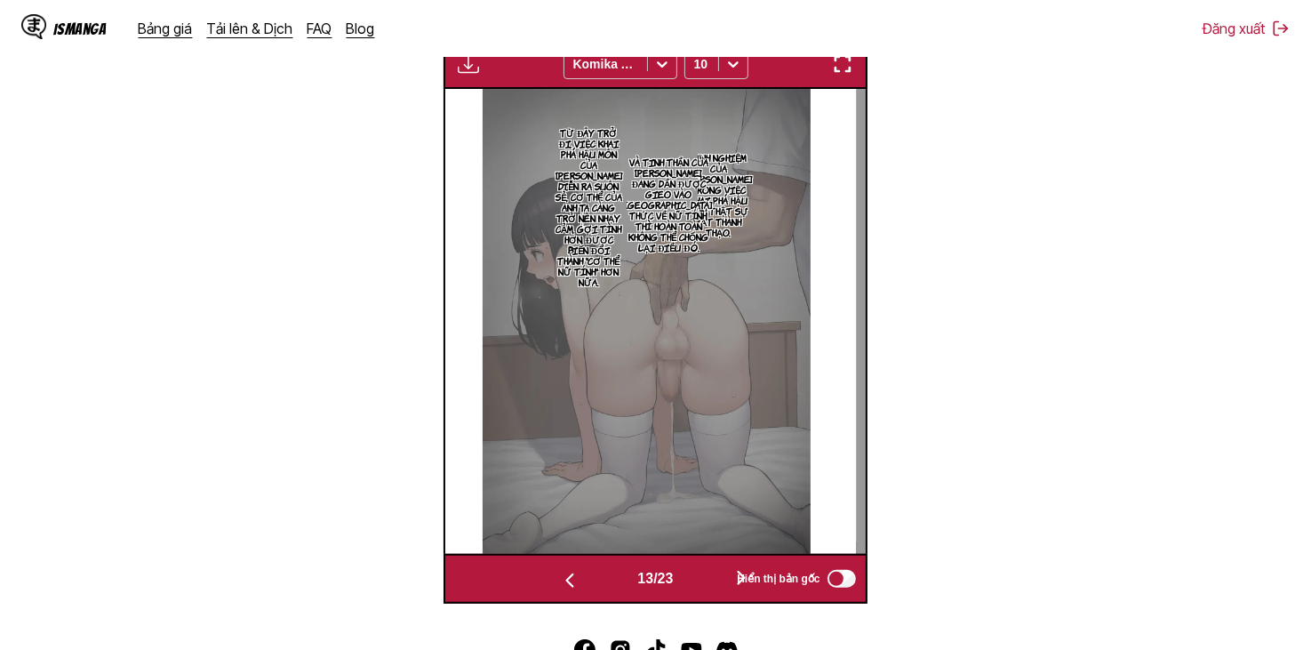
click at [587, 585] on button "button" at bounding box center [569, 579] width 107 height 26
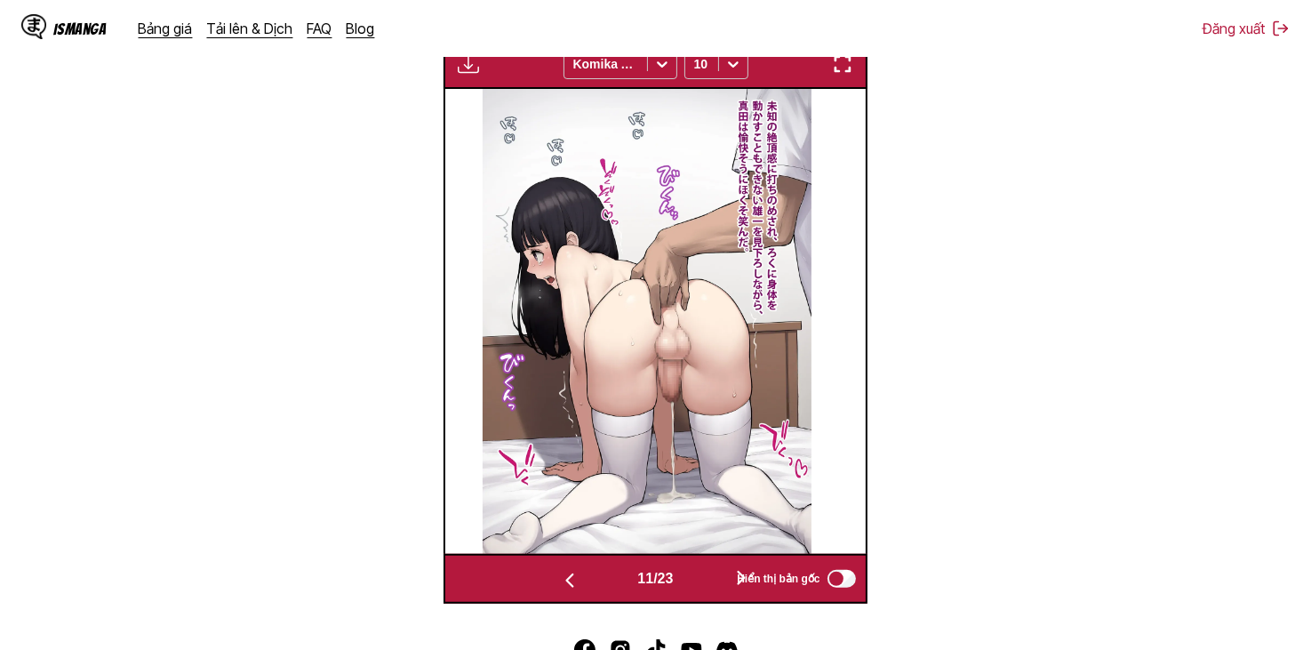
click at [587, 585] on button "button" at bounding box center [569, 579] width 107 height 26
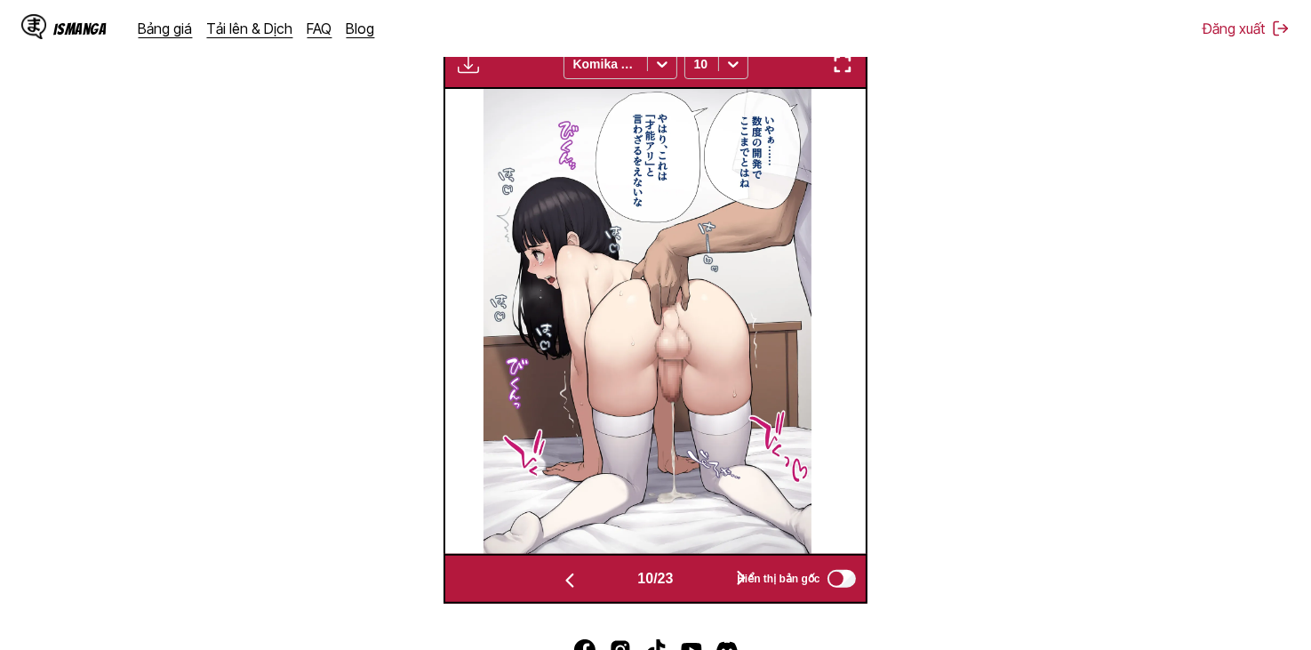
click at [587, 585] on button "button" at bounding box center [569, 579] width 107 height 26
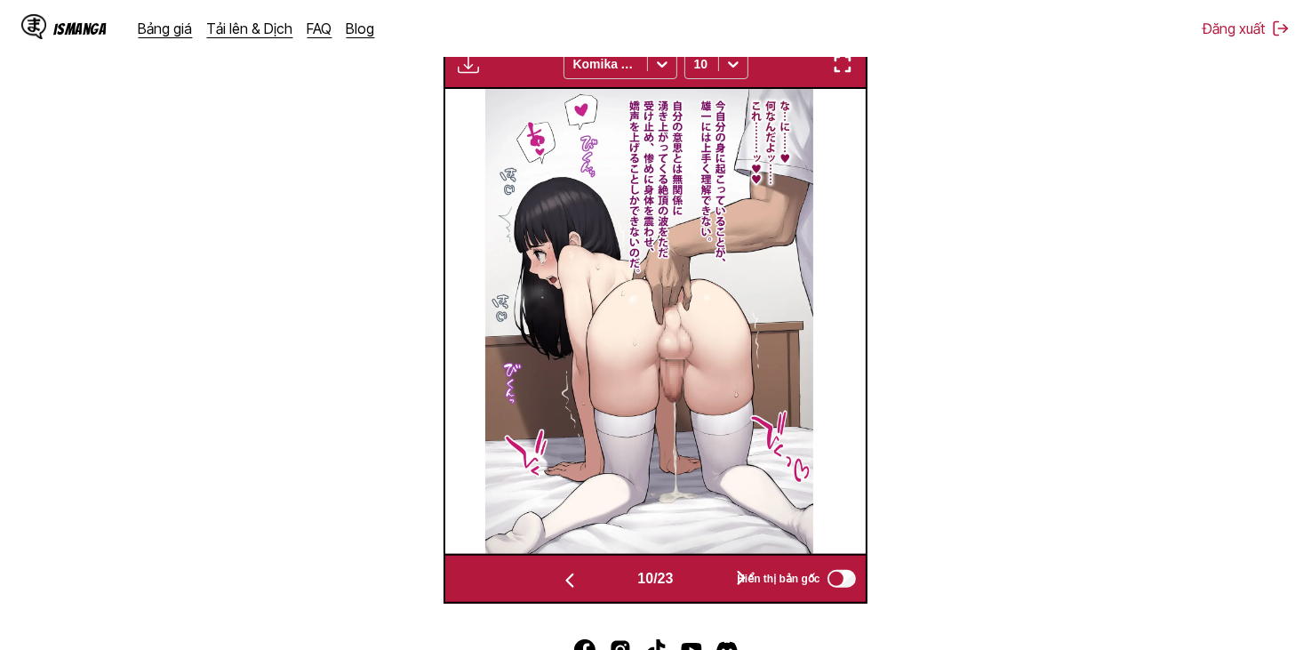
click at [587, 585] on button "button" at bounding box center [569, 579] width 107 height 26
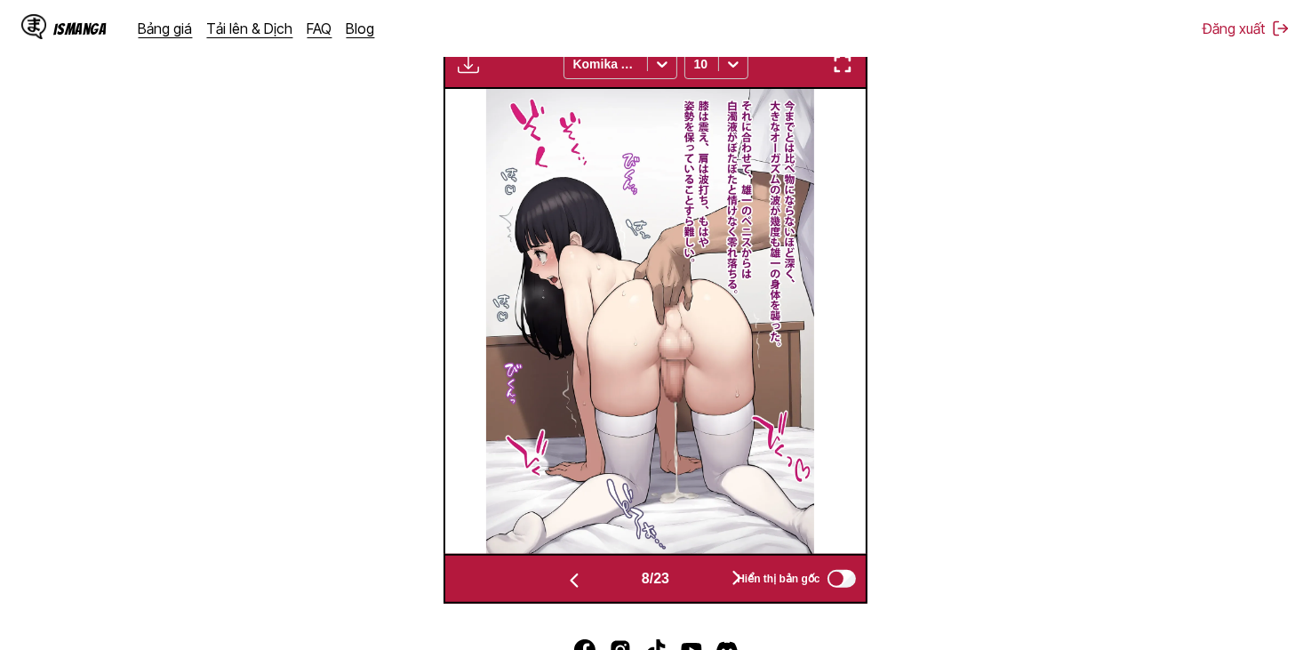
click at [587, 585] on button "button" at bounding box center [574, 579] width 107 height 26
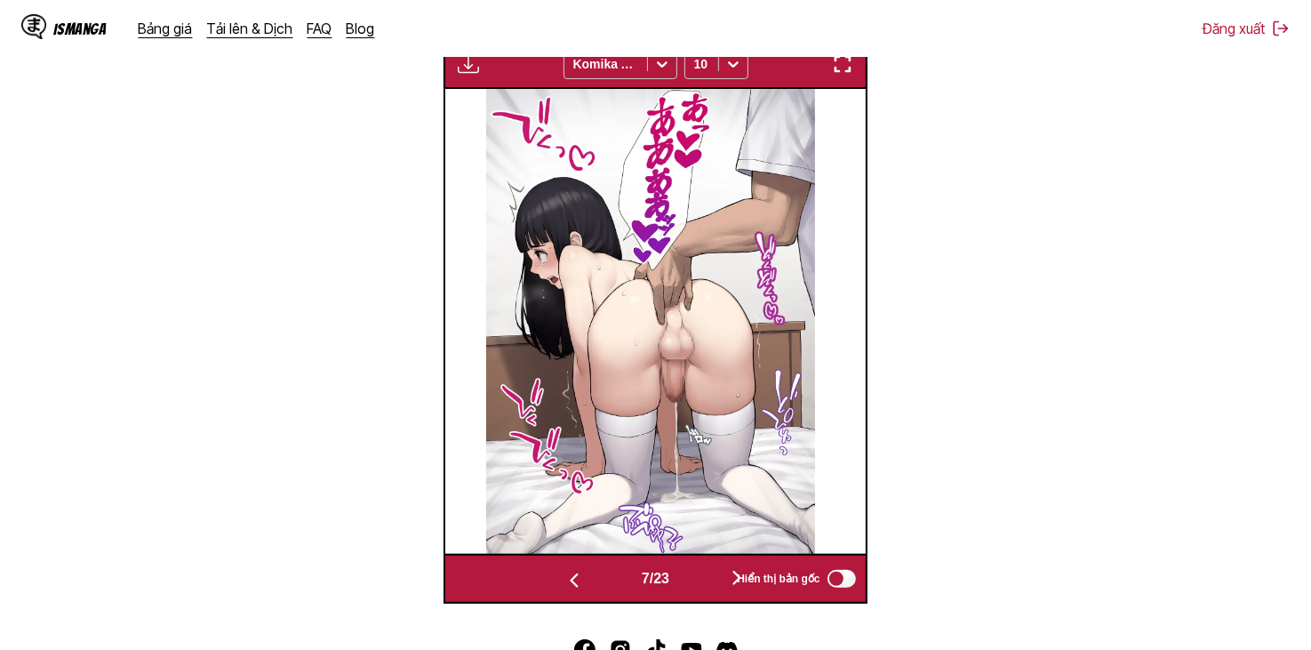
click at [587, 585] on button "button" at bounding box center [574, 579] width 107 height 26
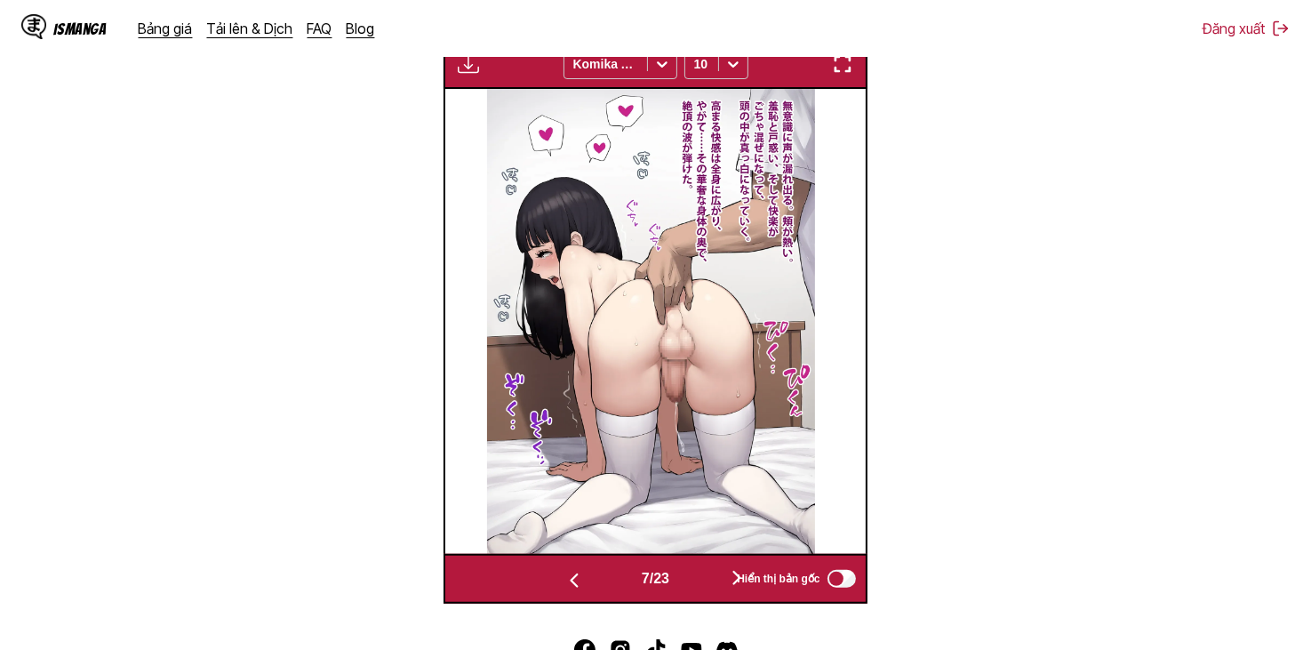
click at [587, 585] on button "button" at bounding box center [574, 579] width 107 height 26
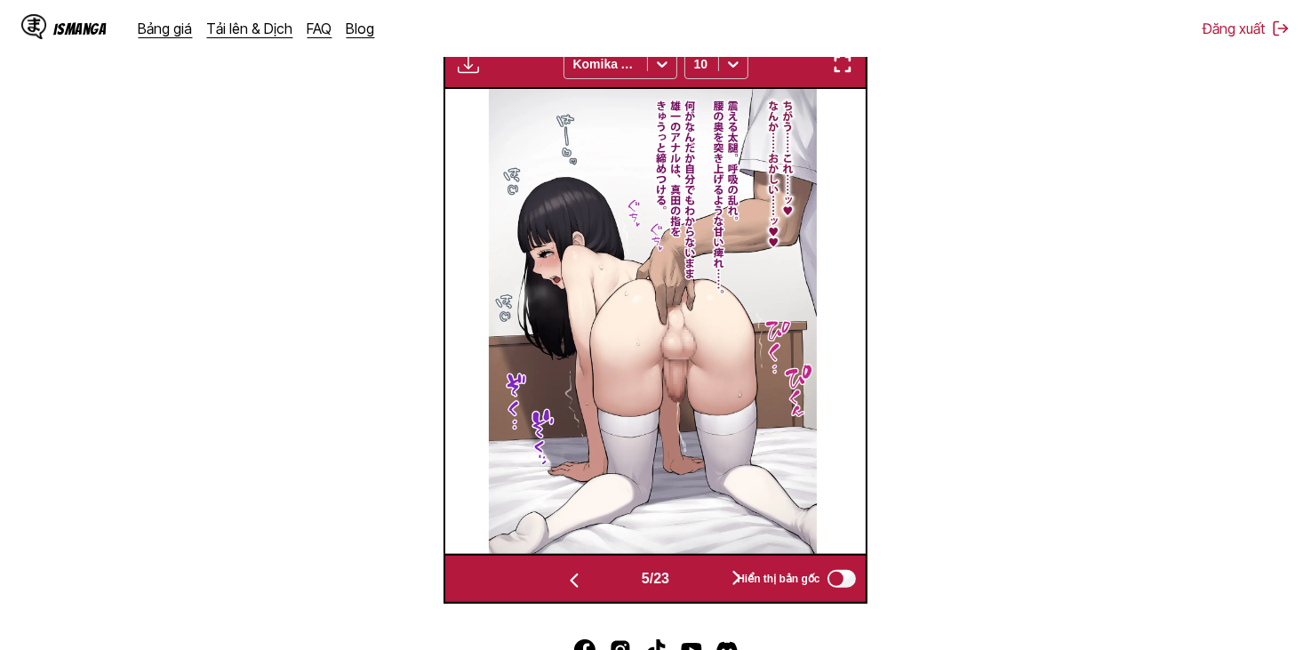
click at [587, 585] on button "button" at bounding box center [574, 579] width 107 height 26
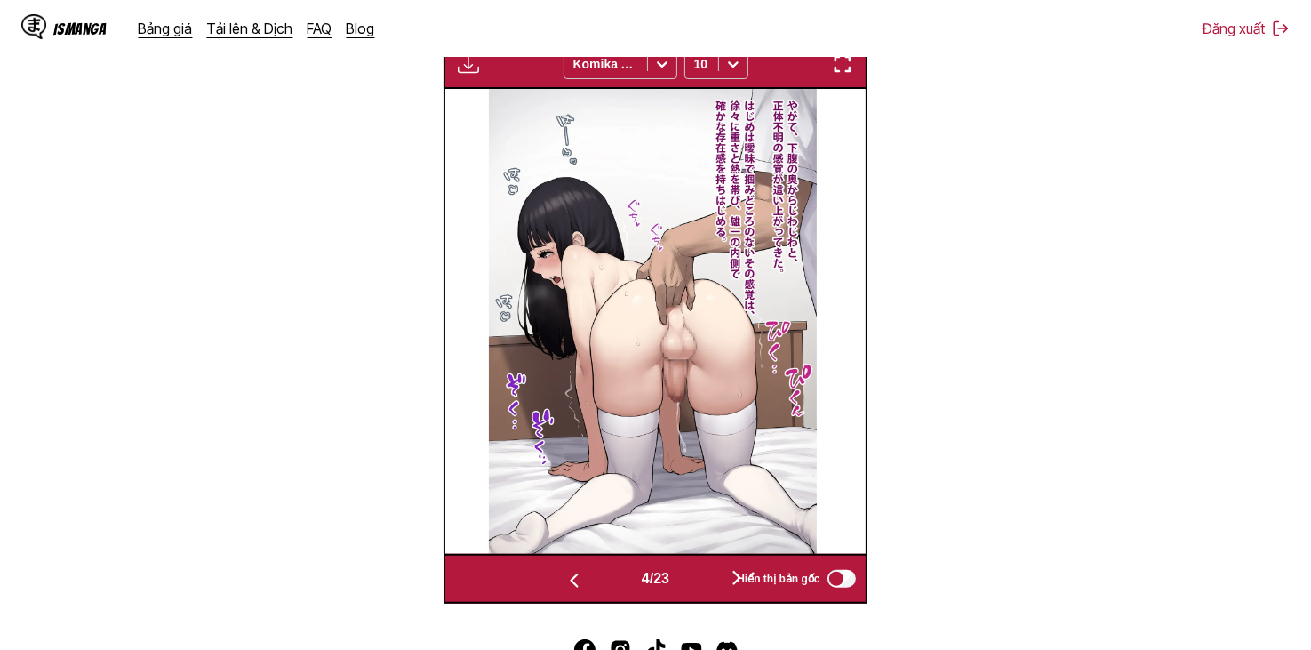
click at [587, 585] on button "button" at bounding box center [574, 579] width 107 height 26
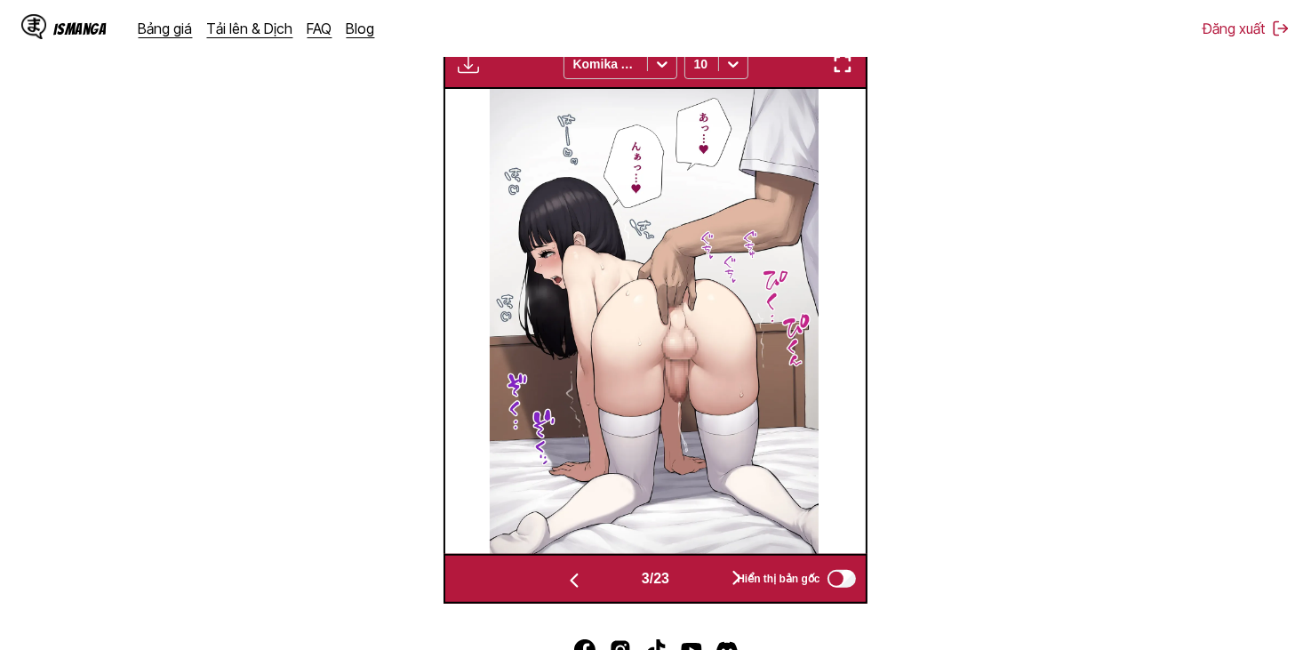
click at [587, 585] on button "button" at bounding box center [574, 579] width 107 height 26
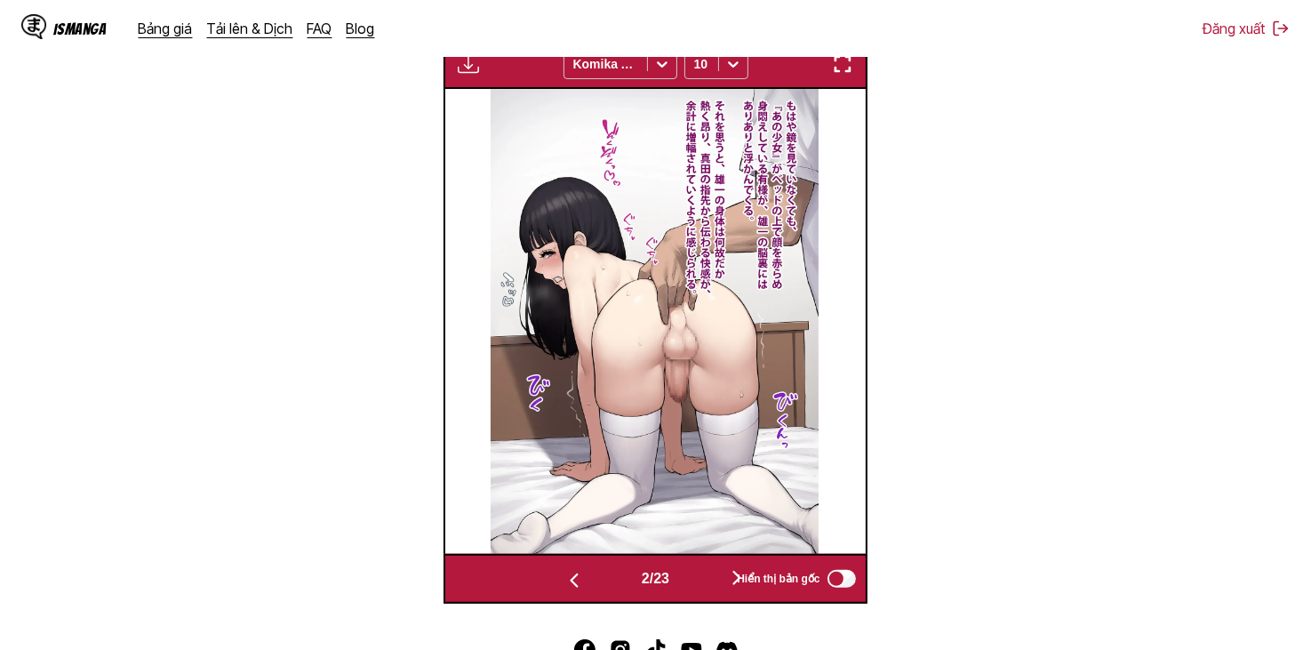
click at [587, 585] on button "button" at bounding box center [574, 579] width 107 height 26
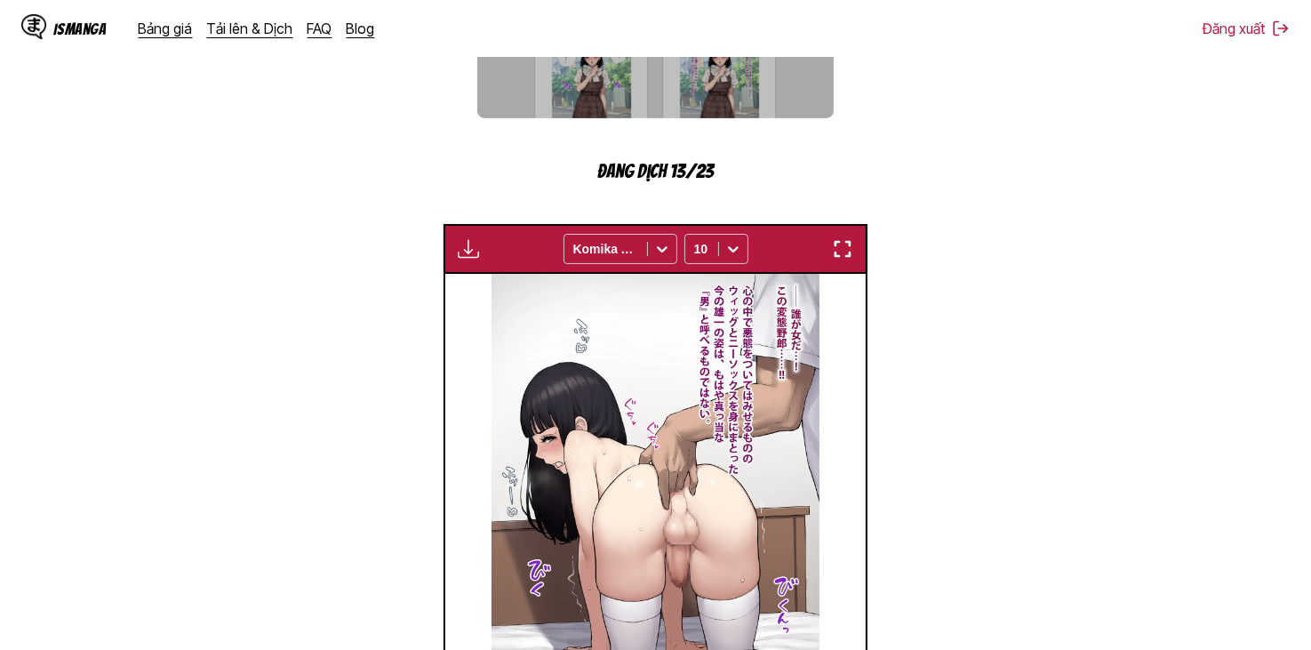
scroll to position [1192, 0]
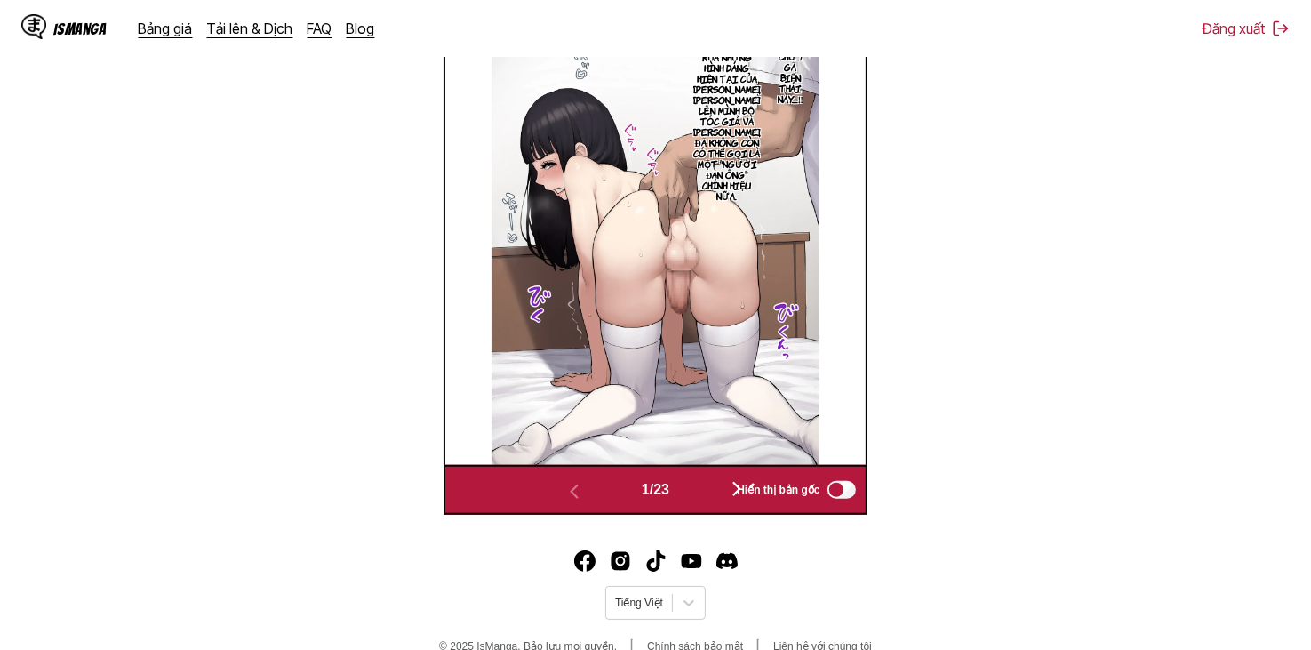
click at [706, 500] on button "button" at bounding box center [736, 490] width 107 height 26
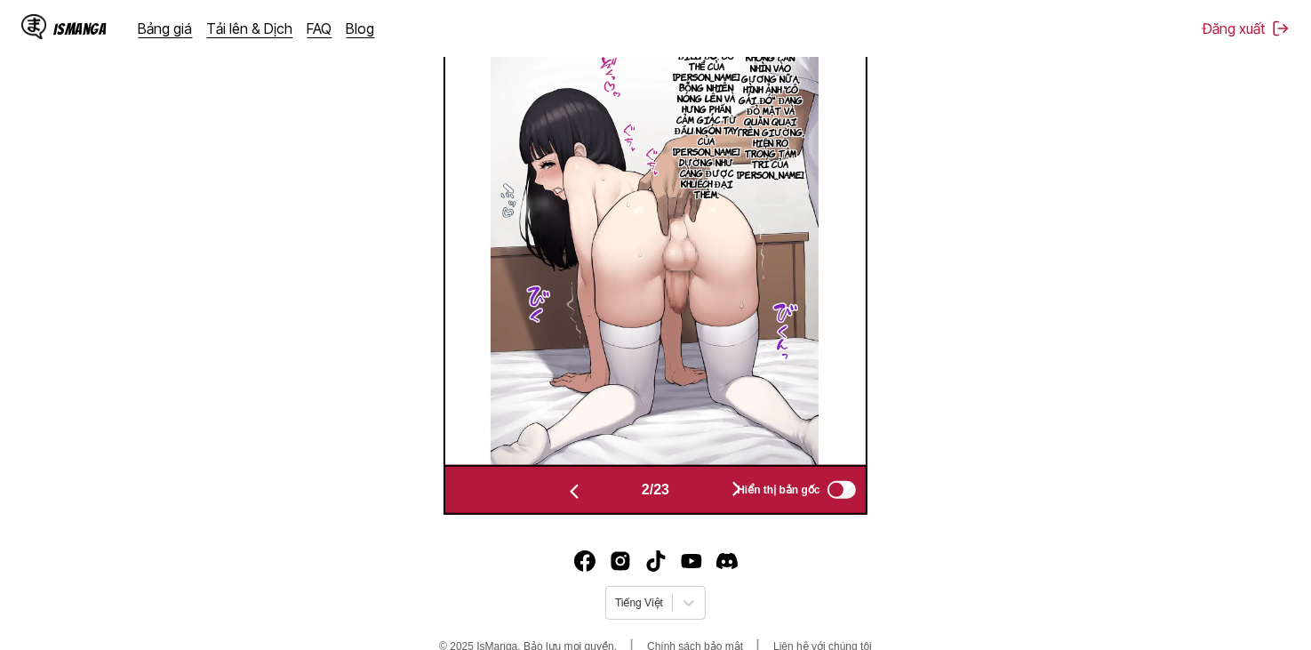
click at [706, 500] on button "button" at bounding box center [736, 490] width 107 height 26
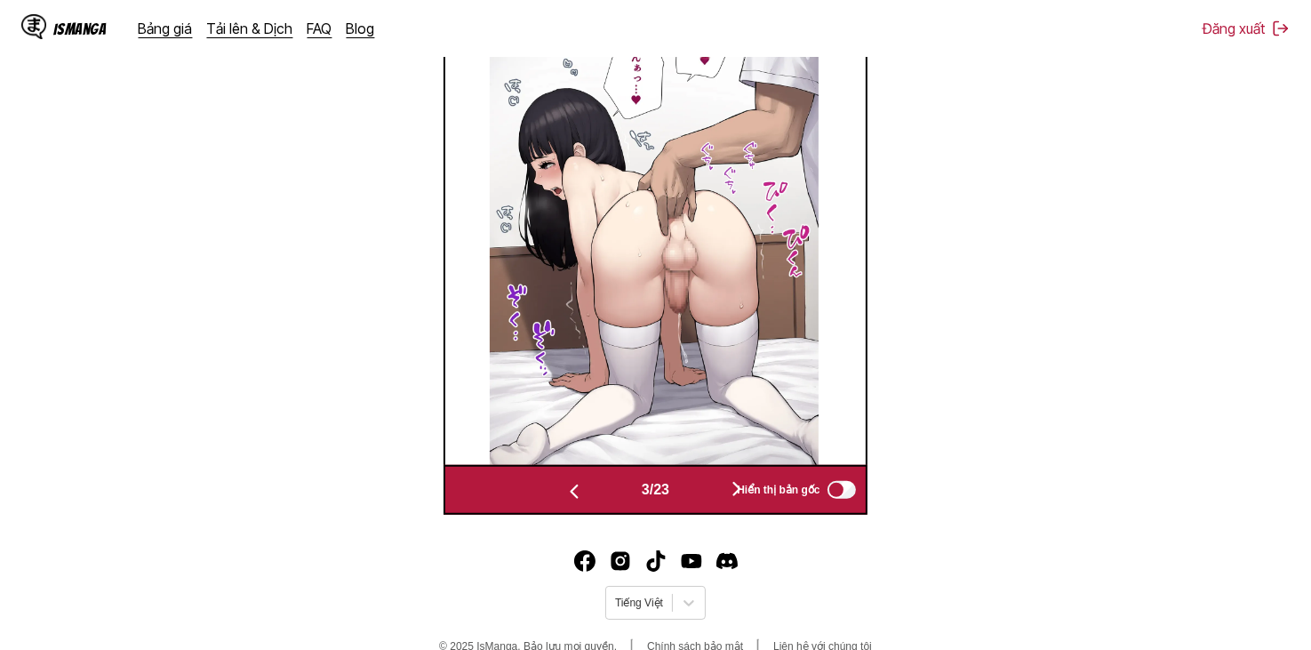
click at [706, 500] on button "button" at bounding box center [736, 490] width 107 height 26
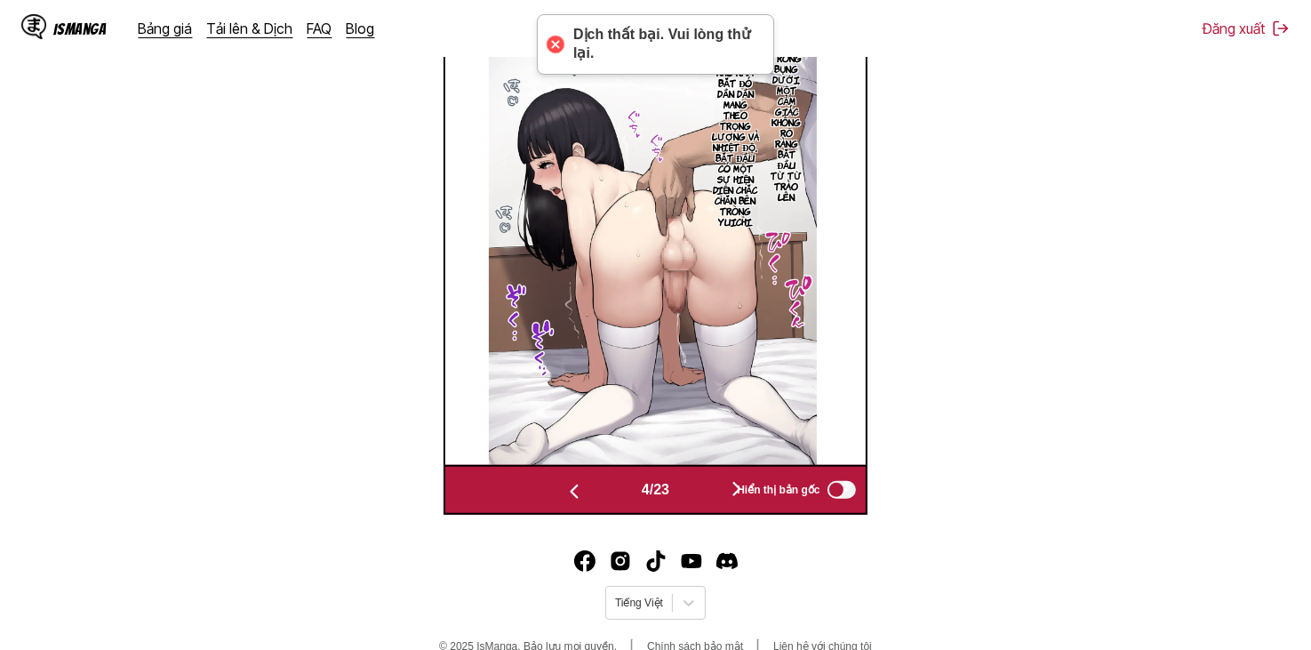
click at [721, 497] on button "button" at bounding box center [736, 490] width 107 height 26
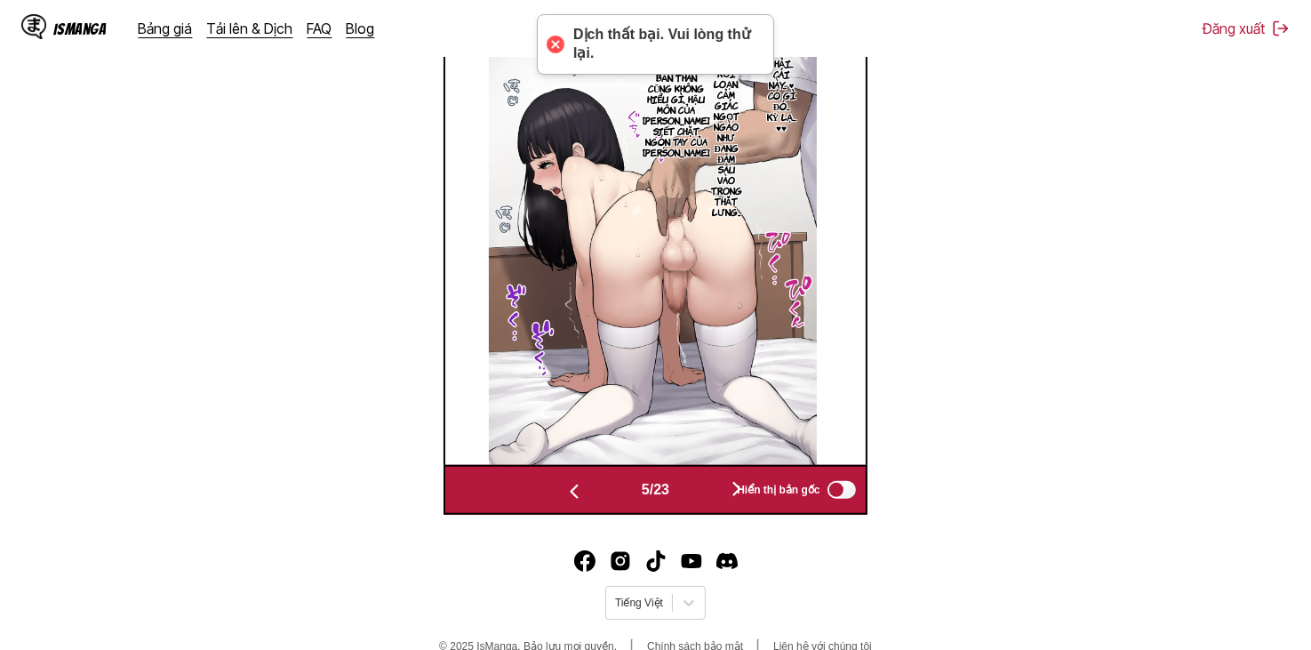
click at [719, 496] on button "button" at bounding box center [736, 490] width 107 height 26
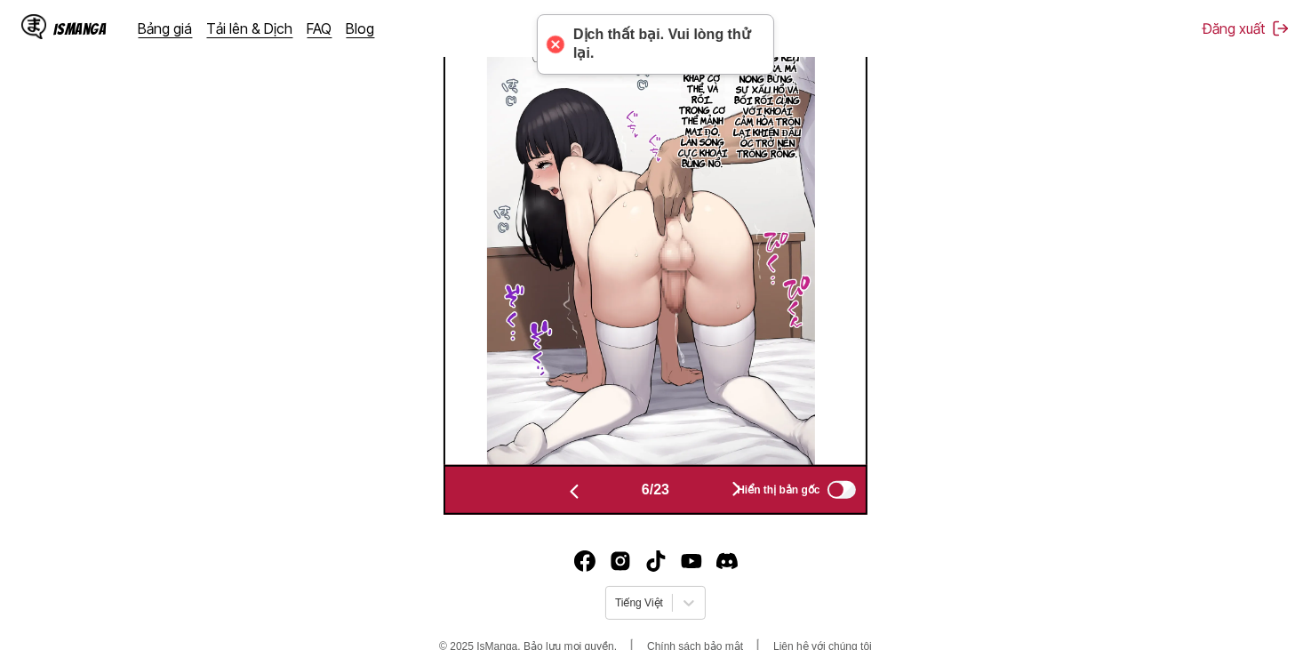
click at [719, 496] on button "button" at bounding box center [736, 490] width 107 height 26
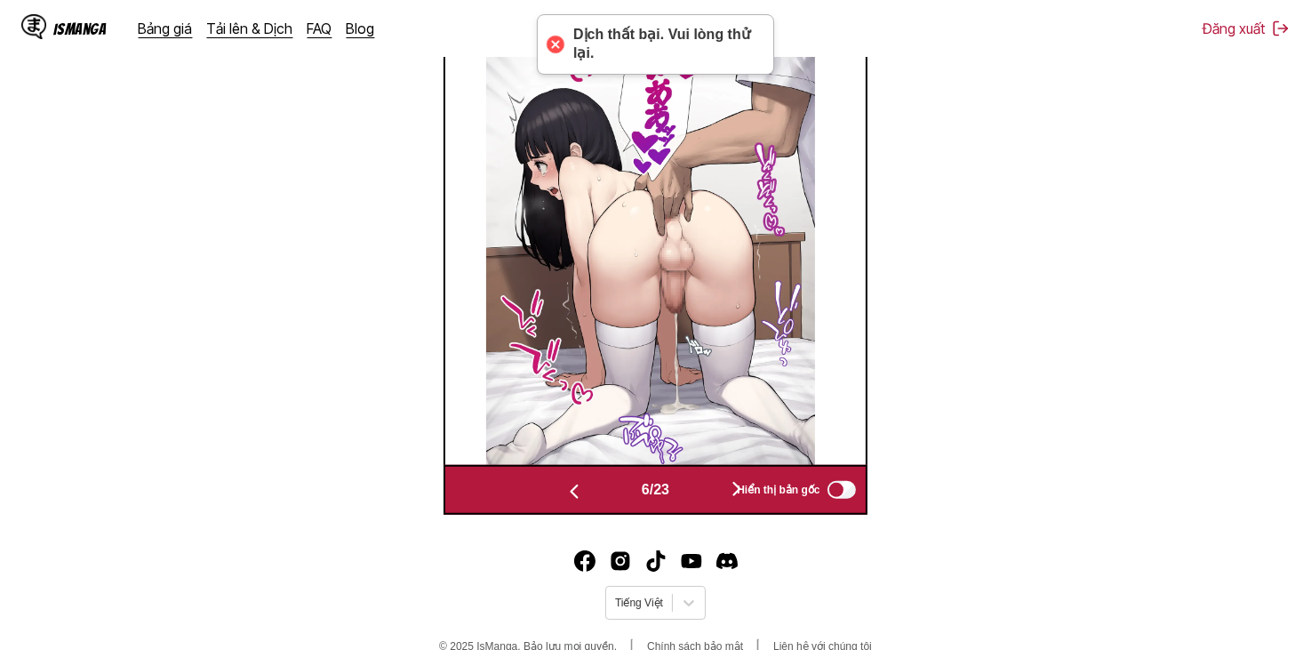
click at [719, 496] on button "button" at bounding box center [736, 490] width 107 height 26
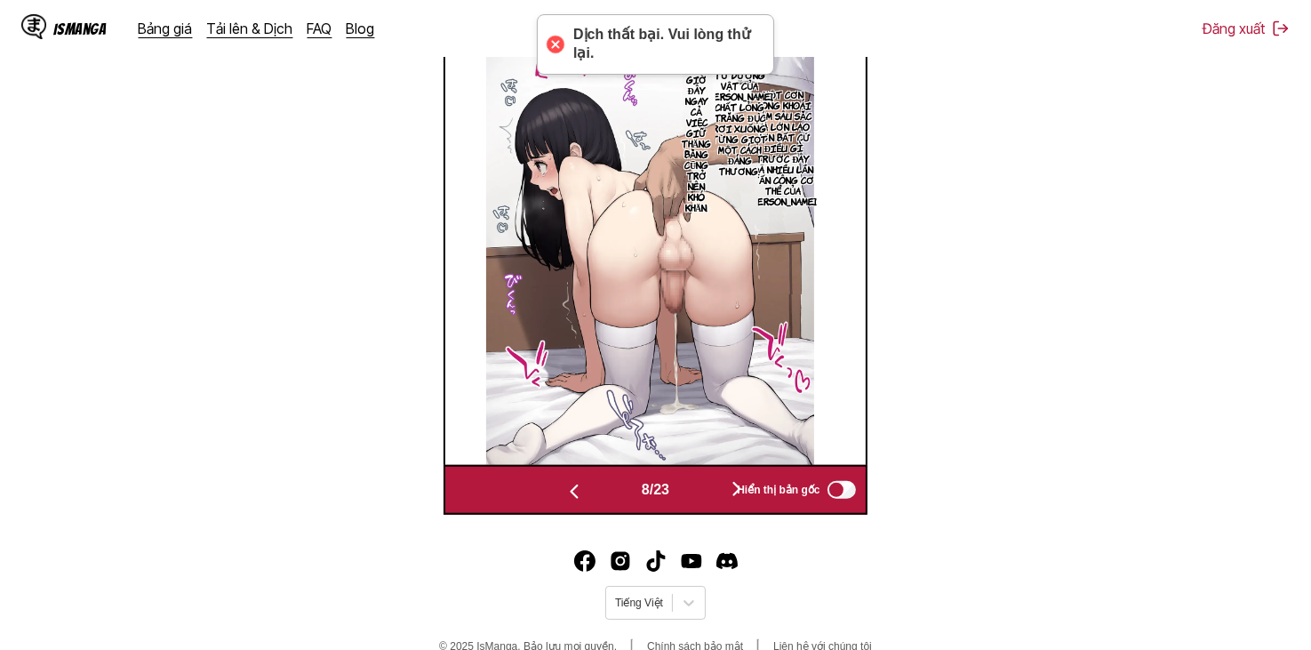
click at [719, 496] on button "button" at bounding box center [736, 490] width 107 height 26
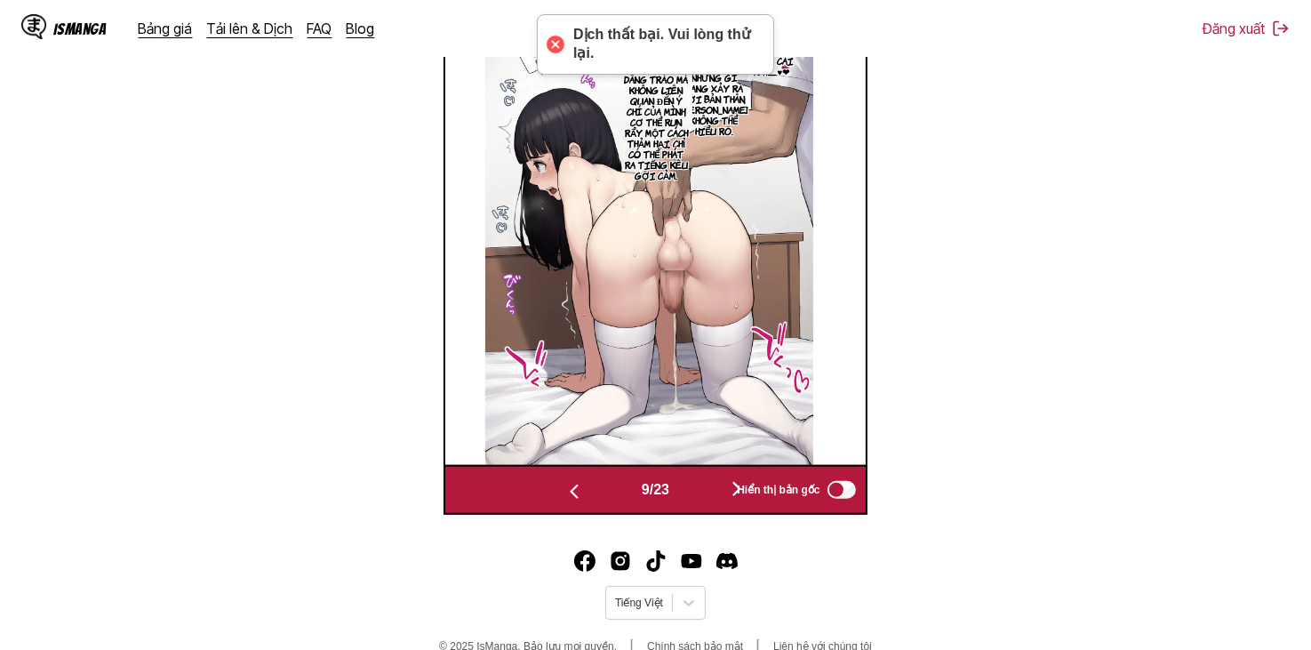
click at [719, 496] on button "button" at bounding box center [736, 490] width 107 height 26
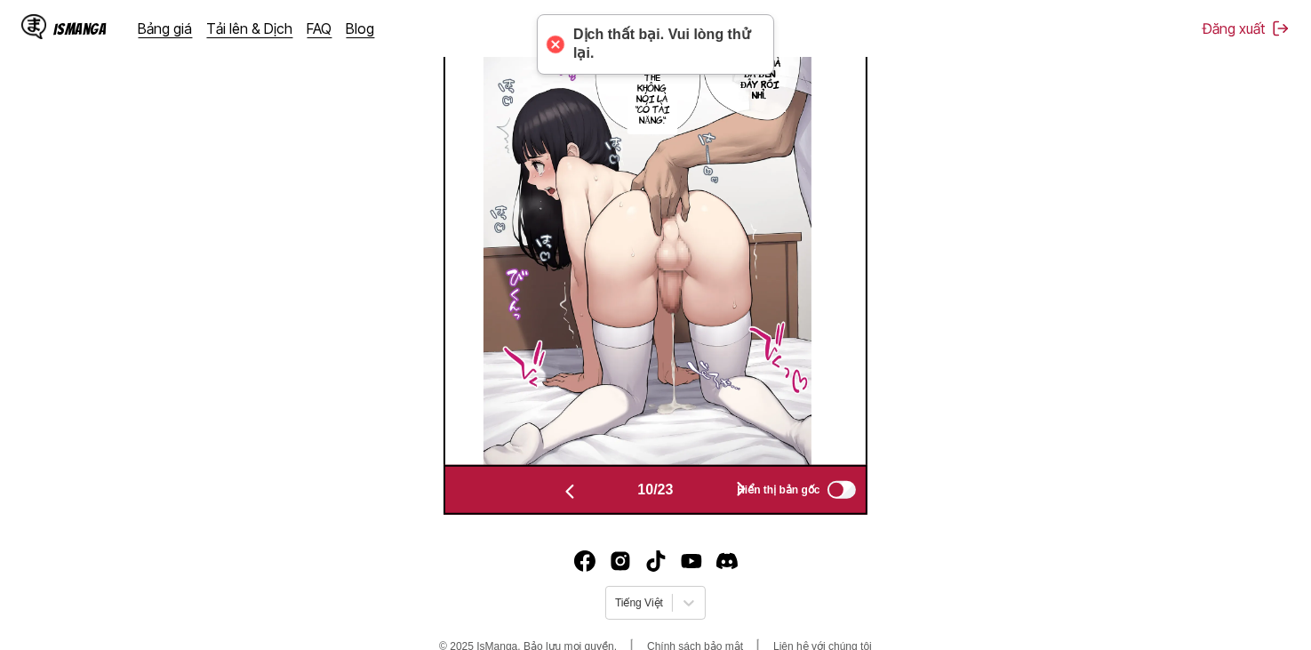
click at [719, 496] on button "button" at bounding box center [741, 490] width 107 height 26
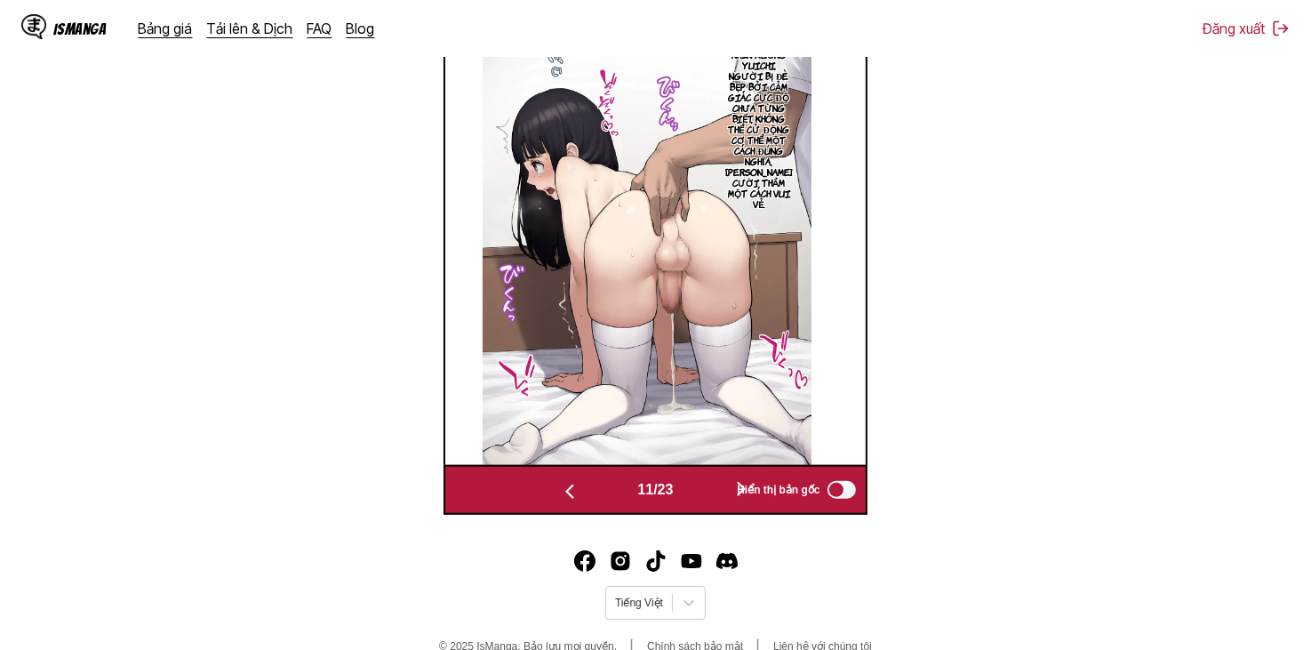
click at [719, 496] on button "button" at bounding box center [741, 490] width 107 height 26
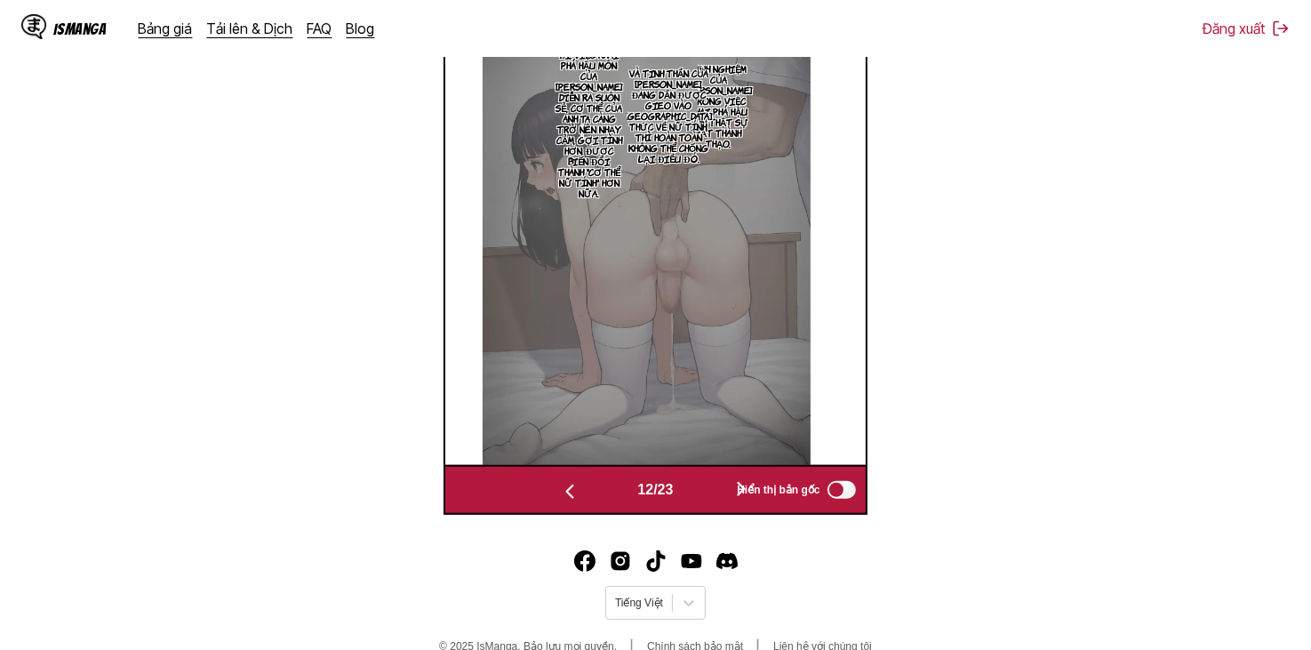
click at [719, 496] on button "button" at bounding box center [741, 490] width 107 height 26
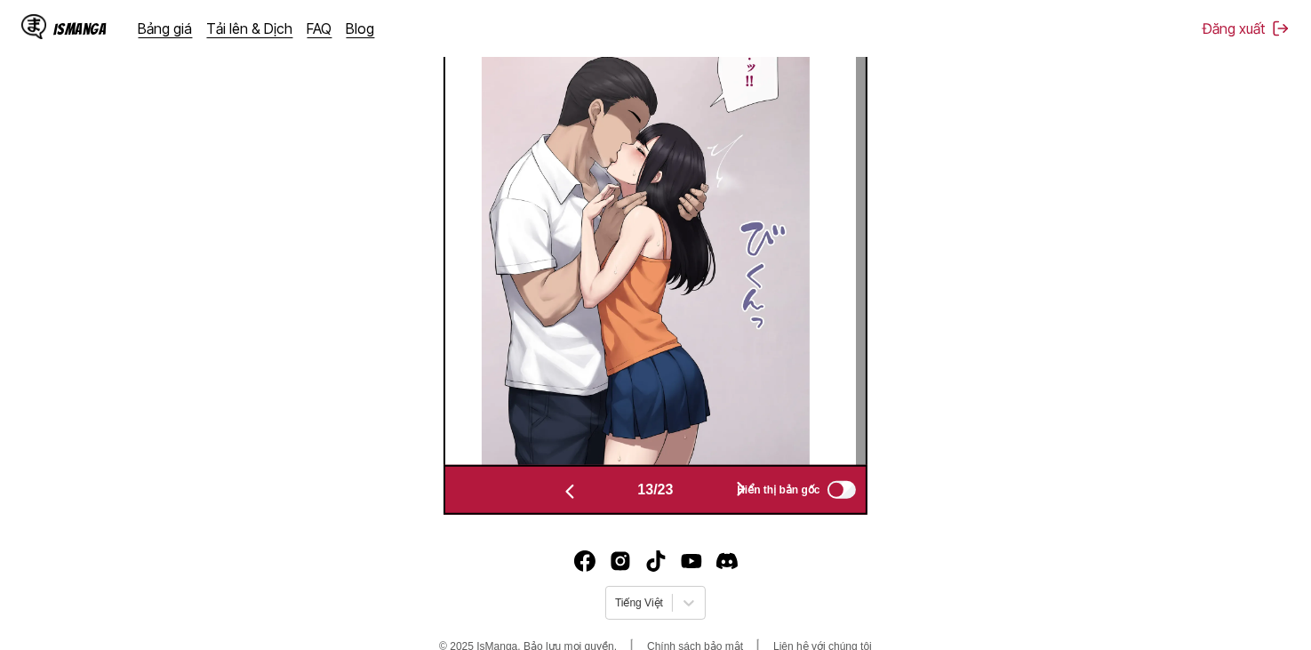
click at [718, 496] on button "button" at bounding box center [741, 490] width 107 height 26
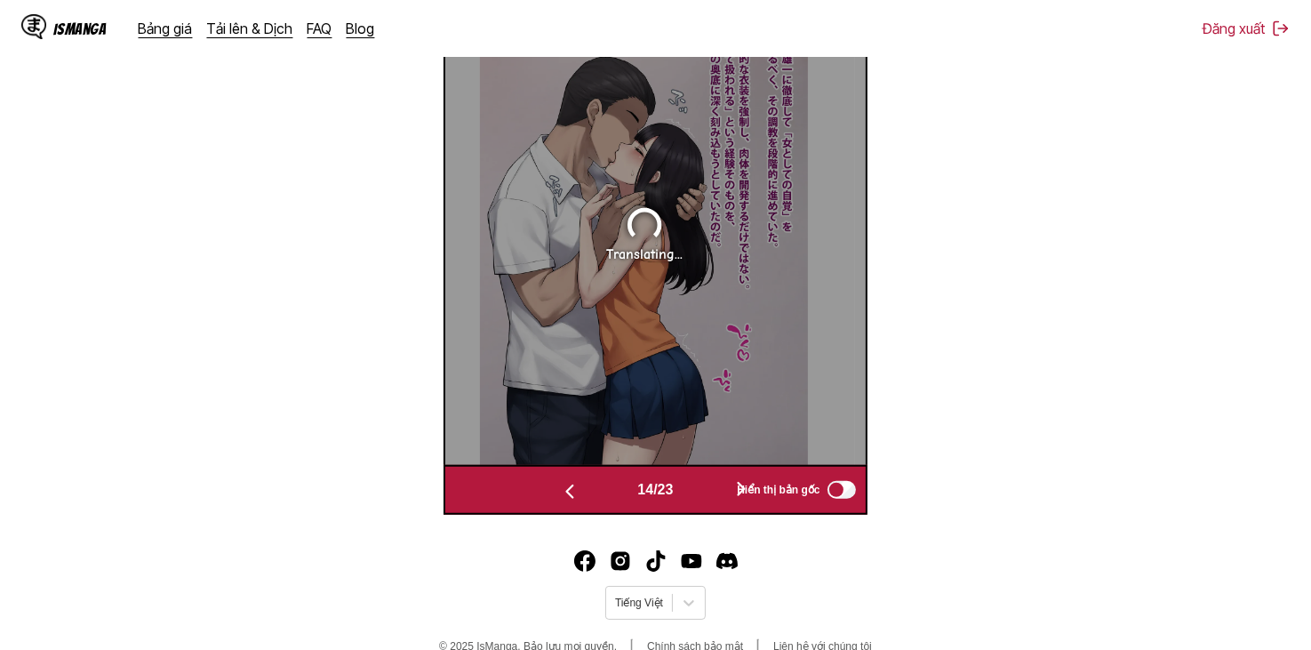
click at [559, 486] on img "button" at bounding box center [569, 491] width 21 height 21
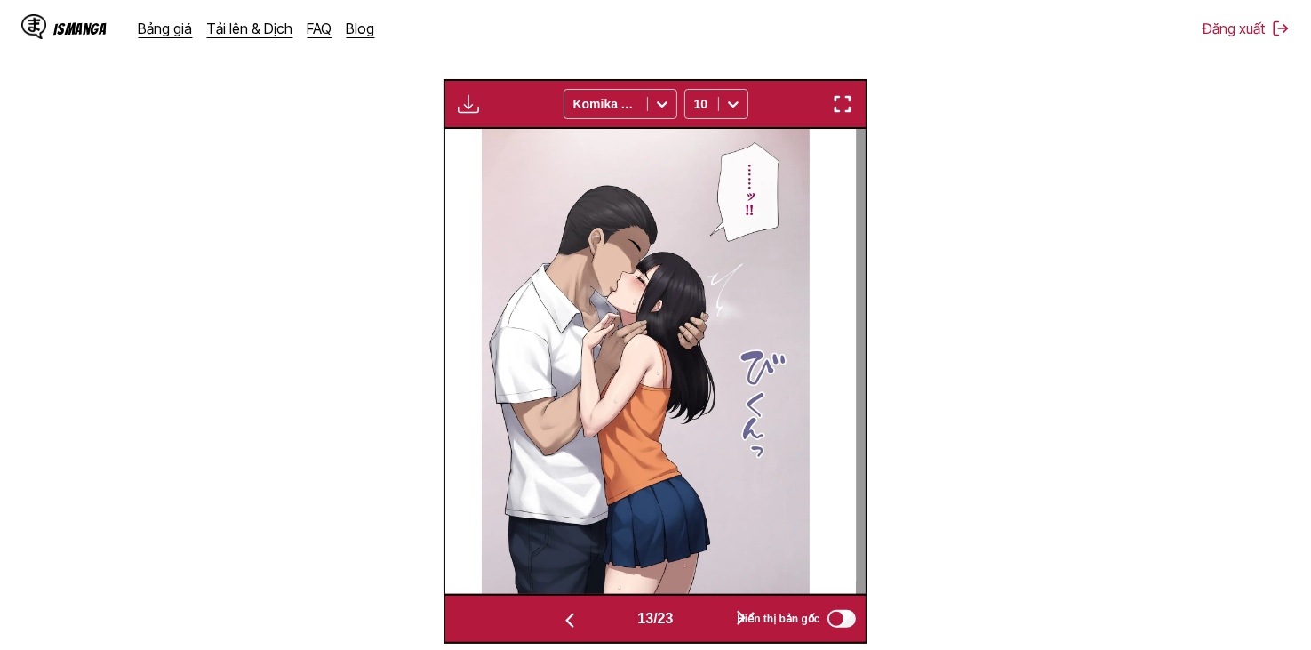
scroll to position [1103, 0]
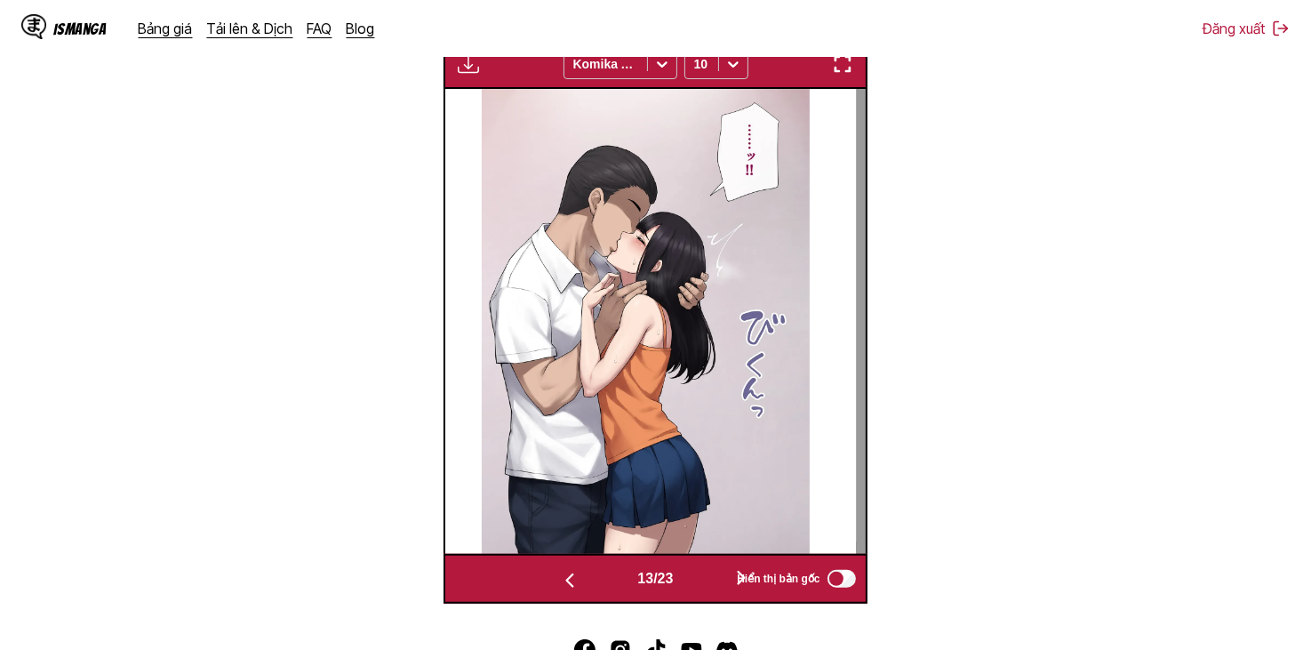
click at [729, 579] on button "button" at bounding box center [741, 579] width 107 height 26
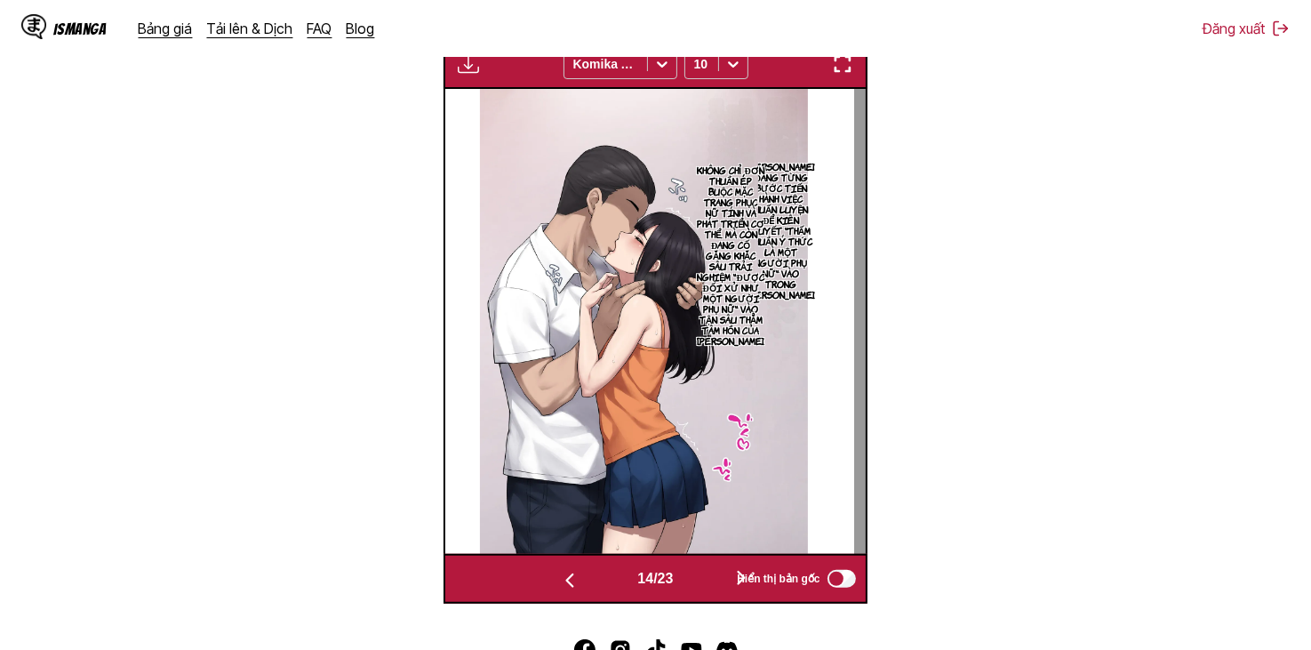
click at [734, 579] on div "Hiển thị bản gốc" at bounding box center [792, 578] width 132 height 23
click at [722, 575] on button "button" at bounding box center [741, 579] width 107 height 26
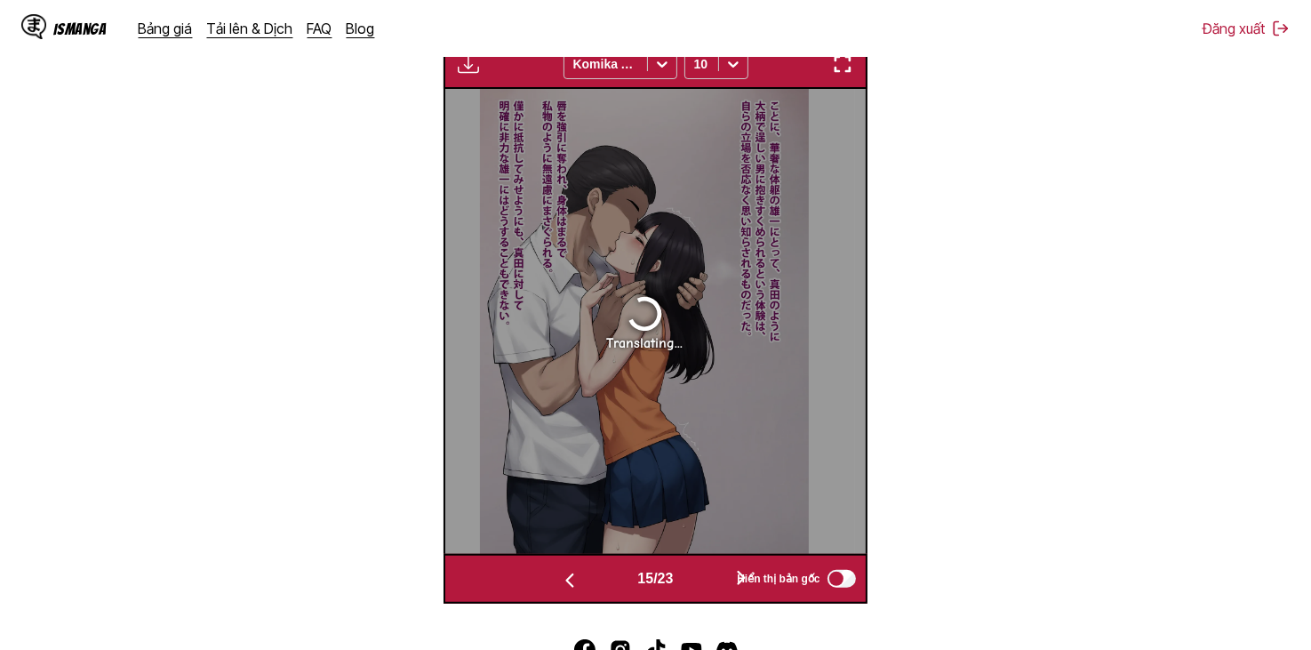
click at [722, 575] on button "button" at bounding box center [741, 579] width 107 height 26
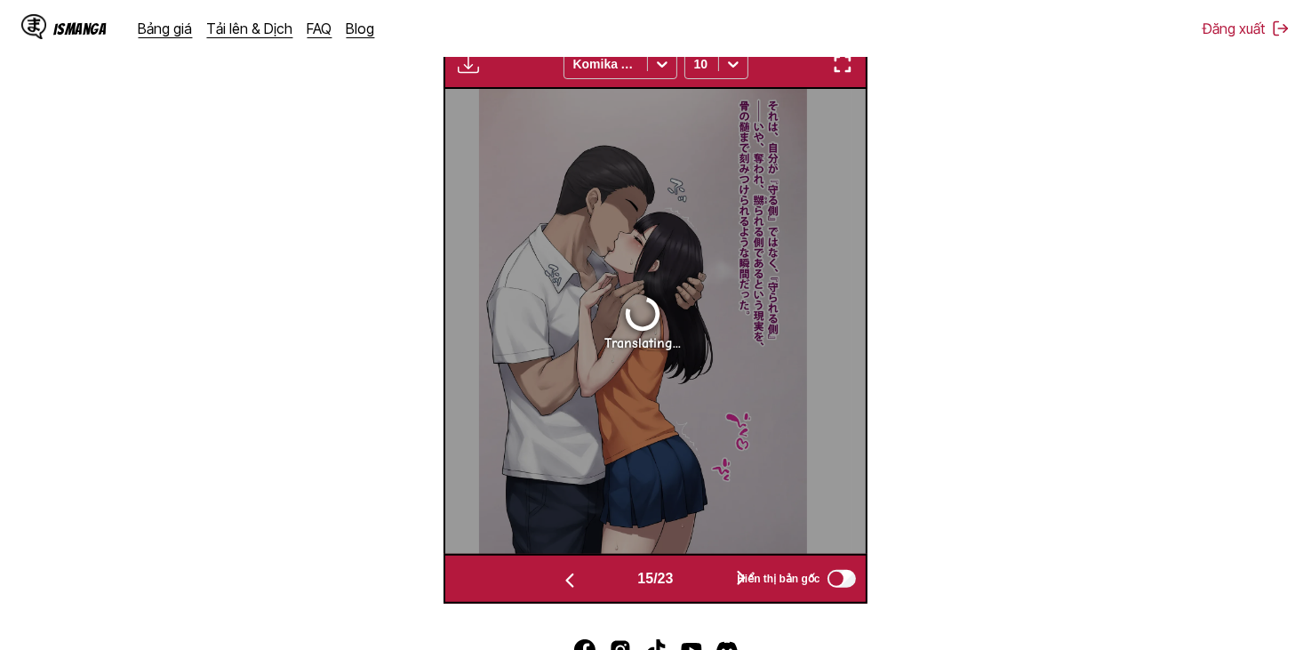
click at [722, 575] on button "button" at bounding box center [741, 579] width 107 height 26
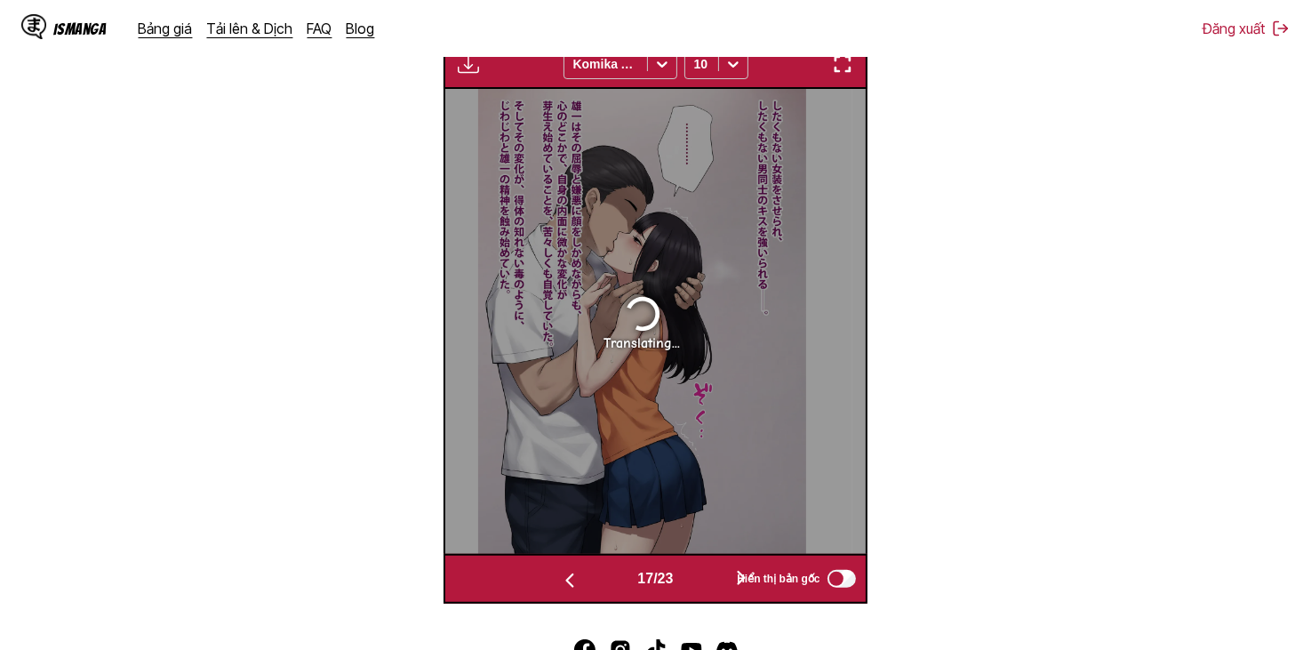
click at [722, 575] on button "button" at bounding box center [741, 579] width 107 height 26
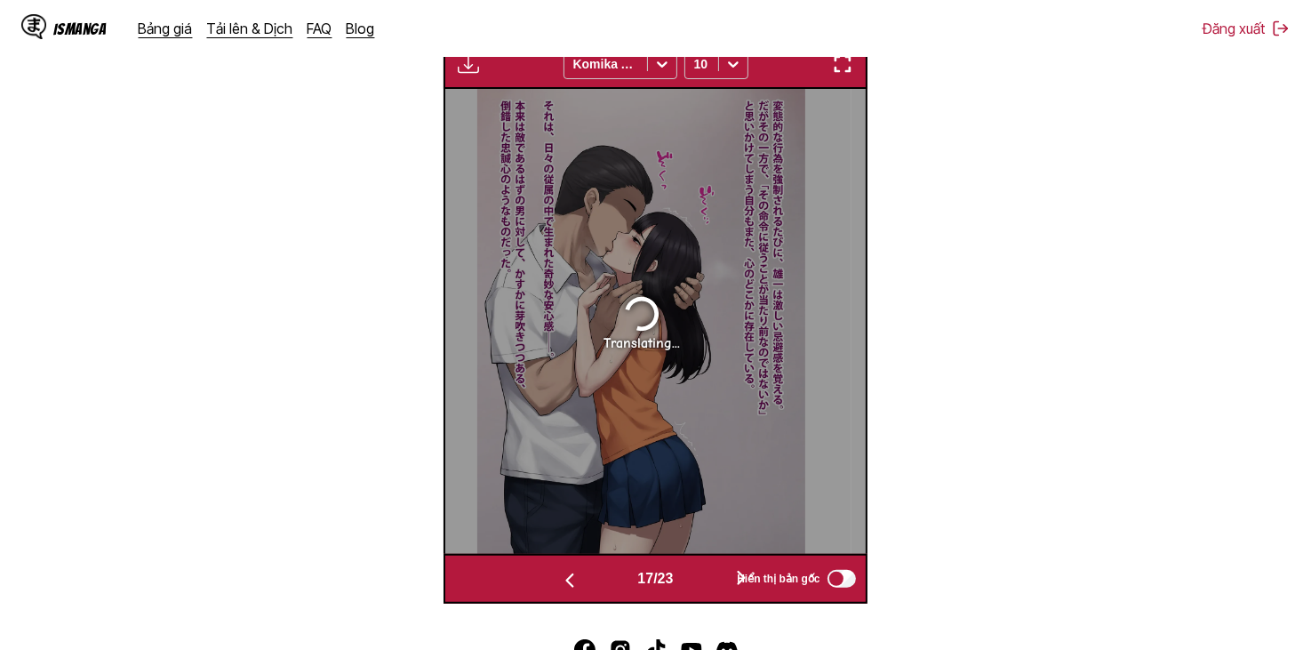
click at [722, 575] on button "button" at bounding box center [741, 579] width 107 height 26
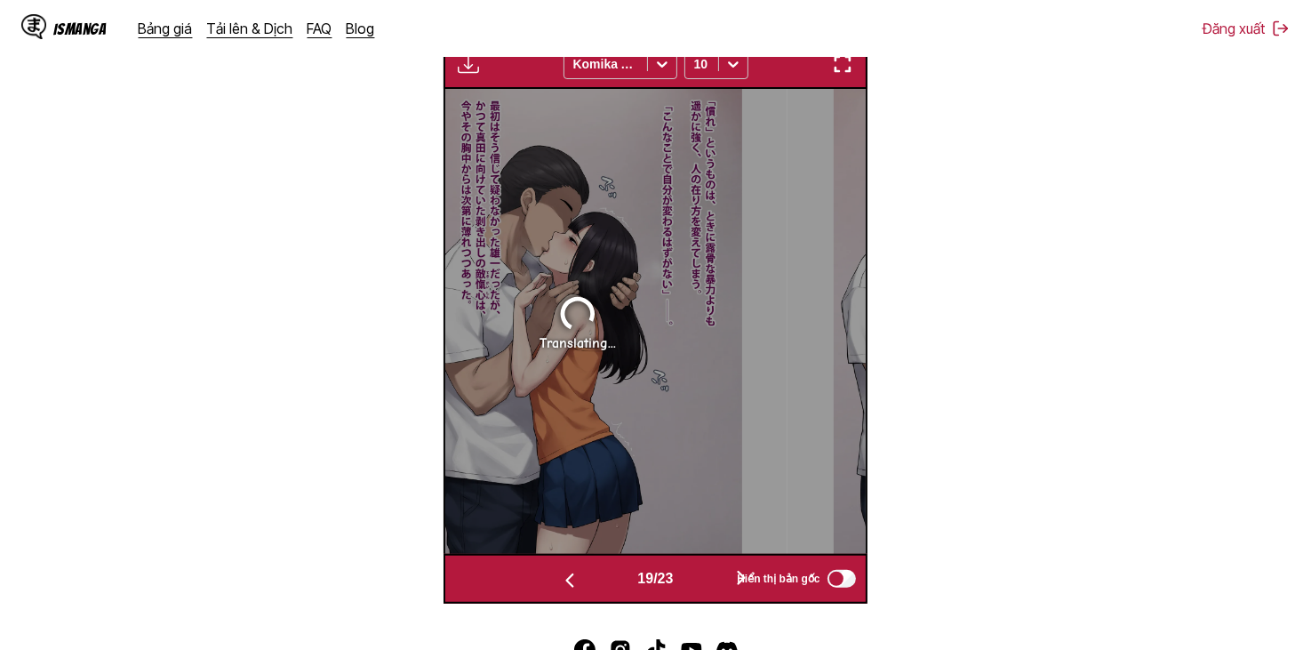
click at [722, 575] on button "button" at bounding box center [741, 579] width 107 height 26
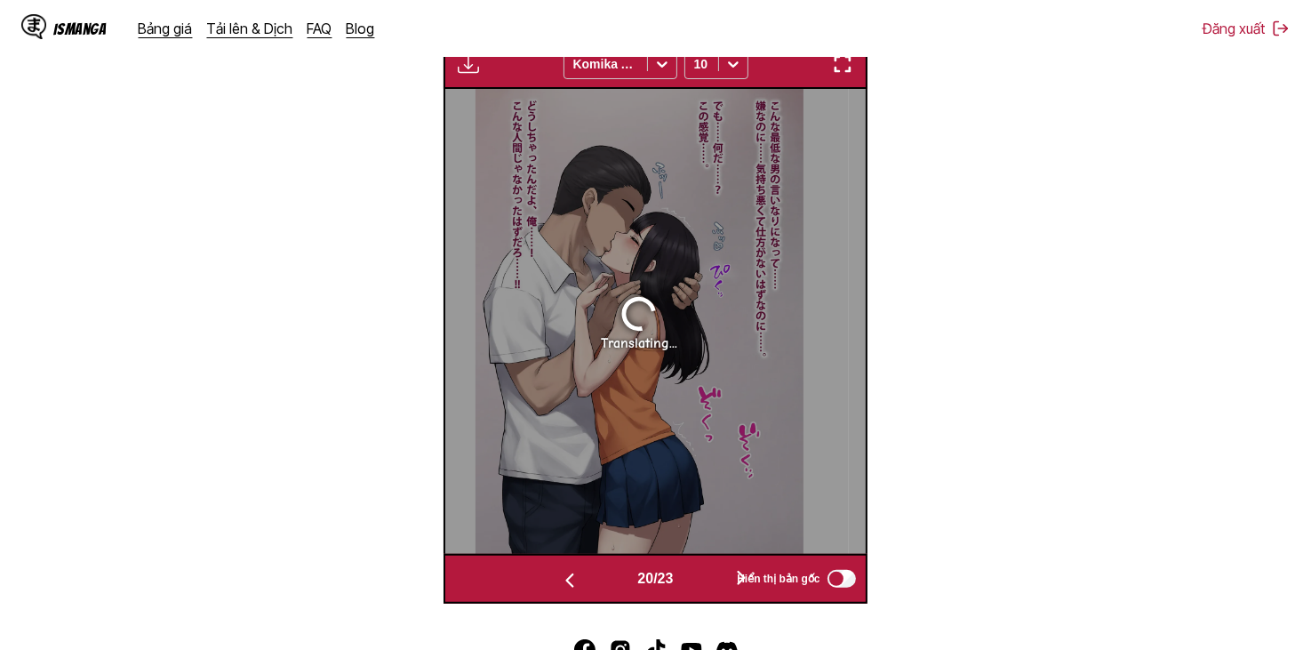
click at [722, 575] on button "button" at bounding box center [741, 579] width 107 height 26
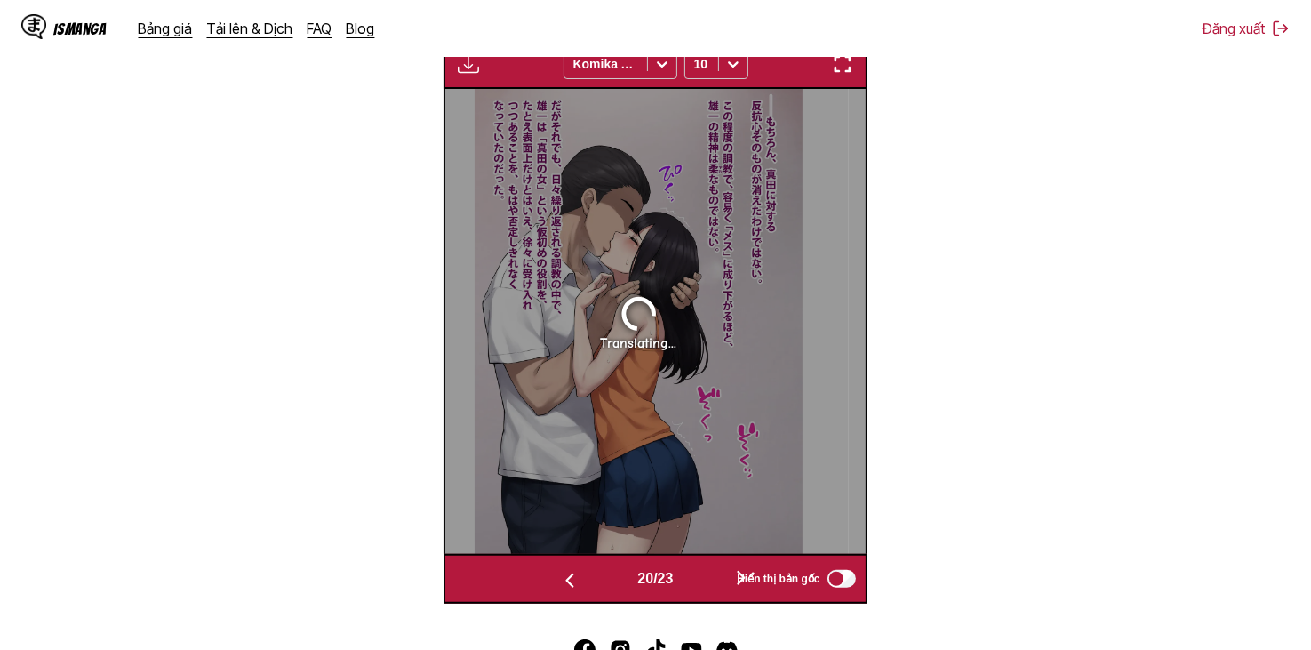
click at [722, 575] on button "button" at bounding box center [741, 579] width 107 height 26
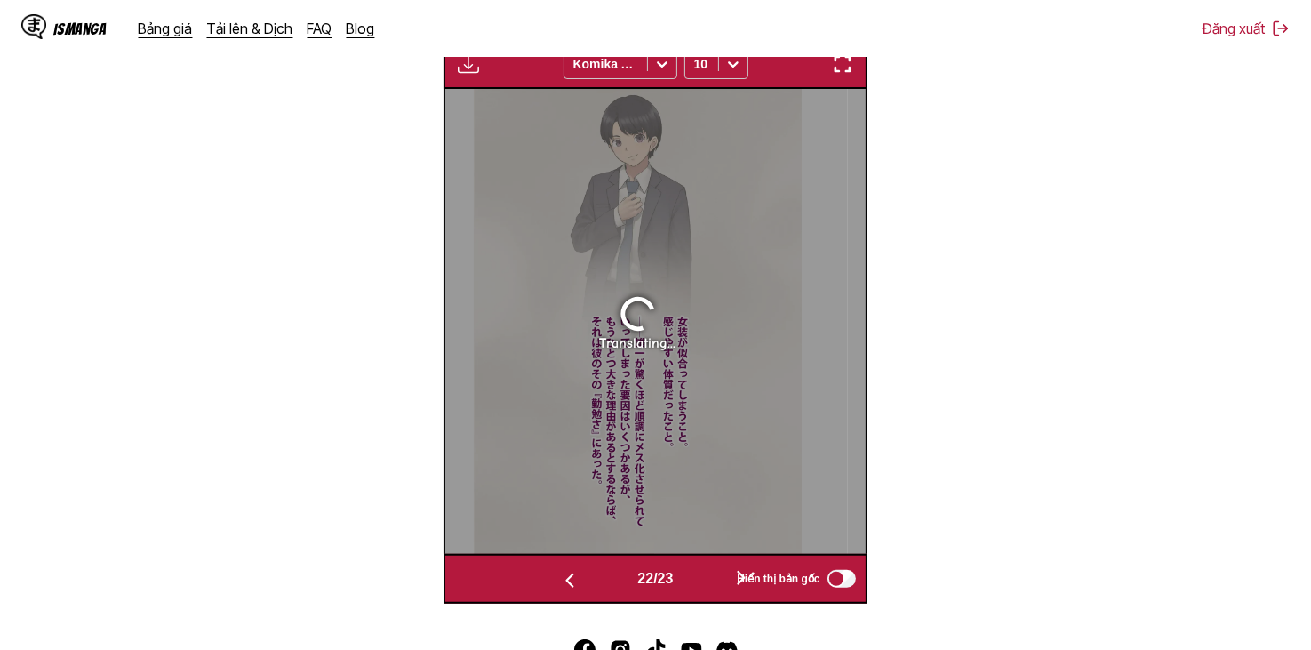
click at [722, 575] on button "button" at bounding box center [741, 579] width 107 height 26
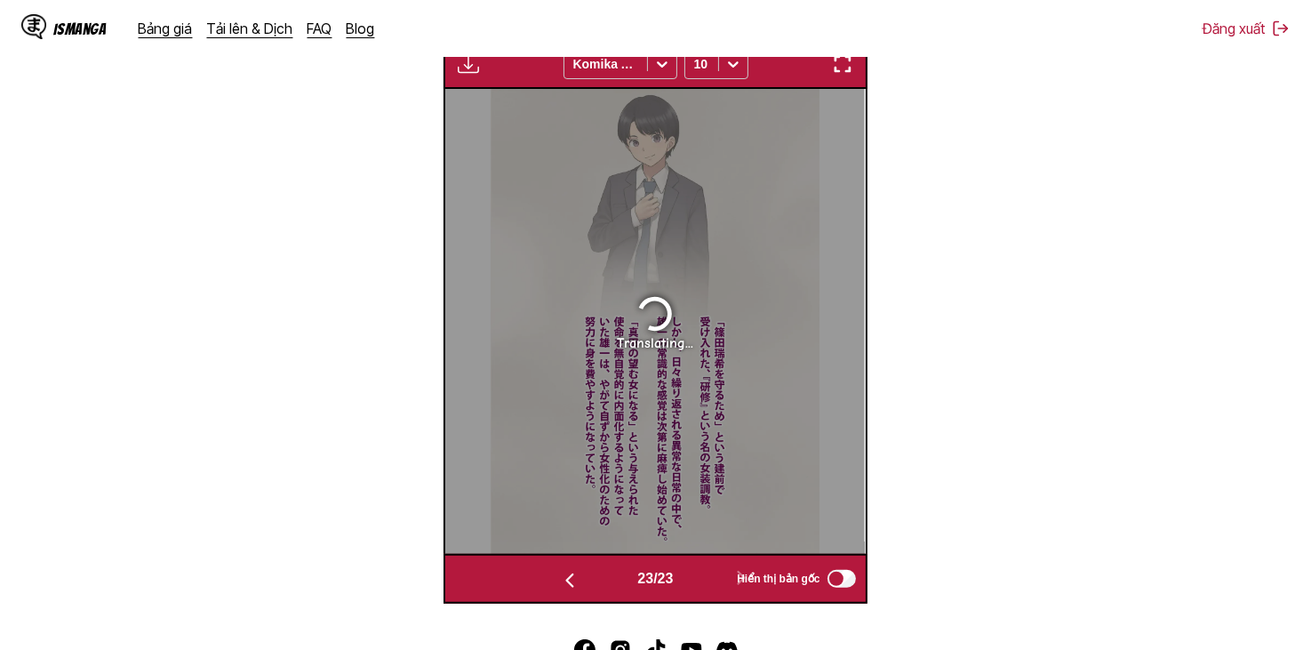
click at [594, 575] on button "button" at bounding box center [569, 579] width 107 height 26
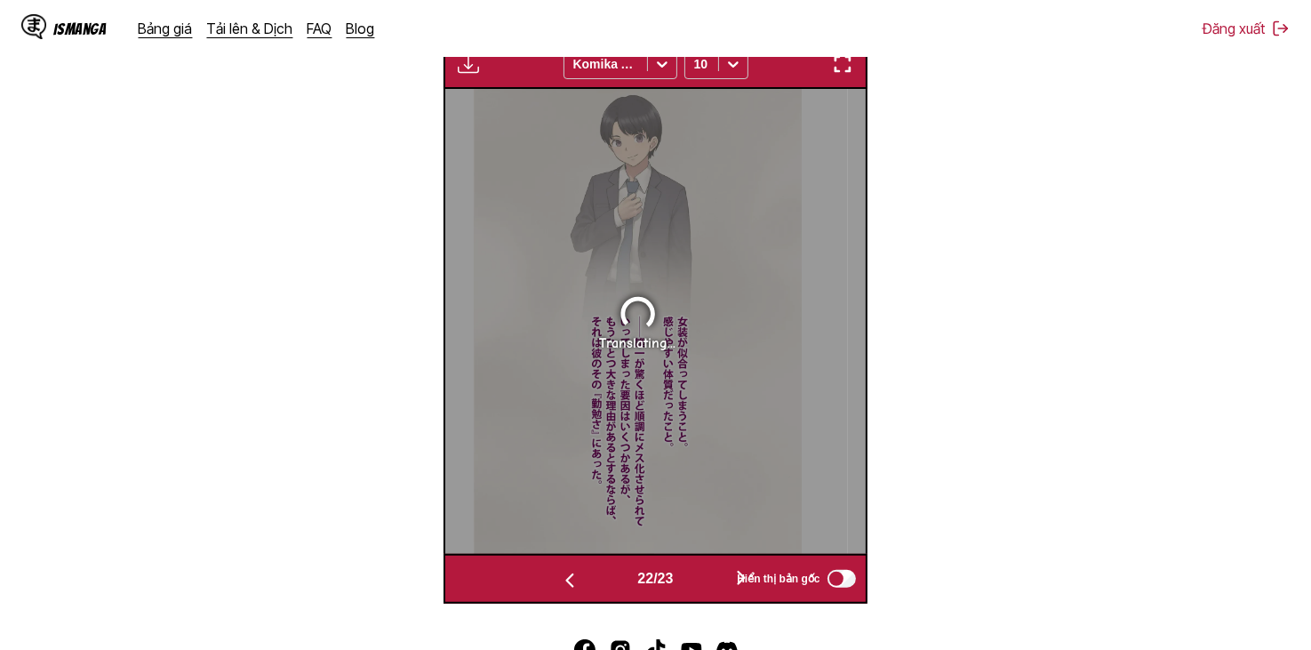
click at [594, 575] on button "button" at bounding box center [569, 579] width 107 height 26
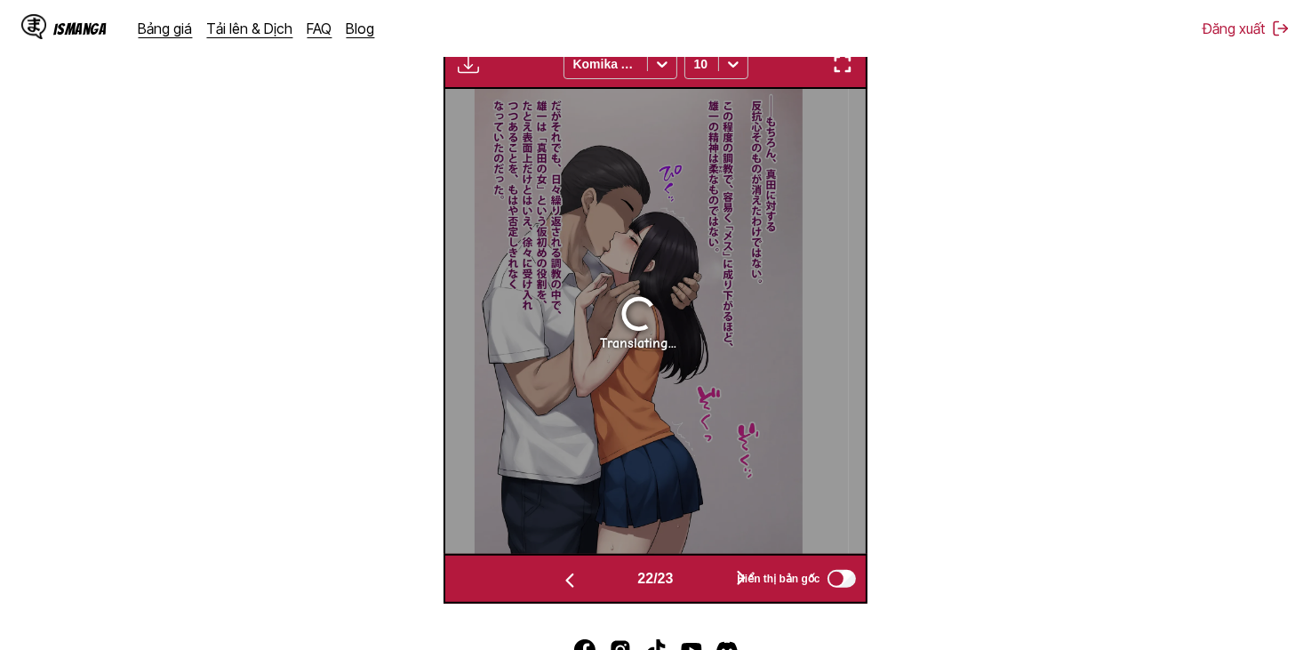
click at [594, 575] on button "button" at bounding box center [569, 579] width 107 height 26
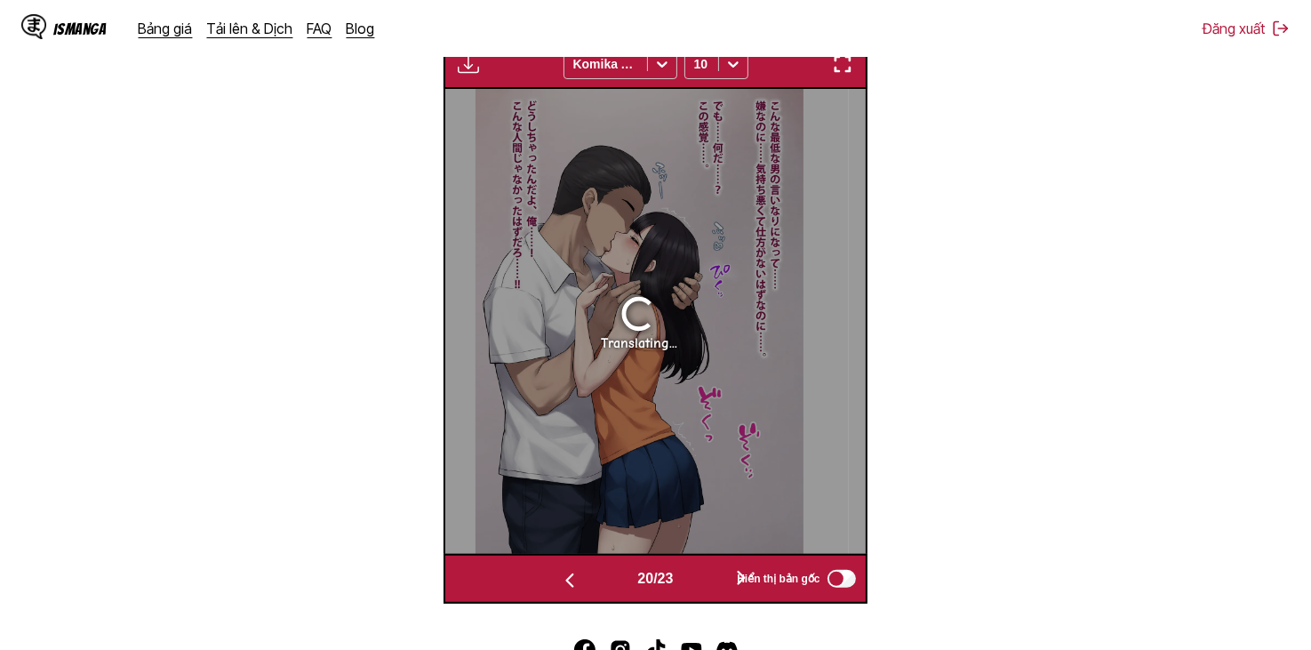
click at [594, 575] on button "button" at bounding box center [569, 579] width 107 height 26
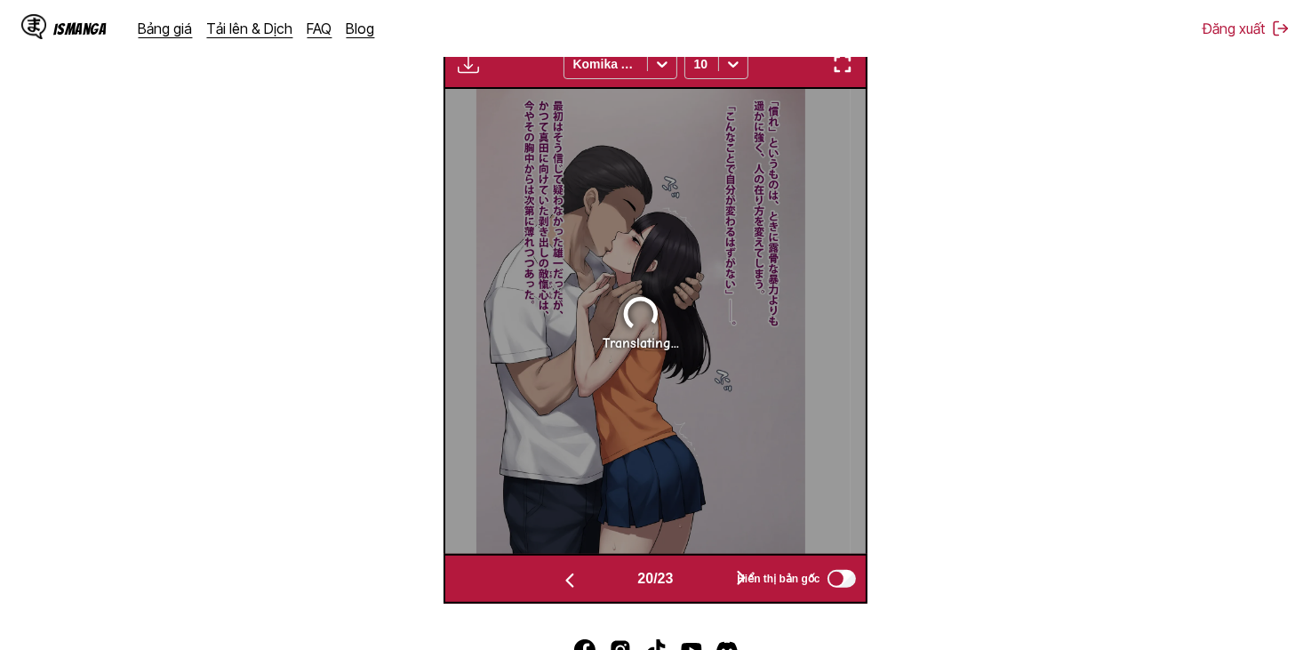
click at [594, 575] on button "button" at bounding box center [569, 579] width 107 height 26
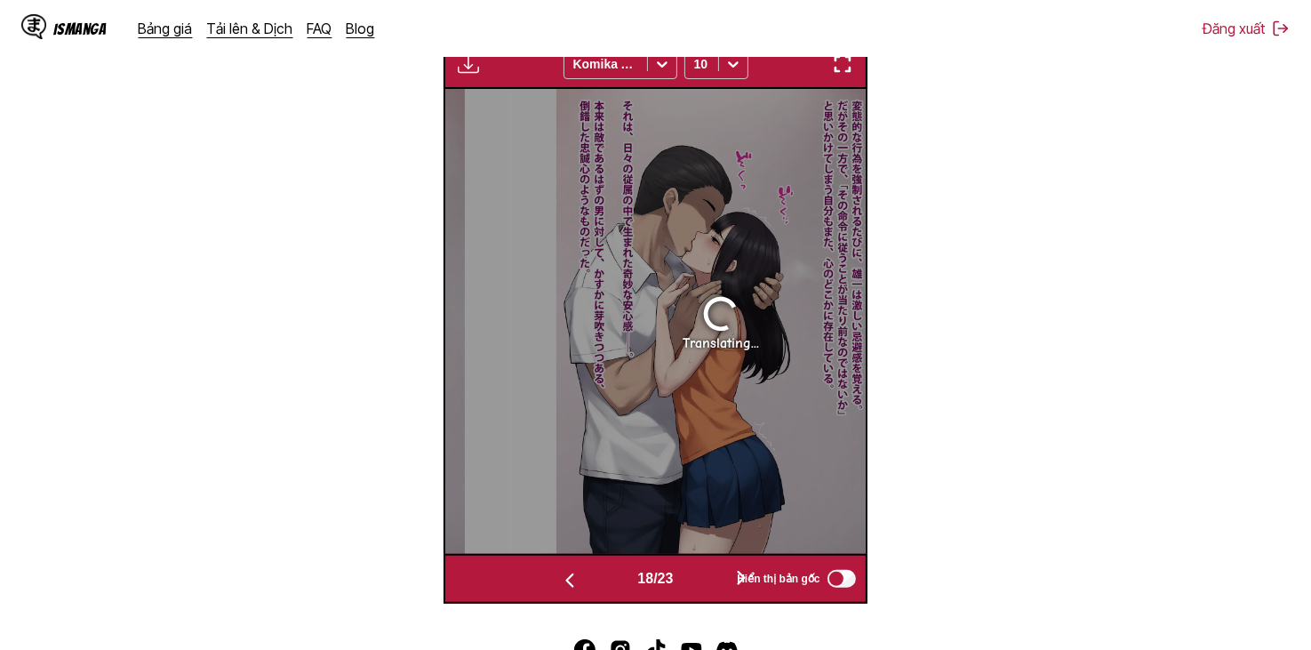
click at [594, 575] on button "button" at bounding box center [569, 579] width 107 height 26
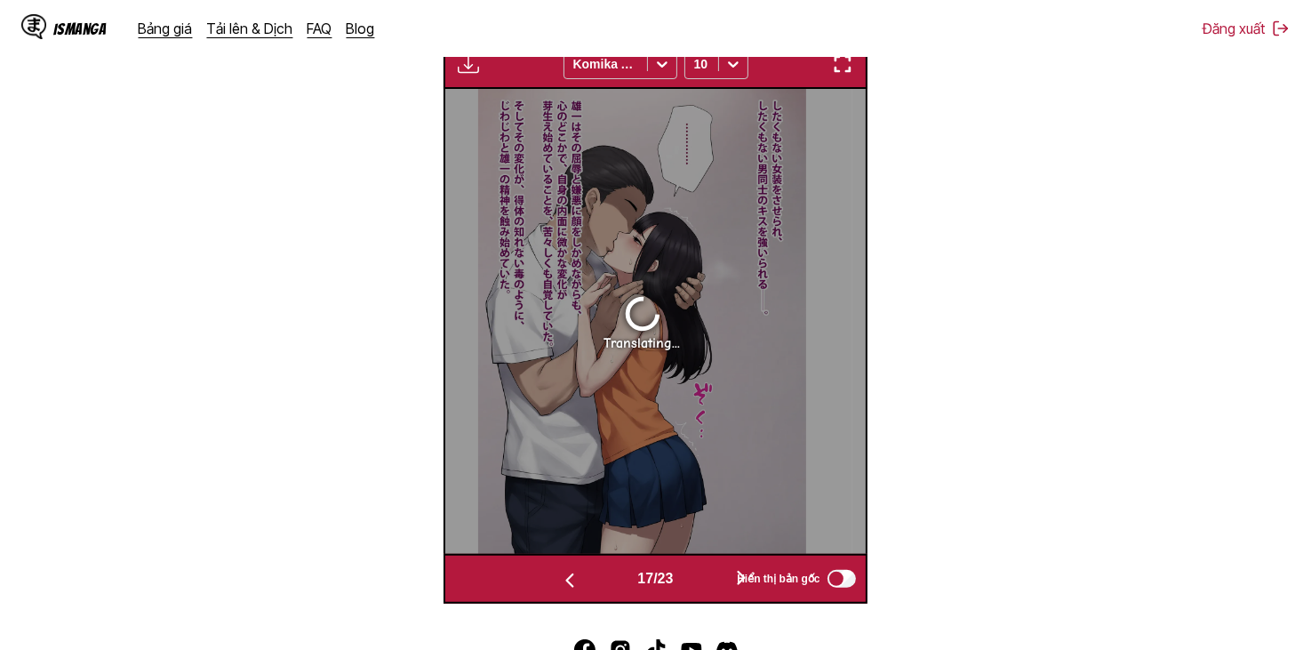
click at [594, 575] on button "button" at bounding box center [569, 579] width 107 height 26
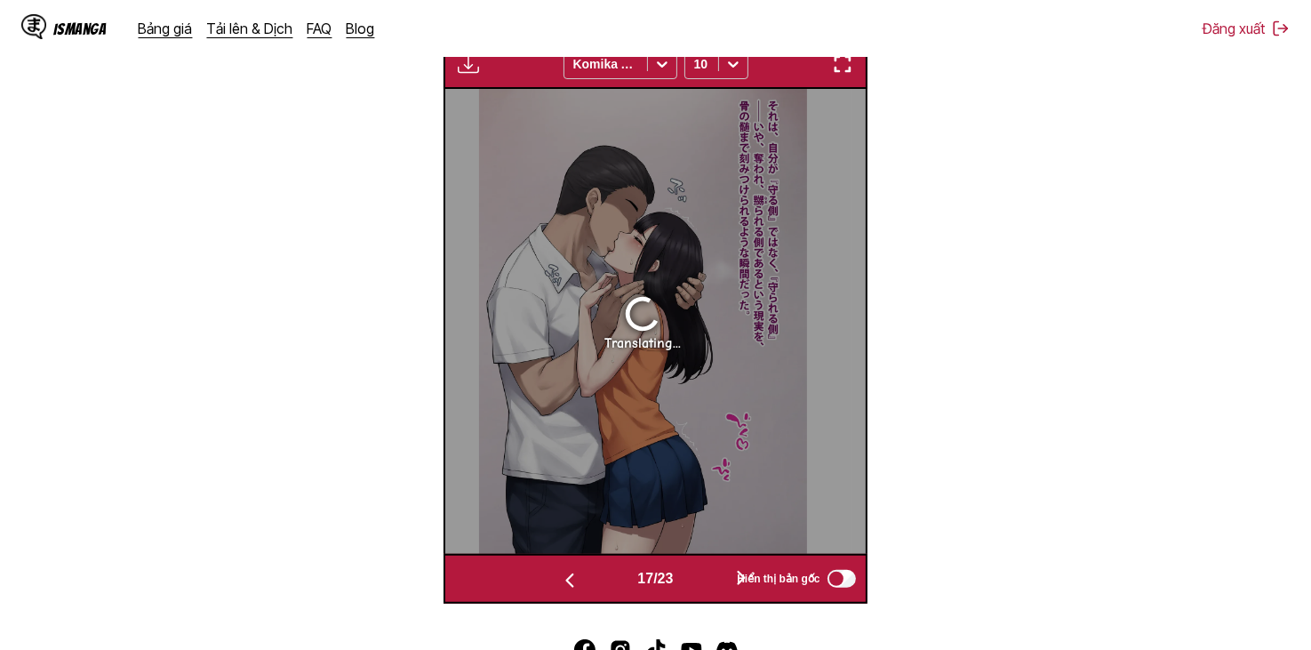
click at [594, 575] on button "button" at bounding box center [569, 579] width 107 height 26
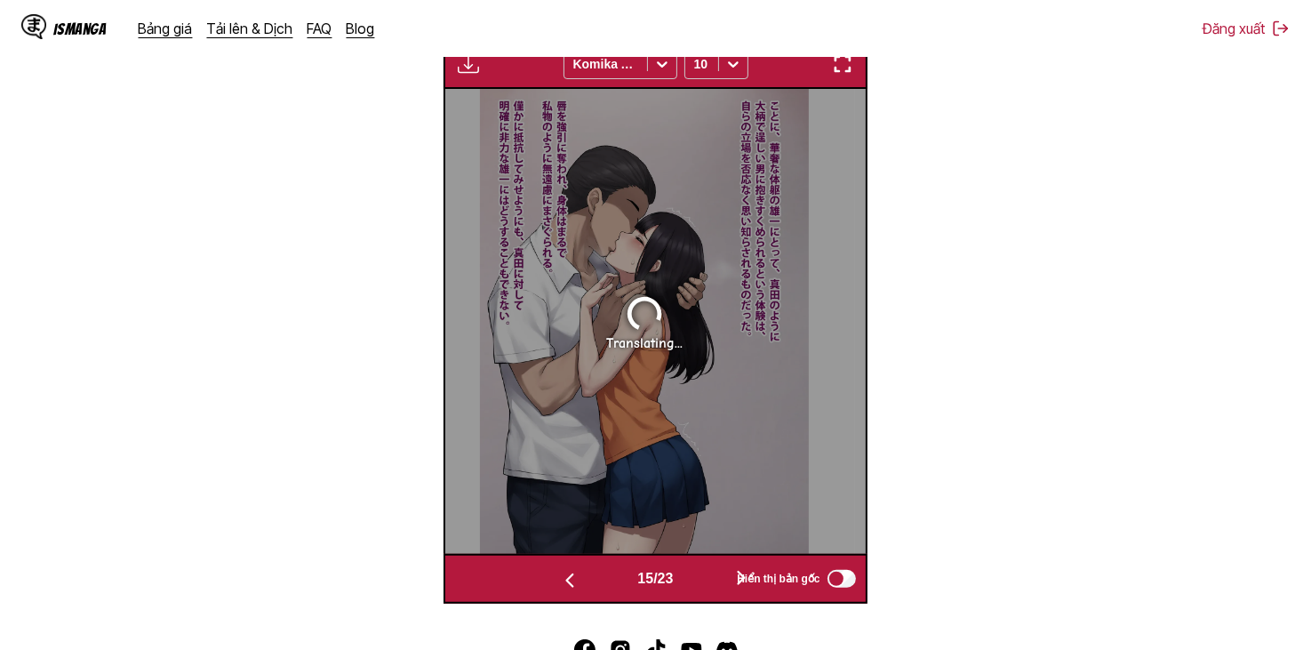
click at [594, 575] on button "button" at bounding box center [569, 579] width 107 height 26
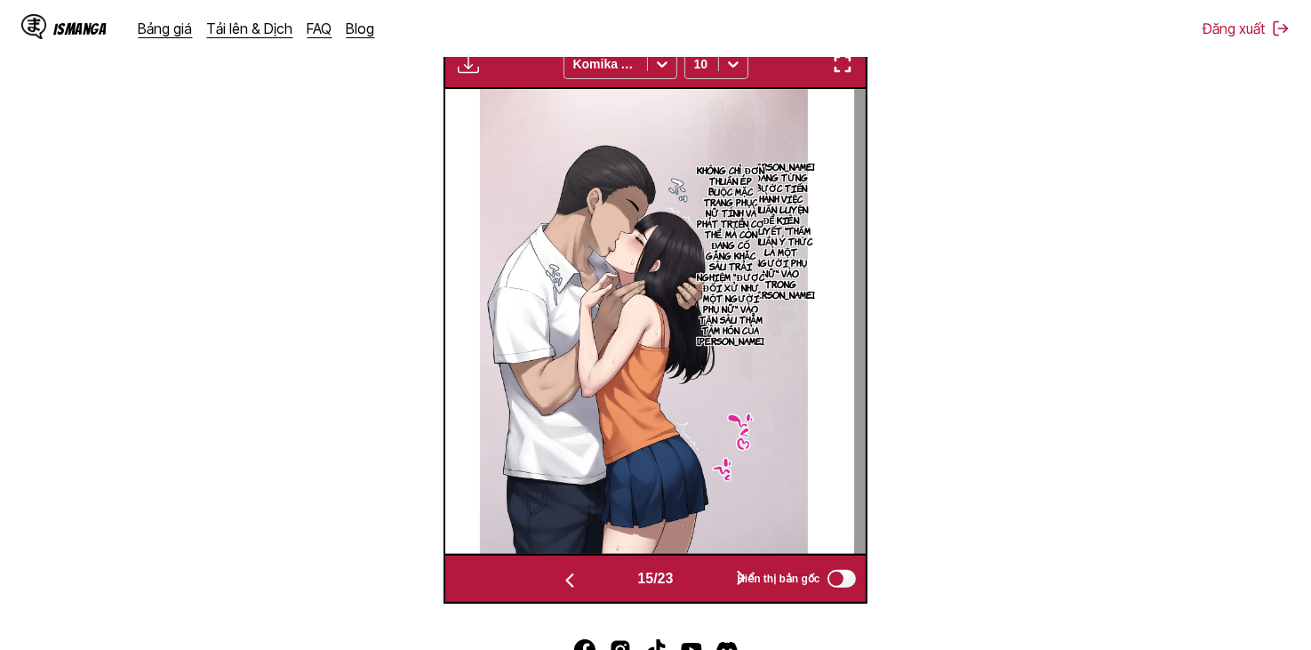
click at [594, 575] on button "button" at bounding box center [569, 579] width 107 height 26
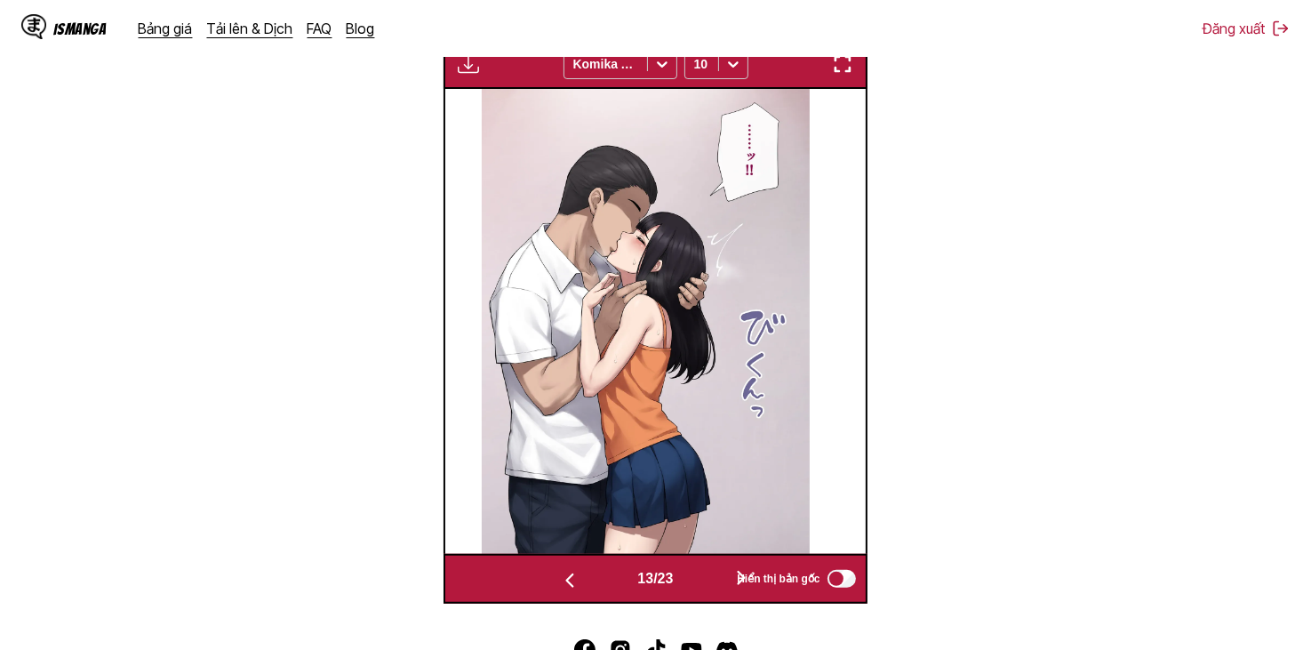
click at [594, 575] on button "button" at bounding box center [569, 579] width 107 height 26
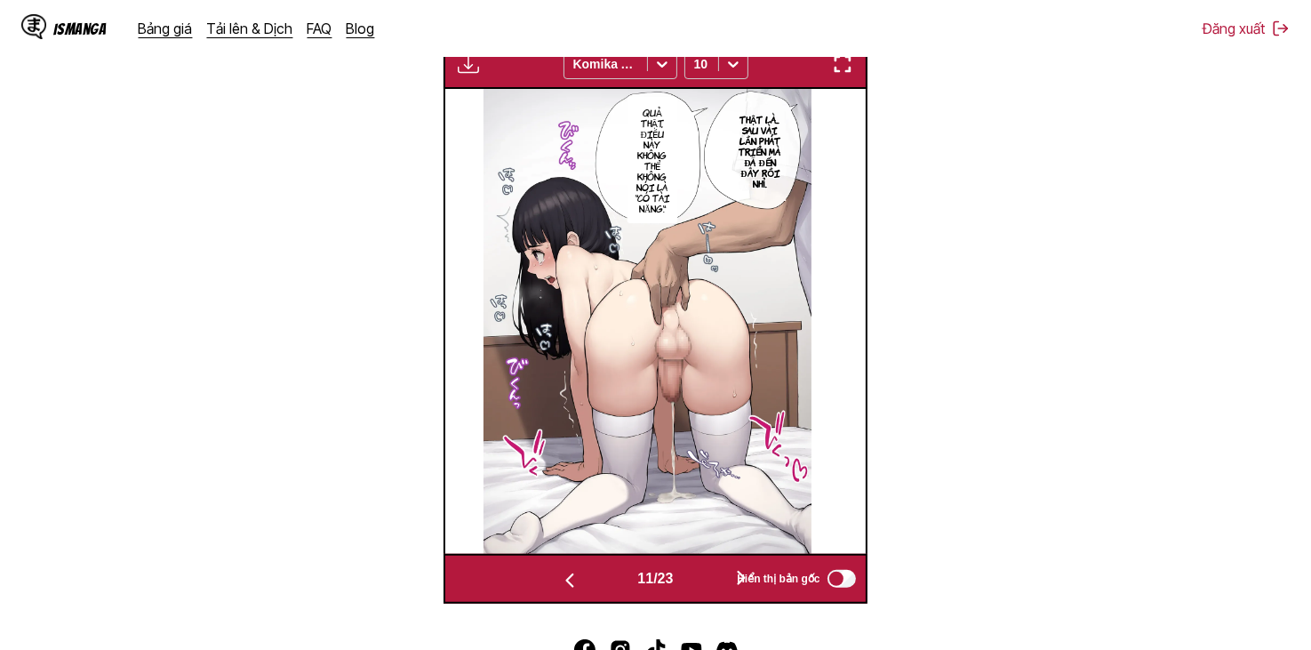
click at [594, 575] on button "button" at bounding box center [569, 579] width 107 height 26
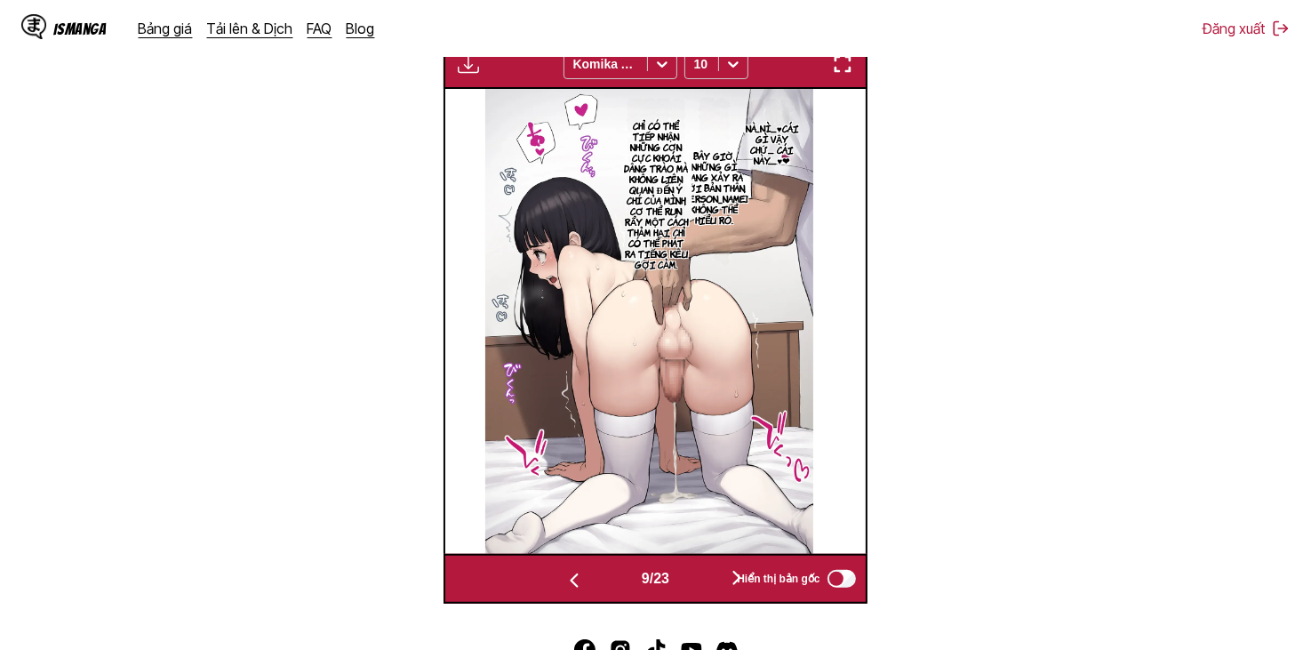
click at [594, 575] on button "button" at bounding box center [574, 579] width 107 height 26
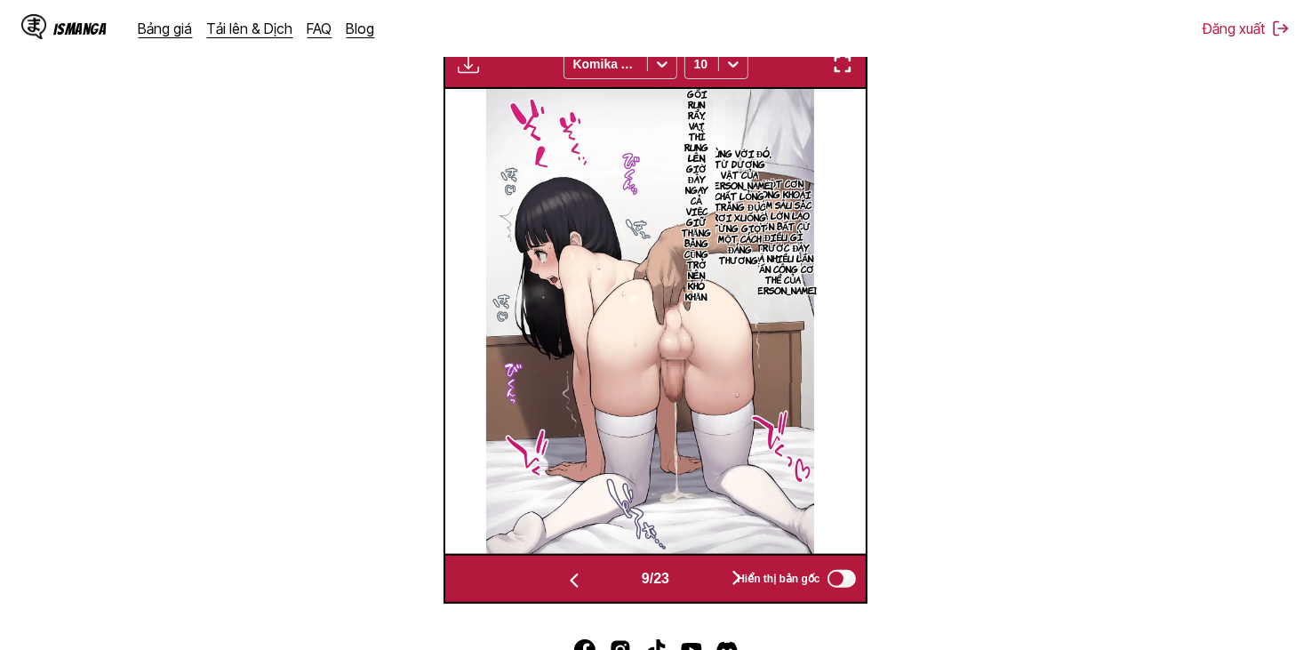
click at [594, 575] on button "button" at bounding box center [574, 579] width 107 height 26
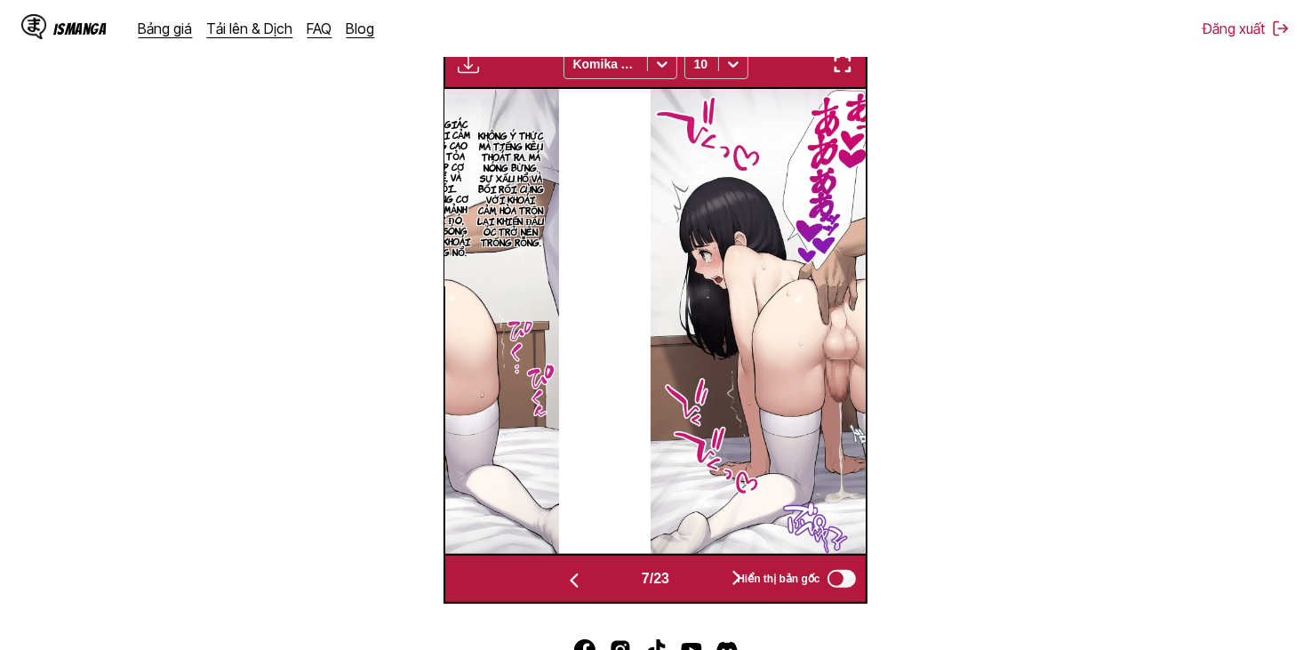
click at [594, 575] on button "button" at bounding box center [574, 579] width 107 height 26
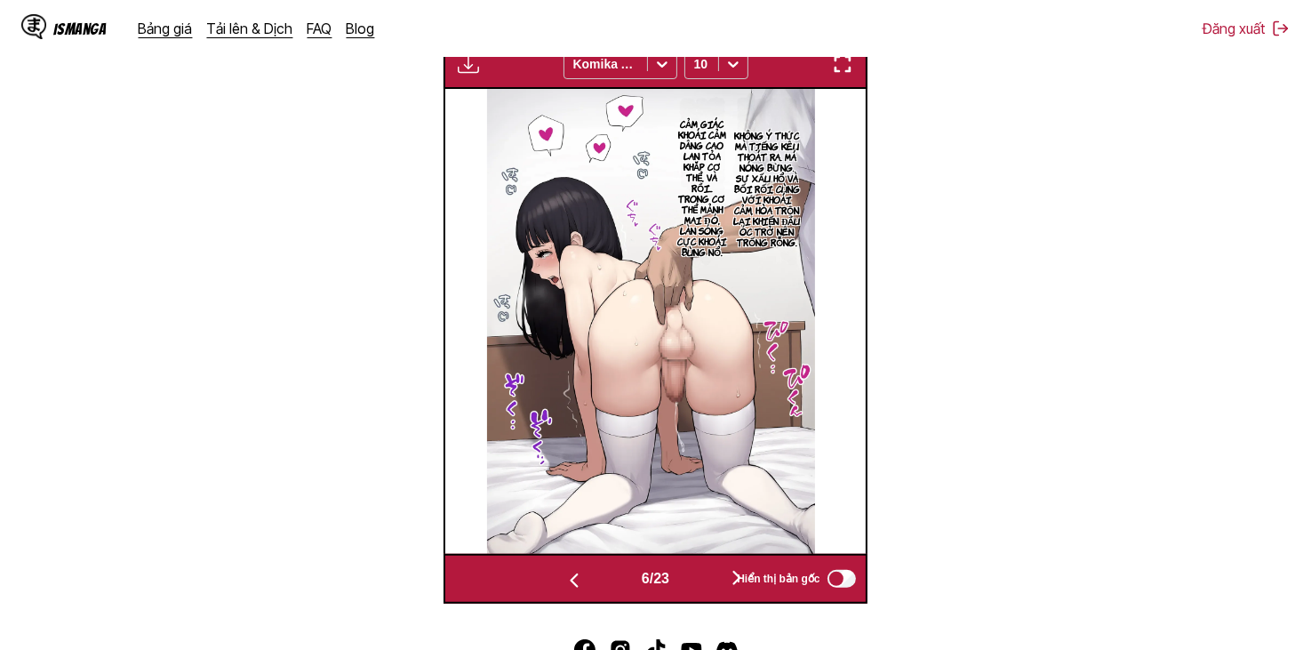
click at [594, 575] on button "button" at bounding box center [574, 579] width 107 height 26
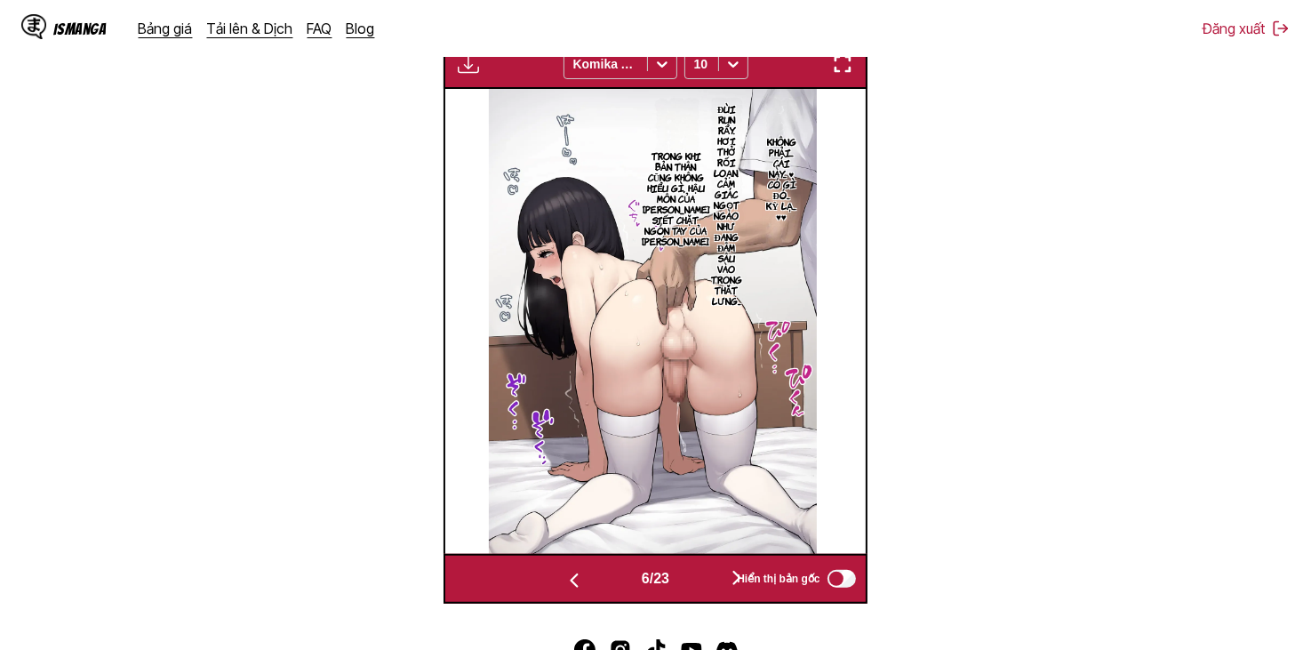
click at [594, 575] on button "button" at bounding box center [574, 579] width 107 height 26
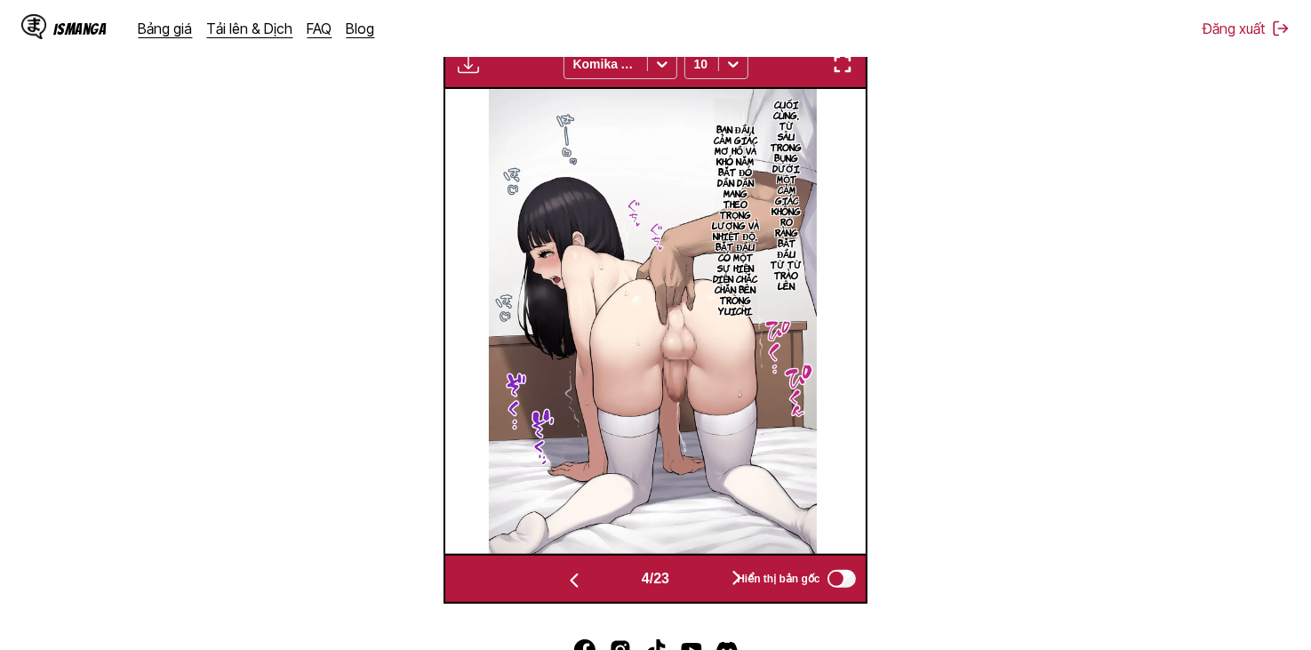
click at [594, 575] on button "button" at bounding box center [574, 579] width 107 height 26
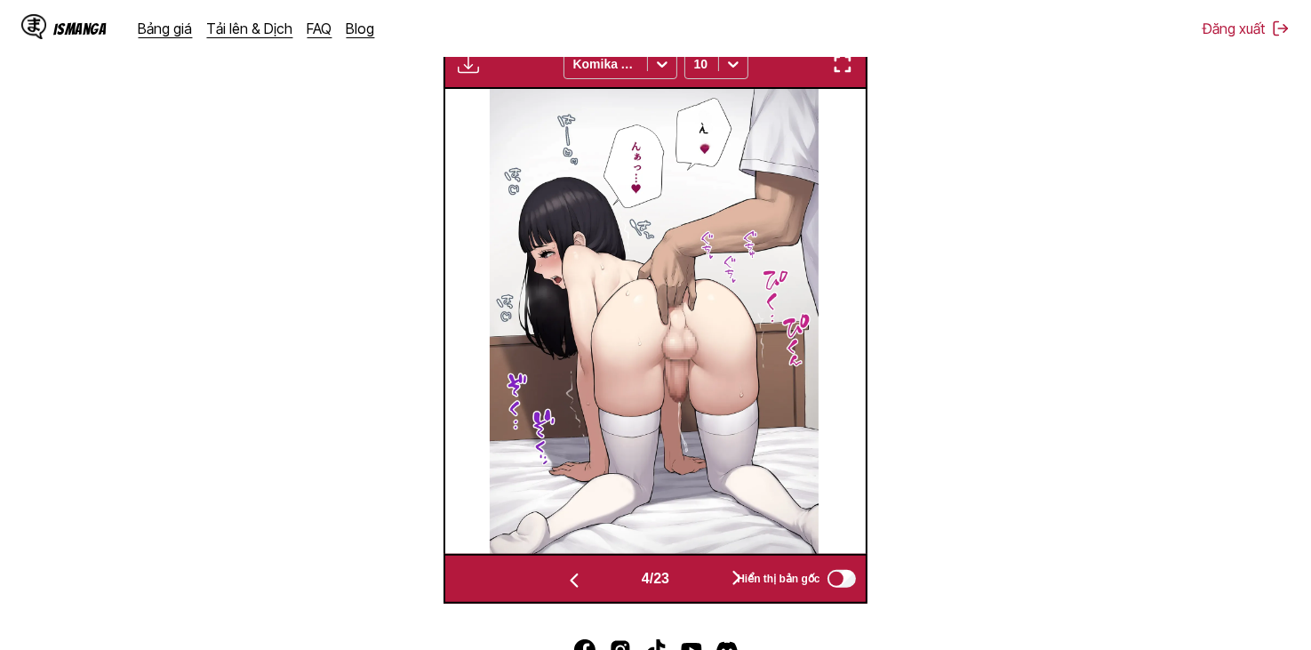
click at [594, 575] on button "button" at bounding box center [574, 579] width 107 height 26
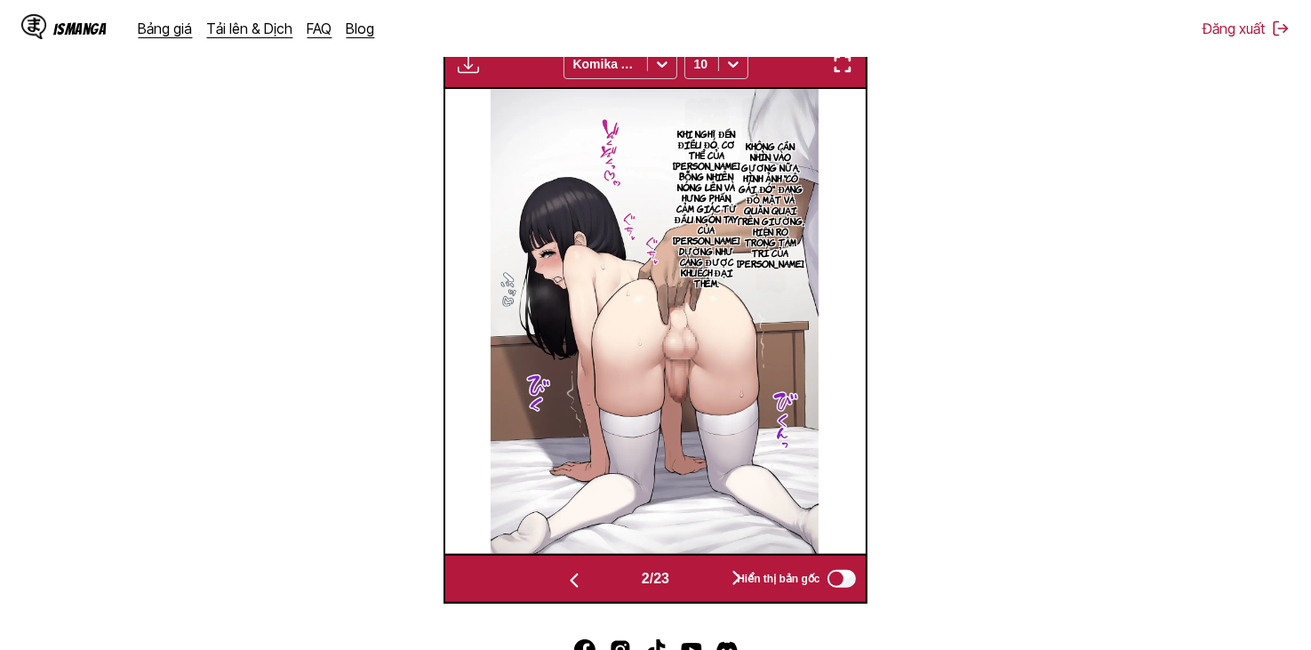
click at [594, 575] on button "button" at bounding box center [574, 579] width 107 height 26
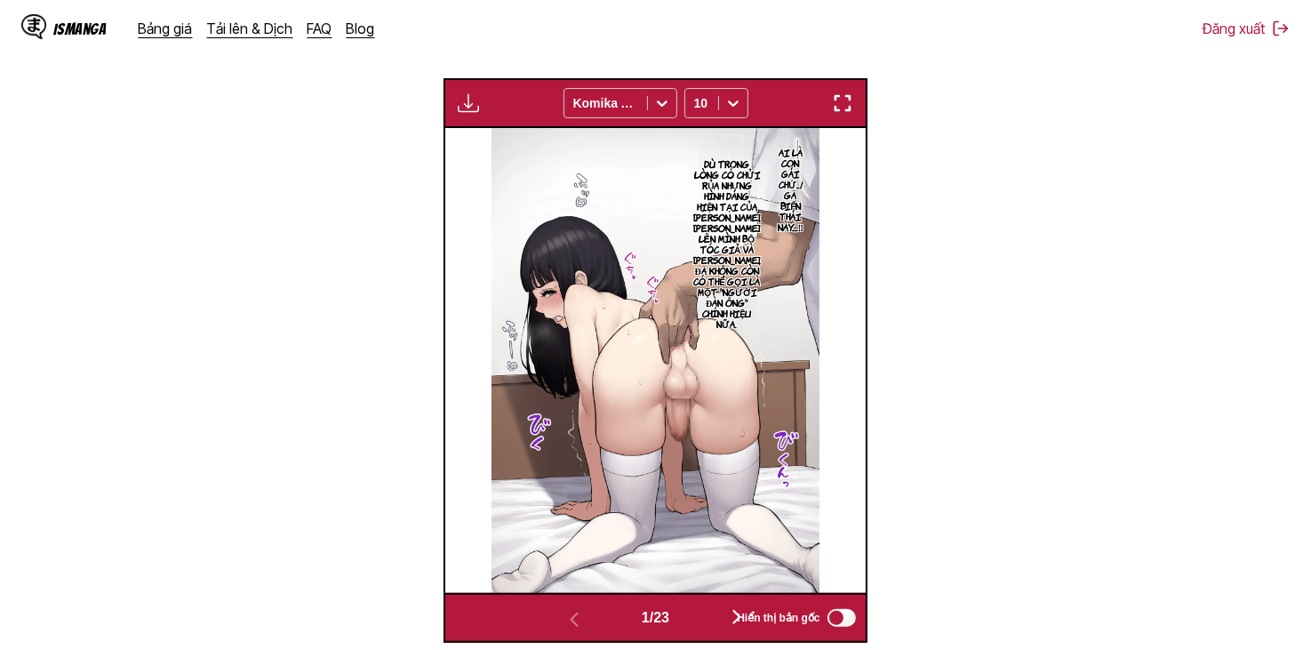
scroll to position [1066, 0]
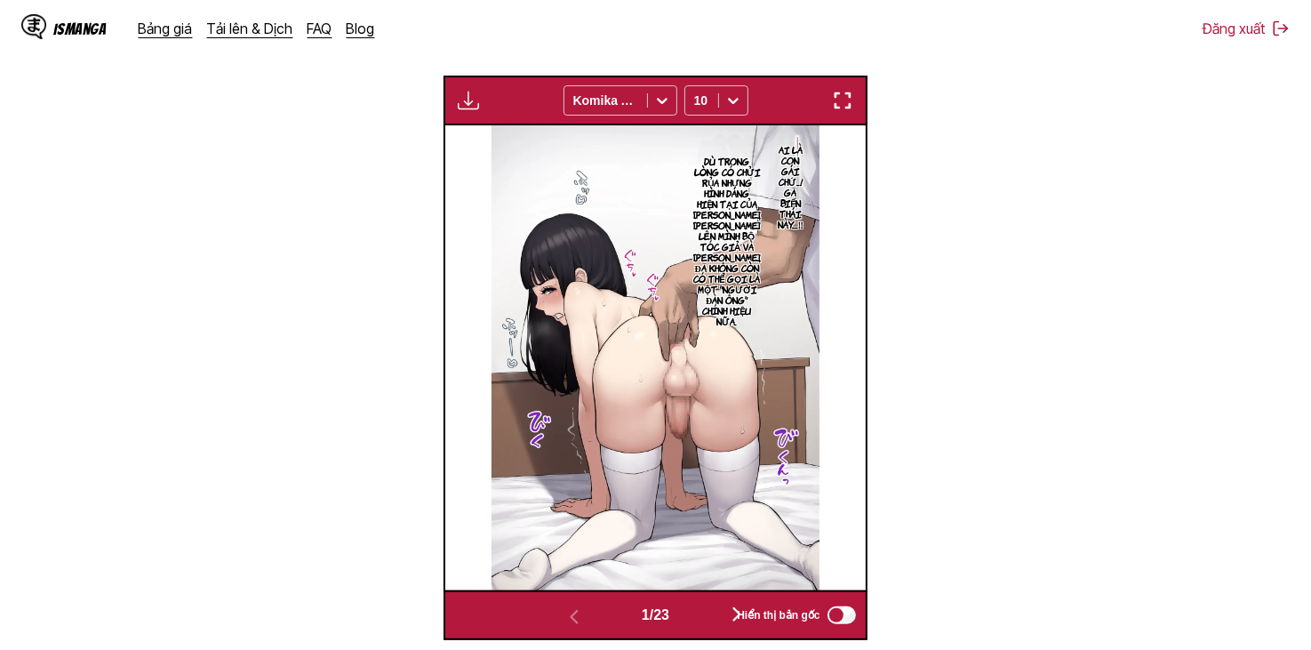
click at [724, 609] on button "button" at bounding box center [736, 616] width 107 height 26
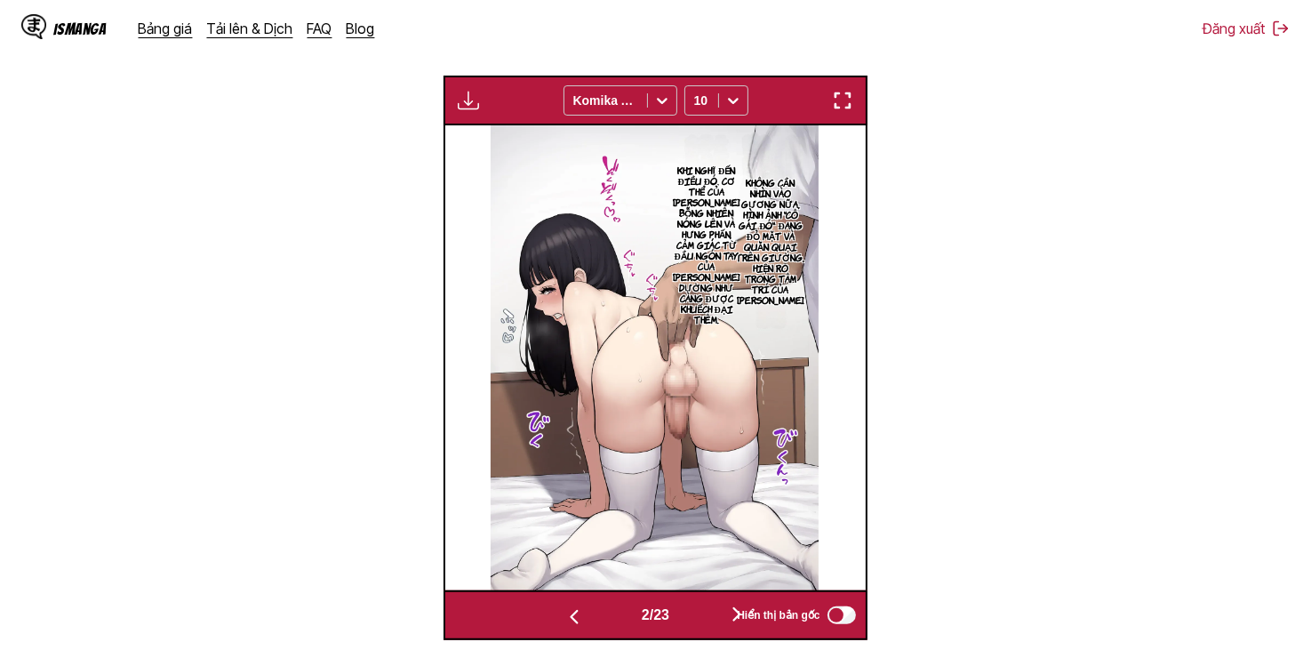
click at [724, 609] on button "button" at bounding box center [736, 616] width 107 height 26
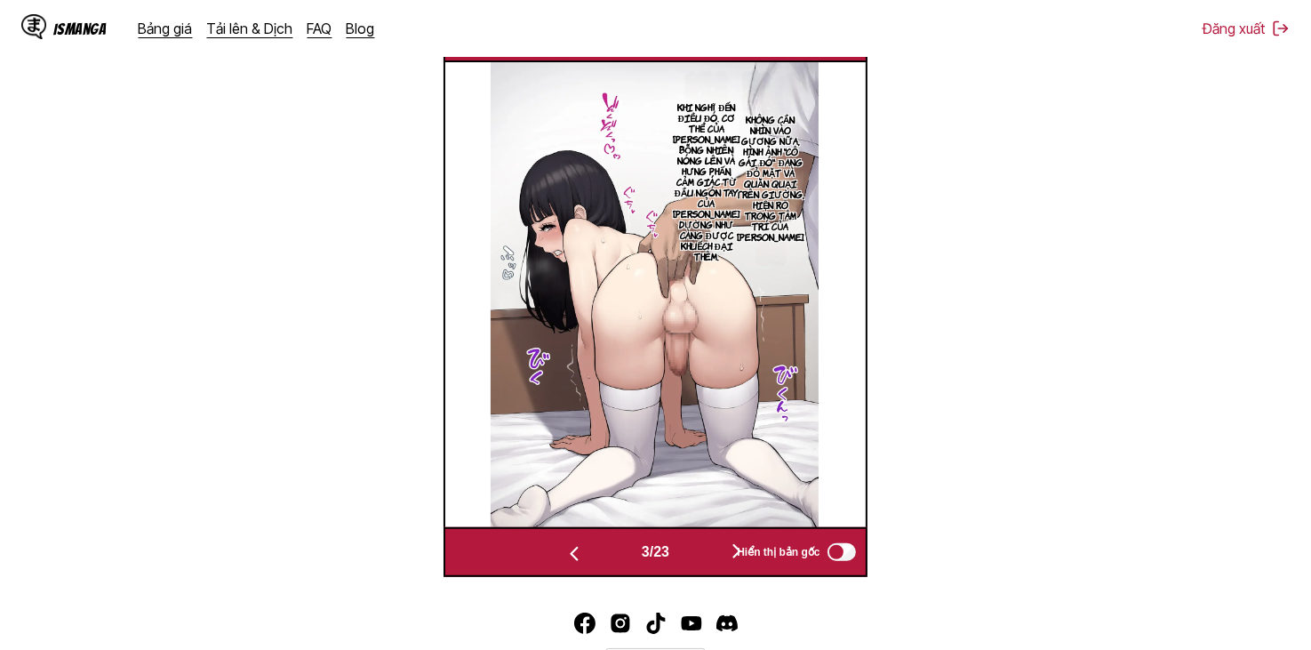
scroll to position [0, 841]
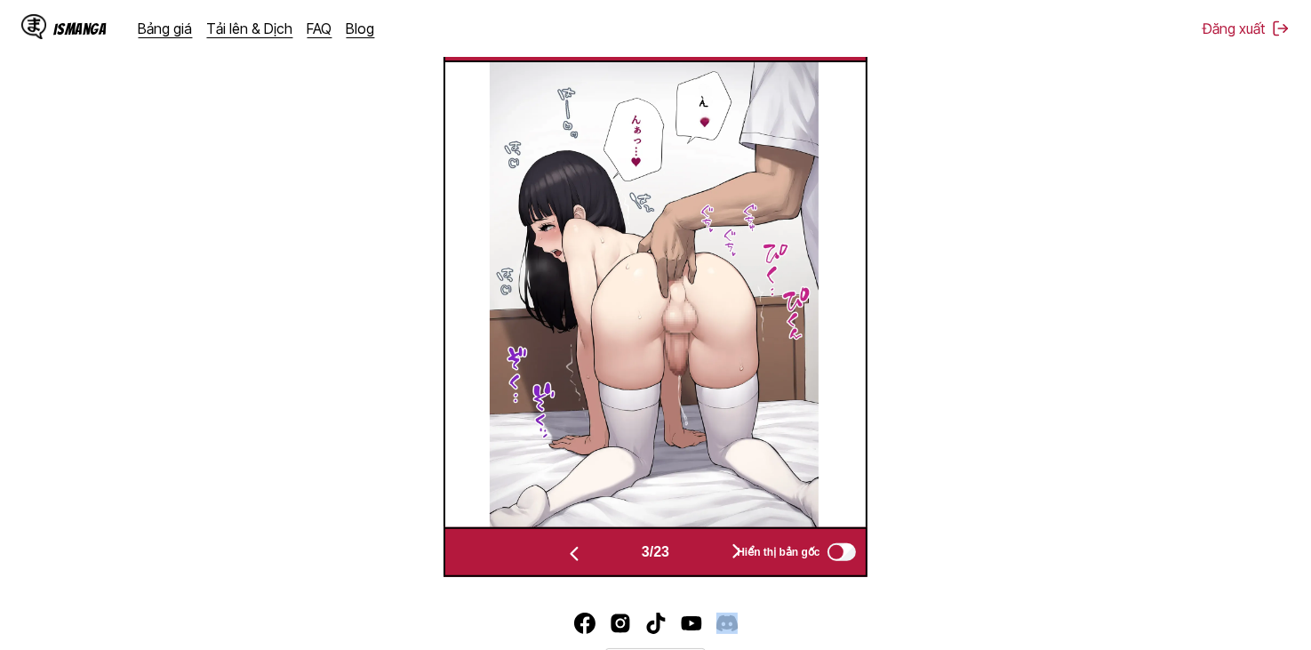
click at [715, 559] on button "button" at bounding box center [736, 552] width 107 height 26
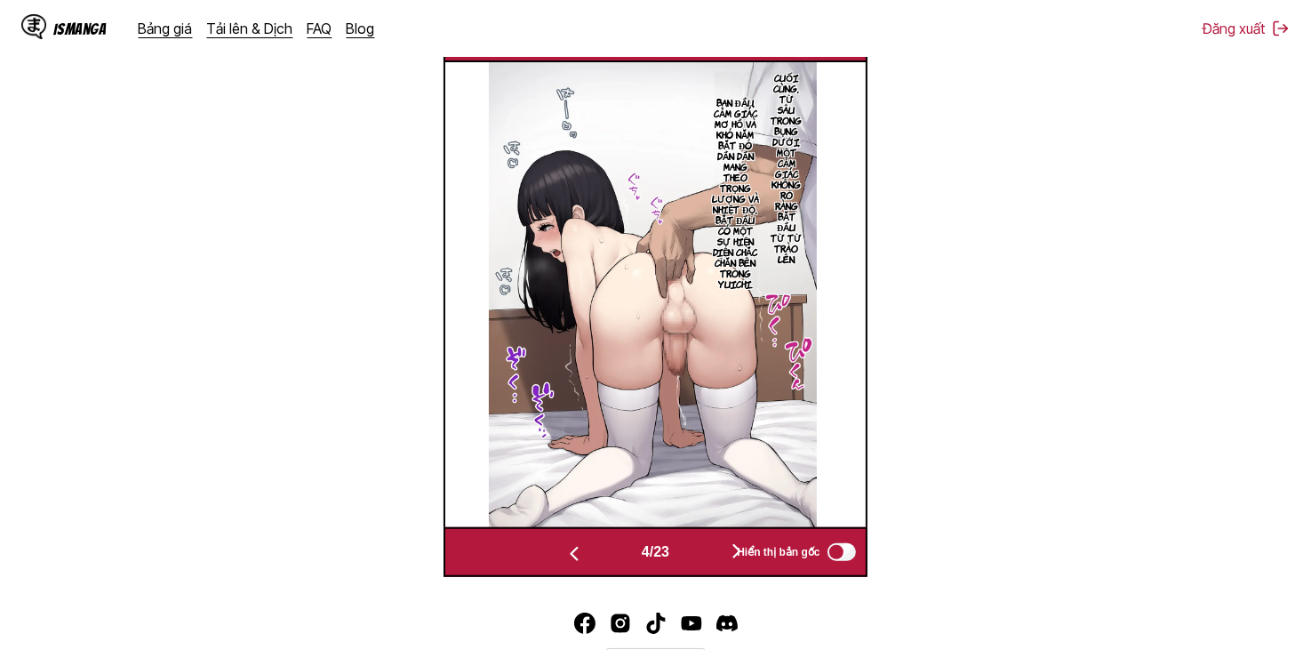
click at [715, 559] on button "button" at bounding box center [736, 552] width 107 height 26
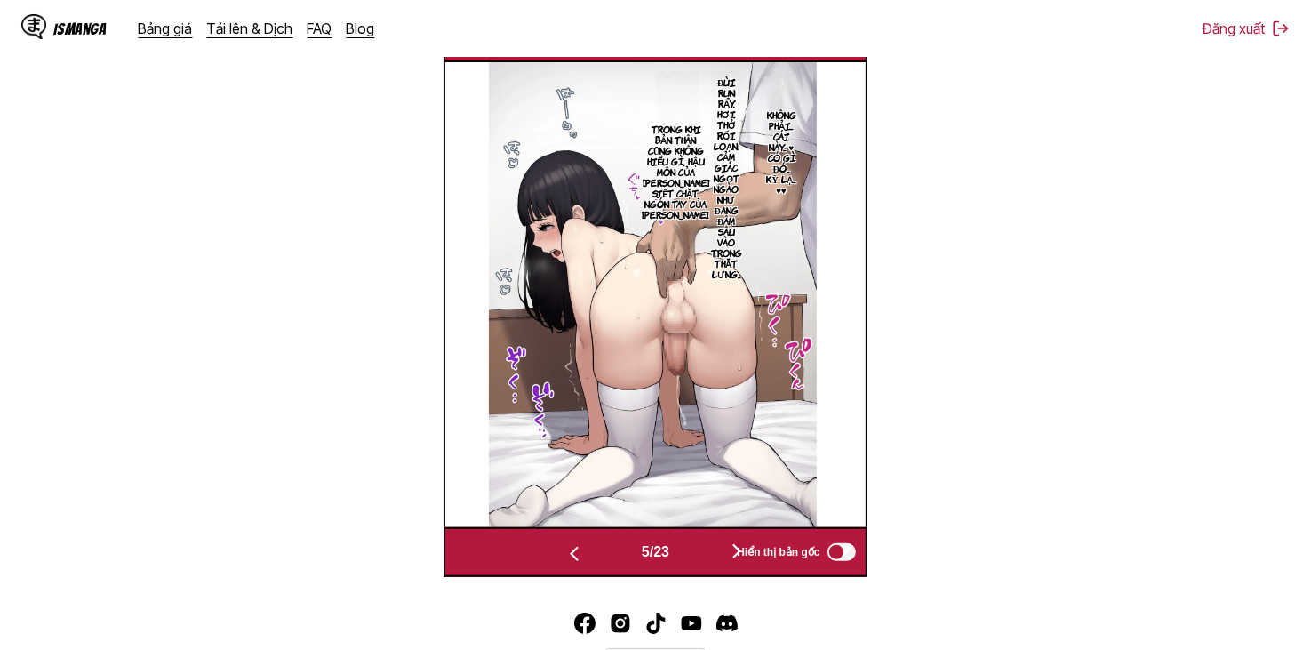
click at [715, 559] on button "button" at bounding box center [736, 552] width 107 height 26
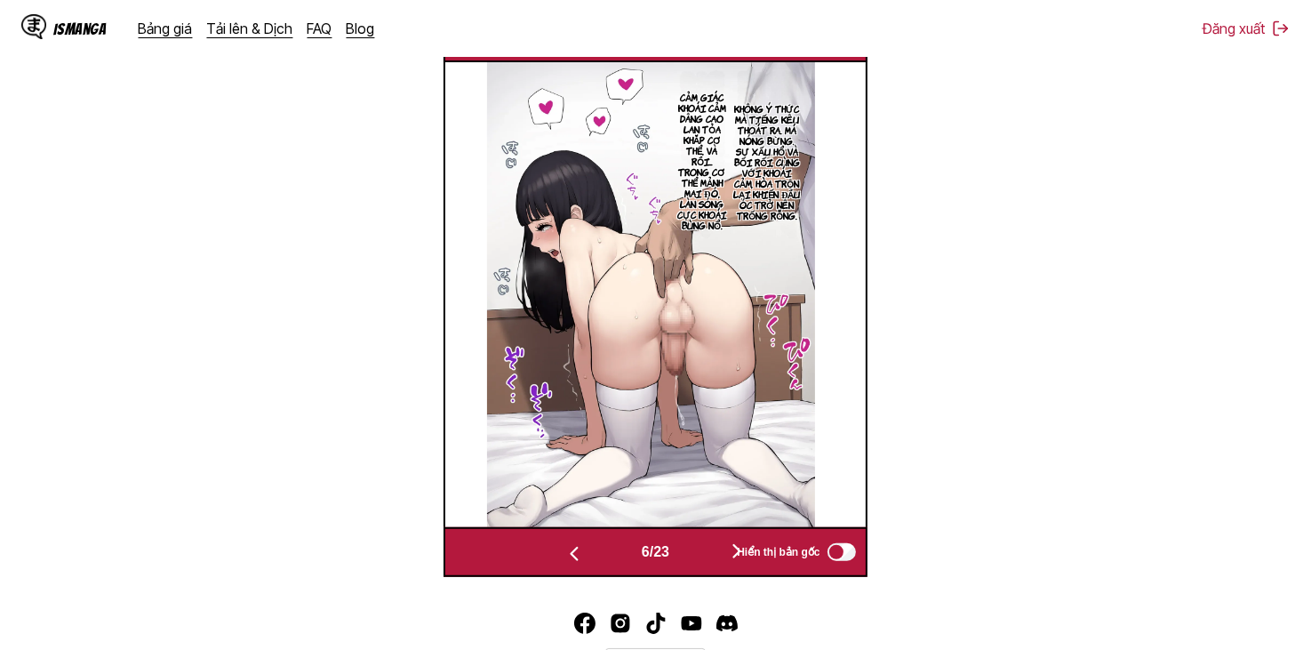
click at [715, 559] on button "button" at bounding box center [736, 552] width 107 height 26
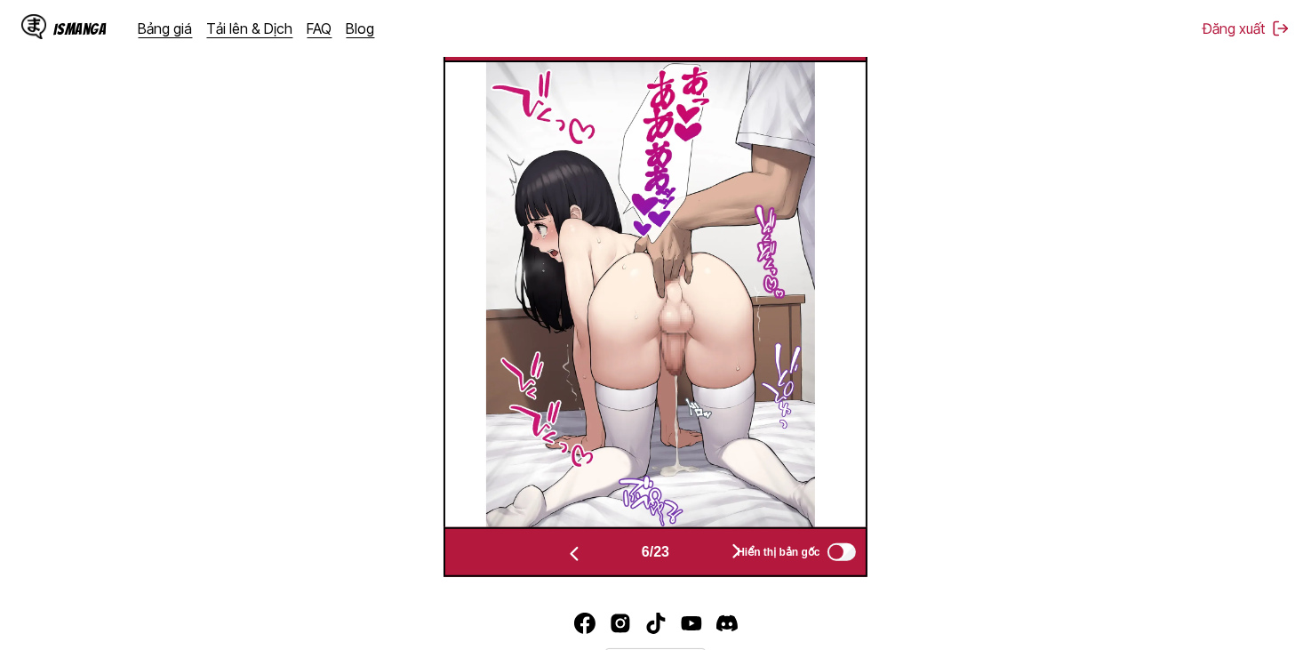
click at [715, 559] on button "button" at bounding box center [736, 552] width 107 height 26
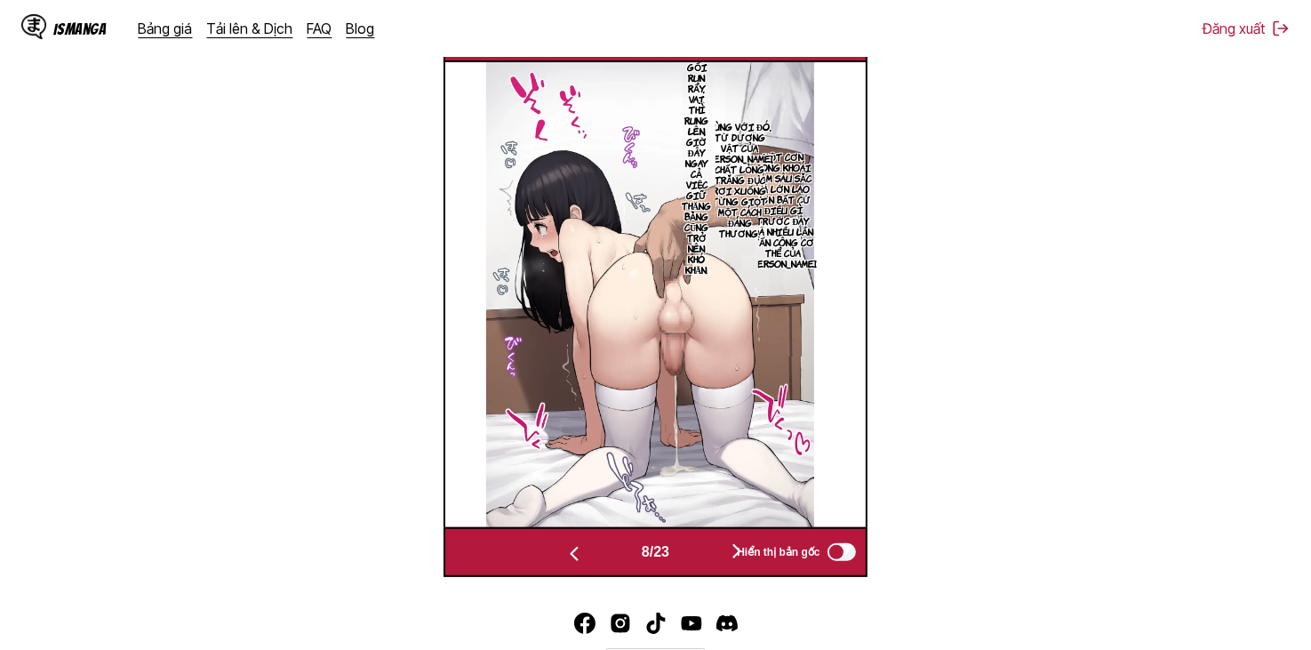
click at [701, 556] on button "button" at bounding box center [736, 552] width 107 height 26
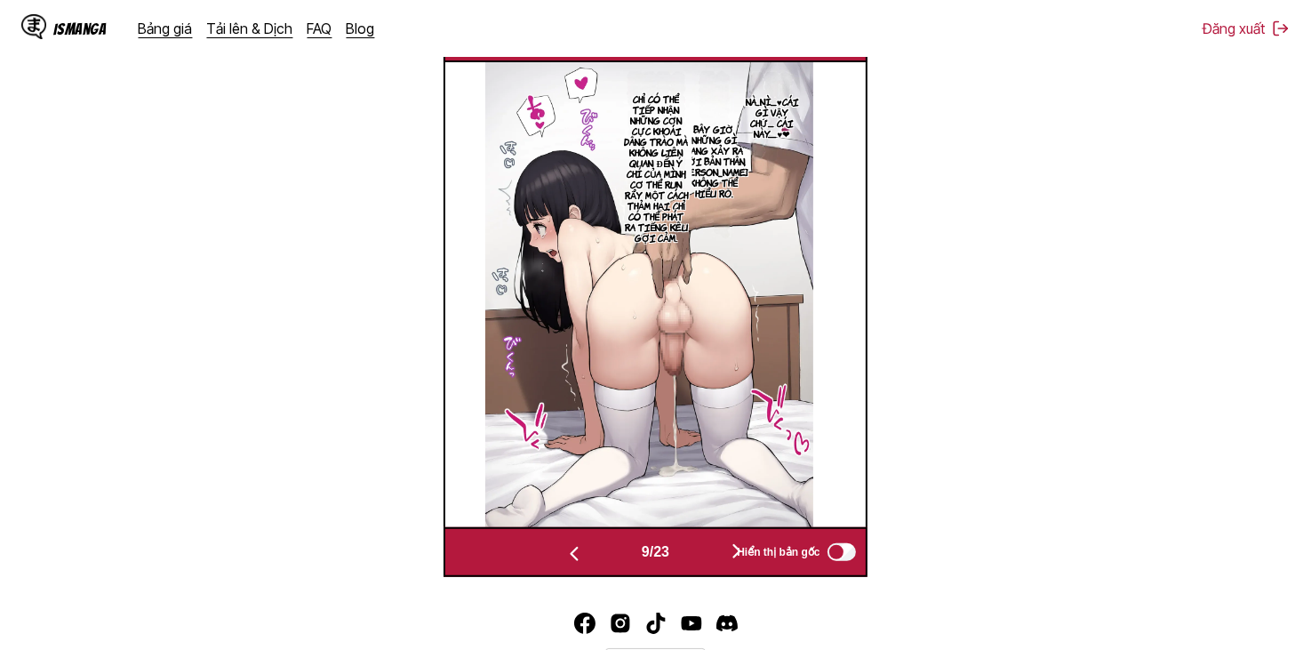
click at [697, 555] on button "button" at bounding box center [736, 552] width 107 height 26
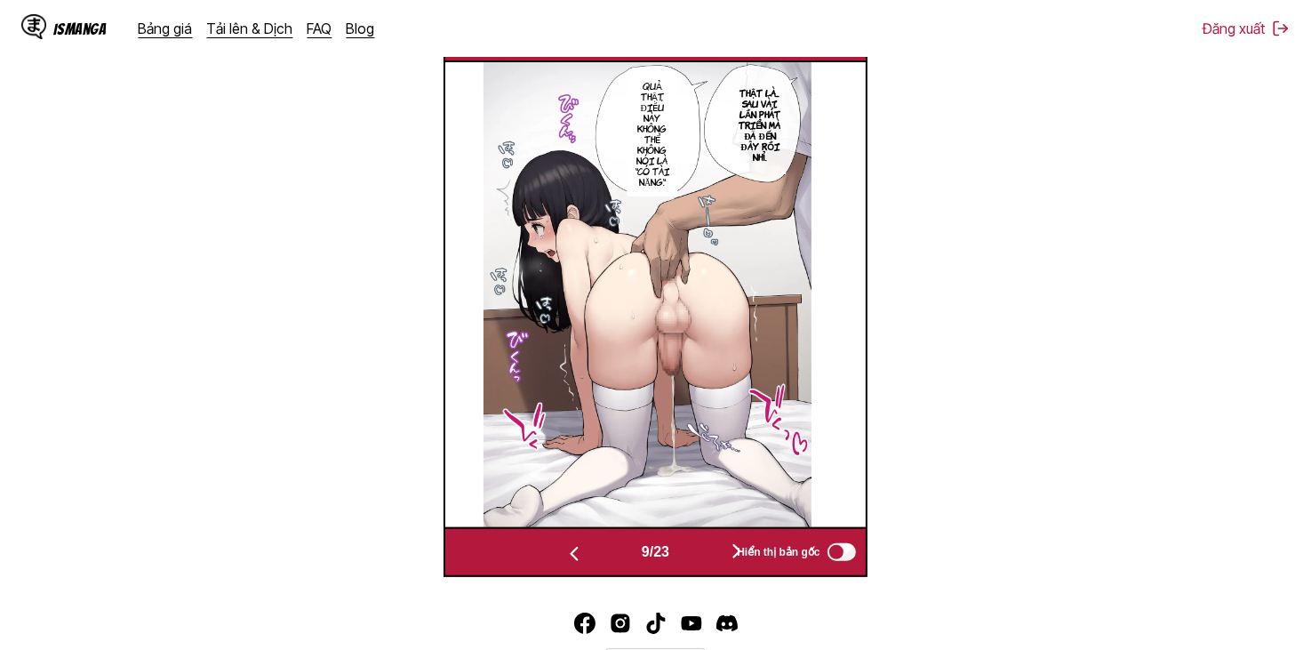
click at [697, 555] on button "button" at bounding box center [736, 552] width 107 height 26
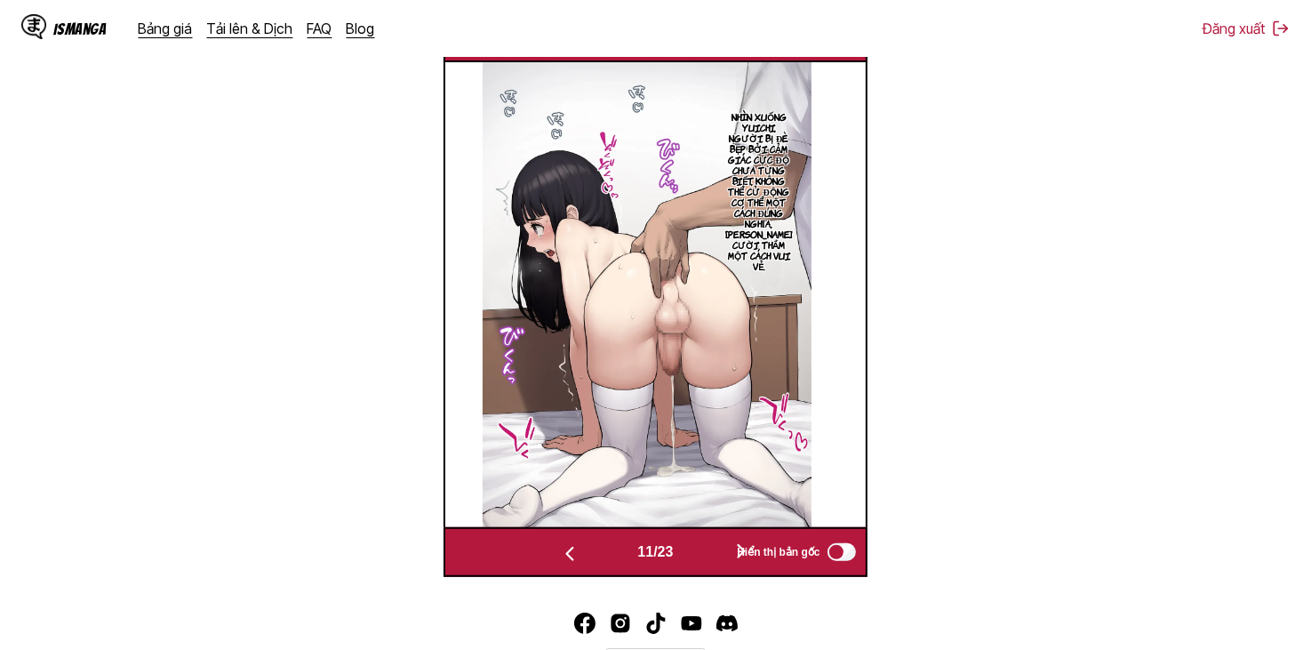
click at [697, 555] on button "button" at bounding box center [741, 552] width 107 height 26
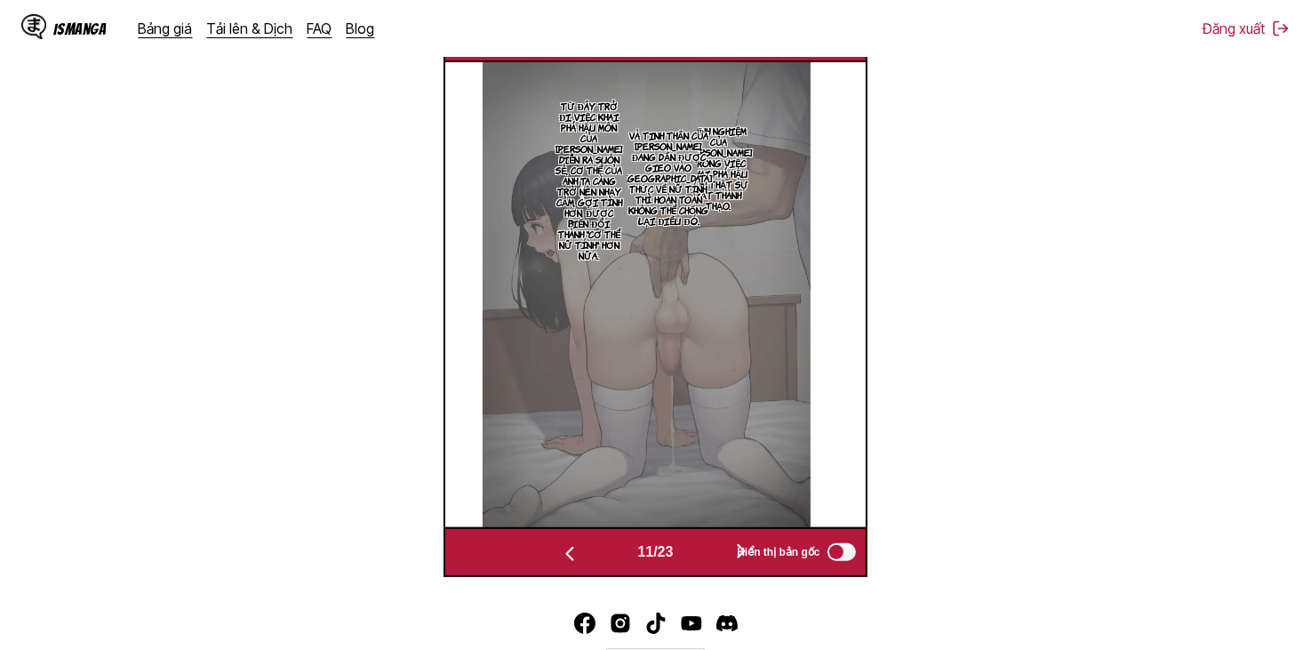
click at [697, 555] on button "button" at bounding box center [741, 552] width 107 height 26
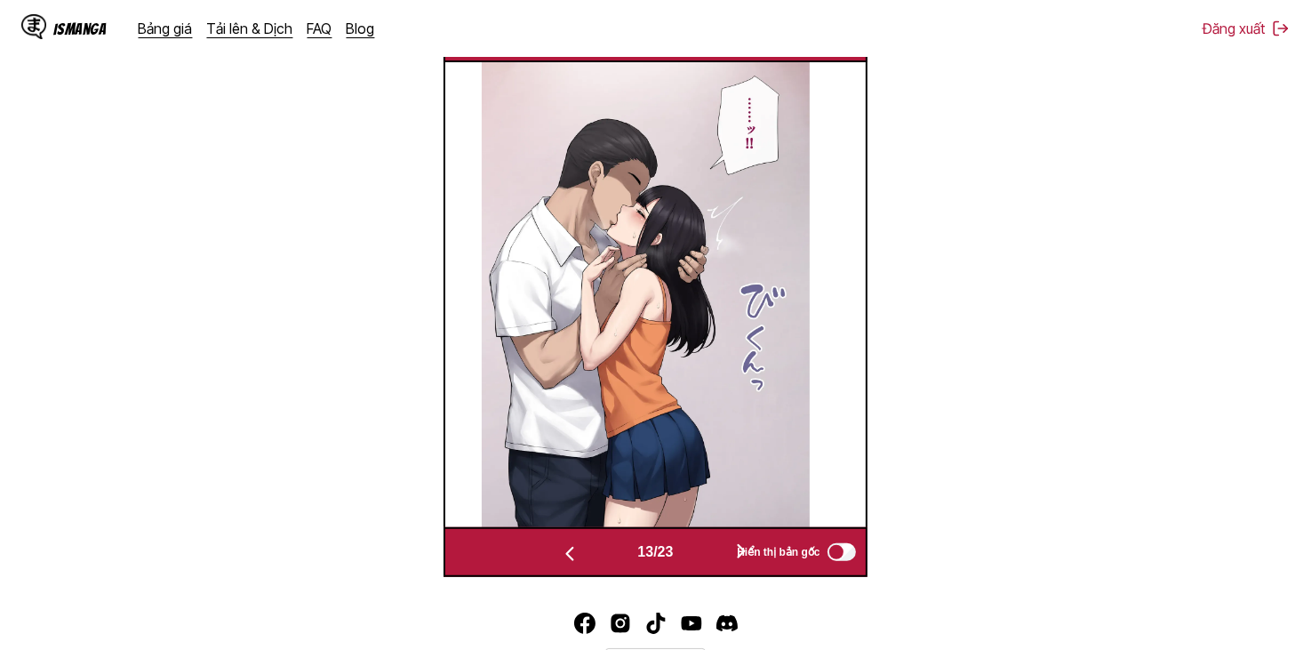
click at [697, 555] on button "button" at bounding box center [741, 552] width 107 height 26
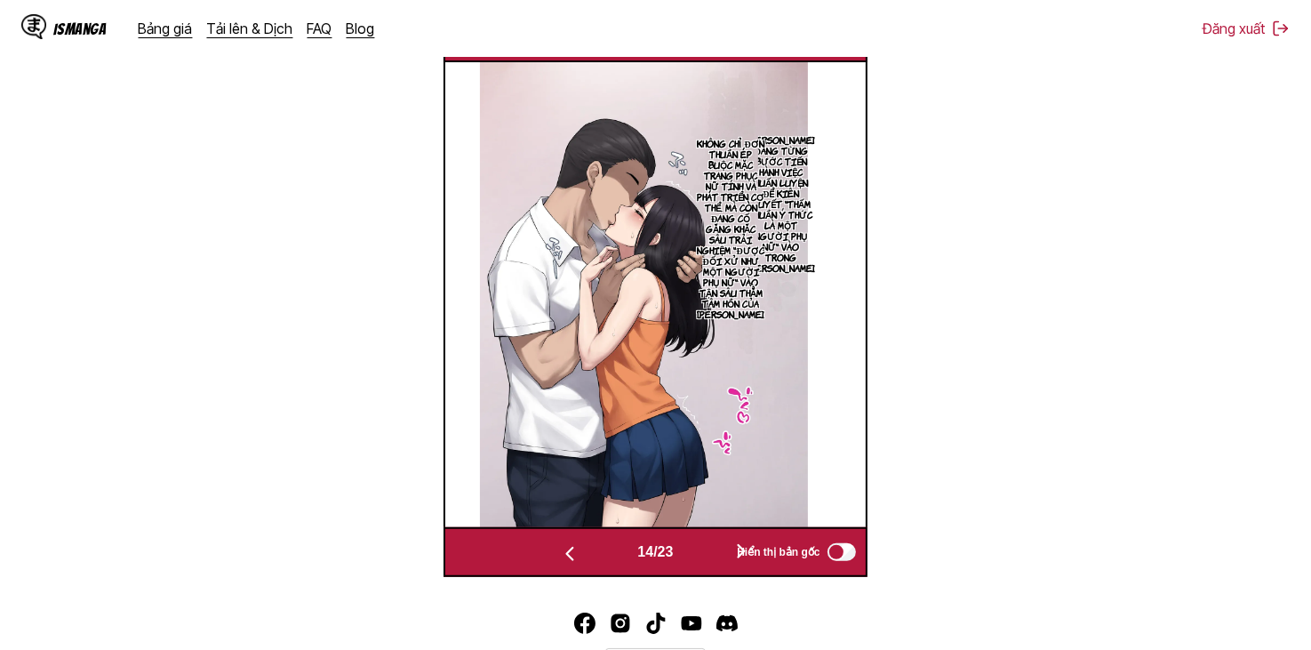
click at [697, 555] on button "button" at bounding box center [741, 552] width 107 height 26
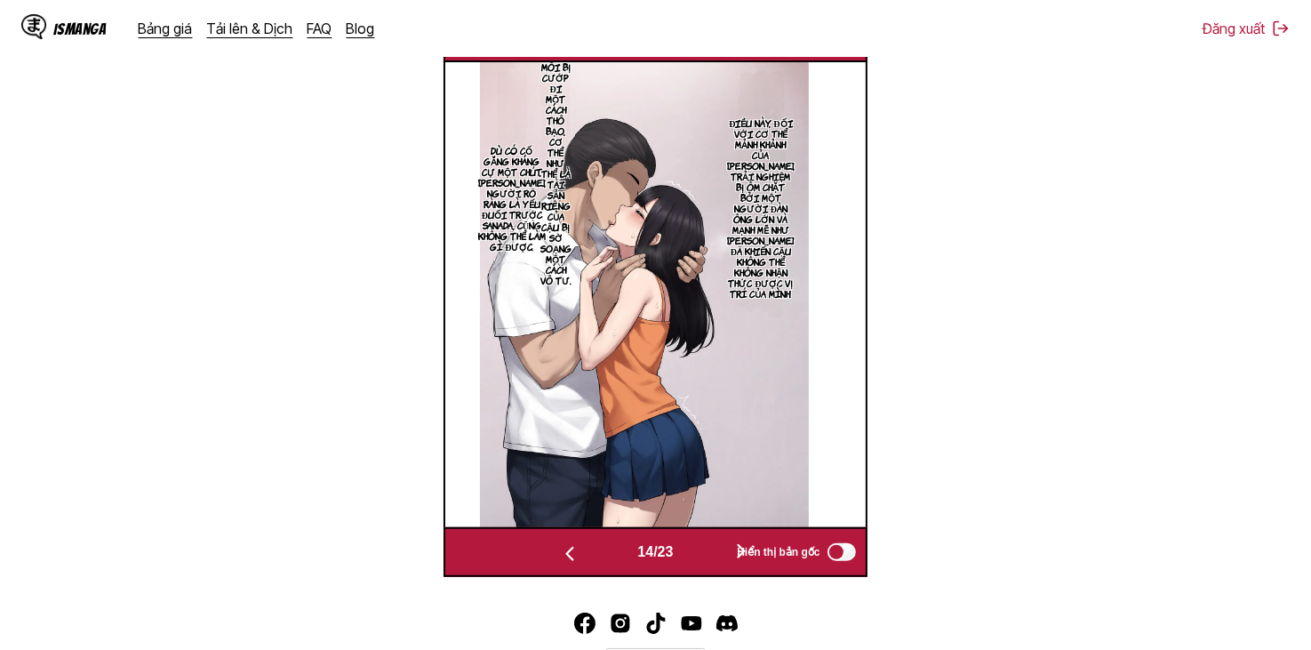
click at [697, 555] on button "button" at bounding box center [741, 552] width 107 height 26
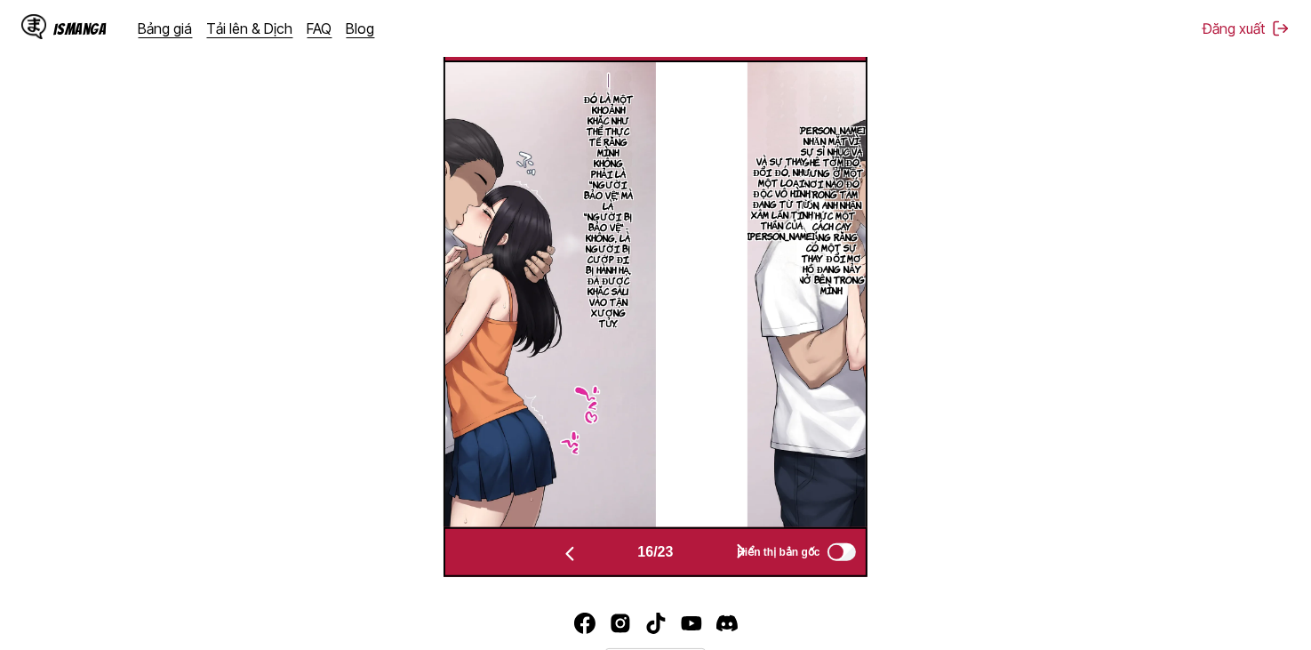
click at [697, 555] on button "button" at bounding box center [741, 552] width 107 height 26
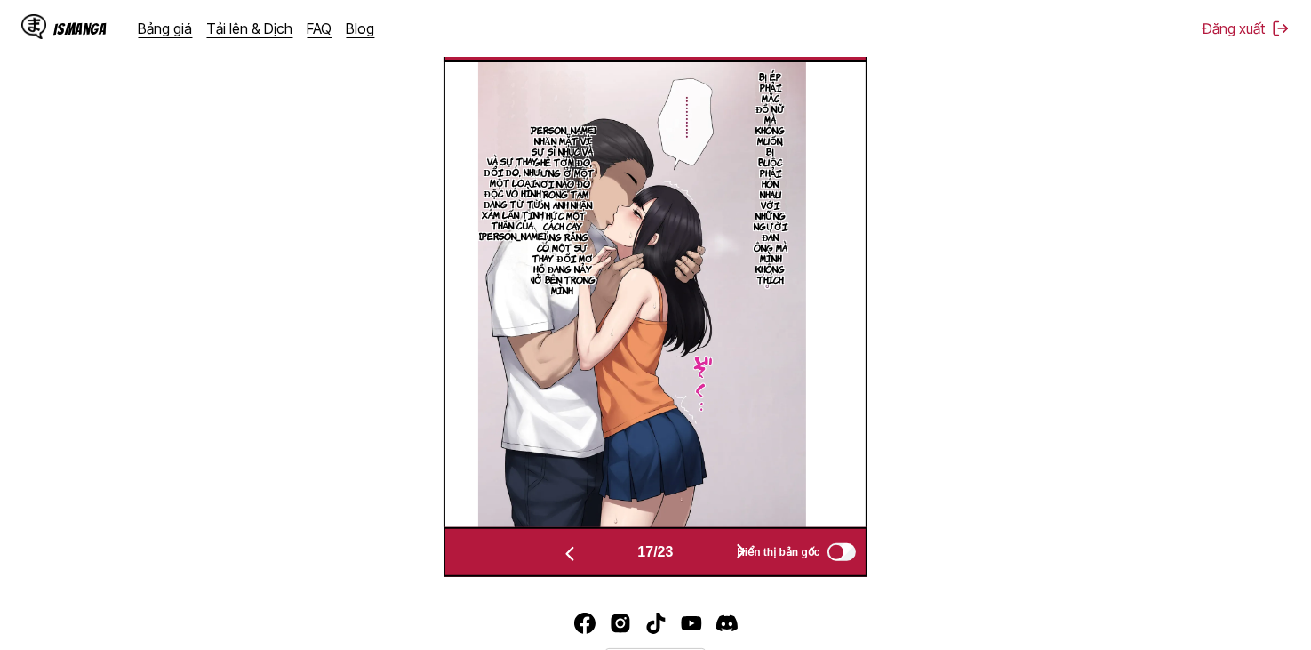
click at [697, 555] on button "button" at bounding box center [741, 552] width 107 height 26
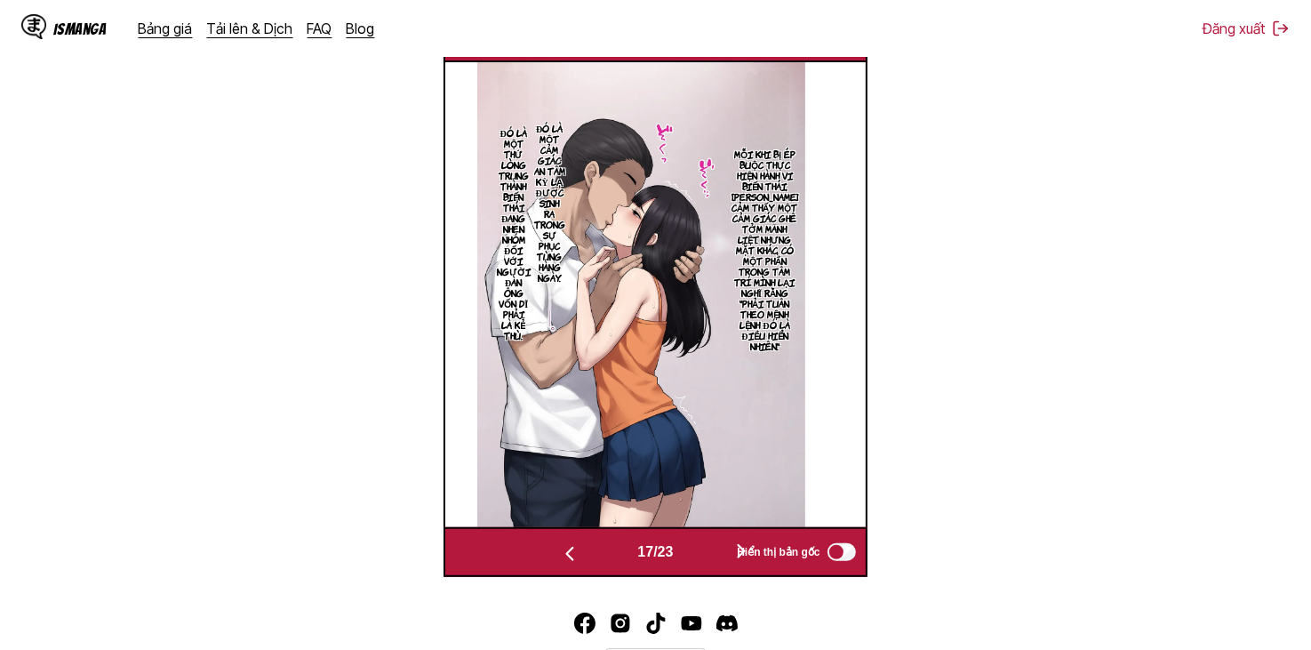
click at [697, 555] on button "button" at bounding box center [741, 552] width 107 height 26
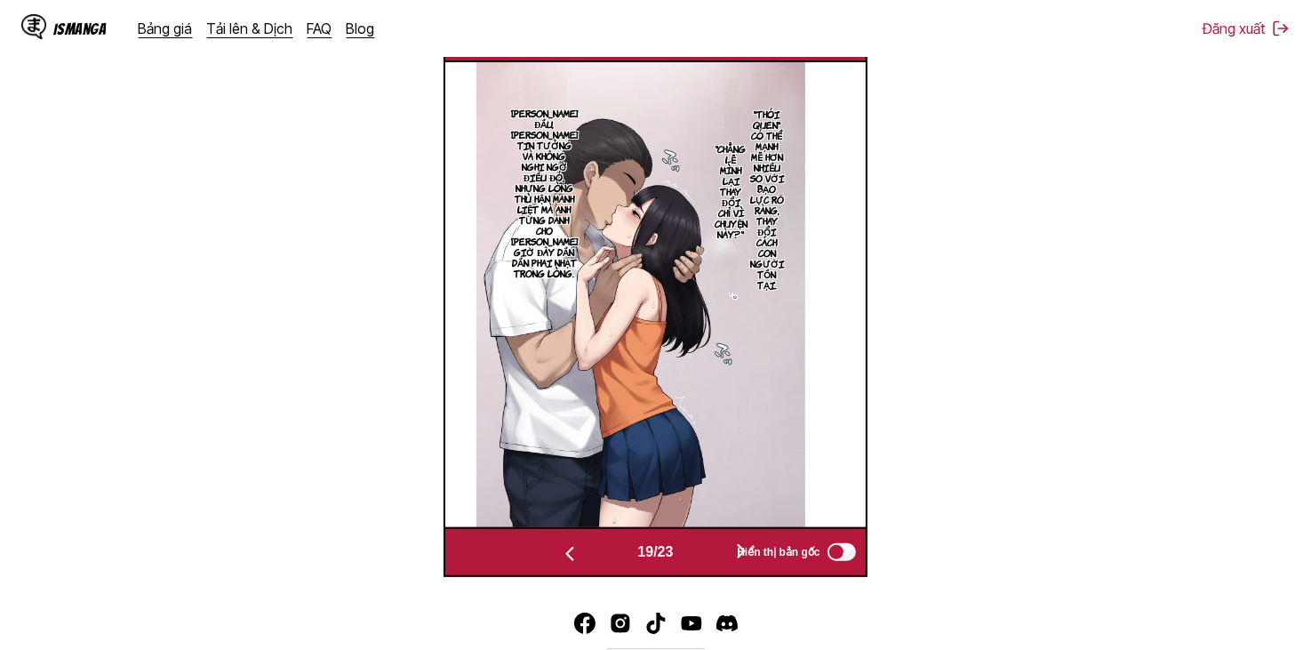
click at [697, 555] on button "button" at bounding box center [741, 552] width 107 height 26
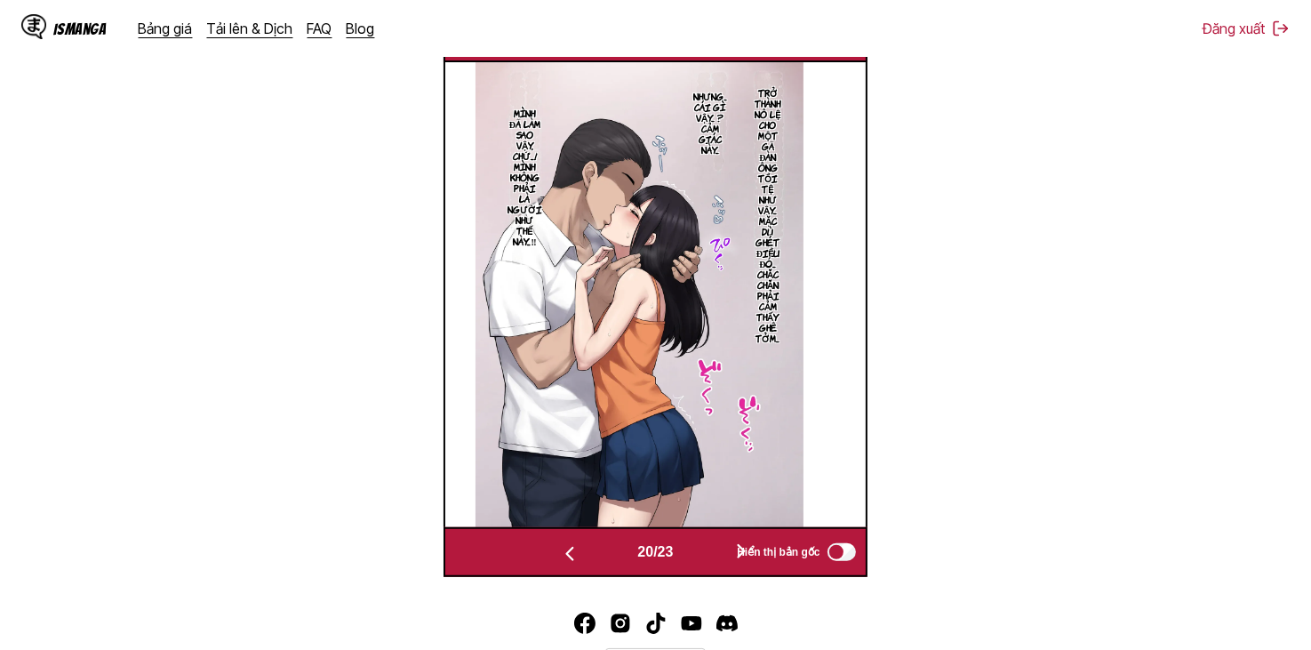
click at [697, 555] on button "button" at bounding box center [741, 552] width 107 height 26
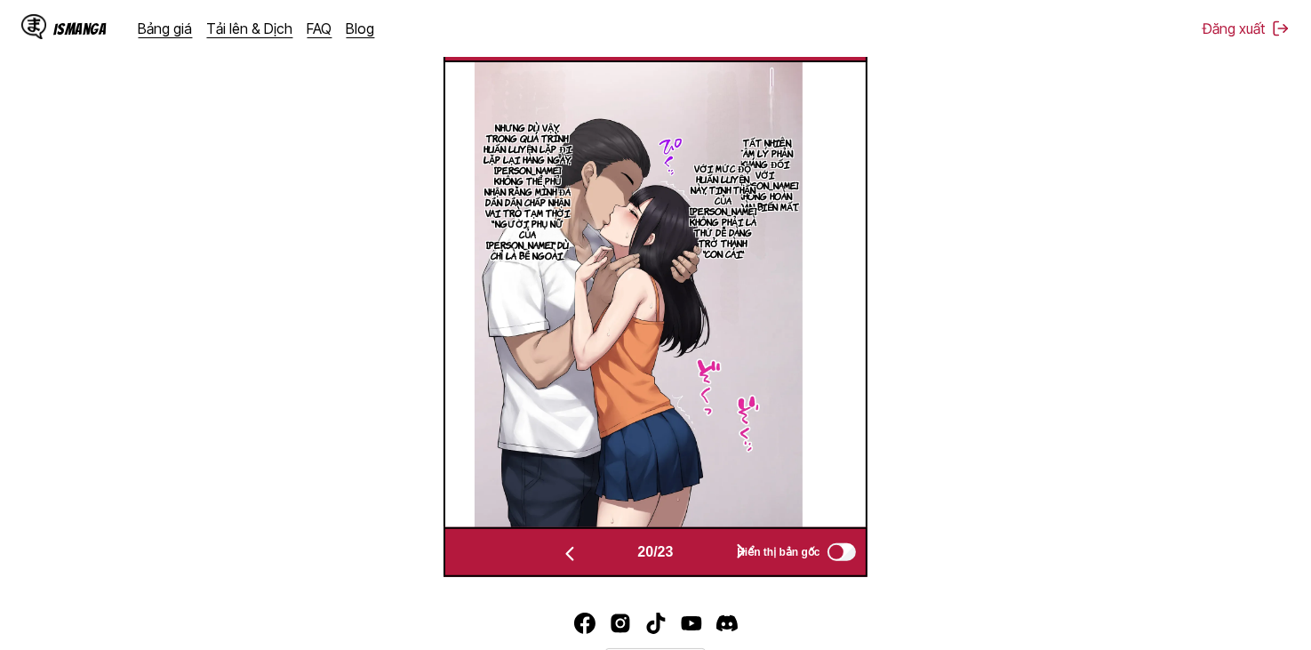
click at [697, 555] on button "button" at bounding box center [741, 552] width 107 height 26
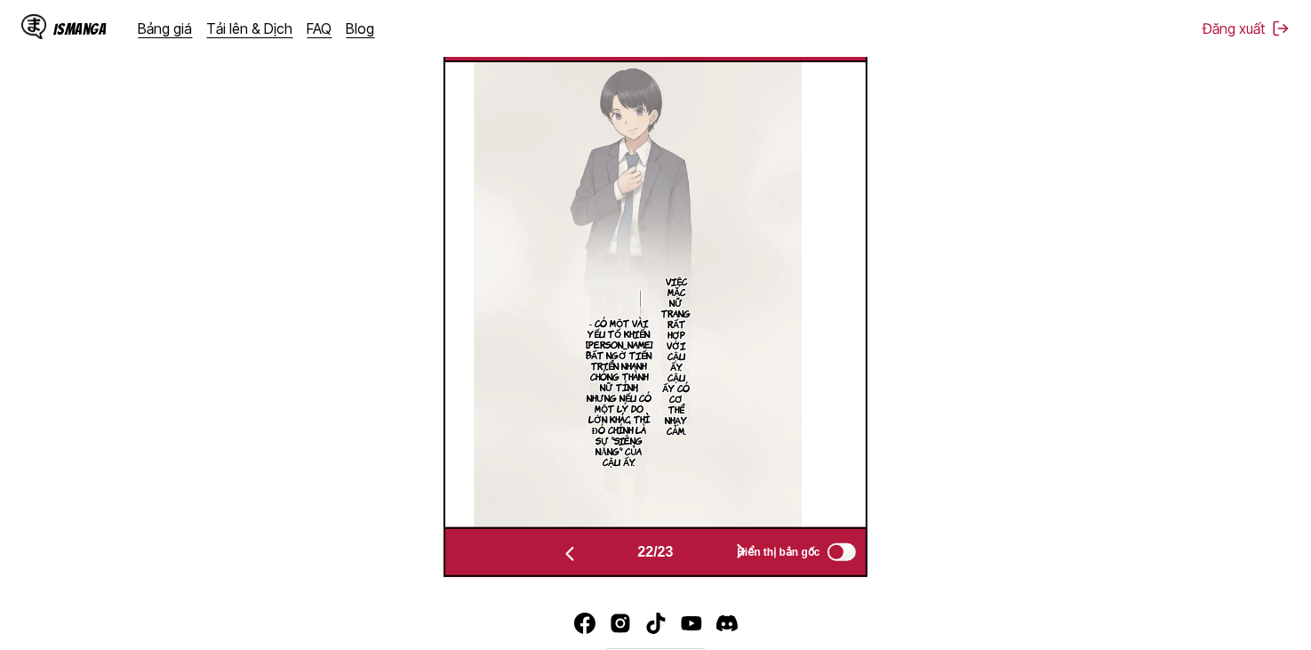
click at [697, 555] on button "button" at bounding box center [741, 552] width 107 height 26
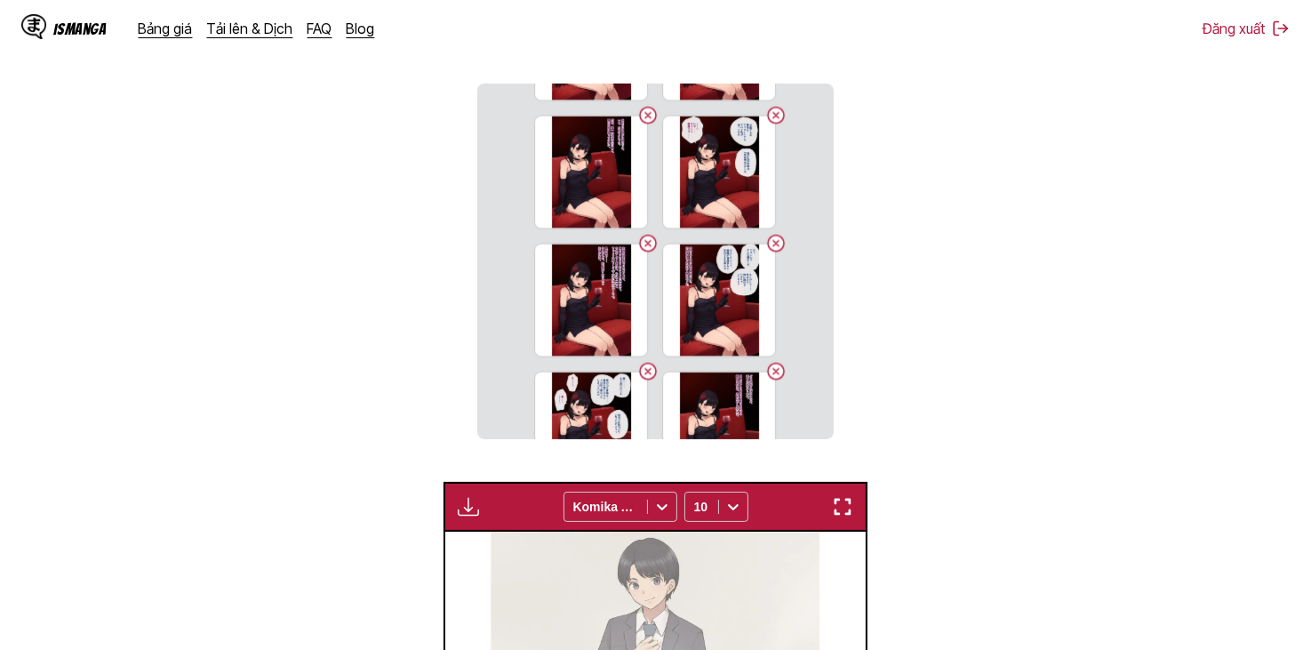
scroll to position [89, 0]
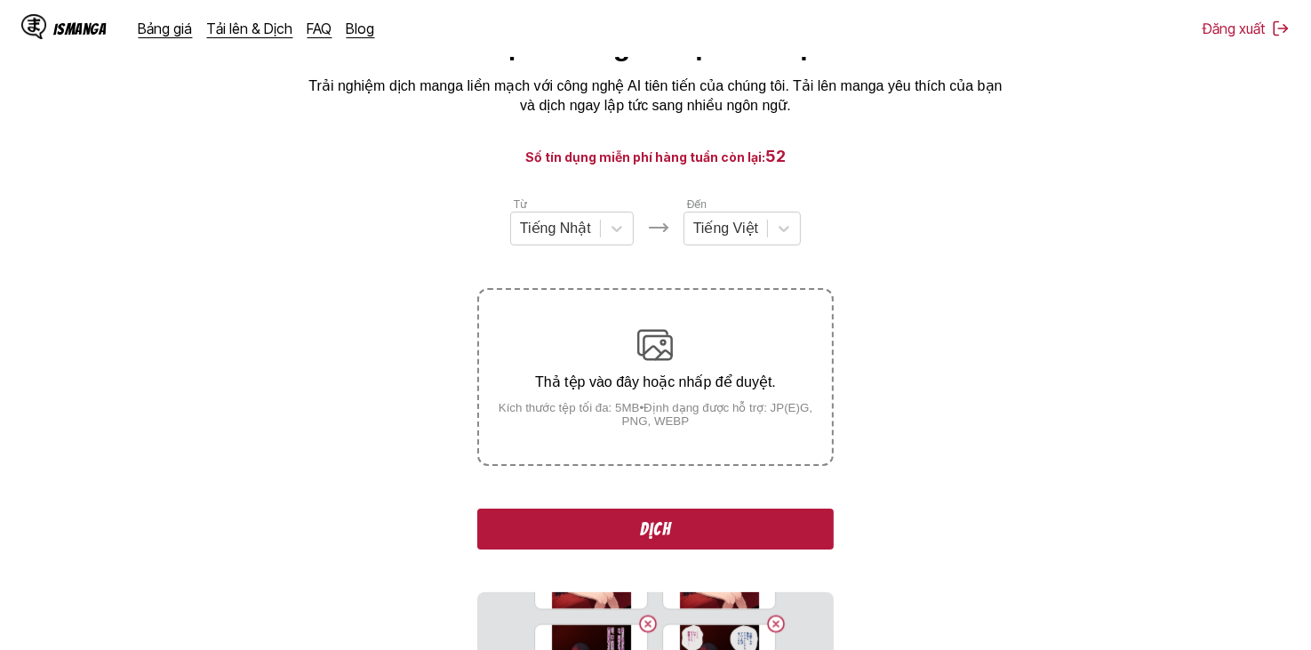
click at [612, 531] on button "Dịch" at bounding box center [654, 528] width 355 height 41
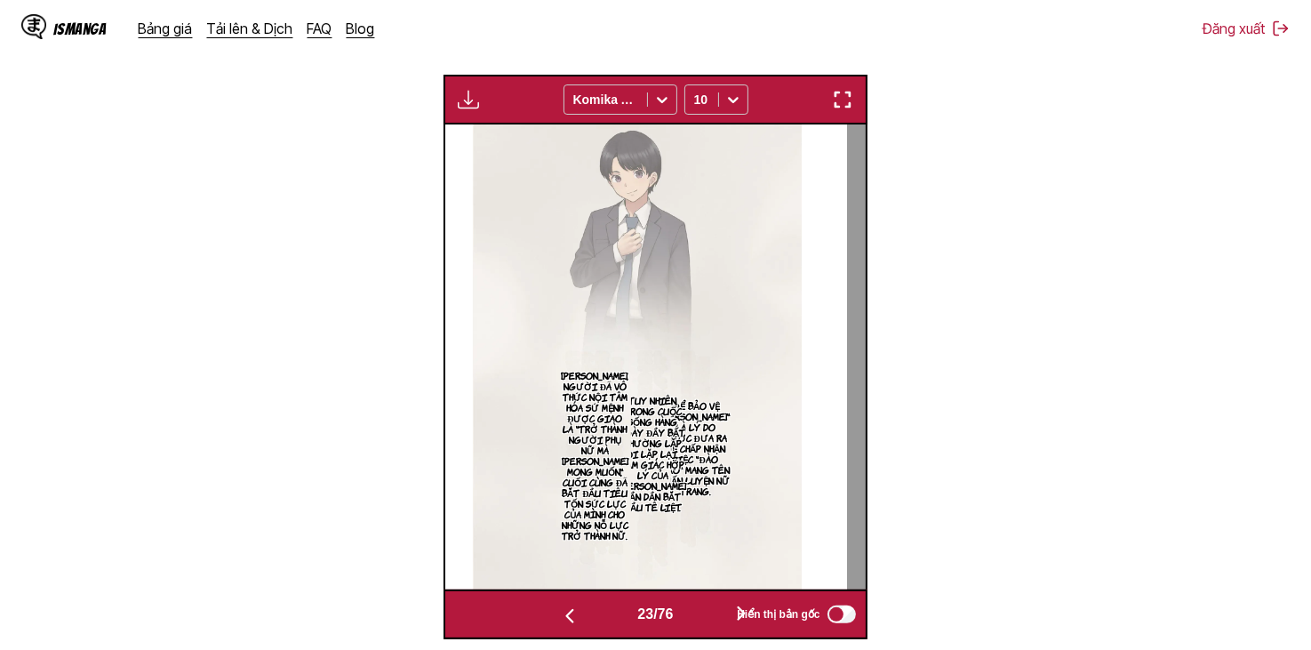
scroll to position [742, 0]
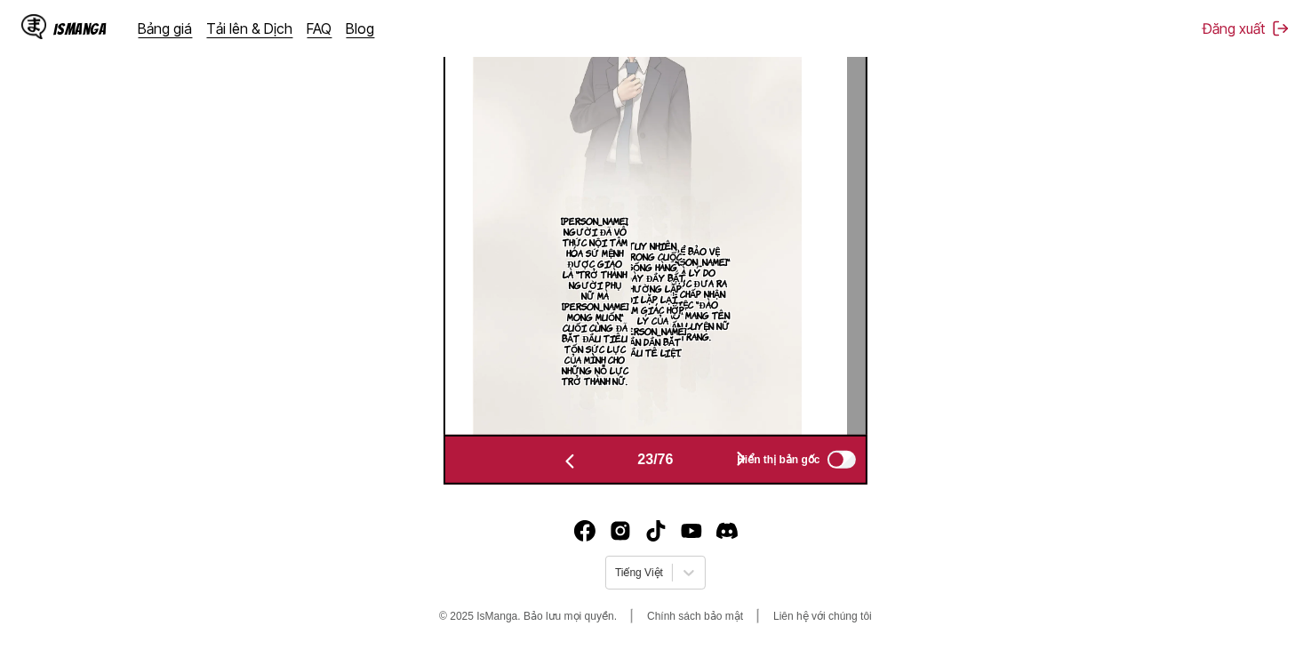
click at [715, 460] on button "button" at bounding box center [741, 460] width 107 height 26
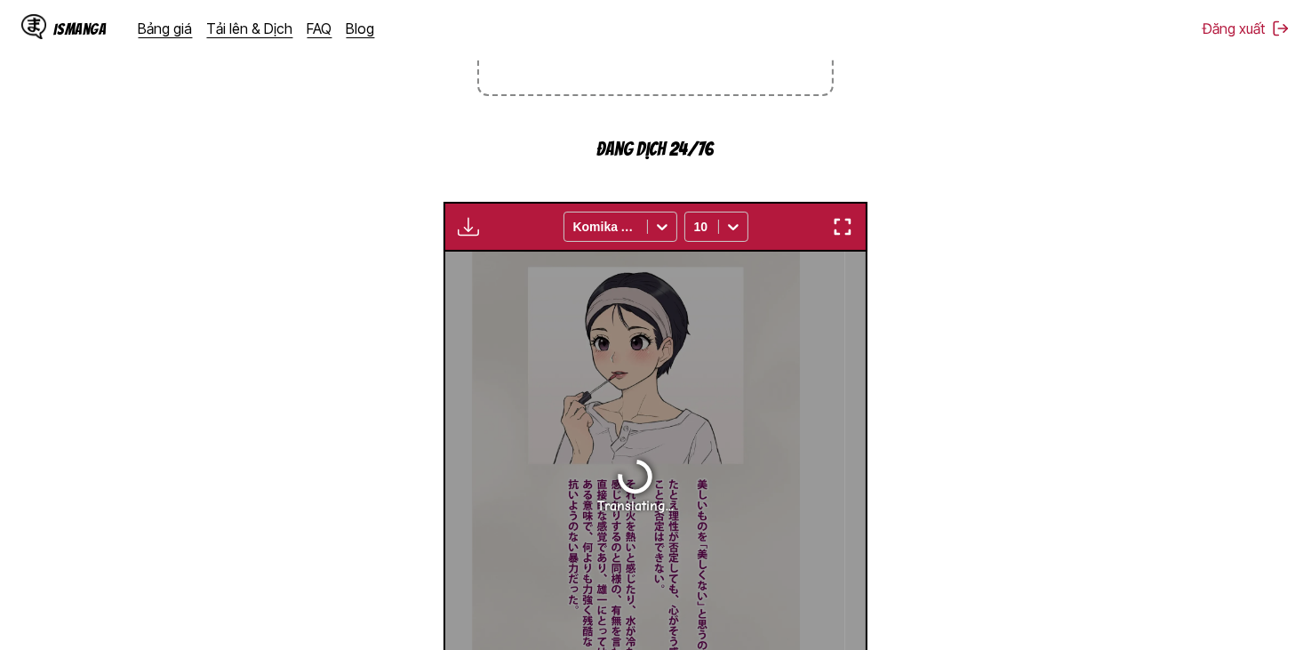
scroll to position [623, 0]
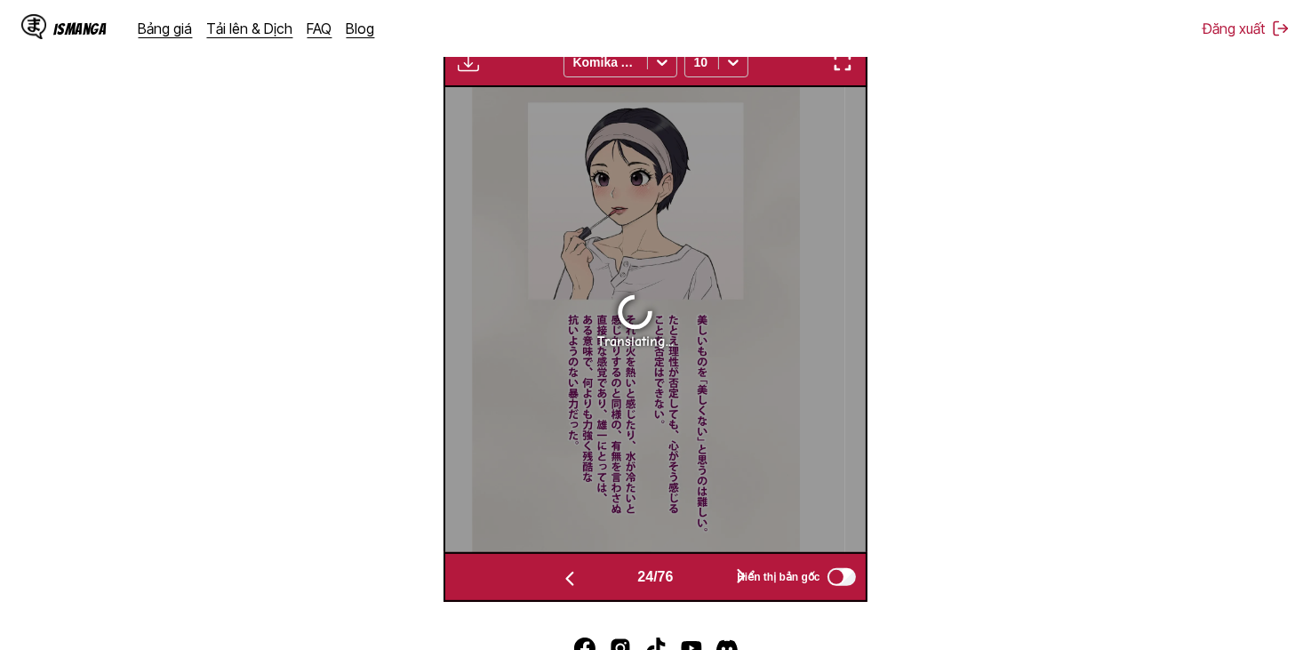
click at [587, 575] on button "button" at bounding box center [569, 577] width 107 height 26
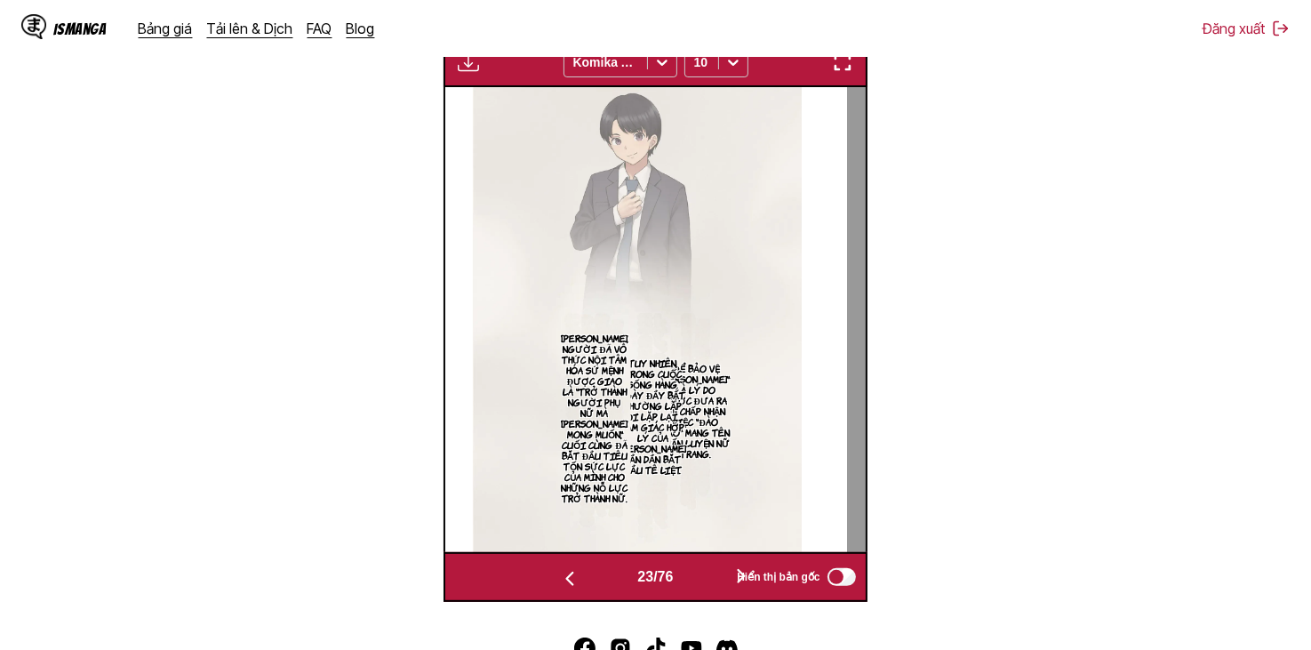
click at [713, 567] on button "button" at bounding box center [741, 577] width 107 height 26
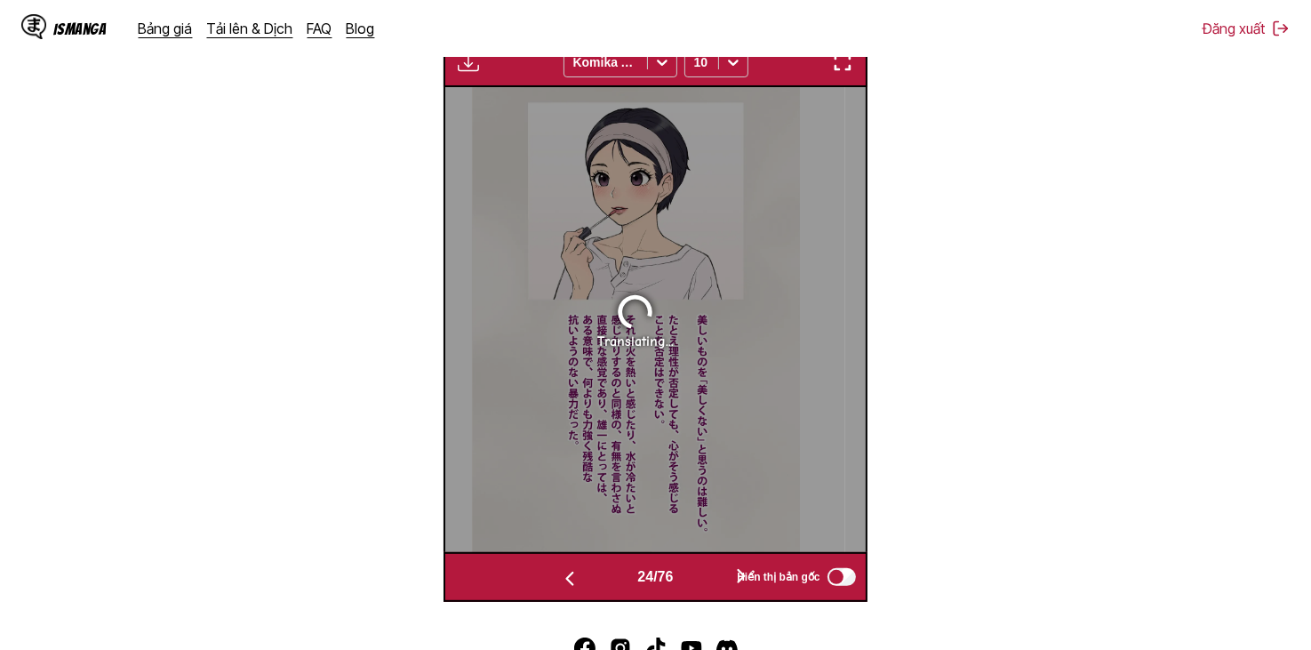
click at [713, 567] on button "button" at bounding box center [741, 577] width 107 height 26
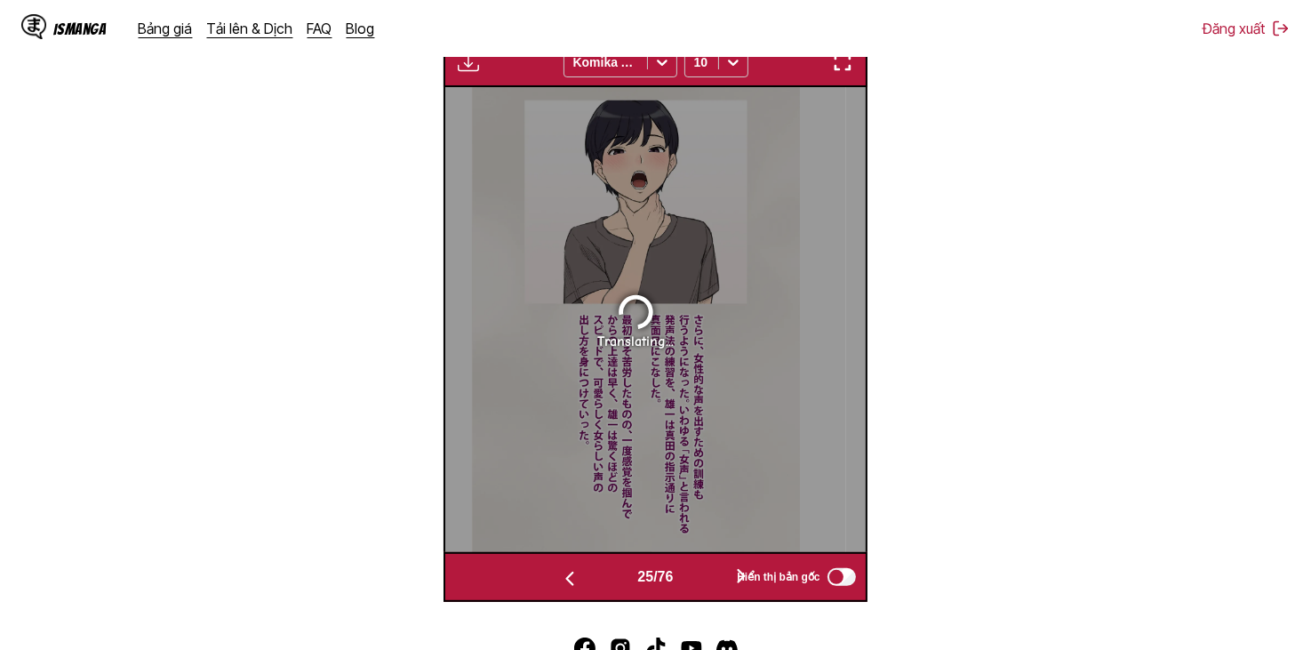
click at [713, 567] on button "button" at bounding box center [741, 577] width 107 height 26
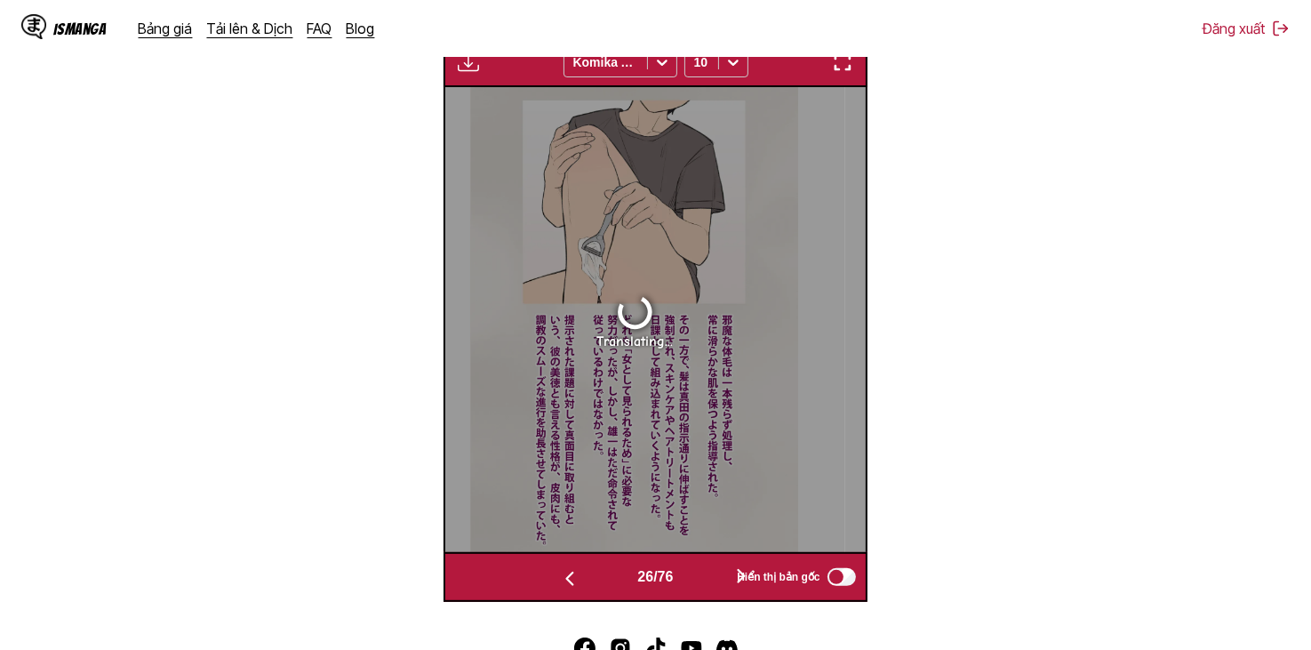
click at [713, 567] on button "button" at bounding box center [741, 577] width 107 height 26
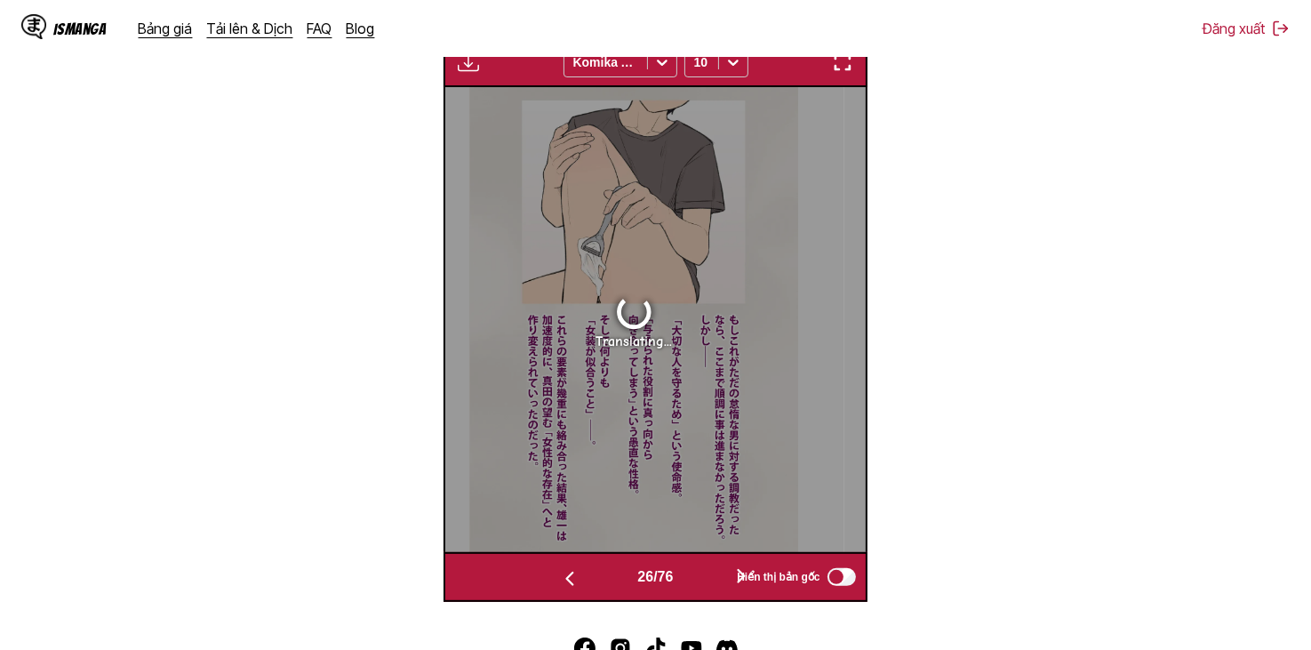
click at [713, 567] on button "button" at bounding box center [741, 577] width 107 height 26
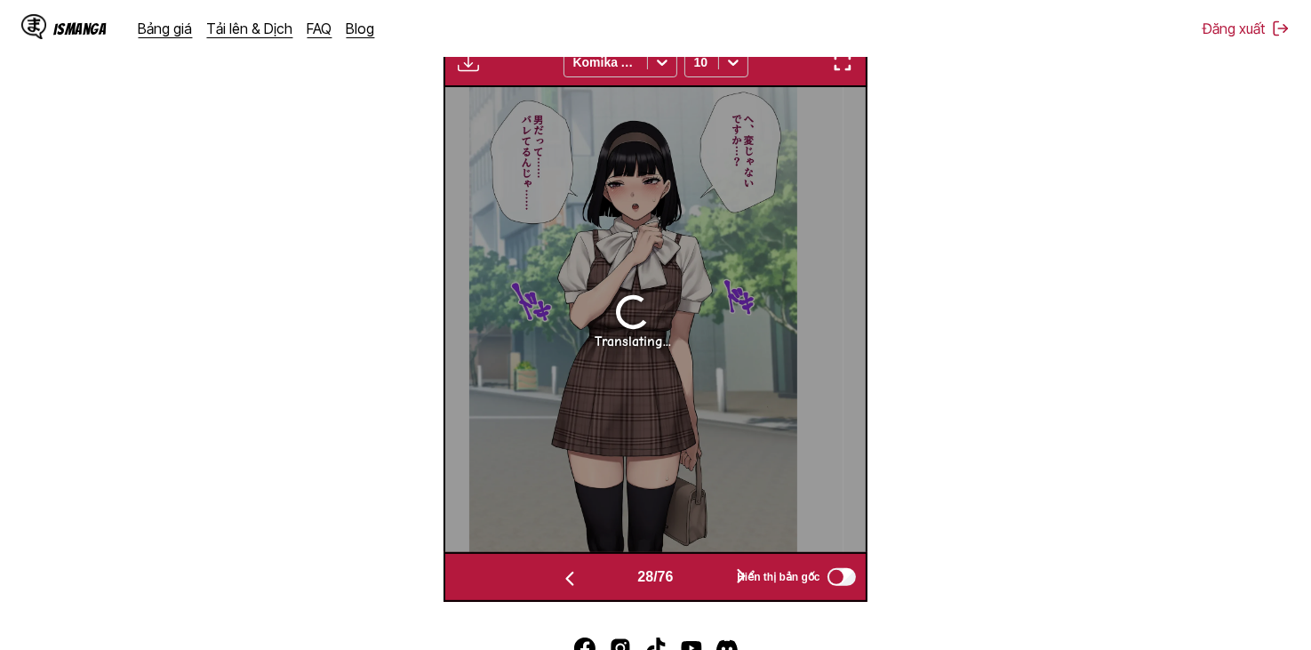
click at [713, 567] on button "button" at bounding box center [741, 577] width 107 height 26
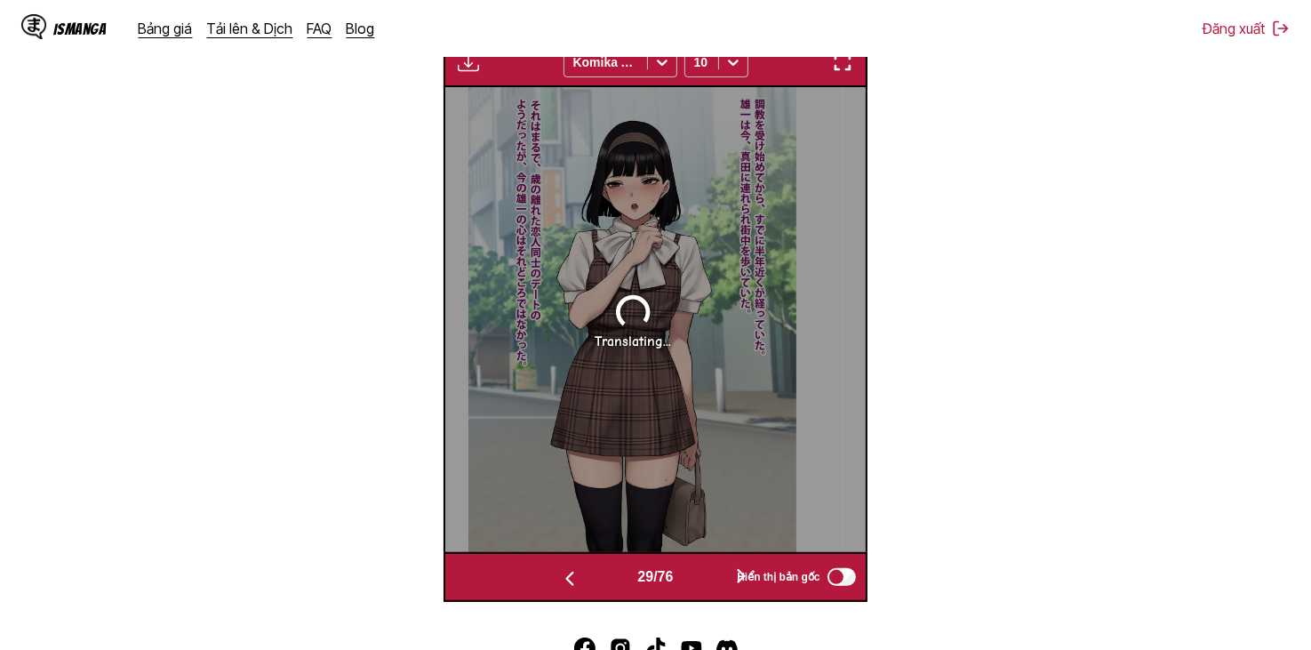
click at [713, 567] on button "button" at bounding box center [741, 577] width 107 height 26
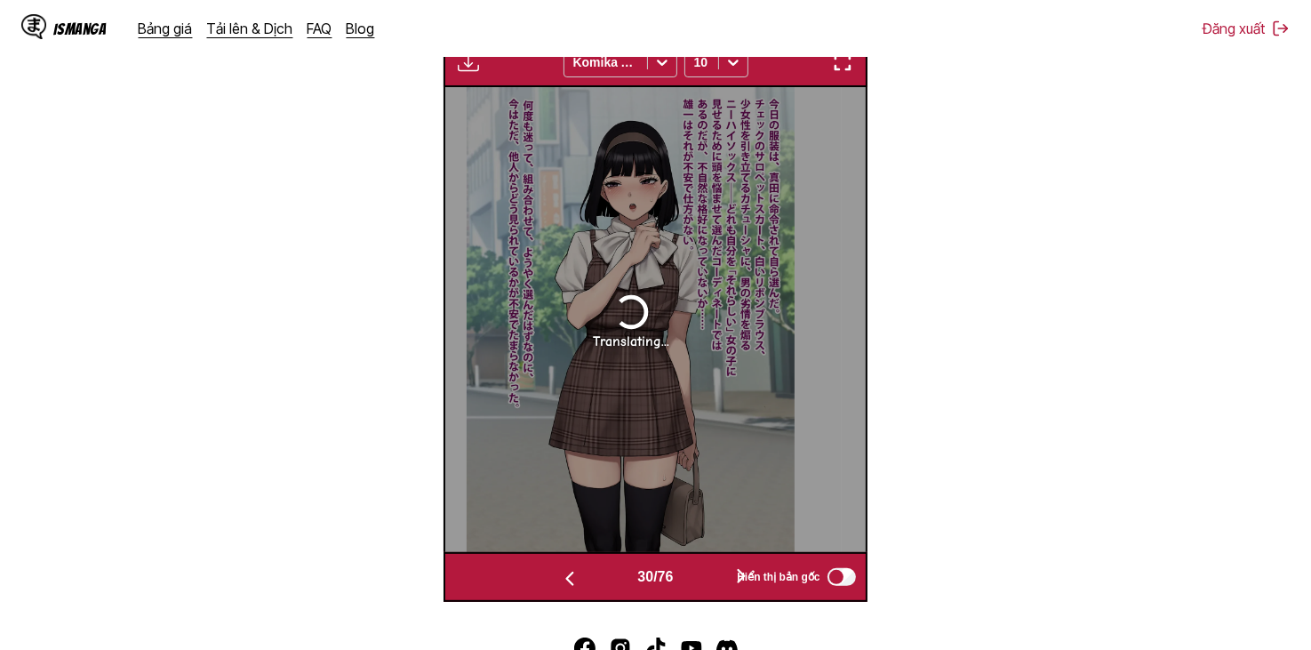
click at [713, 567] on button "button" at bounding box center [741, 577] width 107 height 26
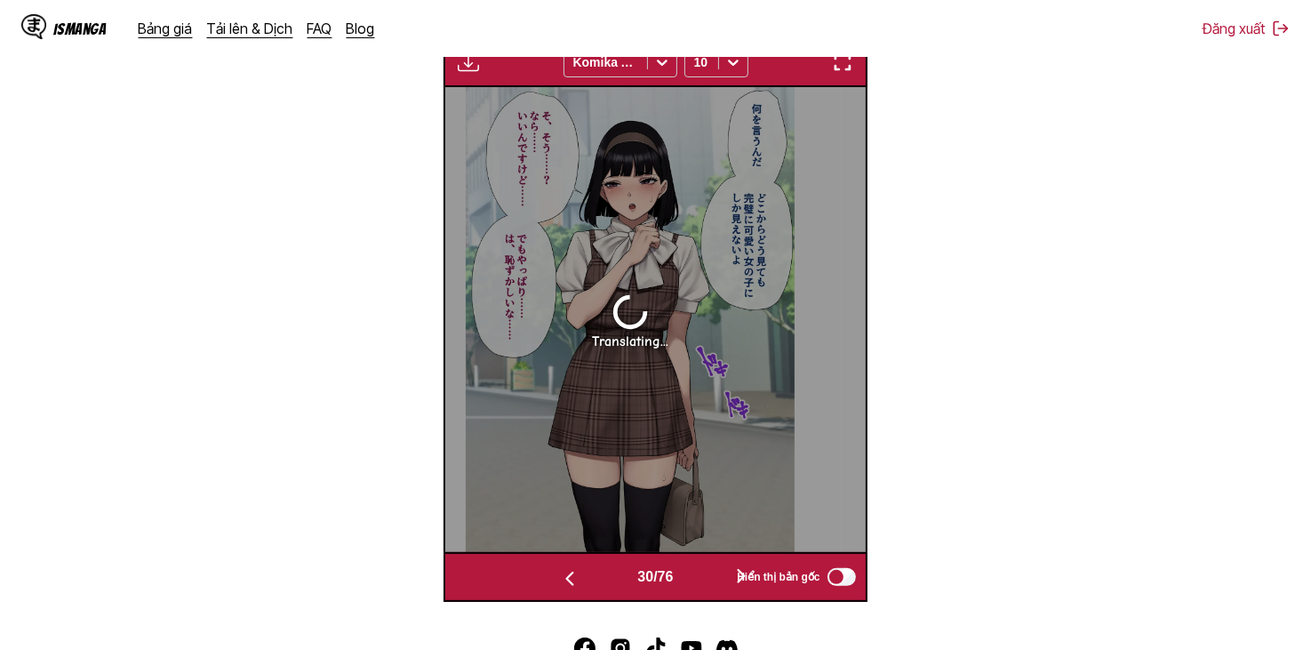
click at [713, 567] on button "button" at bounding box center [741, 577] width 107 height 26
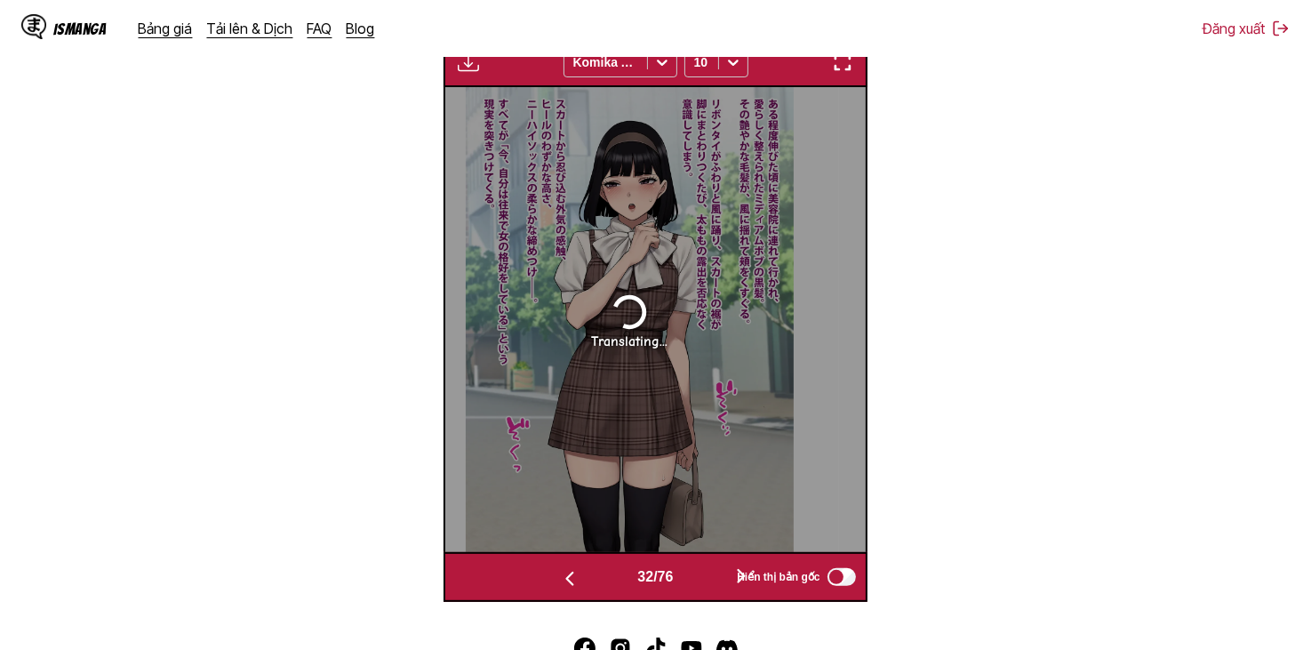
click at [713, 567] on button "button" at bounding box center [741, 577] width 107 height 26
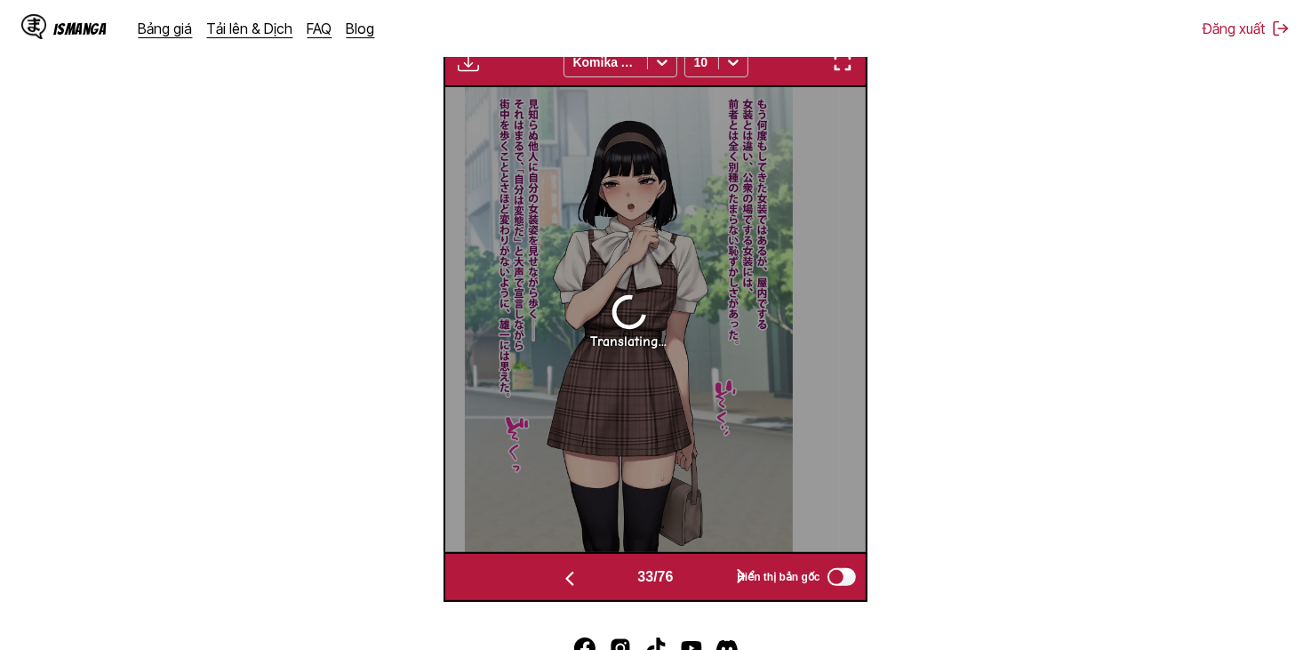
click at [713, 567] on button "button" at bounding box center [741, 577] width 107 height 26
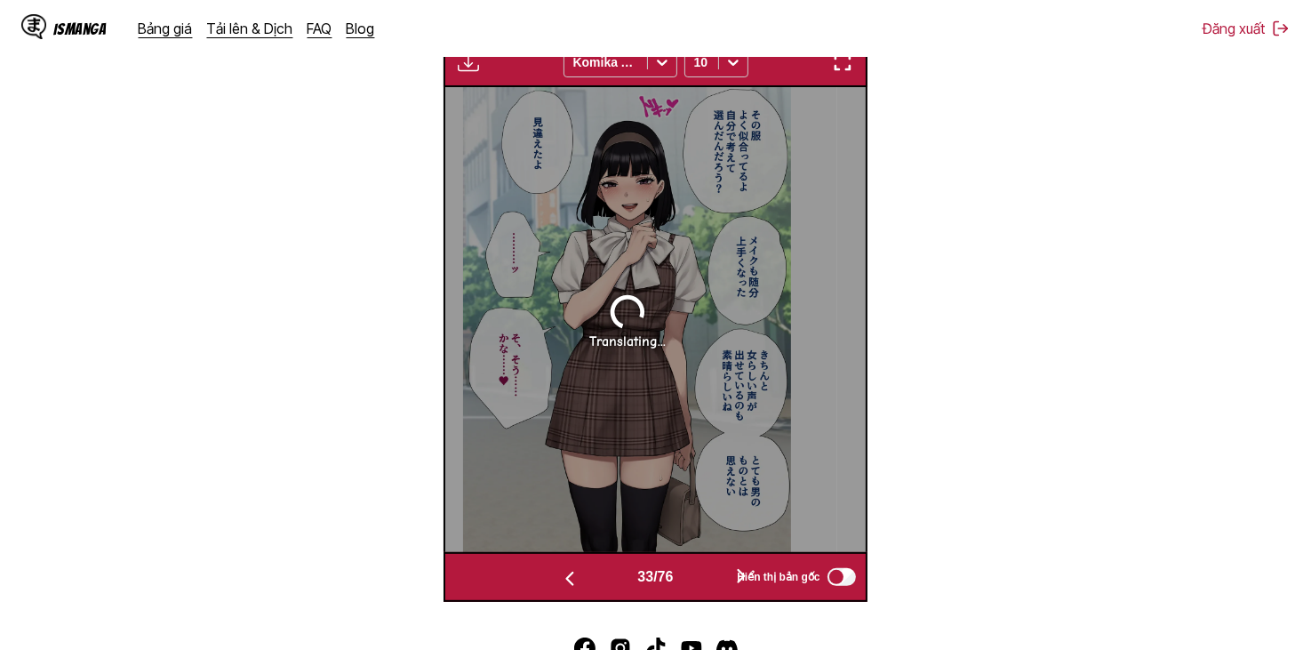
click at [713, 567] on button "button" at bounding box center [741, 577] width 107 height 26
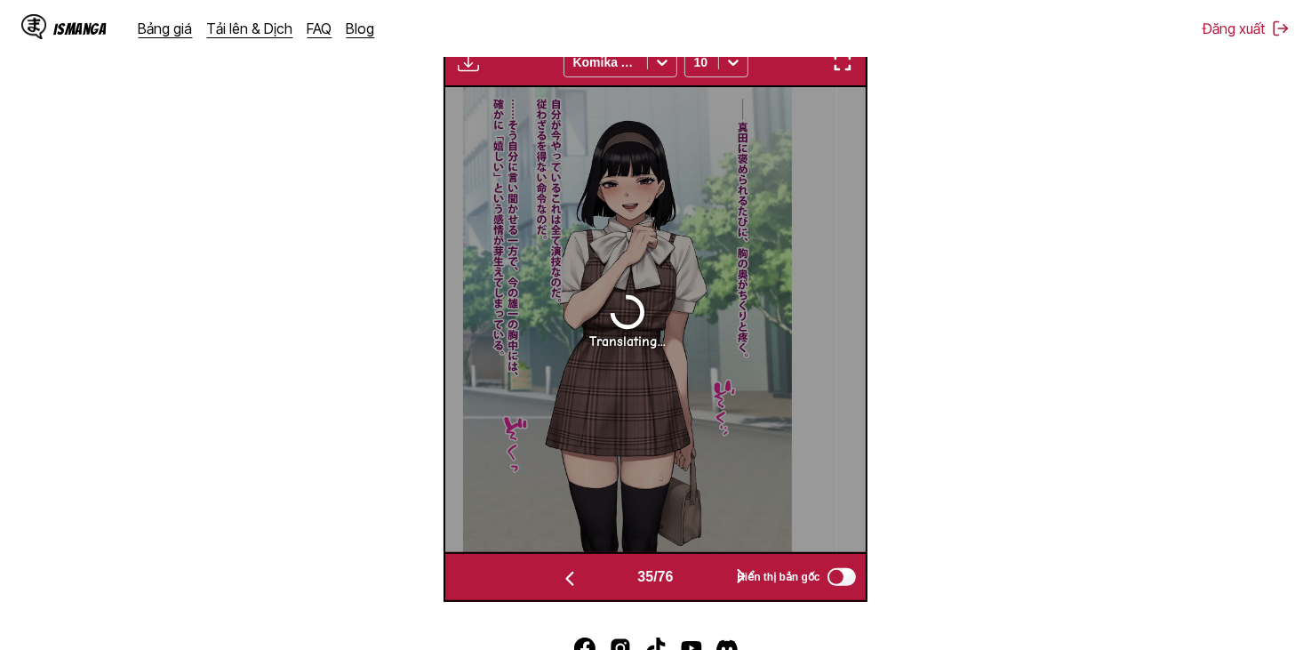
click at [713, 567] on button "button" at bounding box center [741, 577] width 107 height 26
